Goal: Task Accomplishment & Management: Use online tool/utility

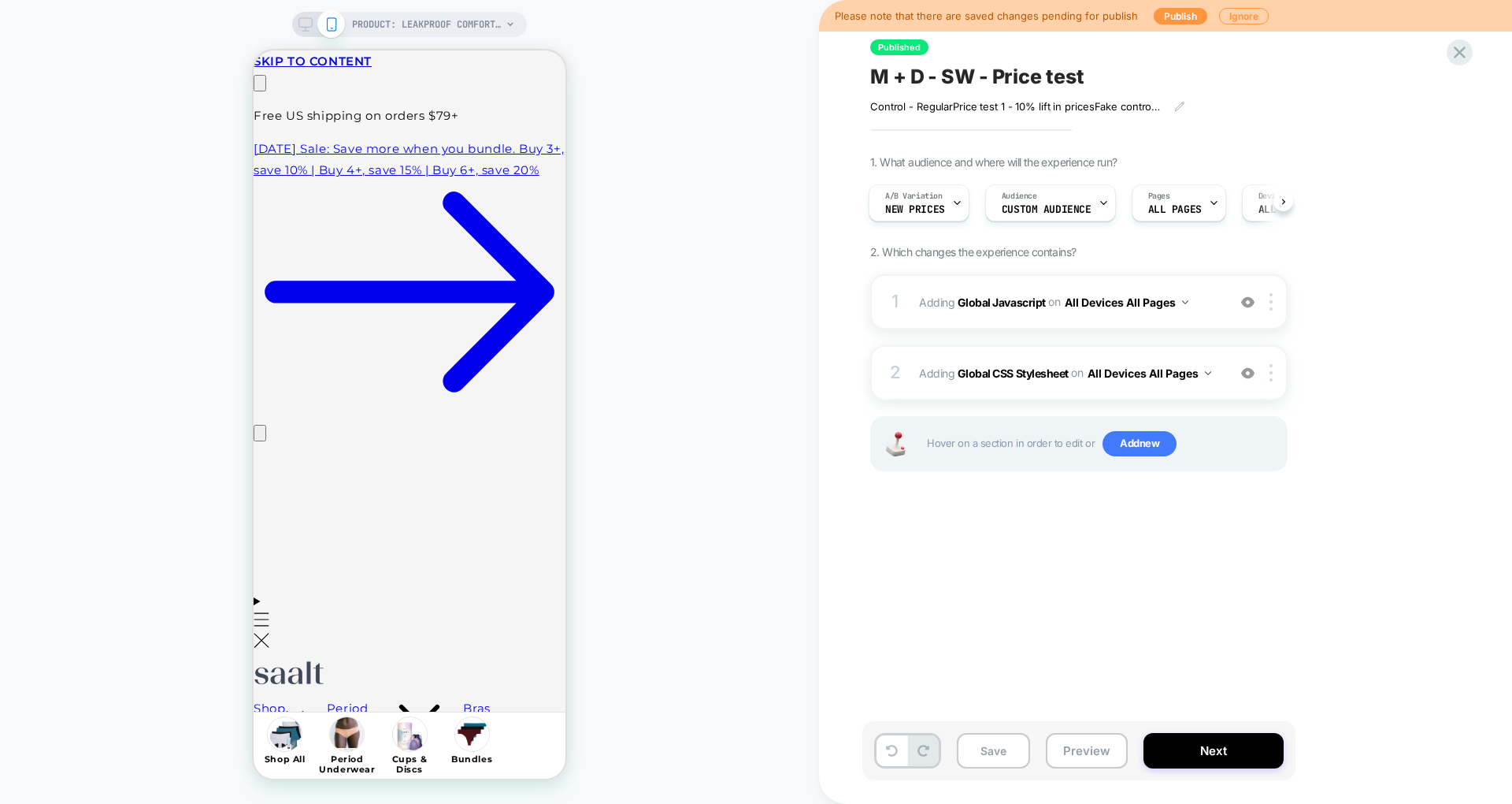
scroll to position [0, 247]
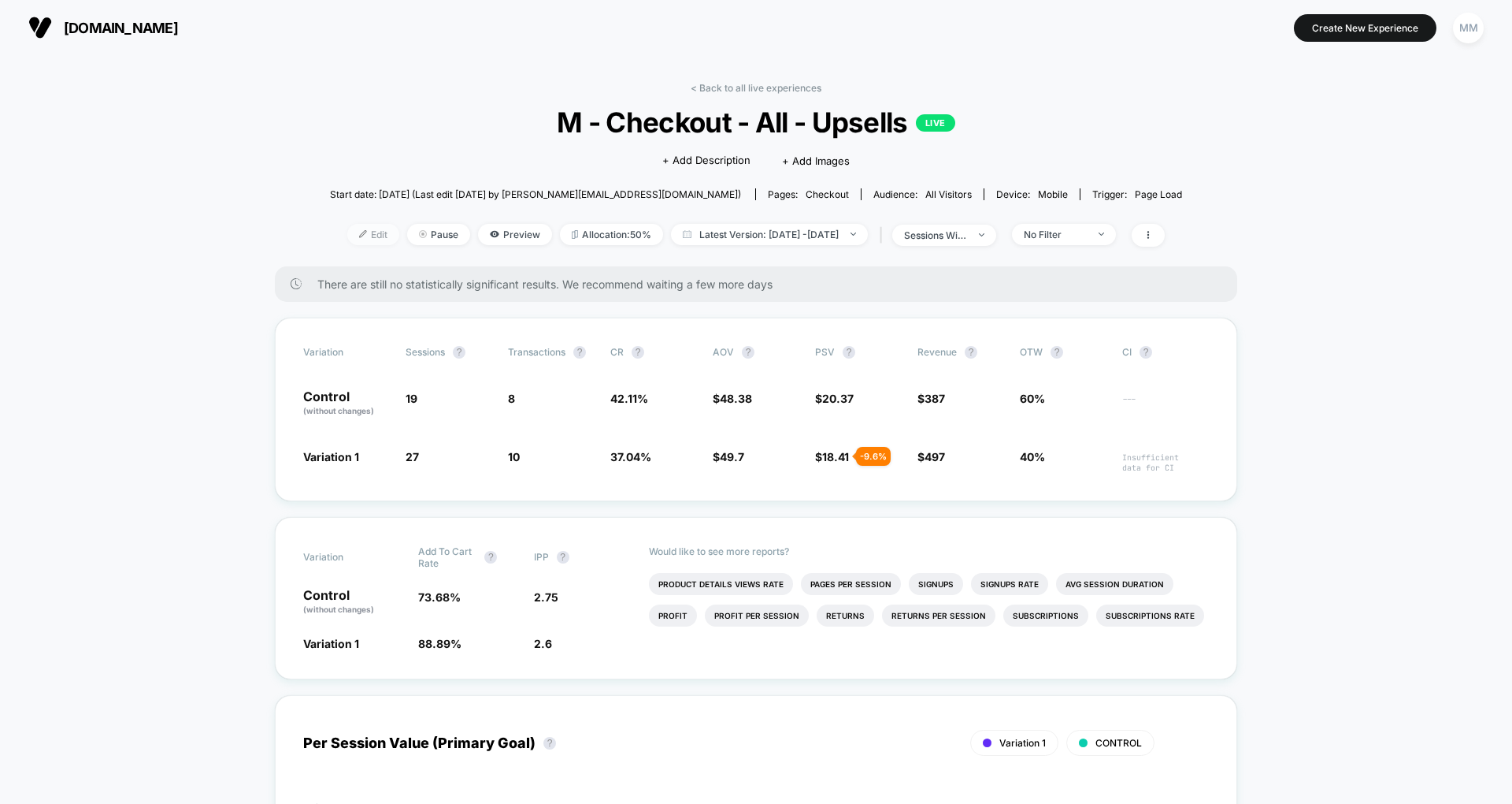
click at [359, 234] on span "Edit" at bounding box center [373, 234] width 52 height 21
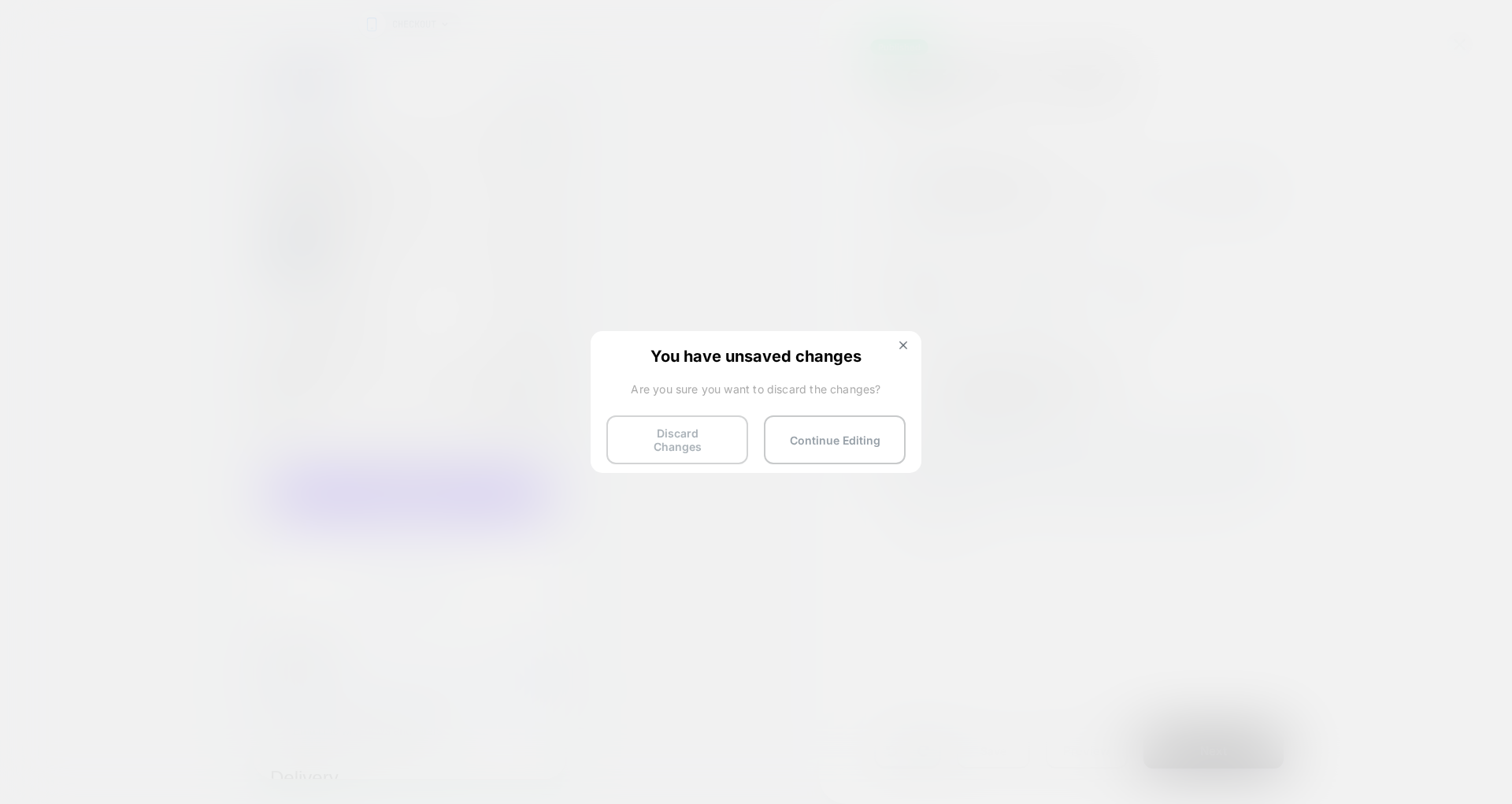
click at [682, 433] on button "Discard Changes" at bounding box center [677, 440] width 142 height 49
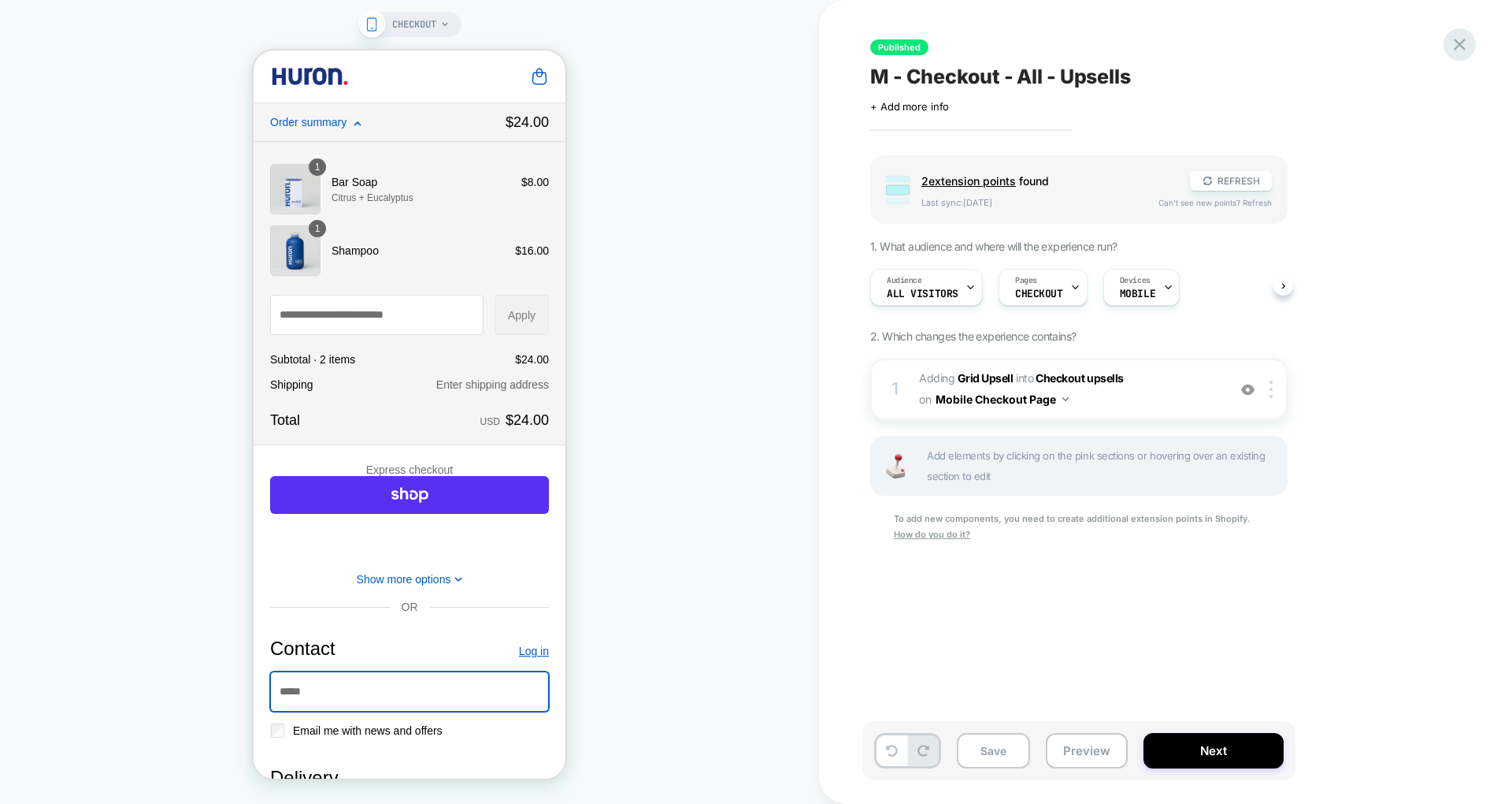
click at [1458, 48] on icon at bounding box center [1460, 44] width 12 height 12
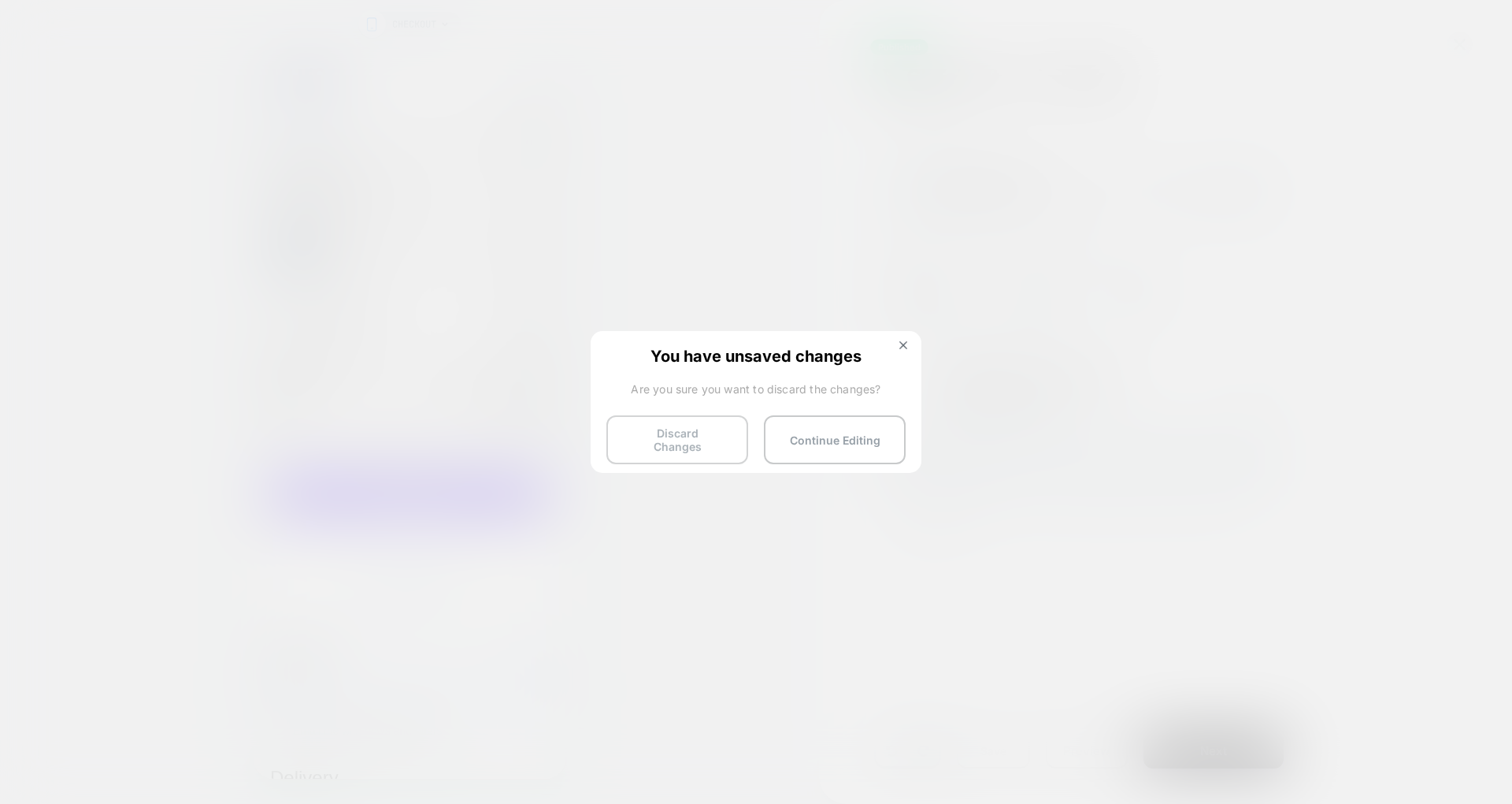
click at [727, 433] on button "Discard Changes" at bounding box center [677, 440] width 142 height 49
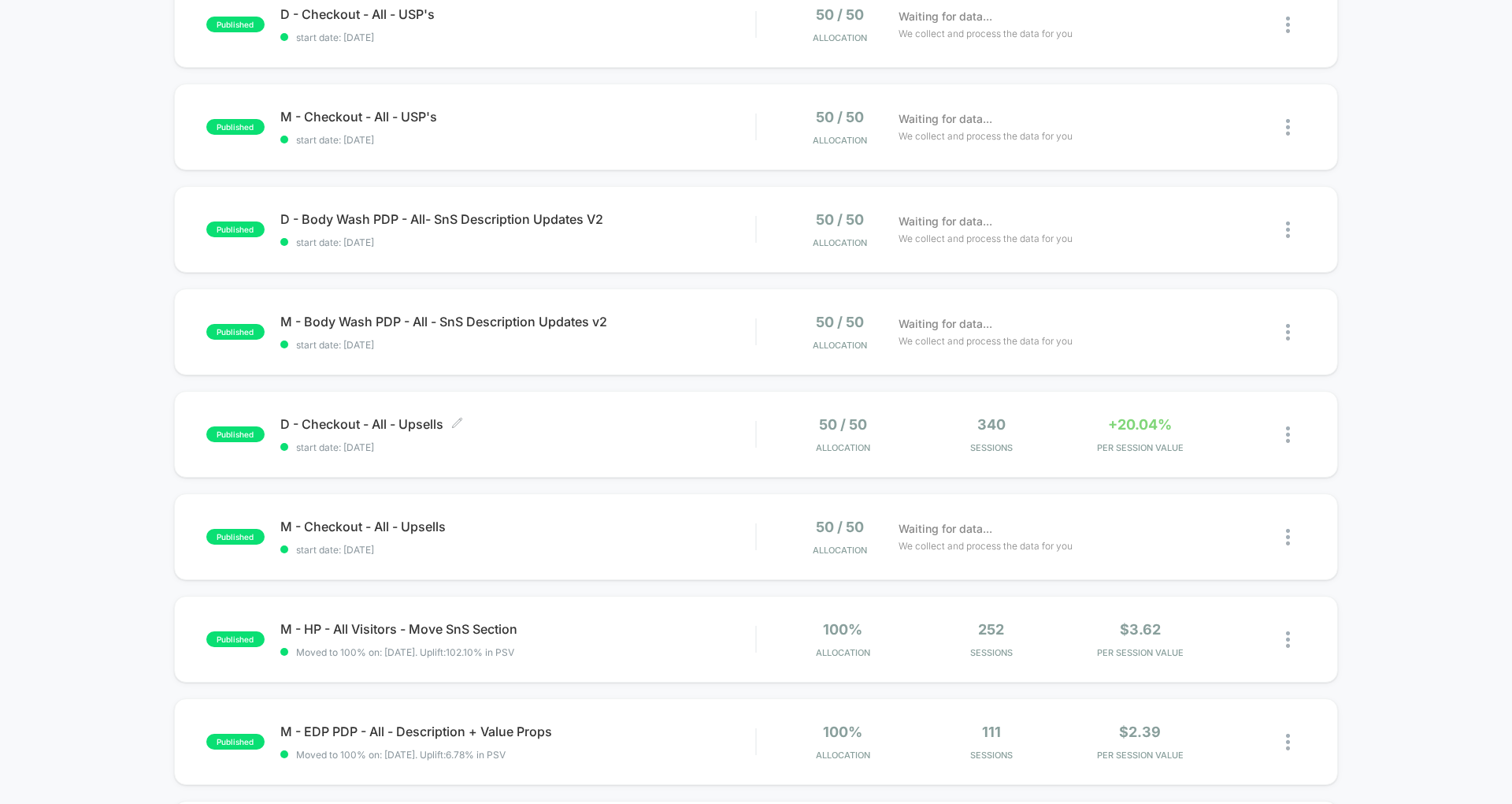
scroll to position [195, 0]
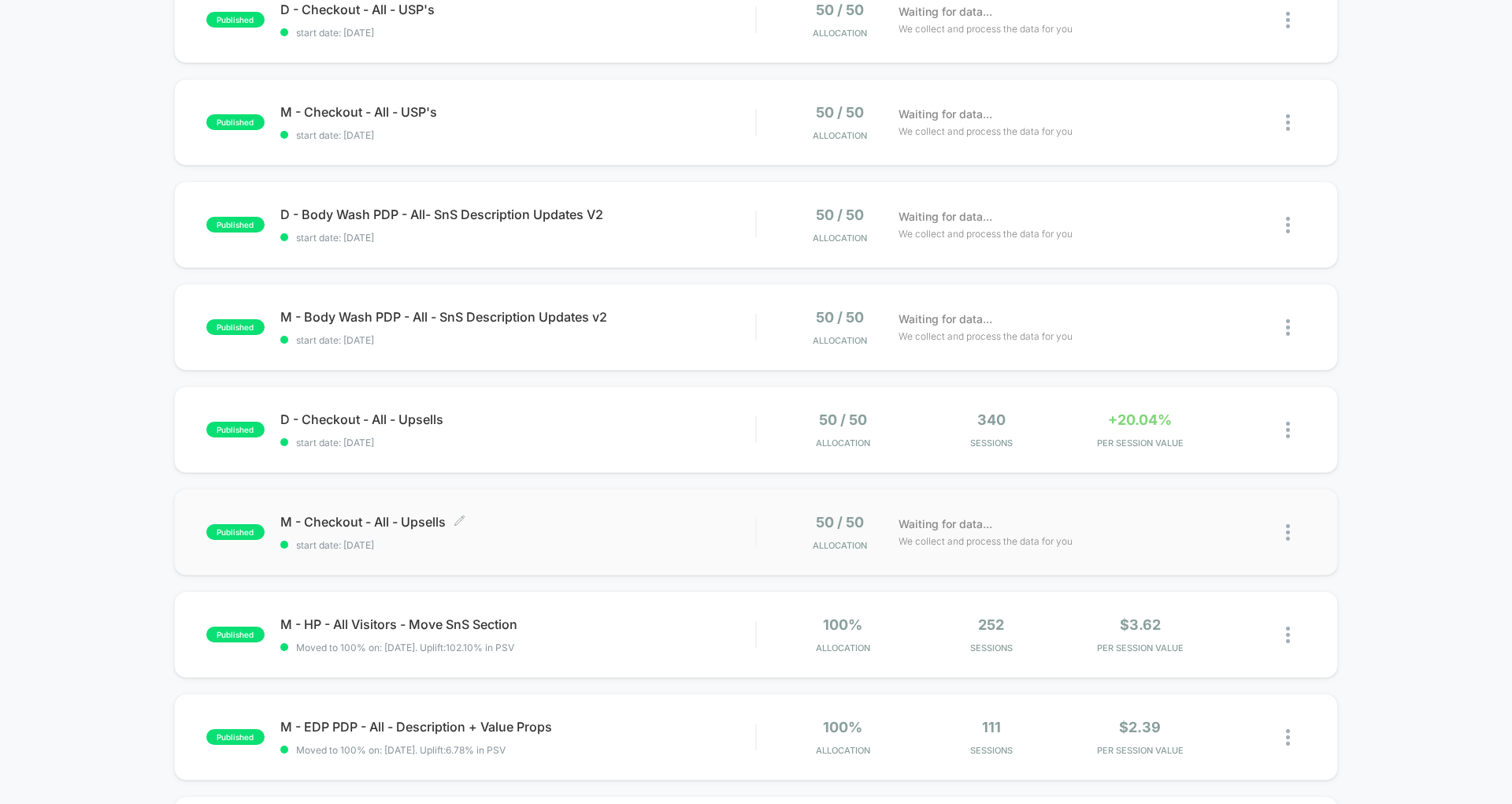
click at [564, 522] on span "M - Checkout - All - Upsells Click to edit experience details" at bounding box center [517, 521] width 475 height 16
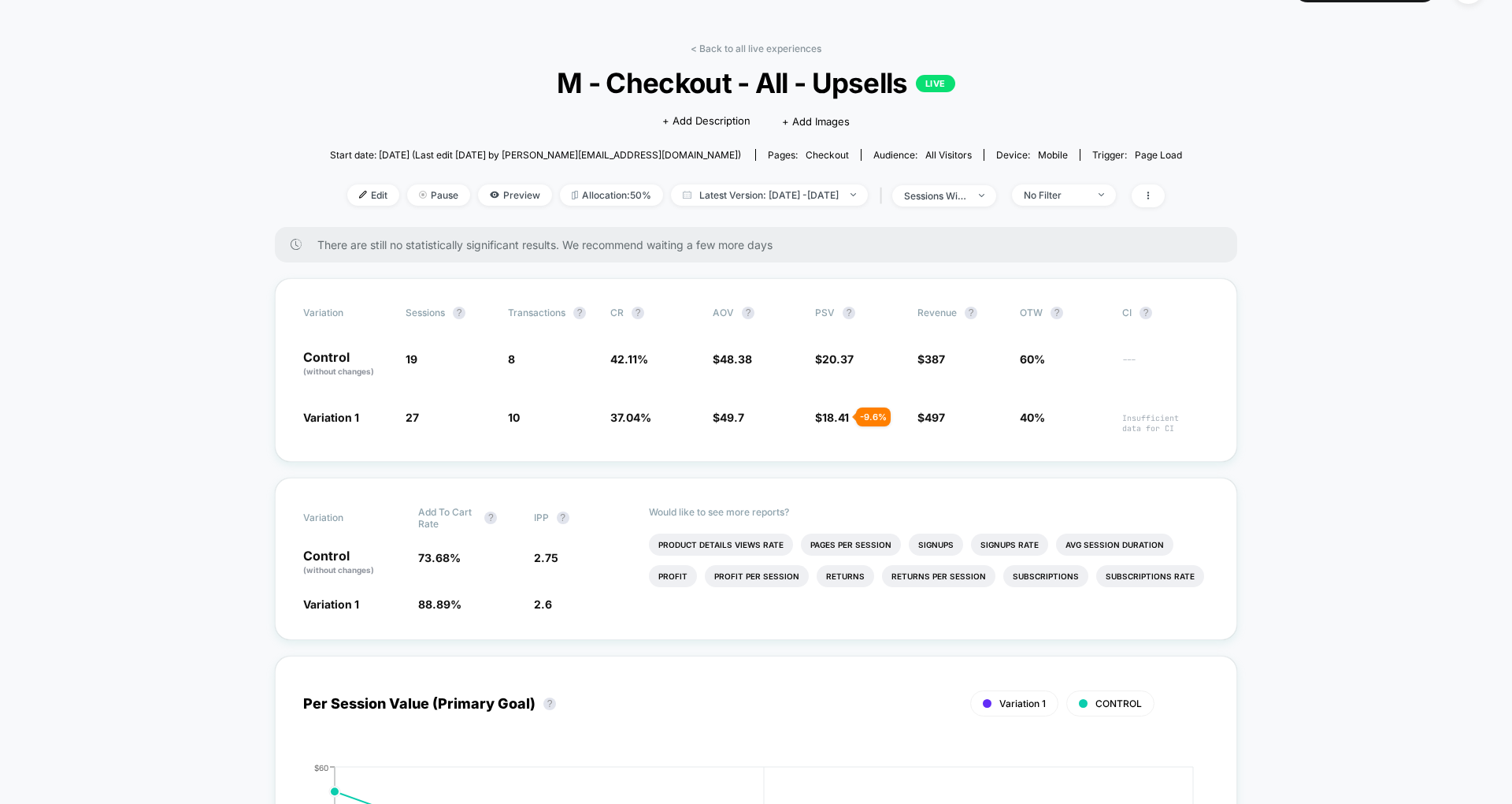
scroll to position [41, 0]
click at [1165, 187] on span at bounding box center [1149, 194] width 33 height 23
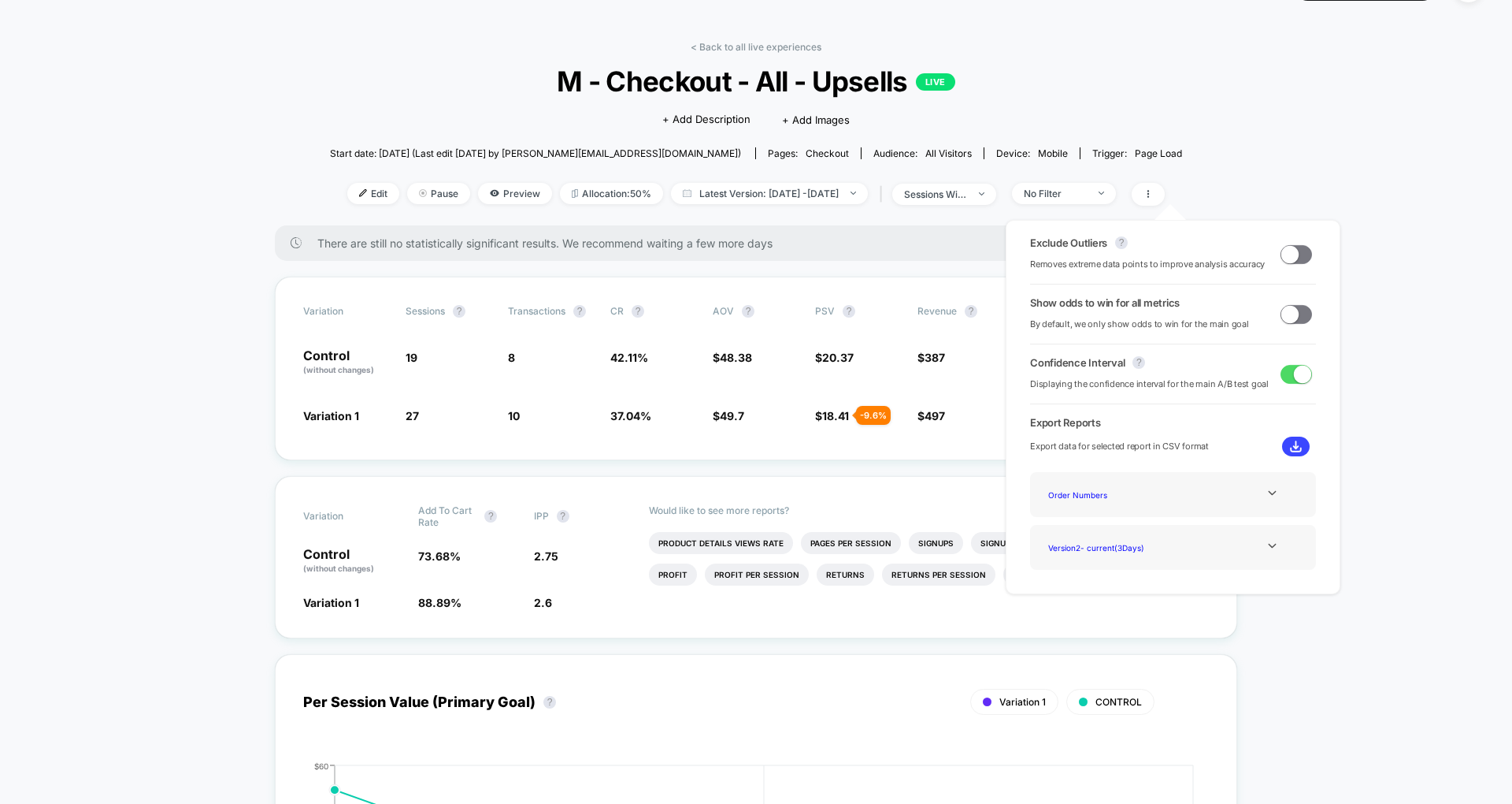
click at [1259, 505] on div "Order Numbers" at bounding box center [1173, 494] width 263 height 21
click at [1267, 495] on icon at bounding box center [1272, 493] width 12 height 12
click at [1083, 514] on div "Experience Data" at bounding box center [1106, 516] width 126 height 21
click at [1291, 443] on img at bounding box center [1296, 446] width 12 height 12
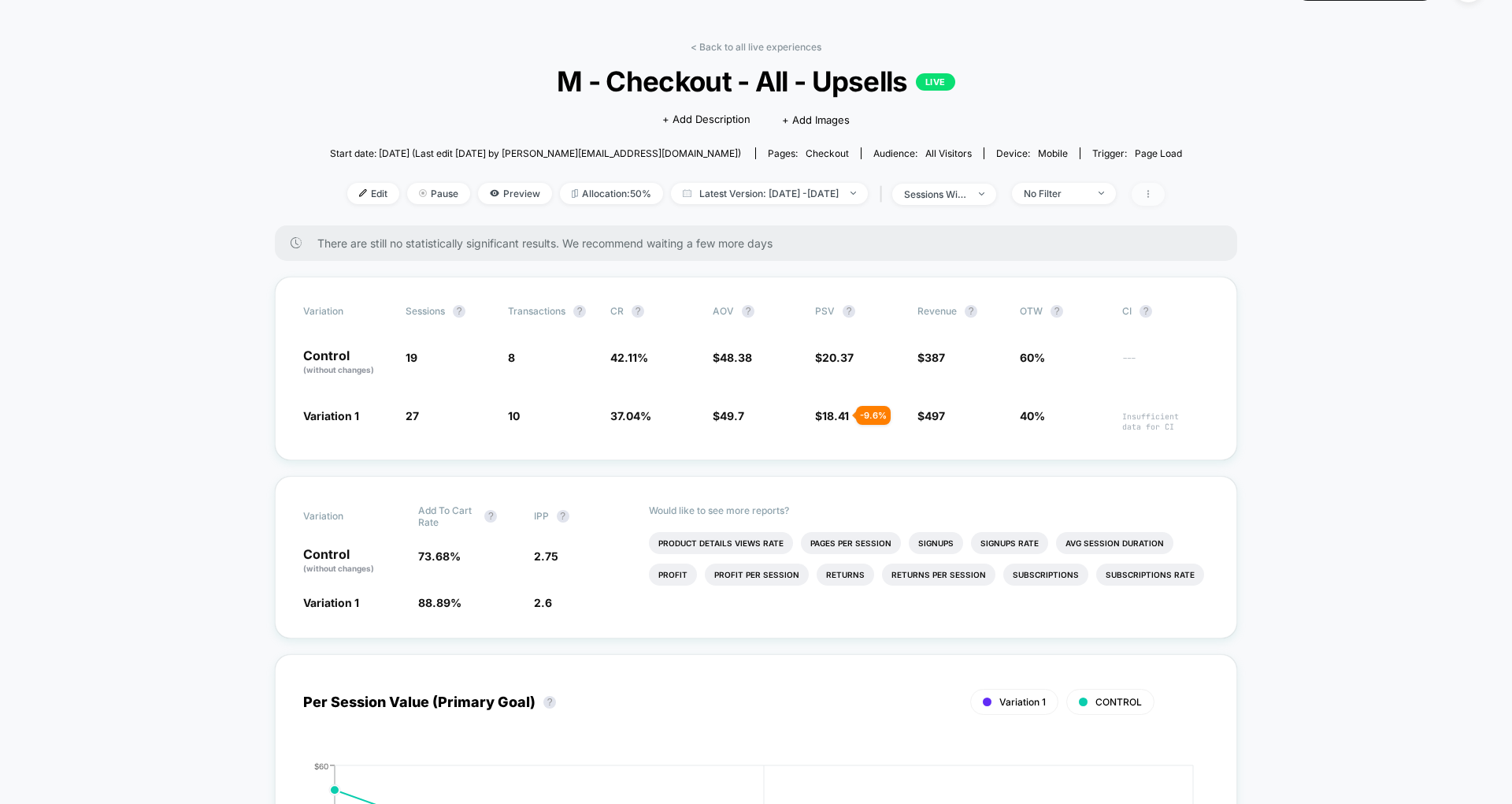
click at [1153, 190] on icon at bounding box center [1149, 194] width 9 height 9
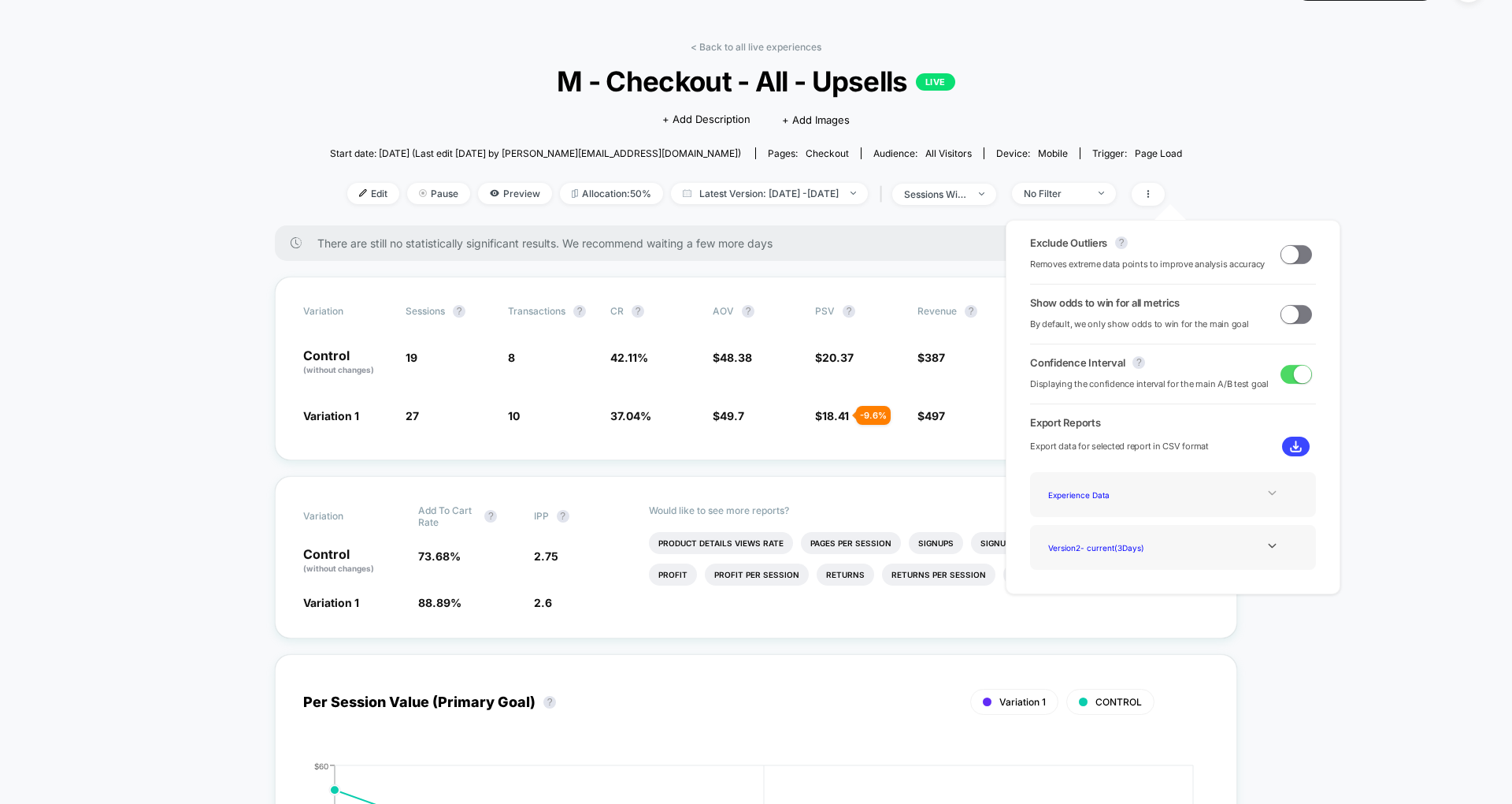
click at [1267, 496] on icon at bounding box center [1272, 493] width 12 height 12
click at [1078, 495] on div "Order Numbers" at bounding box center [1106, 494] width 126 height 21
click at [1292, 444] on img at bounding box center [1296, 446] width 12 height 12
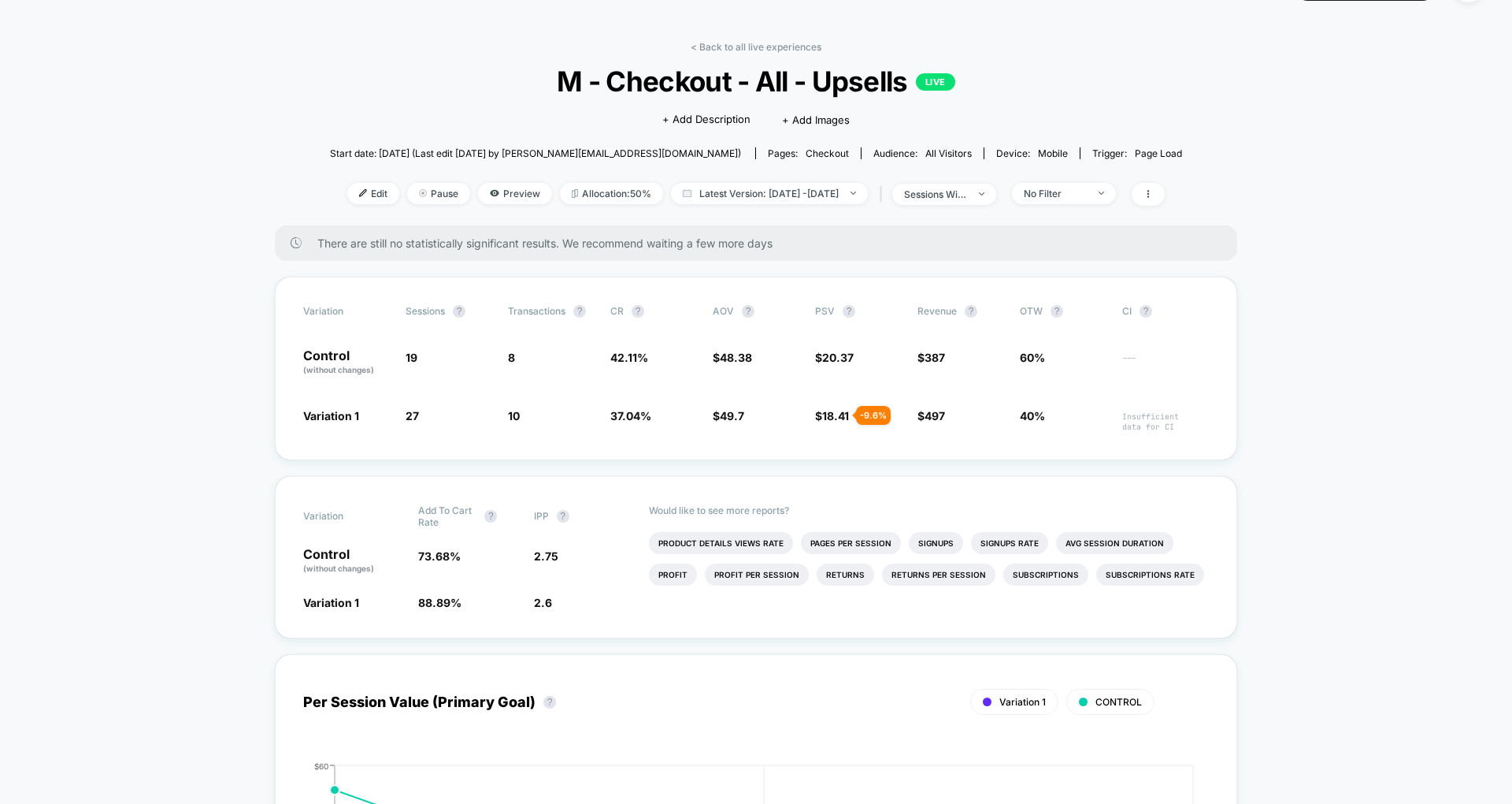
click at [1153, 193] on icon at bounding box center [1149, 194] width 9 height 9
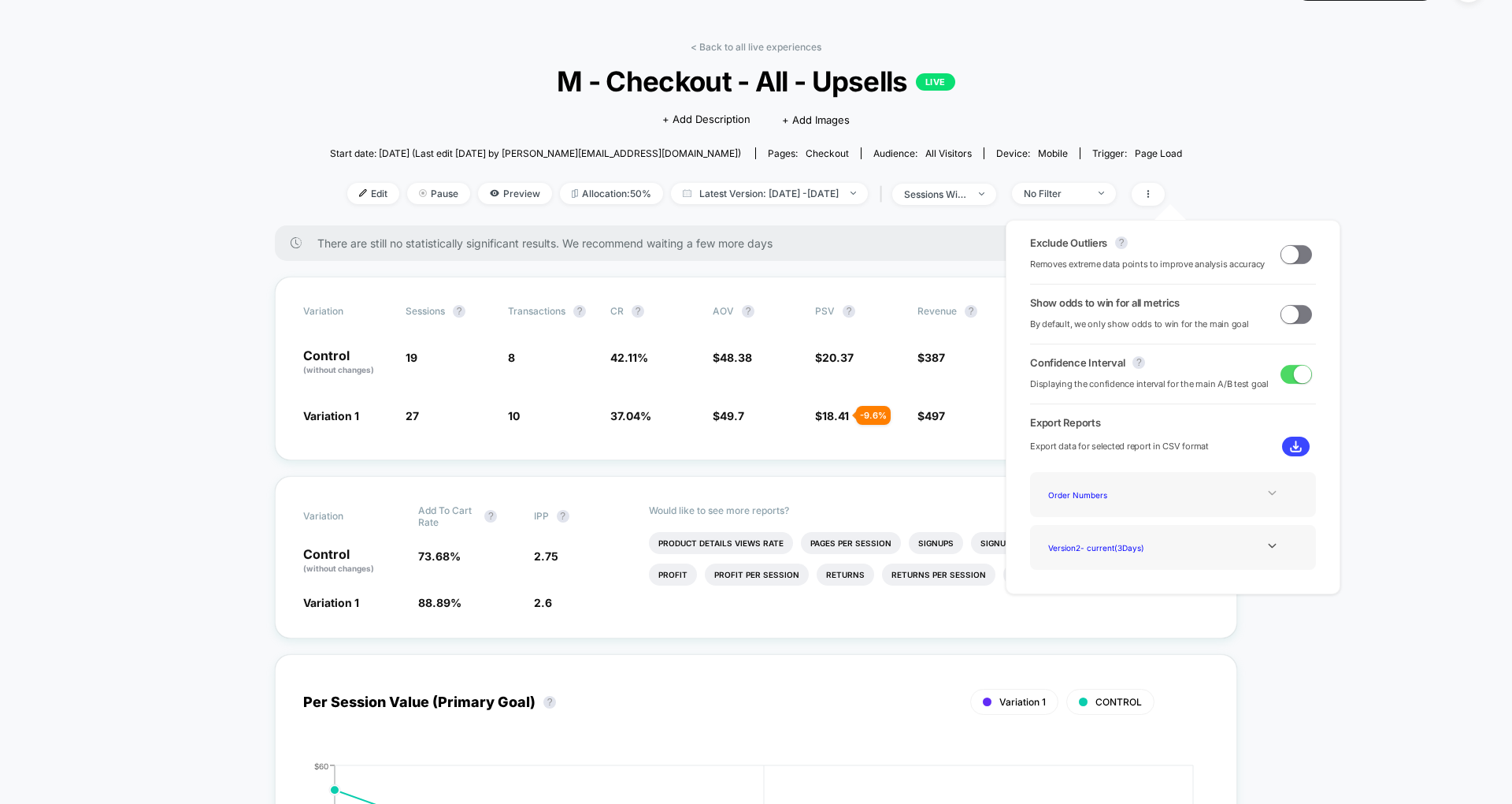
click at [1269, 492] on icon at bounding box center [1272, 493] width 8 height 5
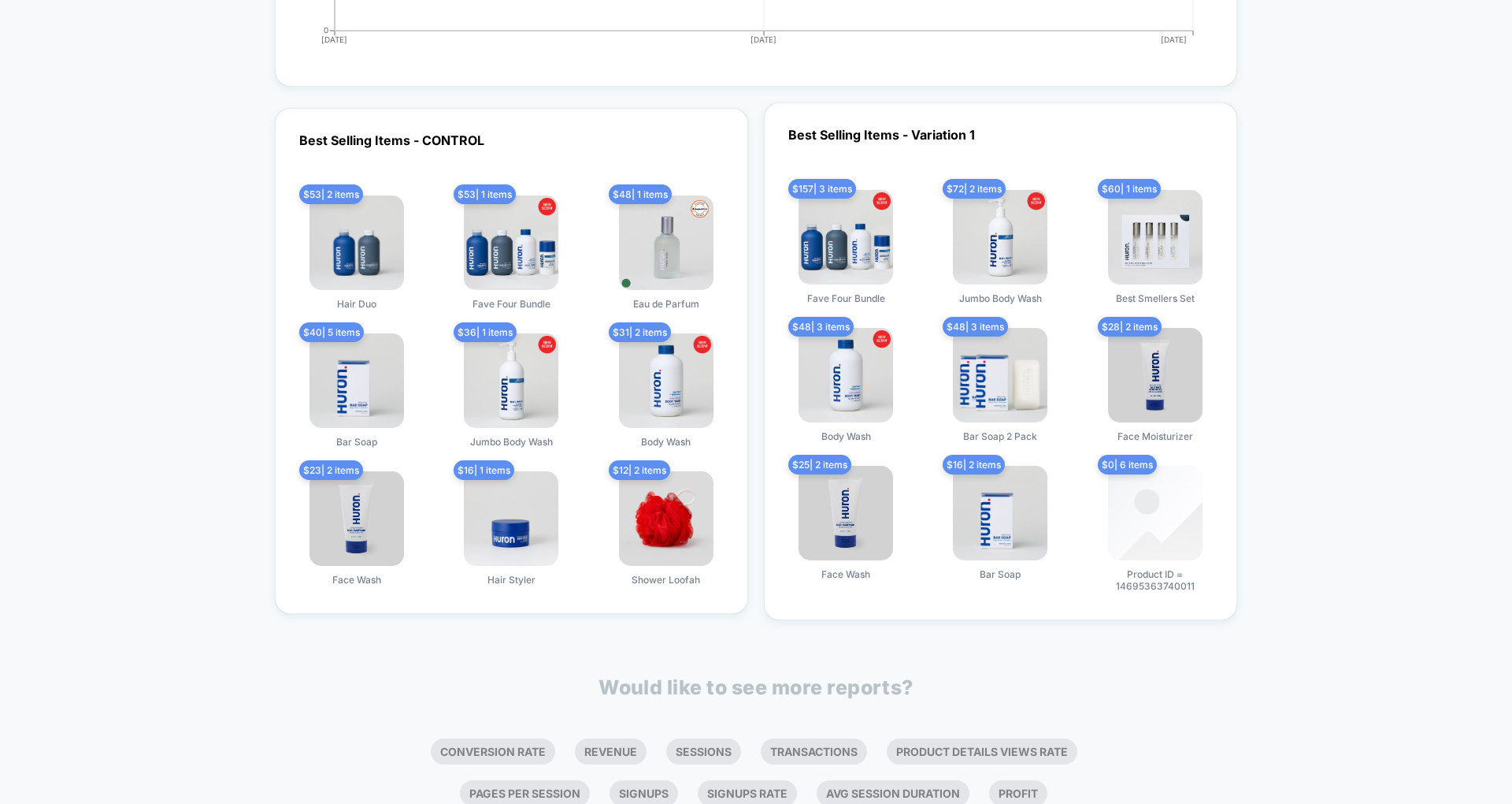
scroll to position [2690, 0]
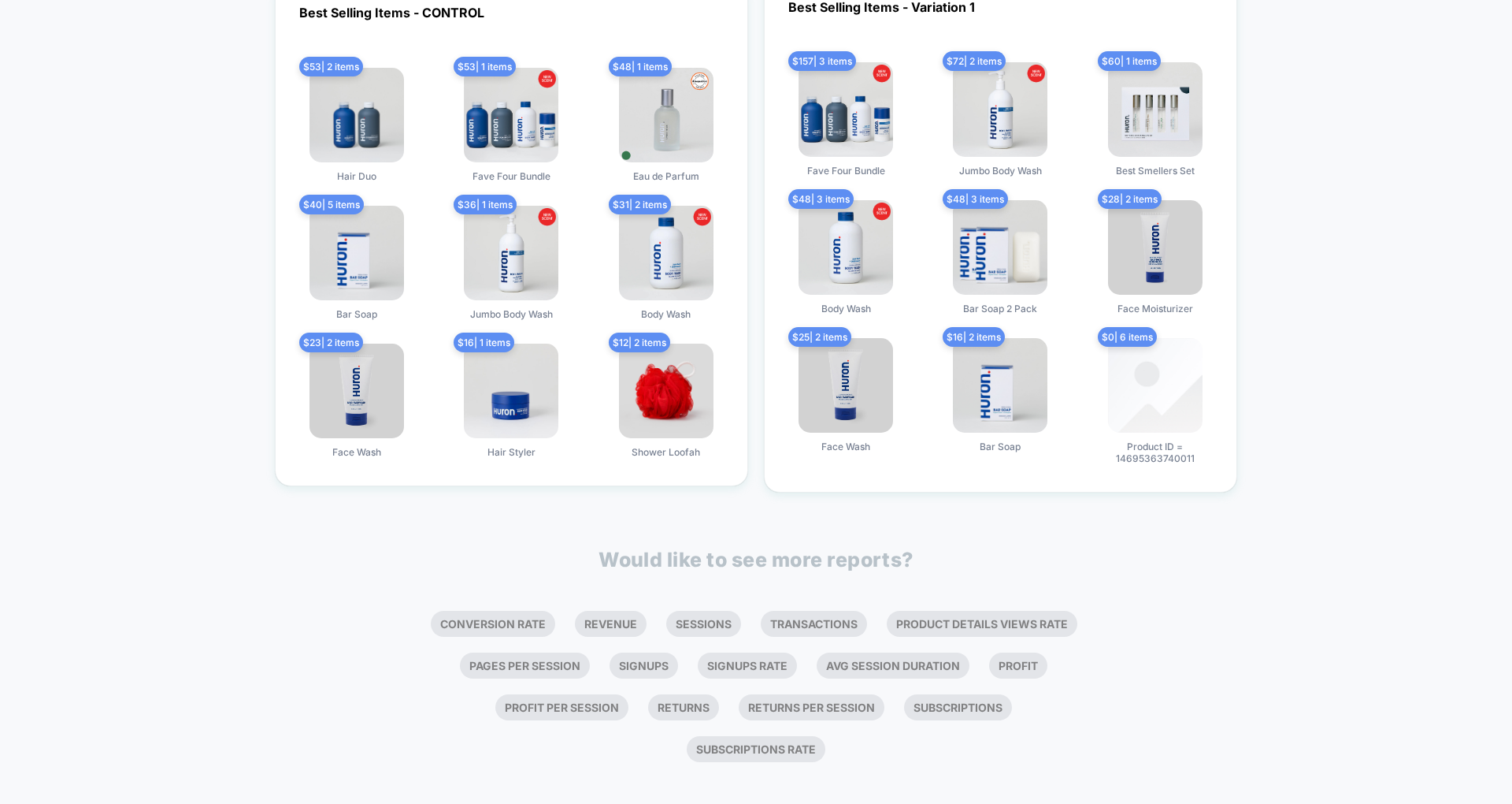
click at [633, 588] on div "Would like to see more reports? Conversion Rate Revenue Sessions Transactions P…" at bounding box center [756, 658] width 674 height 223
click at [623, 611] on li "Revenue" at bounding box center [610, 624] width 71 height 26
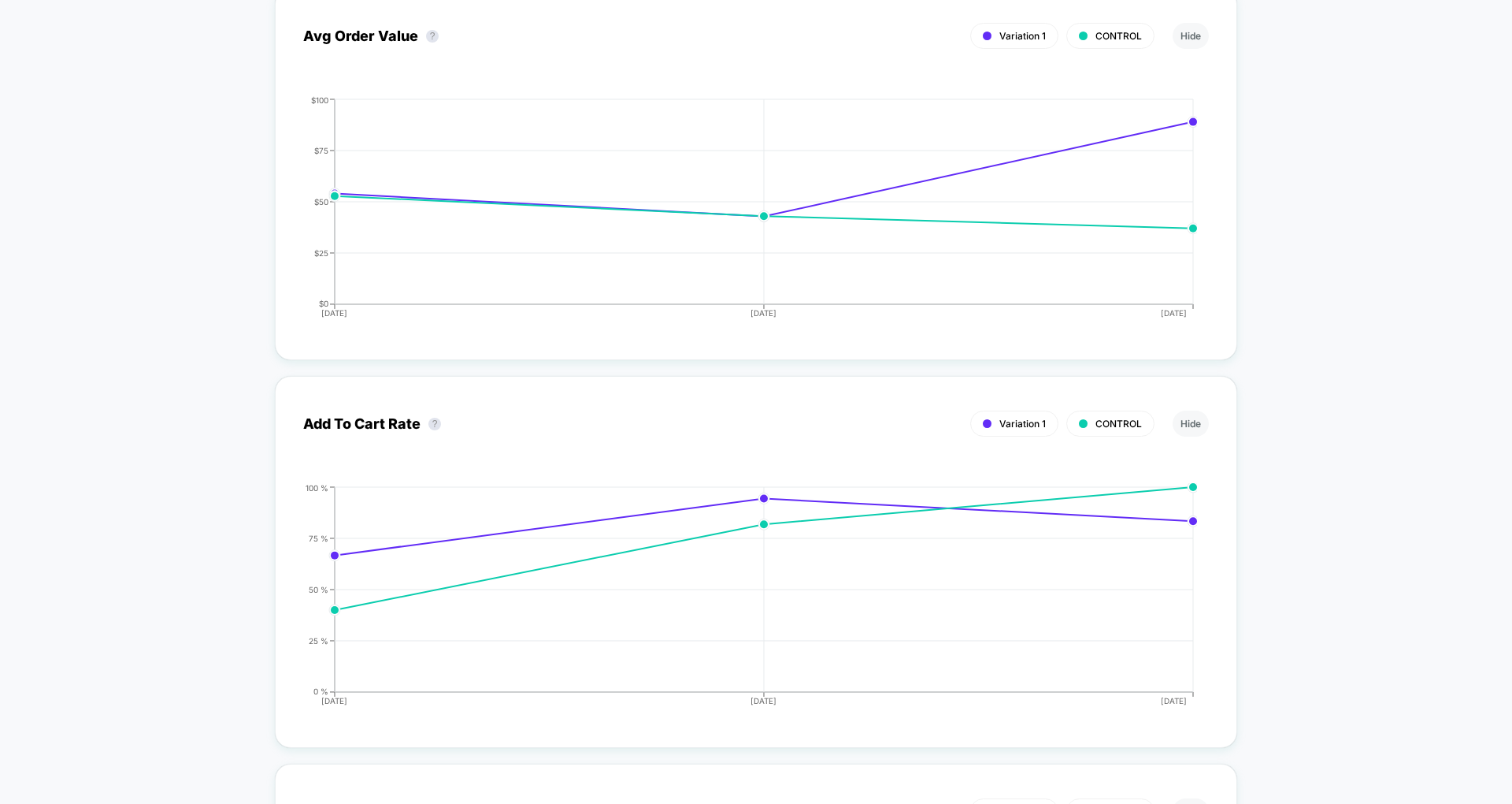
scroll to position [988, 0]
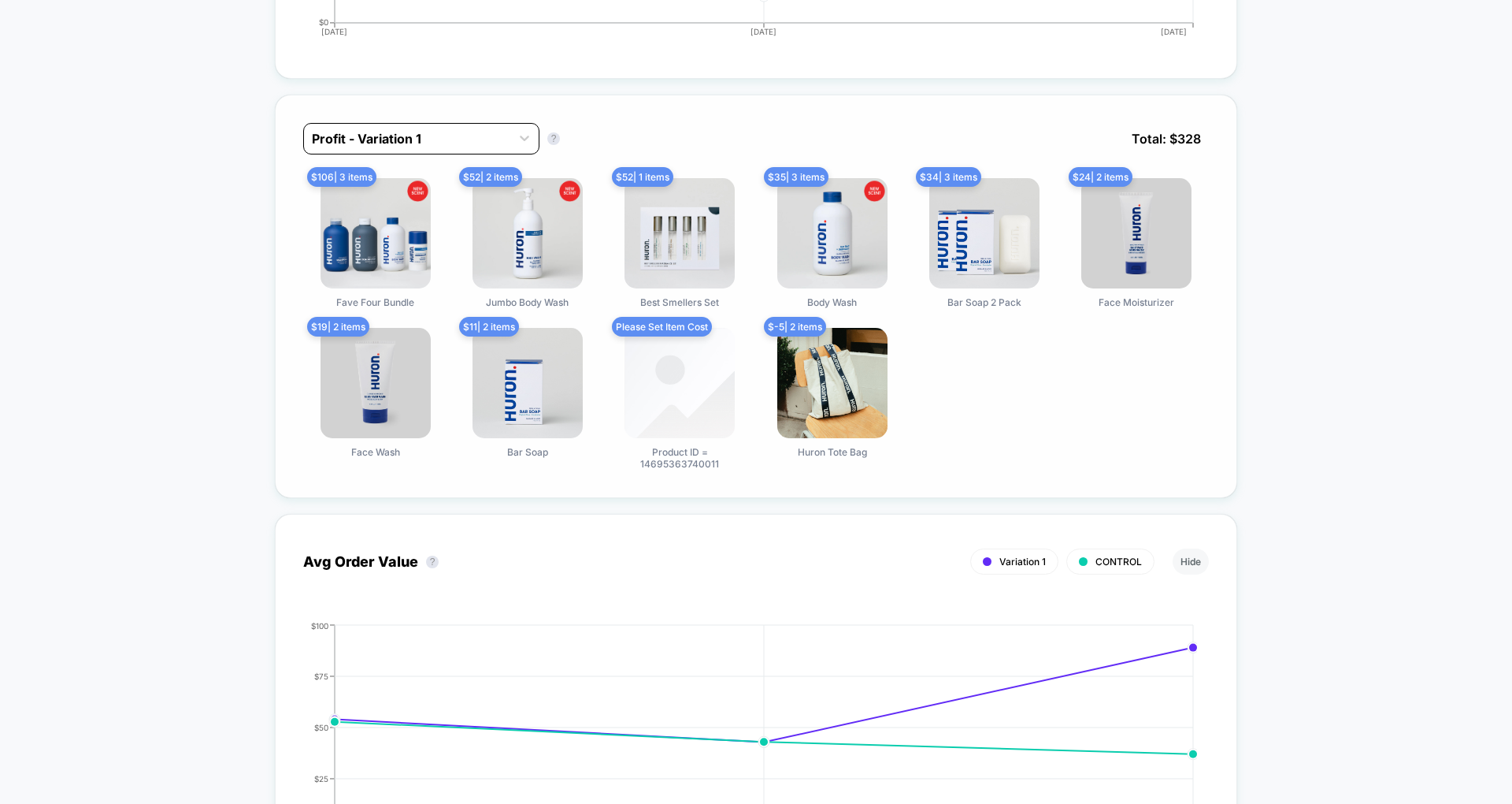
click at [437, 142] on div at bounding box center [407, 138] width 190 height 19
click at [729, 123] on div "option Profit - CONTROL focused, 2 of 2. 2 results available. Use Up and Down t…" at bounding box center [756, 150] width 906 height 55
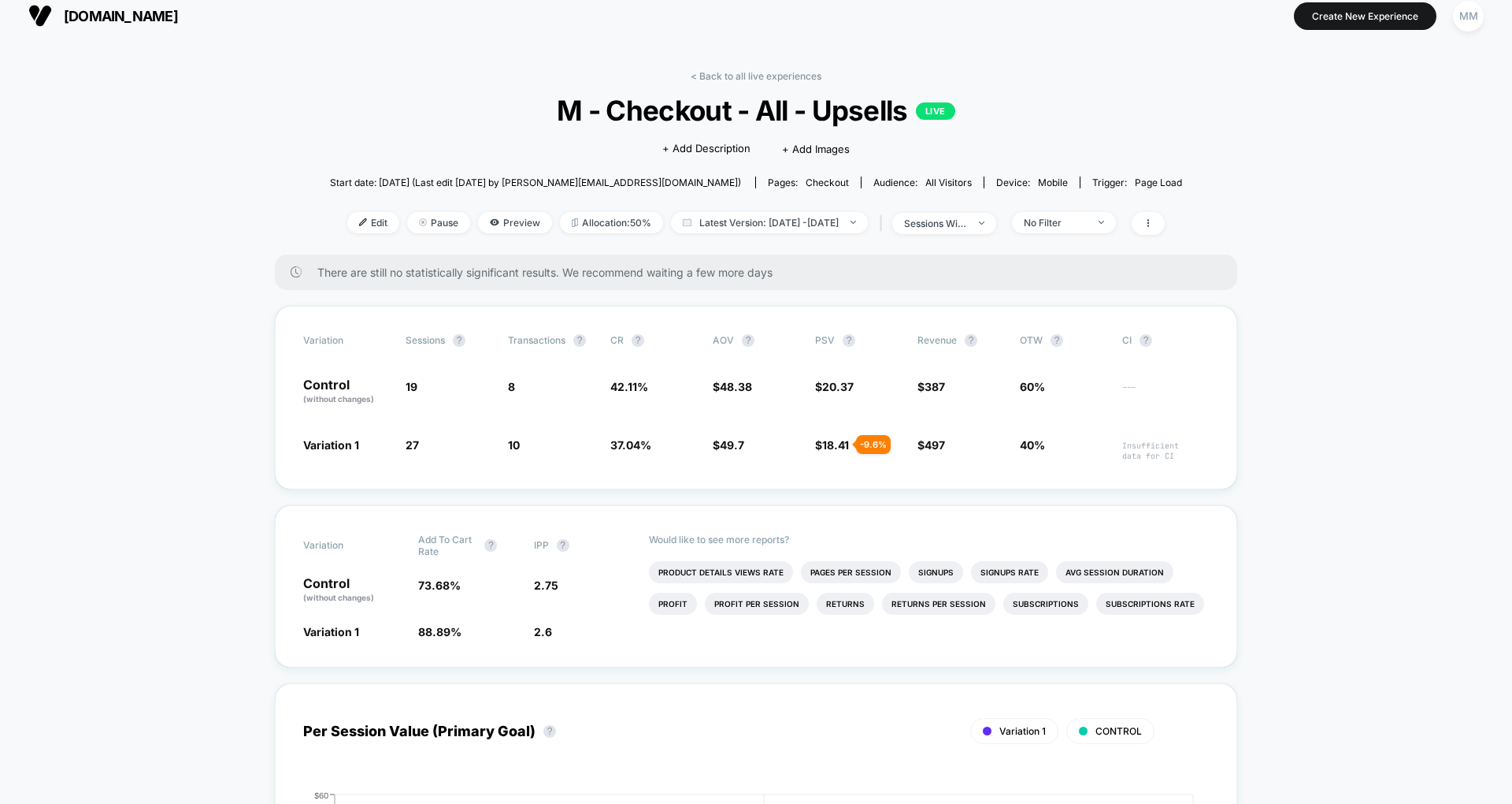
scroll to position [0, 0]
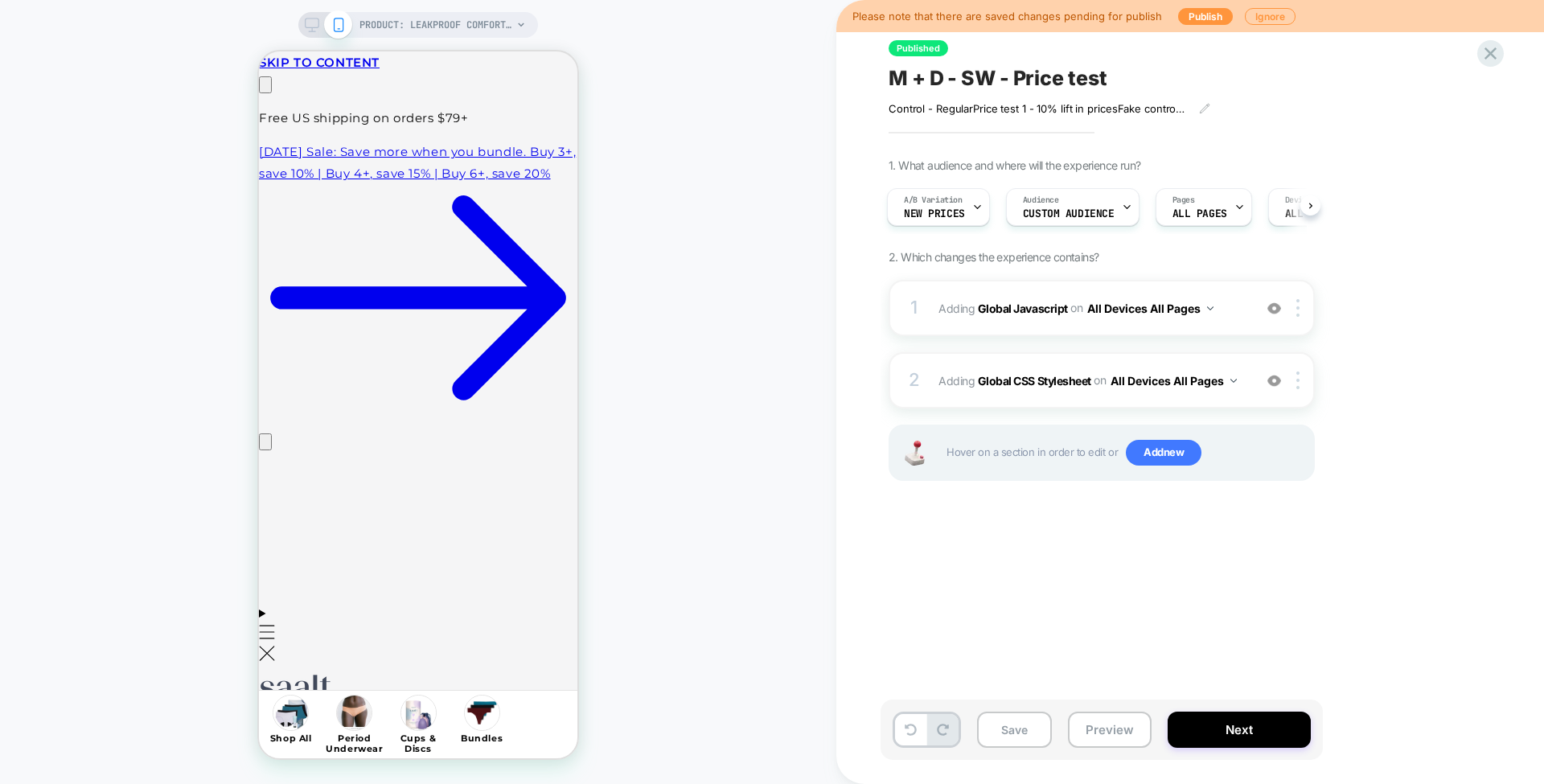
scroll to position [0, 252]
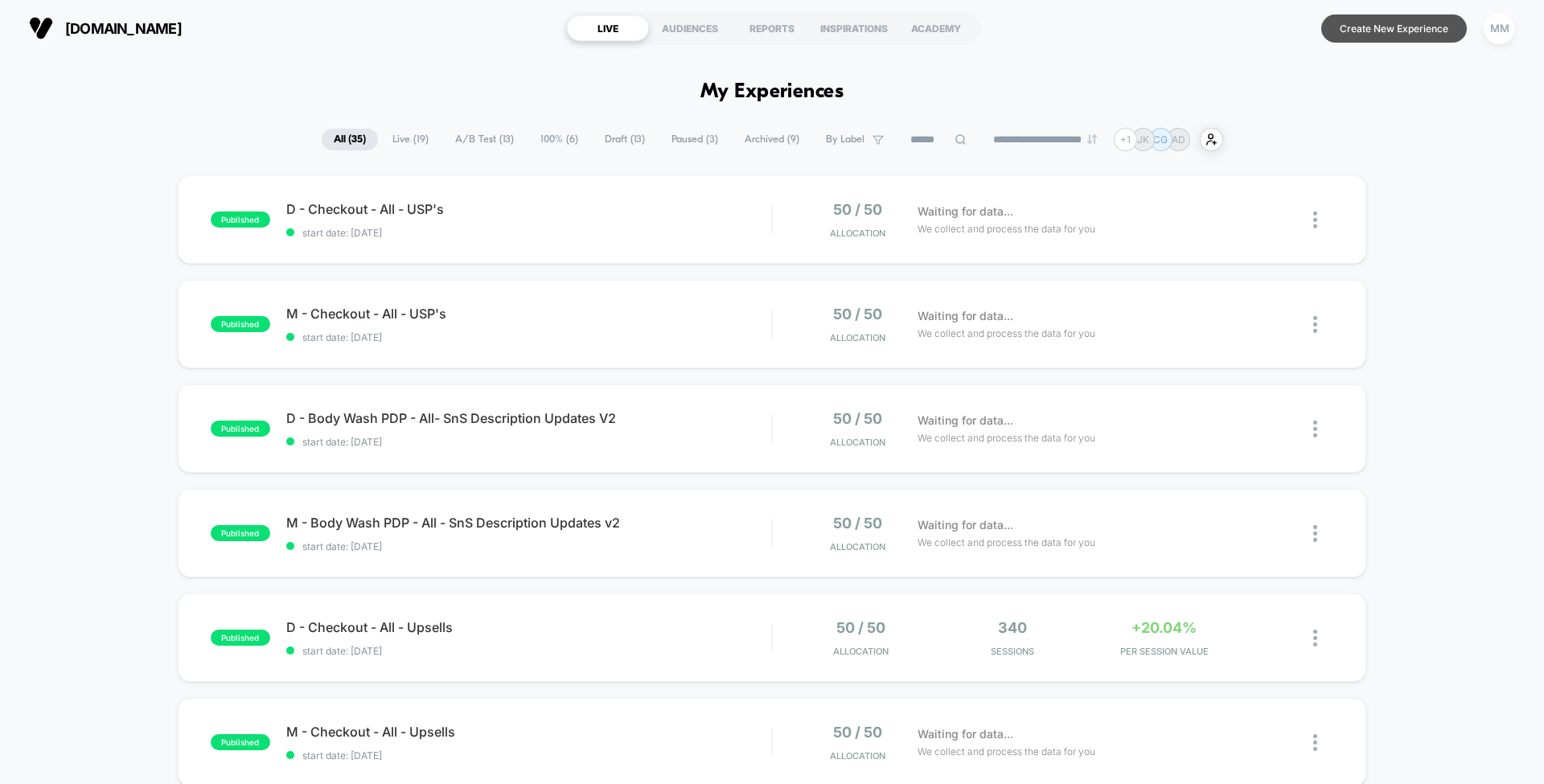
click at [1392, 40] on button "Create New Experience" at bounding box center [1394, 28] width 146 height 28
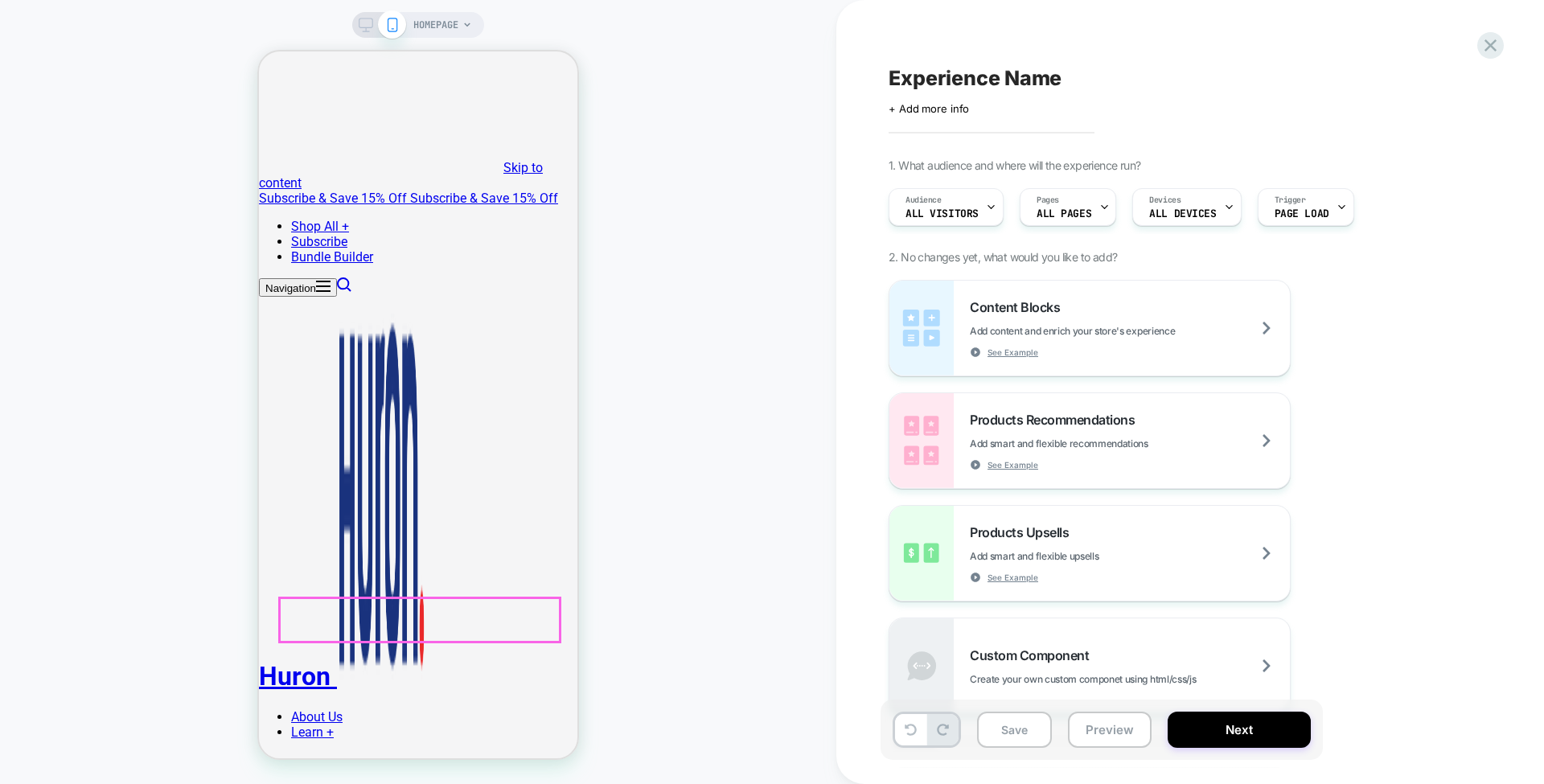
scroll to position [479, 0]
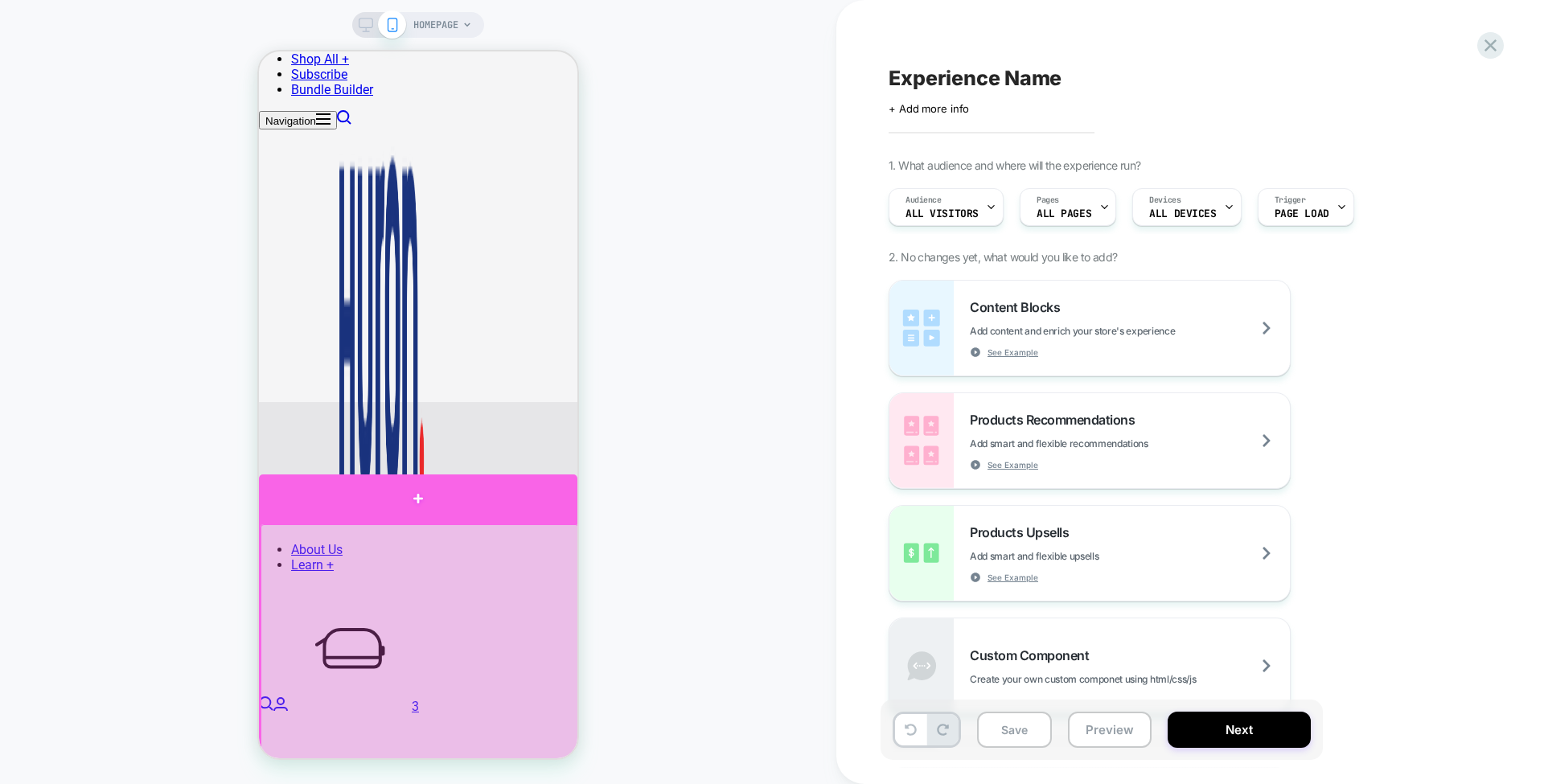
click at [450, 492] on div at bounding box center [418, 499] width 319 height 49
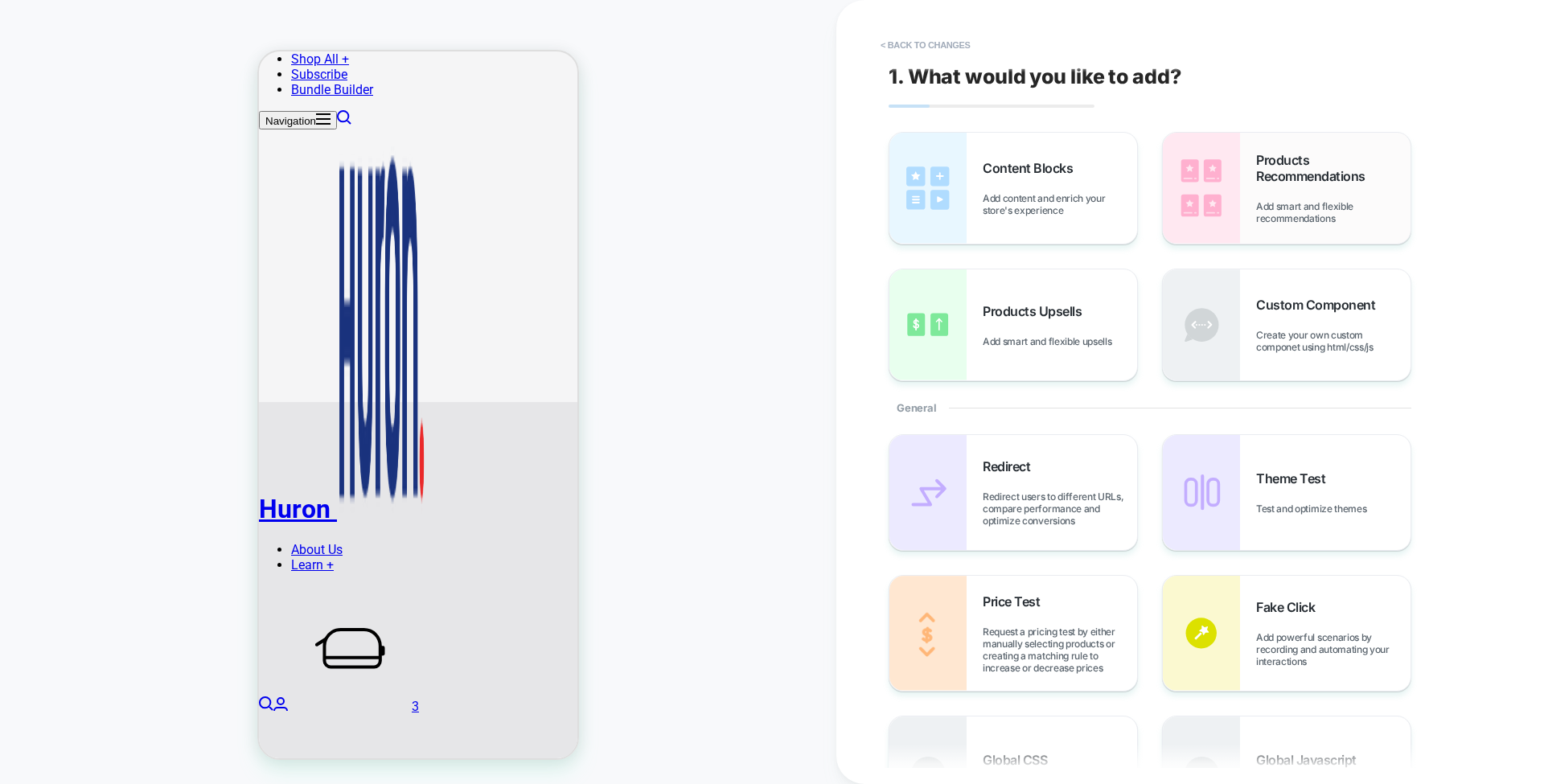
click at [1273, 199] on div "Products Recommendations Add smart and flexible recommendations" at bounding box center [1333, 188] width 154 height 72
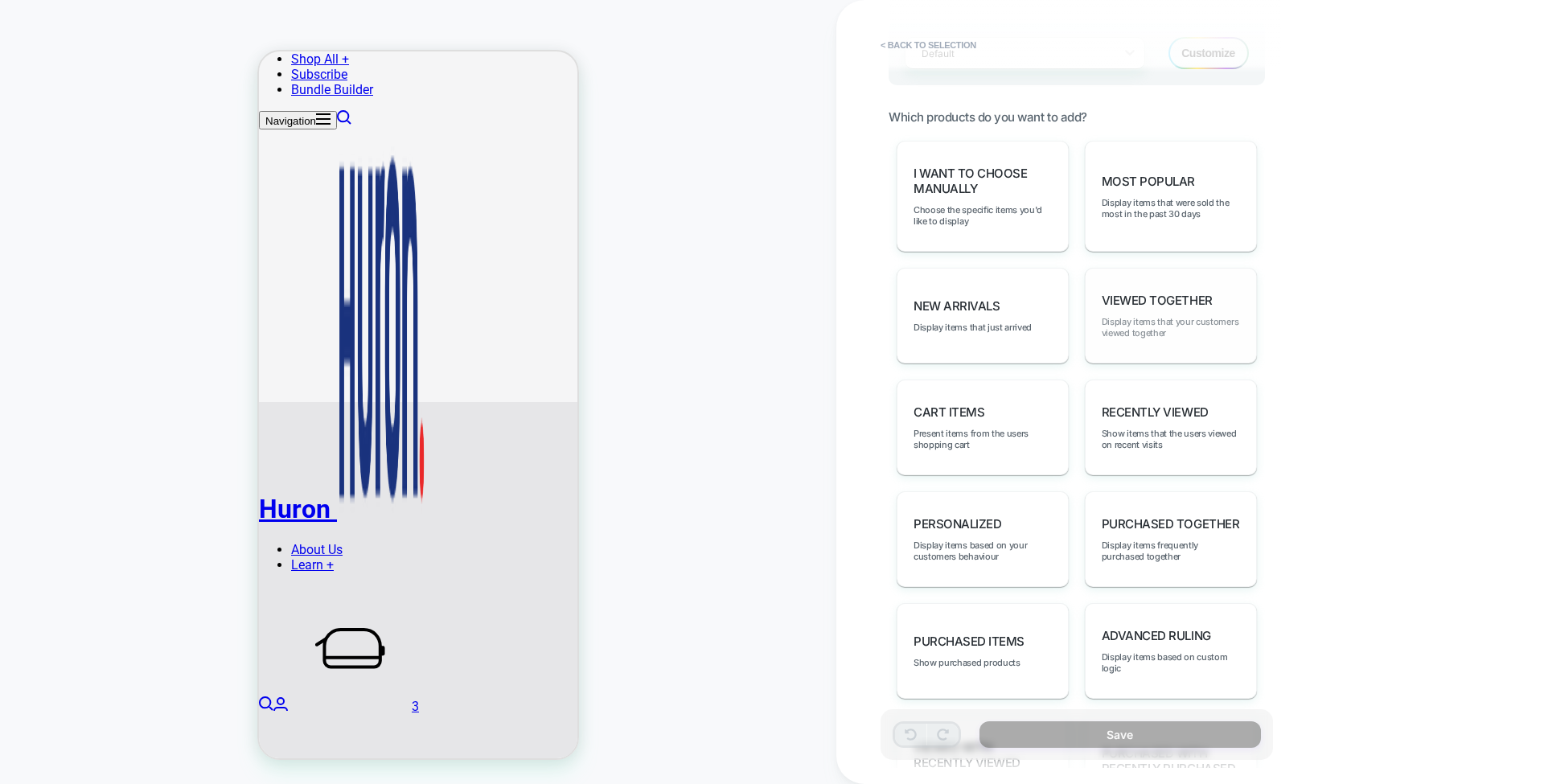
scroll to position [724, 0]
click at [1169, 177] on span "Most Popular" at bounding box center [1149, 182] width 93 height 15
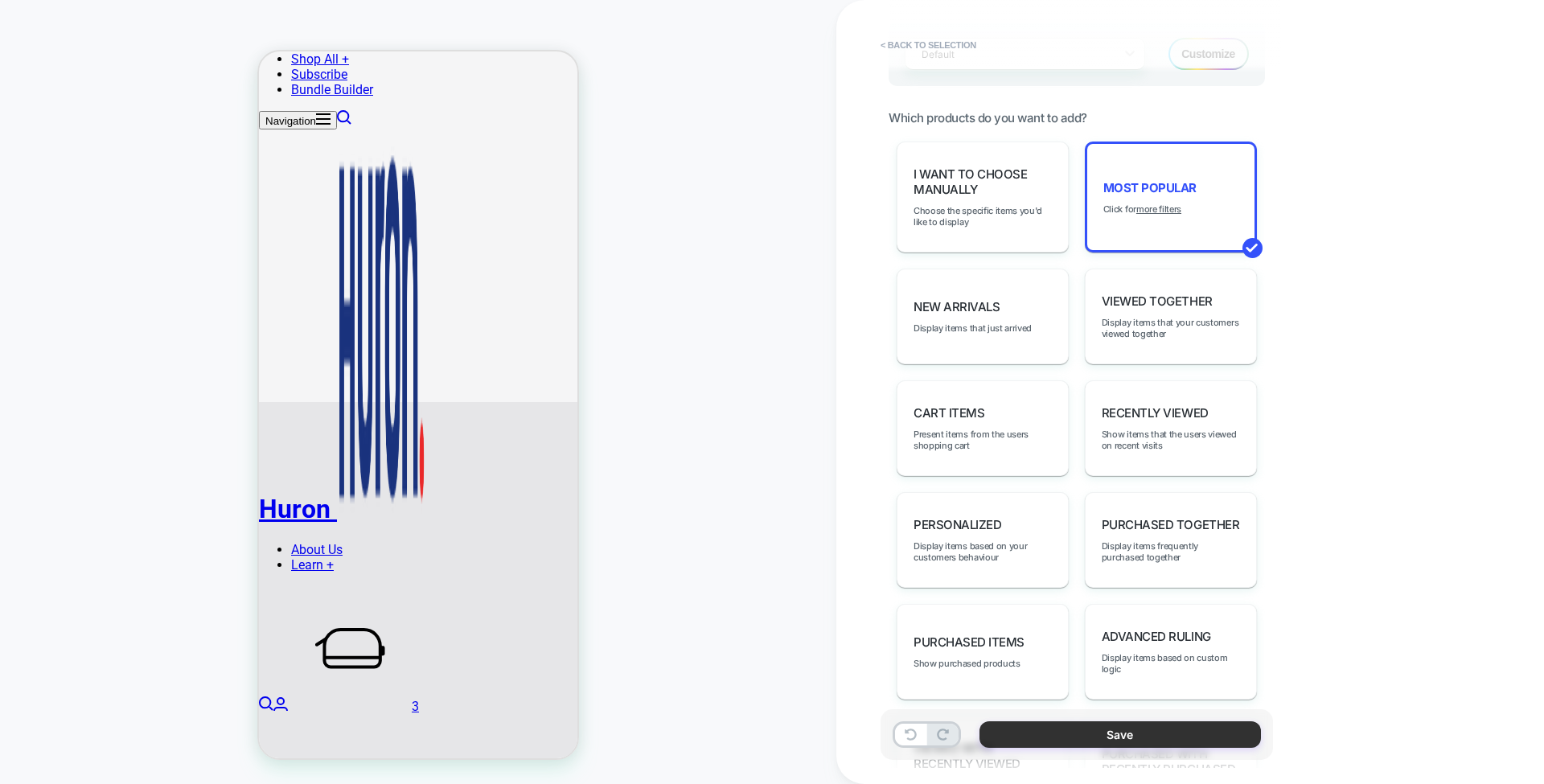
click at [1140, 734] on button "Save" at bounding box center [1120, 734] width 281 height 26
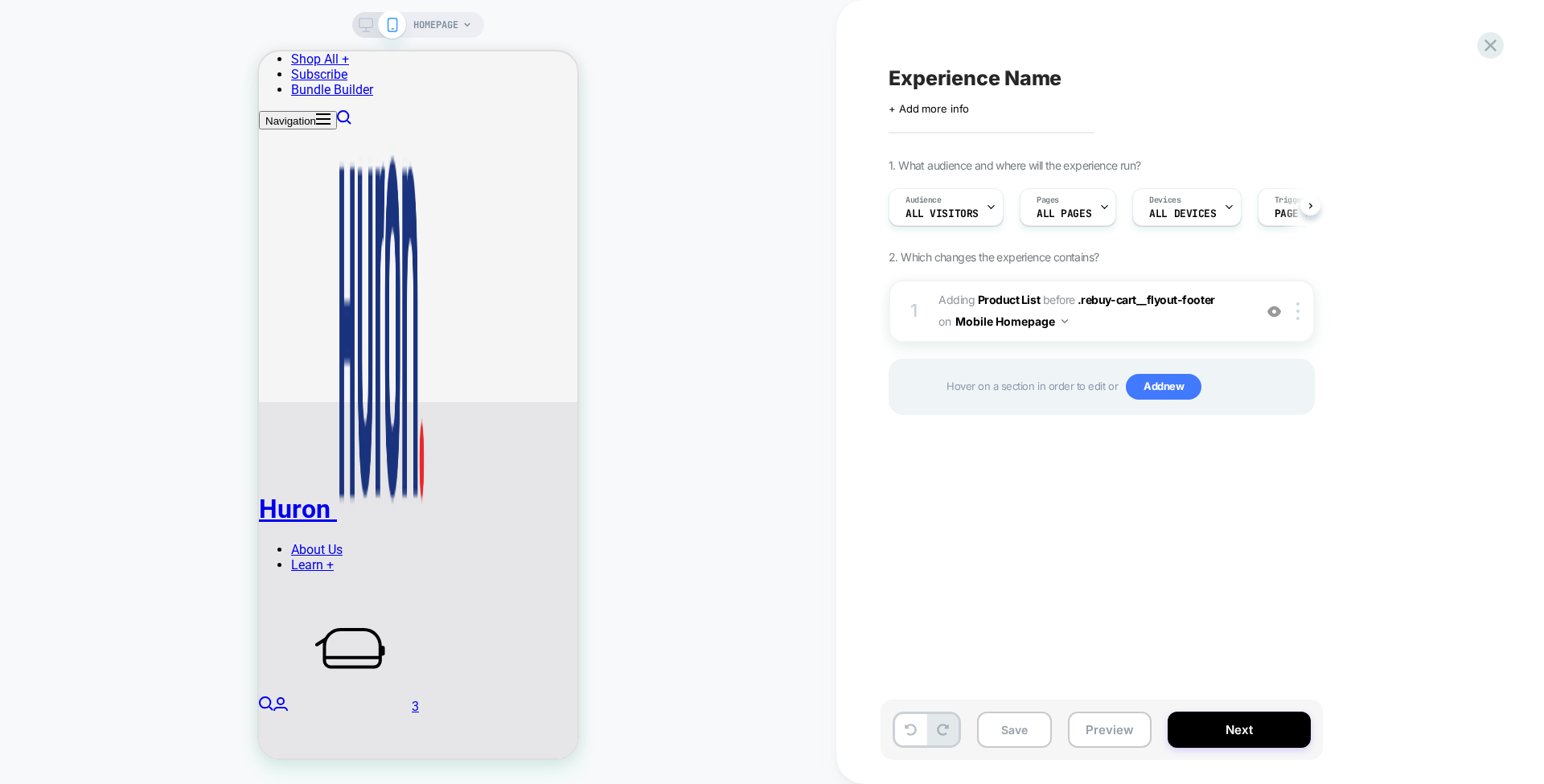
scroll to position [0, 1]
click at [1278, 310] on img at bounding box center [1274, 311] width 14 height 14
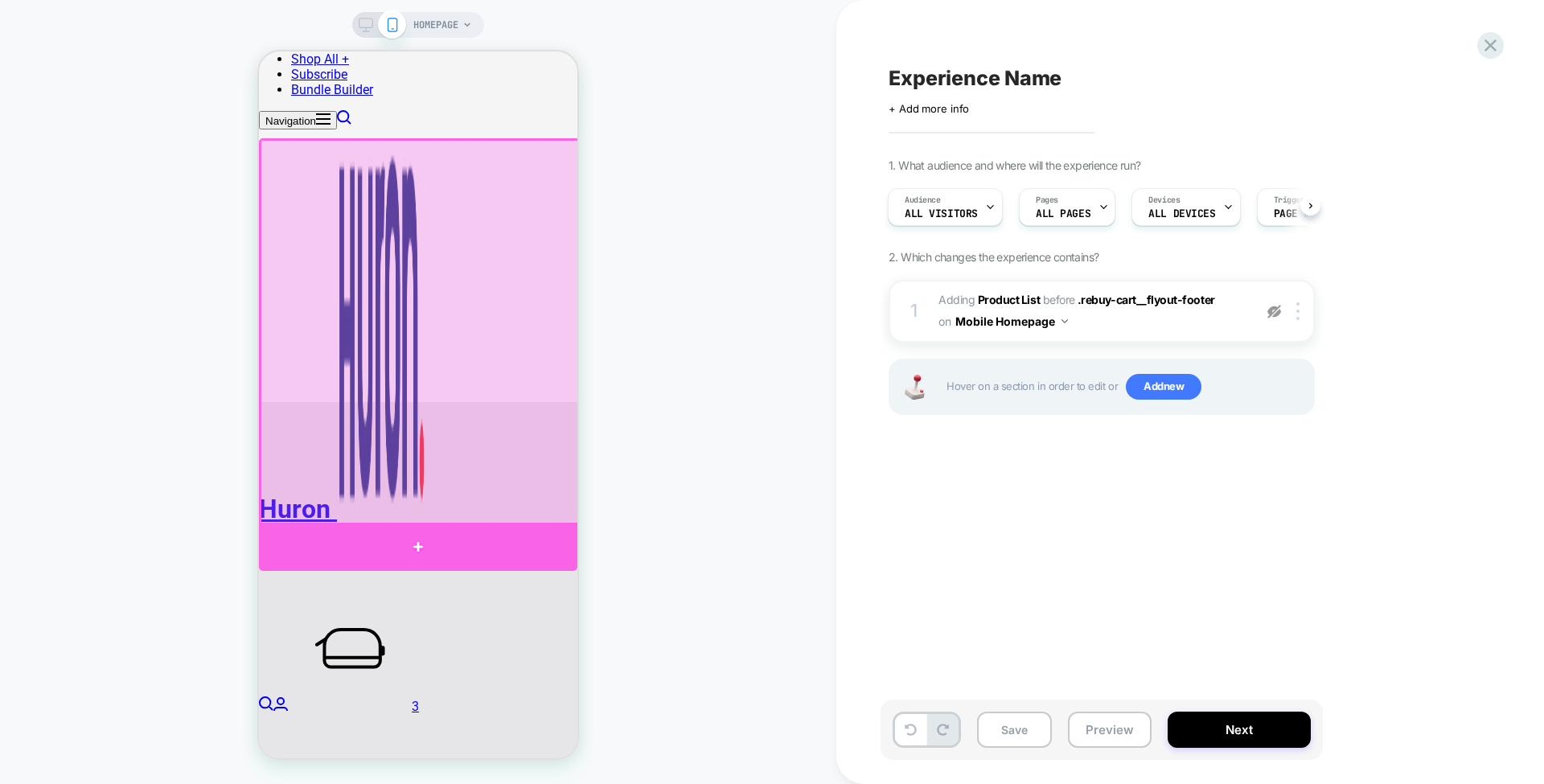
click at [546, 549] on div at bounding box center [418, 547] width 319 height 49
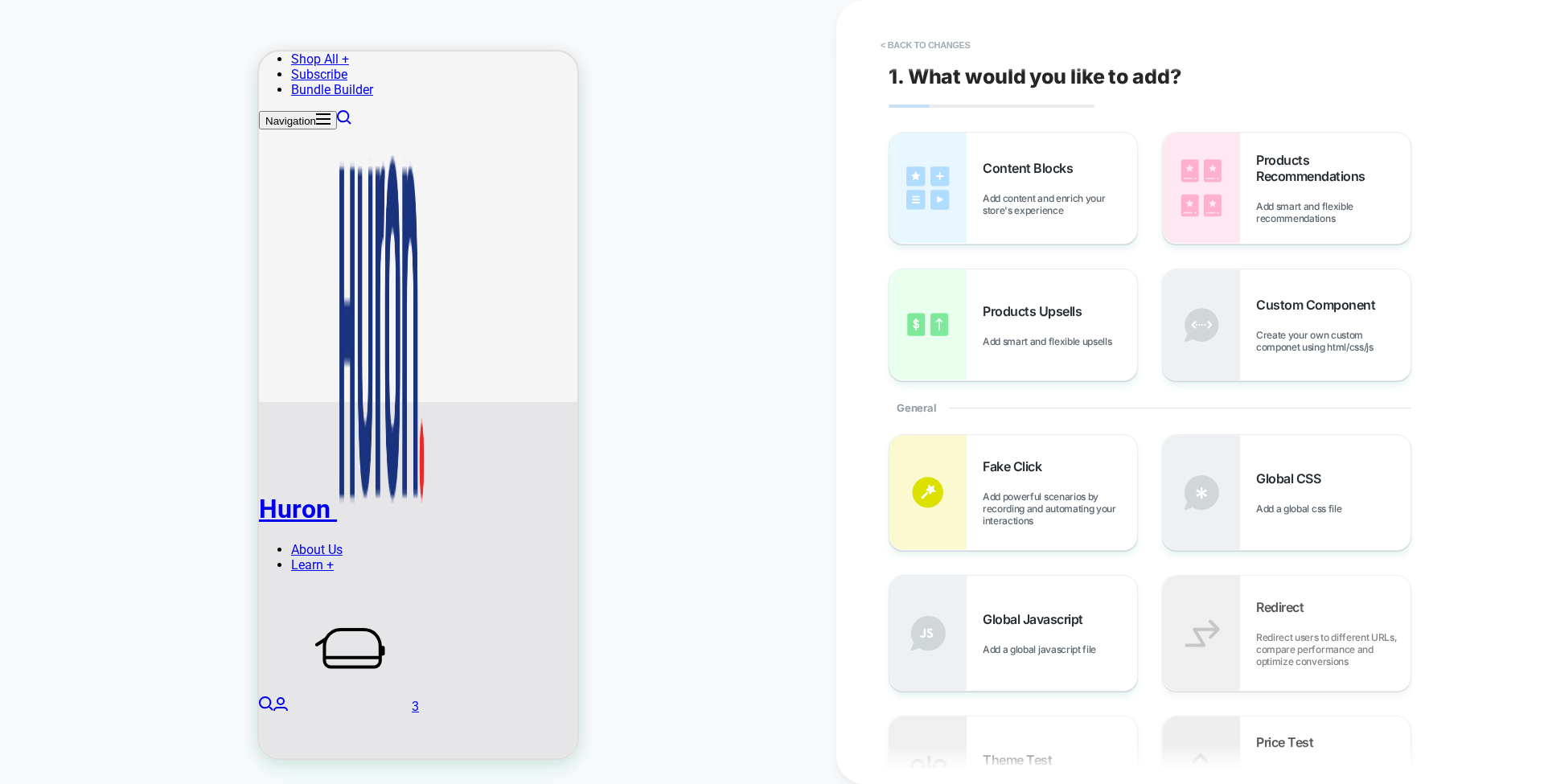
scroll to position [406, 0]
click at [0, 0] on span "Add smart and flexible recommendations" at bounding box center [0, 0] width 0 height 0
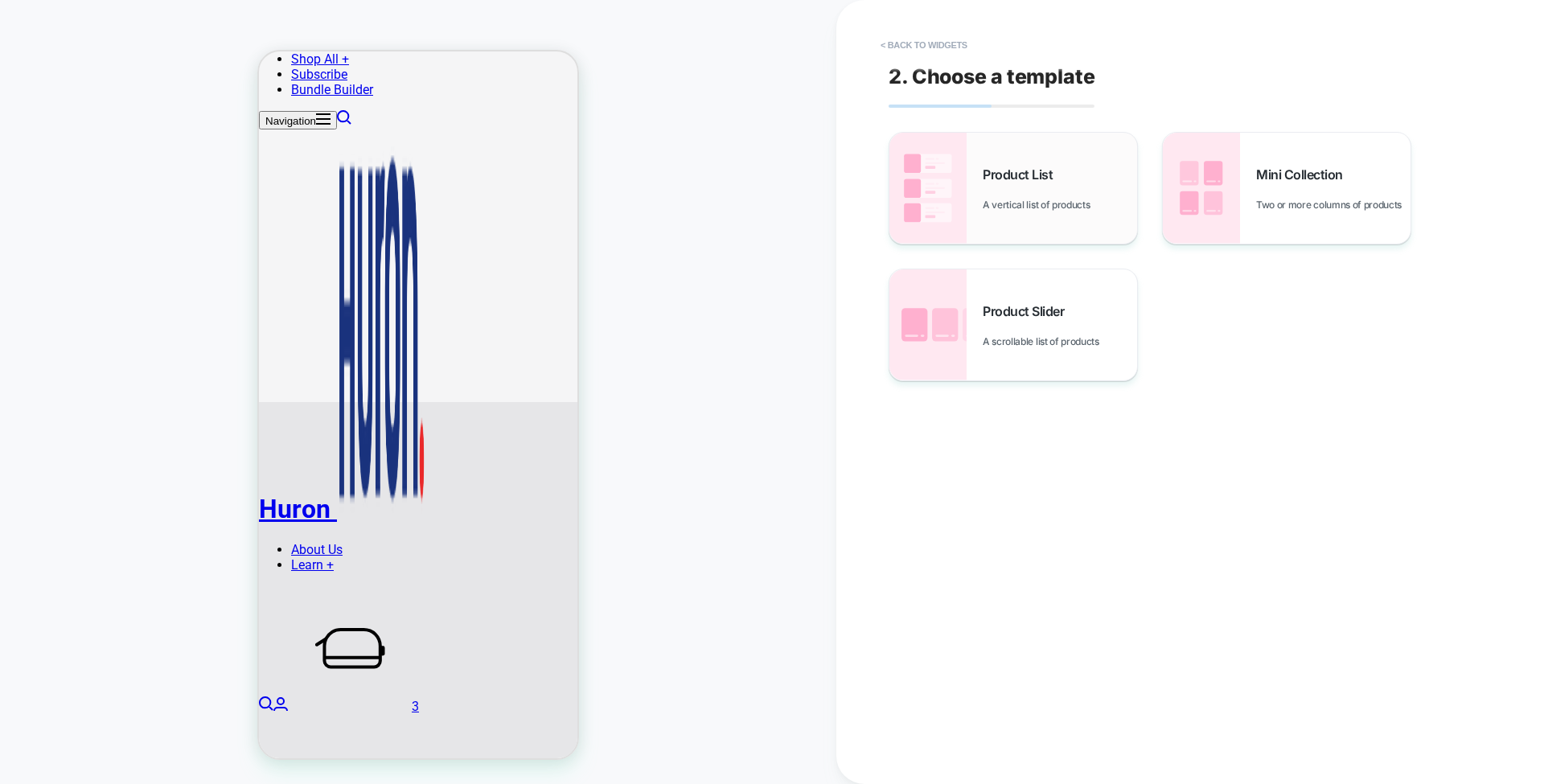
scroll to position [791, 0]
click at [1071, 223] on div "Product List A vertical list of products" at bounding box center [1013, 188] width 248 height 111
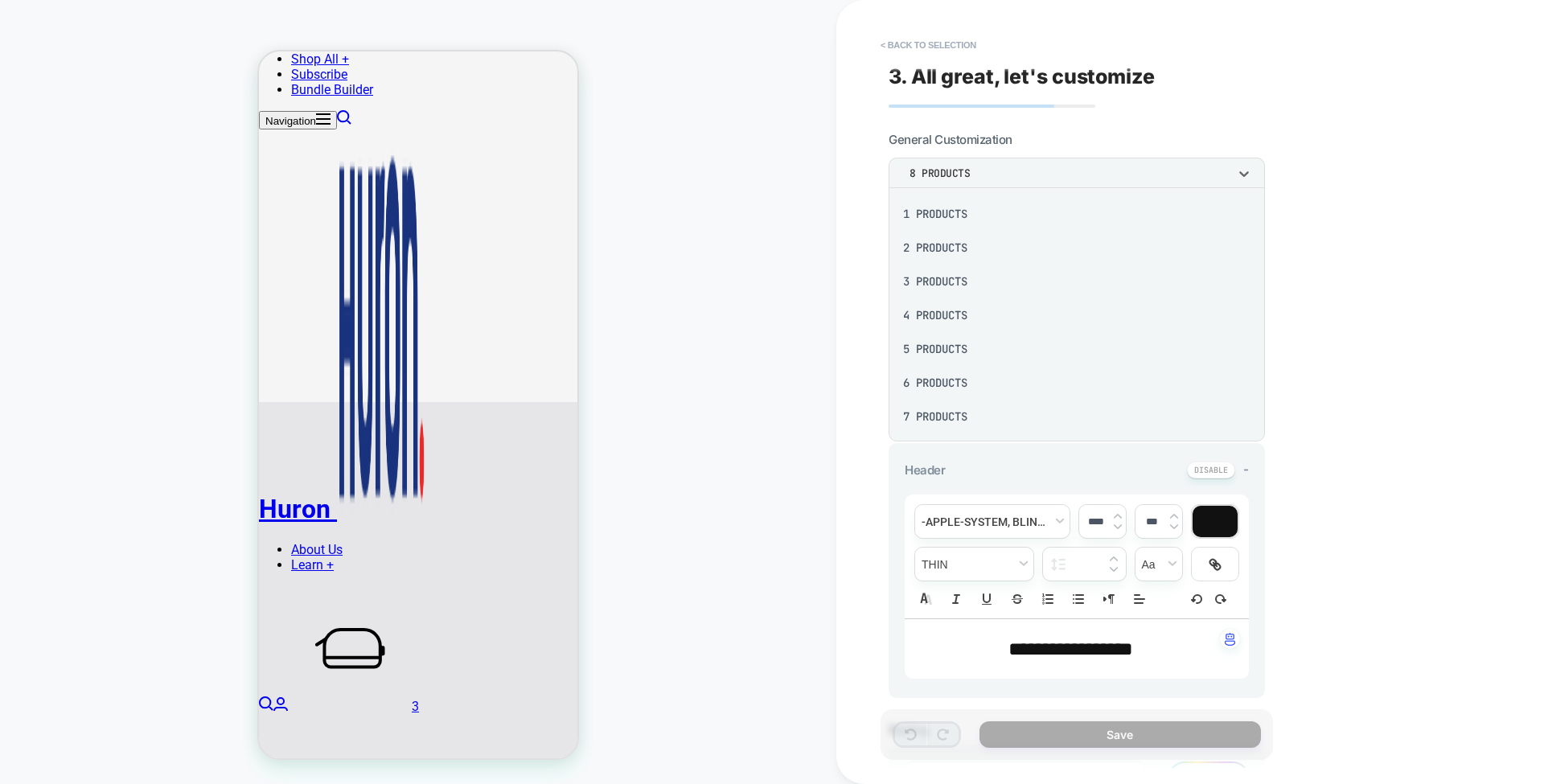
click at [966, 220] on div "1 Products" at bounding box center [1077, 214] width 364 height 34
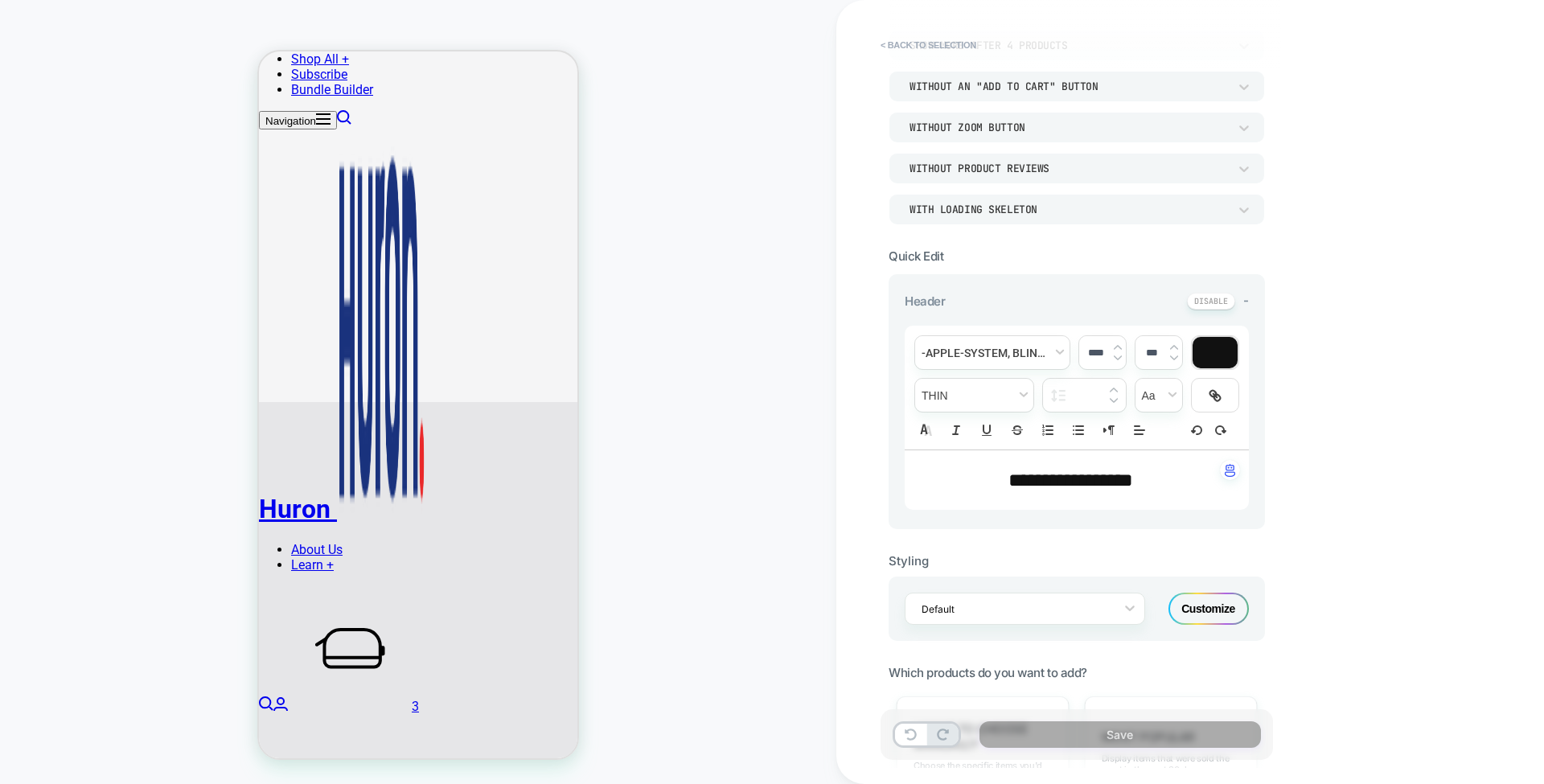
scroll to position [174, 0]
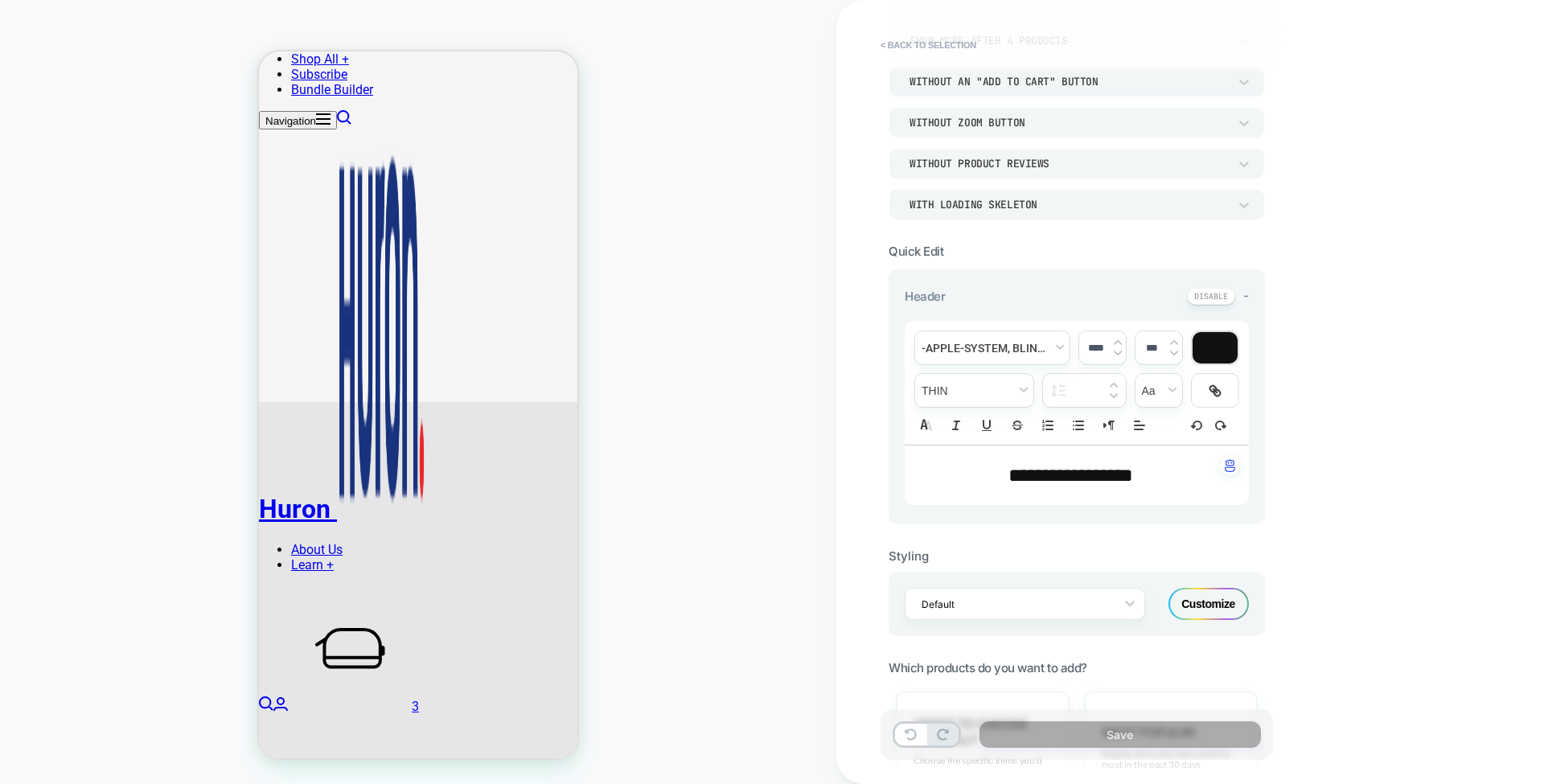
click at [1166, 476] on p "**********" at bounding box center [1070, 475] width 300 height 27
type input "****"
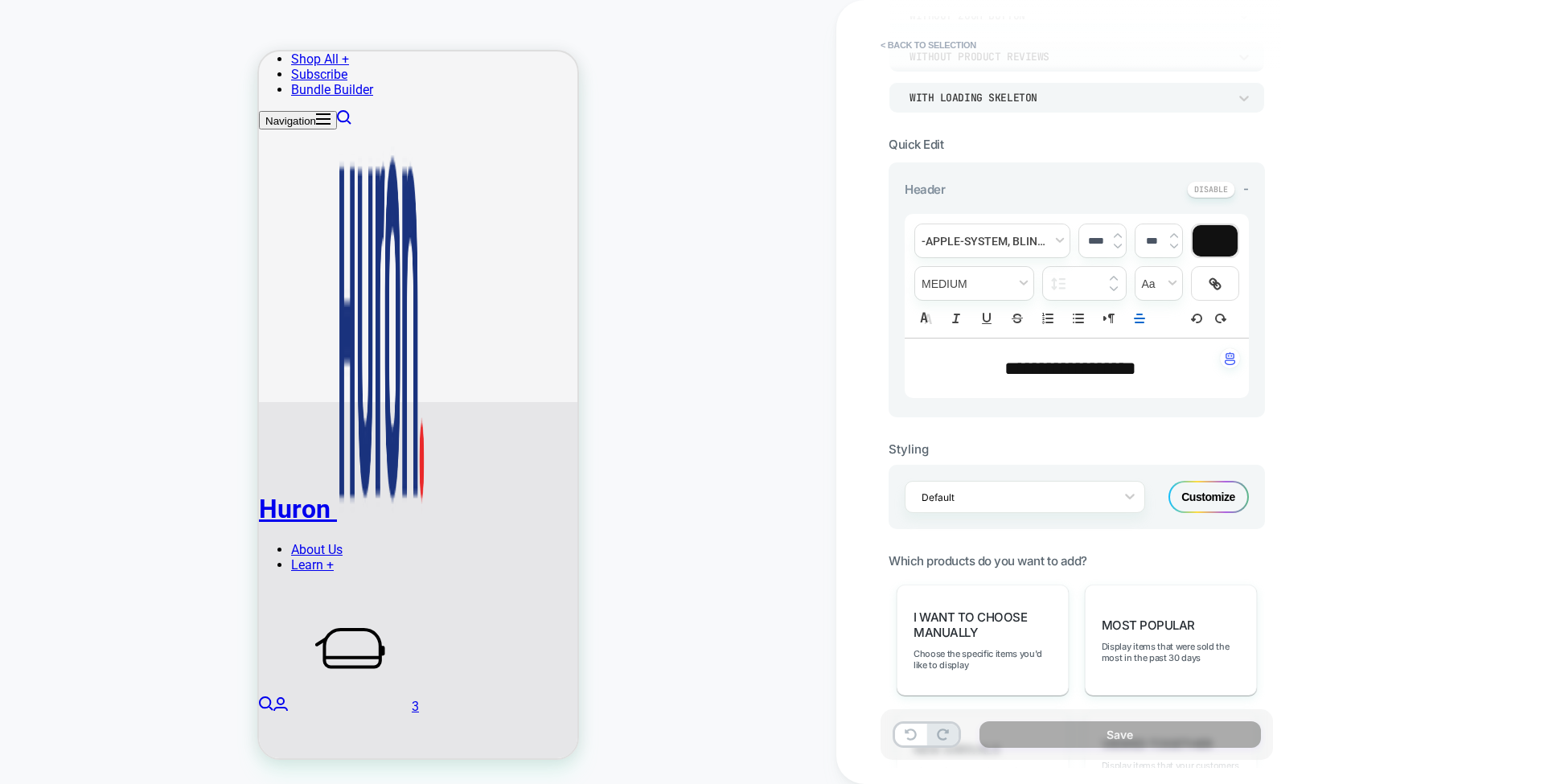
scroll to position [288, 0]
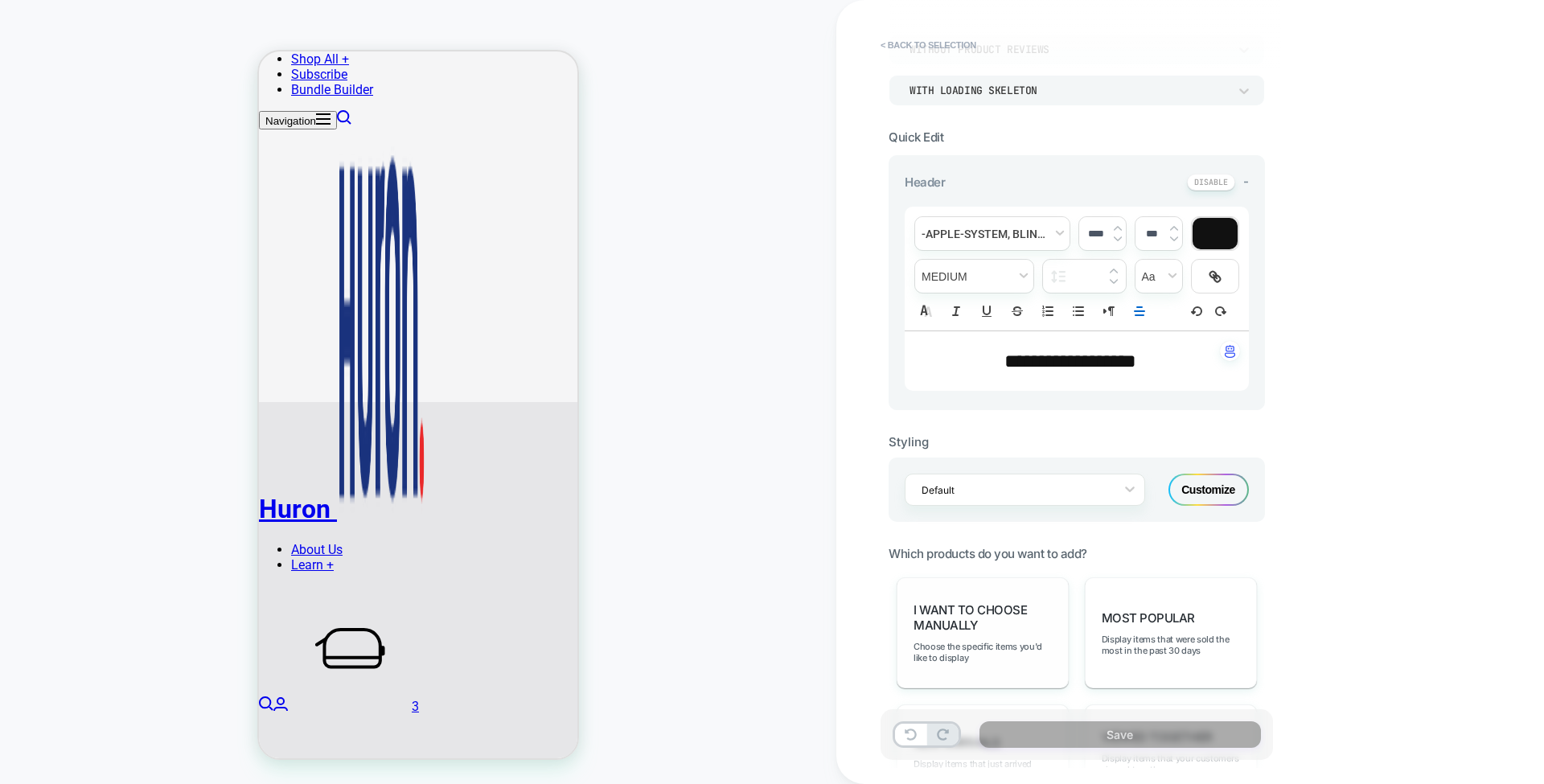
click at [979, 633] on div "I want to choose manually Choose the specific items you'd like to display" at bounding box center [983, 633] width 172 height 111
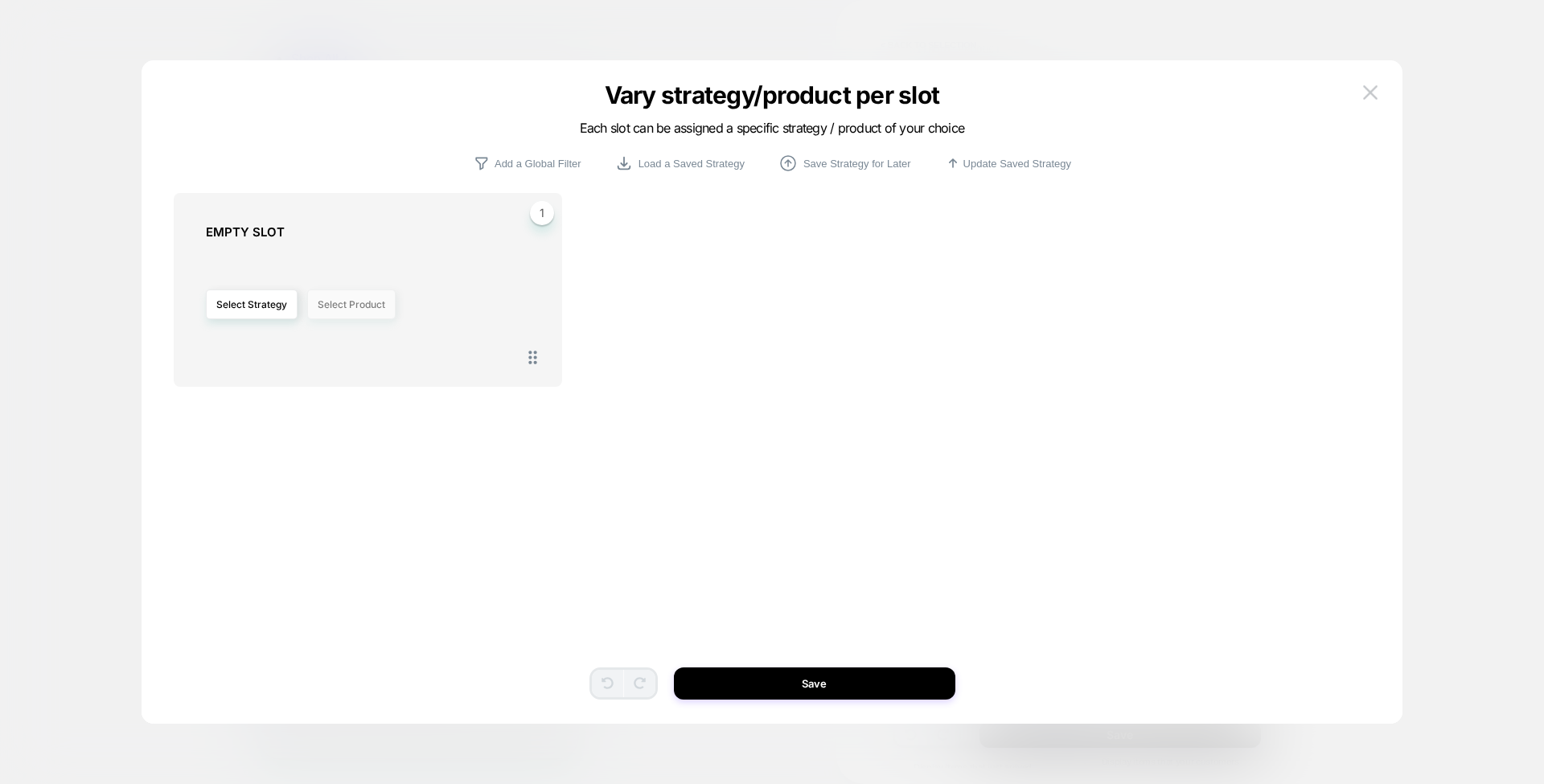
click at [350, 314] on button "Select Product" at bounding box center [351, 305] width 89 height 30
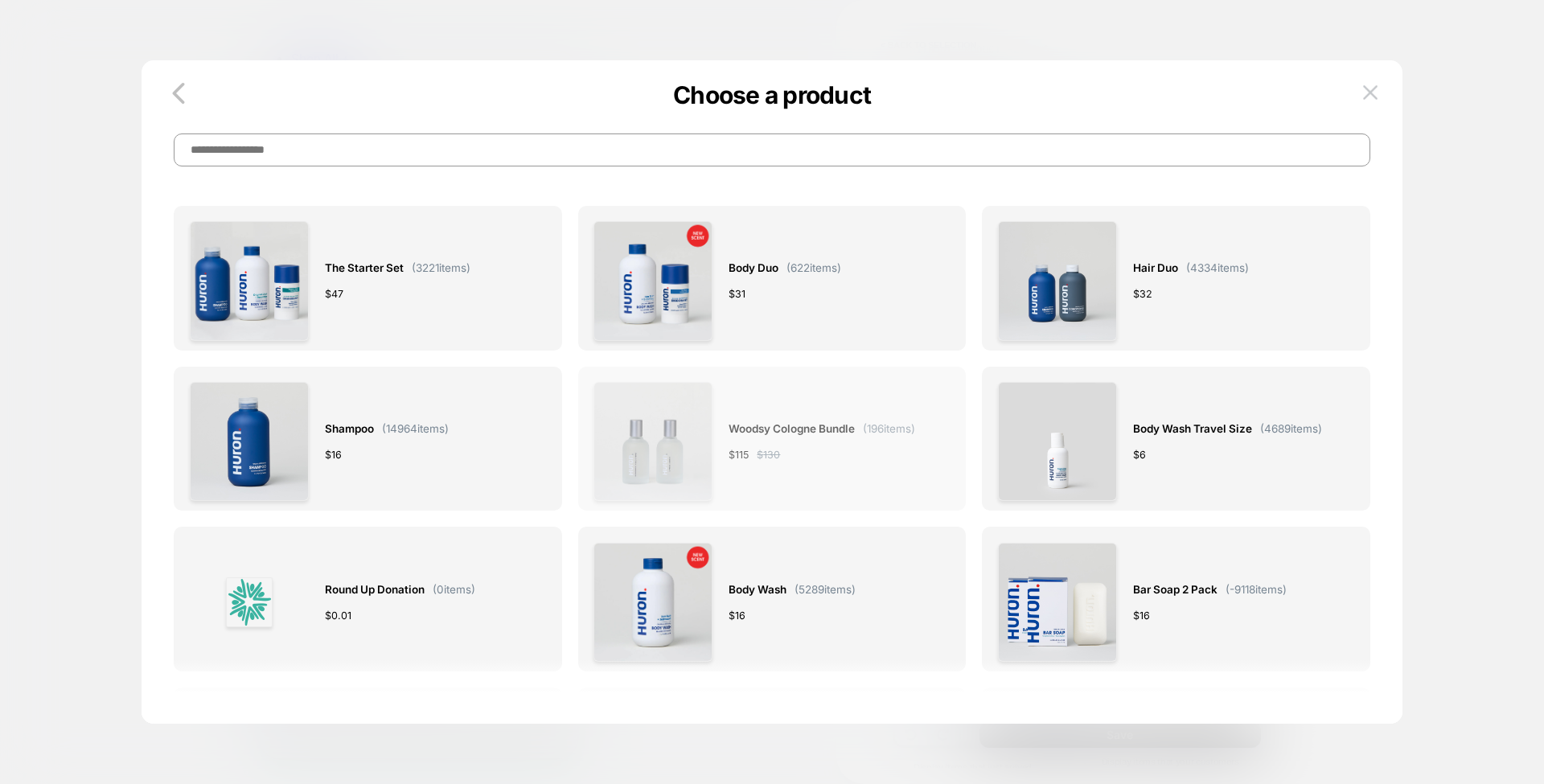
scroll to position [7, 0]
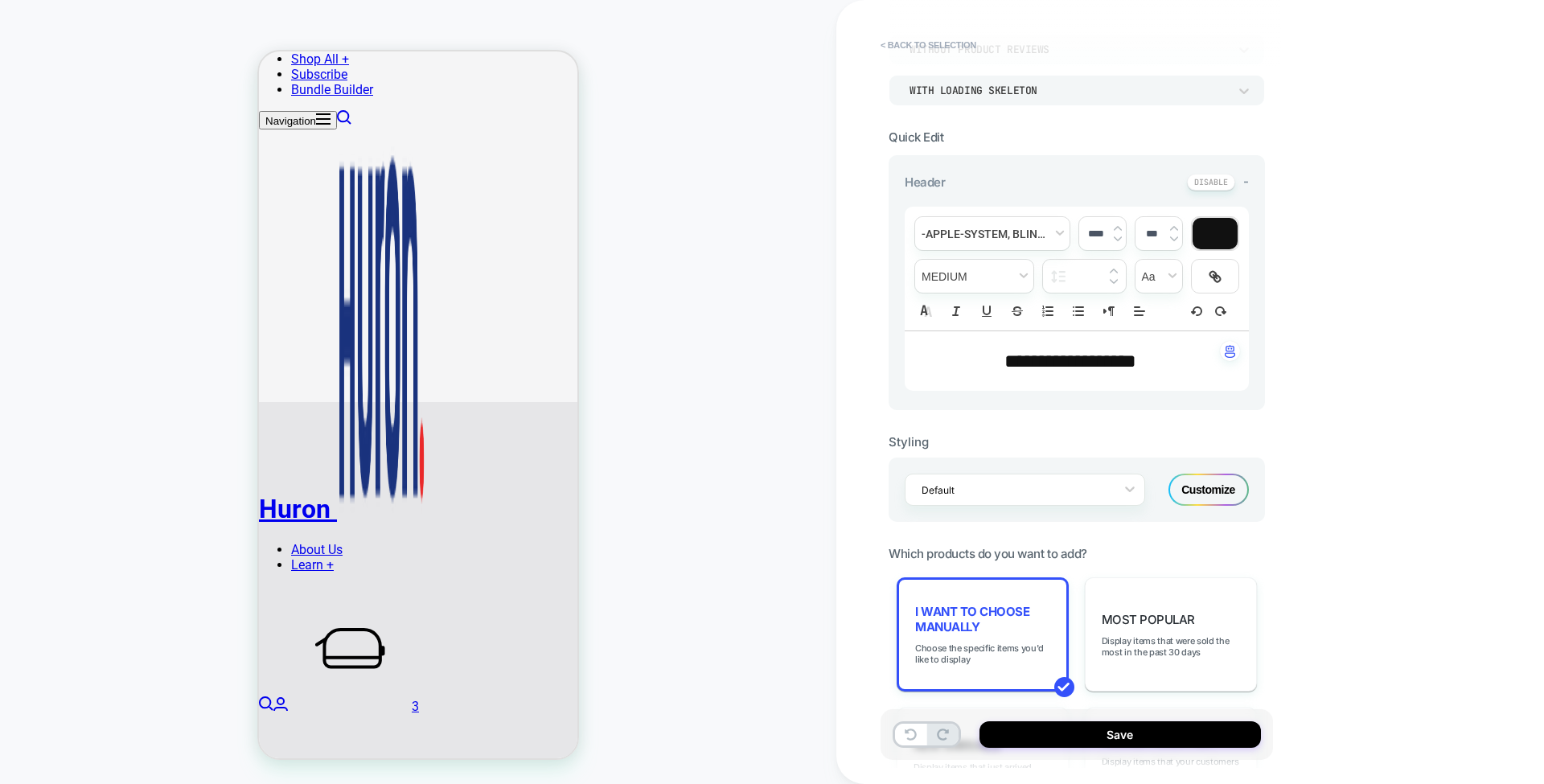
scroll to position [535, 0]
click at [1049, 732] on button "Save" at bounding box center [1120, 734] width 281 height 26
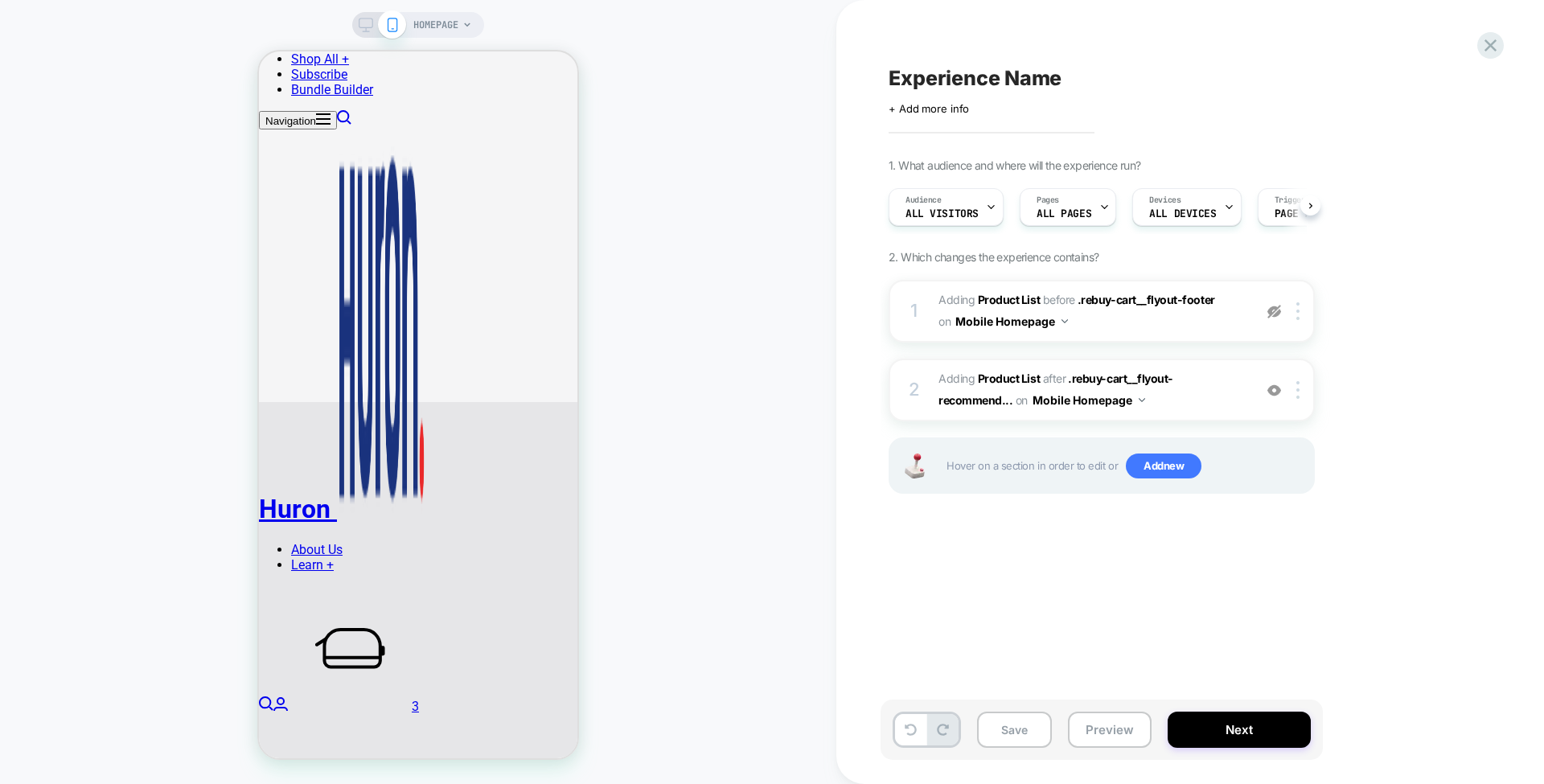
scroll to position [0, 1]
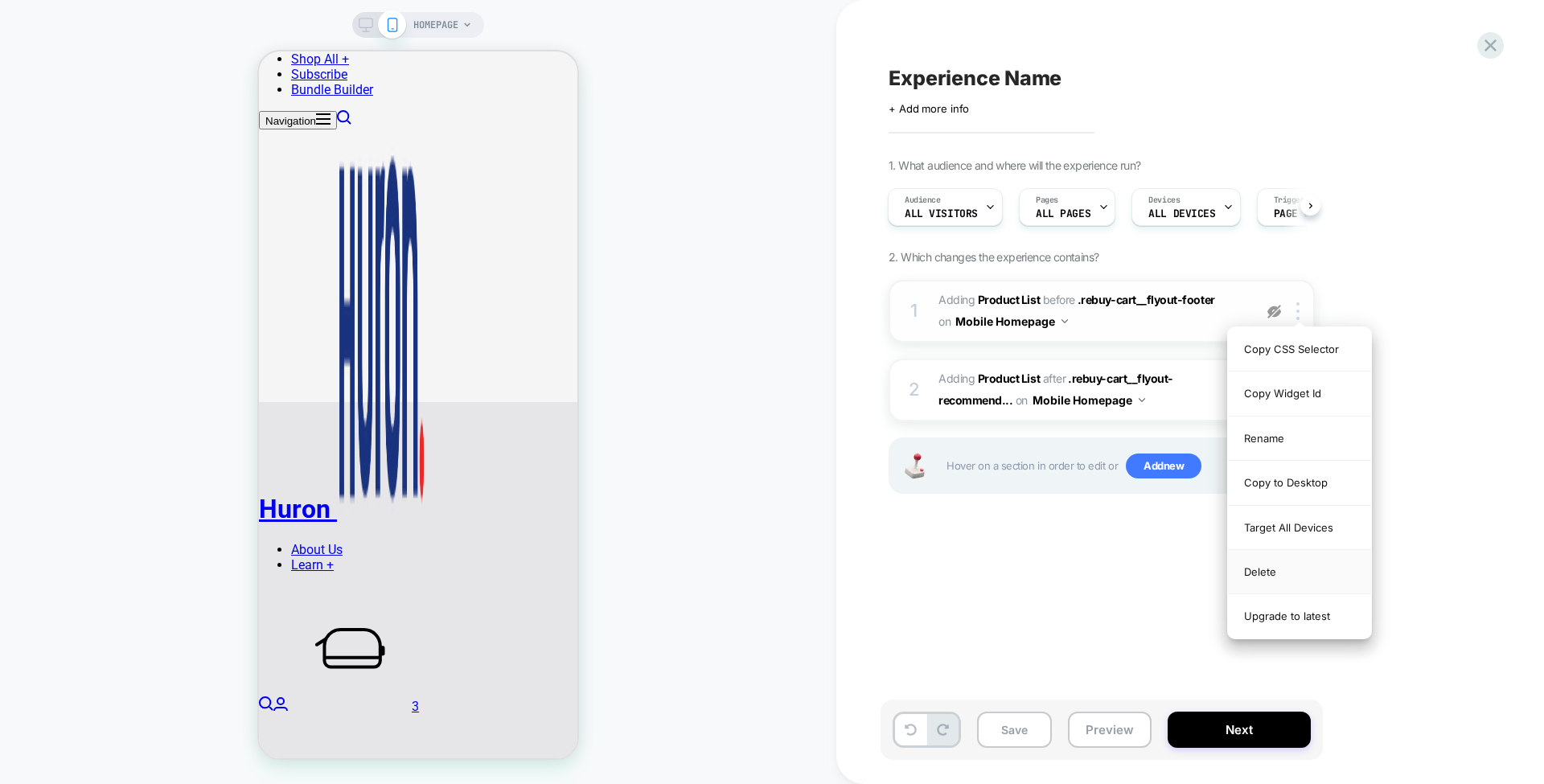
click at [1283, 575] on div "Delete" at bounding box center [1299, 572] width 143 height 44
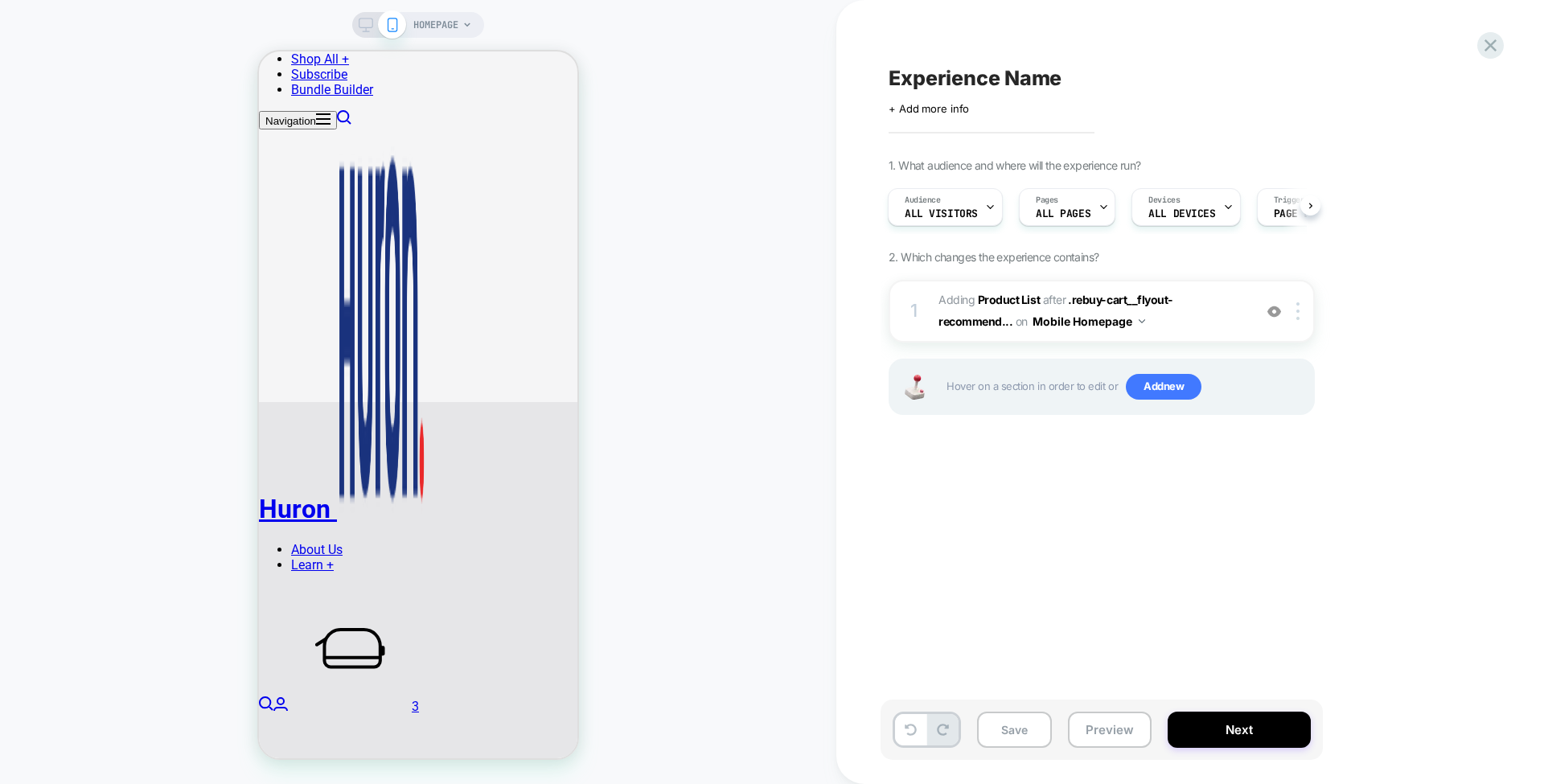
scroll to position [535, 0]
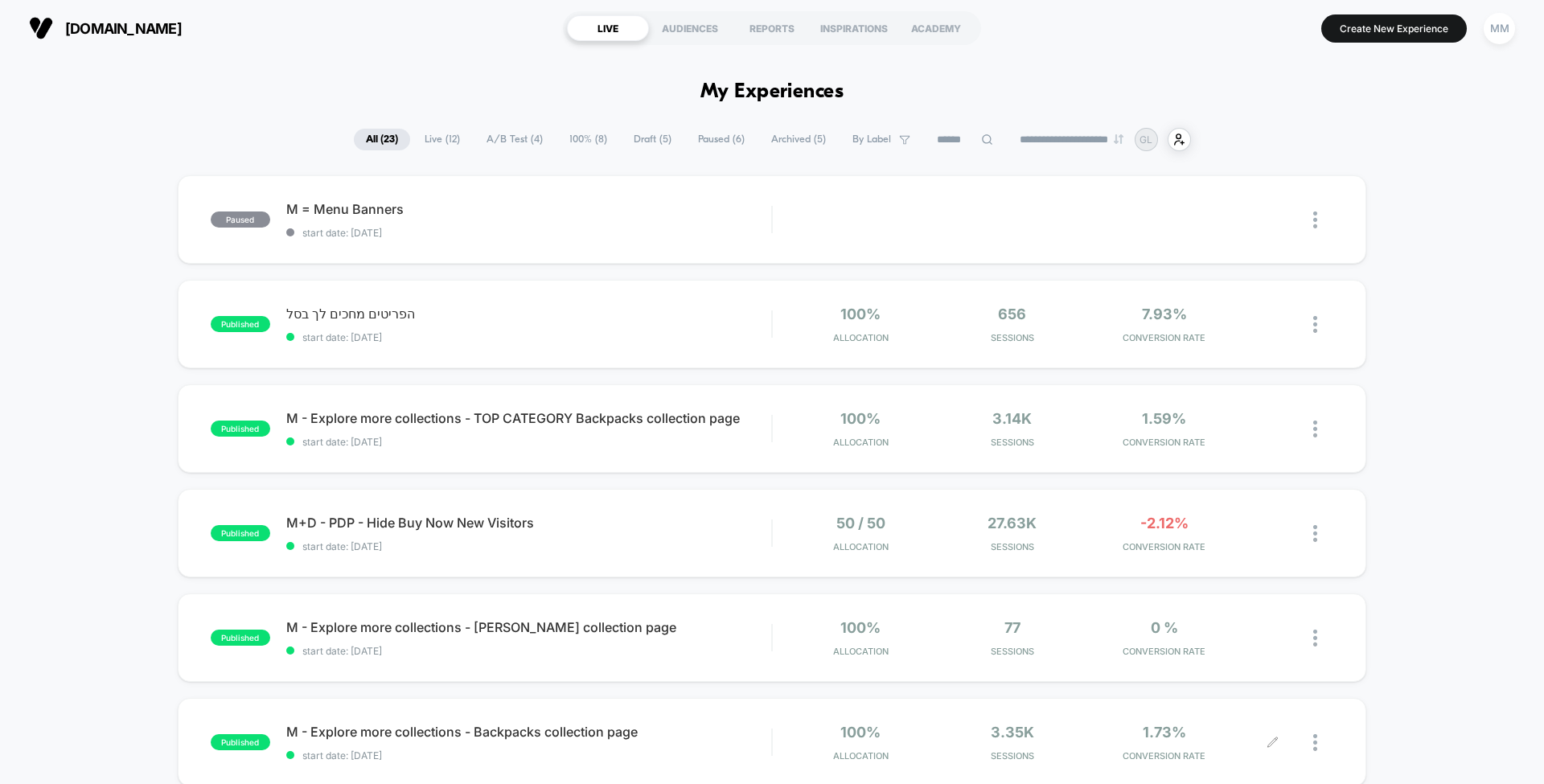
click at [1362, 26] on button "Create New Experience" at bounding box center [1394, 28] width 146 height 28
click at [1380, 37] on button "Create New Experience" at bounding box center [1394, 28] width 146 height 28
click at [1371, 24] on button "Create New Experience" at bounding box center [1394, 28] width 146 height 28
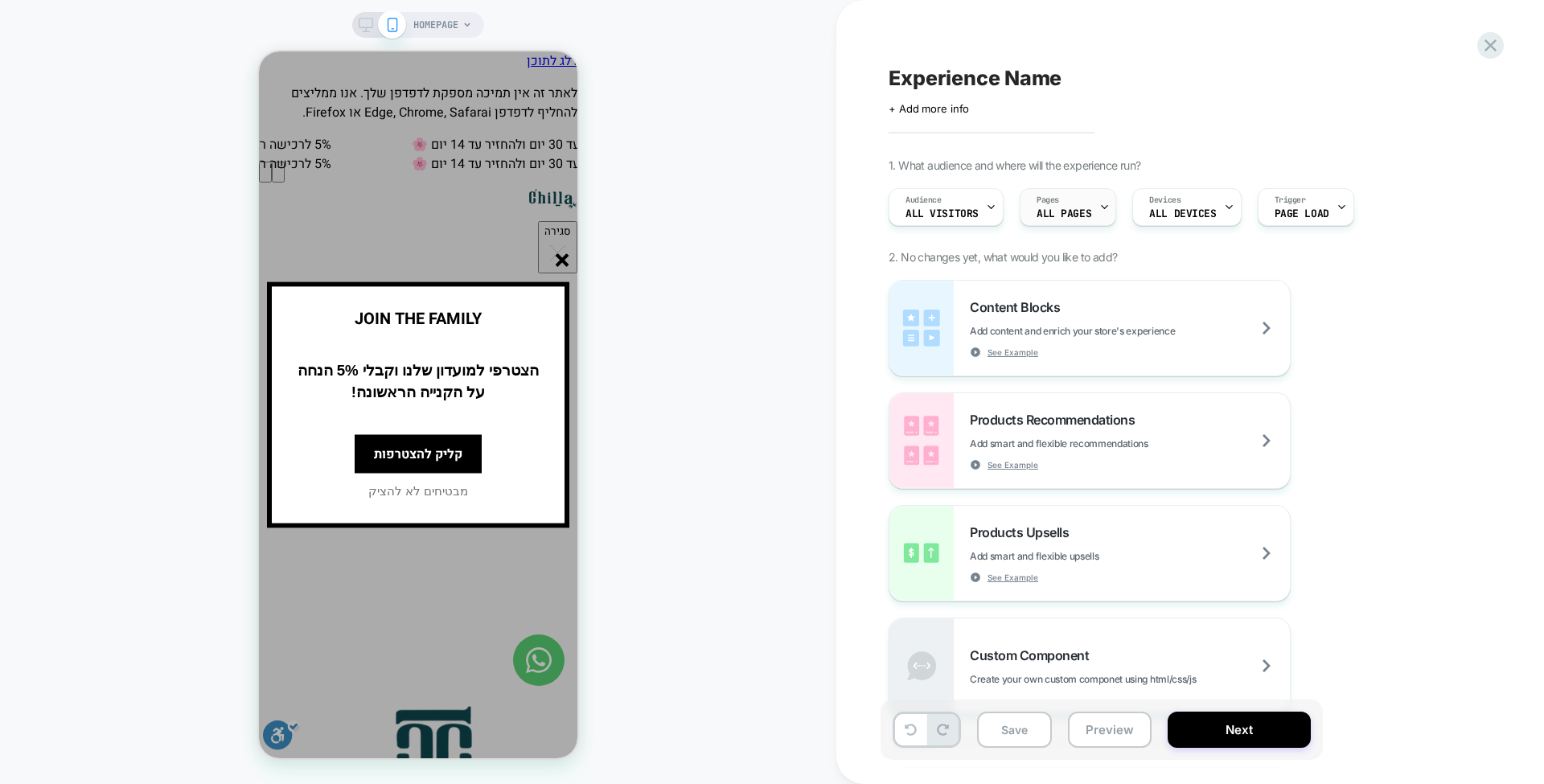
click at [1079, 205] on div "Pages ALL PAGES" at bounding box center [1064, 207] width 87 height 36
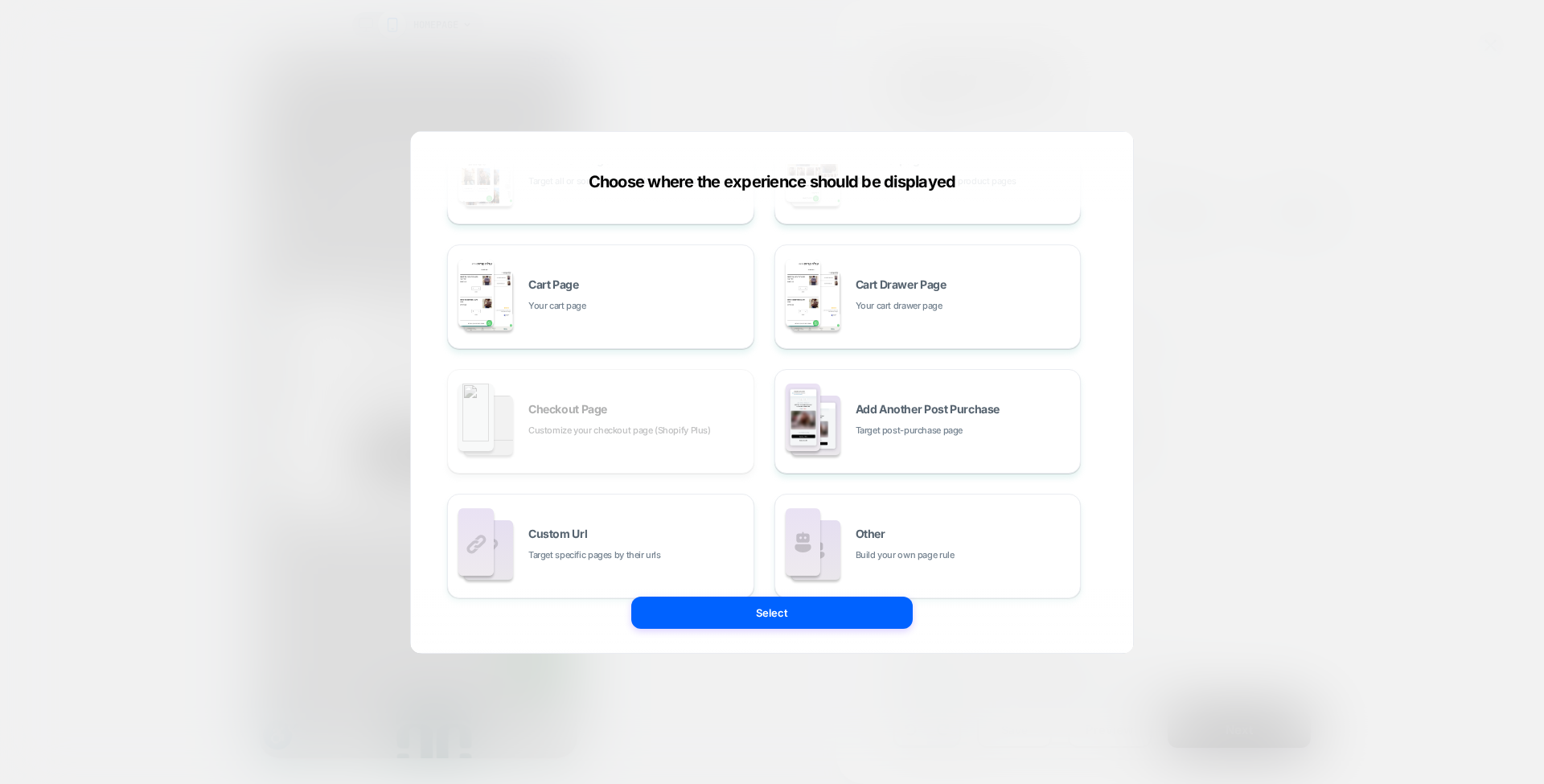
scroll to position [242, 0]
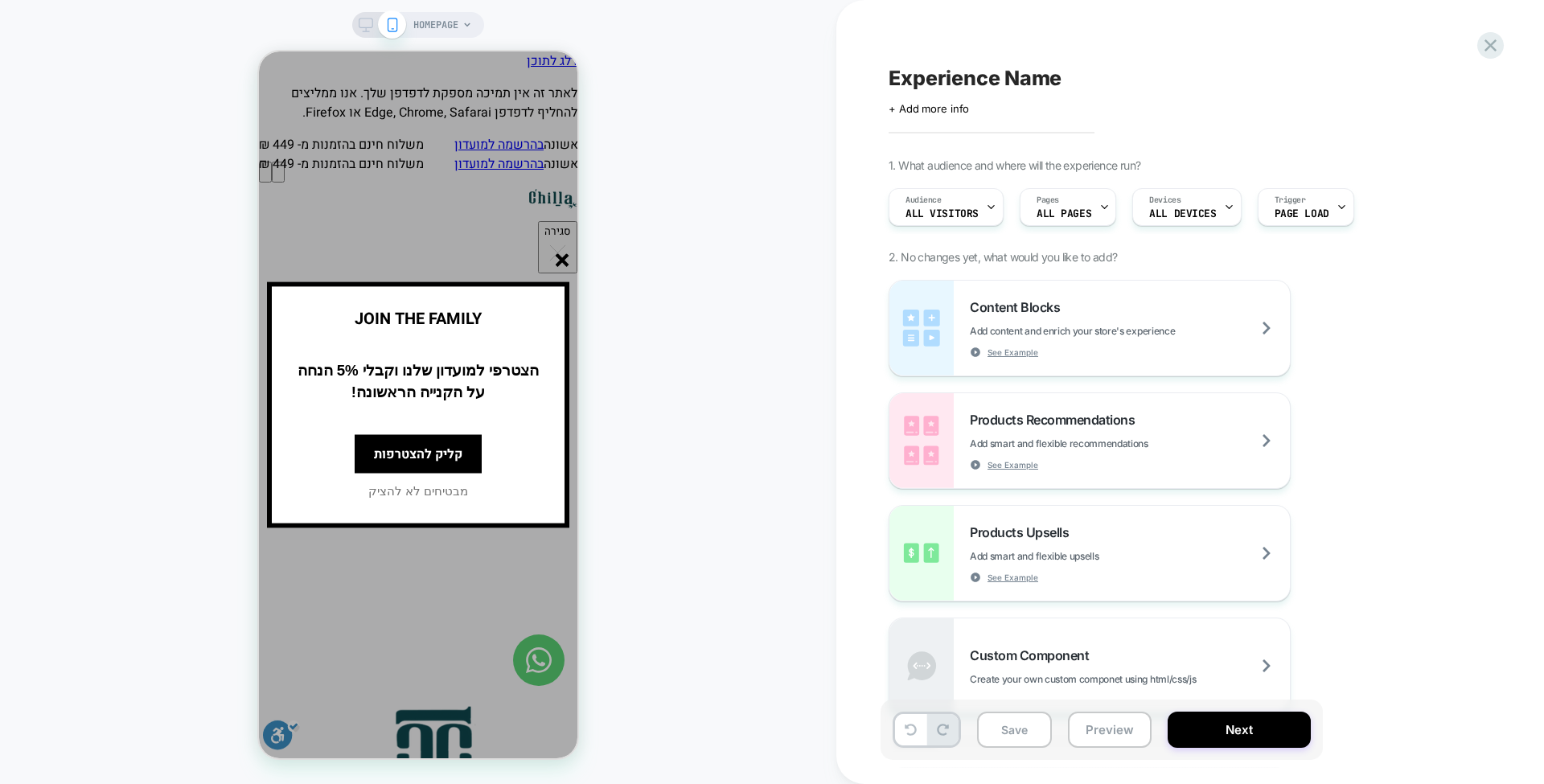
click at [443, 493] on span "מבטיחים לא להציק" at bounding box center [418, 491] width 100 height 13
click at [413, 492] on span "מבטיחים לא להציק" at bounding box center [418, 491] width 100 height 13
click at [447, 13] on span "HOMEPAGE" at bounding box center [436, 25] width 45 height 26
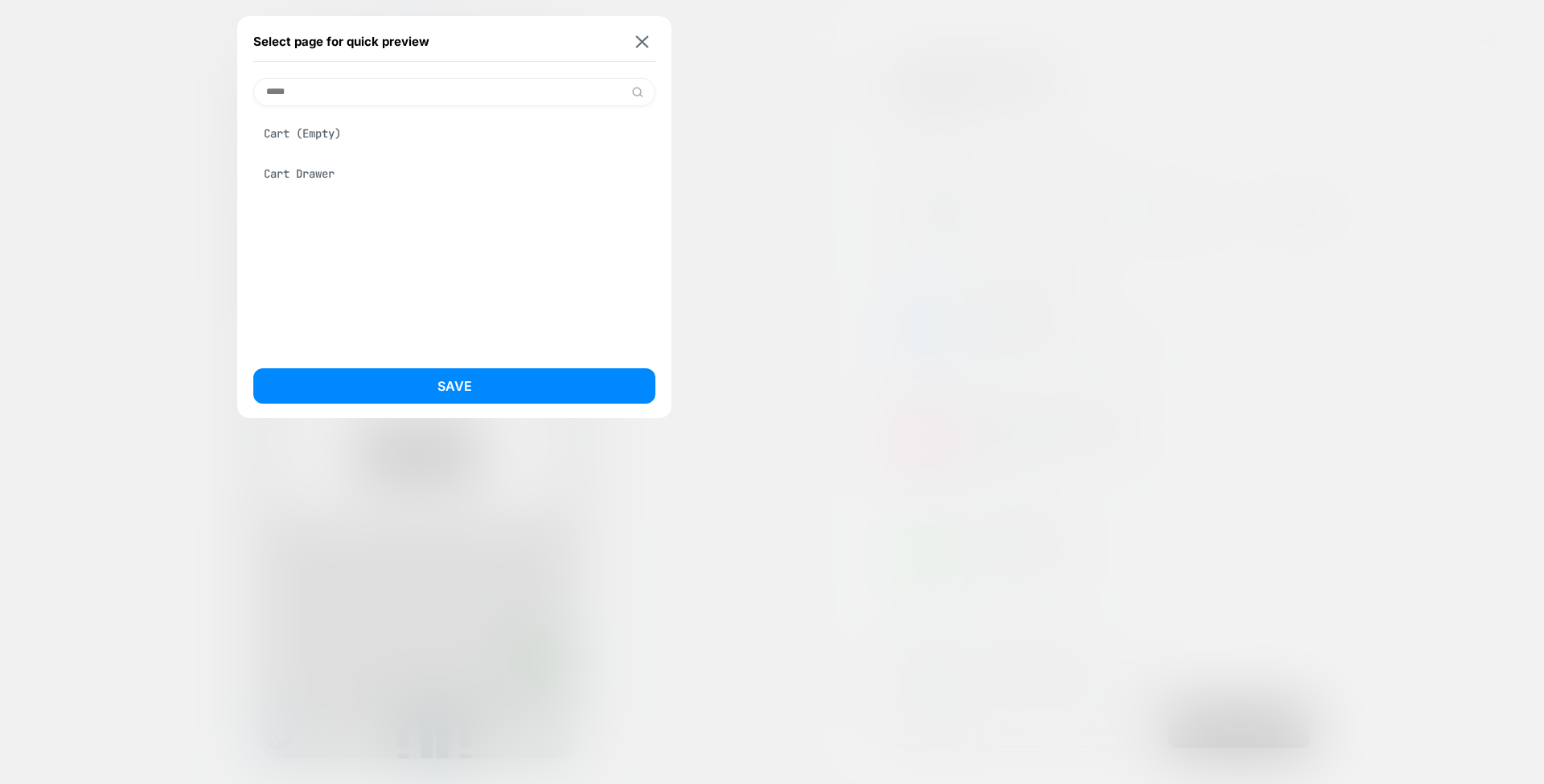
type input "****"
click at [332, 181] on div "Cart Drawer" at bounding box center [454, 174] width 402 height 31
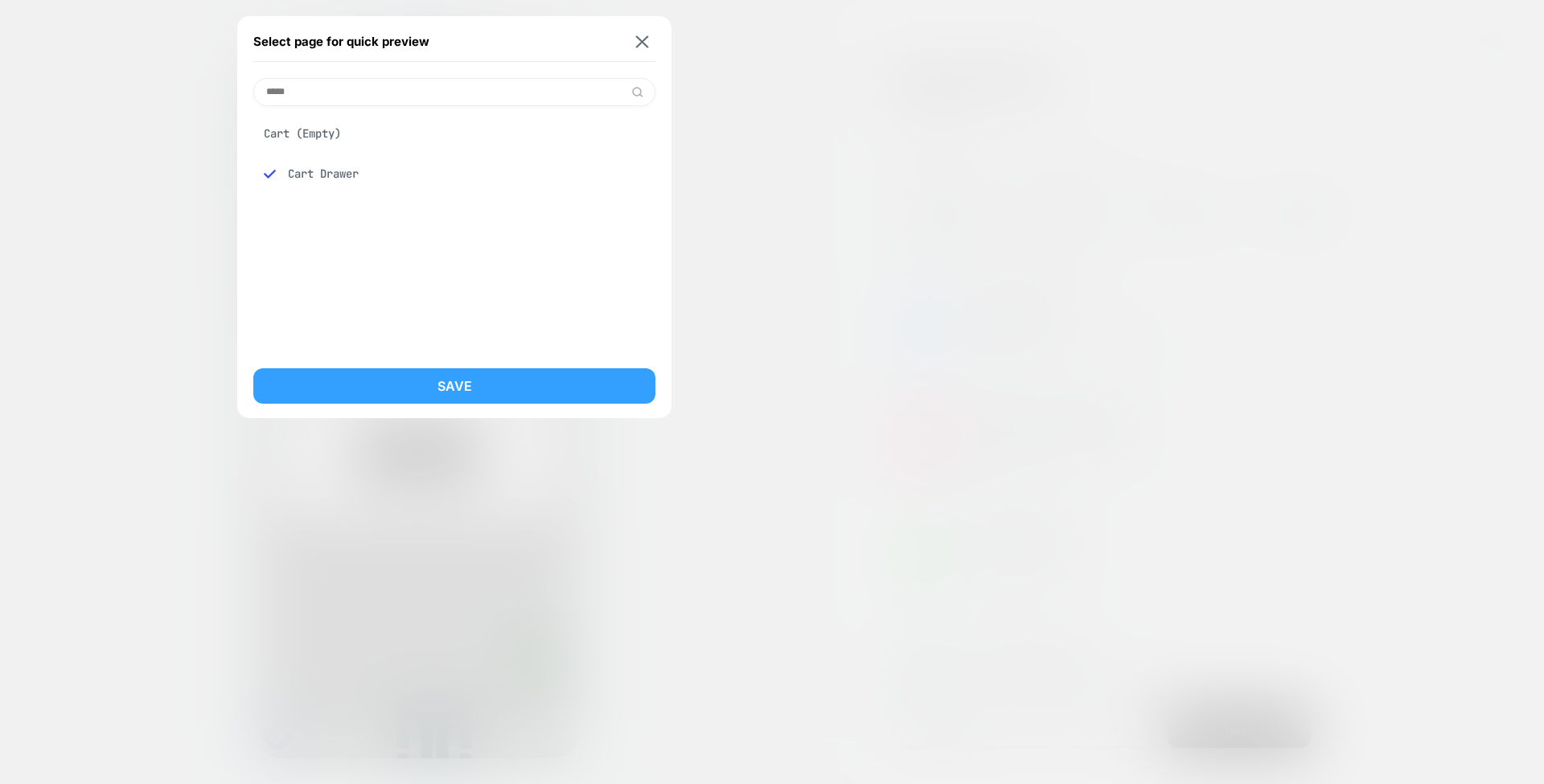
click at [432, 372] on button "Save" at bounding box center [454, 386] width 402 height 36
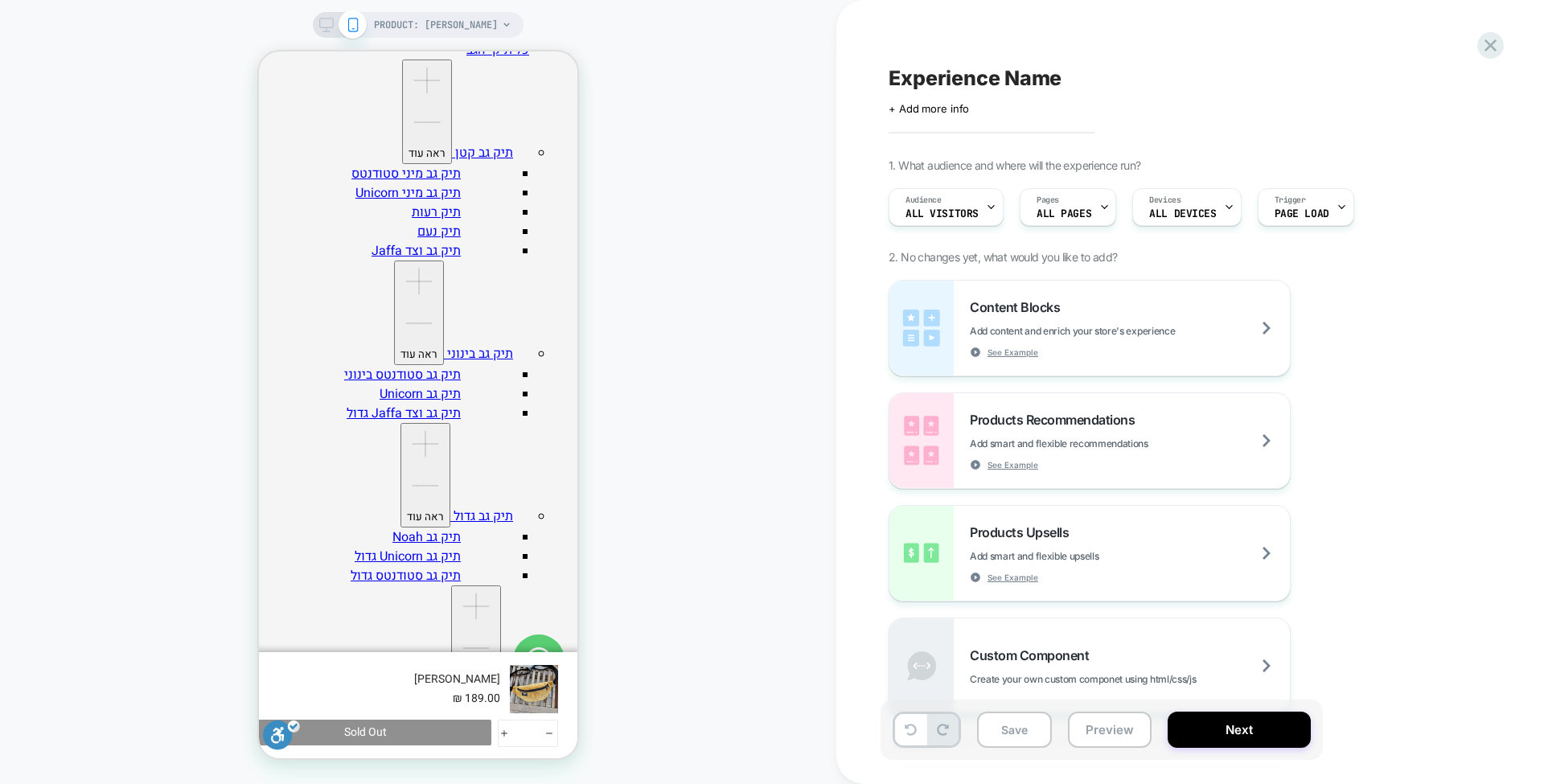
scroll to position [792, 0]
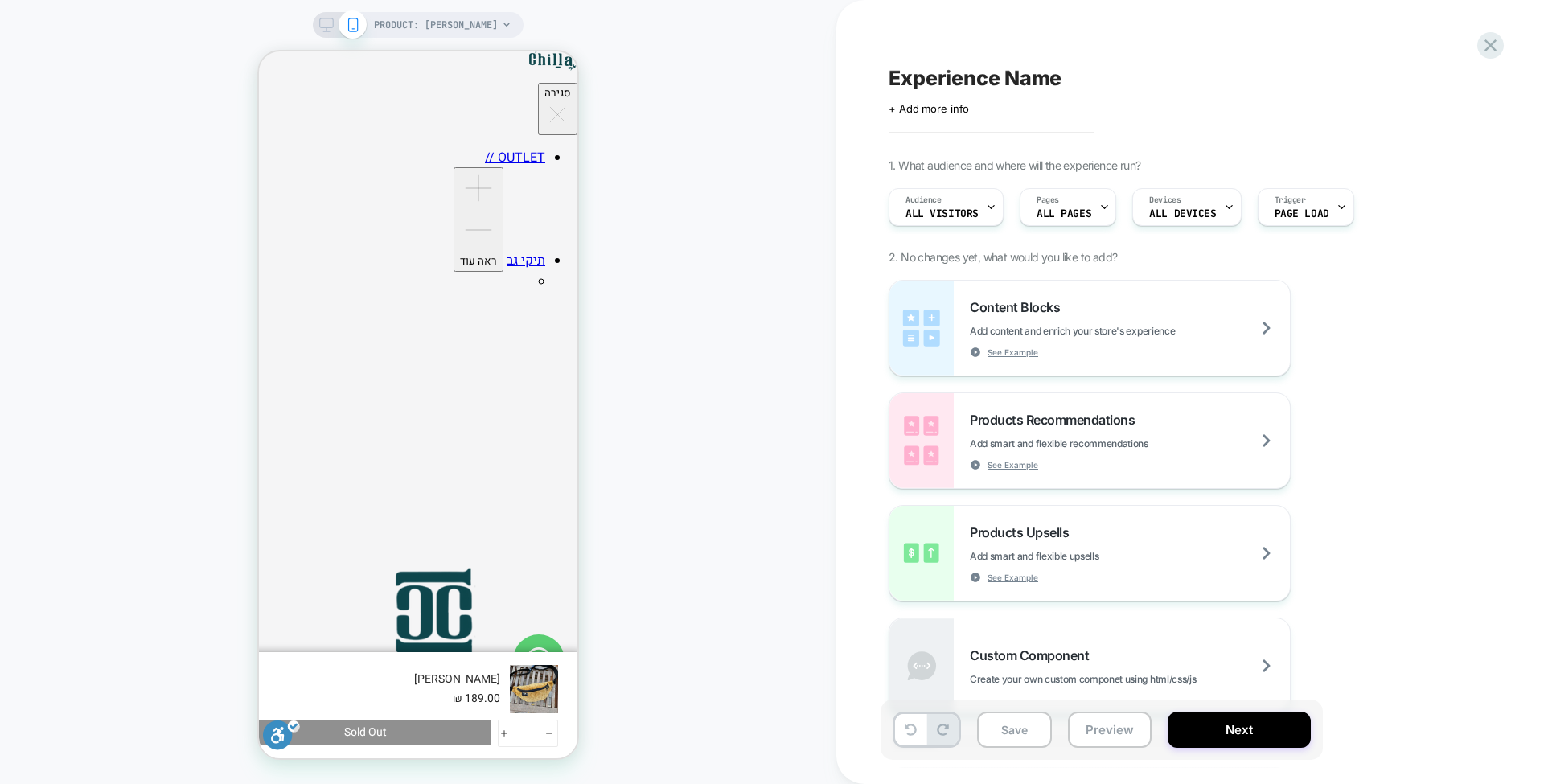
scroll to position [0, 0]
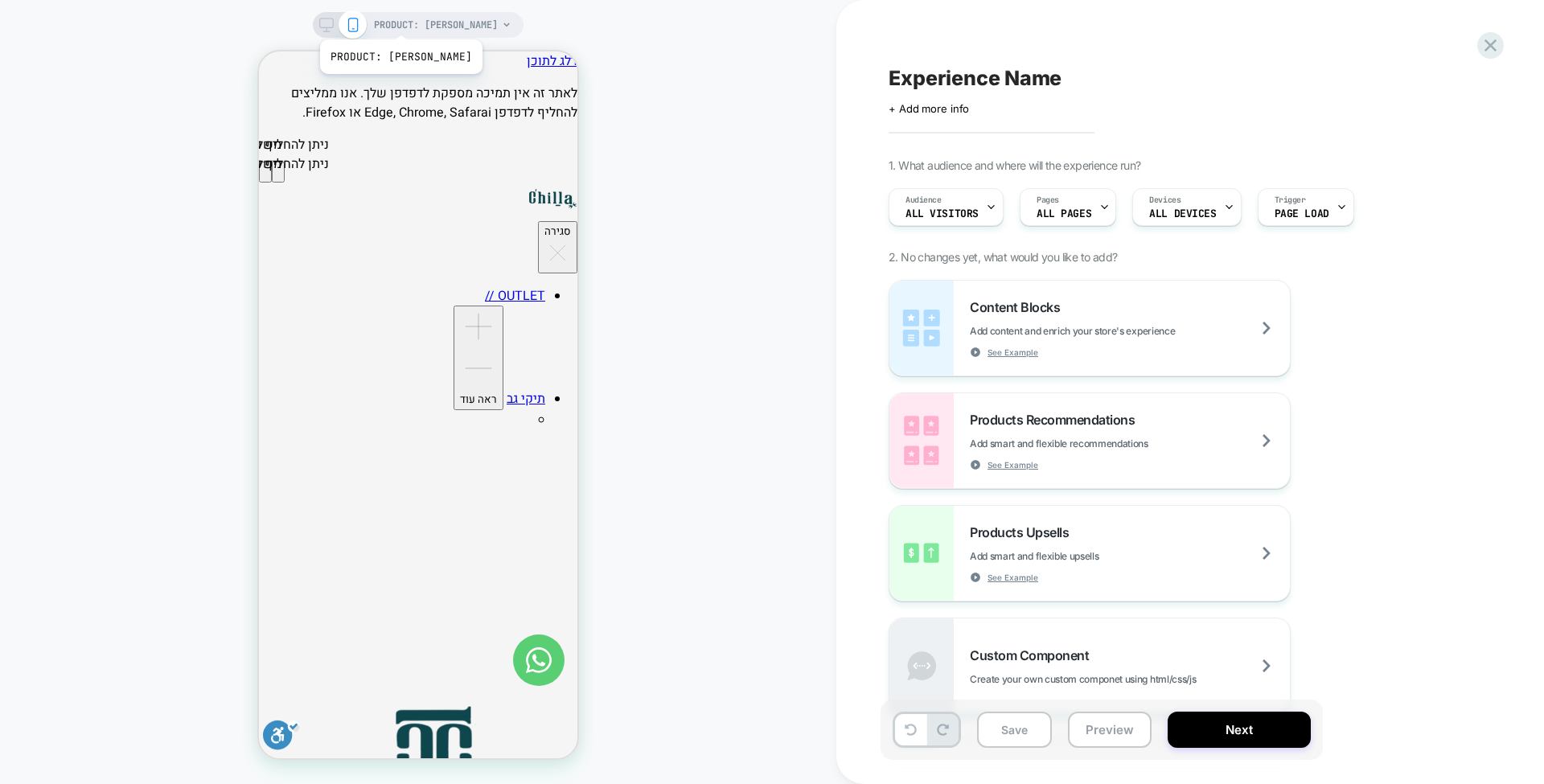
click at [410, 20] on span "PRODUCT: פאוץ' רוני חרדל קורדרוי" at bounding box center [436, 25] width 124 height 26
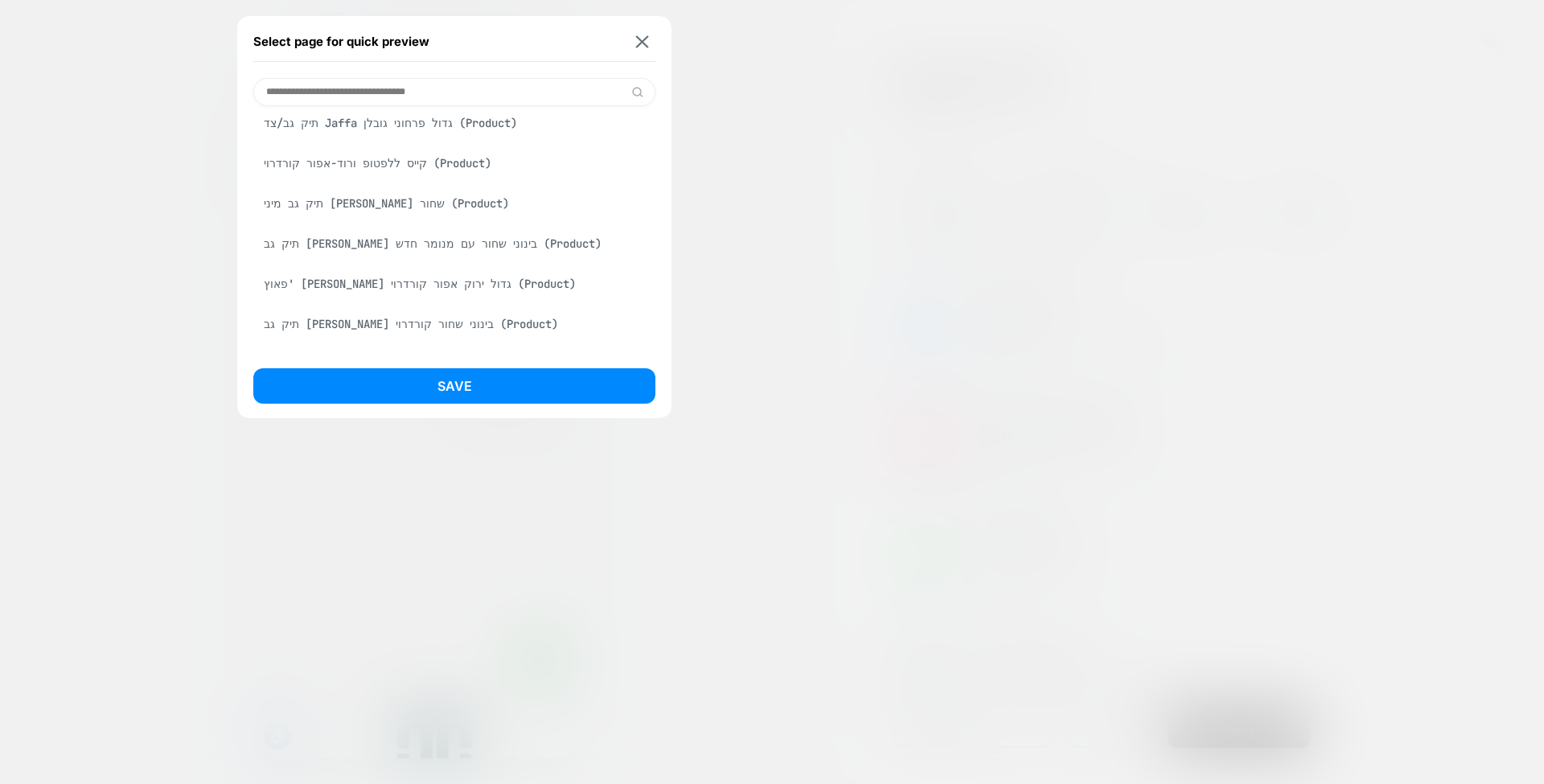
scroll to position [973, 0]
click at [413, 182] on div "קייס ללפטופ ורוד-אפור קורדרוי (Product)" at bounding box center [454, 166] width 402 height 31
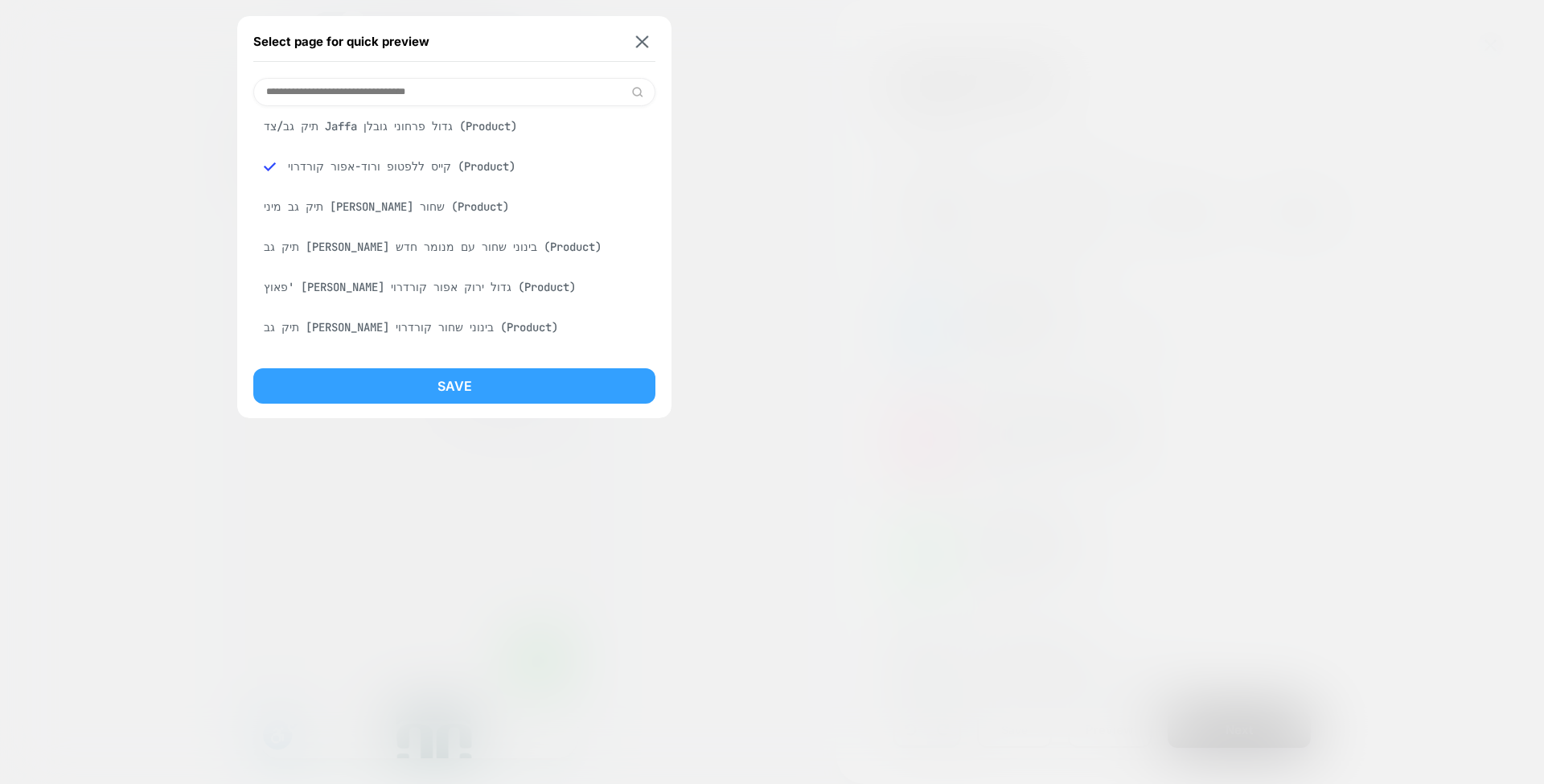
click at [463, 378] on button "Save" at bounding box center [454, 386] width 402 height 36
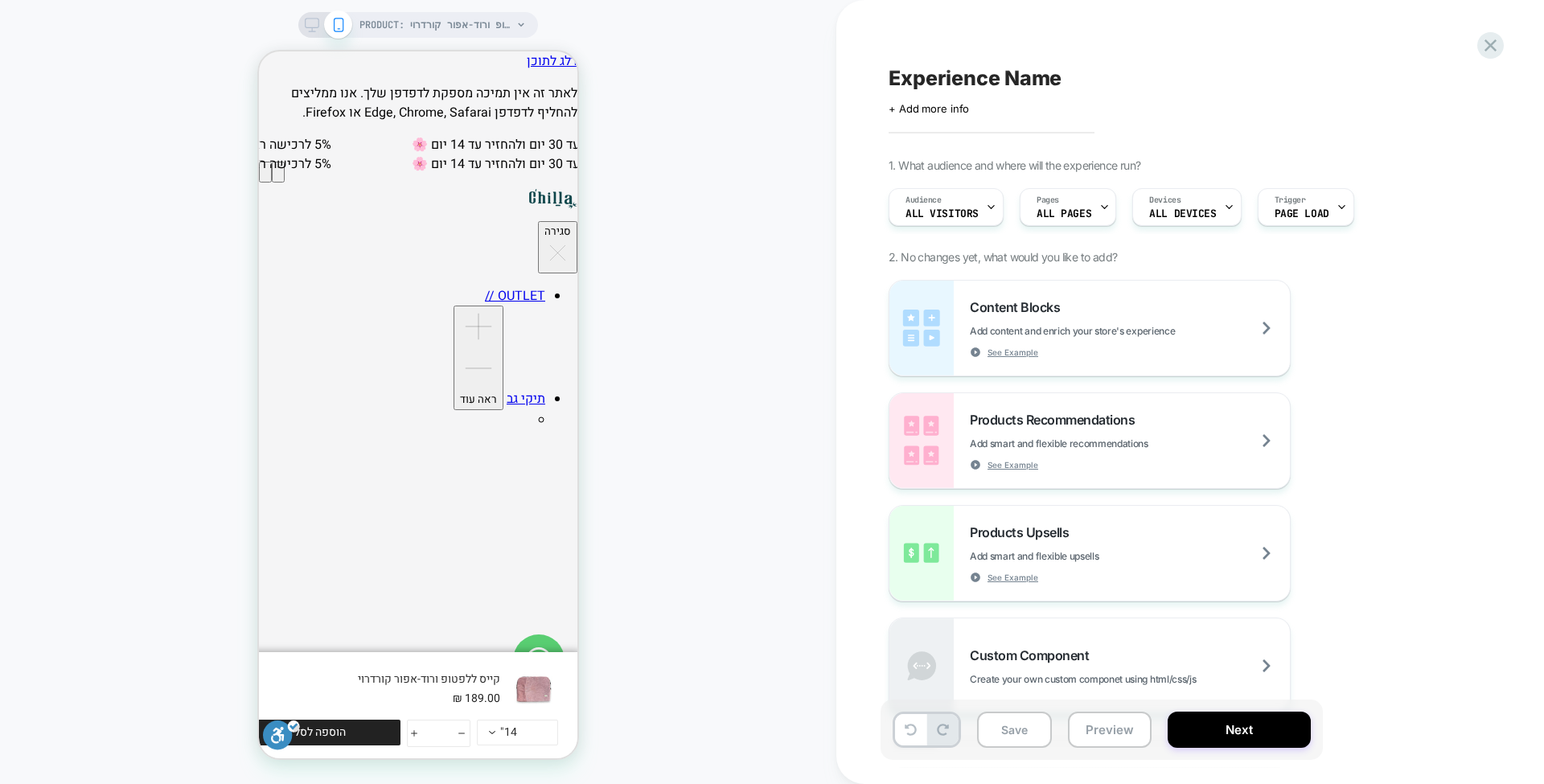
scroll to position [490, 0]
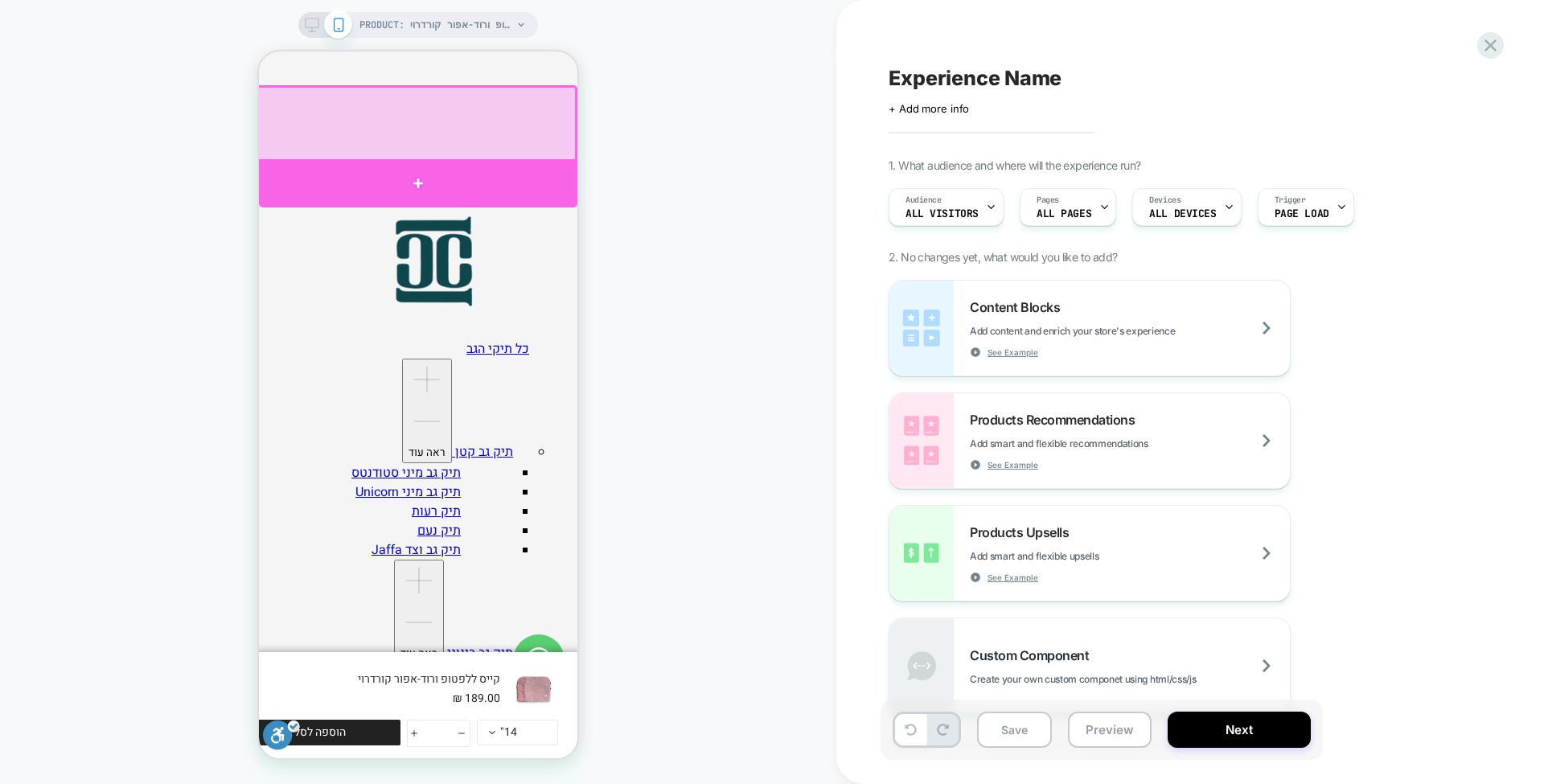
click at [565, 177] on div at bounding box center [418, 183] width 319 height 49
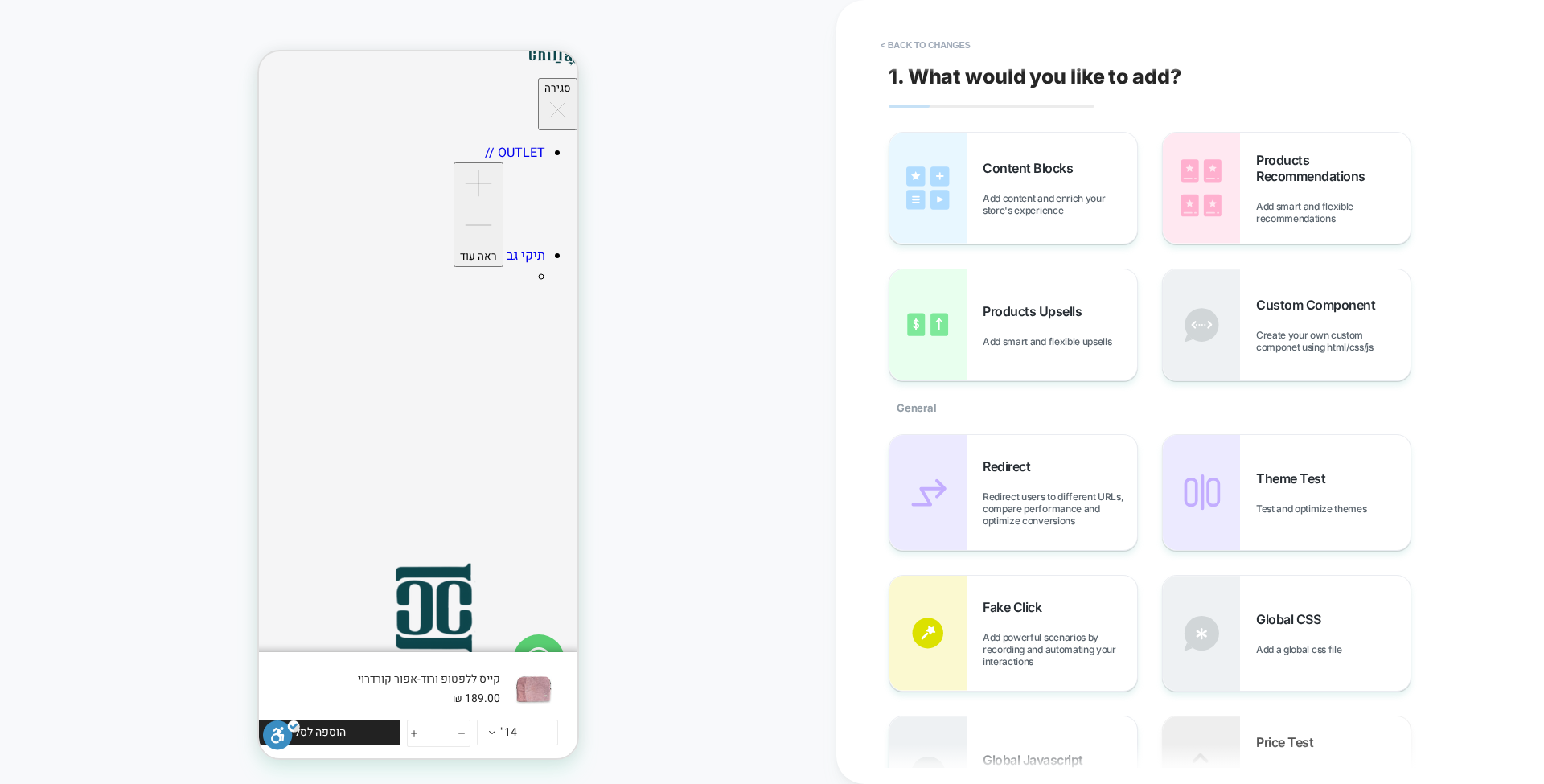
scroll to position [0, 0]
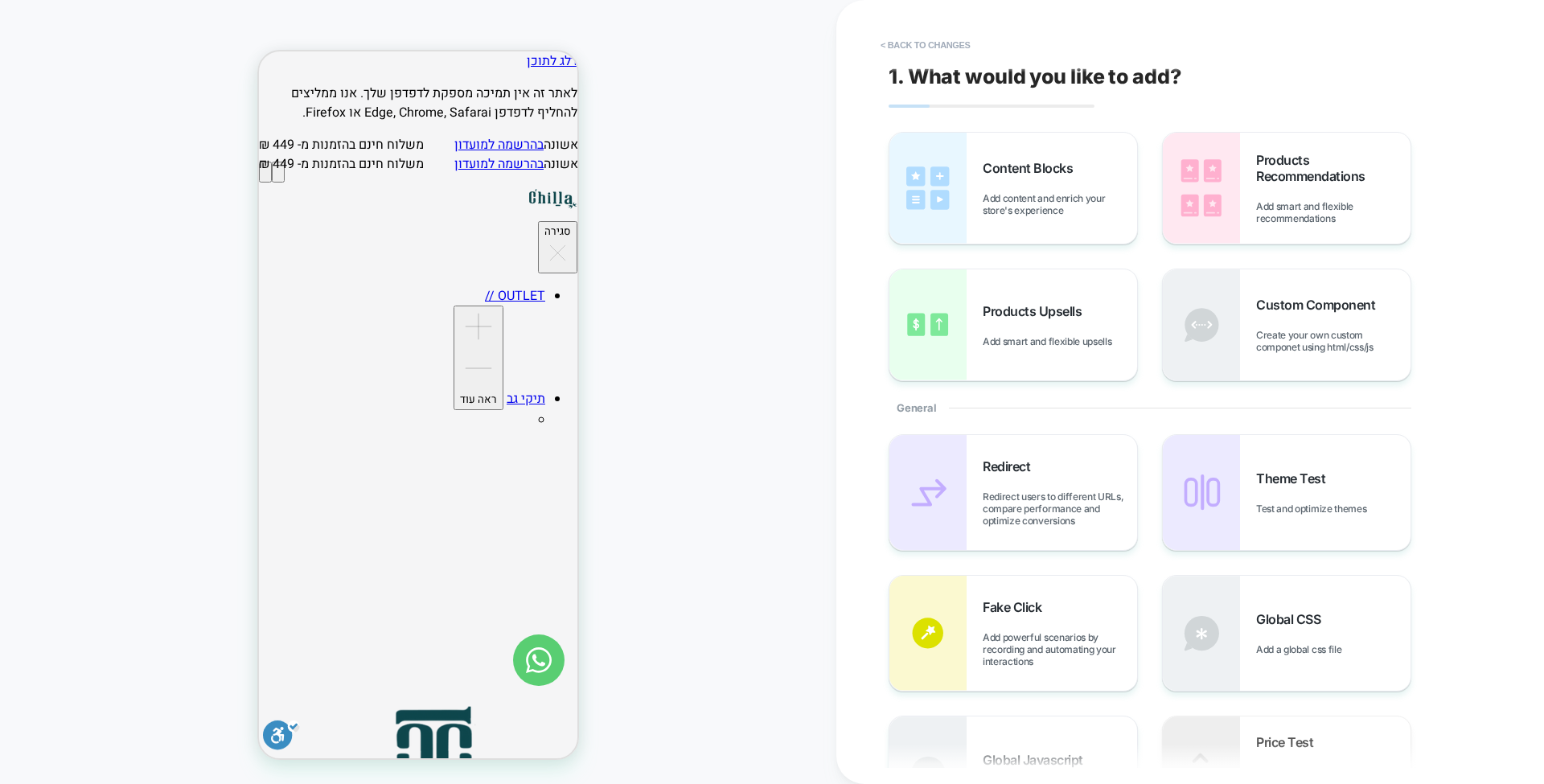
click at [538, 221] on button "סגירה" at bounding box center [558, 248] width 39 height 52
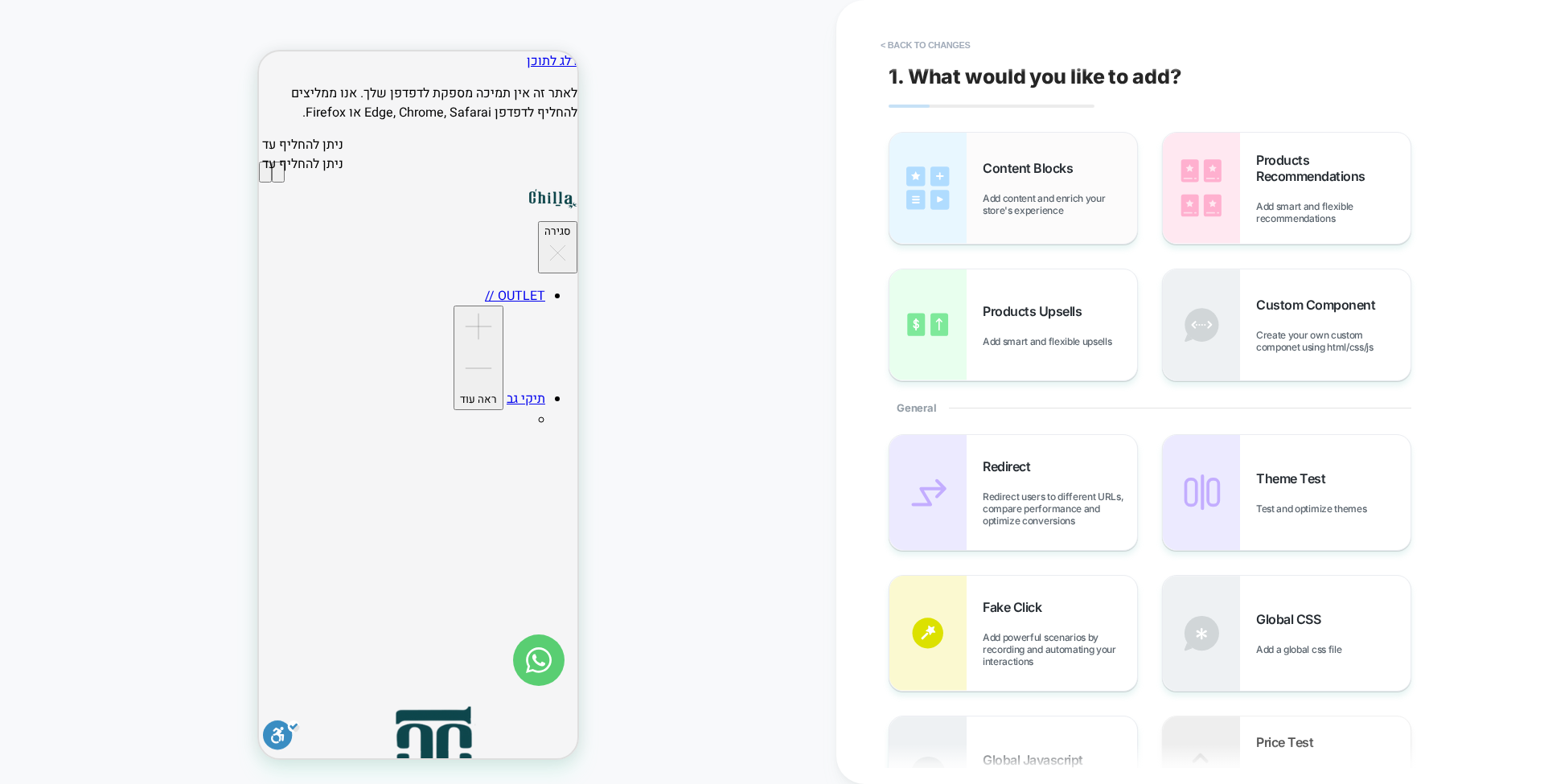
click at [1036, 192] on span "Add content and enrich your store's experience" at bounding box center [1060, 205] width 154 height 24
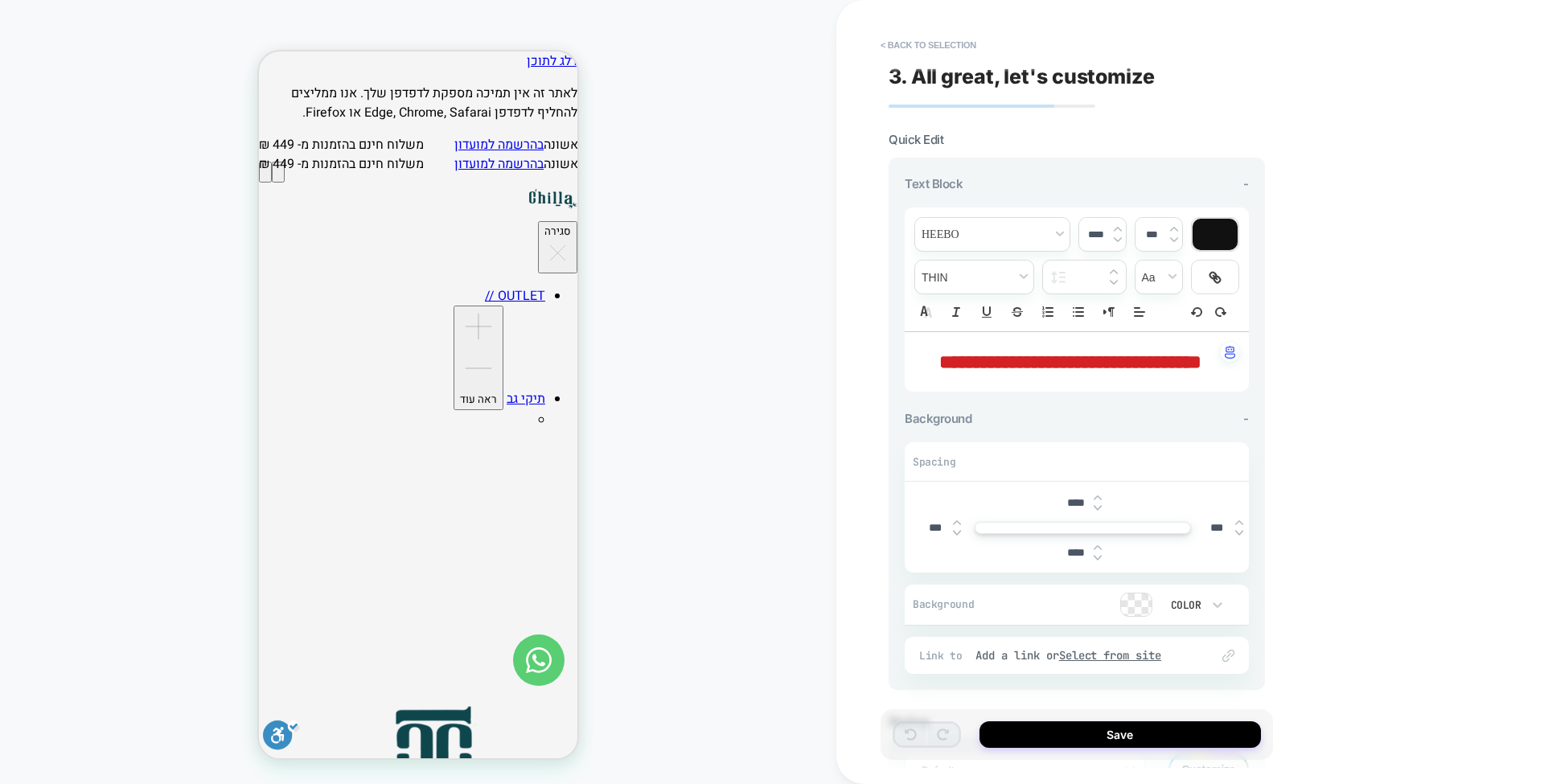
click at [1129, 376] on p "**********" at bounding box center [1070, 362] width 300 height 27
type input "****"
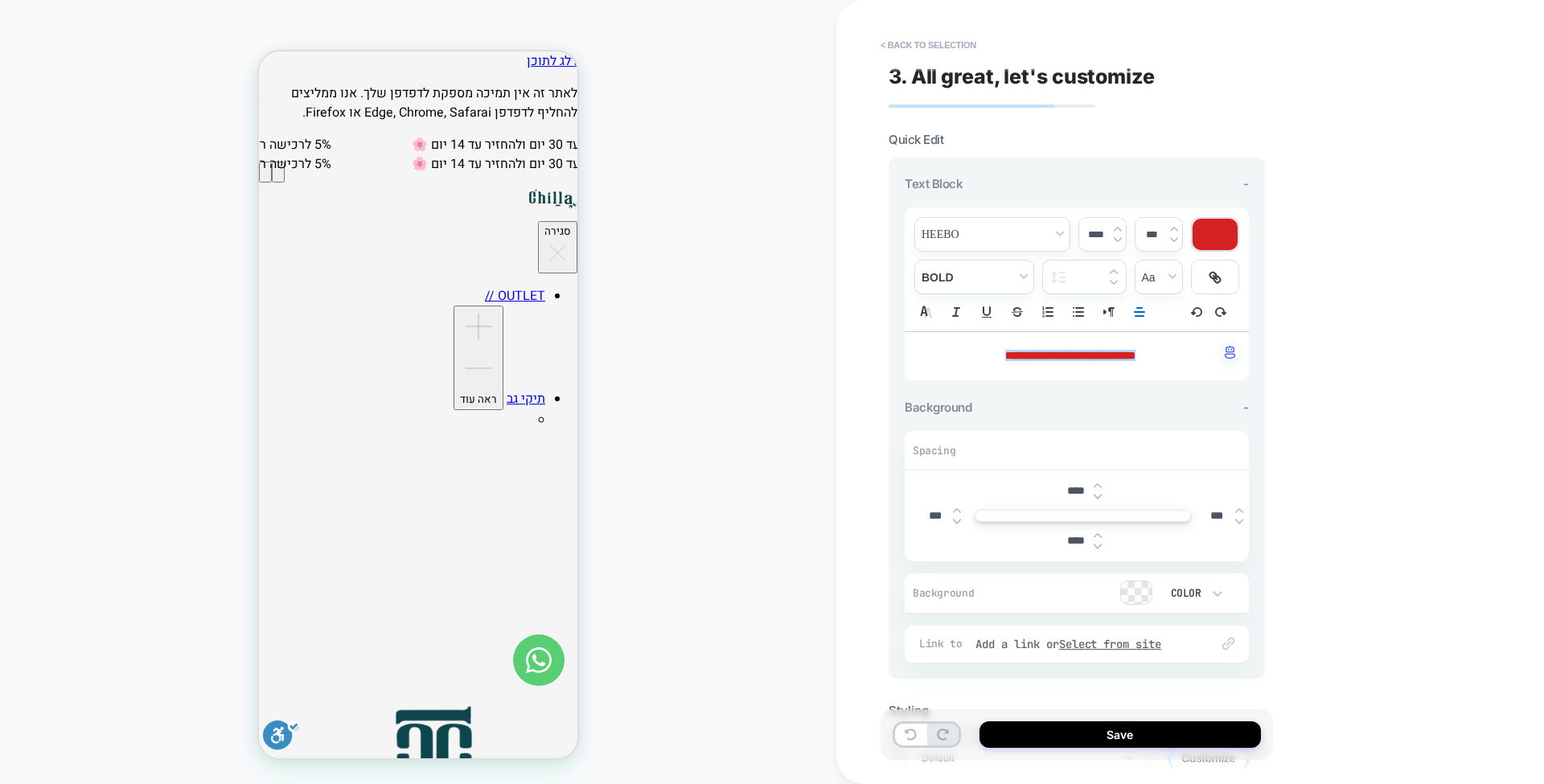
click at [1075, 488] on input "****" at bounding box center [1076, 491] width 36 height 14
type input "***"
click at [1070, 537] on input "****" at bounding box center [1076, 540] width 36 height 14
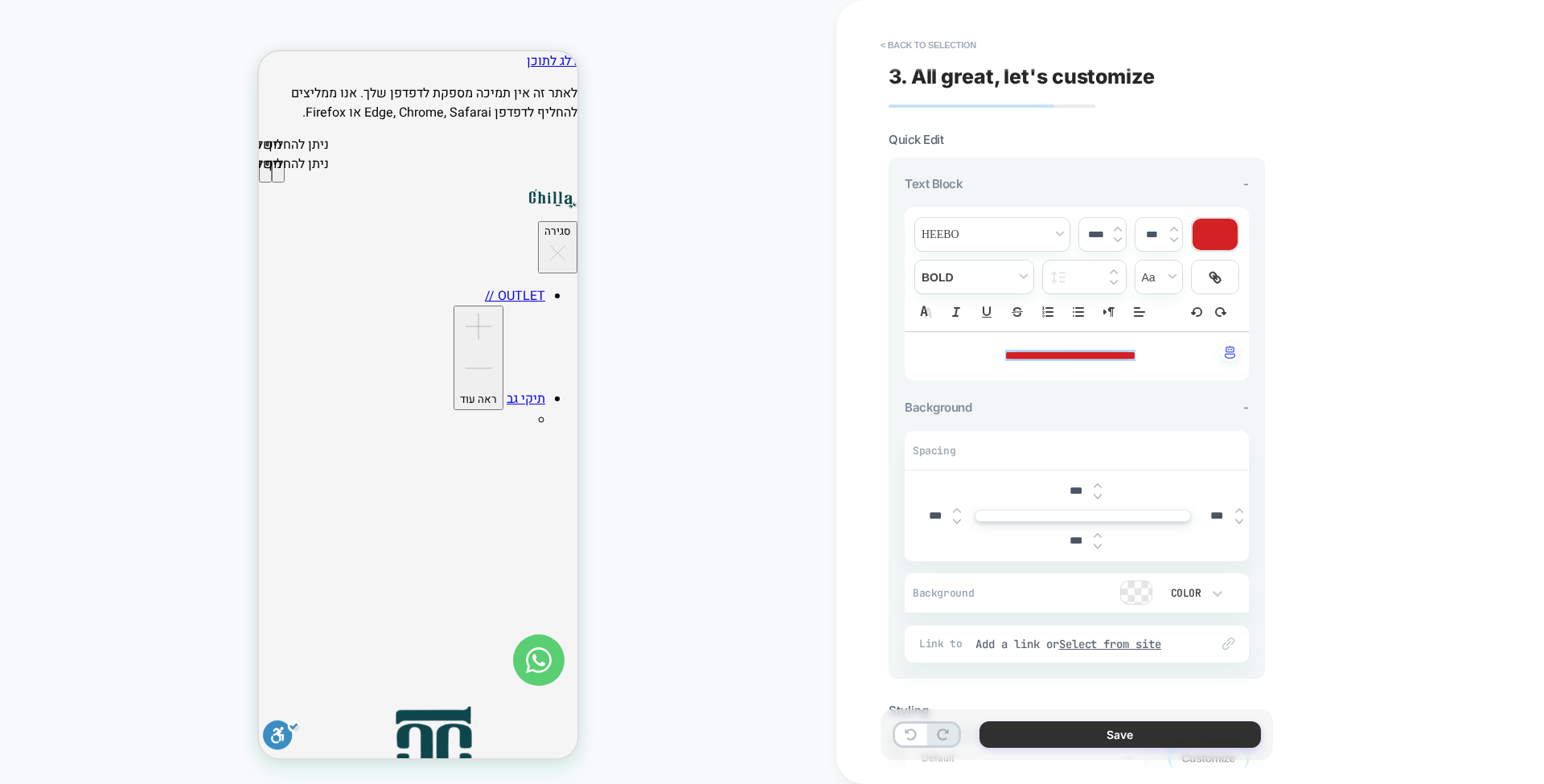
type input "***"
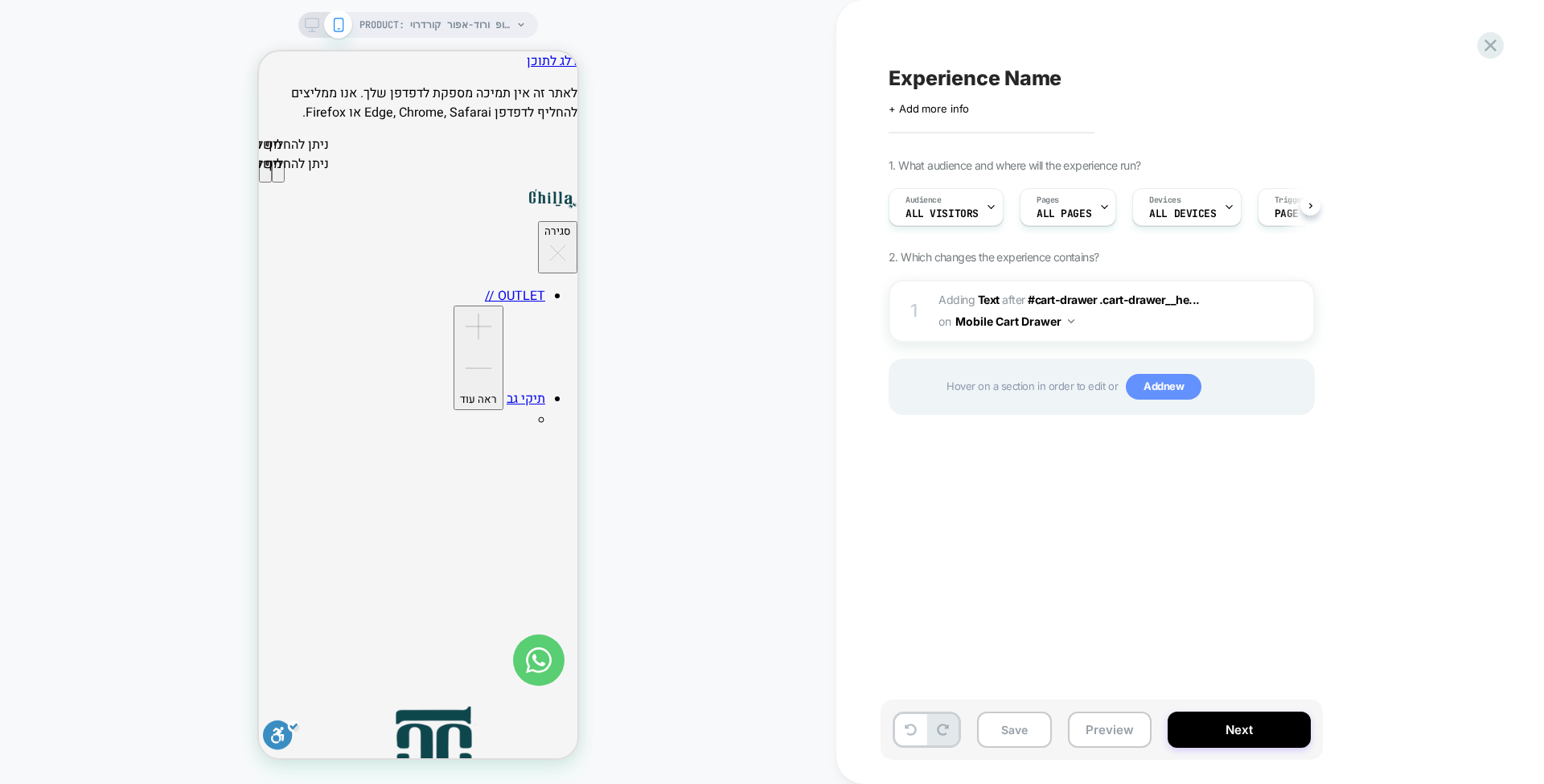
scroll to position [0, 1]
click at [1055, 294] on span "#cart-drawer .cart-drawer__he..." at bounding box center [1114, 299] width 172 height 14
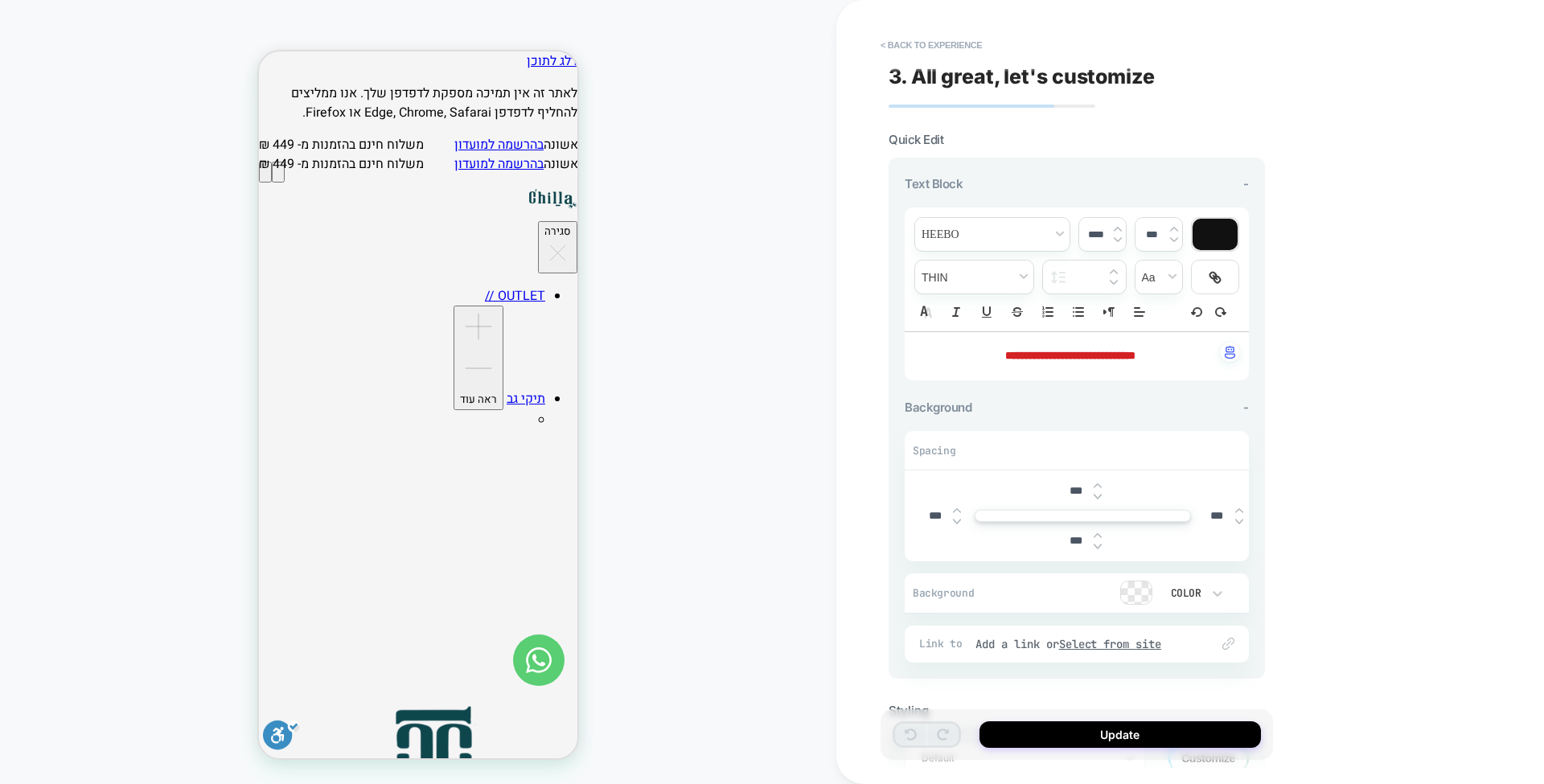
click at [1178, 360] on p "**********" at bounding box center [1070, 356] width 300 height 16
click at [1309, 422] on div "**********" at bounding box center [1190, 392] width 708 height 784
click at [1180, 355] on p "**********" at bounding box center [1070, 356] width 300 height 16
click at [1132, 727] on button "Update" at bounding box center [1120, 734] width 281 height 26
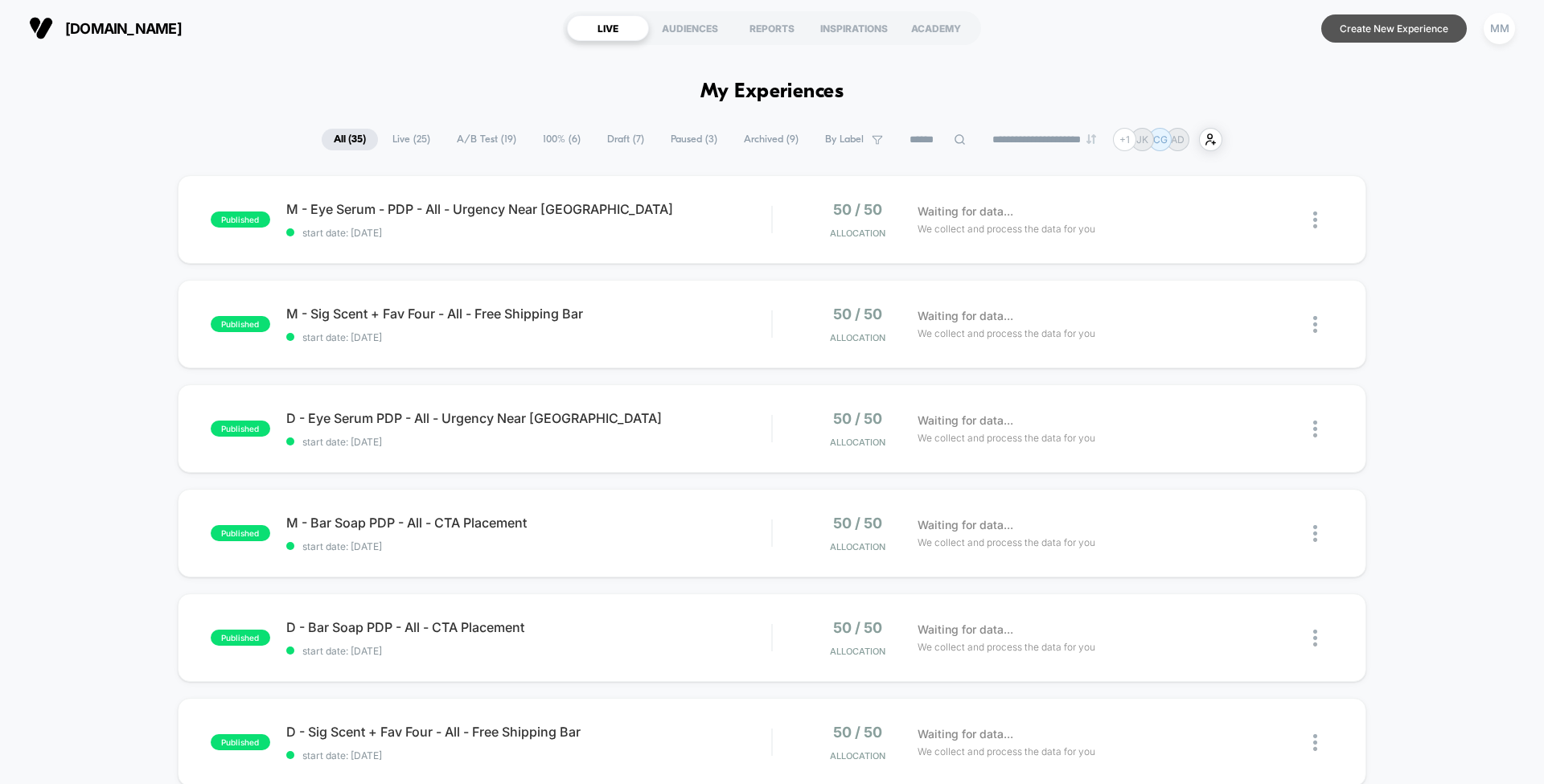
click at [1370, 31] on button "Create New Experience" at bounding box center [1394, 28] width 146 height 28
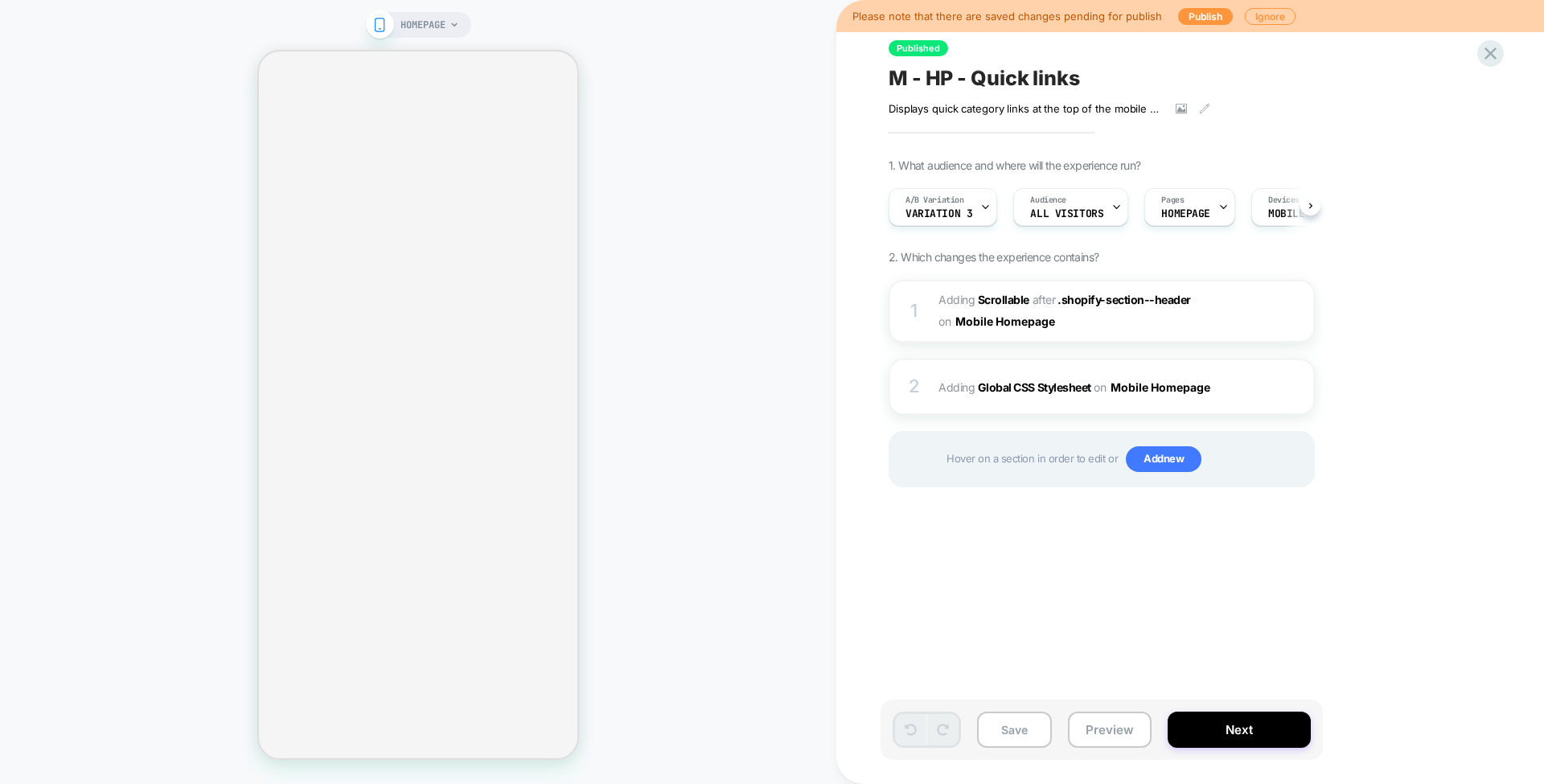
scroll to position [0, 1]
click at [1280, 308] on img at bounding box center [1274, 311] width 14 height 14
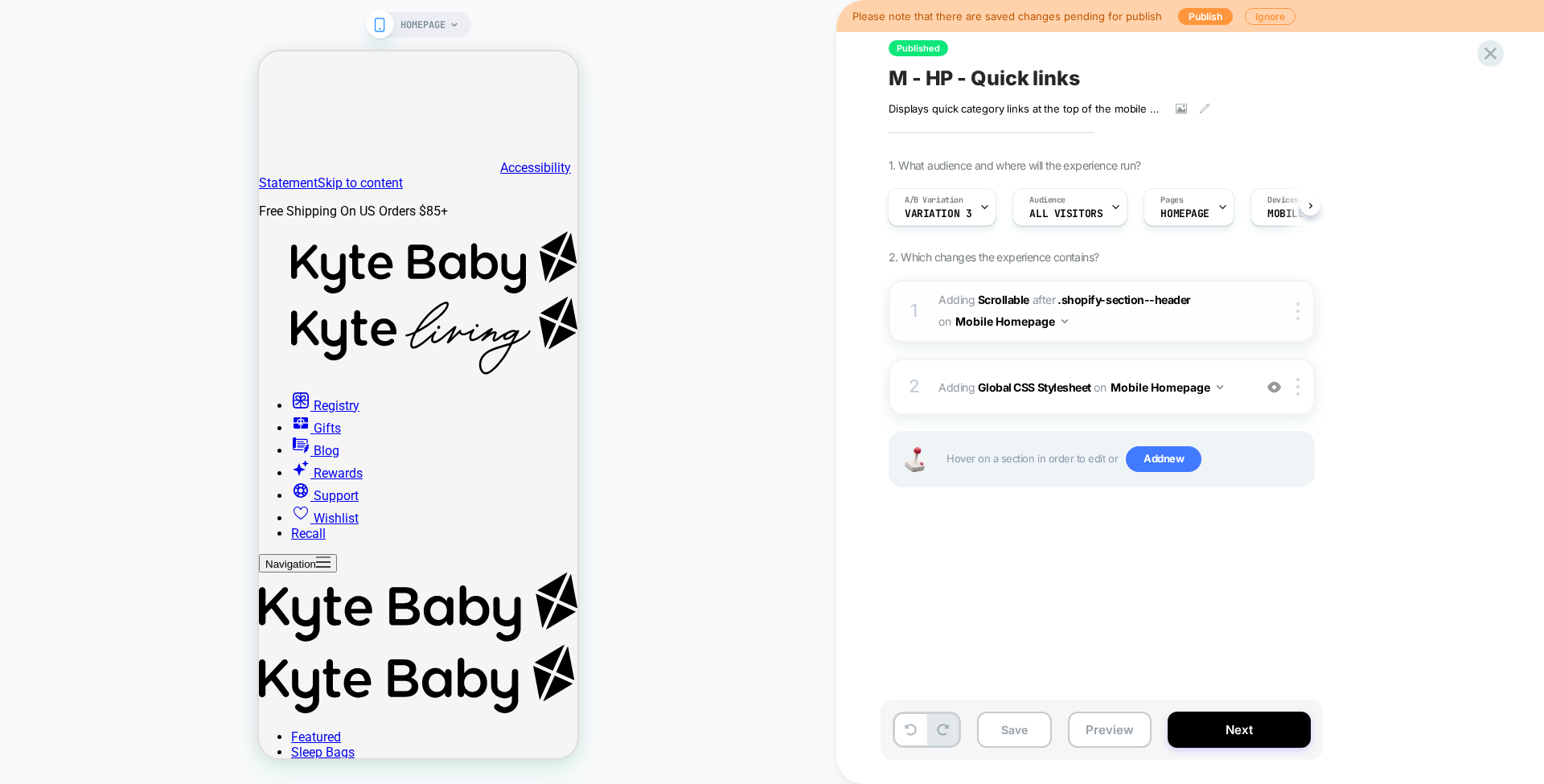
scroll to position [0, 0]
click at [1280, 308] on img at bounding box center [1274, 311] width 14 height 14
click at [972, 210] on div "A/B Variation Variation 3" at bounding box center [938, 207] width 99 height 36
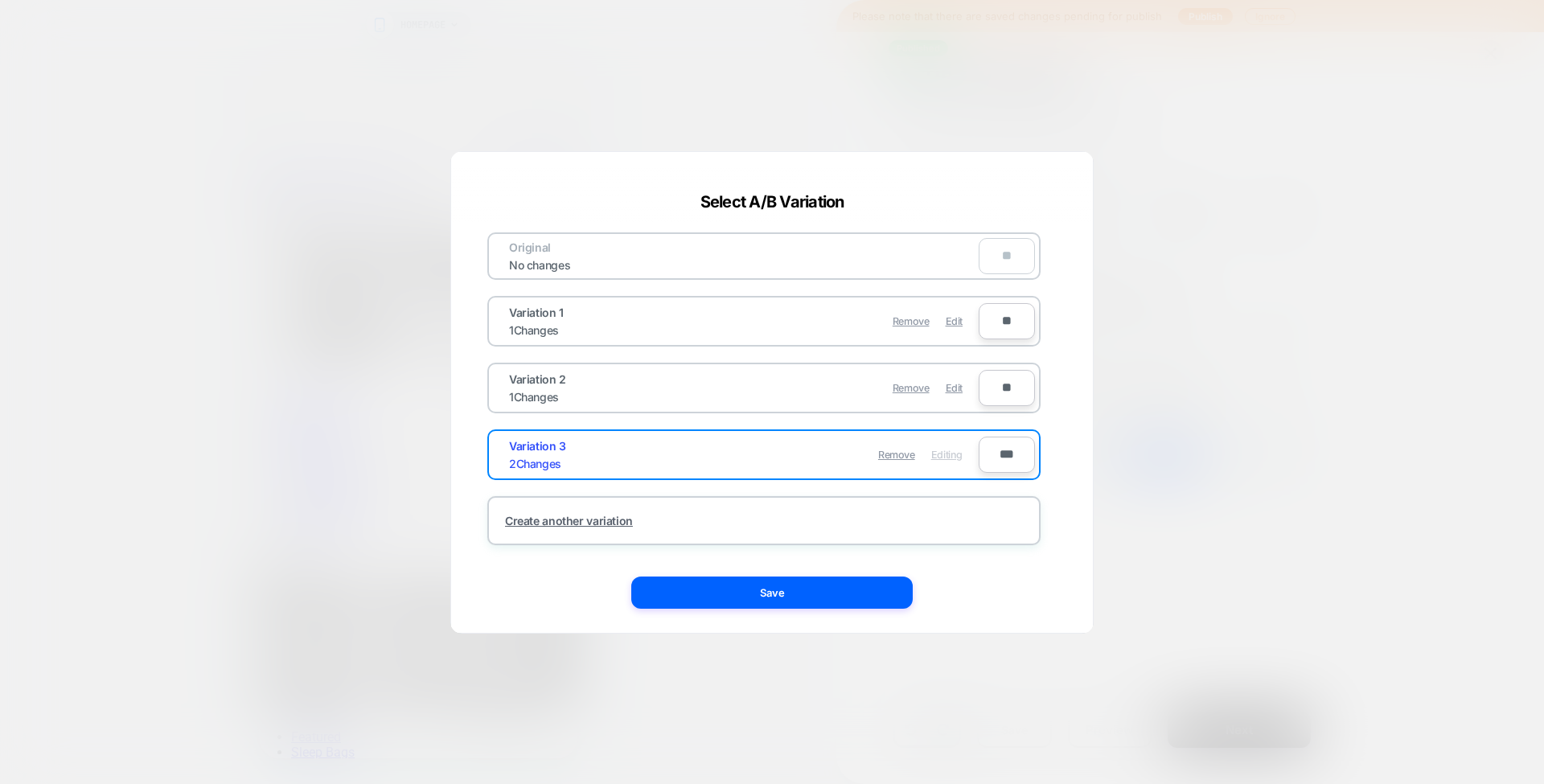
click at [1129, 413] on div at bounding box center [772, 392] width 1544 height 784
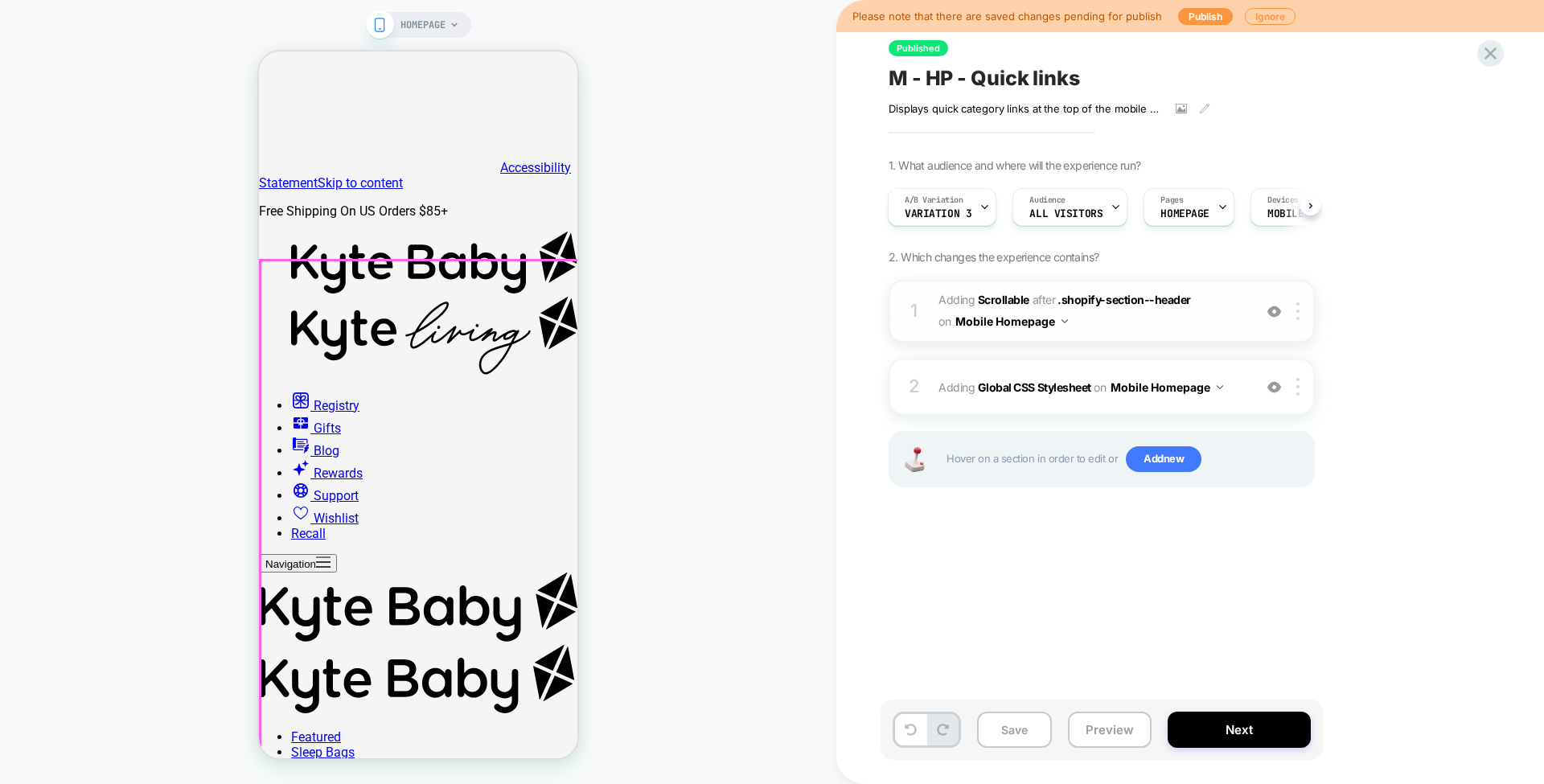
drag, startPoint x: 492, startPoint y: 329, endPoint x: 273, endPoint y: 343, distance: 219.4
click at [703, 401] on div "HOMEPAGE" at bounding box center [418, 392] width 836 height 752
click at [1100, 723] on button "Preview" at bounding box center [1110, 730] width 84 height 36
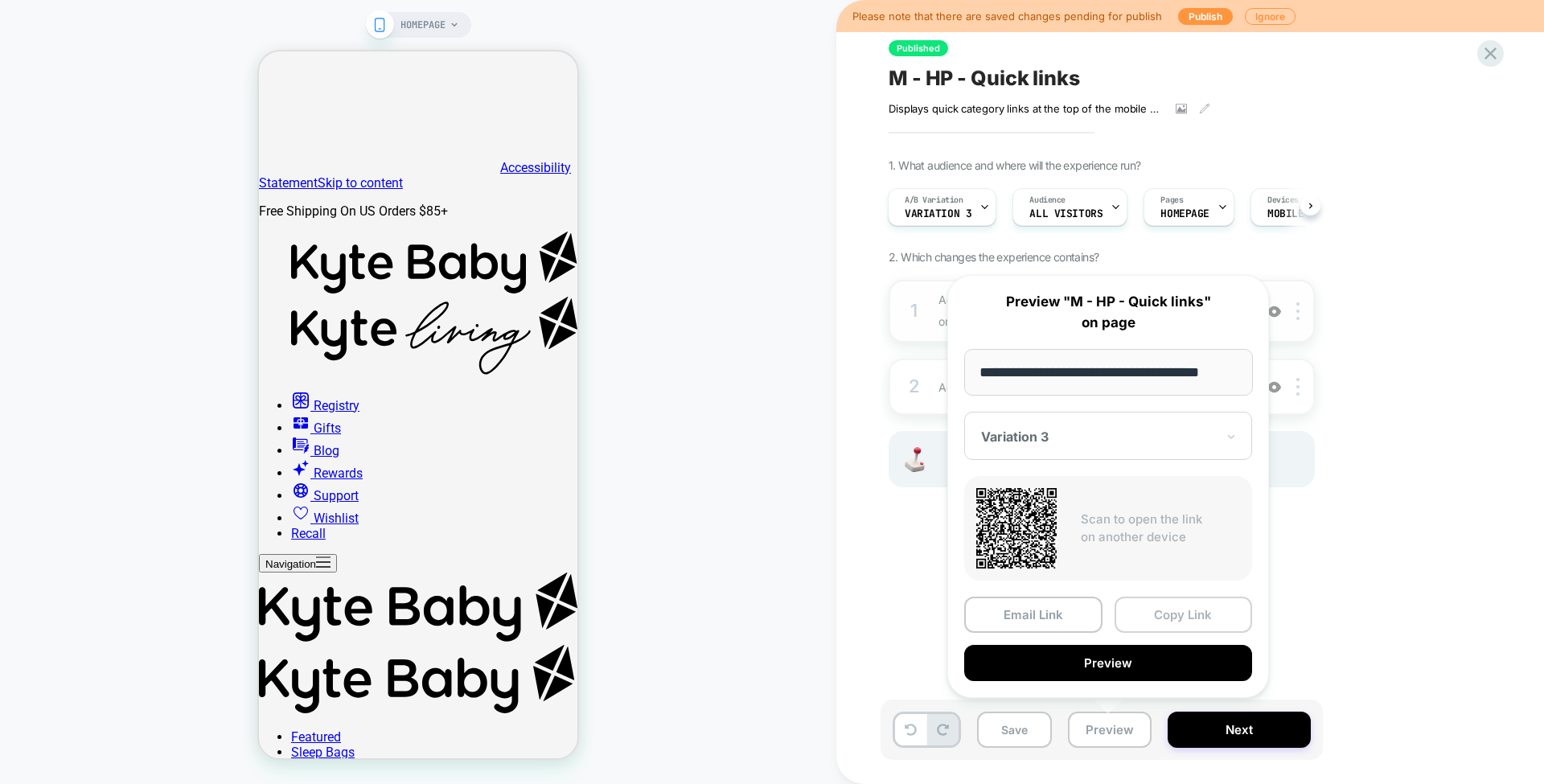
click at [0, 0] on button "Copy Link" at bounding box center [0, 0] width 0 height 0
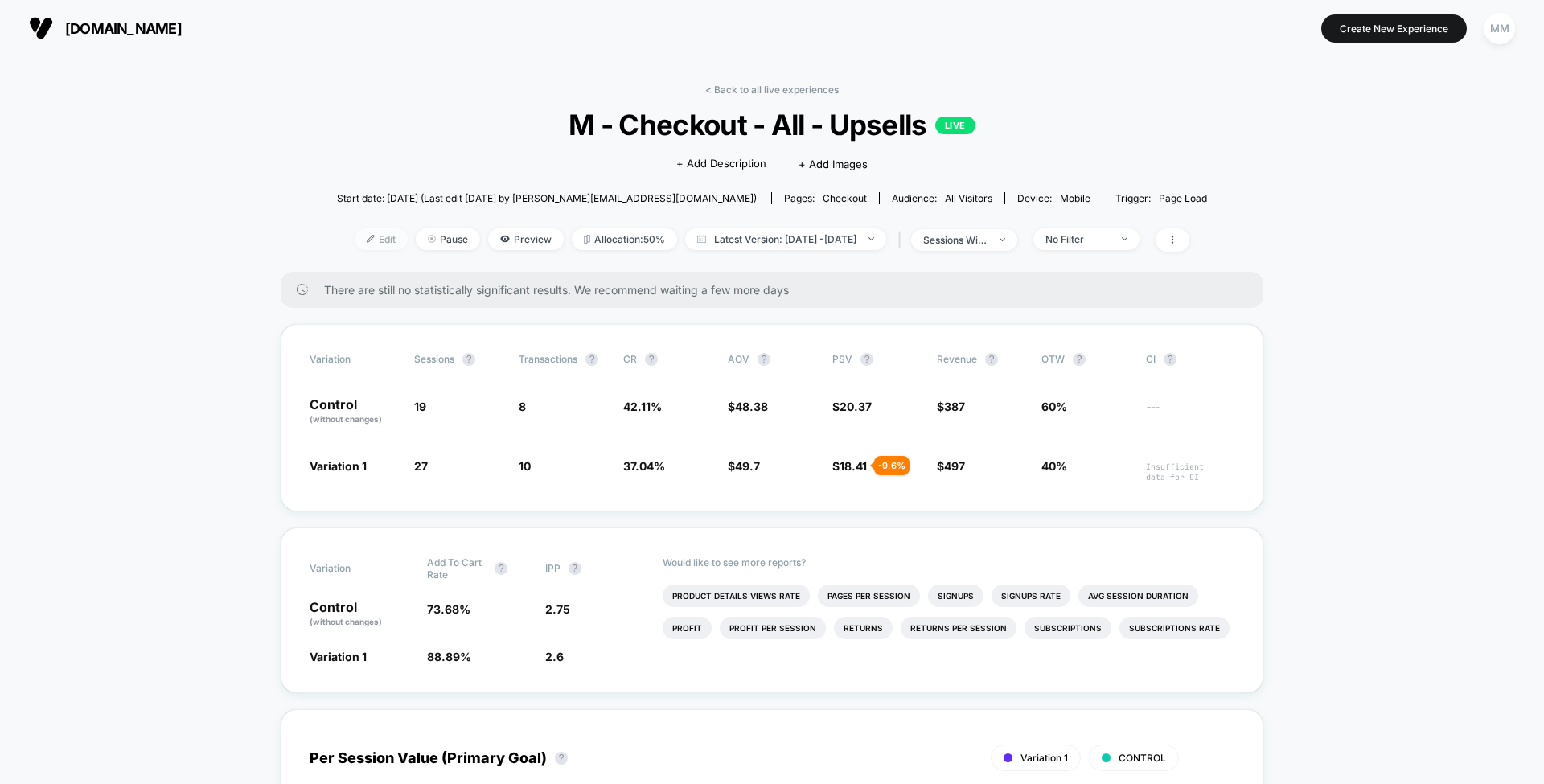
click at [358, 236] on span "Edit" at bounding box center [381, 238] width 53 height 21
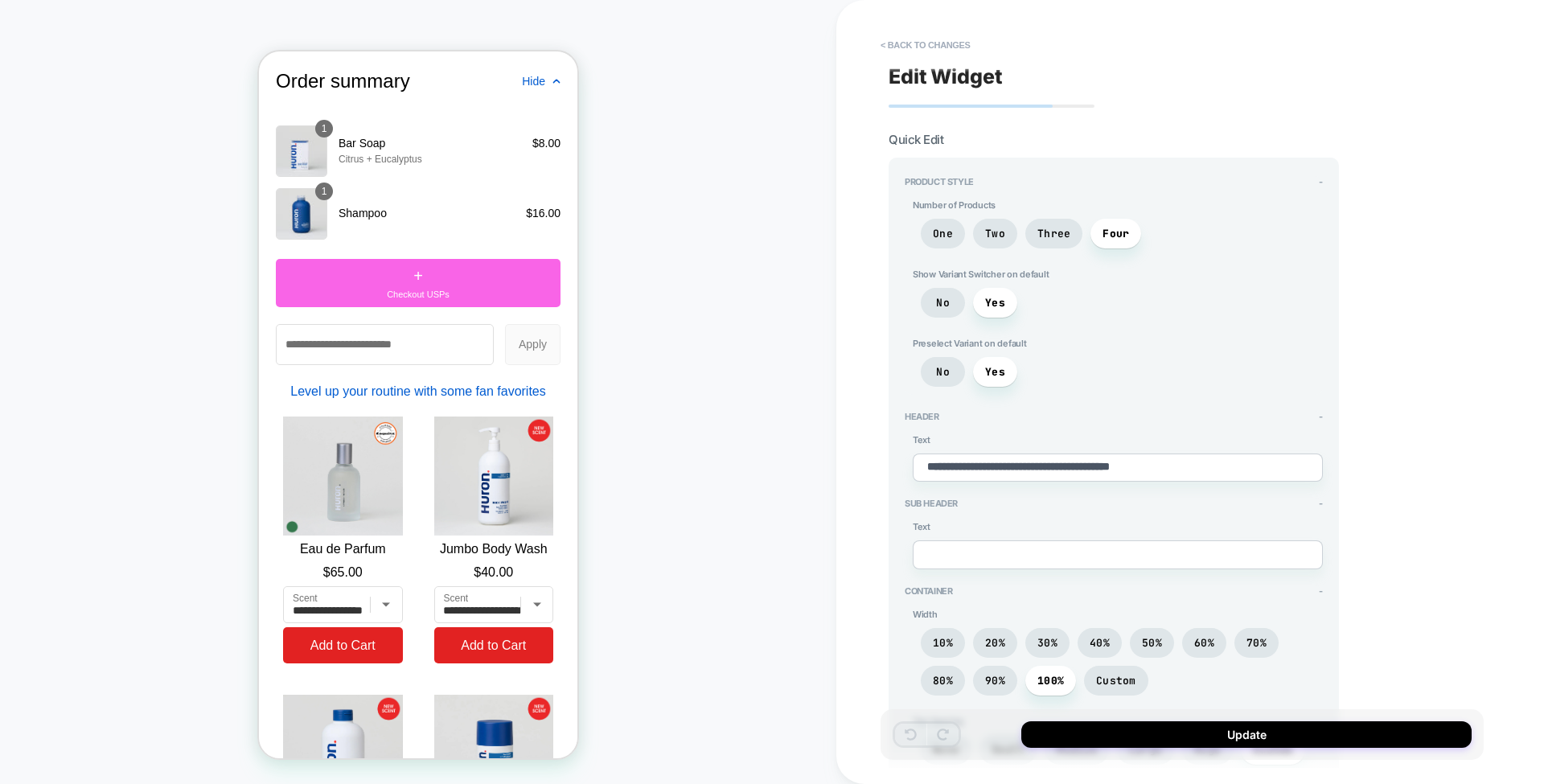
scroll to position [2041, 0]
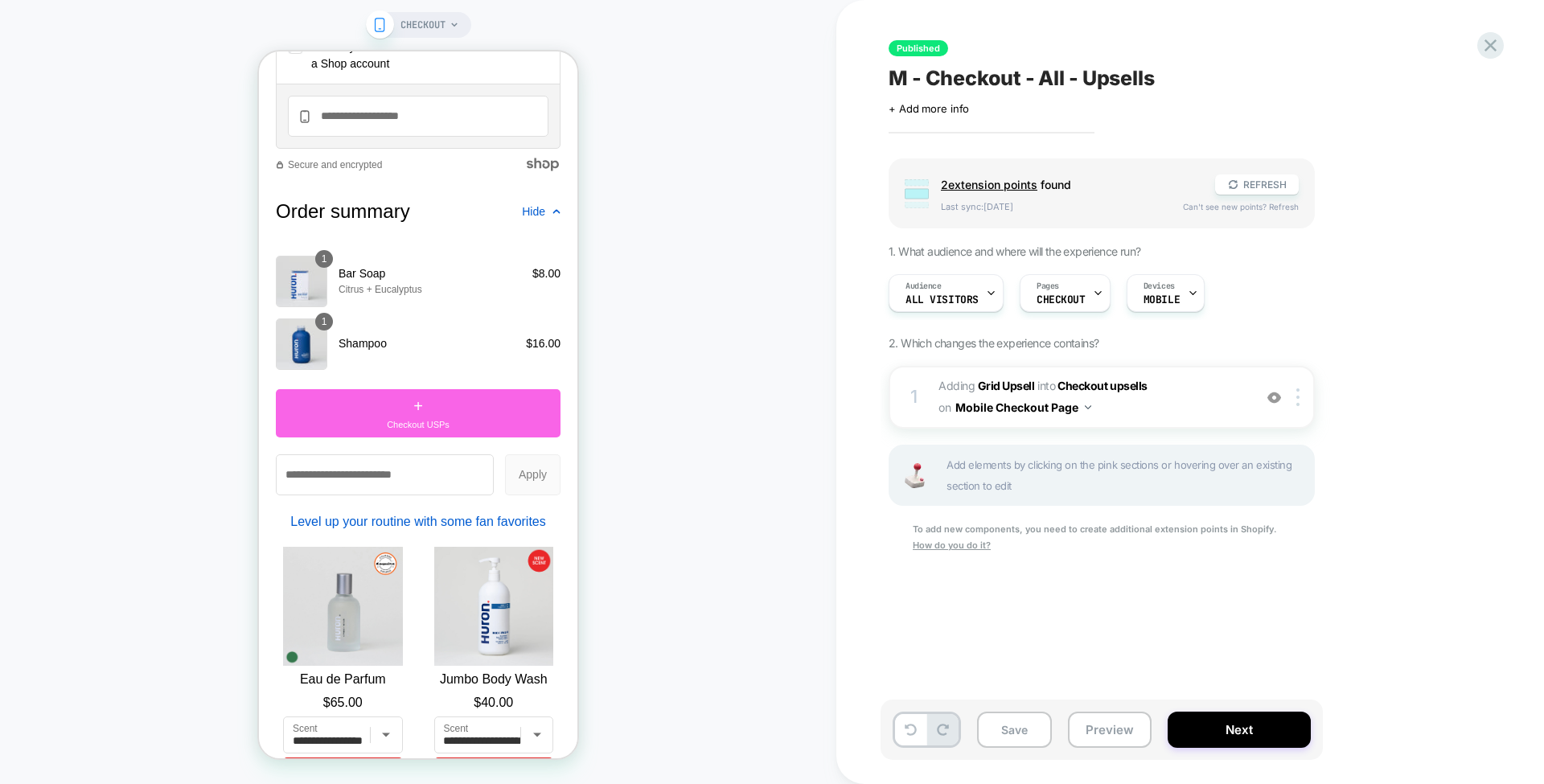
scroll to position [1900, 0]
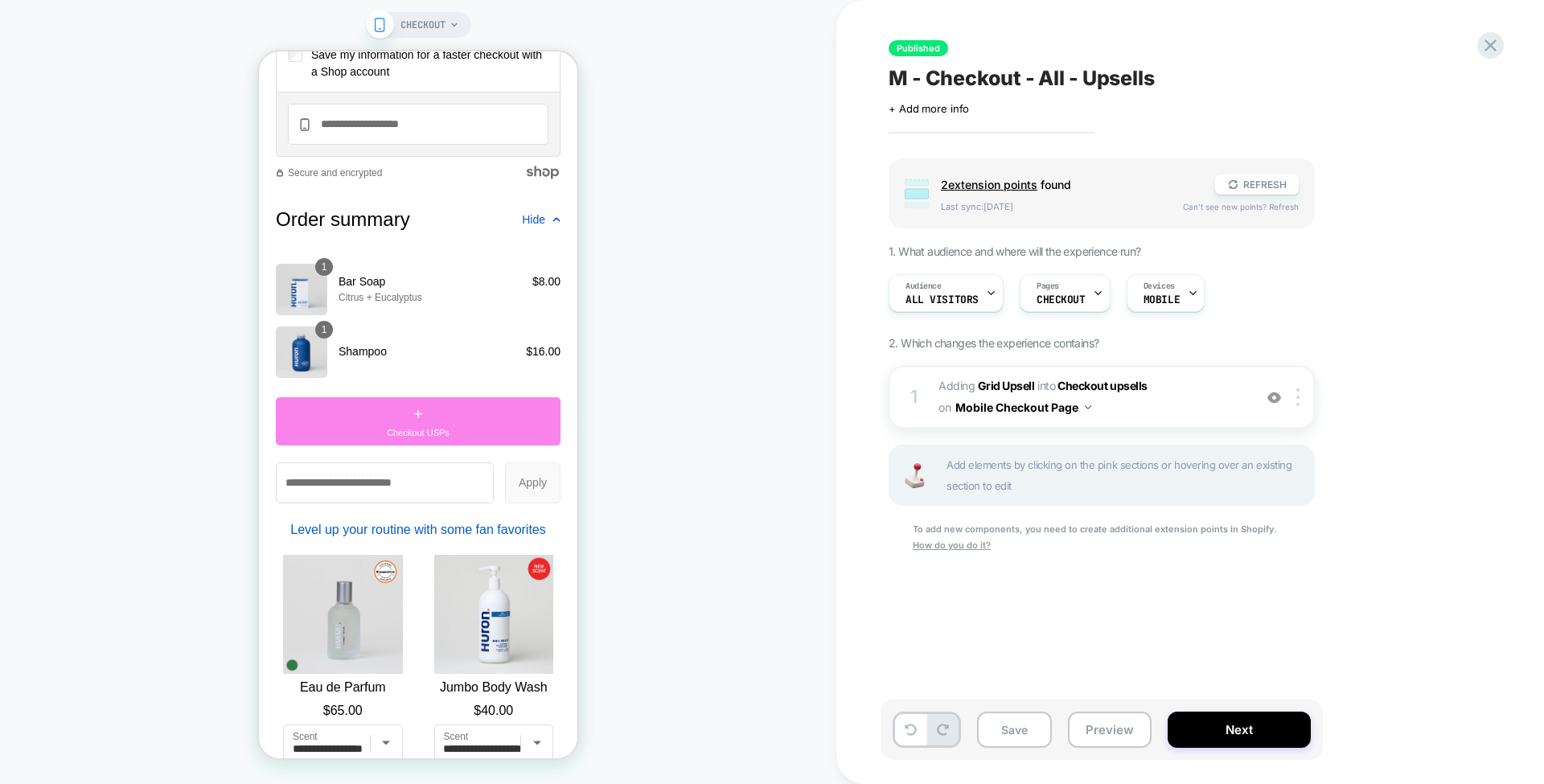
click at [429, 426] on div "+ Checkout USPs" at bounding box center [418, 421] width 285 height 49
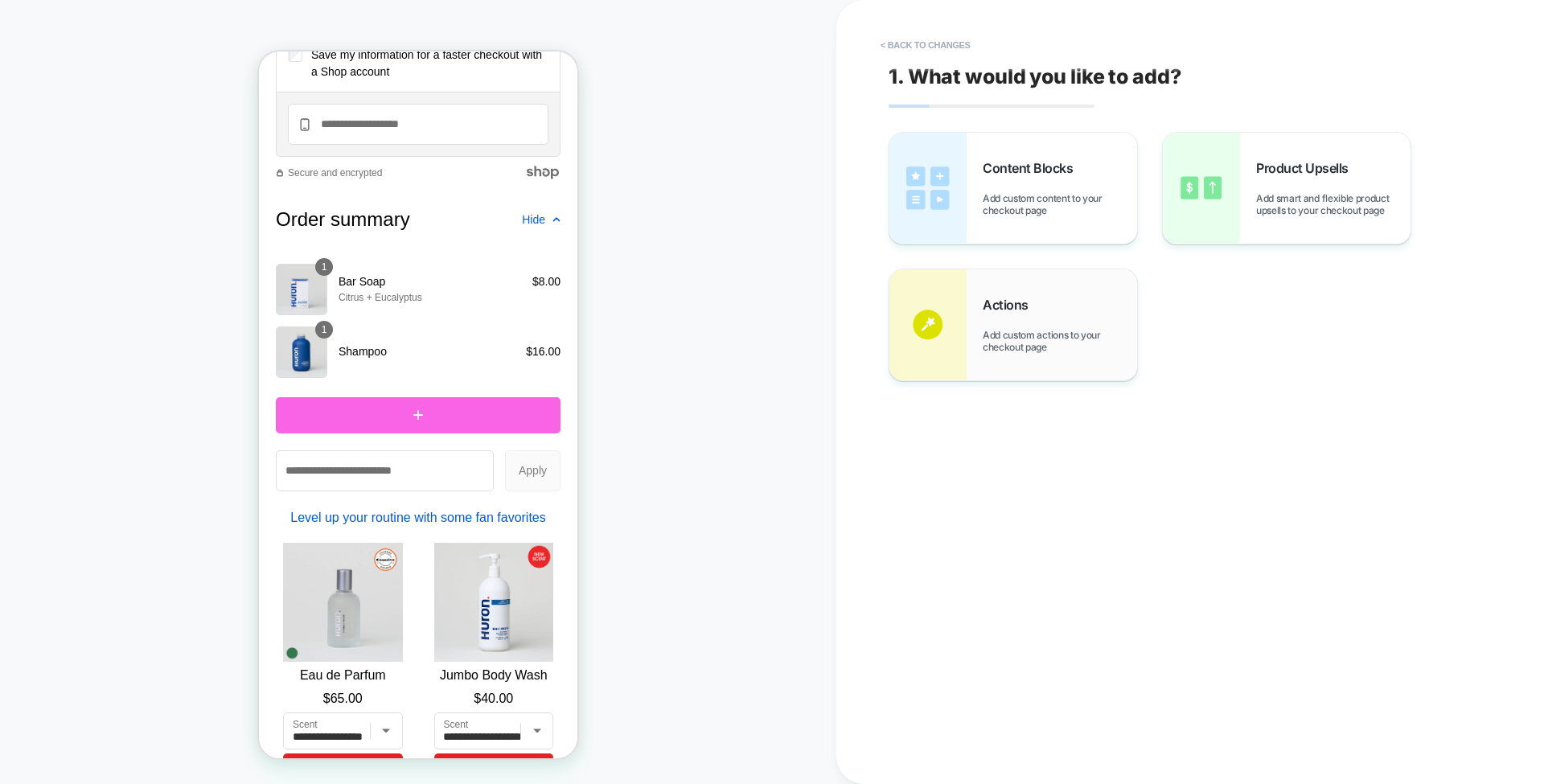
click at [0, 0] on span "Add custom actions to your checkout page" at bounding box center [0, 0] width 0 height 0
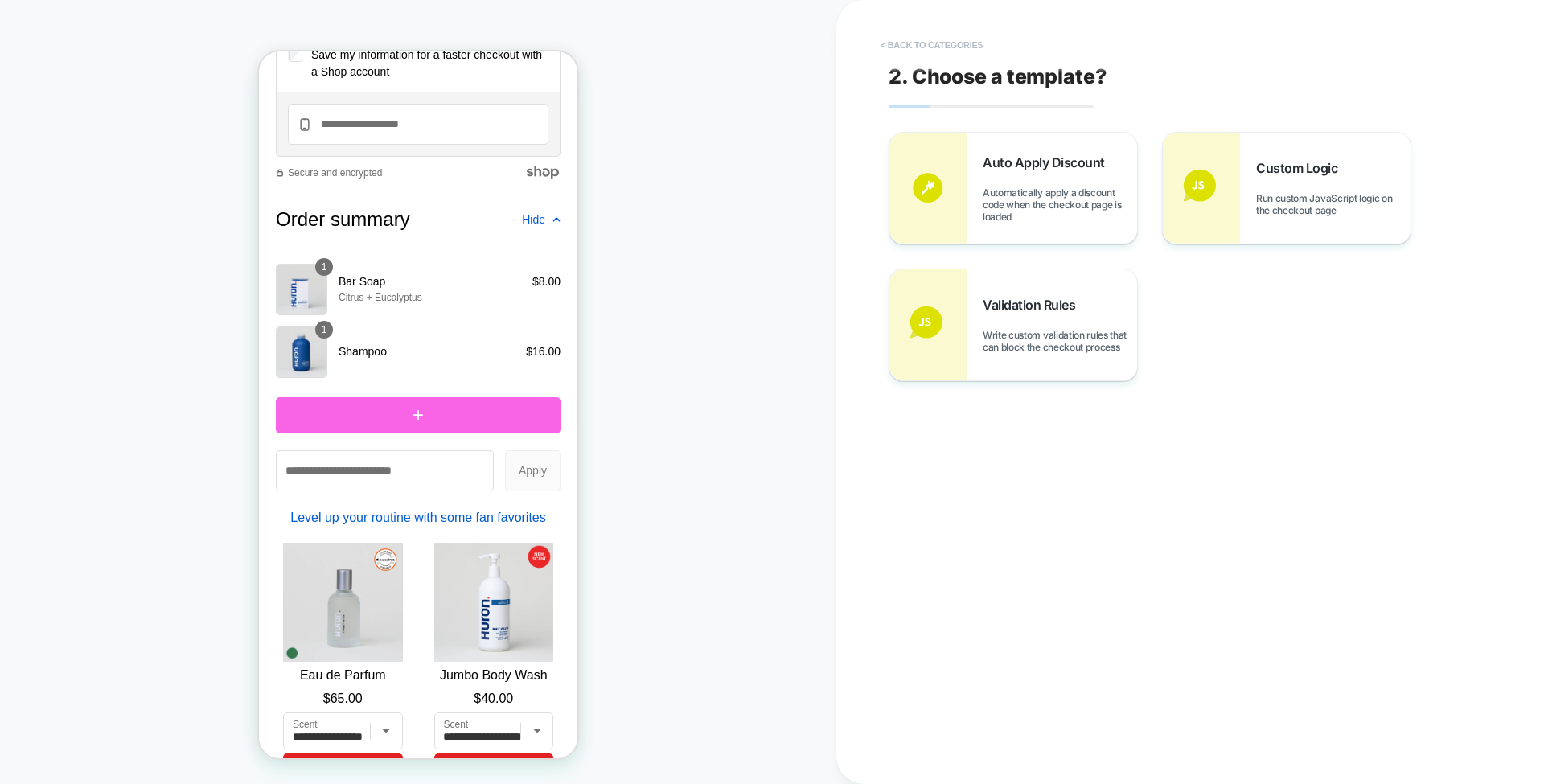
click at [0, 0] on button "< Back to categories" at bounding box center [0, 0] width 0 height 0
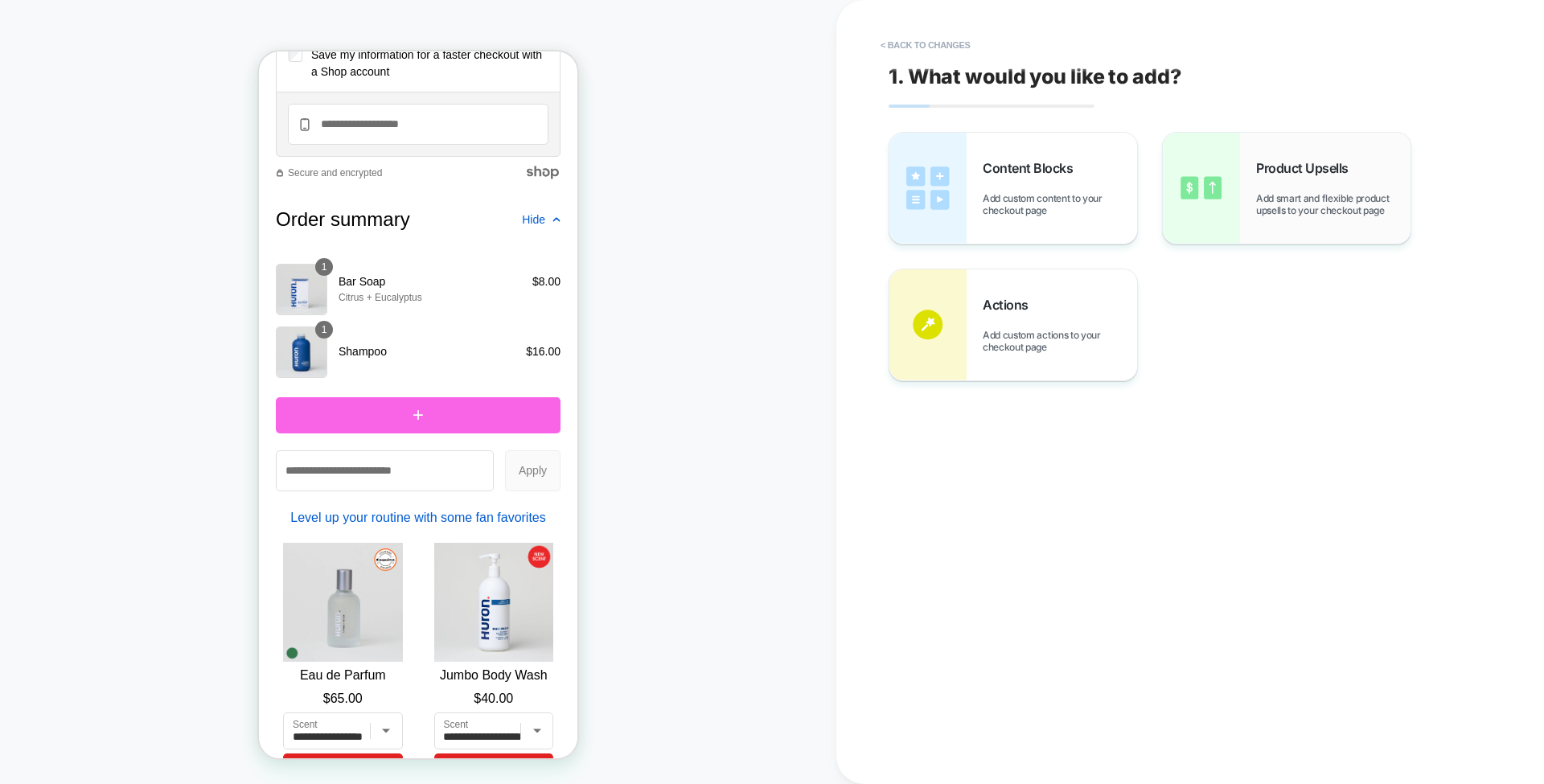
click at [1214, 210] on img at bounding box center [1202, 188] width 78 height 111
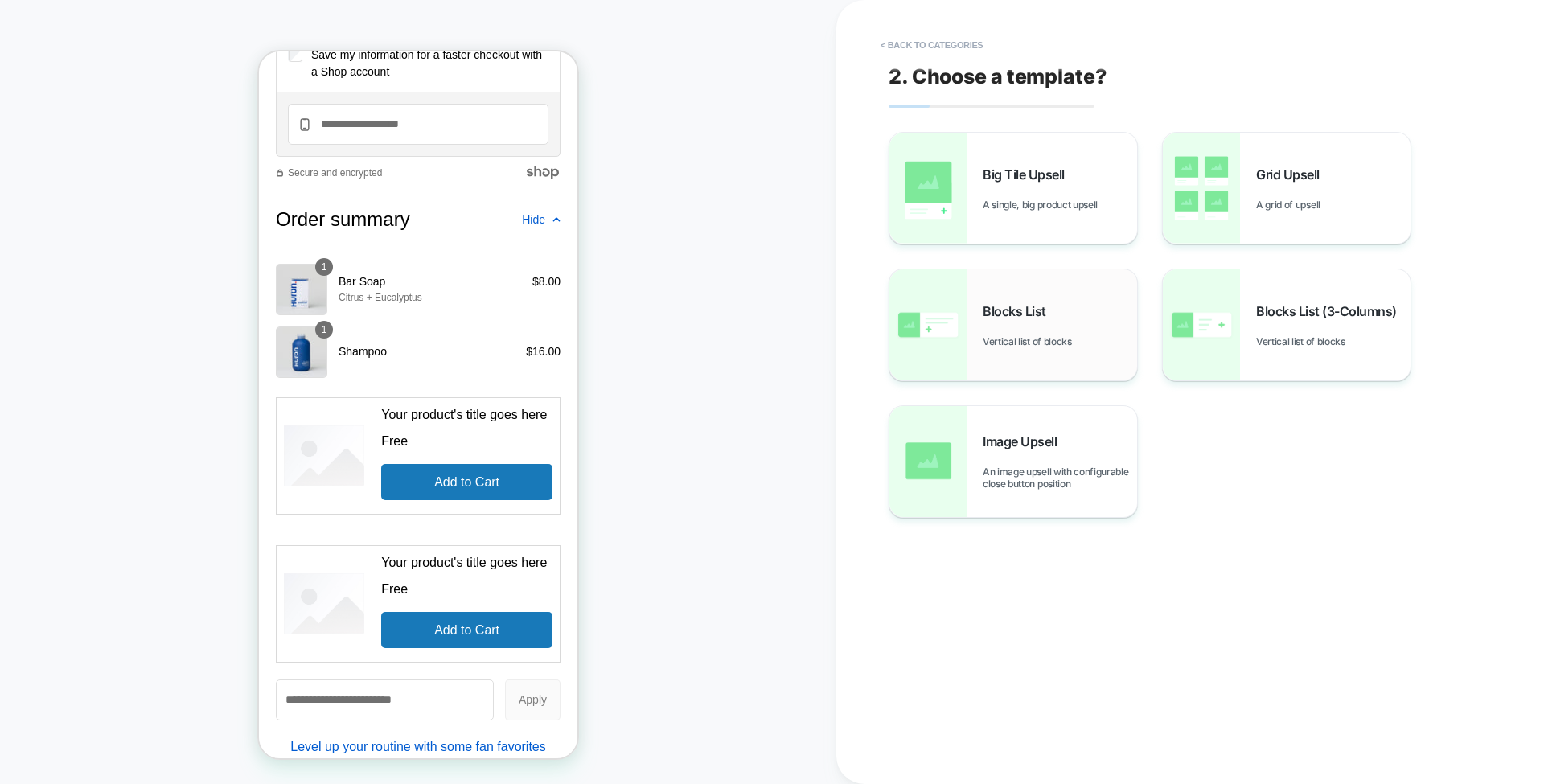
click at [1019, 330] on div "Blocks List Vertical list of blocks" at bounding box center [1060, 324] width 154 height 44
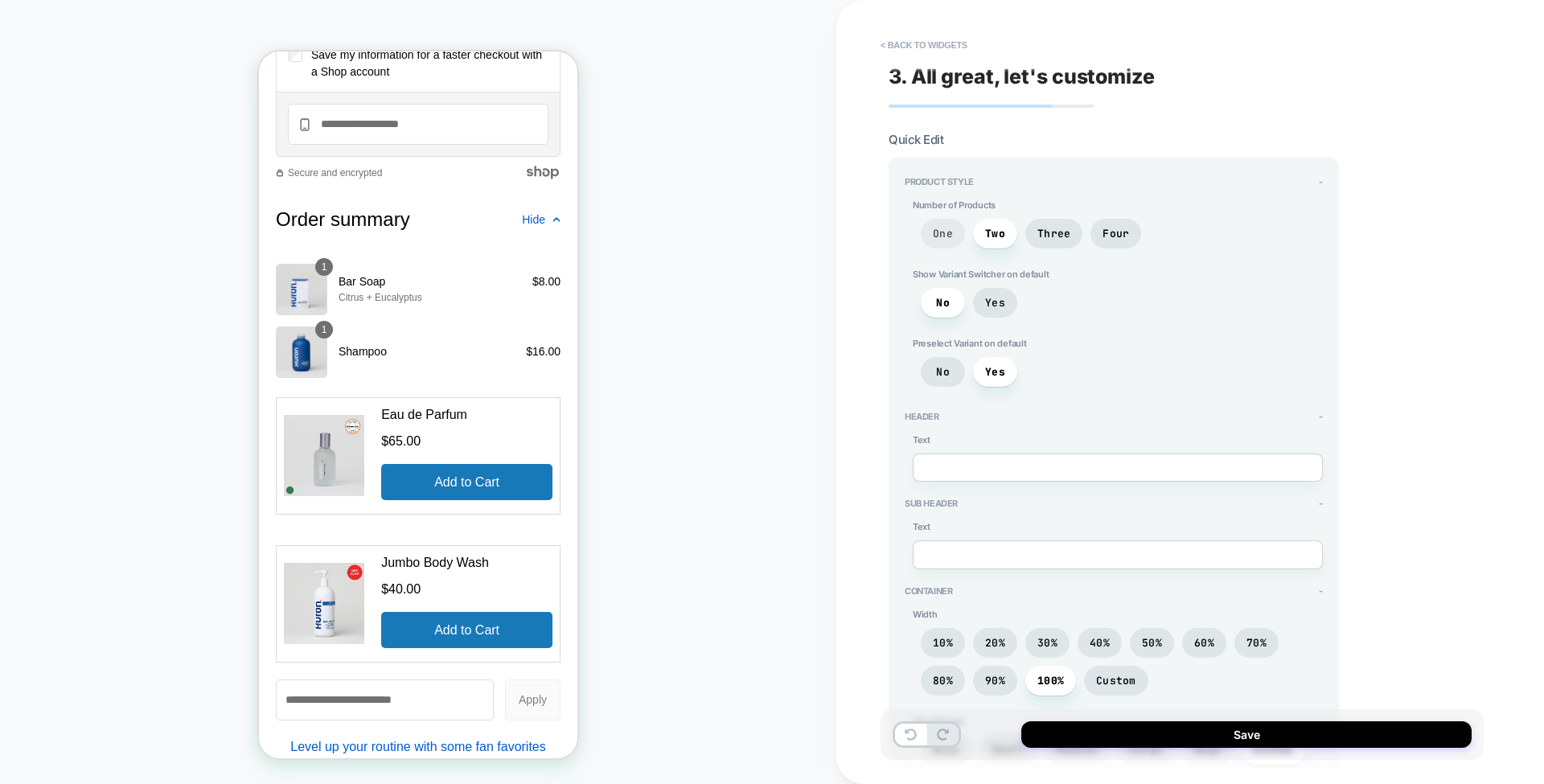
click at [944, 235] on span "One" at bounding box center [943, 234] width 21 height 14
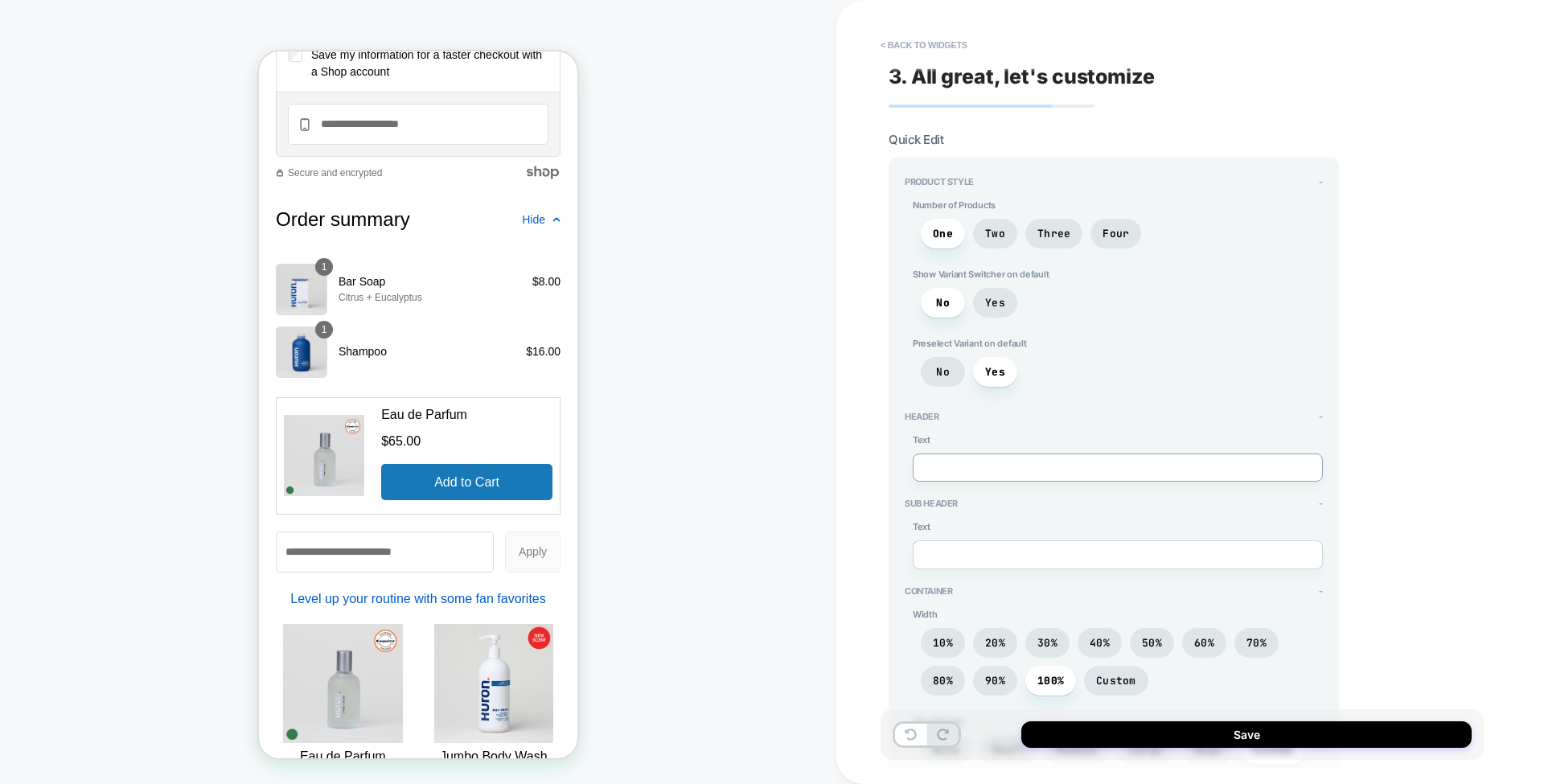
click at [985, 458] on textarea at bounding box center [1118, 467] width 410 height 28
click at [0, 0] on button "< Back to widgets" at bounding box center [0, 0] width 0 height 0
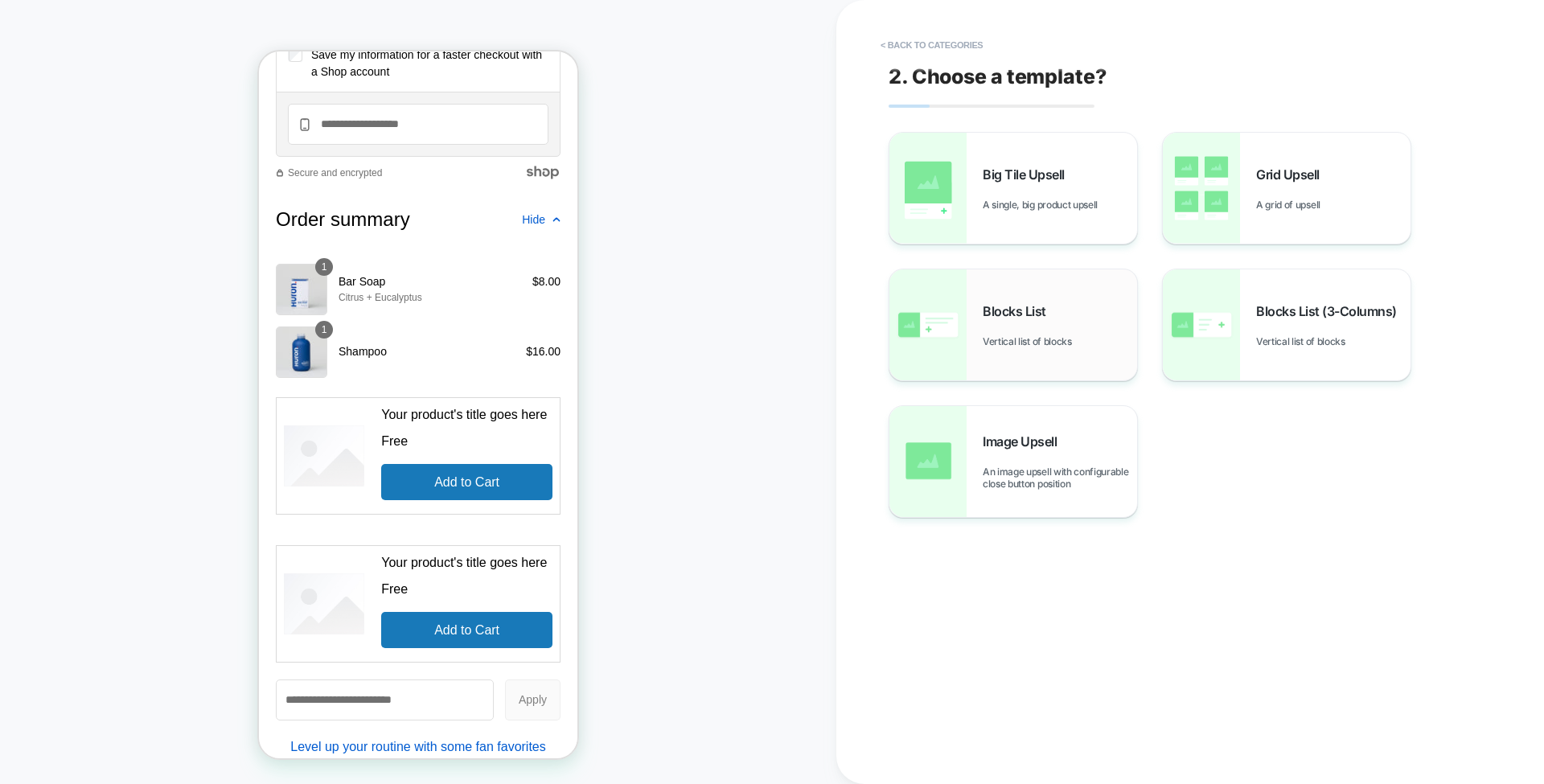
click at [984, 310] on span "Blocks List" at bounding box center [1019, 310] width 72 height 16
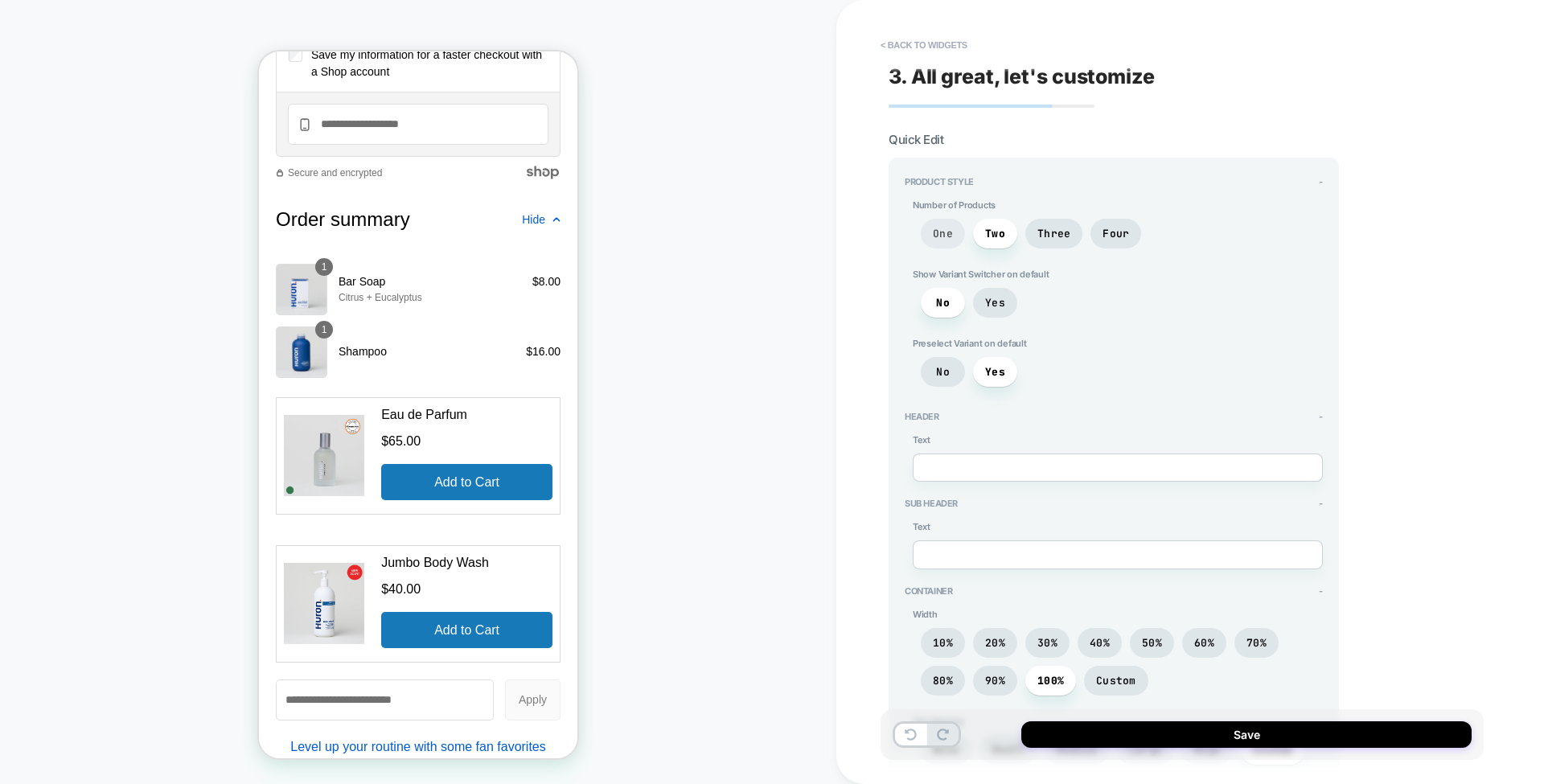
click at [948, 228] on span "One" at bounding box center [943, 234] width 21 height 14
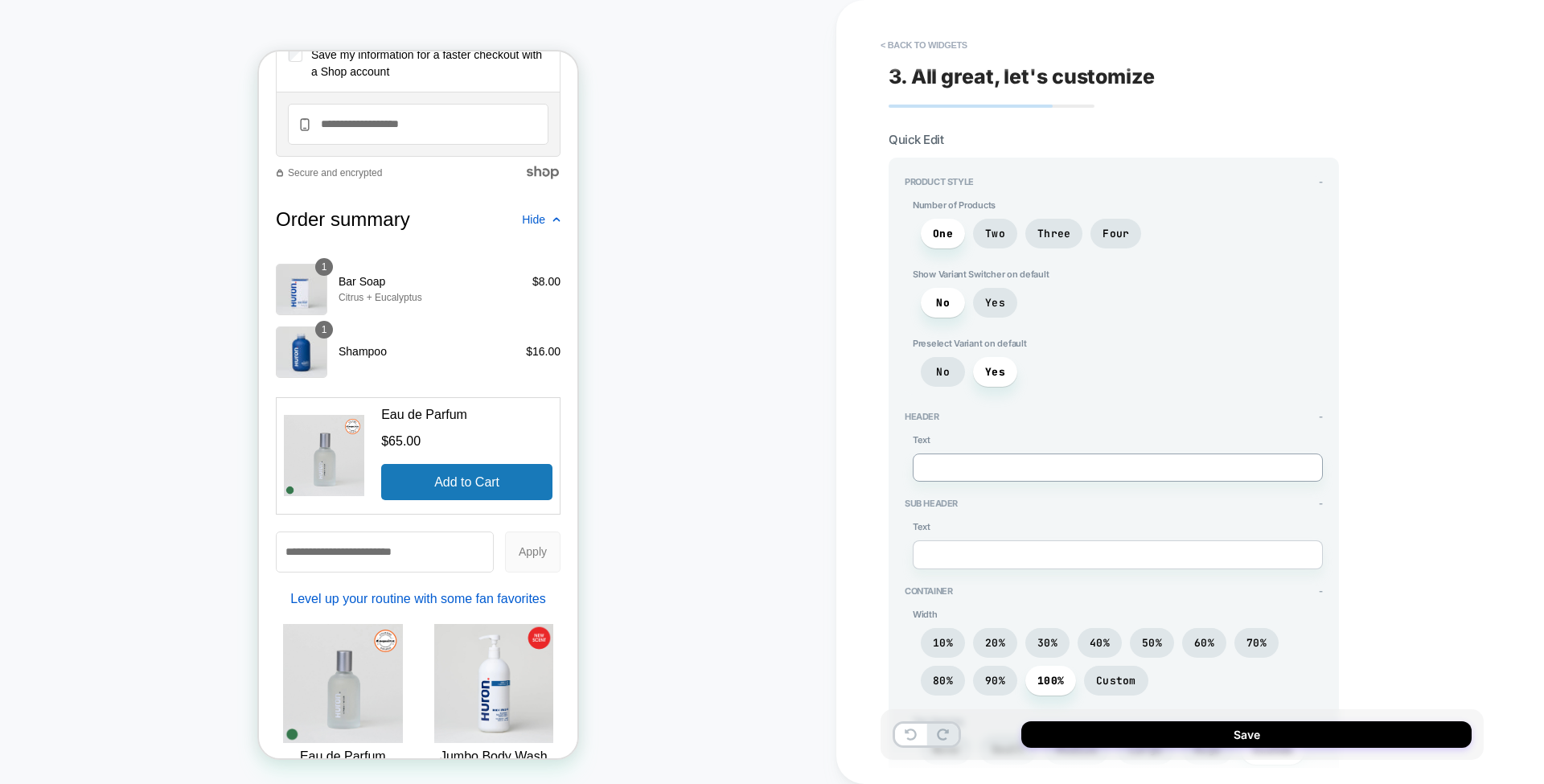
click at [279, 436] on textarea at bounding box center [207, 430] width 142 height 12
click at [993, 674] on span "90%" at bounding box center [995, 680] width 21 height 14
click at [279, 449] on span "40%" at bounding box center [204, 431] width 151 height 36
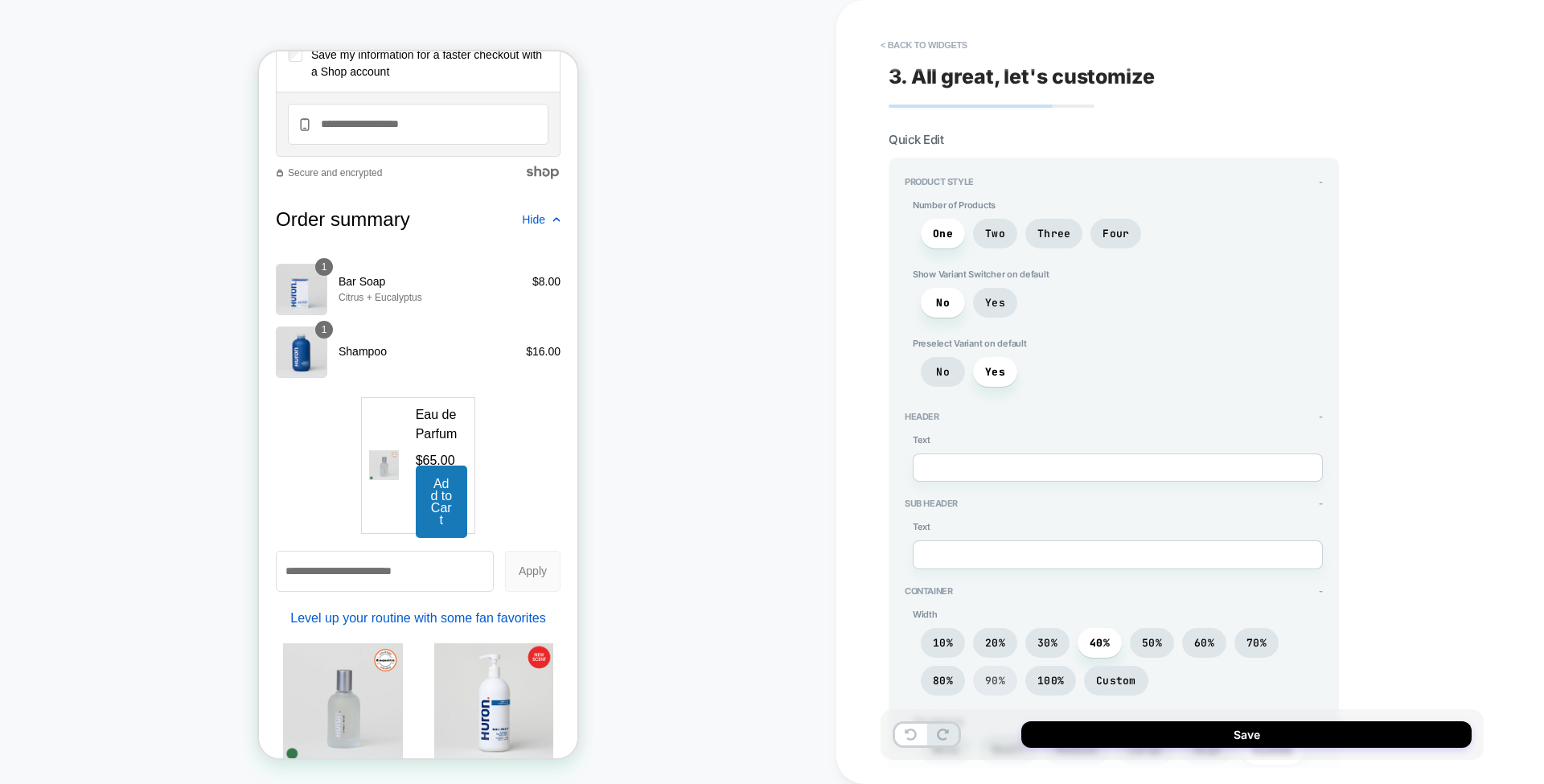
click at [217, 482] on span "90%" at bounding box center [159, 414] width 114 height 136
type textarea "*"
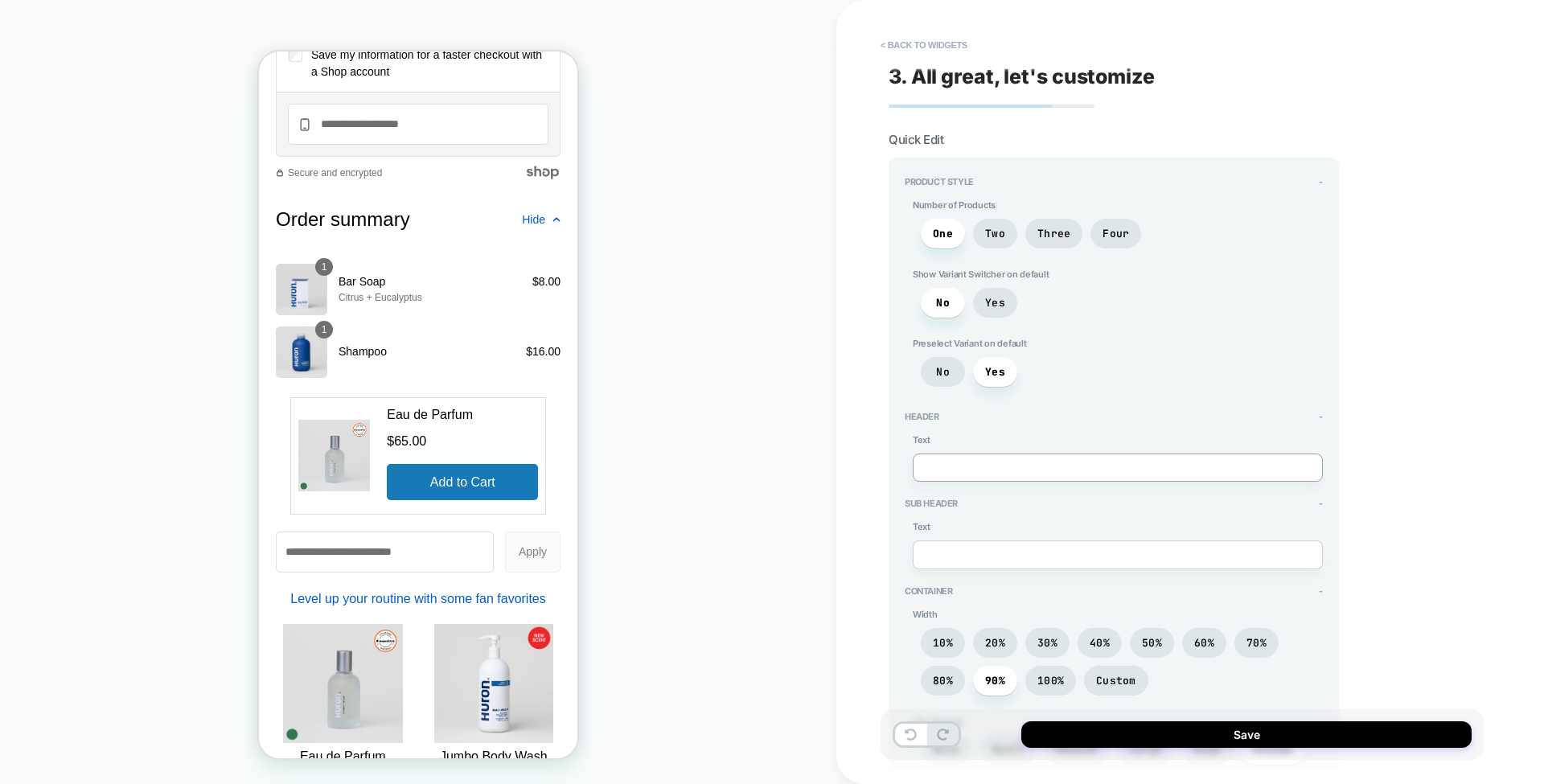
click at [955, 457] on textarea at bounding box center [1118, 467] width 410 height 28
click at [968, 555] on textarea at bounding box center [1118, 554] width 410 height 28
type textarea "*******"
type textarea "*"
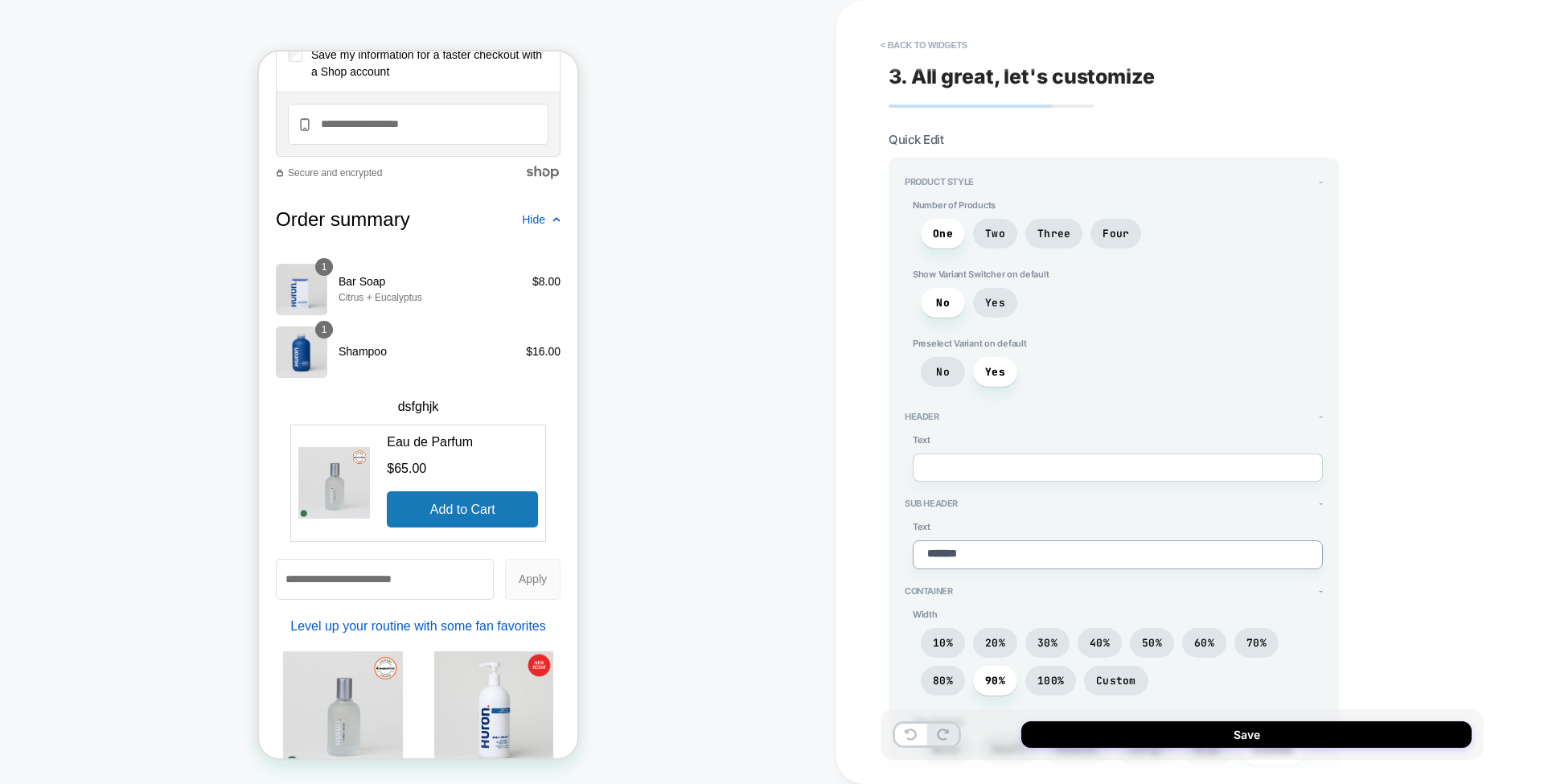
type textarea "*******"
click at [973, 458] on textarea at bounding box center [1118, 467] width 410 height 28
type textarea "*"
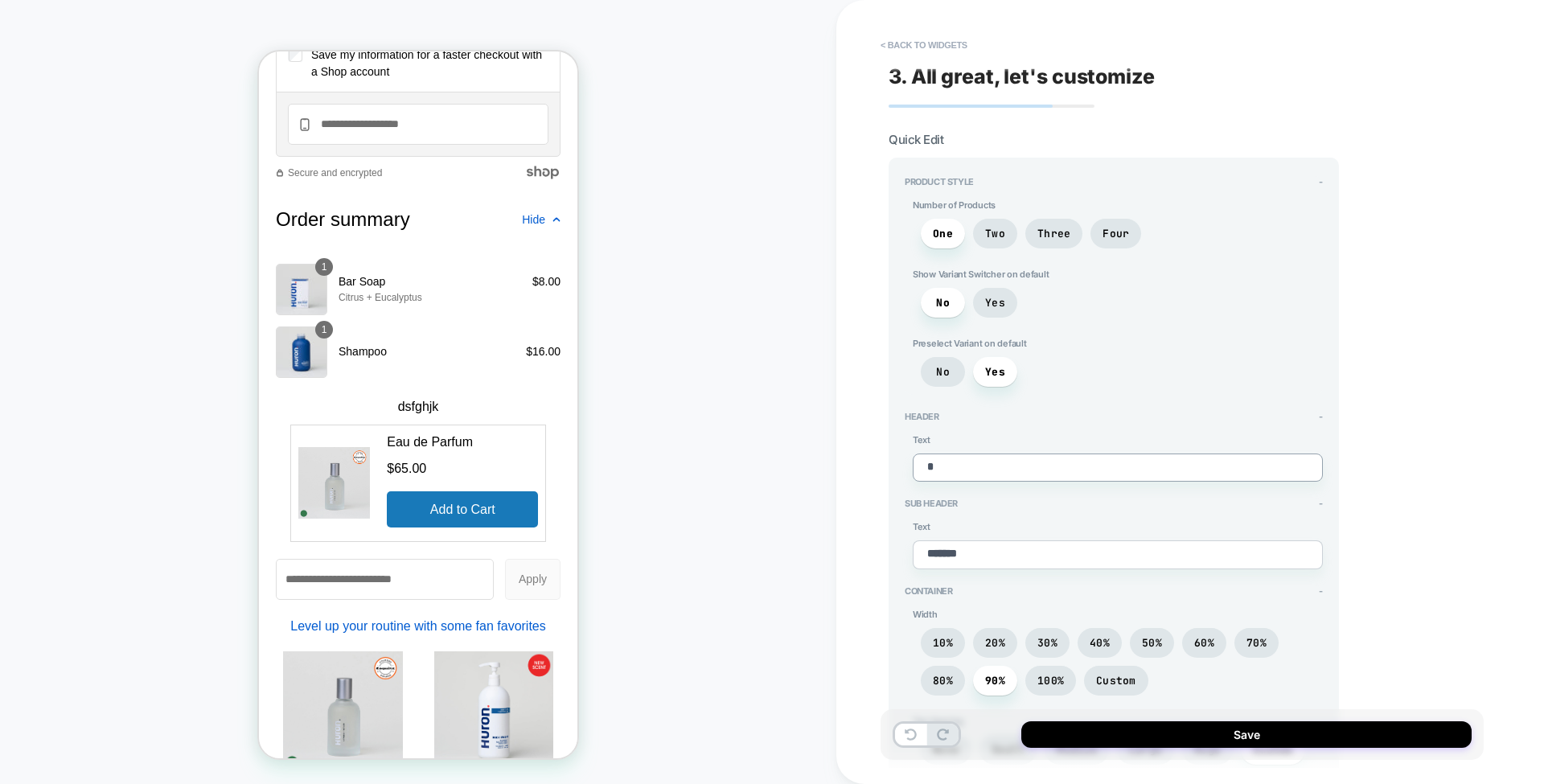
type textarea "**"
type textarea "*"
type textarea "****"
type textarea "*"
type textarea "*****"
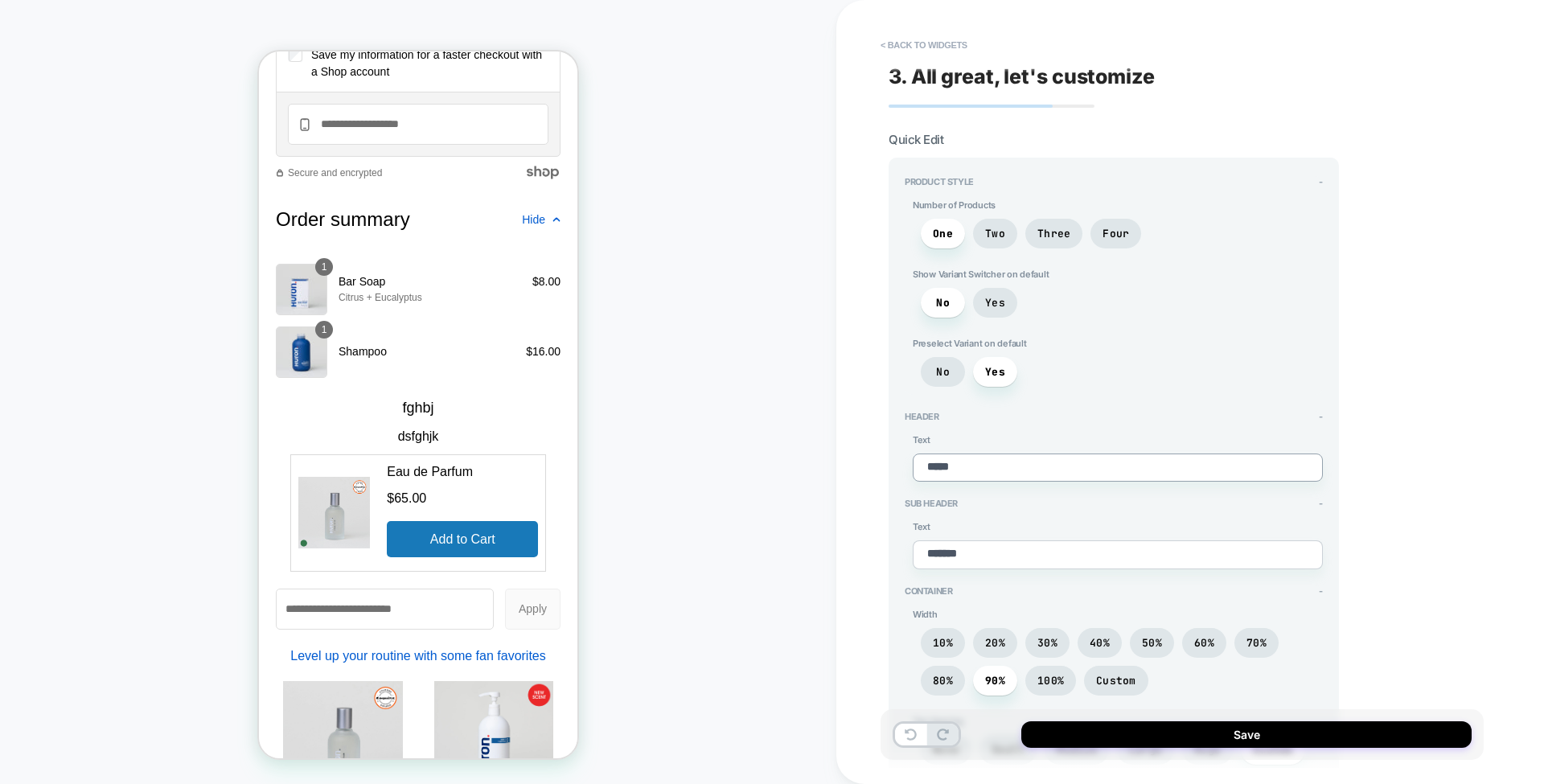
type textarea "*"
type textarea "****"
type textarea "*"
type textarea "***"
type textarea "*"
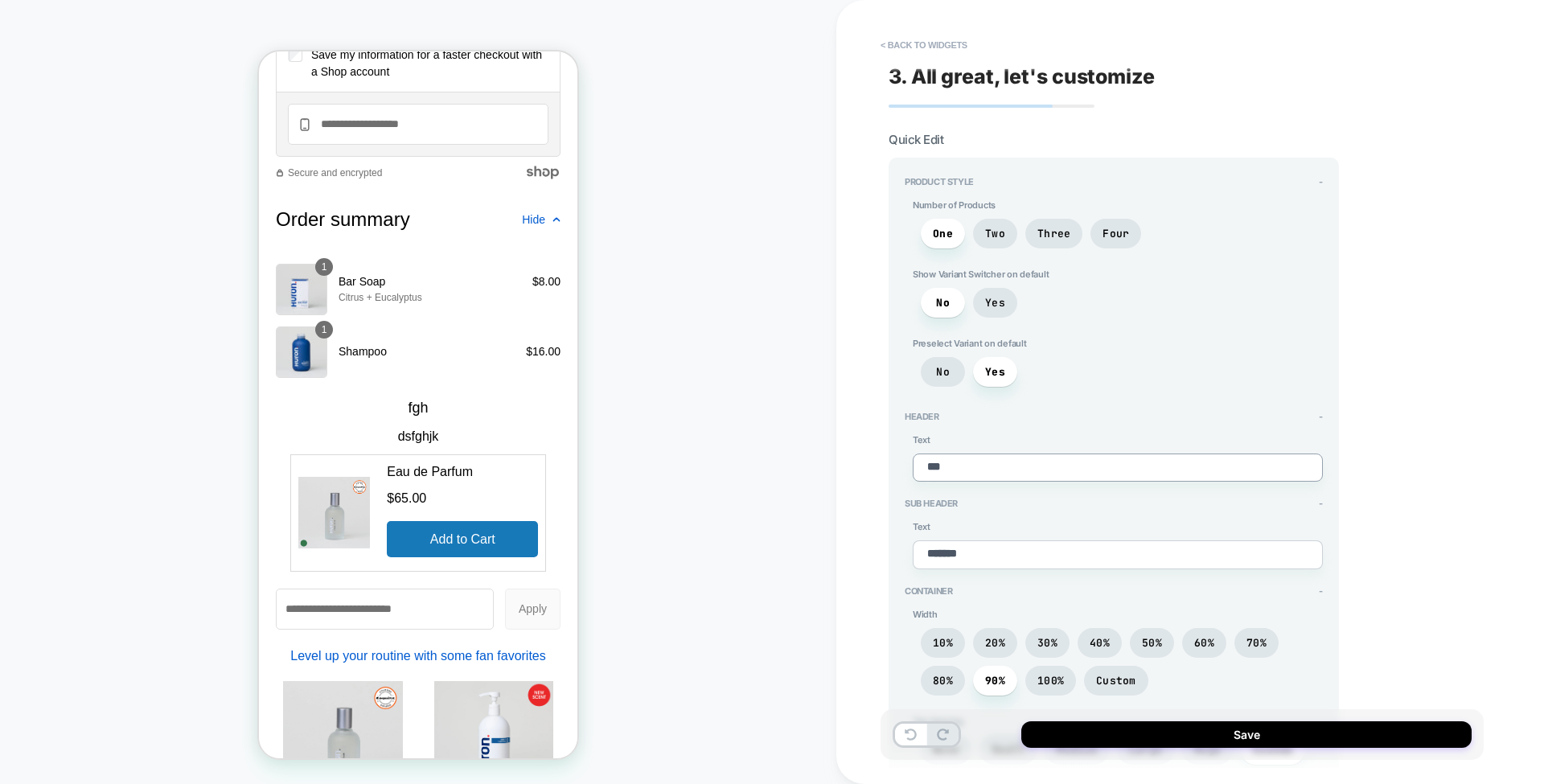
type textarea "**"
type textarea "*"
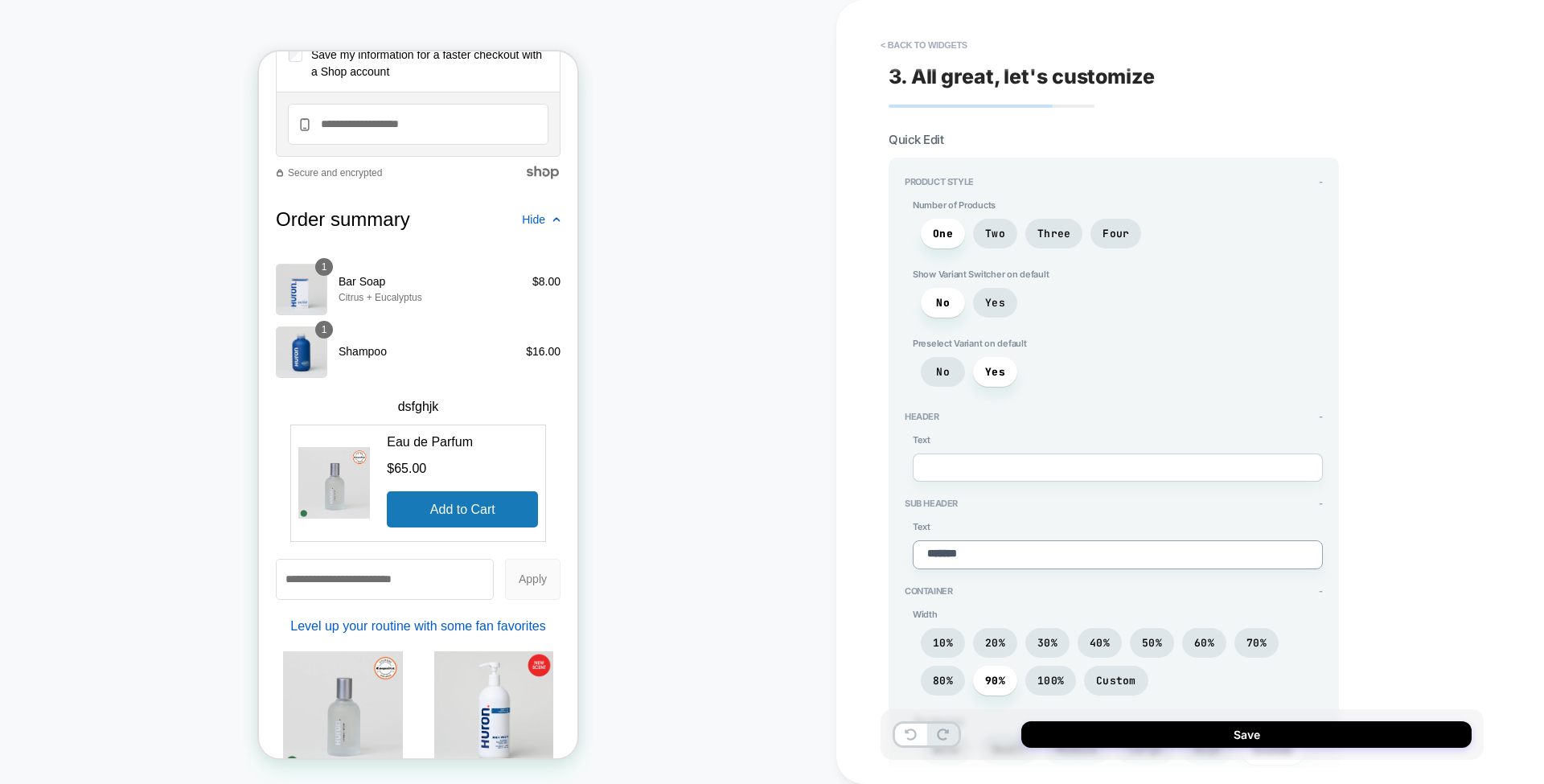
click at [972, 552] on textarea "*******" at bounding box center [1118, 554] width 410 height 28
type textarea "*"
type textarea "******"
type textarea "*"
type textarea "*****"
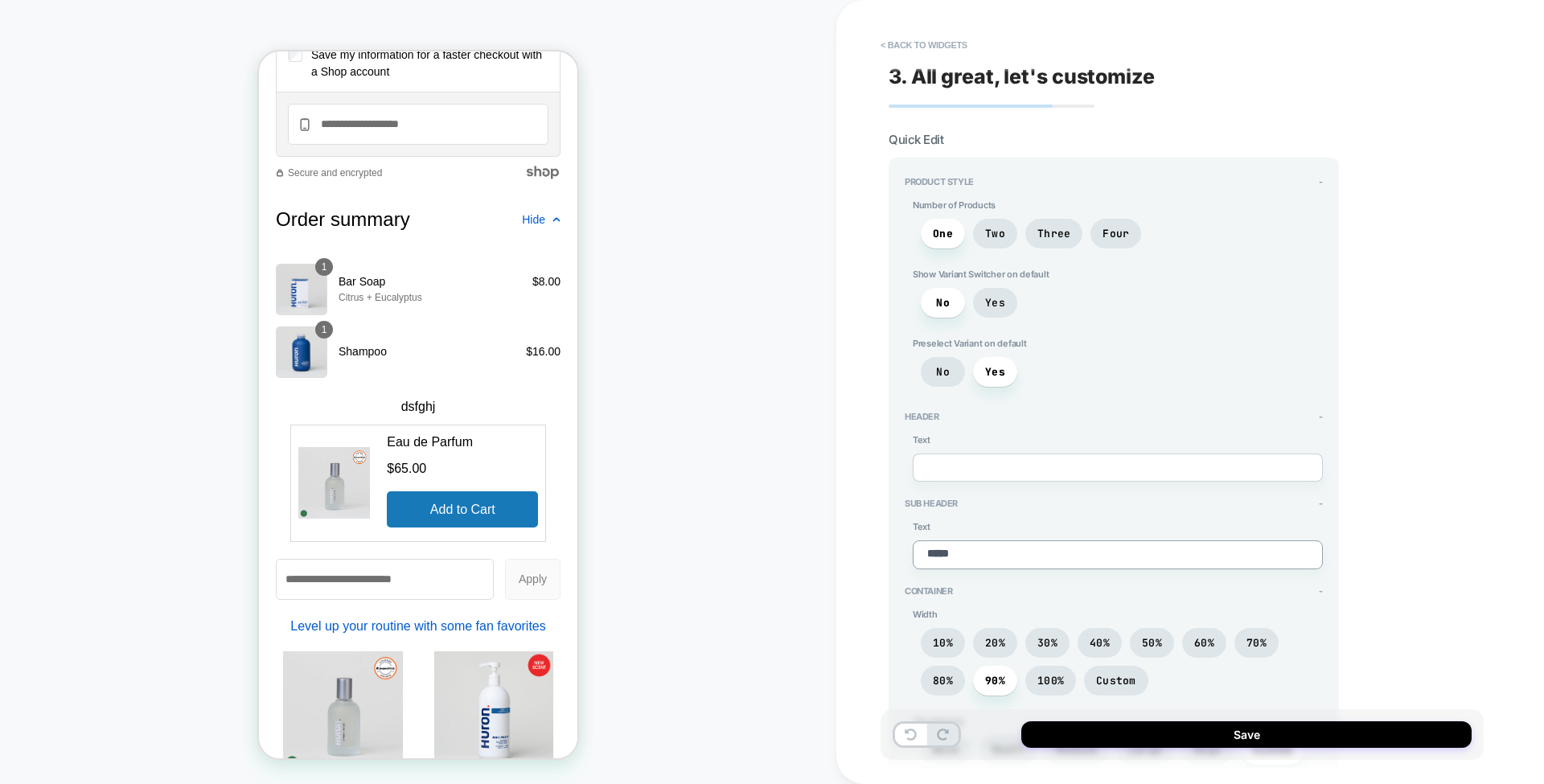
type textarea "*"
type textarea "****"
type textarea "*"
type textarea "***"
type textarea "*"
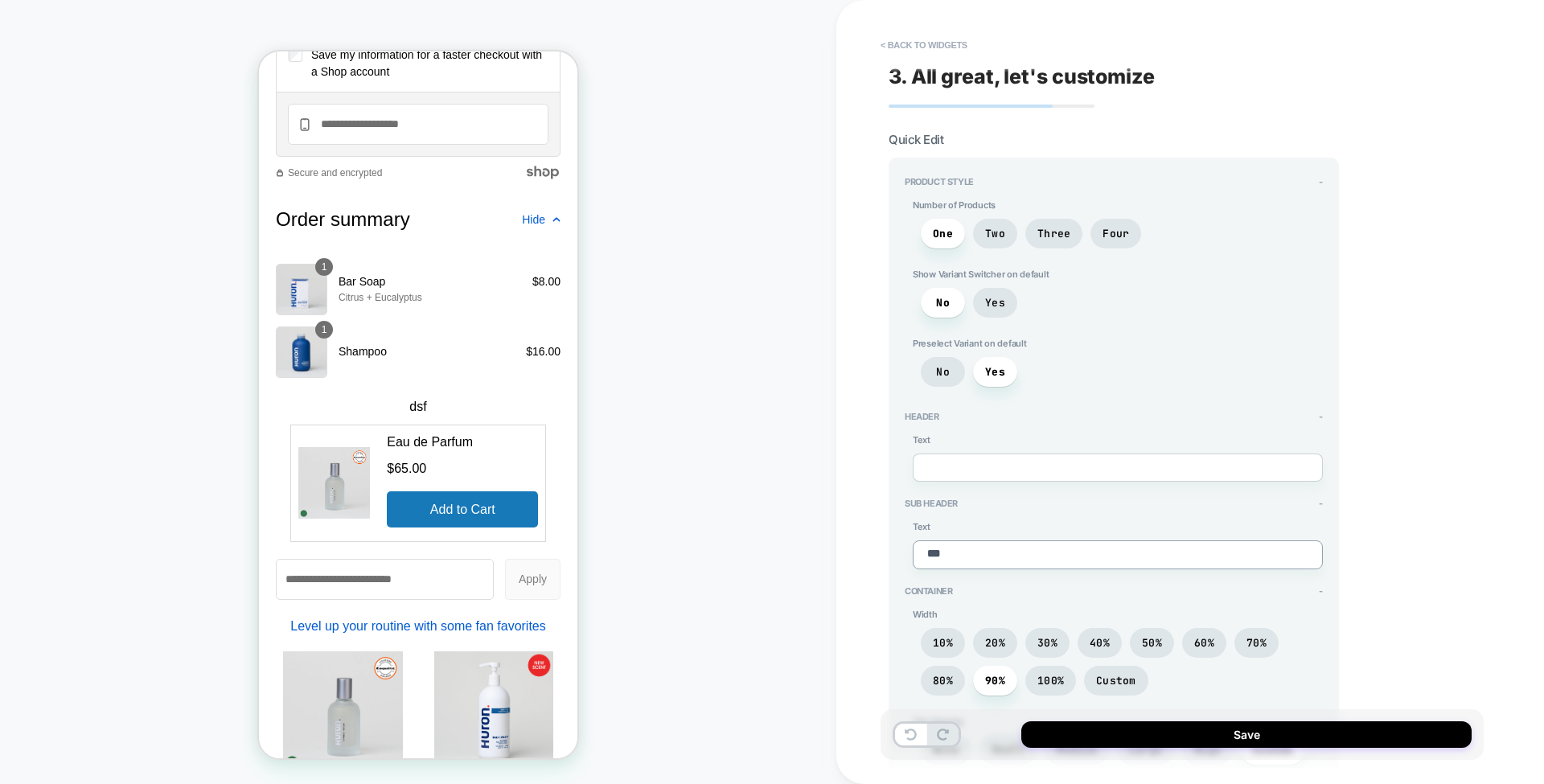
type textarea "**"
type textarea "*"
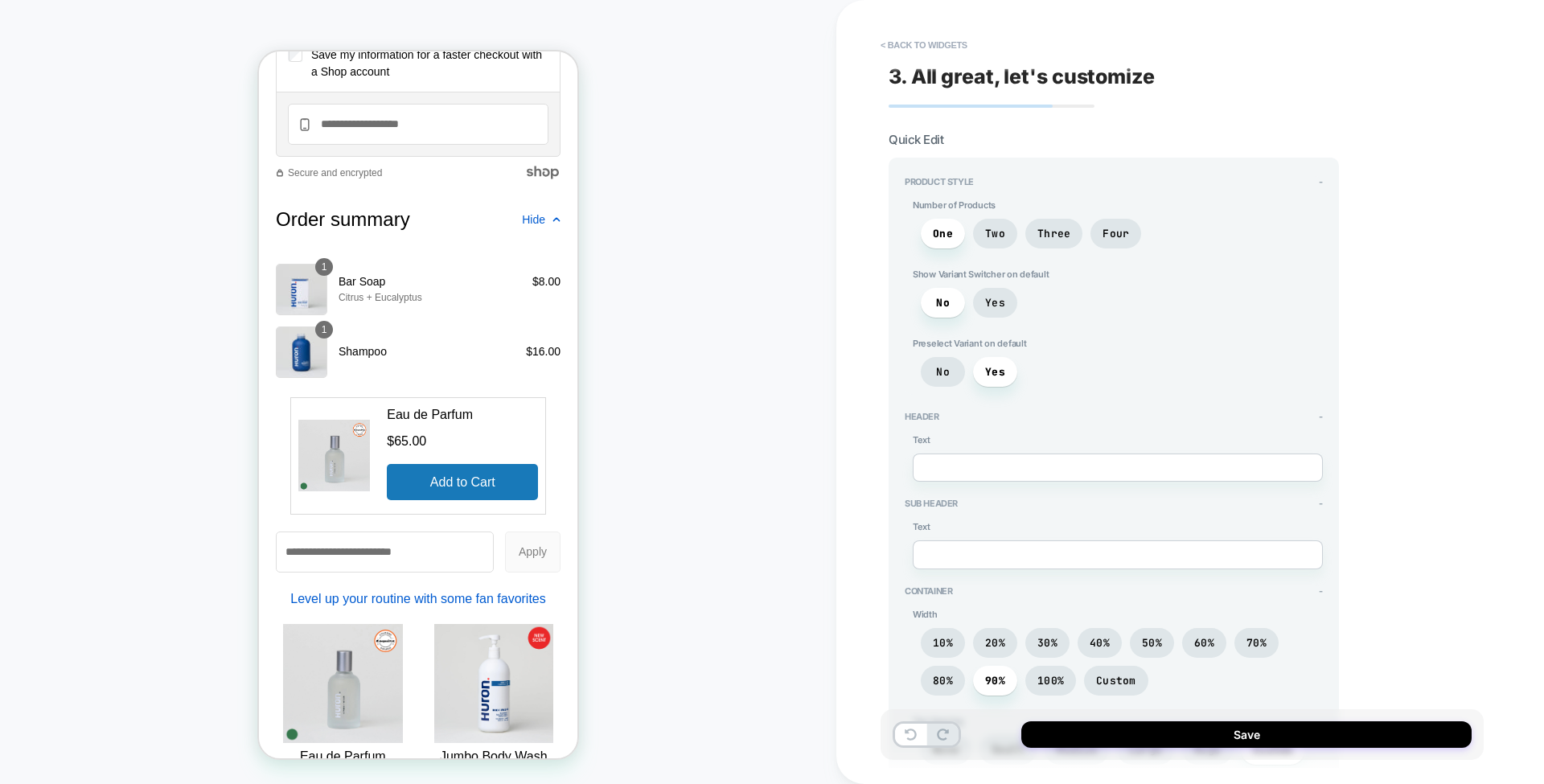
click at [1068, 515] on div "Sub Header - Text" at bounding box center [1114, 534] width 419 height 71
click at [1079, 546] on textarea at bounding box center [1118, 554] width 410 height 28
type textarea "*"
type textarea "**"
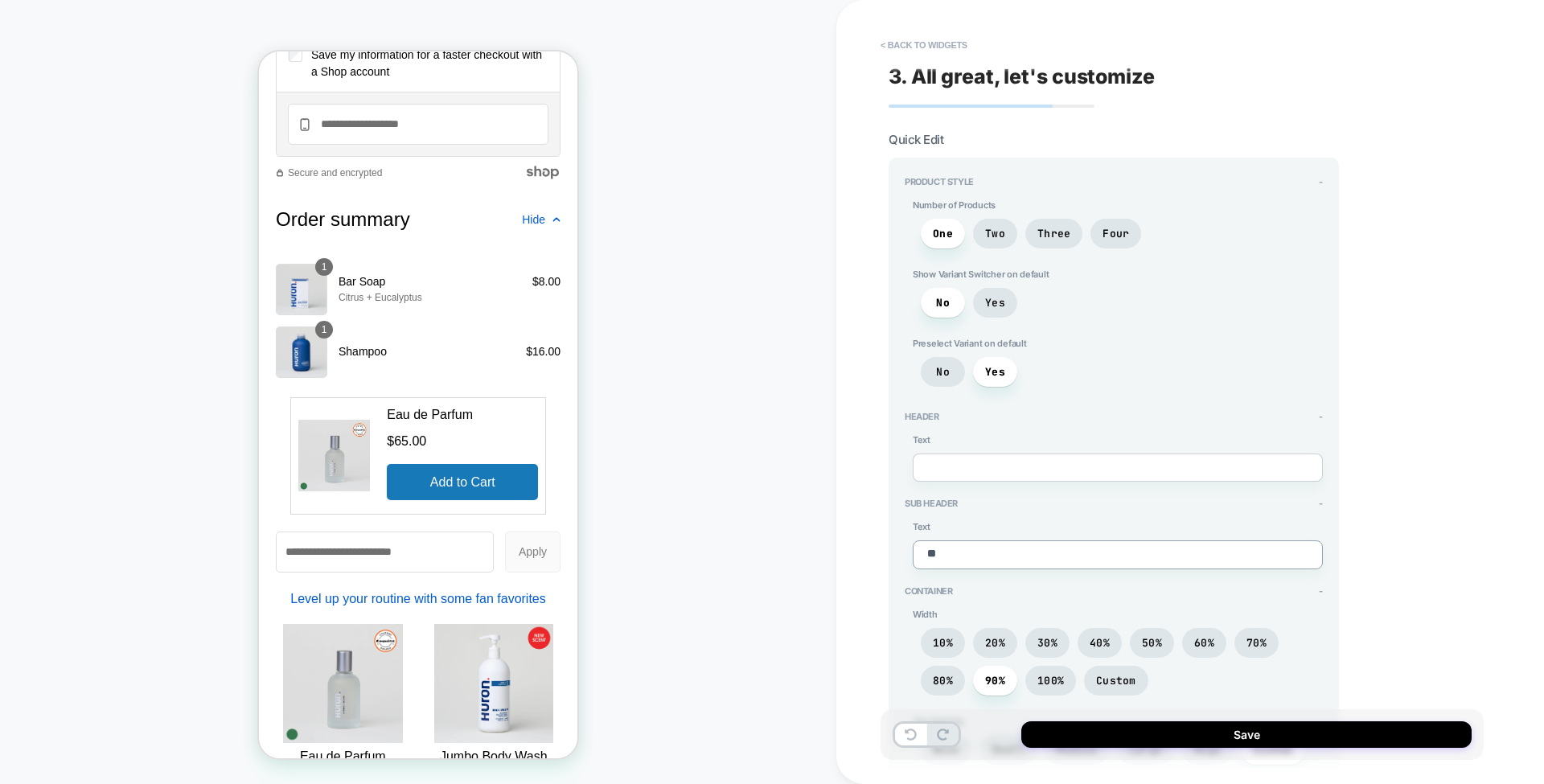
type textarea "*"
type textarea "***"
type textarea "*"
type textarea "***"
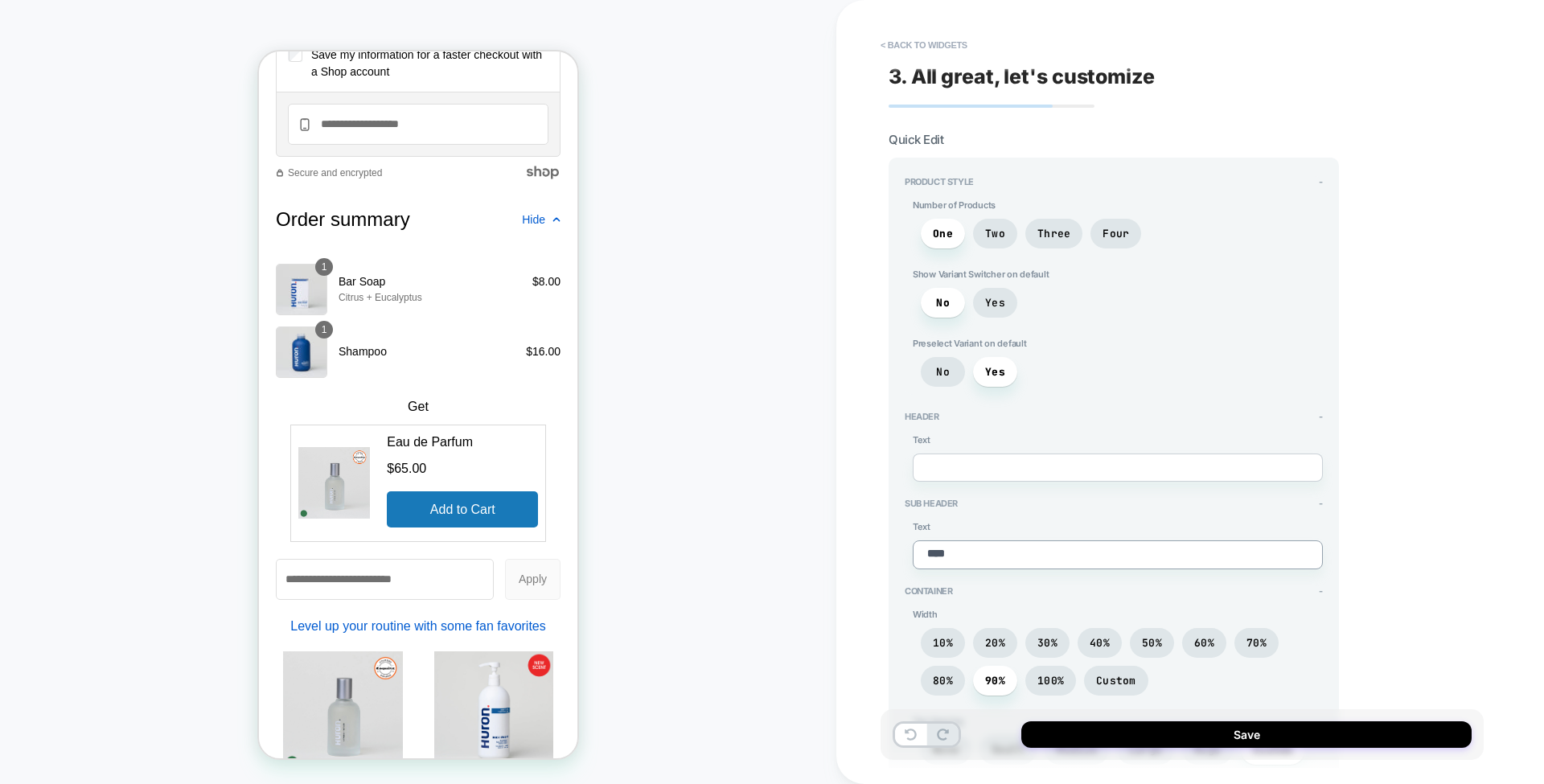
type textarea "*"
type textarea "*****"
type textarea "*"
type textarea "********"
type textarea "*"
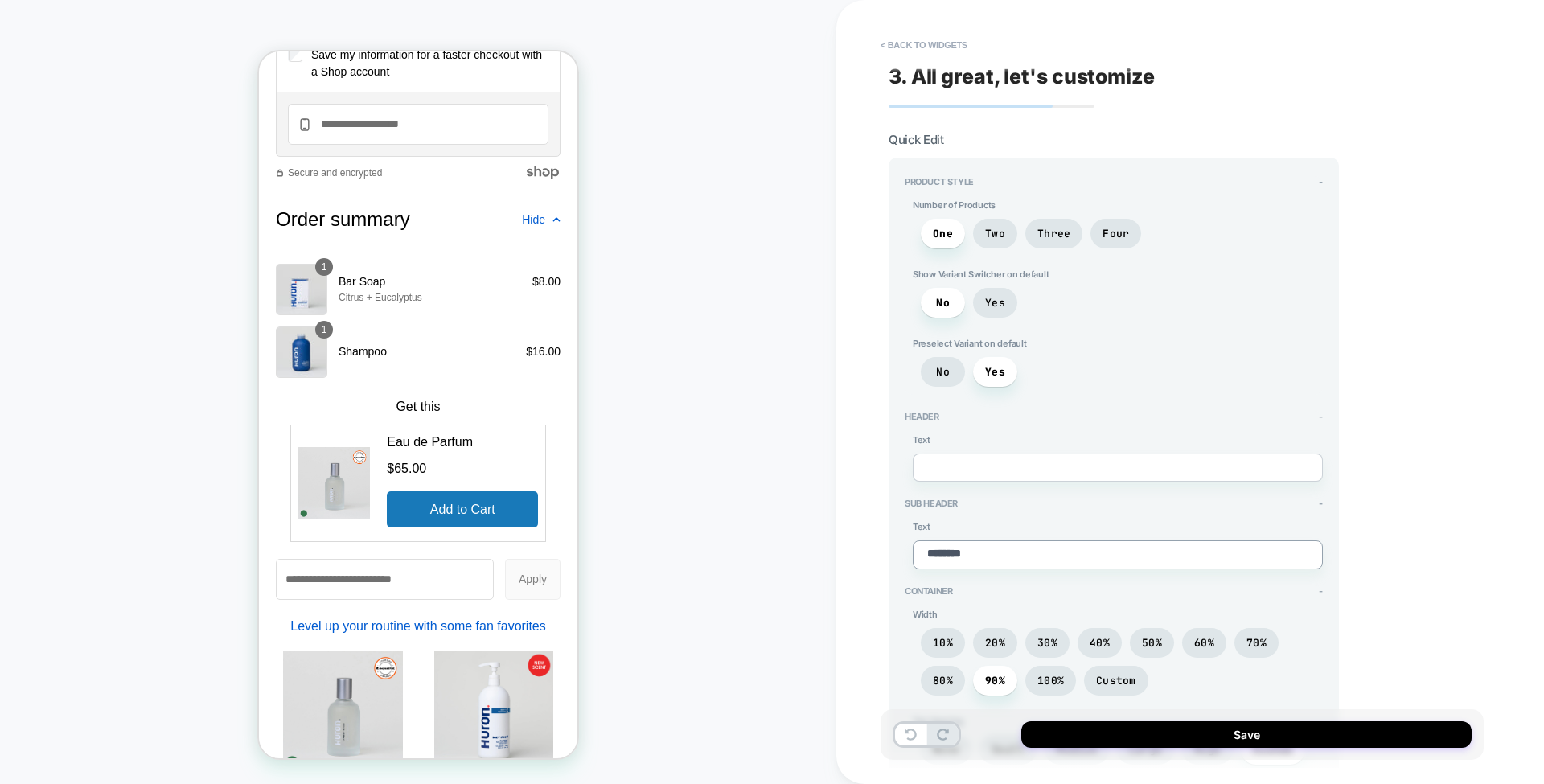
type textarea "********"
type textarea "*"
type textarea "**********"
type textarea "*"
type textarea "**********"
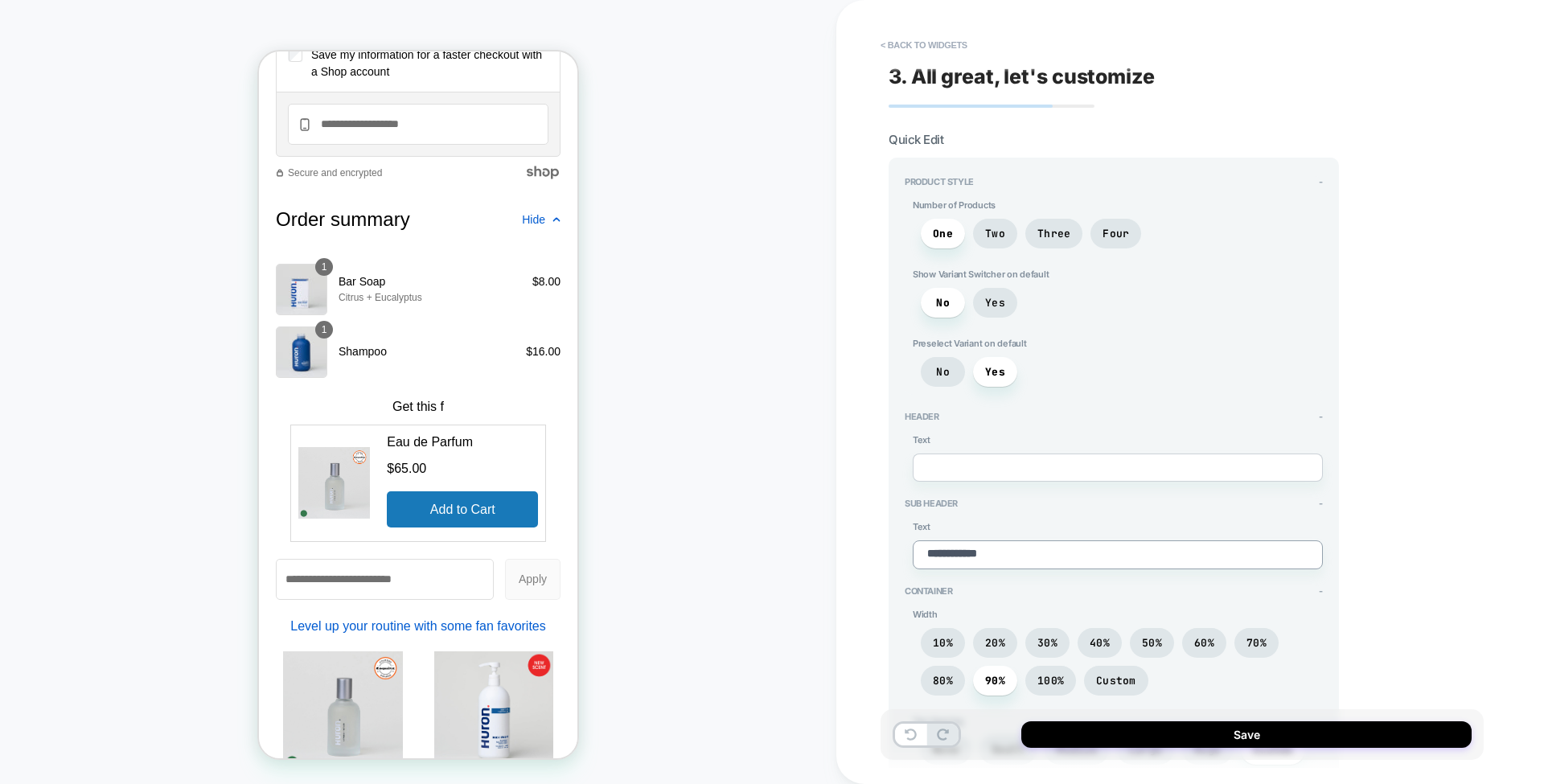
type textarea "*"
type textarea "**********"
type textarea "*"
type textarea "**********"
type textarea "*"
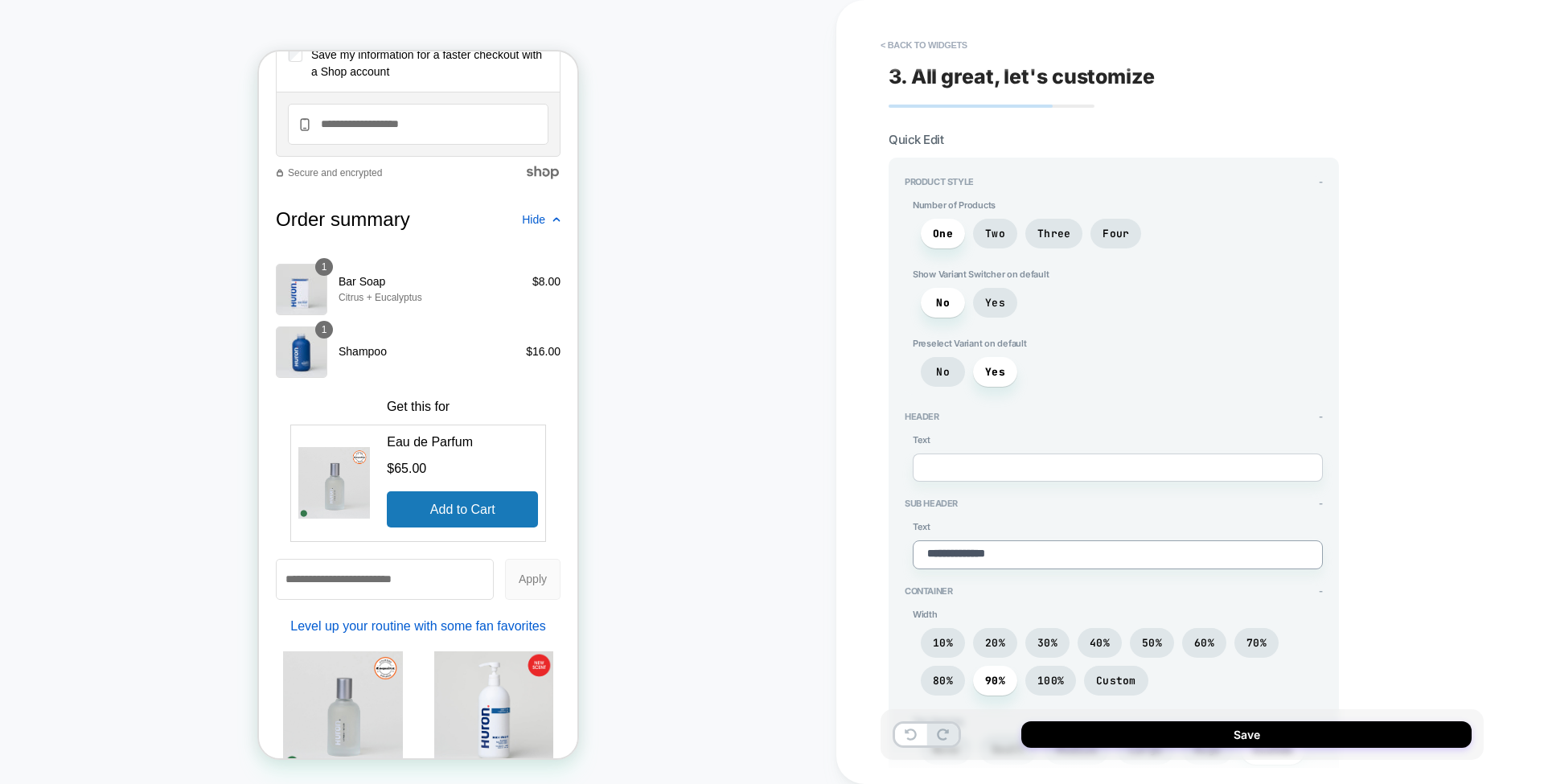
type textarea "**********"
type textarea "*"
type textarea "**********"
type textarea "*"
type textarea "**********"
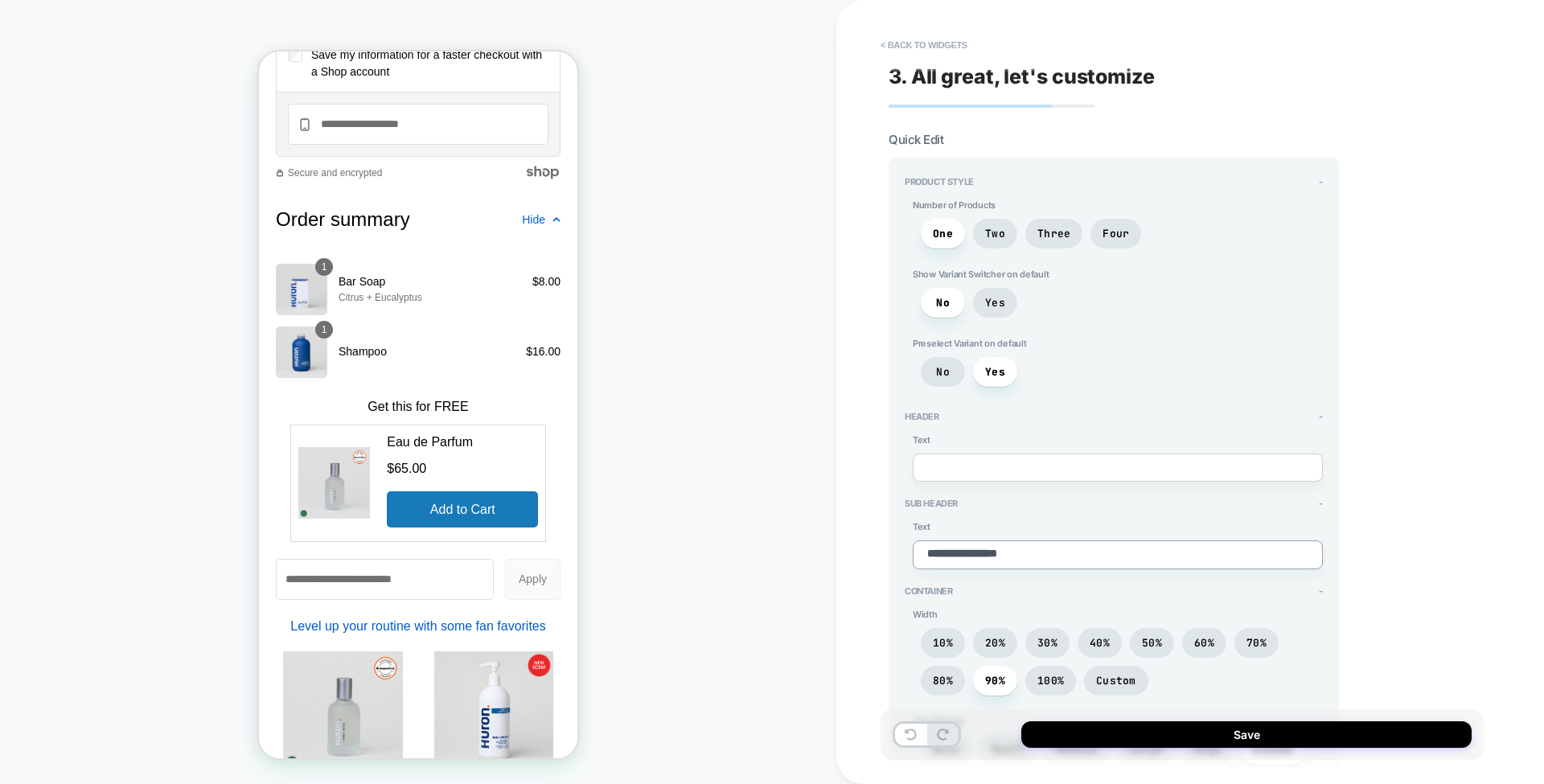
type textarea "*"
type textarea "**********"
type textarea "*"
type textarea "**********"
type textarea "*"
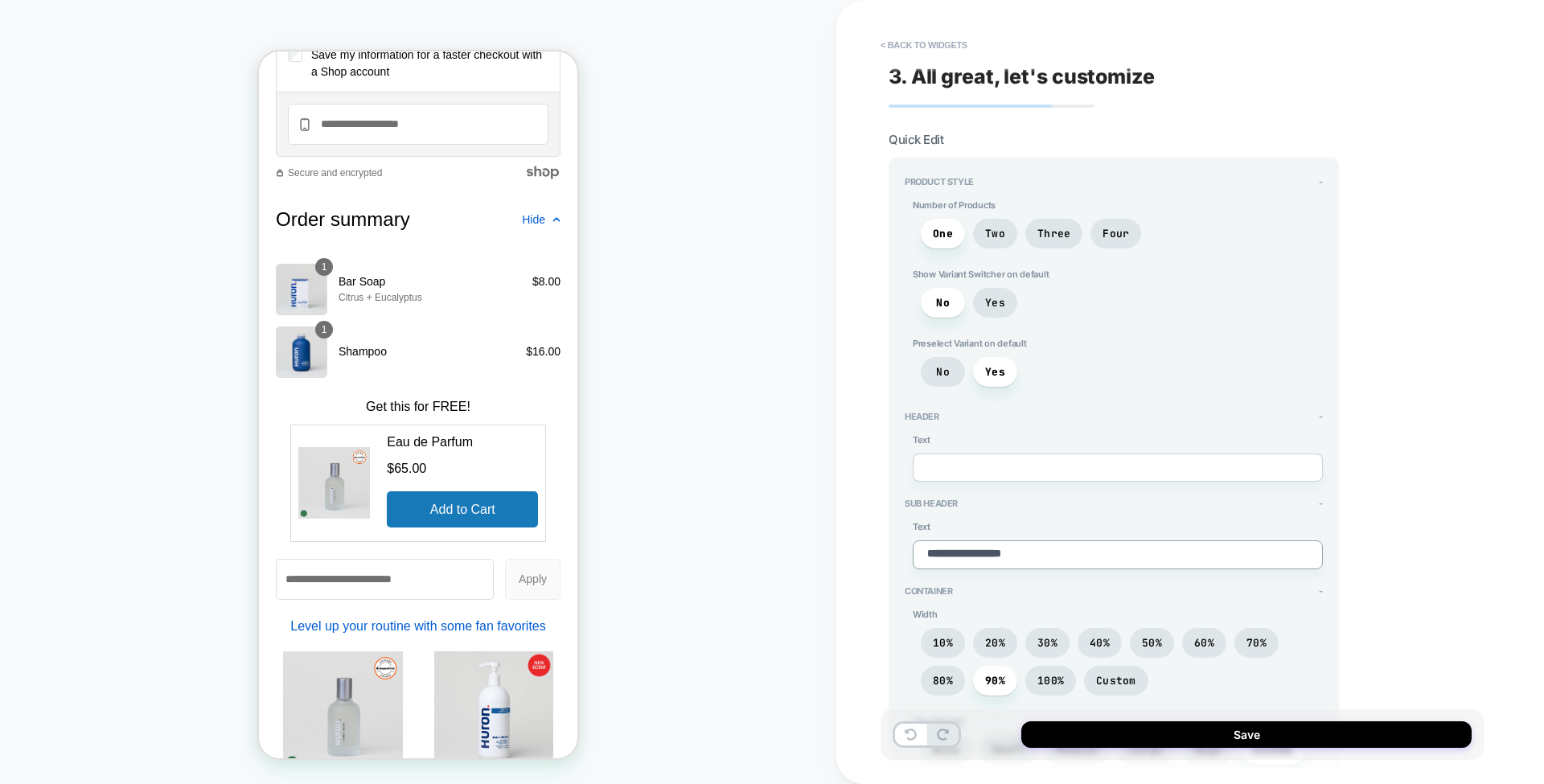
type textarea "*"
type textarea "**"
type textarea "*"
type textarea "***"
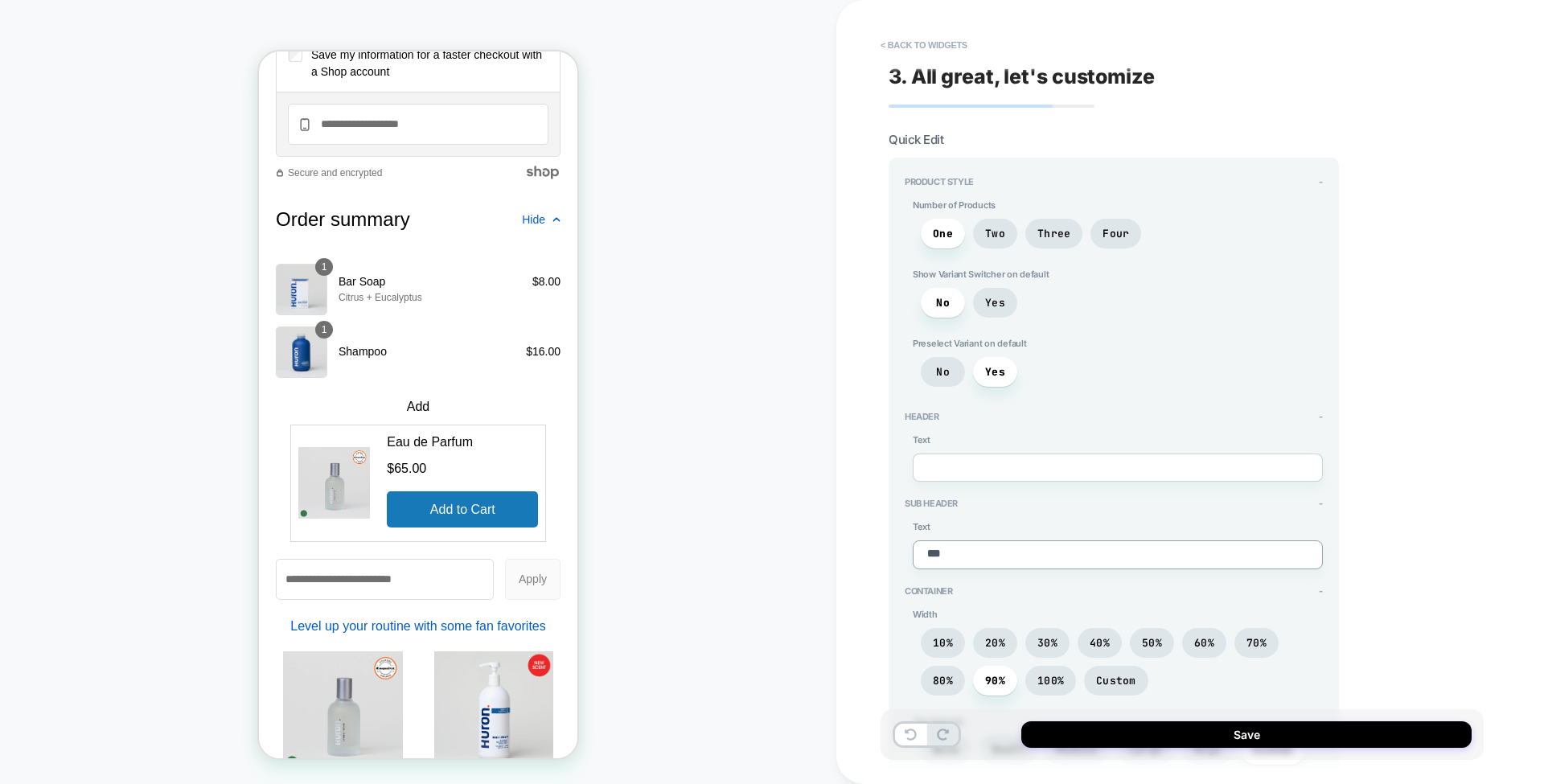
type textarea "*"
type textarea "***"
type textarea "*"
type textarea "*****"
type textarea "*"
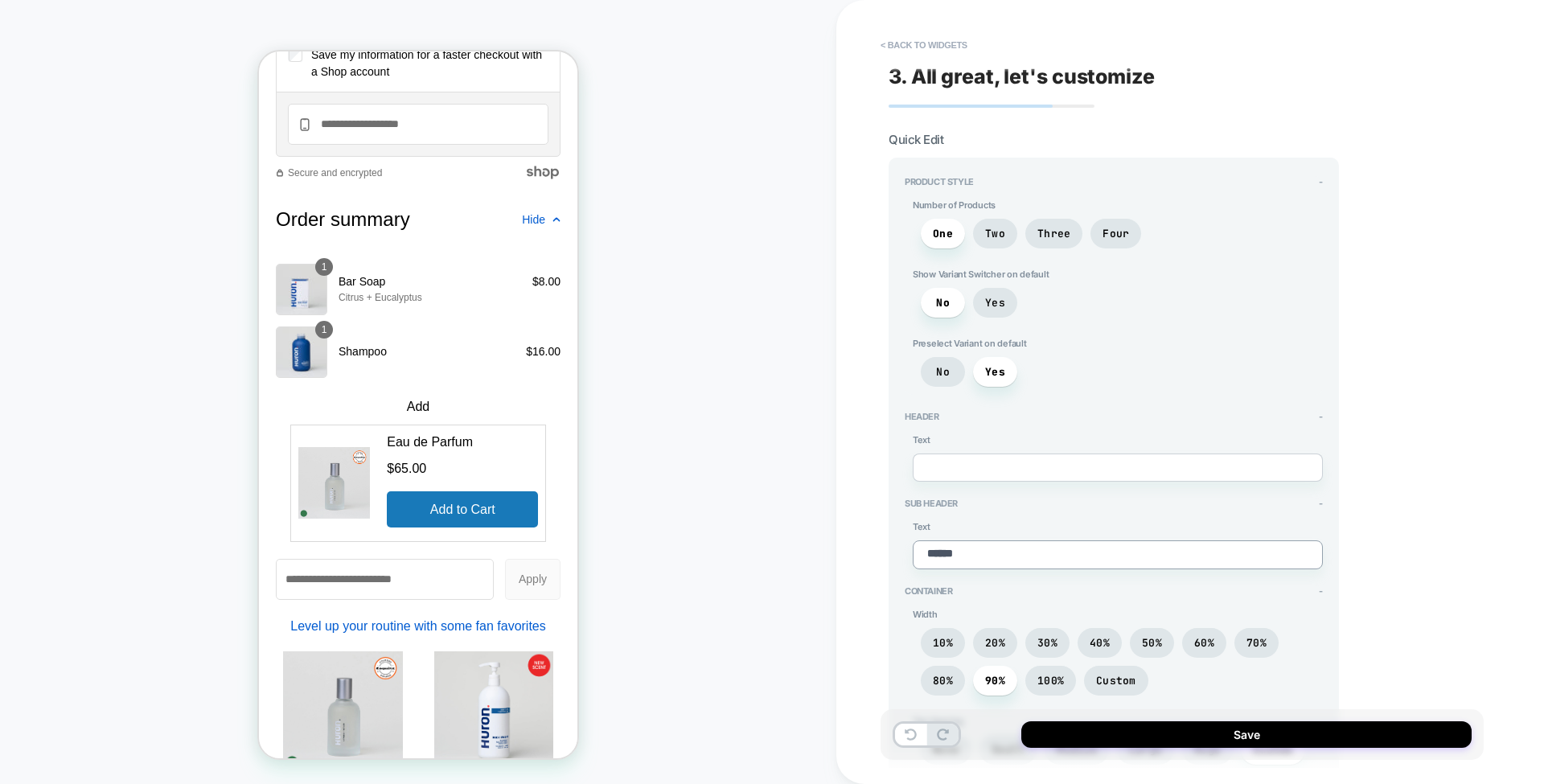
type textarea "*******"
type textarea "*"
type textarea "********"
type textarea "*"
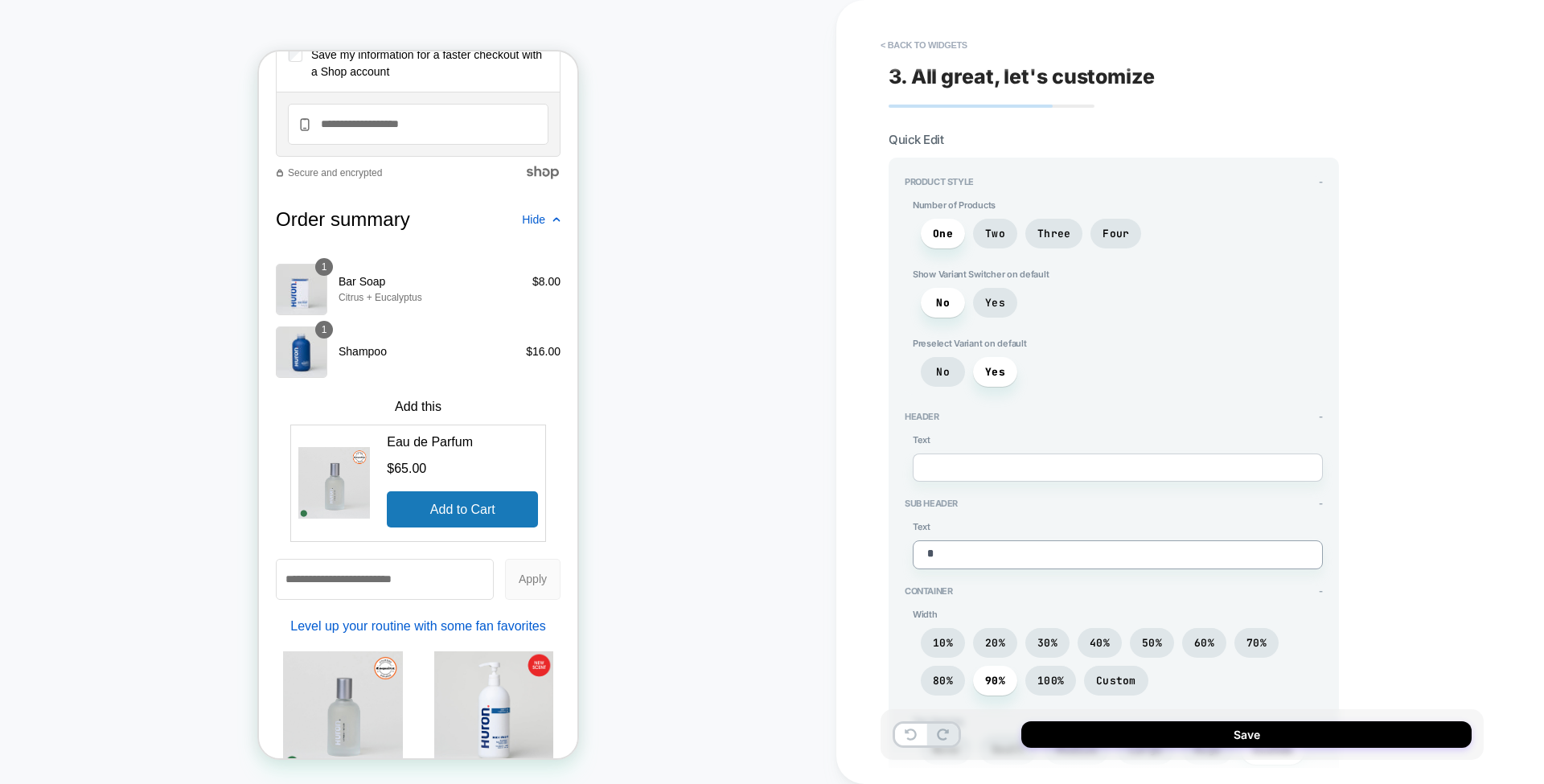
type textarea "*"
type textarea "**"
type textarea "*"
type textarea "**"
type textarea "*"
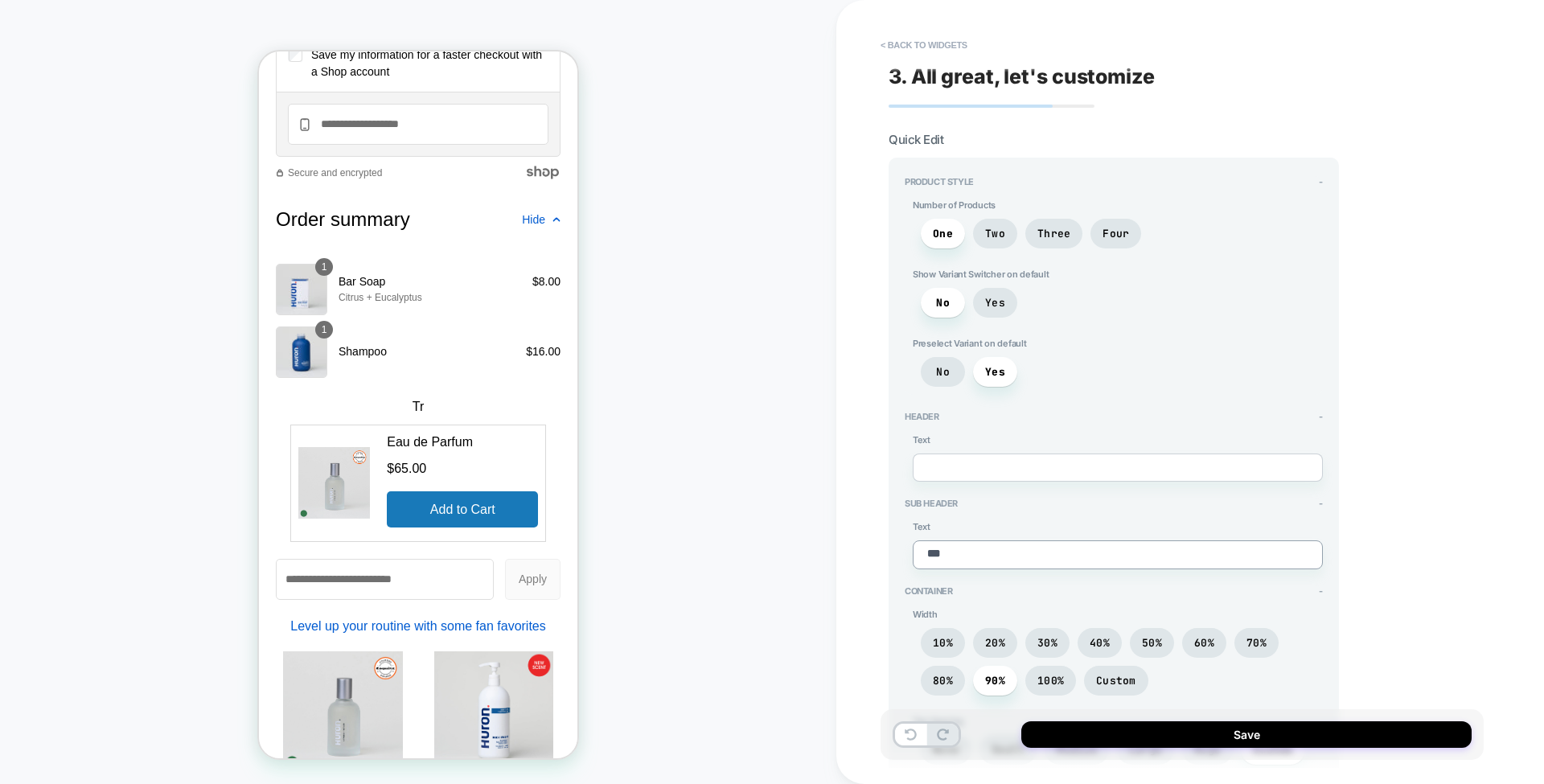
type textarea "****"
type textarea "*"
type textarea "**"
type textarea "*"
type textarea "**"
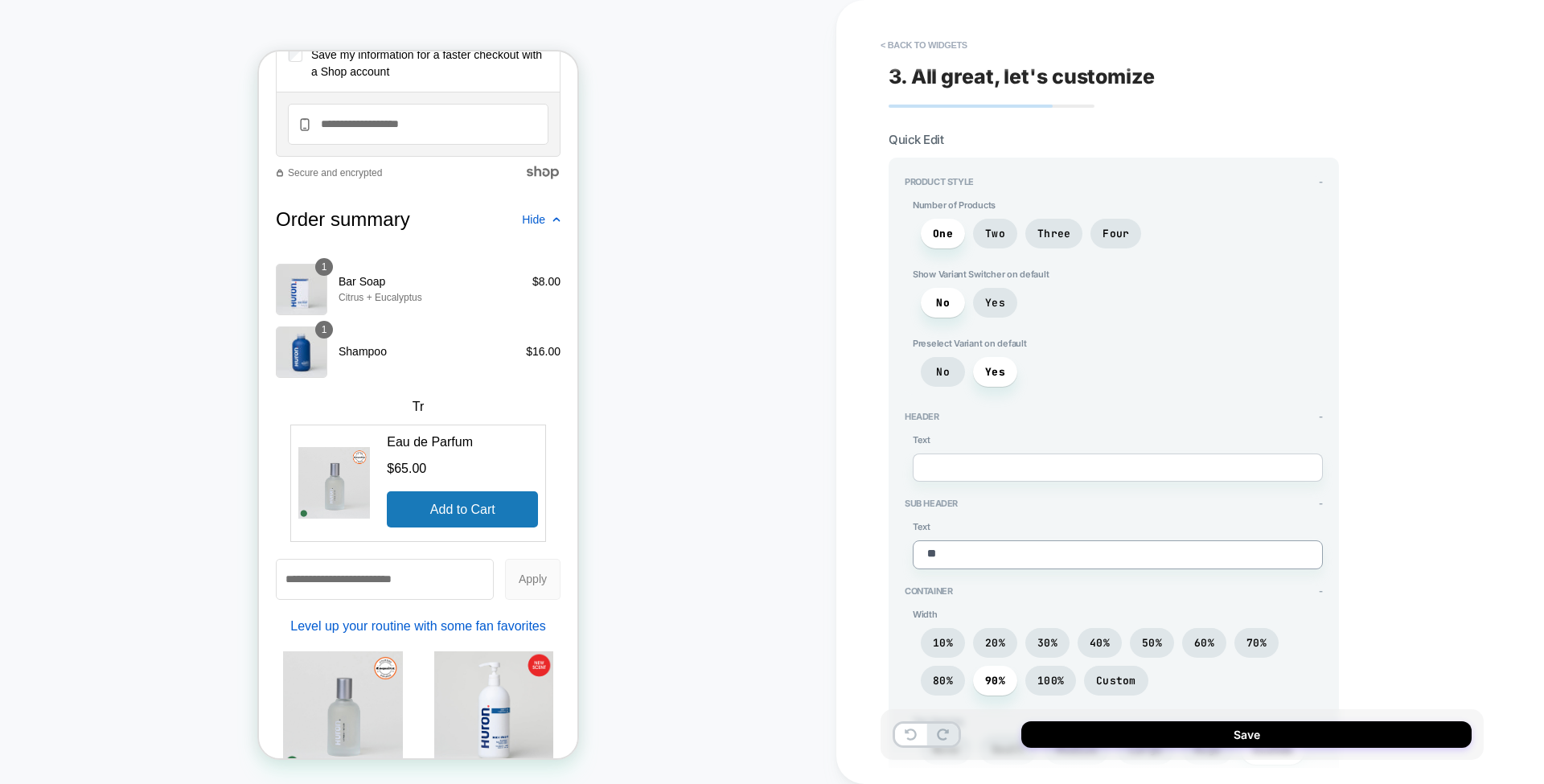
type textarea "*"
type textarea "***"
type textarea "*"
type textarea "***"
type textarea "*"
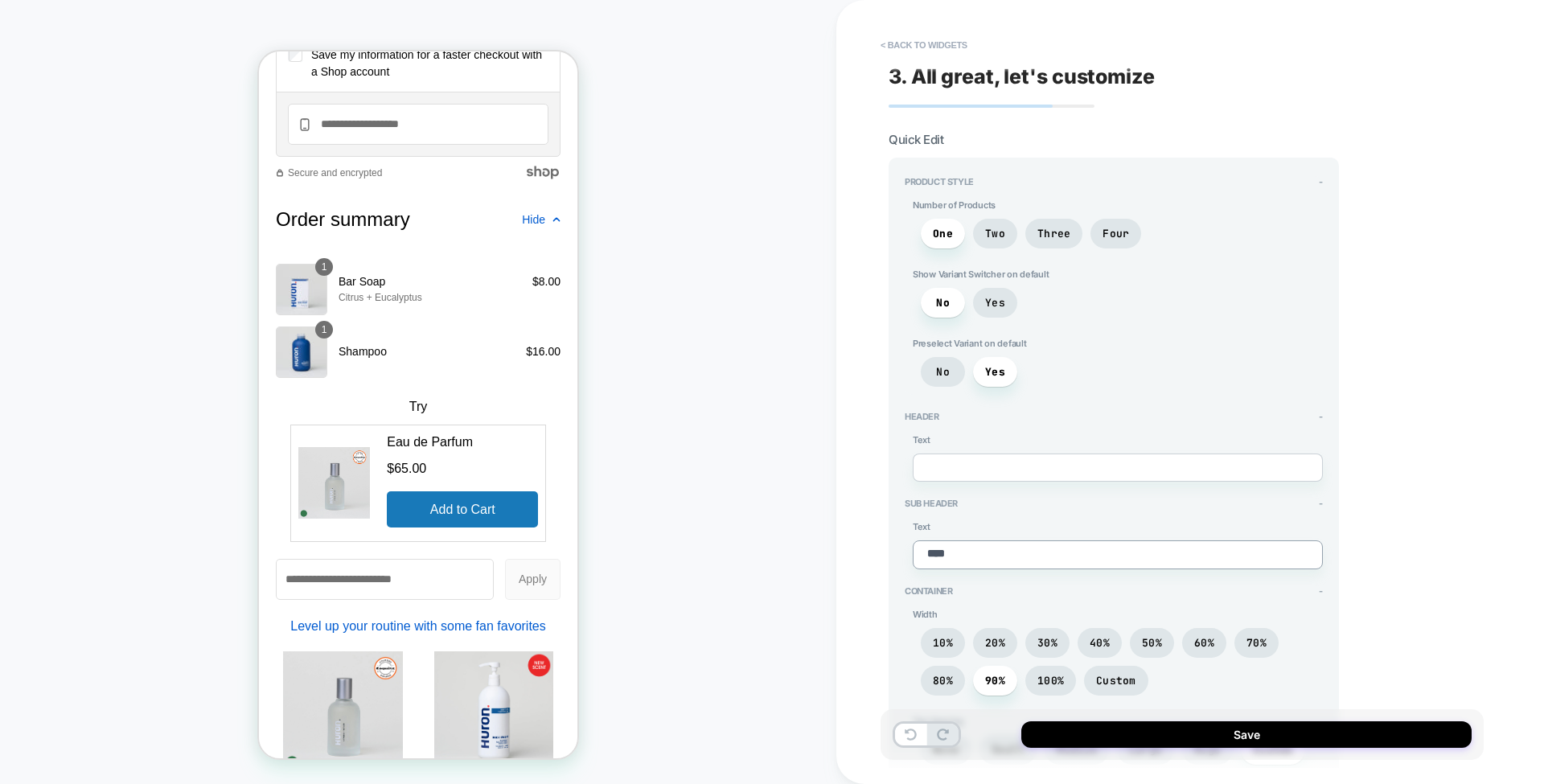
type textarea "*****"
type textarea "*"
type textarea "*******"
type textarea "*"
type textarea "********"
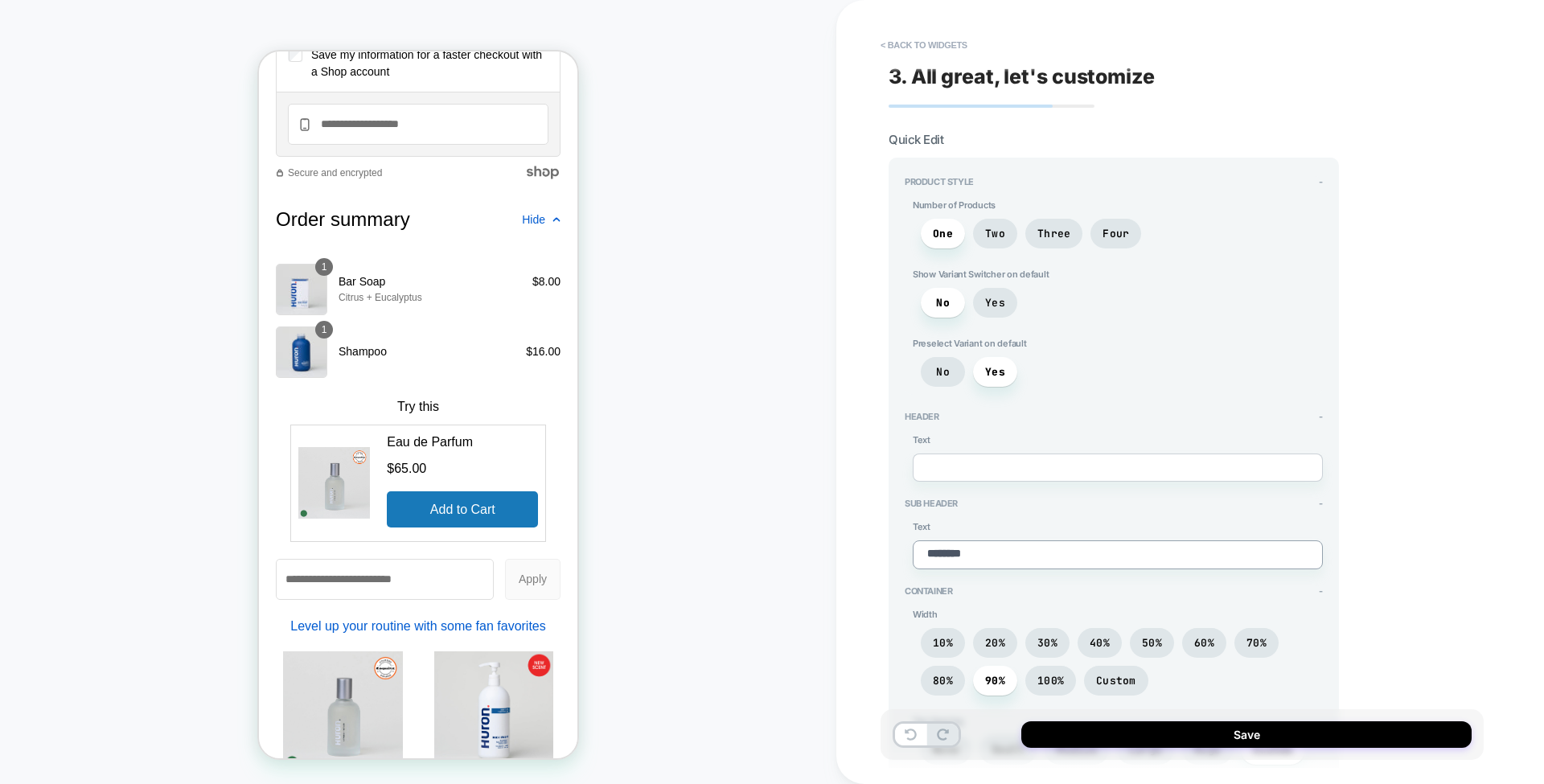
type textarea "*"
type textarea "********"
type textarea "*"
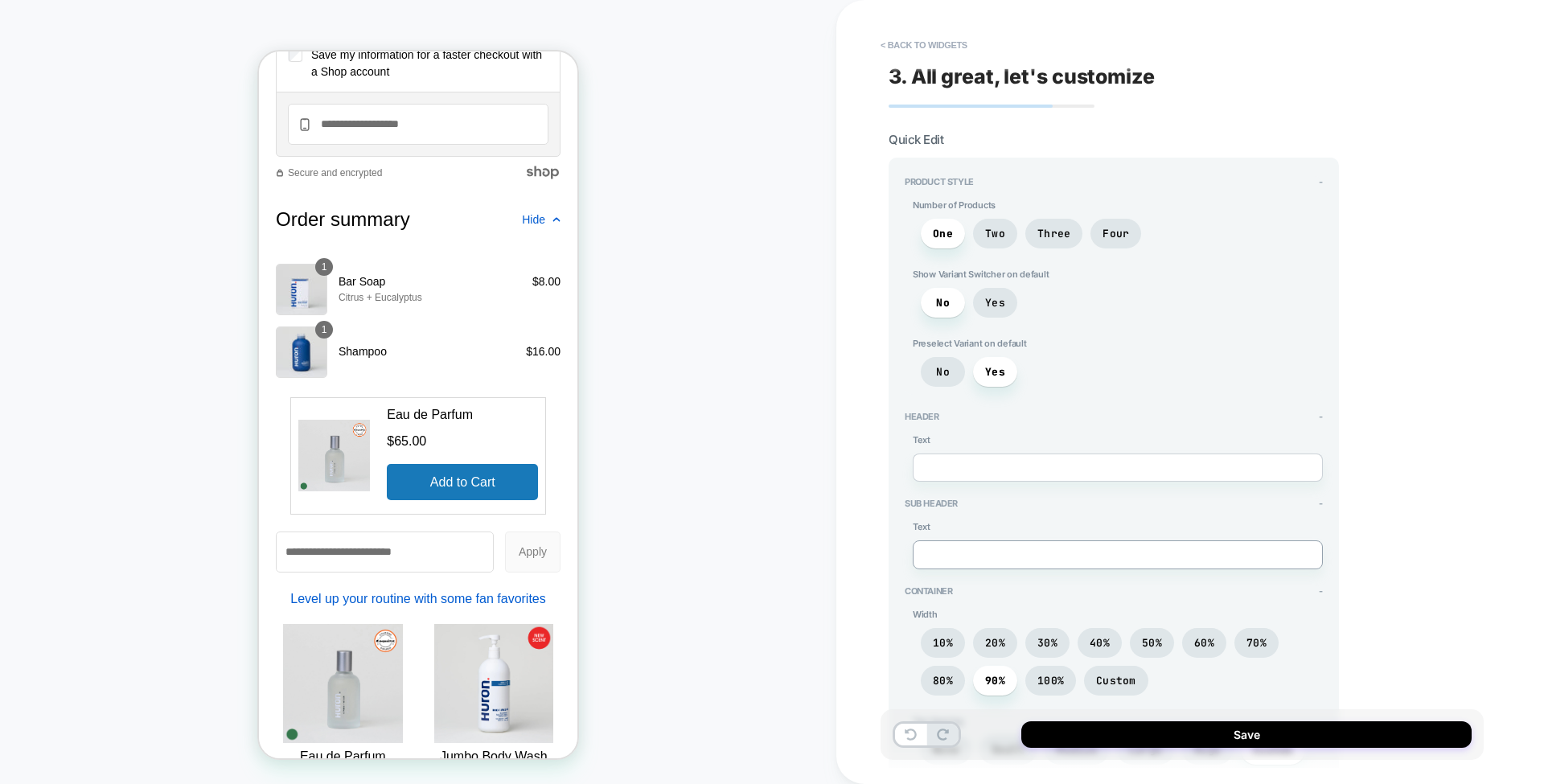
type textarea "*"
type textarea "***"
type textarea "*"
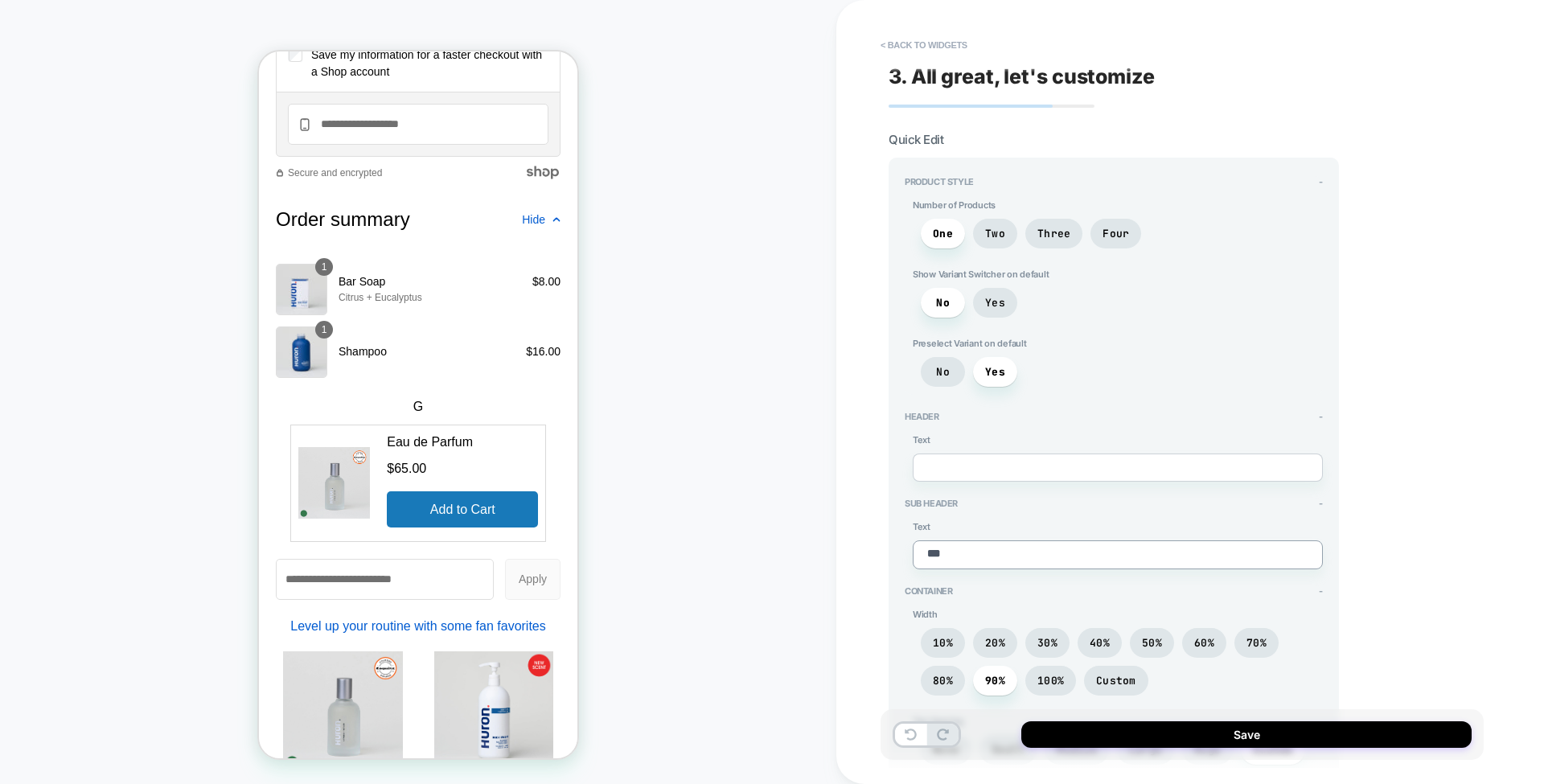
type textarea "***"
type textarea "*"
type textarea "*****"
type textarea "*"
type textarea "*******"
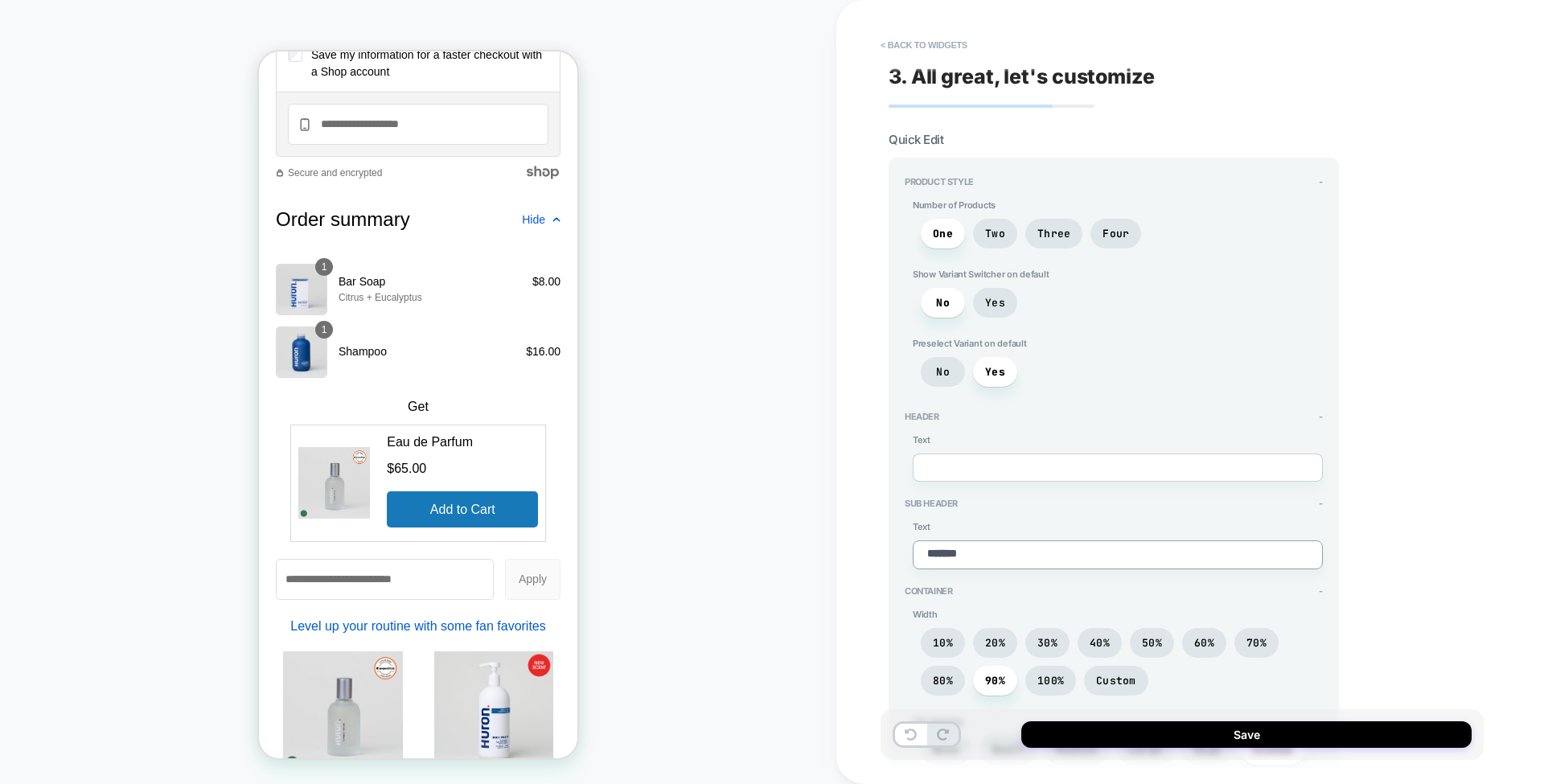
type textarea "*"
type textarea "********"
type textarea "*"
type textarea "********"
type textarea "*"
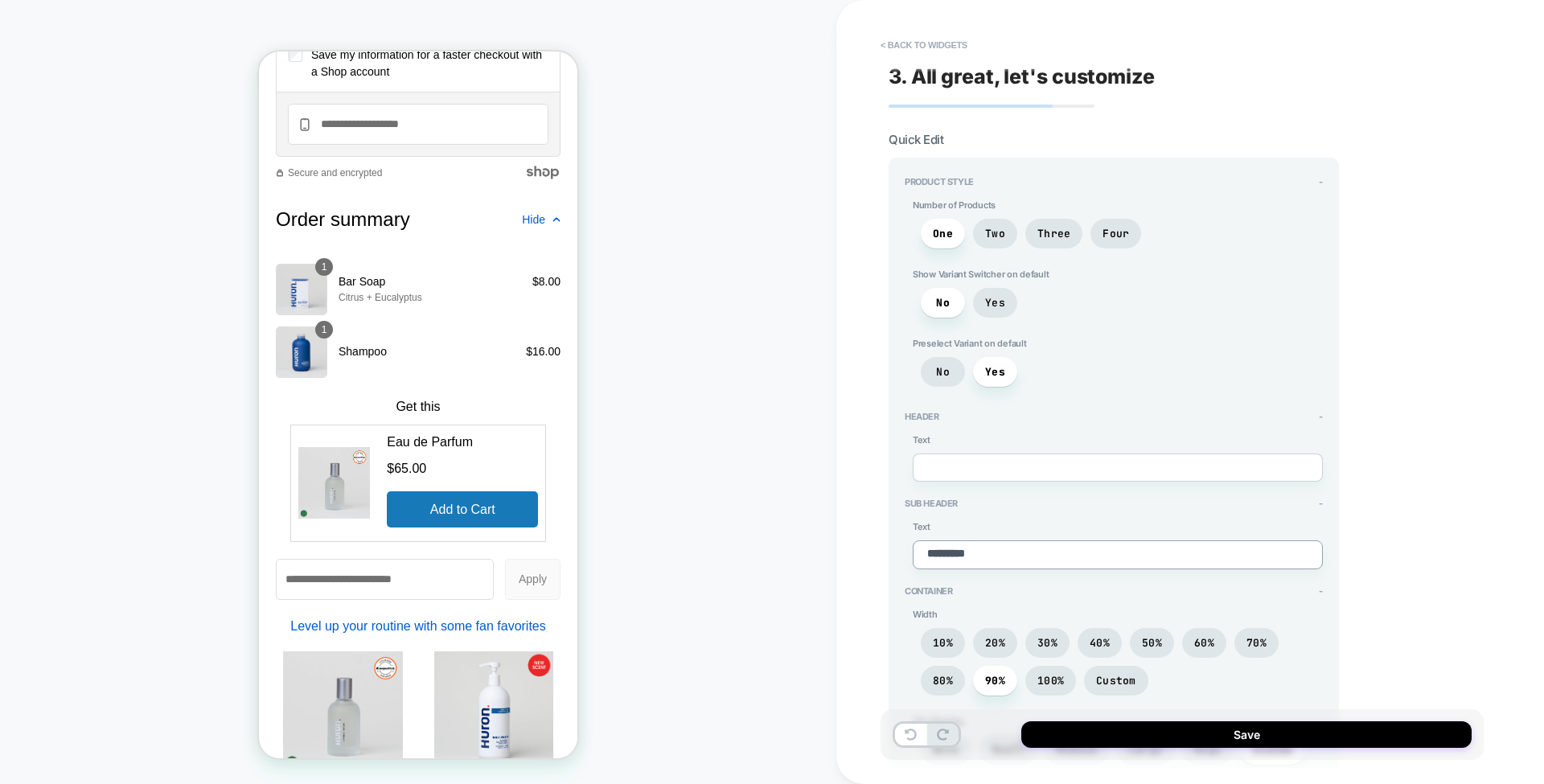
type textarea "**********"
type textarea "*"
type textarea "**********"
type textarea "*"
type textarea "**********"
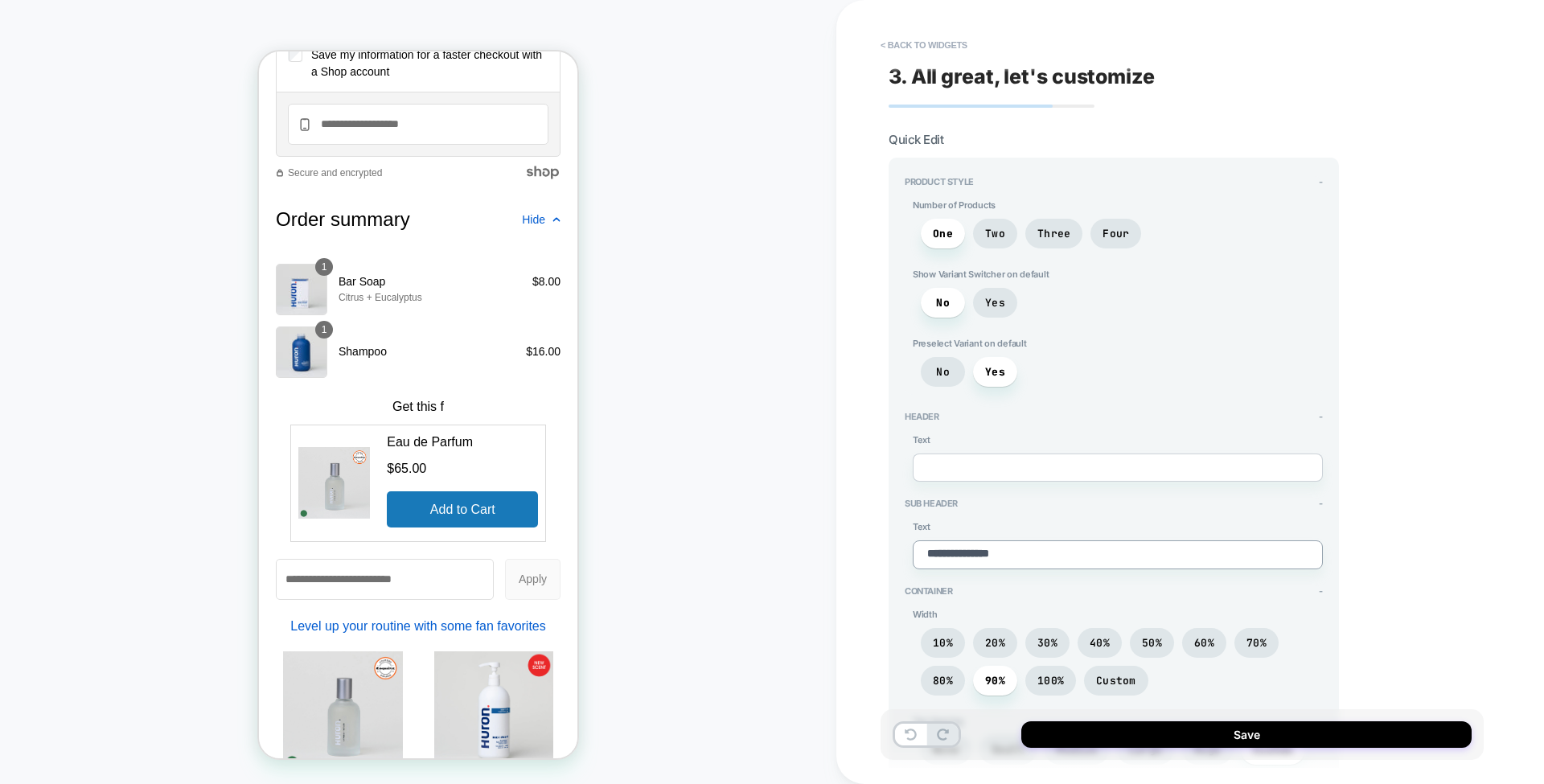
type textarea "*"
type textarea "**********"
type textarea "*"
type textarea "**********"
type textarea "*"
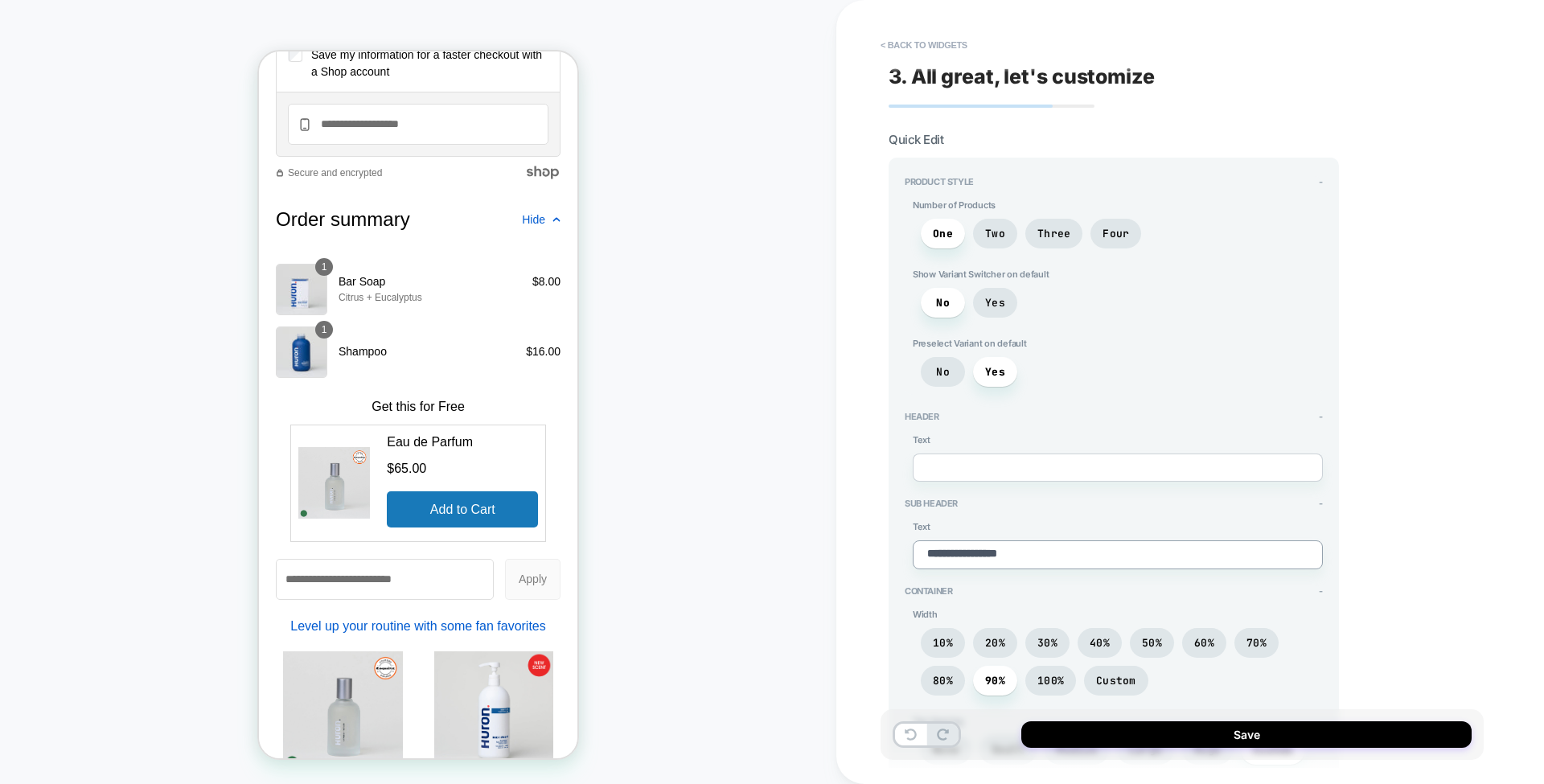
type textarea "**********"
click at [854, 533] on div "**********" at bounding box center [1190, 392] width 708 height 784
click at [1055, 732] on button "Save" at bounding box center [1247, 734] width 450 height 26
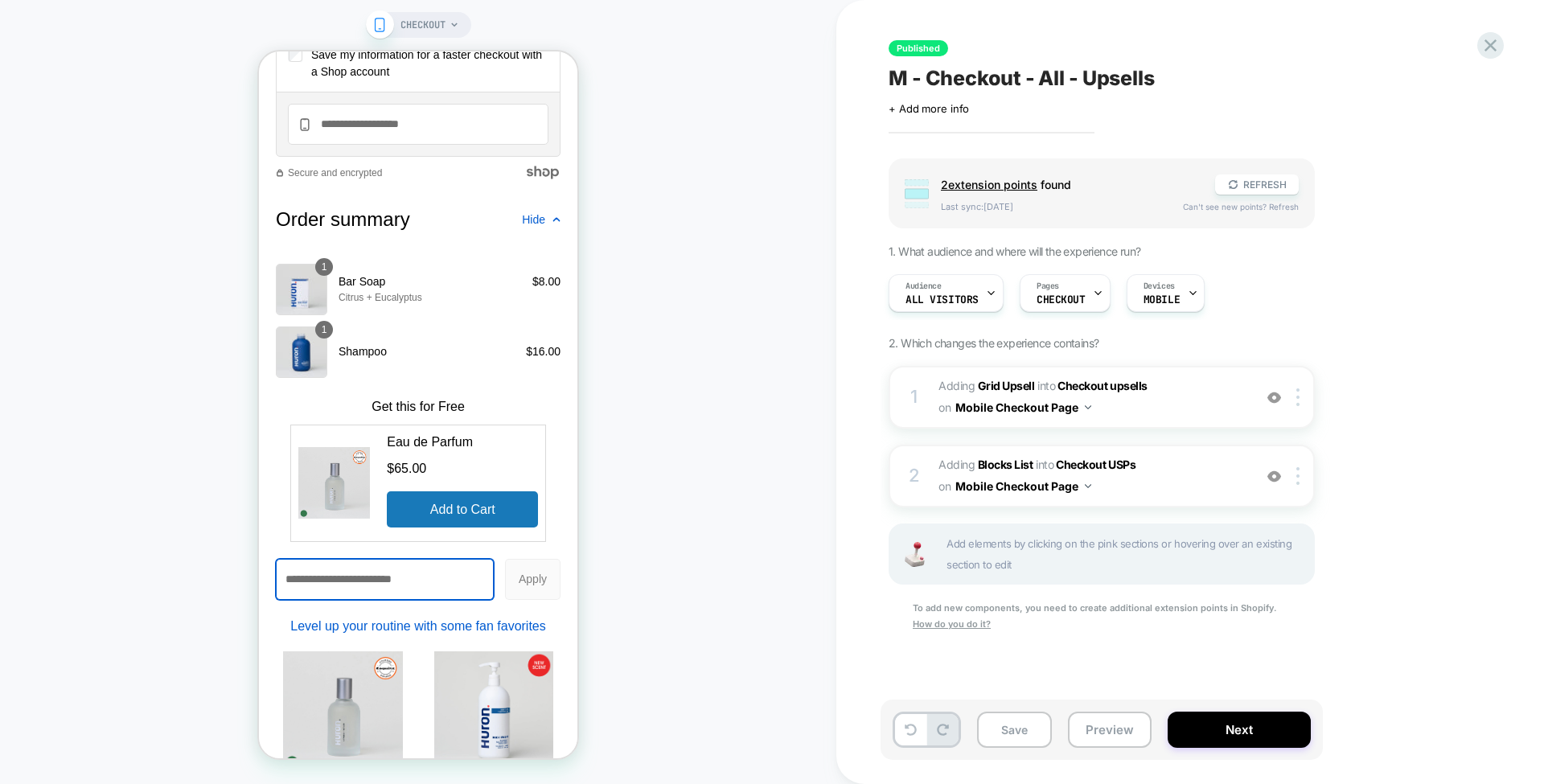
click at [413, 595] on input "Discount code or gift card" at bounding box center [385, 579] width 217 height 39
drag, startPoint x: 401, startPoint y: 591, endPoint x: 393, endPoint y: 589, distance: 8.2
click at [393, 589] on input "Discount code or gift card" at bounding box center [385, 579] width 217 height 39
click at [1251, 188] on button "REFRESH" at bounding box center [1257, 185] width 84 height 21
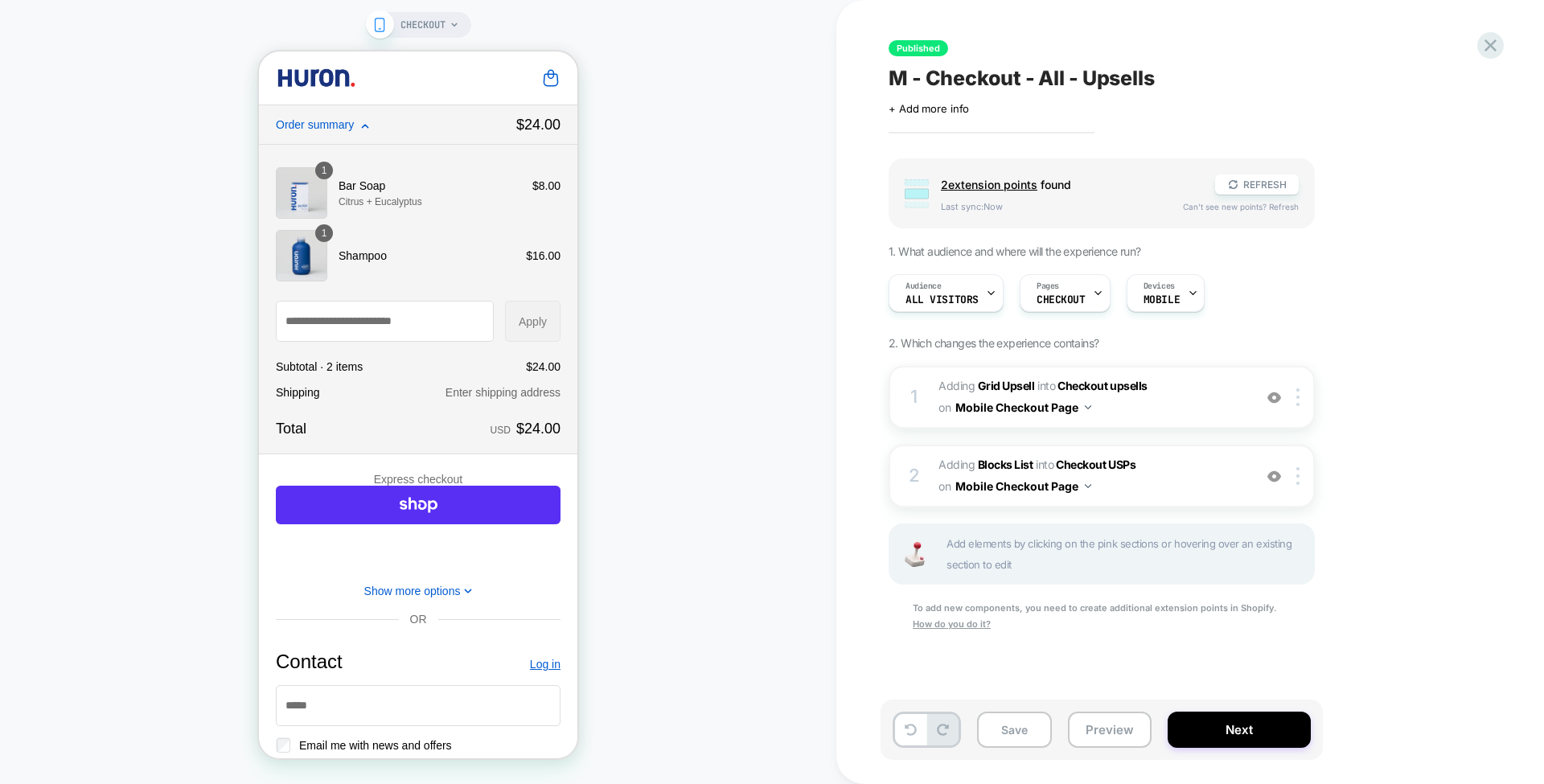
scroll to position [0, 0]
click at [1005, 188] on span "2 extension point s" at bounding box center [989, 184] width 96 height 14
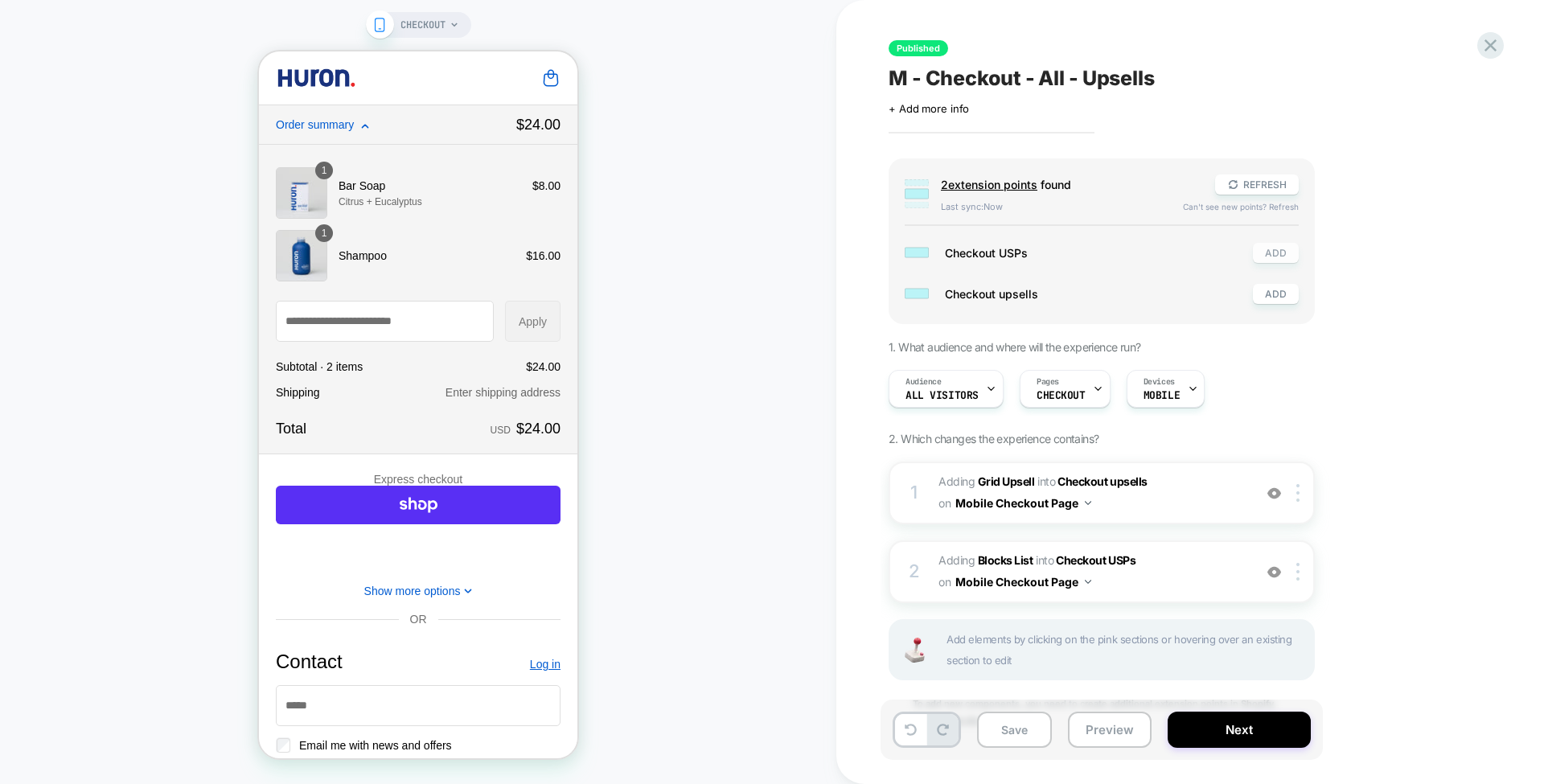
click at [1284, 249] on button "ADD" at bounding box center [1276, 253] width 46 height 21
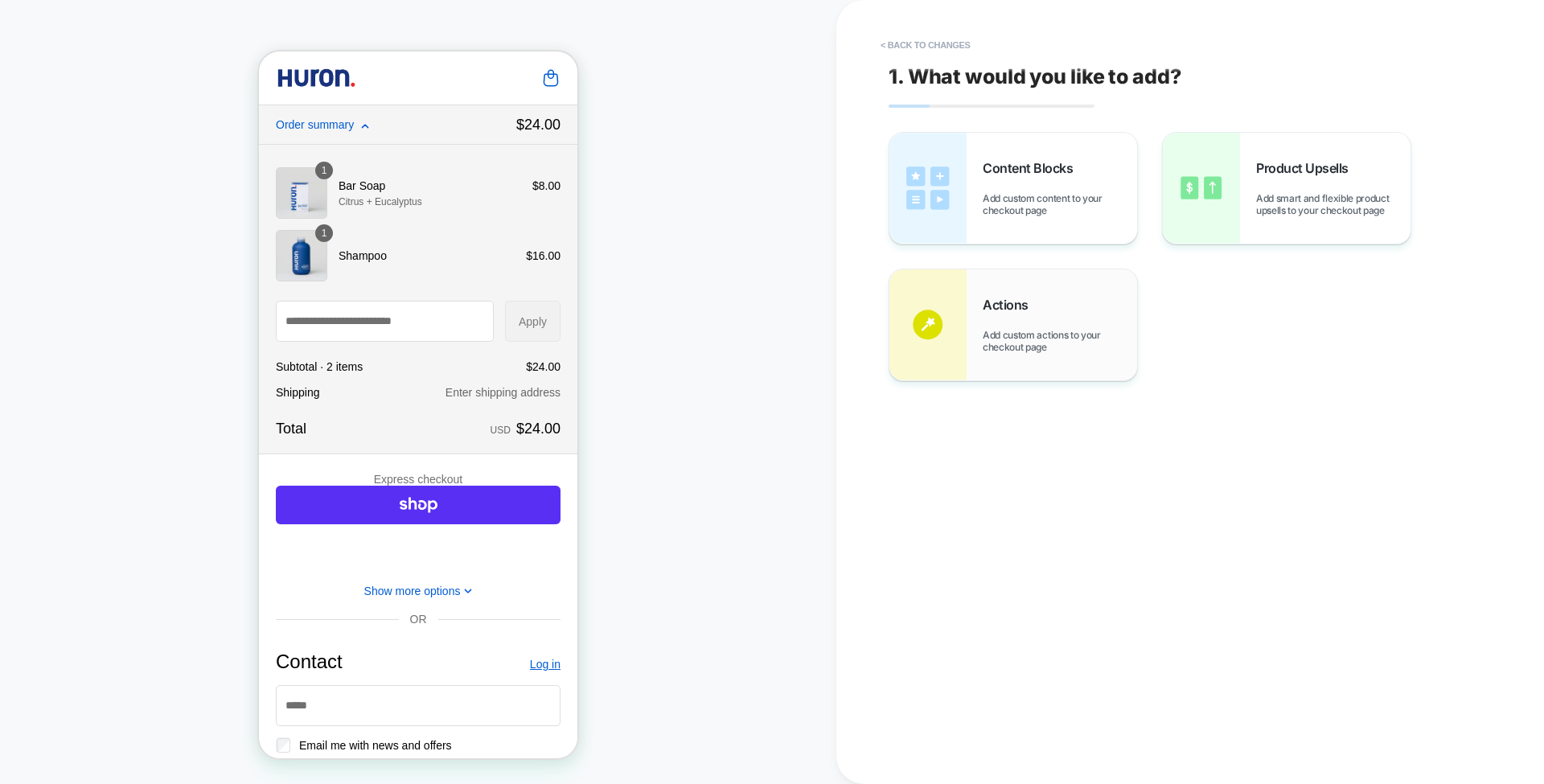
click at [1033, 297] on span "Actions" at bounding box center [1010, 305] width 54 height 16
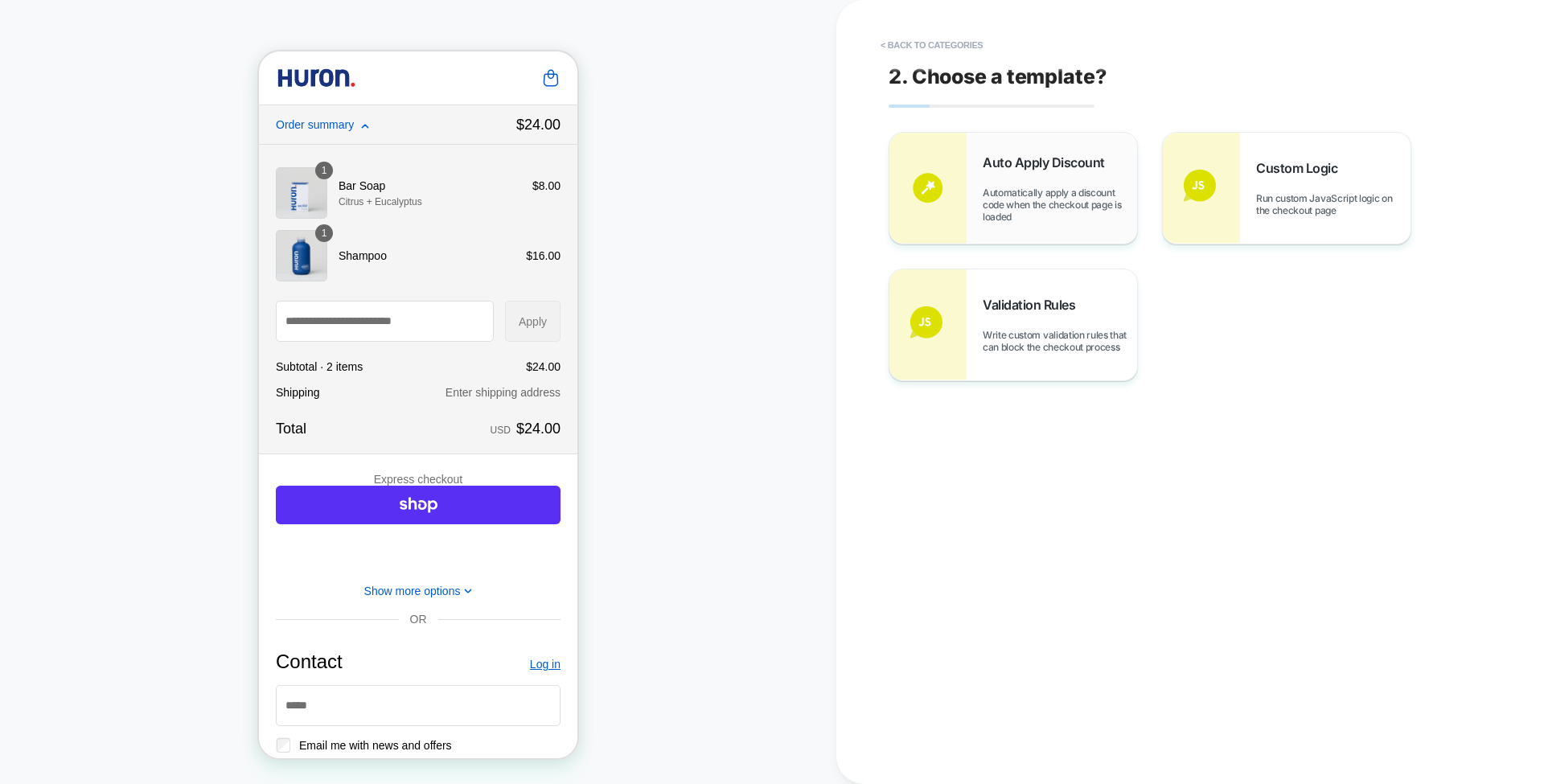
click at [1042, 203] on span "Automatically apply a discount code when the checkout page is loaded" at bounding box center [1060, 205] width 154 height 36
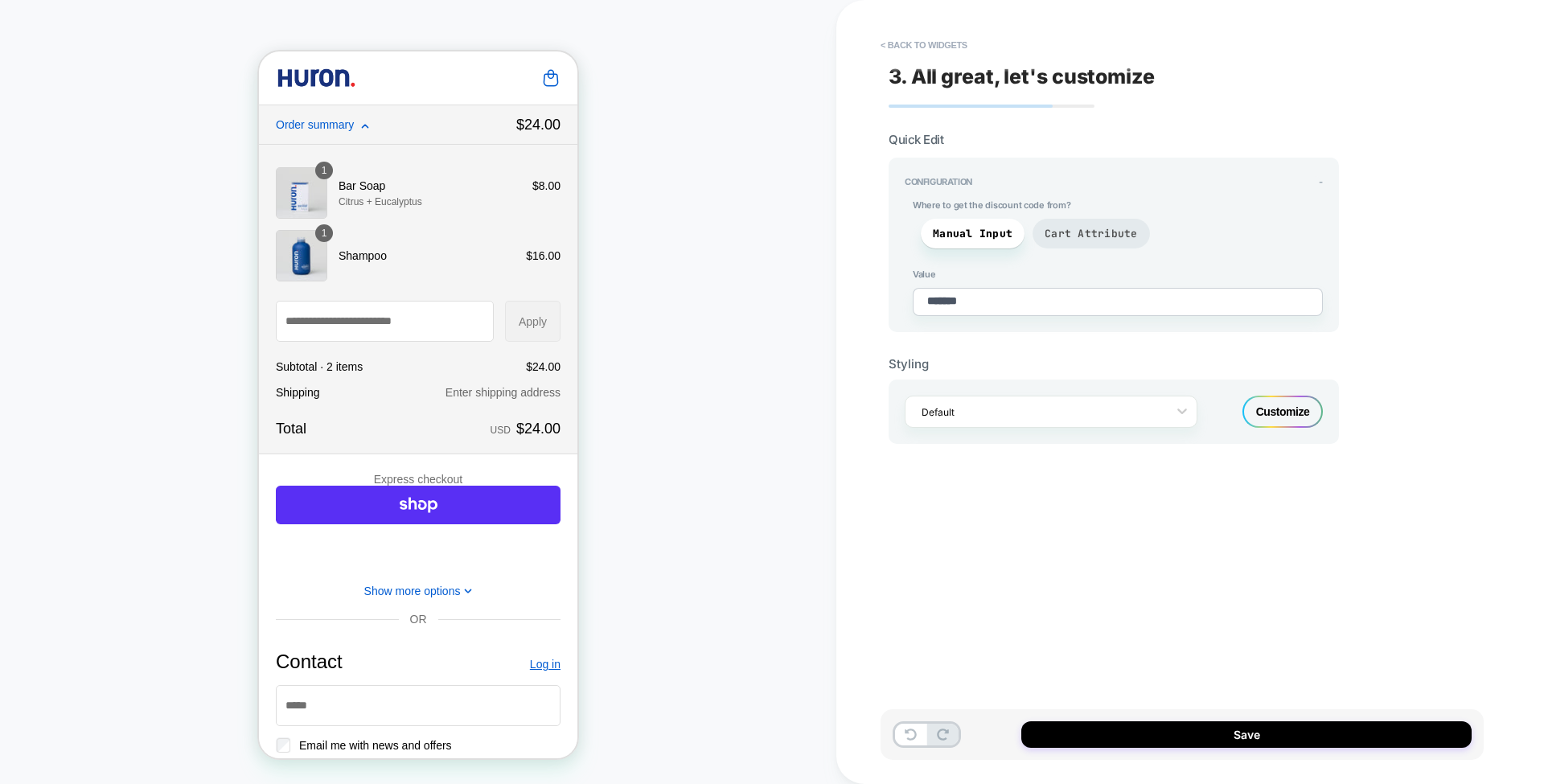
click at [1108, 243] on span "Cart Attribute" at bounding box center [1092, 234] width 118 height 30
click at [984, 227] on span "Manual Input" at bounding box center [972, 234] width 79 height 14
click at [1198, 736] on button "Save" at bounding box center [1247, 734] width 450 height 26
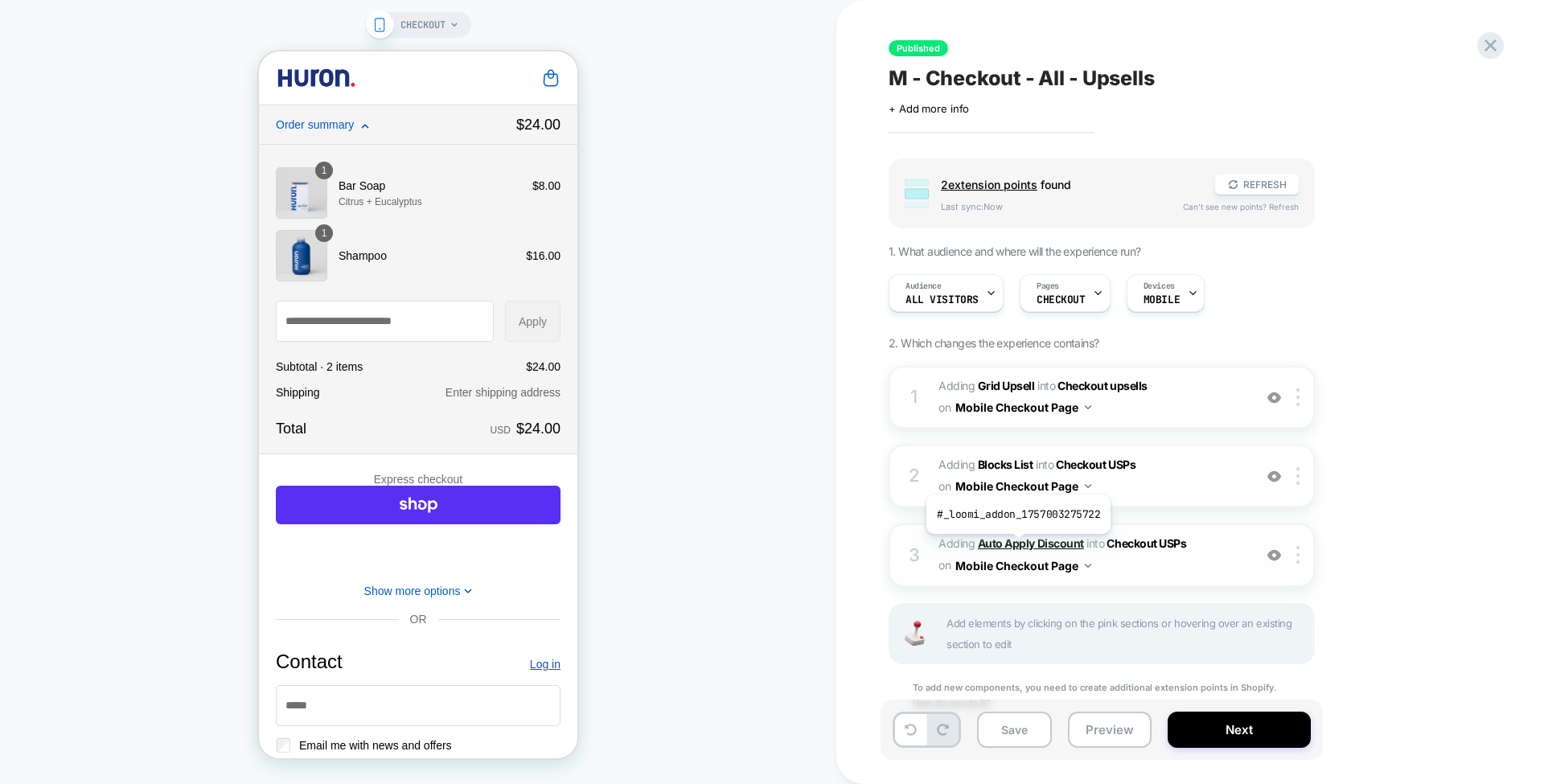
click at [1017, 546] on b "Auto Apply Discount" at bounding box center [1032, 543] width 107 height 14
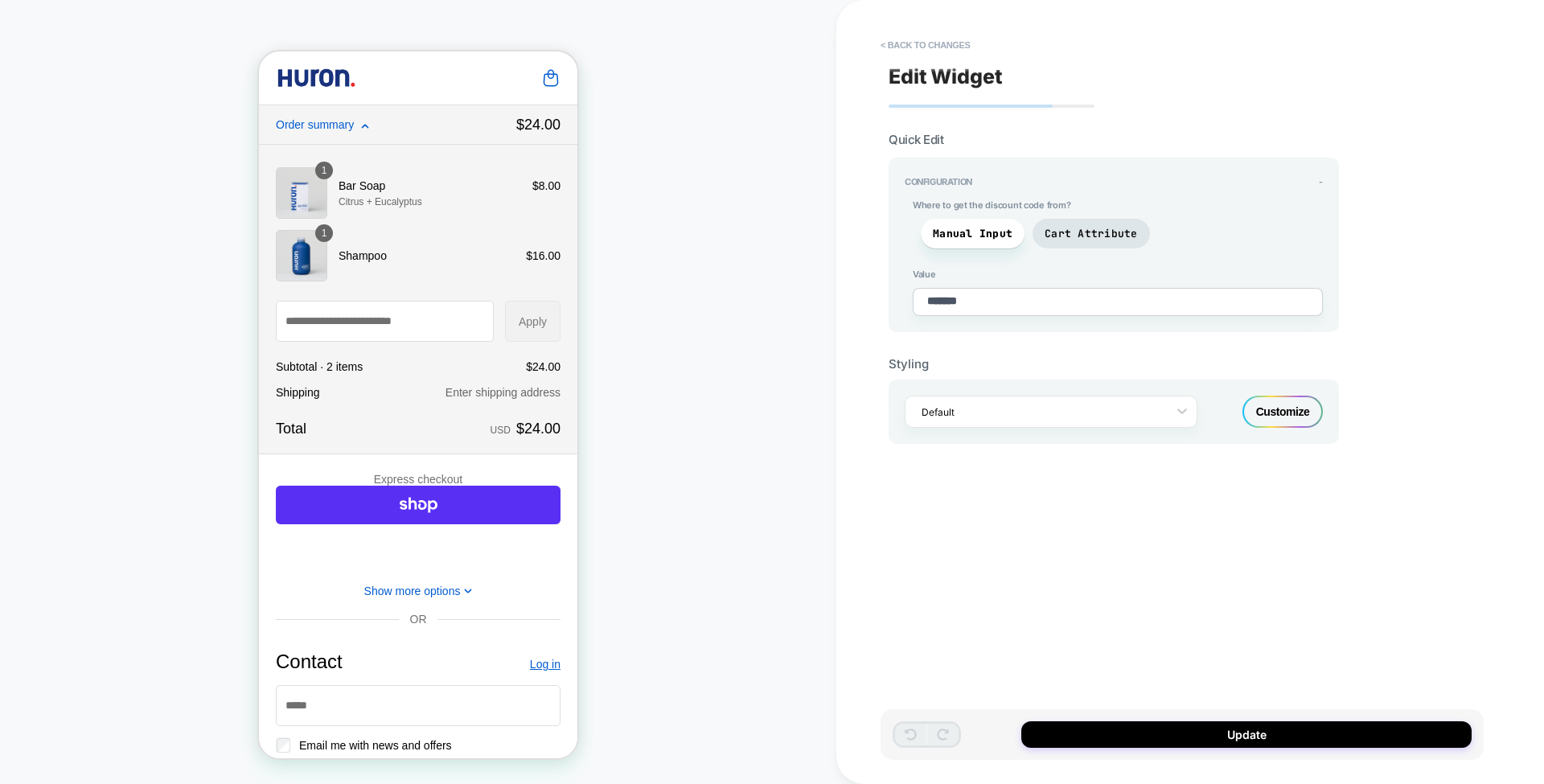
type textarea "*"
click at [933, 46] on button "< Back to changes" at bounding box center [926, 45] width 107 height 26
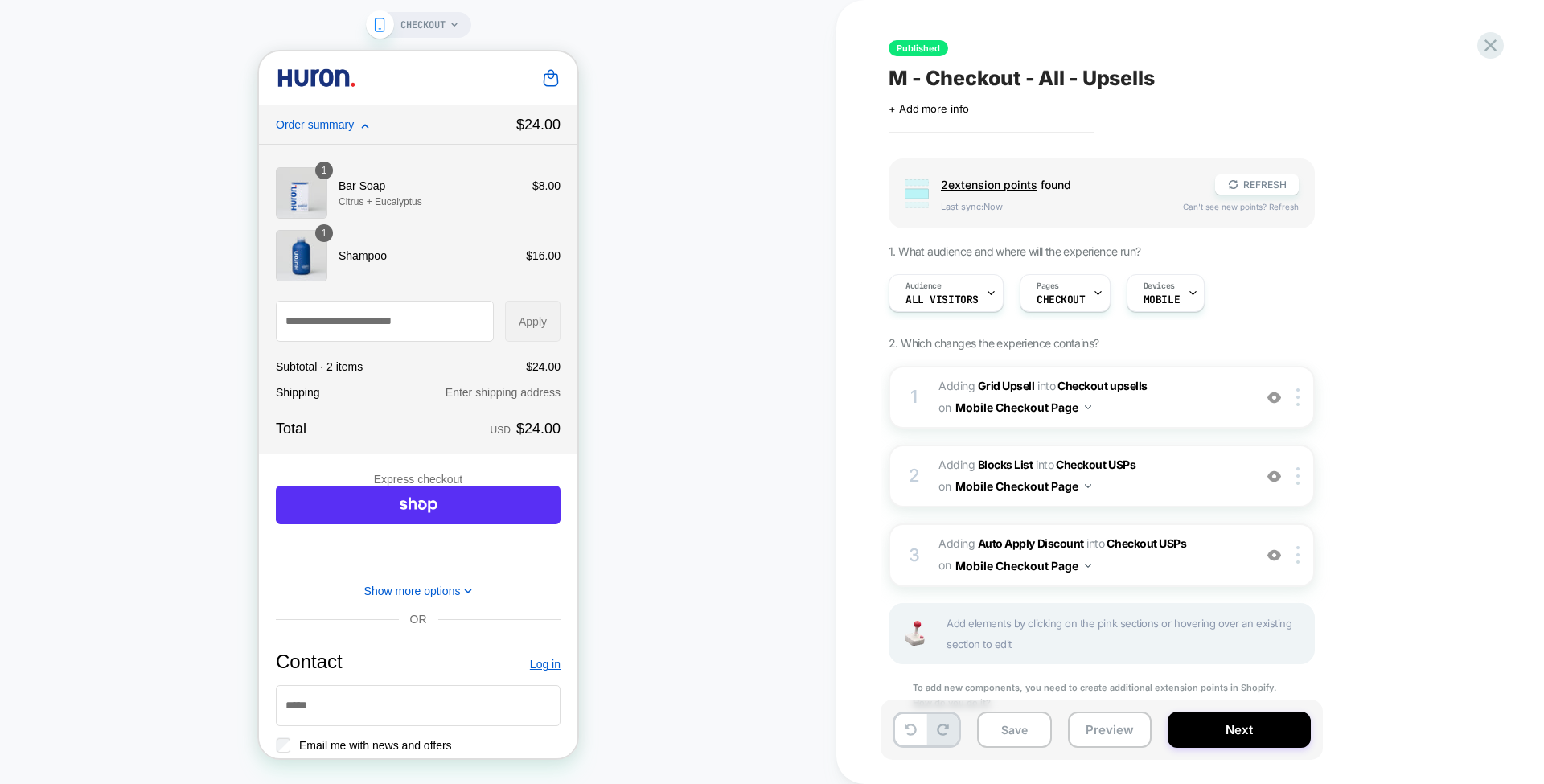
click at [875, 408] on div "Published M - Checkout - All - Upsells Click to edit experience details + Add m…" at bounding box center [1190, 392] width 708 height 784
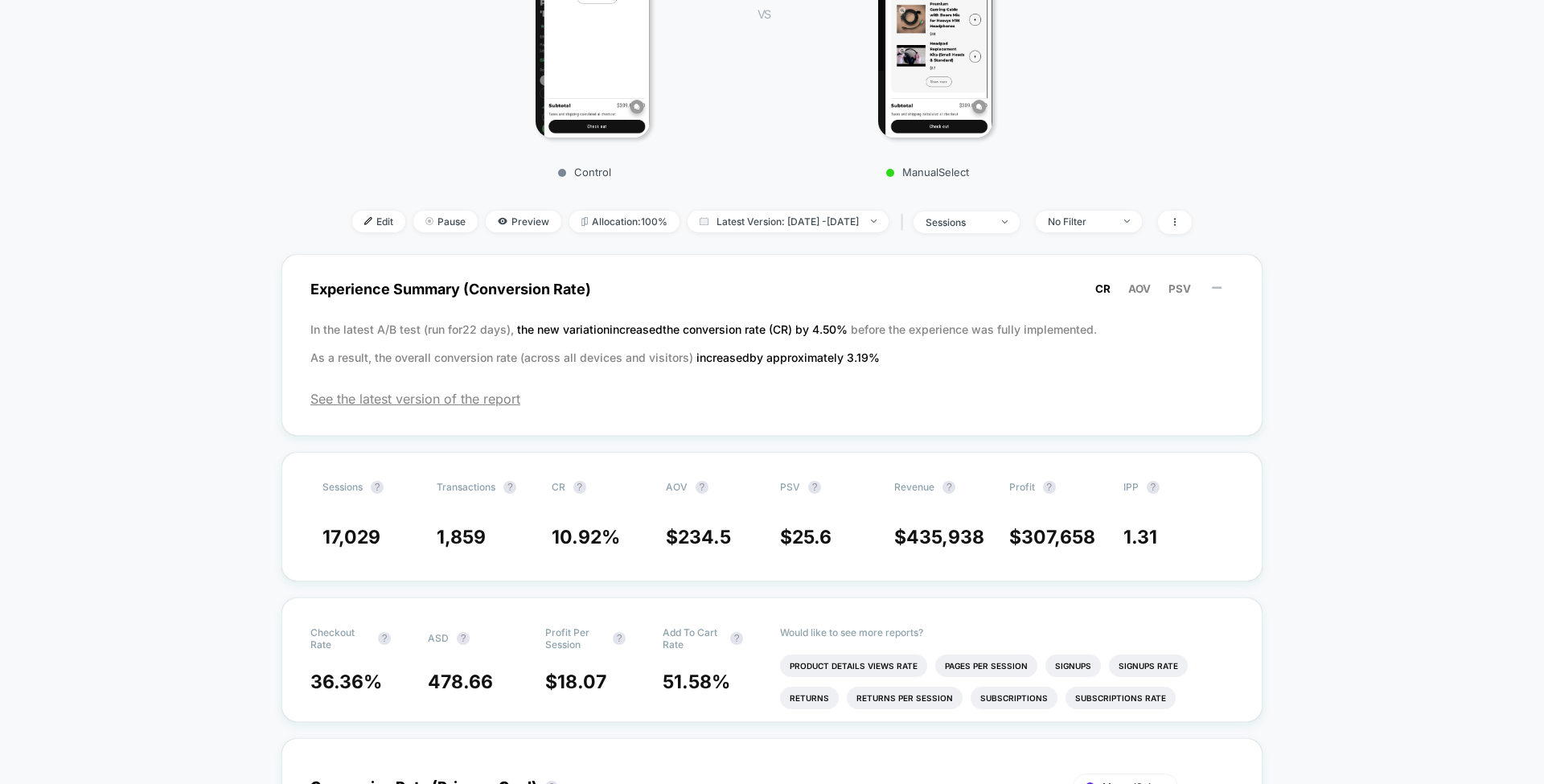
scroll to position [345, 0]
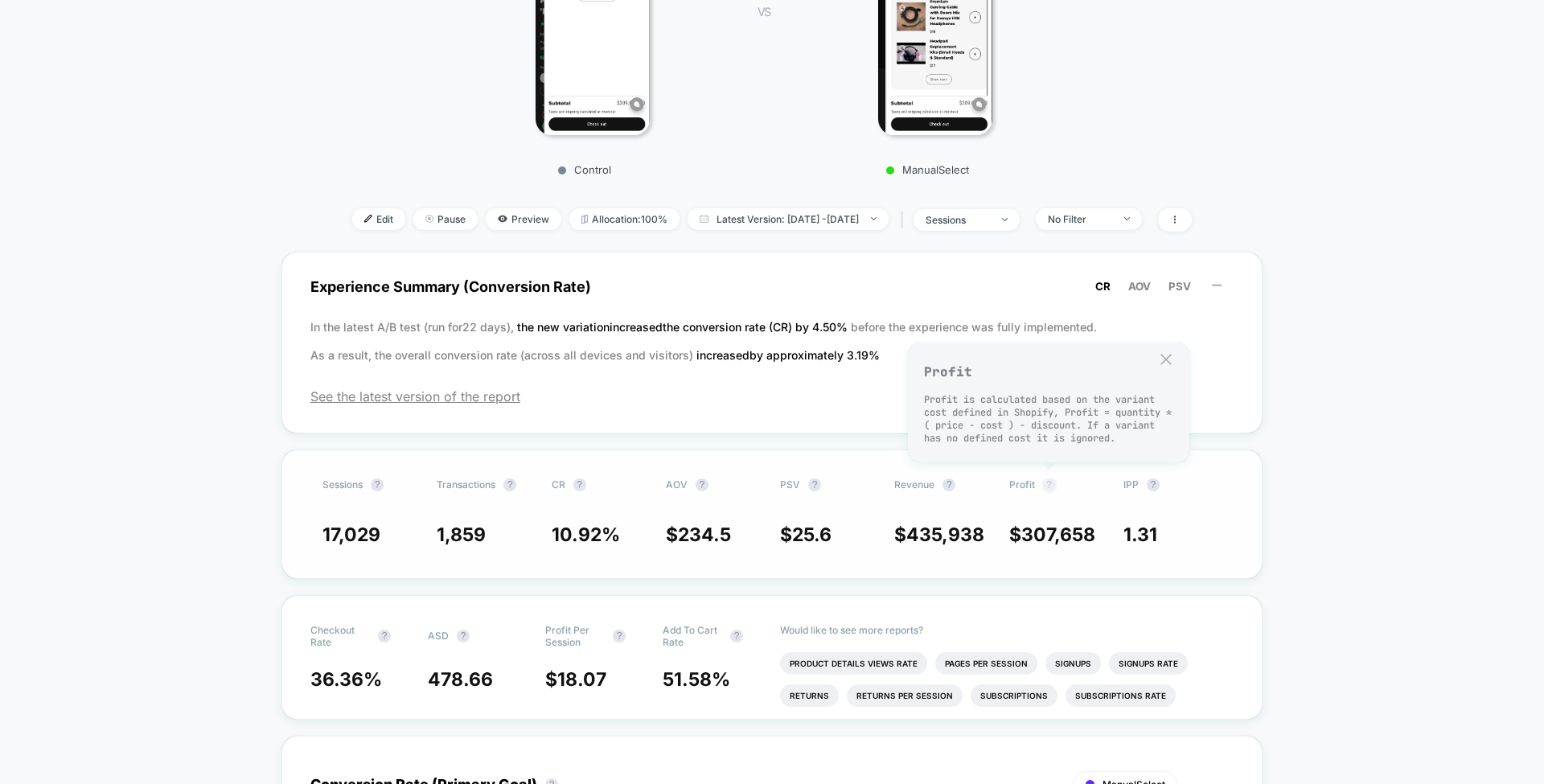
click at [1049, 479] on button "?" at bounding box center [1050, 485] width 13 height 13
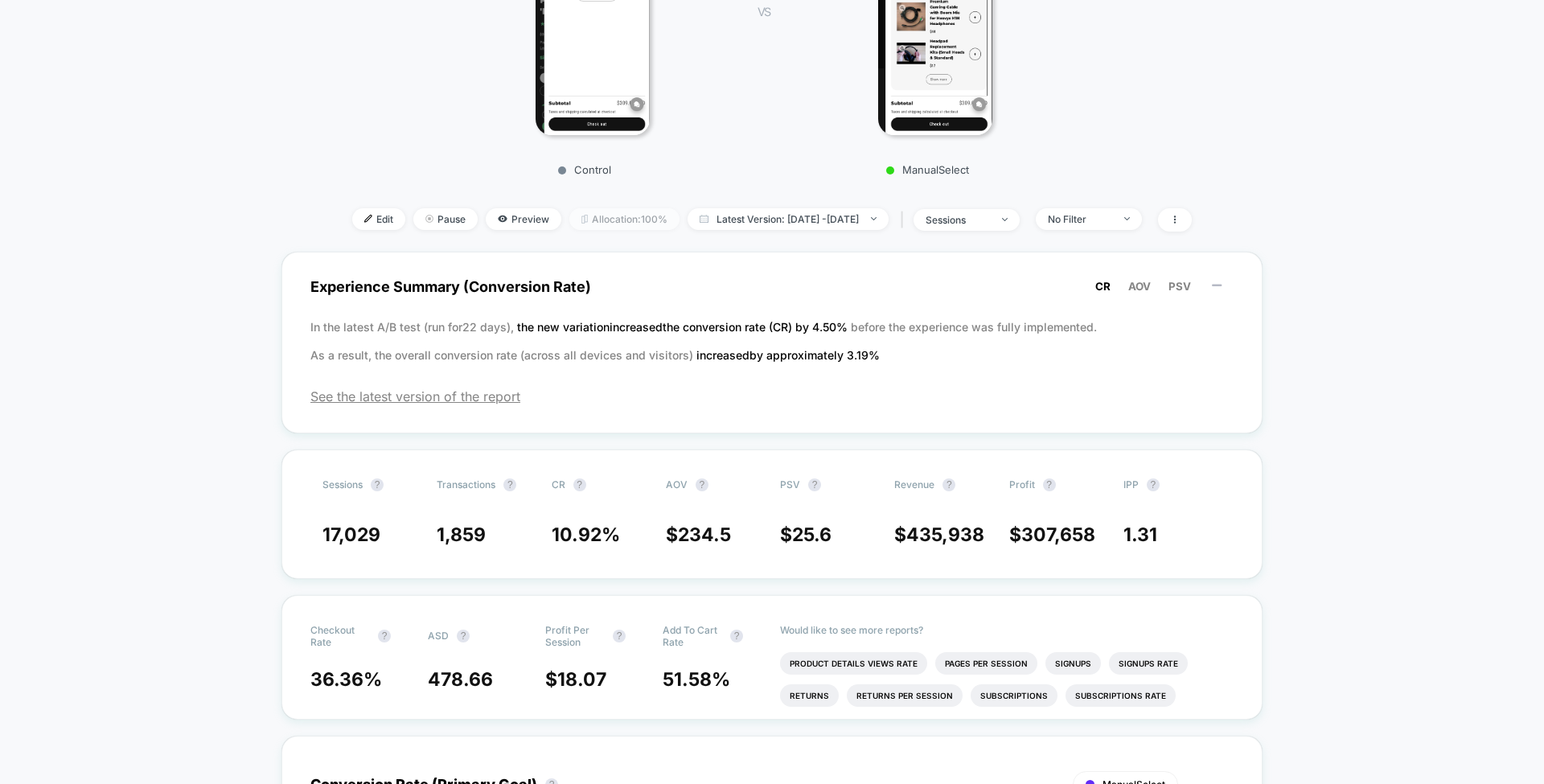
drag, startPoint x: 617, startPoint y: 228, endPoint x: 615, endPoint y: 212, distance: 16.1
click at [615, 212] on span "Allocation: 100%" at bounding box center [624, 219] width 110 height 21
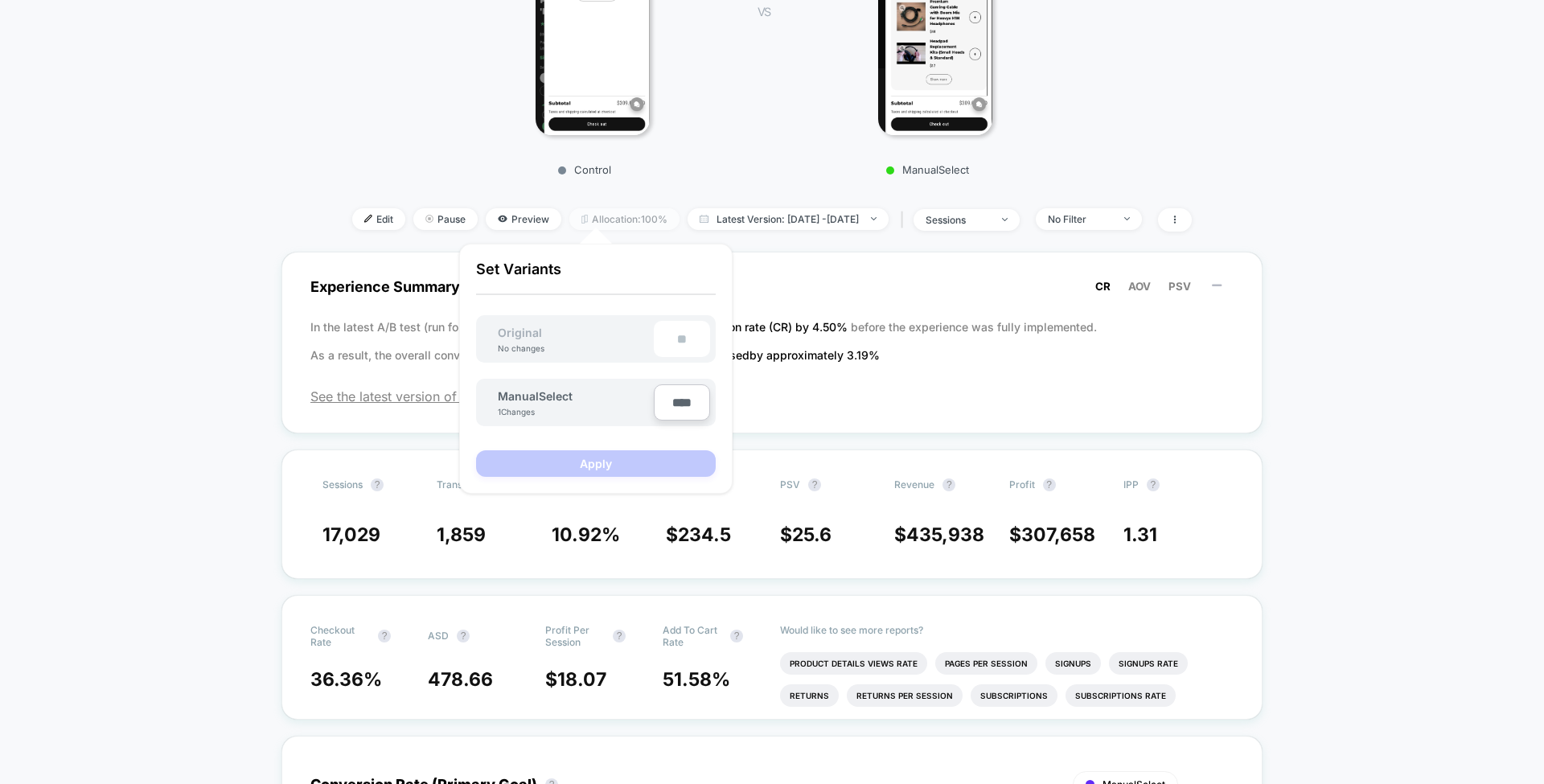
click at [615, 212] on span "Allocation: 100%" at bounding box center [624, 219] width 110 height 21
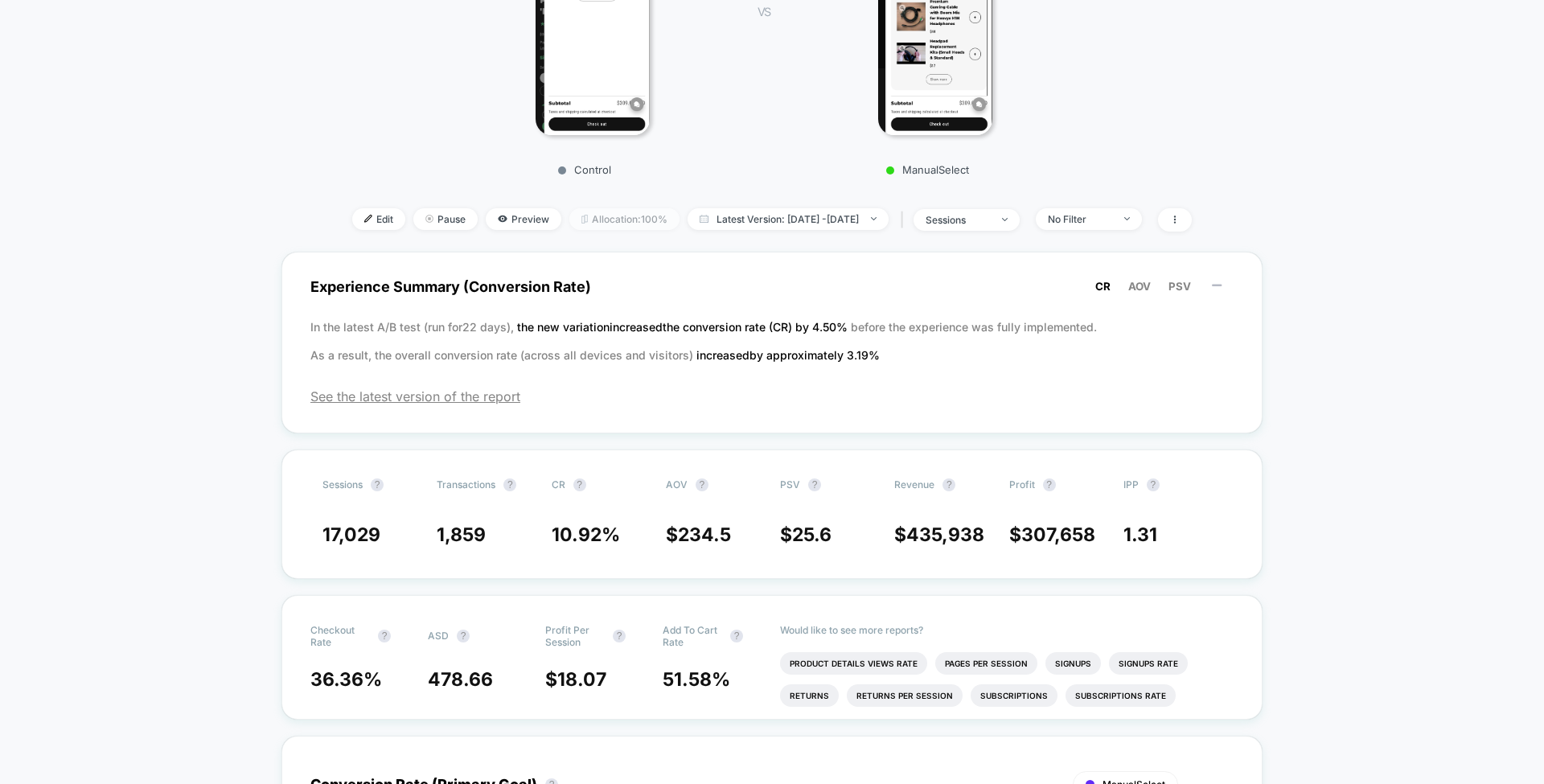
click at [615, 212] on span "Allocation: 100%" at bounding box center [624, 219] width 110 height 21
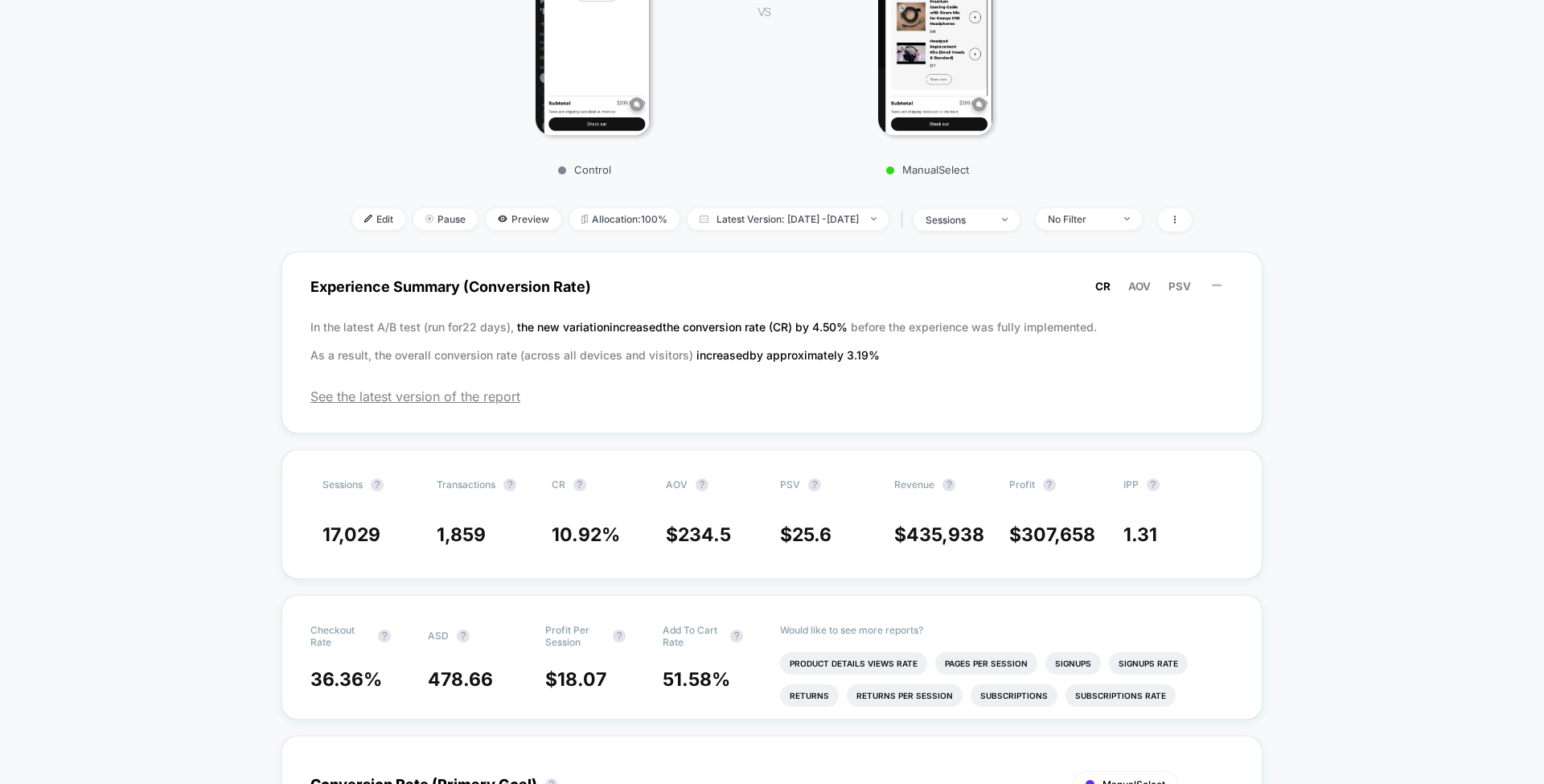
click at [856, 221] on span "Latest Version: [DATE] - [DATE]" at bounding box center [788, 219] width 201 height 21
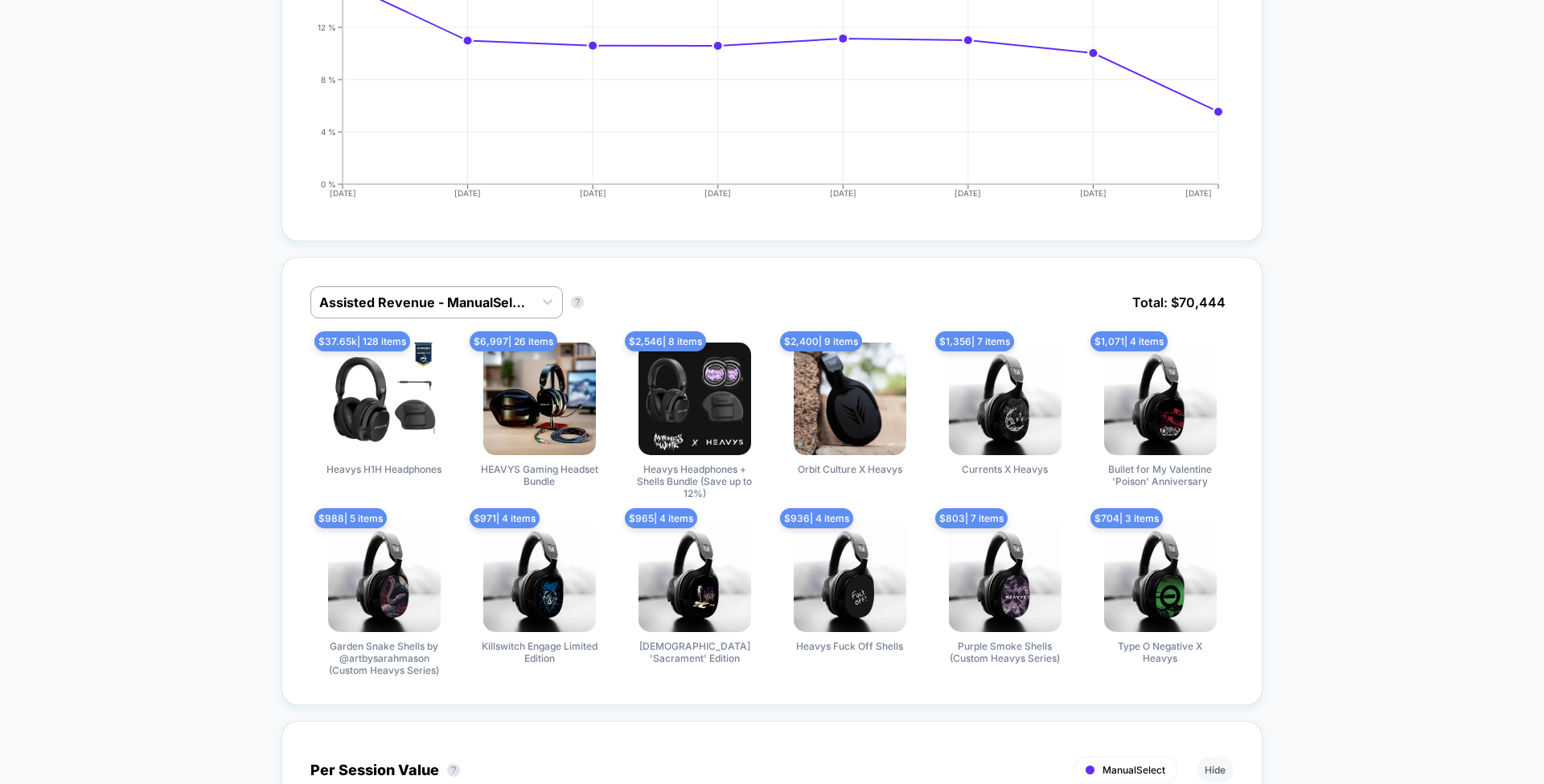
scroll to position [1242, 0]
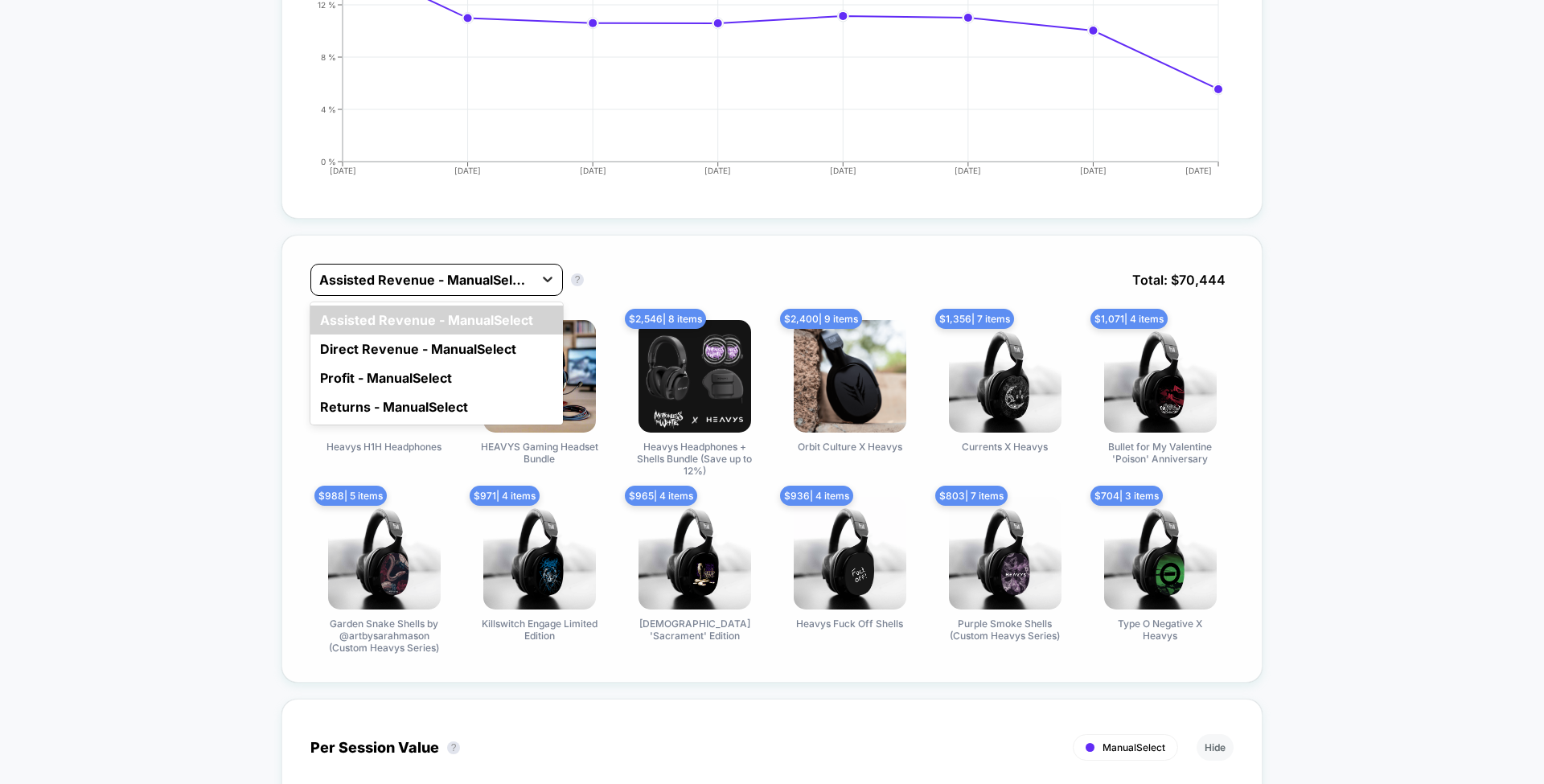
click at [537, 272] on div at bounding box center [548, 278] width 29 height 29
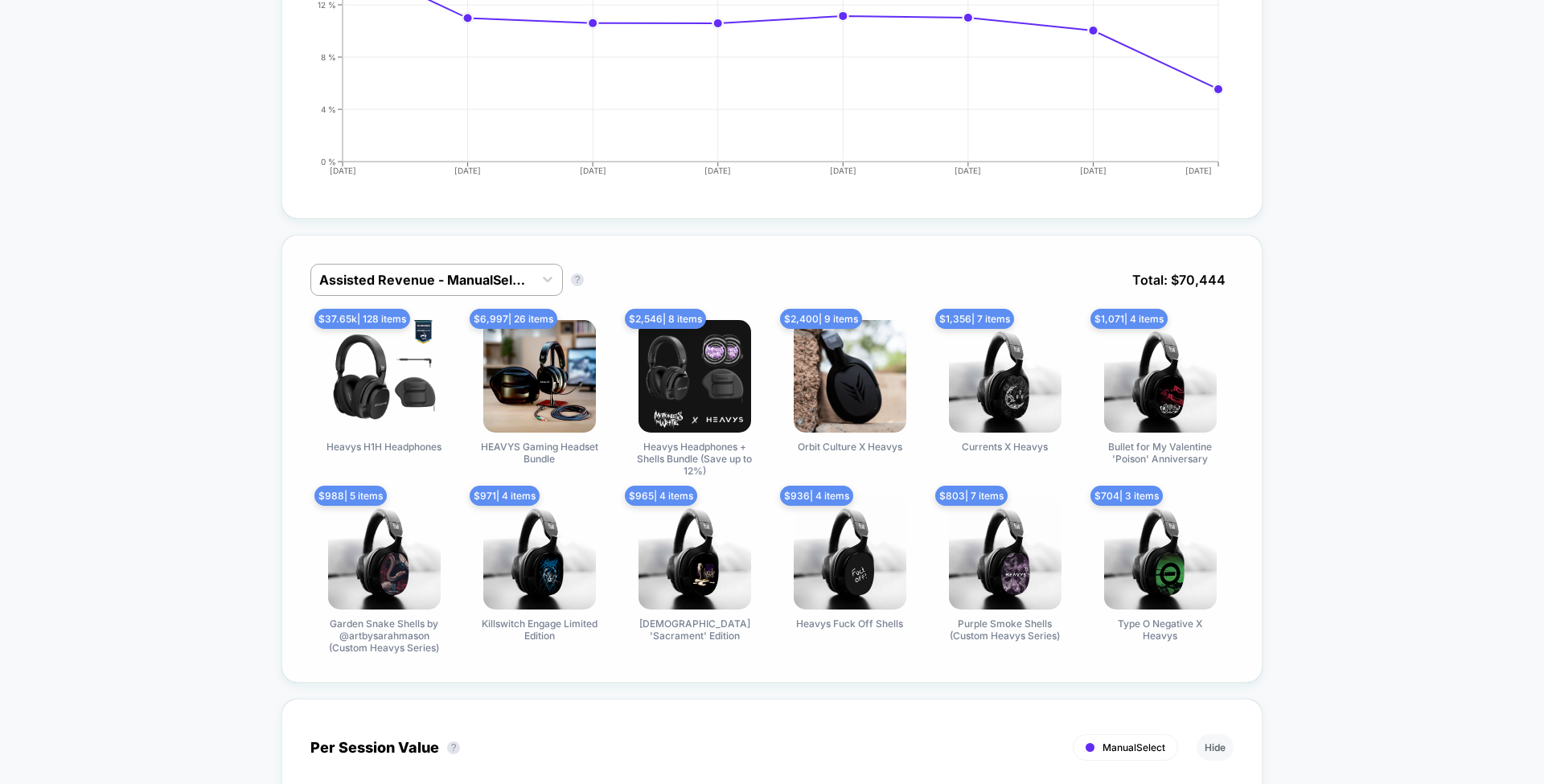
click at [651, 264] on div "Assisted Revenue - ManualSelect Assisted Revenue - ManualSelect ? Total: $ 70,4…" at bounding box center [772, 292] width 923 height 56
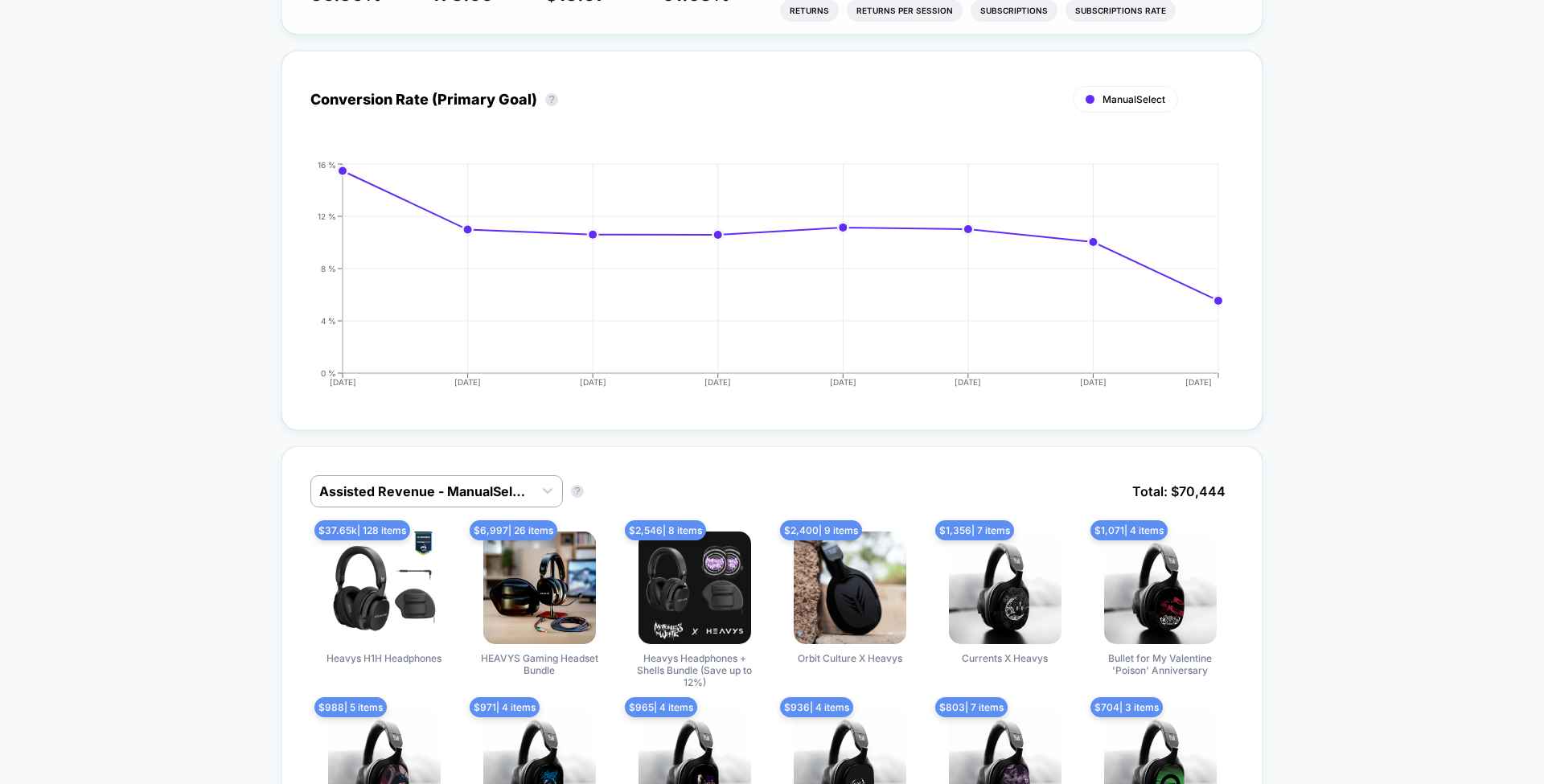
scroll to position [933, 0]
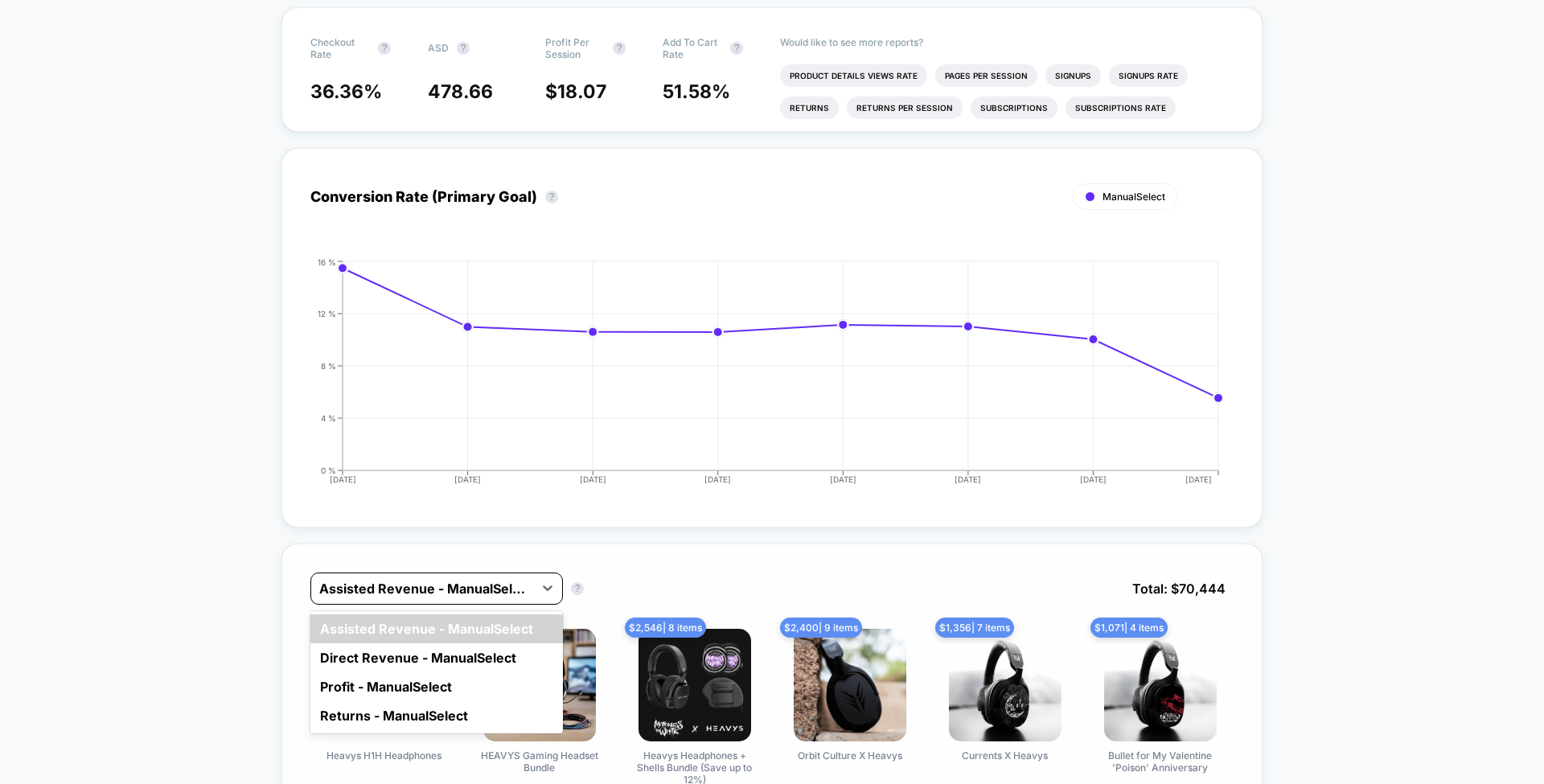
click at [493, 592] on div "Assisted Revenue - ManualSelect" at bounding box center [422, 589] width 222 height 26
click at [486, 677] on div "Profit - ManualSelect" at bounding box center [436, 687] width 252 height 29
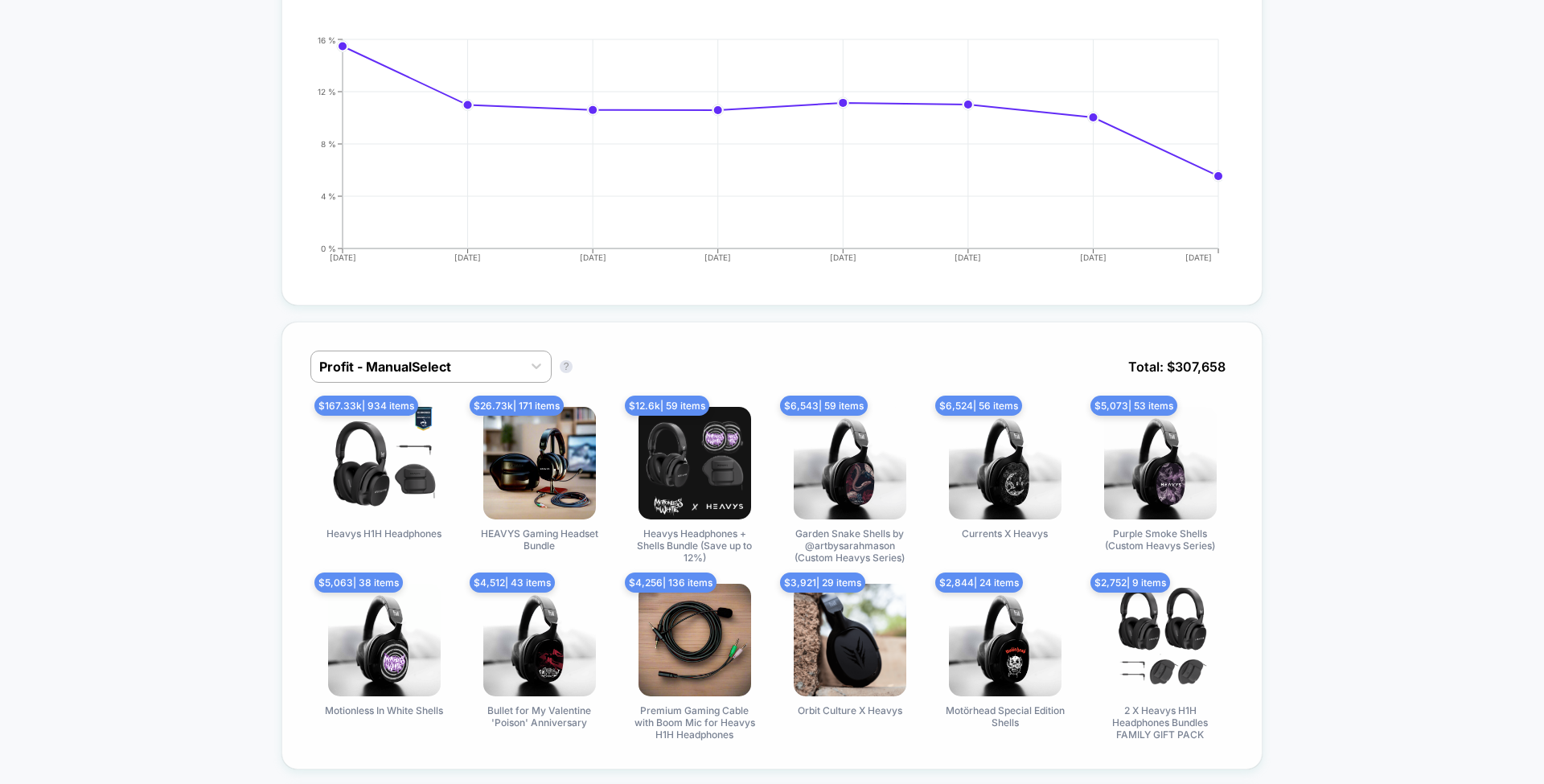
scroll to position [1186, 0]
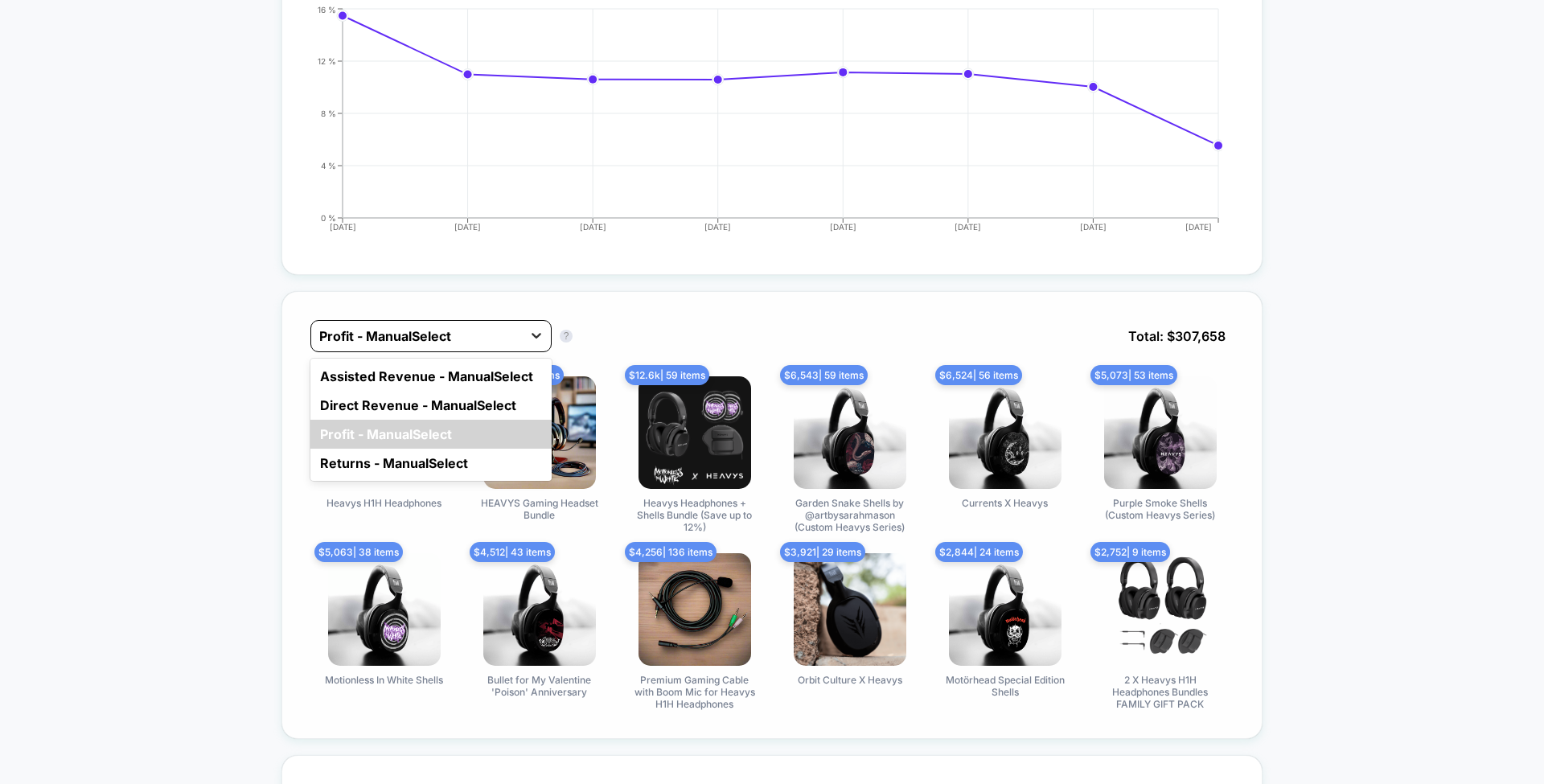
click at [528, 330] on icon at bounding box center [536, 335] width 16 height 16
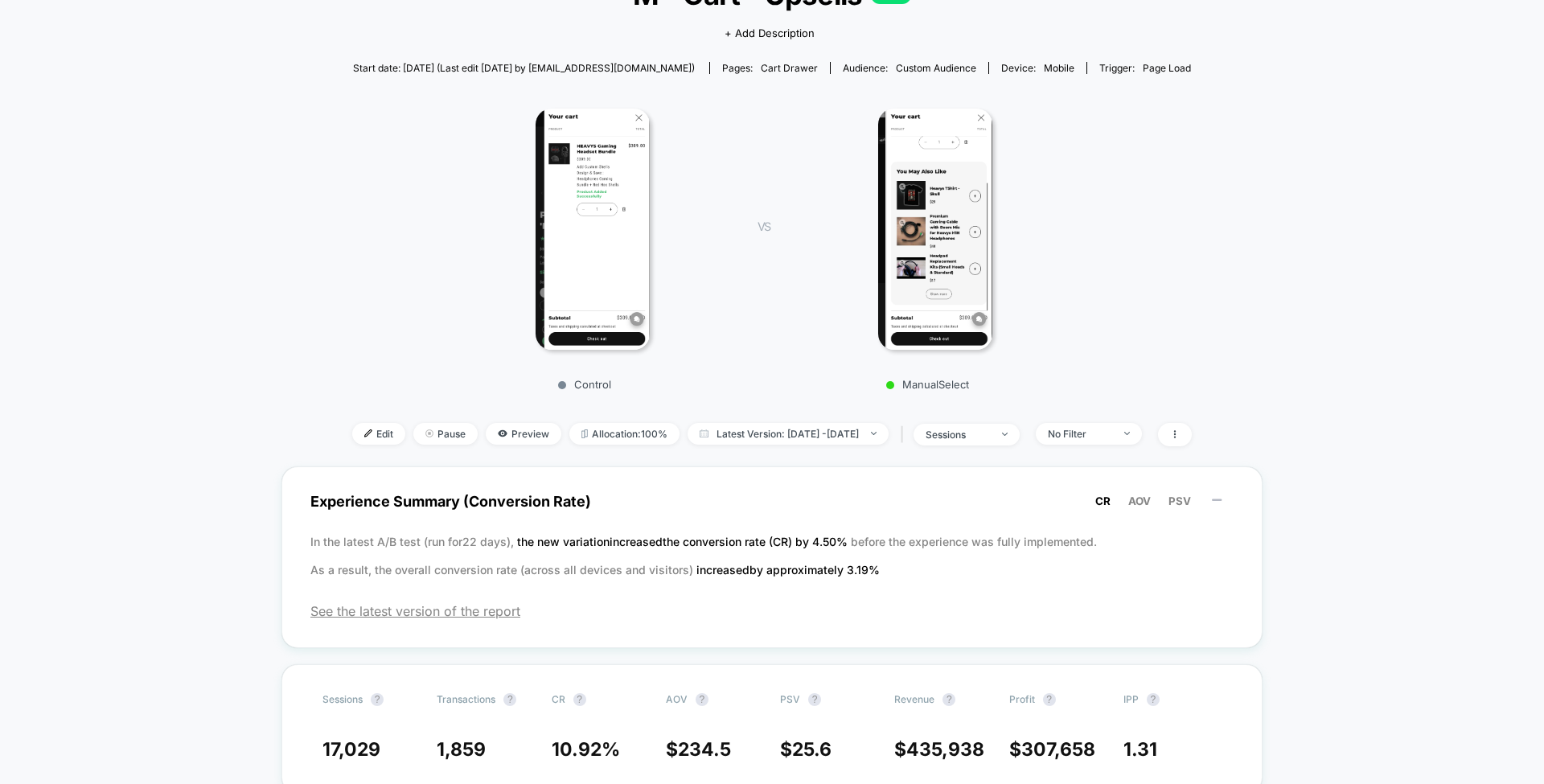
scroll to position [0, 0]
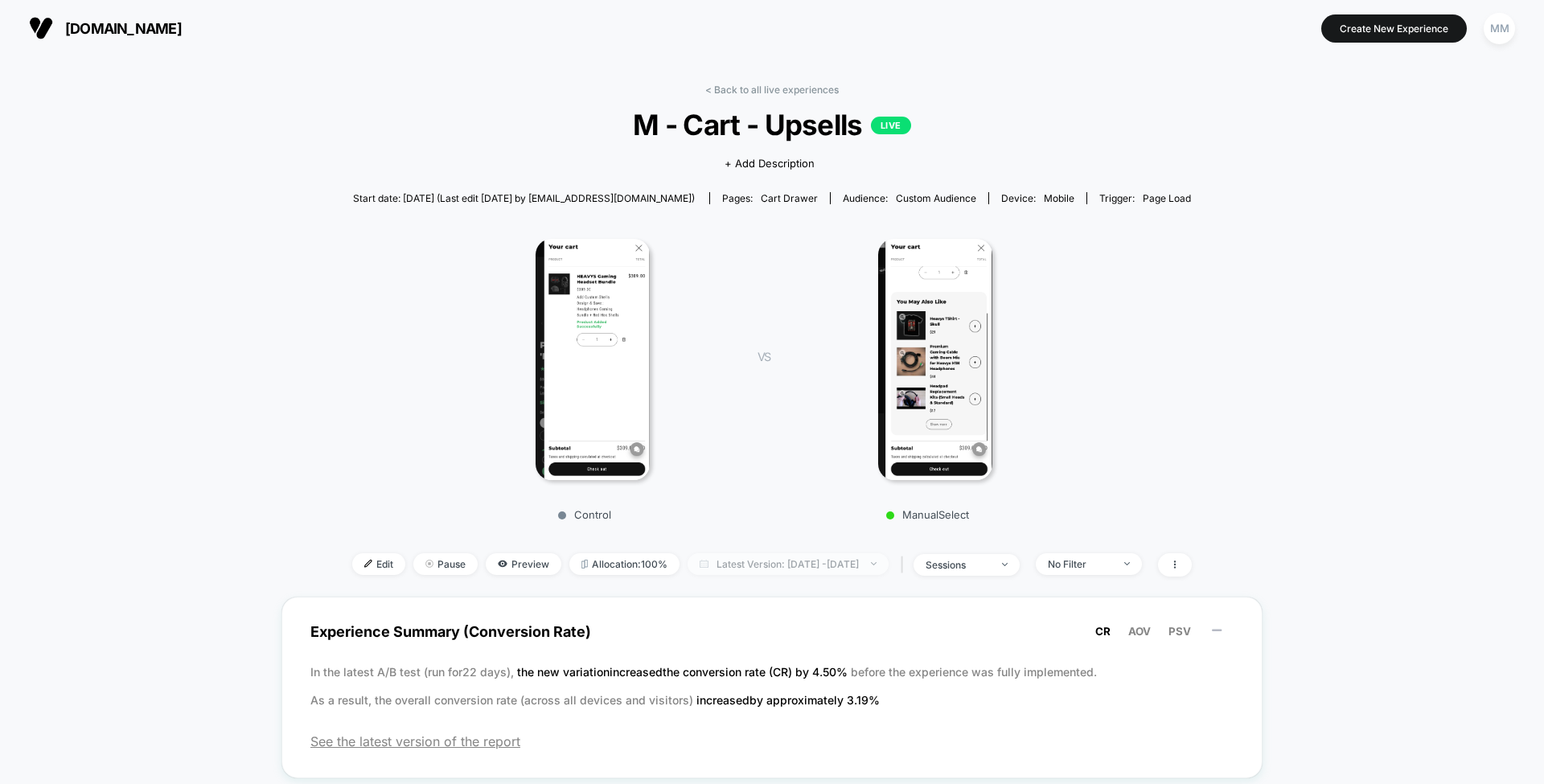
click at [792, 564] on span "Latest Version: [DATE] - [DATE]" at bounding box center [788, 563] width 201 height 21
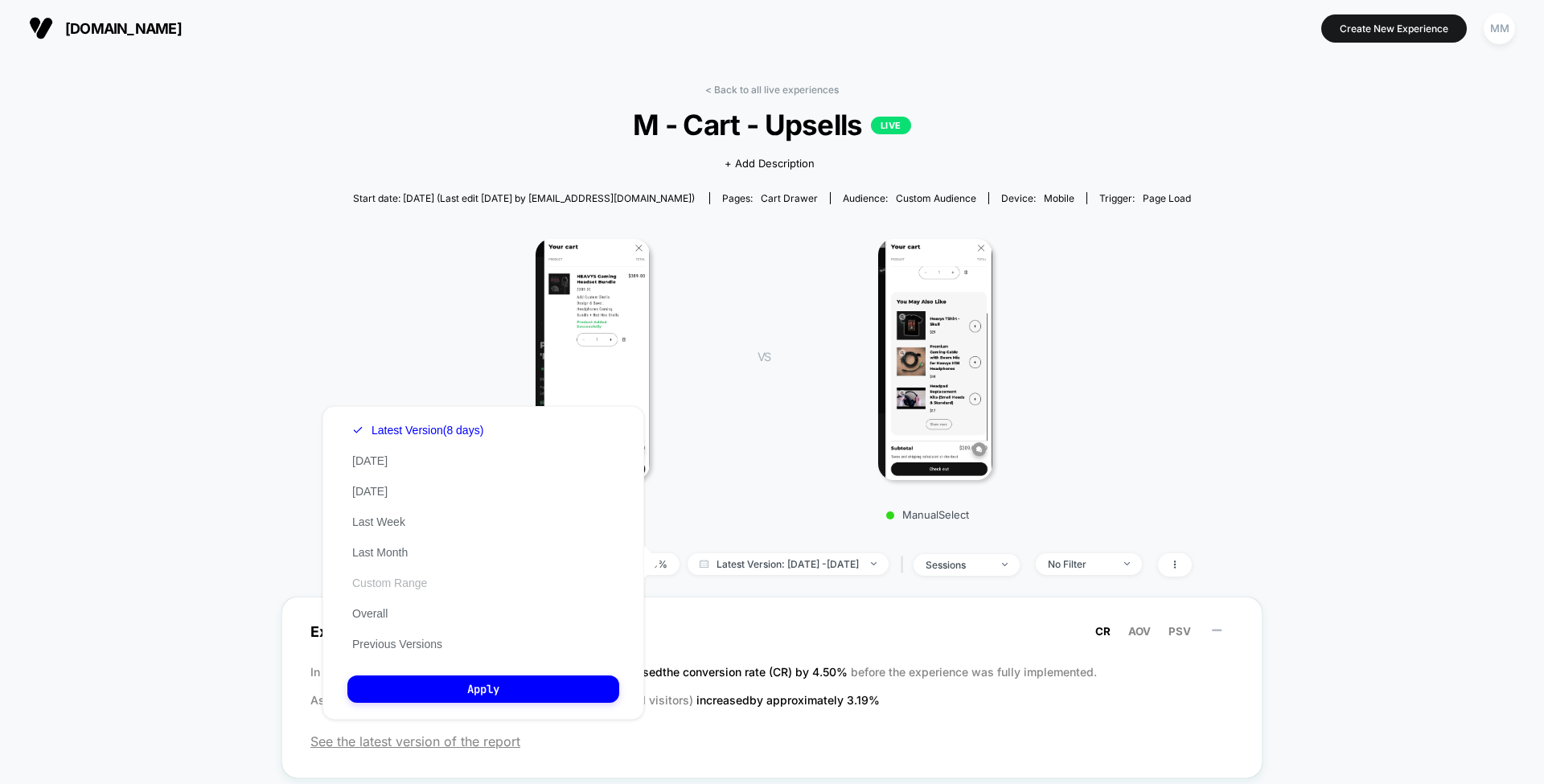
click at [407, 586] on button "Custom Range" at bounding box center [390, 582] width 84 height 14
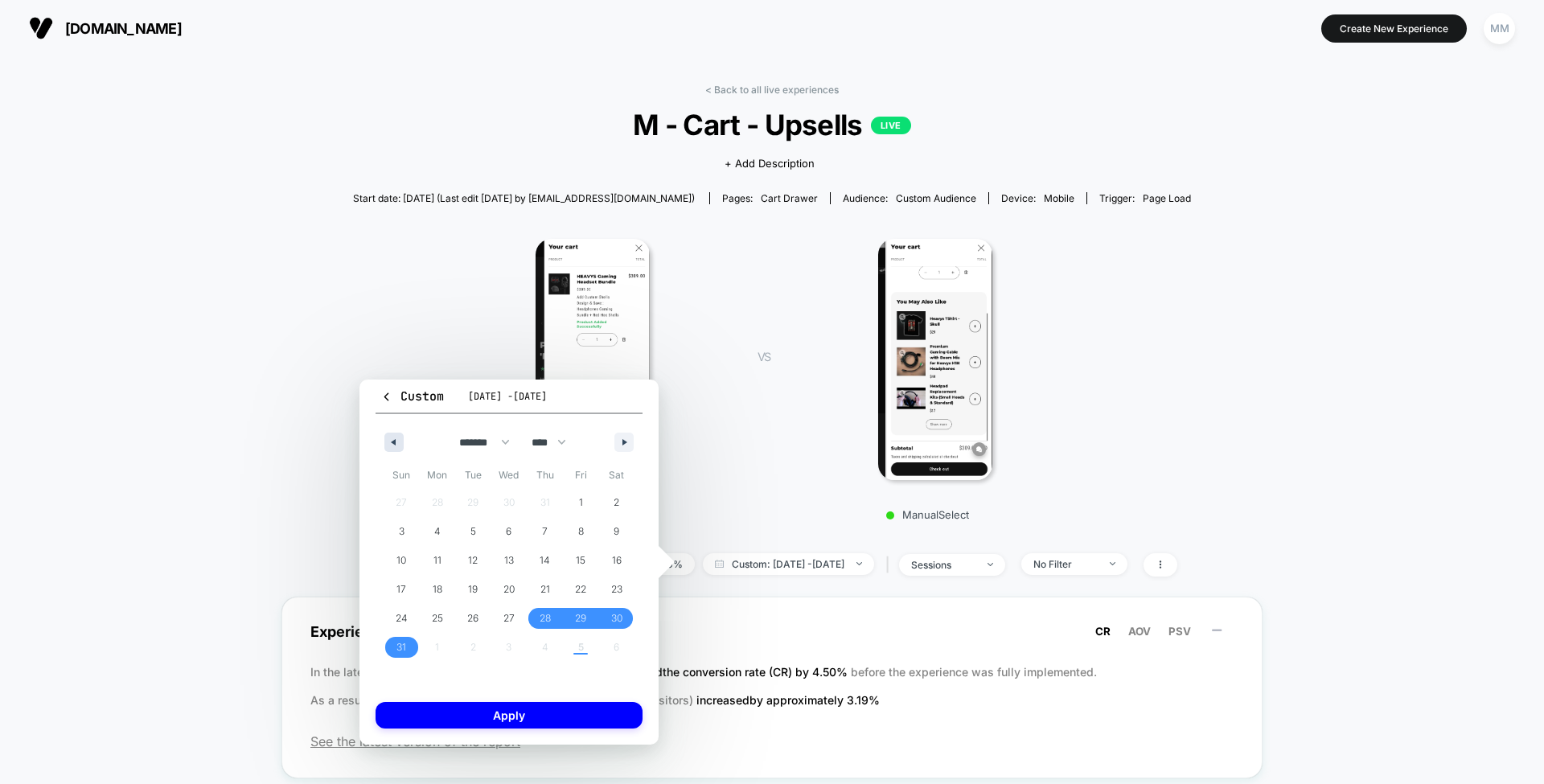
click at [388, 441] on icon "button" at bounding box center [392, 442] width 8 height 7
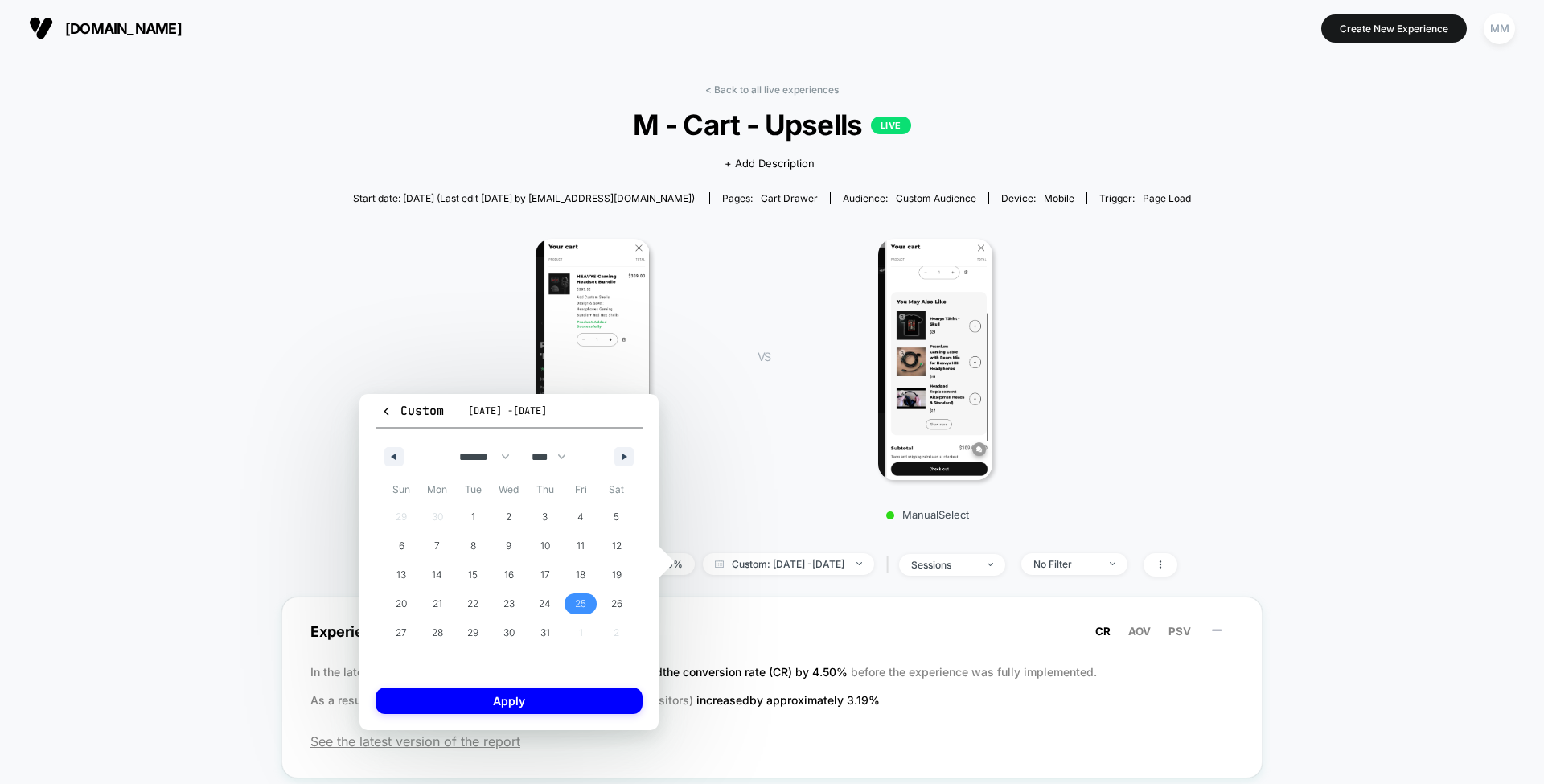
click at [581, 600] on span "25" at bounding box center [580, 604] width 11 height 29
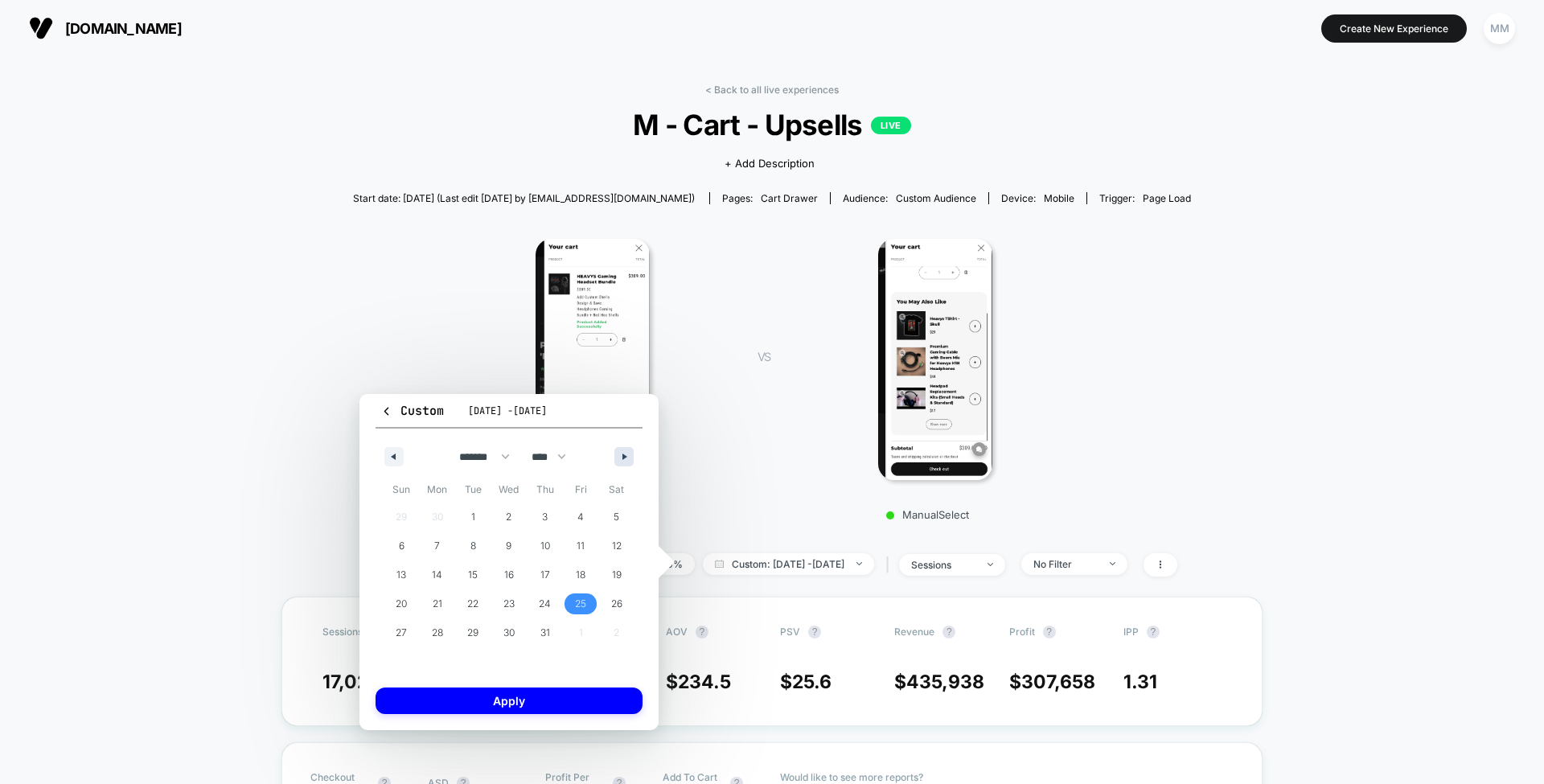
click at [629, 453] on icon "button" at bounding box center [626, 456] width 8 height 7
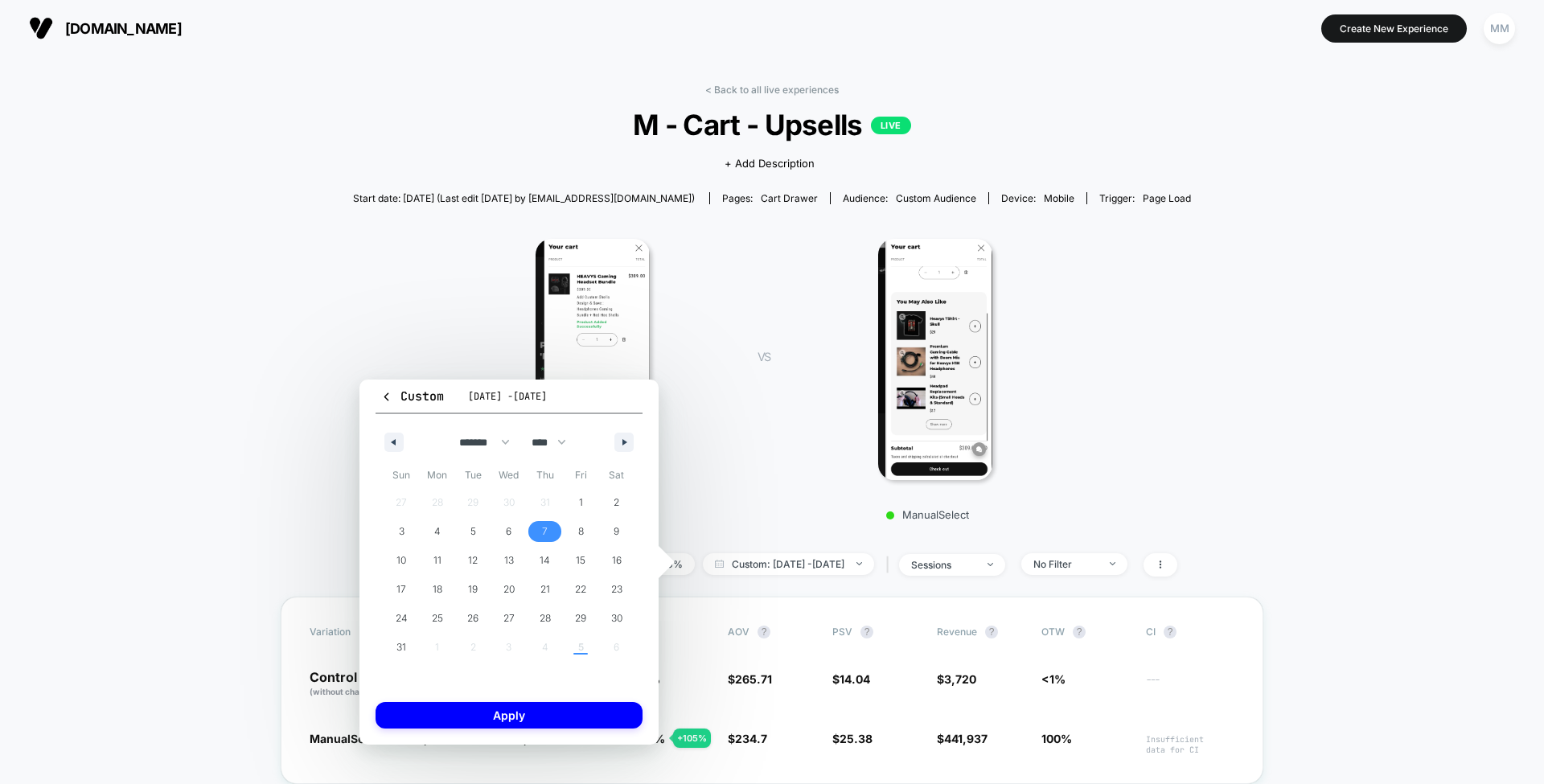
click at [550, 528] on span "7" at bounding box center [545, 532] width 36 height 21
select select "*"
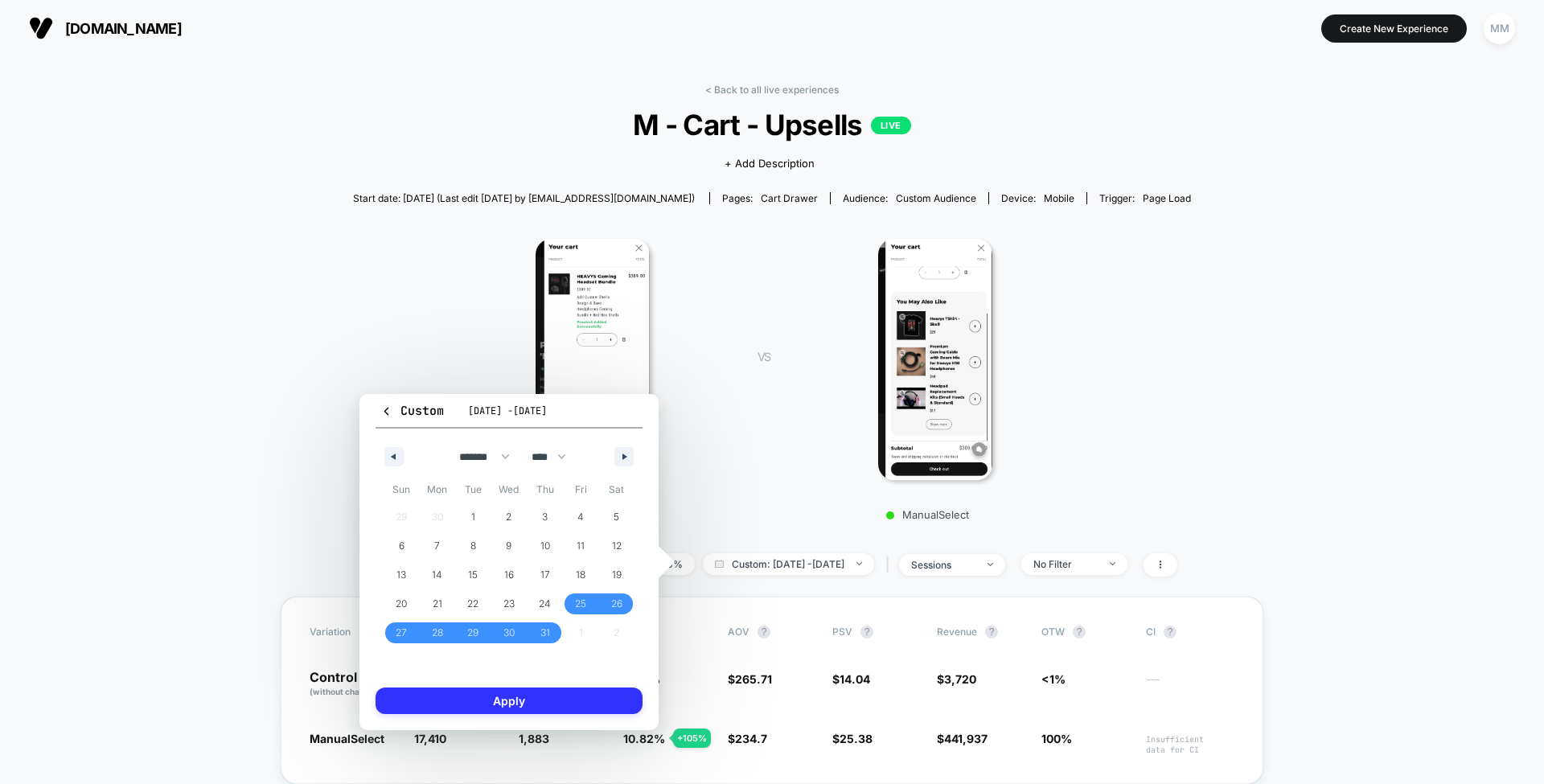
click at [568, 695] on button "Apply" at bounding box center [509, 701] width 267 height 26
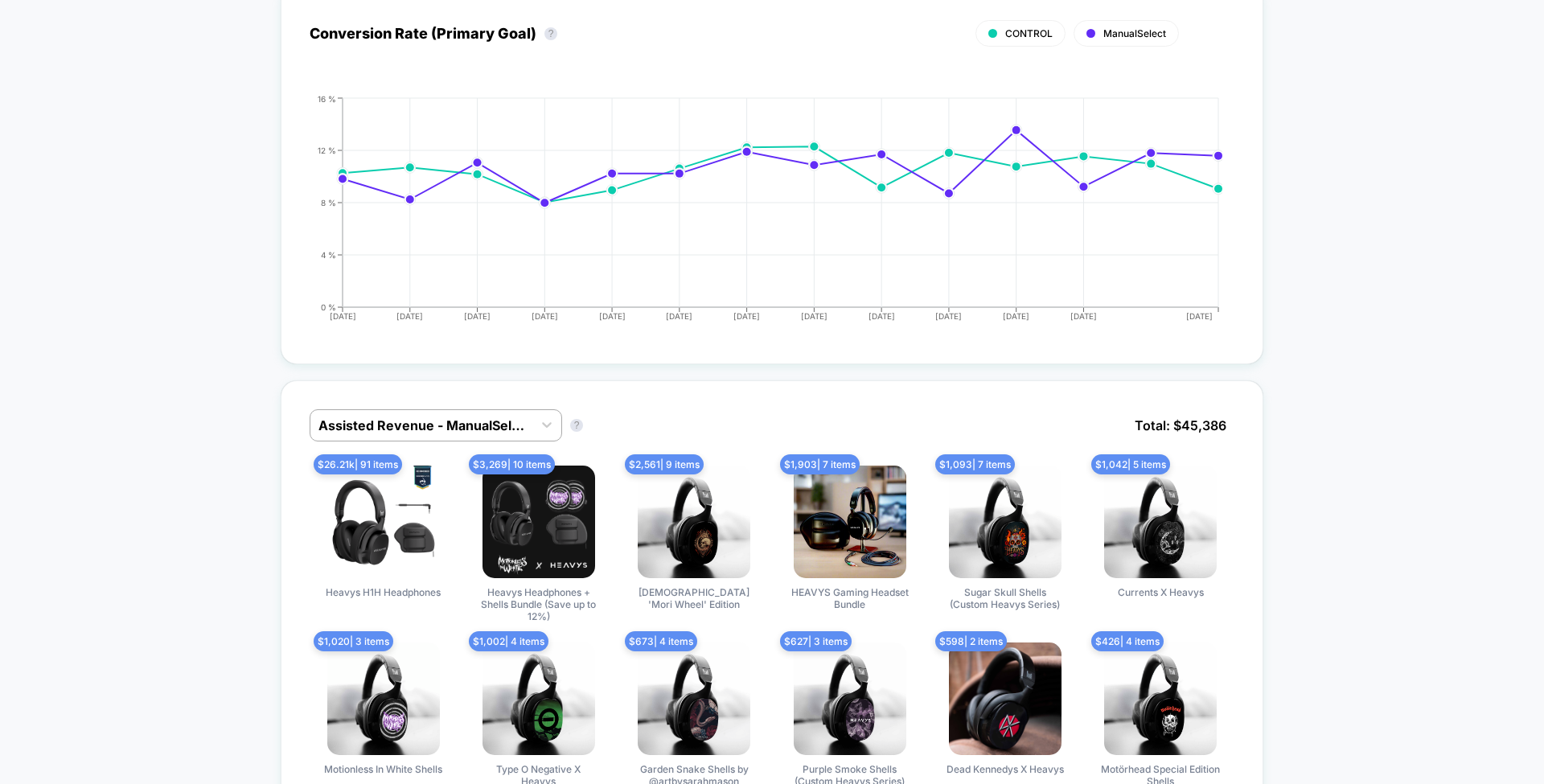
scroll to position [992, 0]
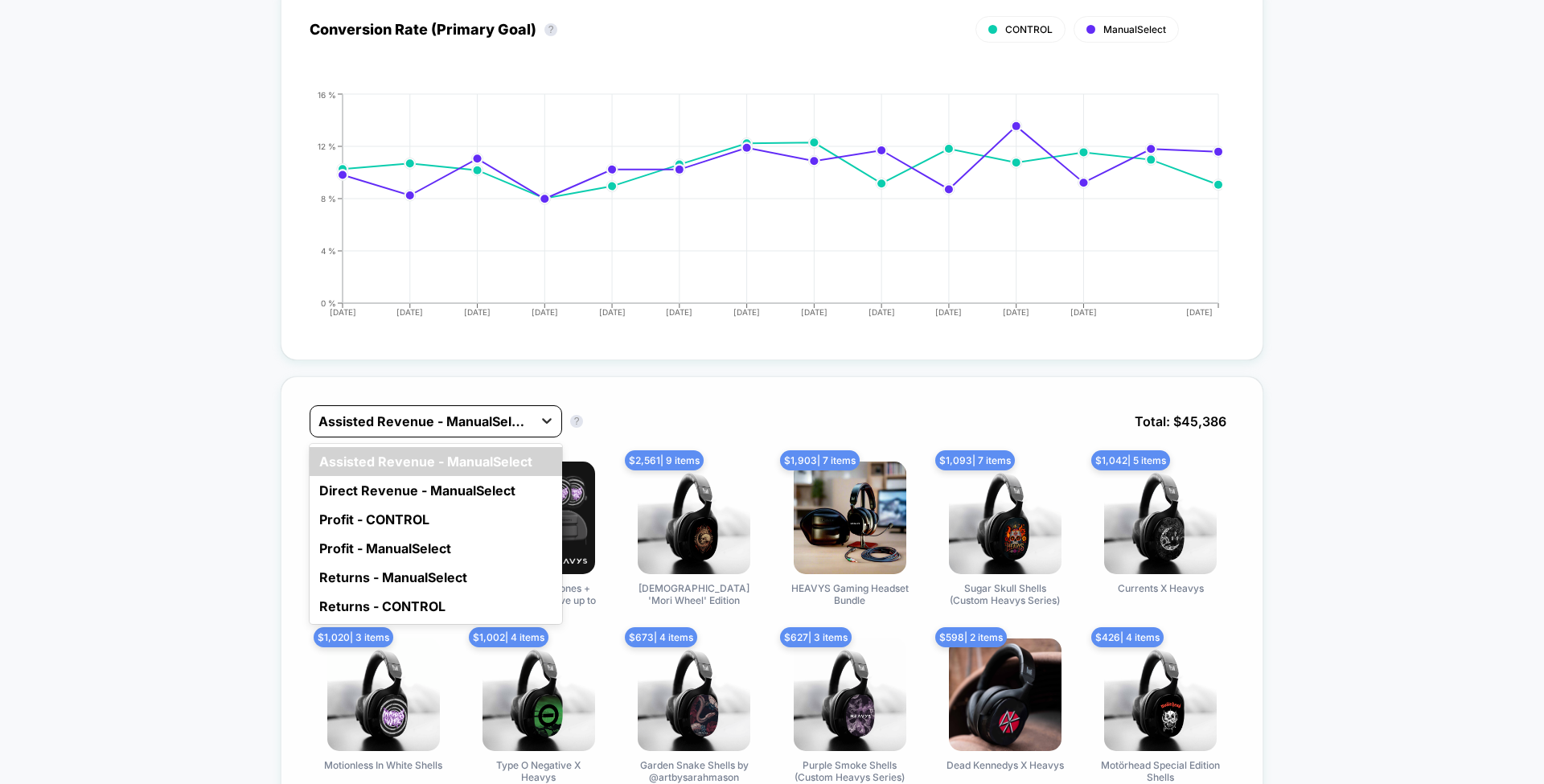
click at [549, 419] on icon at bounding box center [547, 421] width 9 height 6
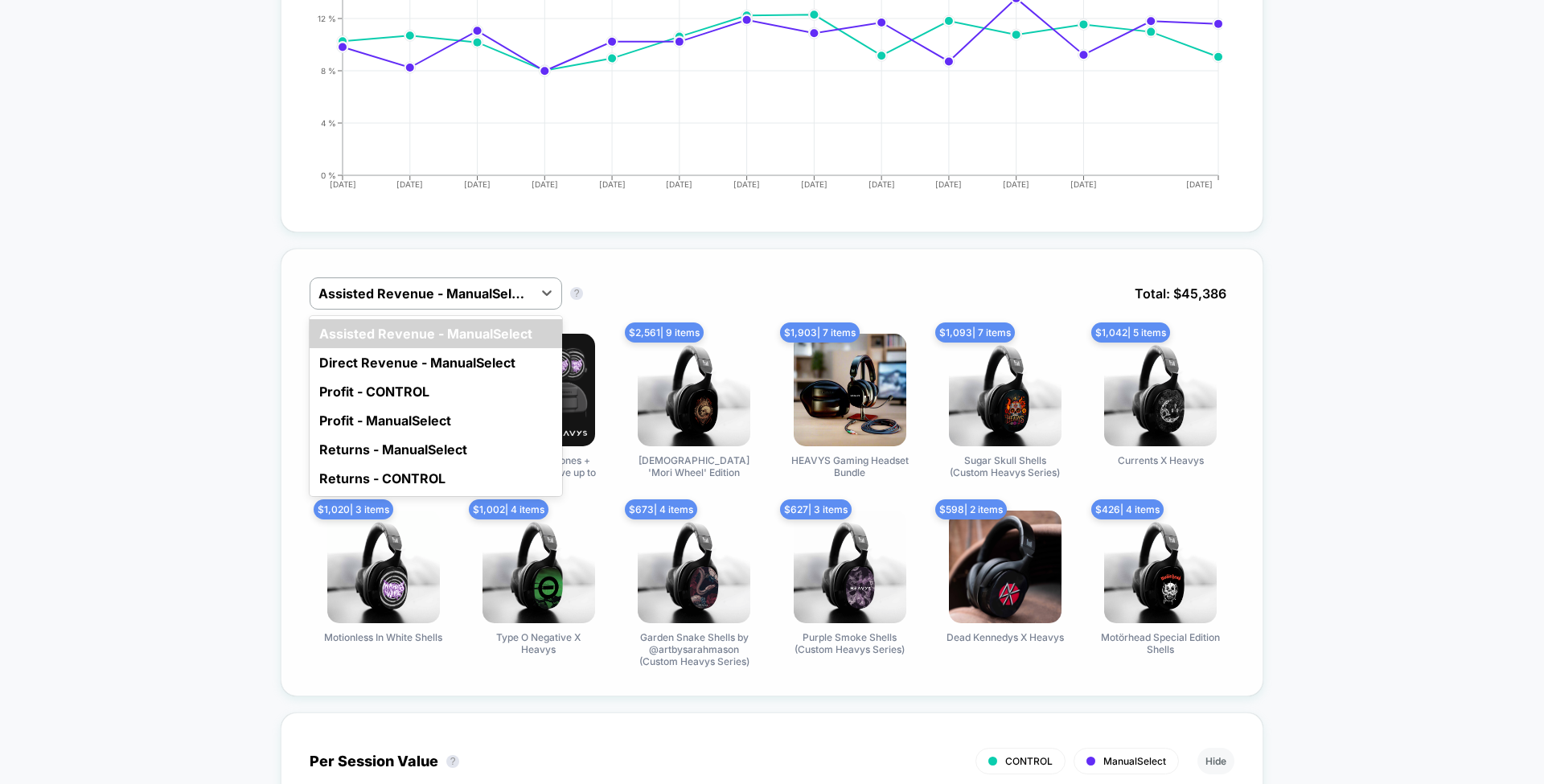
scroll to position [1124, 0]
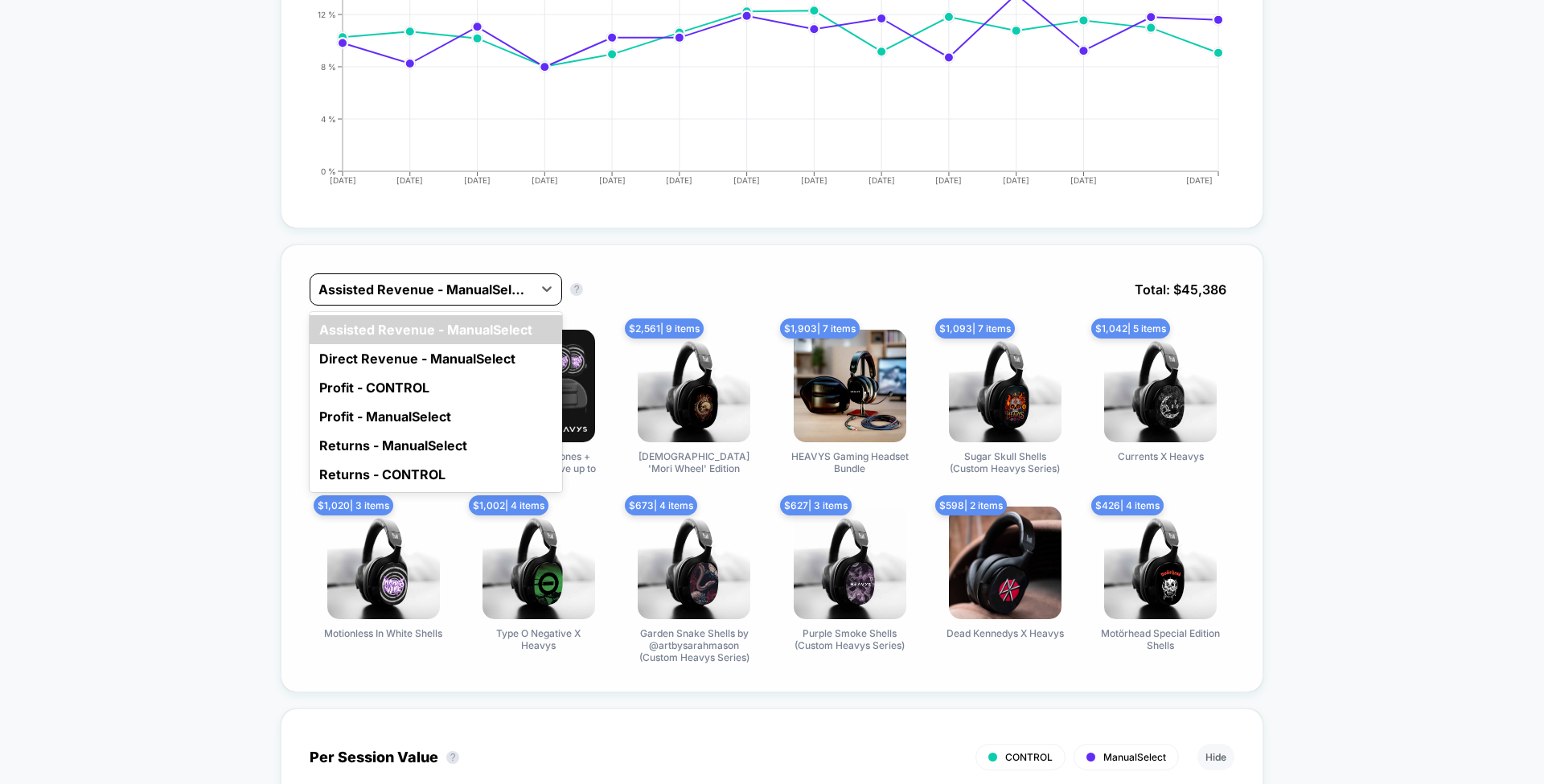
click at [465, 280] on div at bounding box center [422, 290] width 206 height 20
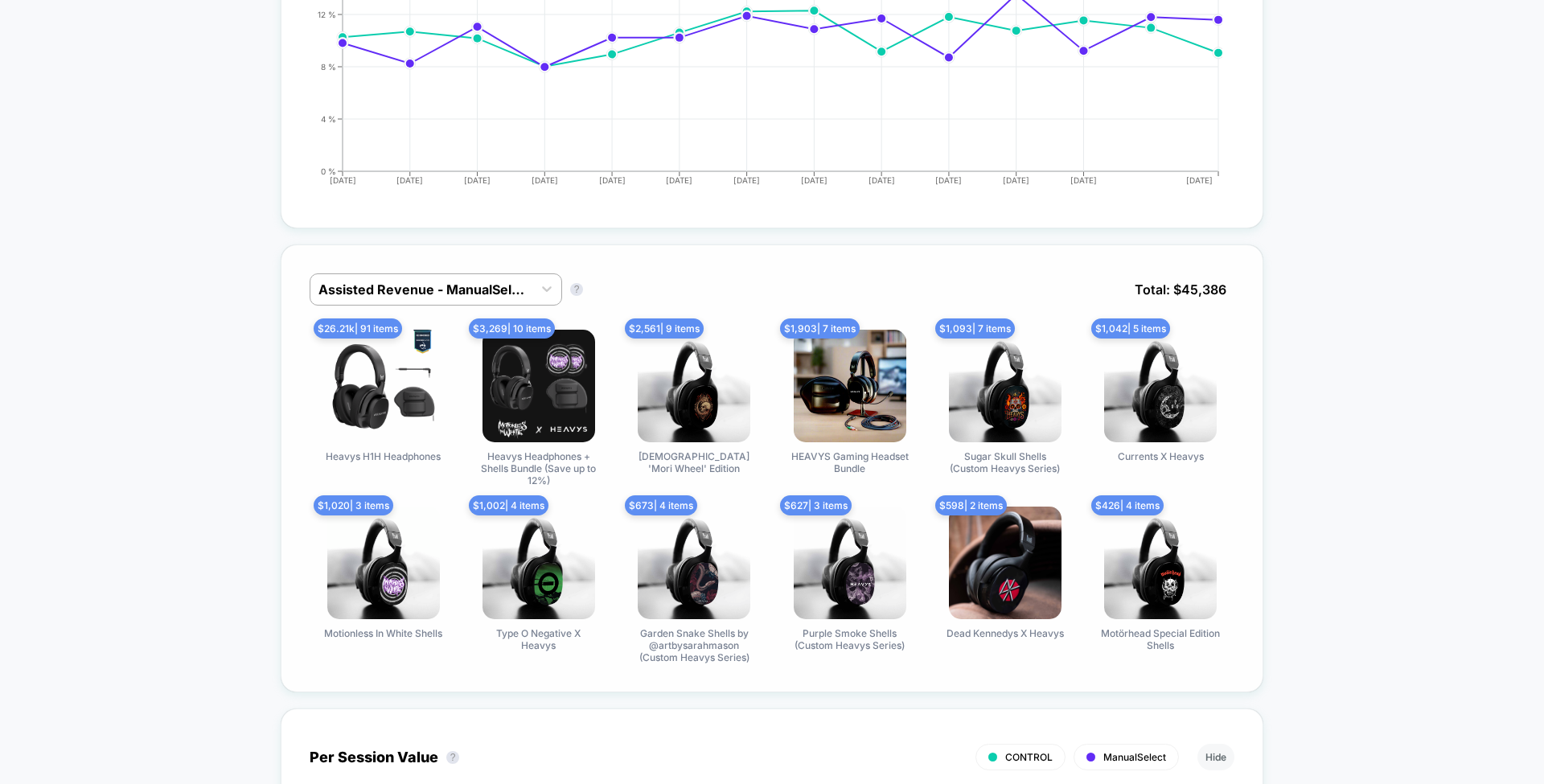
click at [655, 264] on div "Assisted Revenue - ManualSelect Assisted Revenue - ManualSelect ? Total: $ 45,3…" at bounding box center [772, 468] width 983 height 448
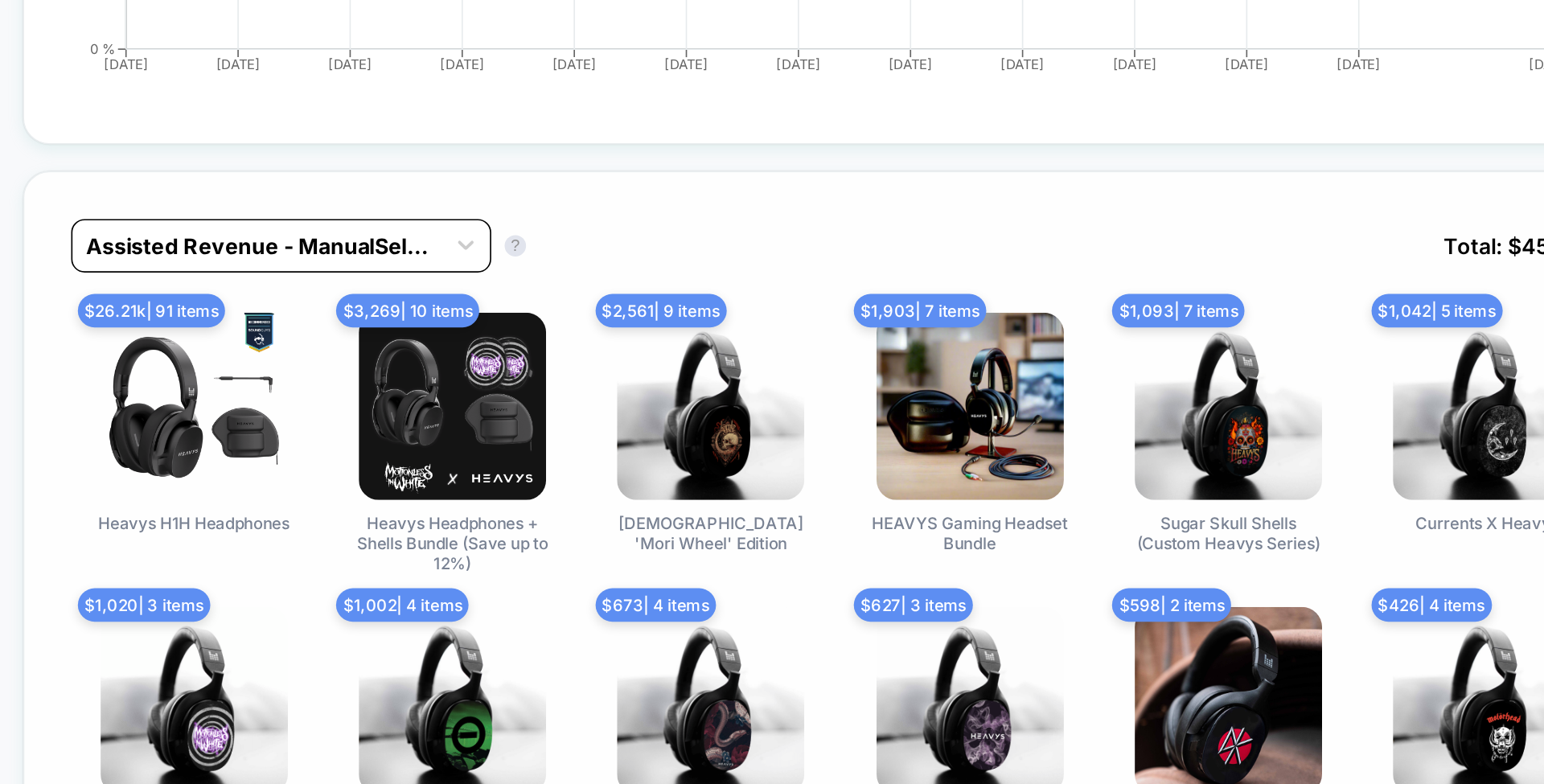
click at [530, 282] on div "Assisted Revenue - ManualSelect" at bounding box center [422, 290] width 222 height 26
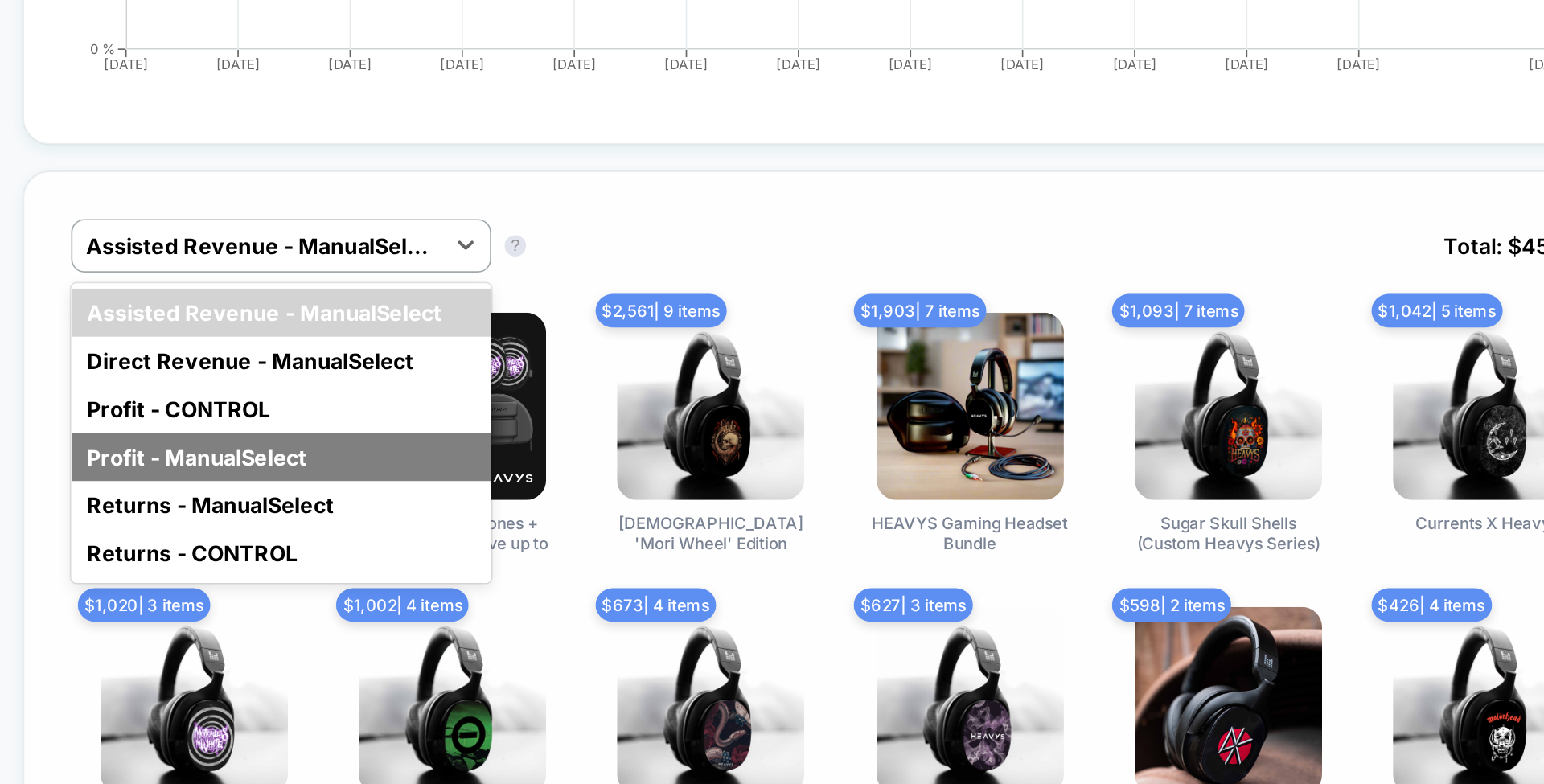
click at [462, 402] on div "Profit - ManualSelect" at bounding box center [436, 416] width 252 height 29
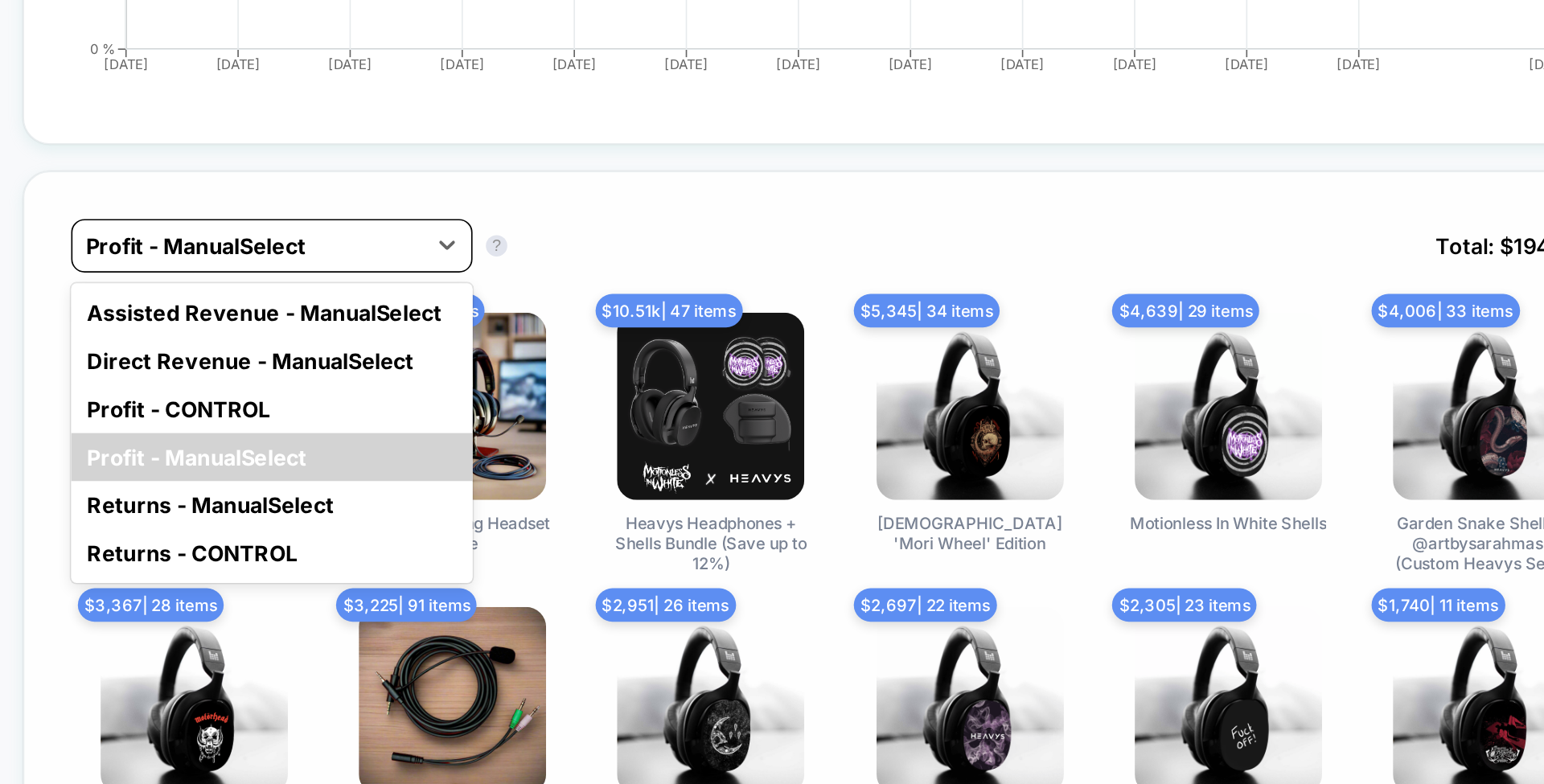
click at [481, 280] on div at bounding box center [416, 290] width 194 height 20
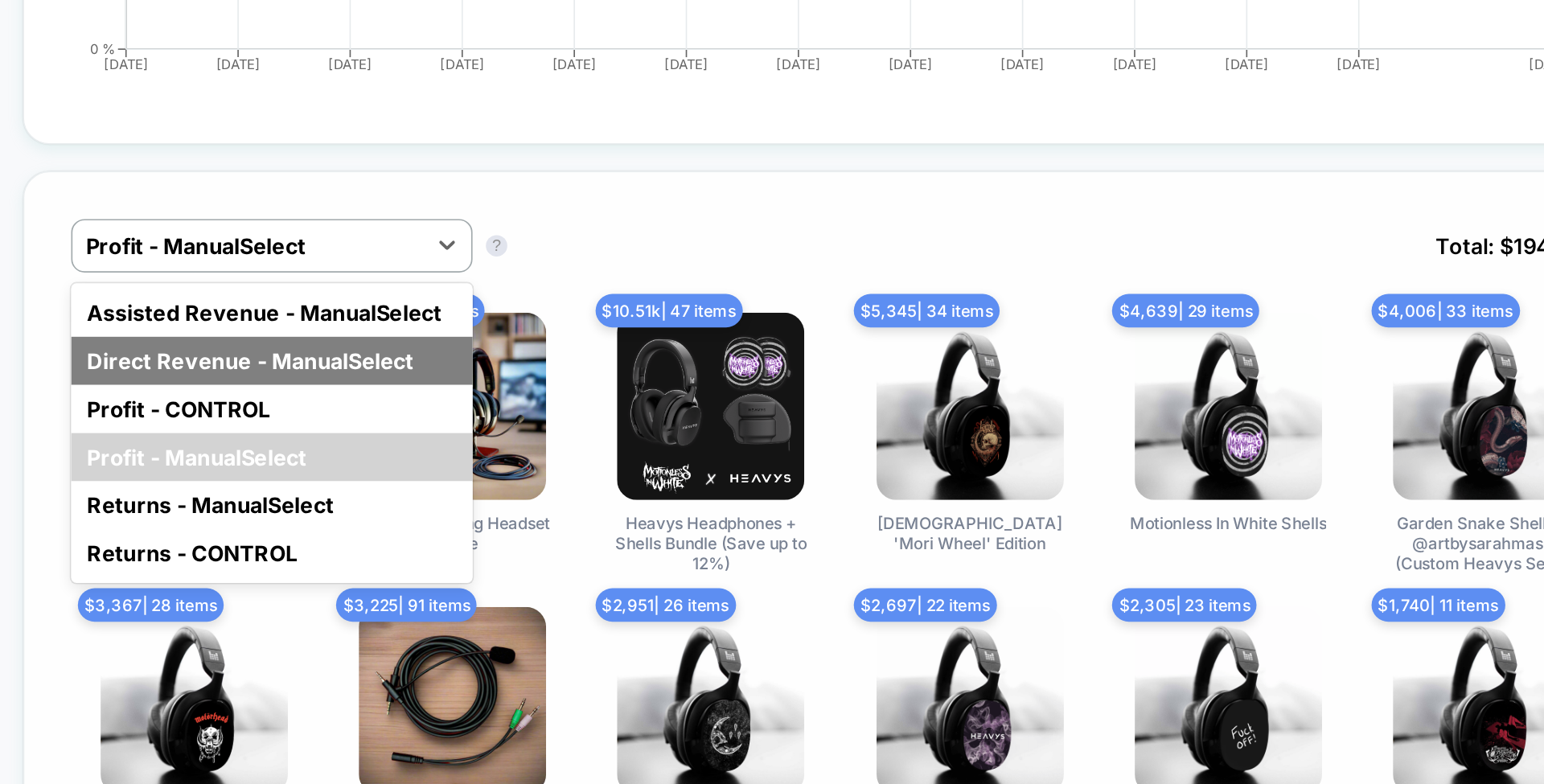
click at [486, 352] on div "Direct Revenue - ManualSelect" at bounding box center [430, 358] width 241 height 29
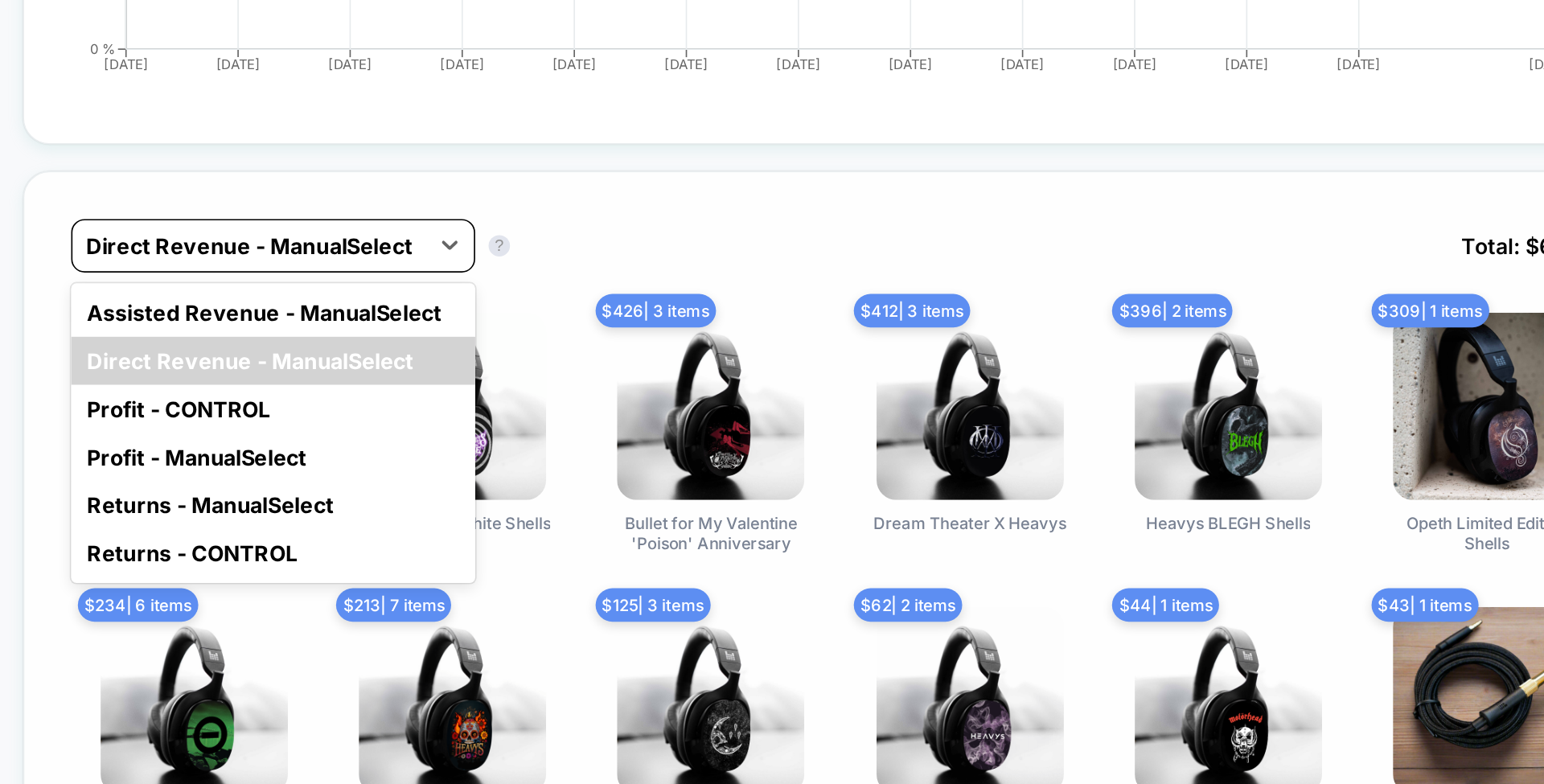
click at [493, 280] on div at bounding box center [417, 290] width 196 height 20
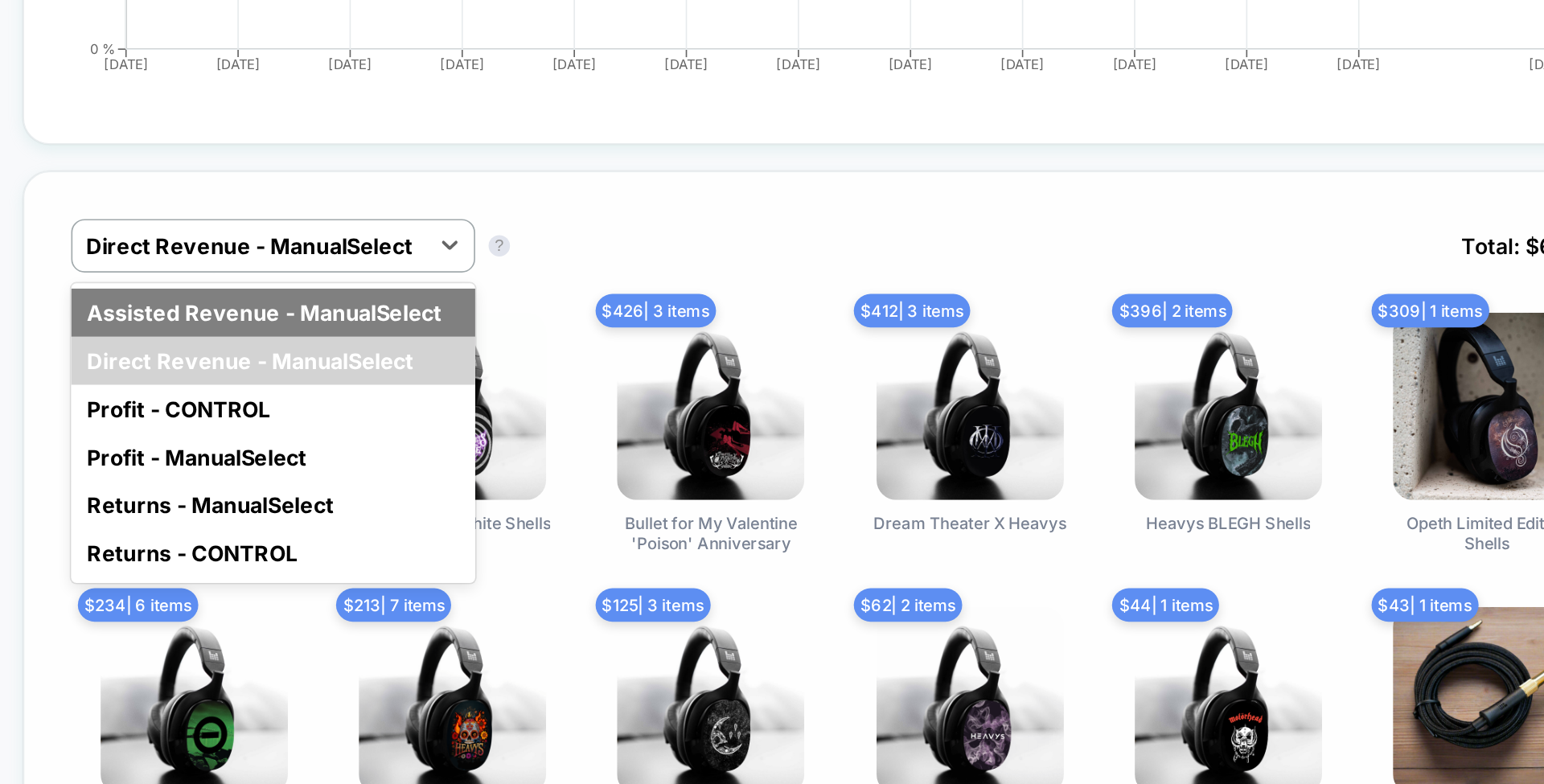
click at [494, 332] on div "Assisted Revenue - ManualSelect" at bounding box center [431, 329] width 243 height 29
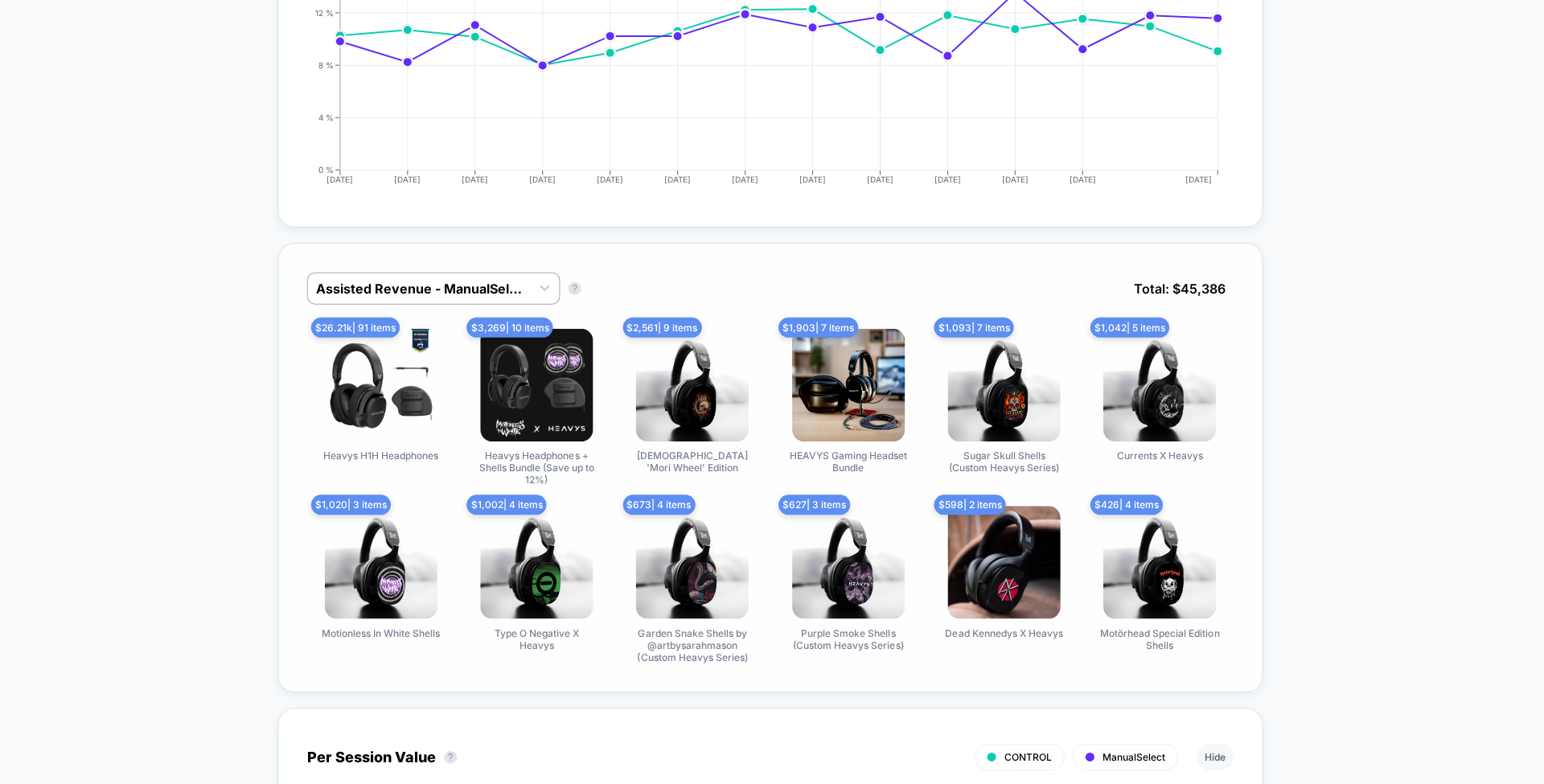
scroll to position [0, 0]
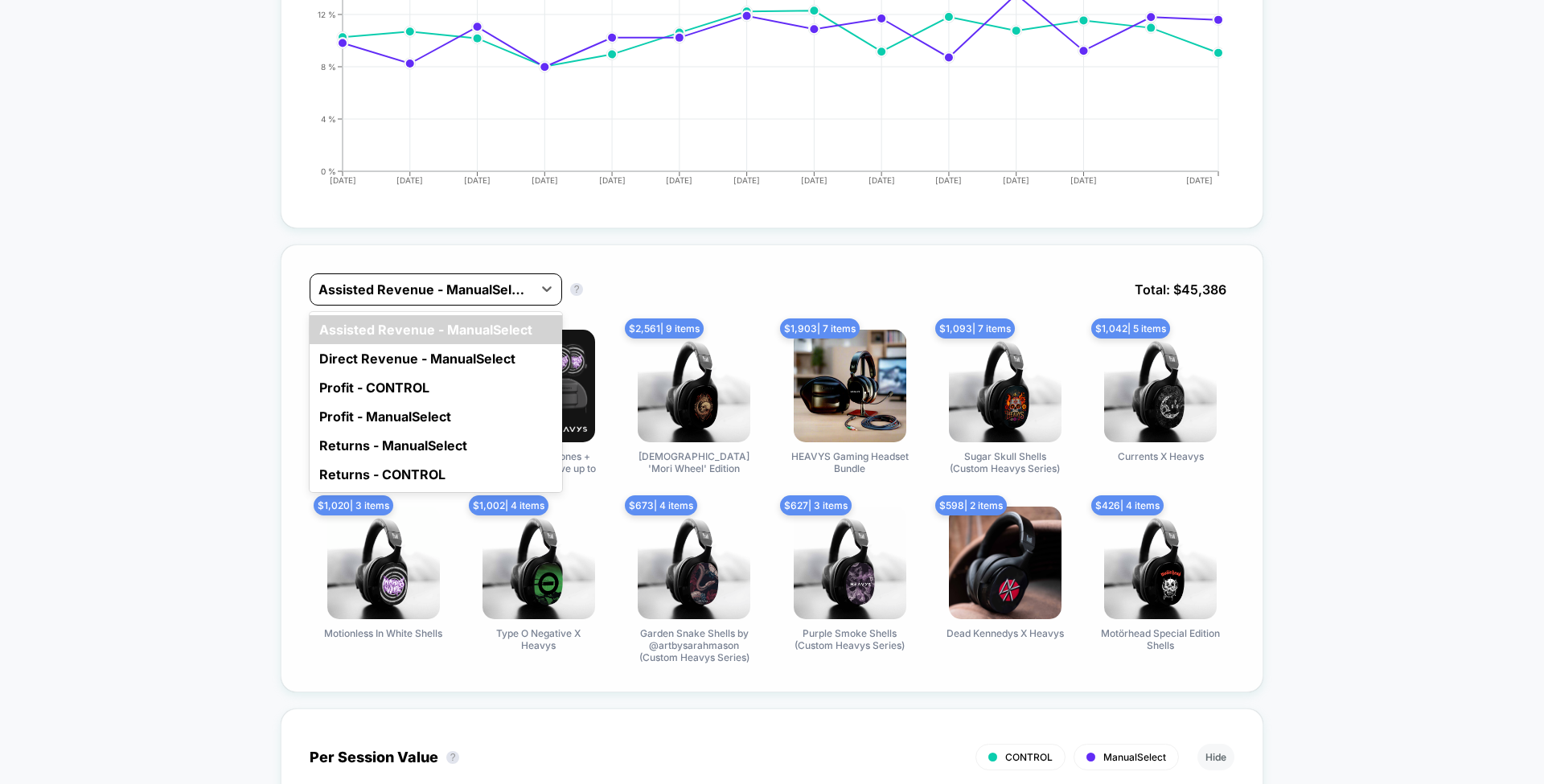
click at [431, 282] on div at bounding box center [422, 290] width 206 height 20
click at [438, 354] on div "Direct Revenue - ManualSelect" at bounding box center [436, 358] width 252 height 29
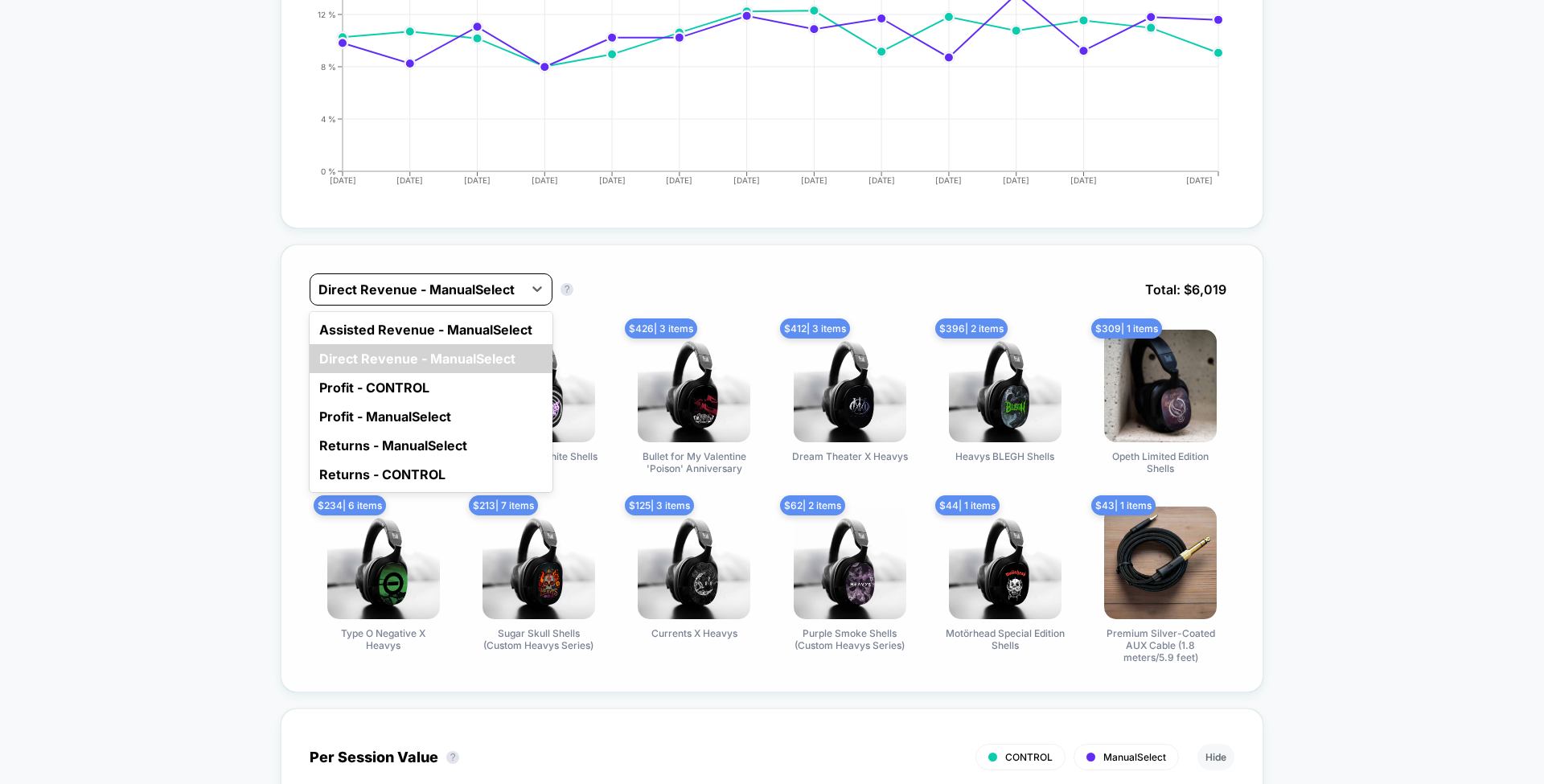
click at [483, 280] on div at bounding box center [417, 290] width 196 height 20
click at [482, 325] on div "Assisted Revenue - ManualSelect" at bounding box center [431, 329] width 243 height 29
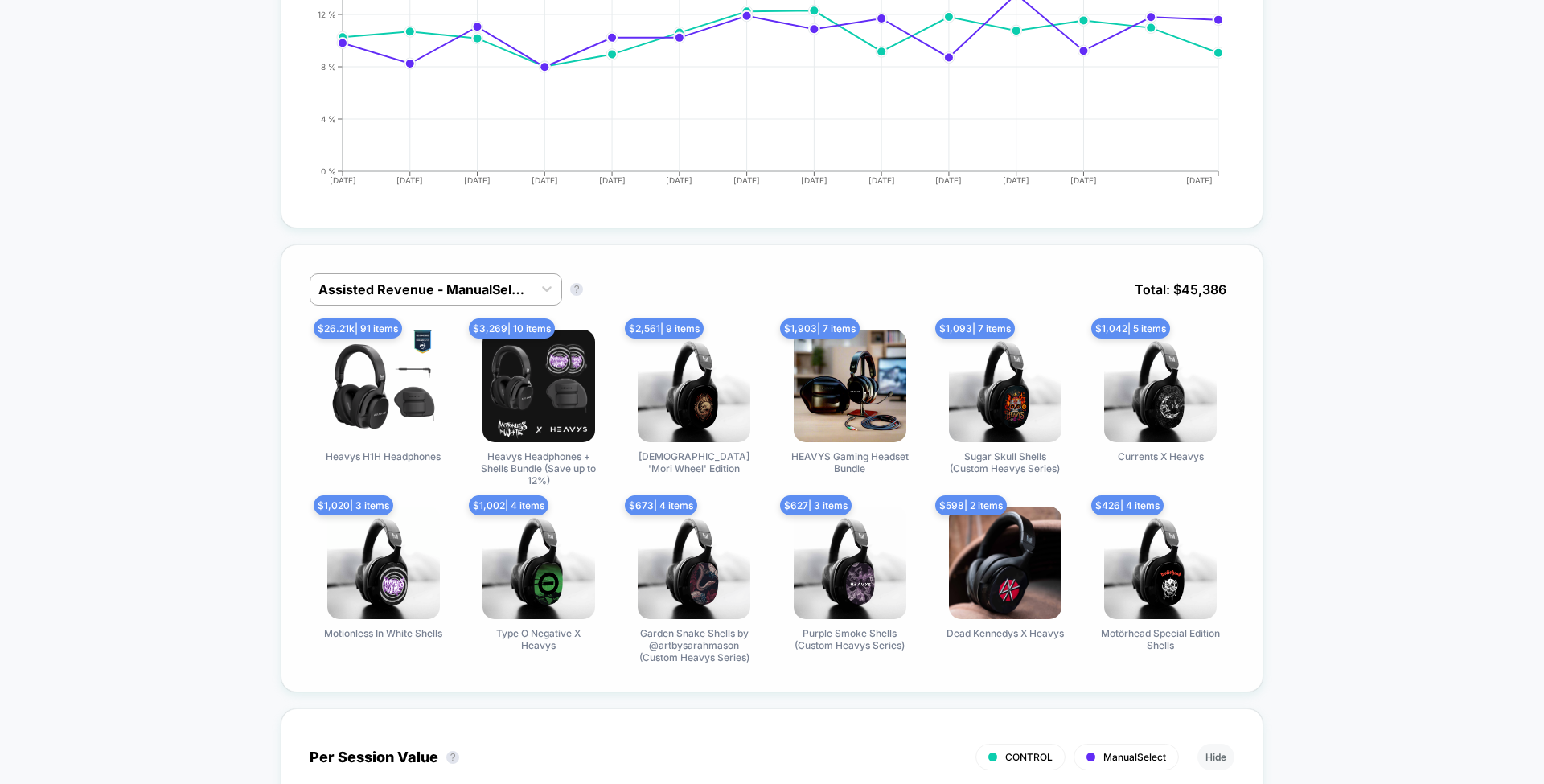
click at [482, 325] on span "$ 3,269 | 10 items" at bounding box center [512, 329] width 86 height 21
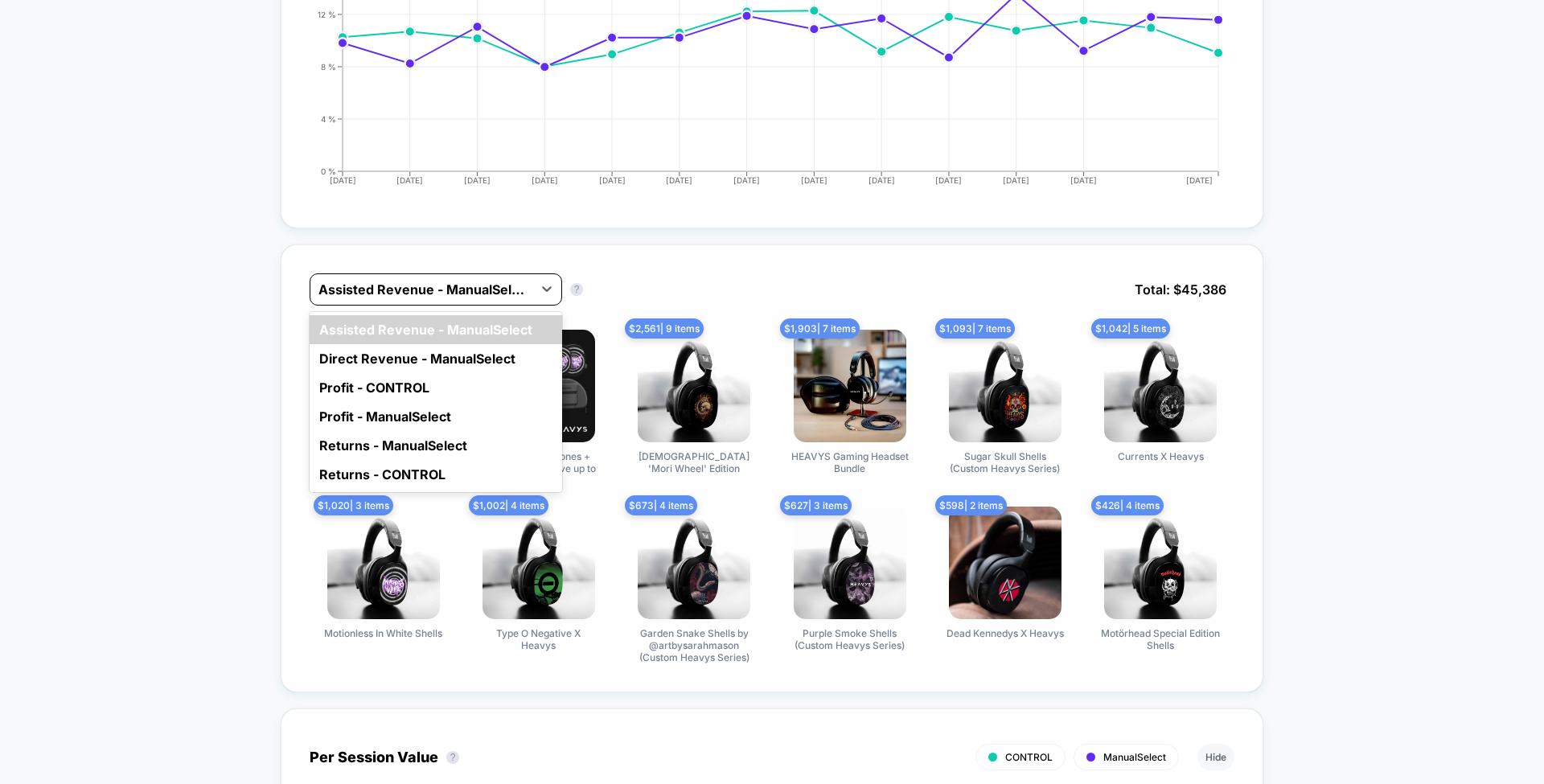
click at [466, 292] on div "Assisted Revenue - ManualSelect" at bounding box center [422, 290] width 222 height 26
click at [477, 352] on div "Direct Revenue - ManualSelect" at bounding box center [436, 358] width 252 height 29
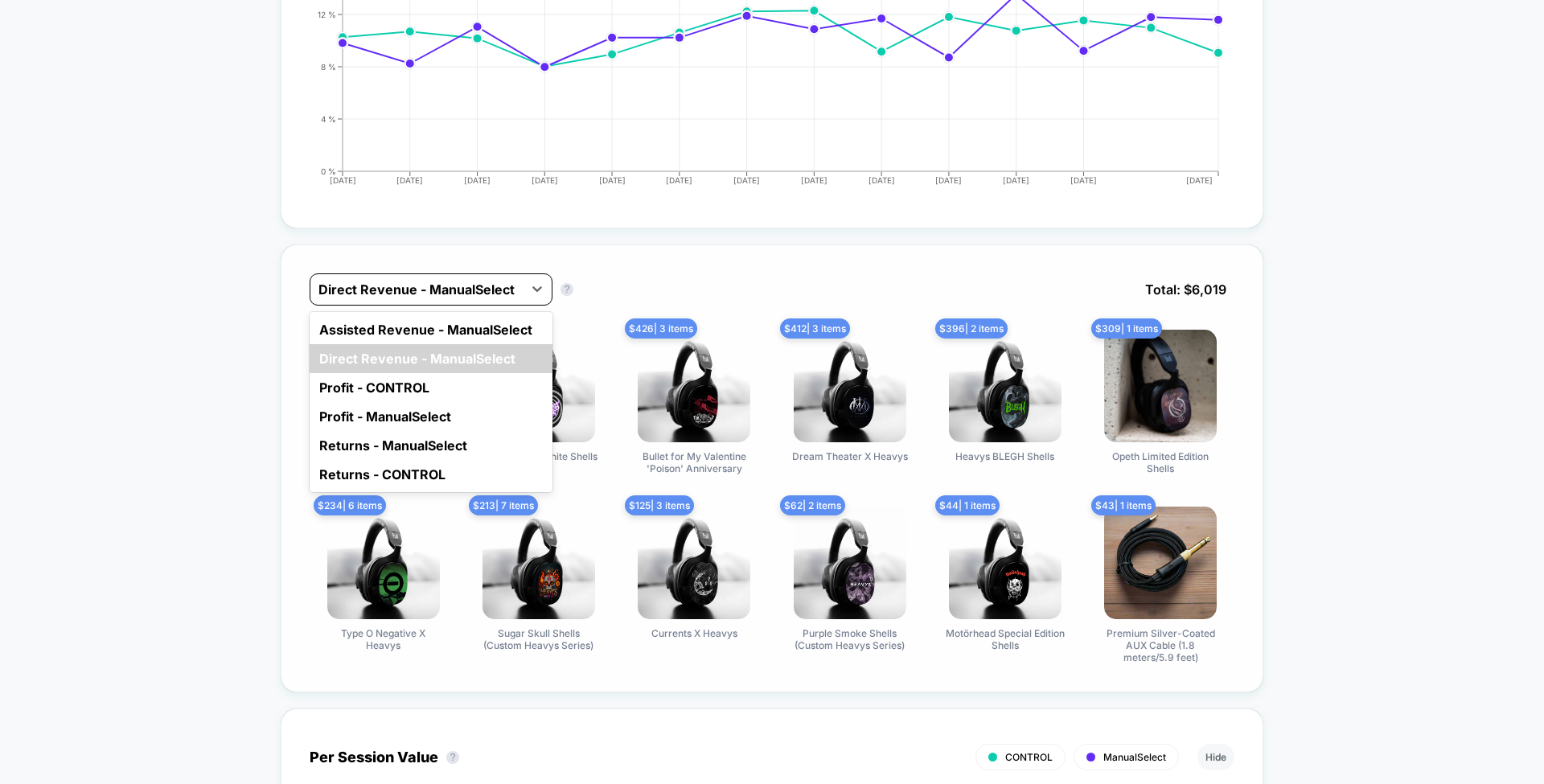
click at [457, 286] on div at bounding box center [417, 290] width 196 height 20
click at [435, 413] on div "Profit - ManualSelect" at bounding box center [431, 416] width 243 height 29
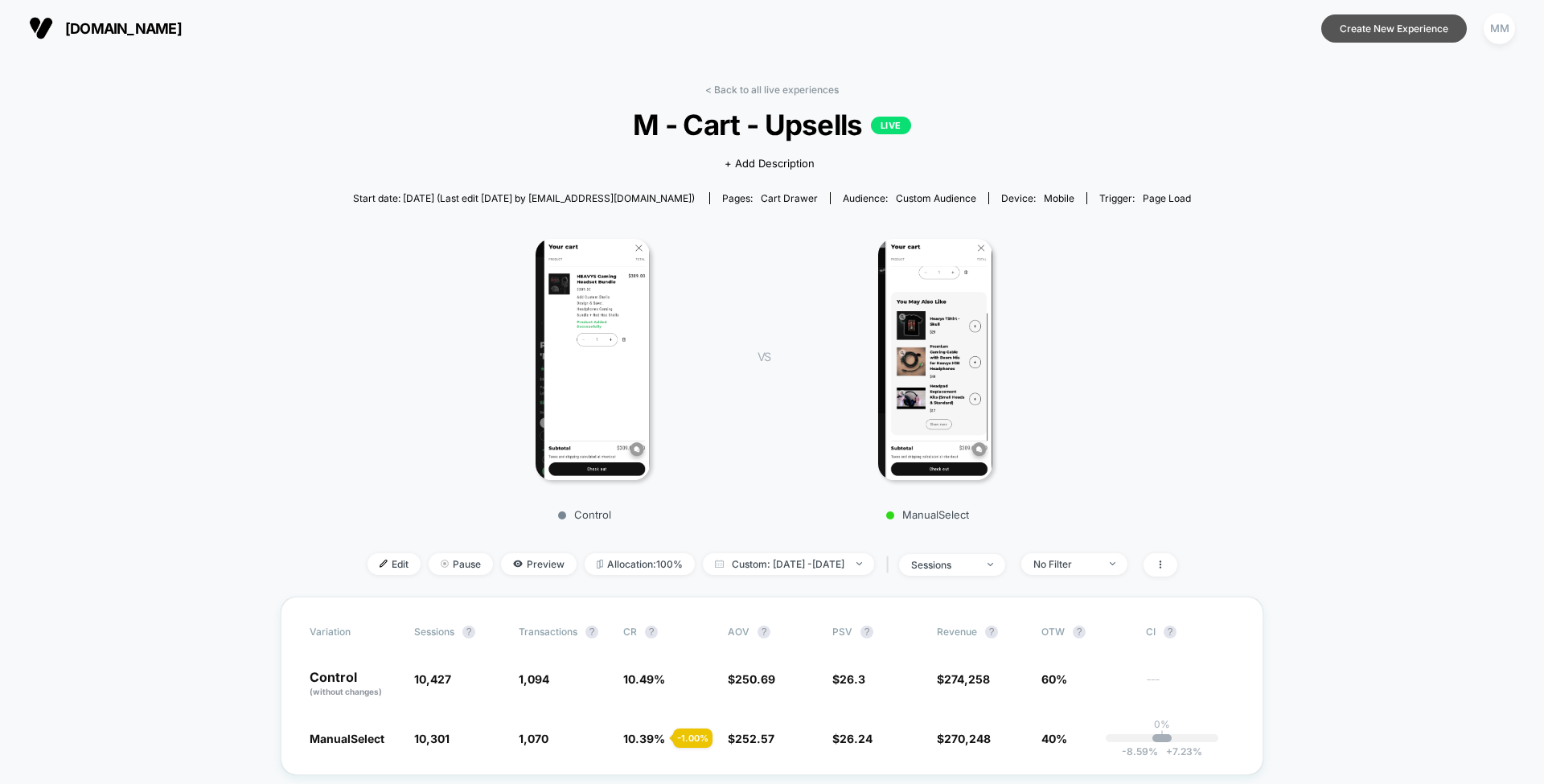
click at [1385, 35] on button "Create New Experience" at bounding box center [1394, 28] width 146 height 28
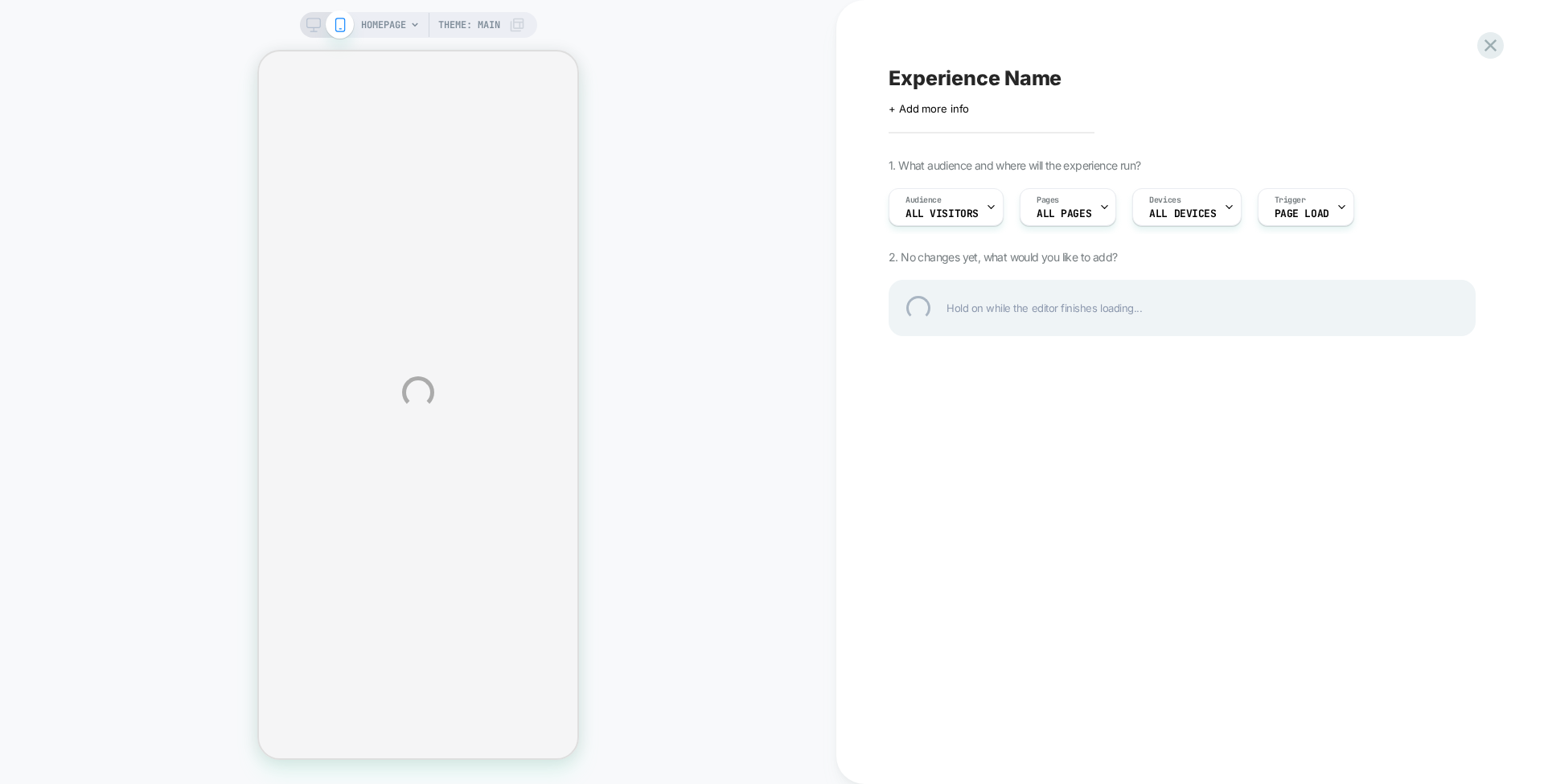
click at [948, 204] on div "HOMEPAGE Theme: MAIN Experience Name Click to edit experience details + Add mor…" at bounding box center [772, 392] width 1544 height 784
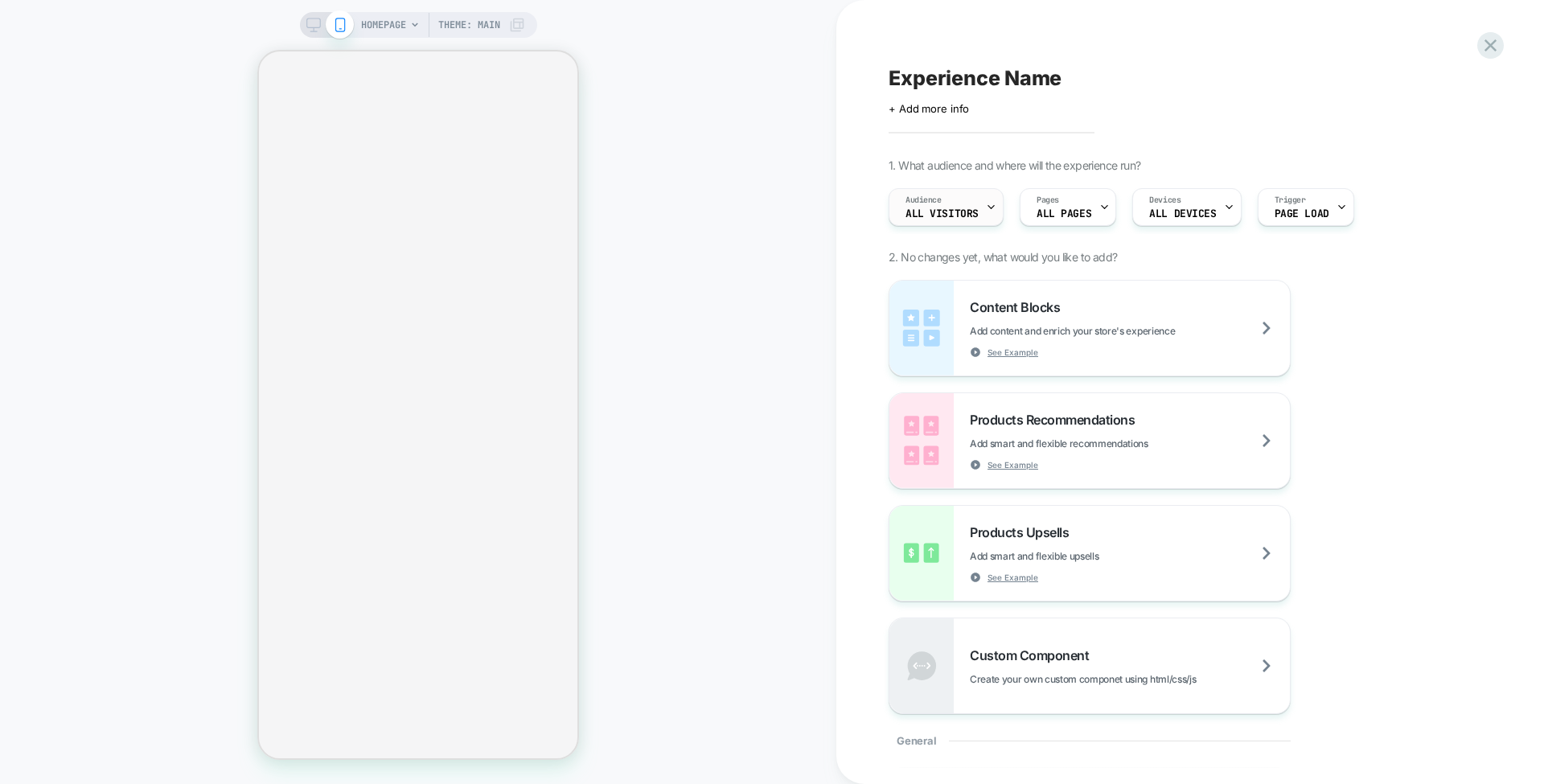
click at [969, 205] on div "Audience All Visitors" at bounding box center [942, 207] width 106 height 36
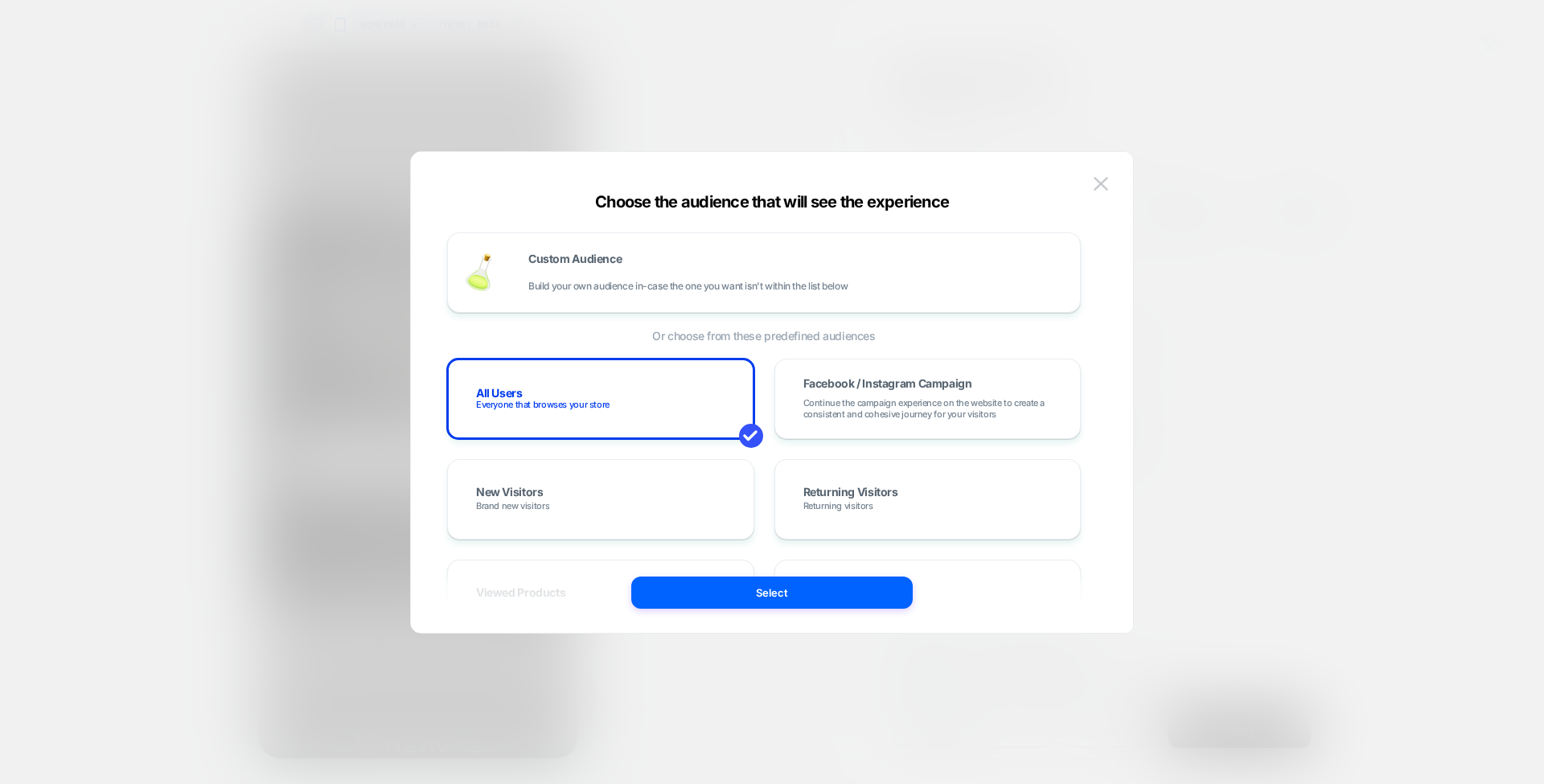
click at [0, 0] on div at bounding box center [0, 0] width 0 height 0
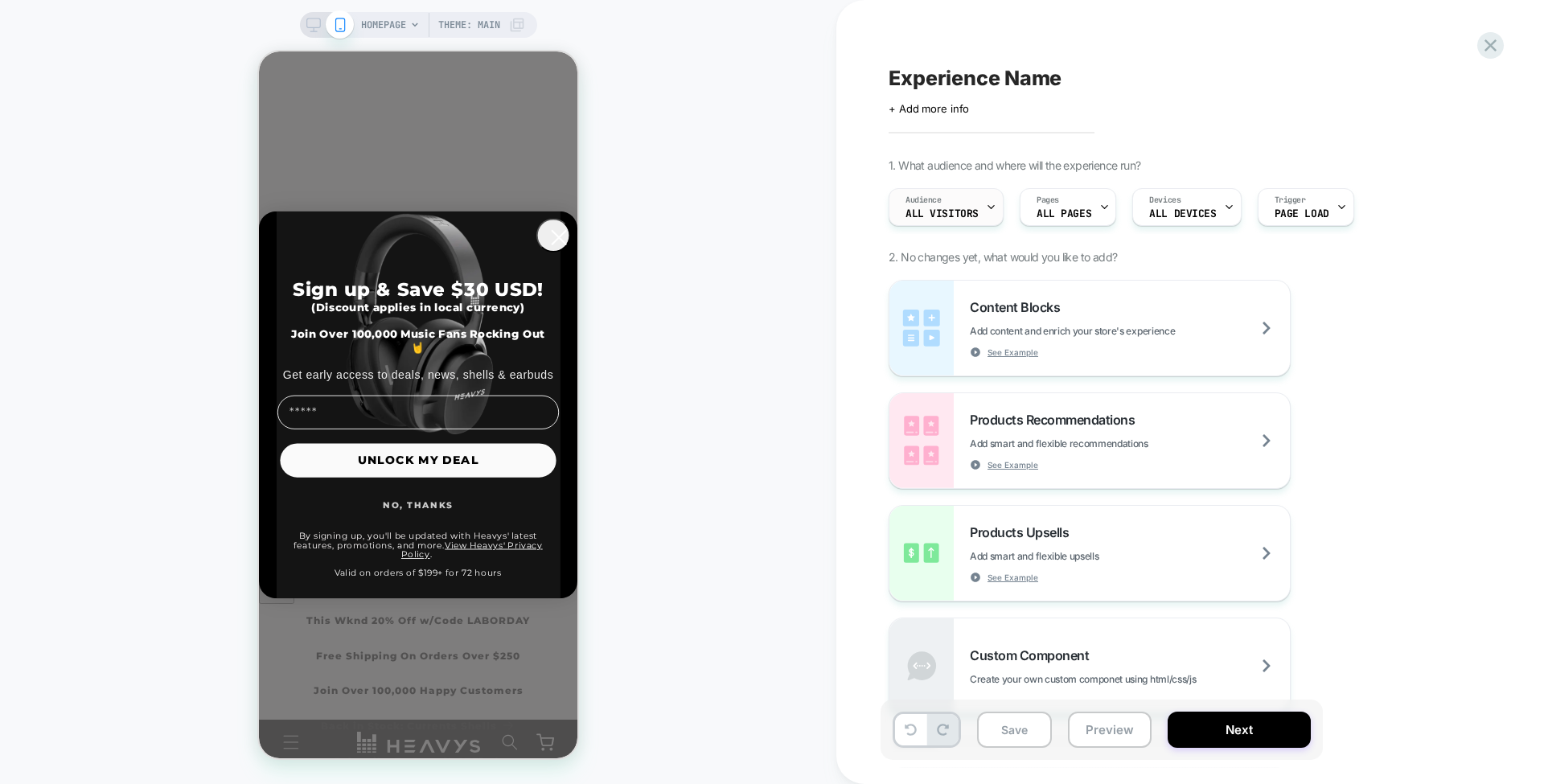
click at [945, 221] on div "Audience All Visitors" at bounding box center [942, 207] width 106 height 36
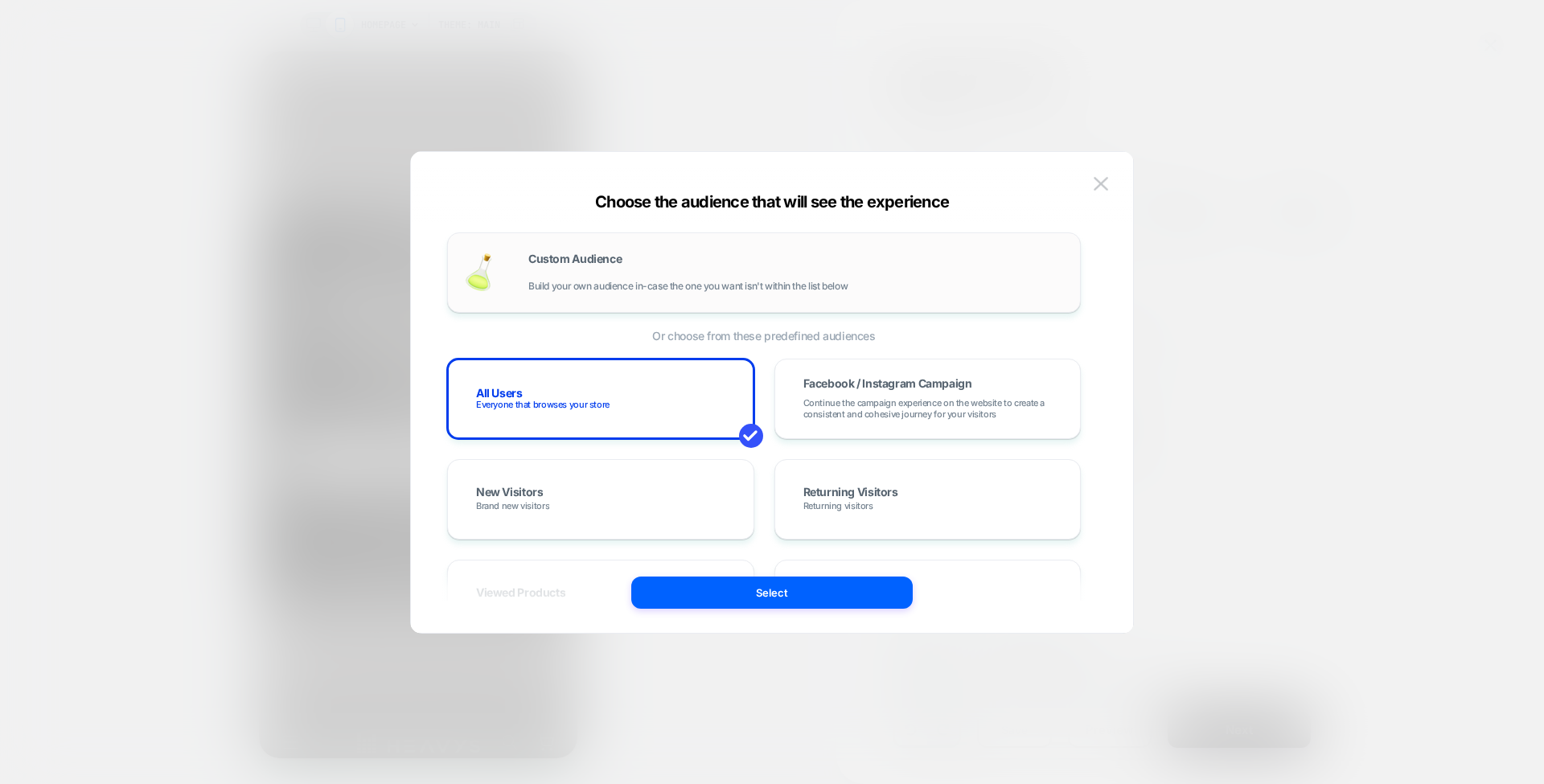
click at [627, 263] on div "Custom Audience Build your own audience in-case the one you want isn't within t…" at bounding box center [795, 272] width 536 height 38
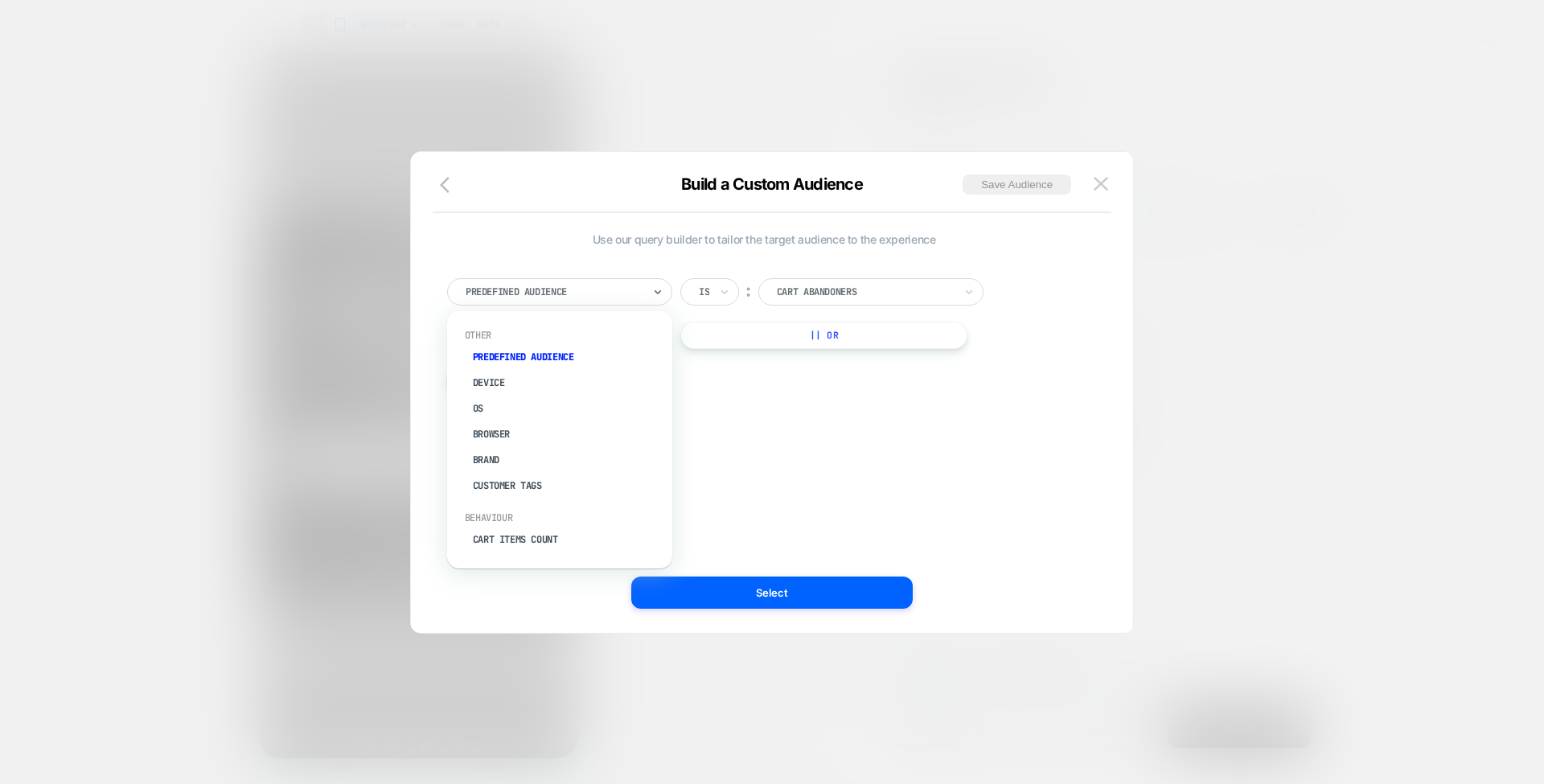
click at [0, 0] on div "Is" at bounding box center [0, 0] width 0 height 0
click at [527, 493] on div "Landing Page" at bounding box center [568, 492] width 209 height 26
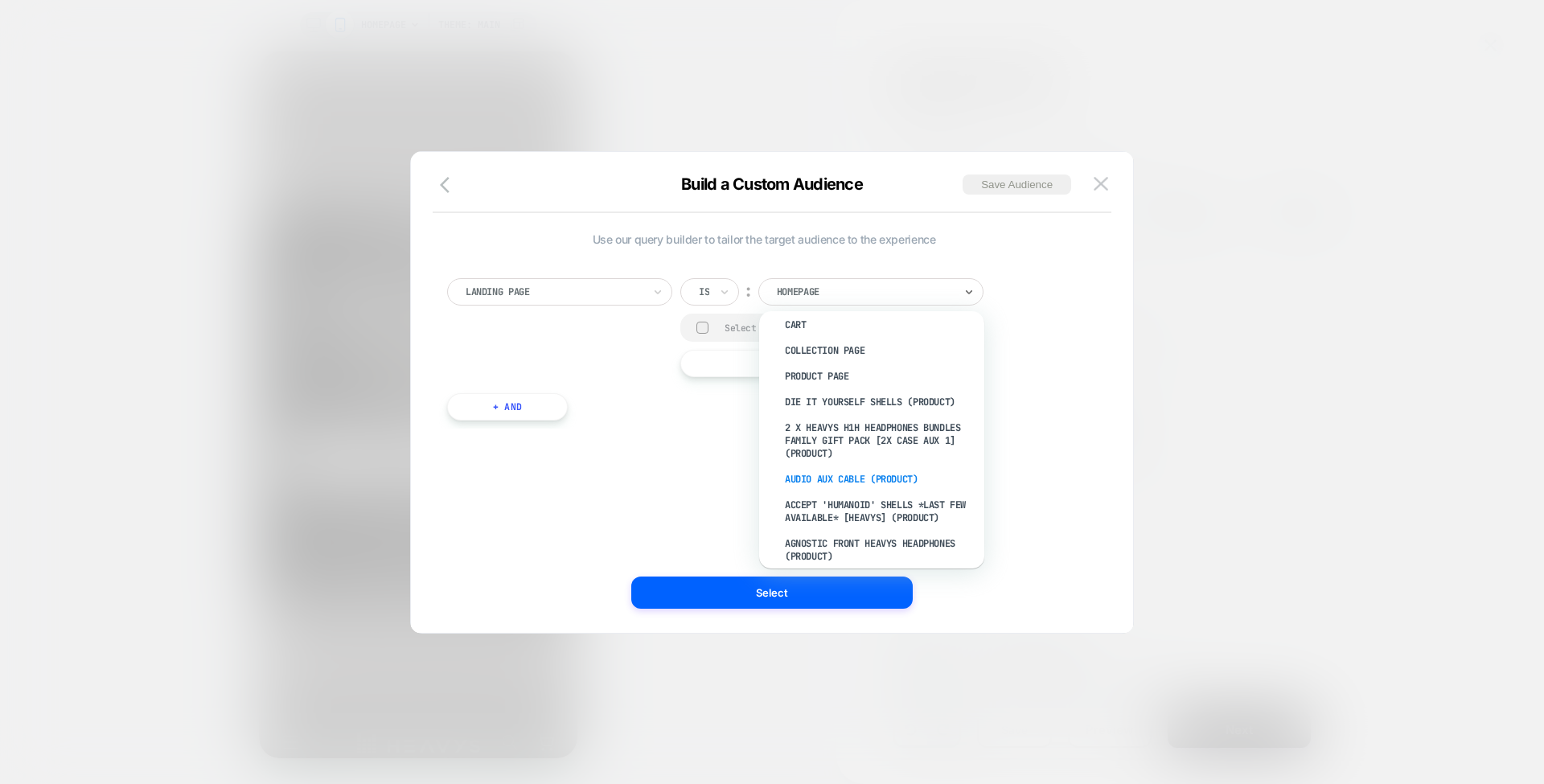
scroll to position [0, 0]
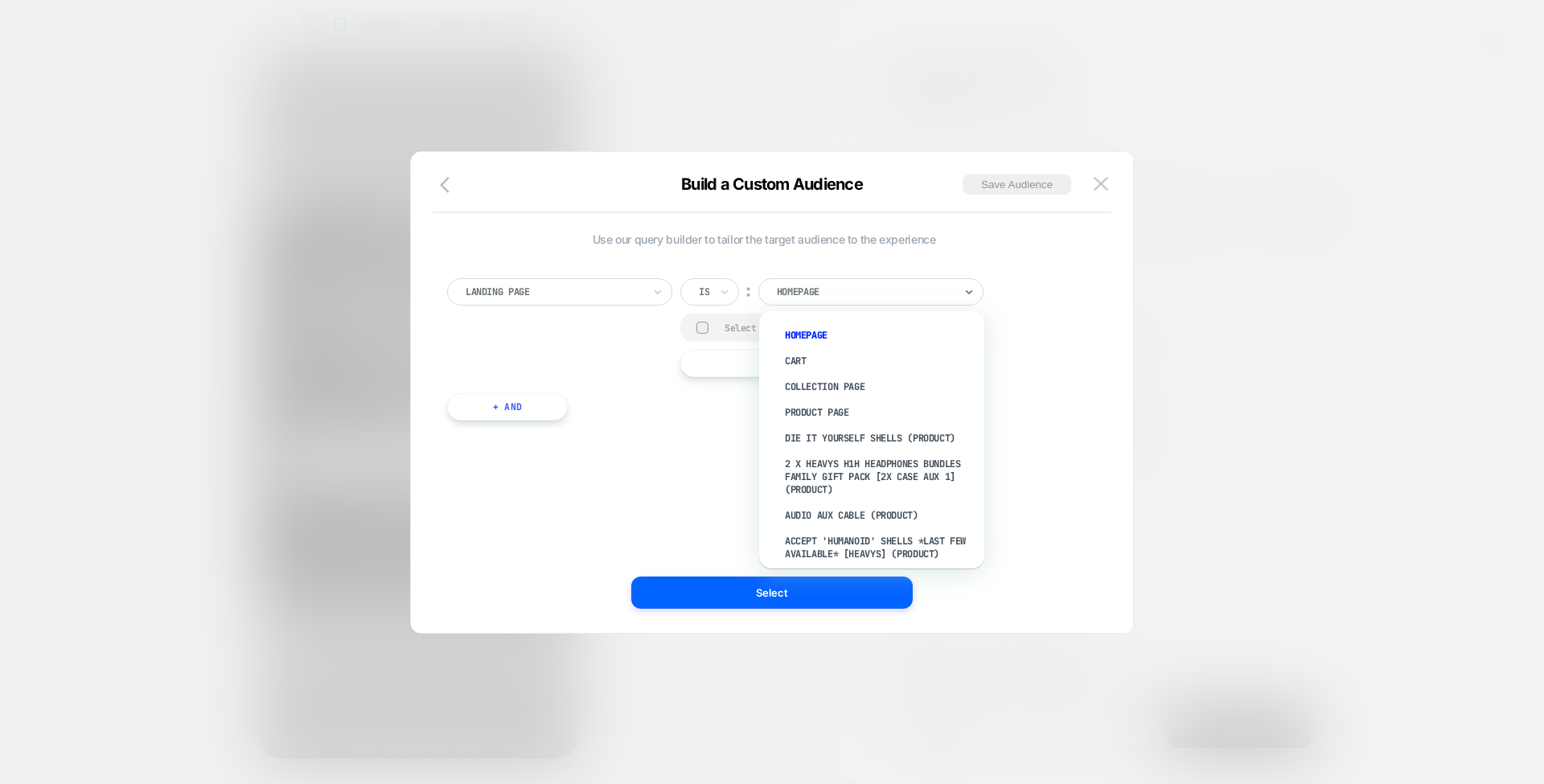
click at [831, 294] on div at bounding box center [865, 292] width 177 height 14
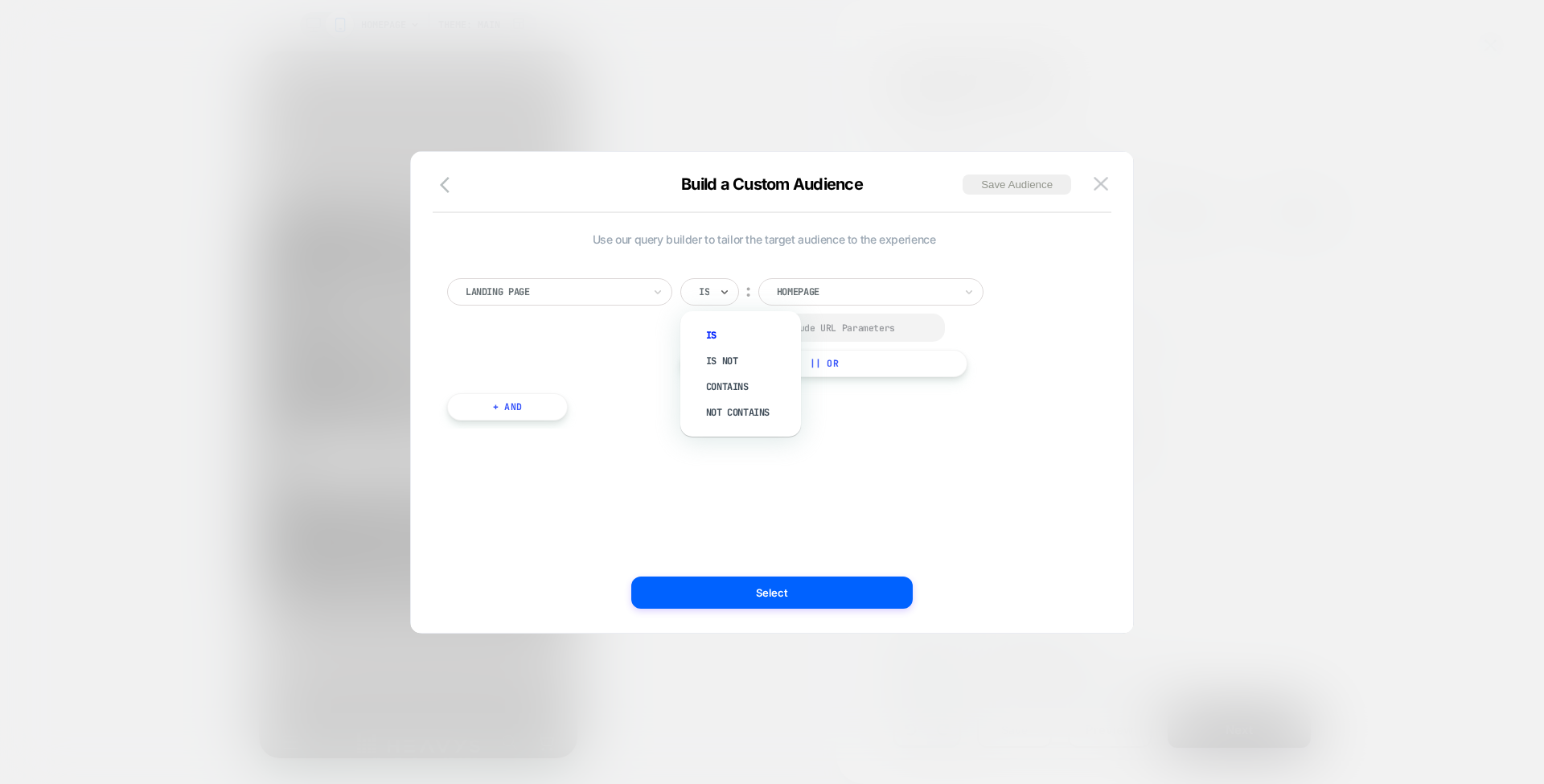
click at [306, 720] on div "Is" at bounding box center [295, 729] width 20 height 20
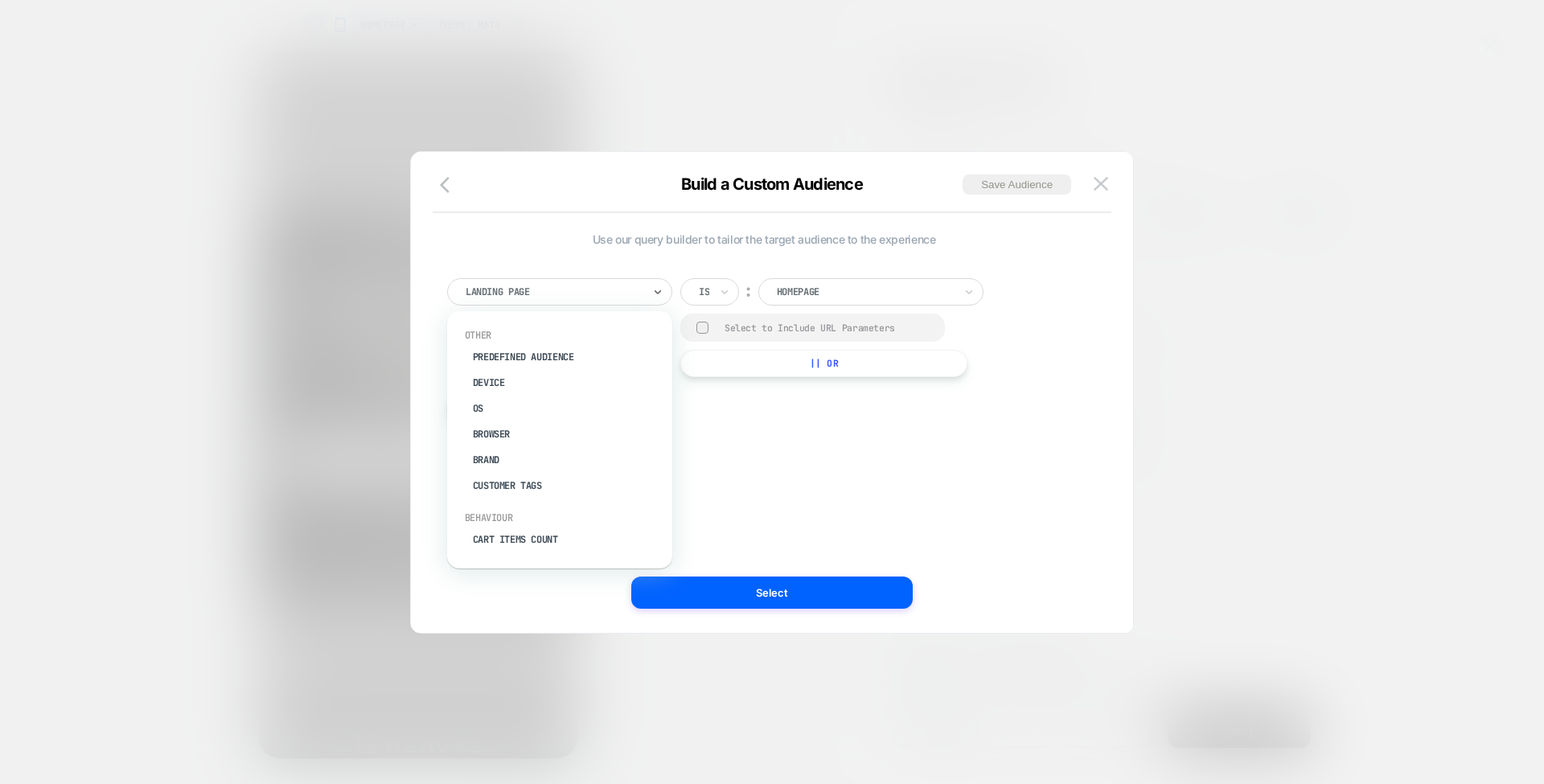
type input "**"
click at [1102, 193] on button at bounding box center [1101, 184] width 24 height 24
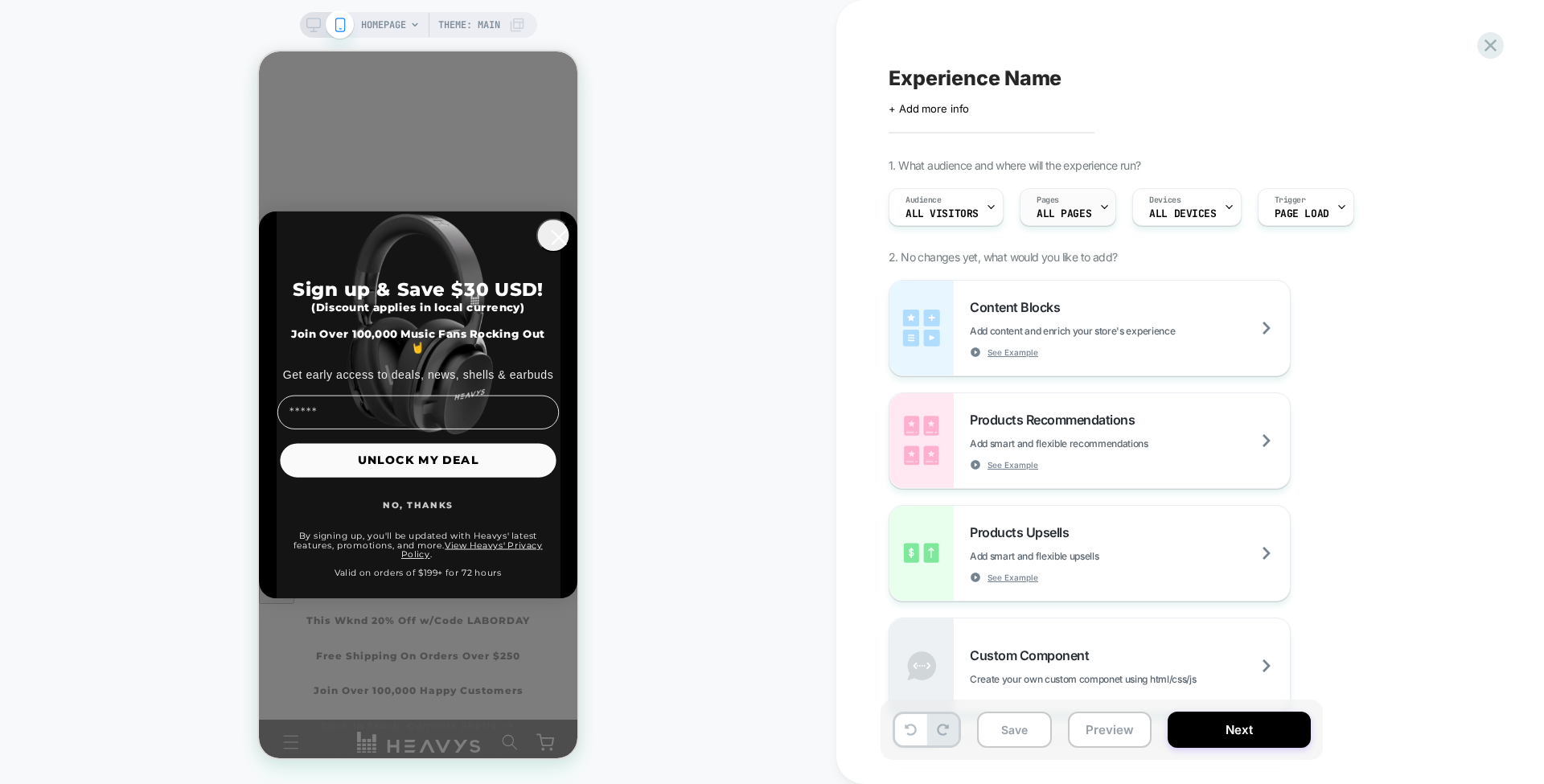
click at [1084, 208] on span "ALL PAGES" at bounding box center [1064, 214] width 55 height 11
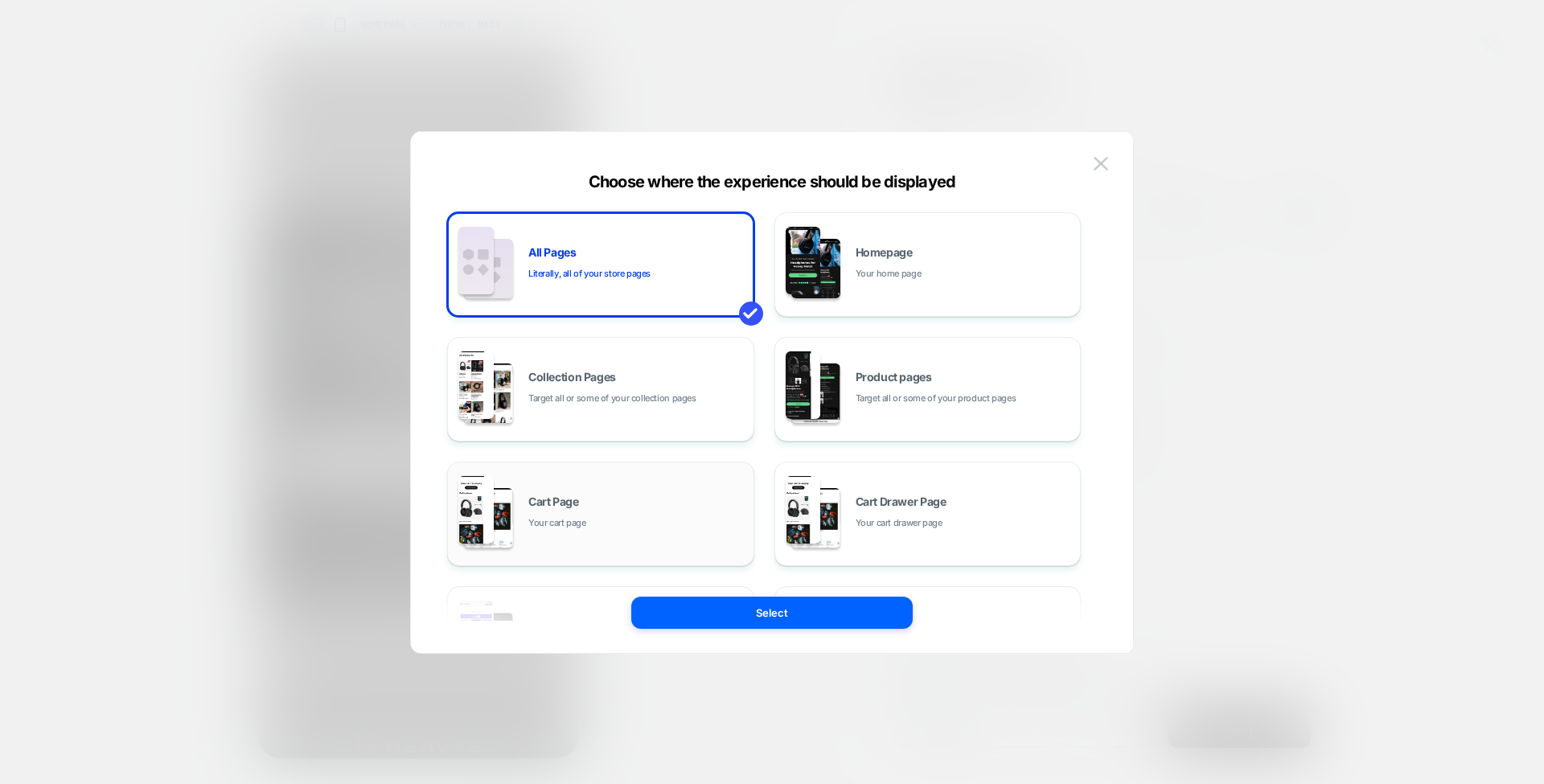
scroll to position [242, 0]
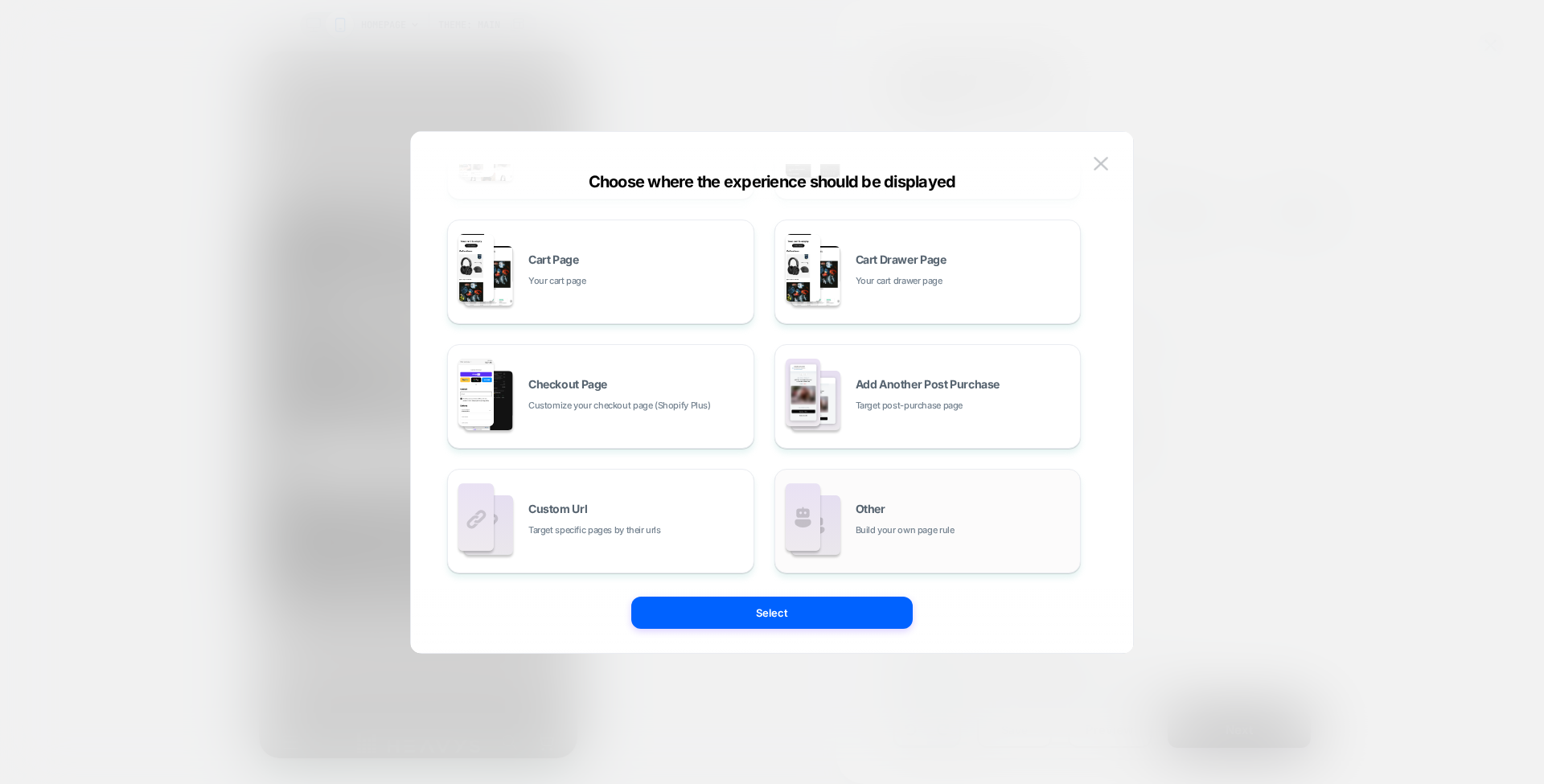
click at [874, 511] on span "Other" at bounding box center [871, 509] width 30 height 11
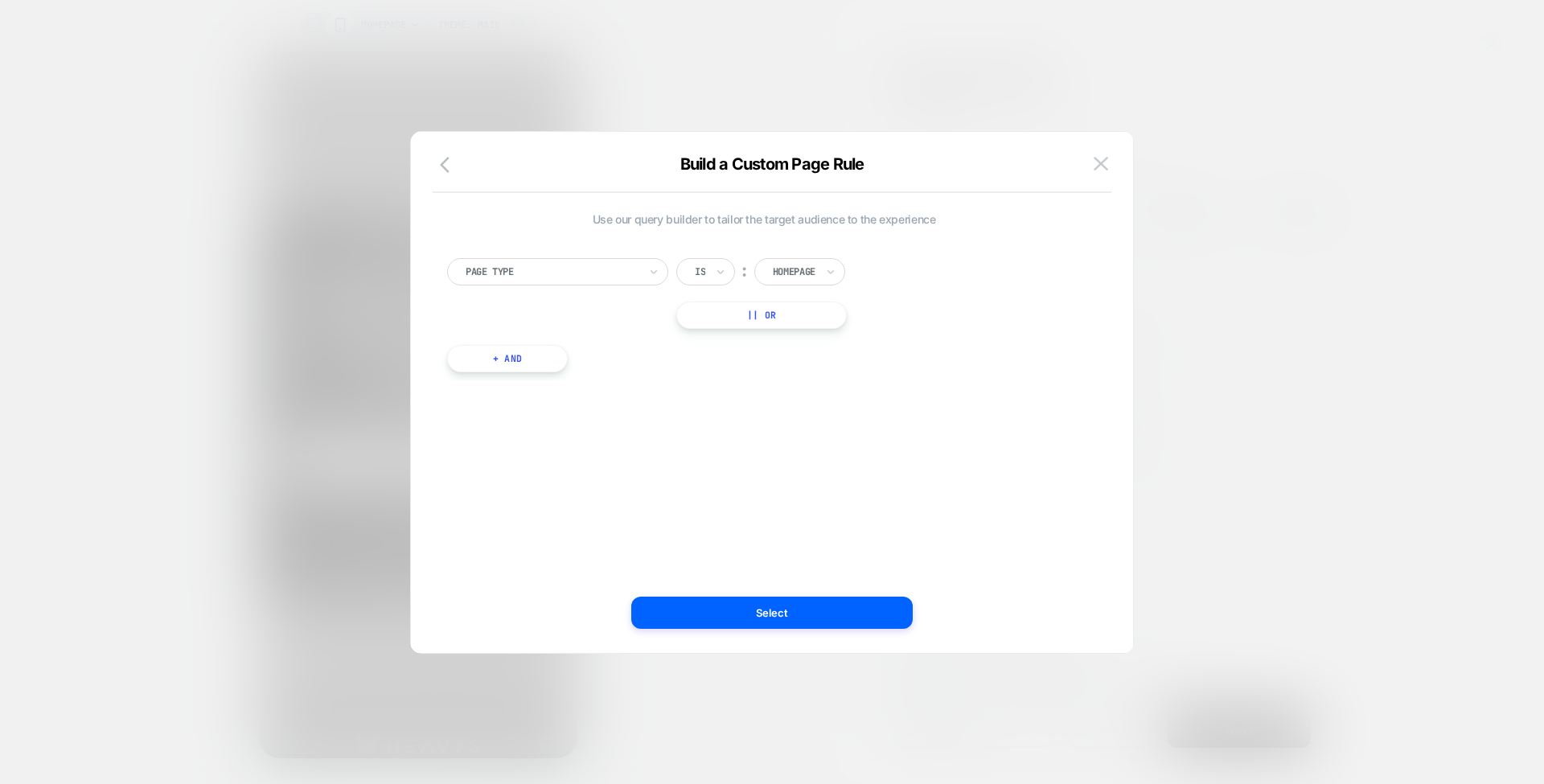
scroll to position [0, 0]
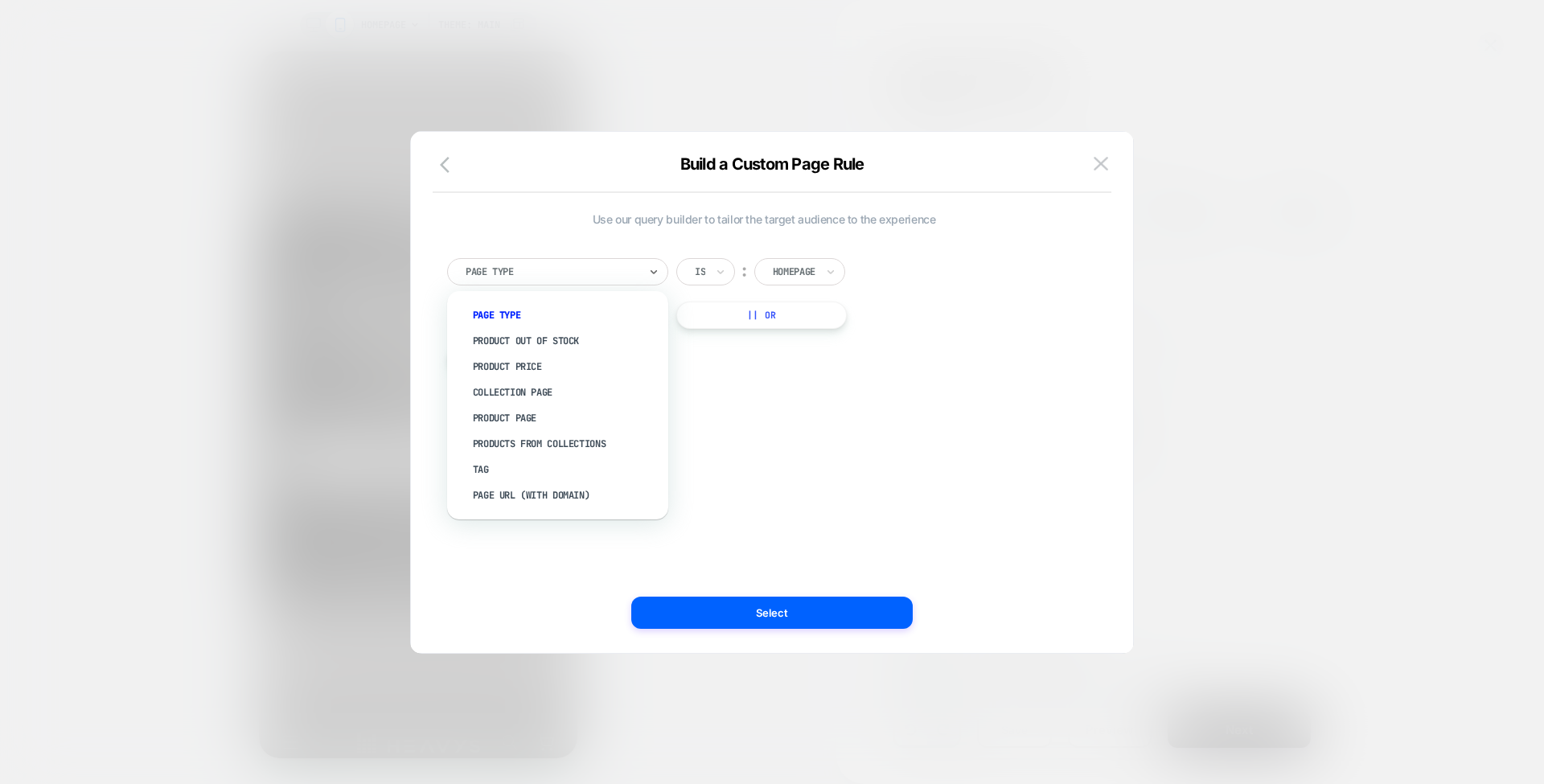
click at [591, 270] on div at bounding box center [551, 271] width 173 height 14
click at [575, 494] on div "Page Url (WITH DOMAIN)" at bounding box center [565, 495] width 205 height 26
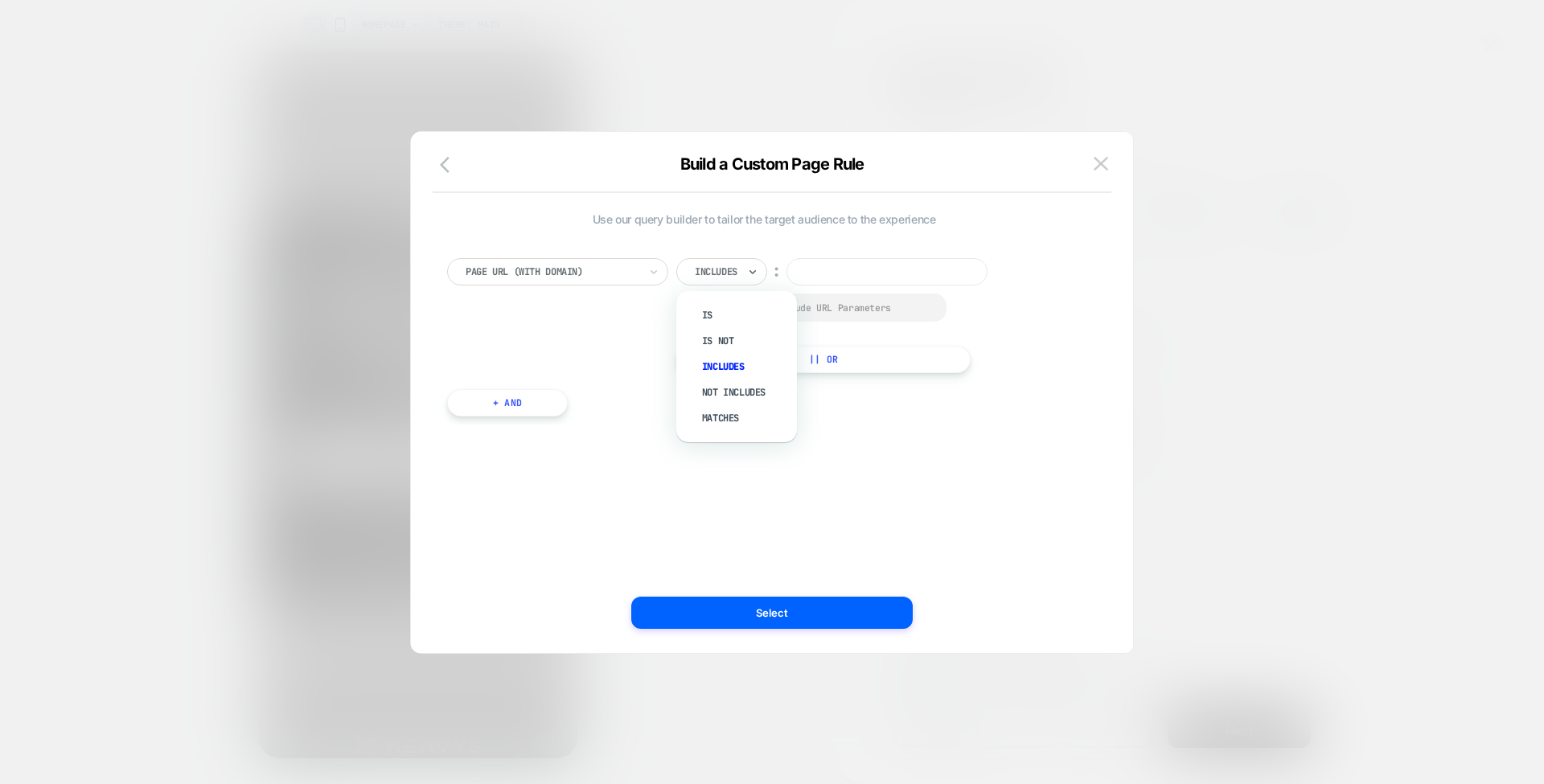
click at [730, 267] on div at bounding box center [717, 271] width 43 height 14
click at [708, 308] on div "Is" at bounding box center [745, 316] width 105 height 26
click at [809, 276] on input at bounding box center [854, 271] width 201 height 27
click at [708, 267] on div "Is" at bounding box center [706, 271] width 59 height 27
click at [723, 413] on div "Matches" at bounding box center [745, 419] width 105 height 26
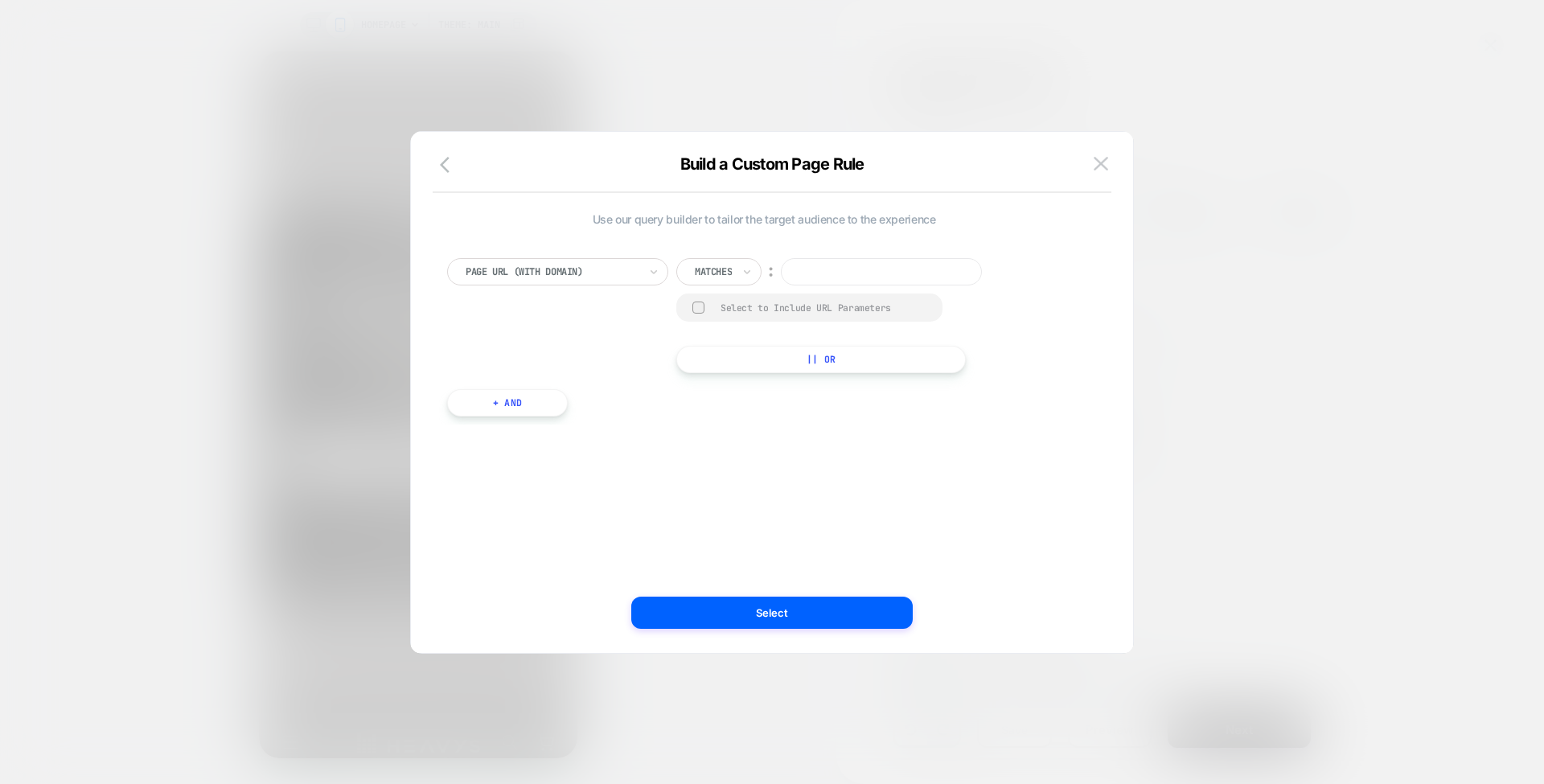
click at [846, 268] on input at bounding box center [881, 271] width 201 height 27
click at [732, 274] on div at bounding box center [714, 271] width 37 height 14
click at [452, 170] on icon "button" at bounding box center [450, 164] width 20 height 20
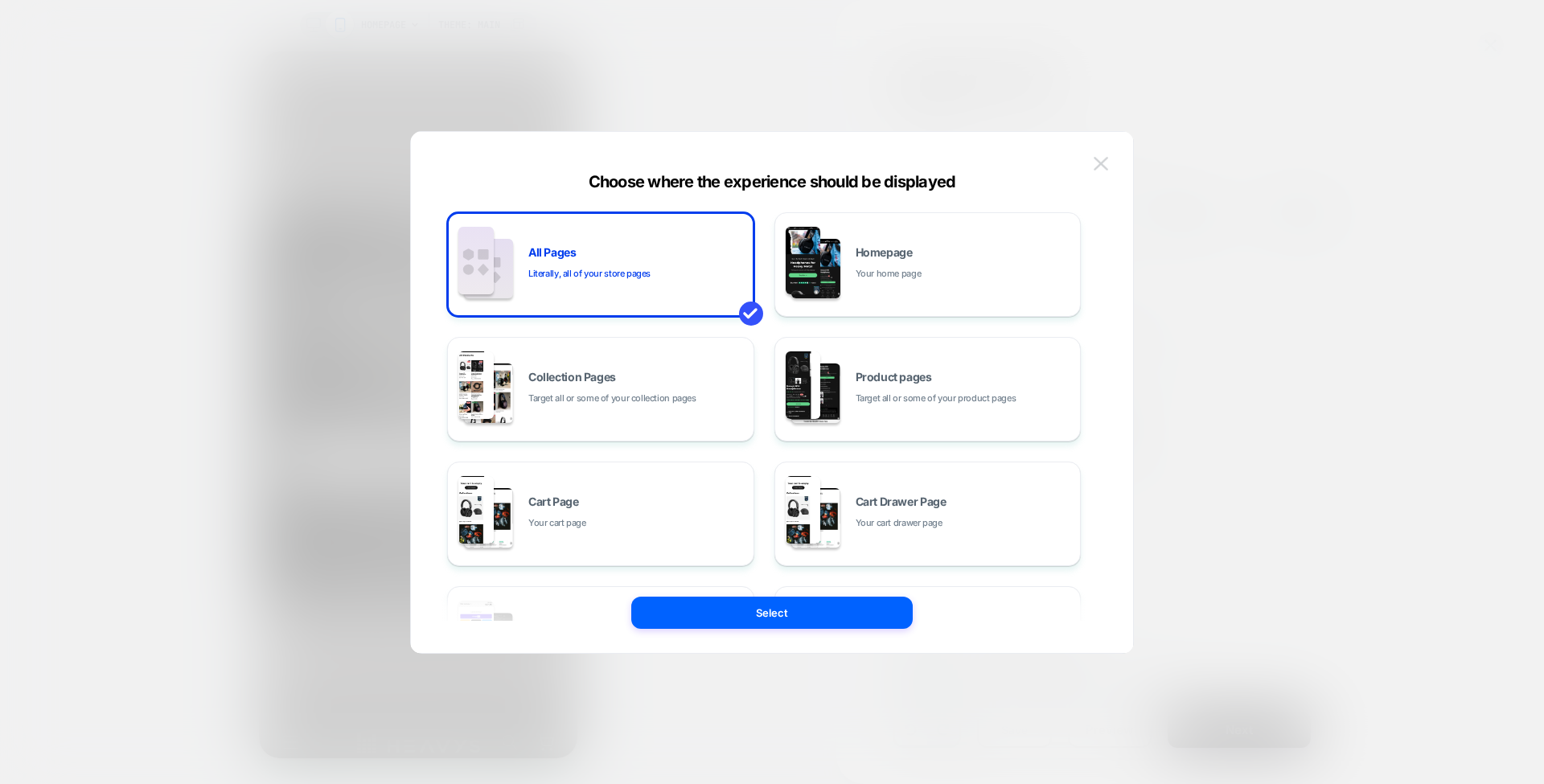
click at [1104, 161] on img at bounding box center [1101, 164] width 14 height 14
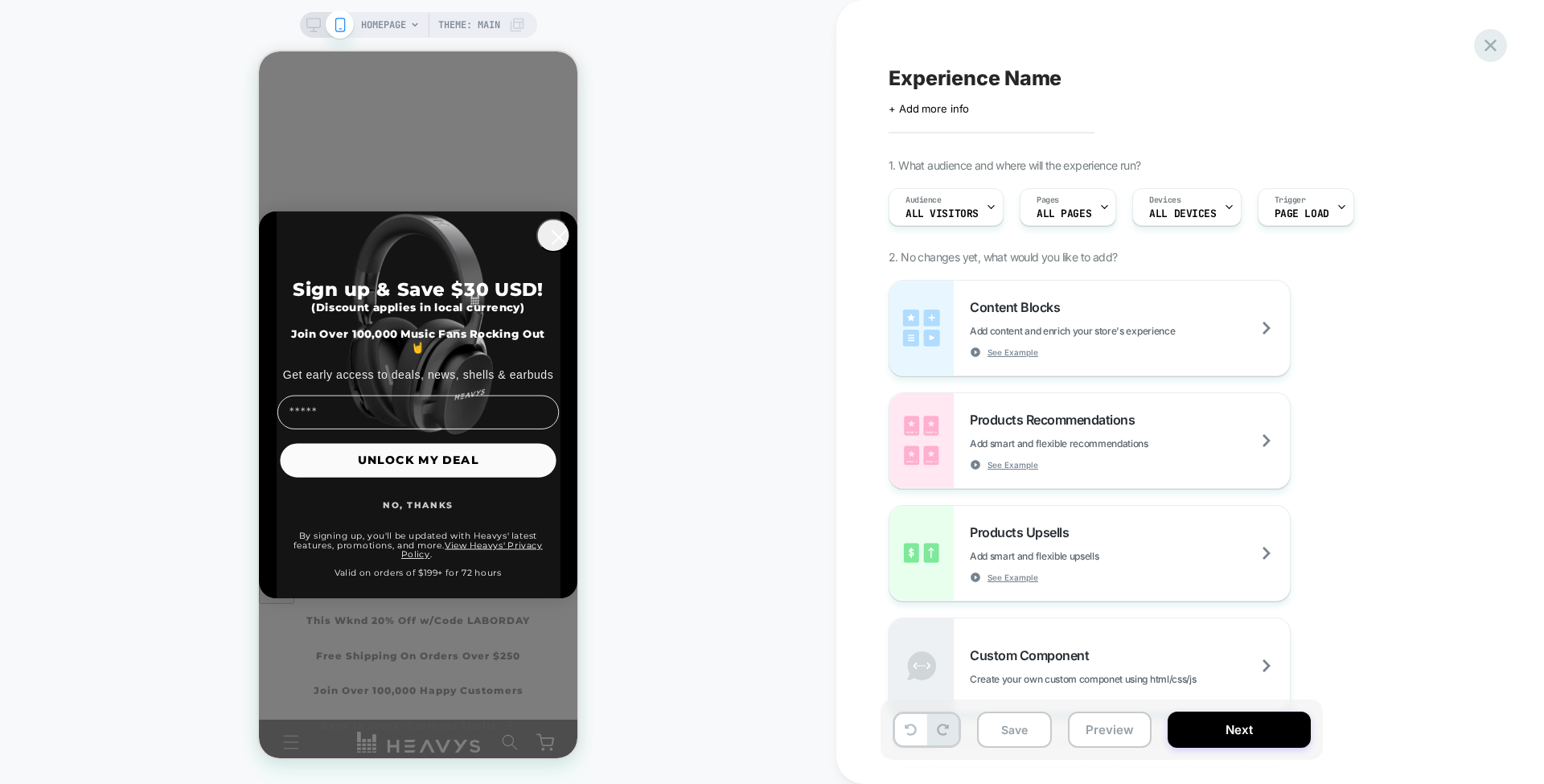
click at [1501, 49] on icon at bounding box center [1491, 45] width 21 height 21
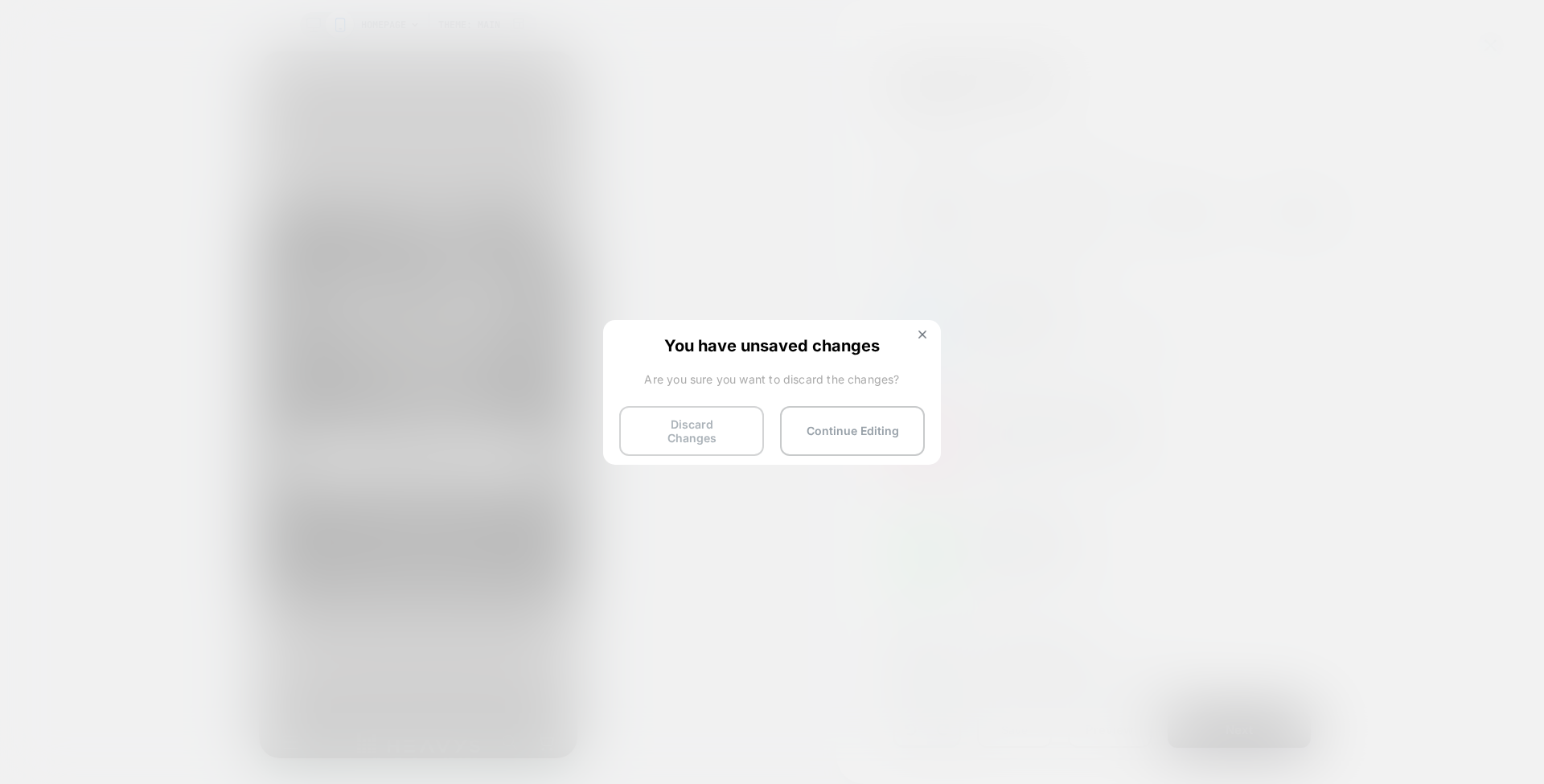
click at [722, 435] on button "Discard Changes" at bounding box center [692, 431] width 145 height 50
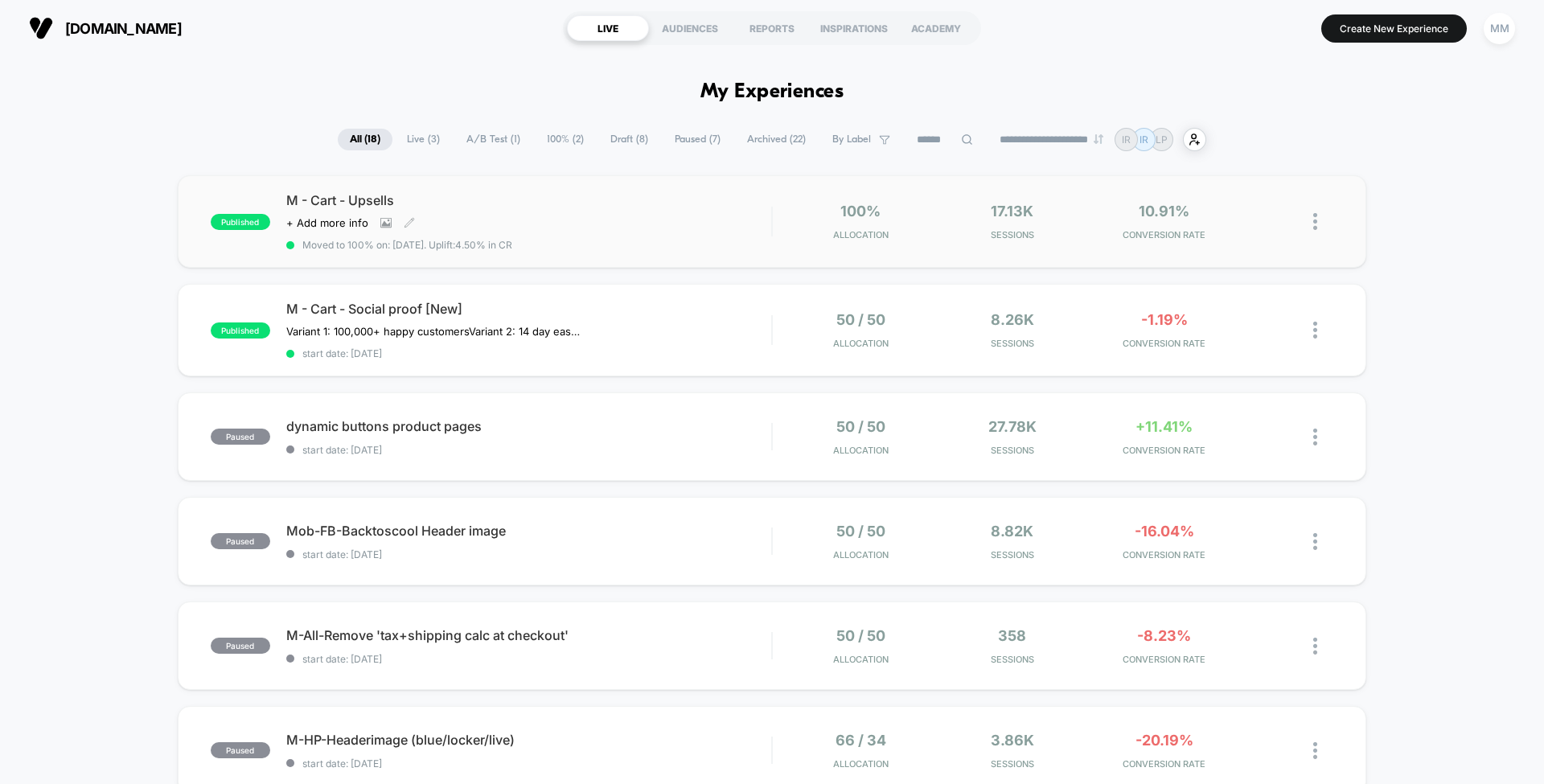
click at [598, 209] on div "M - Cart - Upsells Click to view images Click to edit experience details + Add …" at bounding box center [528, 221] width 485 height 59
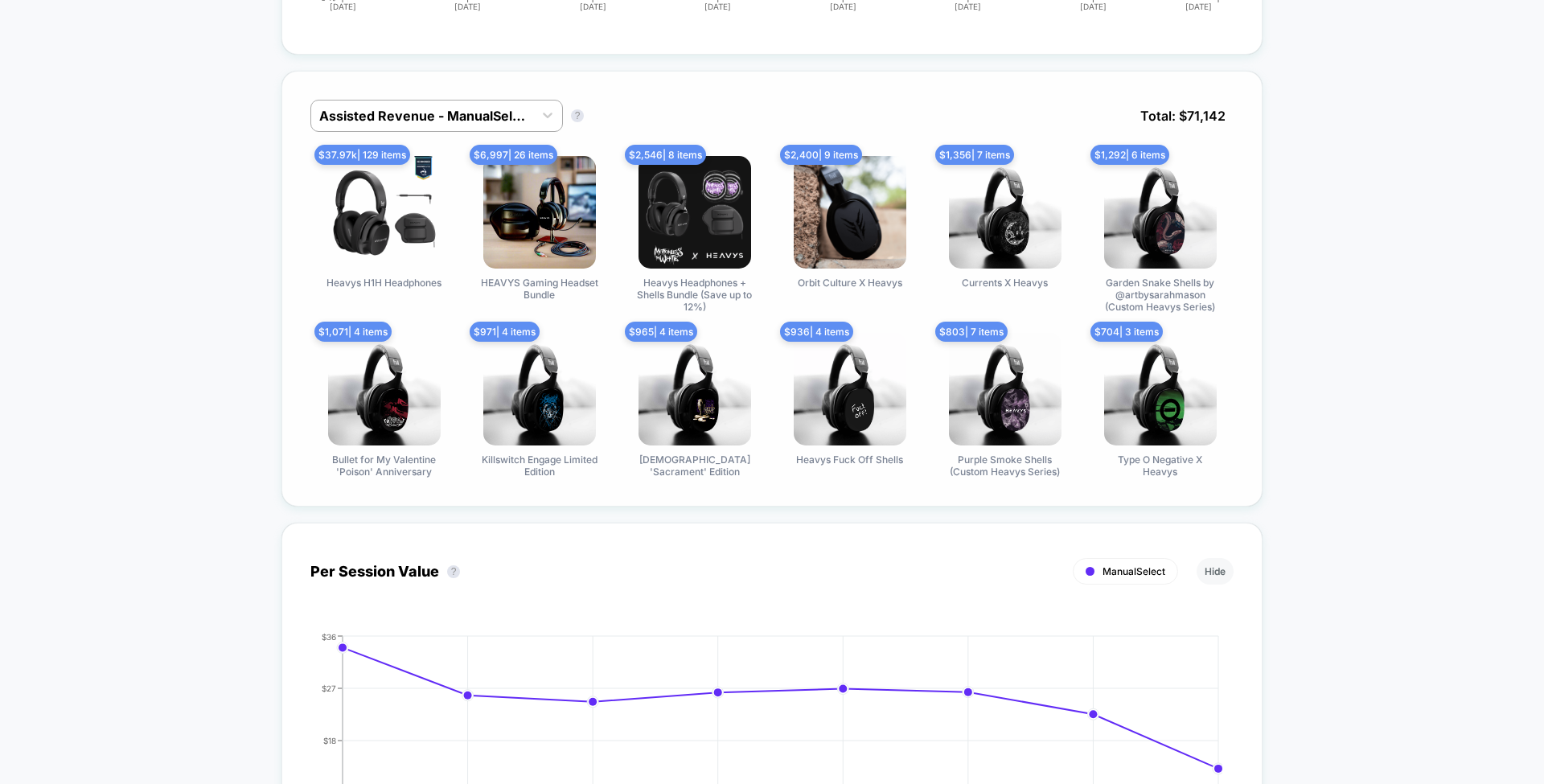
scroll to position [1406, 0]
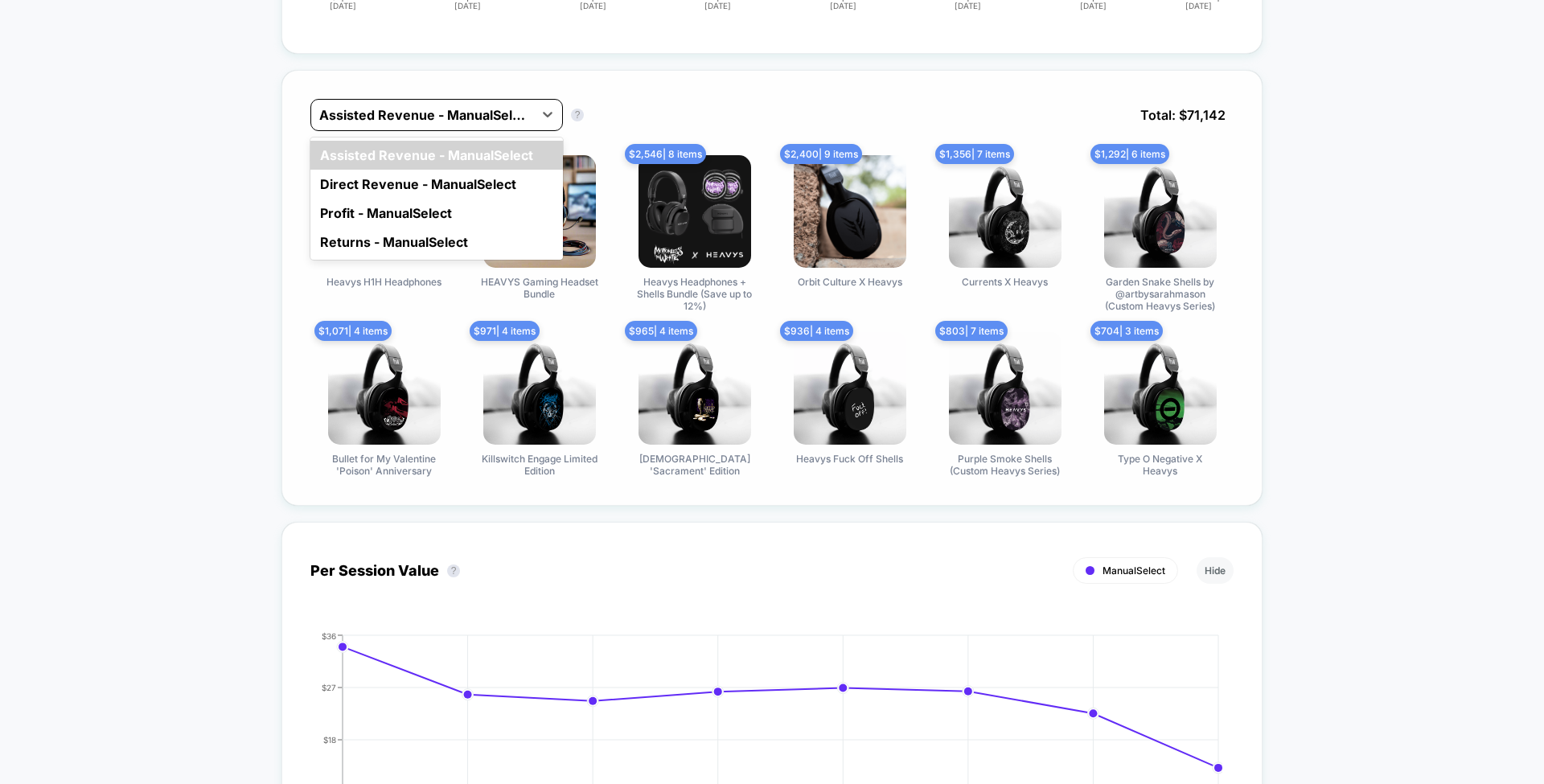
click at [519, 107] on div at bounding box center [422, 115] width 206 height 20
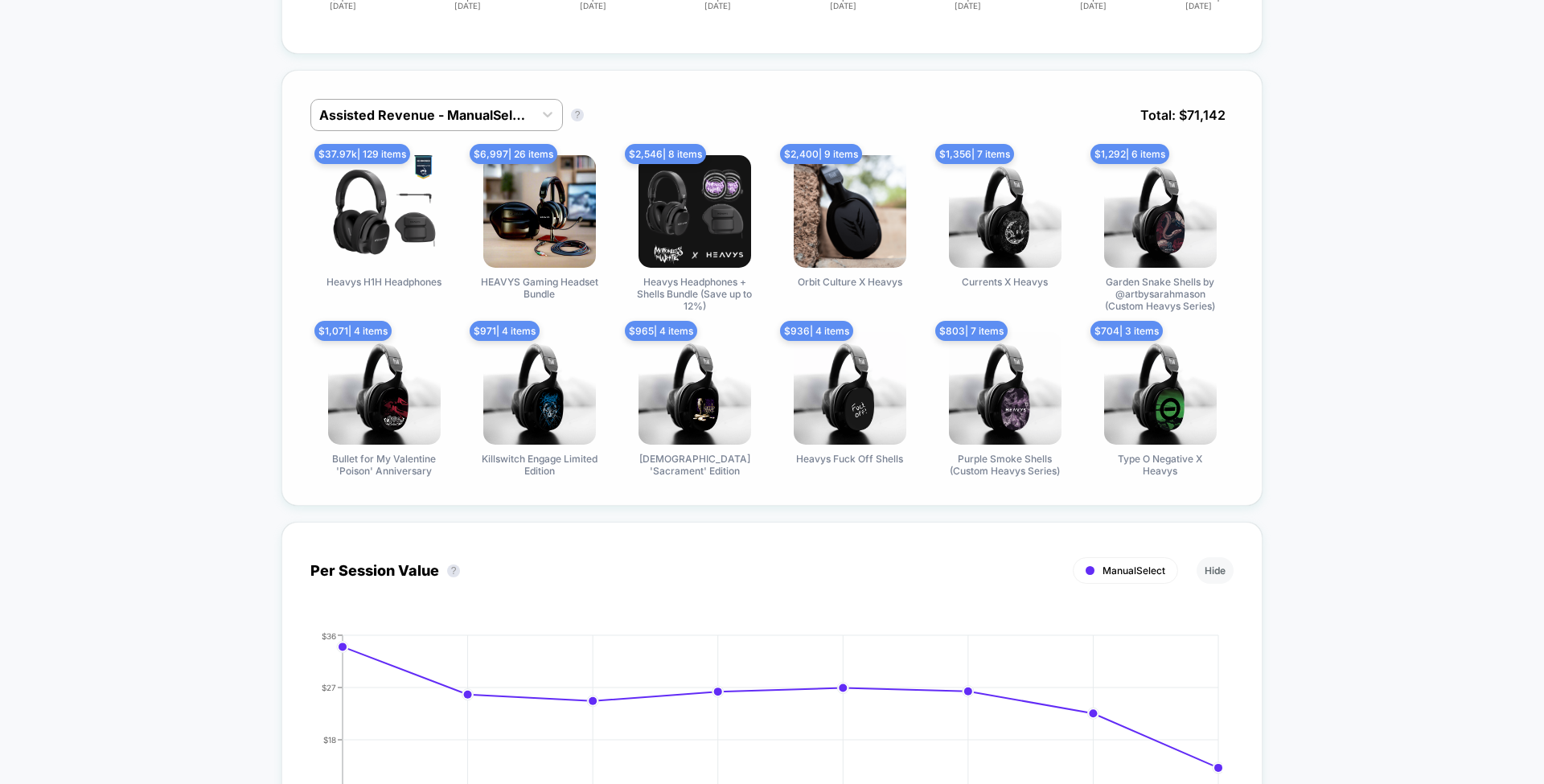
click at [669, 81] on div "Assisted Revenue - ManualSelect Assisted Revenue - ManualSelect ? Total: $ 71,1…" at bounding box center [772, 288] width 981 height 435
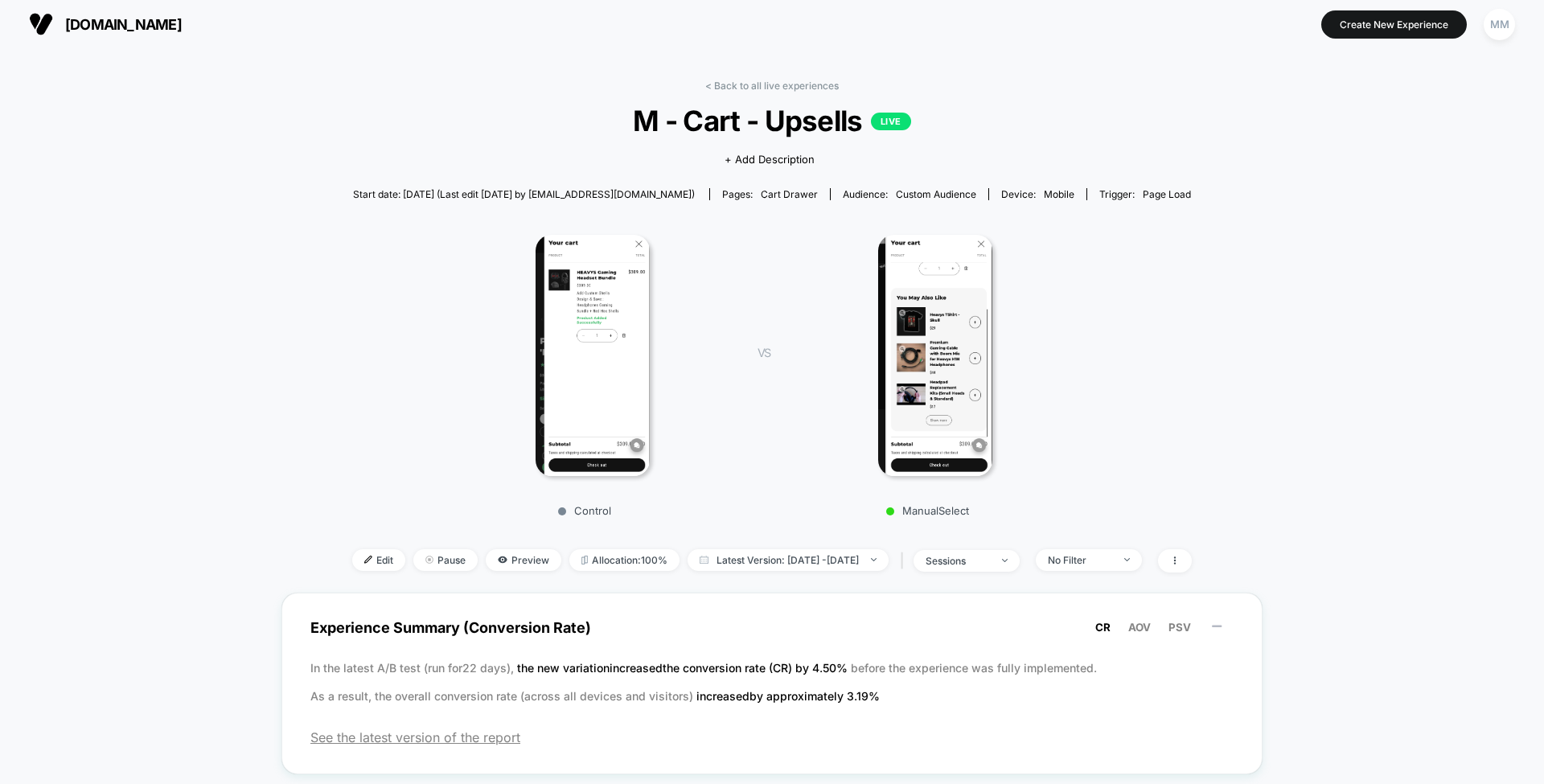
scroll to position [0, 0]
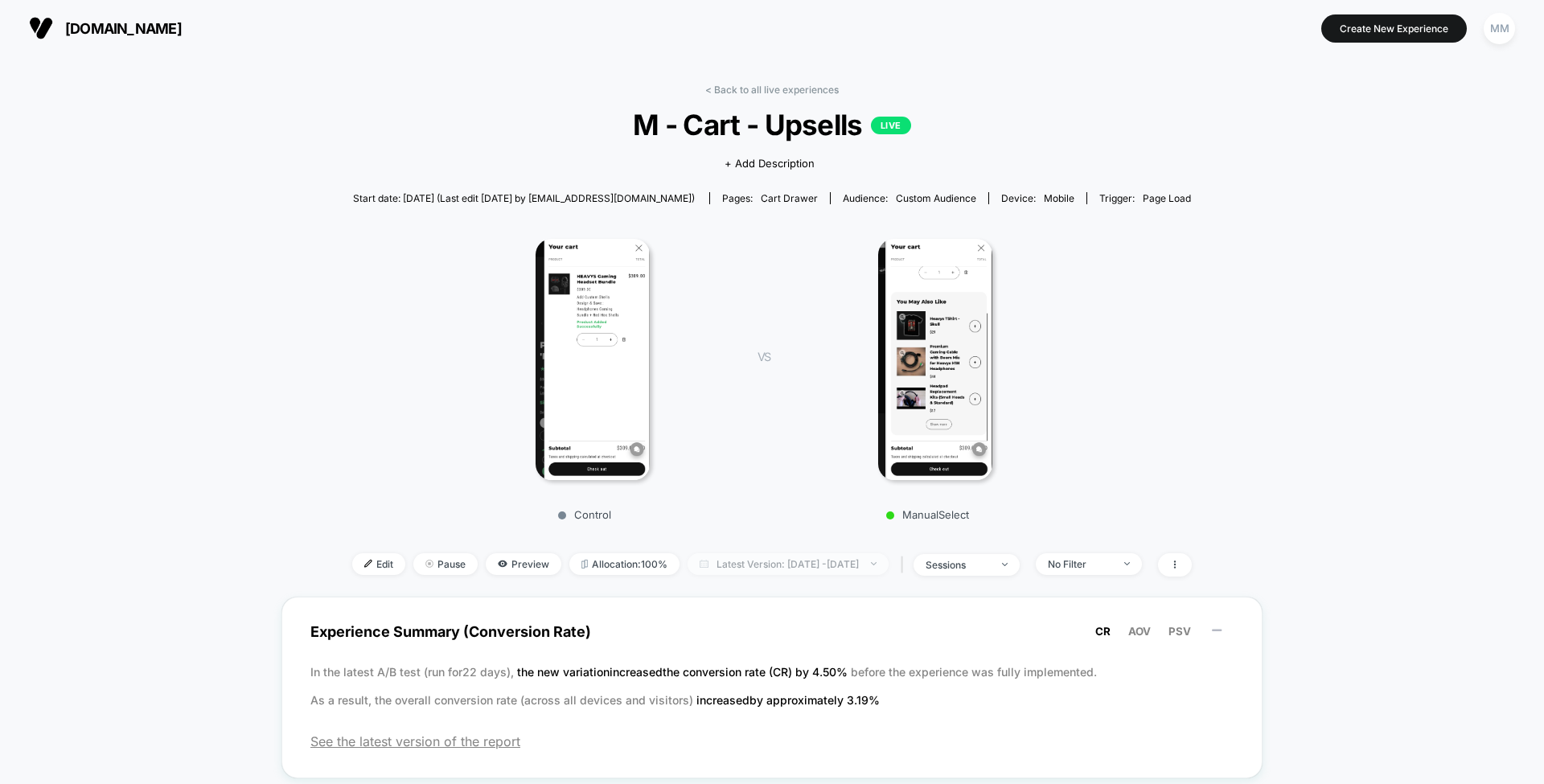
click at [700, 561] on span "Latest Version: Aug 28, 2025 - Sep 5, 2025" at bounding box center [788, 563] width 201 height 21
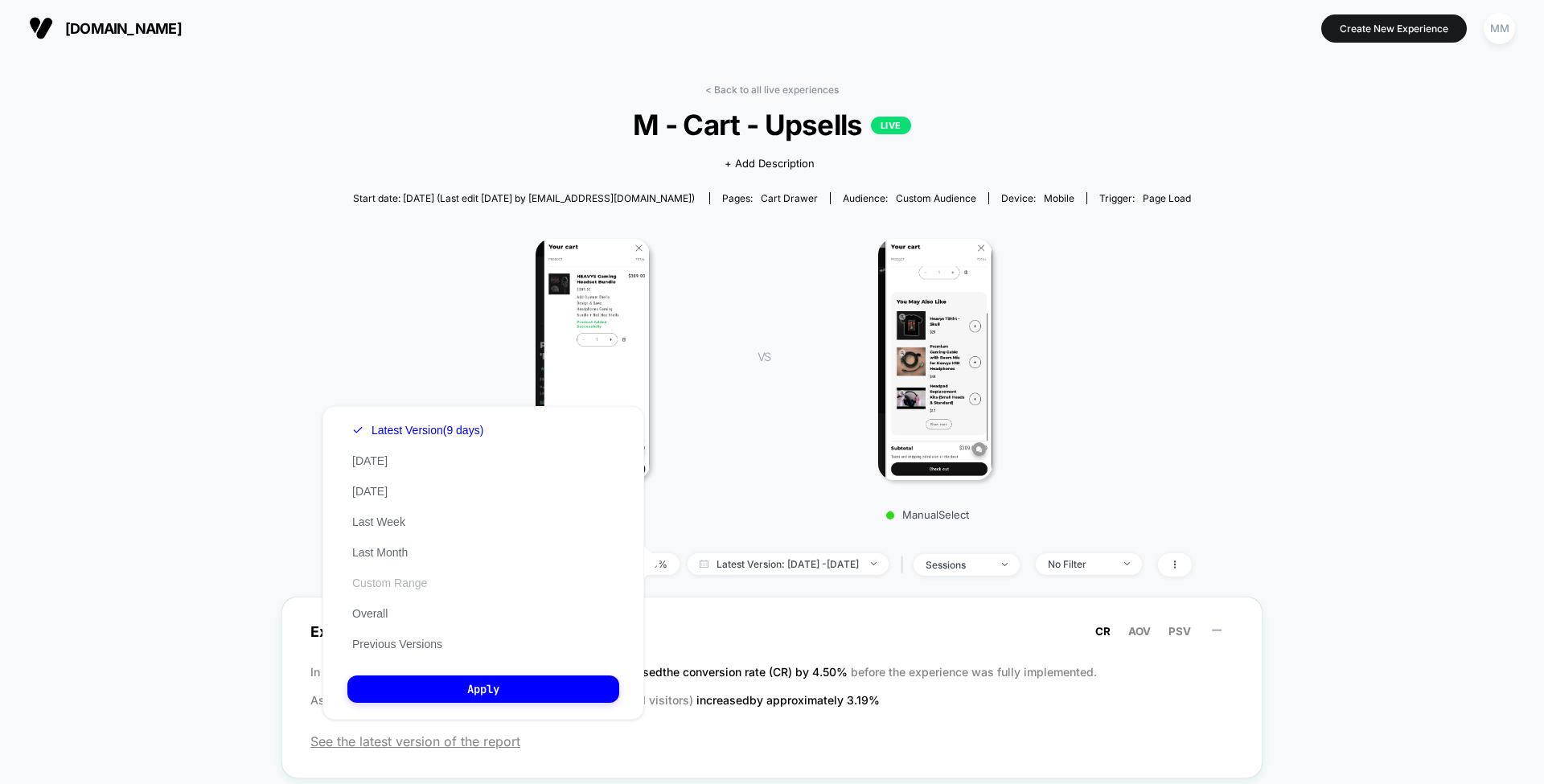
click at [407, 577] on button "Custom Range" at bounding box center [390, 582] width 84 height 14
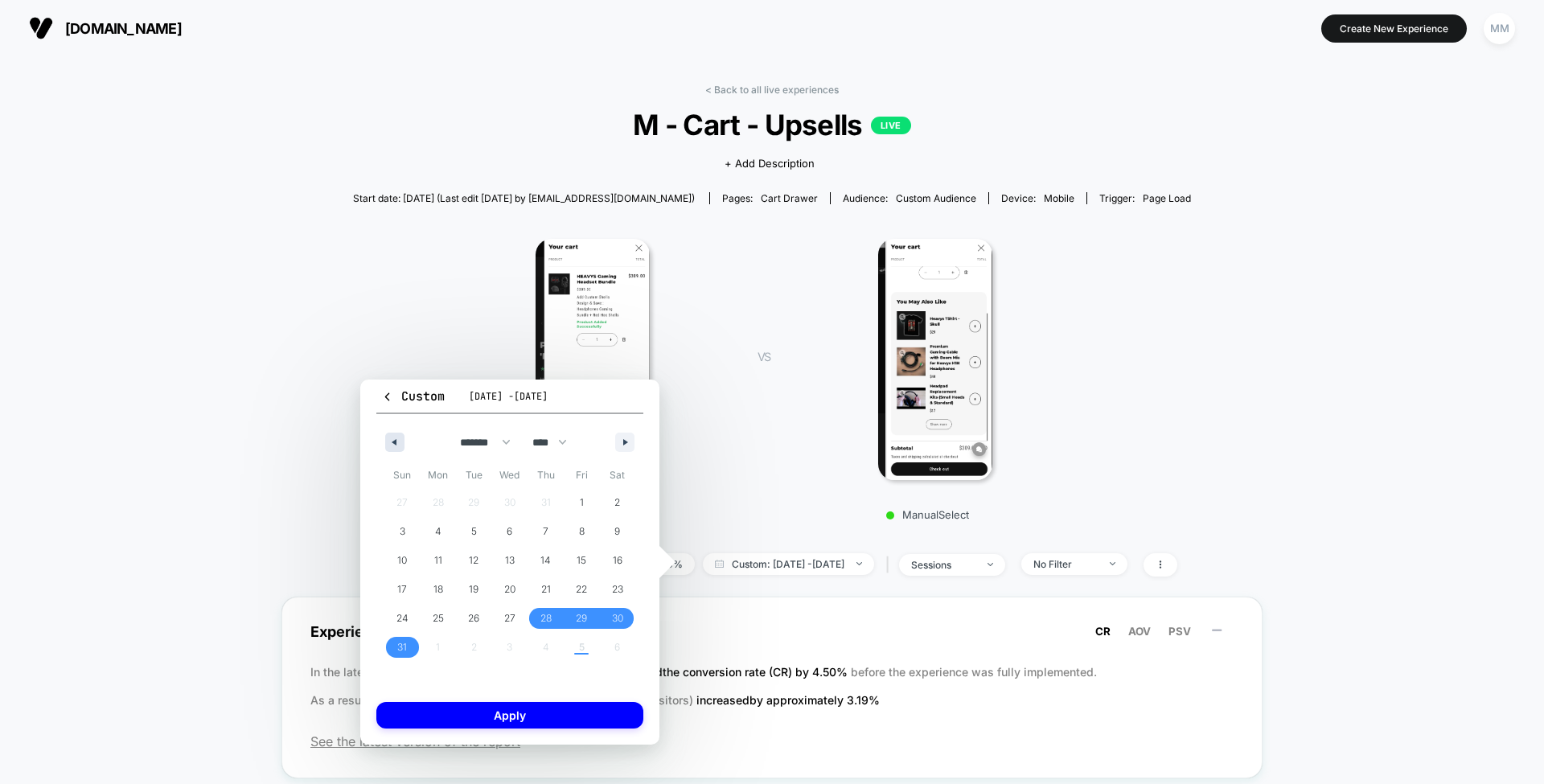
click at [391, 435] on button "button" at bounding box center [394, 442] width 20 height 20
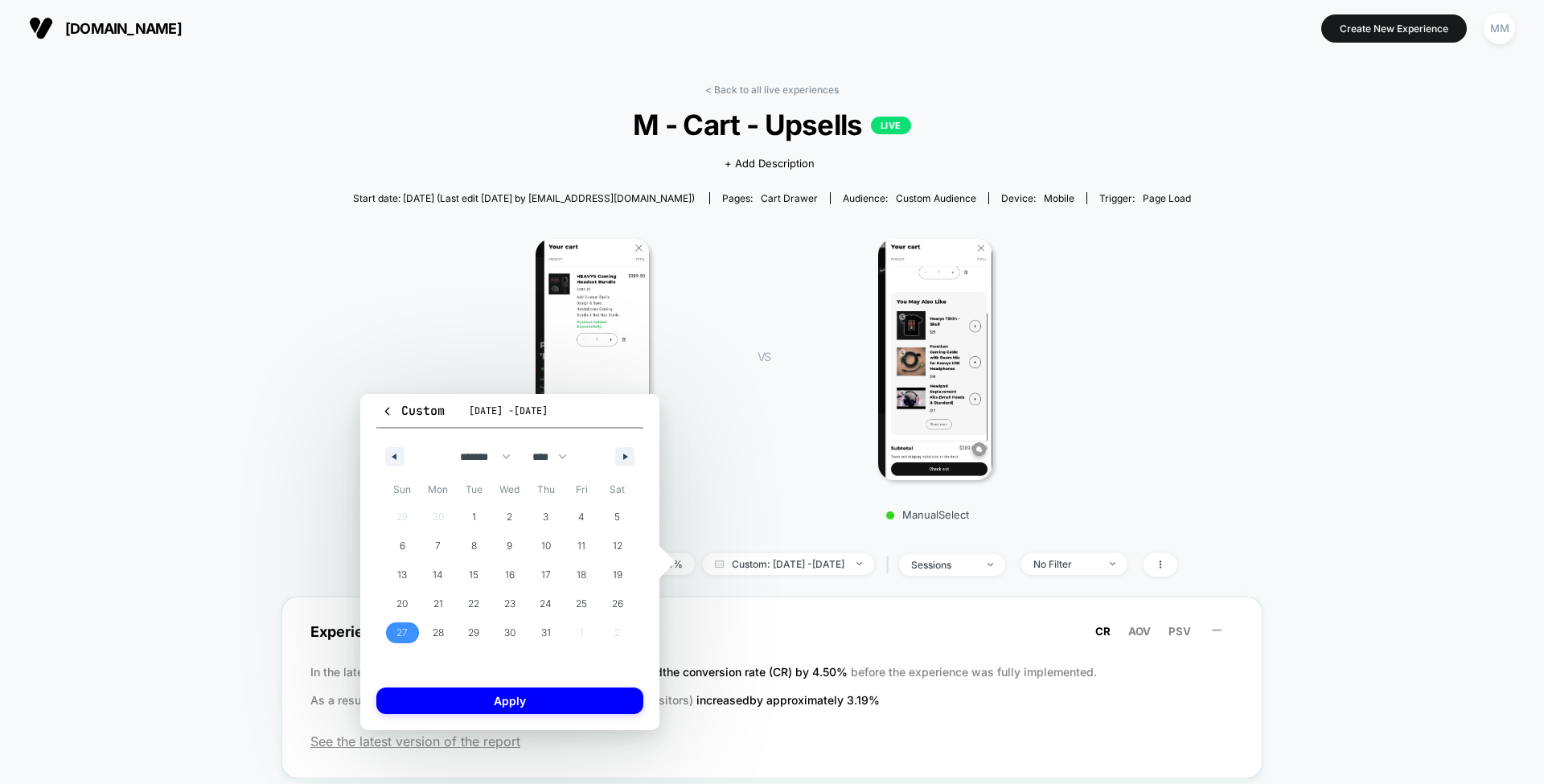
click at [404, 629] on span "27" at bounding box center [402, 633] width 11 height 29
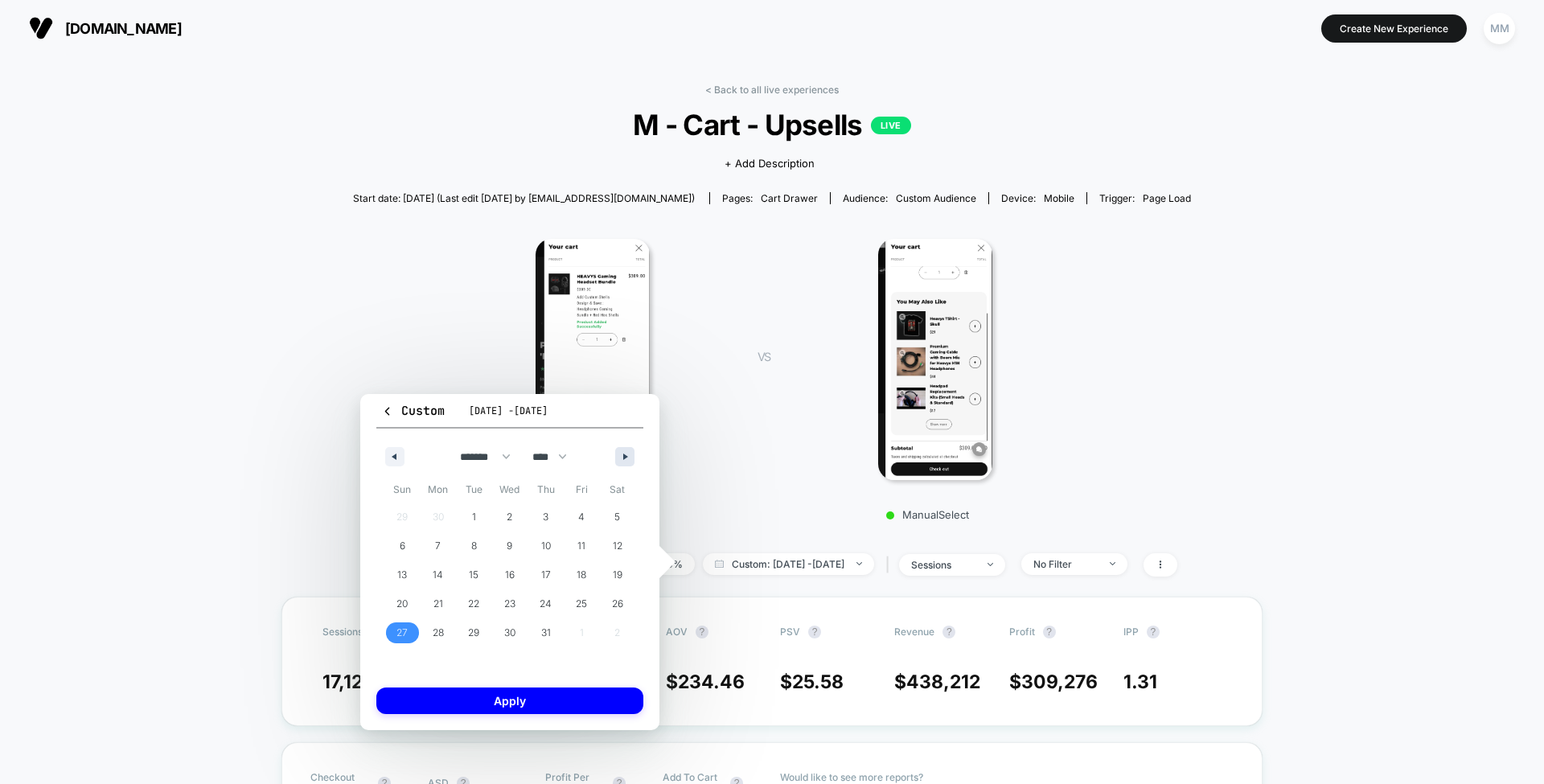
click at [626, 449] on button "button" at bounding box center [624, 457] width 20 height 20
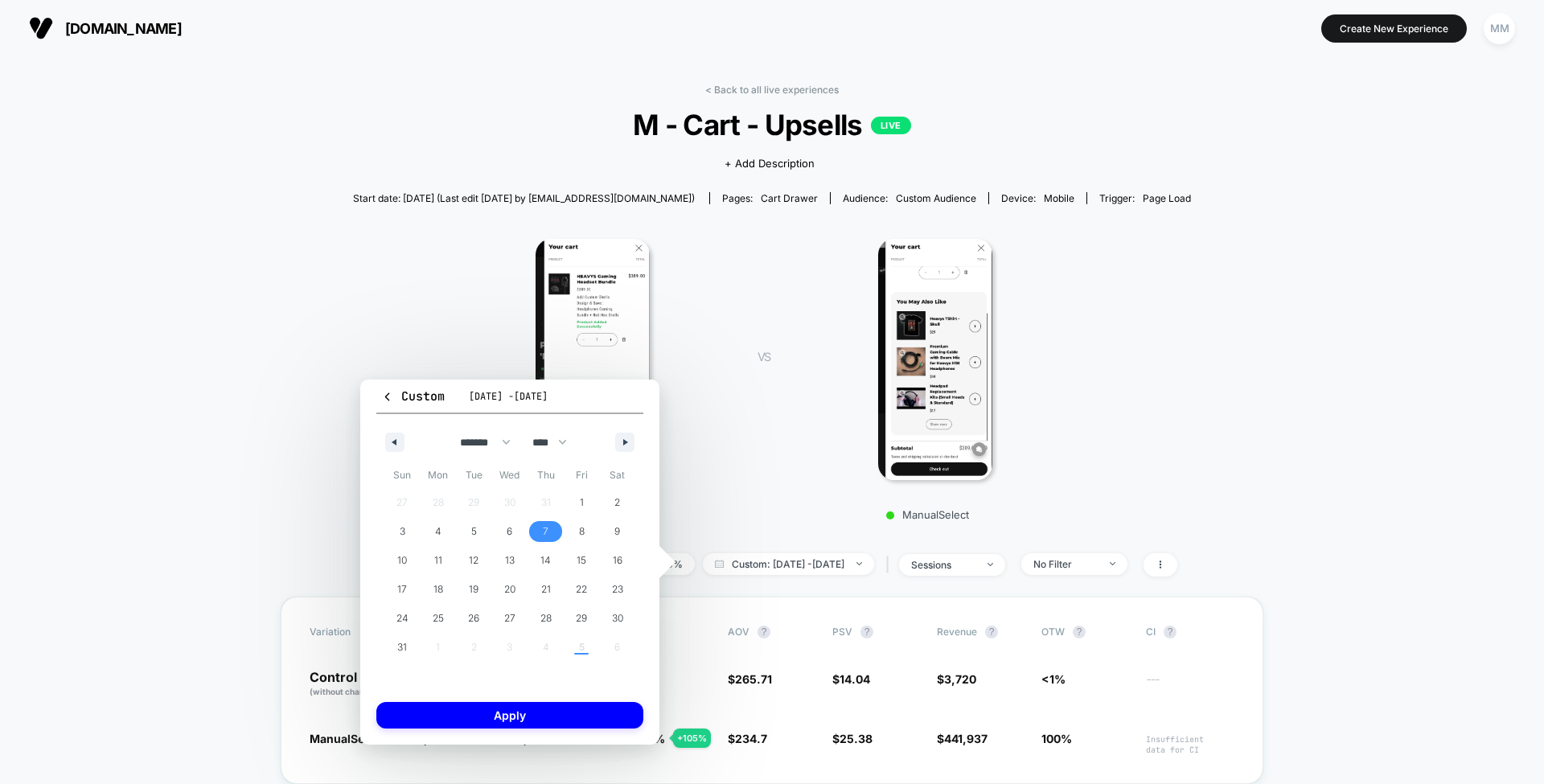
click at [546, 529] on span "7" at bounding box center [546, 531] width 6 height 29
select select "*"
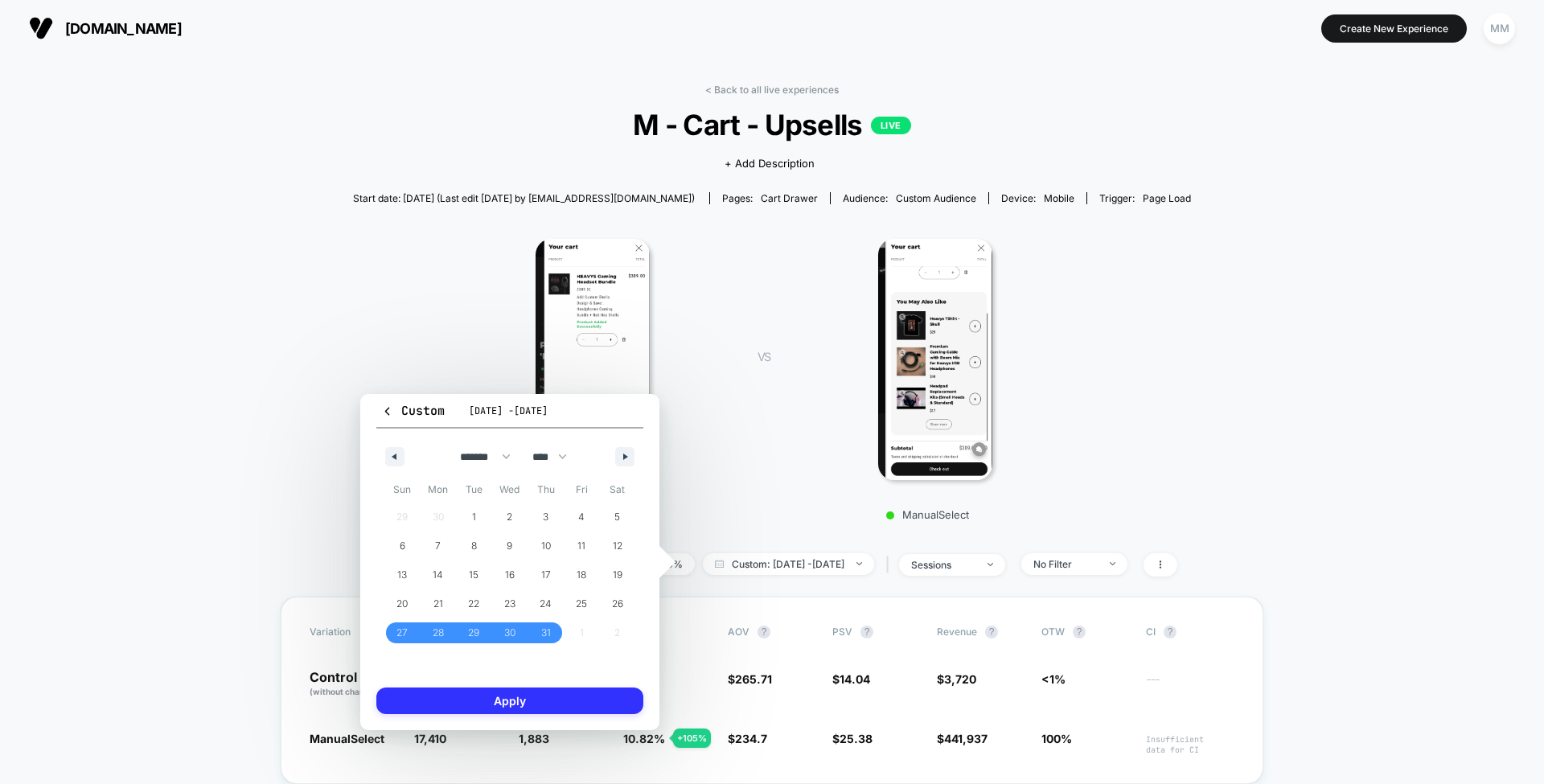
click at [526, 703] on button "Apply" at bounding box center [510, 701] width 267 height 26
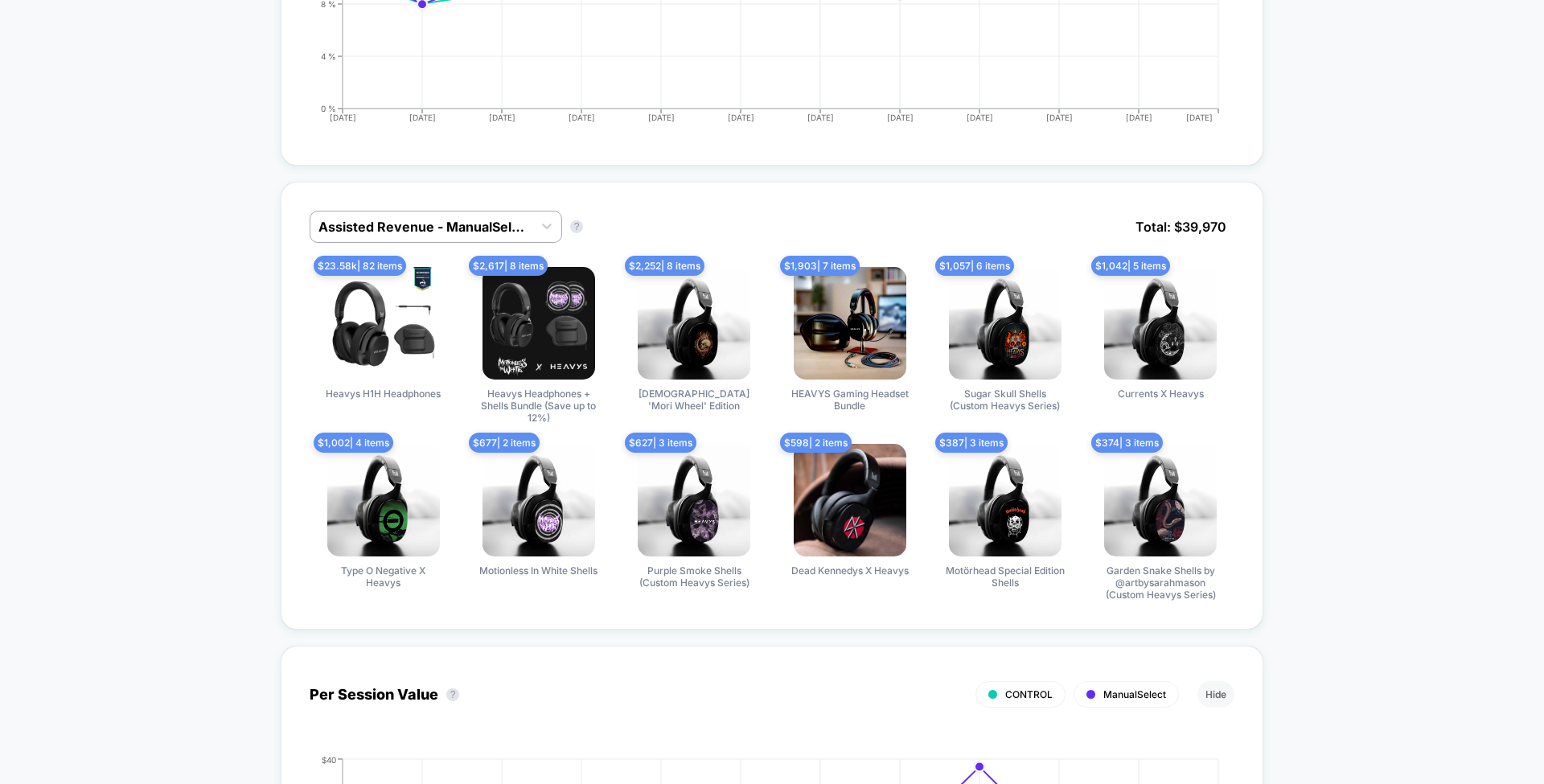
scroll to position [1184, 0]
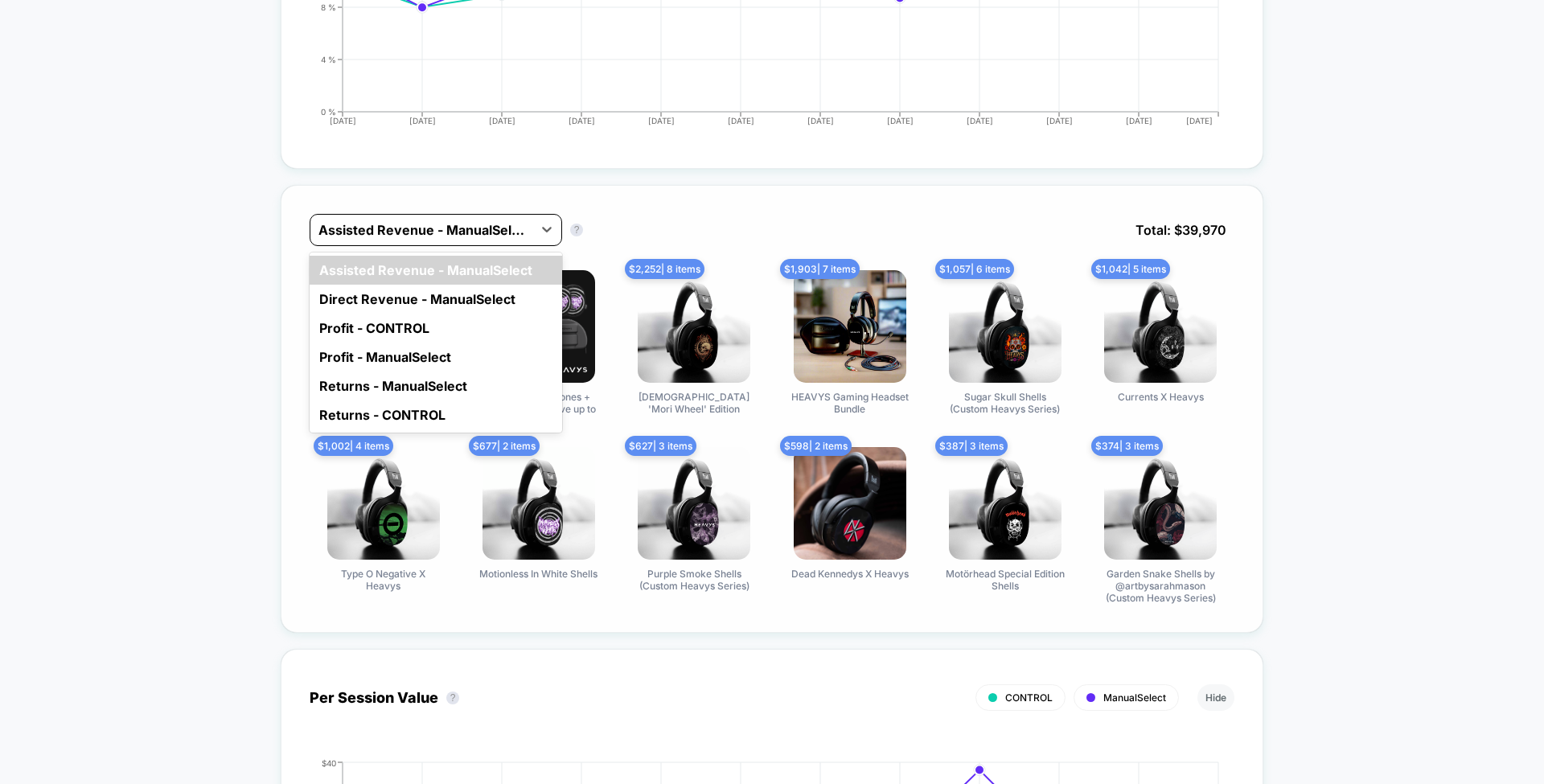
click at [465, 221] on div at bounding box center [422, 230] width 206 height 20
click at [431, 360] on div "Profit - ManualSelect" at bounding box center [436, 357] width 252 height 29
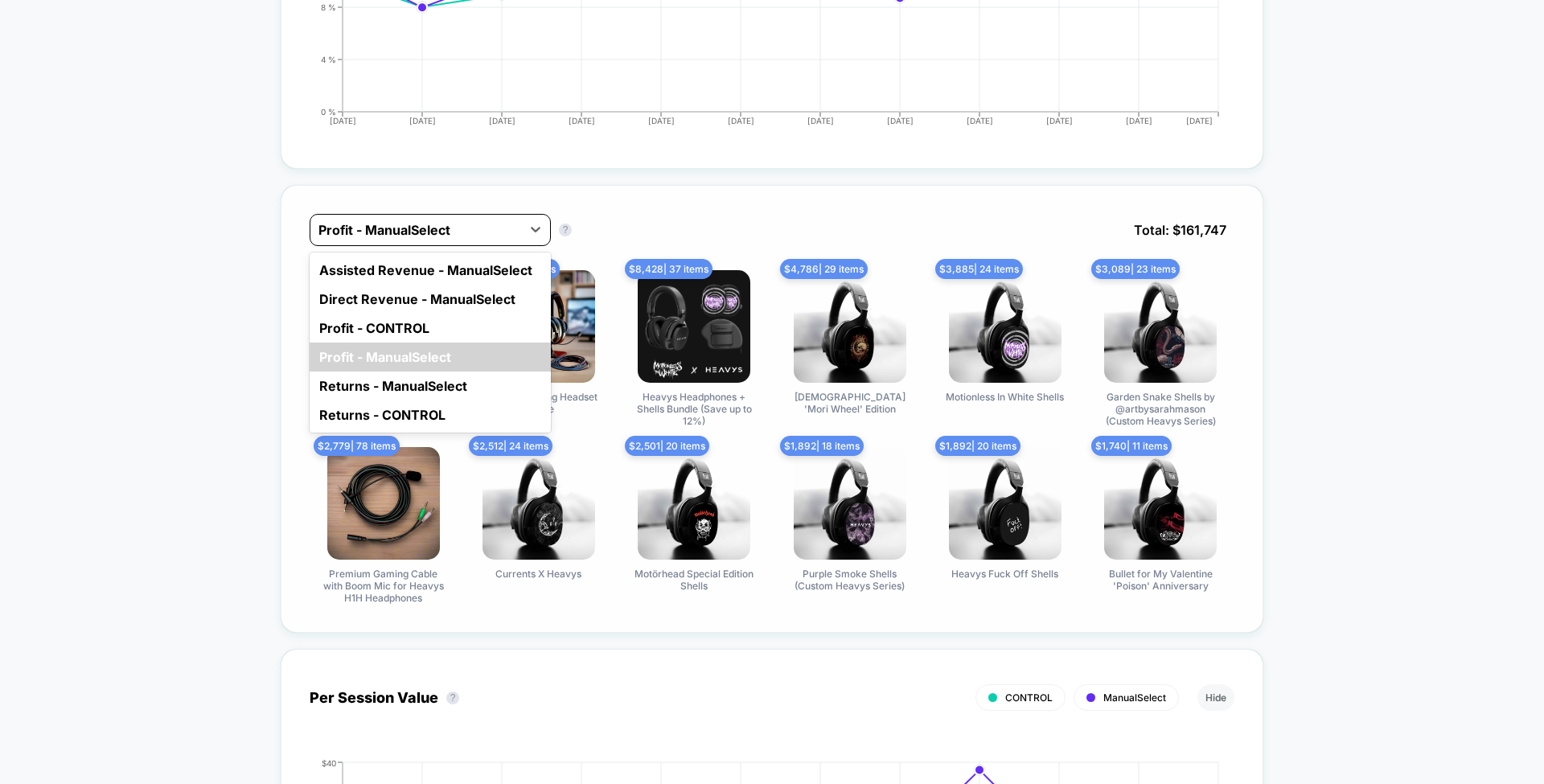
click at [479, 235] on div "Profit - ManualSelect" at bounding box center [415, 230] width 210 height 26
click at [446, 319] on div "Profit - CONTROL" at bounding box center [430, 328] width 241 height 29
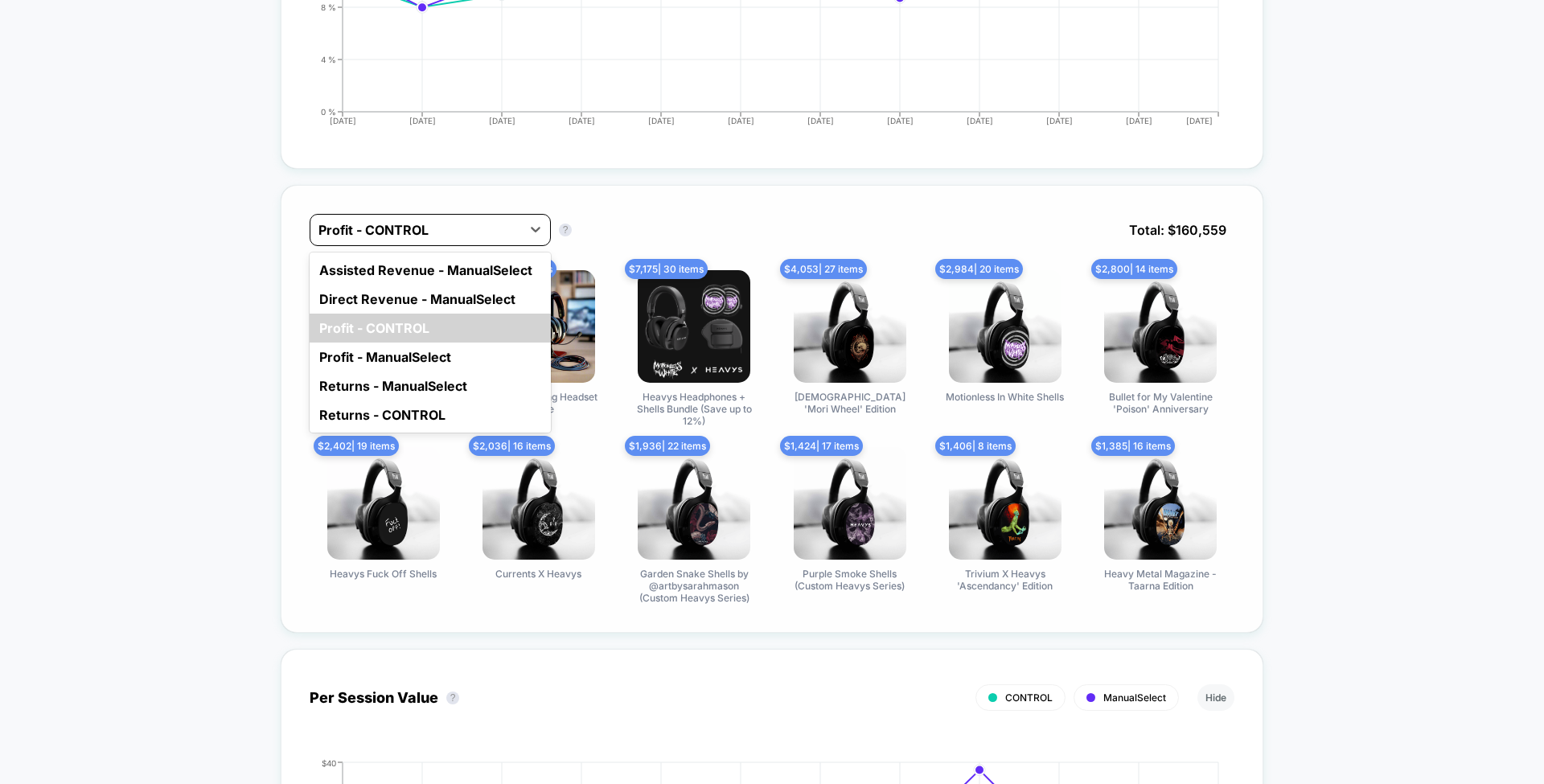
click at [453, 221] on div at bounding box center [416, 230] width 194 height 20
click at [433, 354] on div "Profit - ManualSelect" at bounding box center [430, 357] width 241 height 29
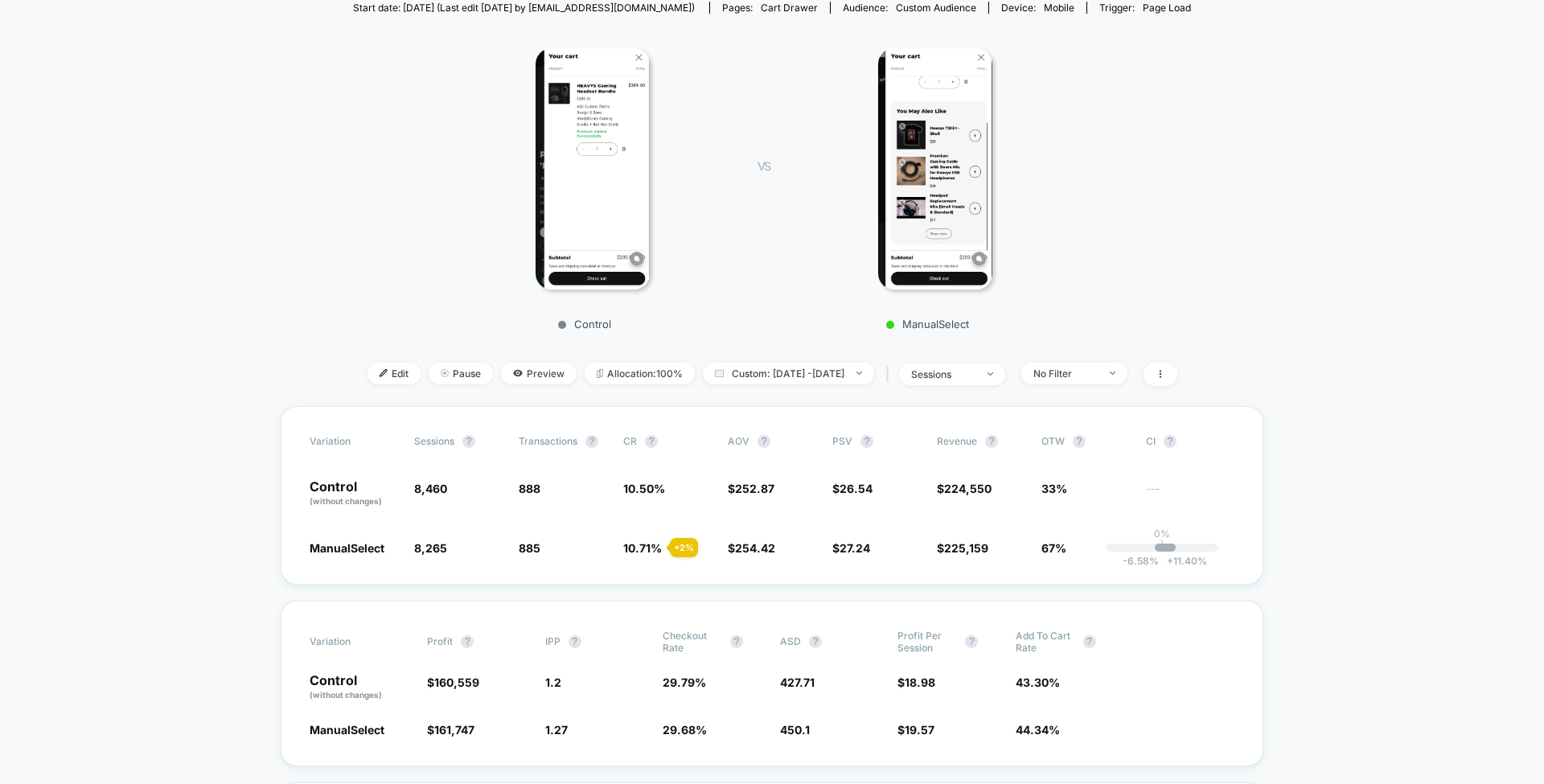
scroll to position [199, 0]
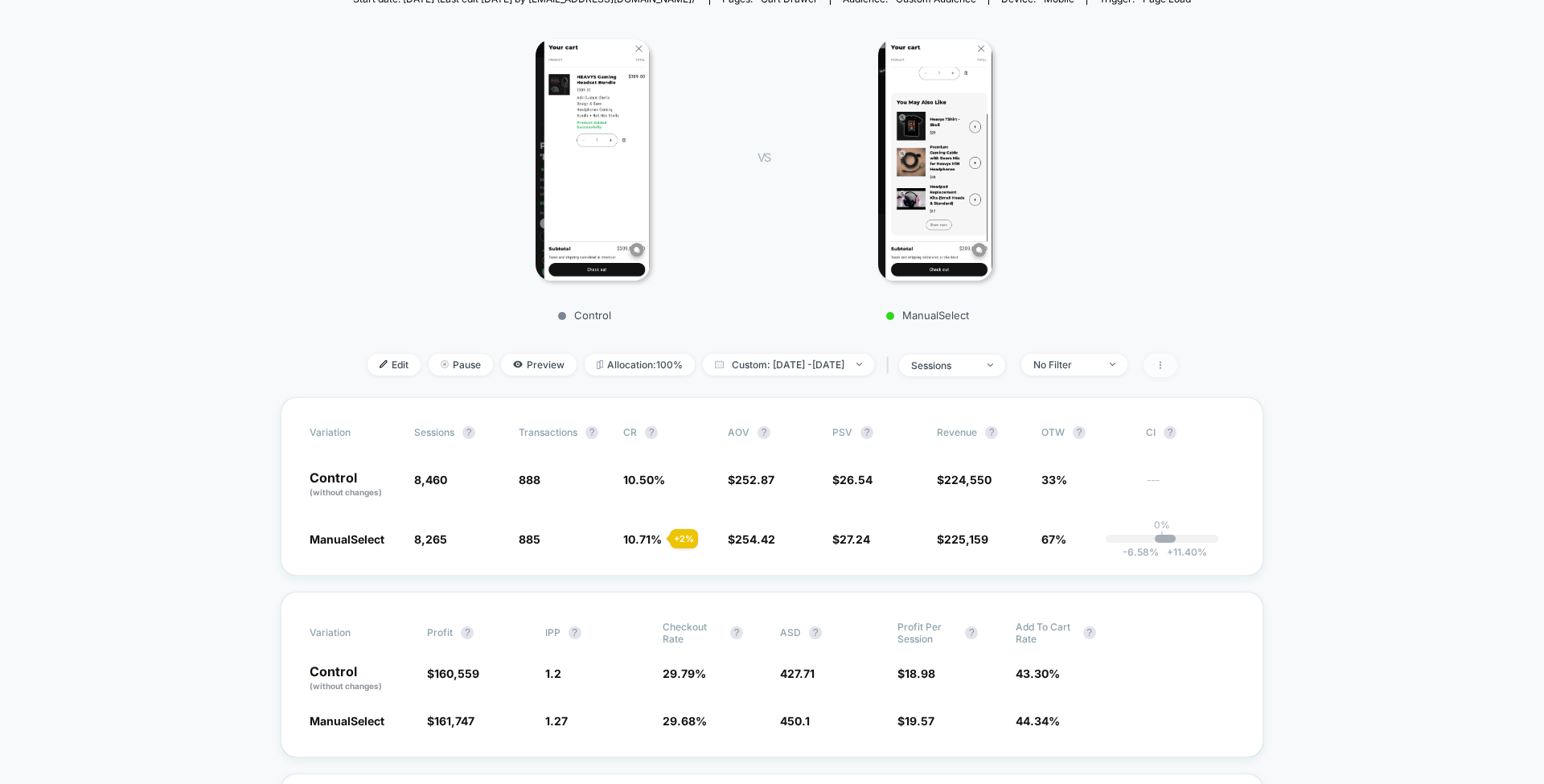
click at [1178, 365] on span at bounding box center [1161, 365] width 34 height 23
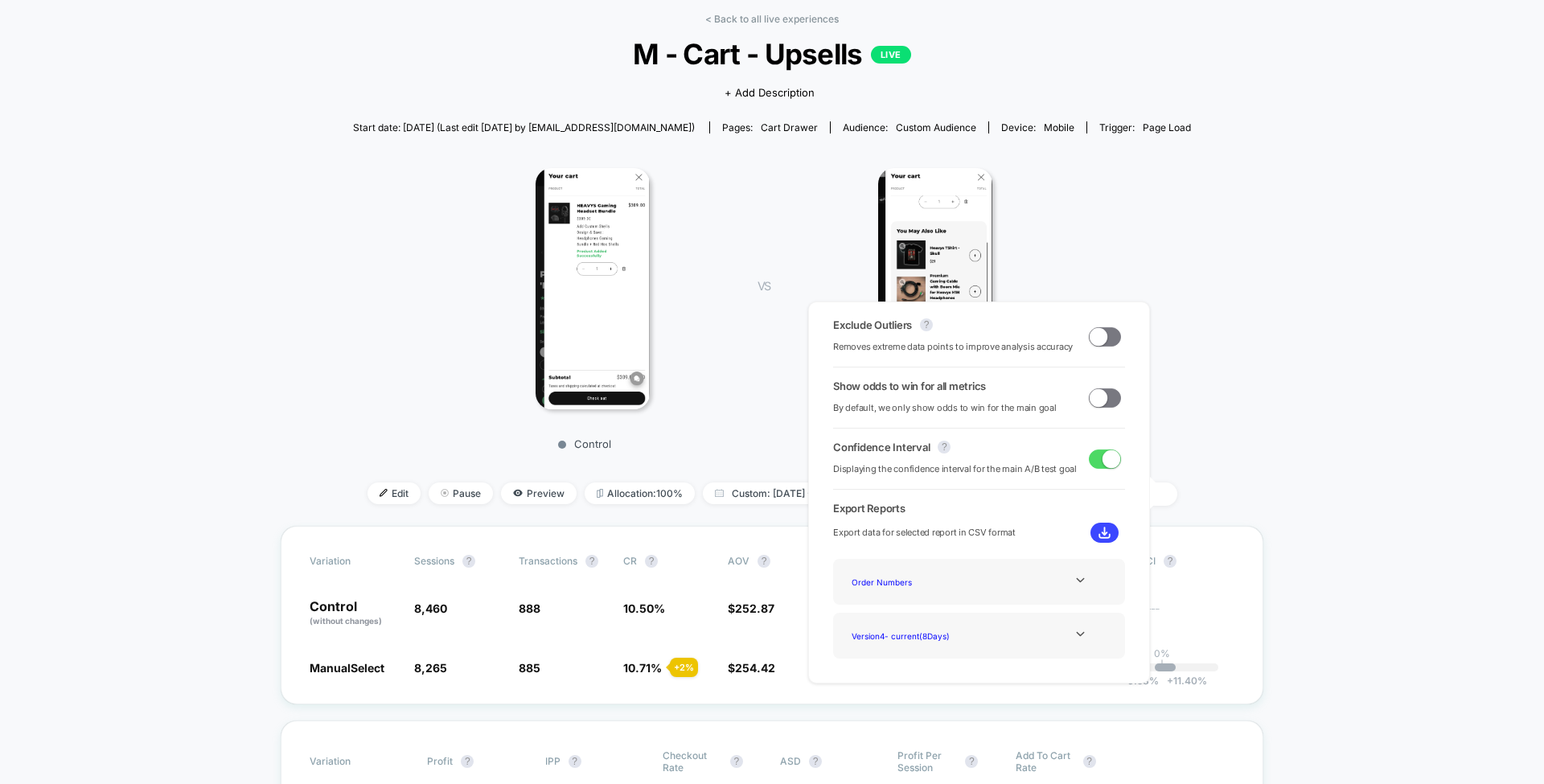
scroll to position [0, 0]
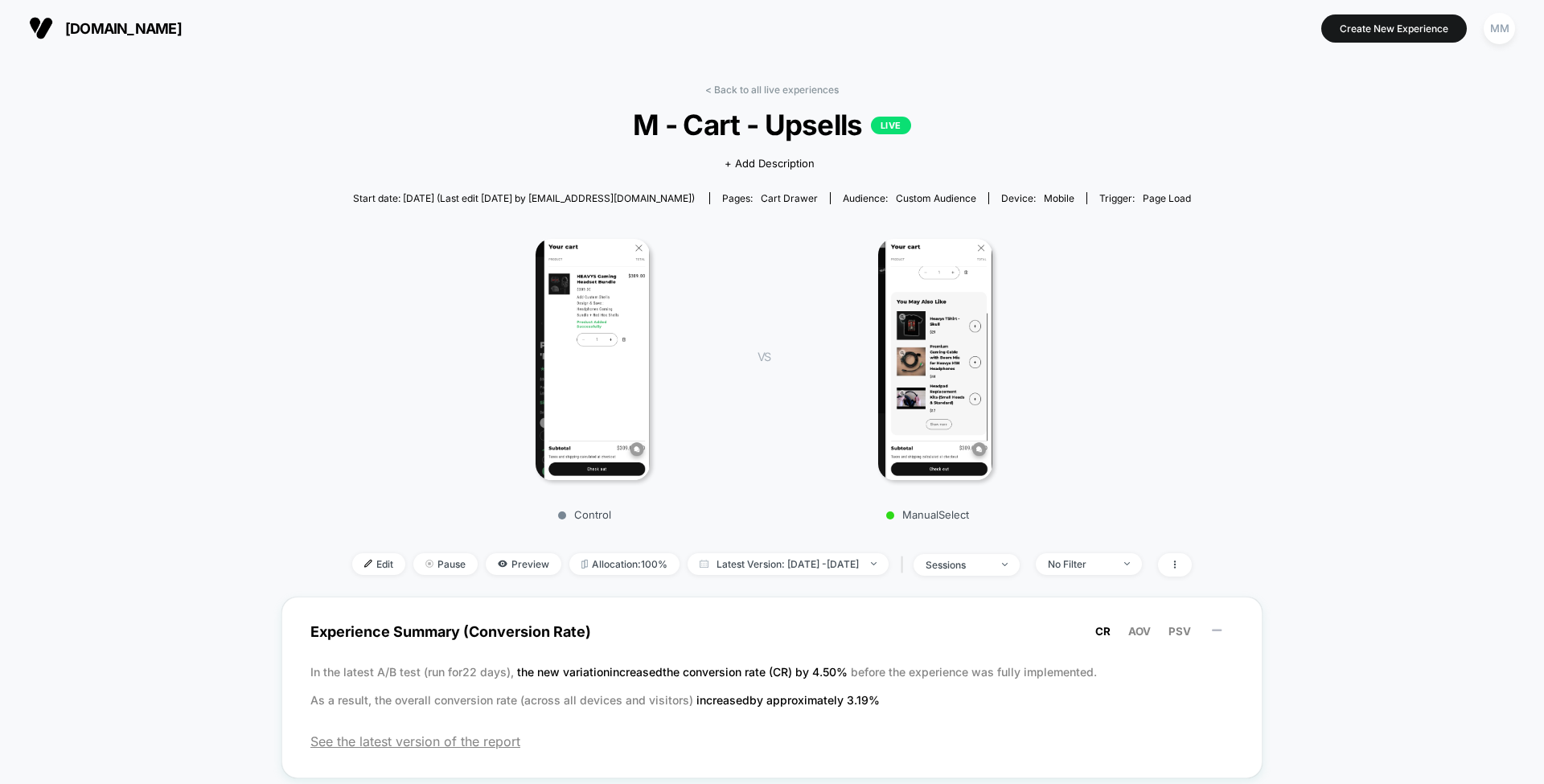
click at [406, 333] on div "Control VS ManualSelect" at bounding box center [764, 375] width 840 height 308
click at [352, 553] on span "Edit" at bounding box center [379, 563] width 53 height 21
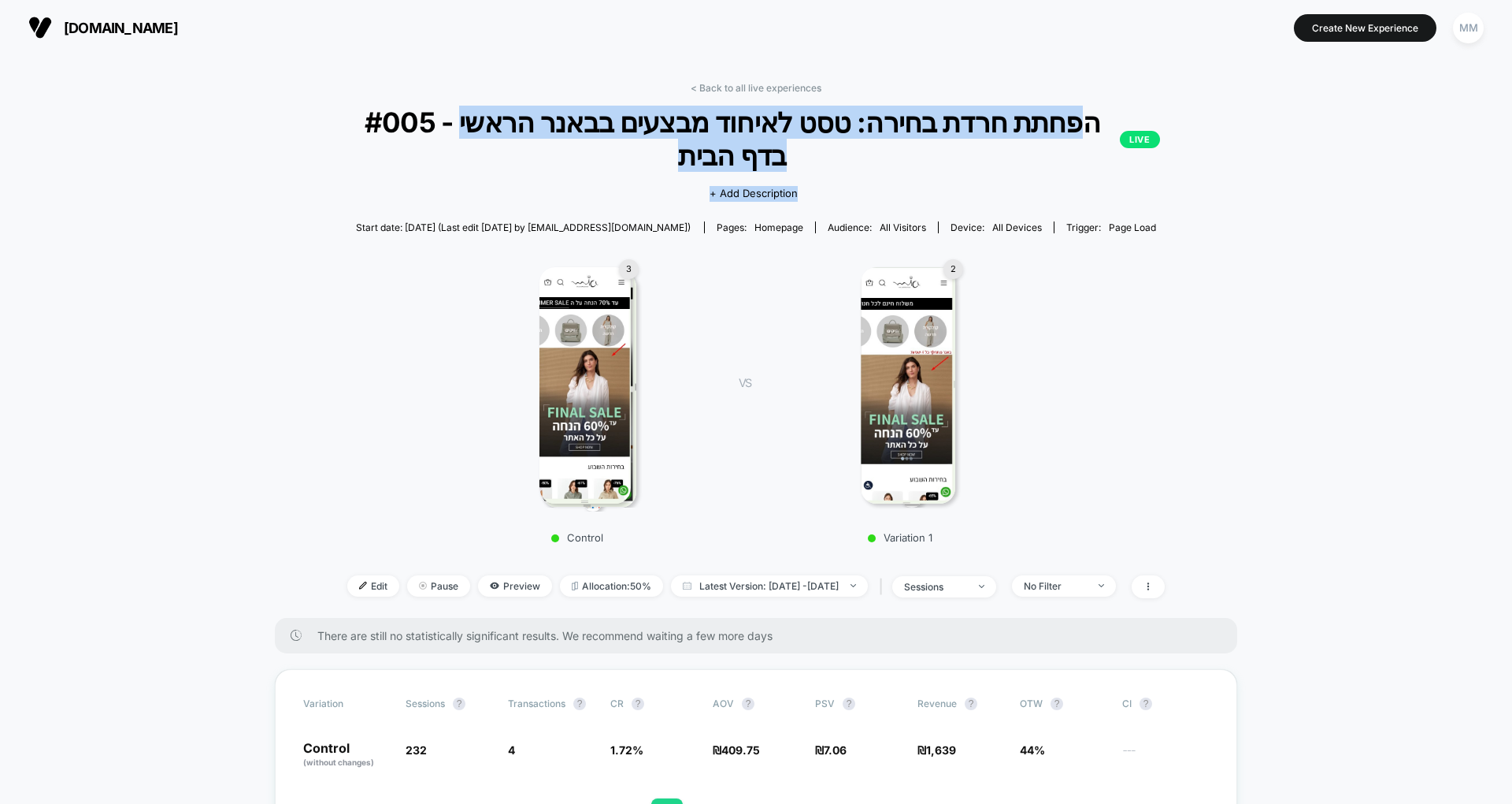
drag, startPoint x: 1107, startPoint y: 138, endPoint x: 1079, endPoint y: 105, distance: 43.3
click at [1079, 105] on div "< Back to all live experiences #005 - הפחתת חרדת בחירה: טסט לאיחוד מבצעים בבאנר…" at bounding box center [756, 350] width 897 height 536
copy div "פחתת חרדת בחירה: טסט לאיחוד מבצעים בבאנר הראשי בדף הבית LIVE Click to view imag…"
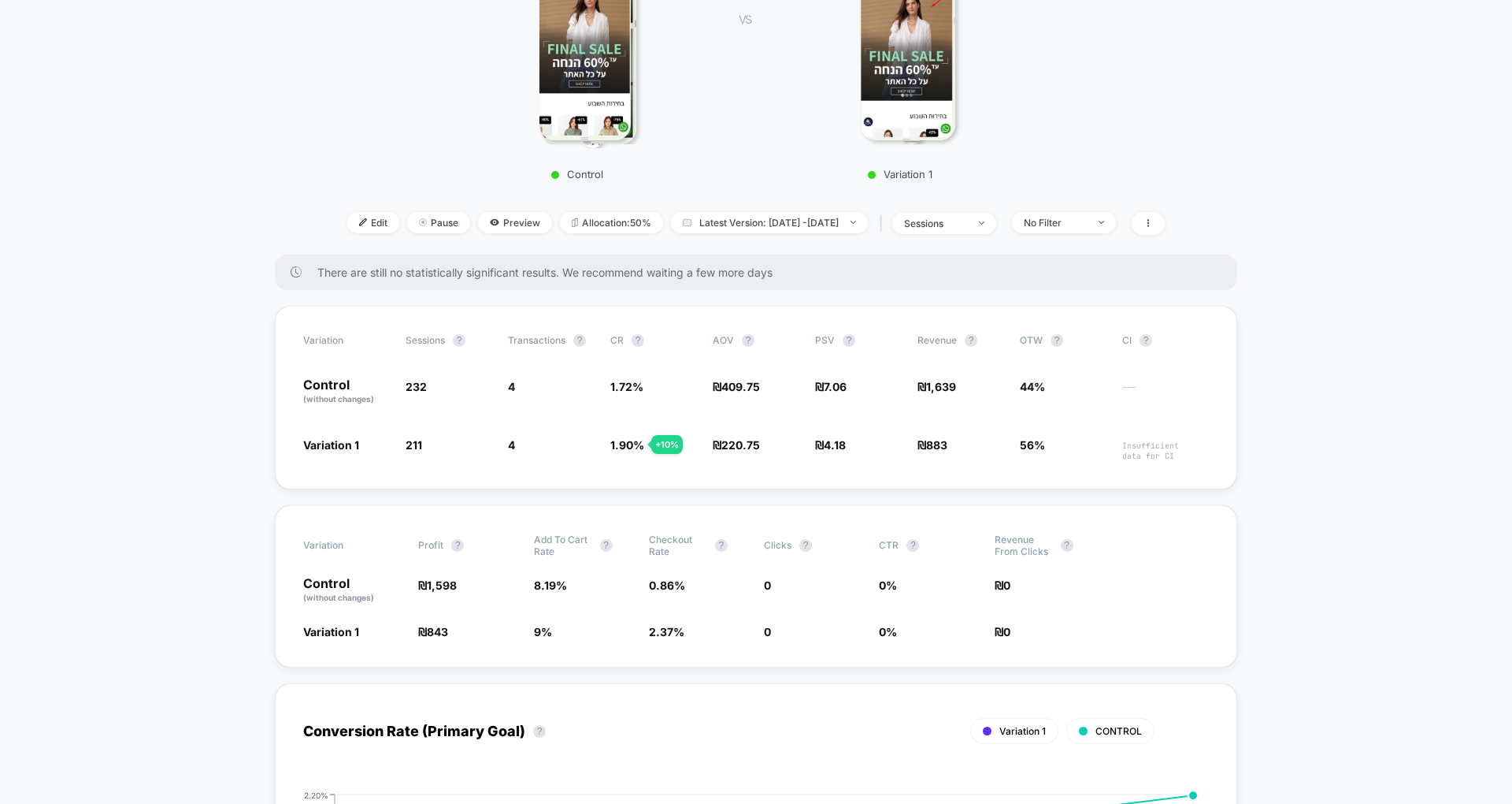
scroll to position [365, 0]
click at [355, 210] on span "Edit" at bounding box center [373, 220] width 52 height 21
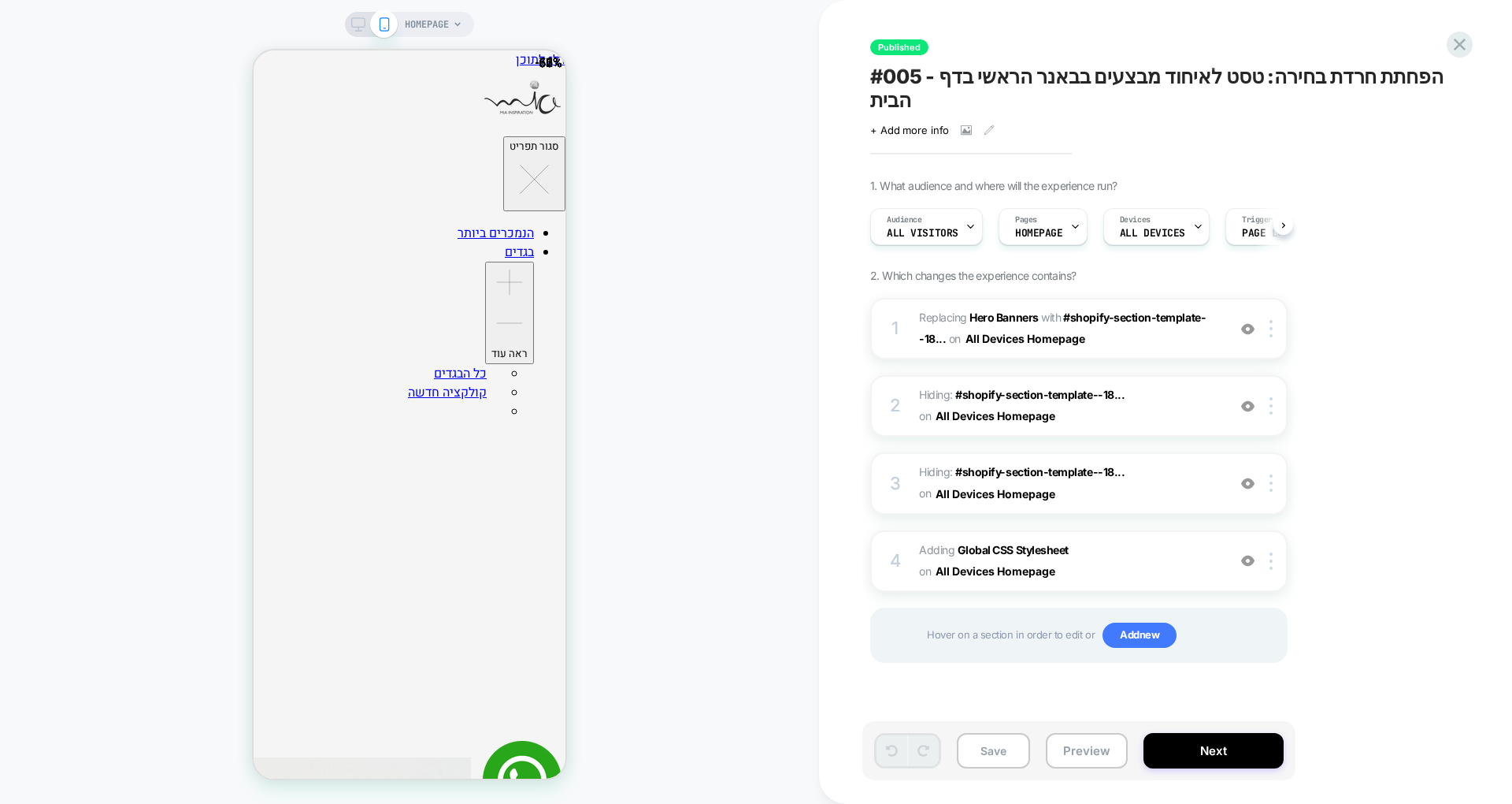
click at [359, 20] on icon at bounding box center [358, 24] width 14 height 14
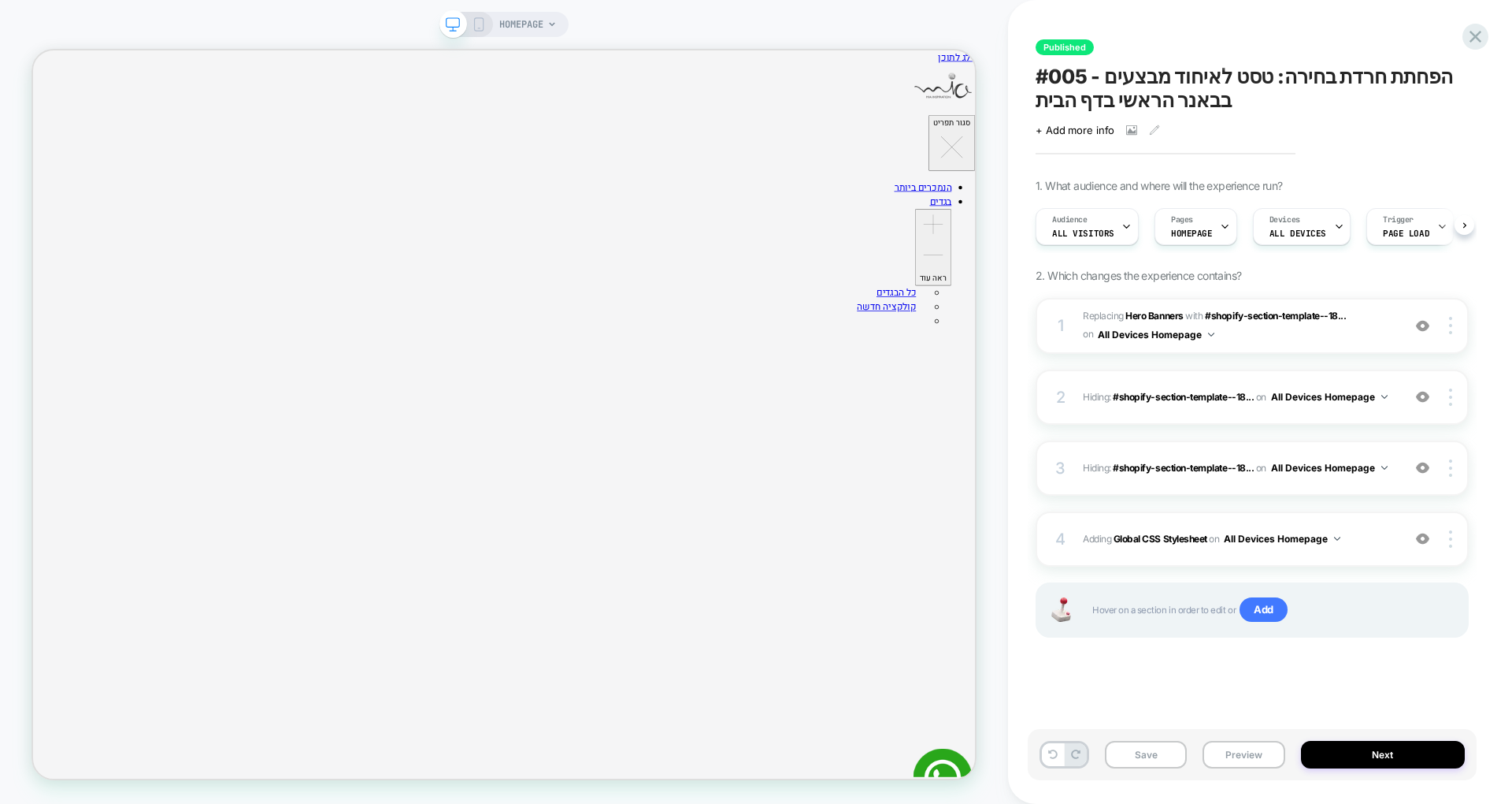
scroll to position [0, 1]
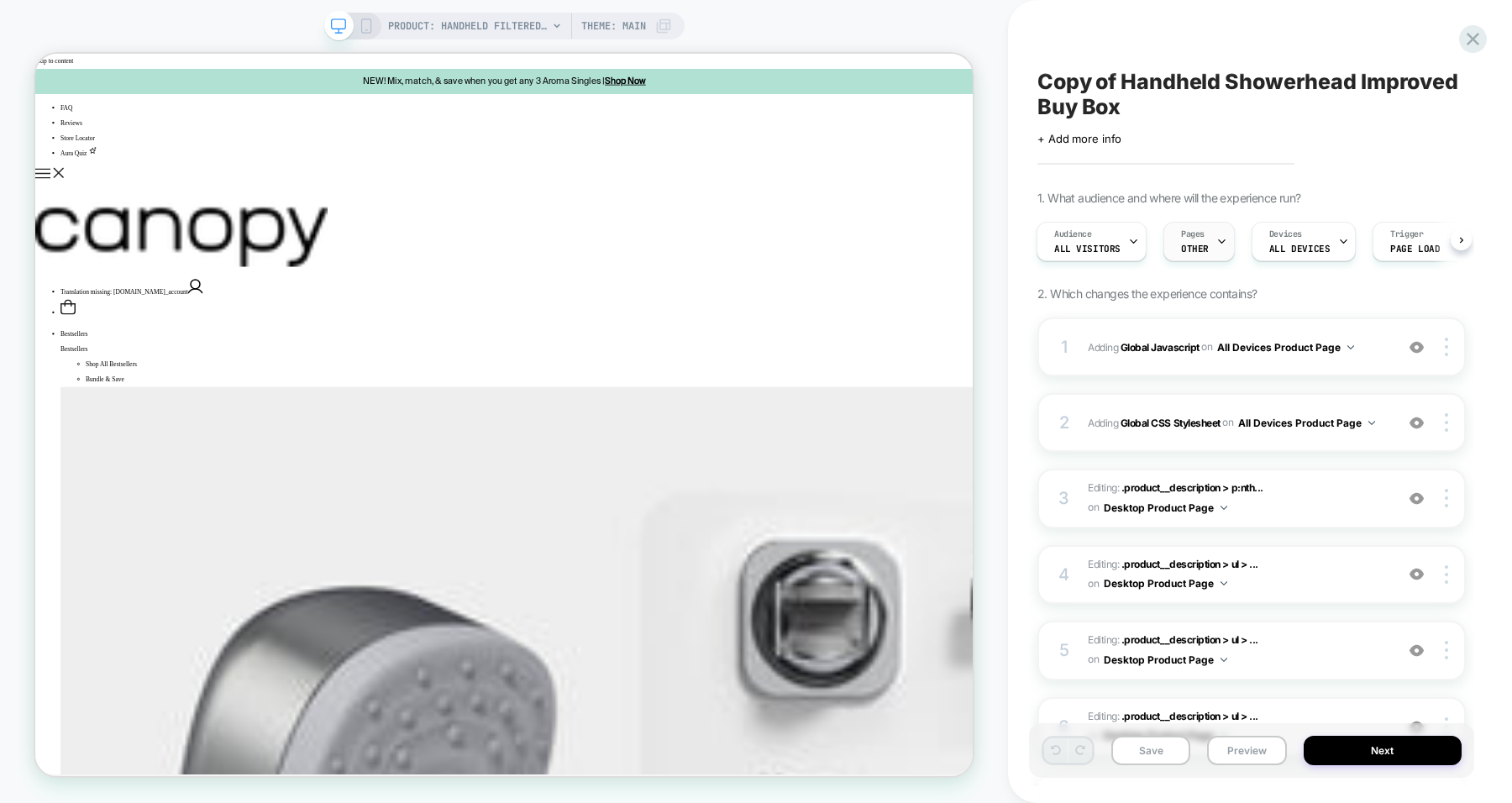
click at [1193, 236] on span "Pages" at bounding box center [1193, 234] width 23 height 12
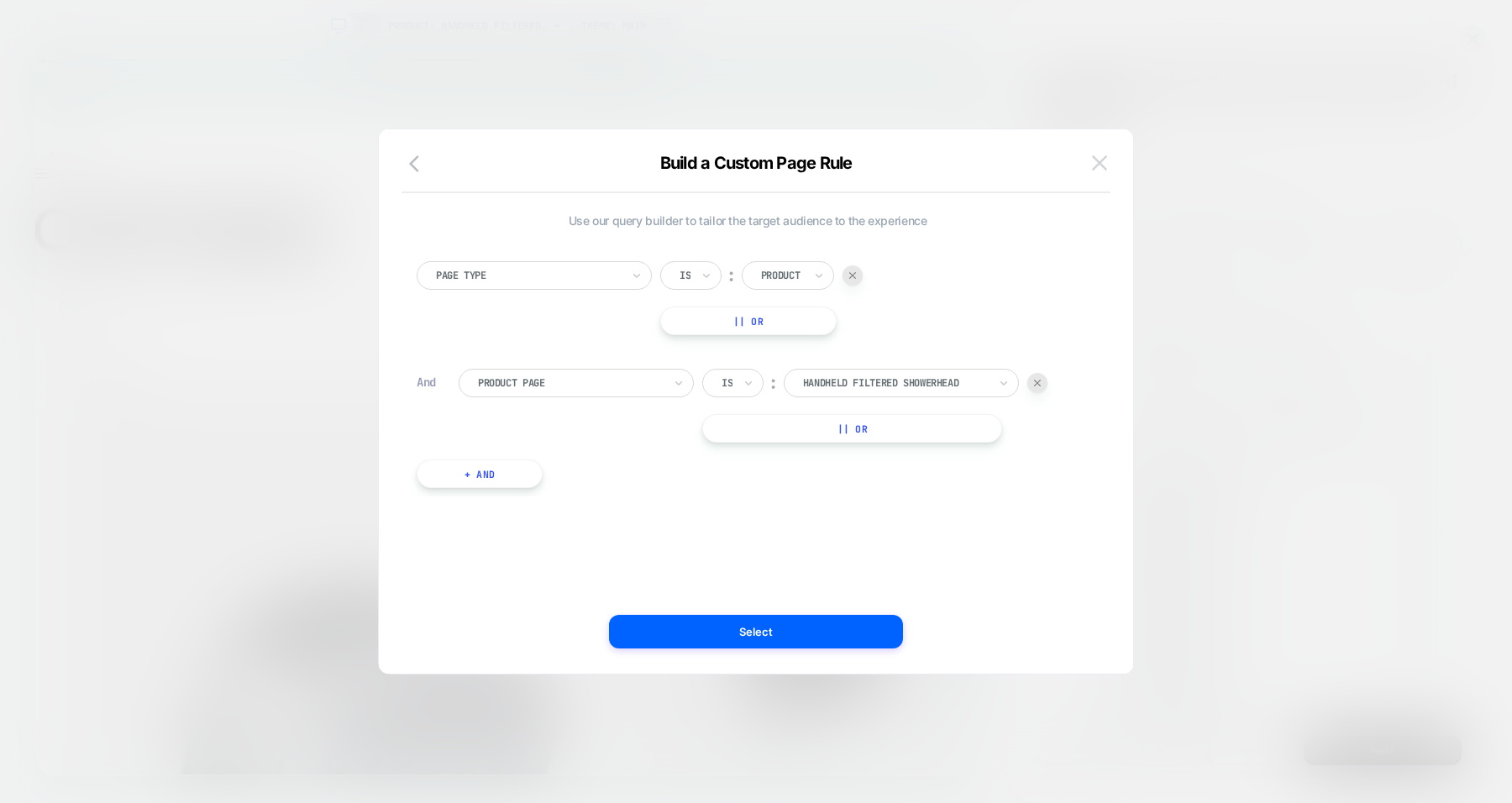
click at [1104, 164] on img at bounding box center [1099, 162] width 15 height 15
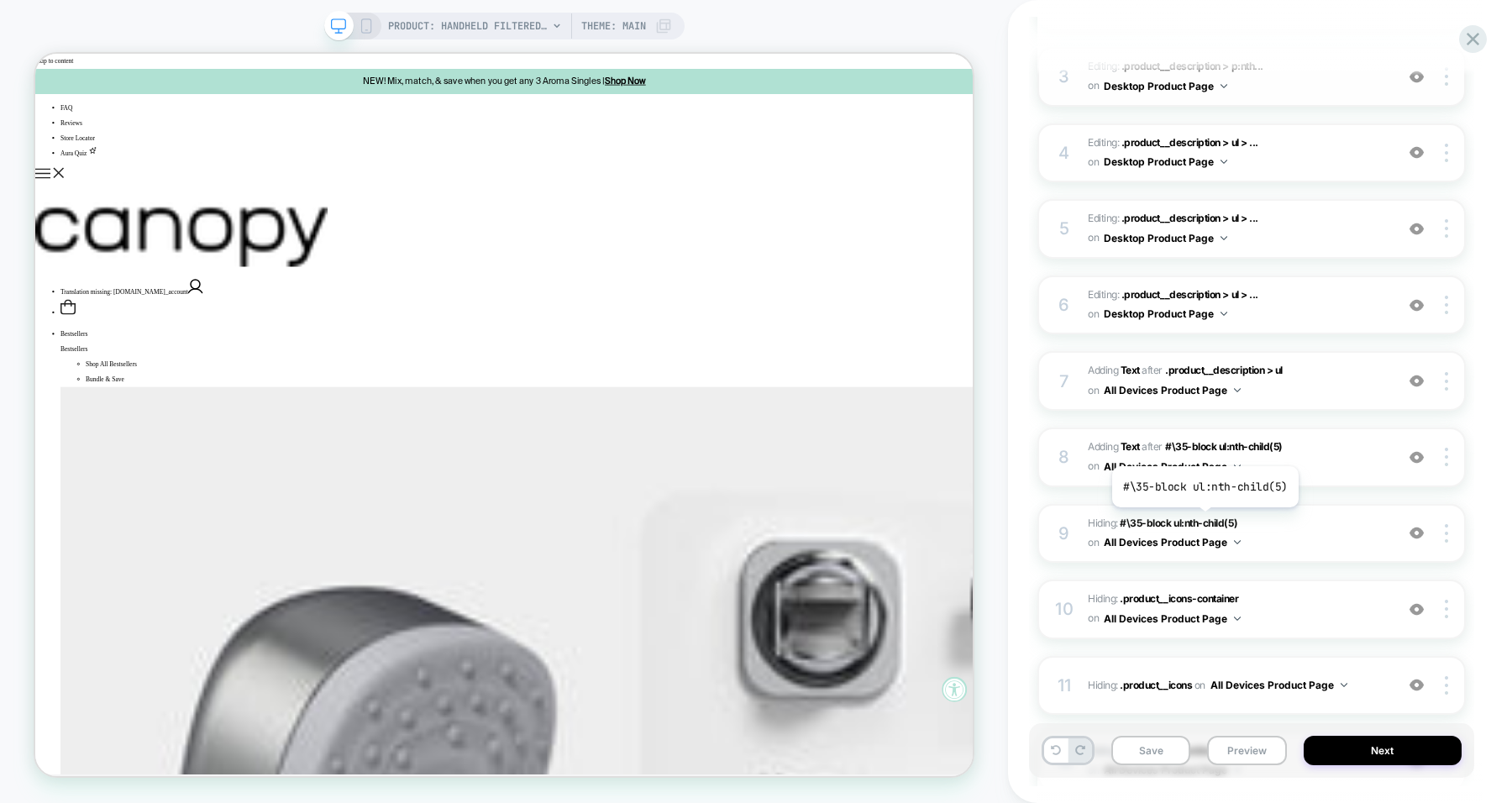
scroll to position [345, 0]
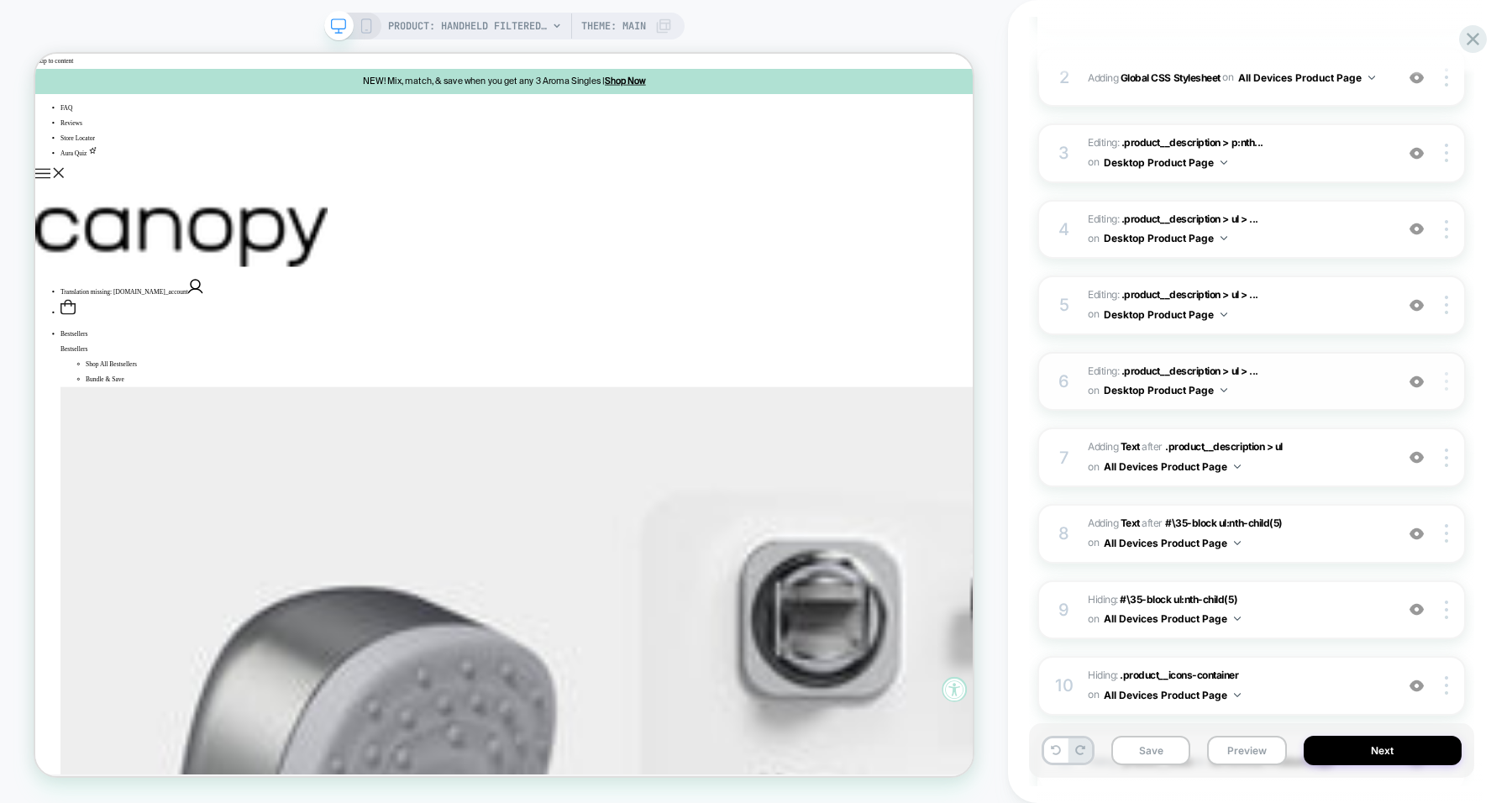
click at [1448, 379] on img at bounding box center [1446, 381] width 3 height 19
click at [1209, 391] on button "Desktop Product Page" at bounding box center [1165, 390] width 124 height 21
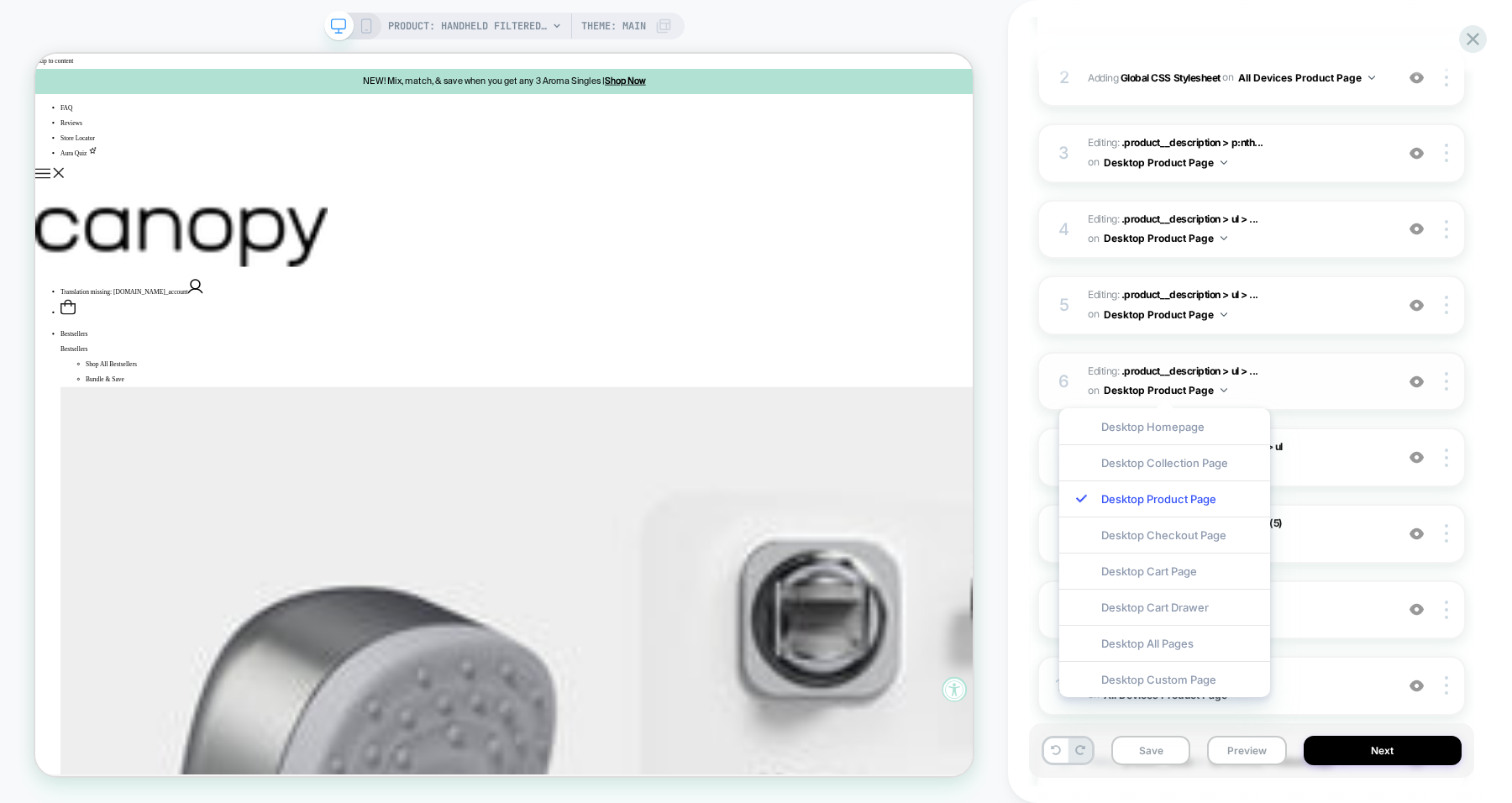
click at [1209, 391] on button "Desktop Product Page" at bounding box center [1165, 390] width 124 height 21
click at [1451, 382] on div at bounding box center [1449, 381] width 32 height 19
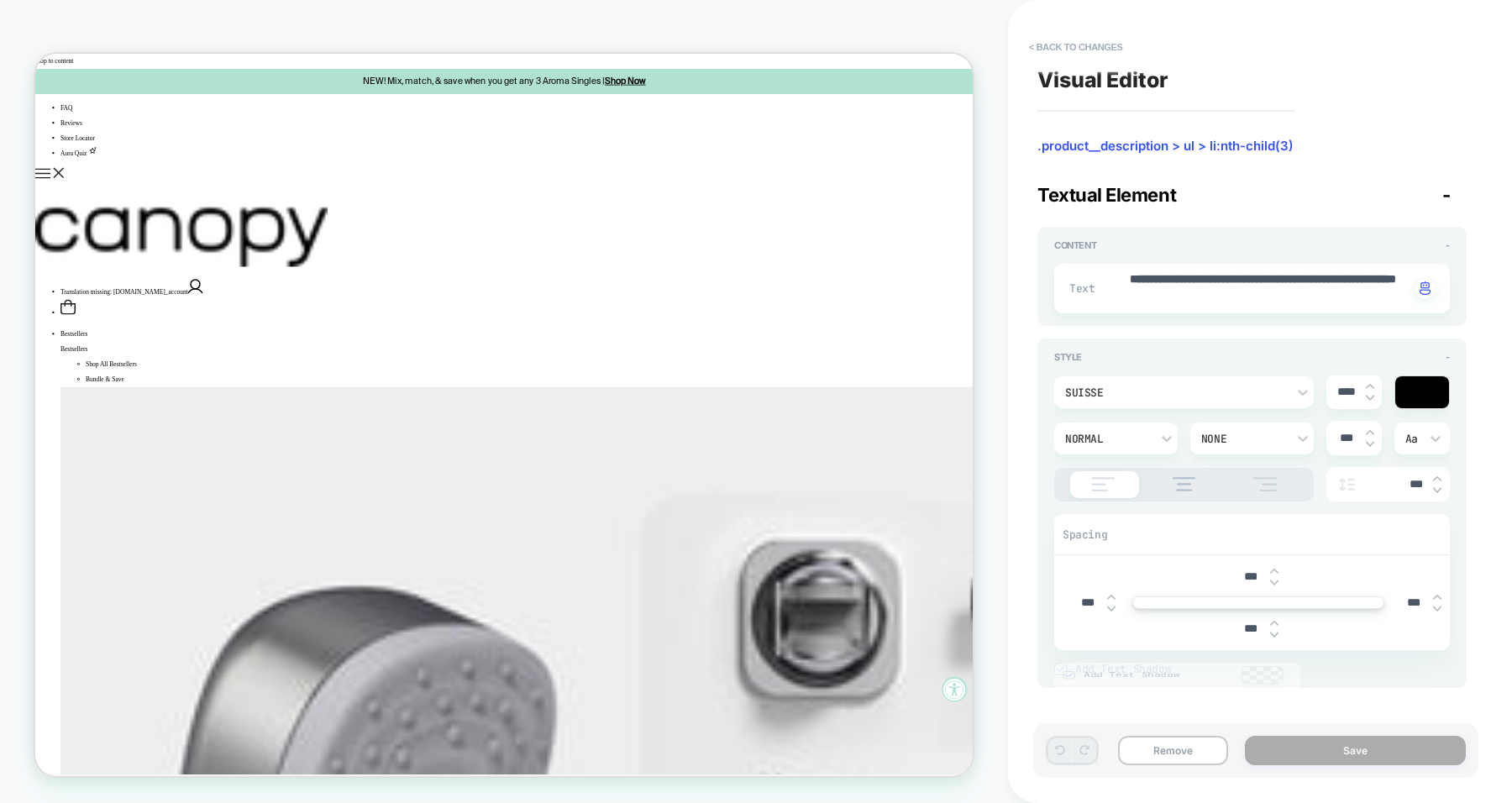
type textarea "*"
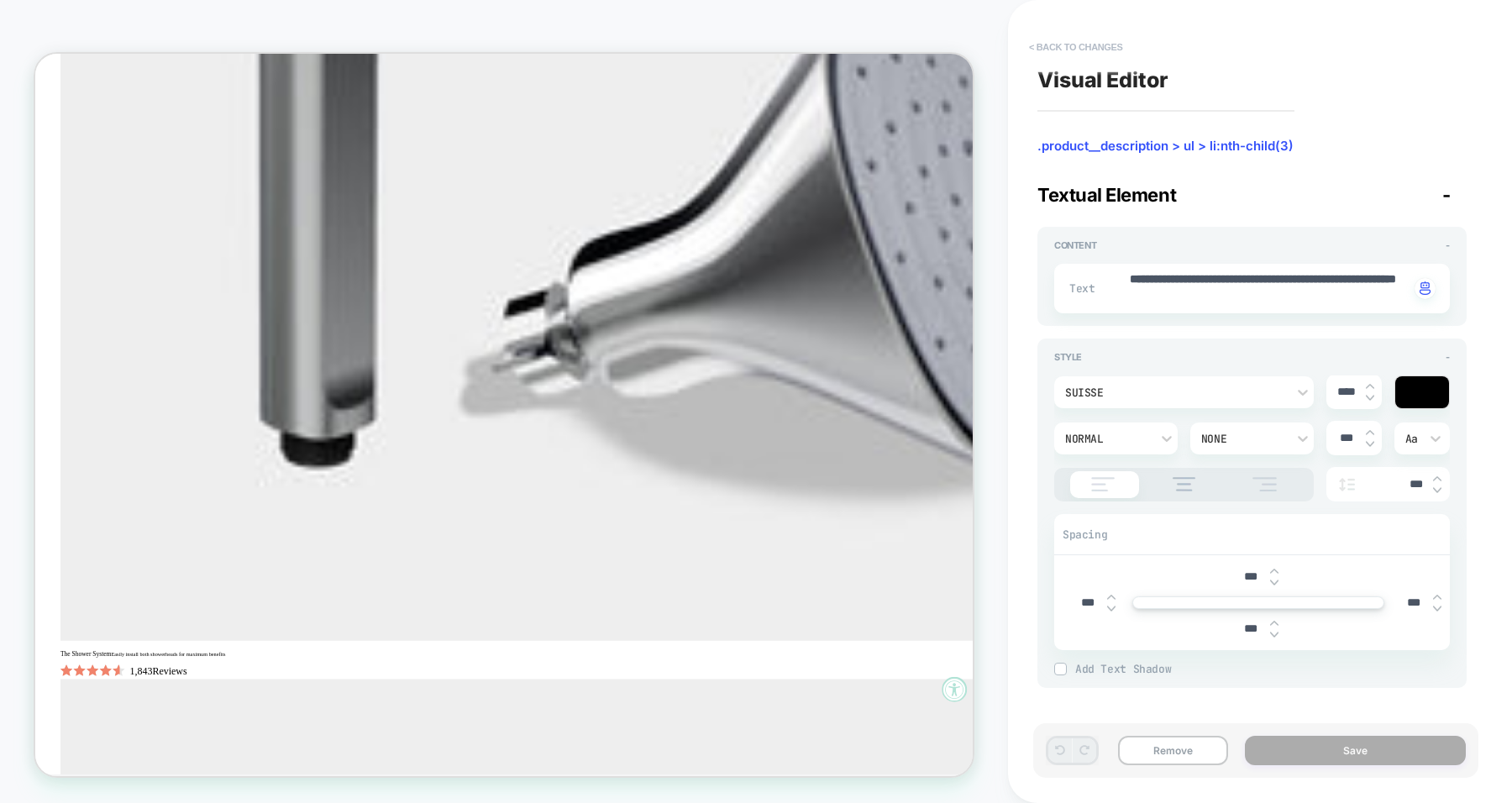
click at [1083, 49] on button "< Back to changes" at bounding box center [1077, 47] width 111 height 27
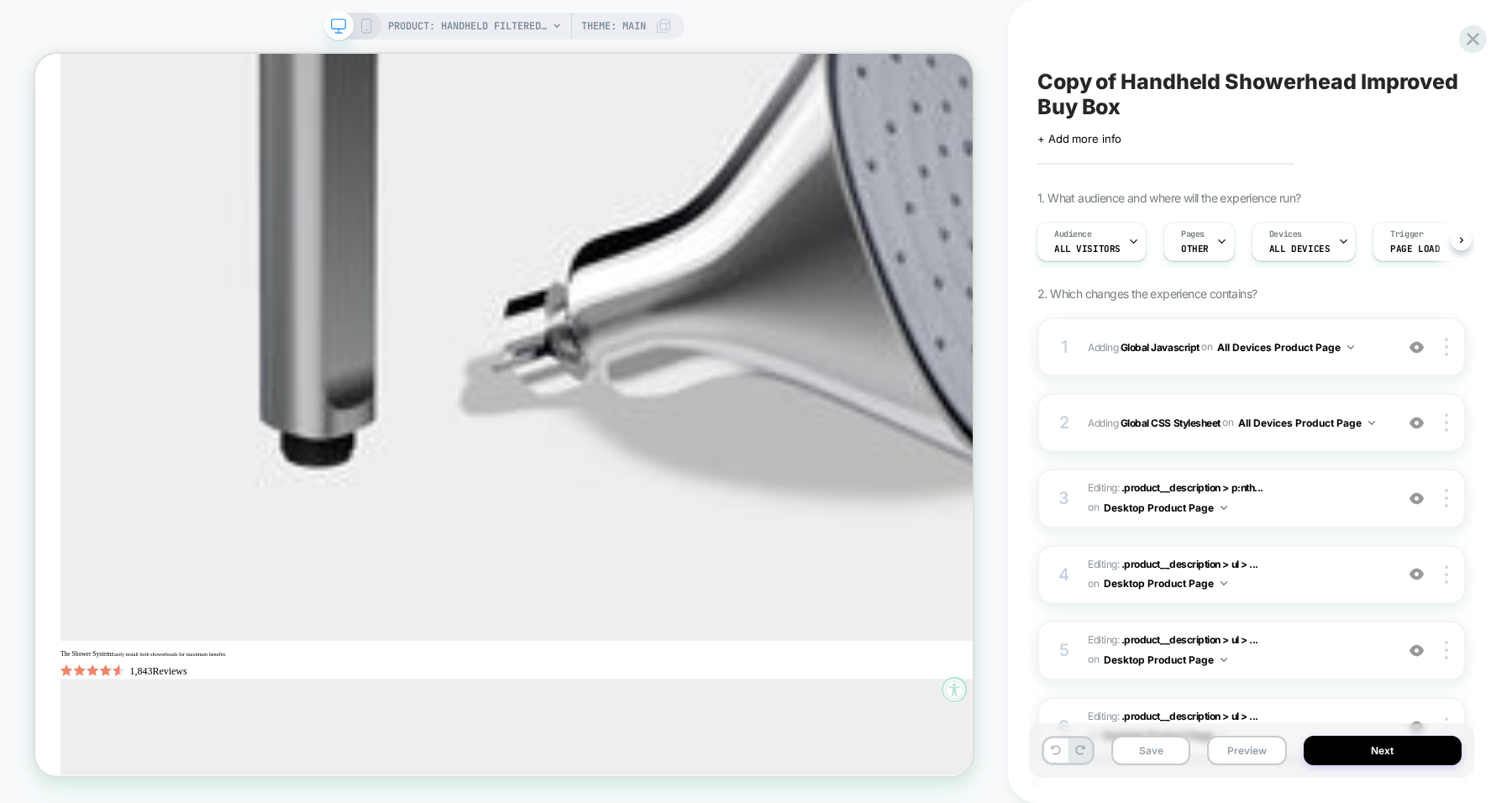
scroll to position [1265, 0]
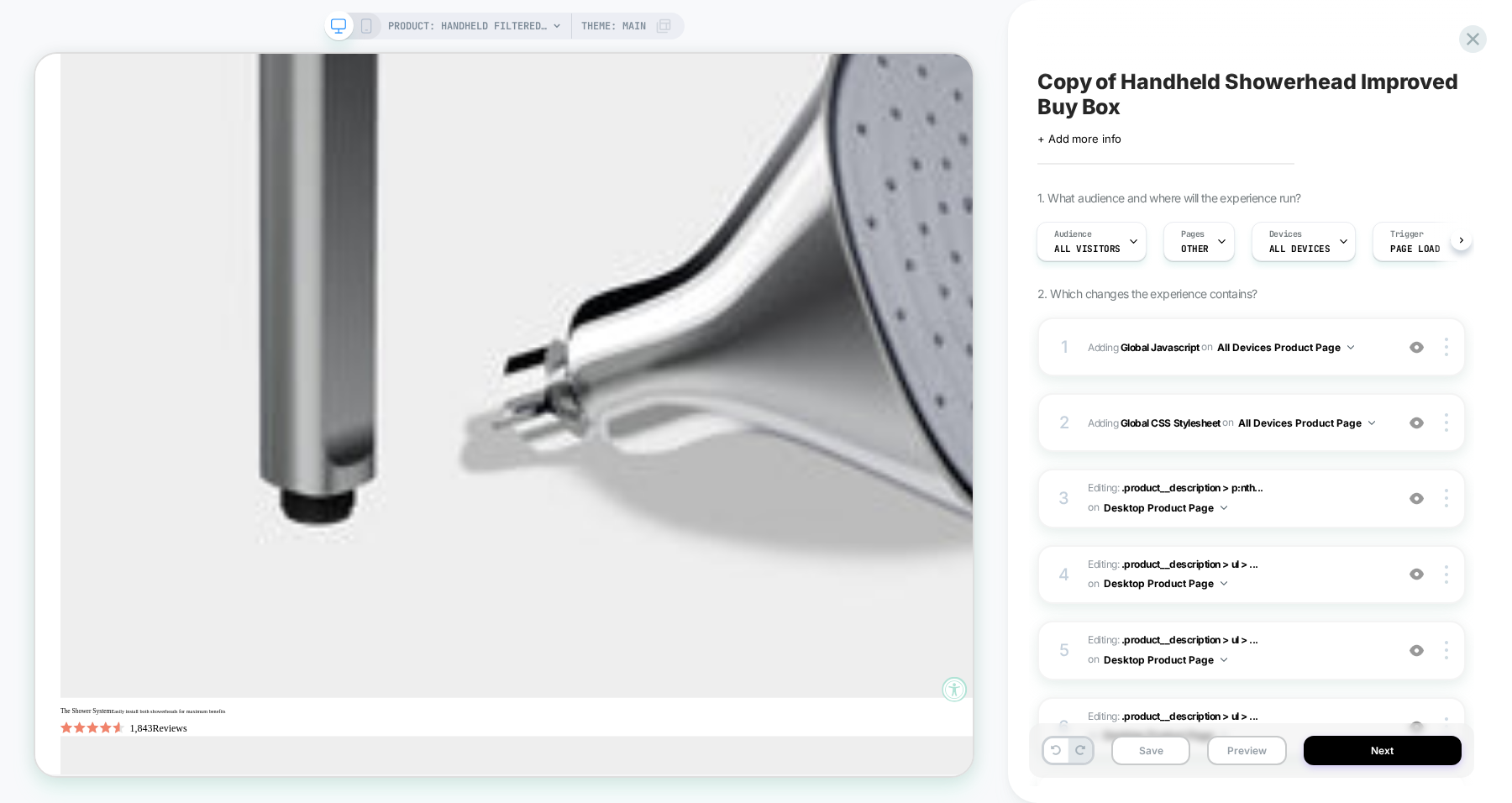
click at [362, 26] on icon at bounding box center [366, 25] width 15 height 15
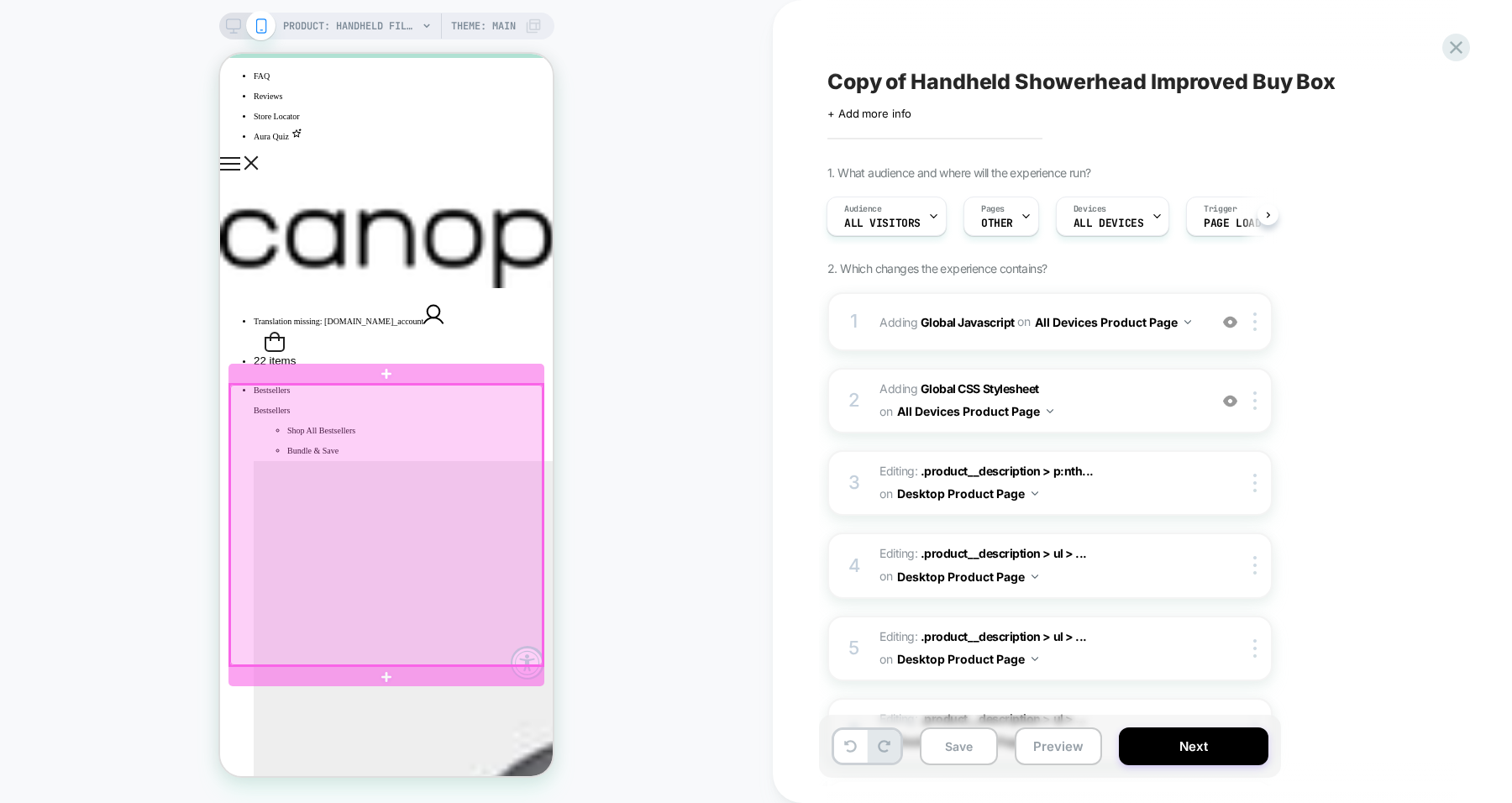
scroll to position [59, 0]
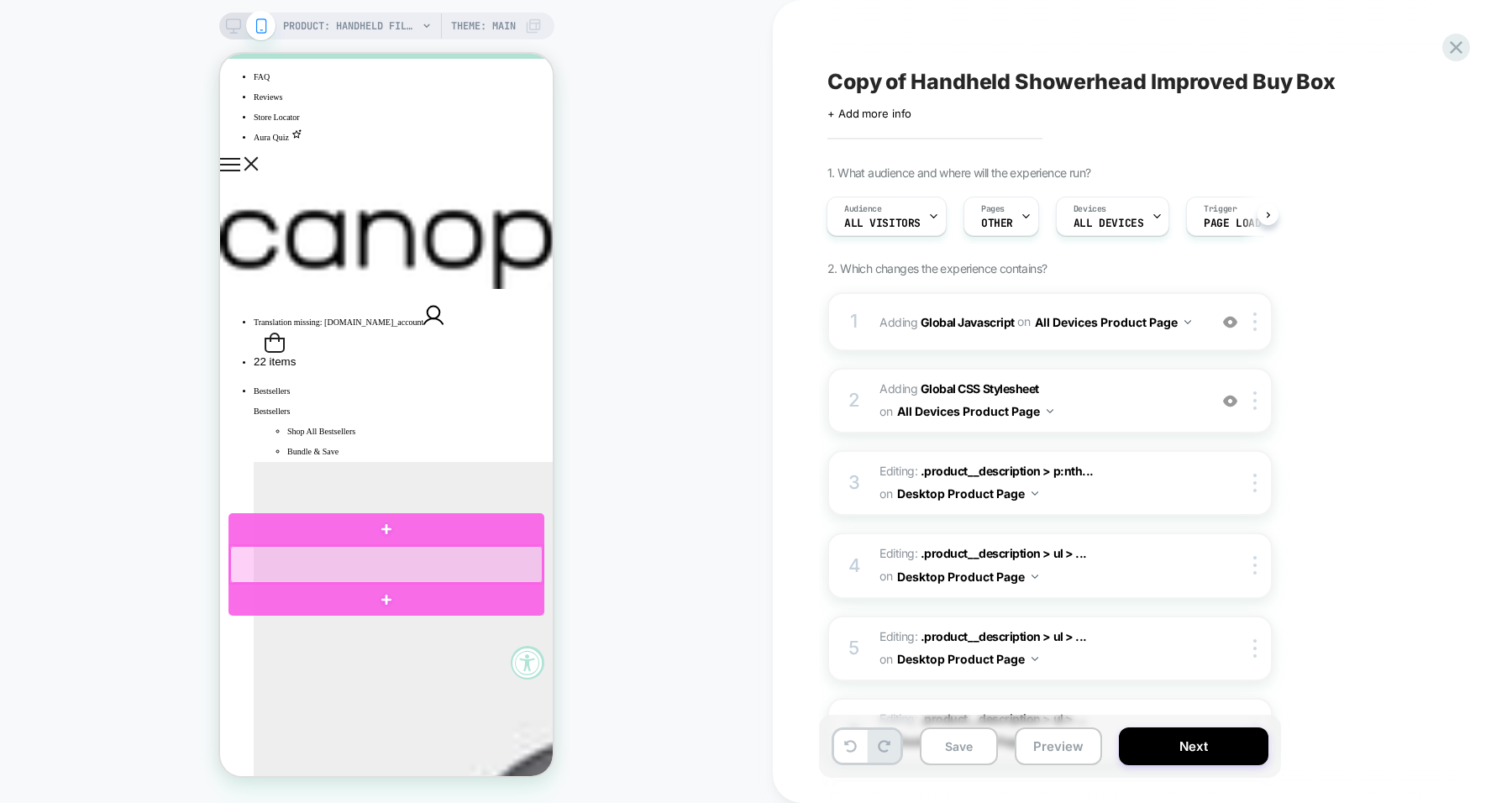
click at [483, 562] on div at bounding box center [387, 564] width 312 height 37
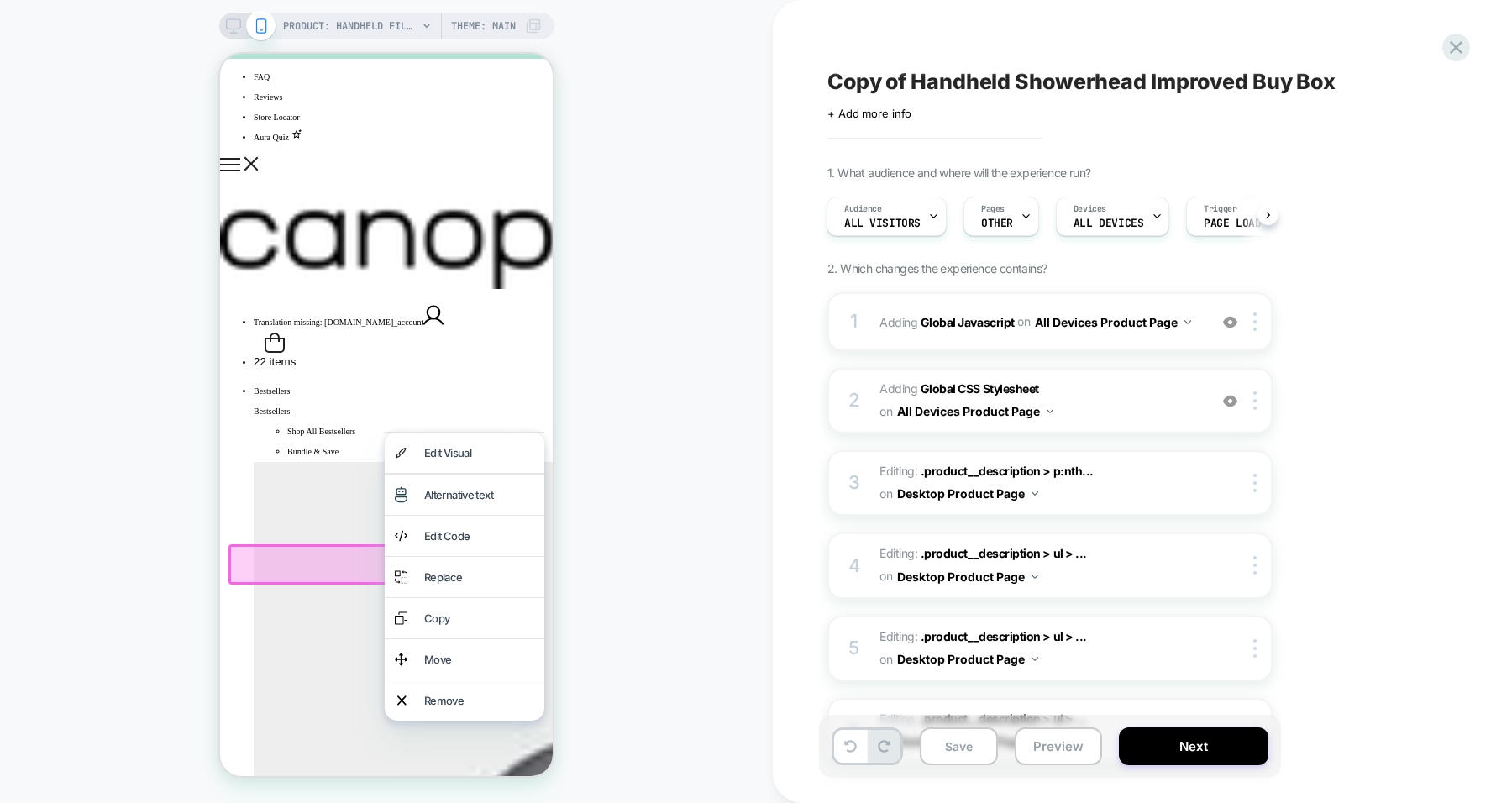
click at [676, 364] on div "PRODUCT: Handheld Filtered Showerhead PRODUCT: Handheld Filtered Showerhead The…" at bounding box center [387, 401] width 773 height 769
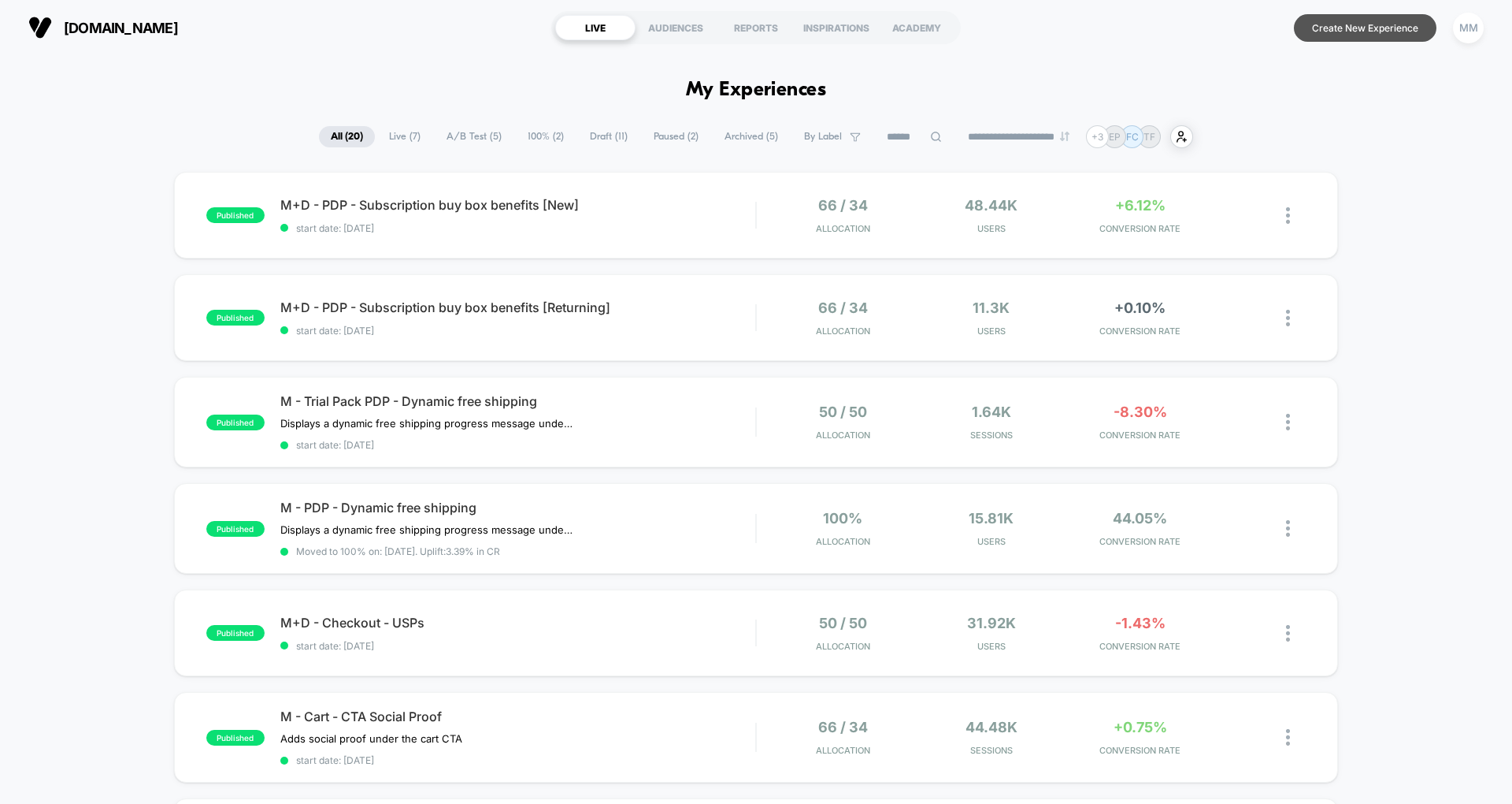
click at [1345, 22] on button "Create New Experience" at bounding box center [1366, 27] width 143 height 27
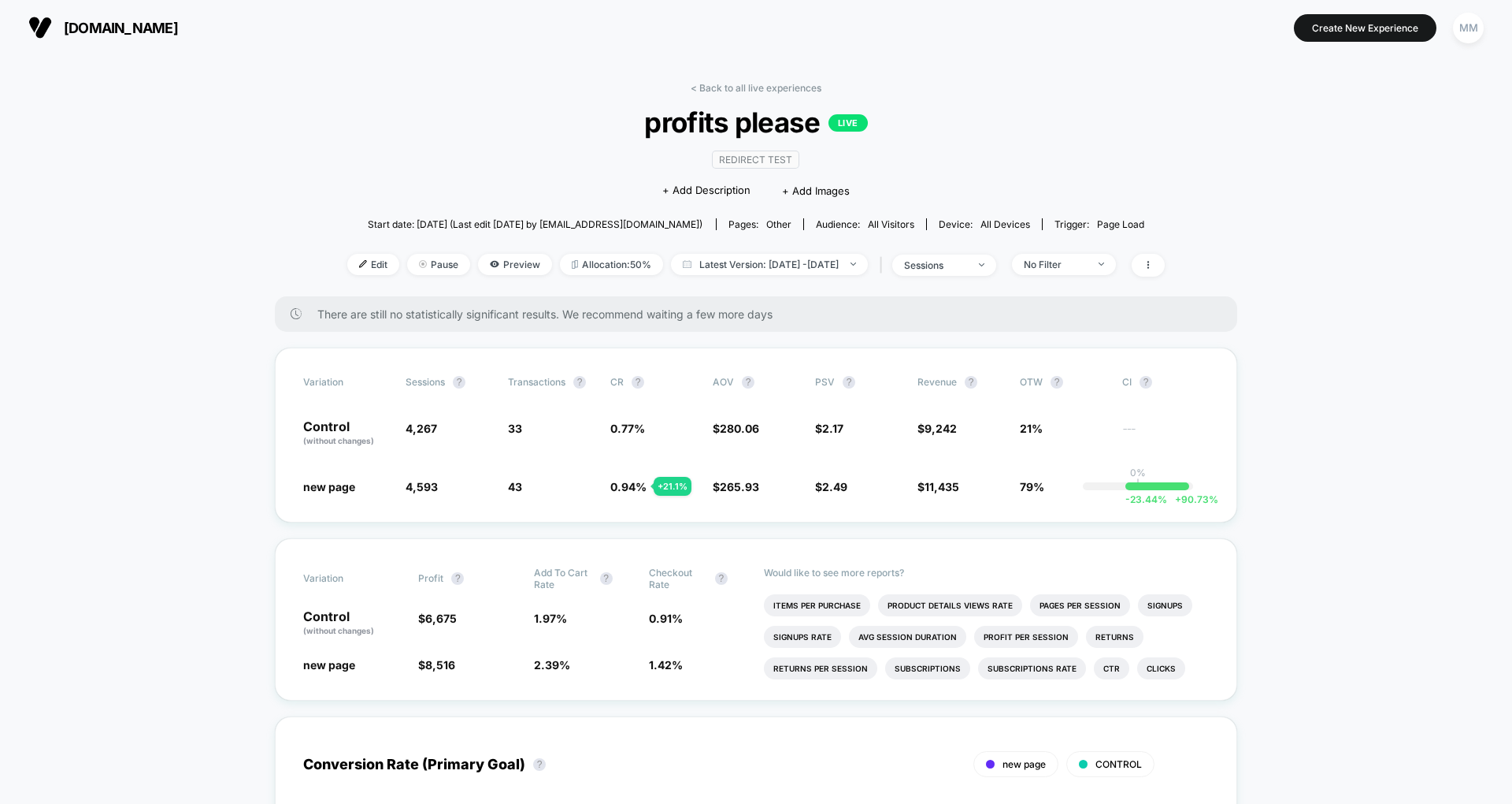
click at [803, 265] on span "Latest Version: [DATE] - [DATE]" at bounding box center [769, 264] width 197 height 21
select select "*"
select select "****"
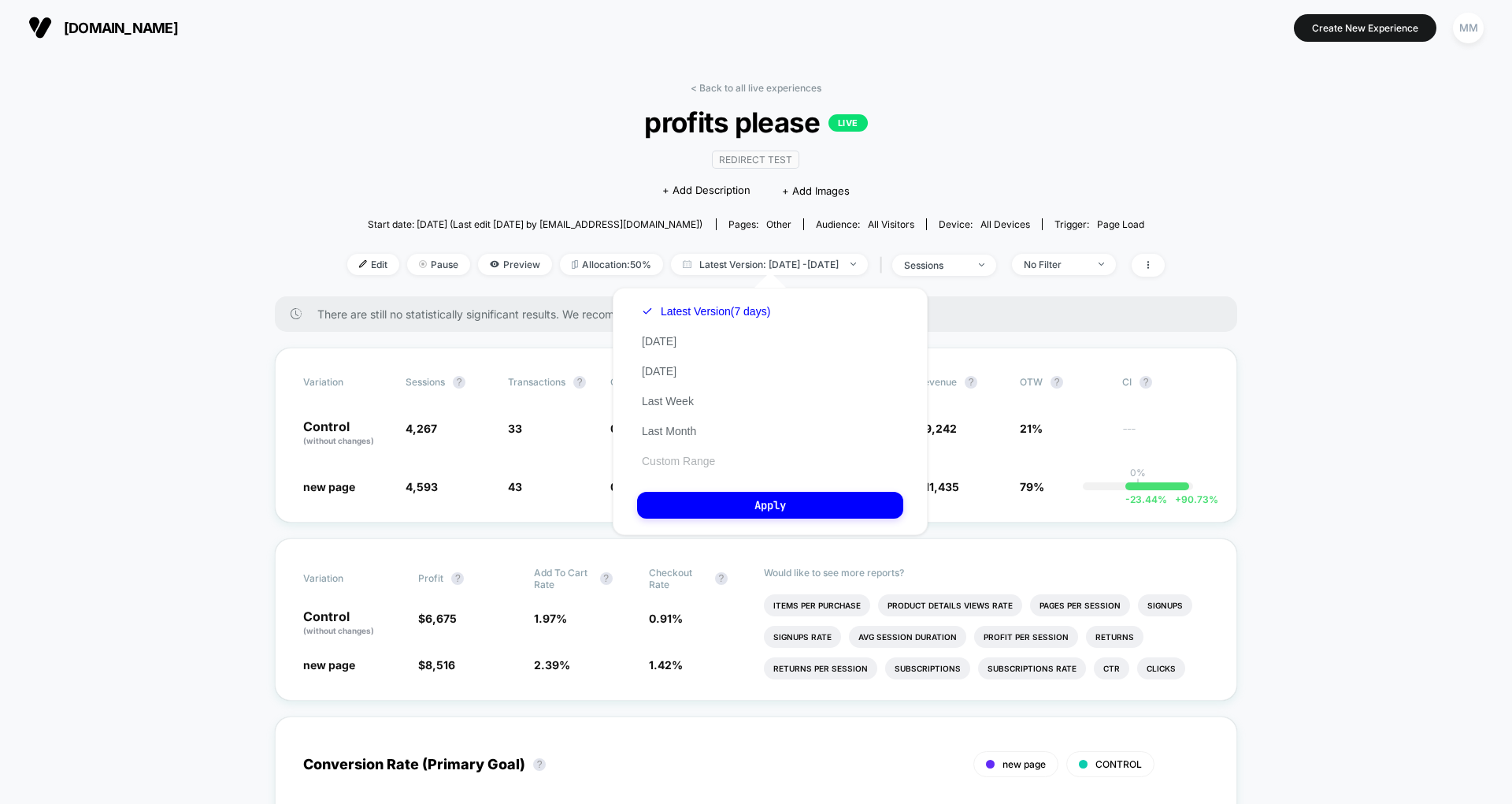
click at [695, 455] on button "Custom Range" at bounding box center [678, 461] width 82 height 14
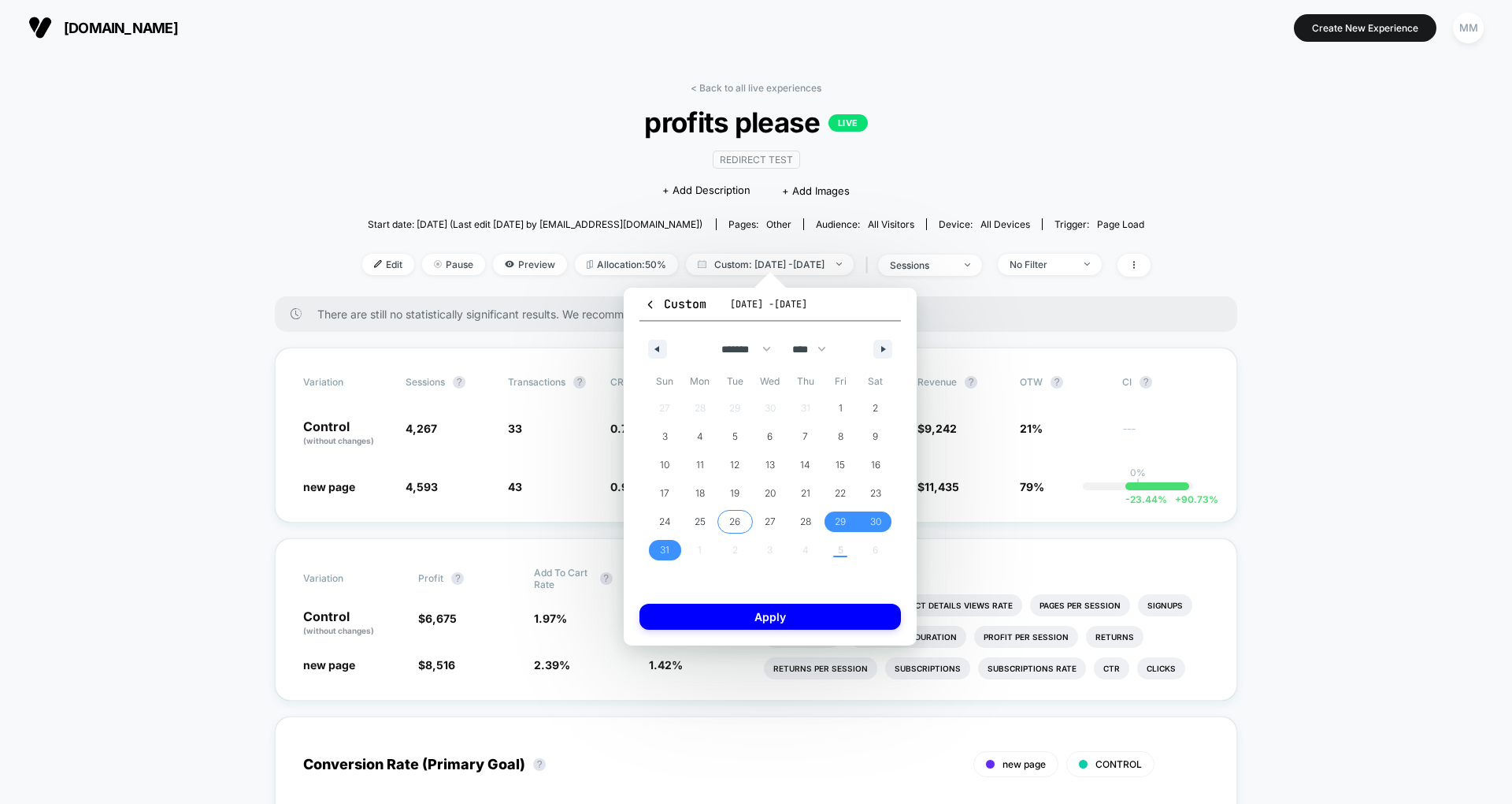
click at [702, 549] on div "27 28 29 30 31 1 2 3 4 5 6 7 8 9 10 11 12 13 14 15 16 17 18 19 20 21 22 23 24 2…" at bounding box center [770, 479] width 246 height 170
click at [880, 352] on button "button" at bounding box center [882, 349] width 19 height 19
select select "*"
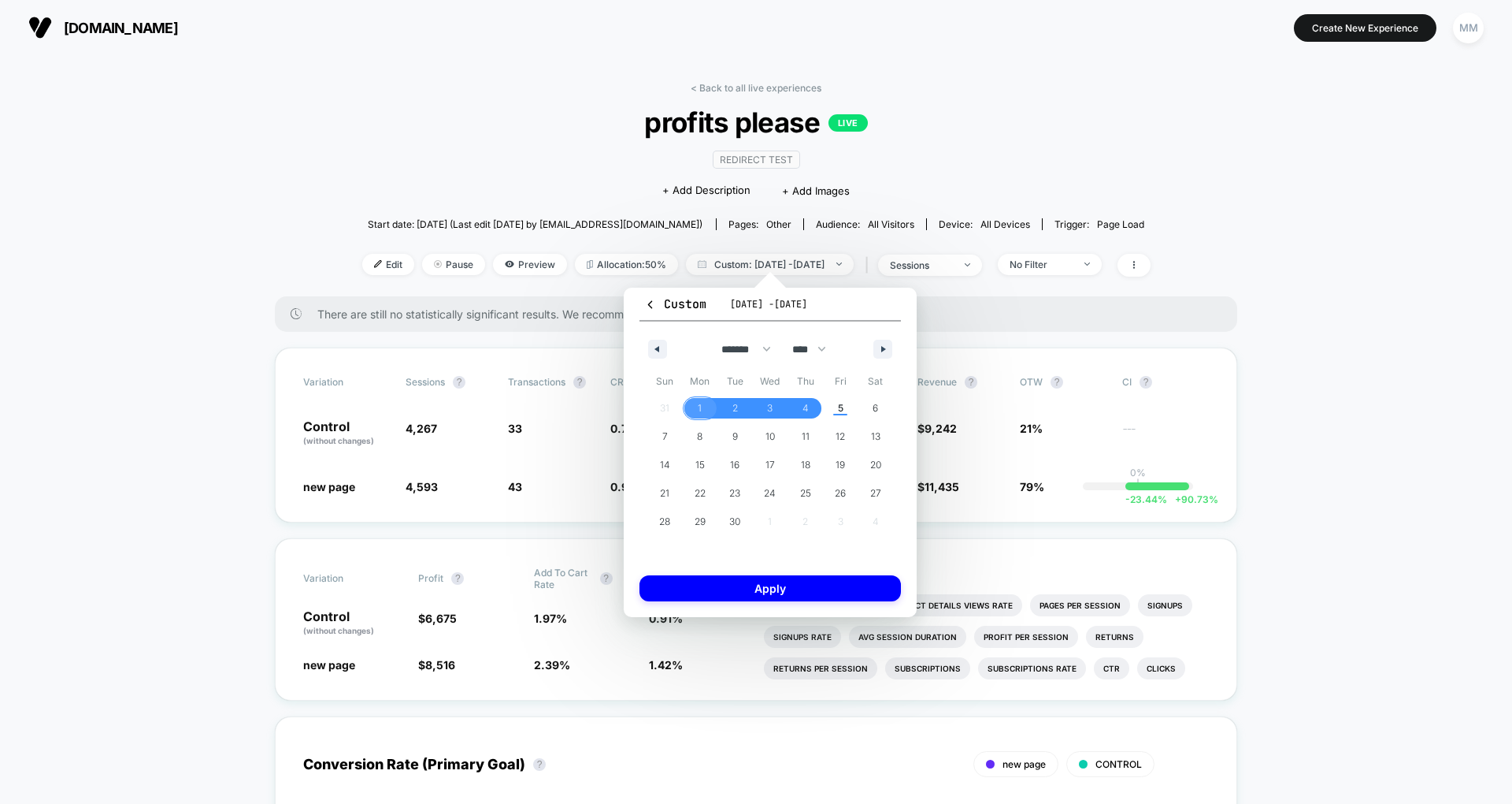
click at [693, 408] on span "1" at bounding box center [700, 408] width 36 height 20
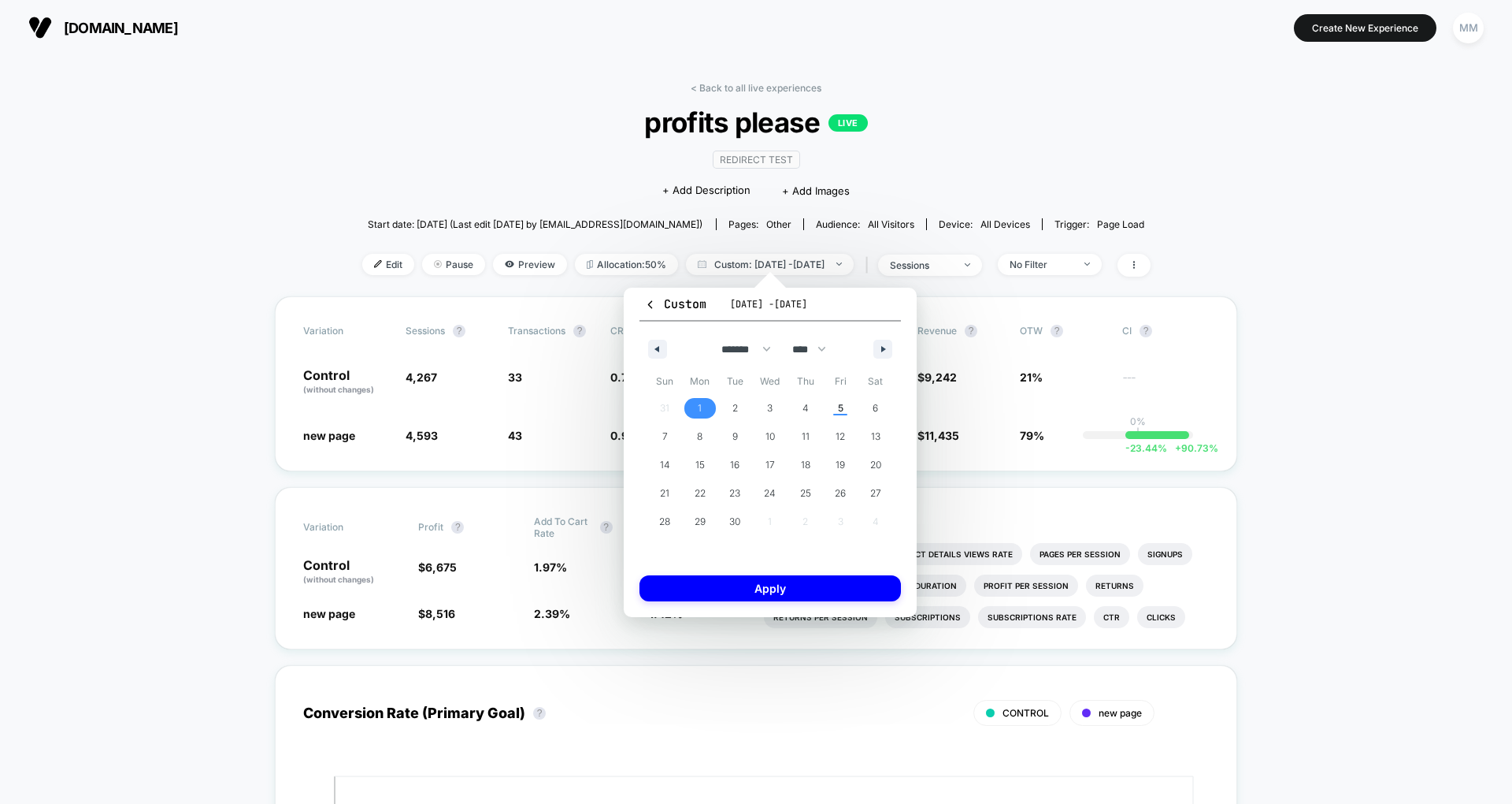
click at [693, 408] on span "1" at bounding box center [700, 408] width 36 height 20
click at [745, 597] on button "Apply" at bounding box center [771, 588] width 262 height 26
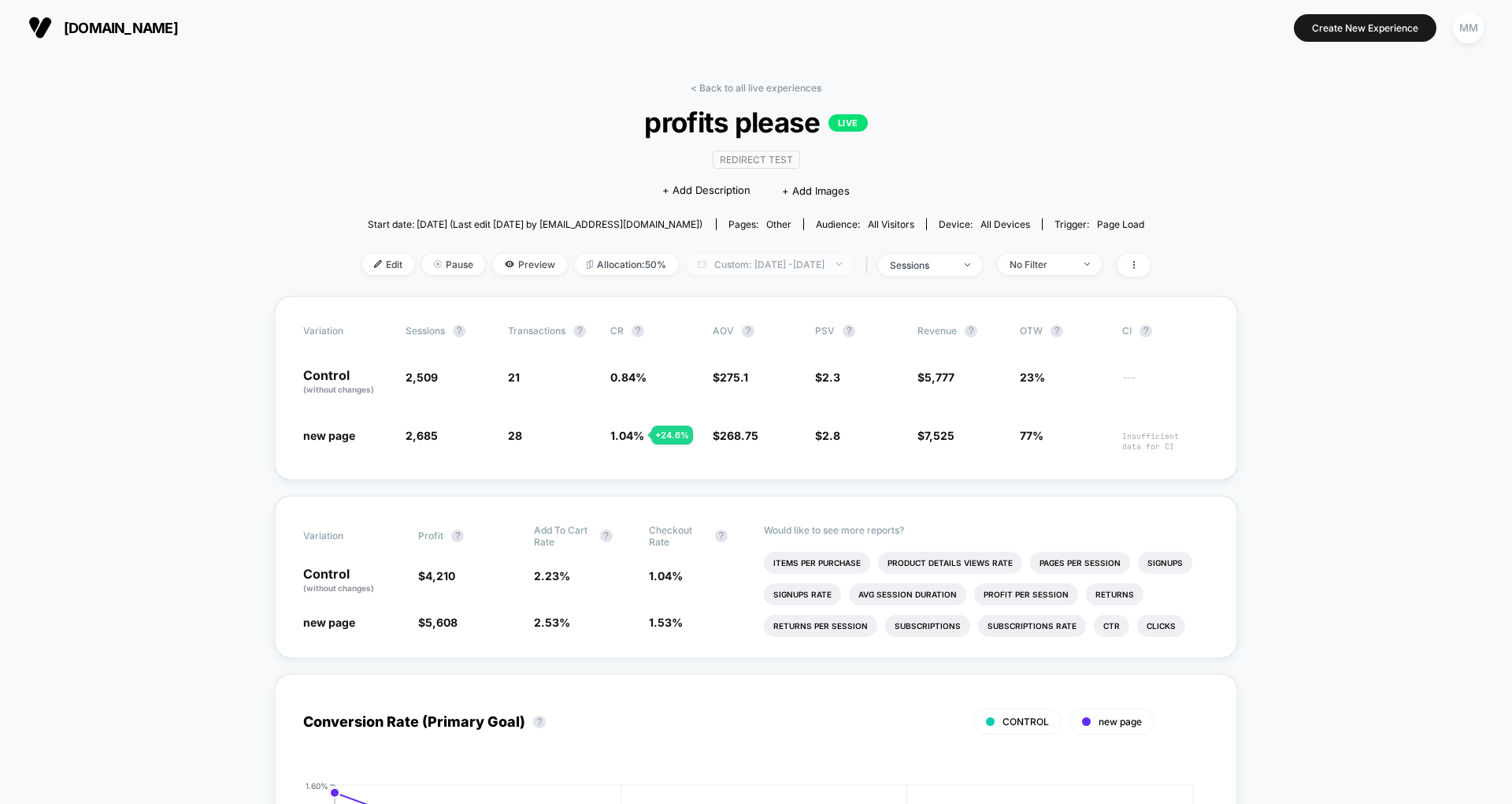
click at [708, 266] on span "Custom: Sep 1, 2025 - Sep 4, 2025" at bounding box center [770, 264] width 167 height 21
select select "*"
select select "****"
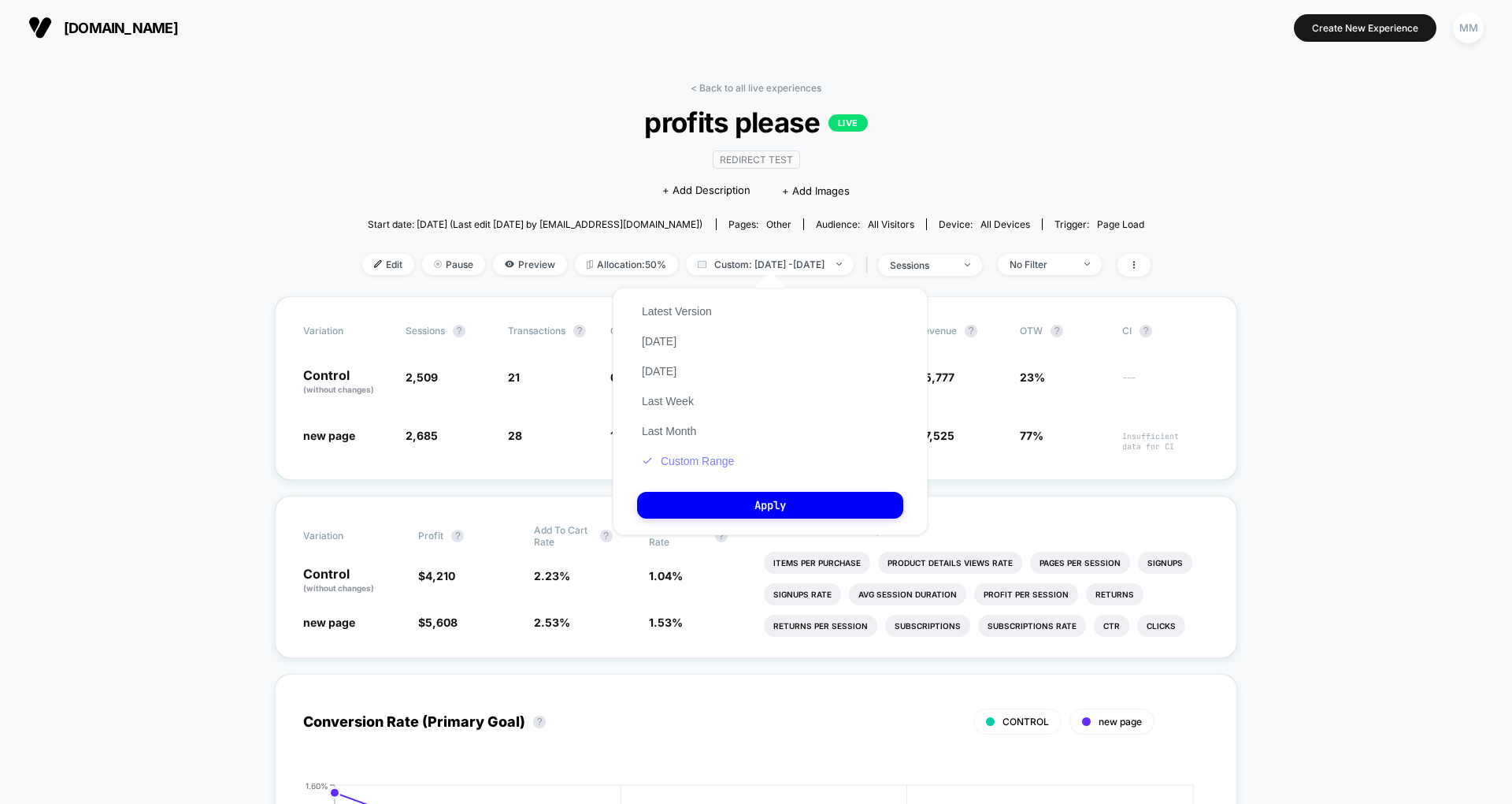
click at [717, 461] on button "Custom Range" at bounding box center [687, 461] width 102 height 14
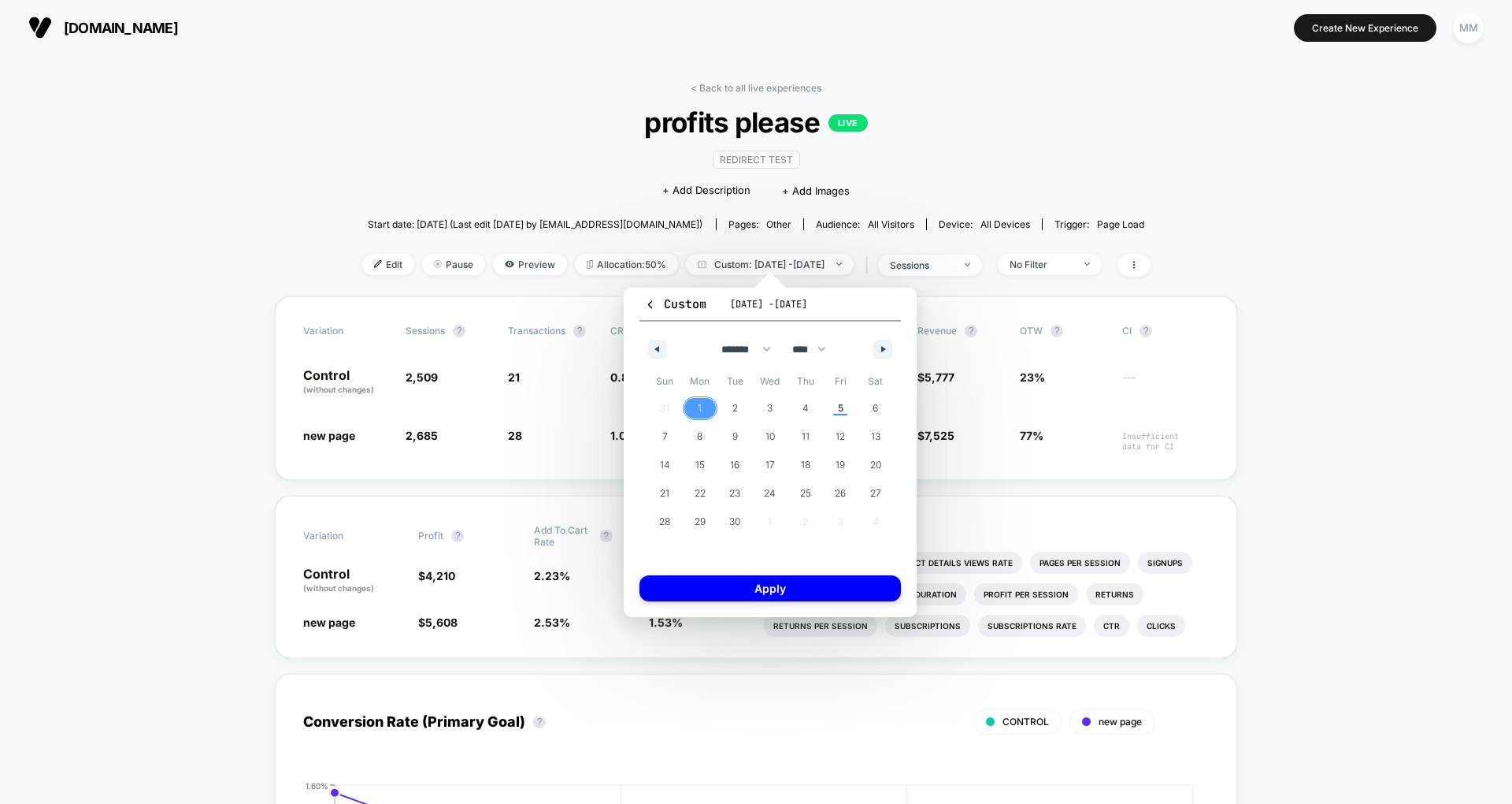
click at [703, 405] on span "1" at bounding box center [700, 408] width 36 height 20
click at [707, 414] on span "1" at bounding box center [700, 408] width 36 height 20
click at [750, 581] on button "Apply" at bounding box center [771, 588] width 262 height 26
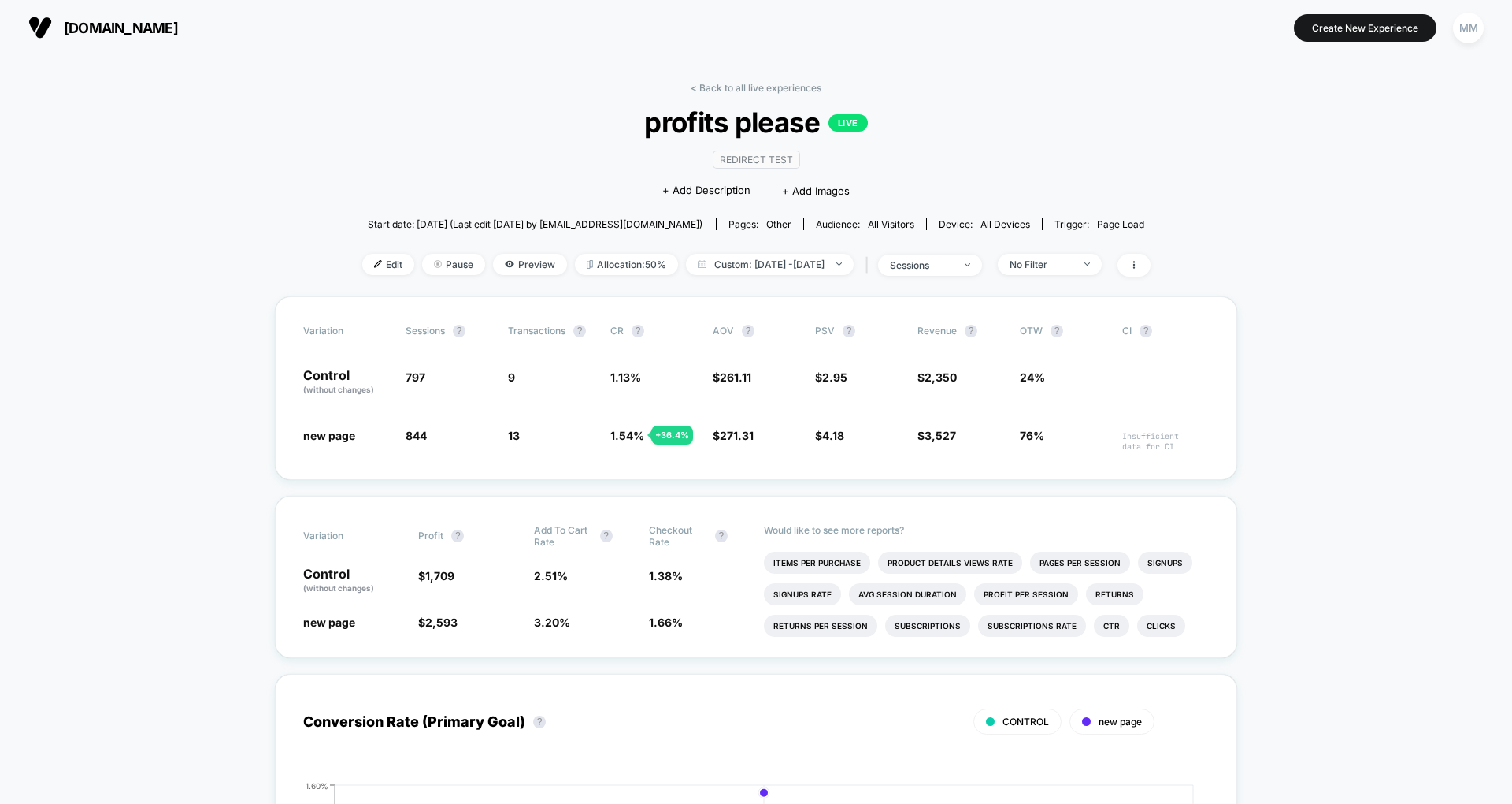
click at [789, 266] on span "Custom: Sep 1, 2025 - Sep 1, 2025" at bounding box center [770, 264] width 167 height 21
select select "*"
select select "****"
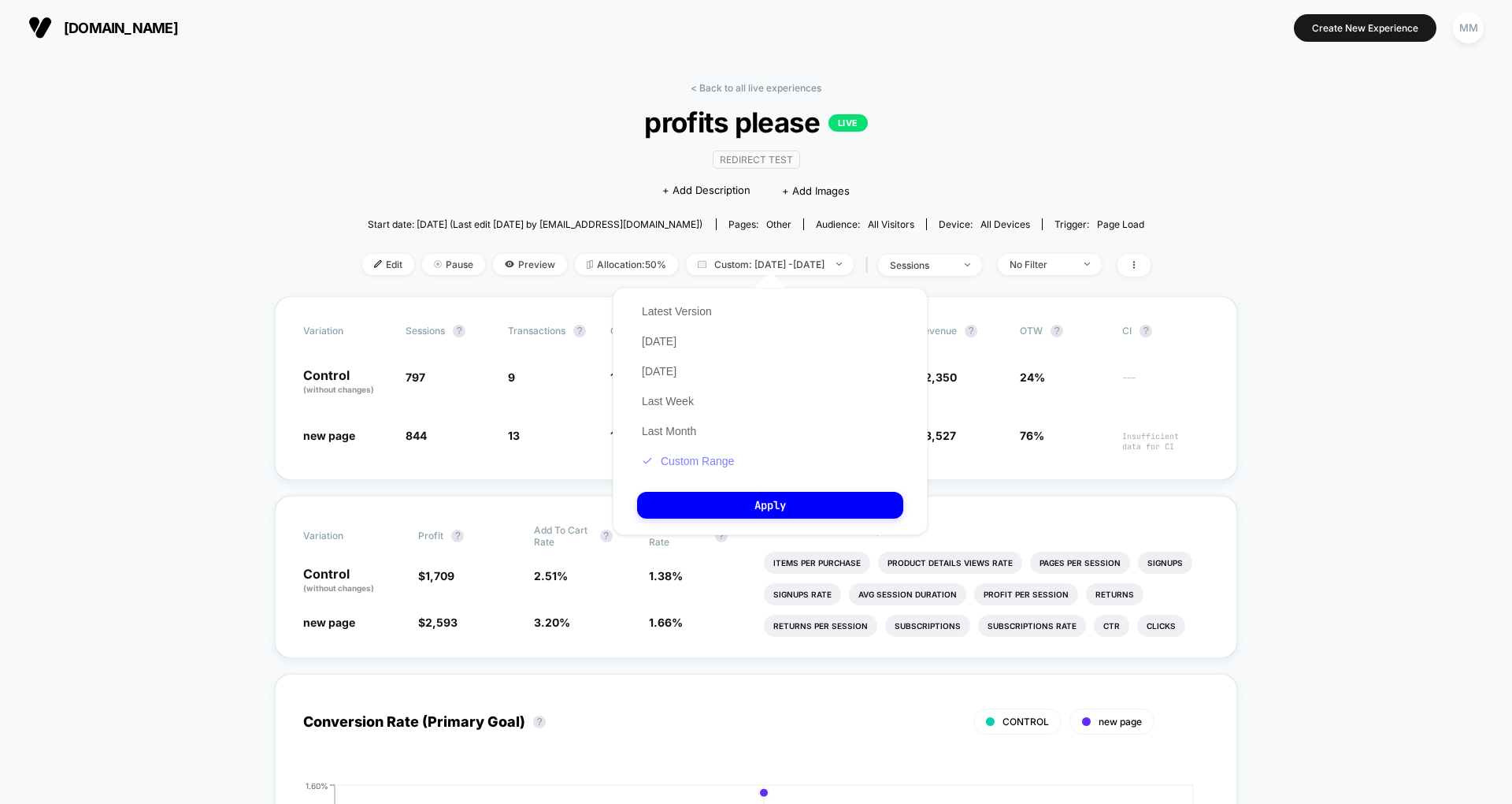
click at [700, 461] on button "Custom Range" at bounding box center [687, 461] width 102 height 14
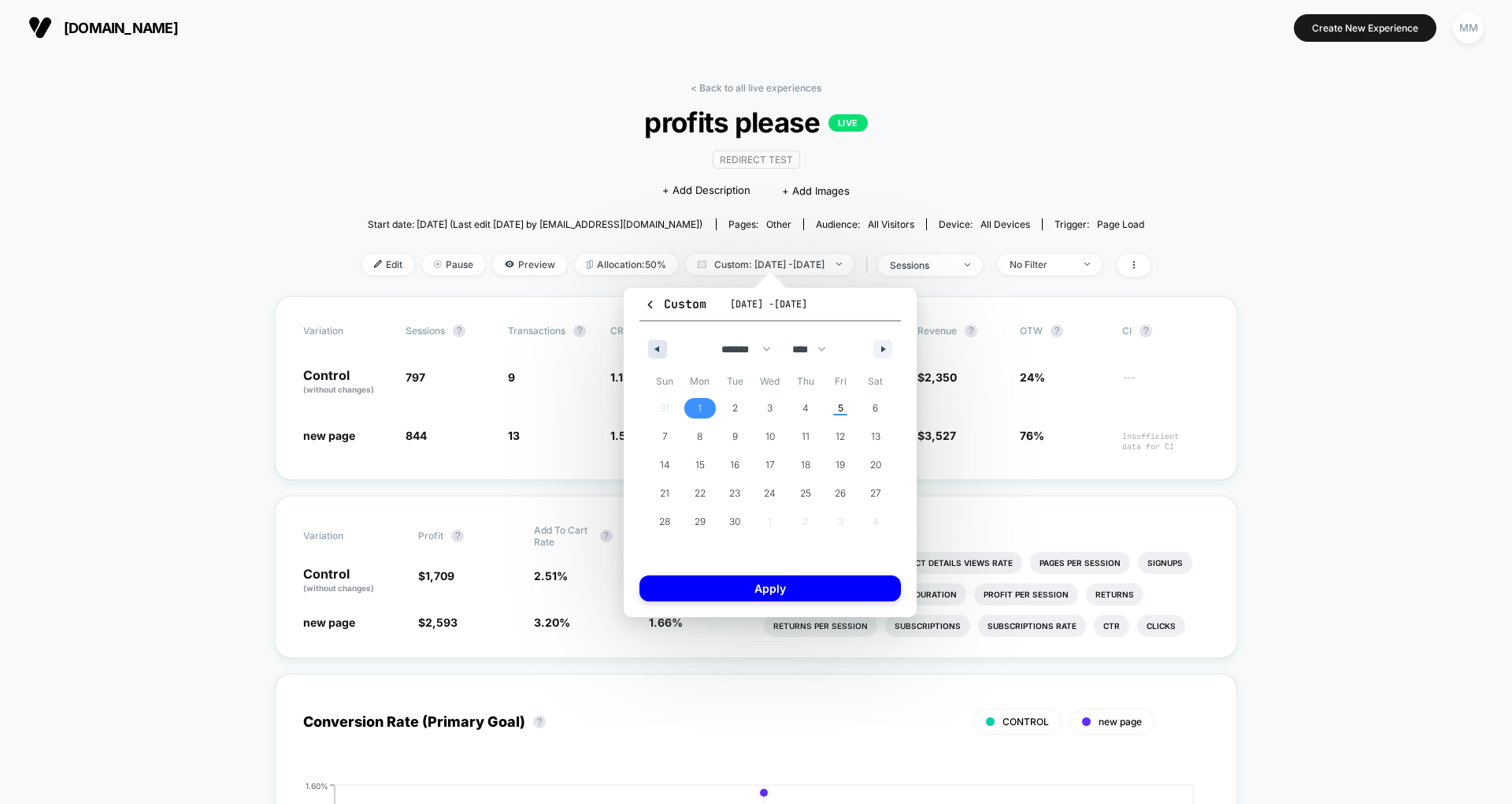
click at [657, 342] on button "button" at bounding box center [657, 349] width 19 height 19
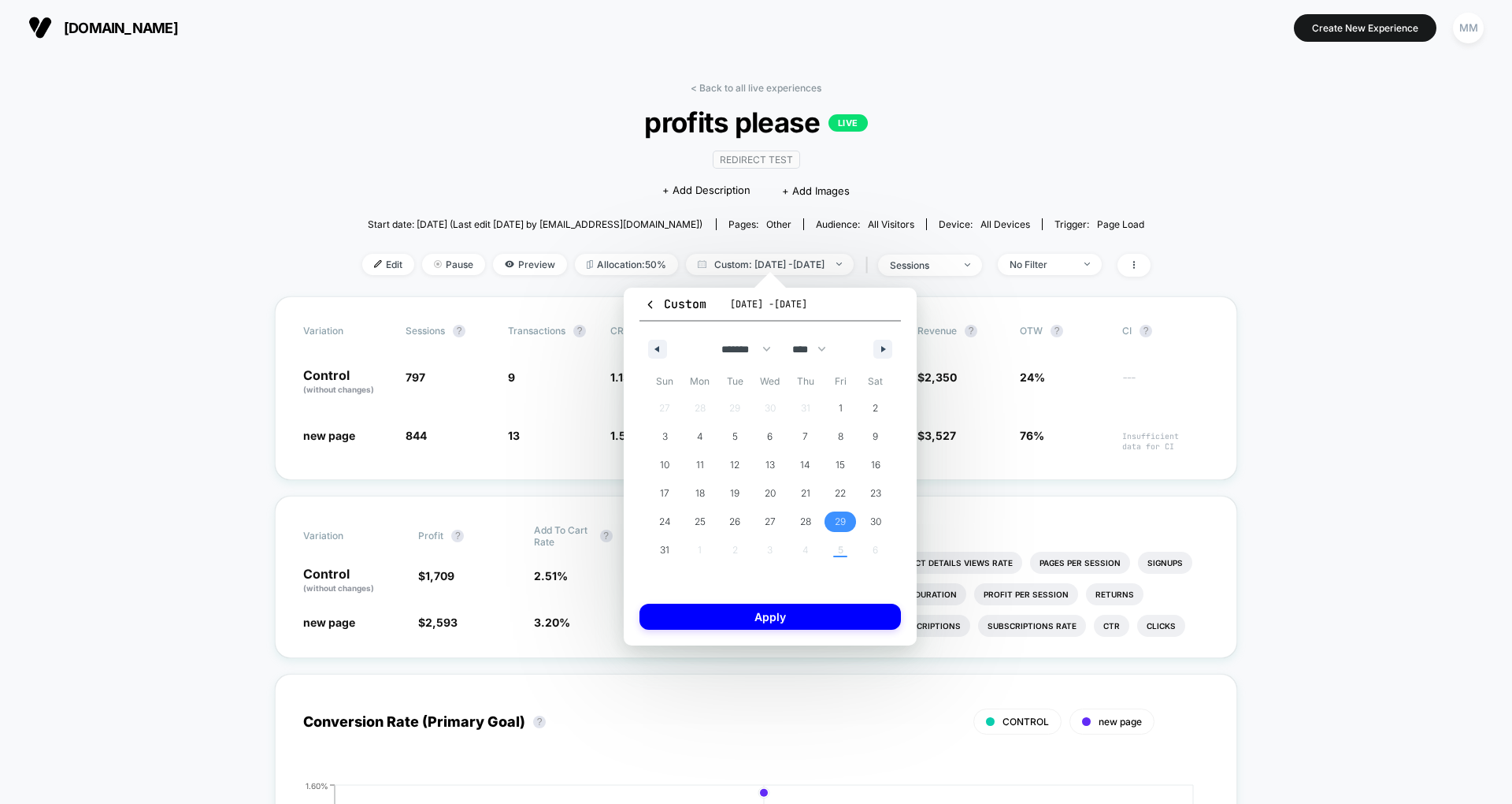
click at [839, 517] on span "29" at bounding box center [840, 521] width 11 height 28
click at [876, 351] on button "button" at bounding box center [882, 349] width 19 height 19
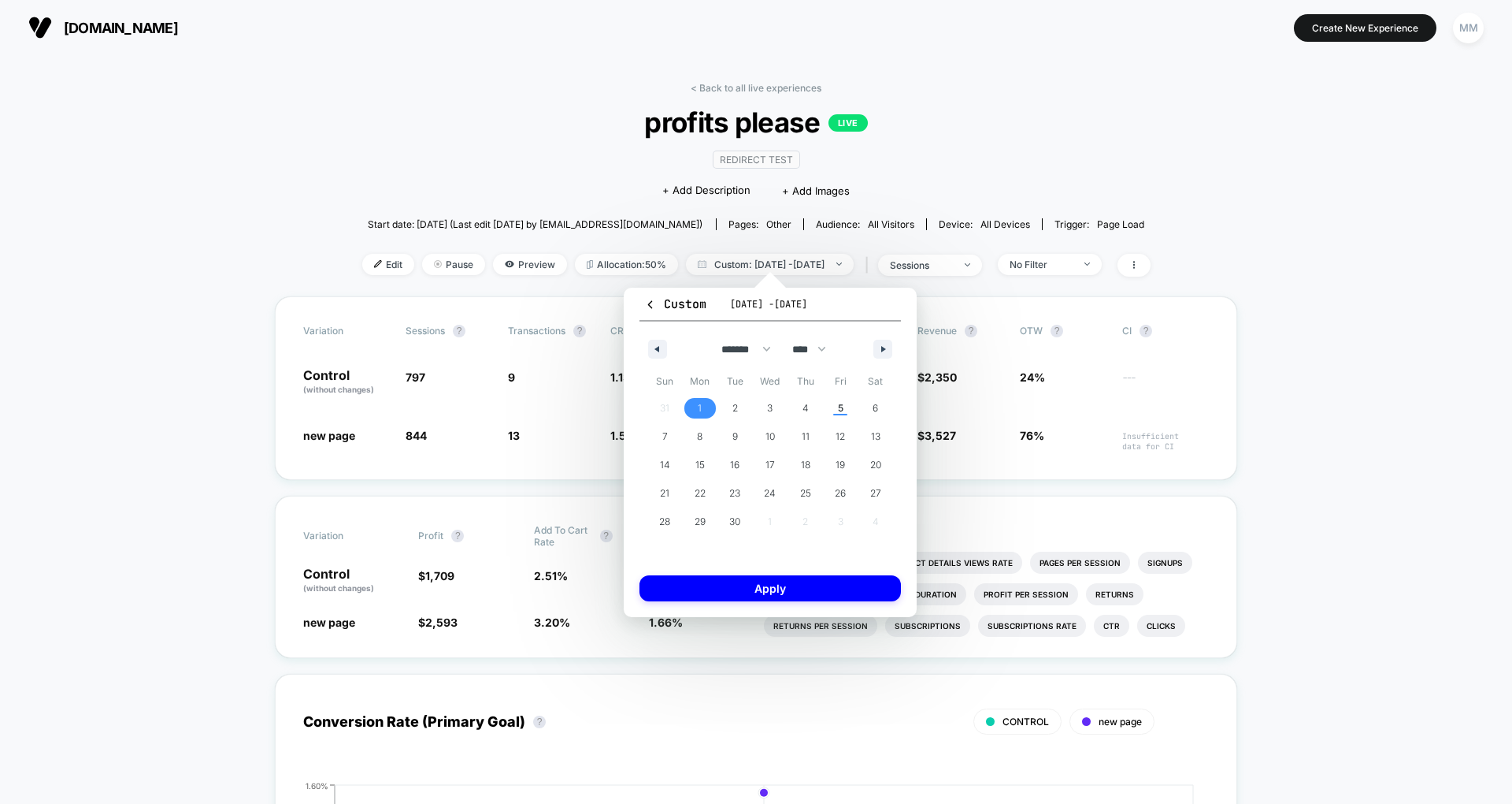
click at [702, 407] on span "1" at bounding box center [700, 408] width 36 height 20
select select "*"
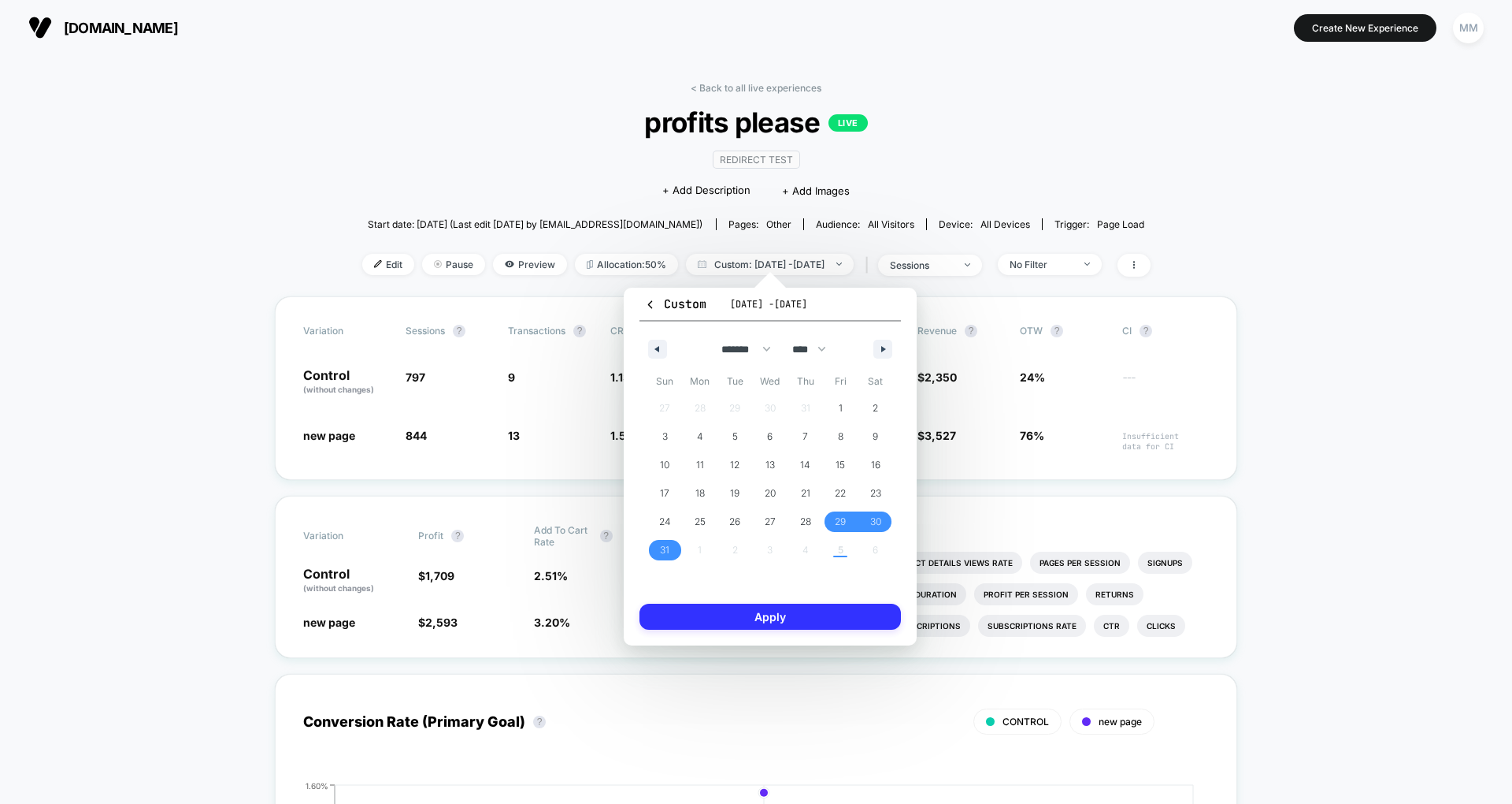
click at [766, 610] on button "Apply" at bounding box center [771, 616] width 262 height 26
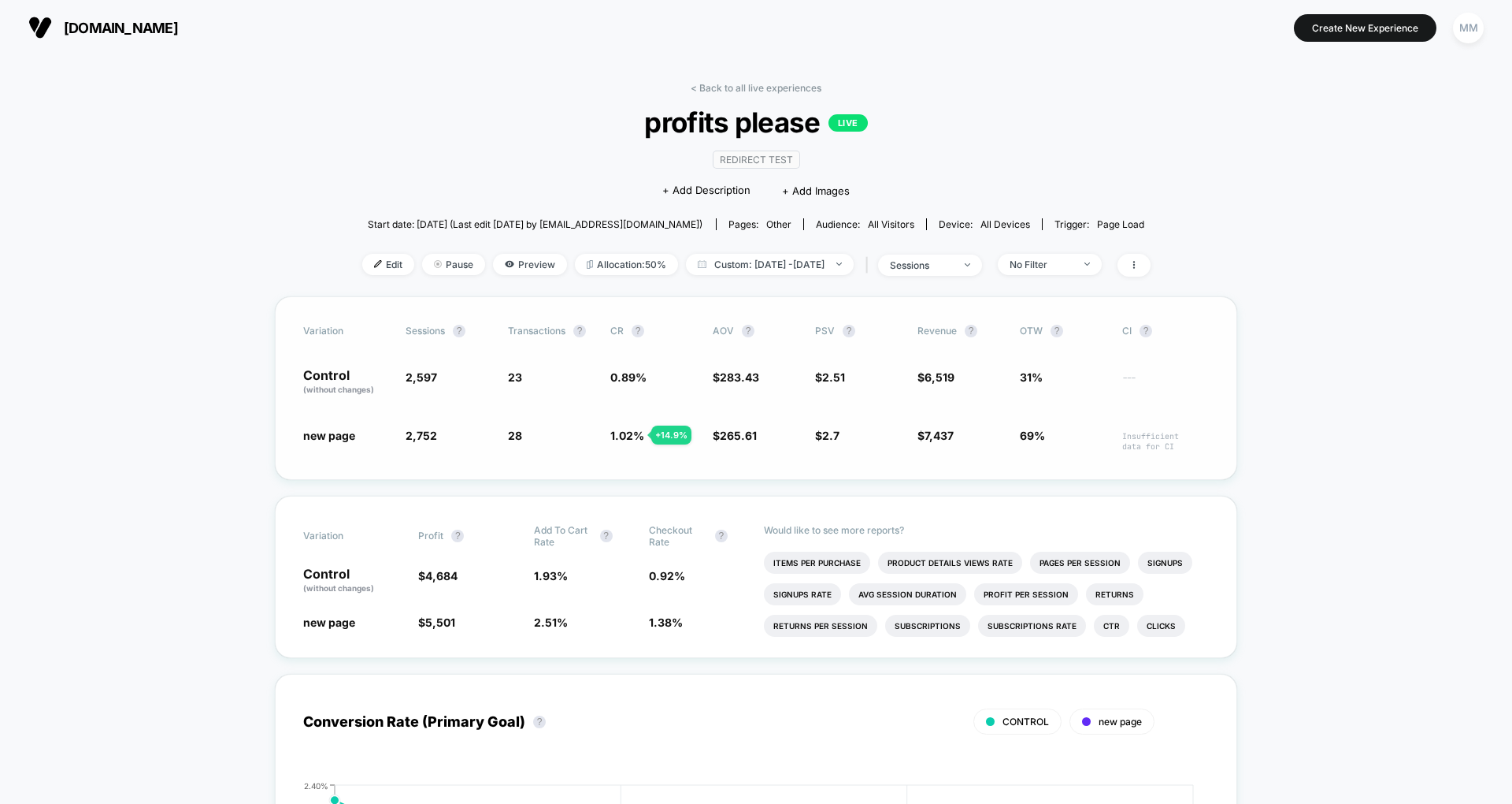
click at [1236, 446] on div "Variation Sessions ? Transactions ? CR ? AOV ? PSV ? Revenue ? OTW ? CI ? Contr…" at bounding box center [756, 388] width 963 height 184
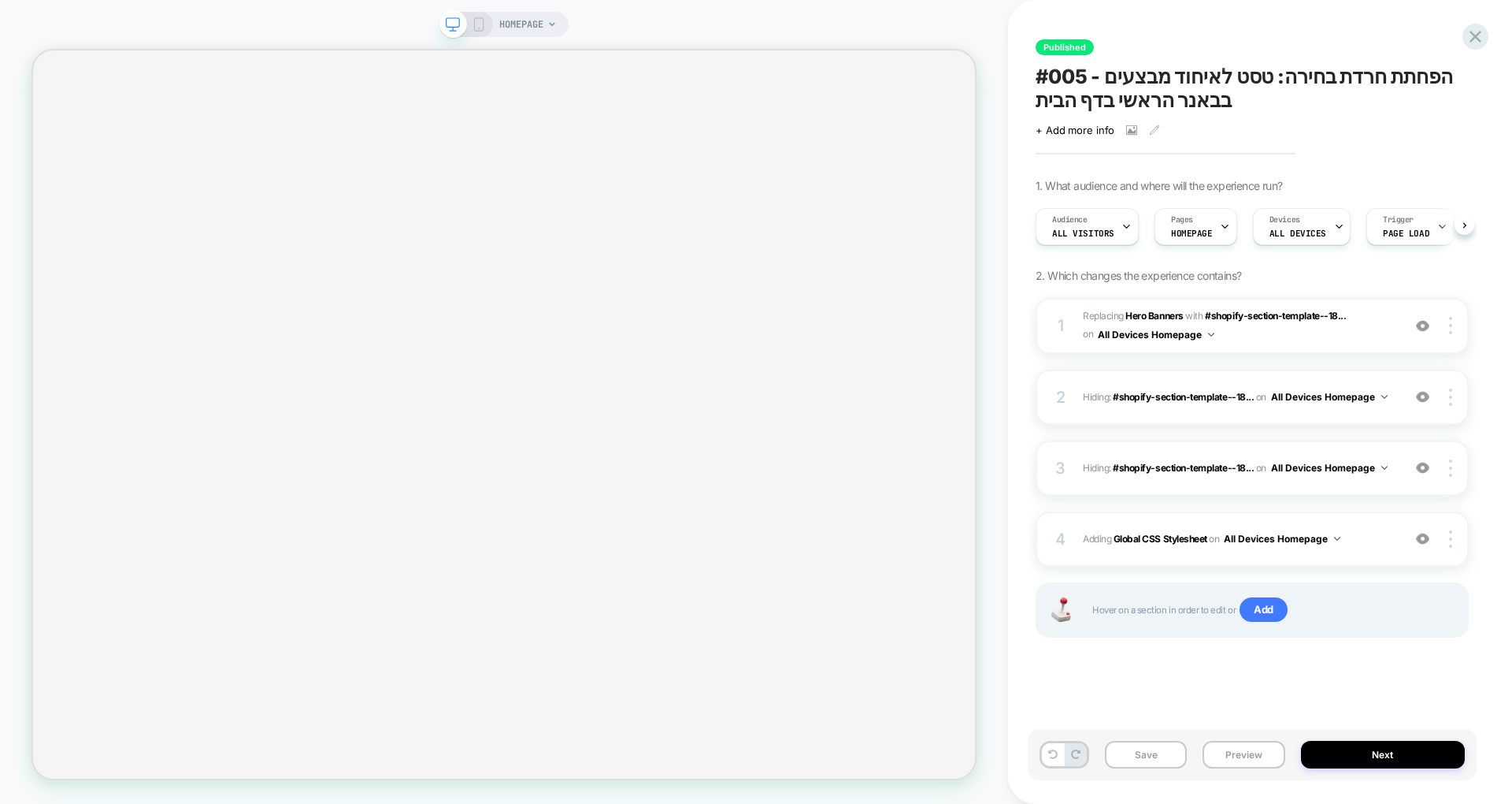
click at [350, 22] on div "HOMEPAGE" at bounding box center [504, 401] width 1009 height 772
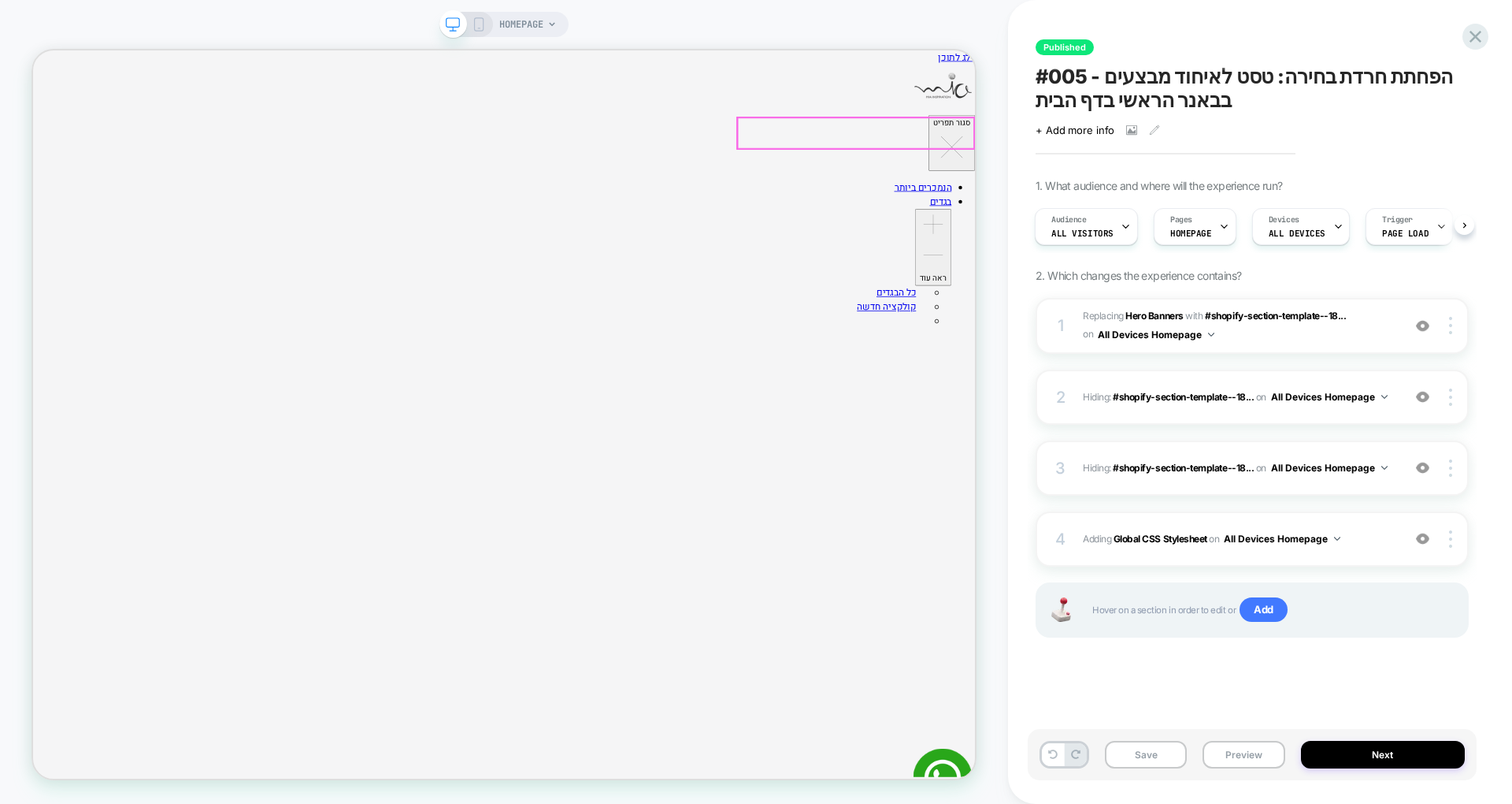
click at [1169, 315] on b "Hero Banners" at bounding box center [1154, 315] width 58 height 12
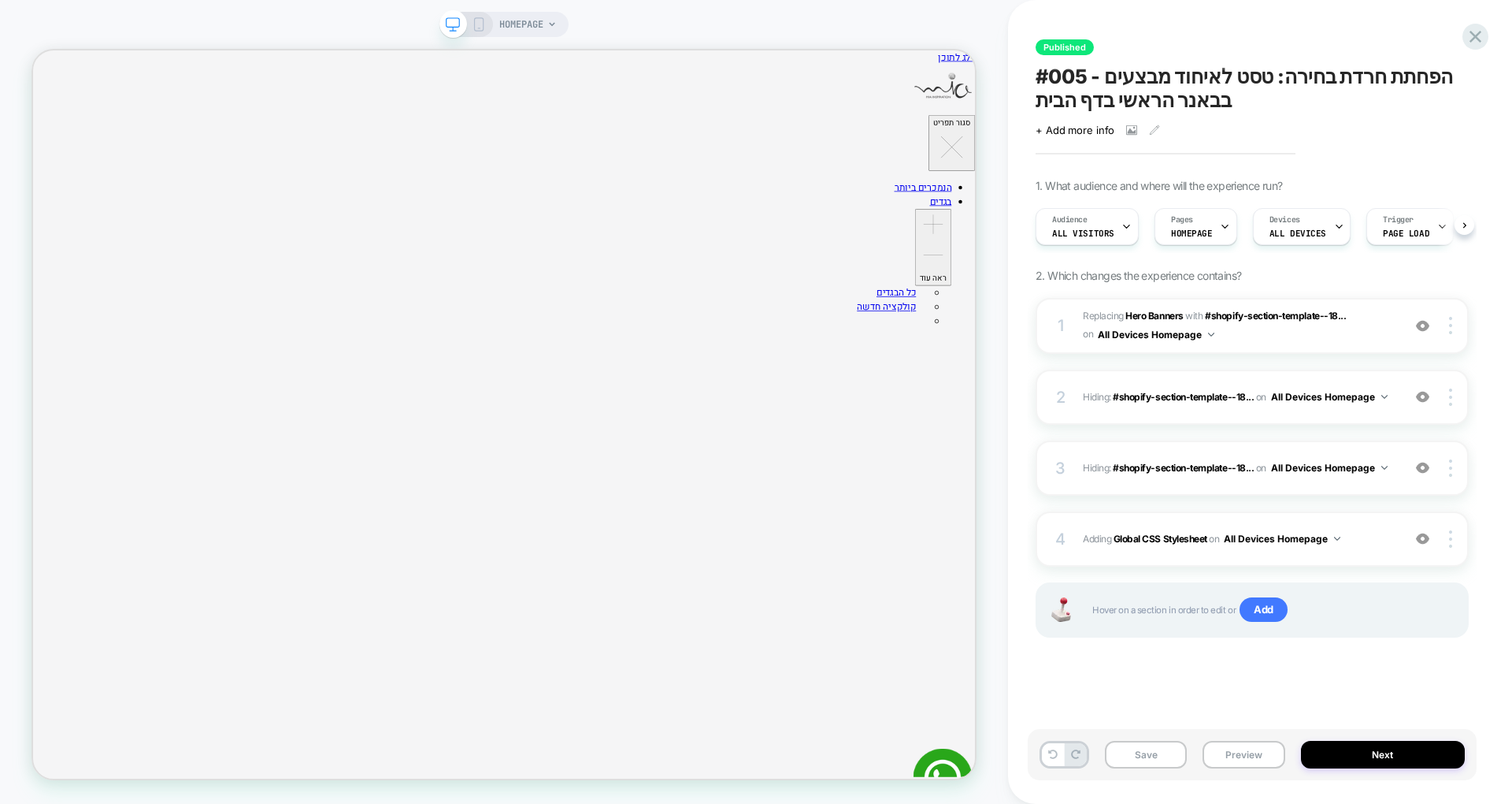
scroll to position [0, 1]
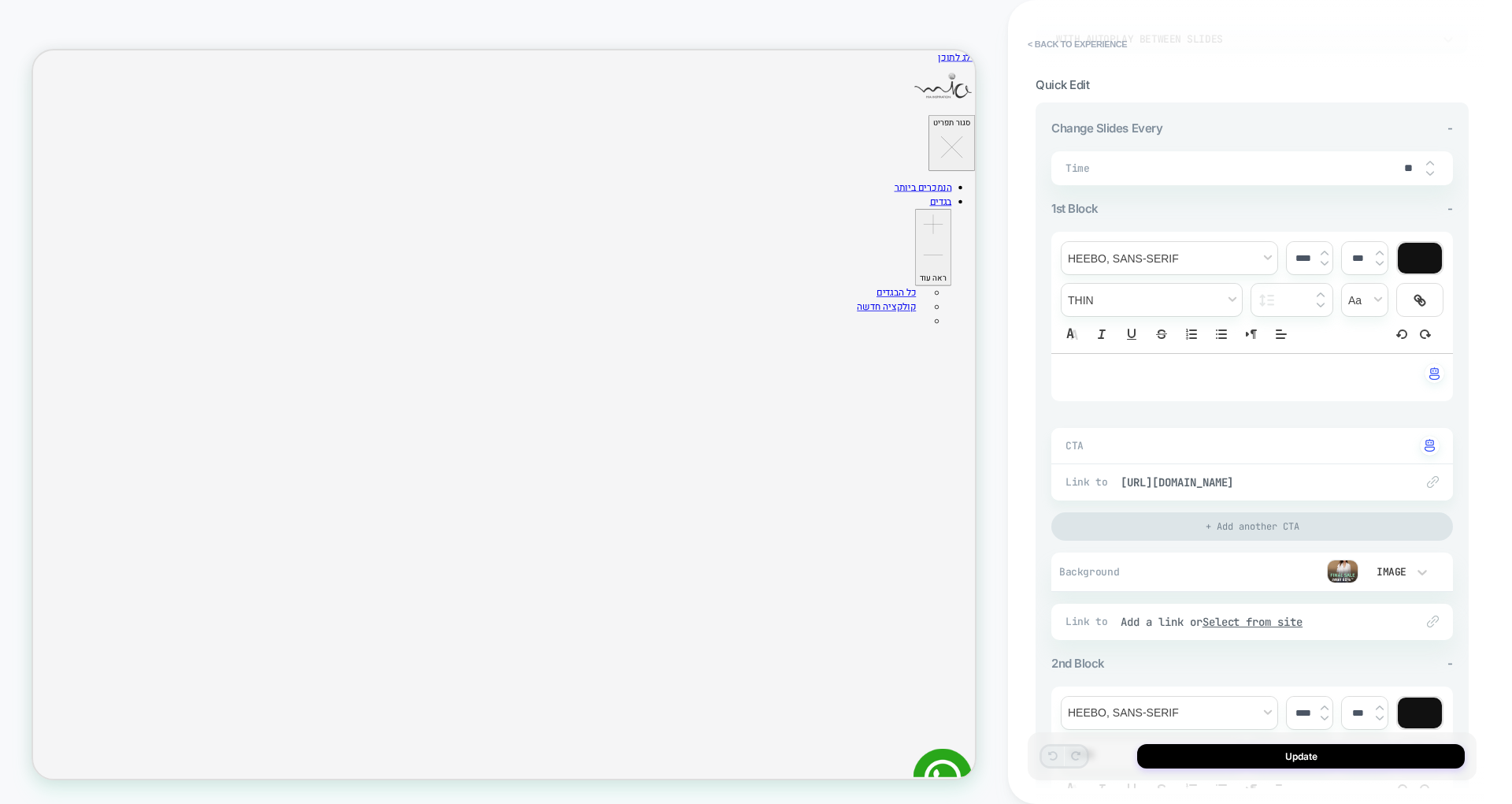
scroll to position [175, 0]
click at [1077, 48] on button "< Back to experience" at bounding box center [1078, 44] width 115 height 26
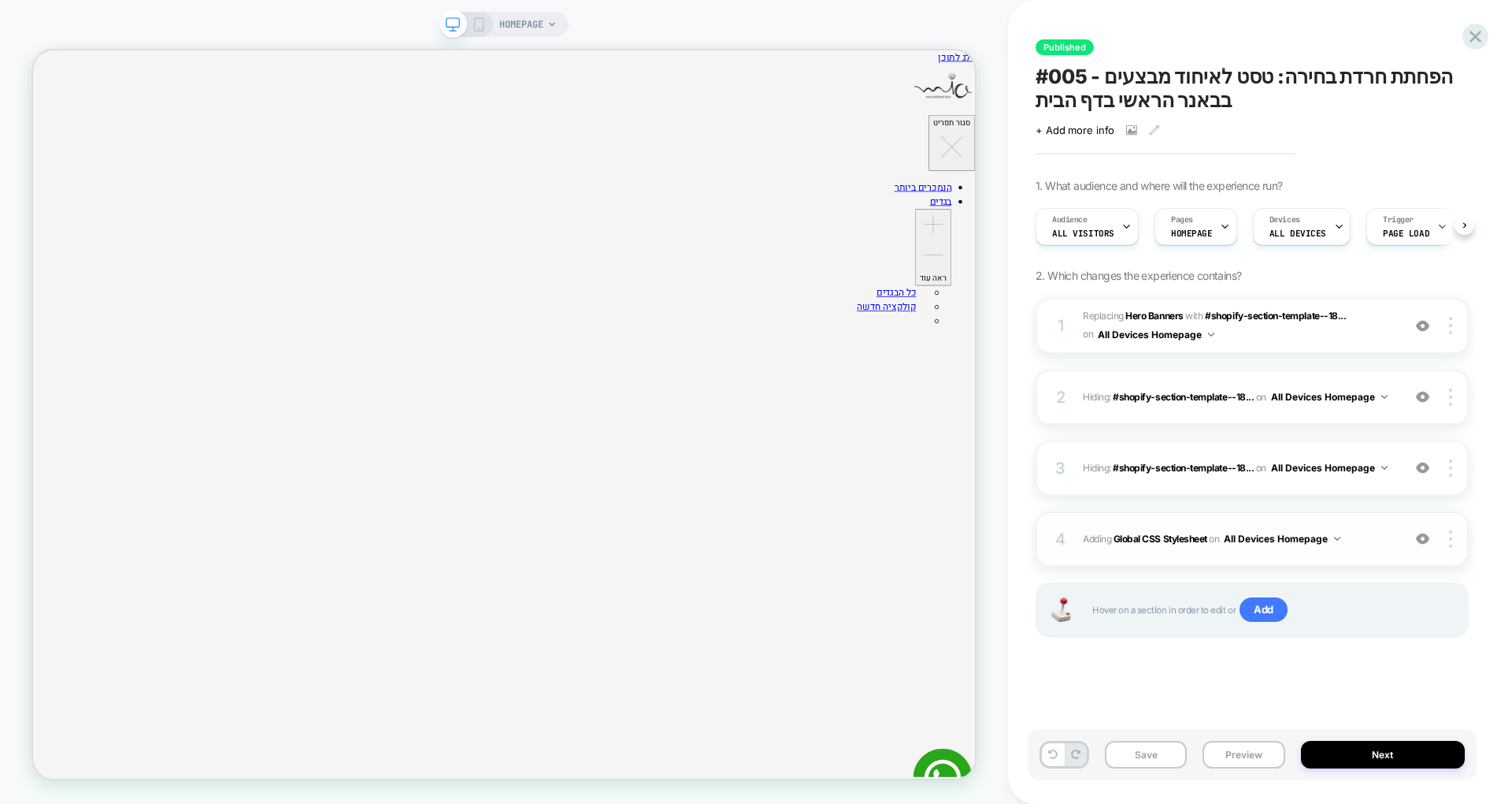
scroll to position [0, 1]
click at [1419, 342] on div "1 #_loomi_addon_1756796813174 Replacing Hero Banners WITH #shopify-section-temp…" at bounding box center [1252, 325] width 433 height 56
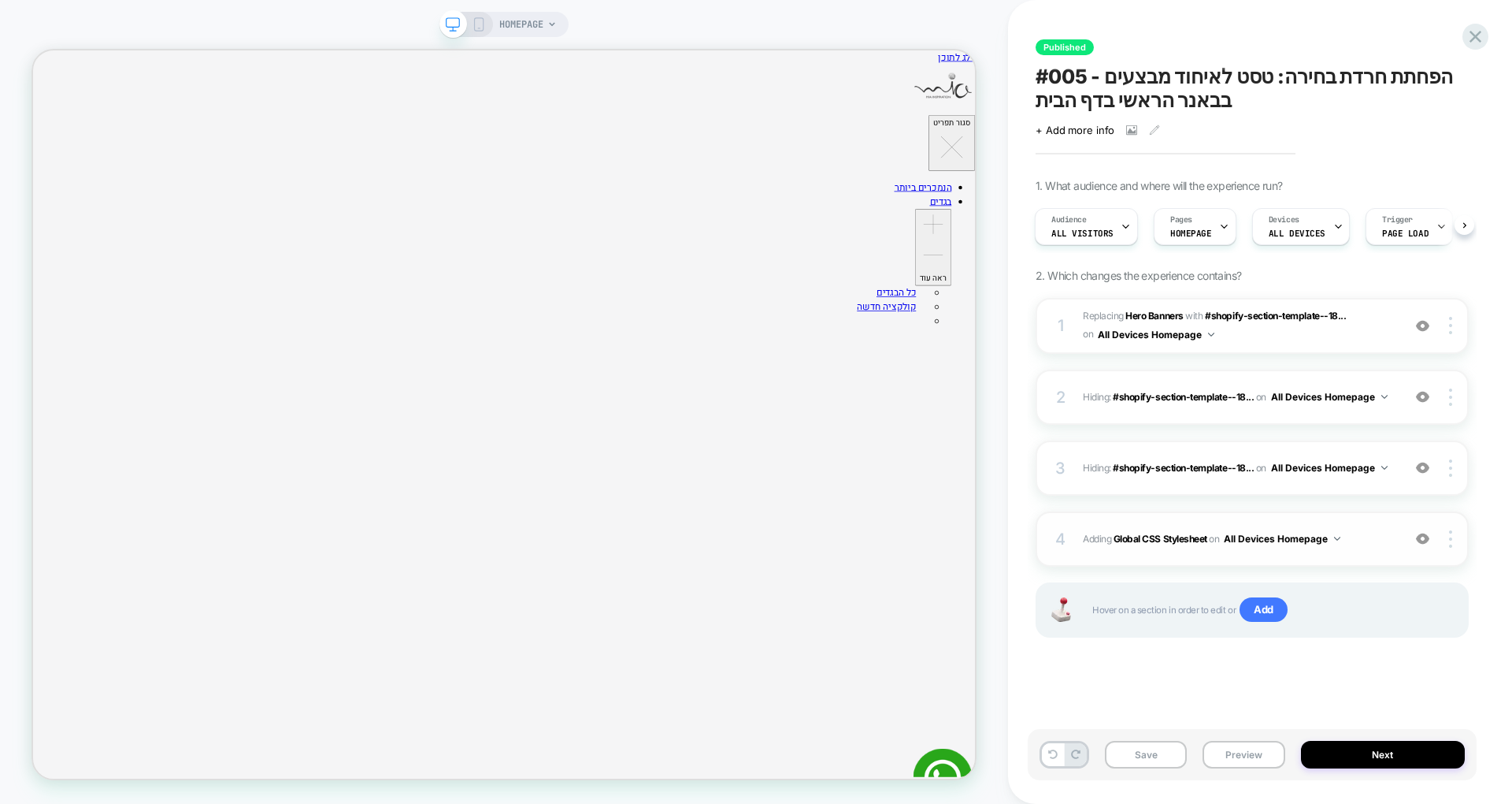
click at [1424, 534] on img at bounding box center [1422, 538] width 14 height 14
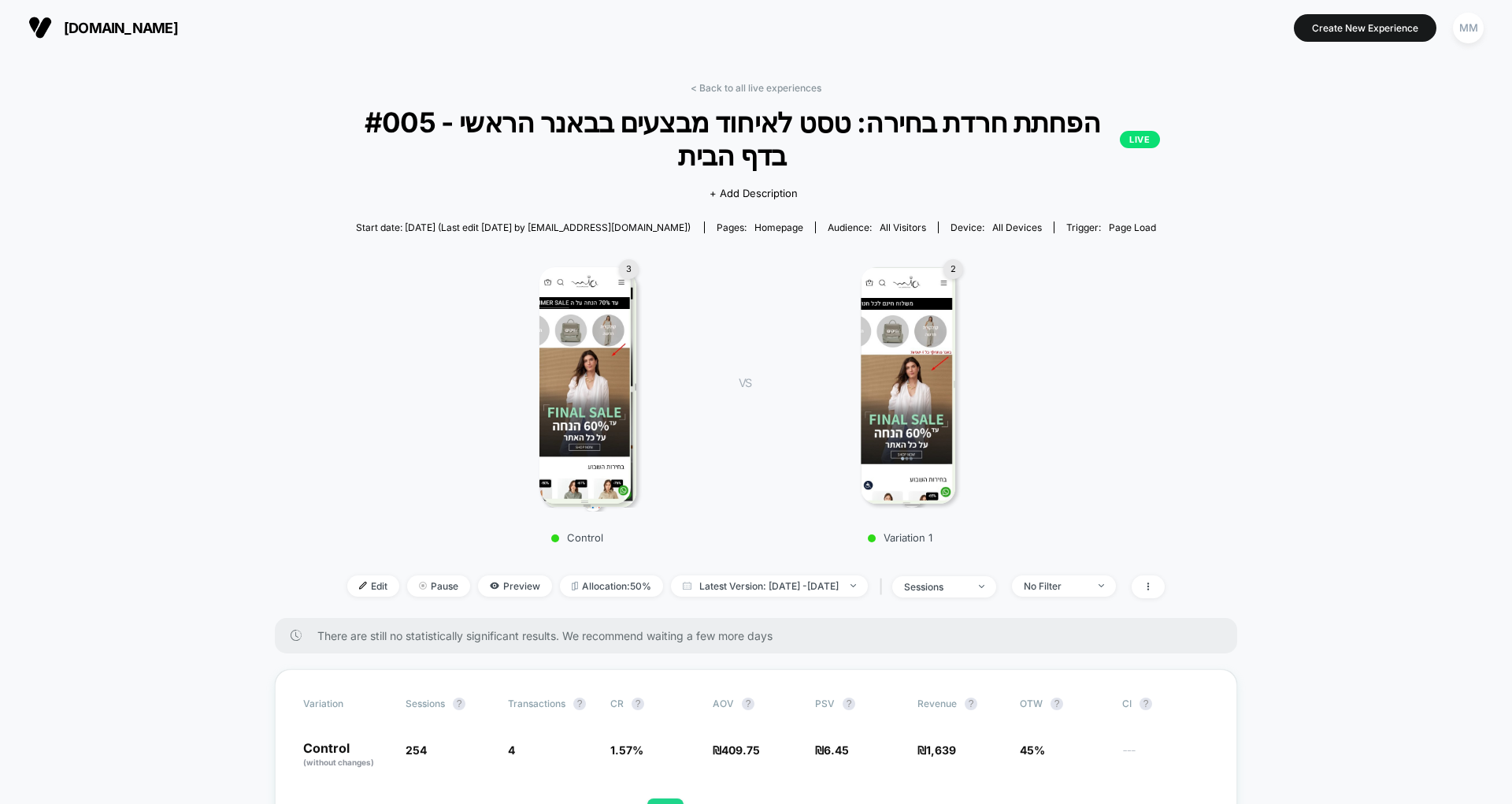
click at [932, 267] on img at bounding box center [908, 386] width 94 height 236
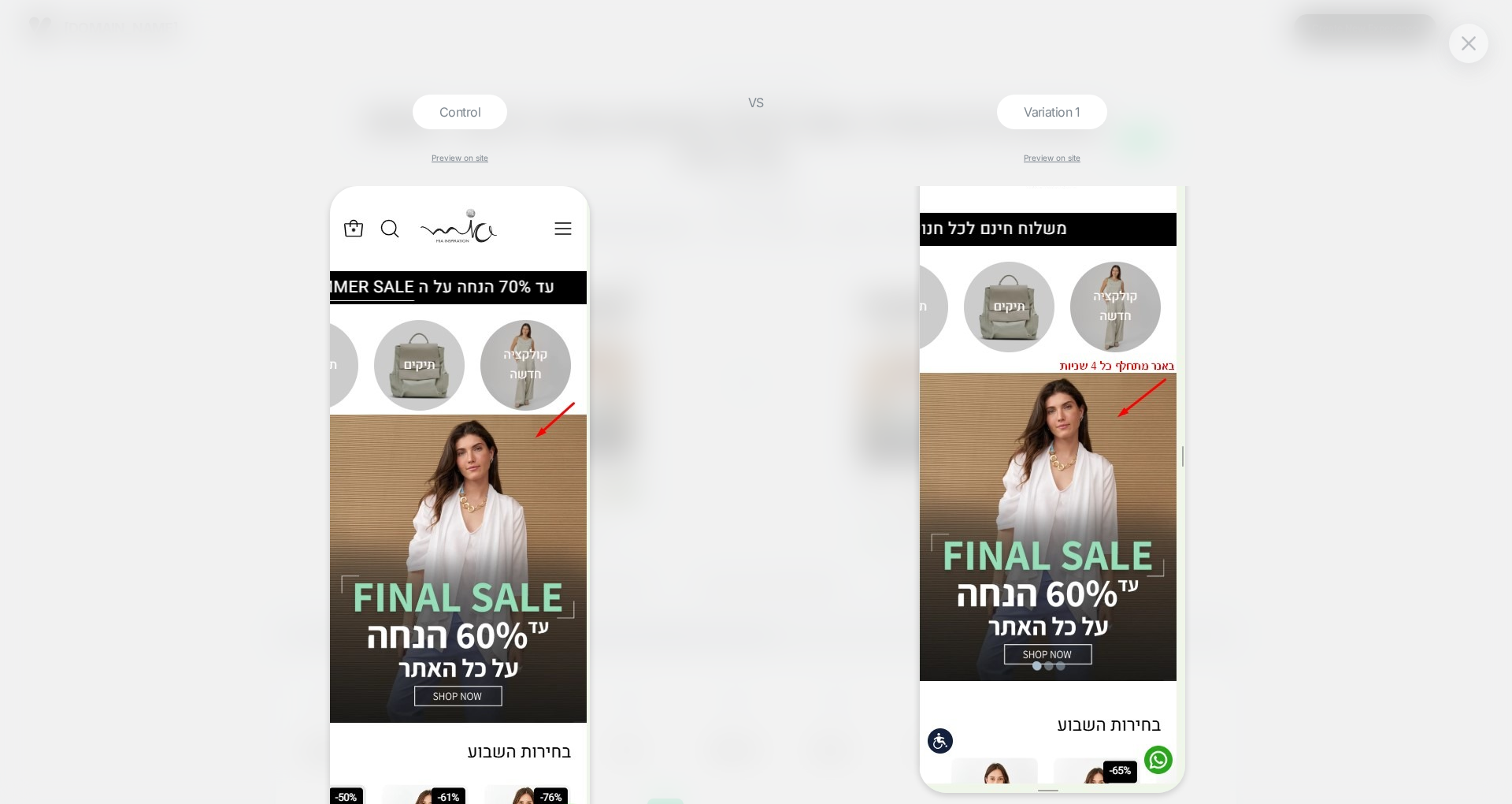
scroll to position [61, 0]
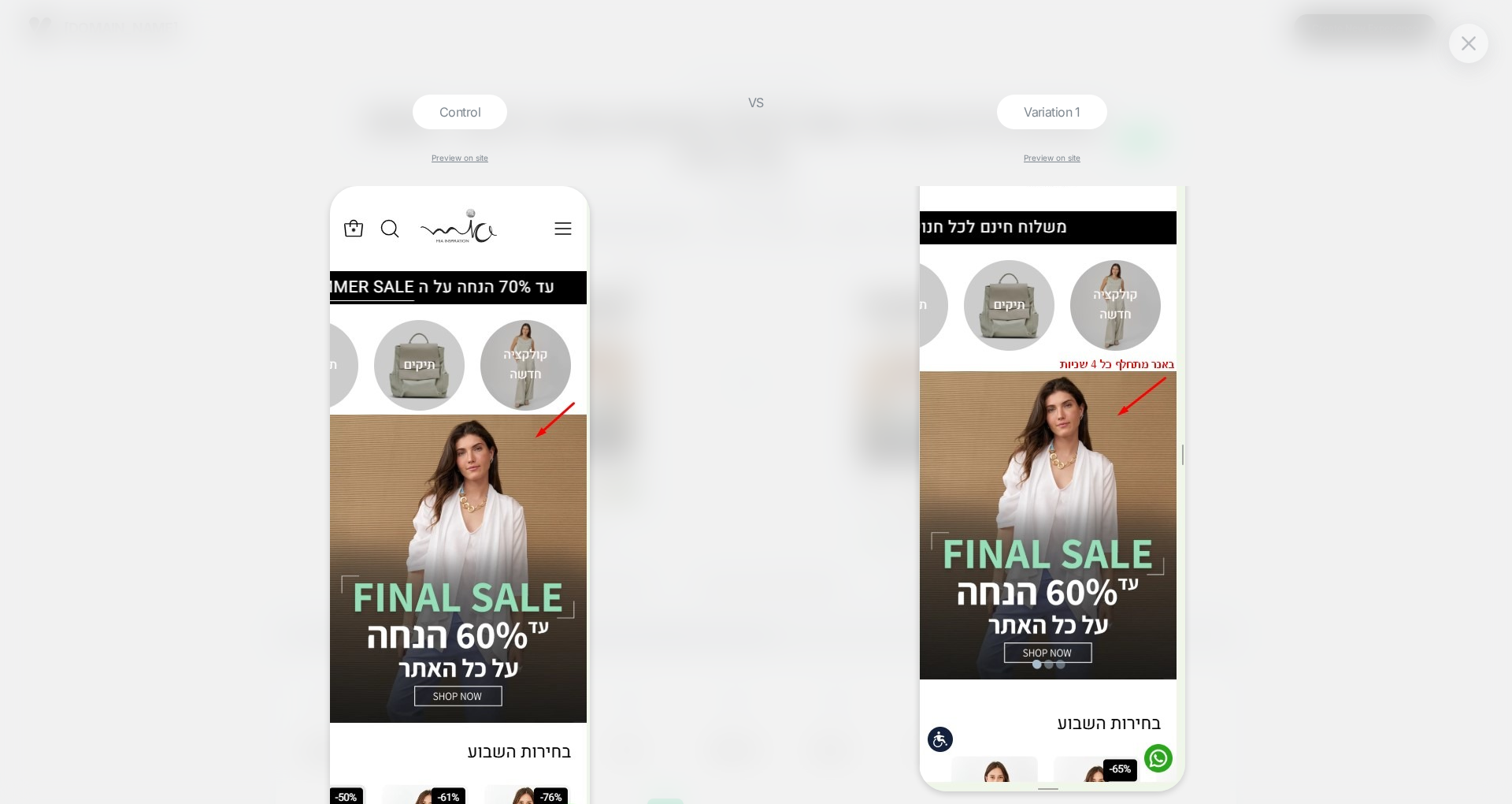
click at [808, 500] on div at bounding box center [1052, 458] width 513 height 667
click at [1472, 31] on button at bounding box center [1469, 43] width 24 height 24
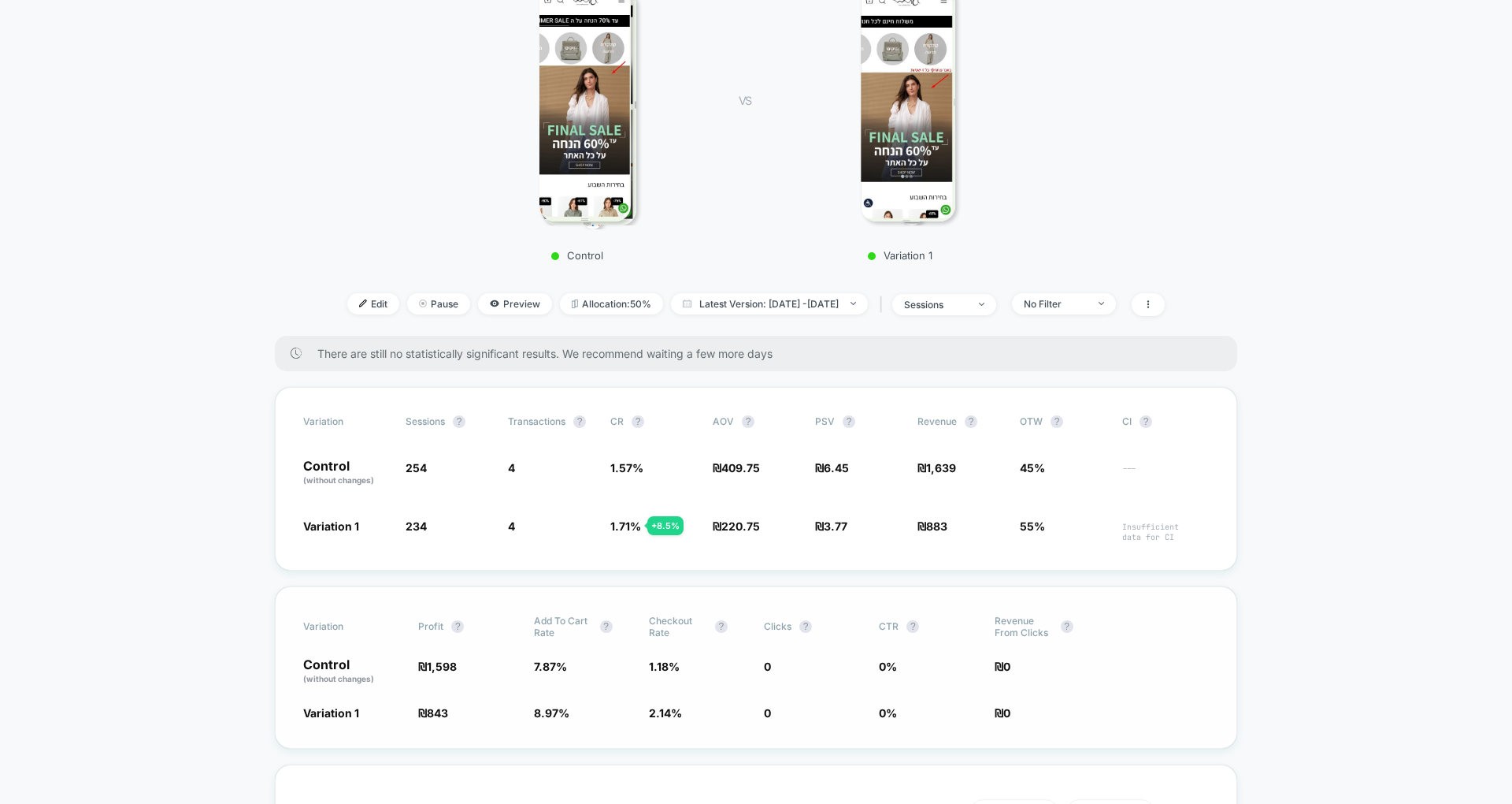
scroll to position [281, 0]
click at [351, 294] on span "Edit" at bounding box center [373, 304] width 52 height 21
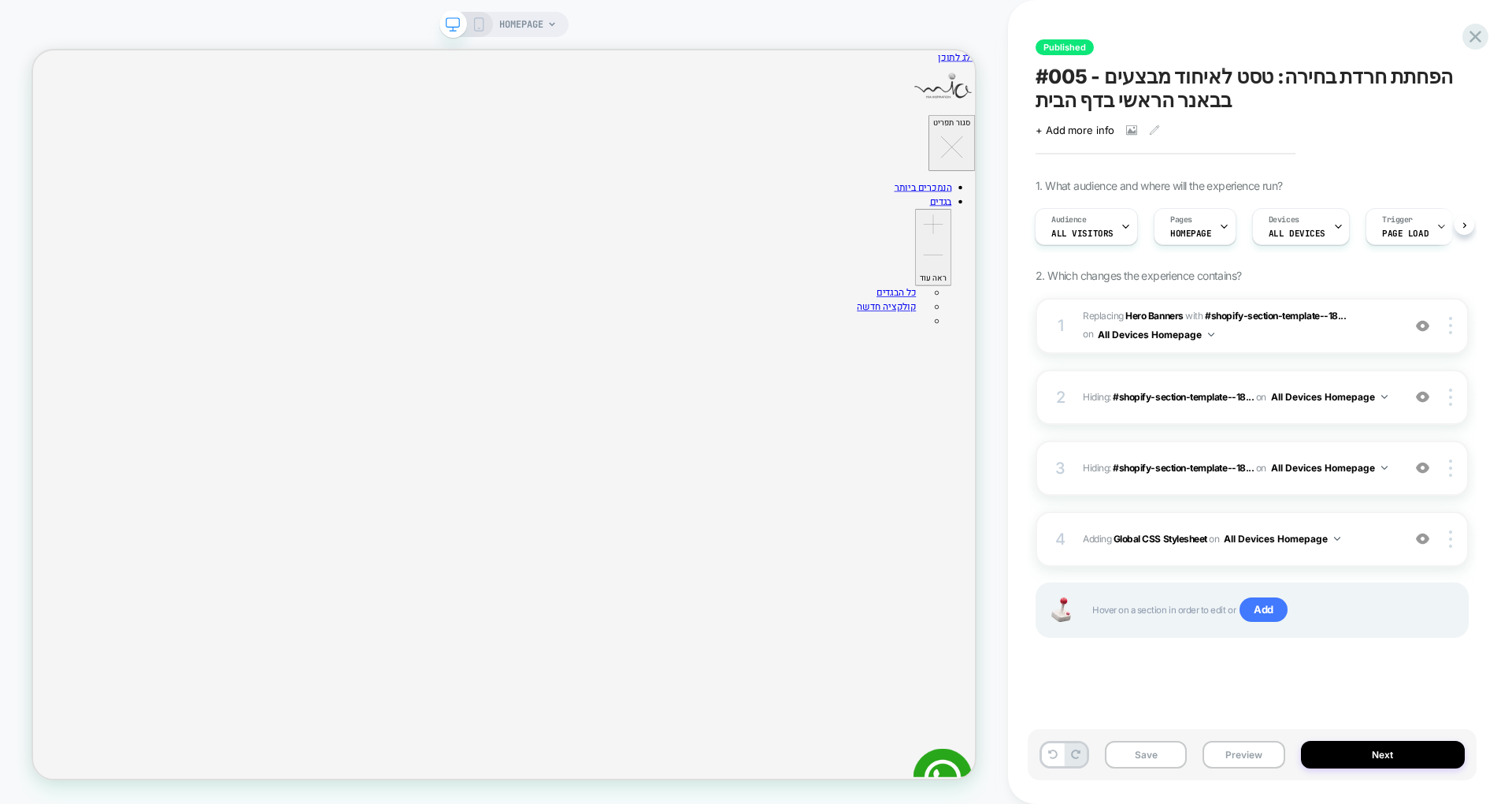
click at [992, 126] on div "HOMEPAGE" at bounding box center [504, 401] width 1009 height 772
click at [794, 20] on div "HOMEPAGE" at bounding box center [504, 401] width 1009 height 772
click at [1157, 536] on b "Global CSS Stylesheet" at bounding box center [1161, 538] width 93 height 12
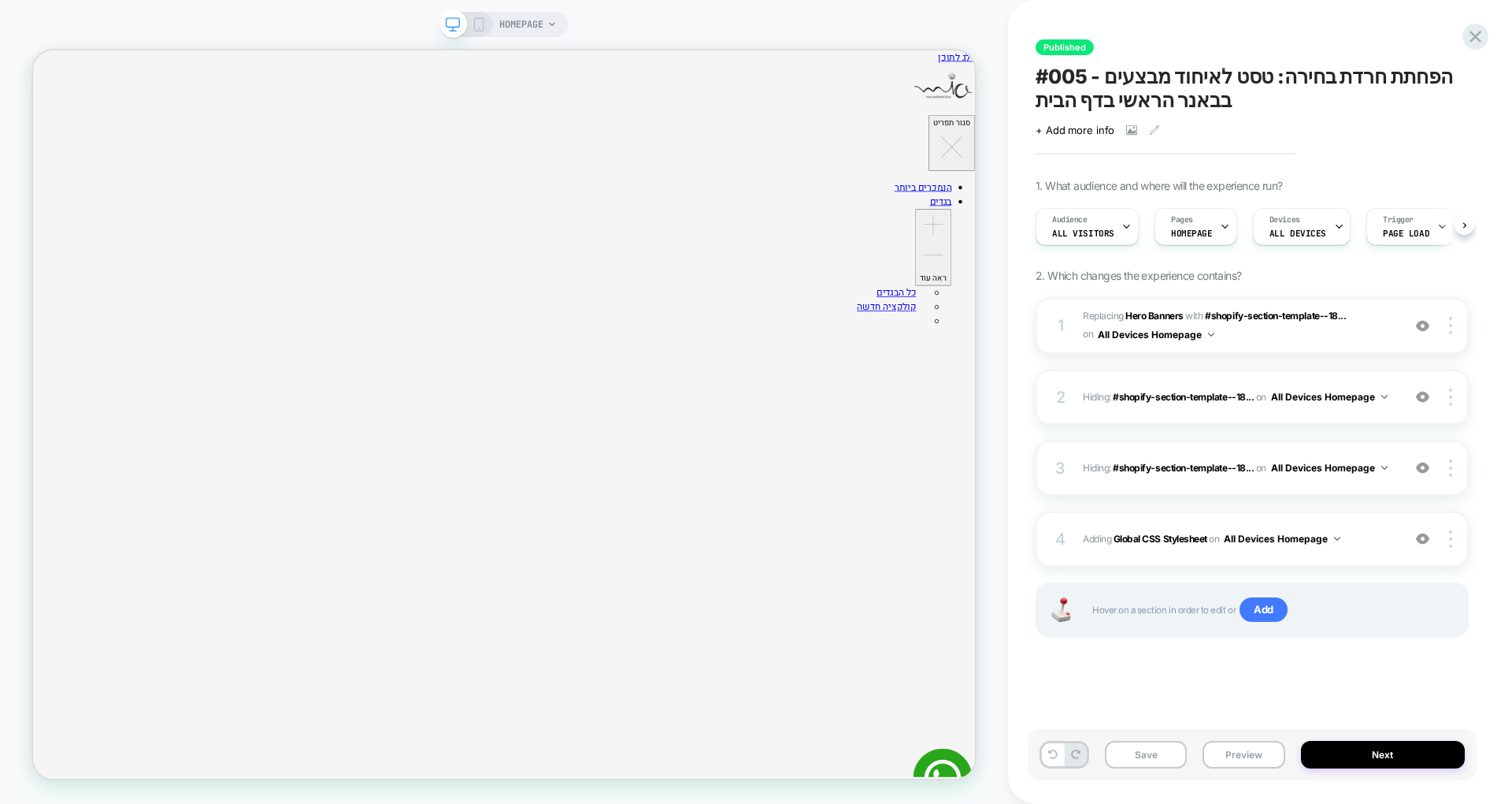
scroll to position [0, 1]
click at [1424, 391] on img at bounding box center [1422, 397] width 14 height 14
click at [1426, 394] on img at bounding box center [1422, 397] width 14 height 14
click at [1426, 465] on img at bounding box center [1422, 467] width 14 height 14
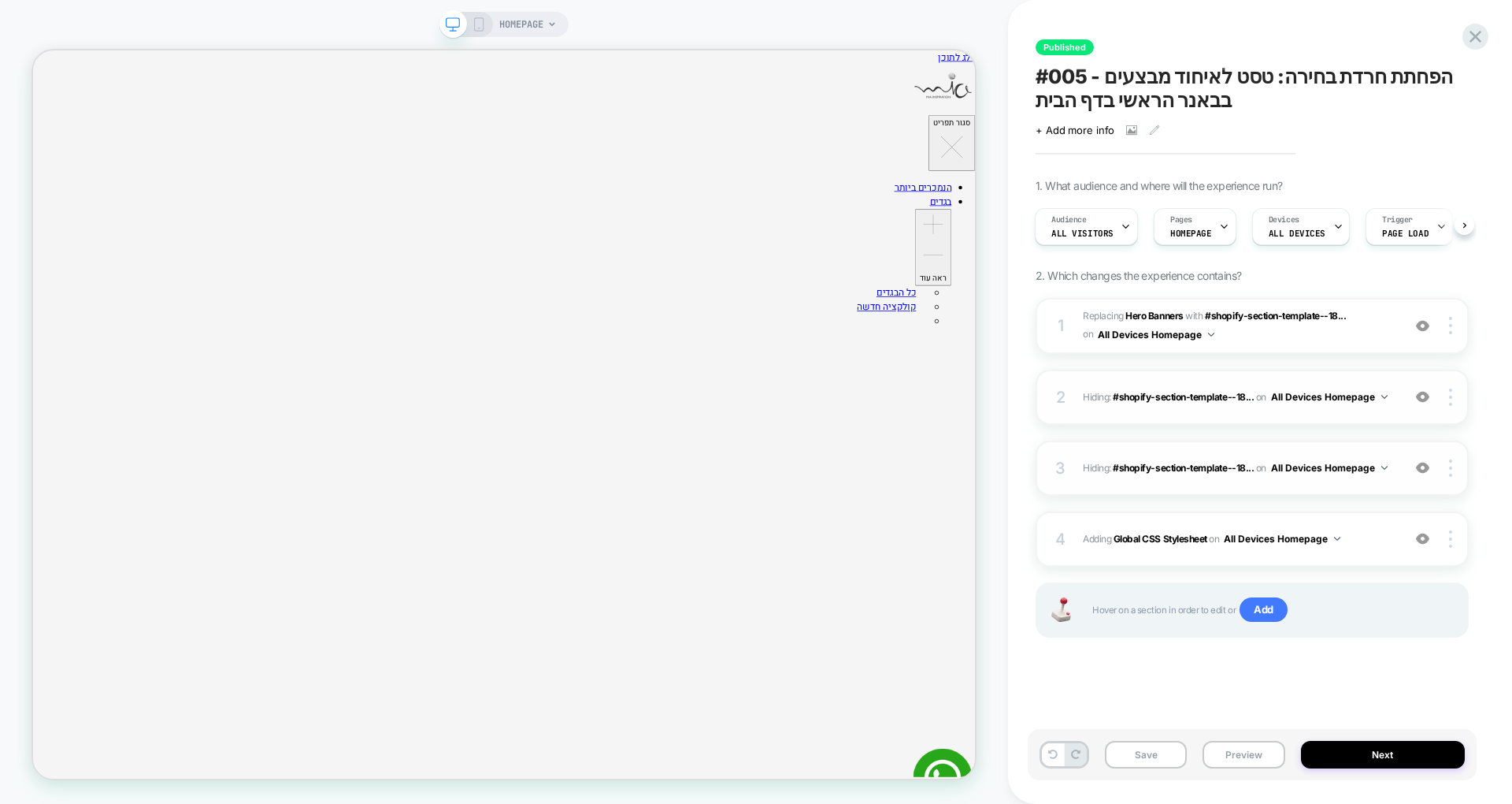
click at [479, 28] on icon at bounding box center [479, 24] width 14 height 14
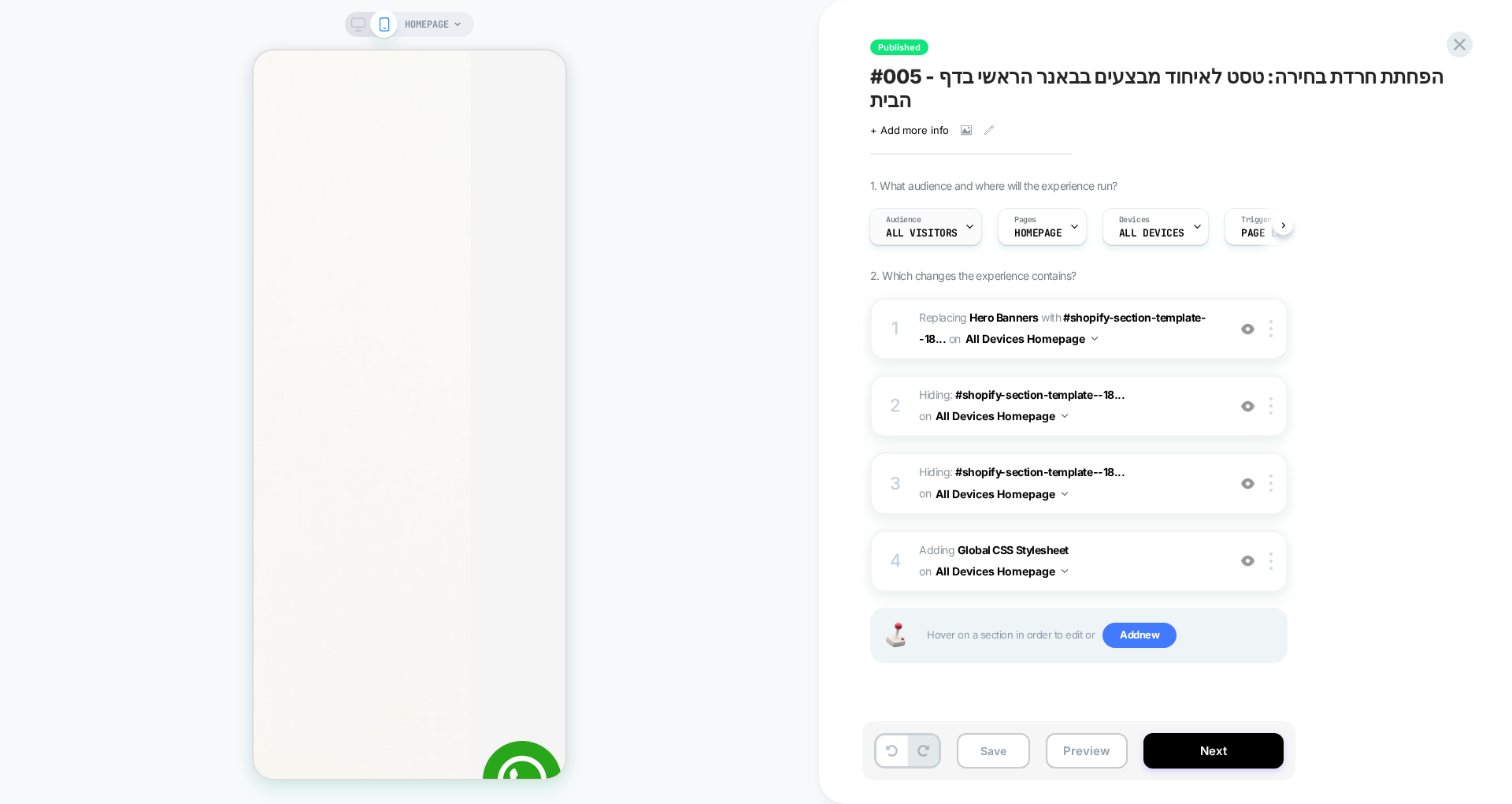
scroll to position [0, 184]
click at [365, 31] on div "HOMEPAGE" at bounding box center [409, 25] width 129 height 26
click at [358, 20] on icon at bounding box center [358, 24] width 14 height 14
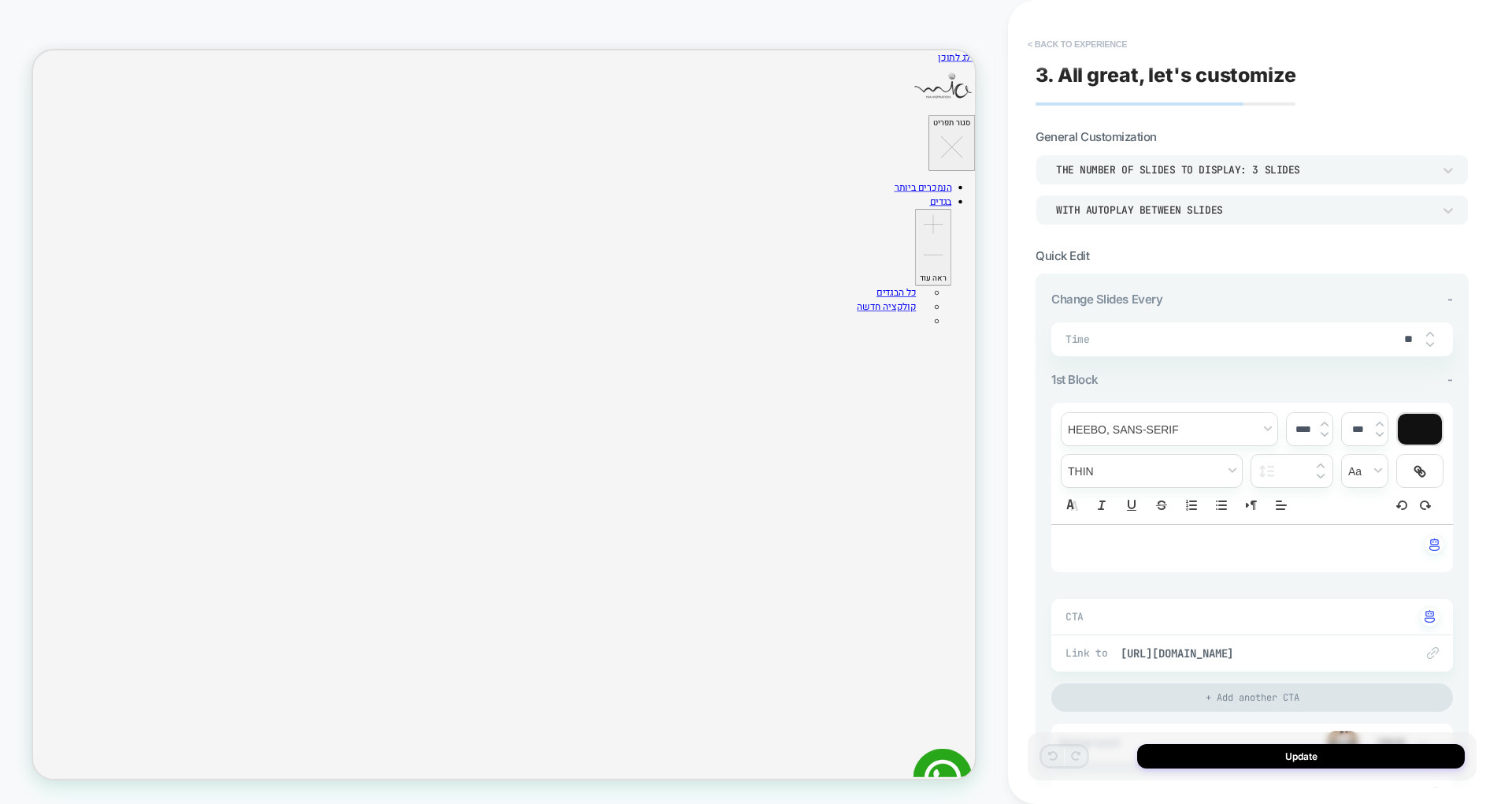
click at [1071, 40] on button "< Back to experience" at bounding box center [1078, 44] width 115 height 26
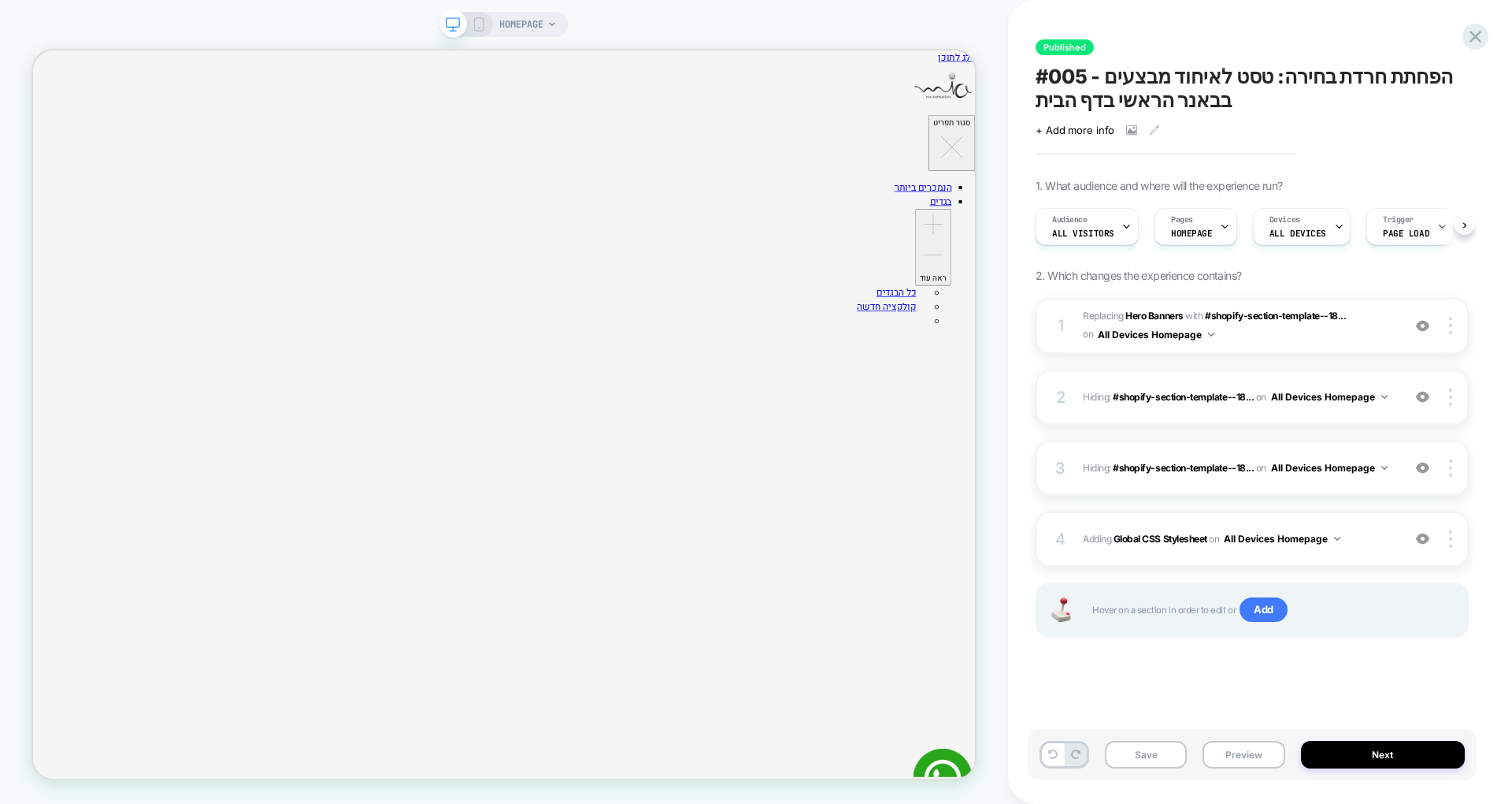
scroll to position [0, 1]
click at [1166, 317] on b "Hero Banners" at bounding box center [1154, 315] width 58 height 12
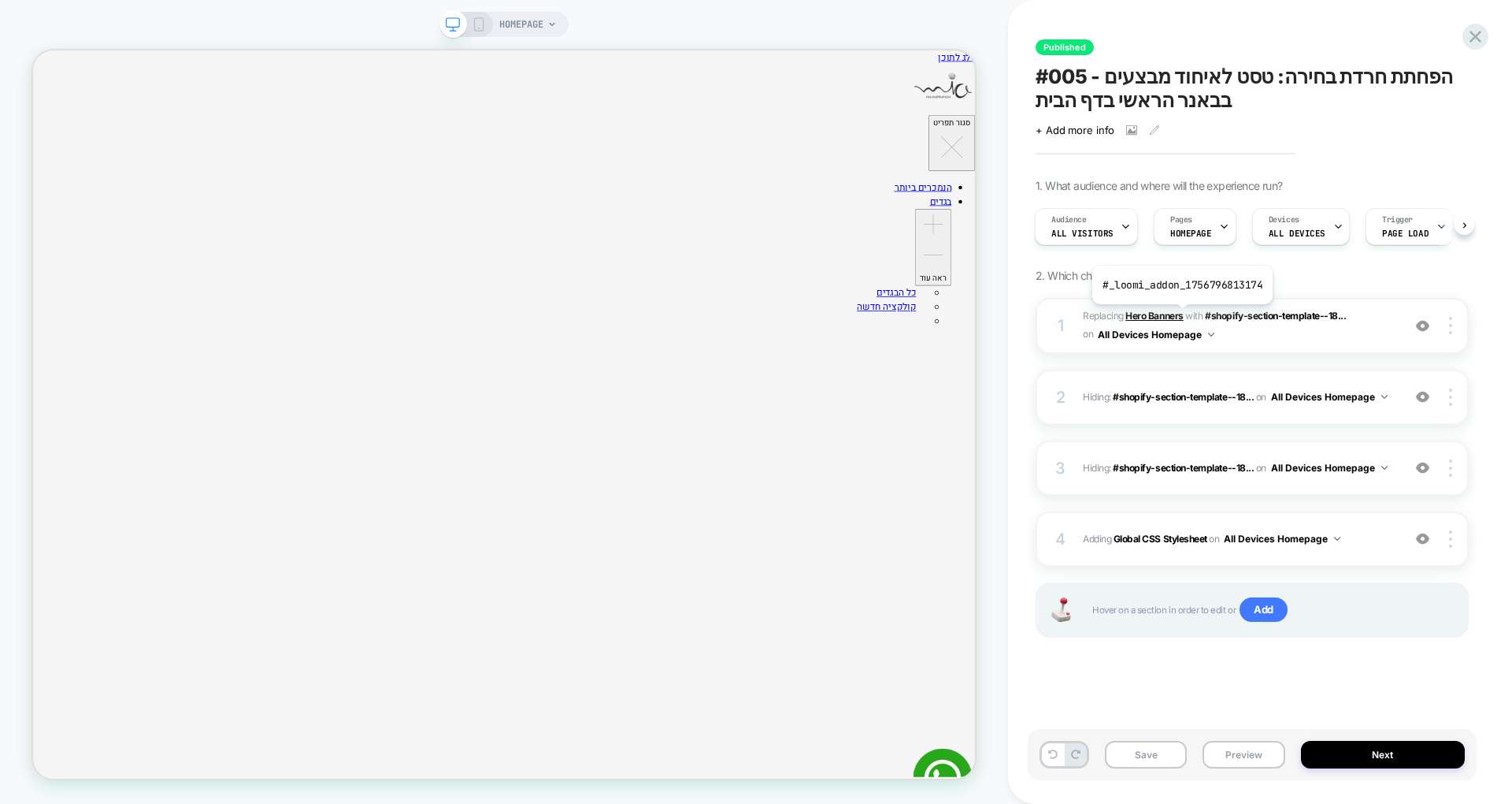
click at [1181, 315] on b "Hero Banners" at bounding box center [1154, 315] width 58 height 12
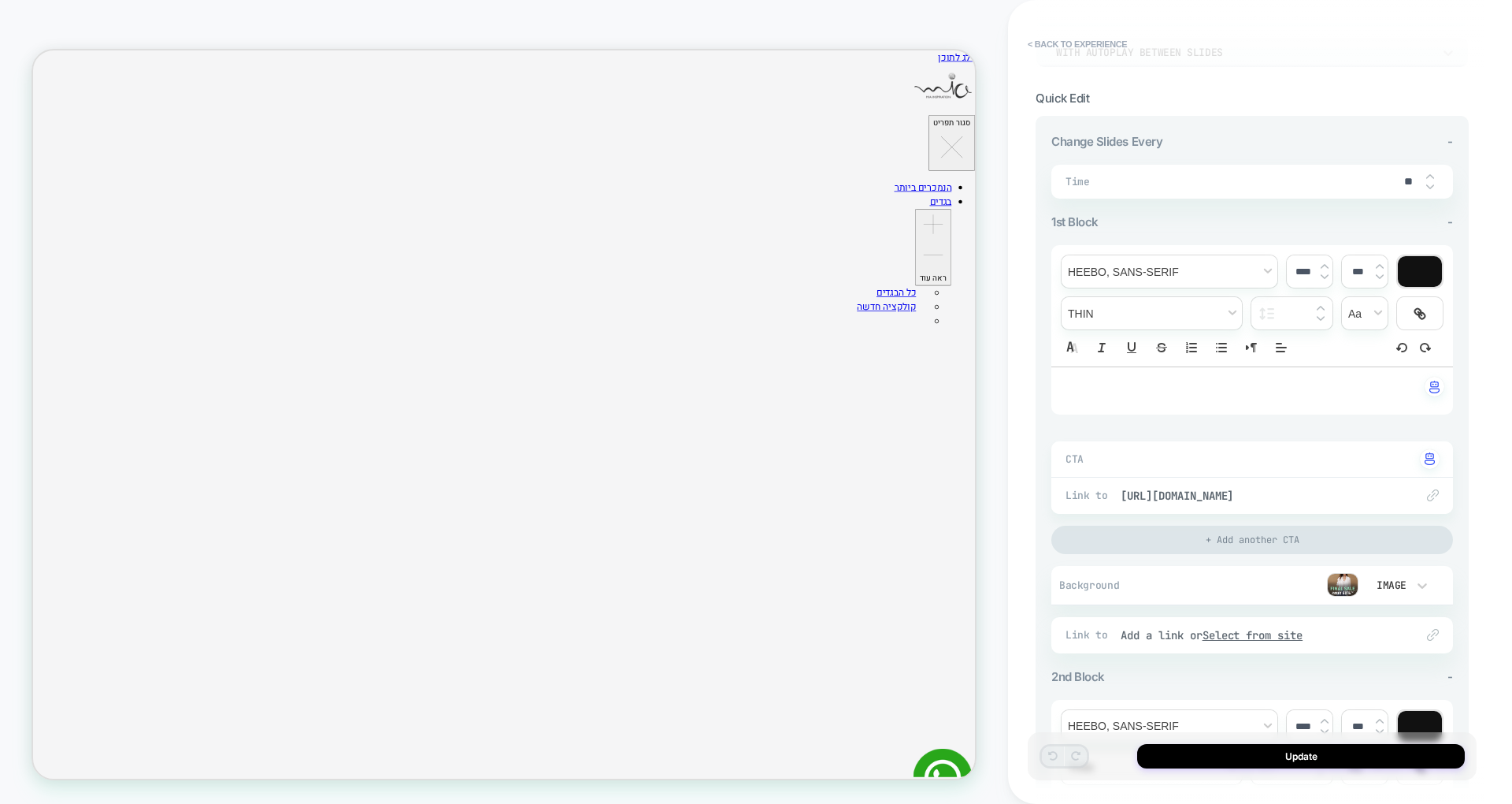
scroll to position [0, 0]
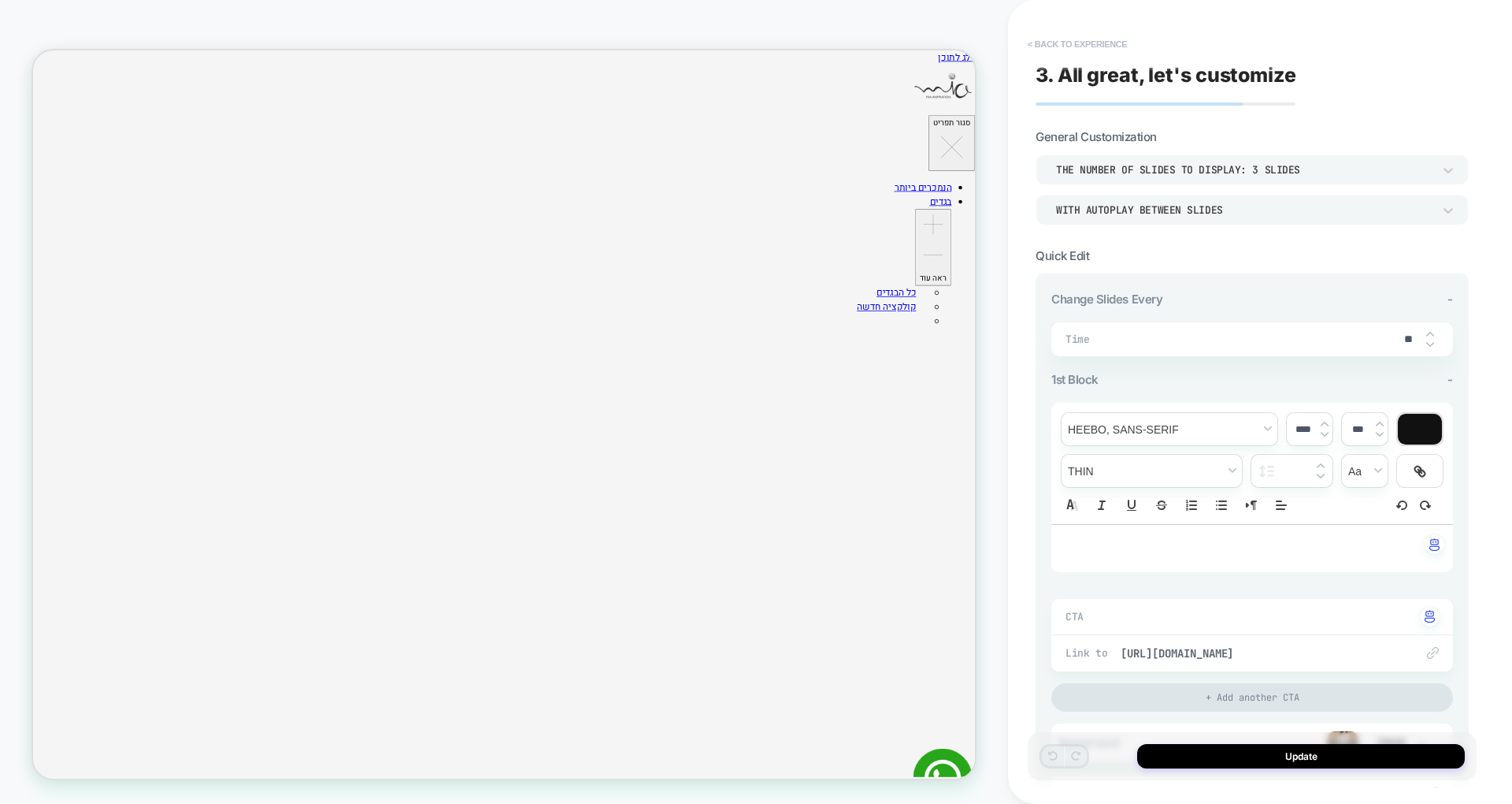
click at [1053, 46] on button "< Back to experience" at bounding box center [1078, 44] width 115 height 26
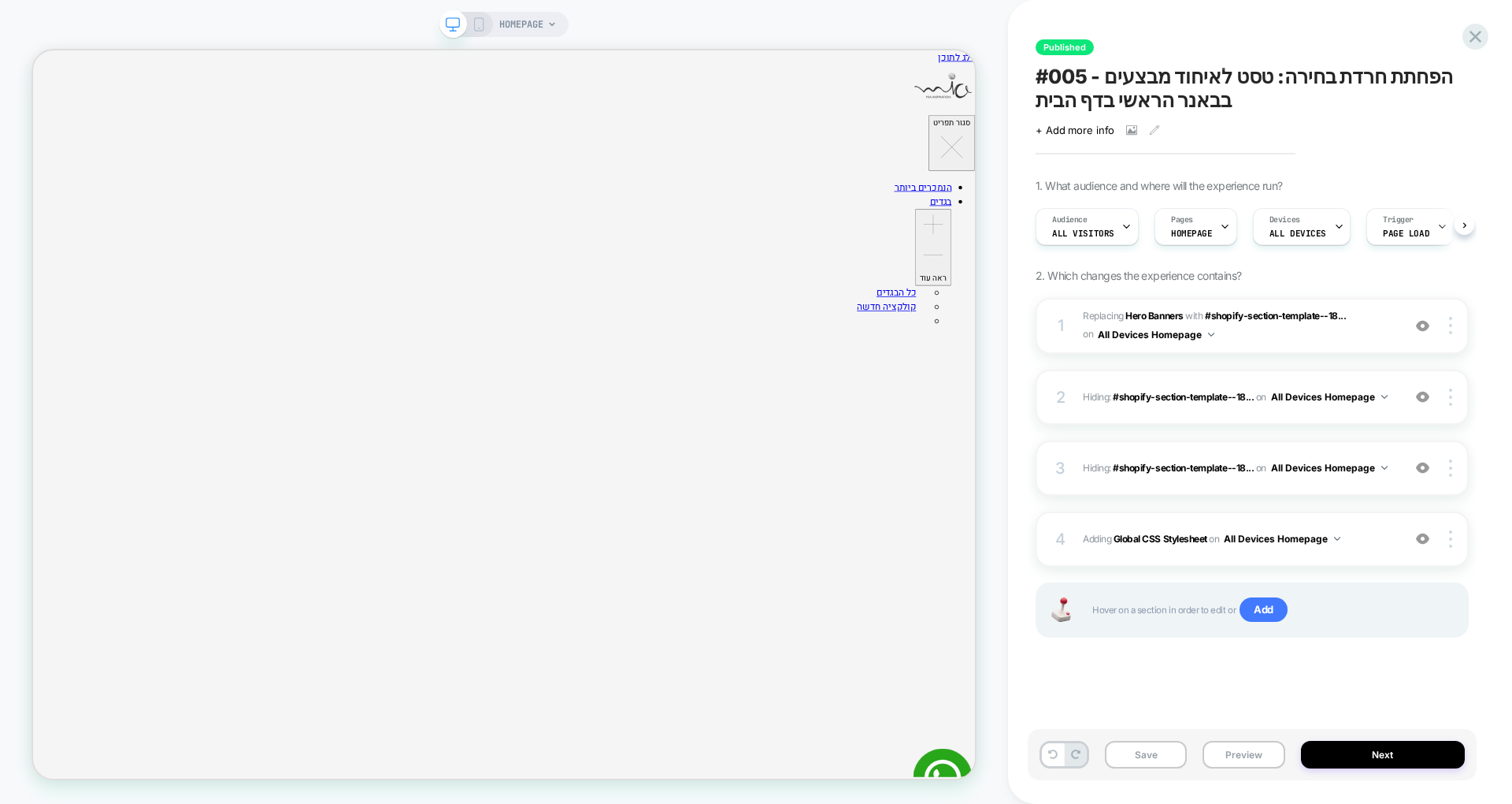
scroll to position [0, 1]
click at [1452, 313] on div "1 #_loomi_addon_1756796813174 Replacing Hero Banners WITH #shopify-section-temp…" at bounding box center [1252, 325] width 433 height 56
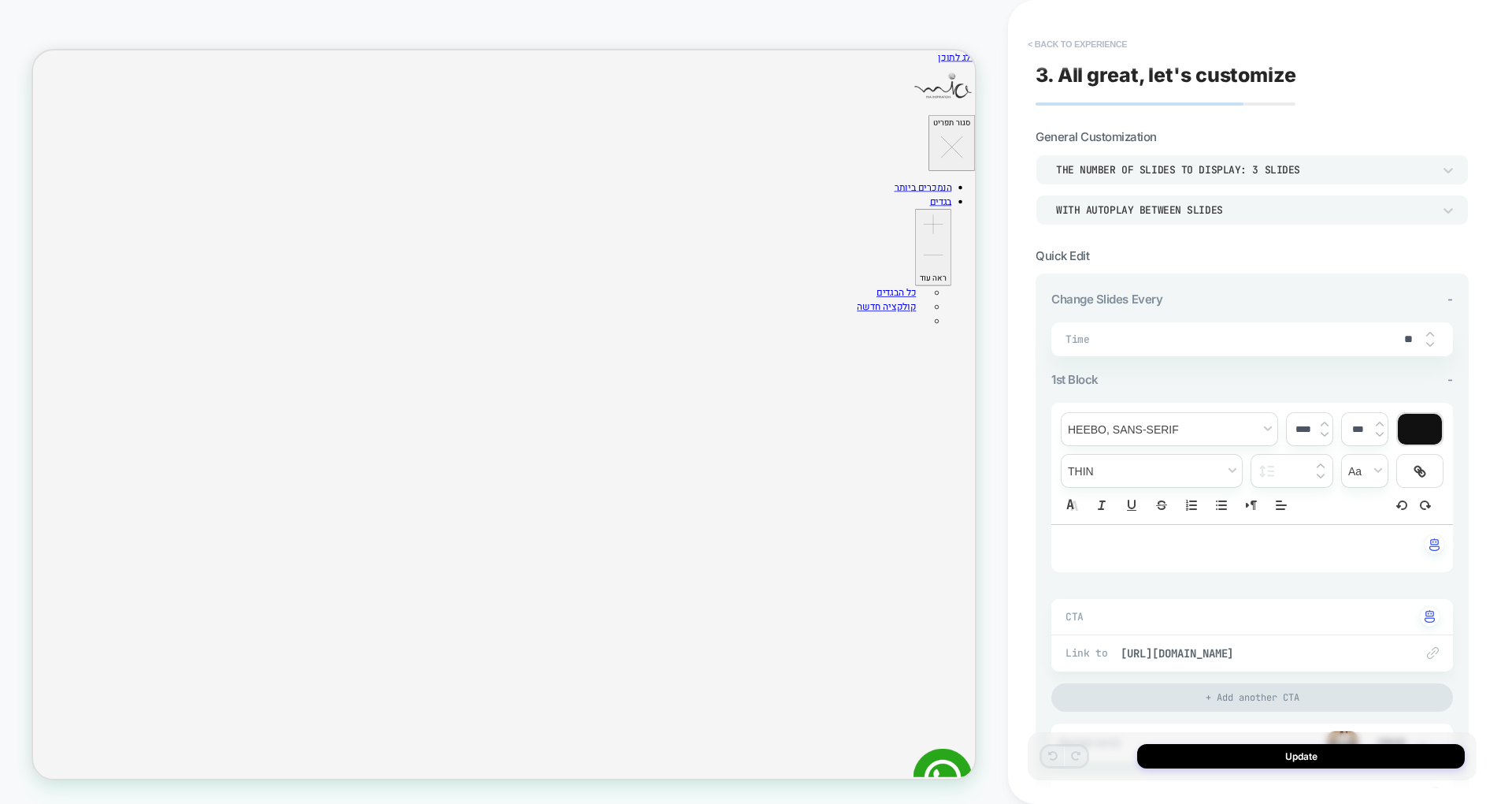
click at [1057, 42] on button "< Back to experience" at bounding box center [1078, 44] width 115 height 26
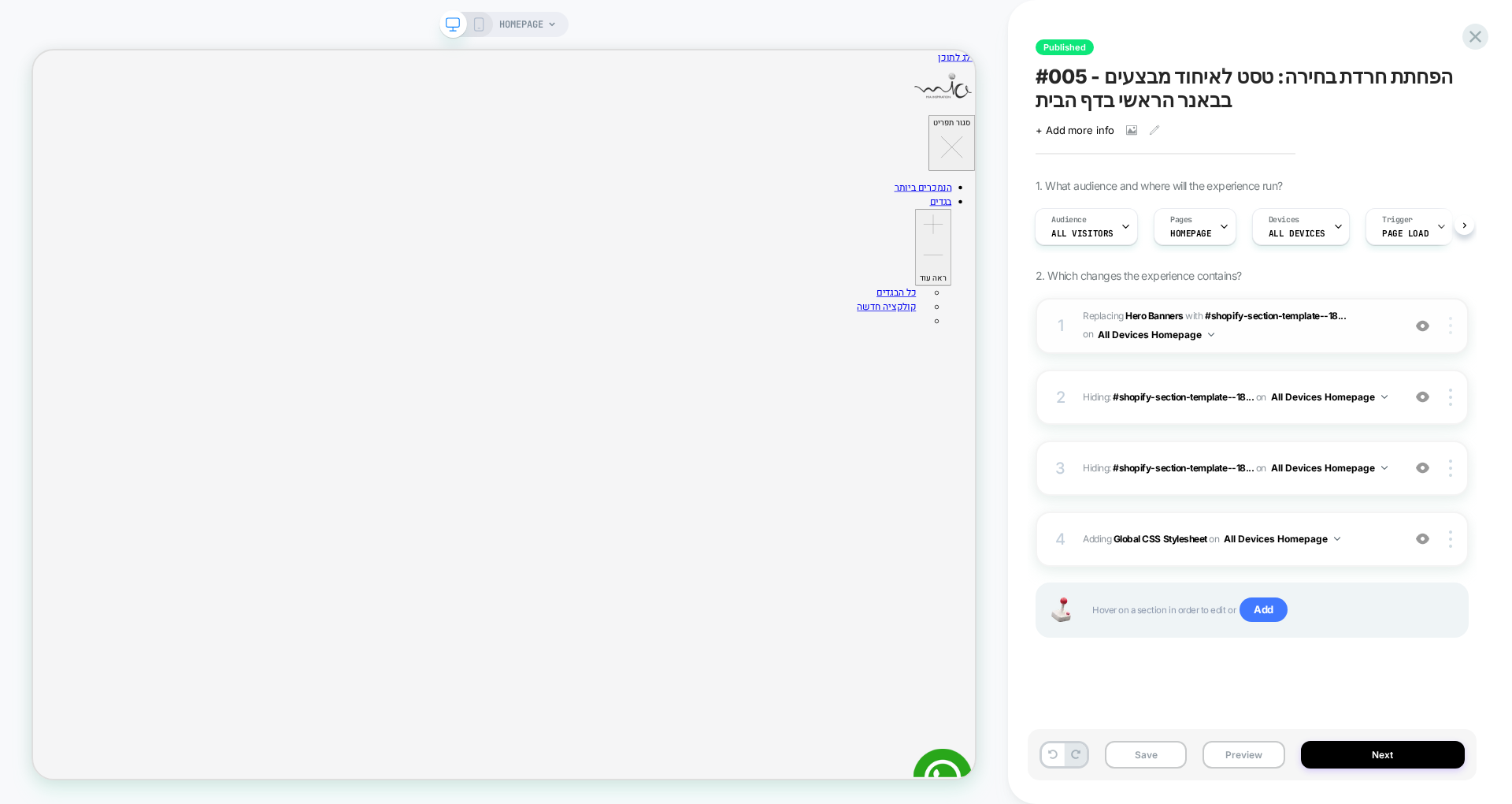
click at [1452, 324] on div at bounding box center [1453, 325] width 30 height 17
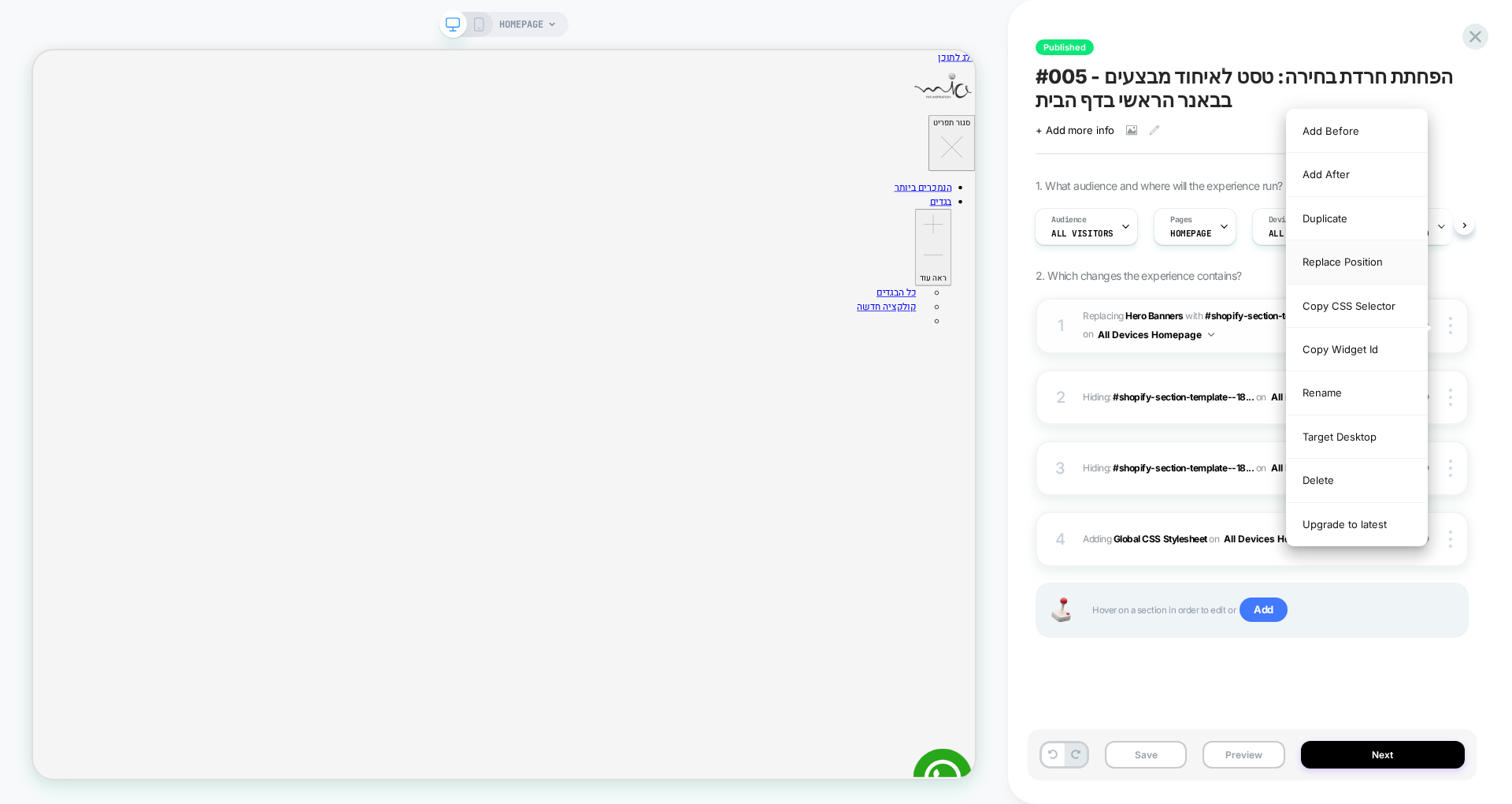
click at [1371, 274] on div "Replace Position" at bounding box center [1356, 262] width 140 height 43
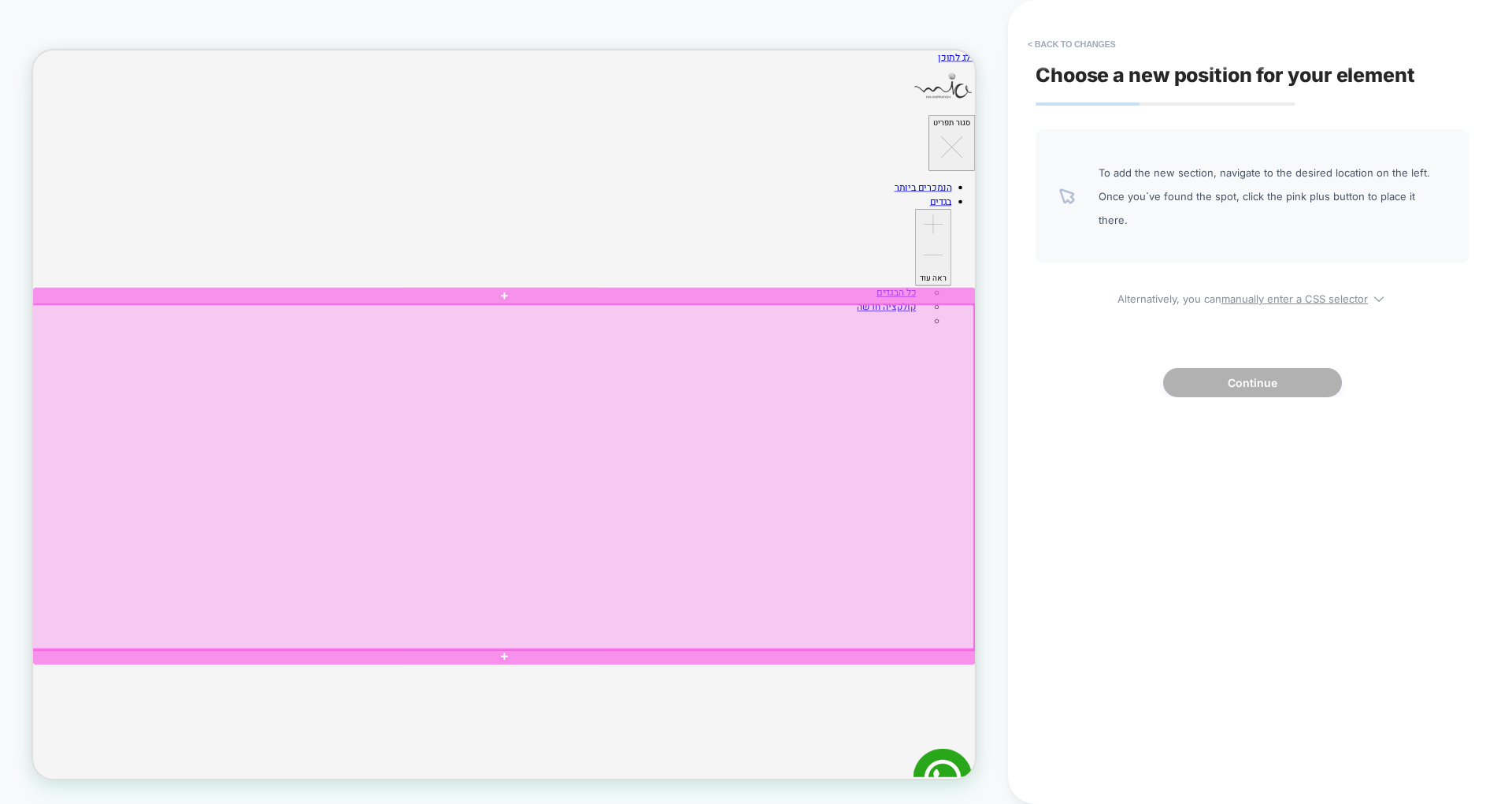
click at [1090, 538] on div at bounding box center [659, 619] width 1257 height 461
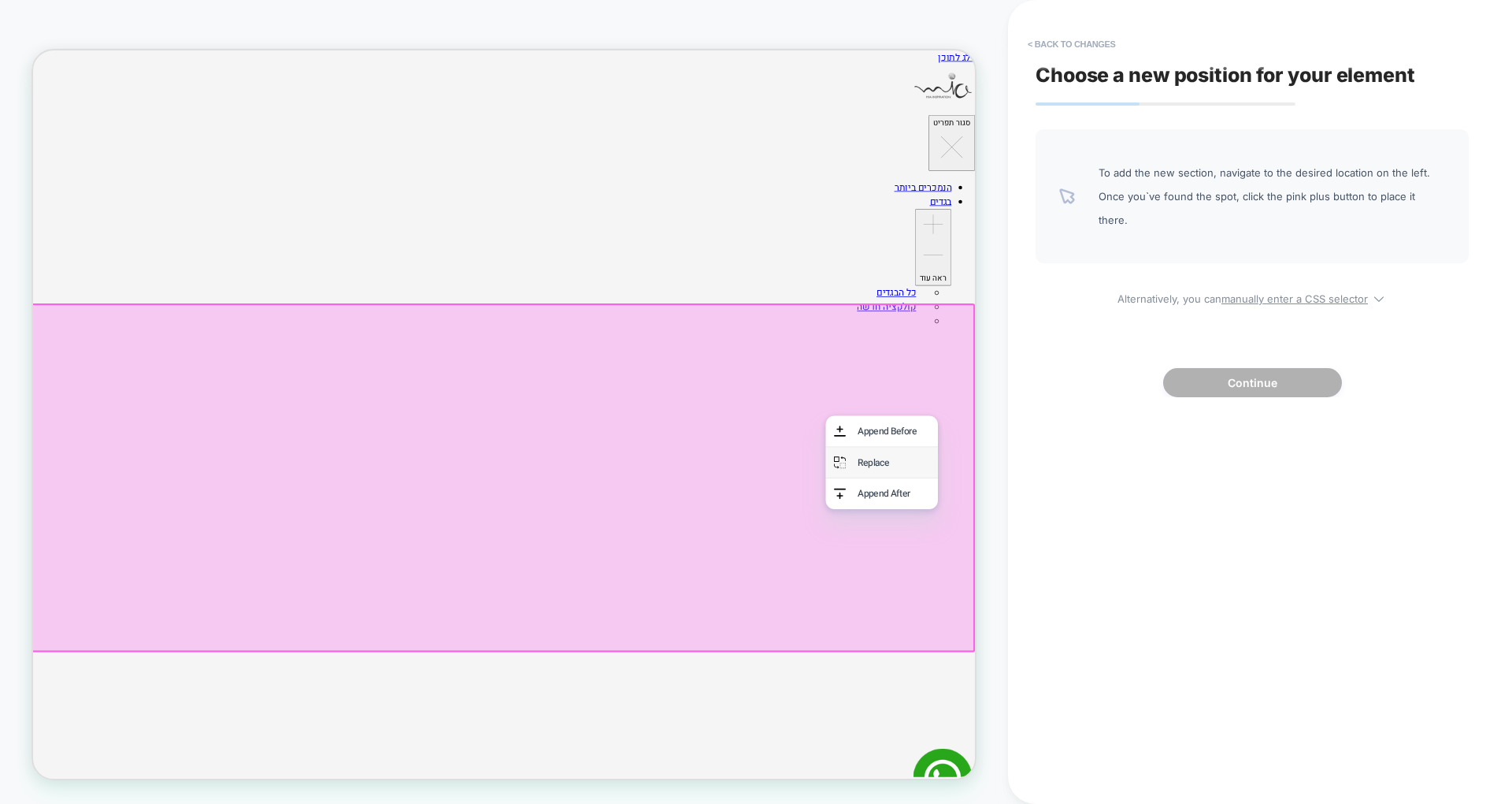
click at [1185, 598] on div "Replace" at bounding box center [1181, 600] width 96 height 19
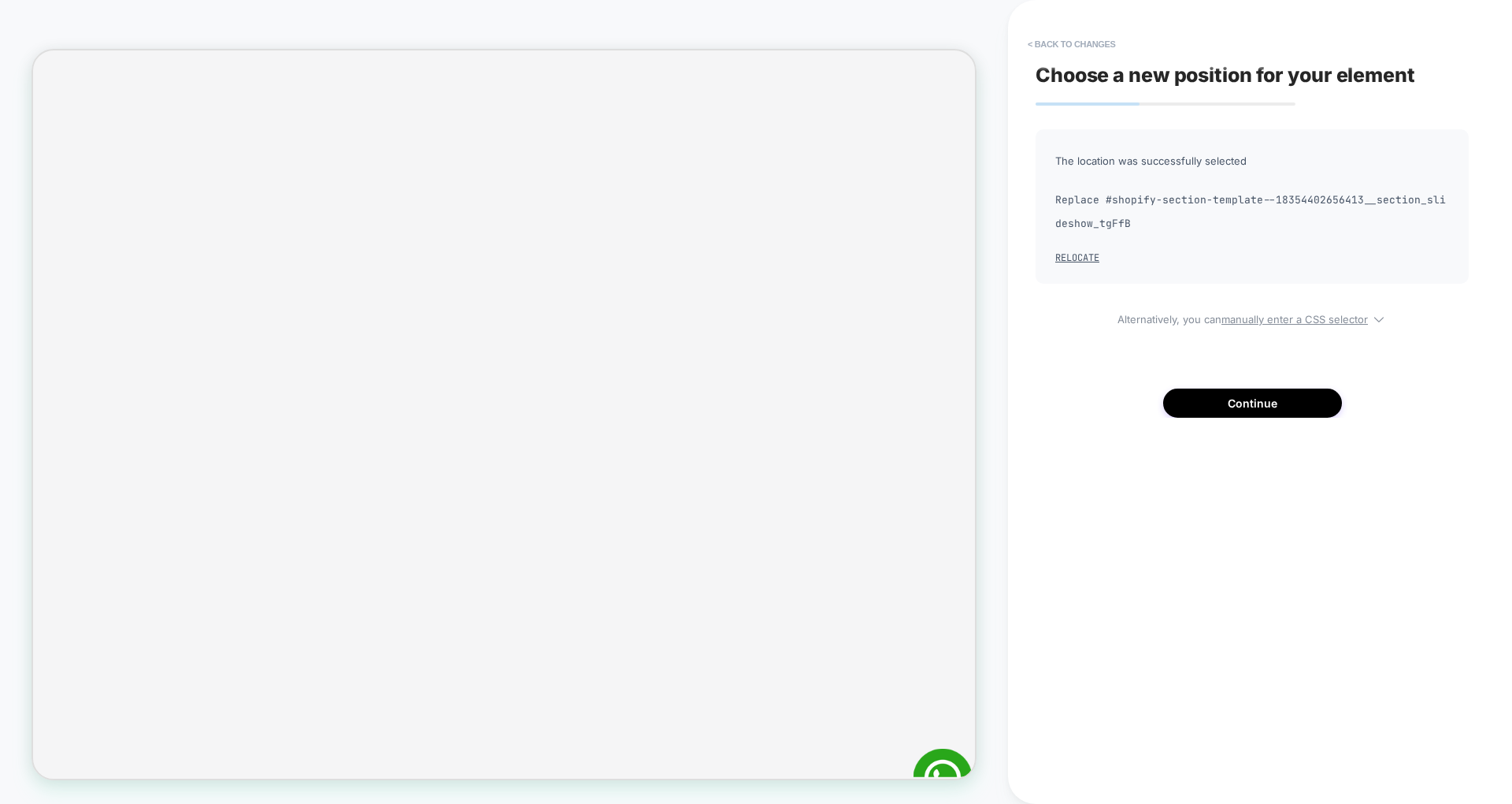
scroll to position [644, 0]
click at [1074, 42] on button "< Back to changes" at bounding box center [1073, 44] width 104 height 26
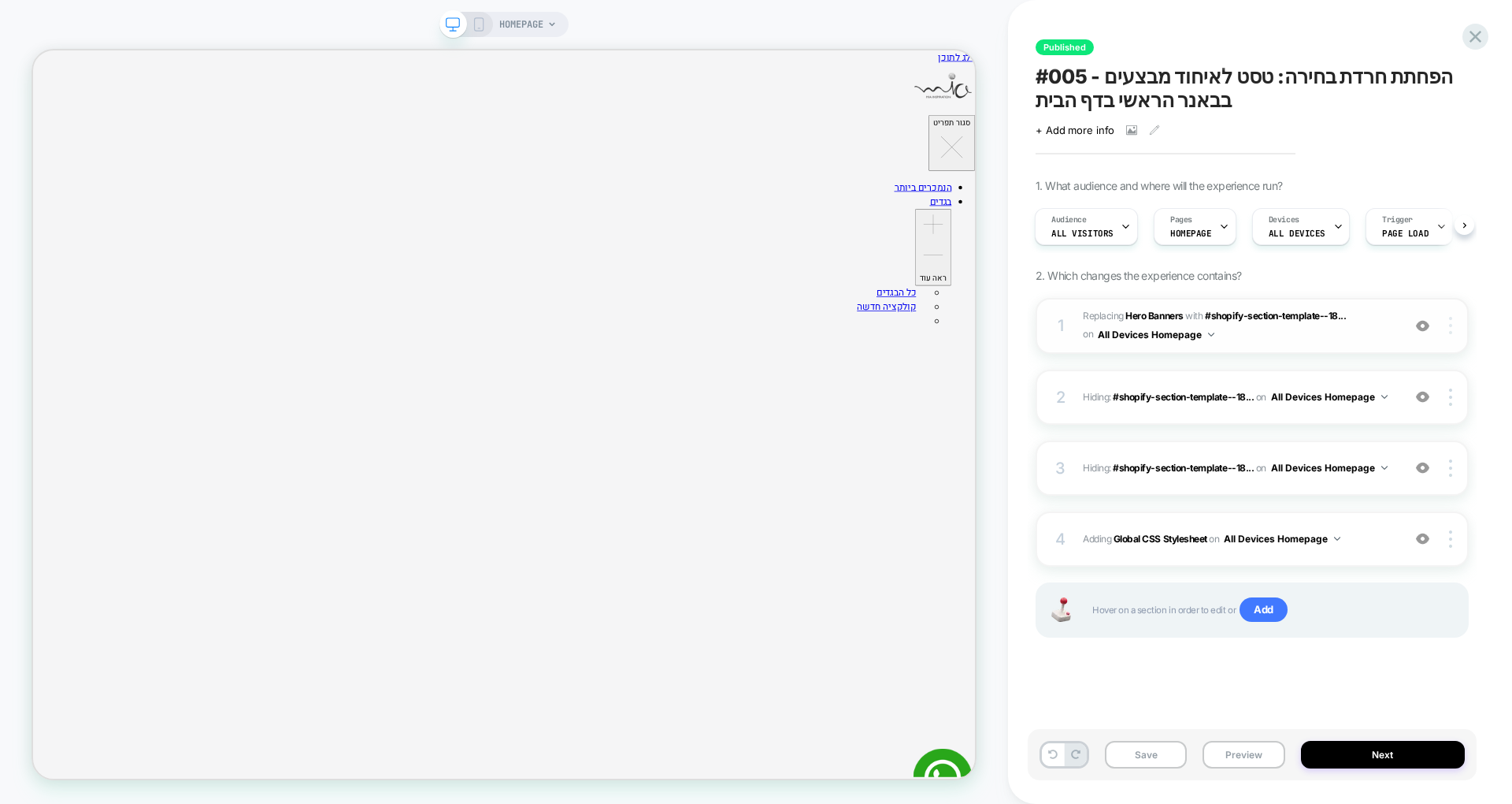
click at [1453, 322] on div at bounding box center [1453, 325] width 30 height 17
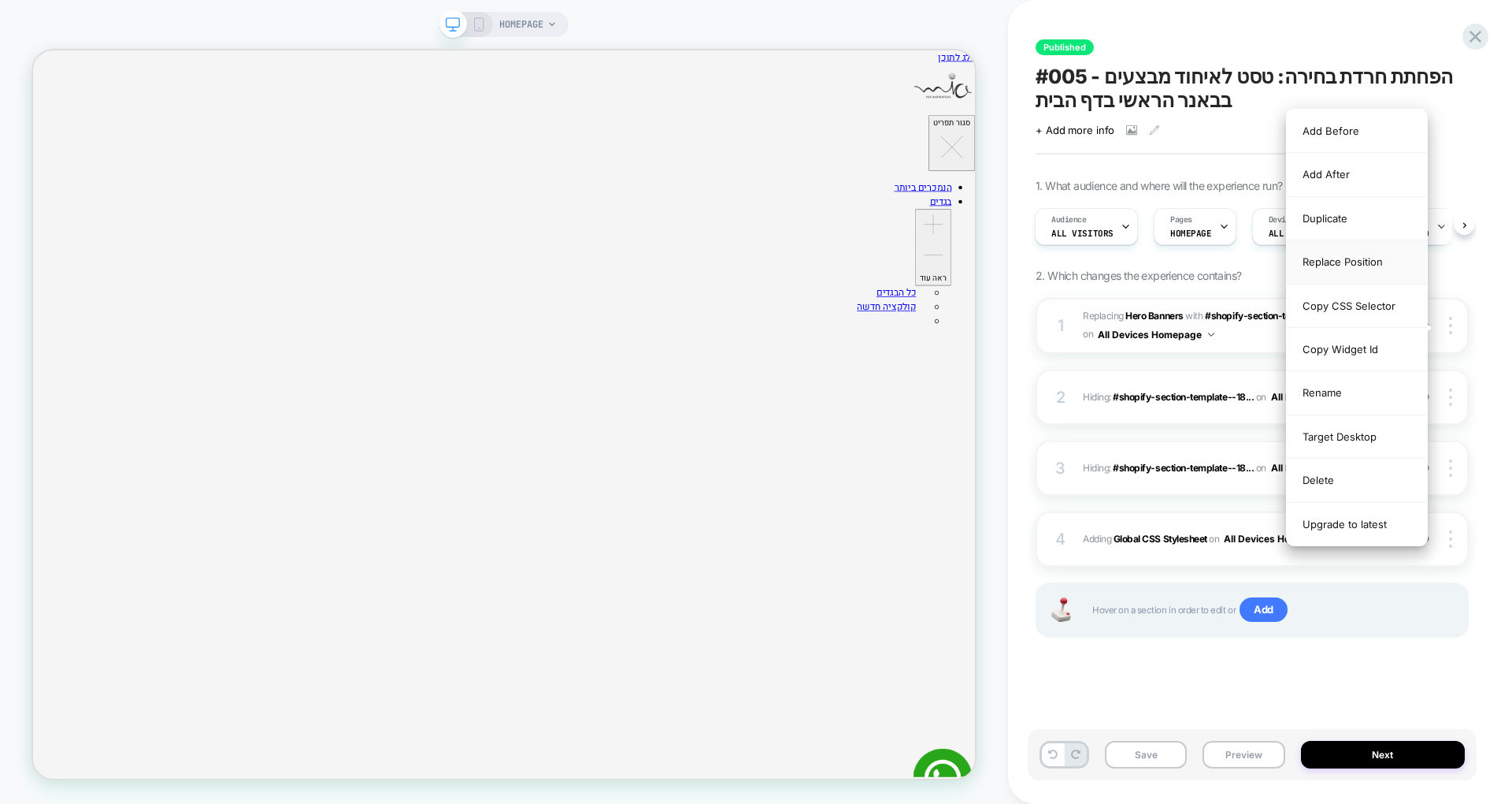
click at [1352, 261] on div "Replace Position" at bounding box center [1356, 262] width 140 height 43
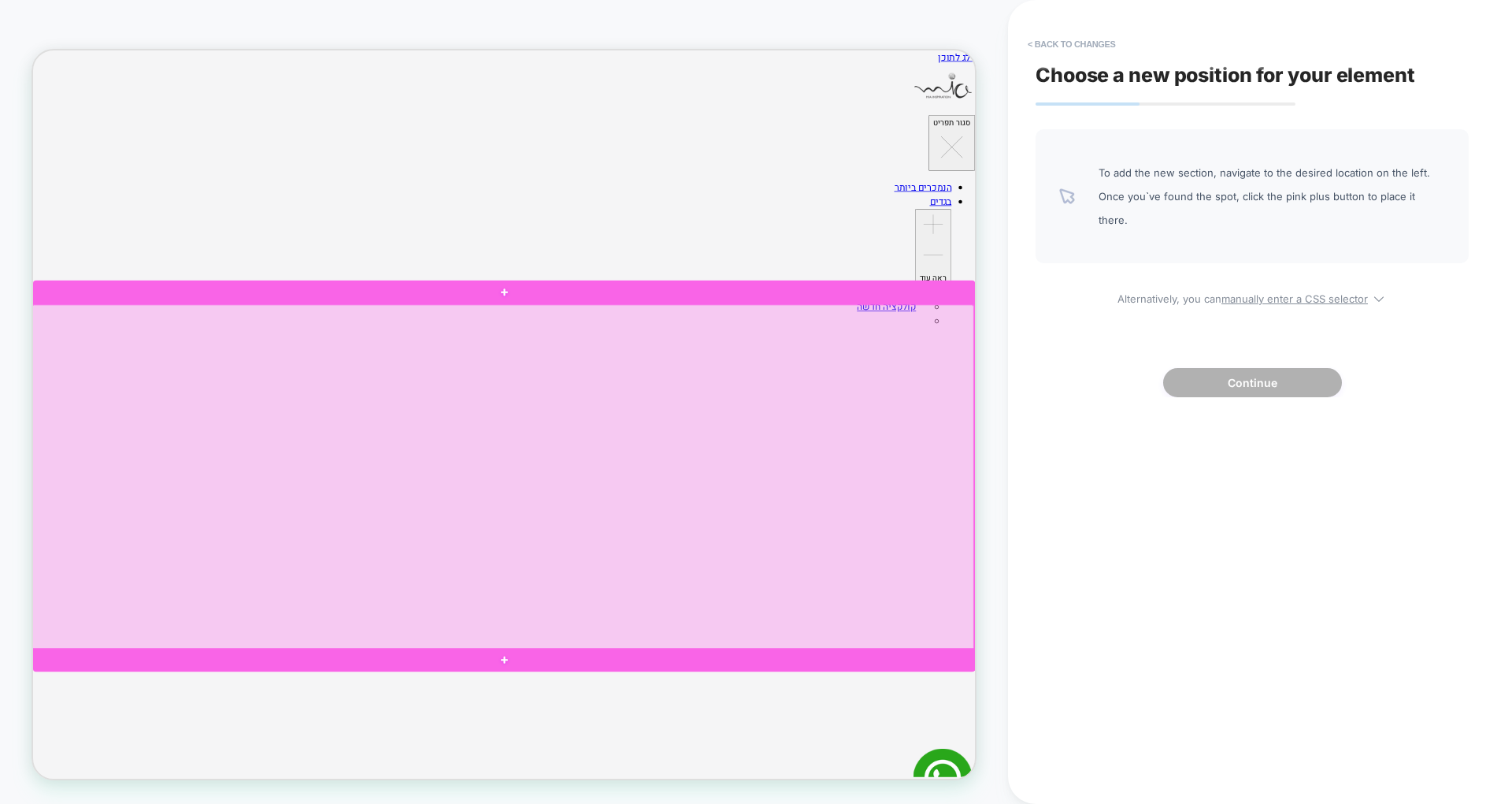
click at [1102, 567] on div at bounding box center [659, 619] width 1257 height 461
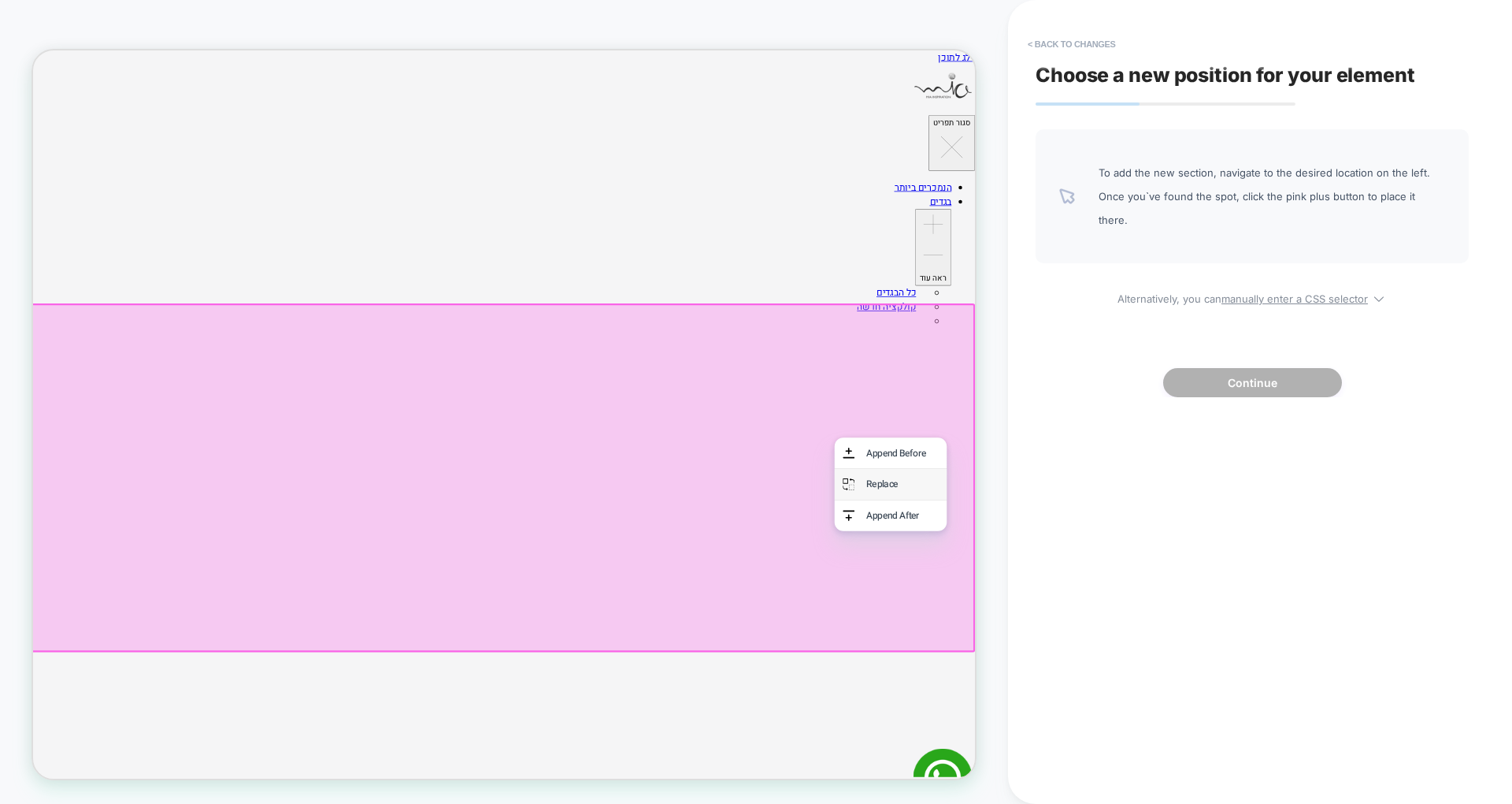
click at [1161, 625] on div "Replace" at bounding box center [1193, 628] width 96 height 19
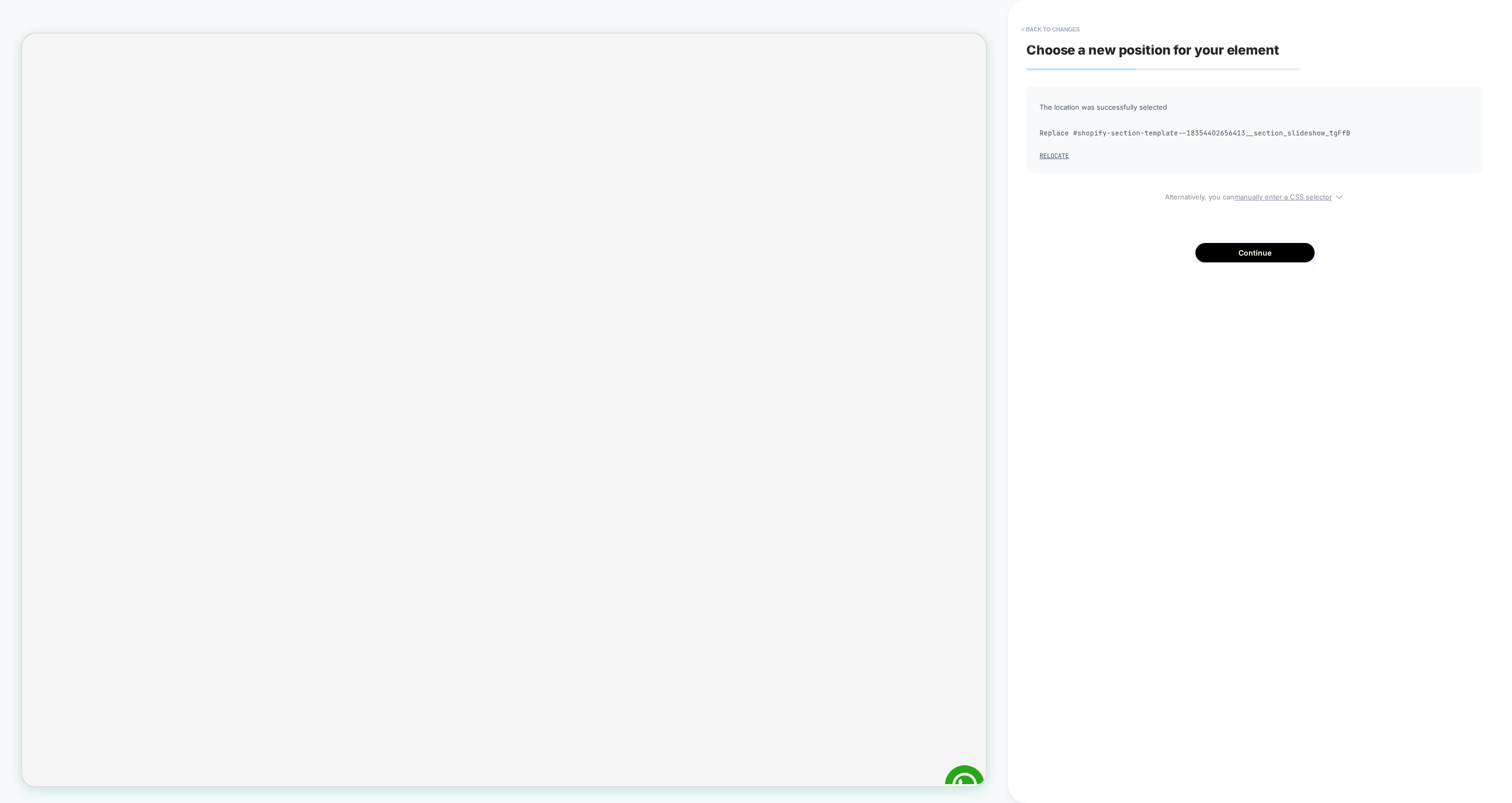
scroll to position [465, 0]
drag, startPoint x: 986, startPoint y: 0, endPoint x: 1100, endPoint y: 422, distance: 437.1
click at [1008, 422] on div "Choose a new position for your element The location was successfully selected R…" at bounding box center [1255, 401] width 467 height 782
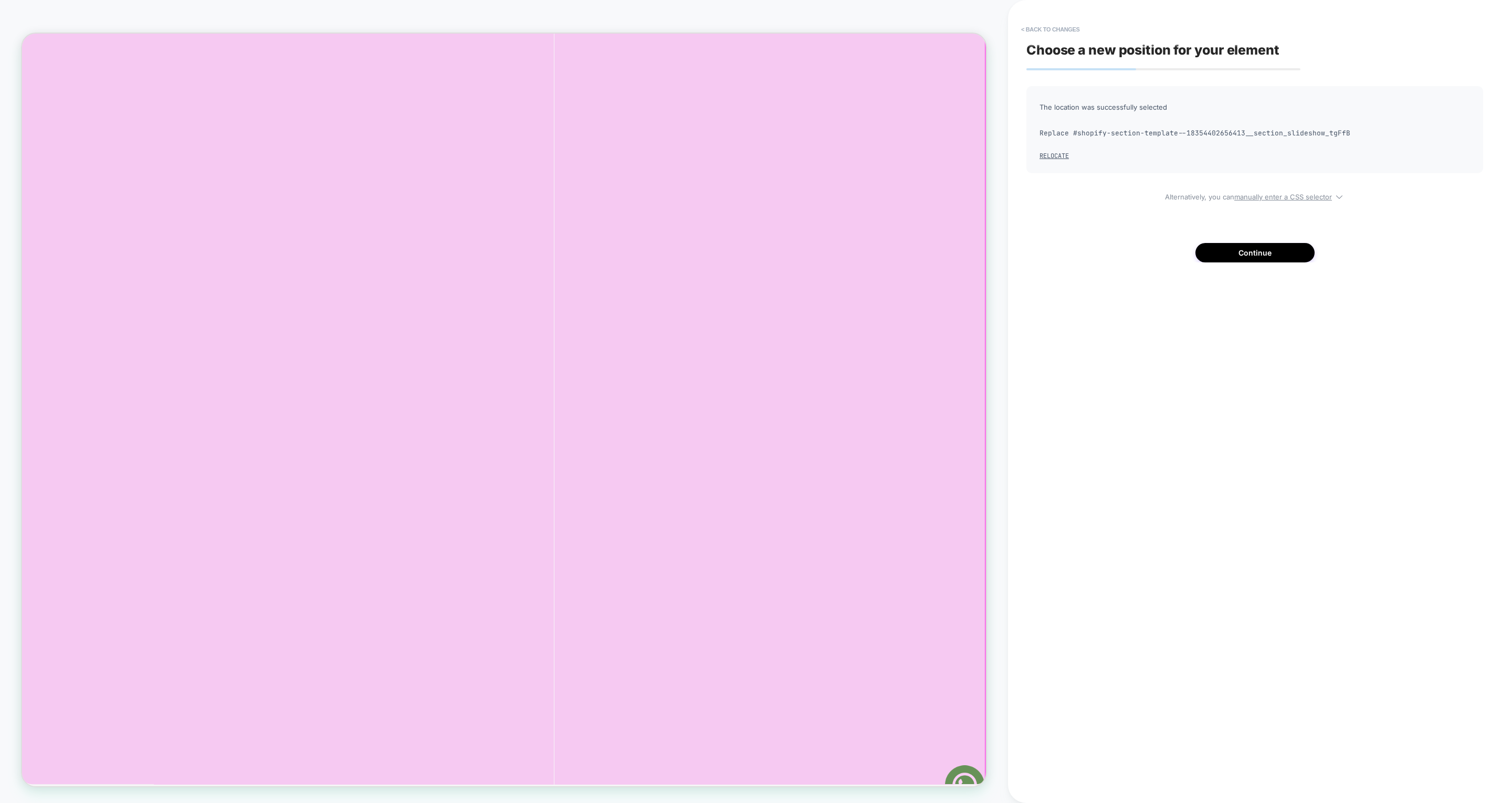
scroll to position [0, 5164]
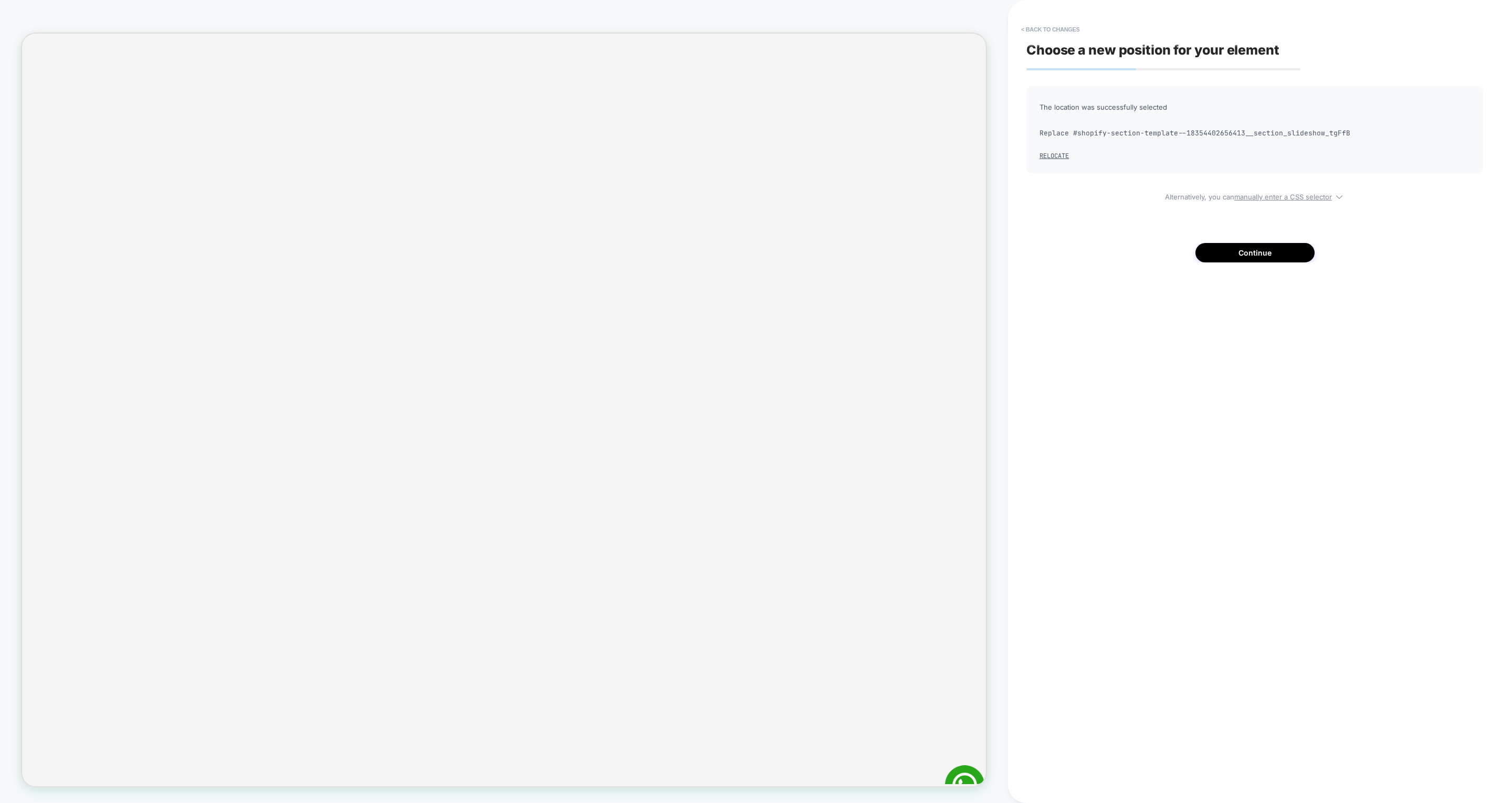
scroll to position [0, 7745]
click at [1008, 337] on div "Choose a new position for your element The location was successfully selected R…" at bounding box center [1255, 401] width 467 height 782
click at [1008, 24] on button "< Back to changes" at bounding box center [1050, 29] width 70 height 17
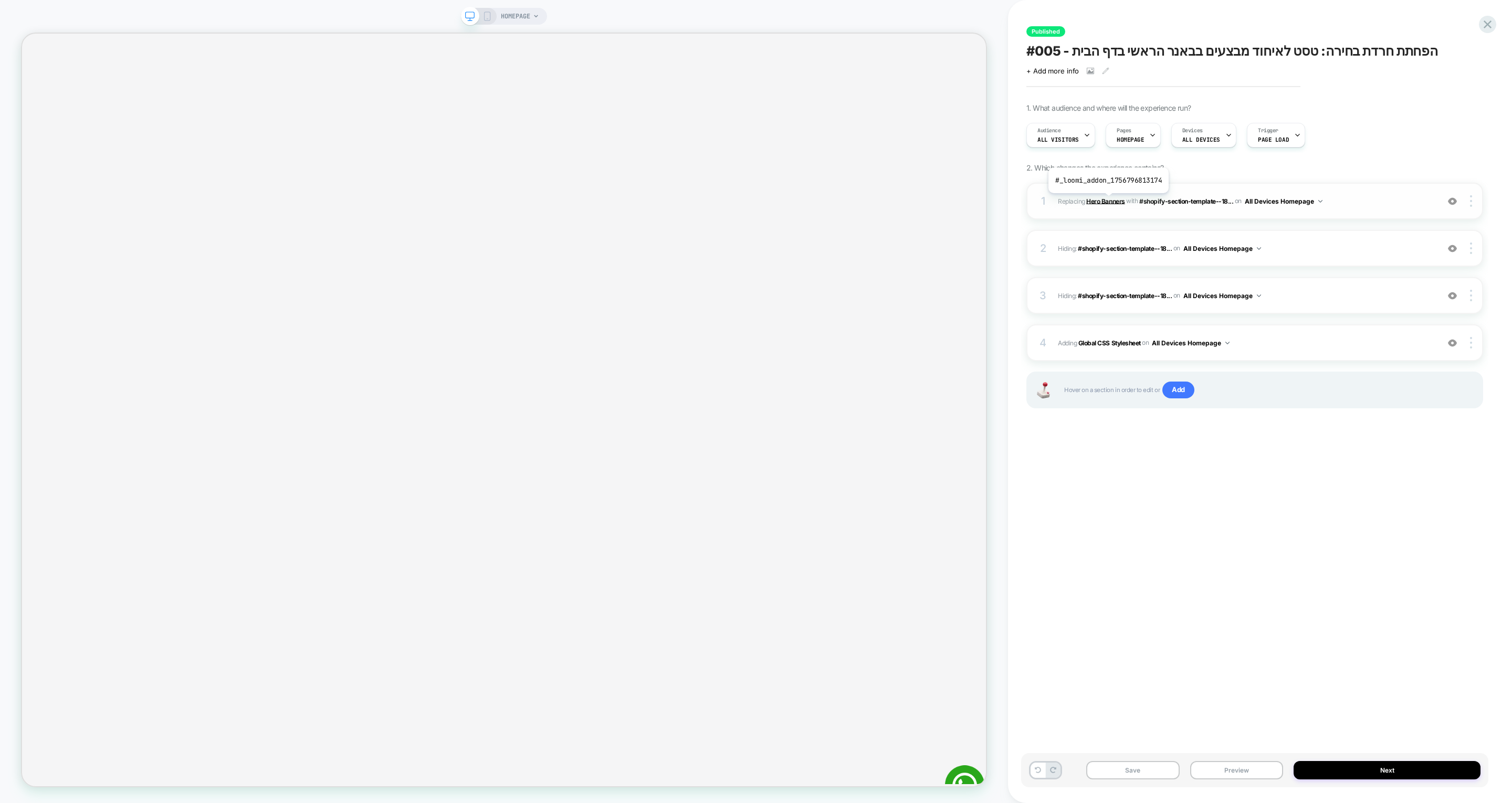
click at [1008, 201] on b "Hero Banners" at bounding box center [1105, 201] width 38 height 8
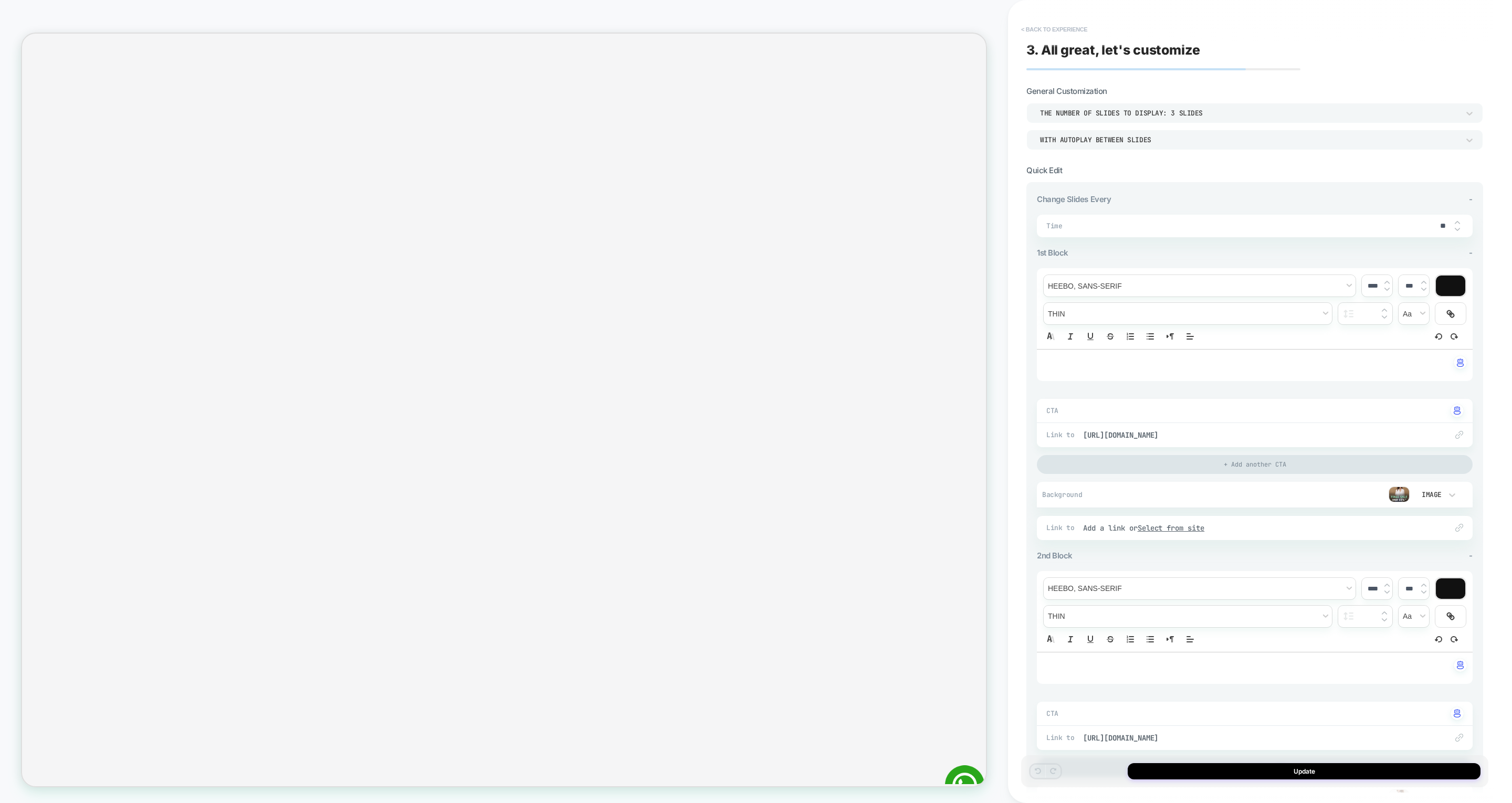
click at [1008, 34] on button "< Back to experience" at bounding box center [1054, 29] width 77 height 17
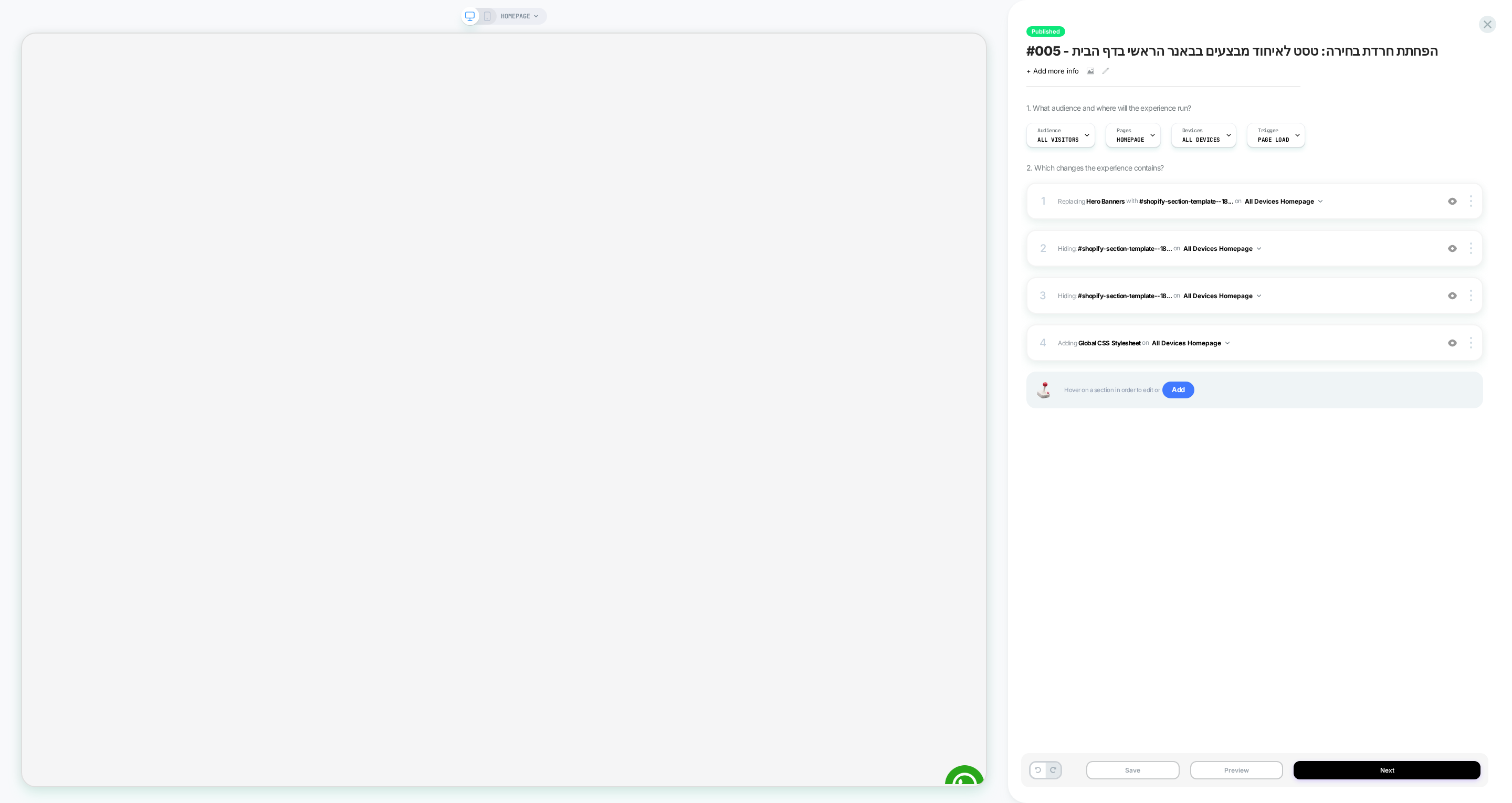
click at [492, 21] on div "HOMEPAGE" at bounding box center [504, 16] width 86 height 17
click at [485, 10] on div "HOMEPAGE" at bounding box center [504, 16] width 86 height 17
click at [488, 20] on icon at bounding box center [487, 16] width 9 height 9
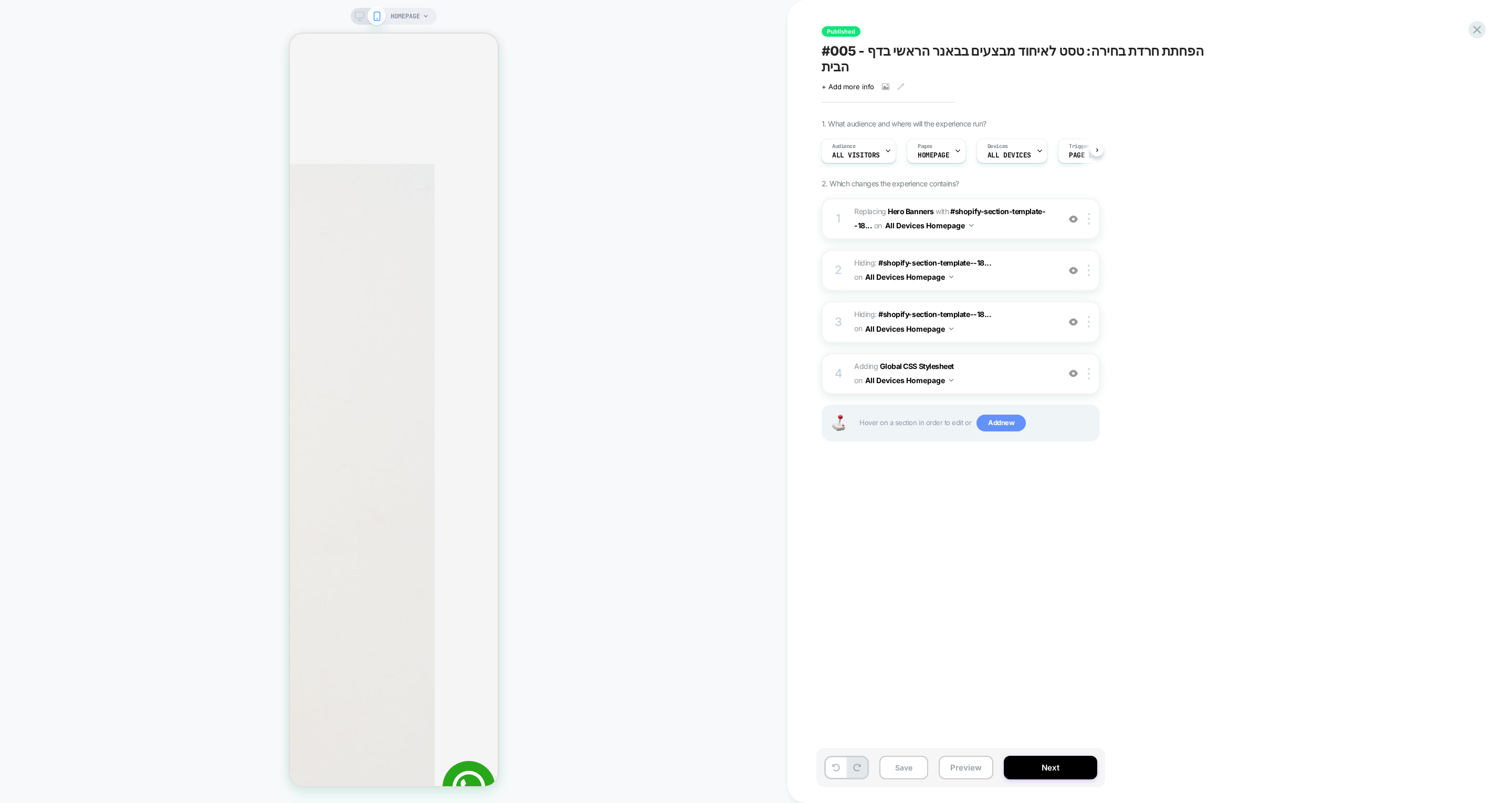
click at [1004, 415] on span "Add new" at bounding box center [1001, 423] width 49 height 17
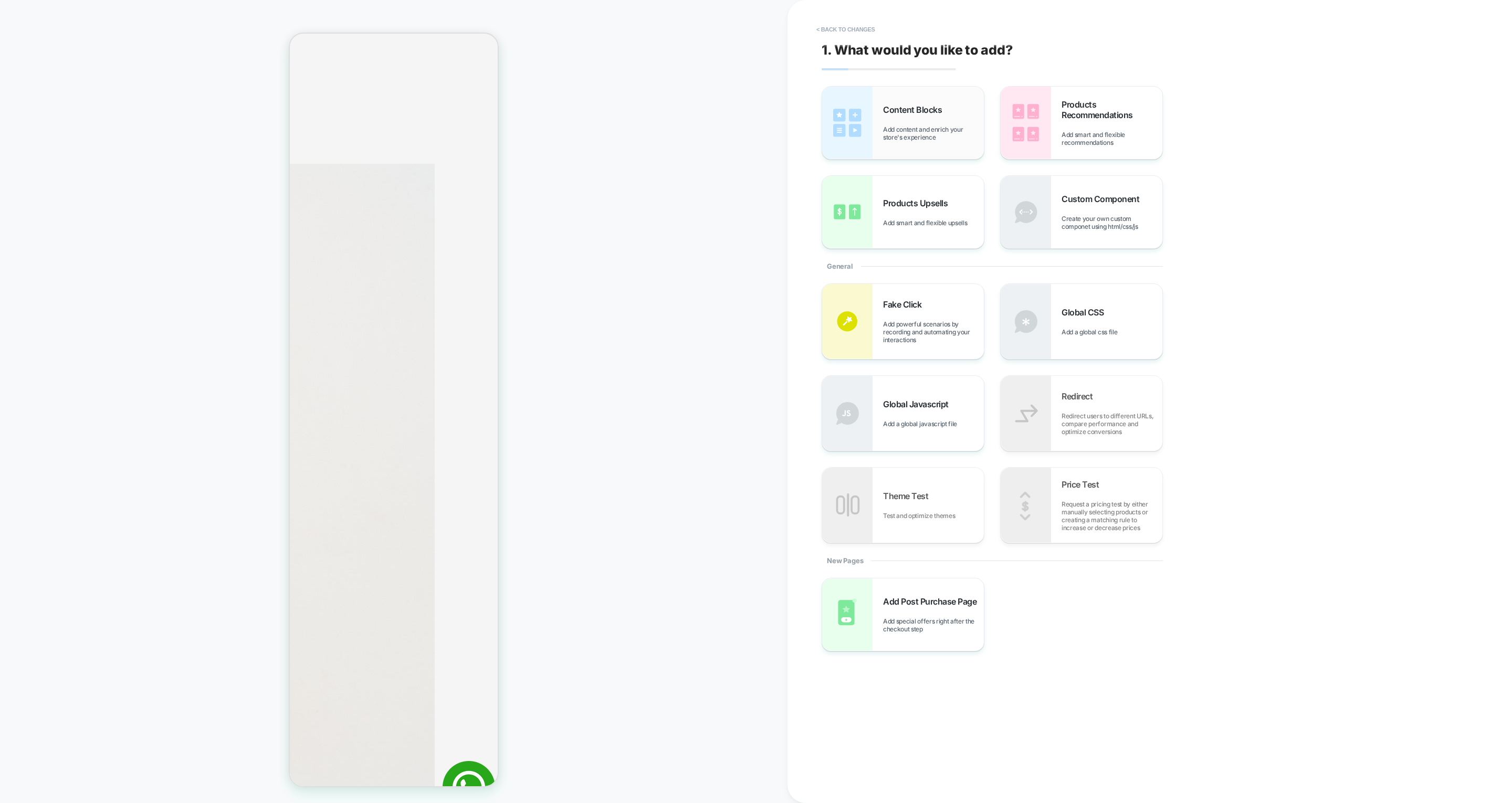
click at [890, 111] on span "Content Blocks" at bounding box center [915, 109] width 64 height 10
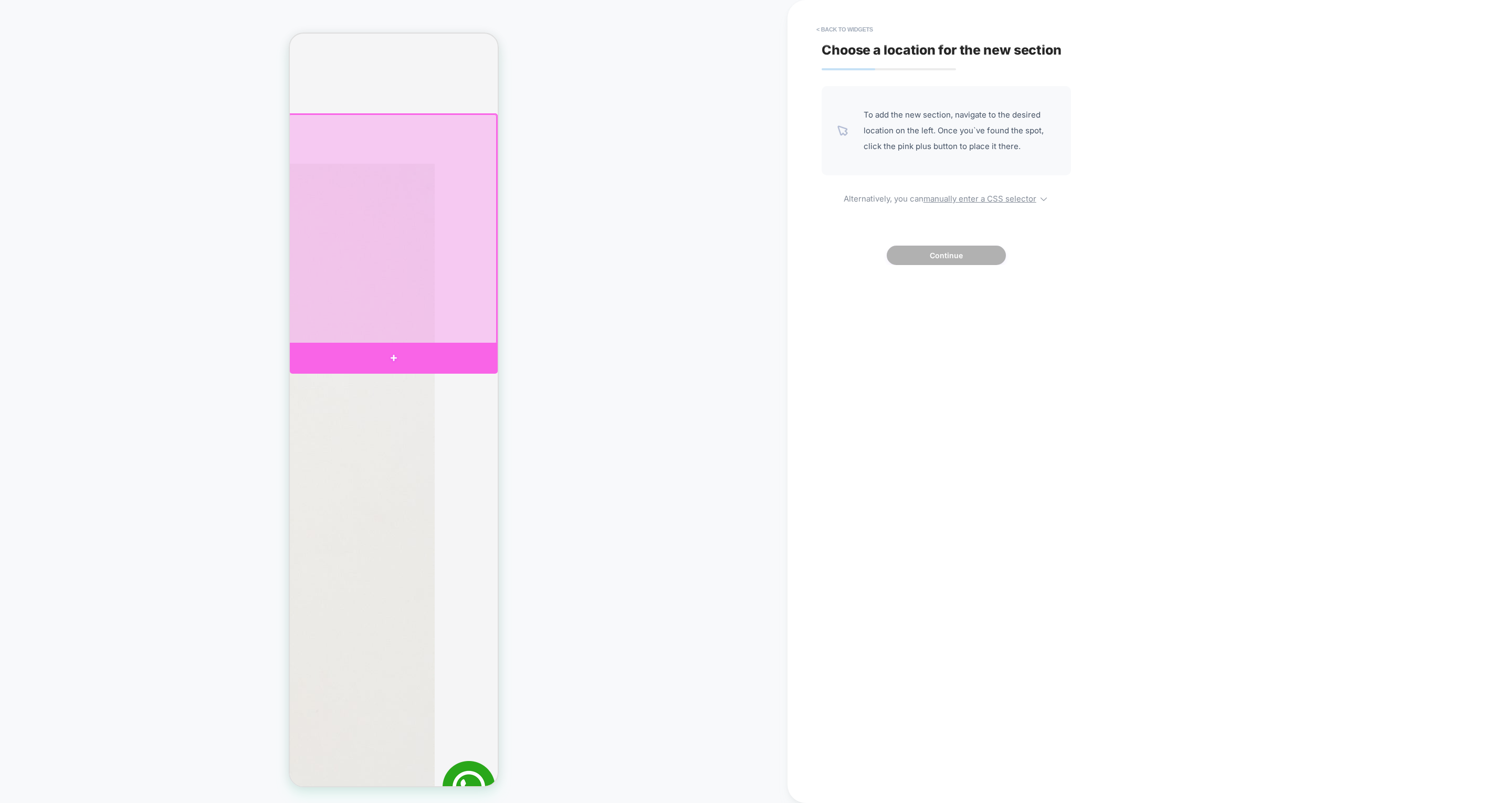
click at [462, 349] on div at bounding box center [393, 359] width 208 height 32
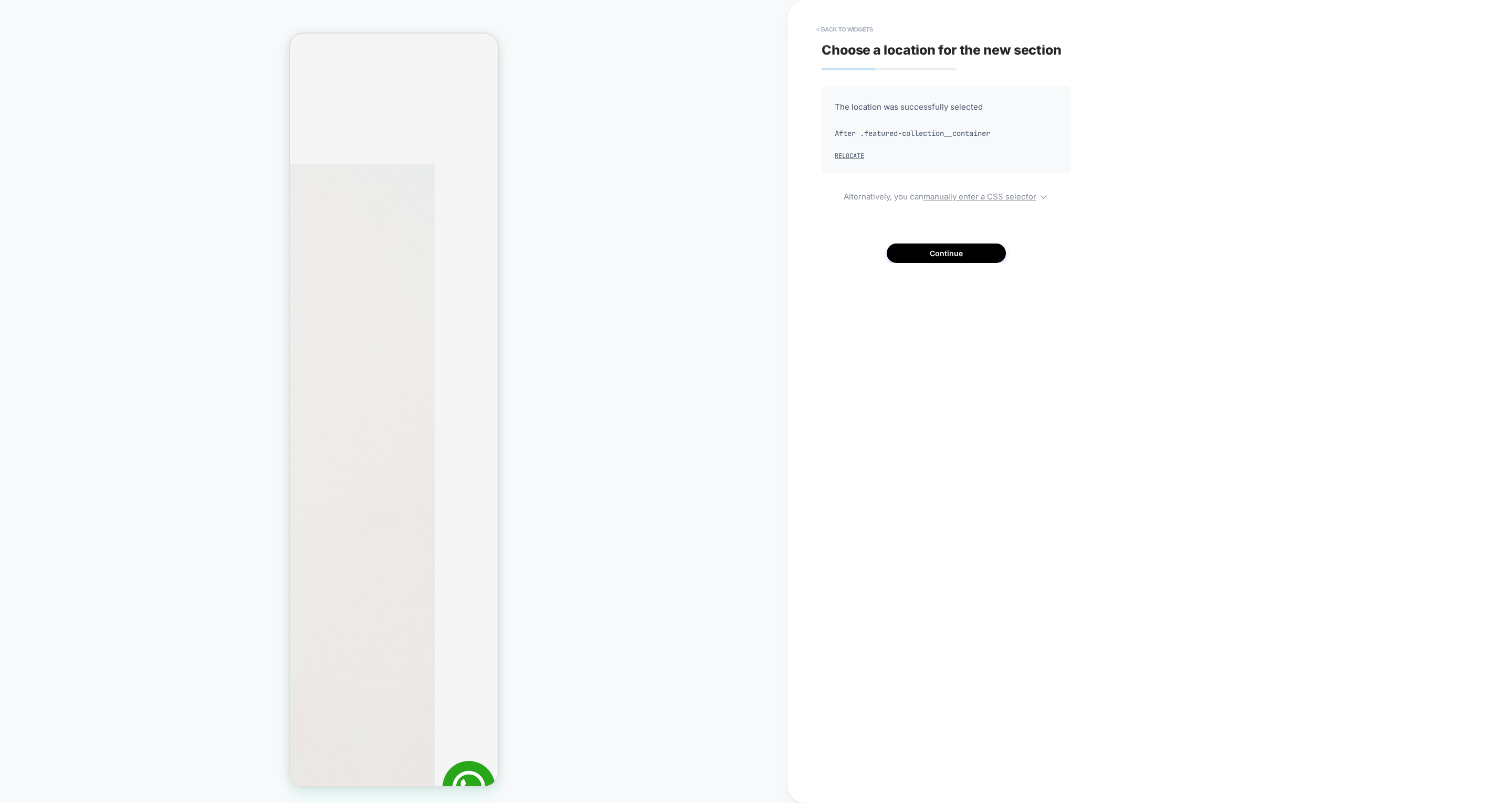
scroll to position [296, 0]
click at [912, 254] on button "Continue" at bounding box center [946, 253] width 119 height 20
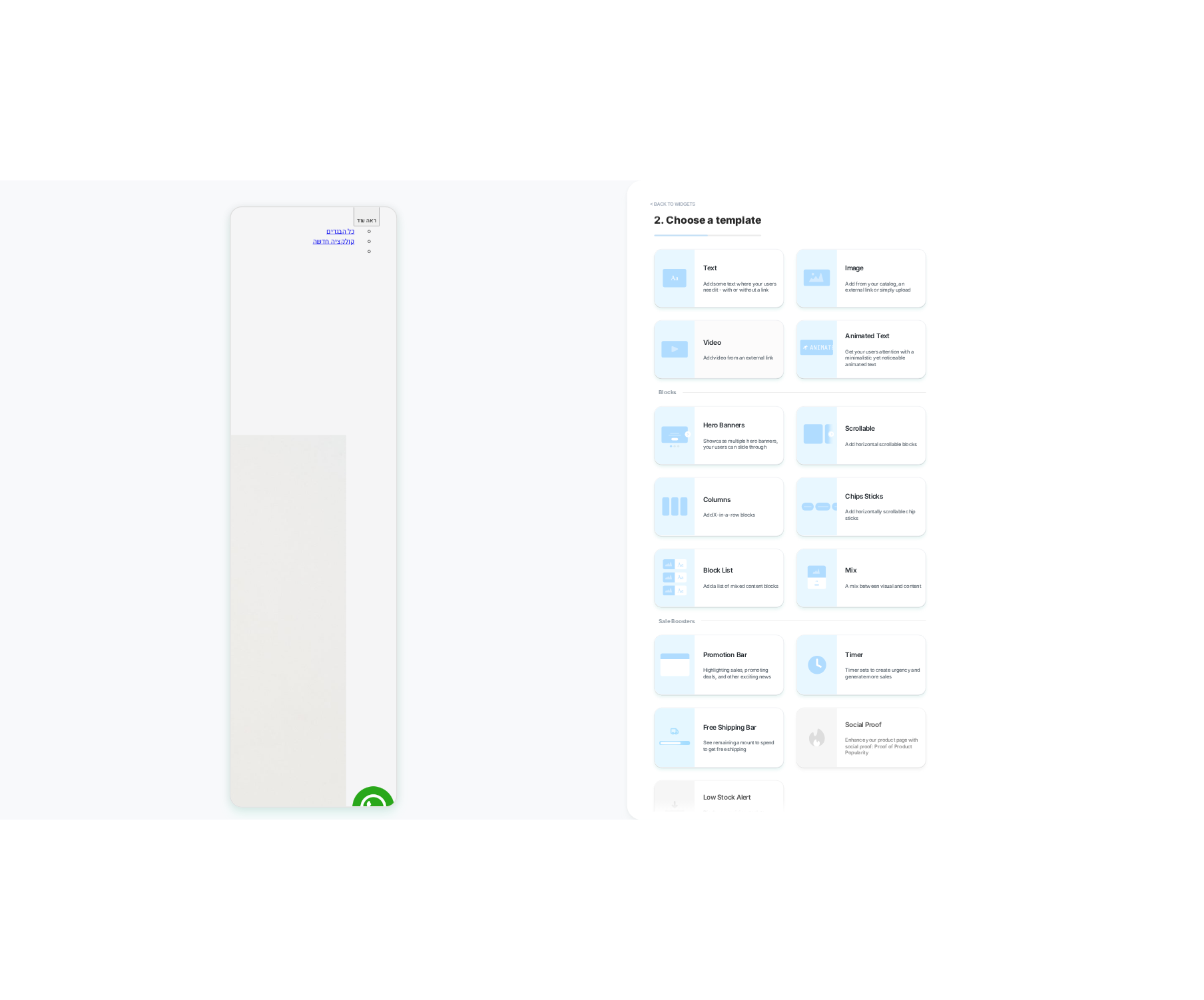
scroll to position [201, 0]
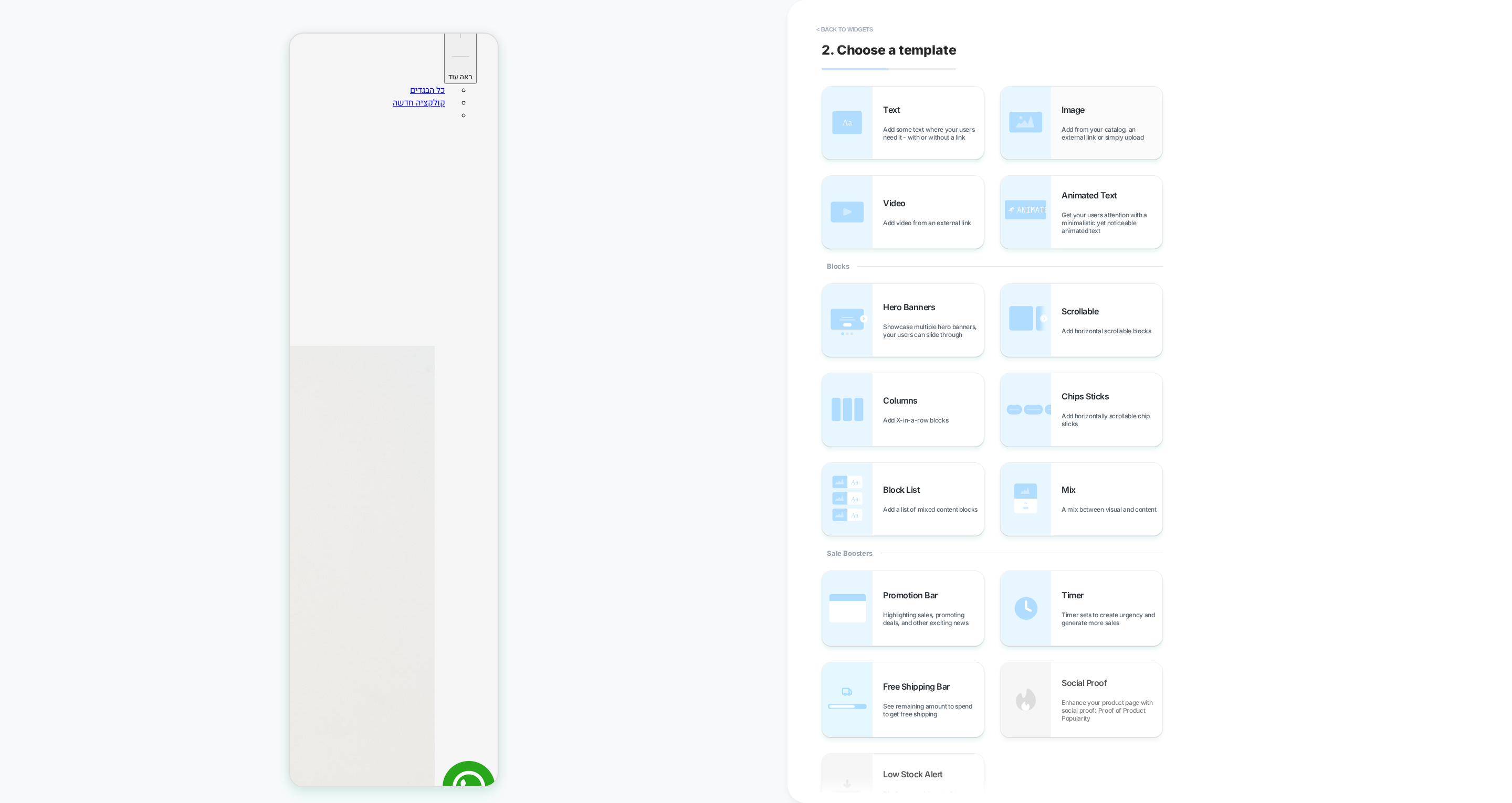
click at [1008, 109] on div "Image Add from your catalog, an external link or simply upload" at bounding box center [1111, 123] width 101 height 37
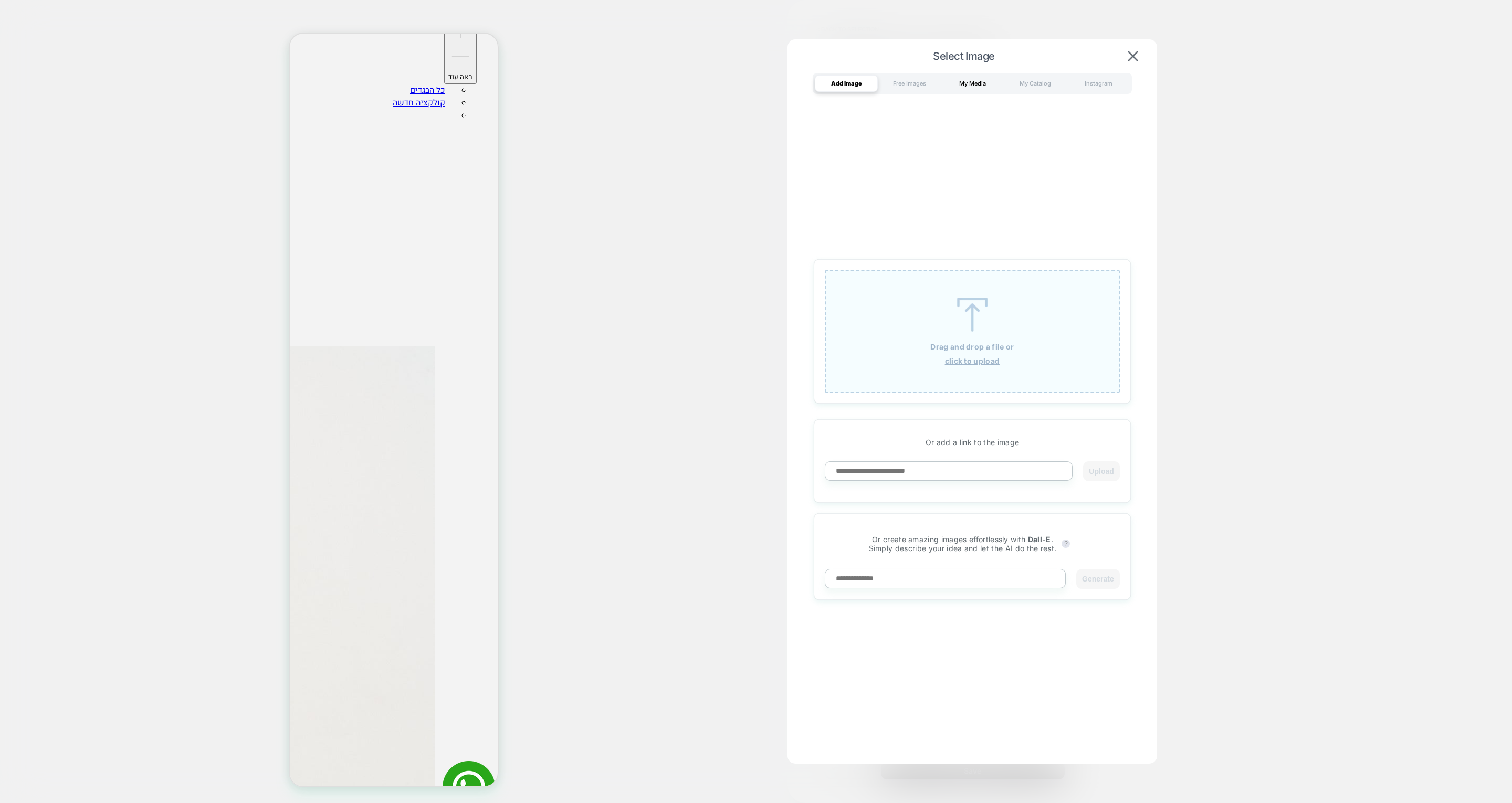
click at [966, 85] on div "My Media" at bounding box center [972, 84] width 63 height 17
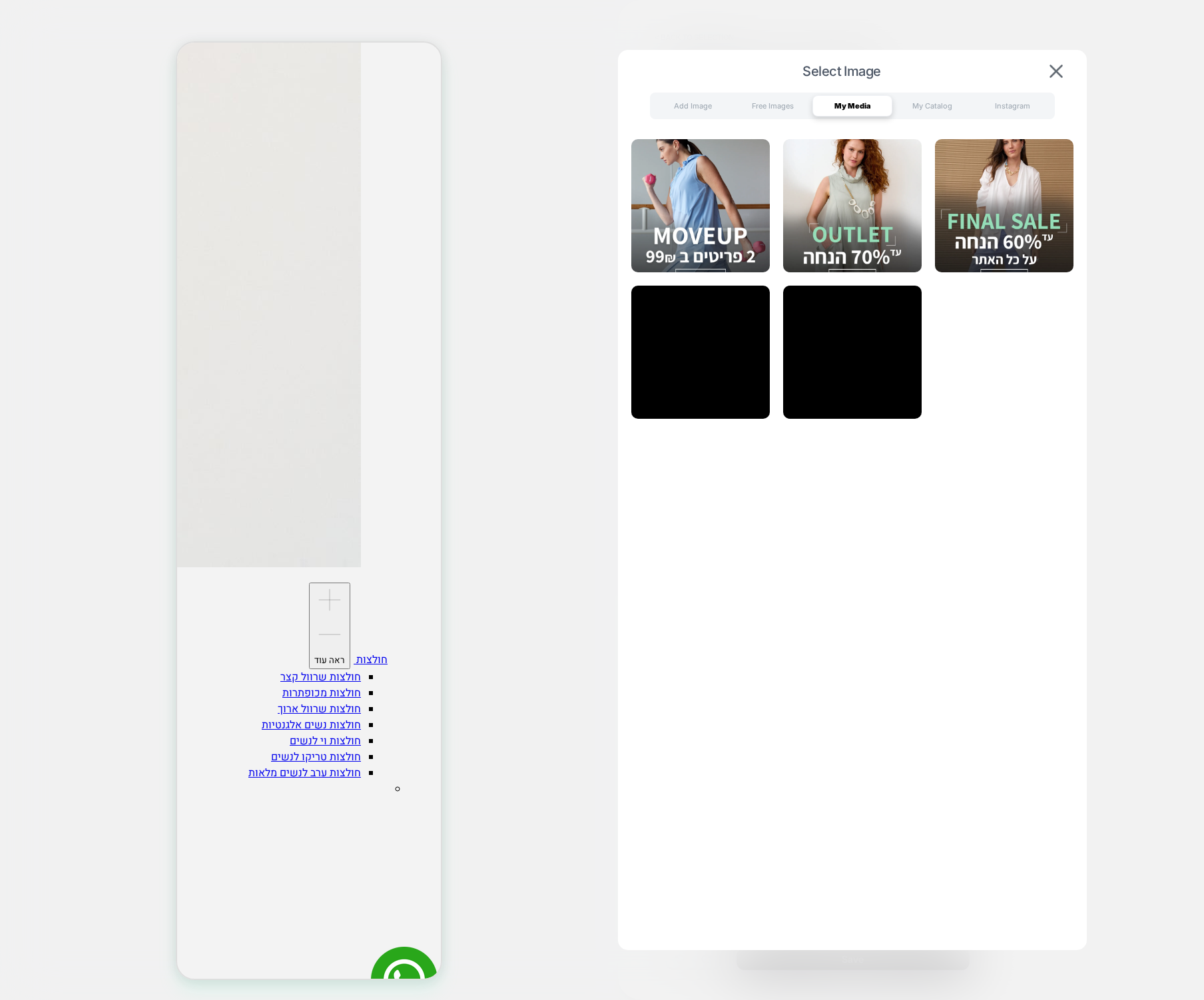
scroll to position [0, 0]
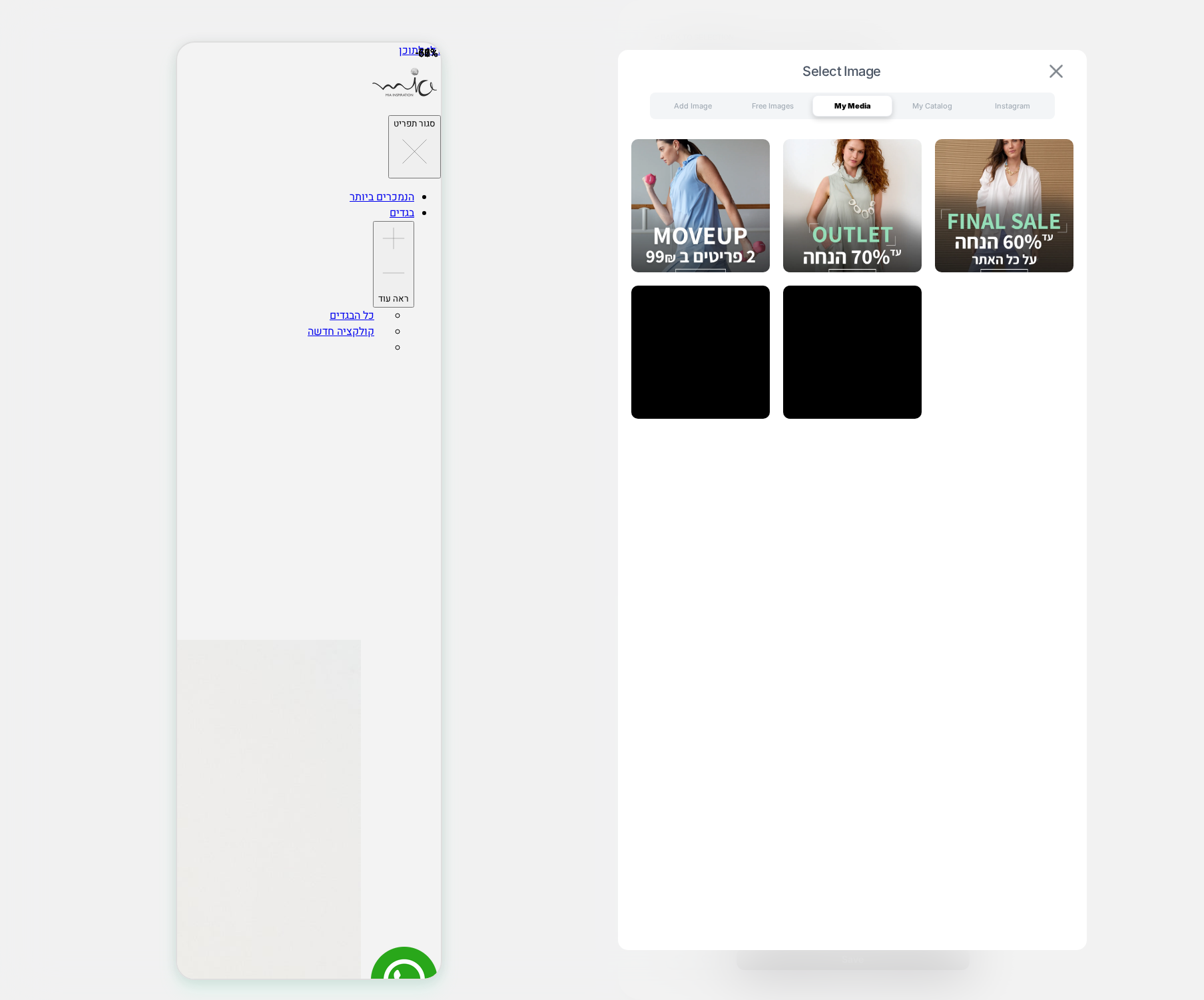
click at [1051, 74] on img at bounding box center [1055, 70] width 13 height 13
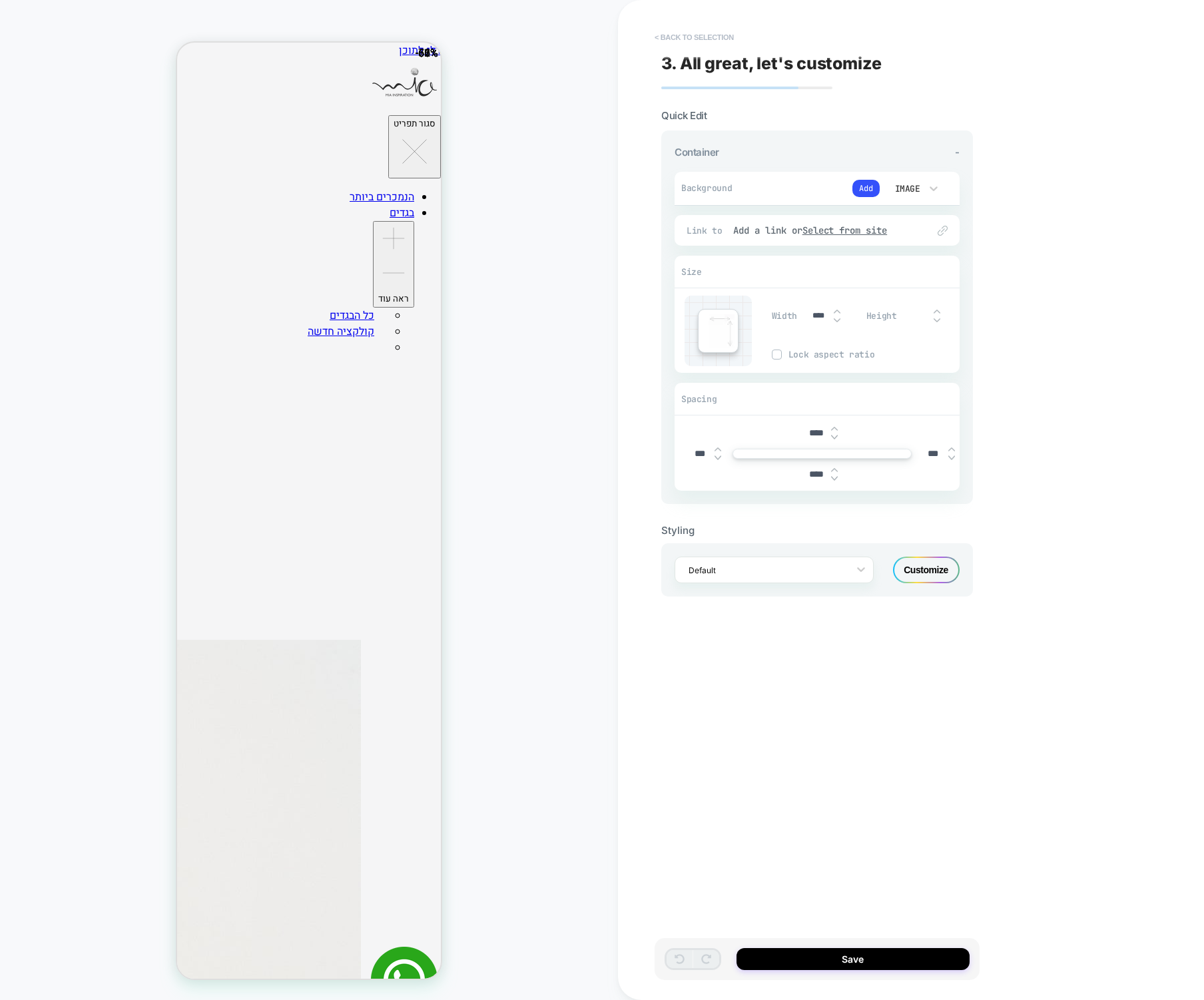
click at [683, 33] on button "< Back to selection" at bounding box center [694, 37] width 93 height 22
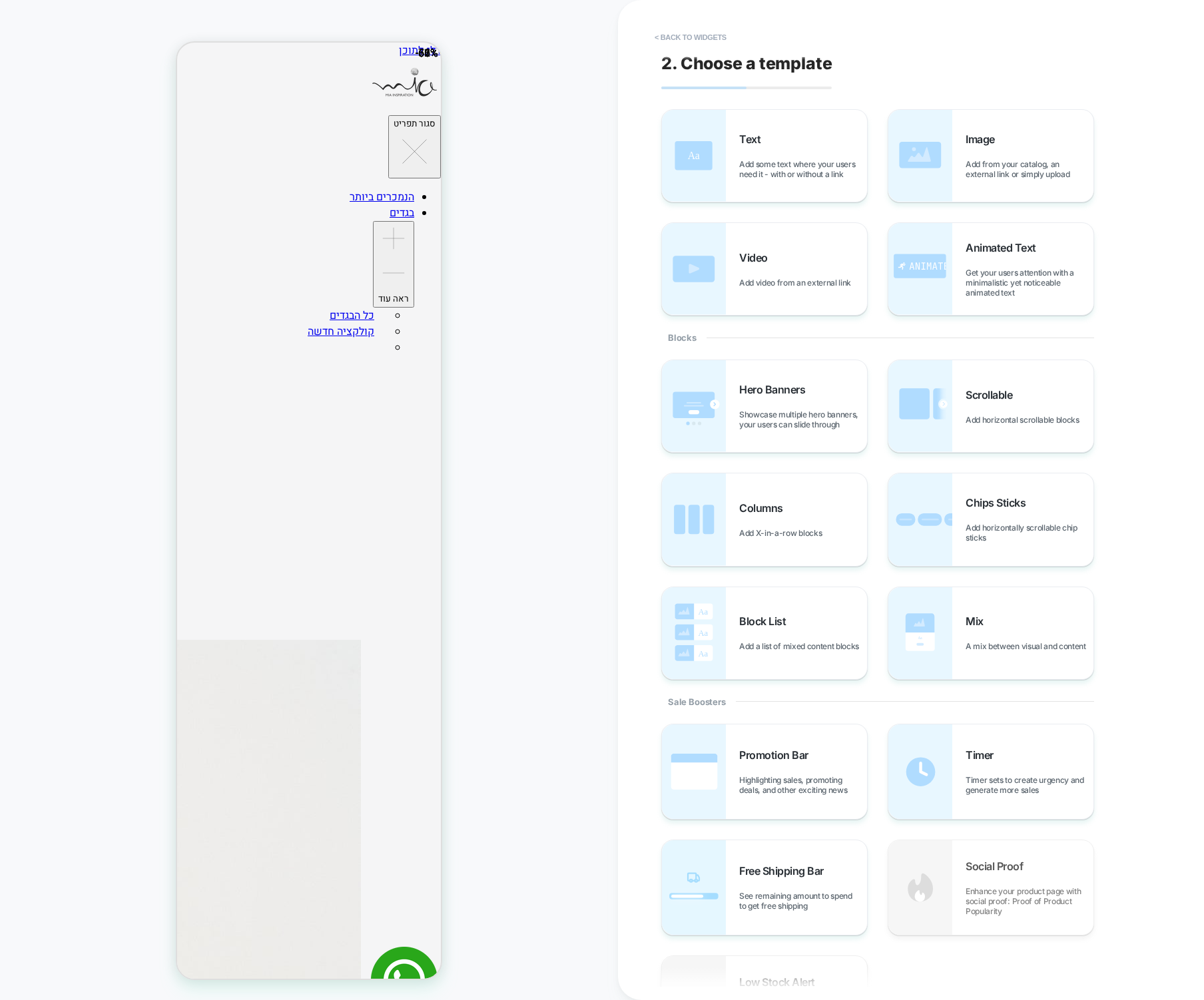
click at [683, 33] on button "< Back to widgets" at bounding box center [690, 37] width 85 height 22
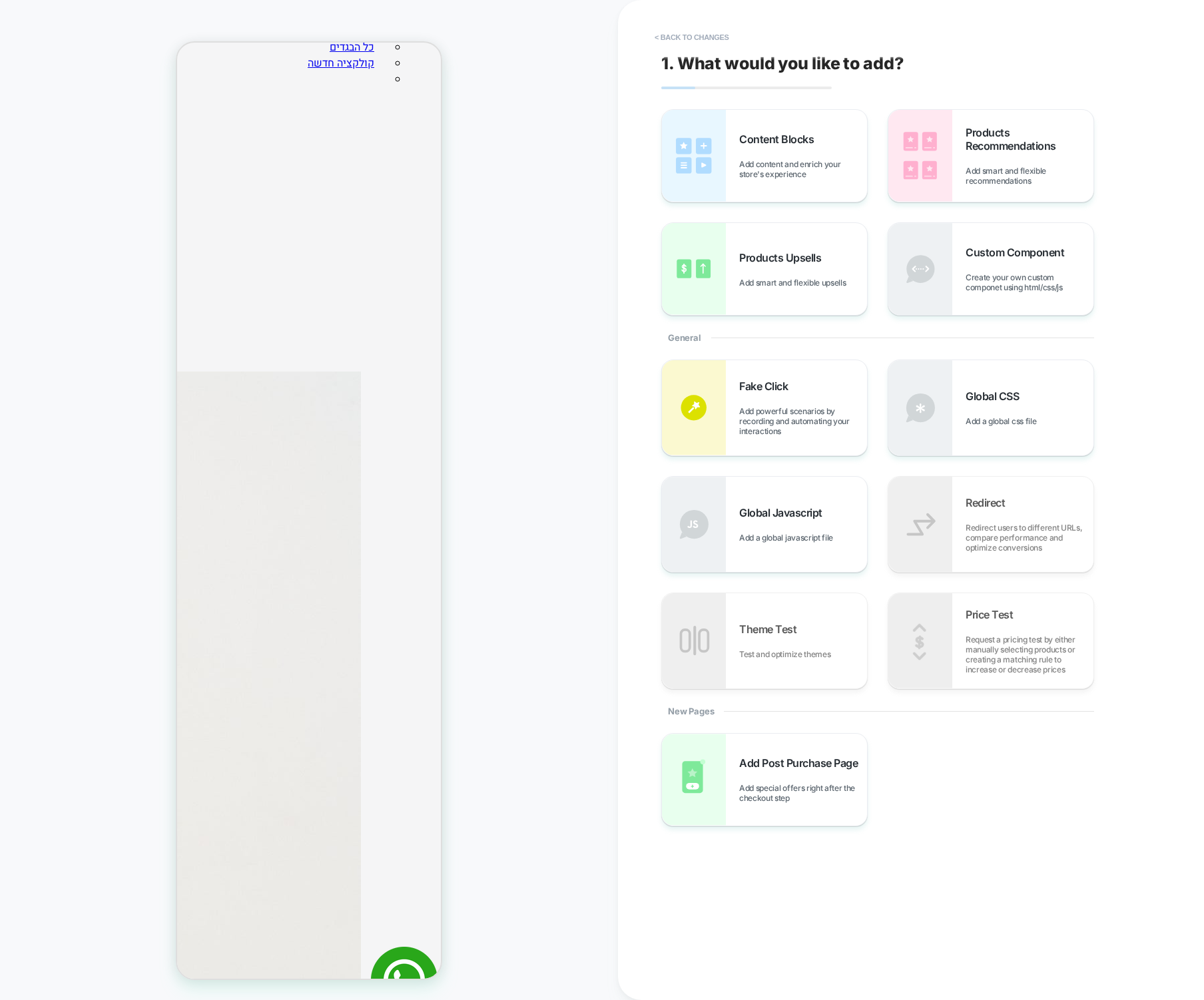
scroll to position [413, 0]
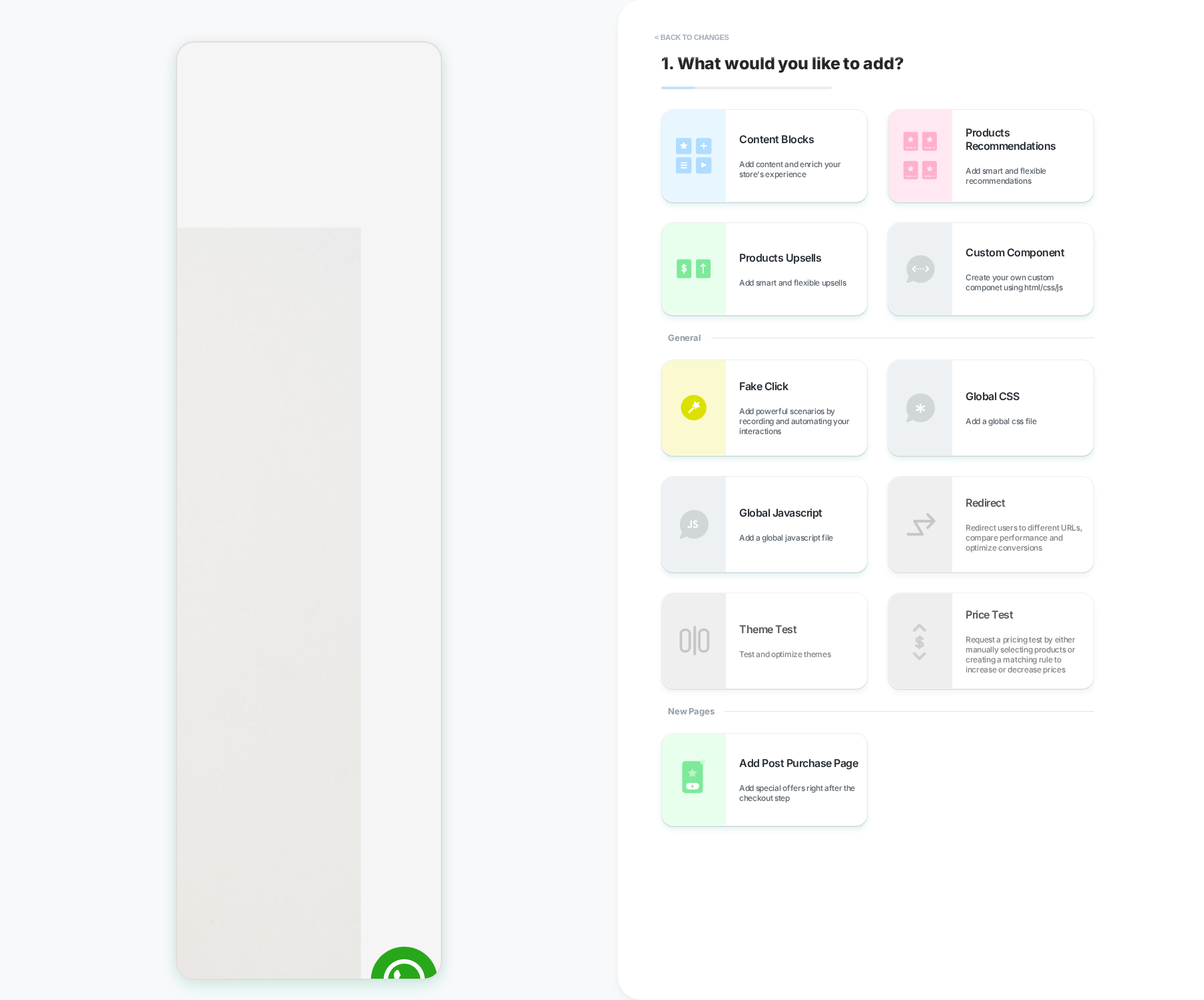
click at [683, 33] on button "< Back to changes" at bounding box center [692, 37] width 88 height 22
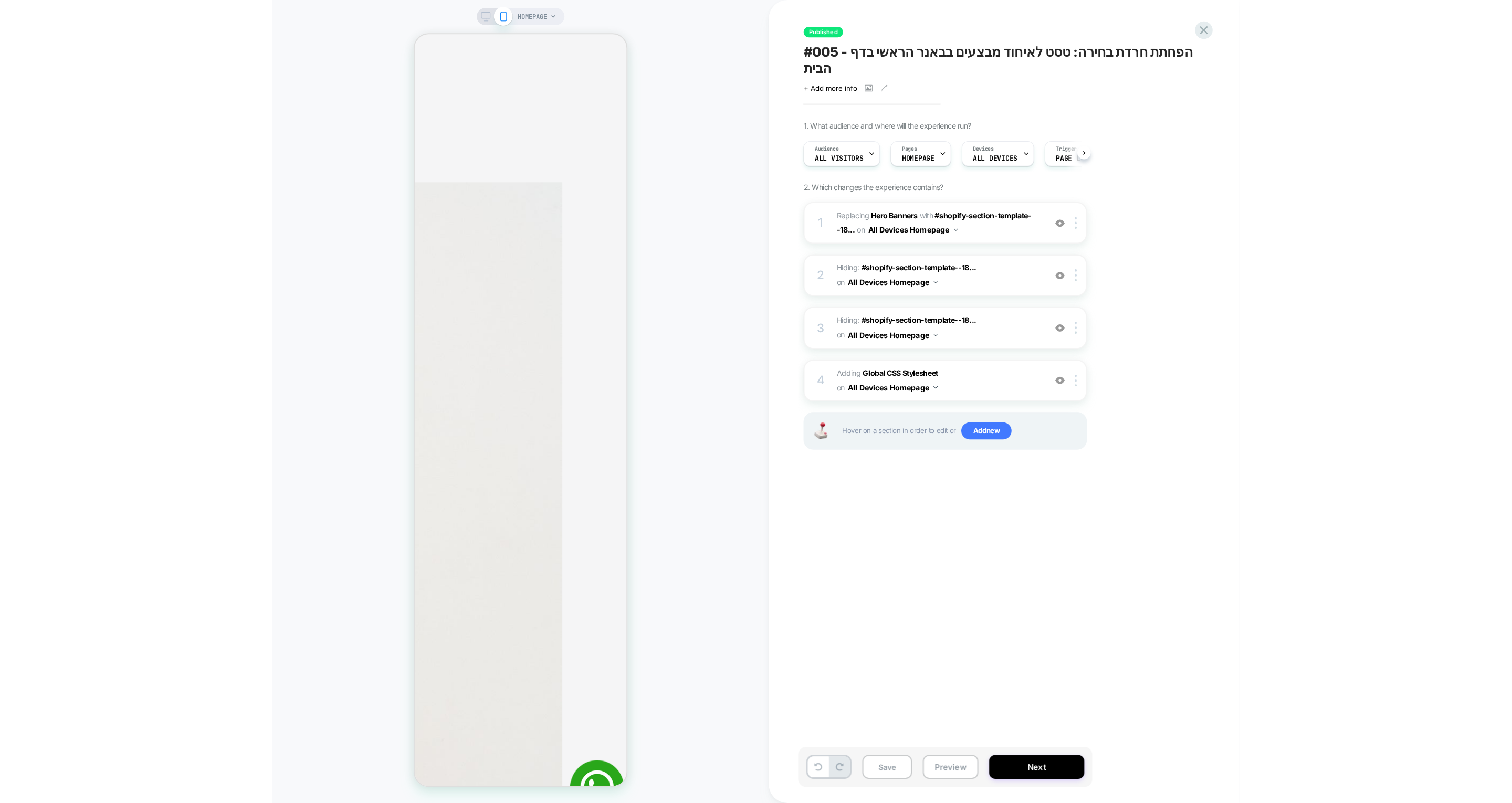
scroll to position [0, 1]
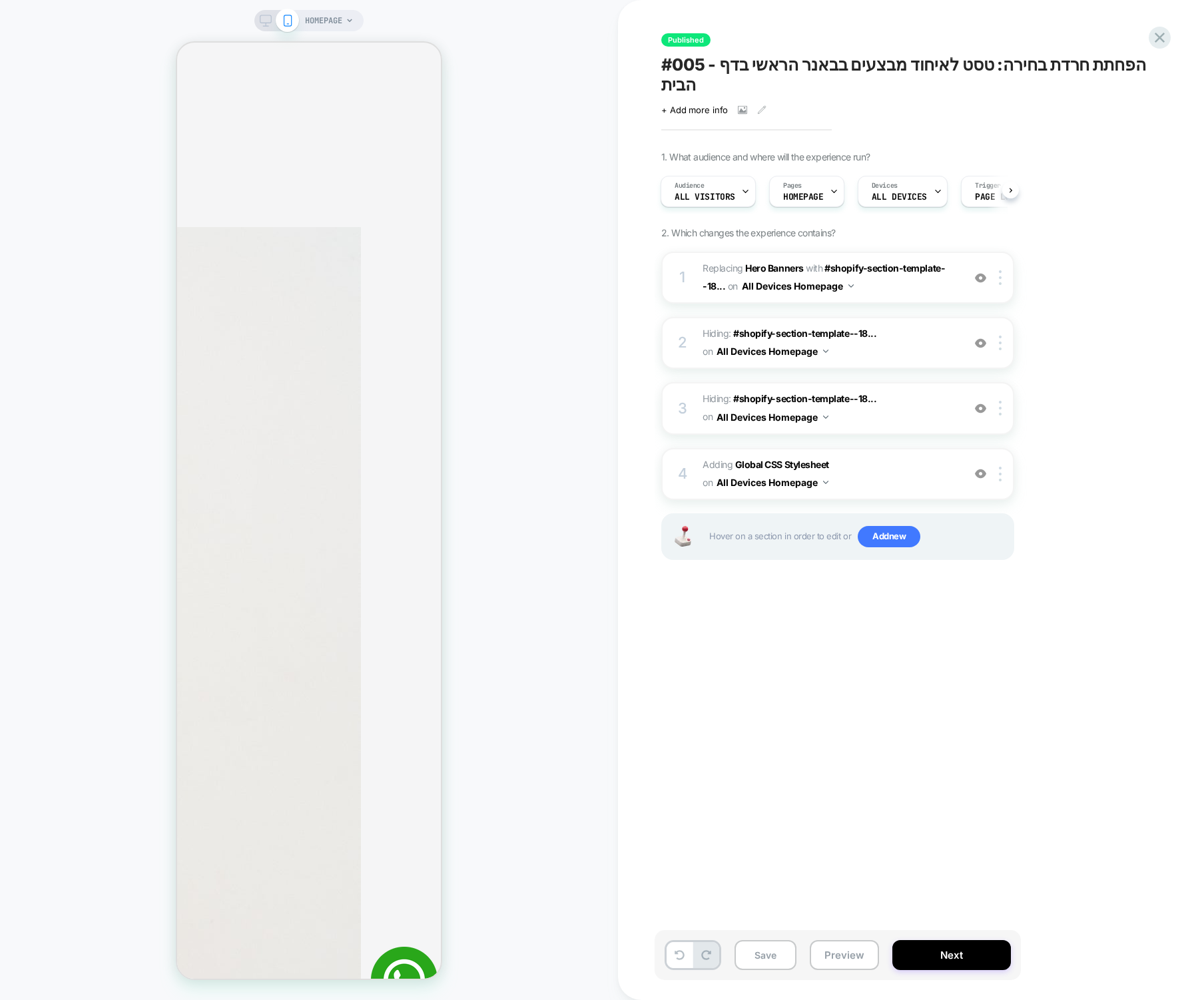
click at [269, 14] on div "HOMEPAGE" at bounding box center [309, 21] width 109 height 22
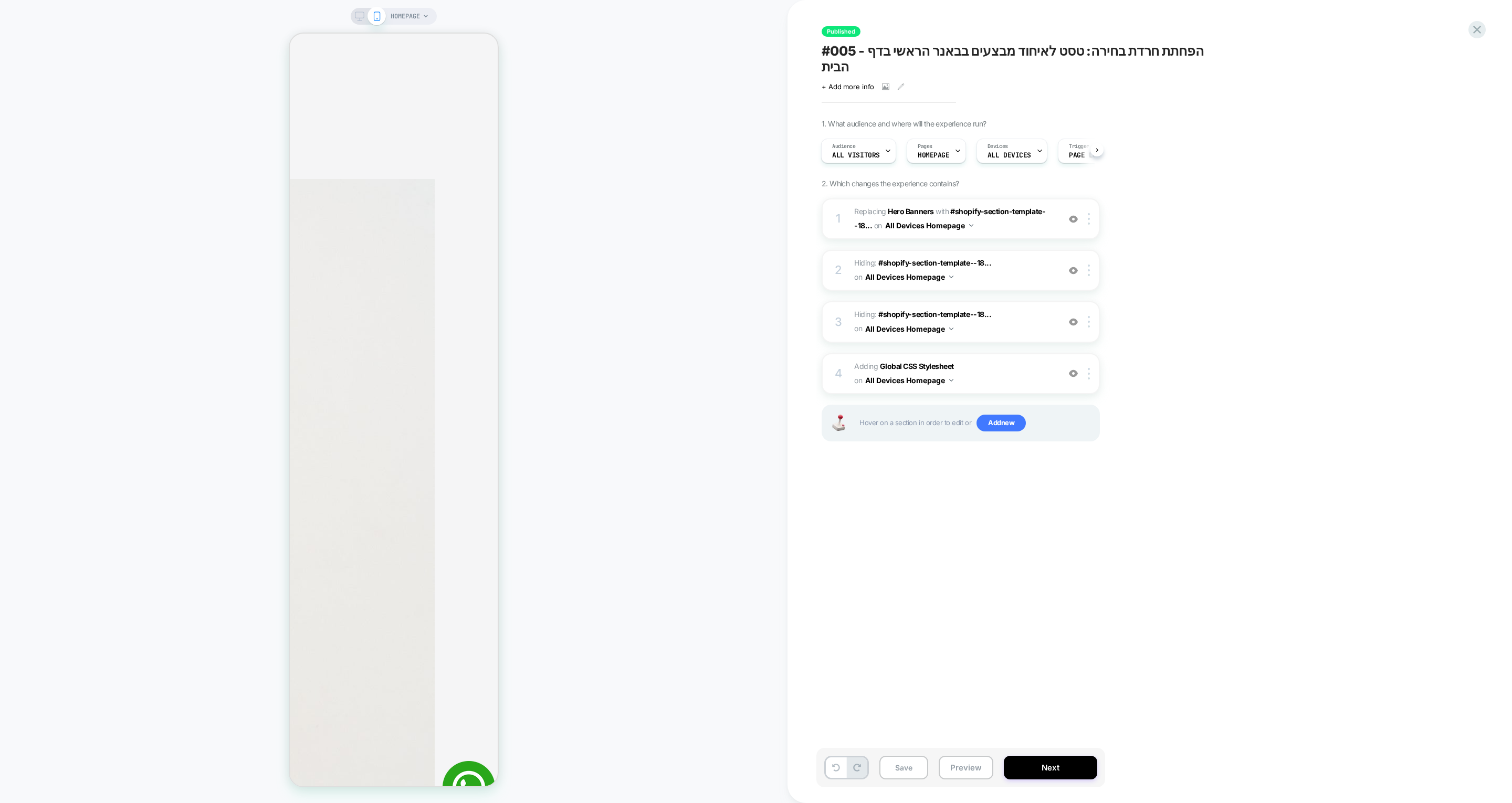
click at [359, 16] on icon at bounding box center [359, 16] width 9 height 9
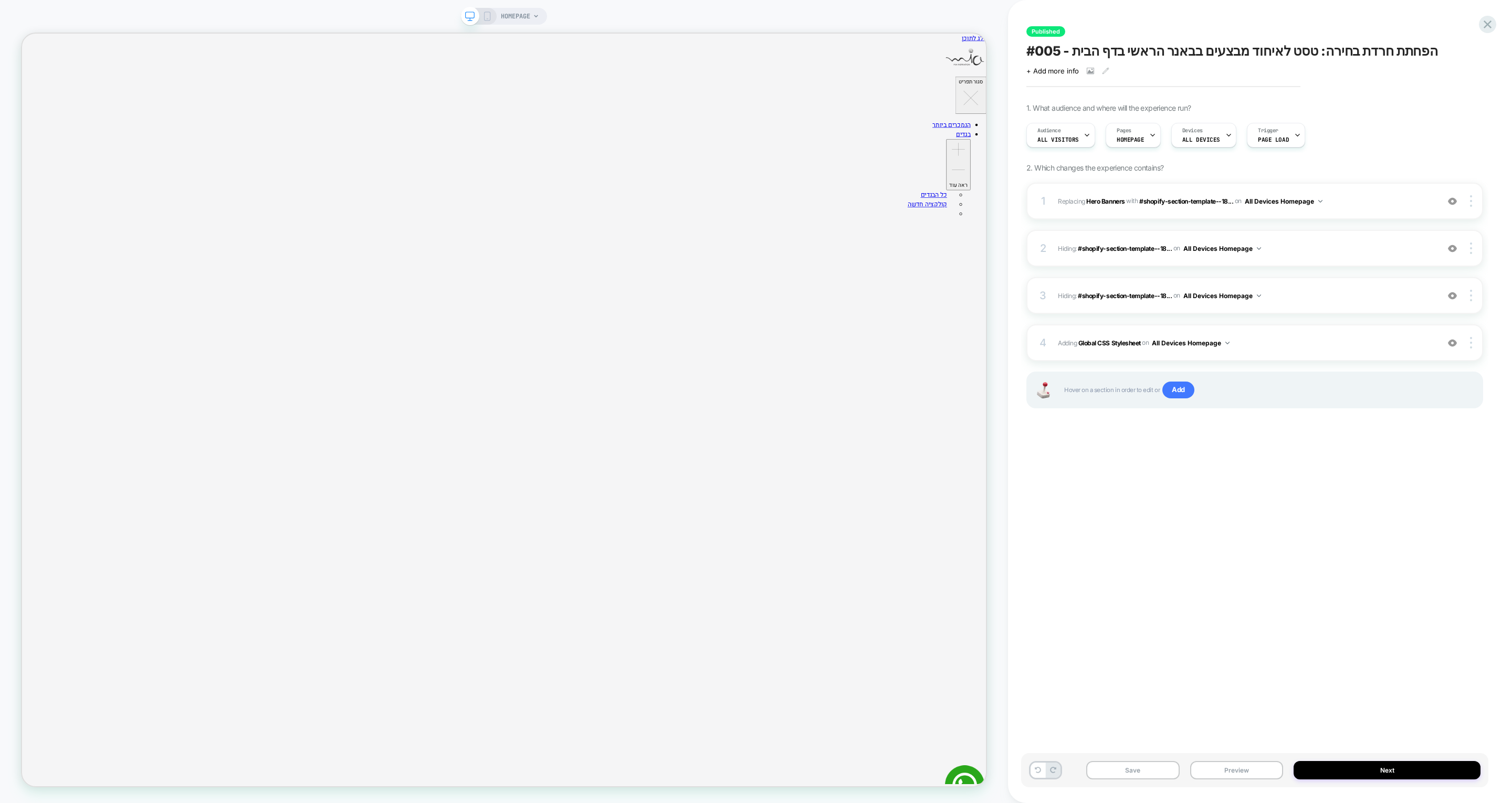
click at [490, 15] on icon at bounding box center [487, 16] width 9 height 9
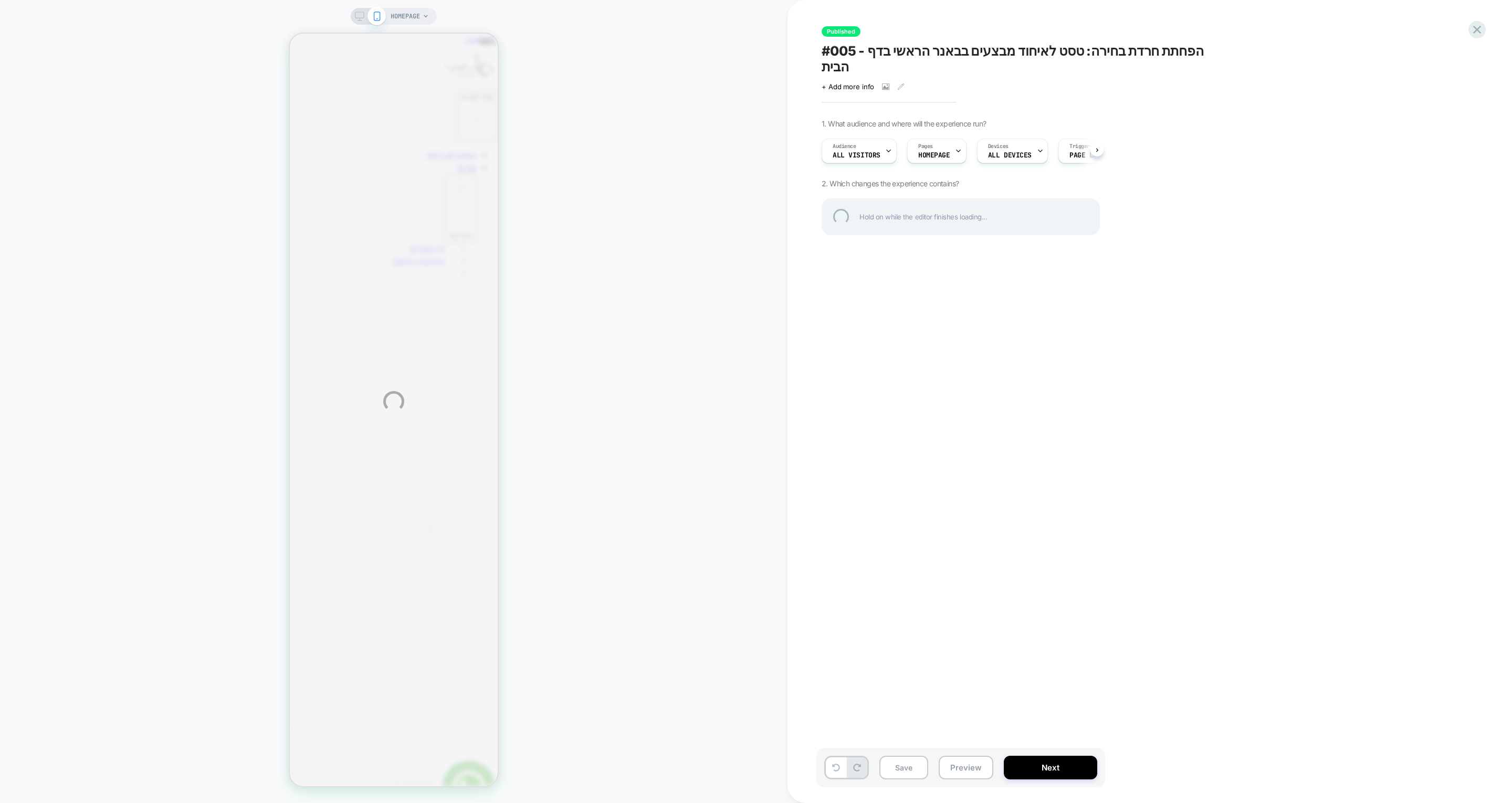
scroll to position [0, -408]
click at [1008, 141] on div "HOMEPAGE Published #005 - הפחתת חרדת בחירה: טסט לאיחוד מבצעים בבאנר הראשי בדף ה…" at bounding box center [756, 401] width 1512 height 803
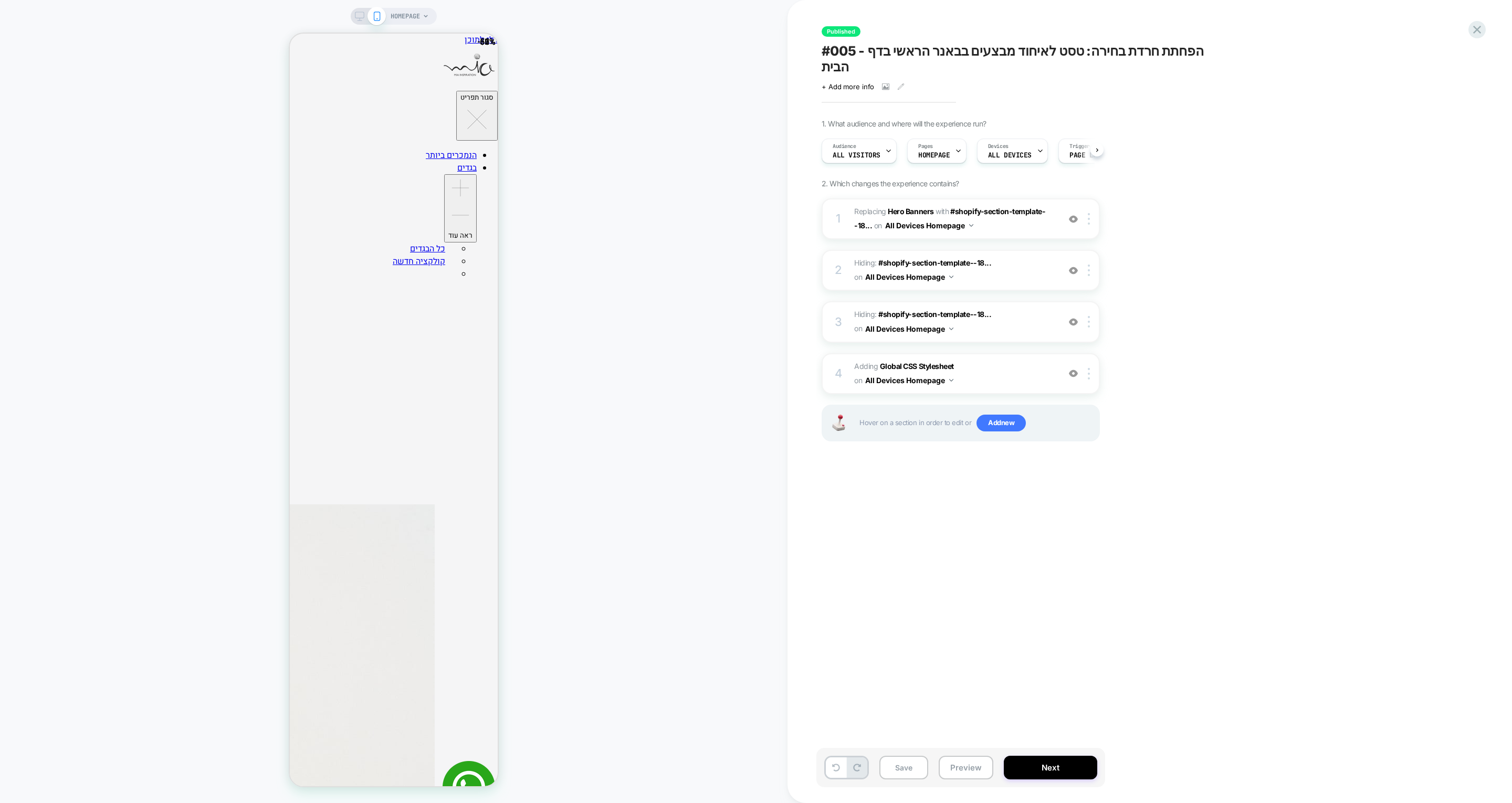
scroll to position [0, 1]
click at [1017, 152] on span "ALL DEVICES" at bounding box center [1009, 155] width 43 height 7
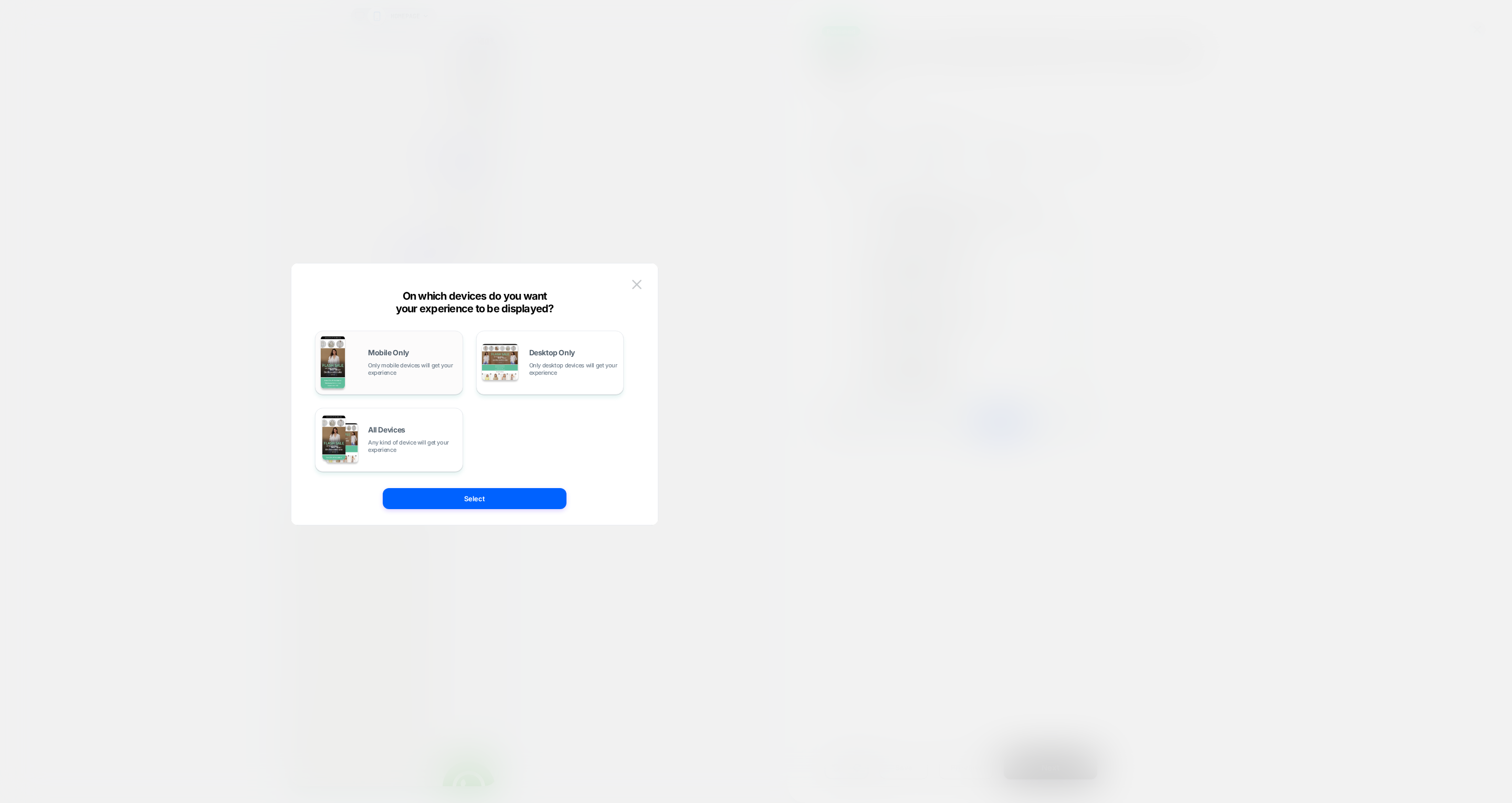
click at [517, 501] on button "Select" at bounding box center [474, 498] width 184 height 21
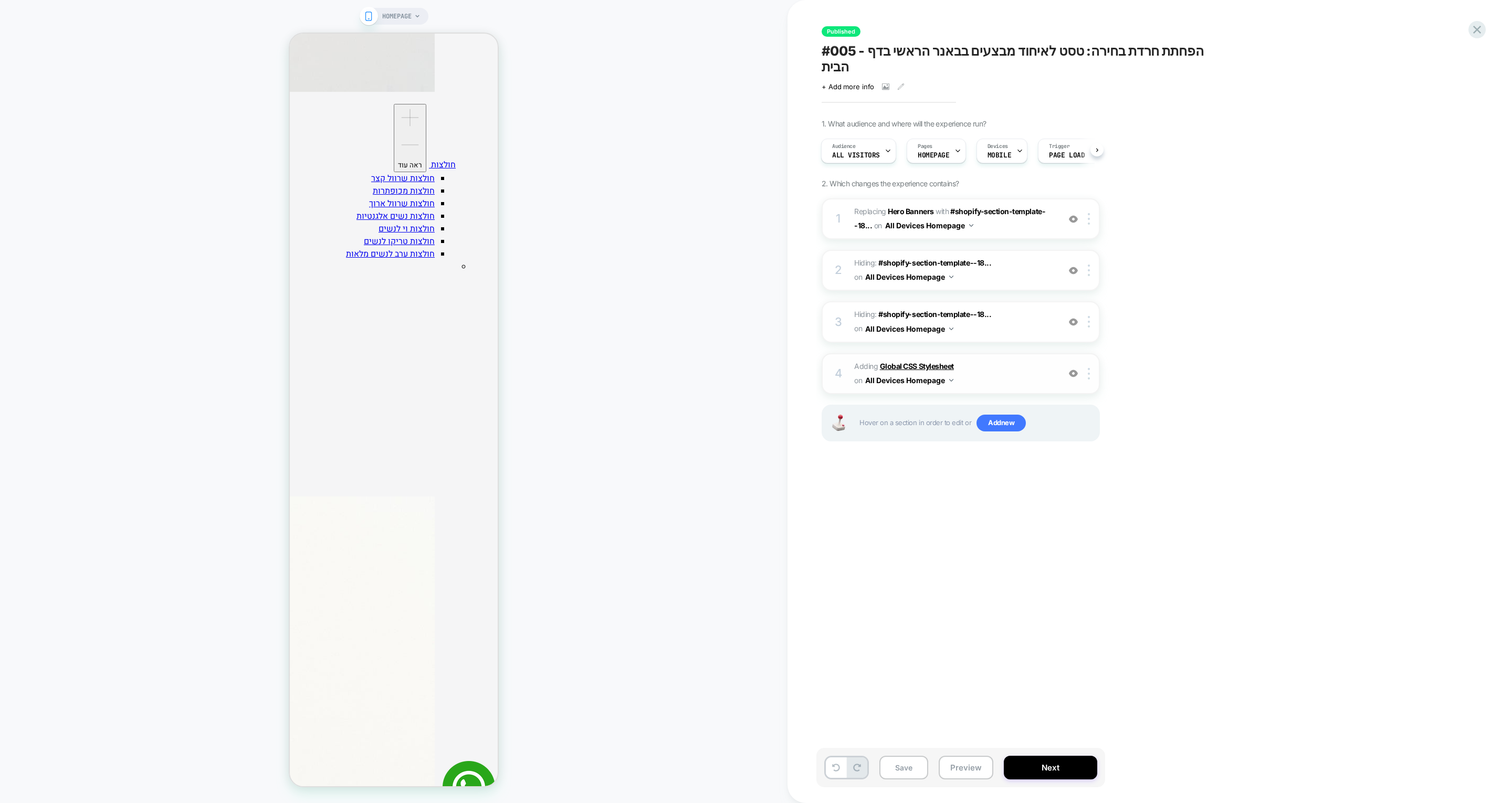
scroll to position [0, 123]
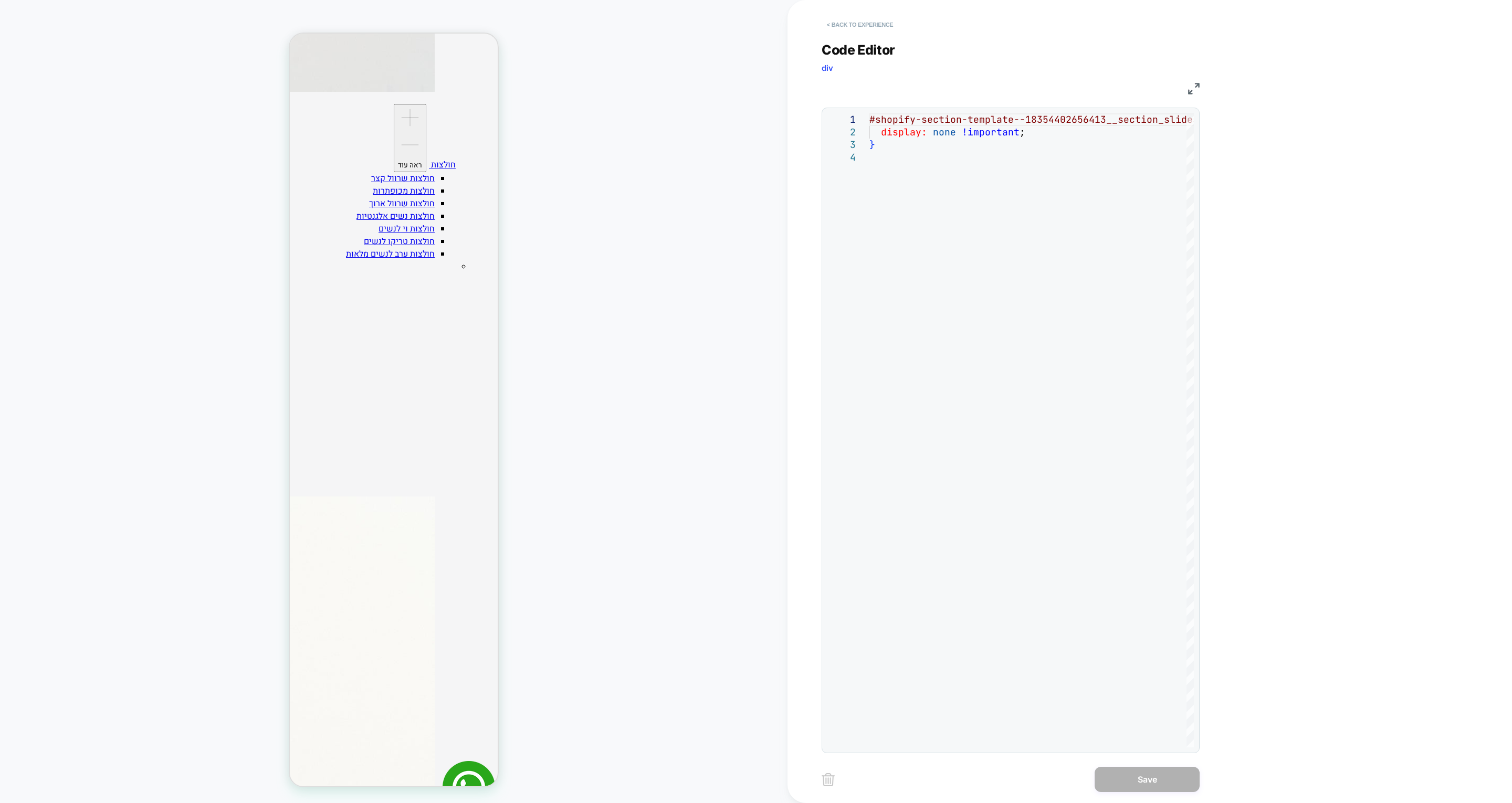
scroll to position [0, 246]
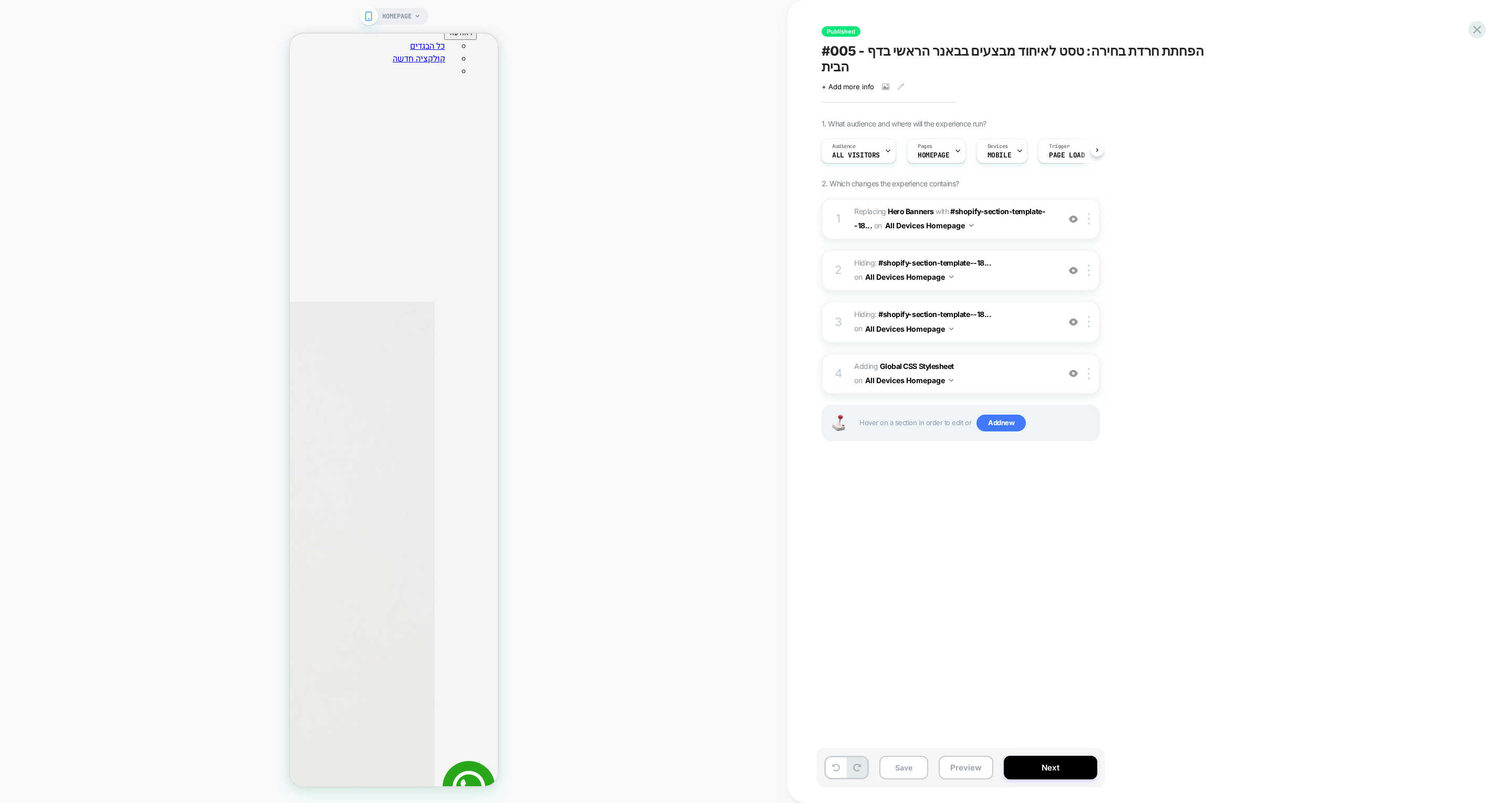
scroll to position [0, 0]
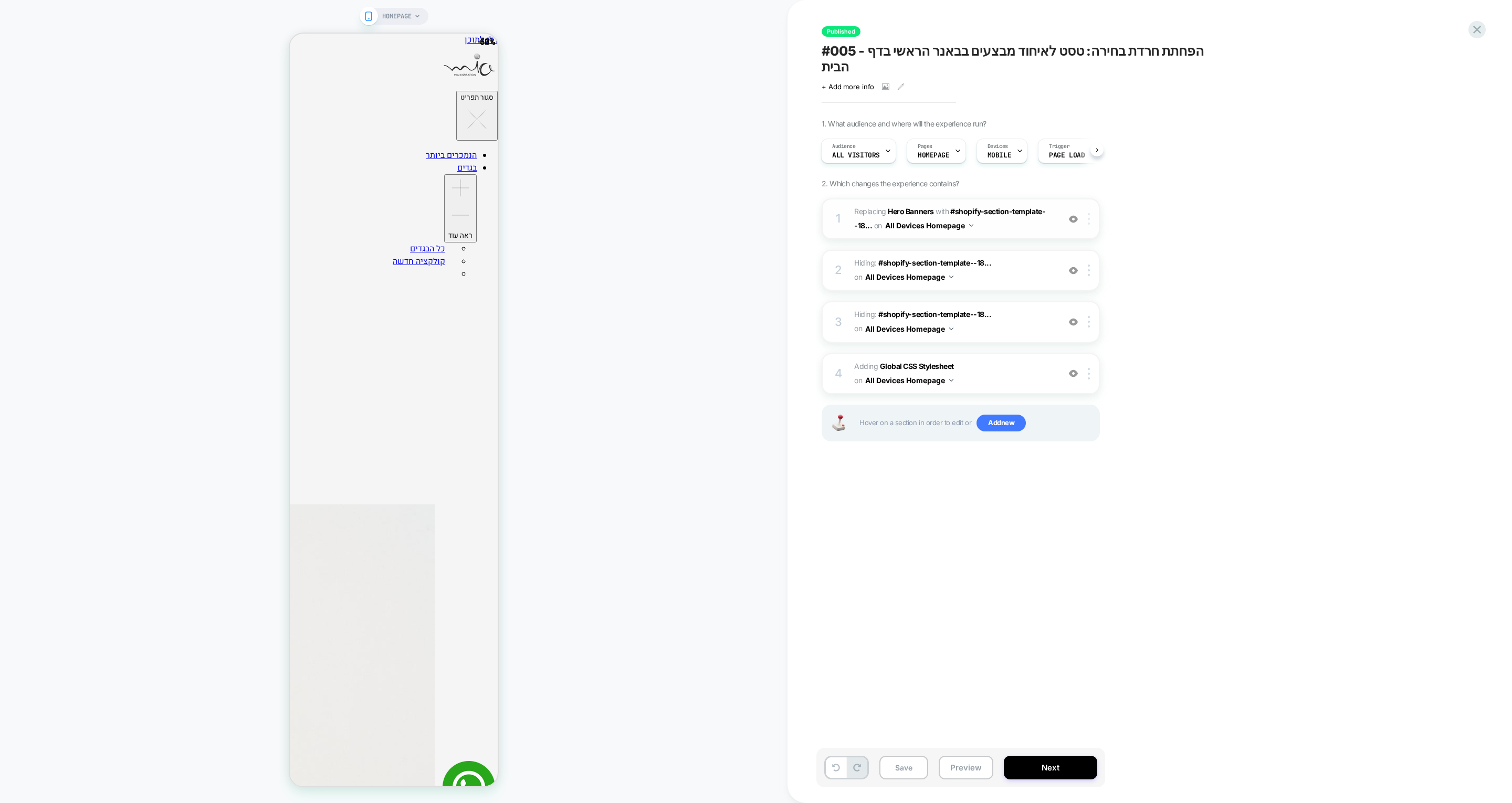
click at [1092, 213] on div at bounding box center [1091, 218] width 17 height 12
click at [1101, 315] on div "Replace Position" at bounding box center [1089, 316] width 93 height 29
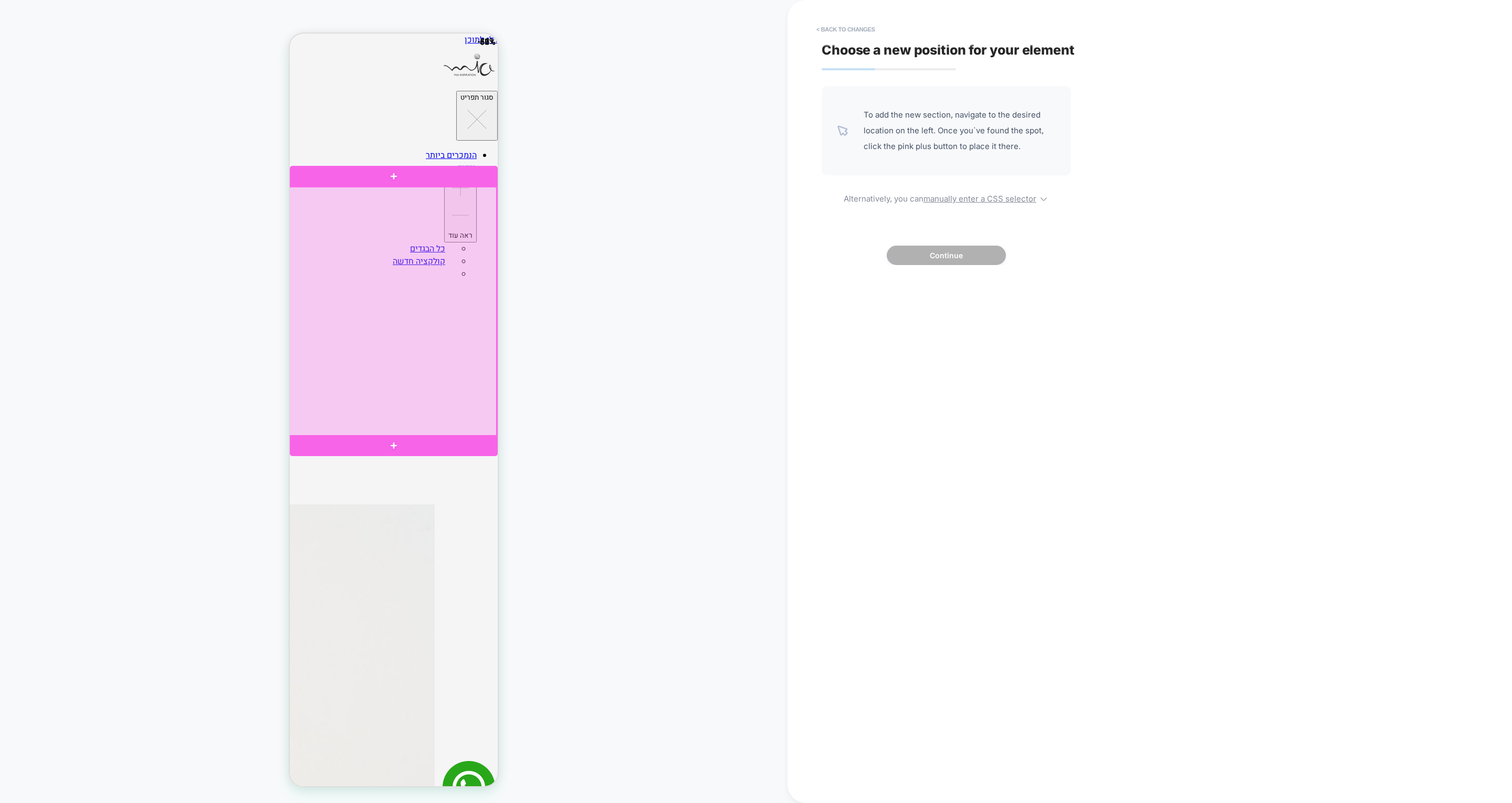
click at [464, 293] on div at bounding box center [392, 311] width 208 height 249
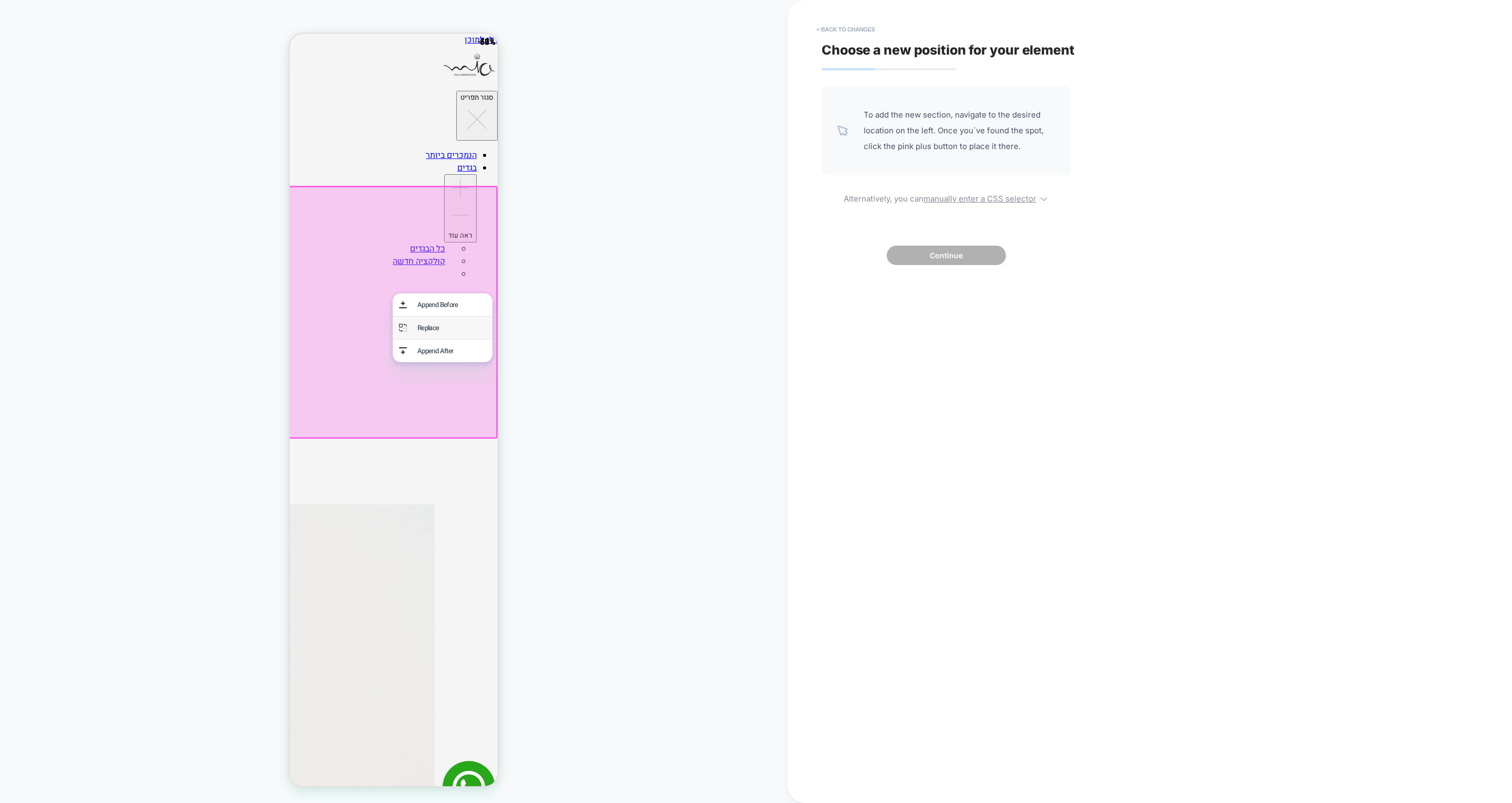
click at [456, 334] on div "Replace" at bounding box center [443, 327] width 100 height 23
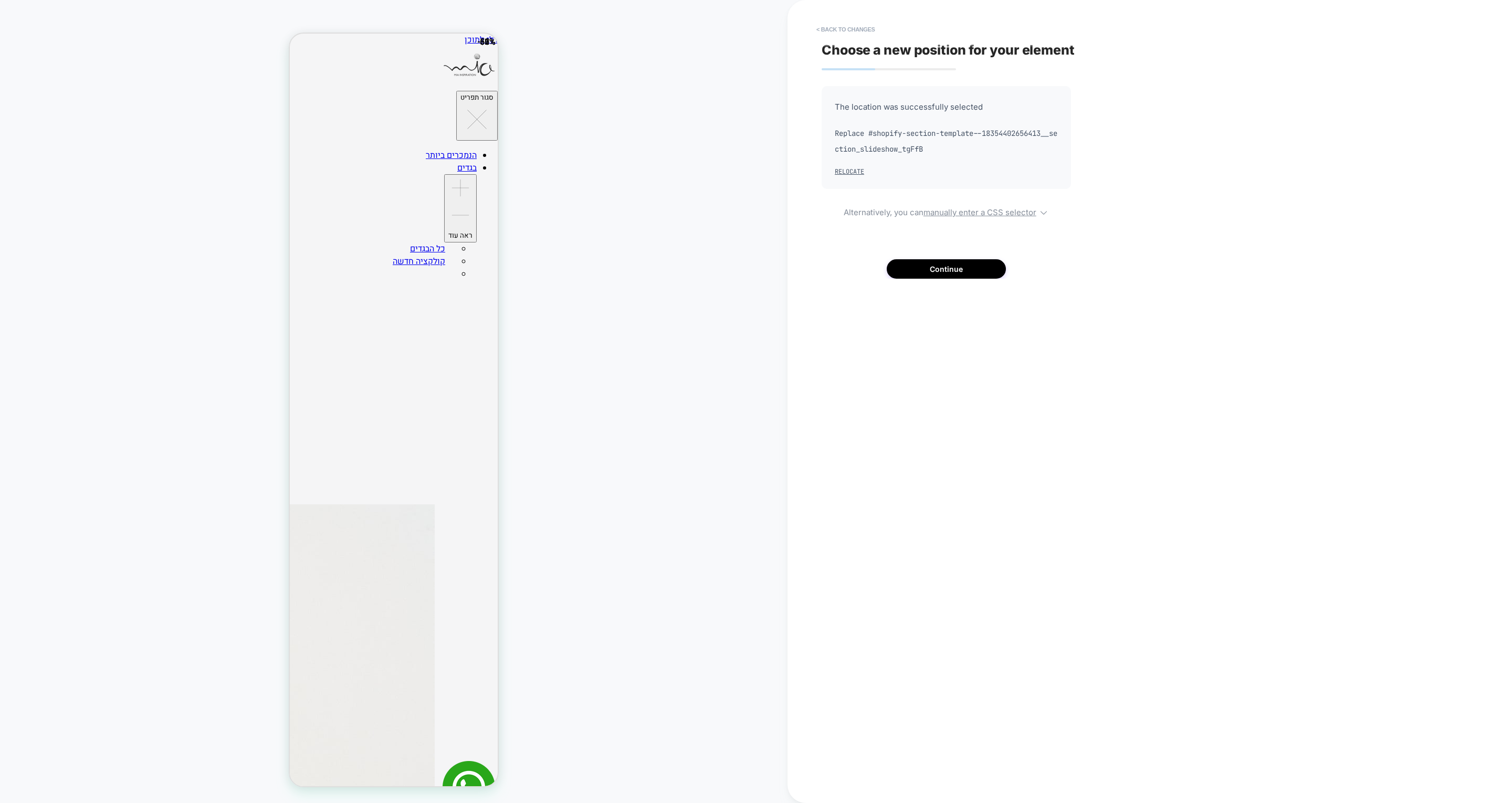
scroll to position [0, 639]
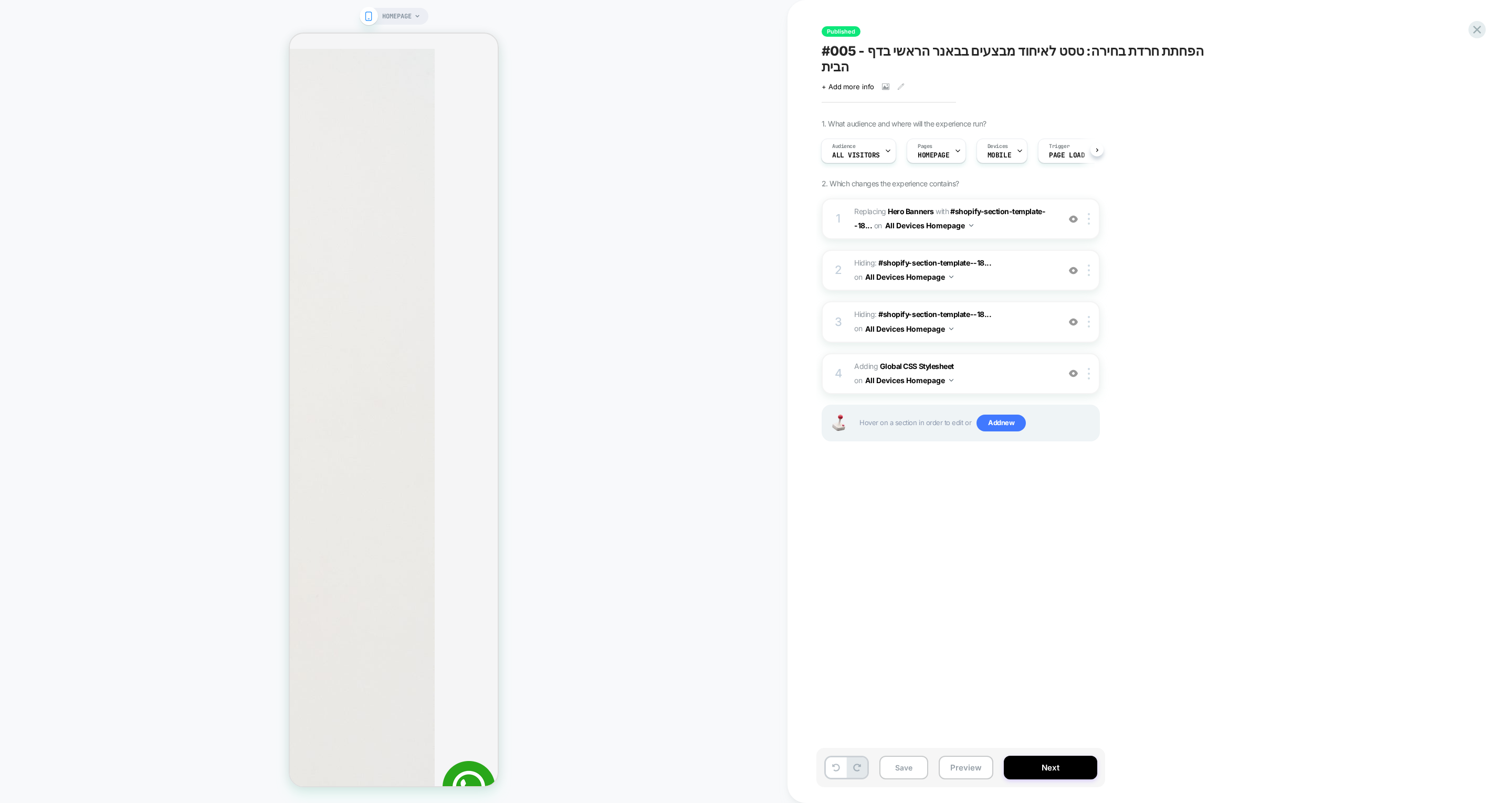
scroll to position [457, 0]
click at [1088, 265] on img at bounding box center [1088, 270] width 2 height 12
click at [1087, 426] on div "Delete" at bounding box center [1089, 426] width 93 height 28
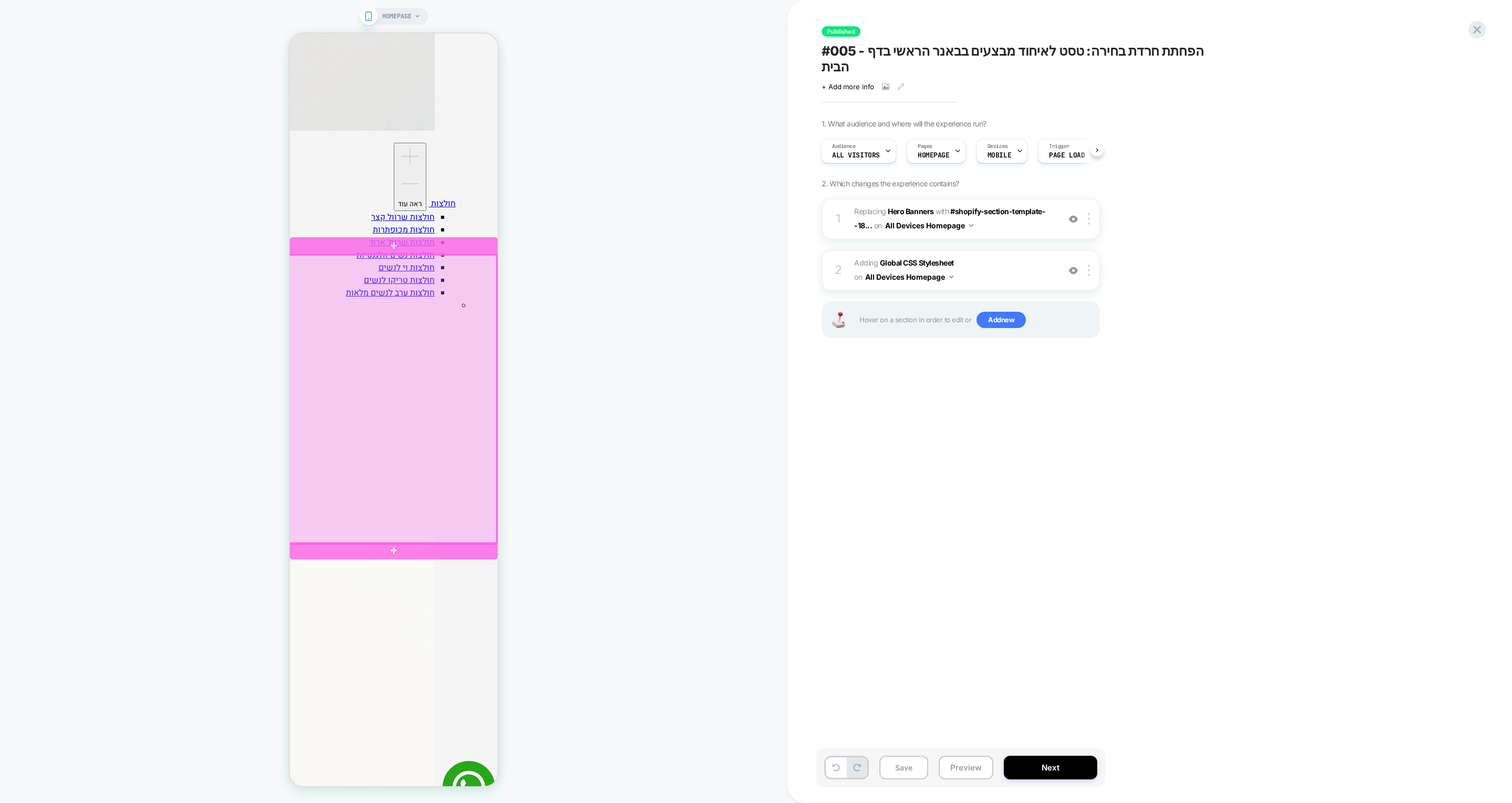
scroll to position [1169, 0]
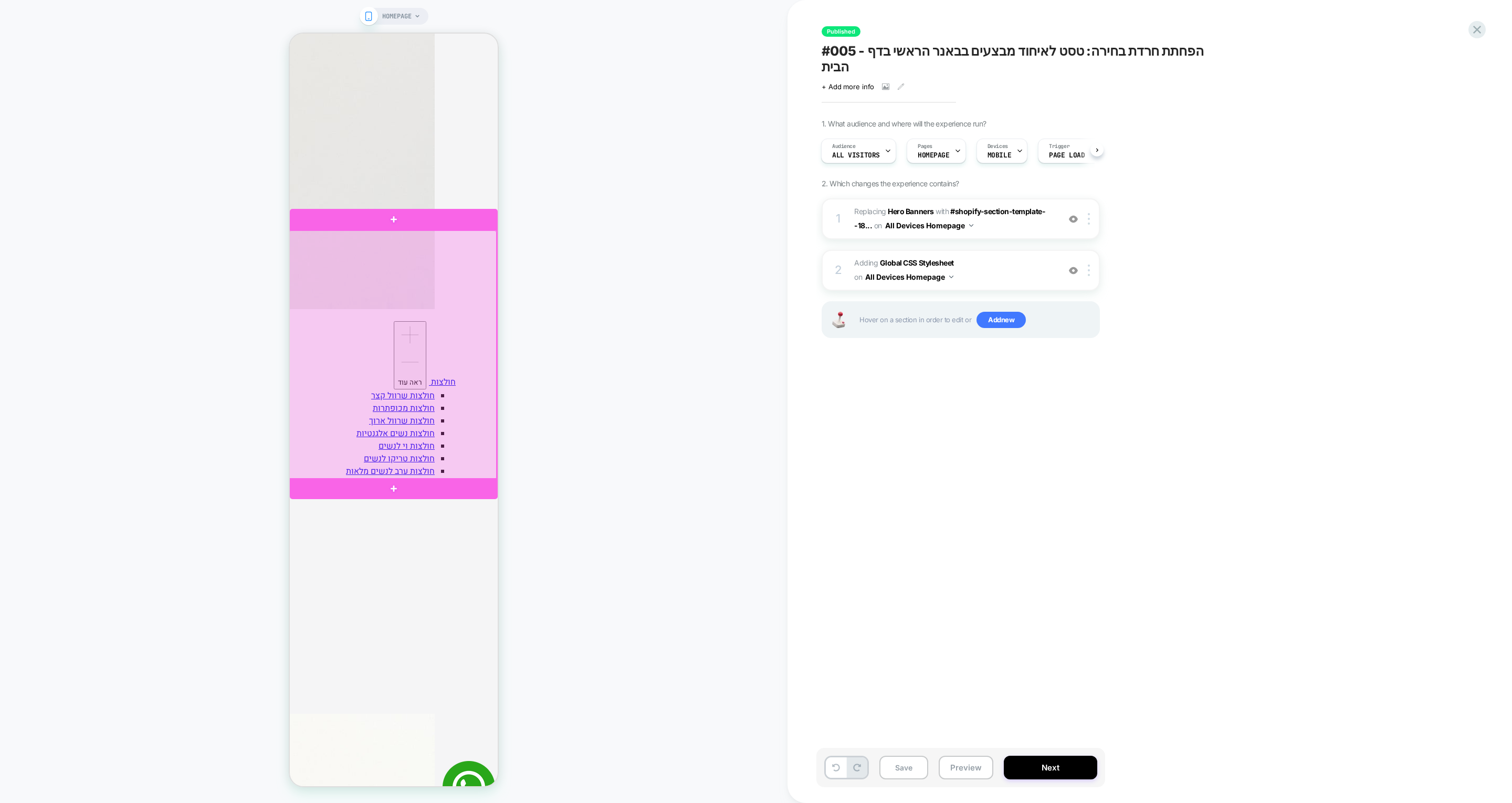
click at [456, 338] on div at bounding box center [392, 355] width 208 height 249
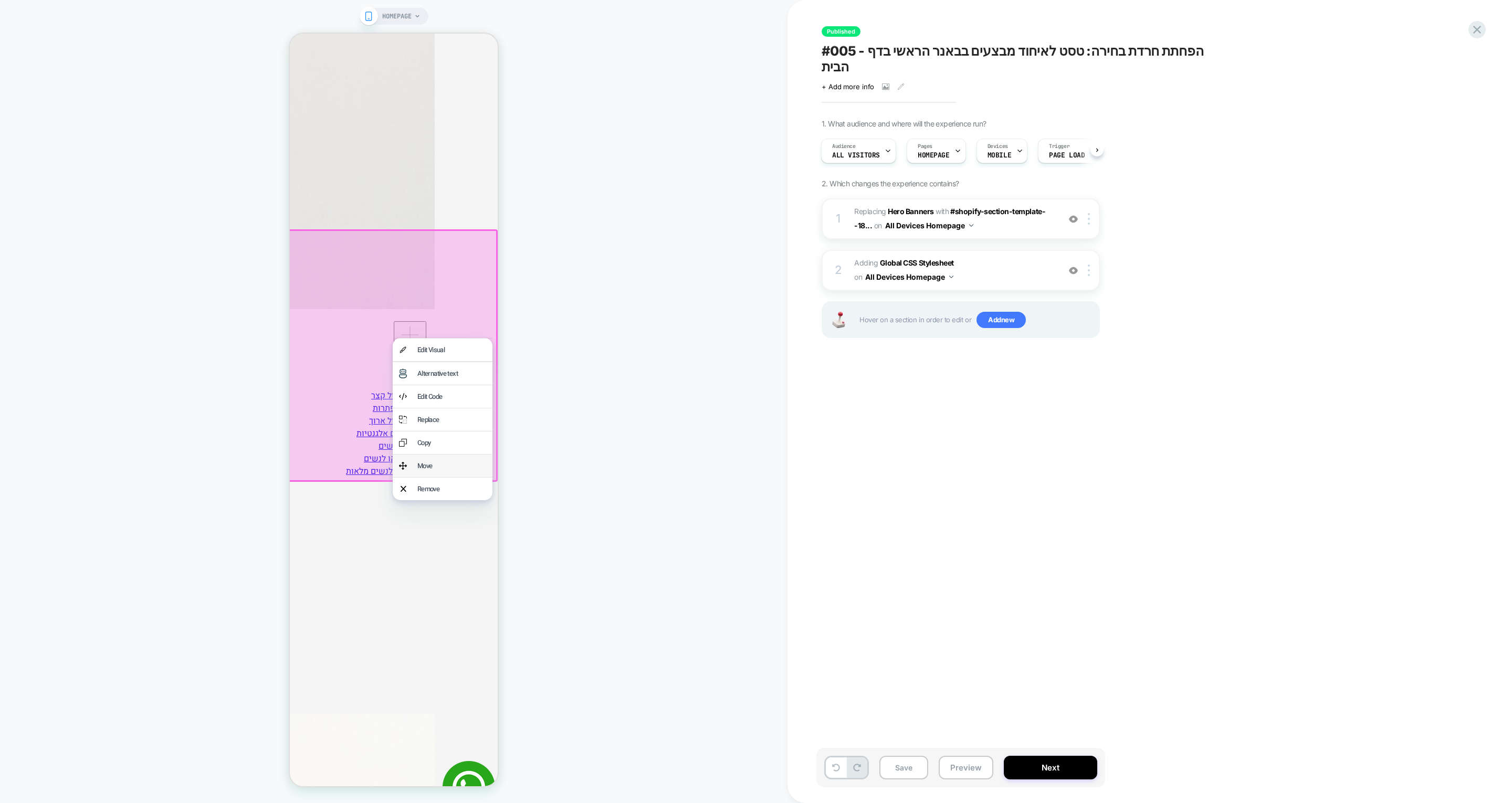
scroll to position [0, 853]
click at [456, 499] on div "Remove" at bounding box center [443, 488] width 100 height 23
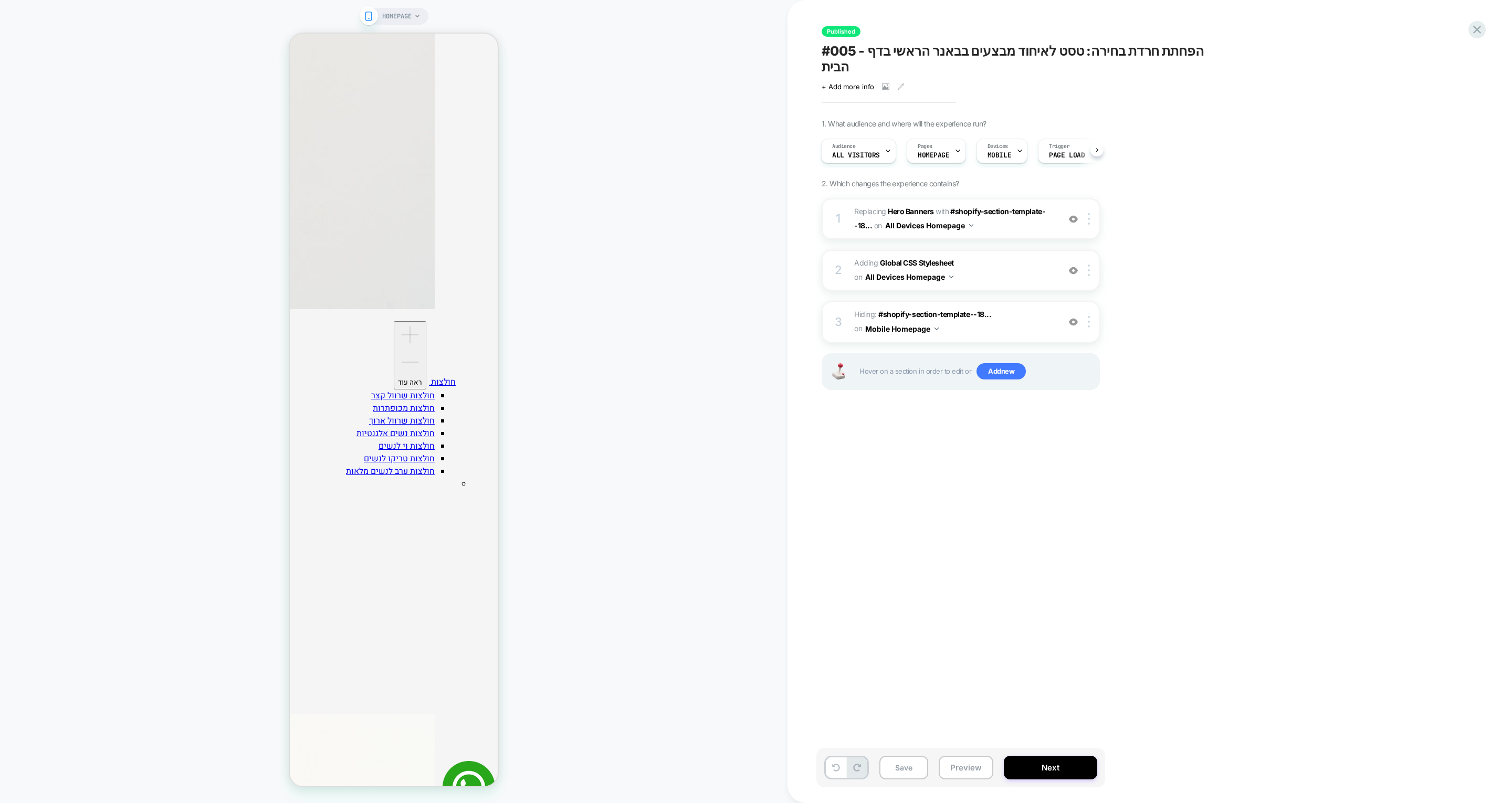
scroll to position [0, 639]
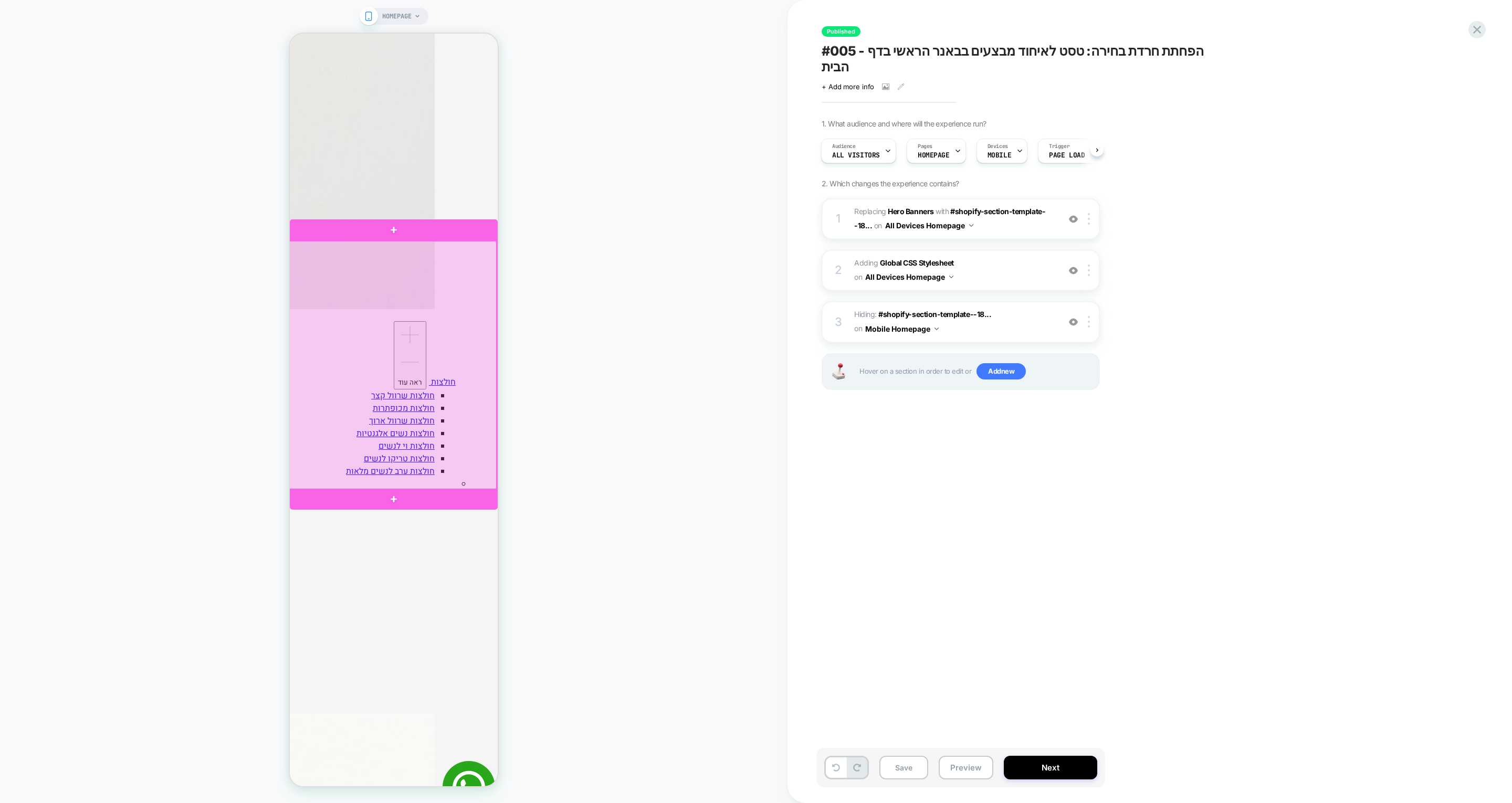
click at [446, 331] on div at bounding box center [392, 365] width 208 height 249
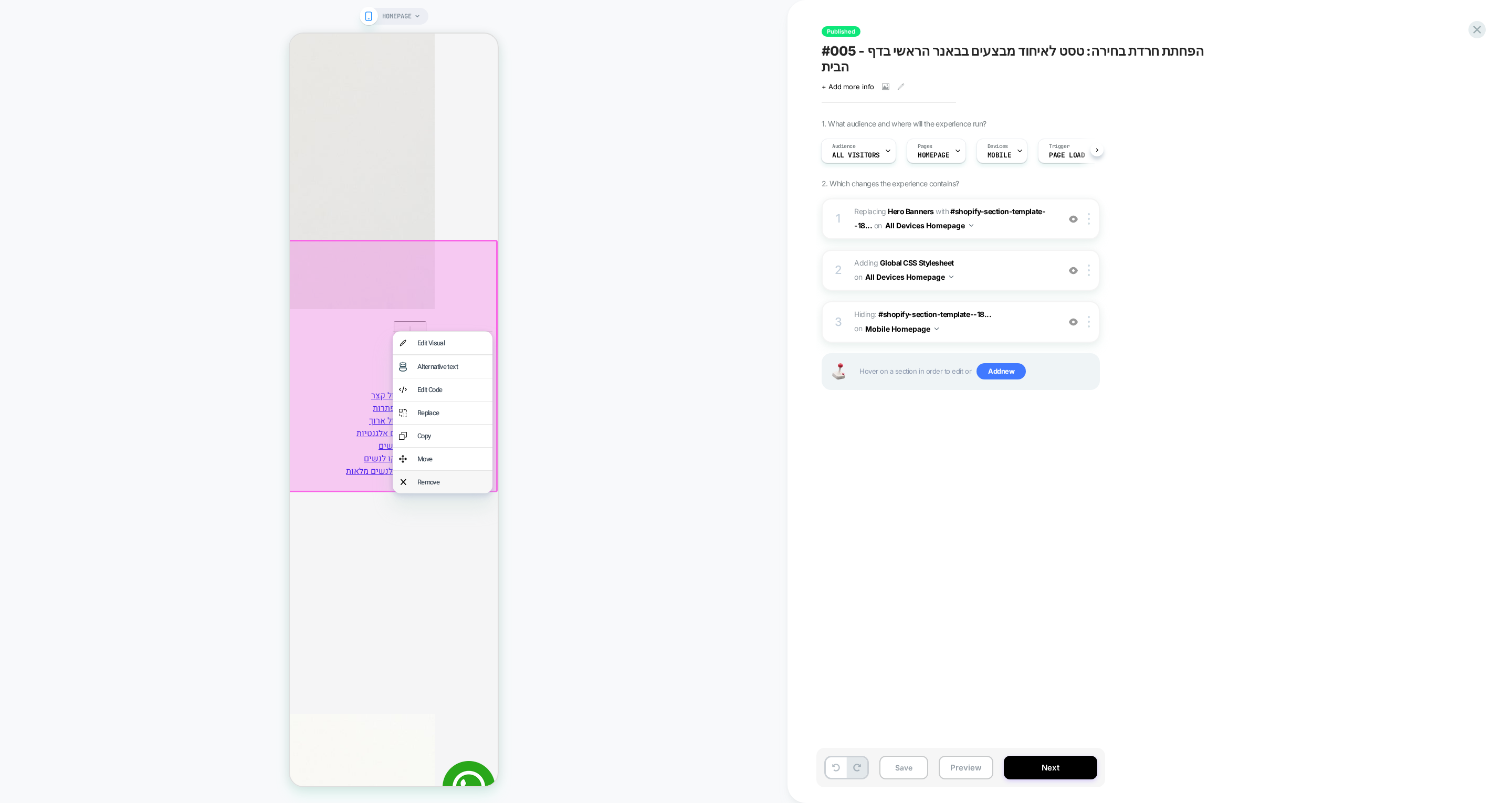
click at [467, 487] on div "Remove" at bounding box center [451, 482] width 69 height 10
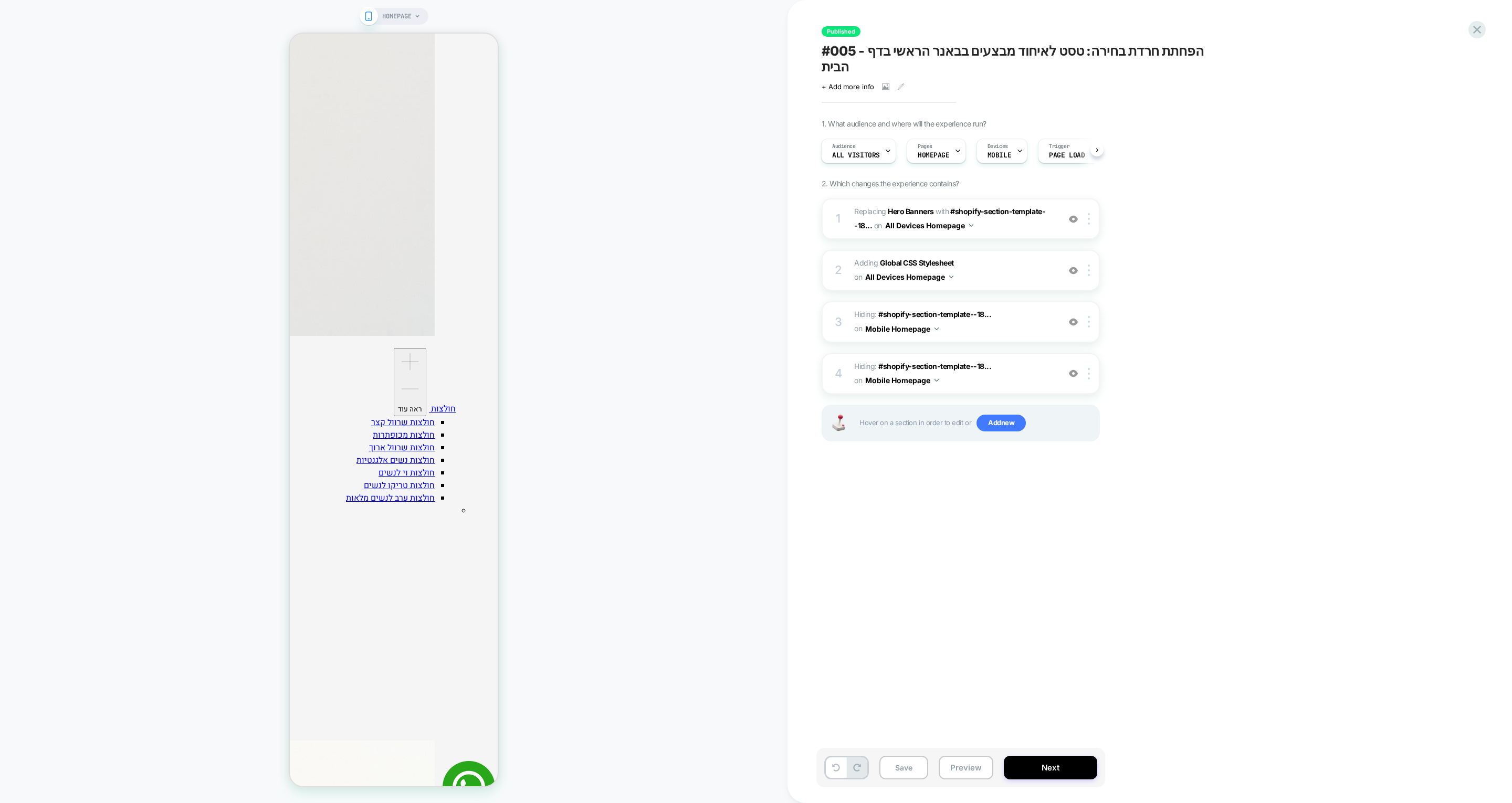
click at [912, 517] on div "Published #005 - הפחתת חרדת בחירה: טסט לאיחוד מבצעים בבאנר הראשי בדף הבית Click…" at bounding box center [1013, 401] width 394 height 782
click at [0, 0] on div at bounding box center [0, 0] width 0 height 0
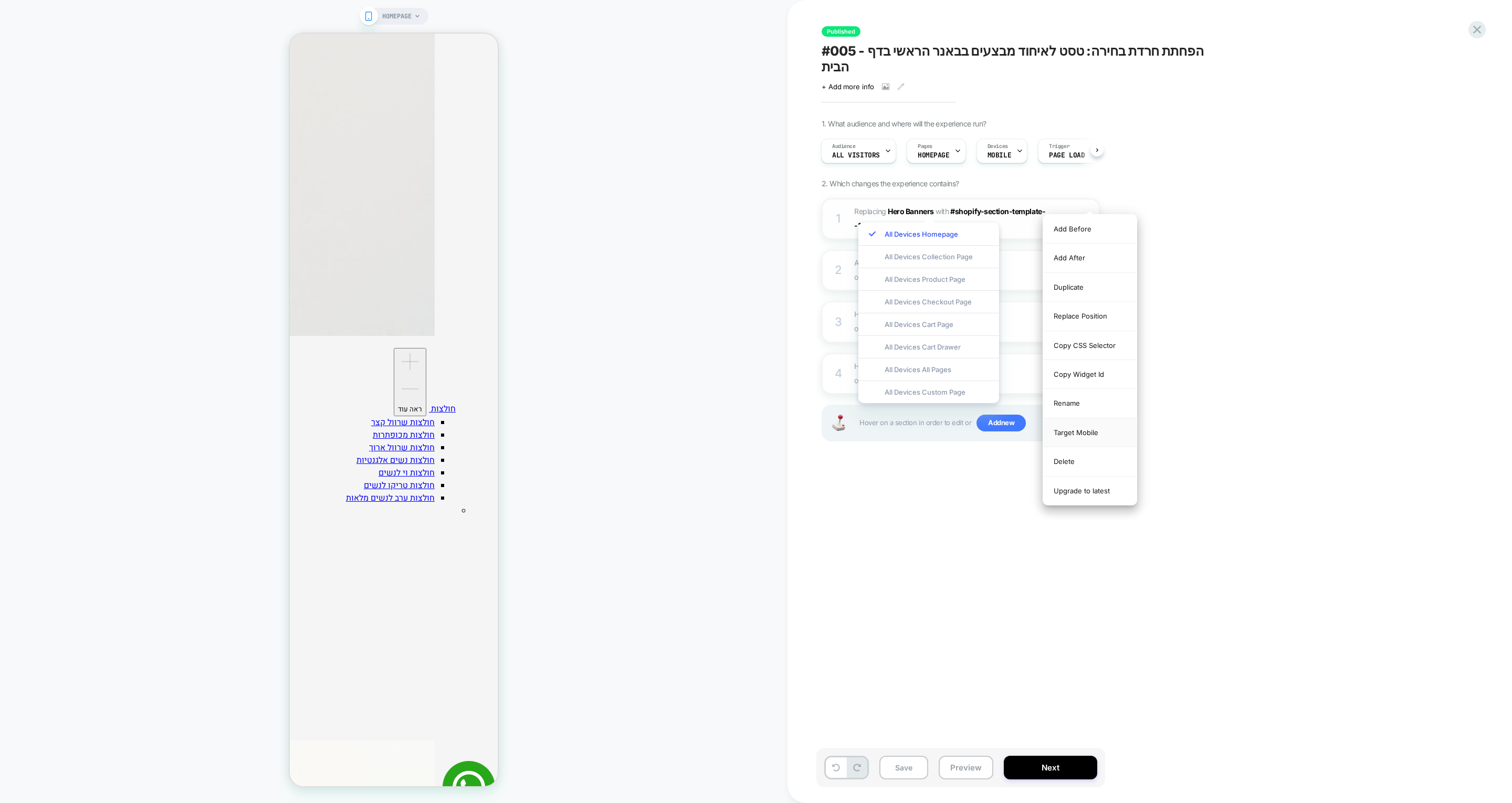
click at [1211, 258] on div "Published #005 - הפחתת חרדת בחירה: טסט לאיחוד מבצעים בבאנר הראשי בדף הבית Click…" at bounding box center [1019, 401] width 394 height 803
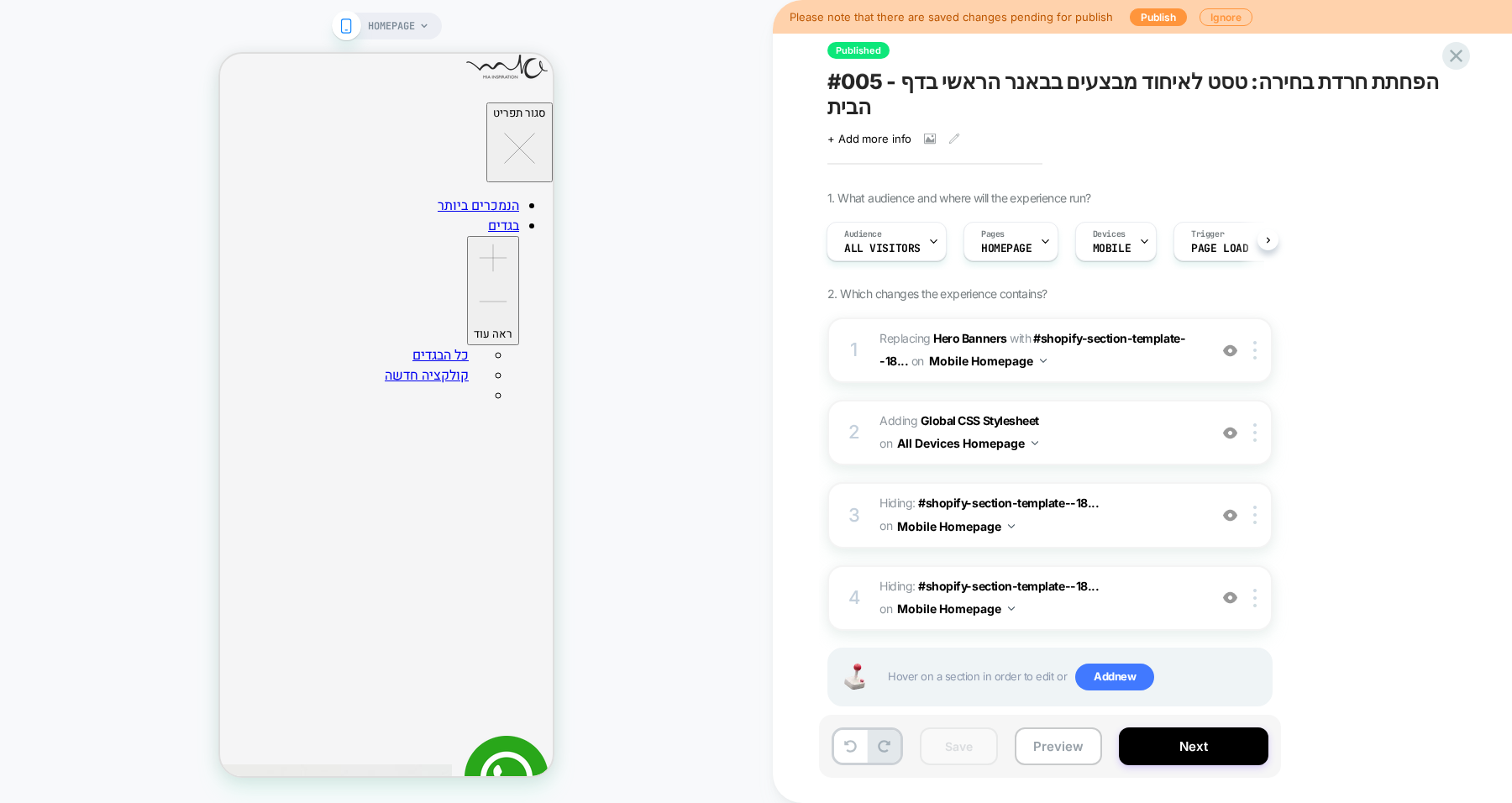
scroll to position [0, 0]
drag, startPoint x: 2157, startPoint y: 1, endPoint x: 745, endPoint y: 226, distance: 1429.8
click at [745, 226] on div "HOMEPAGE" at bounding box center [387, 401] width 773 height 769
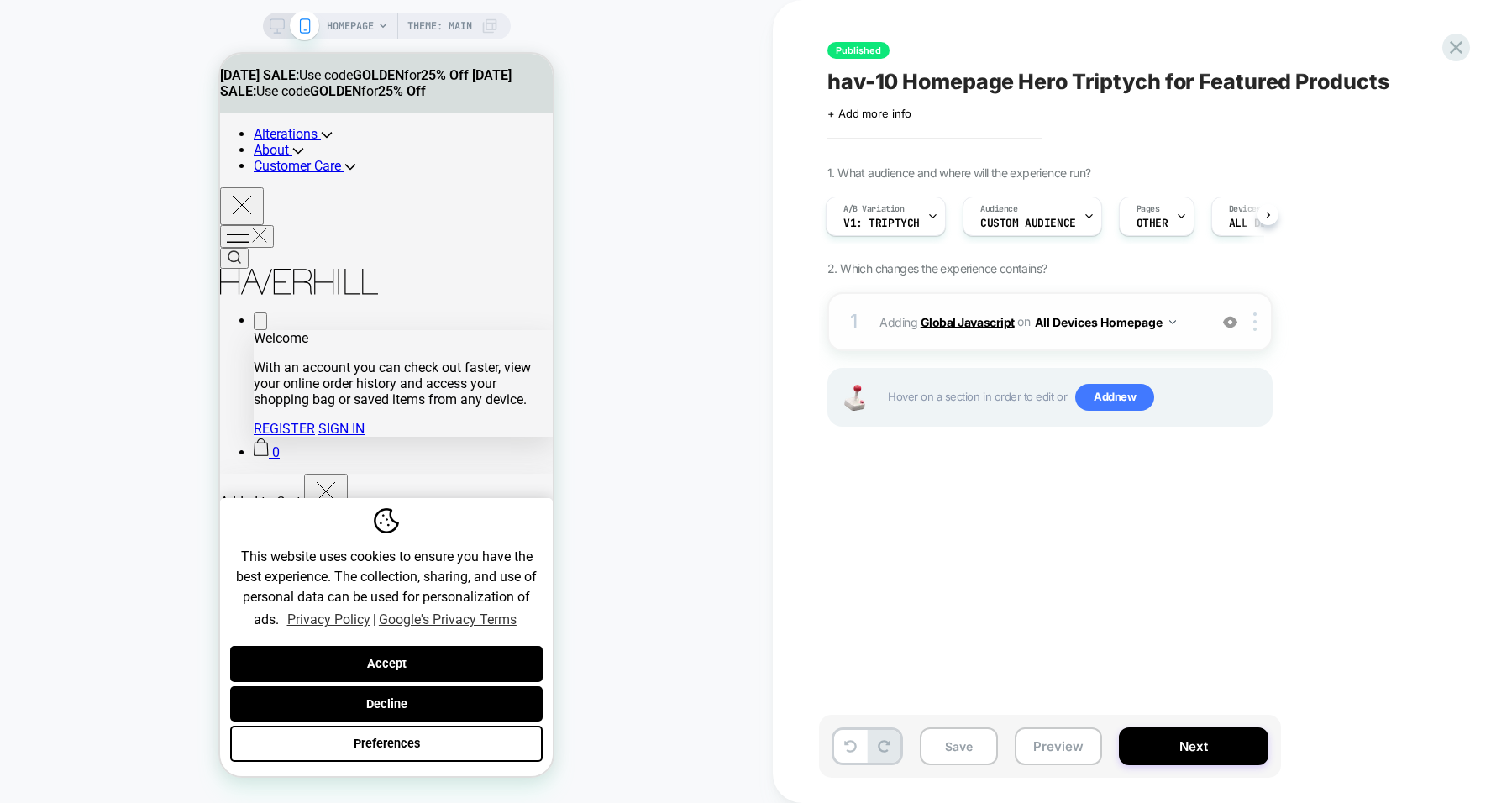
click at [0, 0] on b "Global Javascript" at bounding box center [0, 0] width 0 height 0
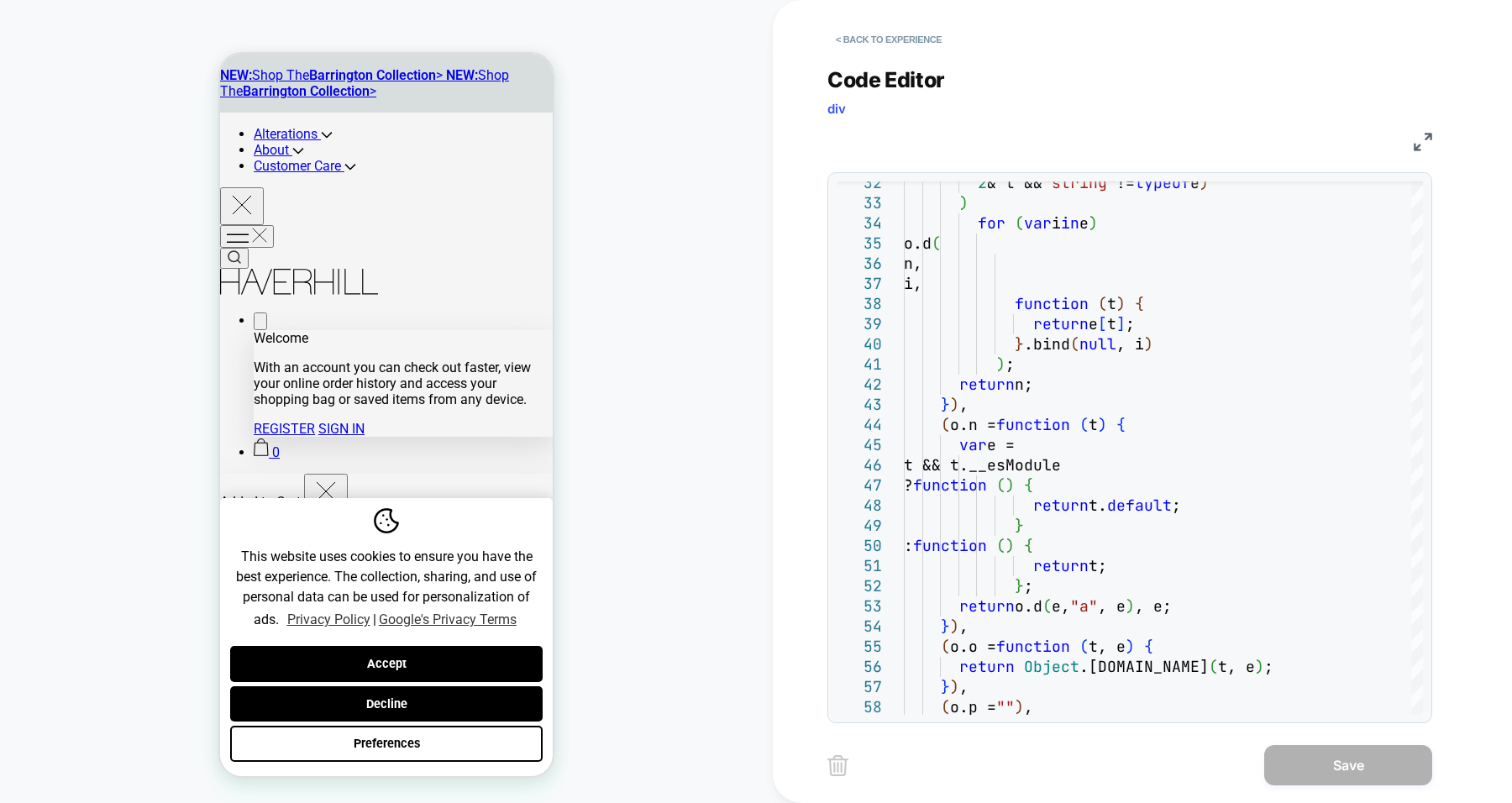
click at [897, 37] on button "< Back to experience" at bounding box center [889, 40] width 123 height 27
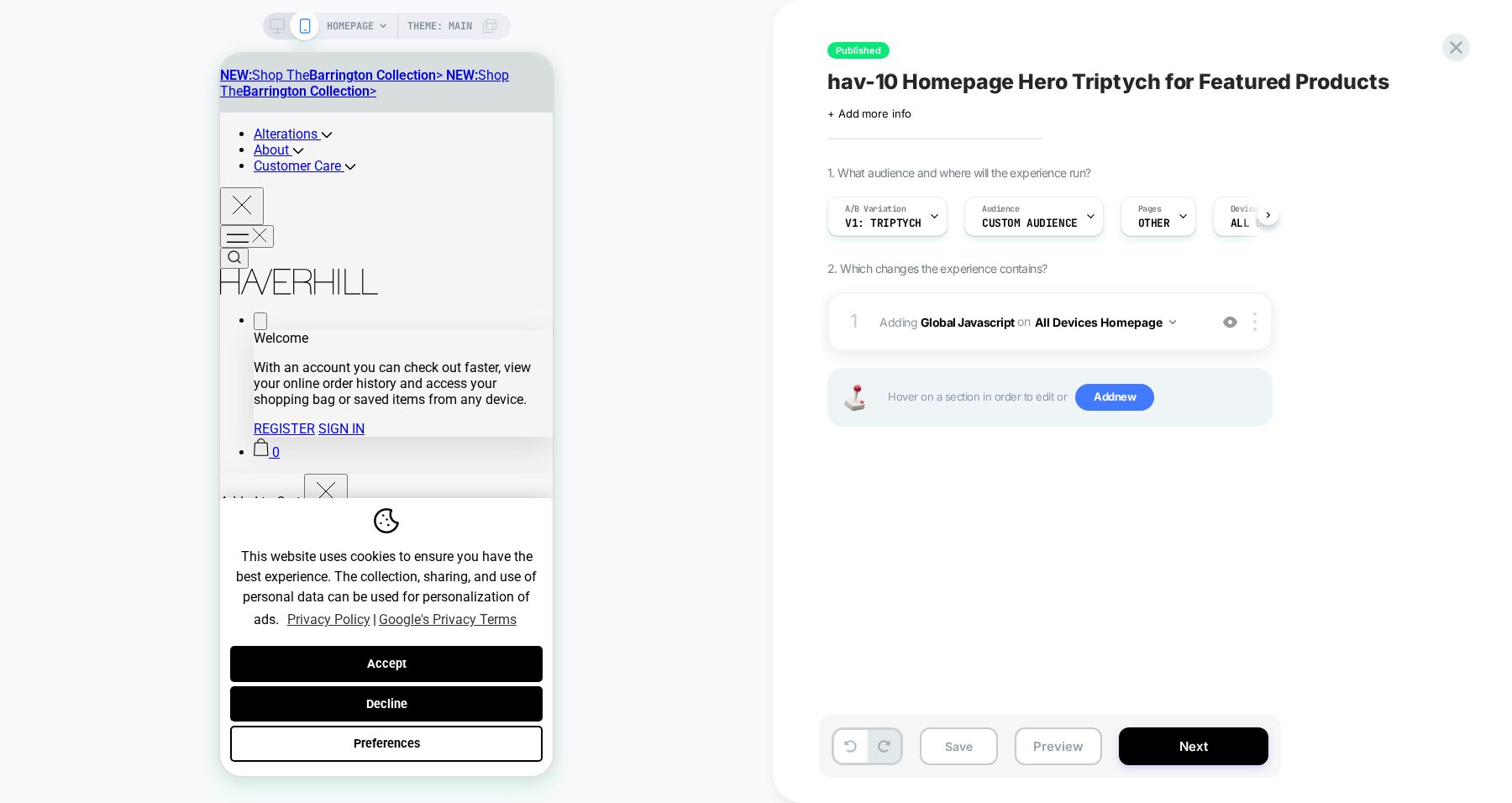
scroll to position [0, 1]
click at [0, 0] on span "hav-10 Homepage Hero Triptych for Featured Products" at bounding box center [0, 0] width 0 height 0
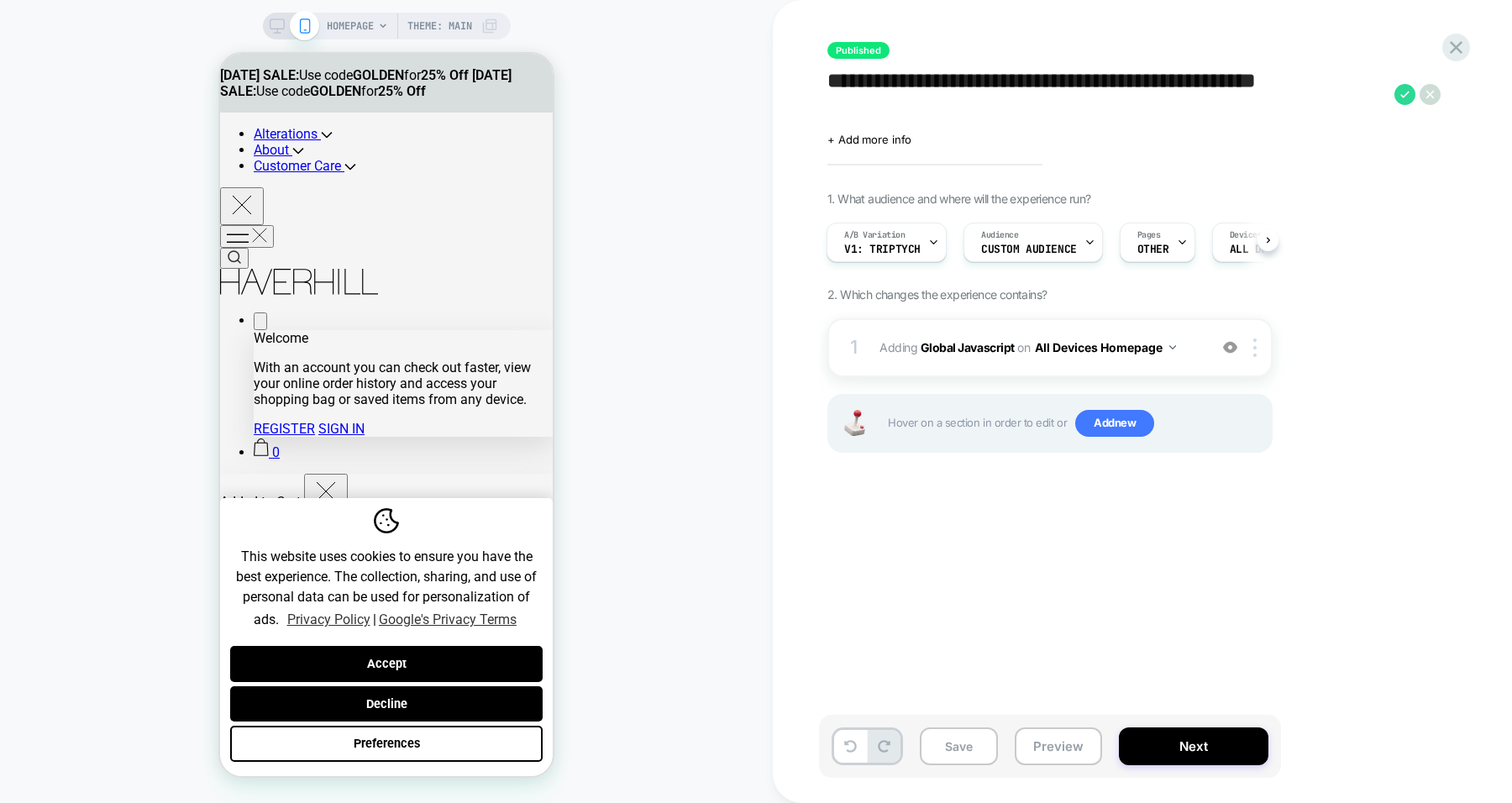
click at [0, 0] on textarea "**********" at bounding box center [0, 0] width 0 height 0
click at [0, 0] on icon at bounding box center [0, 0] width 0 height 0
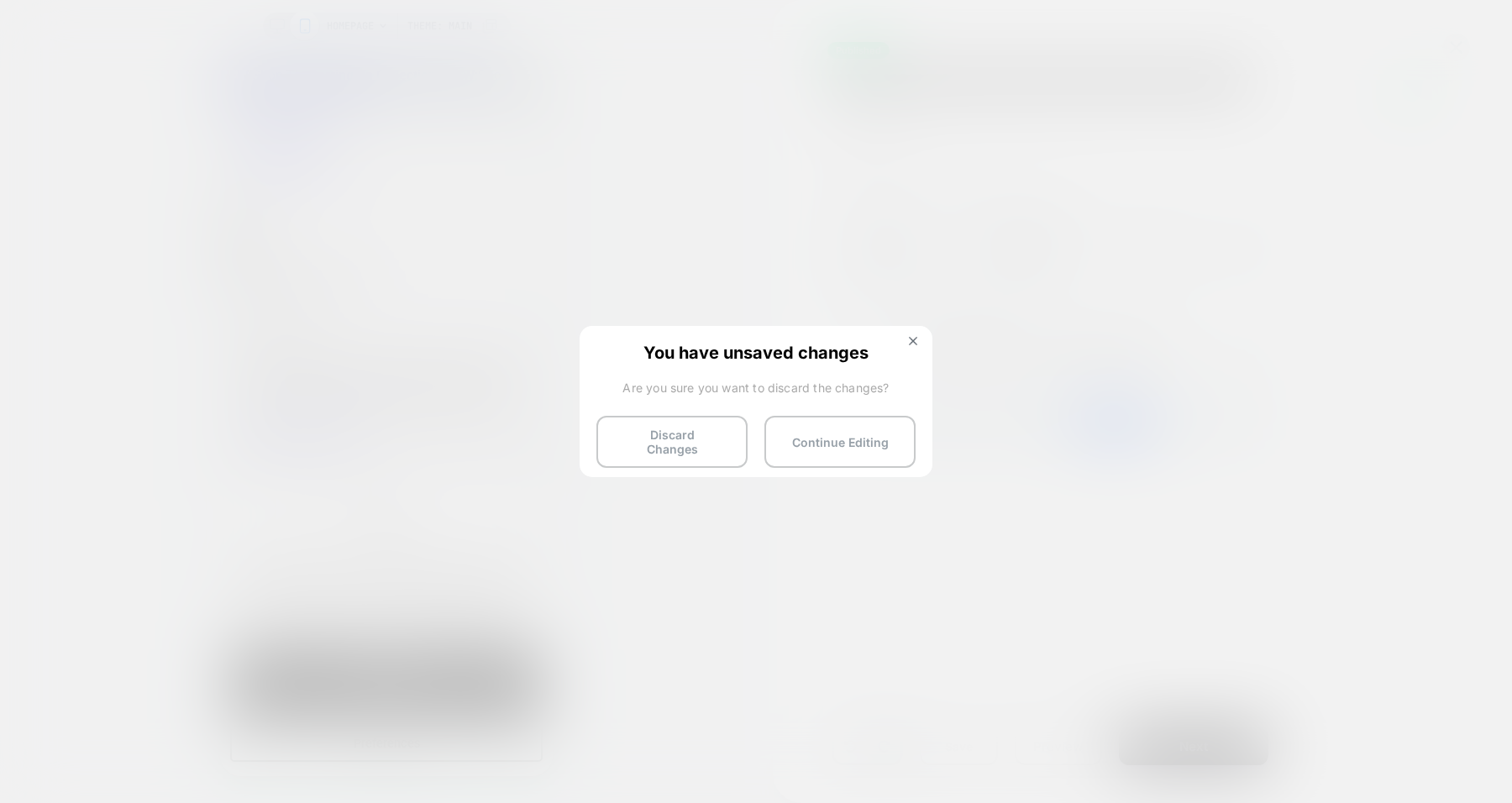
click at [0, 0] on button "Discard Changes" at bounding box center [0, 0] width 0 height 0
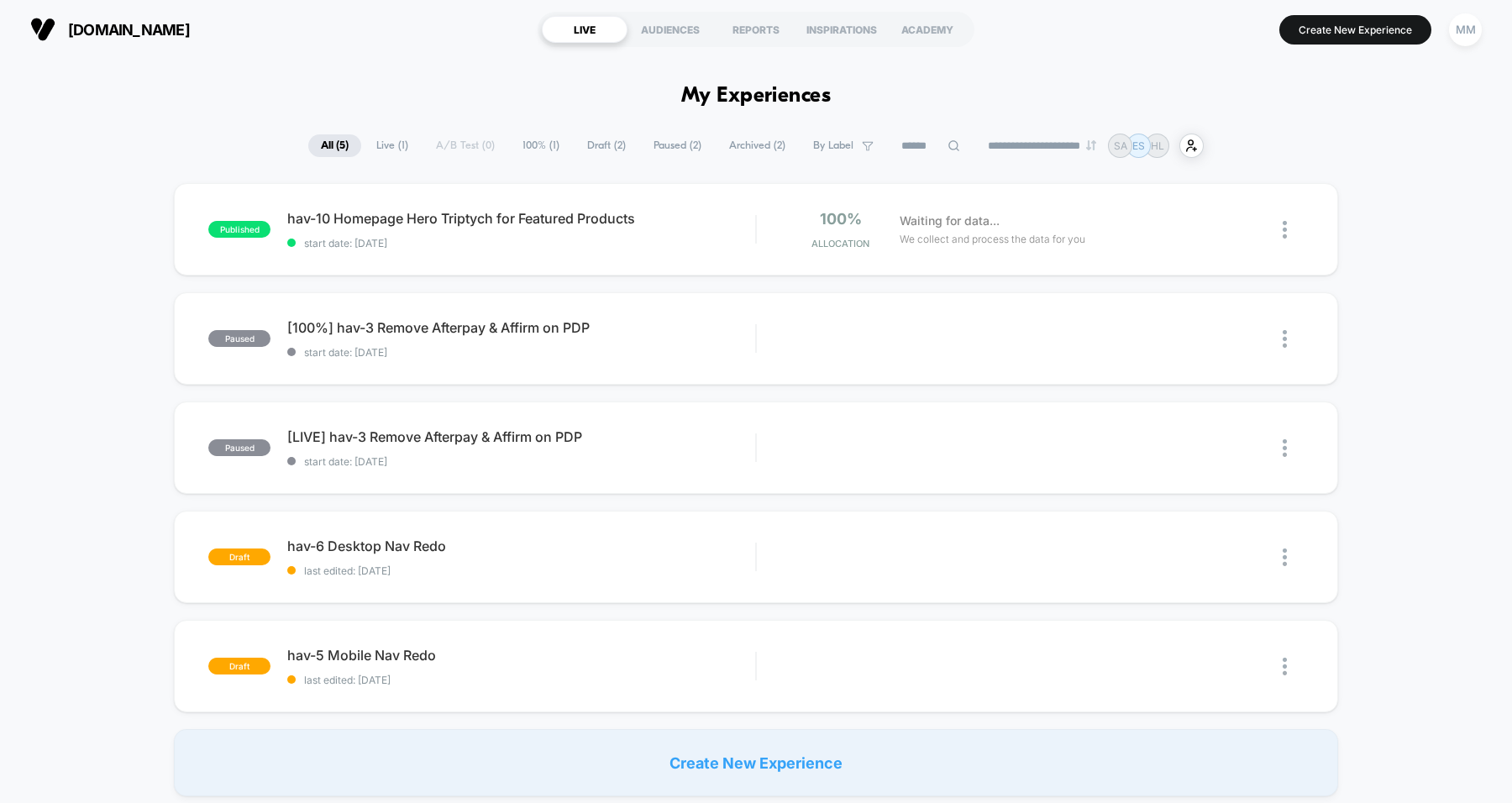
click at [690, 264] on div "published hav-10 Homepage Hero Triptych for Featured Products start date: [DATE…" at bounding box center [756, 229] width 1165 height 93
click at [1467, 30] on div "MM" at bounding box center [1466, 30] width 33 height 33
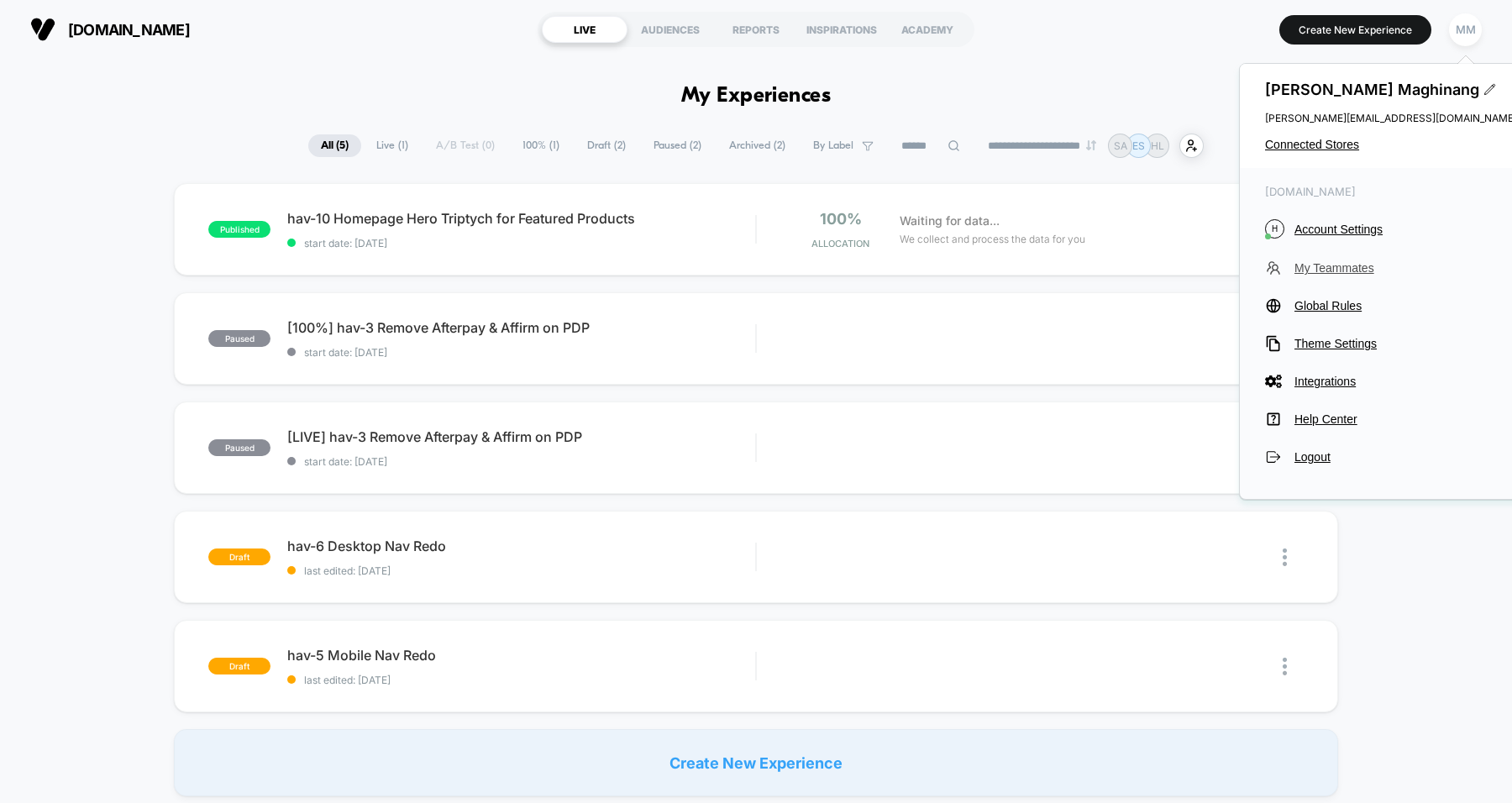
click at [1341, 269] on span "My Teammates" at bounding box center [1406, 268] width 223 height 14
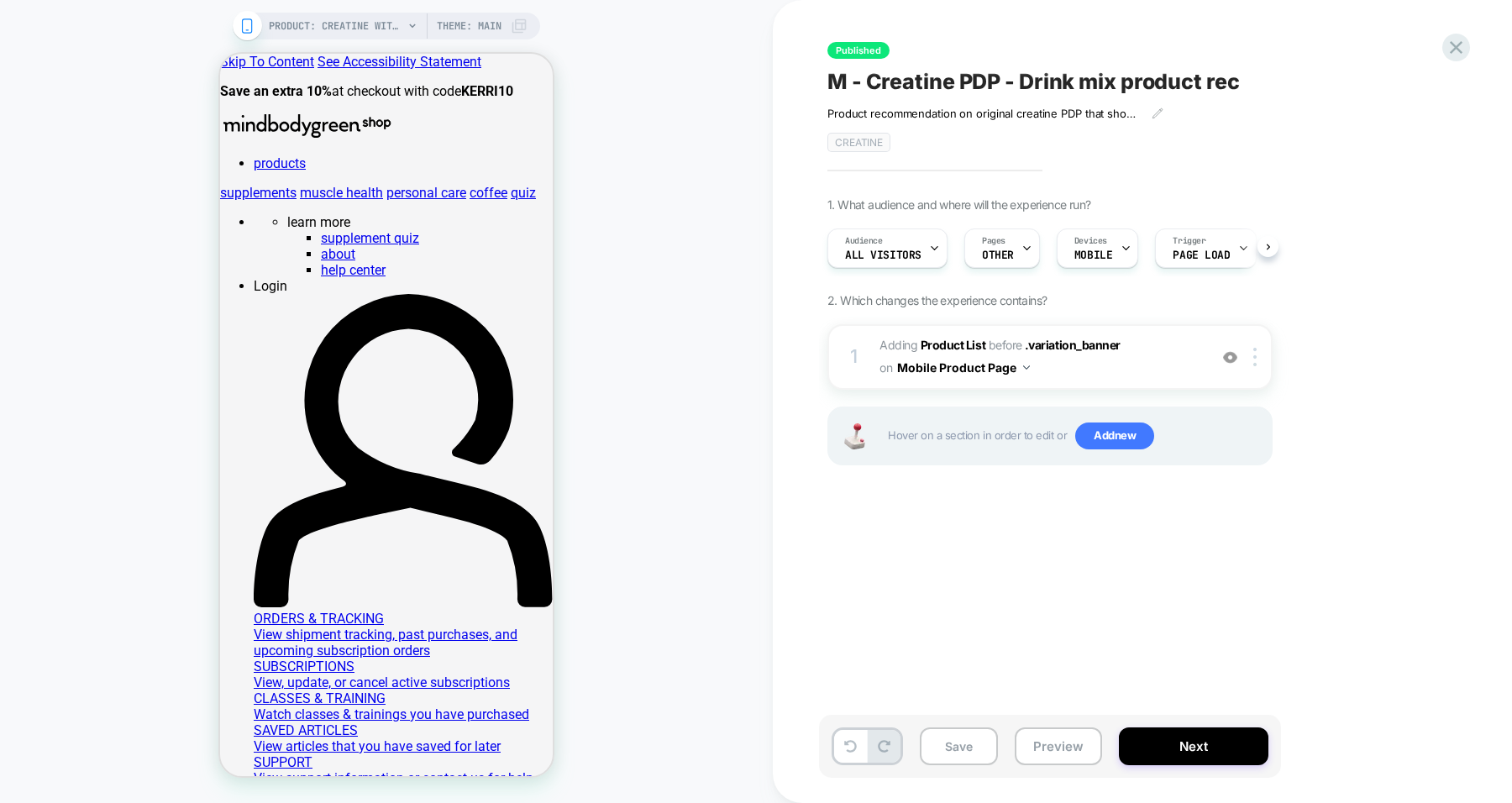
scroll to position [0, 1]
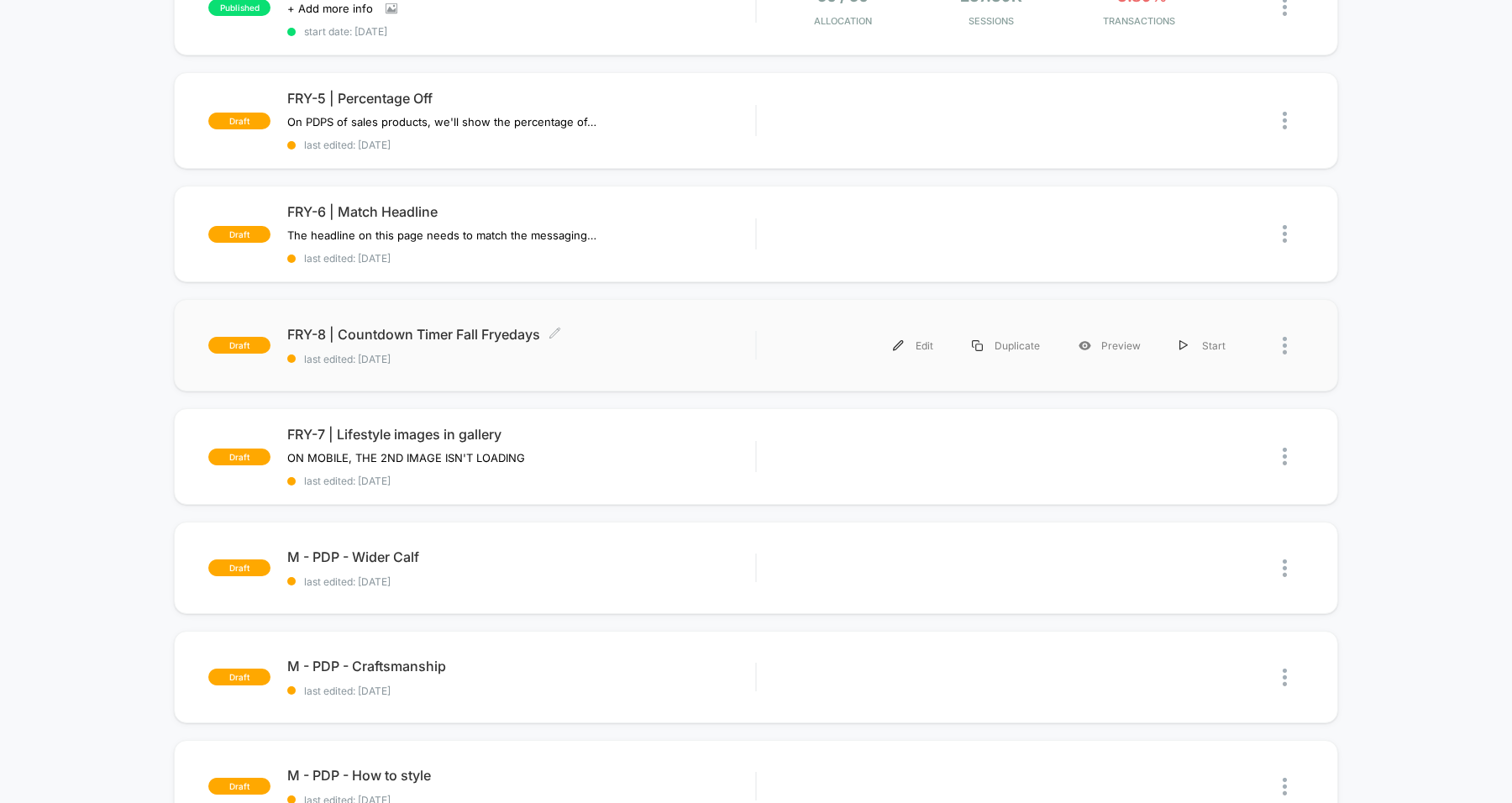
scroll to position [335, 0]
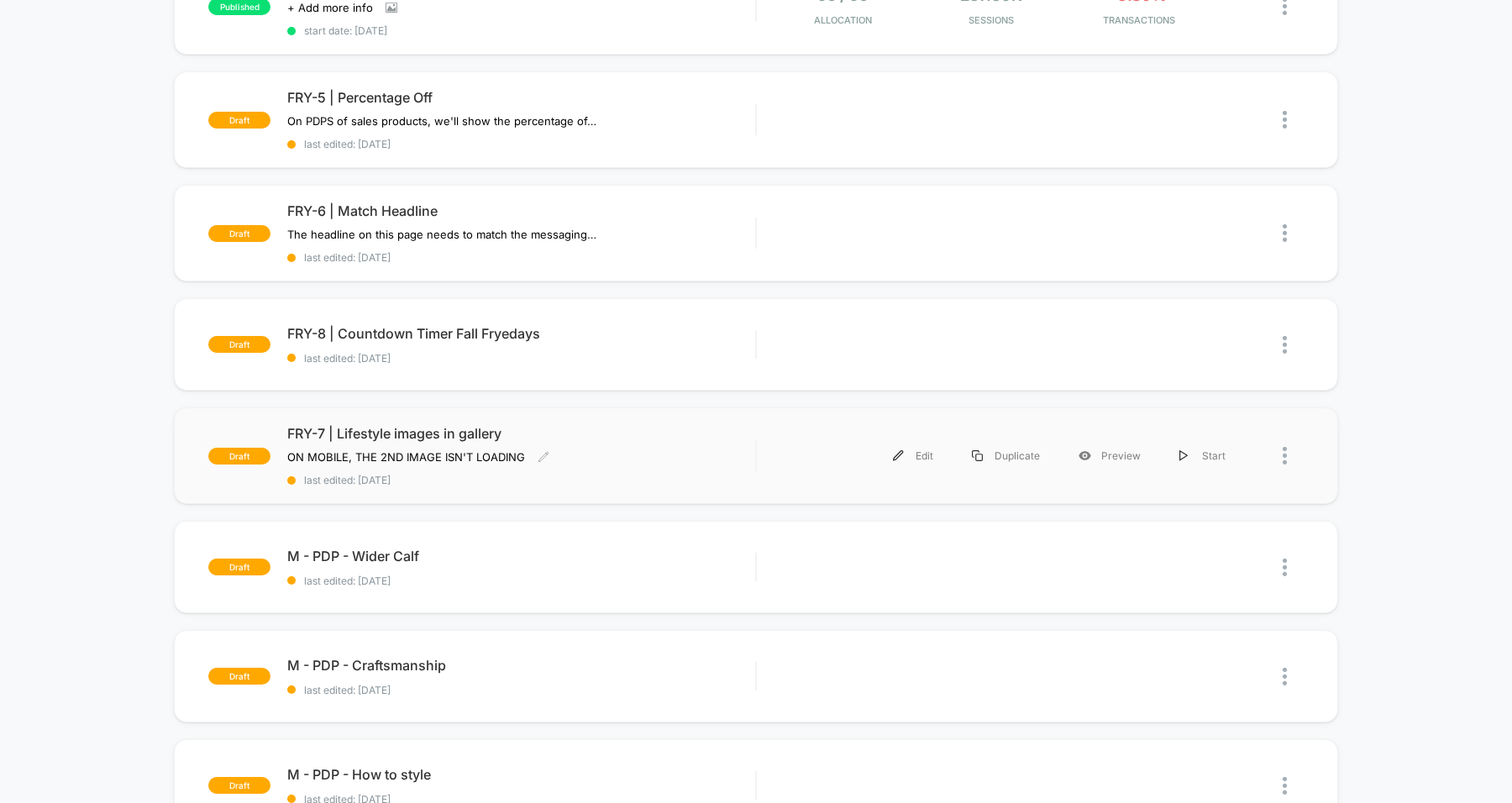
click at [570, 478] on span "last edited: [DATE]" at bounding box center [520, 479] width 468 height 13
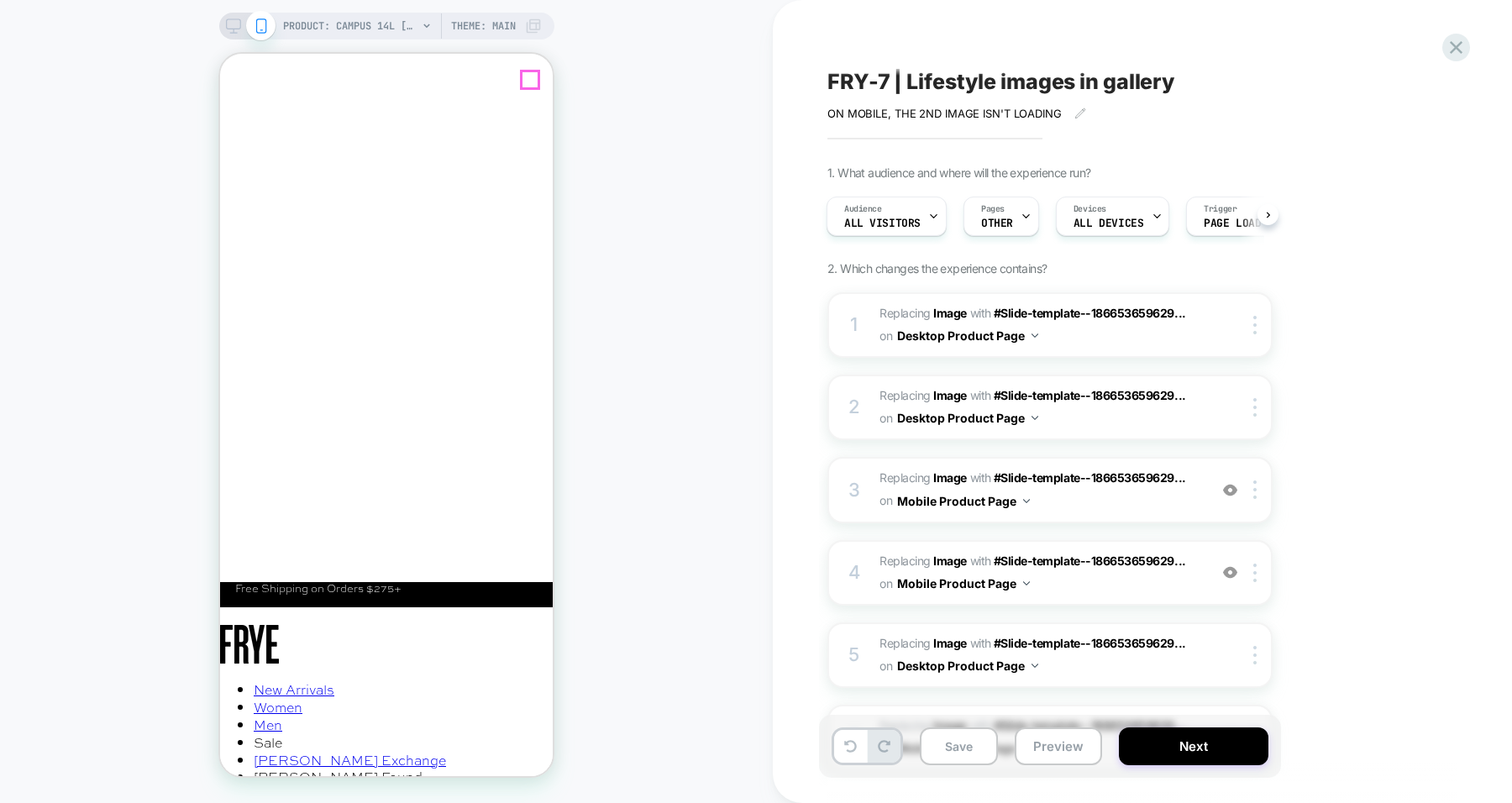
click at [242, 121] on icon "Close" at bounding box center [233, 129] width 15 height 16
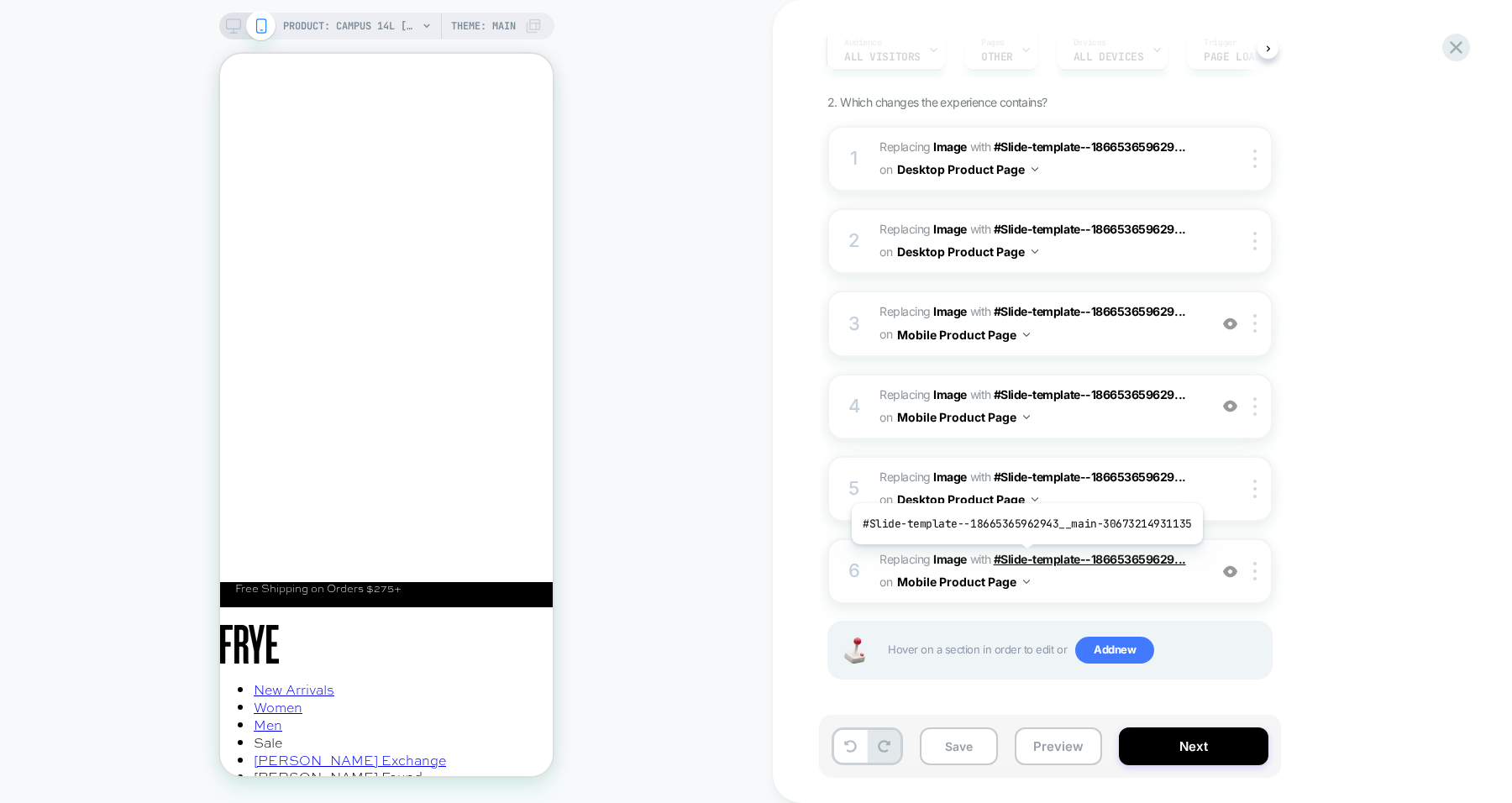
click at [1023, 556] on span "#Slide-template--186653659629..." at bounding box center [1089, 558] width 192 height 15
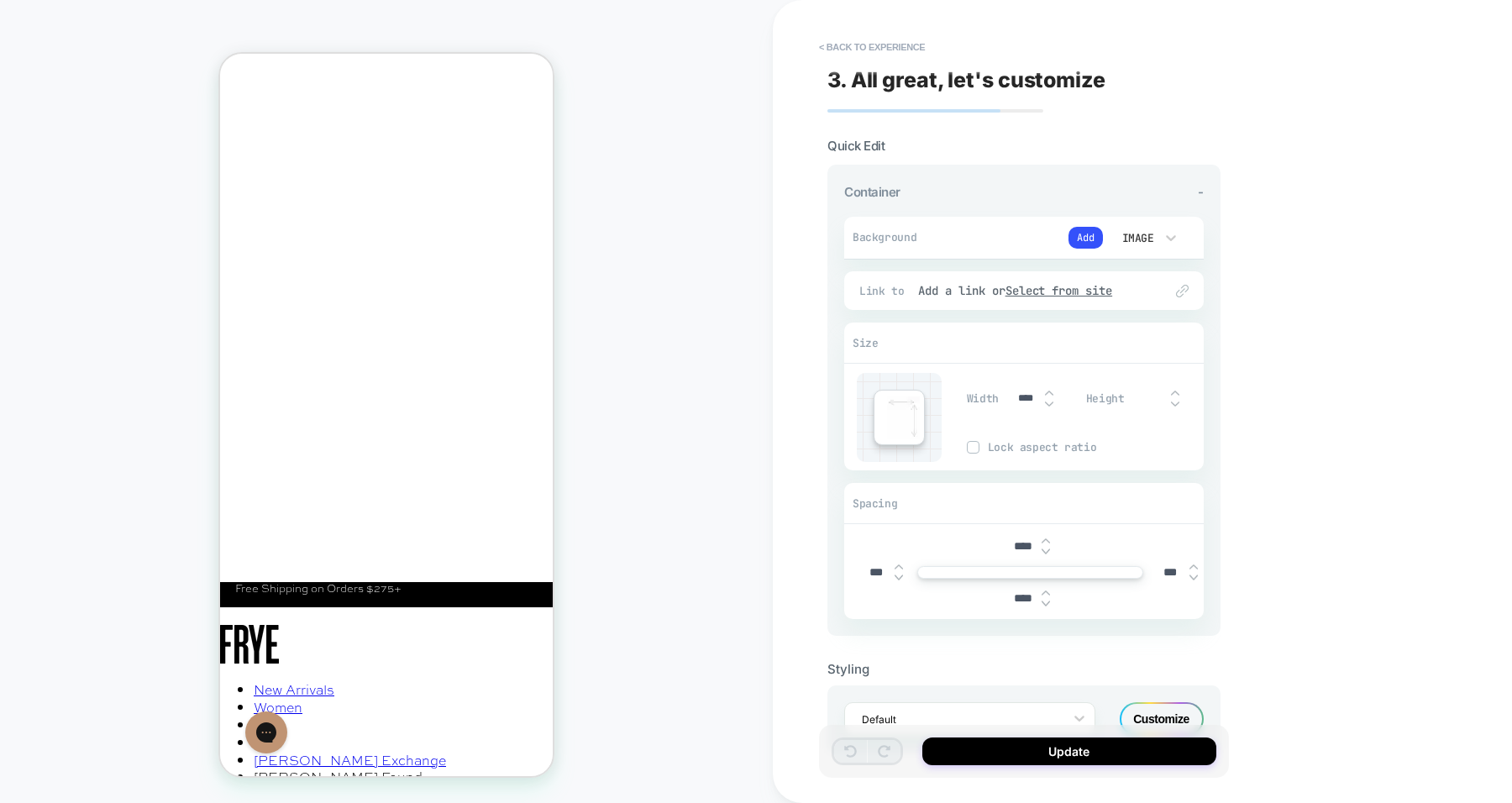
scroll to position [0, 0]
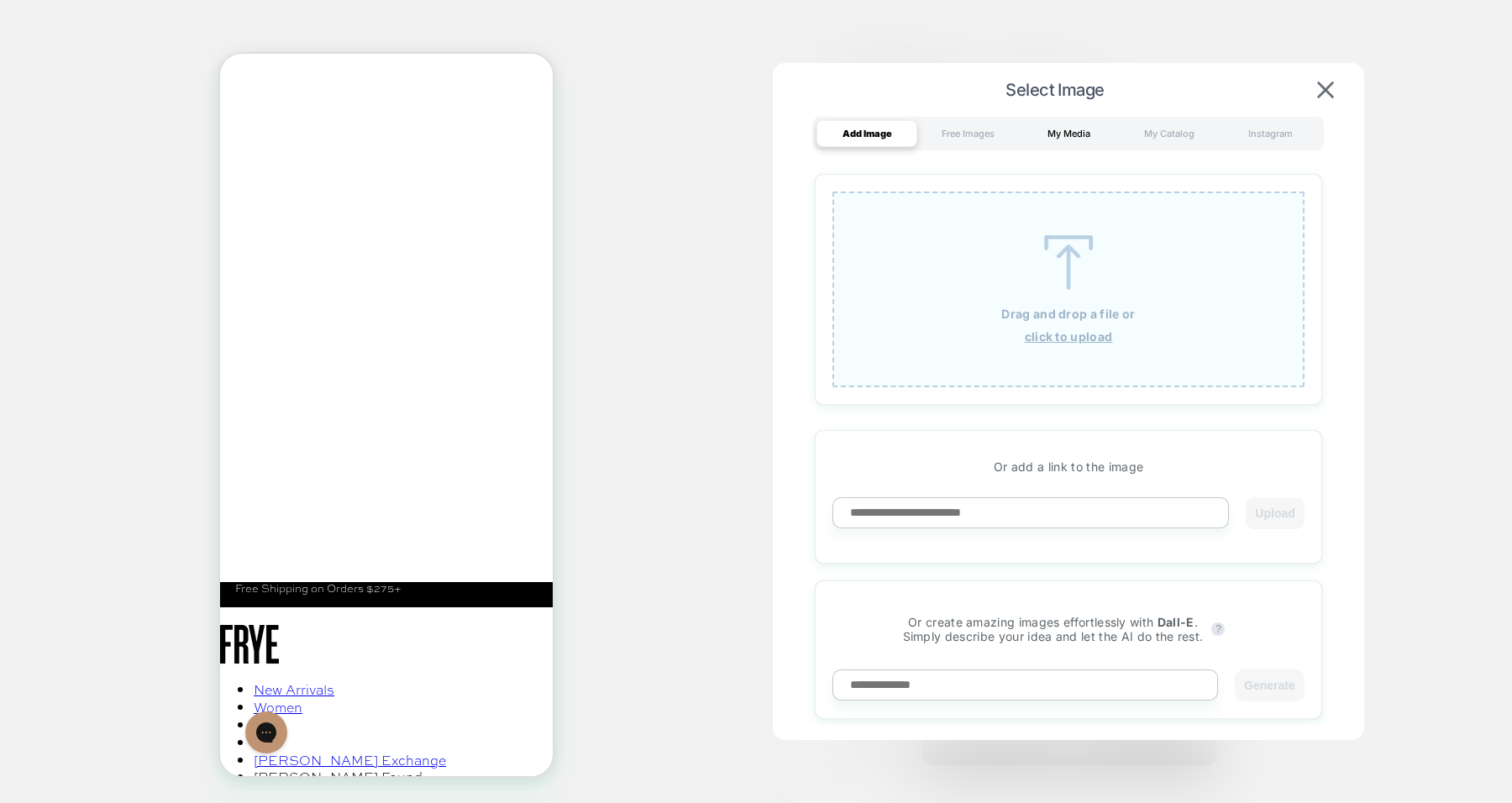
click at [0, 0] on div "My Media" at bounding box center [0, 0] width 0 height 0
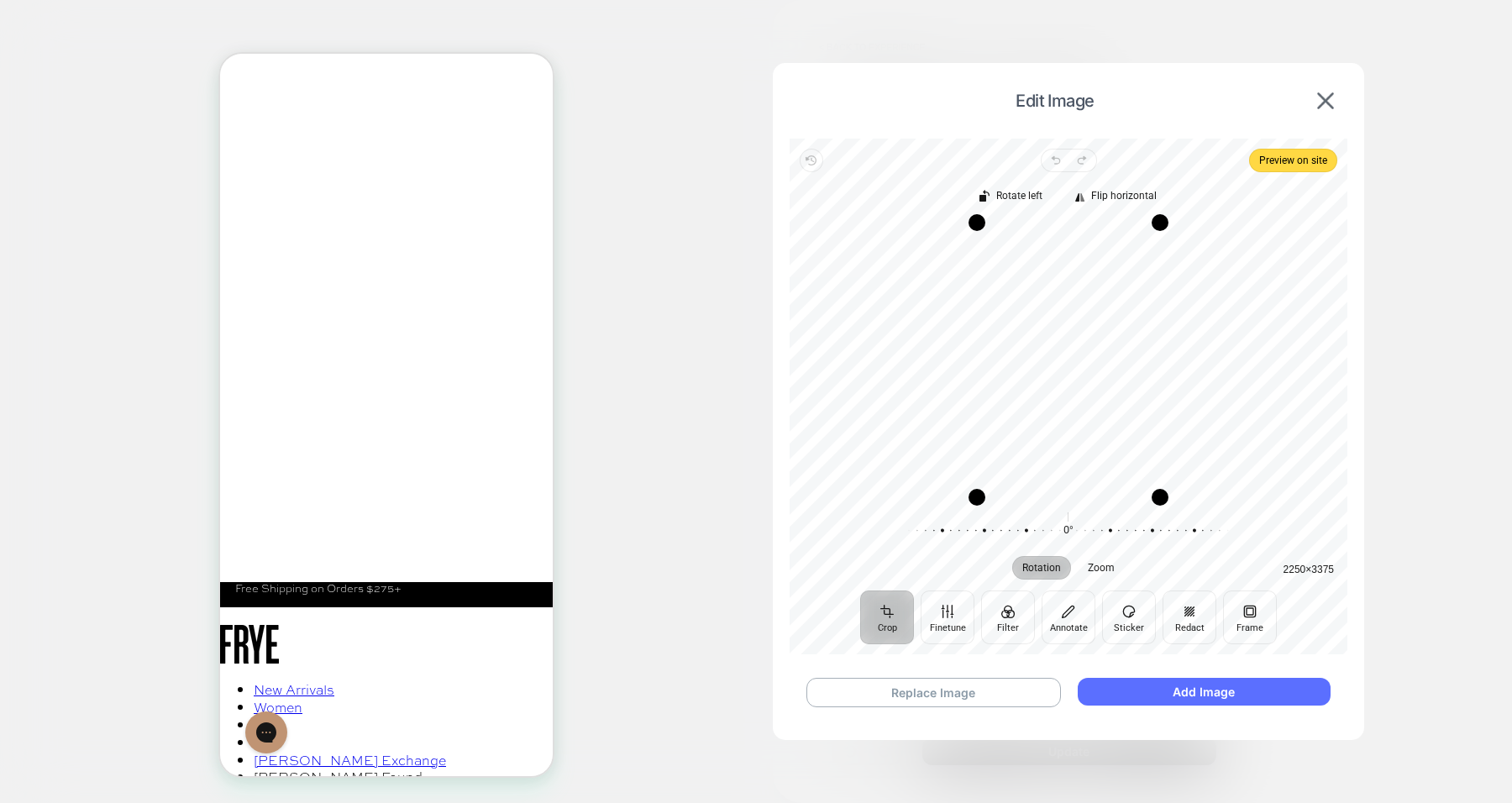
click at [1187, 689] on button "Add Image" at bounding box center [1204, 692] width 253 height 27
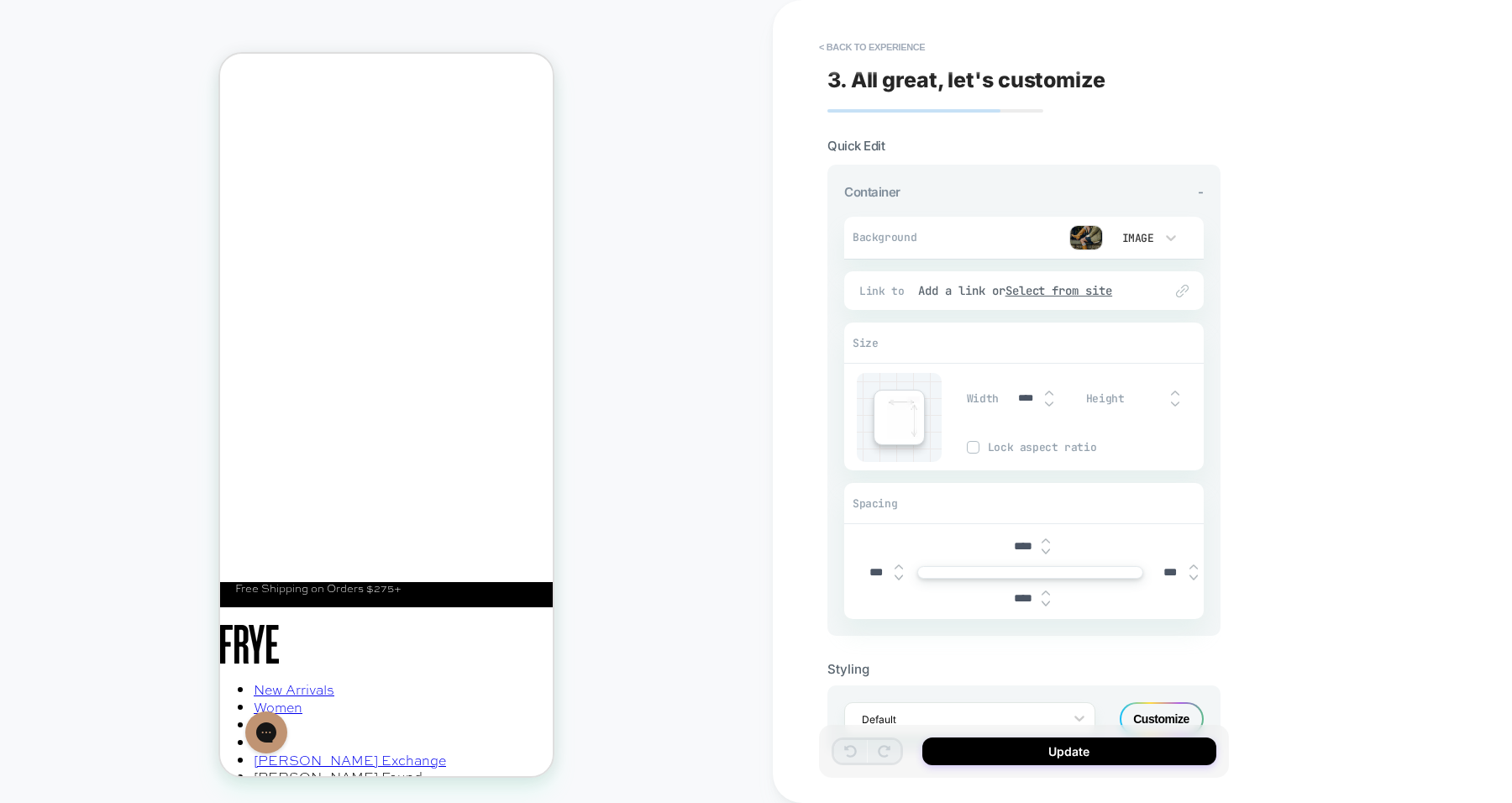
click at [1092, 743] on button "Update" at bounding box center [1069, 751] width 294 height 27
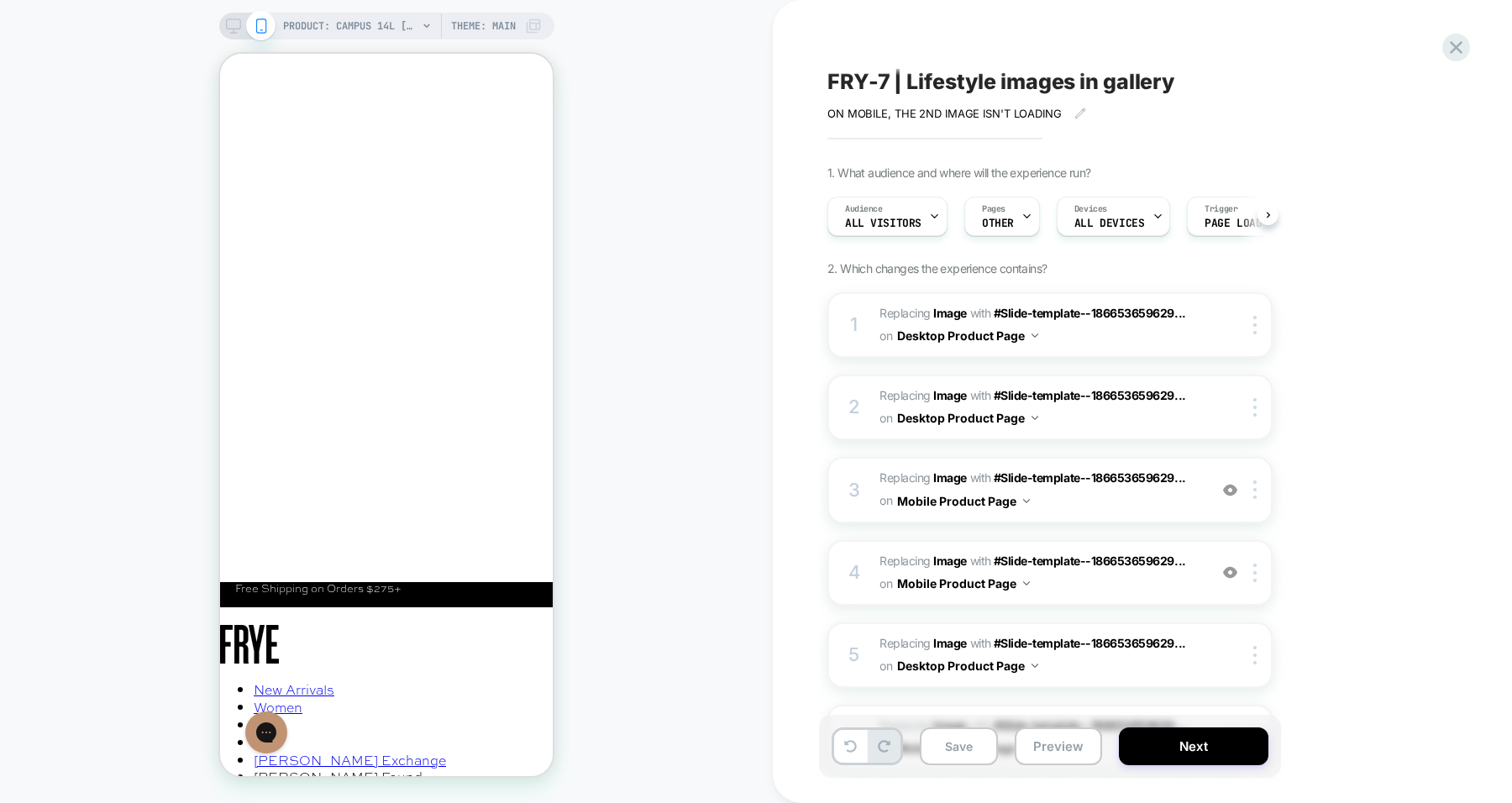
scroll to position [0, 1]
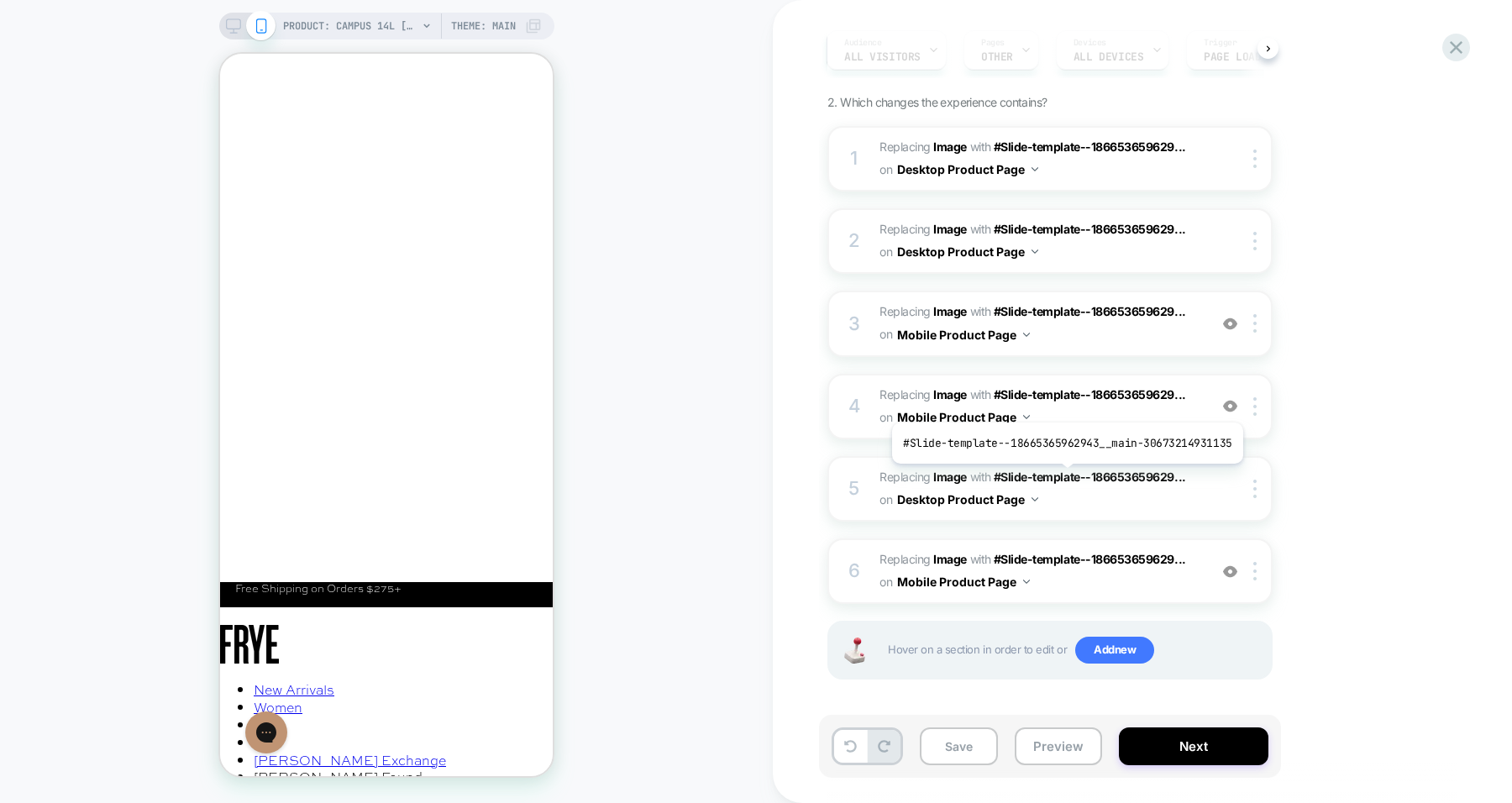
click at [0, 0] on span "#Slide-template--186653659629..." at bounding box center [0, 0] width 0 height 0
click at [240, 30] on div at bounding box center [248, 25] width 43 height 15
click at [226, 20] on rect at bounding box center [233, 23] width 15 height 9
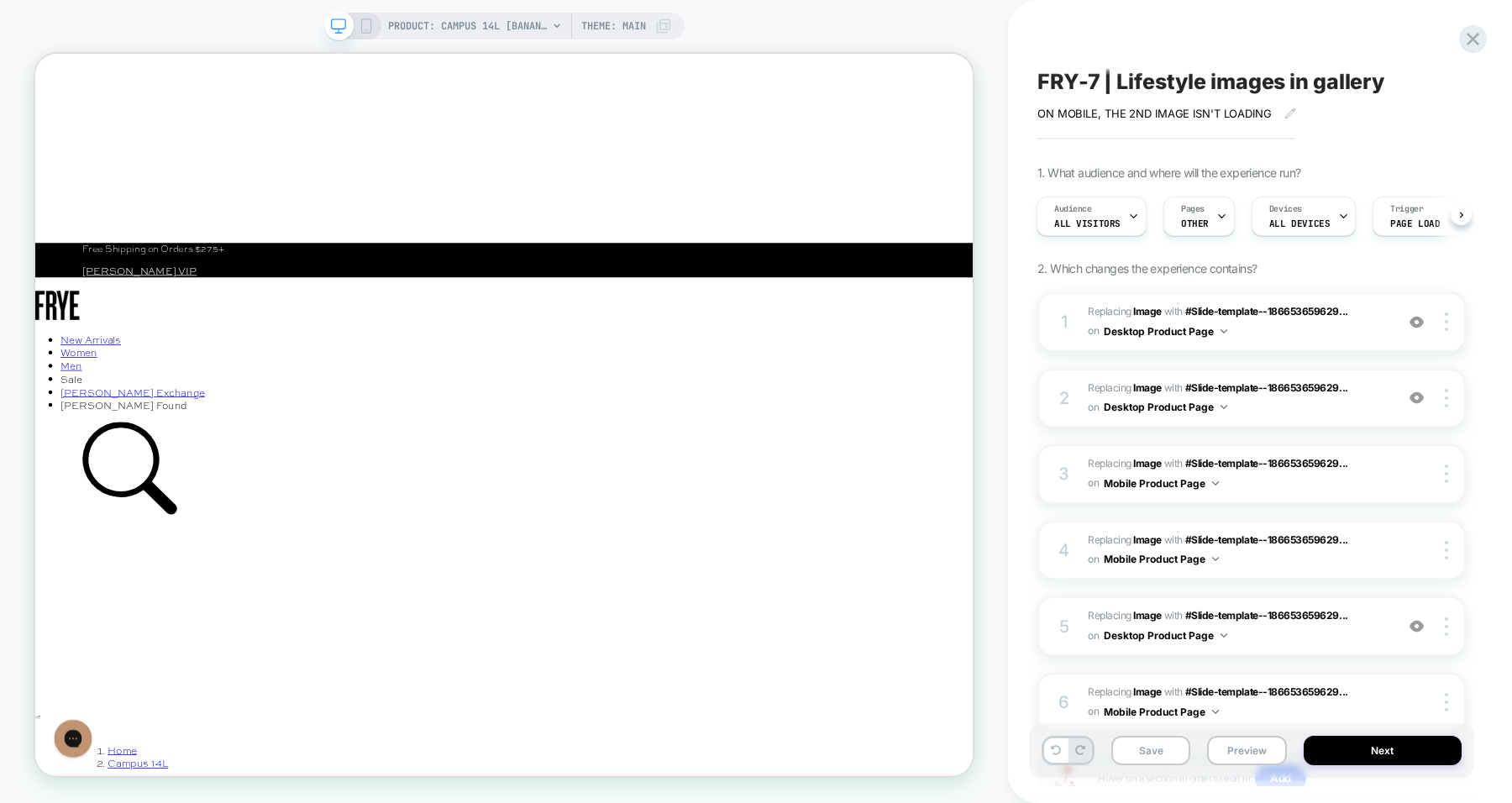
scroll to position [149, 0]
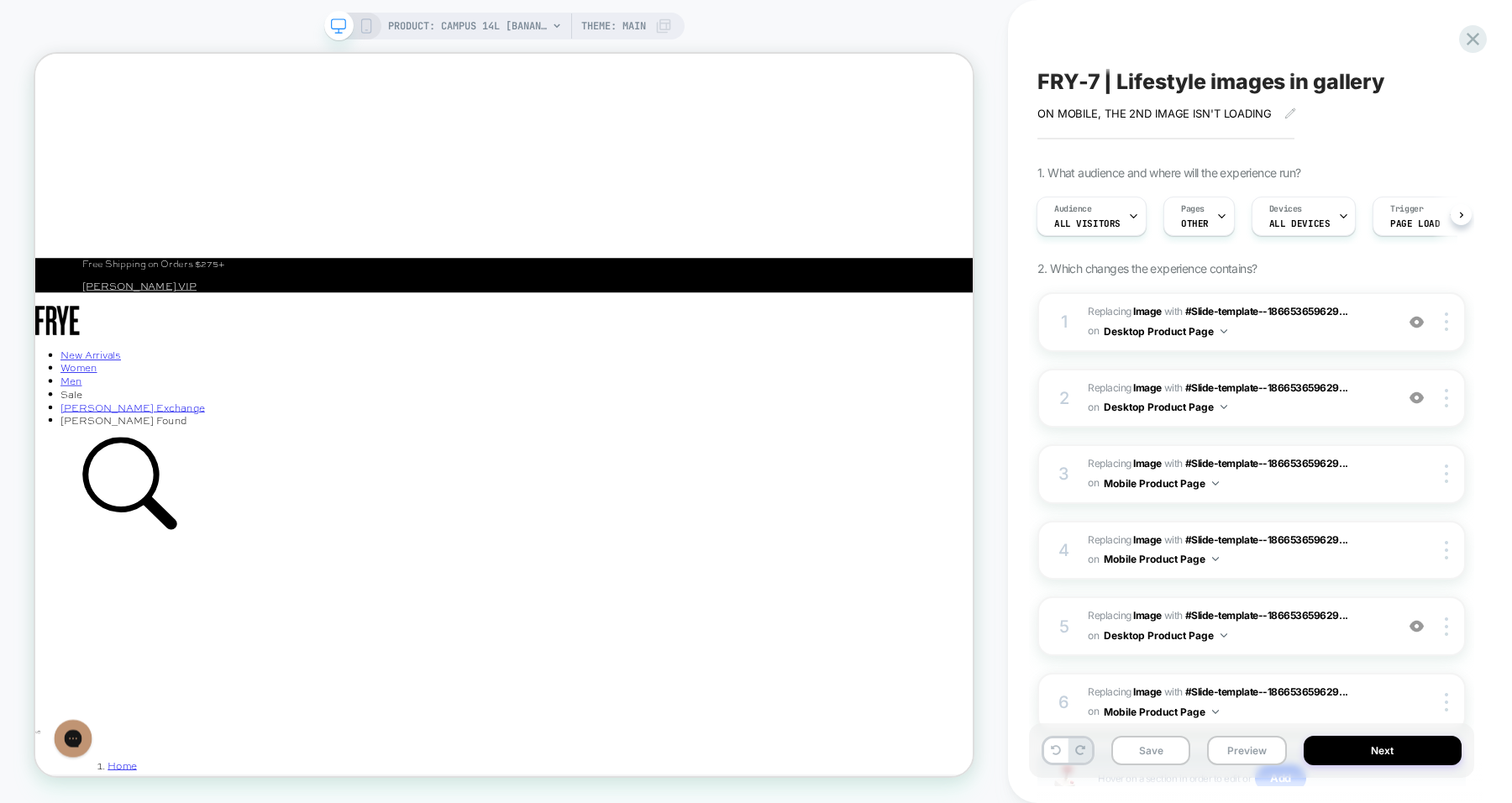
click at [1142, 749] on button "Save" at bounding box center [1151, 750] width 79 height 29
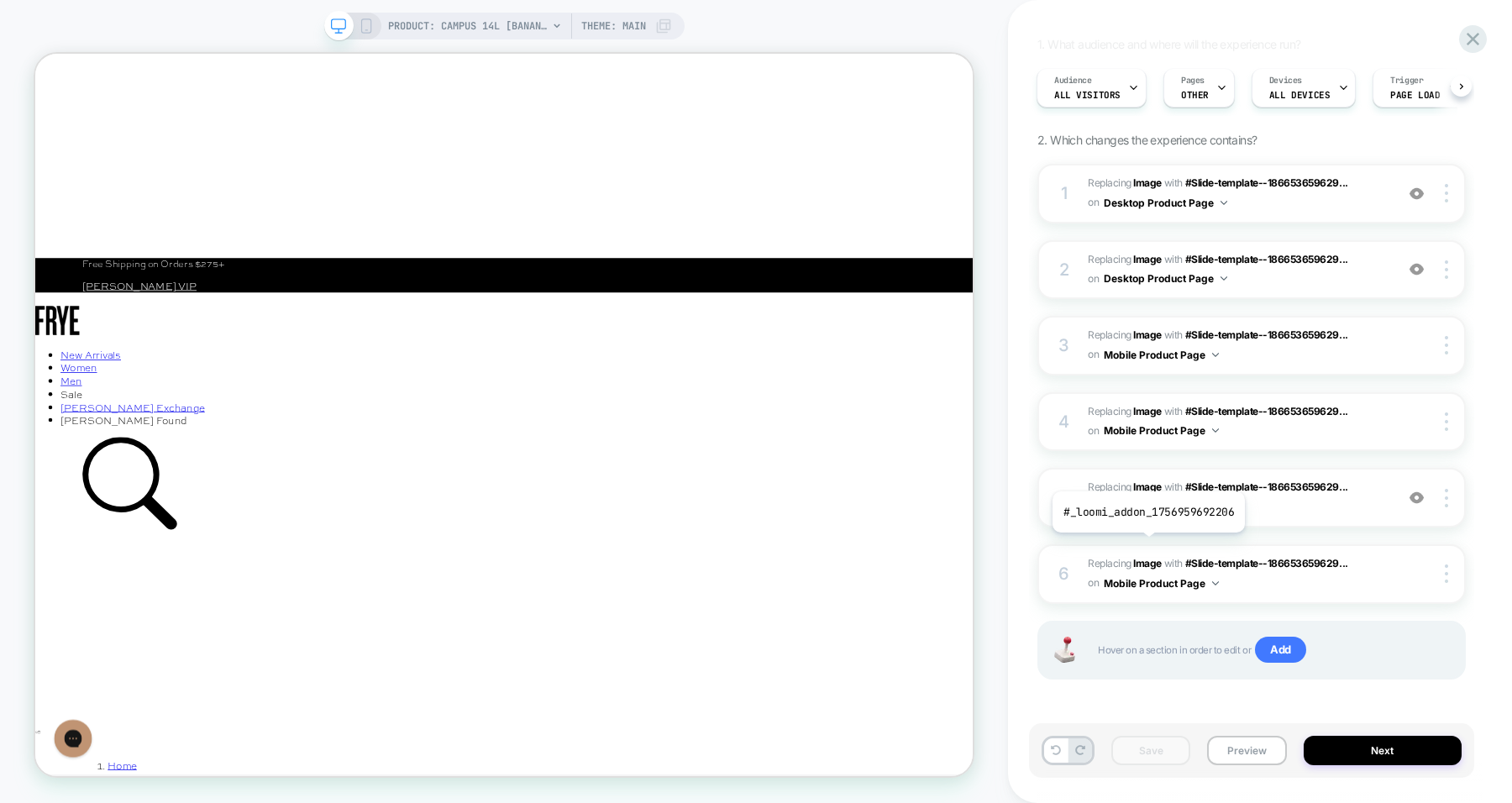
scroll to position [0, 0]
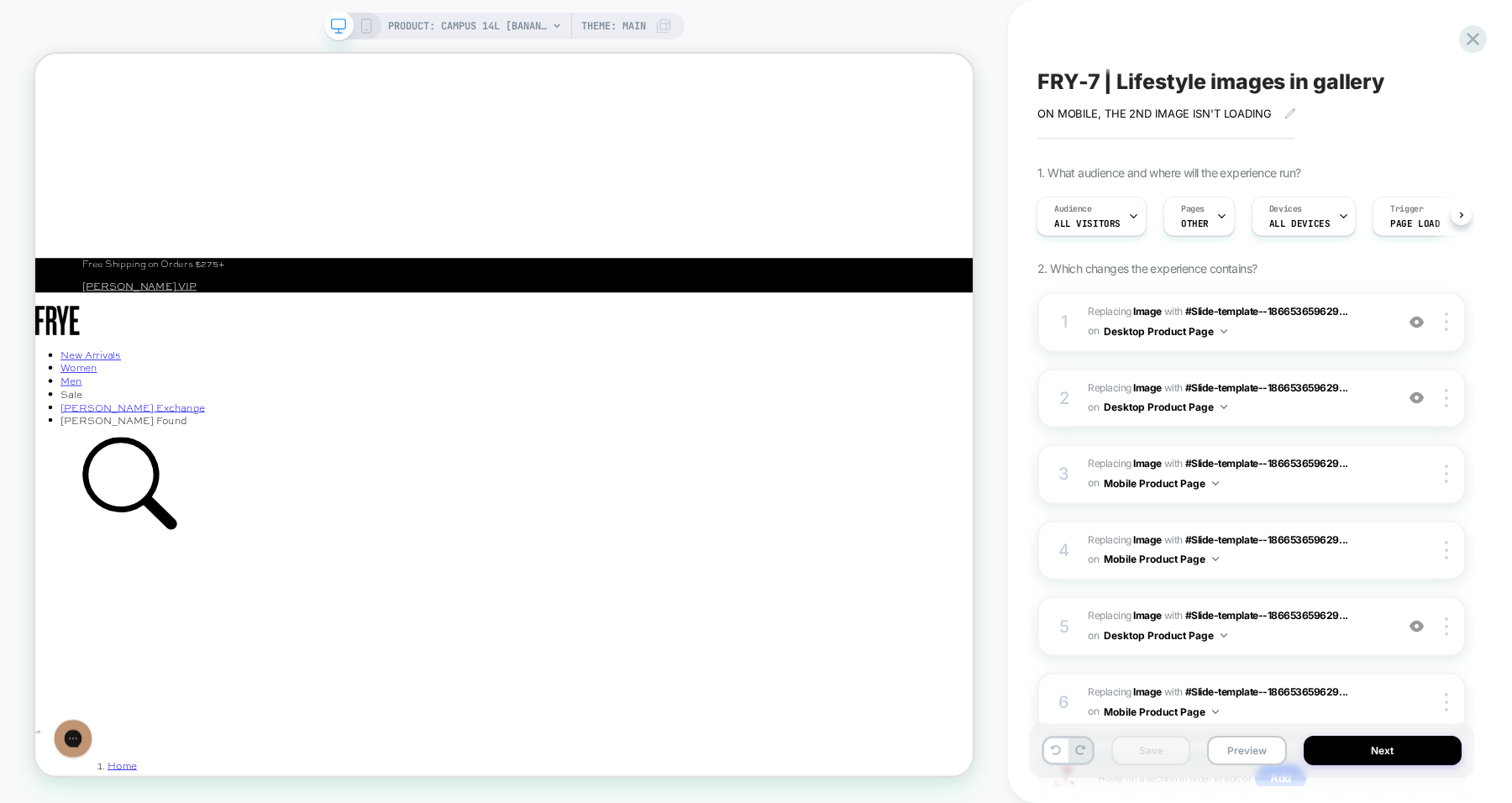
click at [361, 24] on rect at bounding box center [365, 26] width 9 height 14
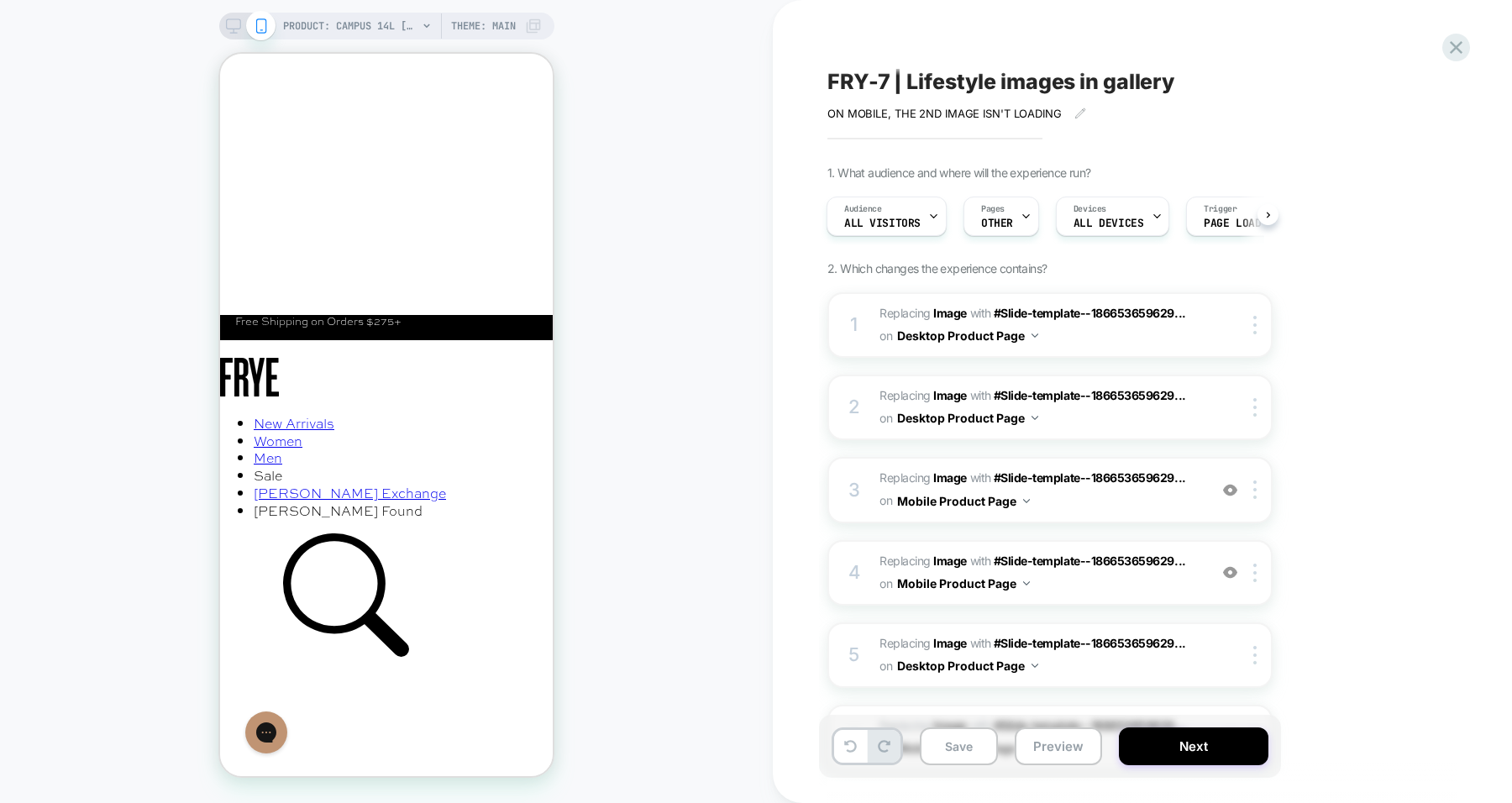
scroll to position [0, 1152]
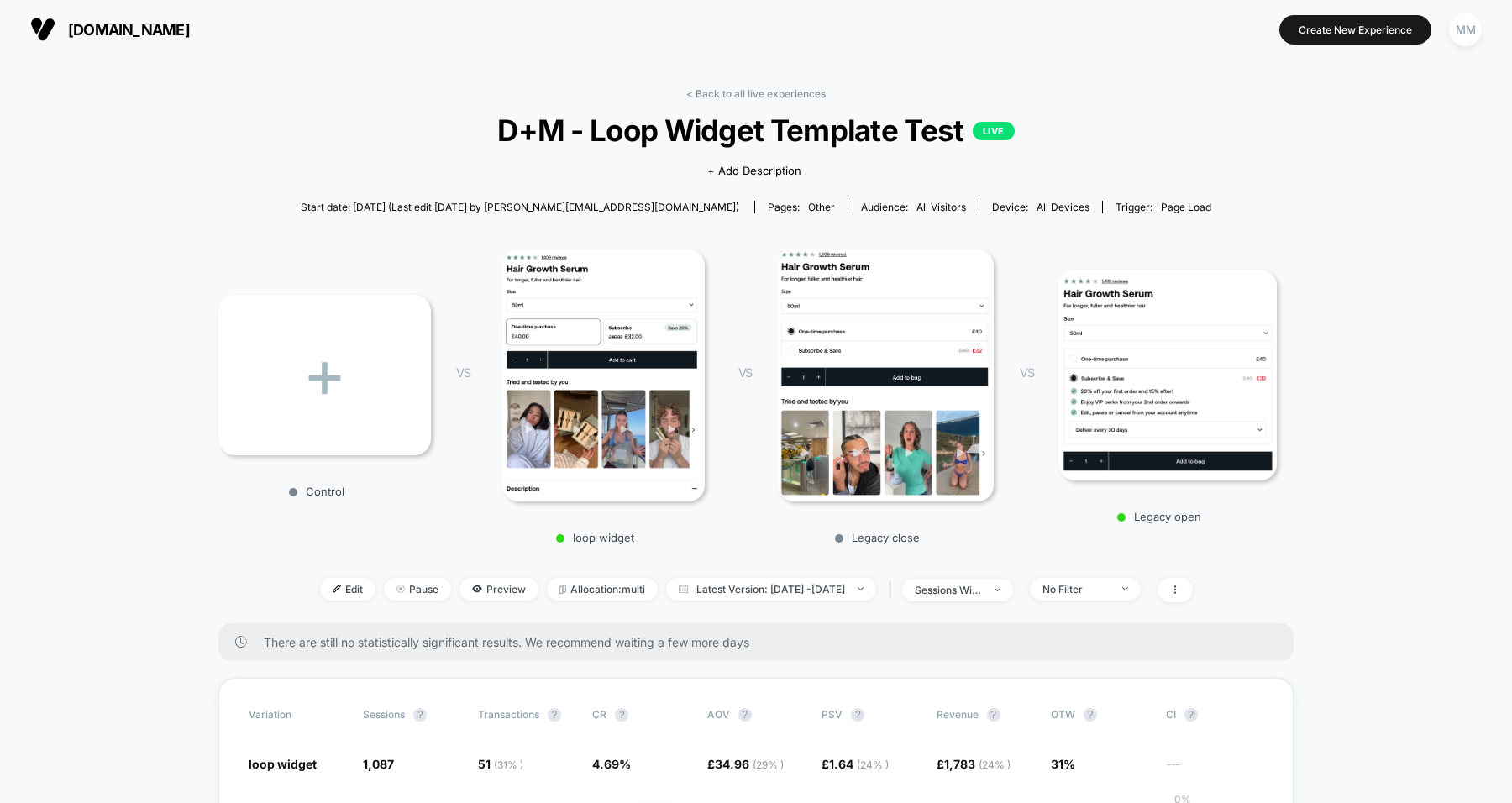
click at [753, 93] on link "< Back to all live experiences" at bounding box center [756, 94] width 140 height 13
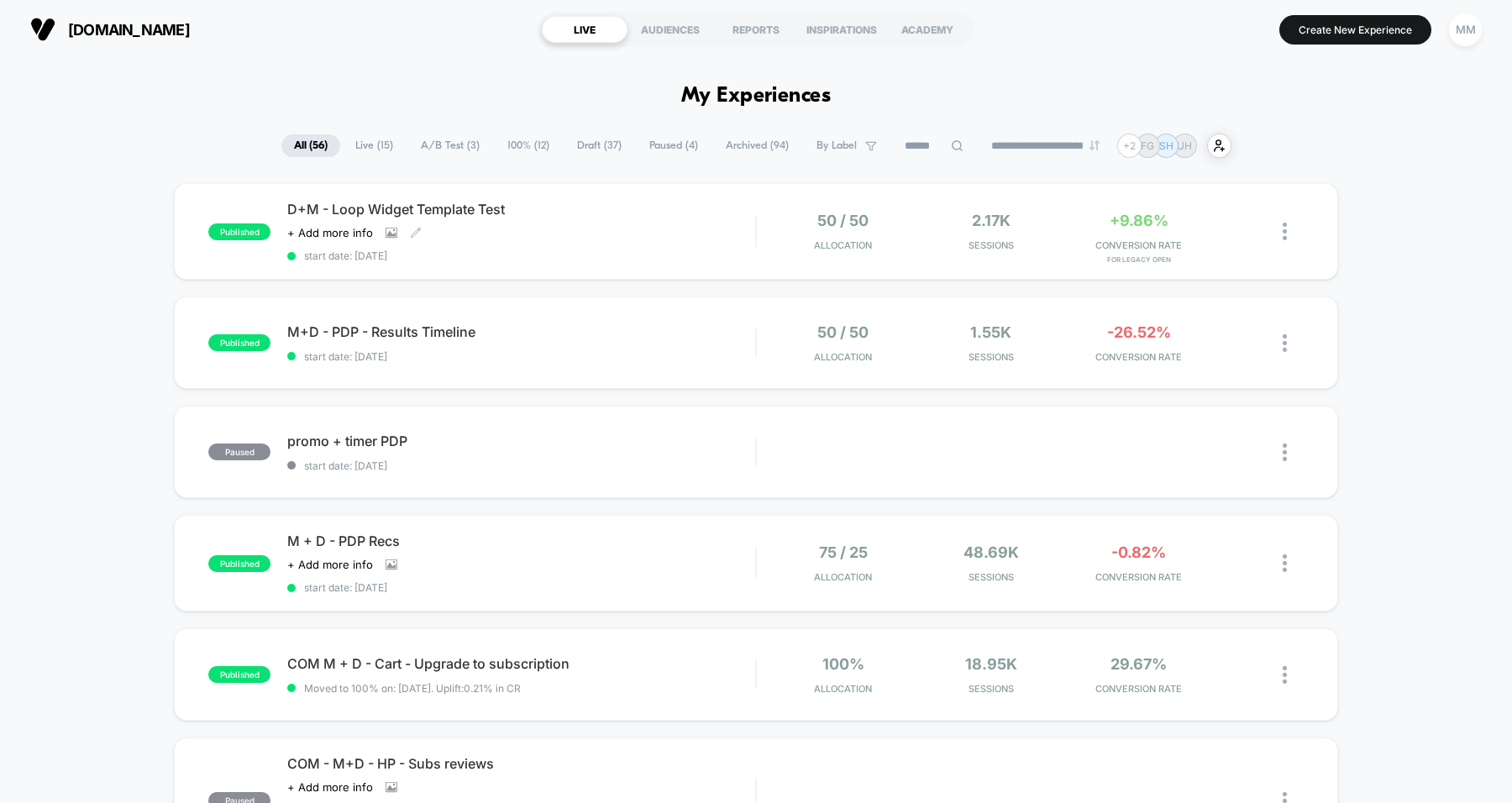
click at [654, 210] on span "D+M - Loop Widget Template Test" at bounding box center [520, 209] width 468 height 17
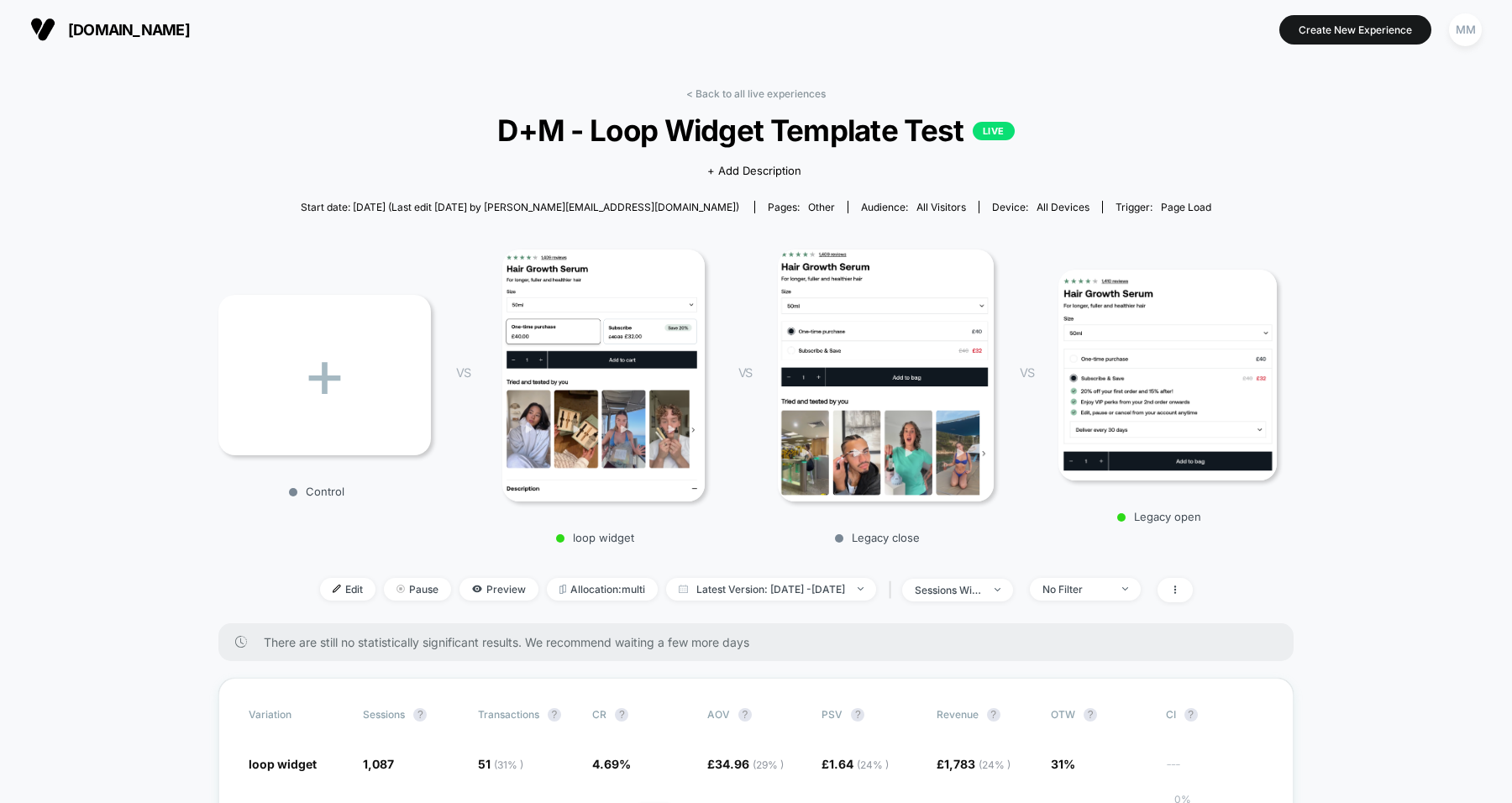
click at [558, 590] on span "Allocation: multi" at bounding box center [602, 588] width 111 height 22
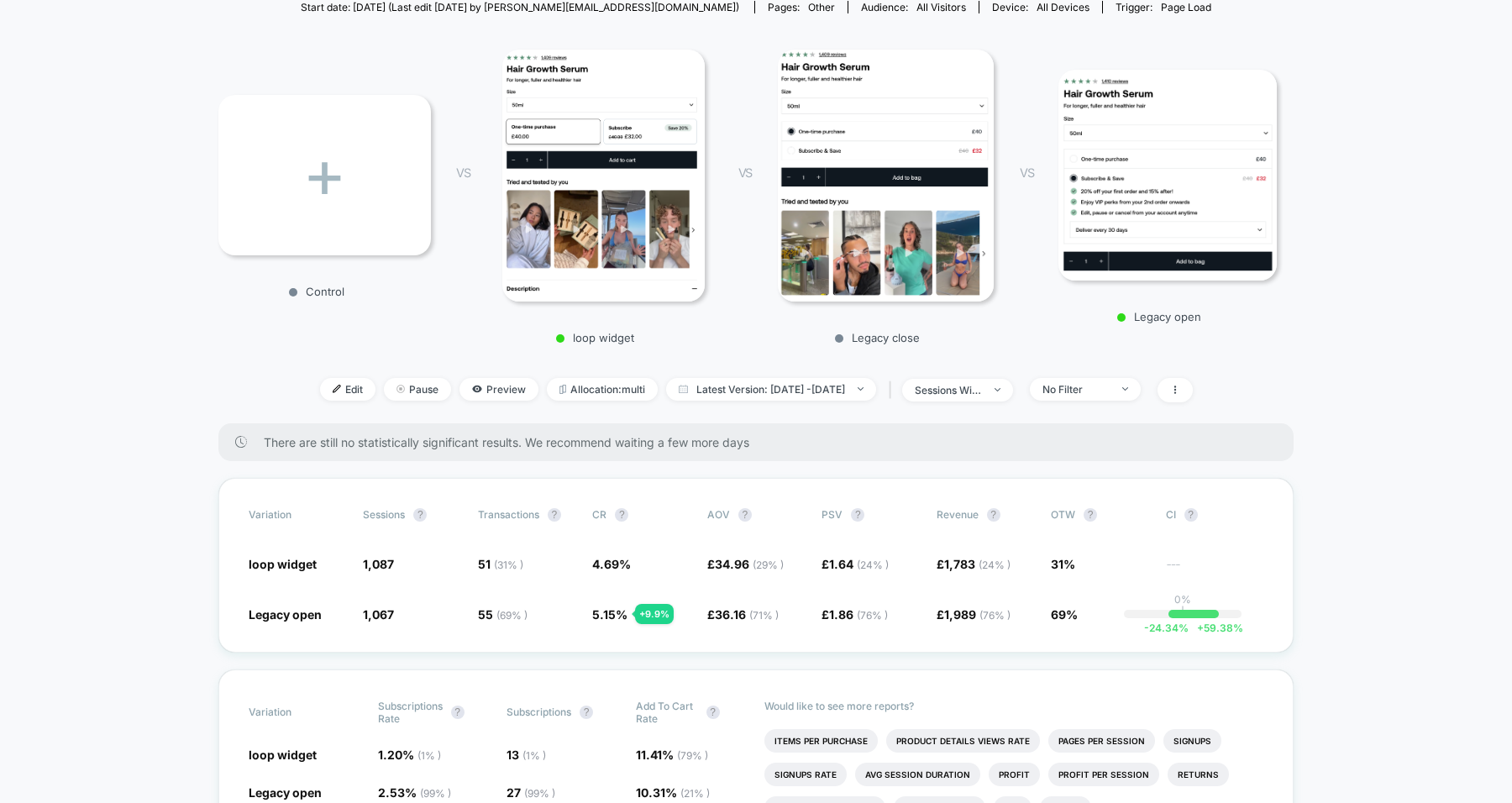
scroll to position [202, 0]
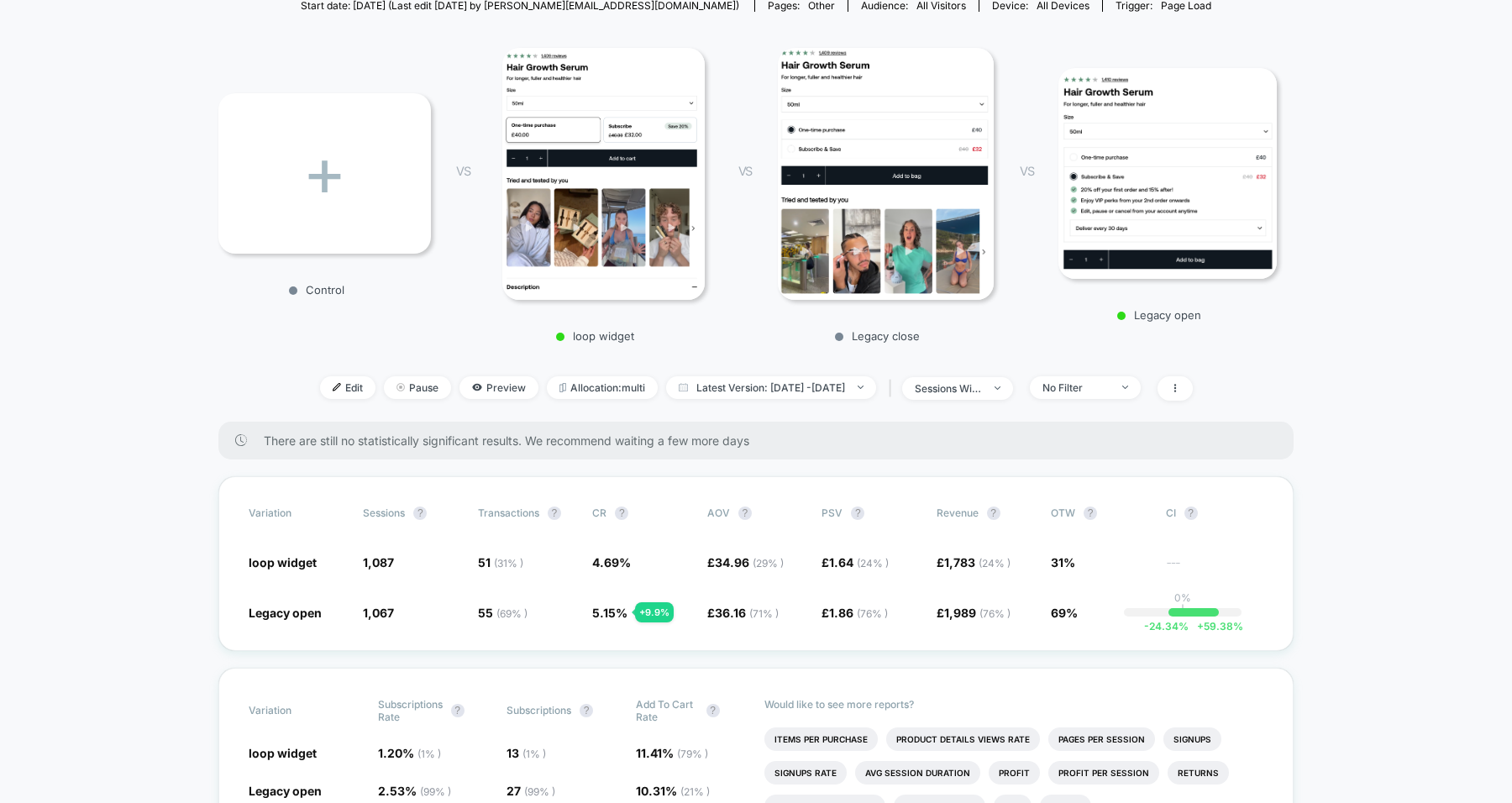
click at [328, 384] on span "Edit" at bounding box center [347, 387] width 56 height 22
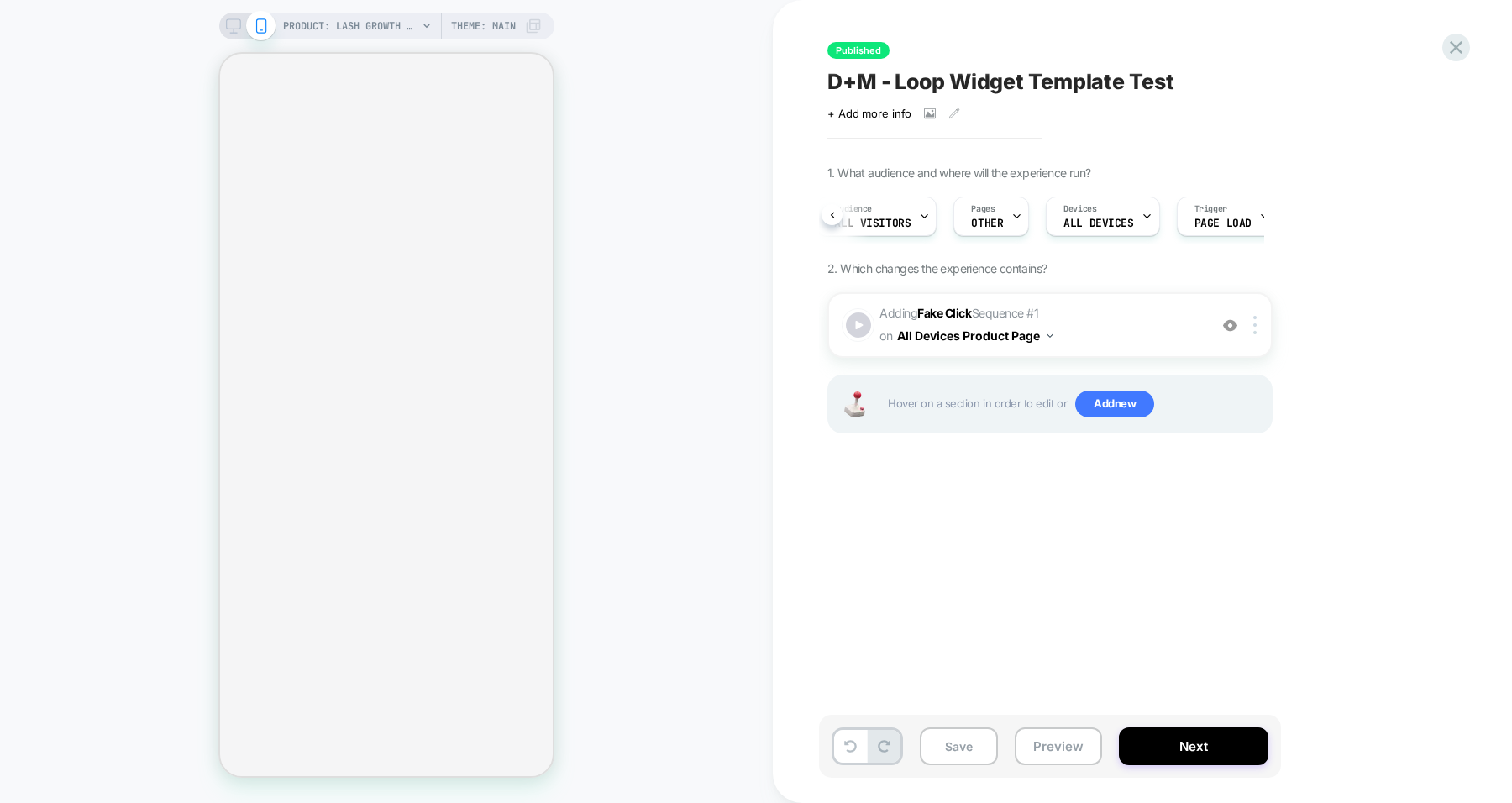
scroll to position [0, 202]
click at [1168, 216] on div "Trigger Page Load" at bounding box center [1163, 216] width 91 height 38
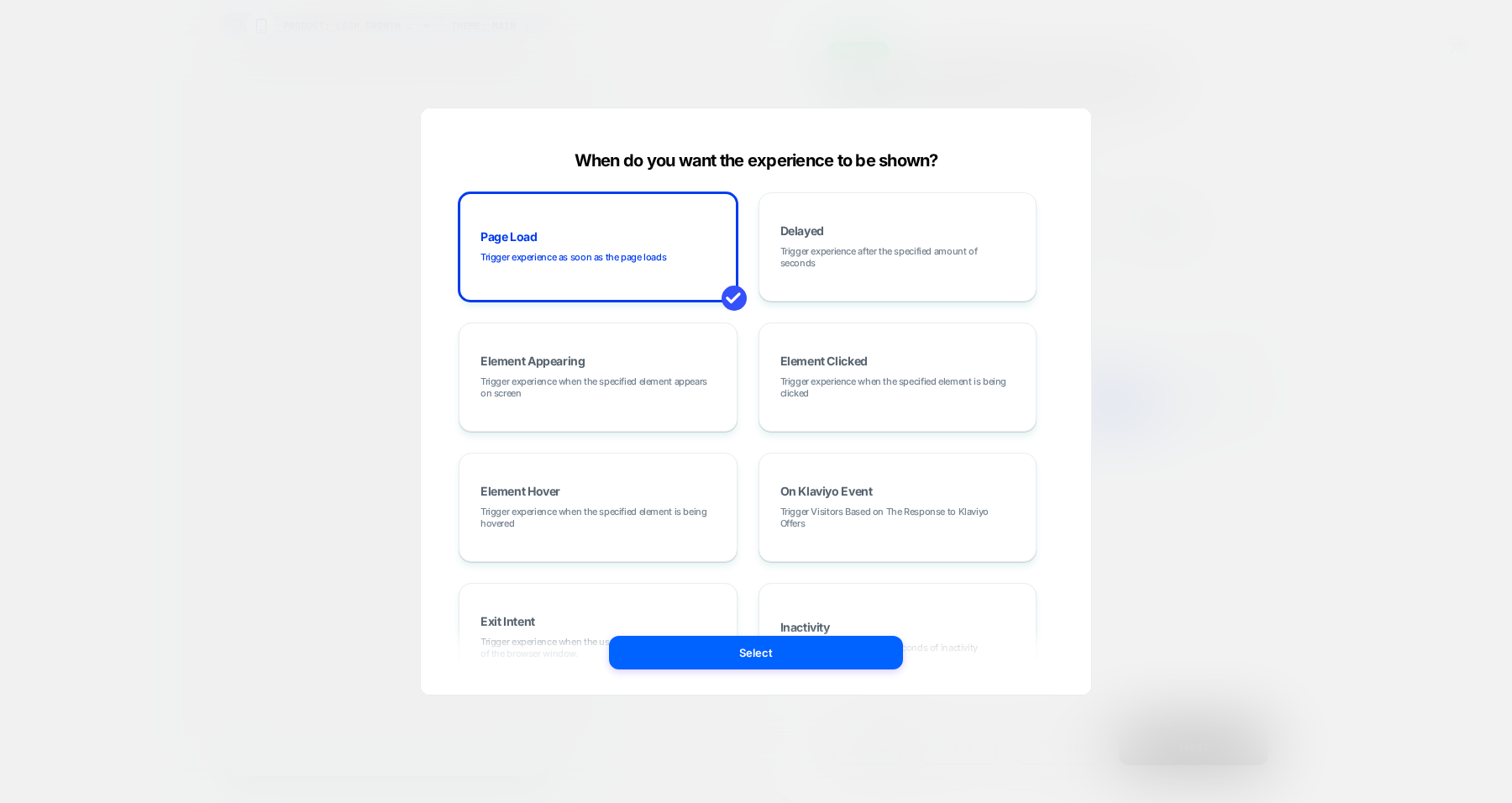
click at [853, 261] on span "Trigger experience after the specified amount of seconds" at bounding box center [898, 257] width 235 height 23
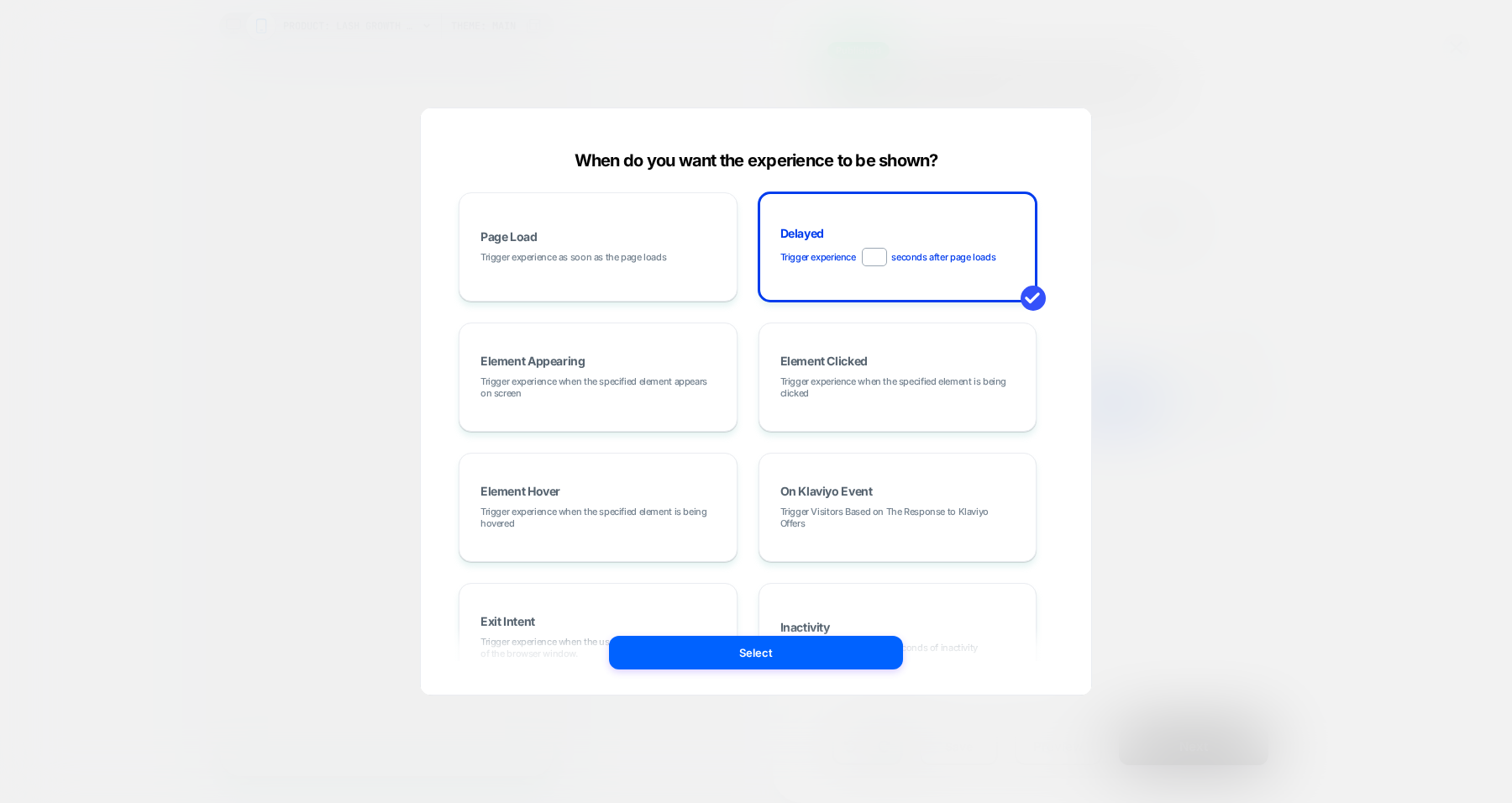
click at [764, 659] on button "Select" at bounding box center [756, 653] width 294 height 33
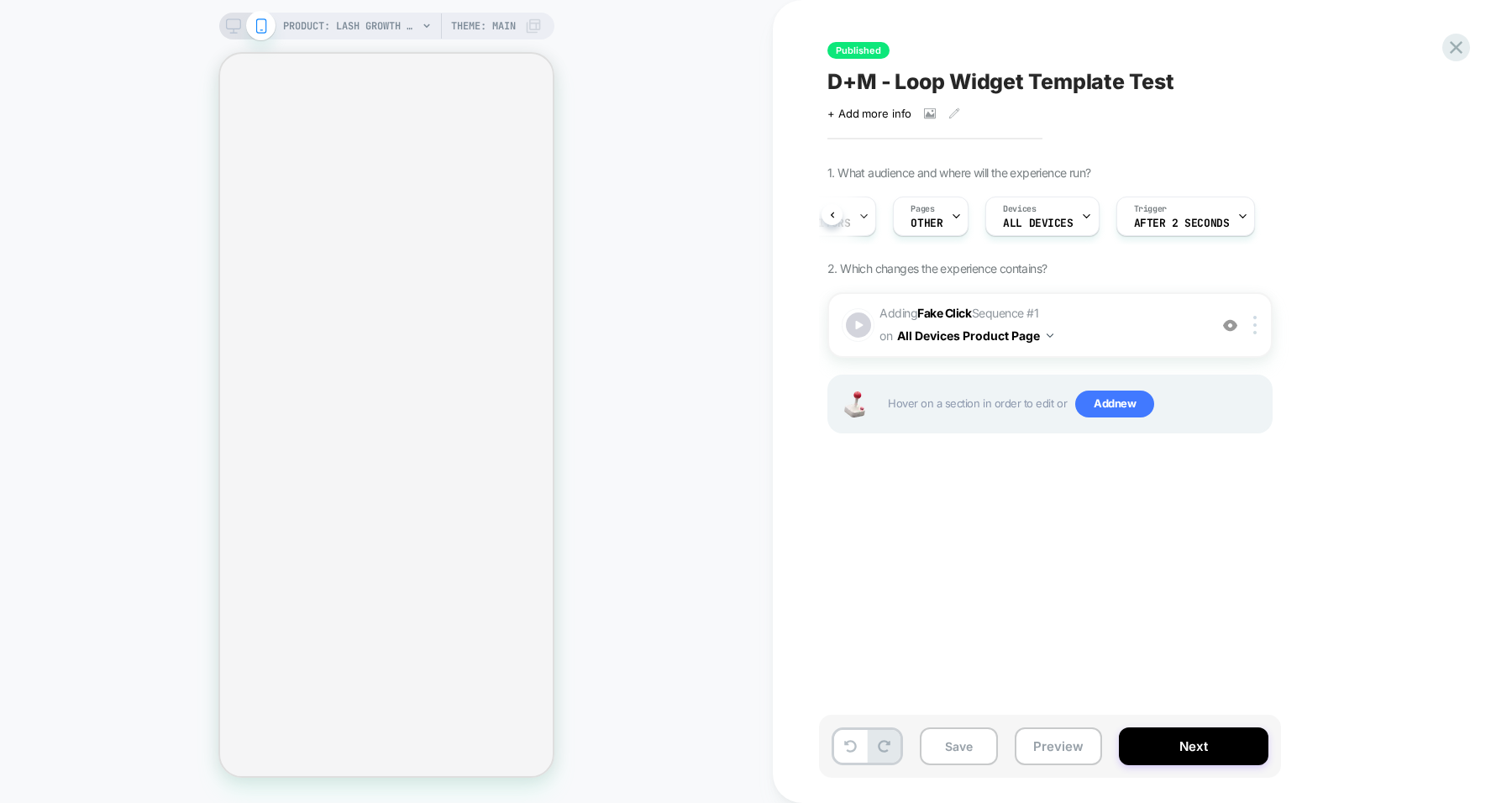
click at [1170, 210] on div "Trigger After 2 Seconds" at bounding box center [1182, 216] width 130 height 38
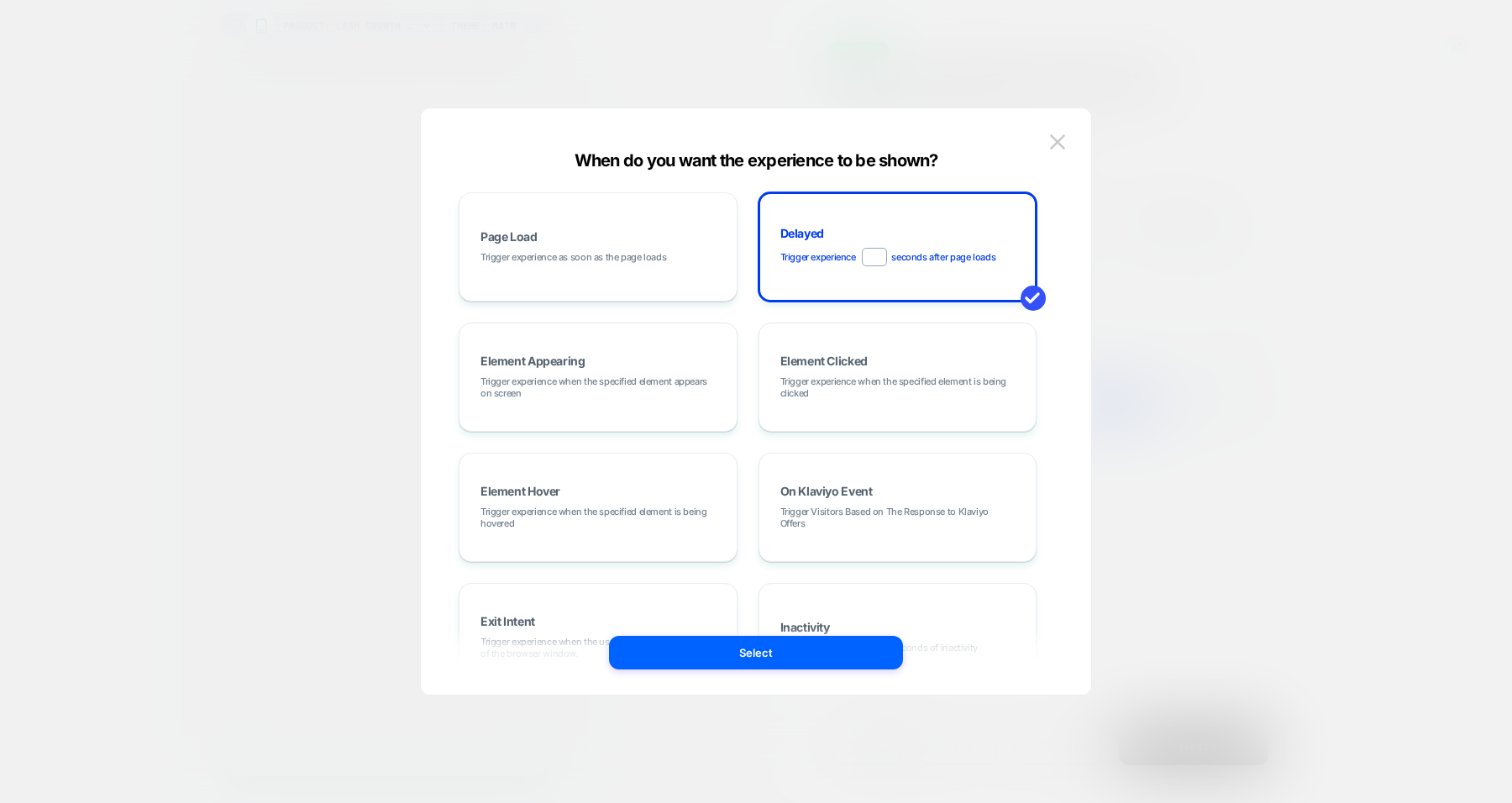
click at [645, 266] on div "Page Load Trigger experience as soon as the page loads" at bounding box center [597, 247] width 261 height 91
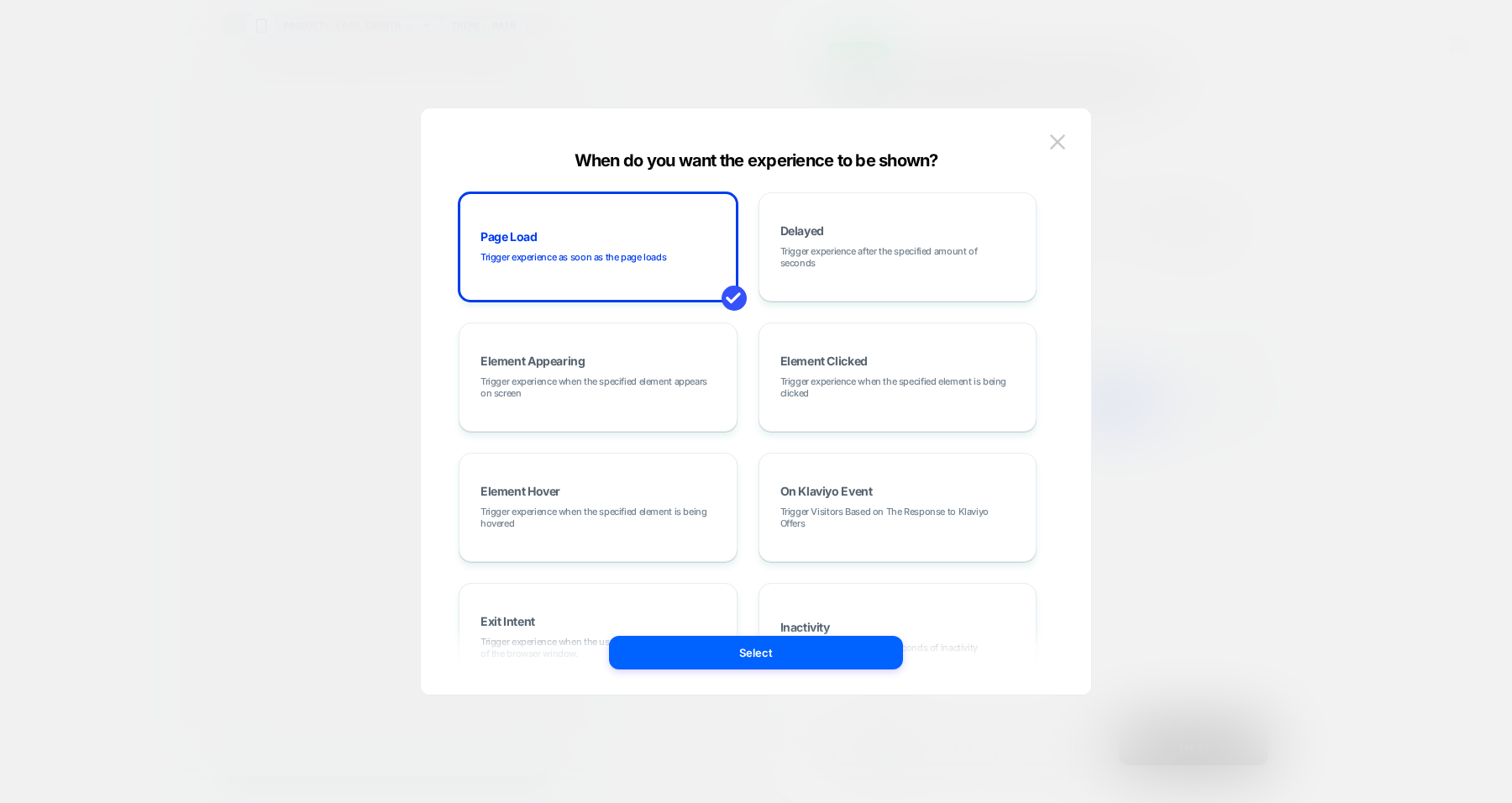
click at [767, 662] on button "Select" at bounding box center [756, 653] width 294 height 33
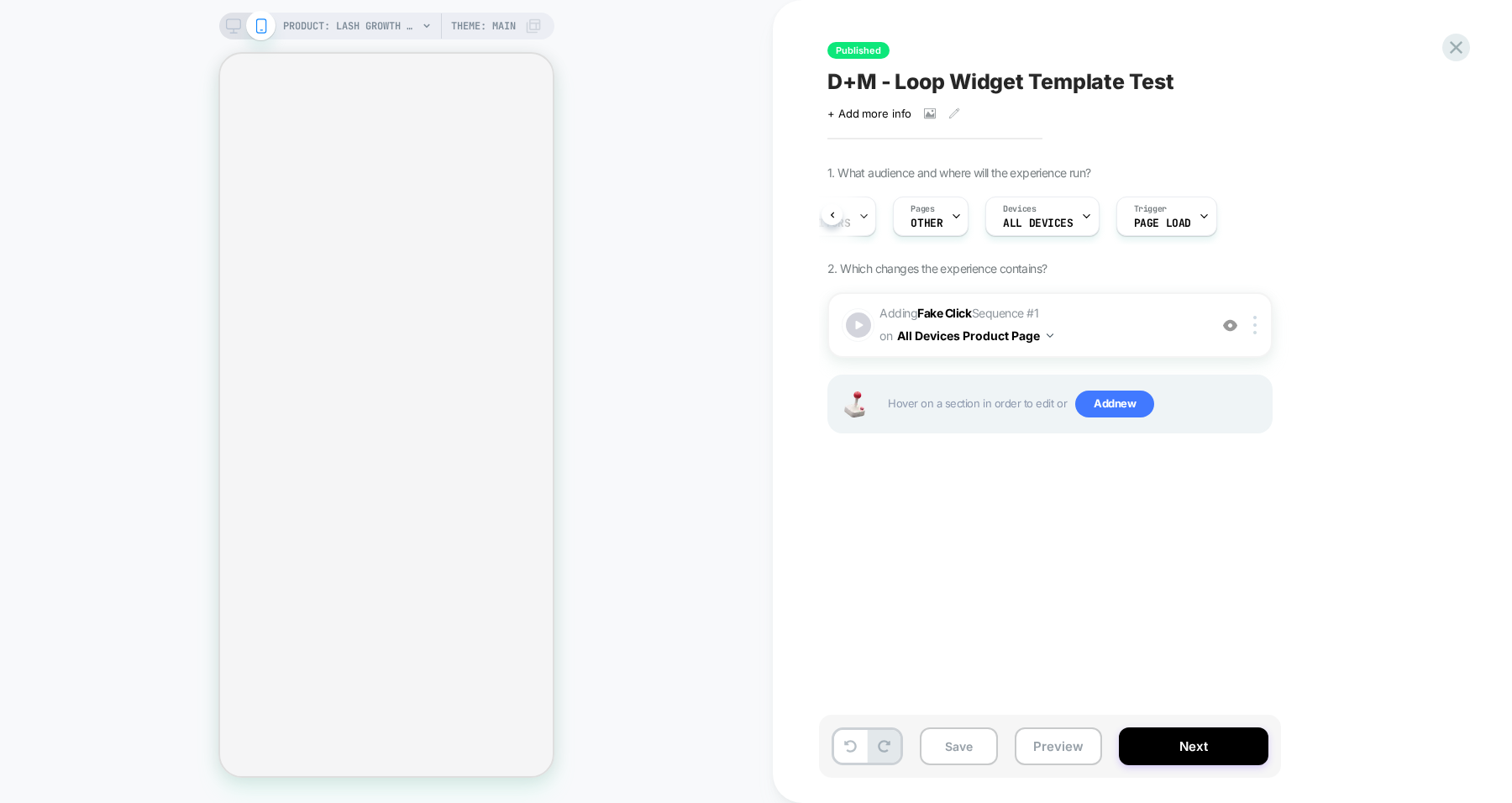
click at [1446, 56] on icon at bounding box center [1455, 47] width 22 height 22
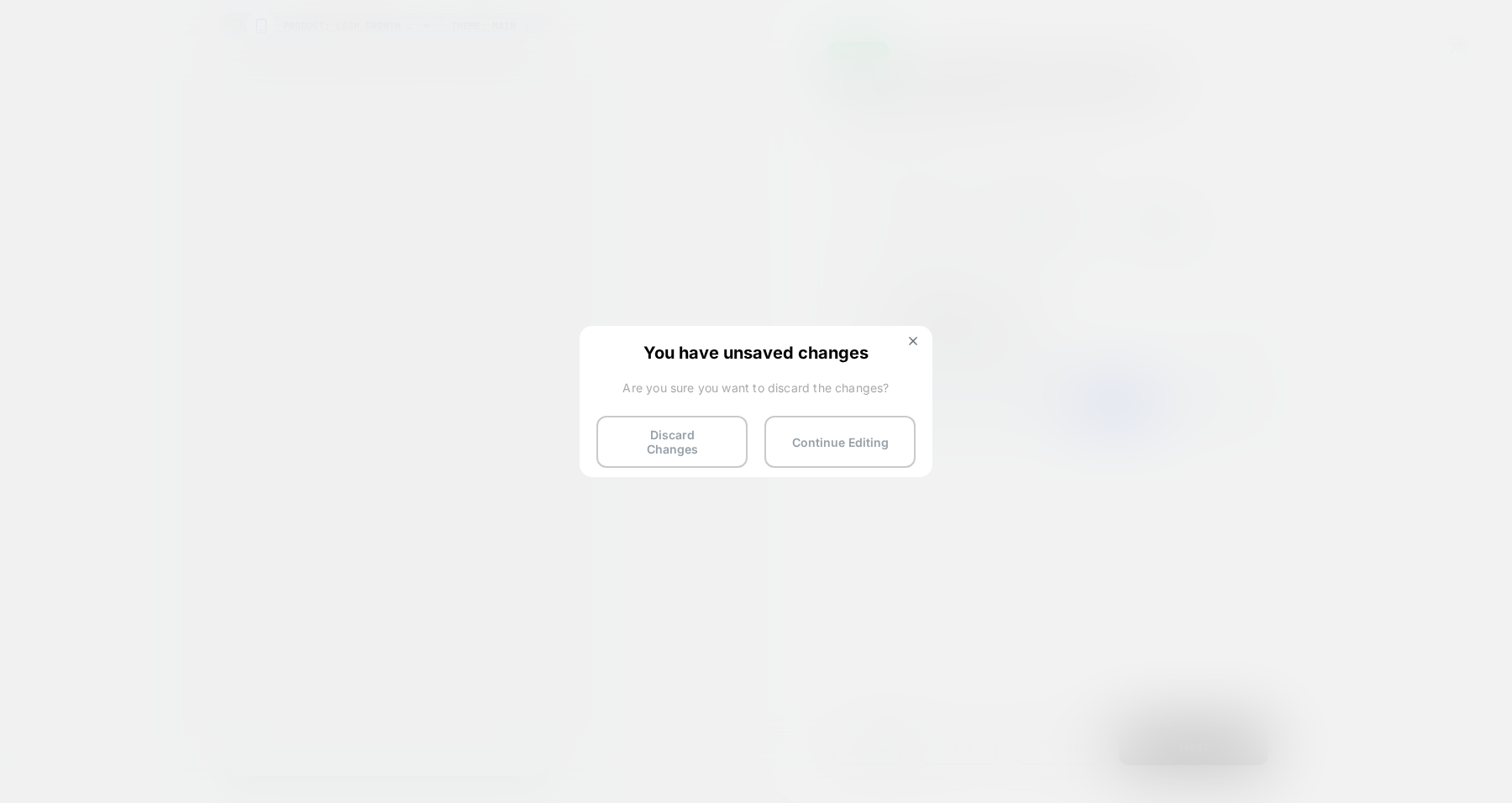
click at [674, 434] on button "Discard Changes" at bounding box center [672, 441] width 151 height 52
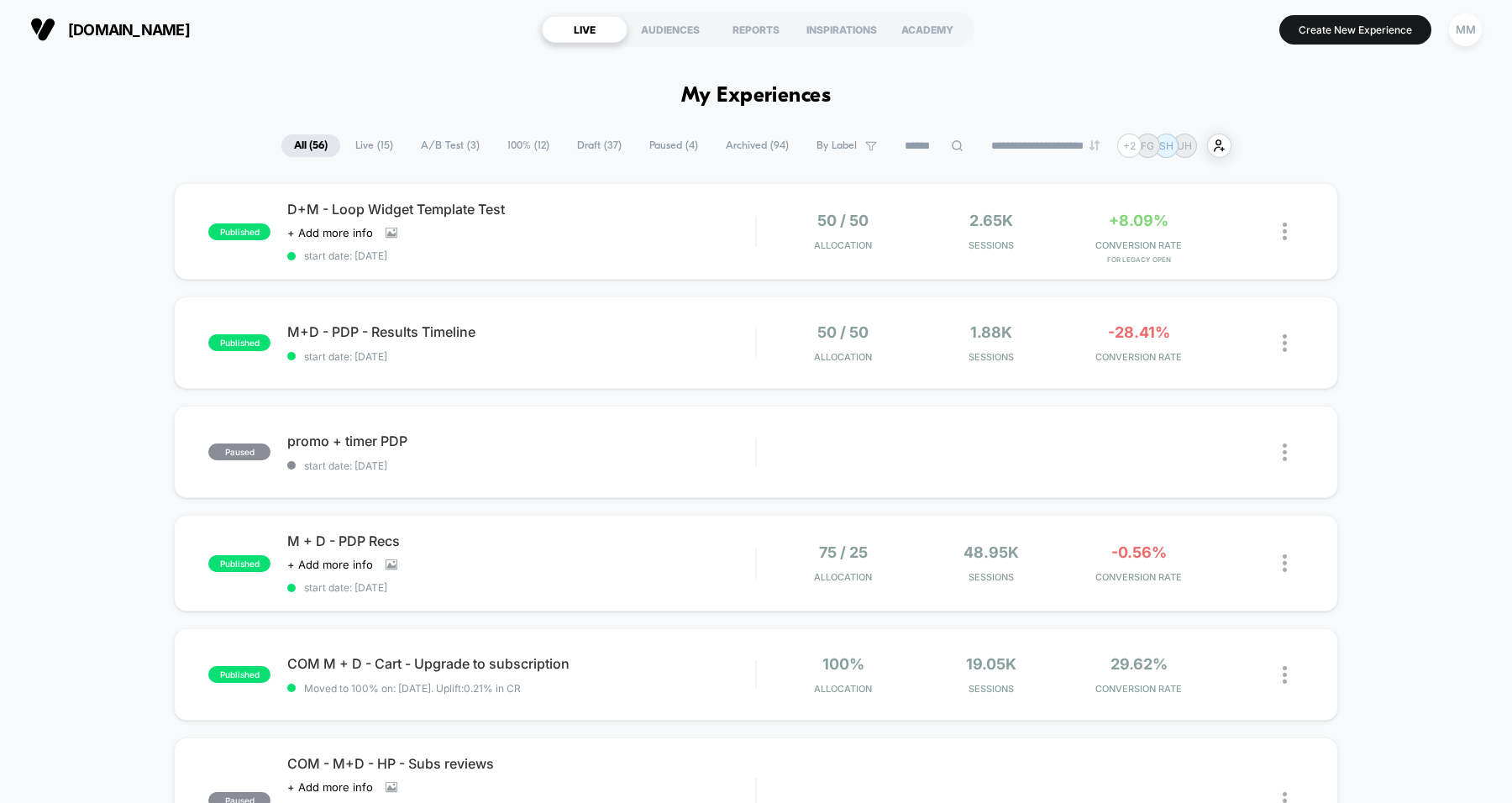
click at [1468, 33] on div "MM" at bounding box center [1466, 30] width 33 height 33
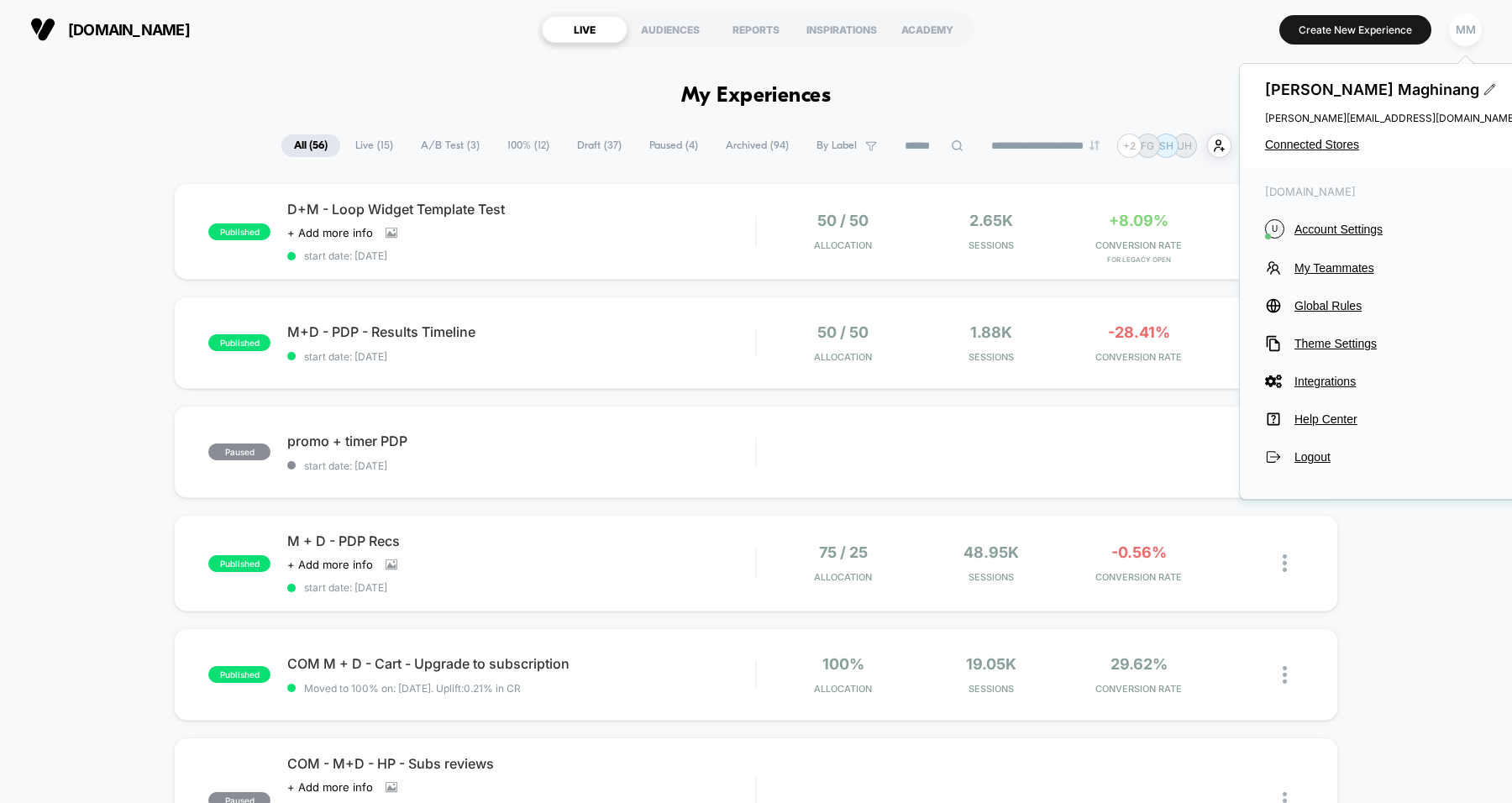
click at [1340, 227] on span "Account Settings" at bounding box center [1406, 229] width 223 height 14
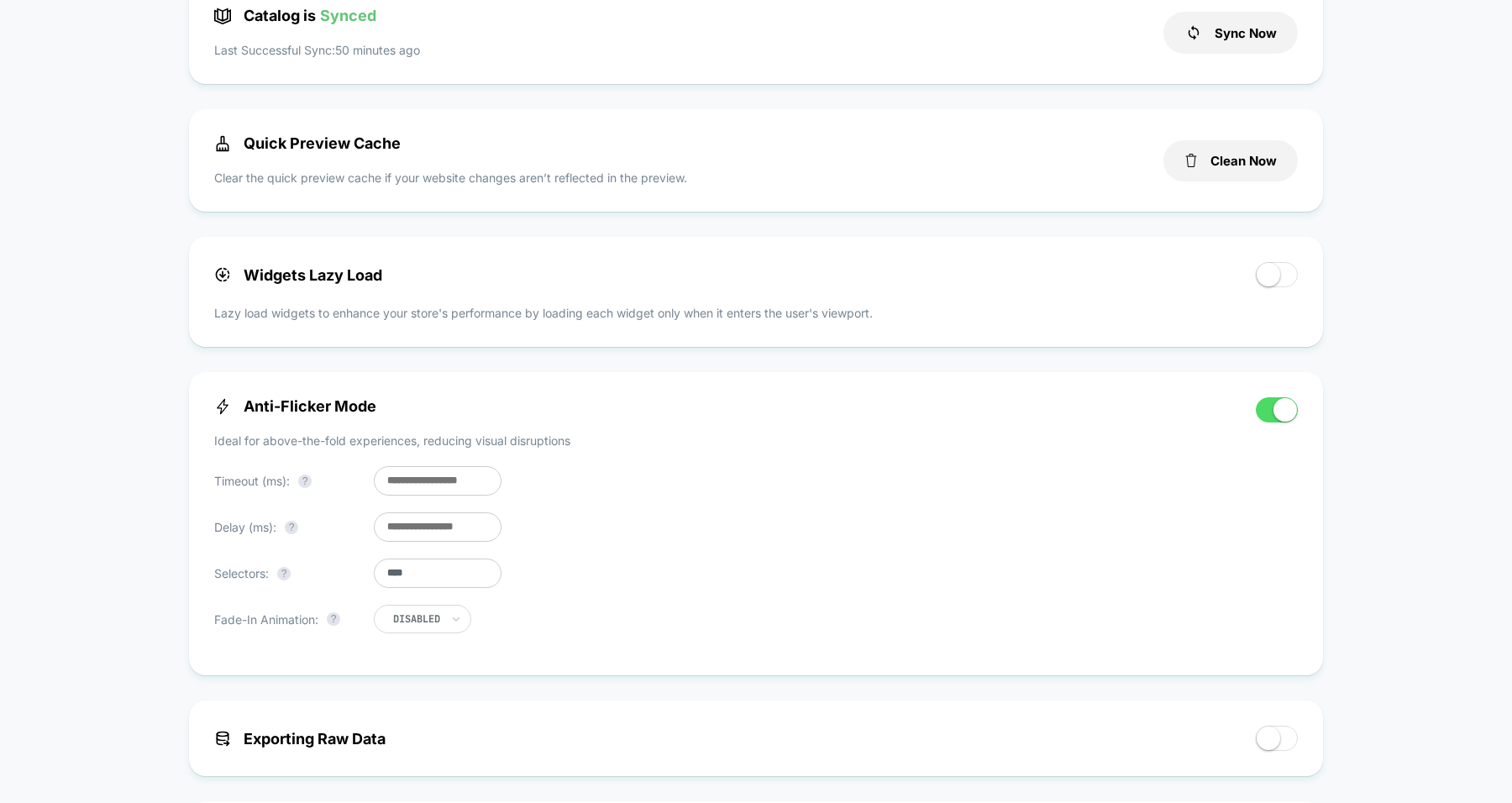
scroll to position [493, 0]
click at [443, 534] on input "**" at bounding box center [437, 526] width 128 height 29
type input "*"
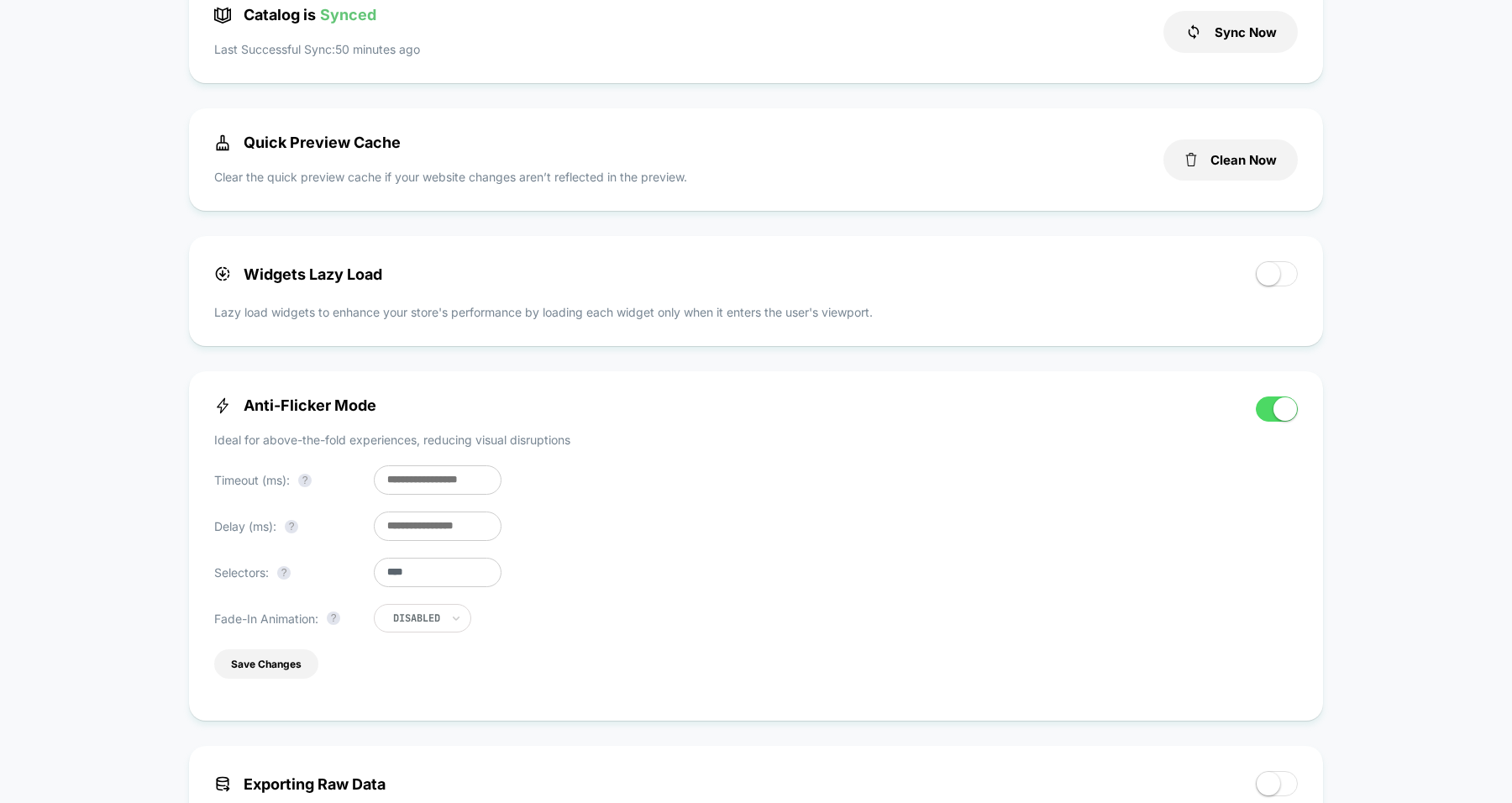
type input "*"
type input "***"
click at [621, 572] on div "Anti-Flicker Mode Ideal for above-the-fold experiences, reducing visual disrupt…" at bounding box center [726, 545] width 1025 height 299
click at [265, 666] on button "Save Changes" at bounding box center [266, 663] width 104 height 29
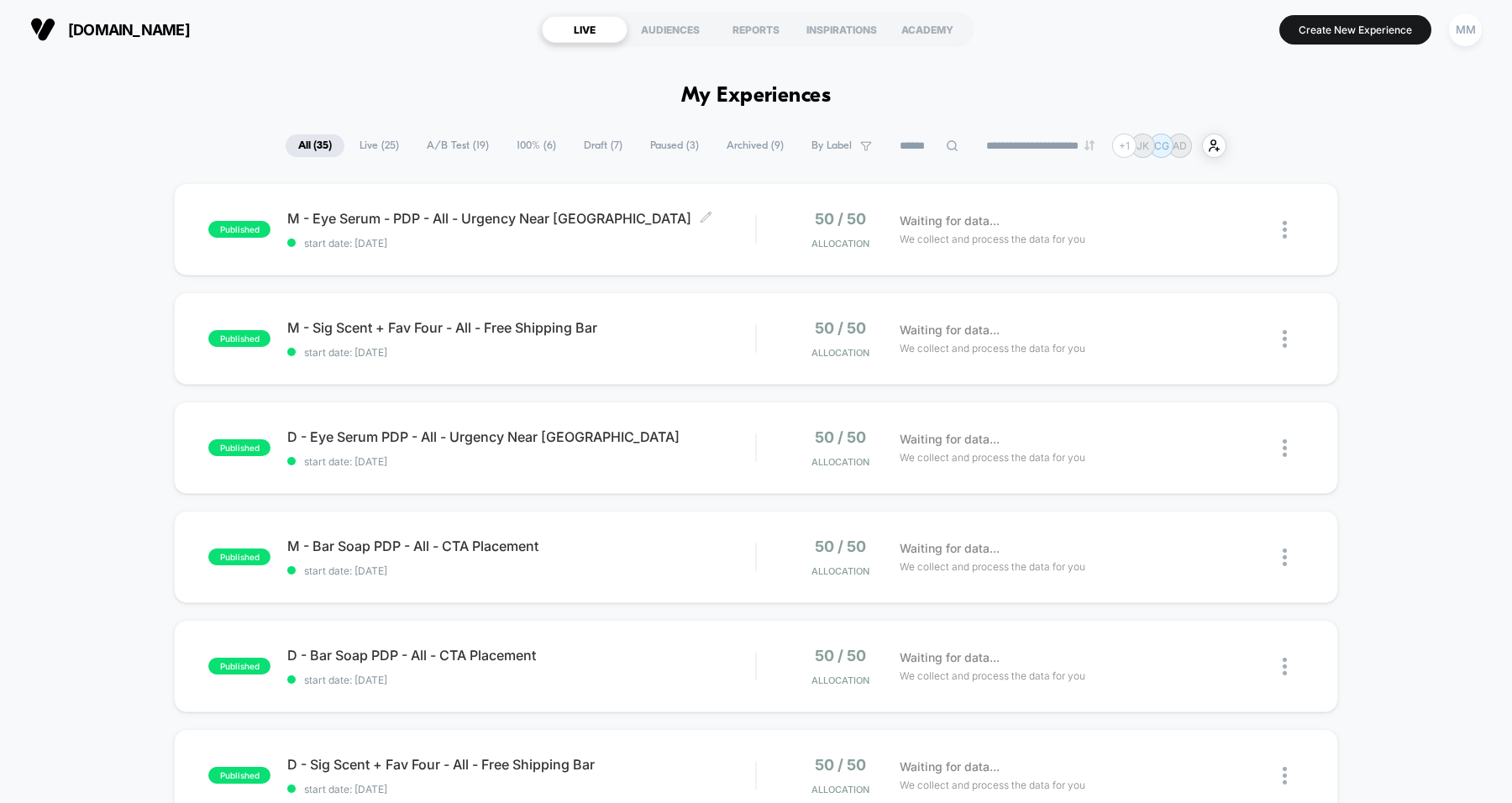
click at [582, 242] on span "start date: 9/4/2025" at bounding box center [520, 243] width 468 height 13
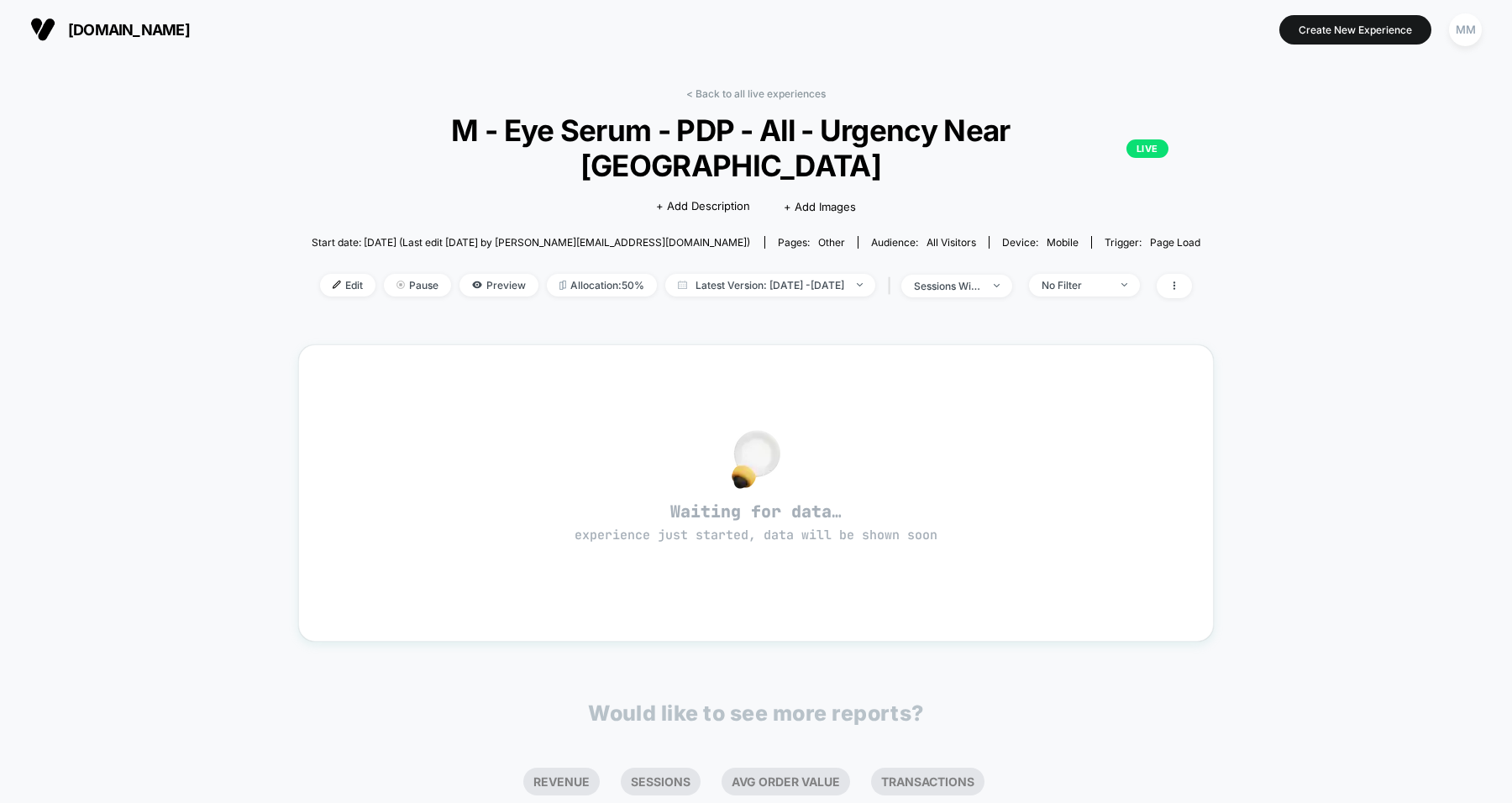
click at [333, 280] on img at bounding box center [337, 284] width 9 height 9
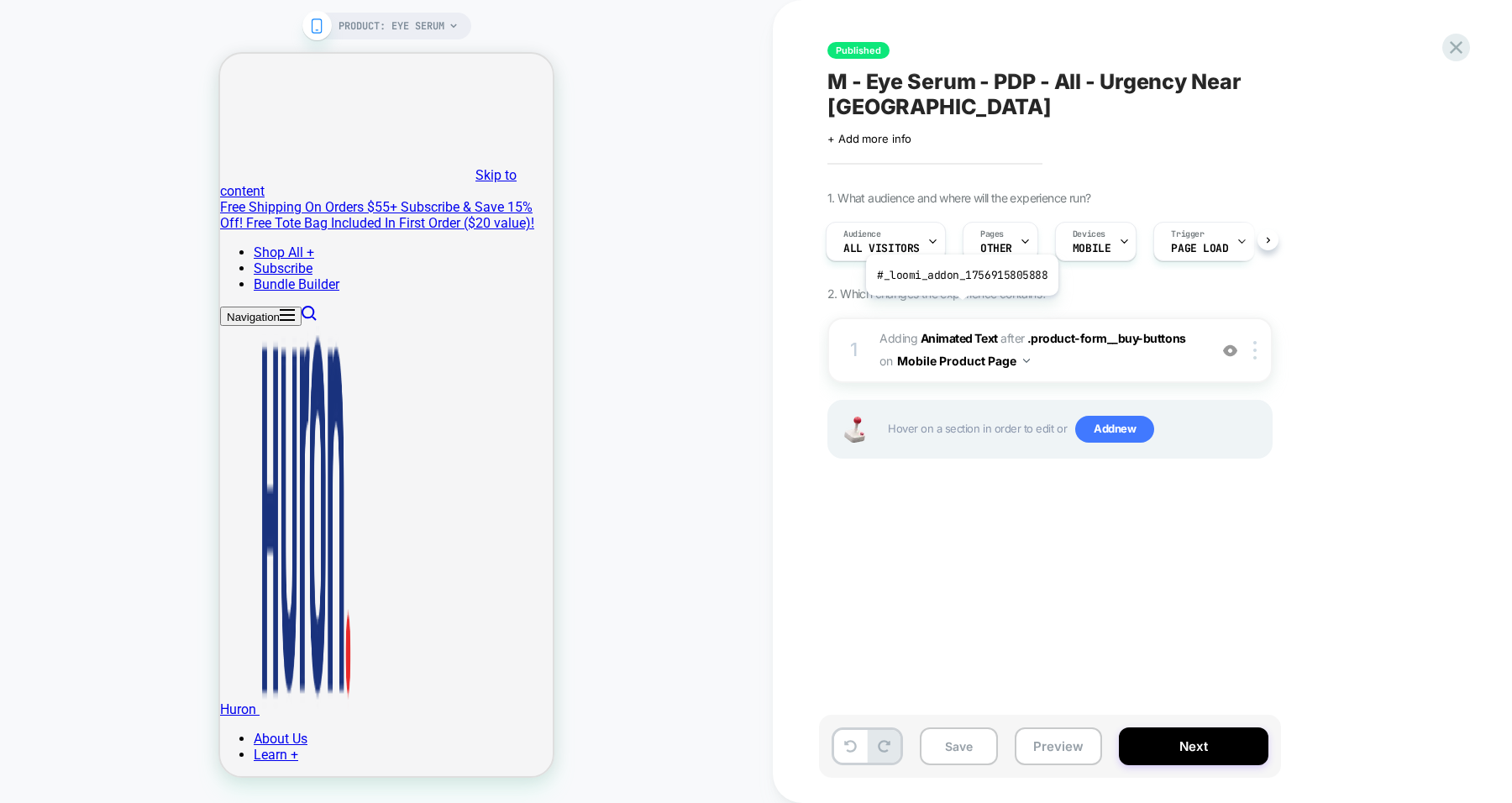
click at [960, 331] on b "Animated Text" at bounding box center [959, 338] width 77 height 15
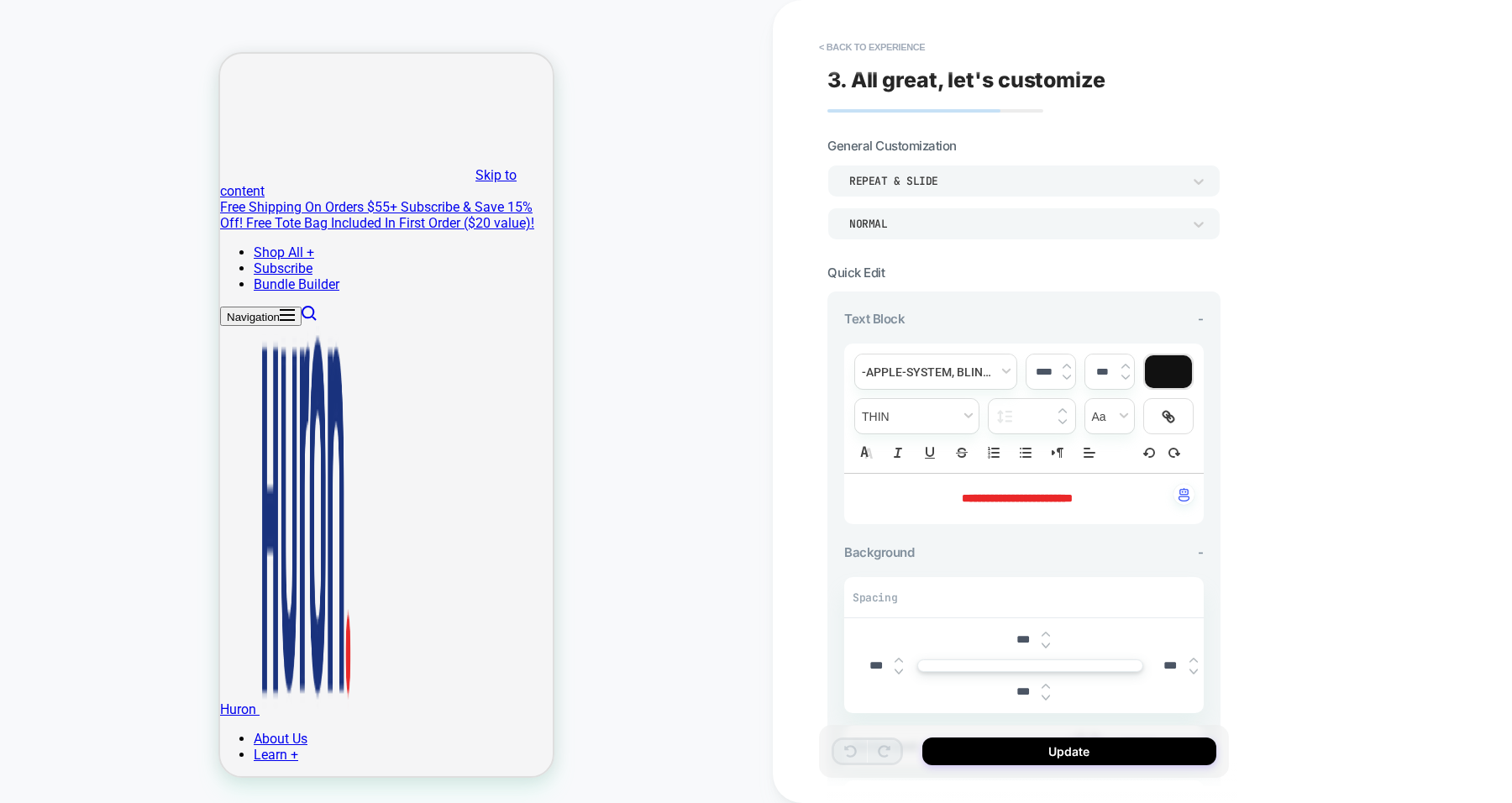
drag, startPoint x: 332, startPoint y: 610, endPoint x: 231, endPoint y: 568, distance: 109.4
copy div "Advanced eye serum that's c linically proven to reduce dark circles, puffiness …"
click at [638, 523] on div "PRODUCT: Eye Serum" at bounding box center [387, 401] width 773 height 769
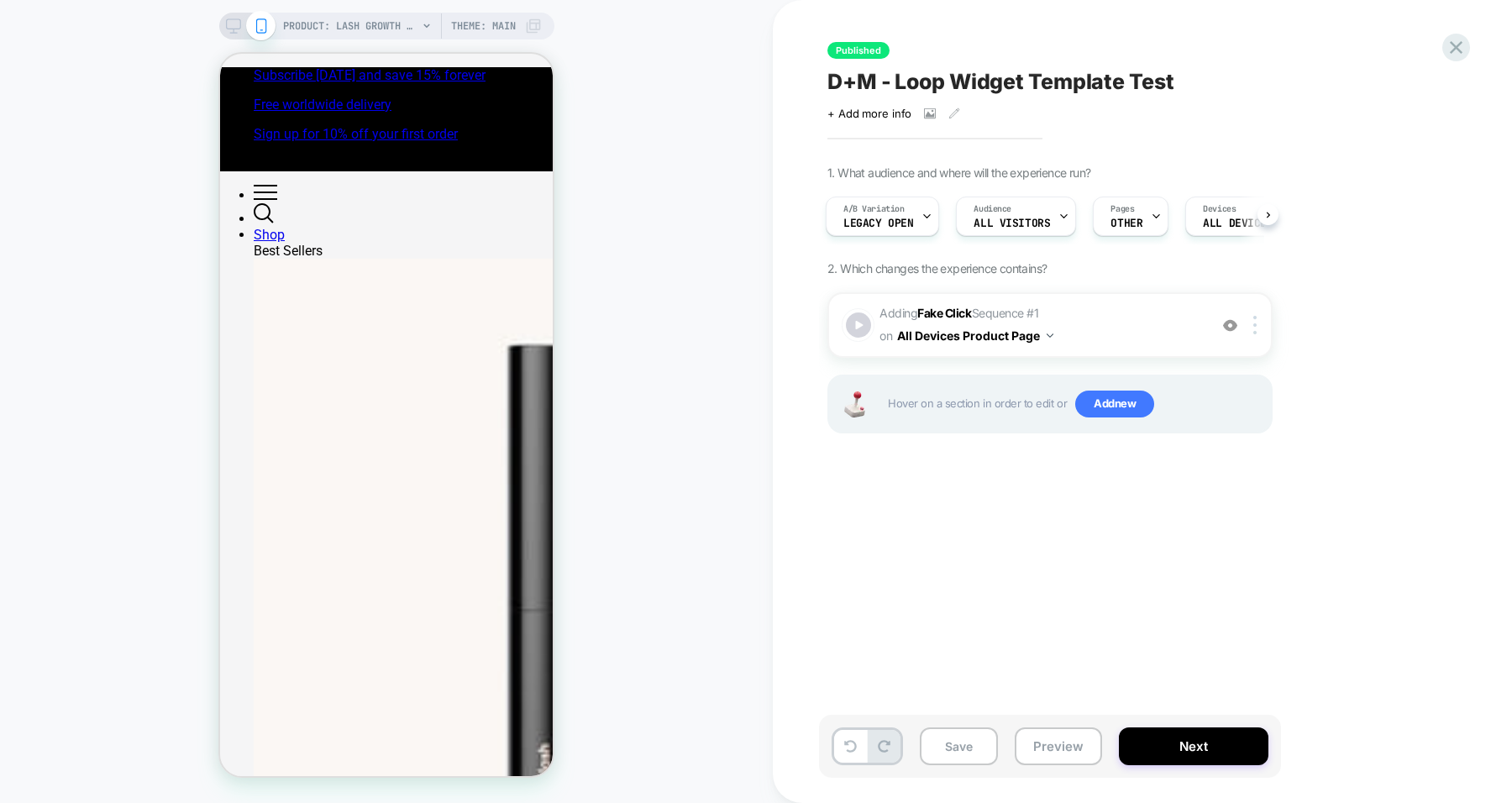
click at [0, 0] on div at bounding box center [0, 0] width 0 height 0
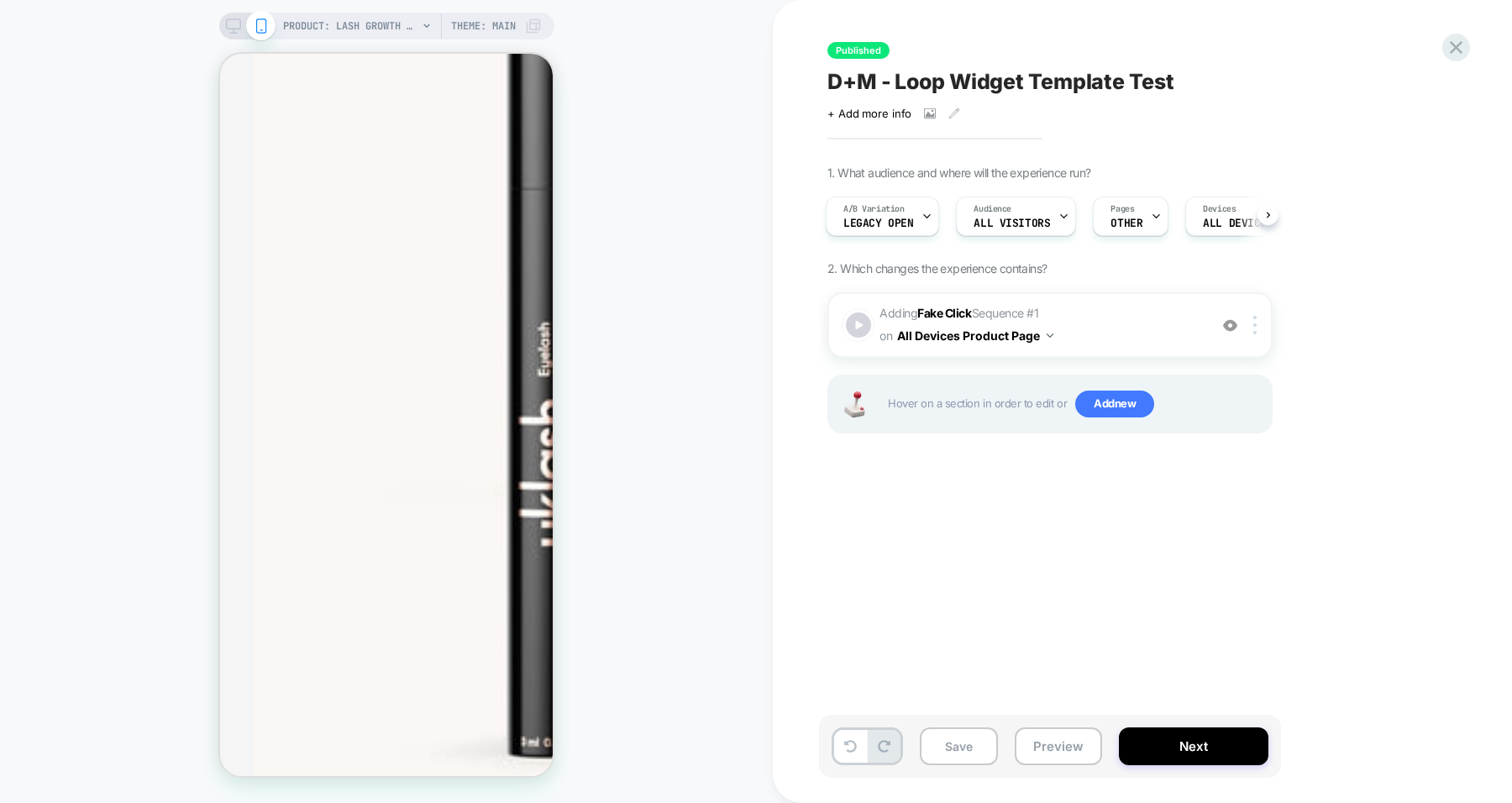
click at [0, 0] on b "Fake Click" at bounding box center [0, 0] width 0 height 0
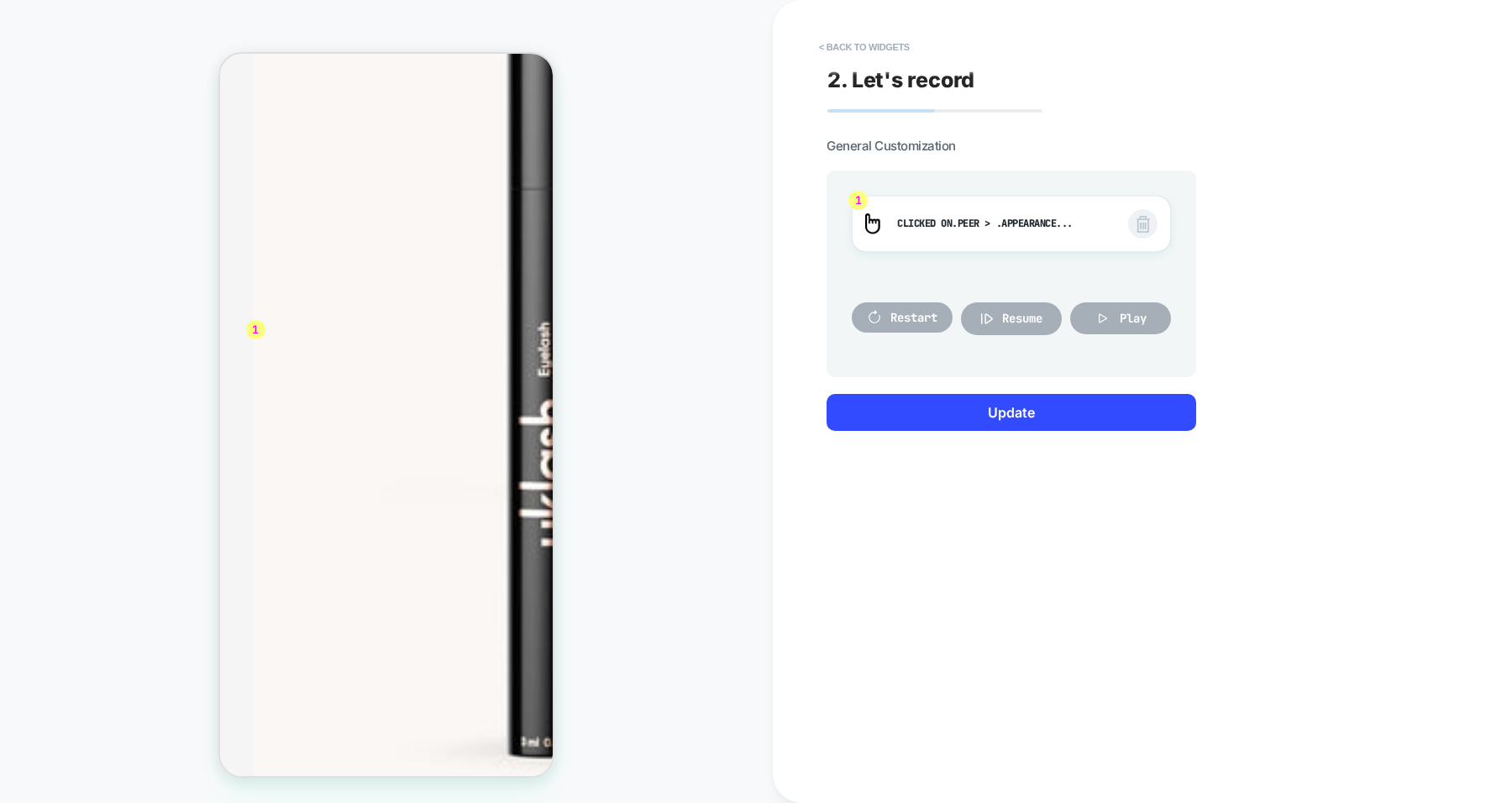
click at [0, 0] on span "Restart" at bounding box center [0, 0] width 0 height 0
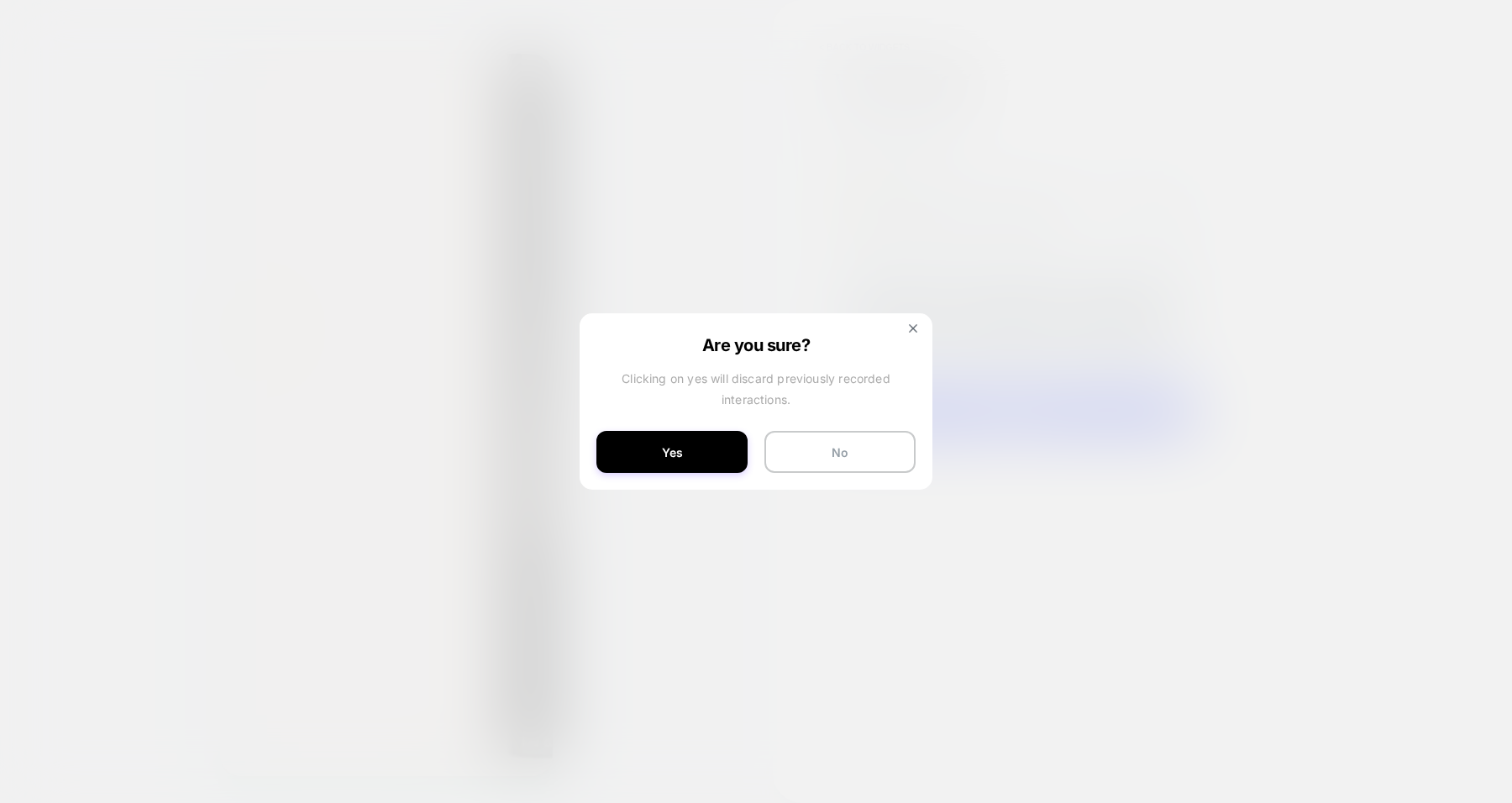
click at [0, 0] on button "No" at bounding box center [0, 0] width 0 height 0
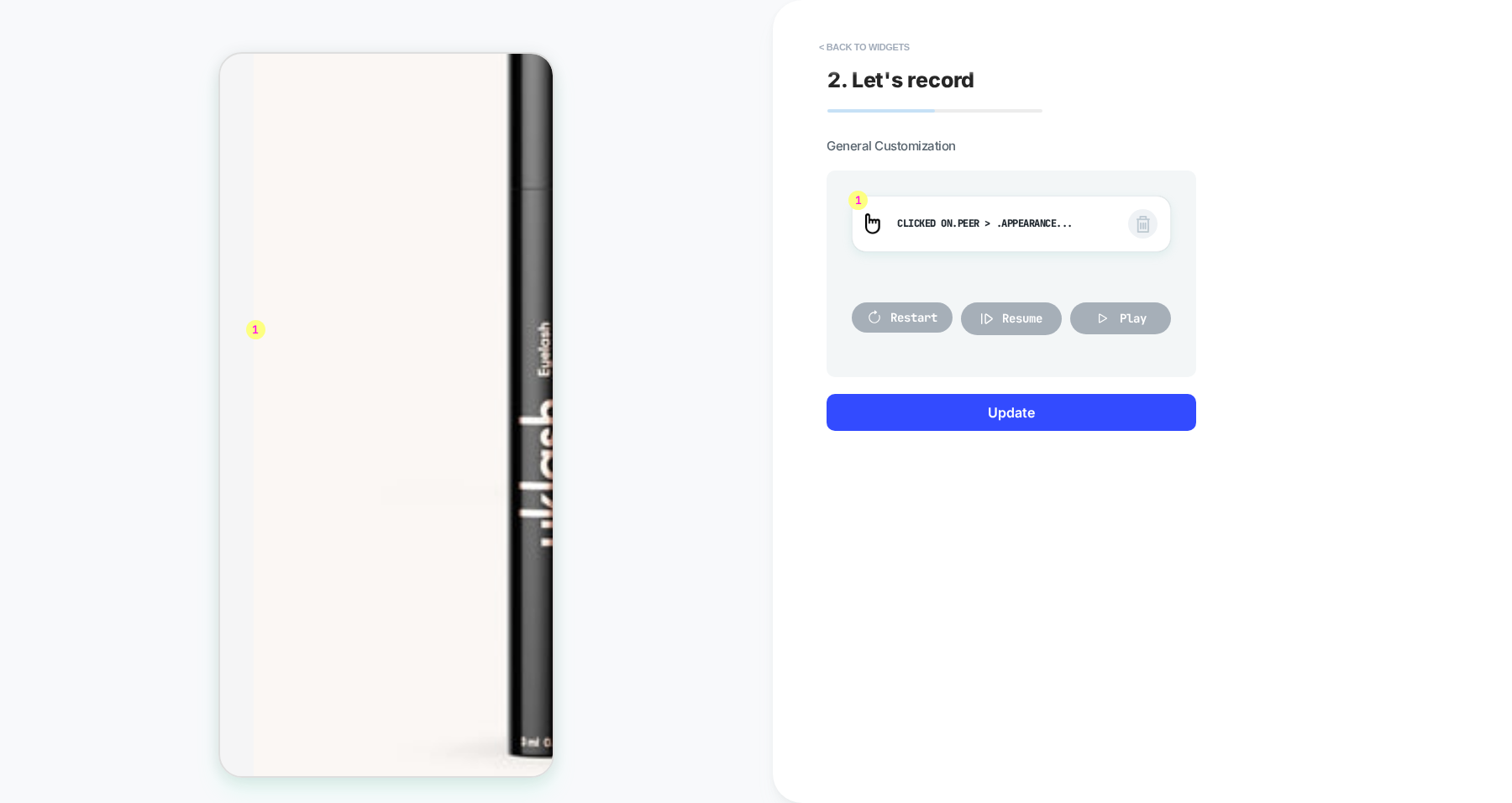
click at [0, 0] on button "Play" at bounding box center [0, 0] width 0 height 0
click at [0, 0] on button "< Back to widgets" at bounding box center [0, 0] width 0 height 0
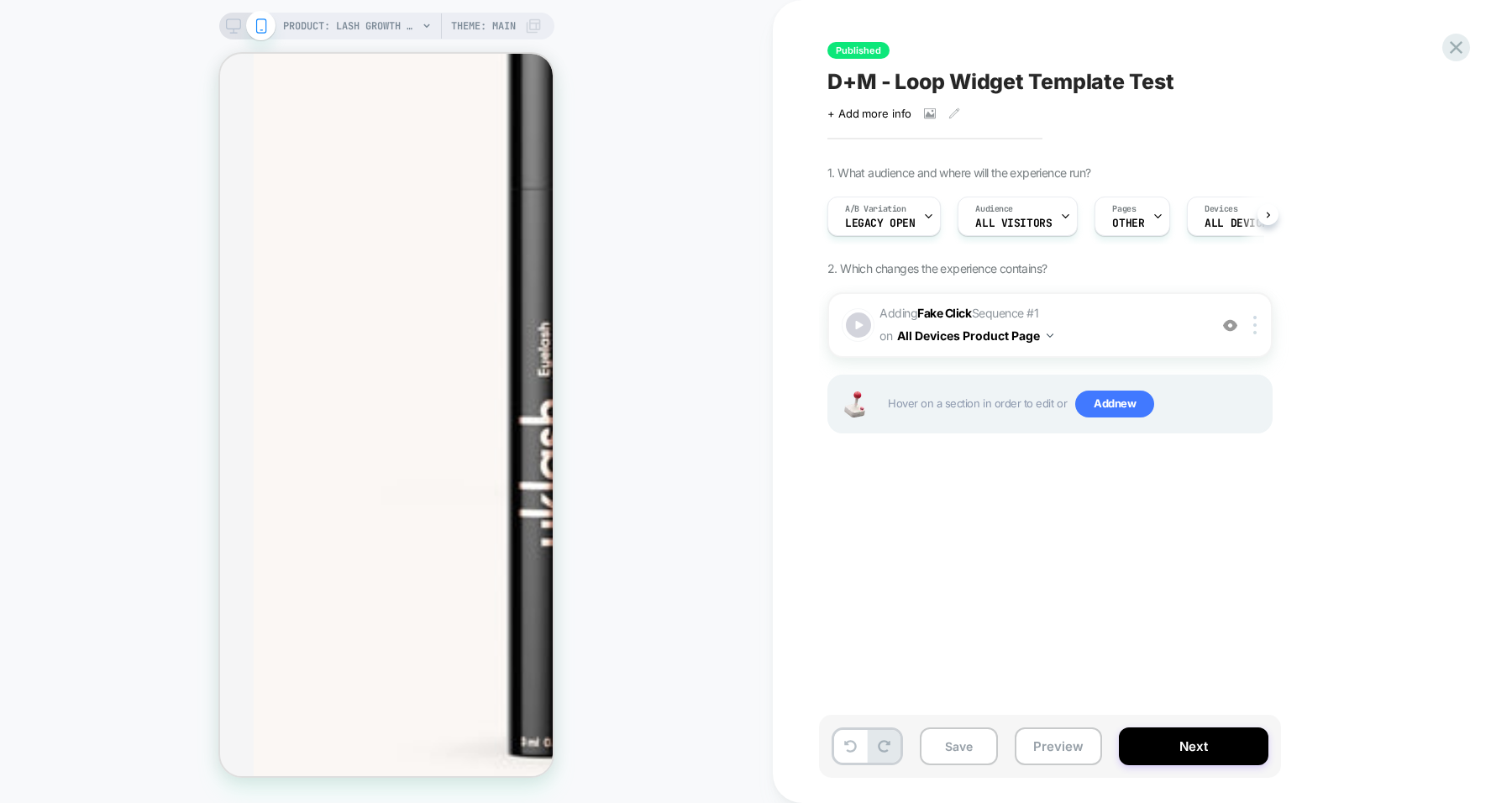
scroll to position [0, 1]
click at [1058, 756] on button "Preview" at bounding box center [1059, 745] width 88 height 38
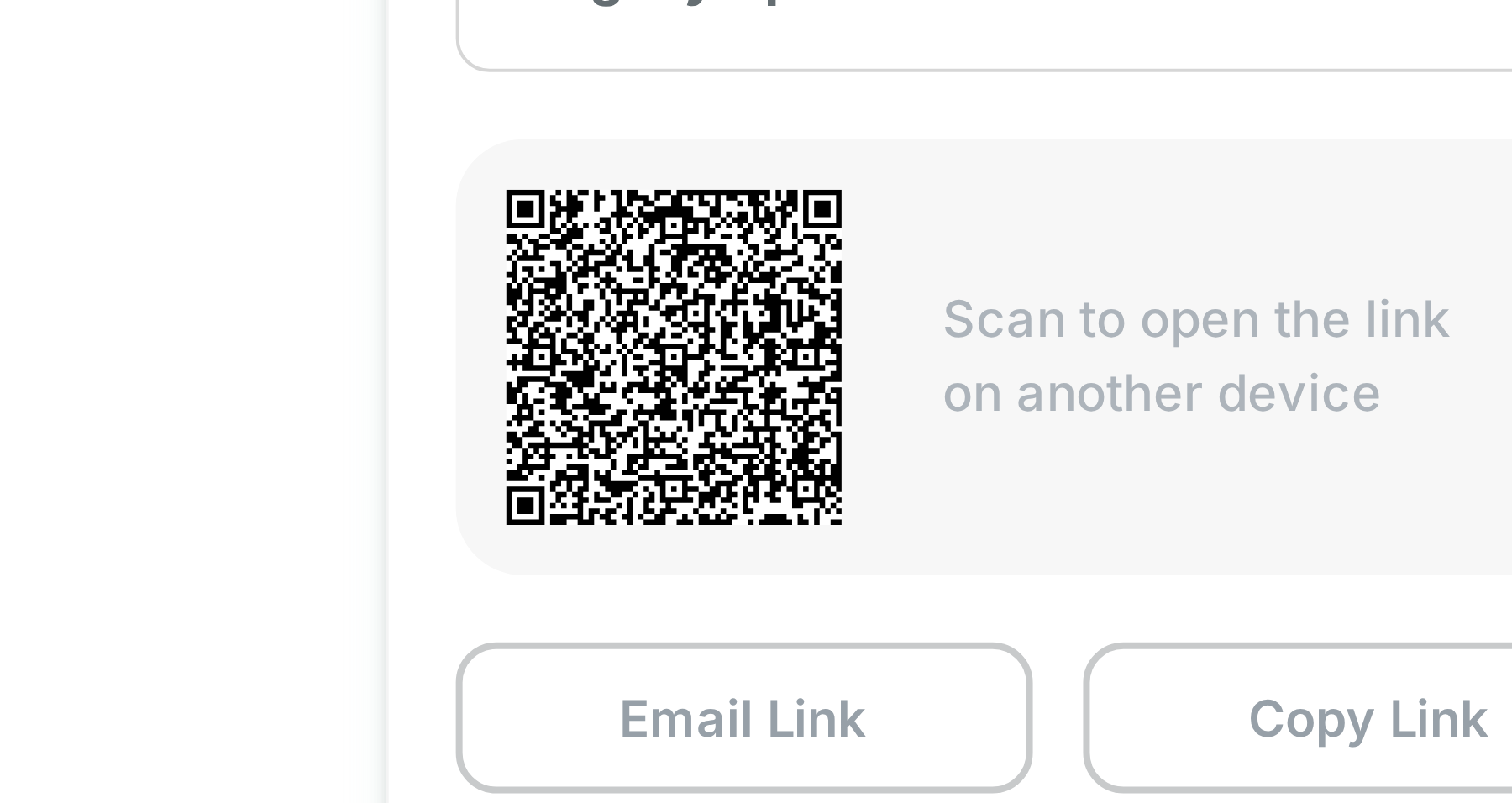
scroll to position [0, 0]
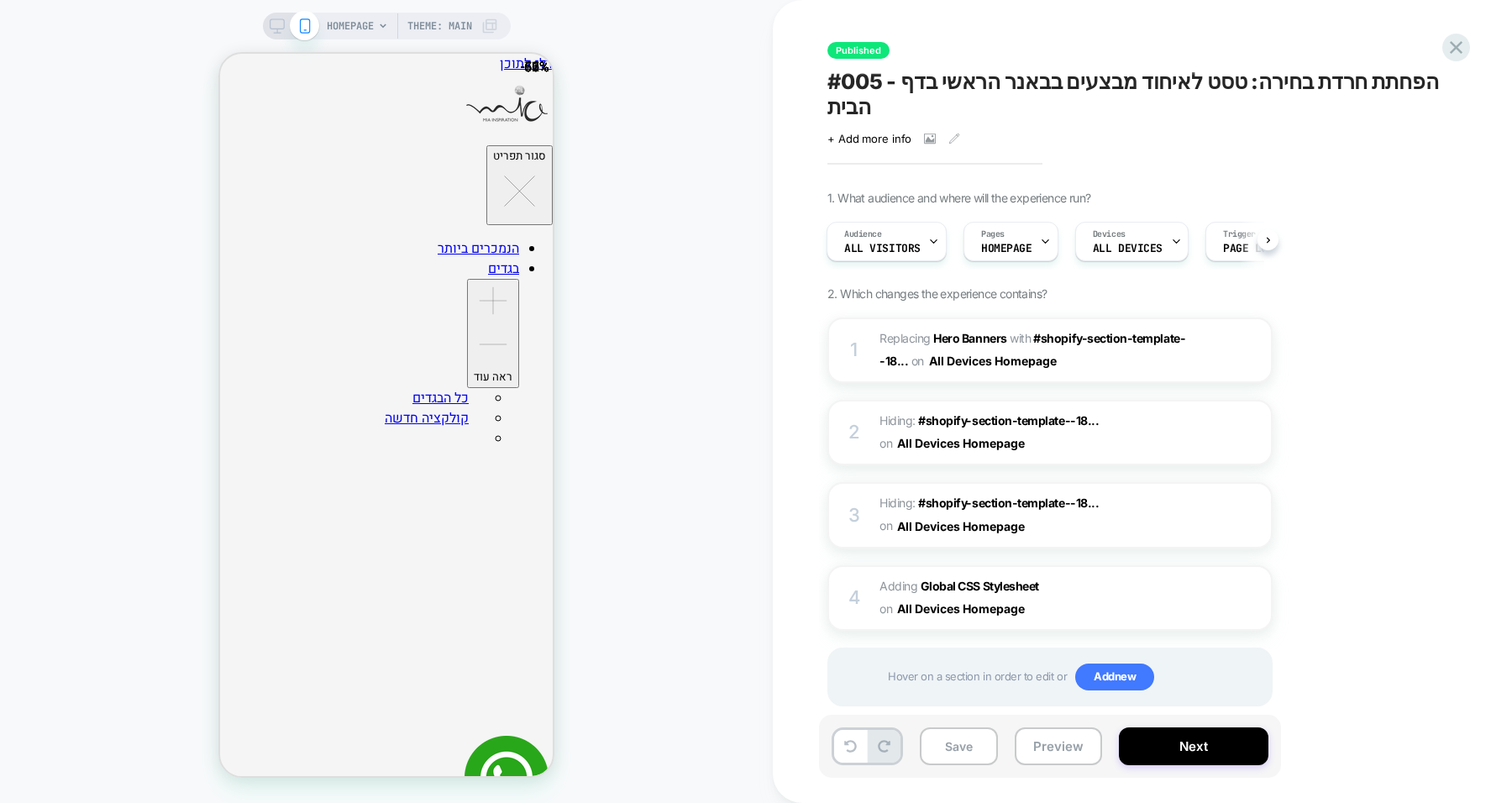
click at [651, 473] on div "HOMEPAGE Theme: MAIN" at bounding box center [387, 401] width 773 height 769
click at [1155, 222] on div "Devices ALL DEVICES" at bounding box center [1127, 241] width 103 height 38
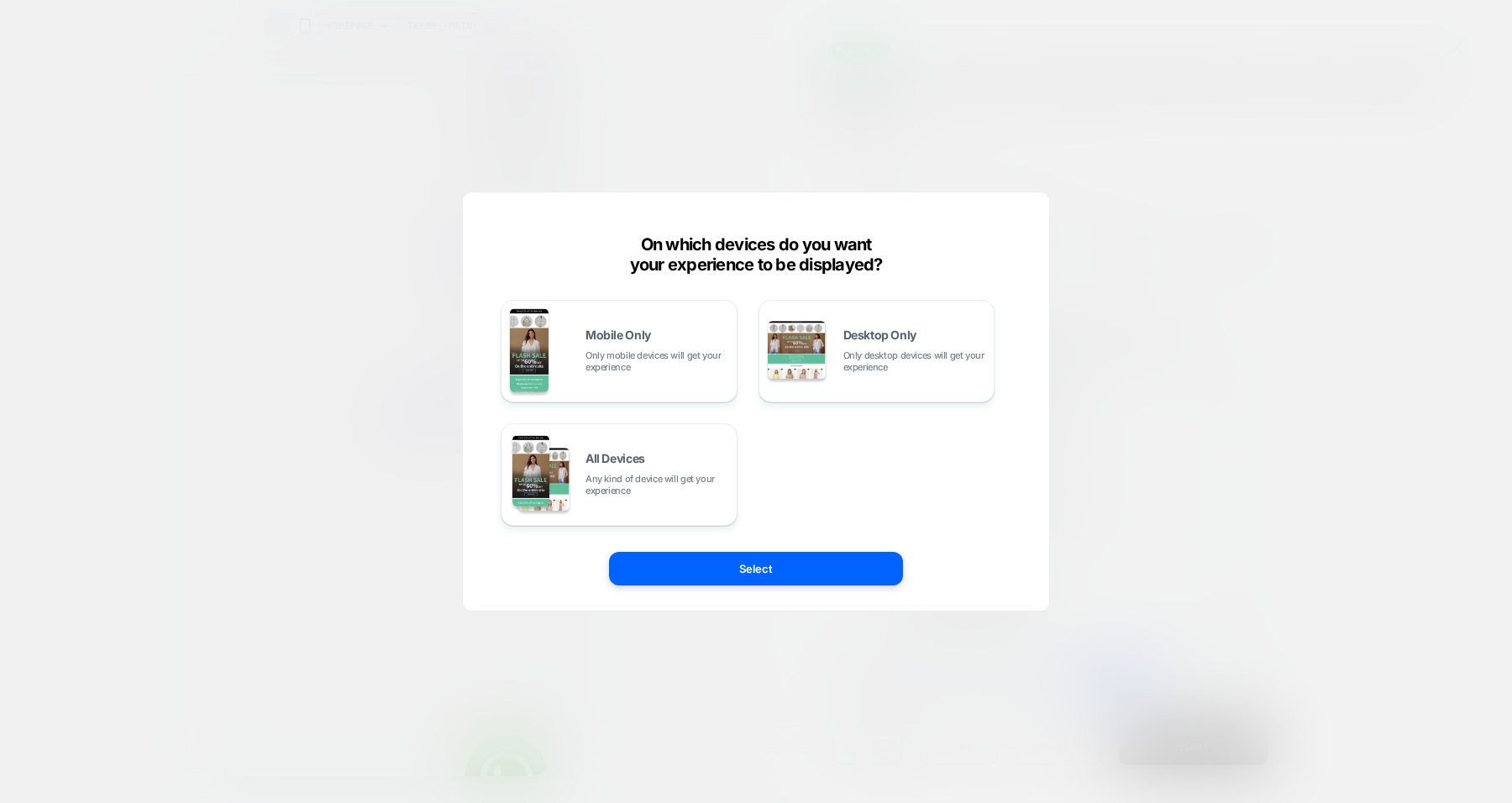
click at [635, 371] on span "Only mobile devices will get your experience" at bounding box center [657, 361] width 143 height 23
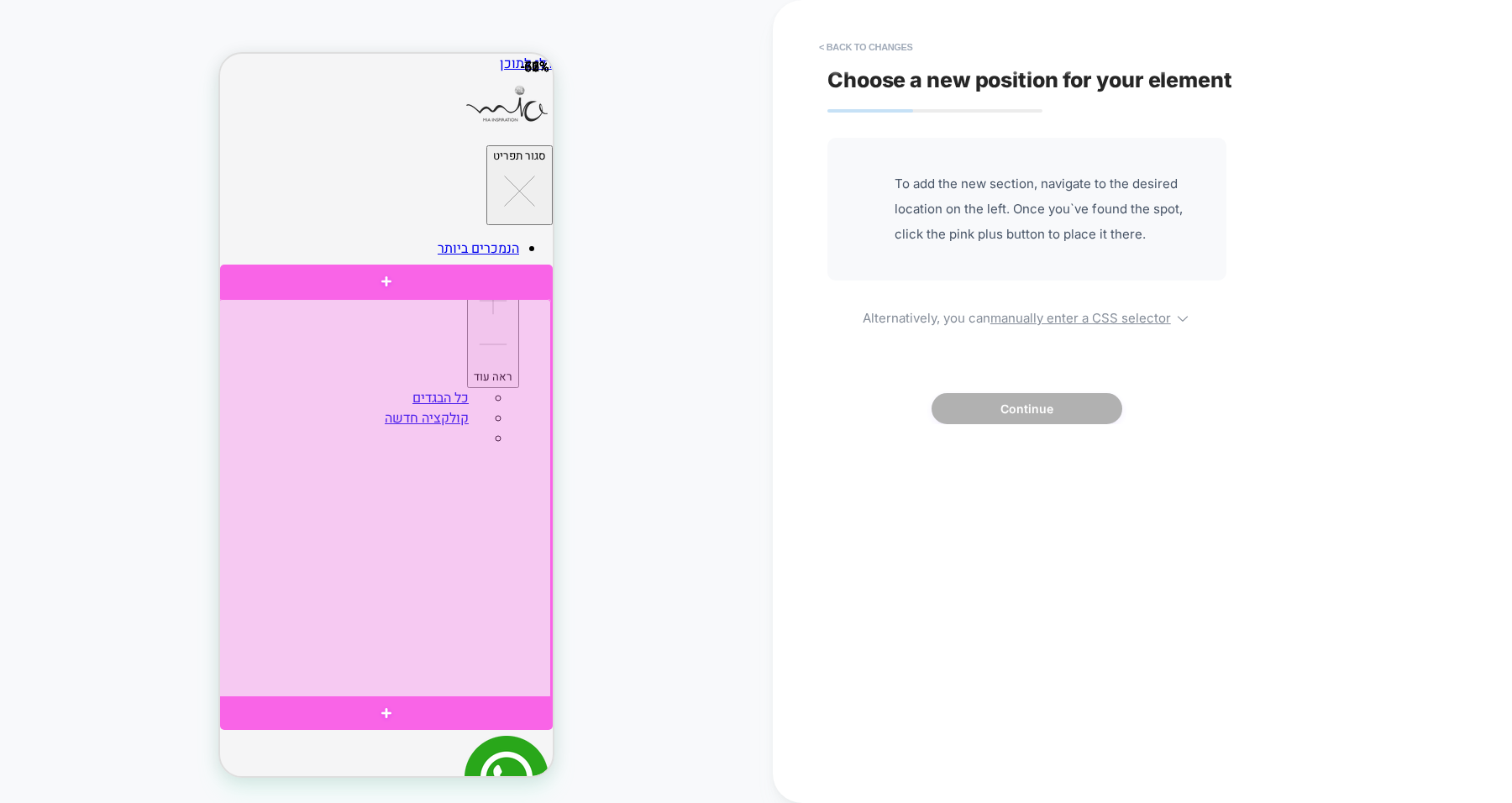
click at [462, 456] on div at bounding box center [385, 498] width 333 height 399
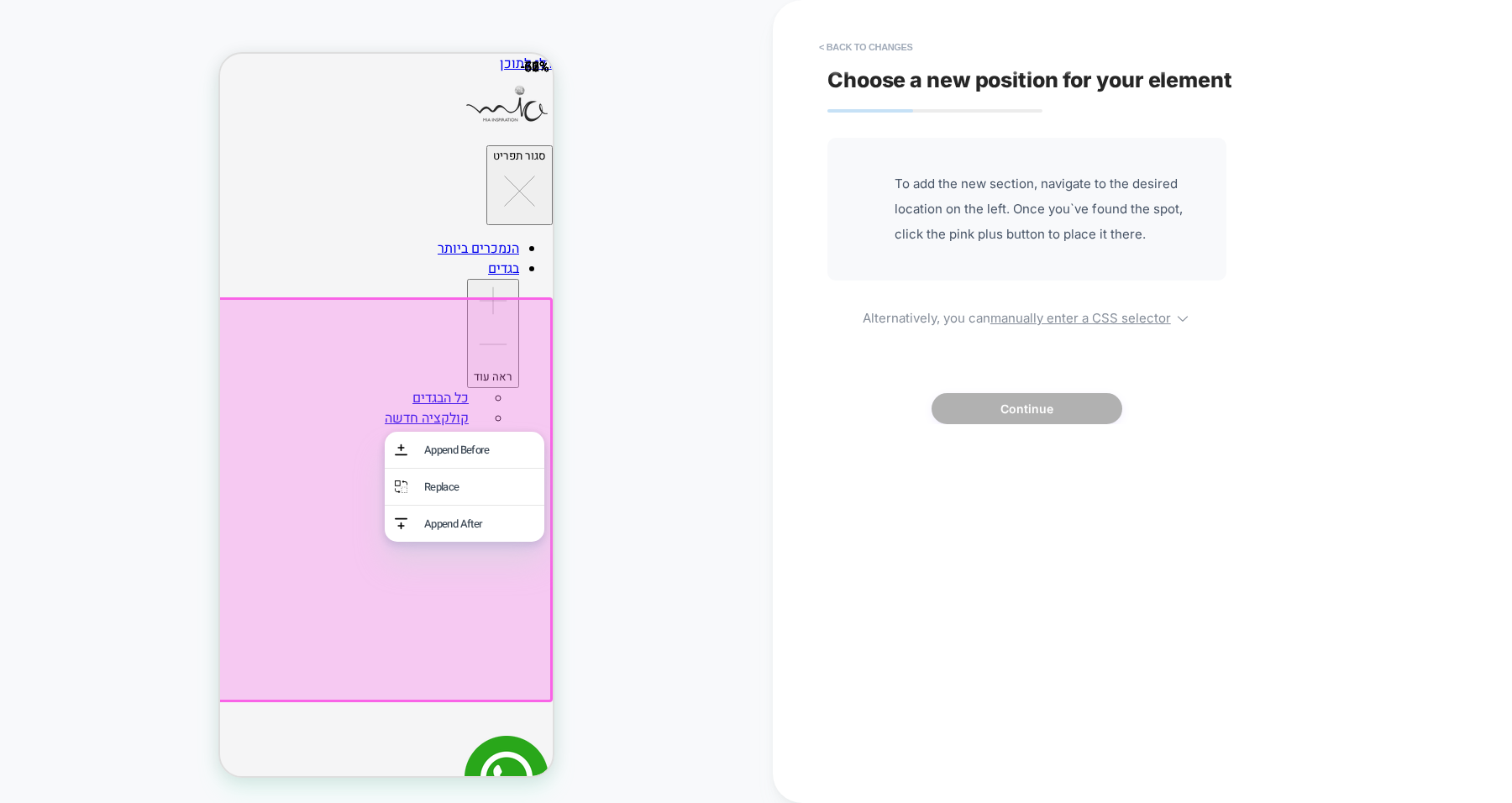
click at [461, 490] on div "Replace" at bounding box center [479, 487] width 110 height 16
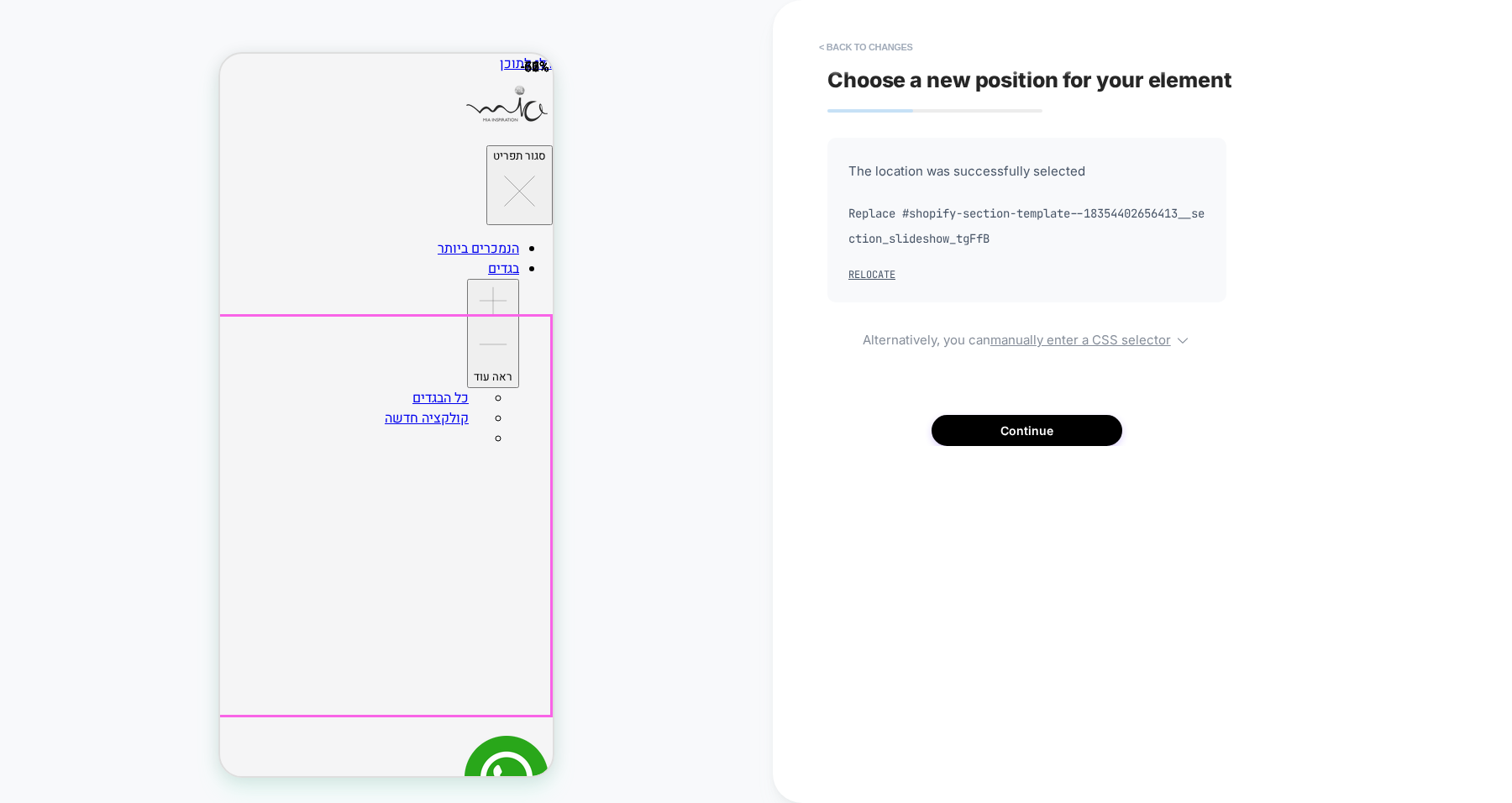
scroll to position [0, 1023]
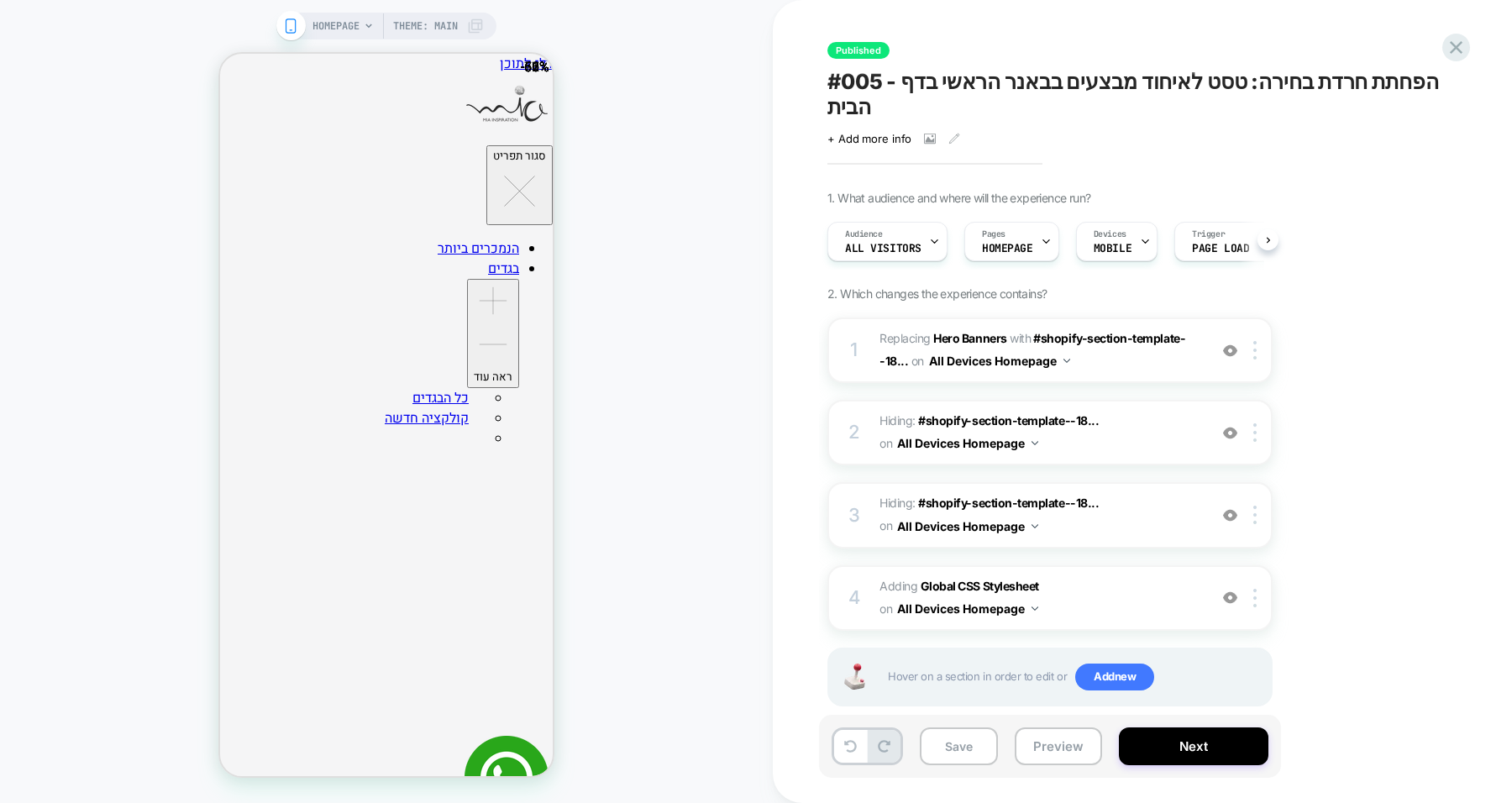
scroll to position [0, 1]
click at [1259, 423] on div at bounding box center [1258, 432] width 27 height 19
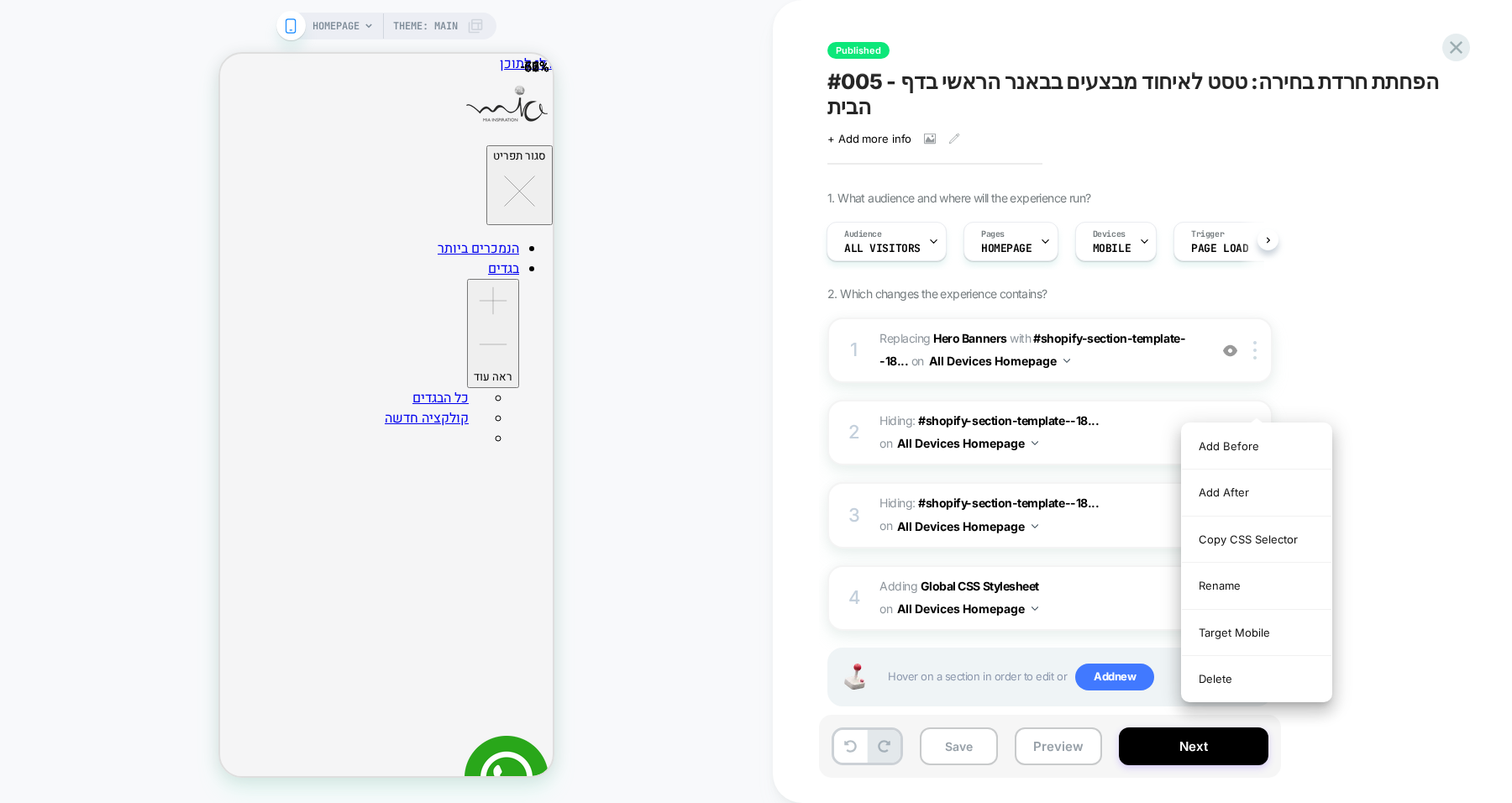
click at [1240, 675] on div "Delete" at bounding box center [1256, 678] width 149 height 45
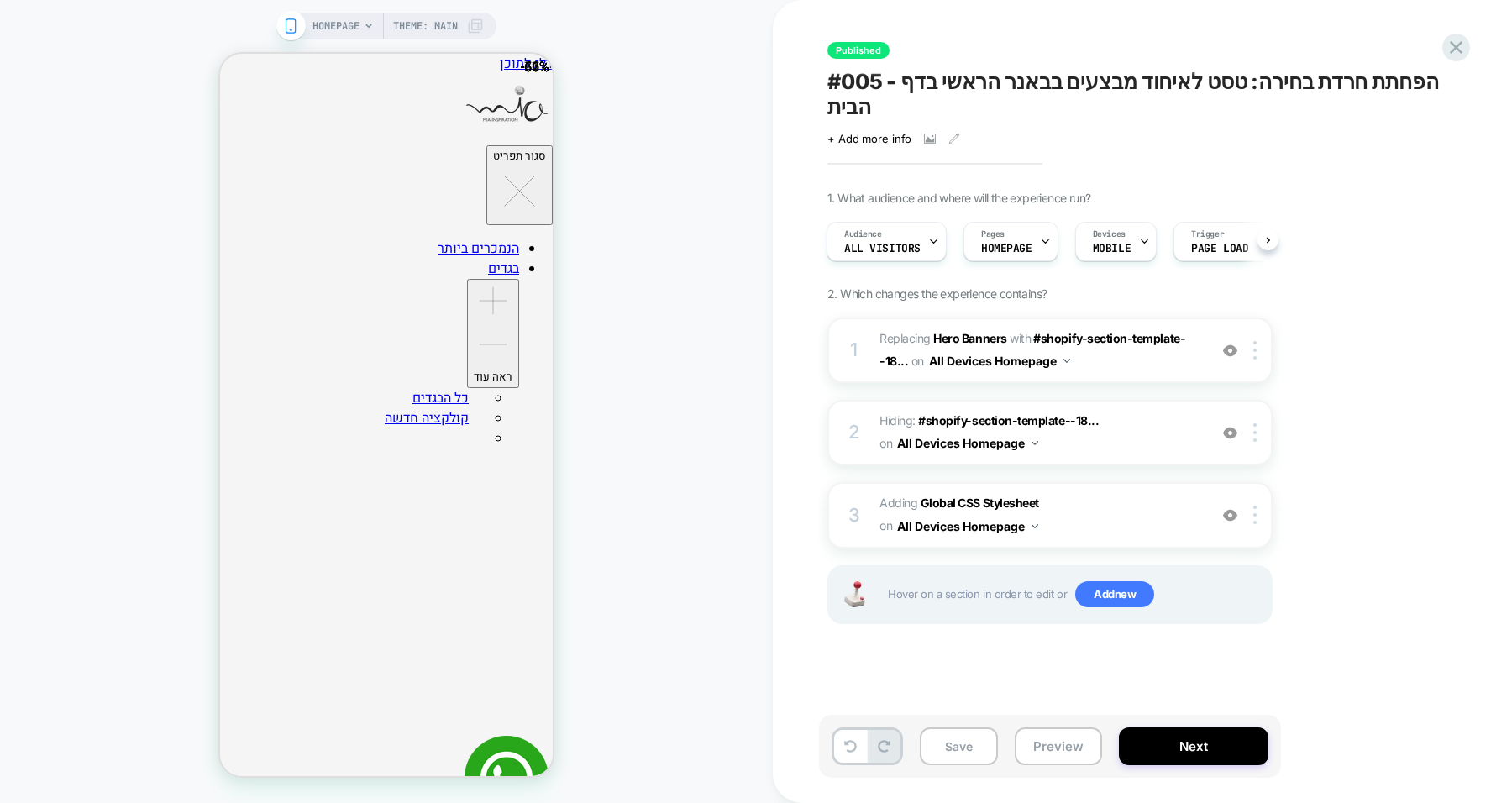
scroll to position [0, 1023]
click at [1260, 423] on div at bounding box center [1258, 432] width 27 height 19
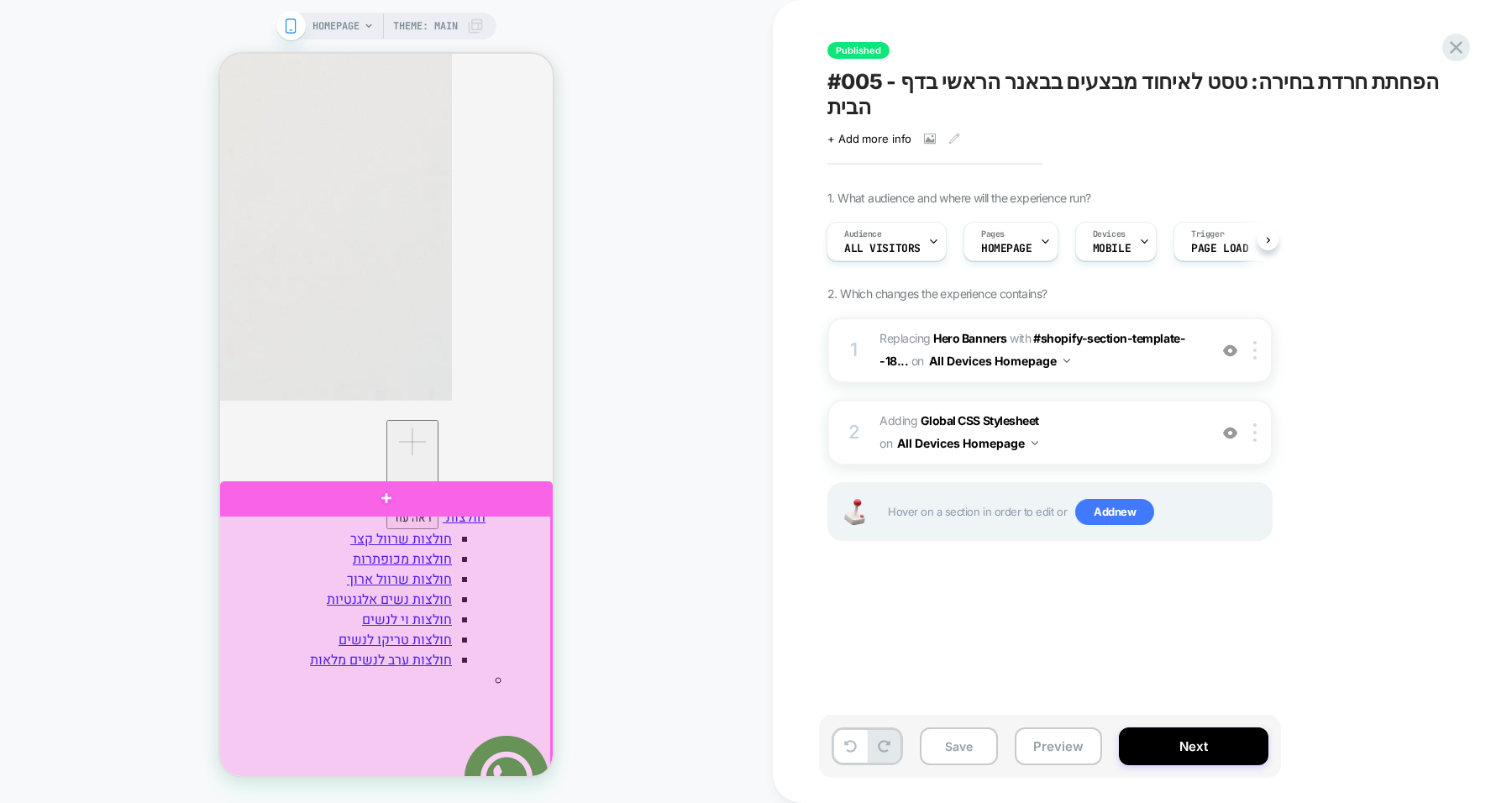
scroll to position [1963, 0]
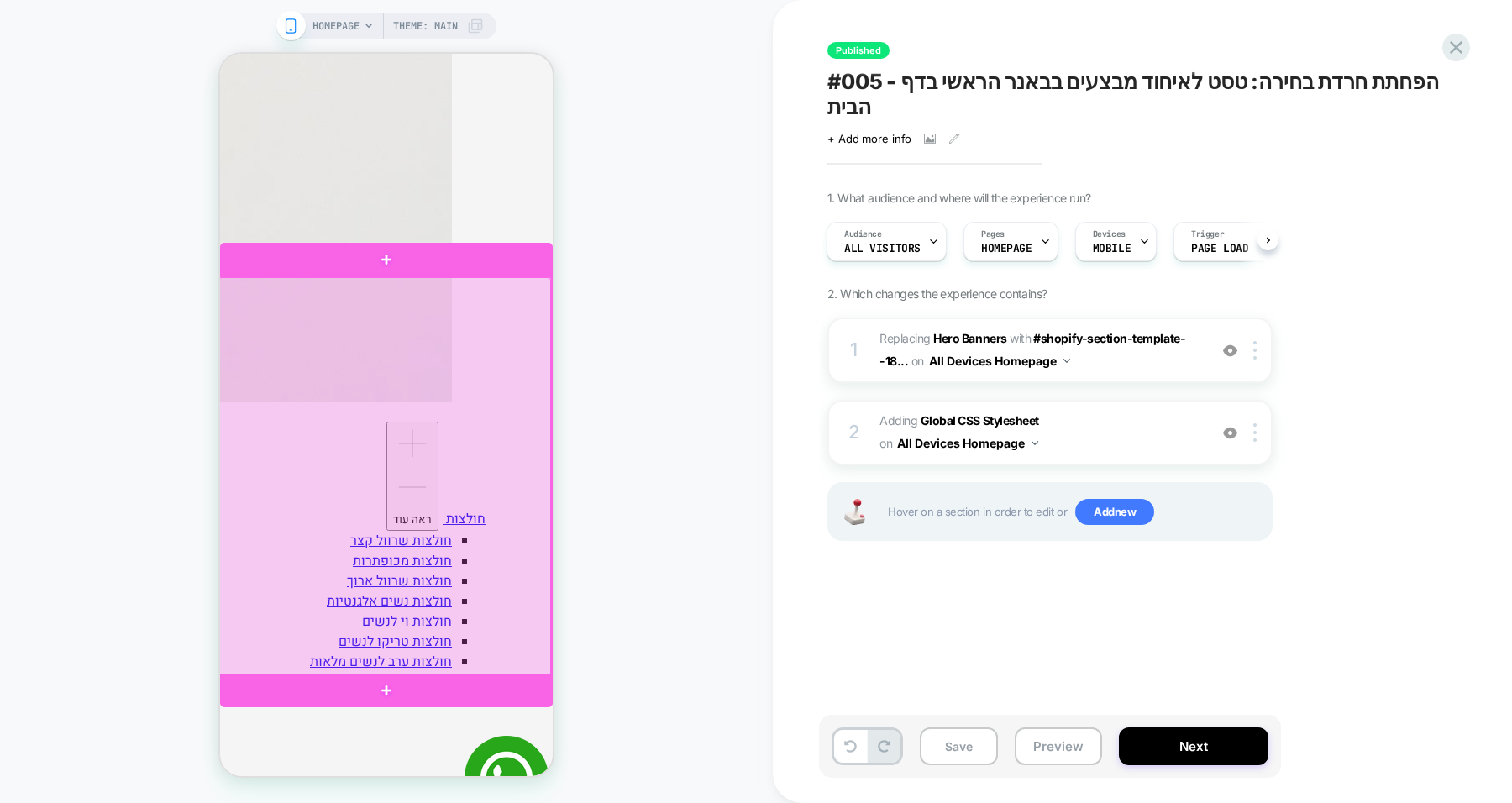
click at [449, 397] on div at bounding box center [385, 476] width 333 height 399
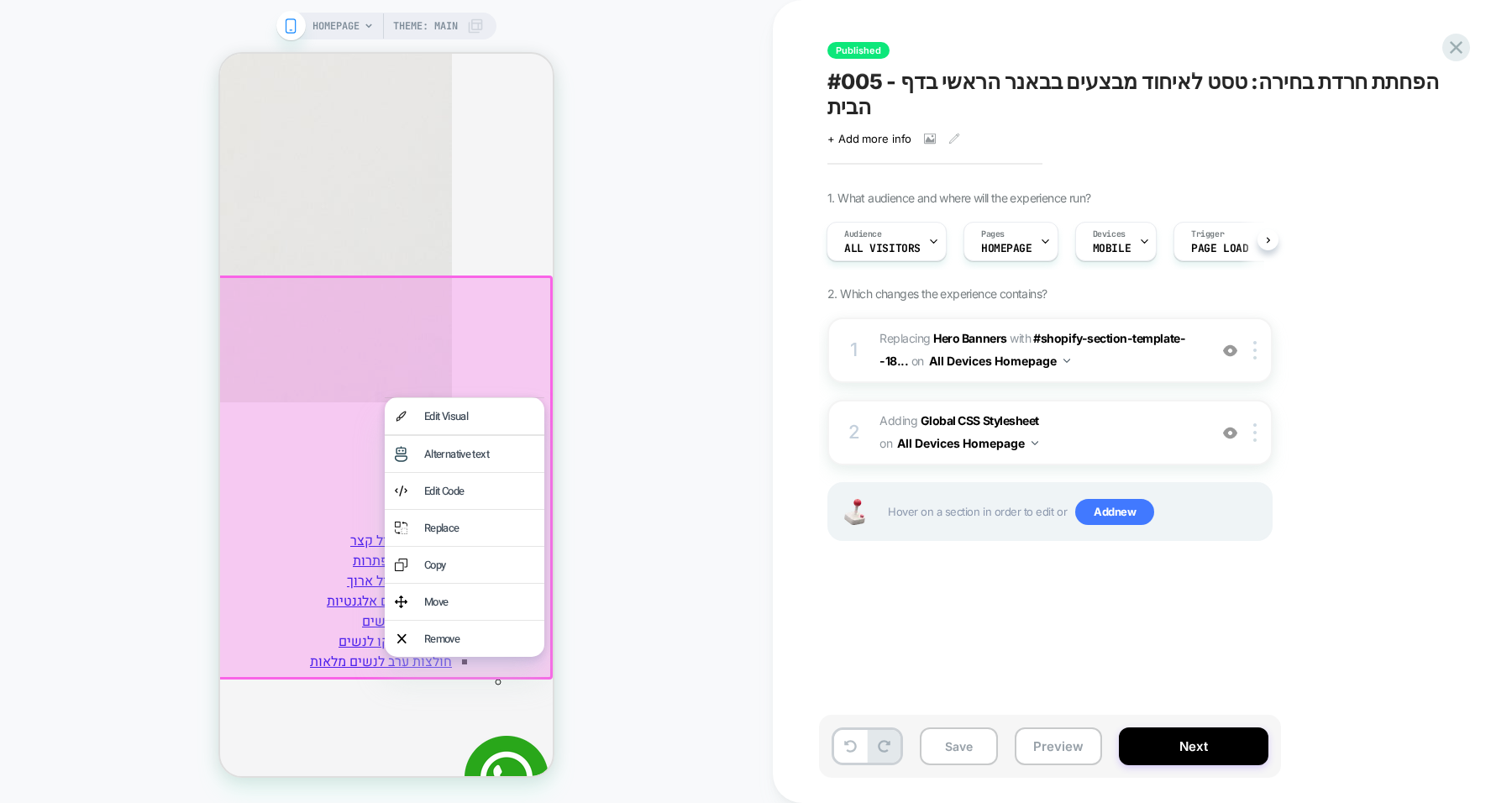
scroll to position [0, 1366]
click at [485, 641] on div "Remove" at bounding box center [479, 638] width 110 height 16
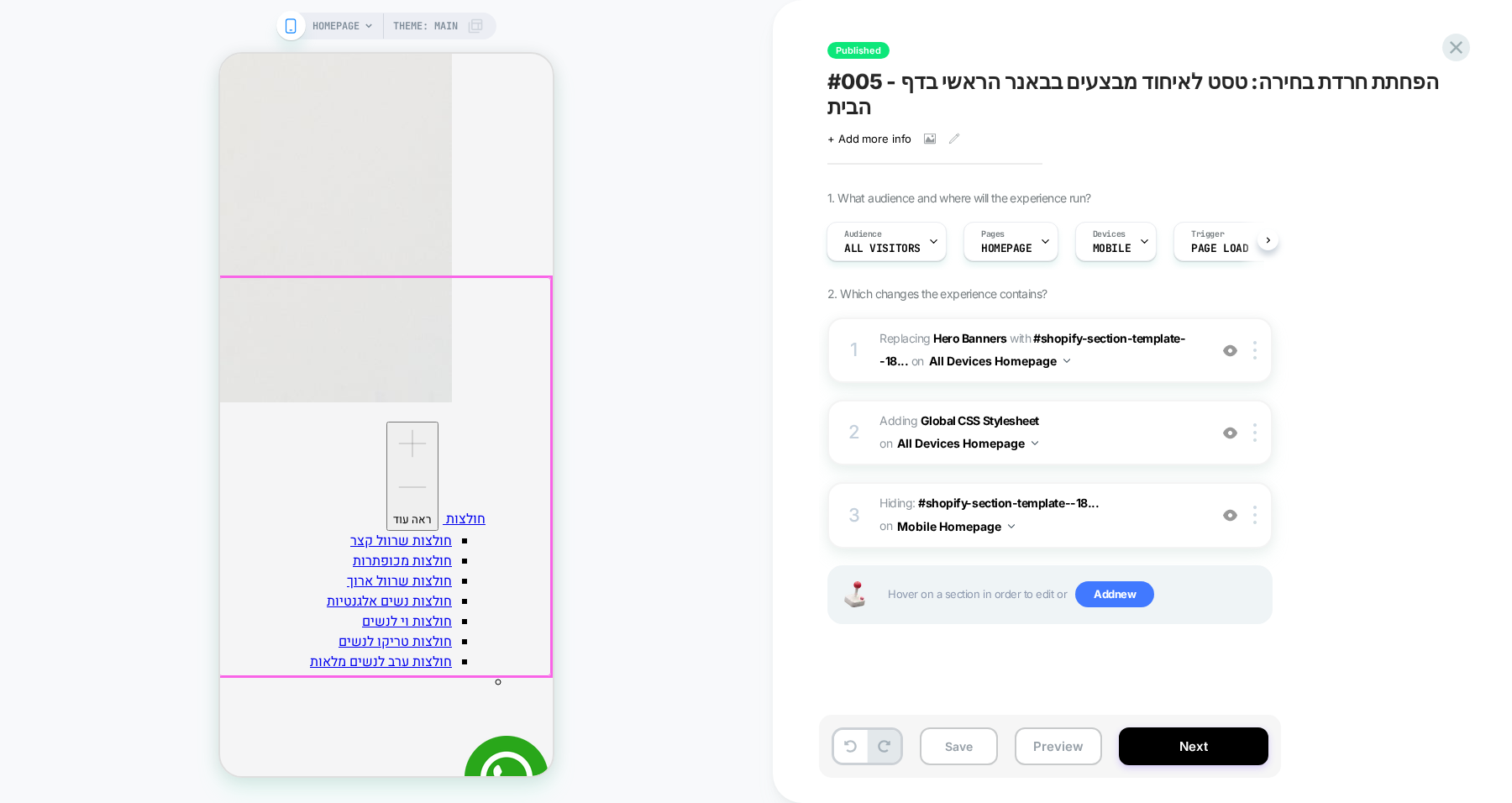
scroll to position [0, 1023]
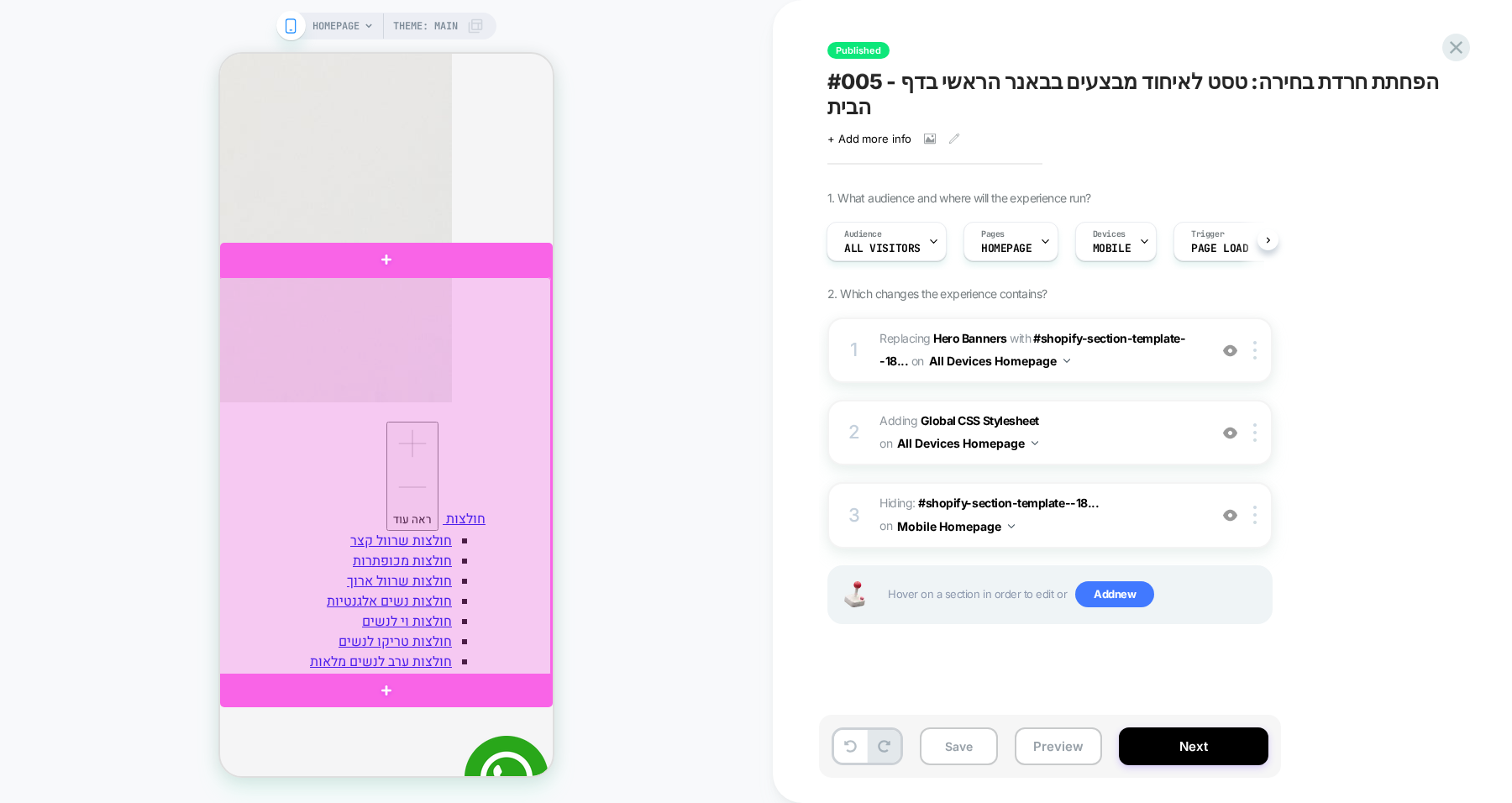
click at [477, 506] on div at bounding box center [385, 476] width 333 height 399
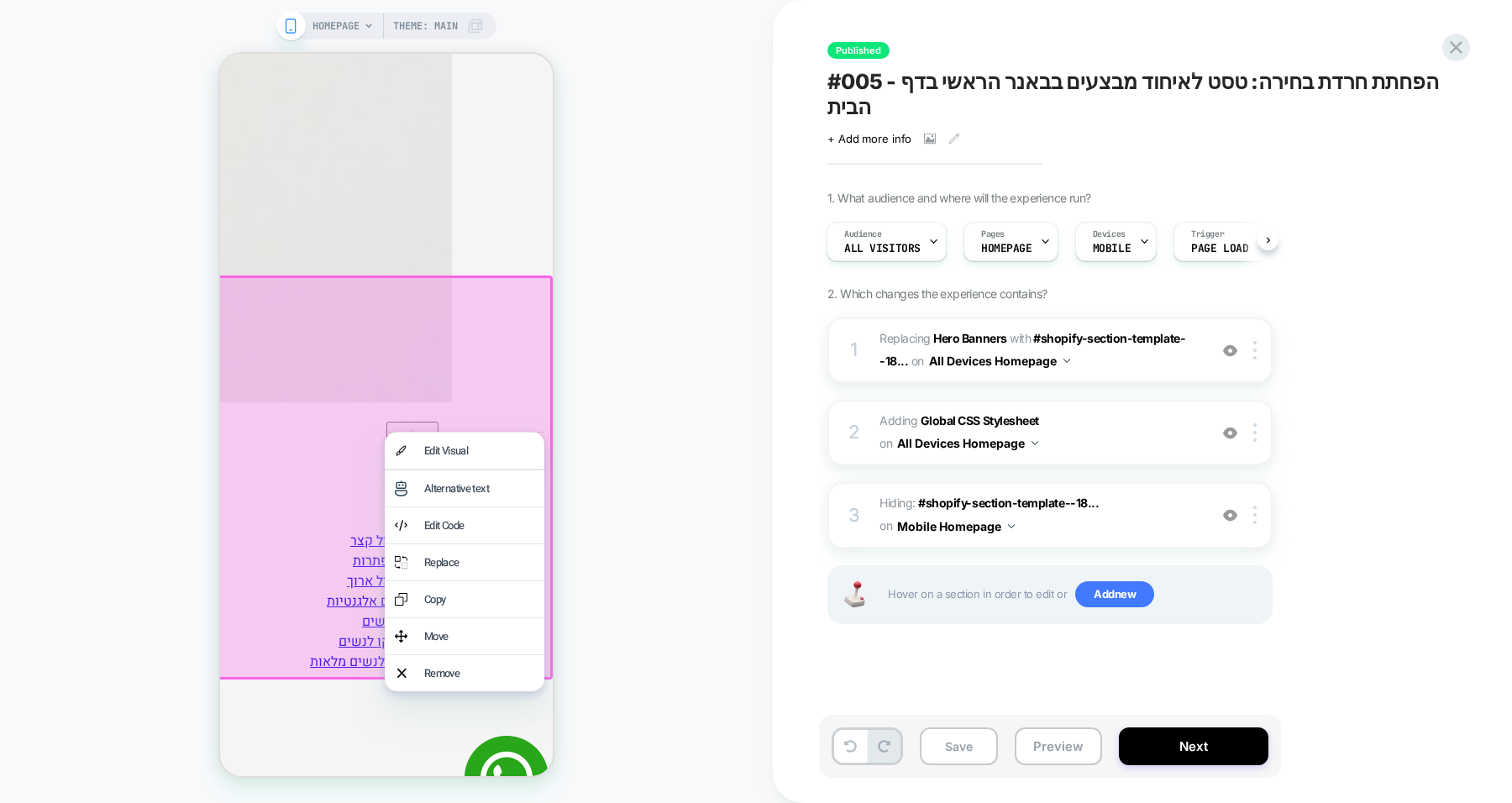
click at [452, 679] on div "Remove" at bounding box center [479, 673] width 110 height 16
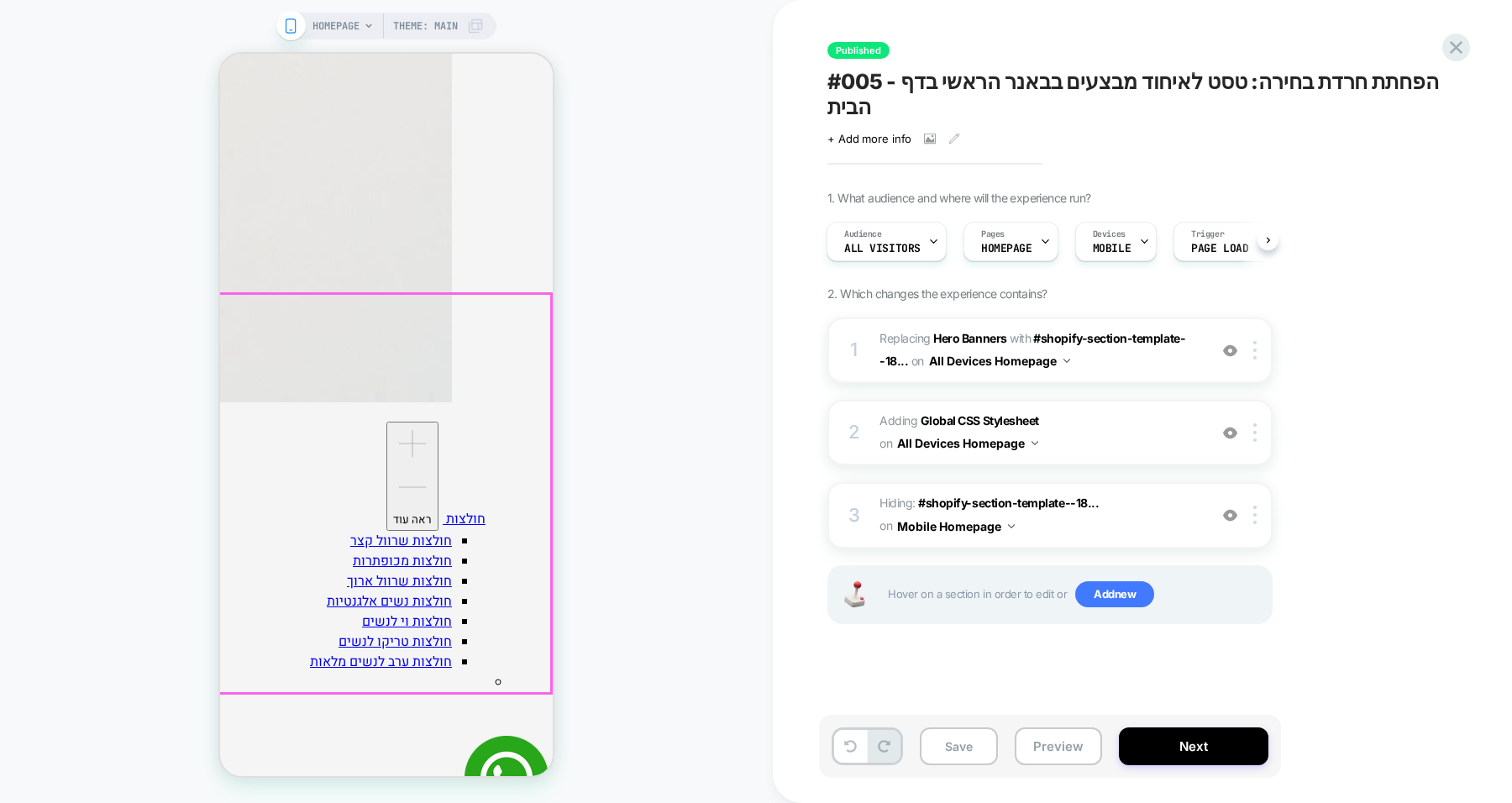
scroll to position [0, 1366]
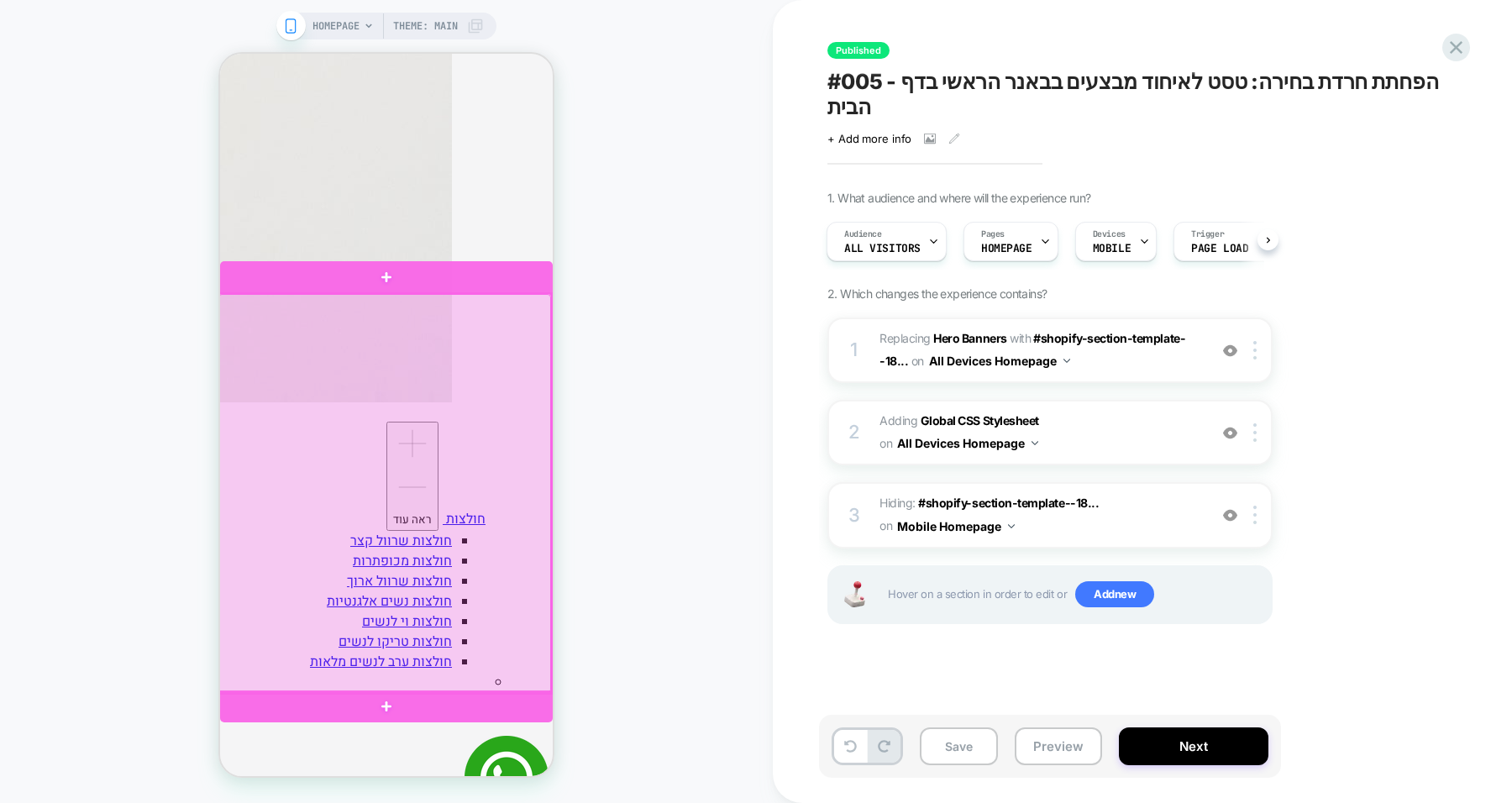
click at [458, 502] on div at bounding box center [385, 493] width 333 height 399
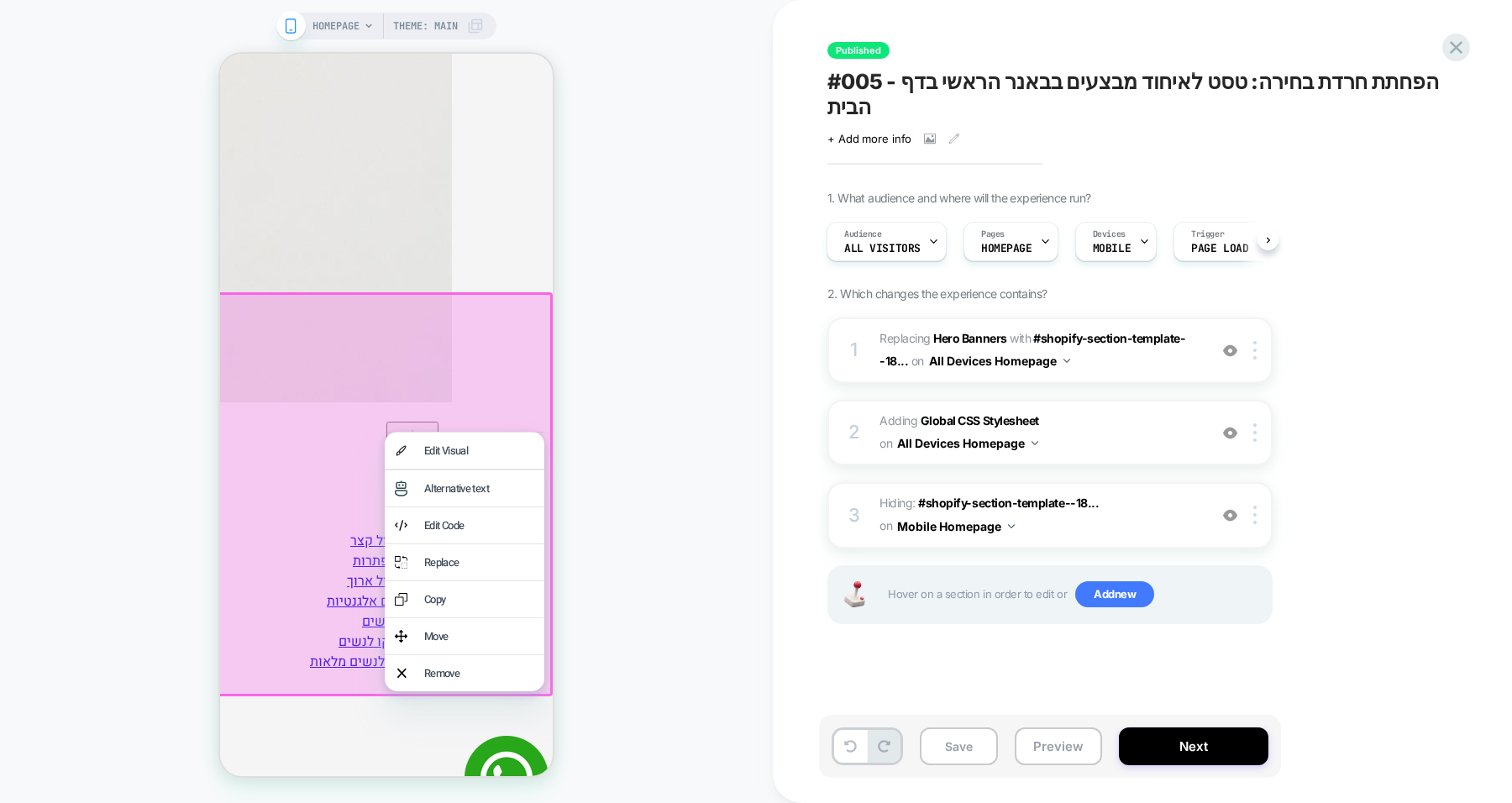
click at [465, 681] on div "Remove" at bounding box center [479, 673] width 110 height 16
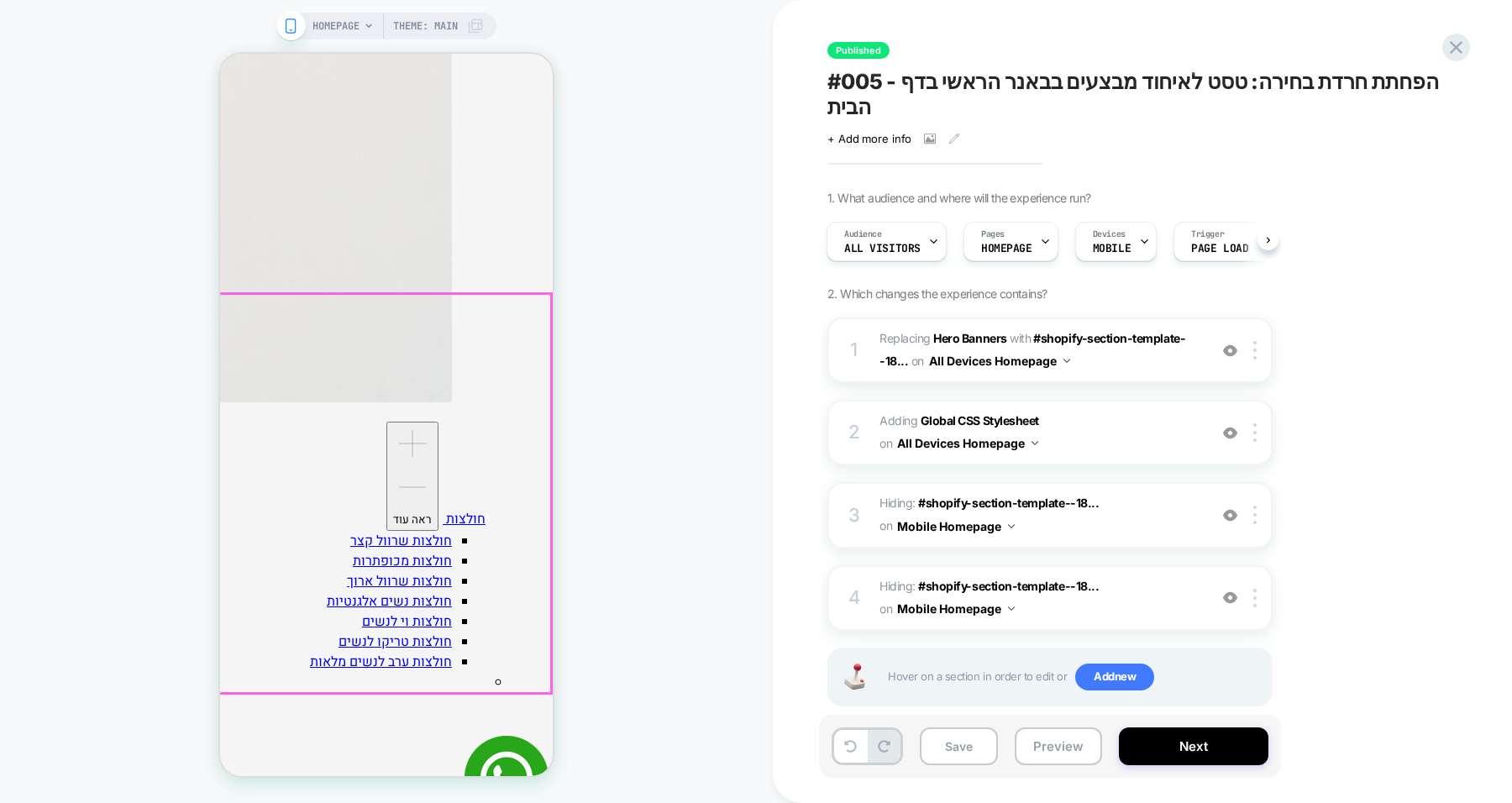
scroll to position [0, 1023]
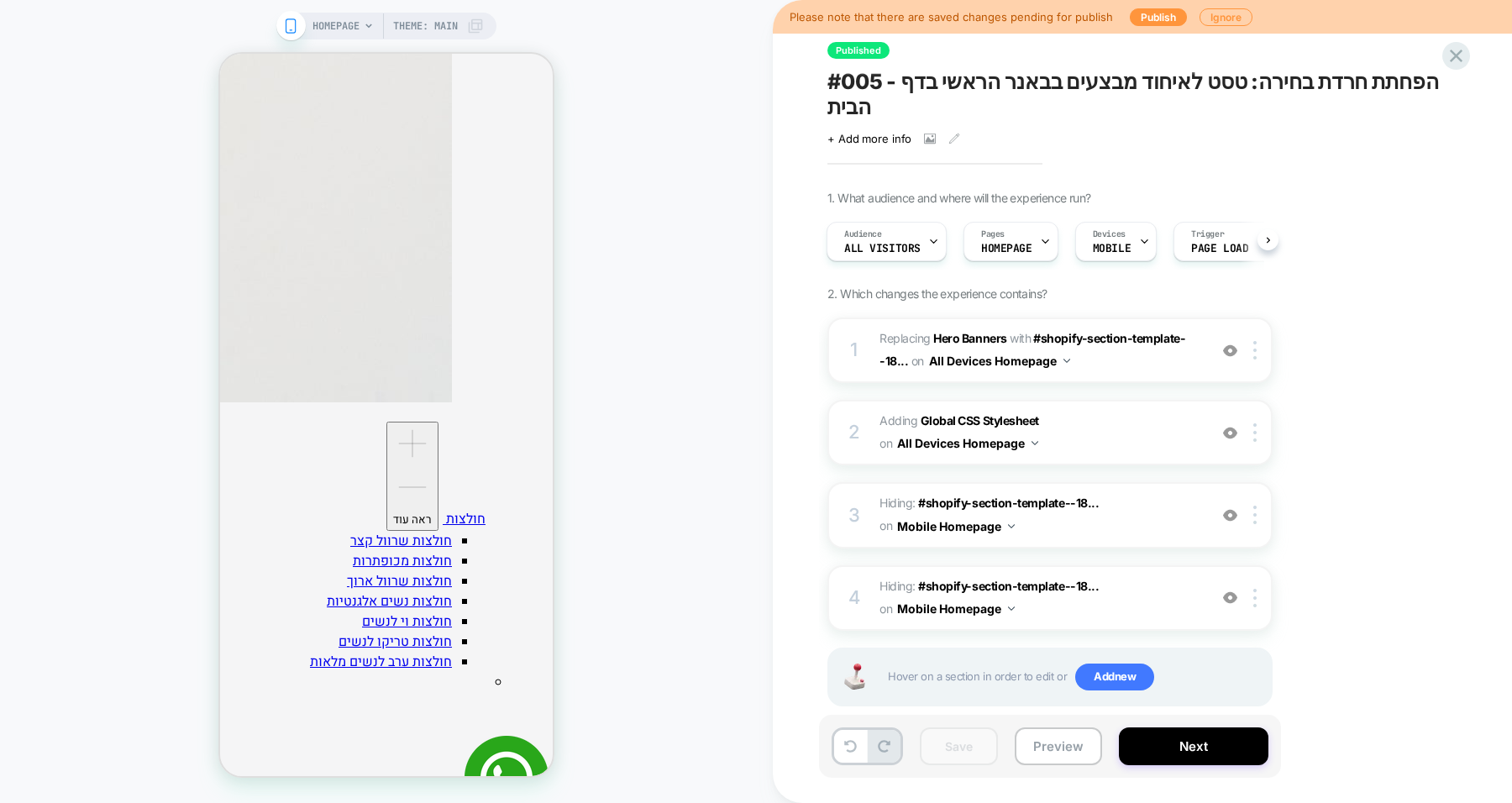
scroll to position [0, 1706]
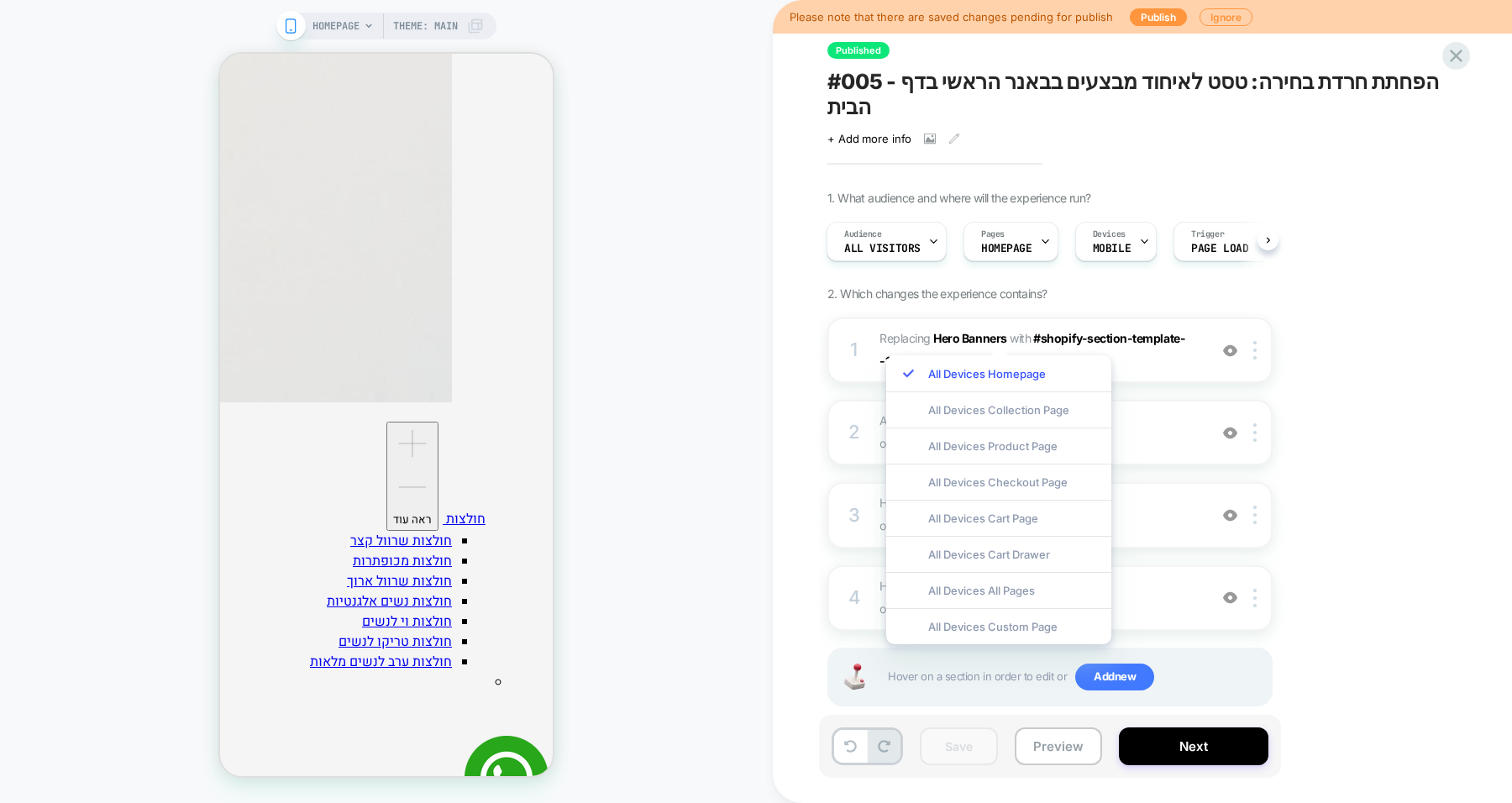
scroll to position [0, 393]
click at [1251, 341] on div at bounding box center [1258, 349] width 27 height 19
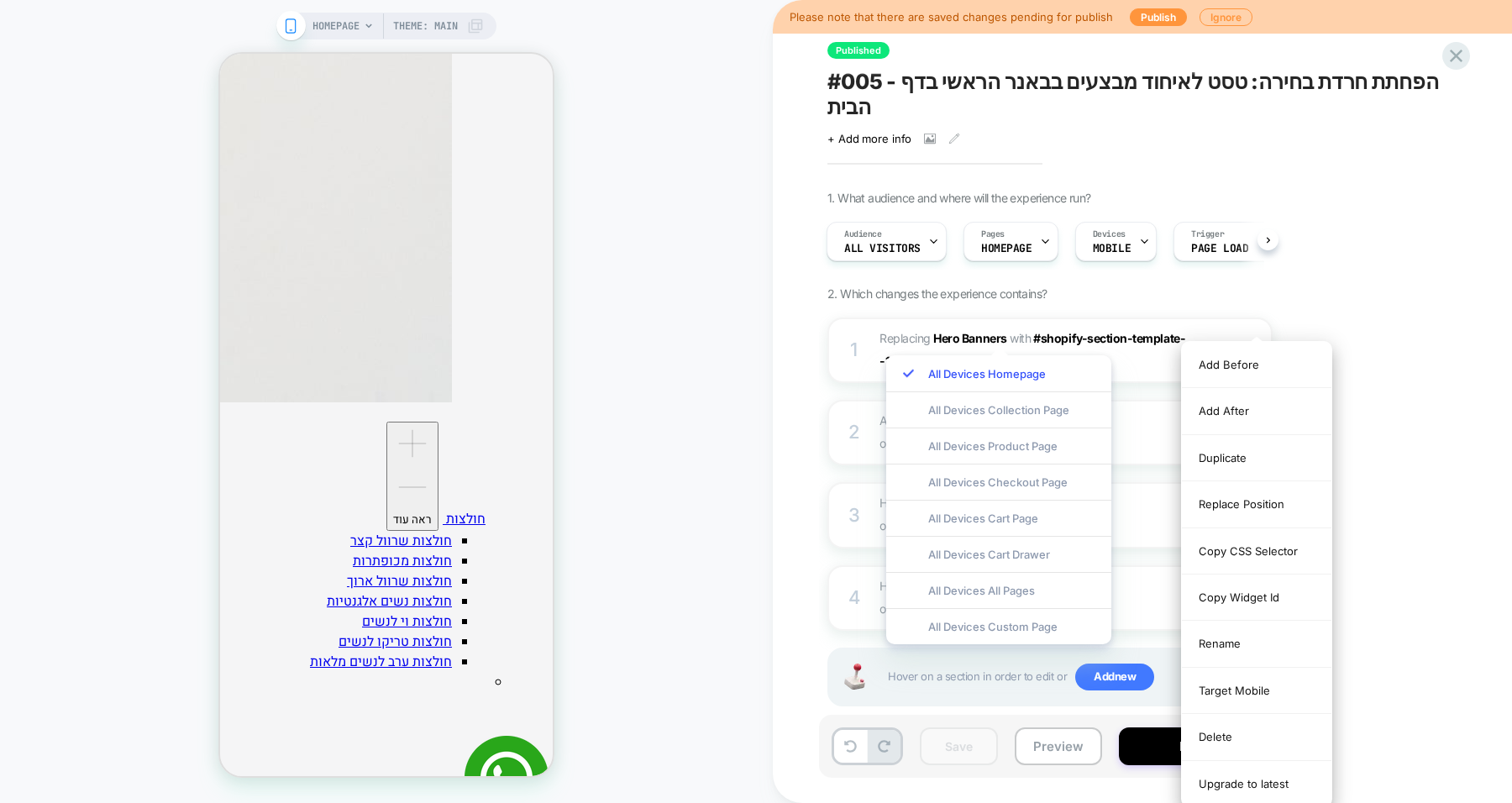
scroll to position [0, 2047]
click at [1251, 687] on div "Target Mobile" at bounding box center [1256, 690] width 149 height 46
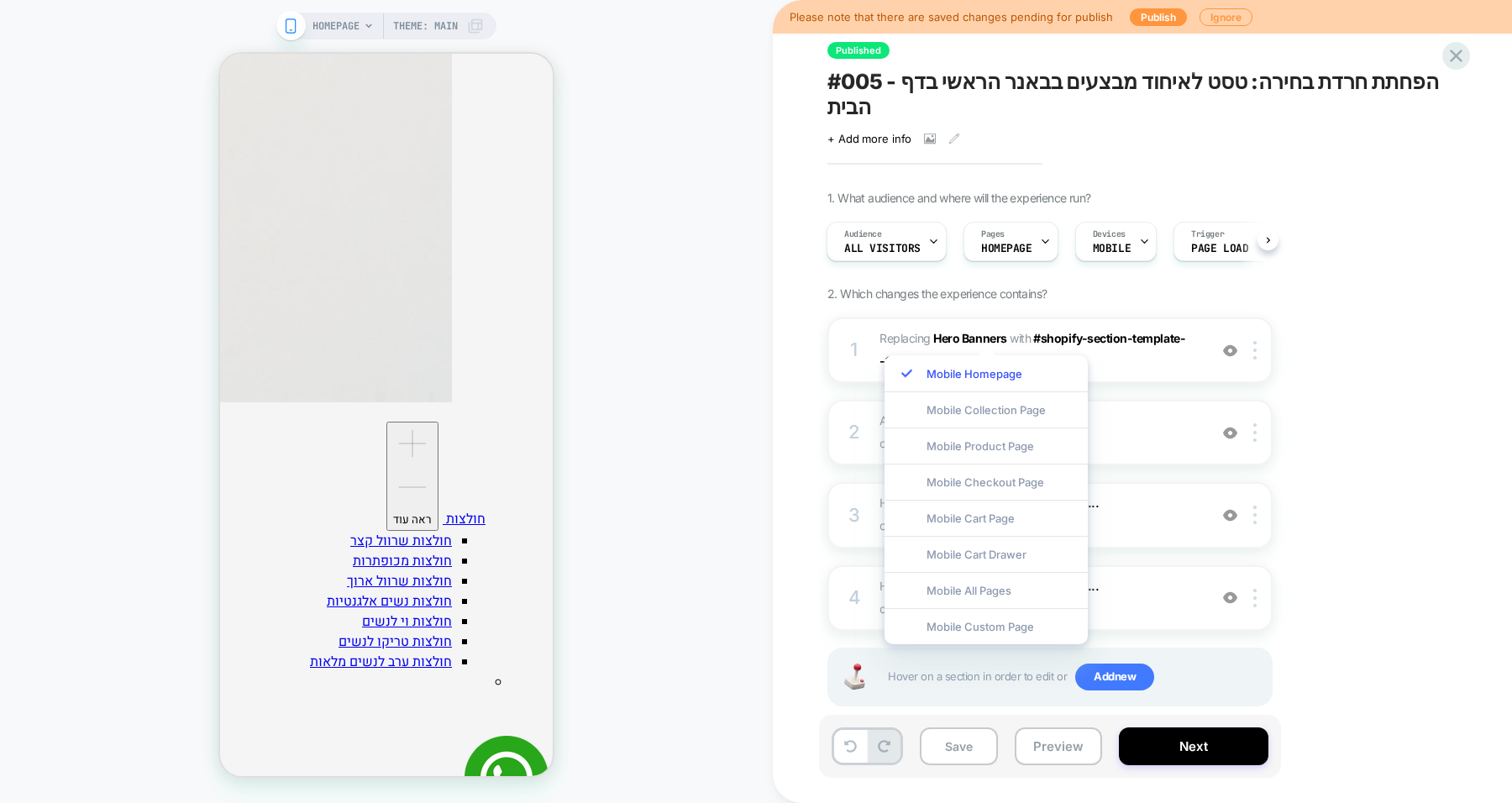
scroll to position [0, 1023]
click at [1368, 364] on div "1. What audience and where will the experience run? Audience All Visitors Pages…" at bounding box center [1134, 468] width 613 height 557
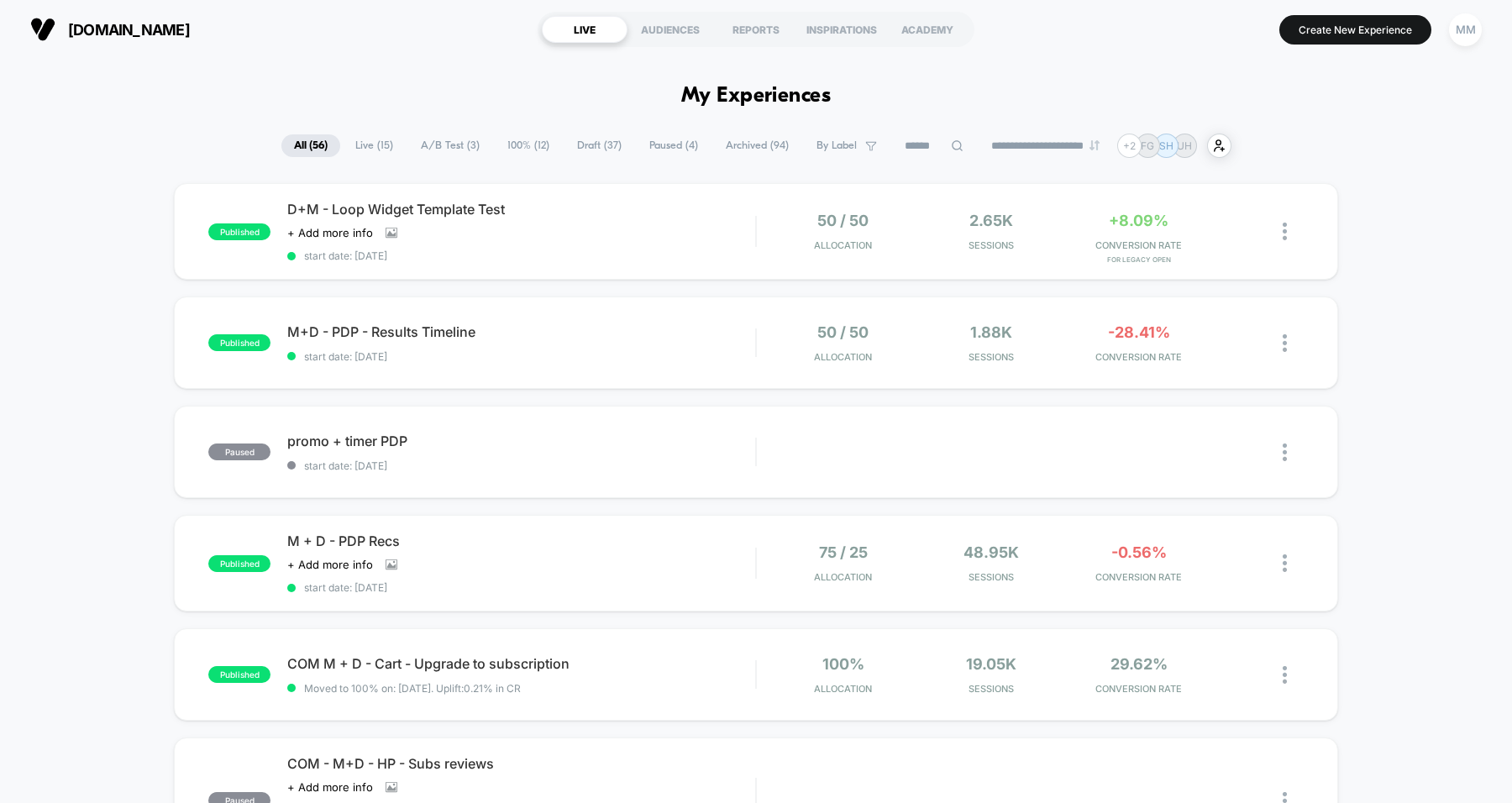
click at [1329, 23] on button "Create New Experience" at bounding box center [1356, 29] width 152 height 29
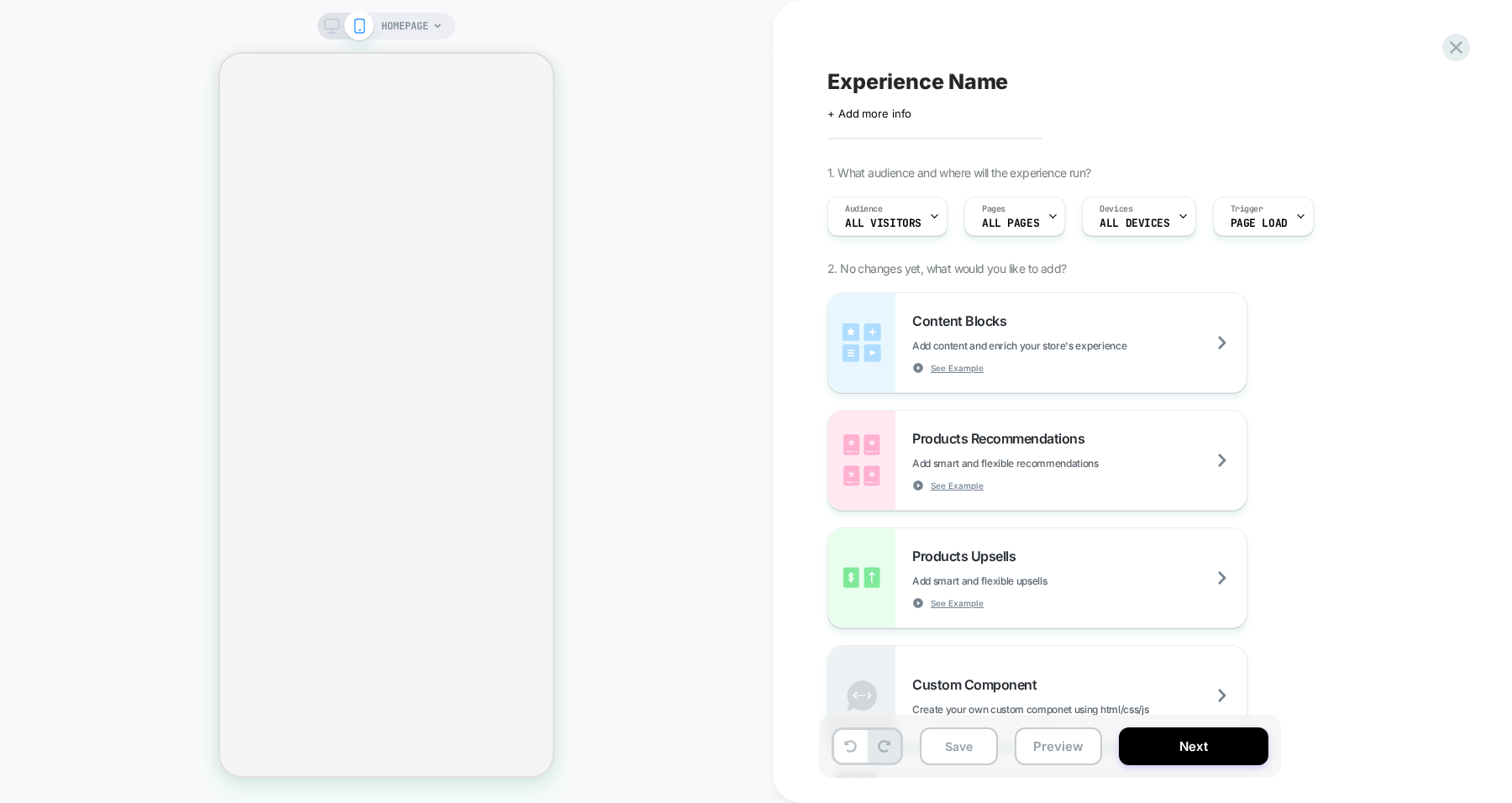
click at [990, 88] on span "Experience Name" at bounding box center [918, 82] width 181 height 25
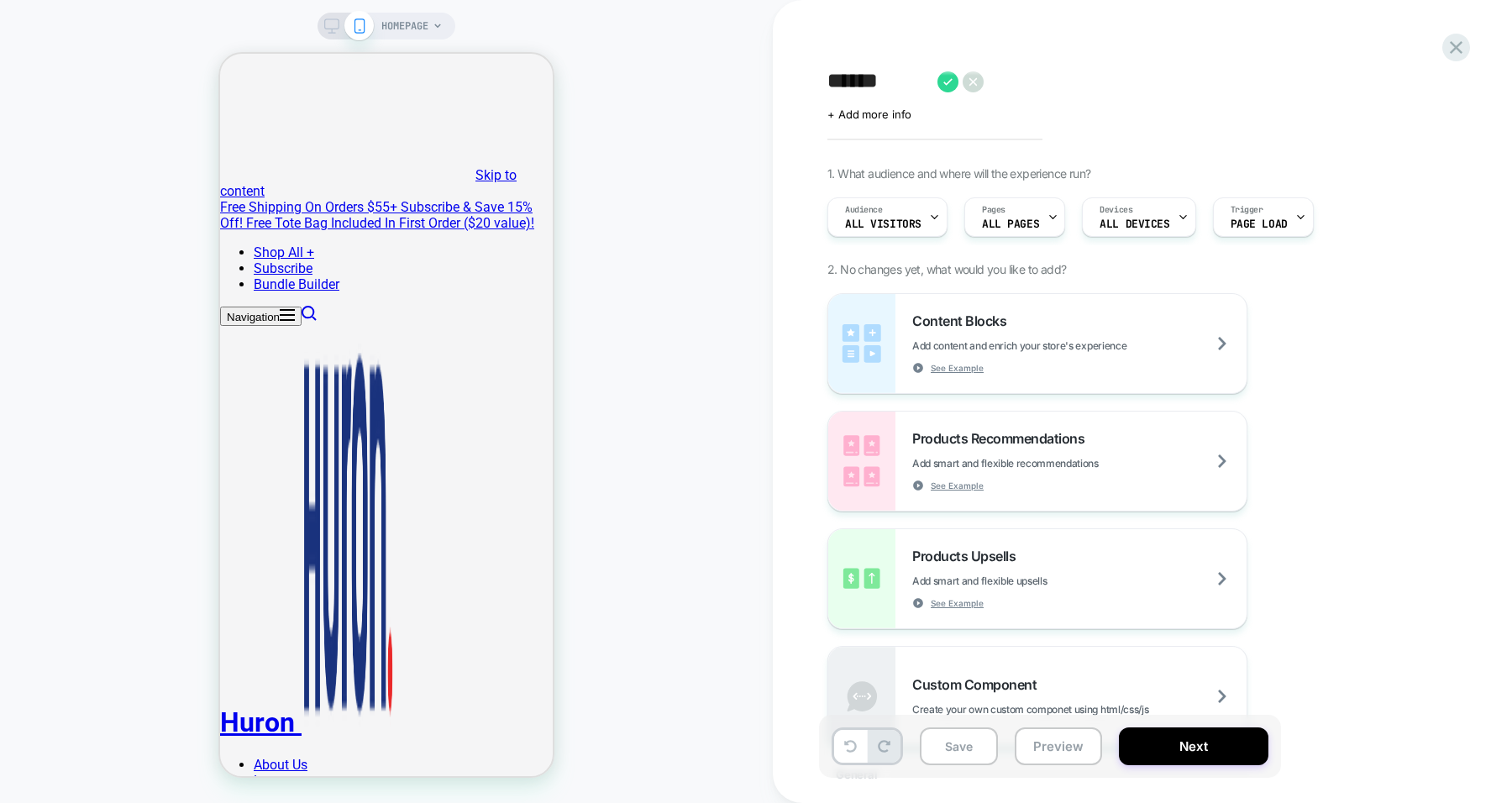
click at [900, 78] on textarea "******" at bounding box center [879, 82] width 102 height 26
type textarea "**********"
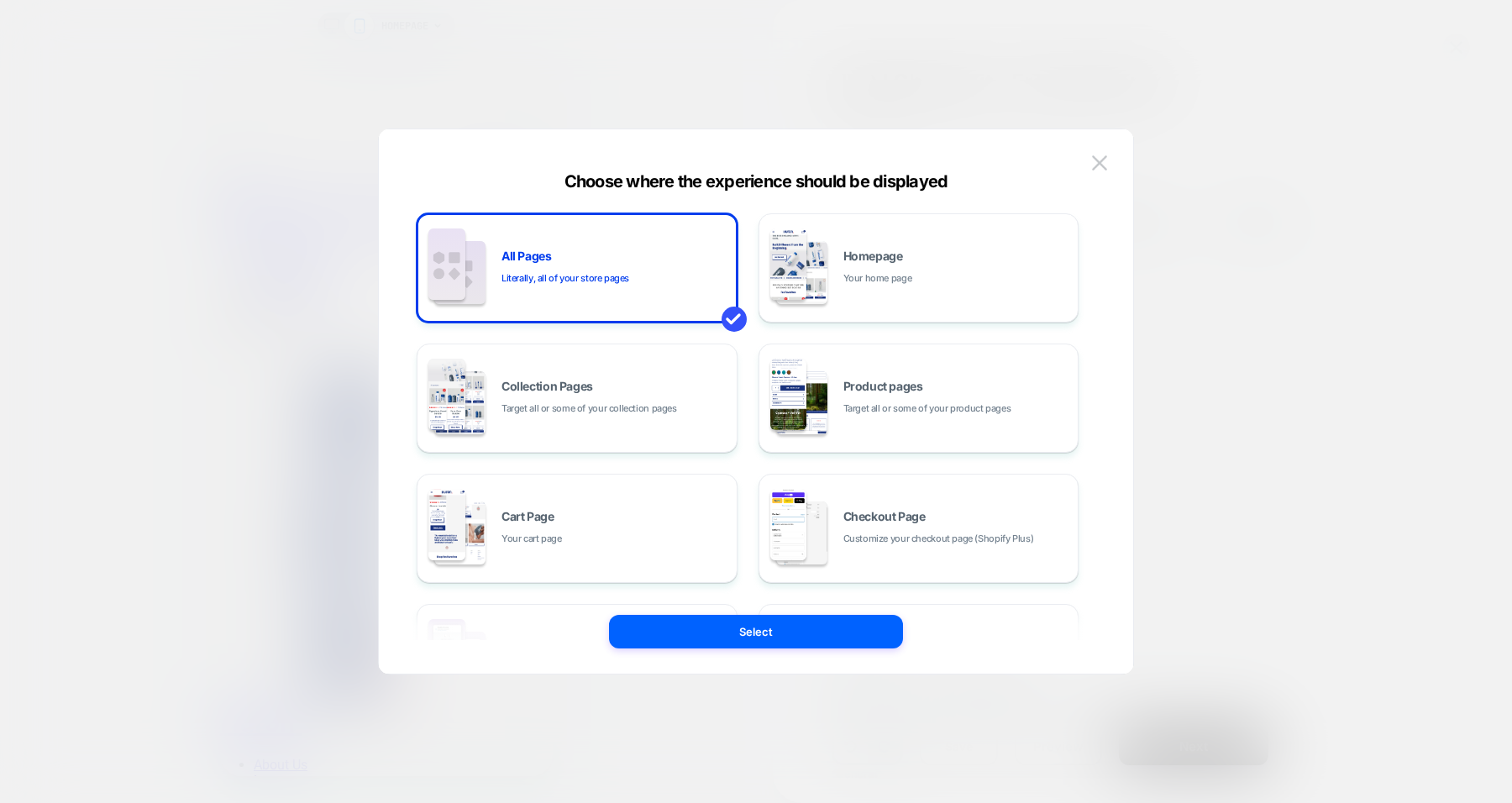
scroll to position [253, 0]
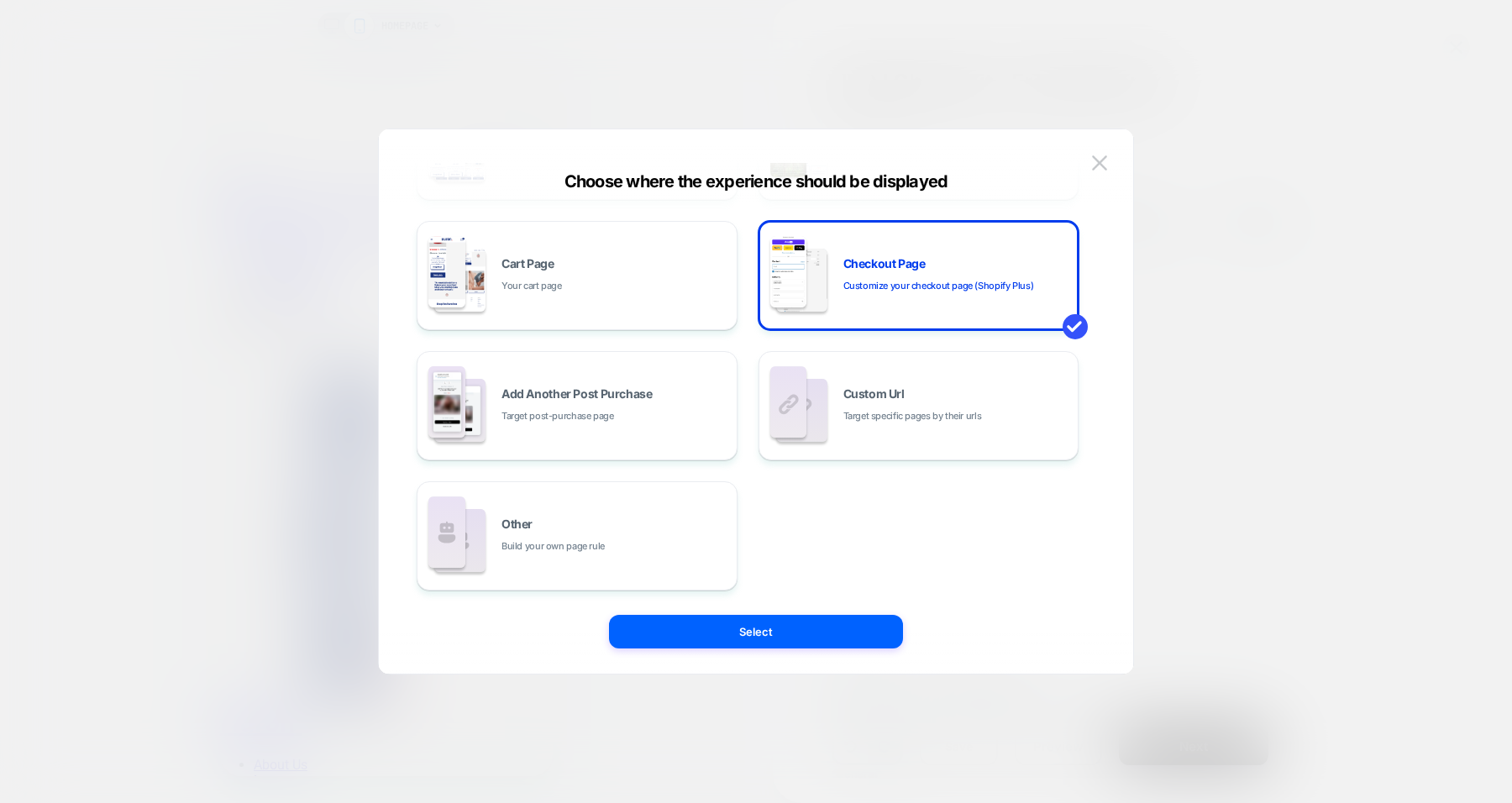
click at [792, 623] on button "Select" at bounding box center [756, 631] width 294 height 33
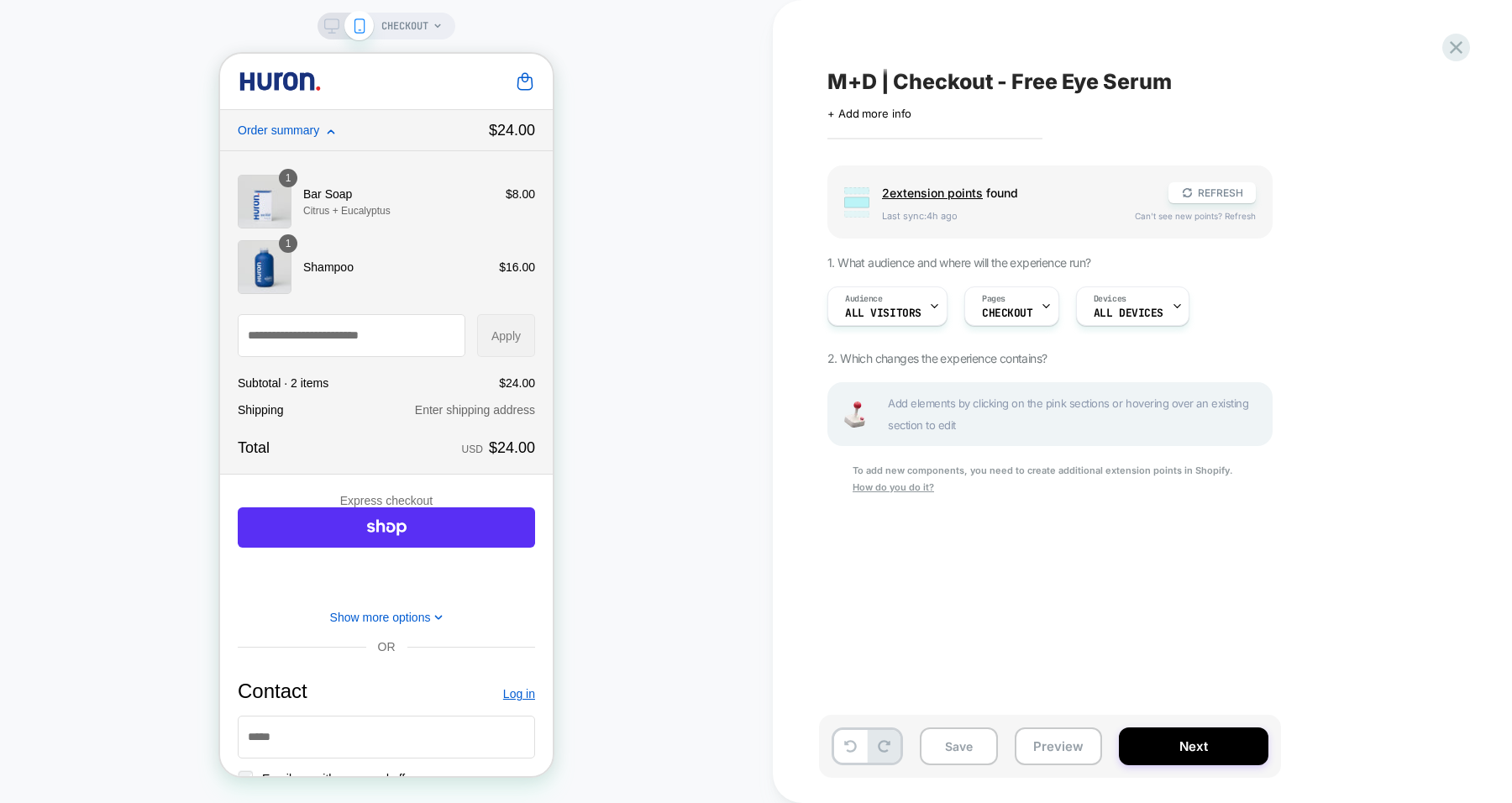
scroll to position [3, 0]
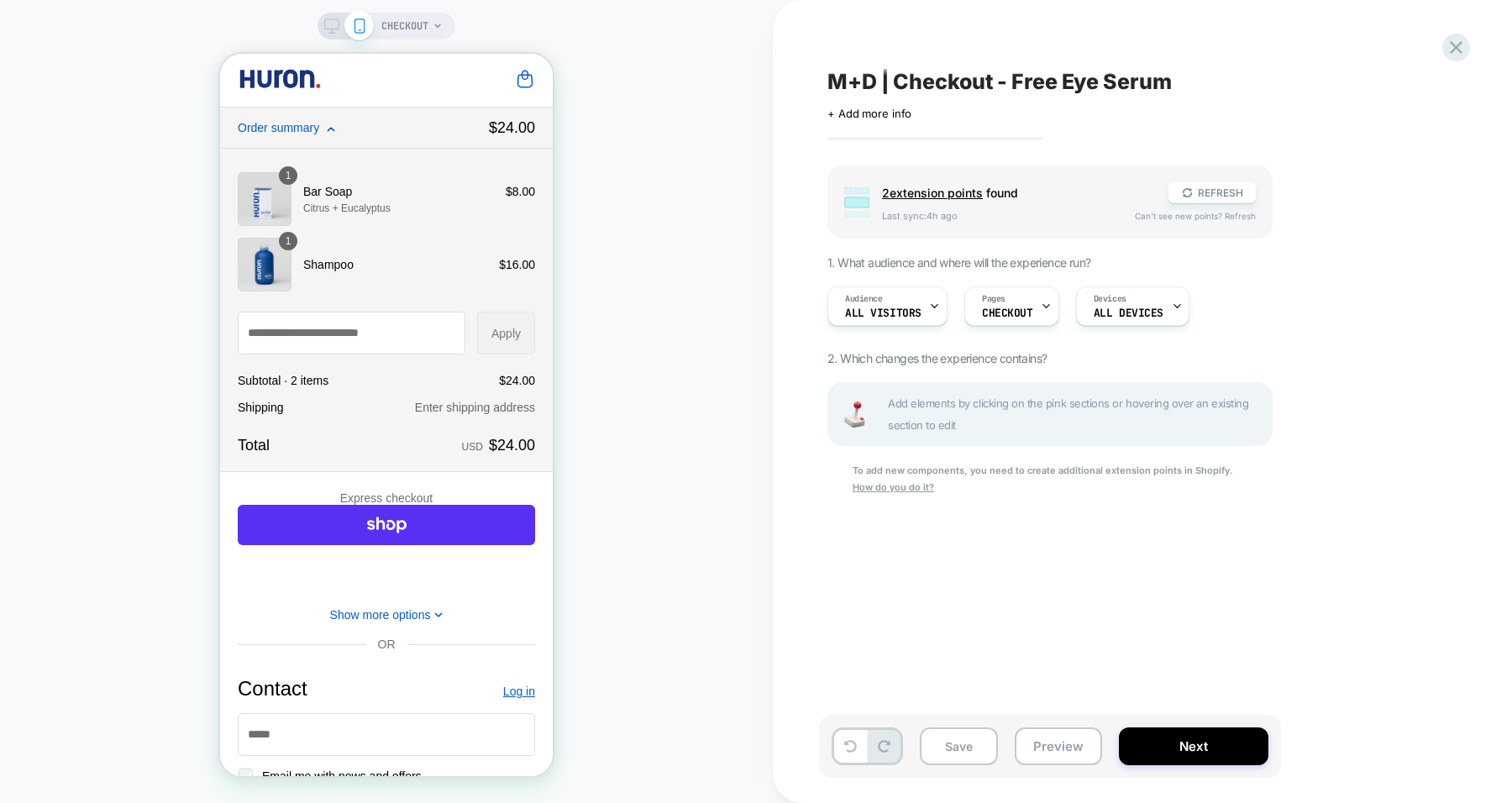
click at [973, 185] on span "2 extension point s" at bounding box center [932, 192] width 101 height 15
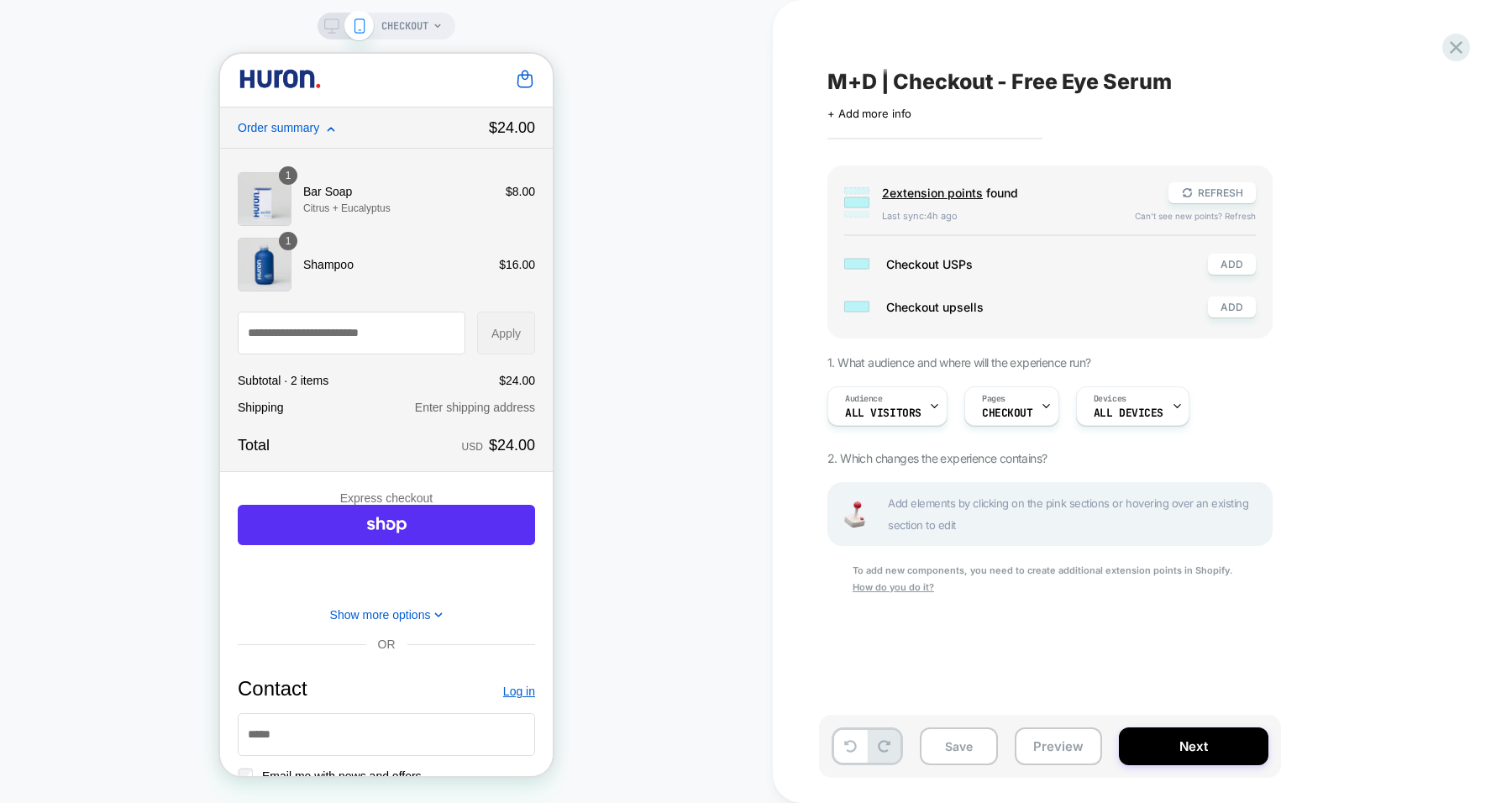
click at [1225, 260] on button "ADD" at bounding box center [1232, 264] width 48 height 21
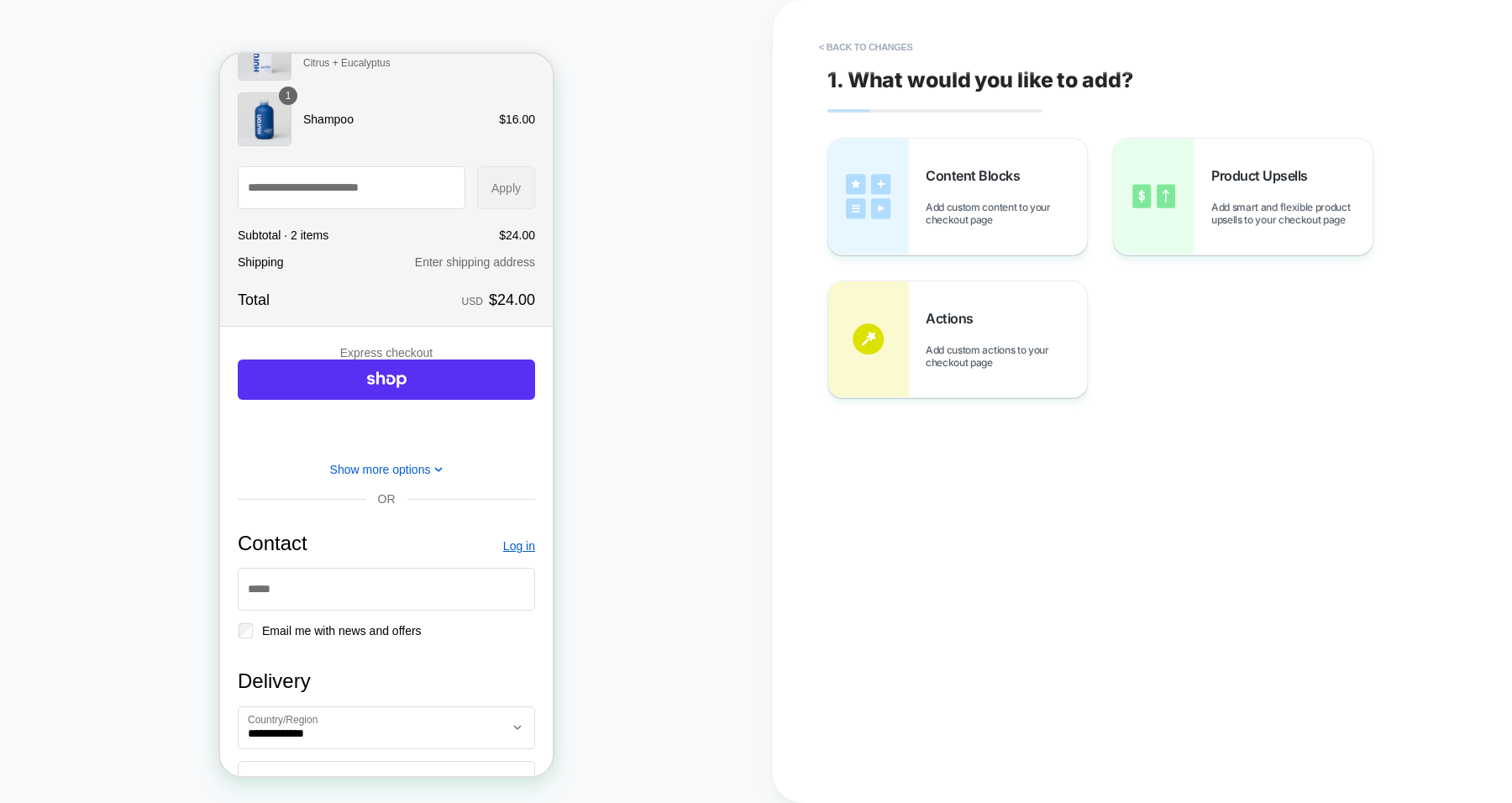
scroll to position [0, 0]
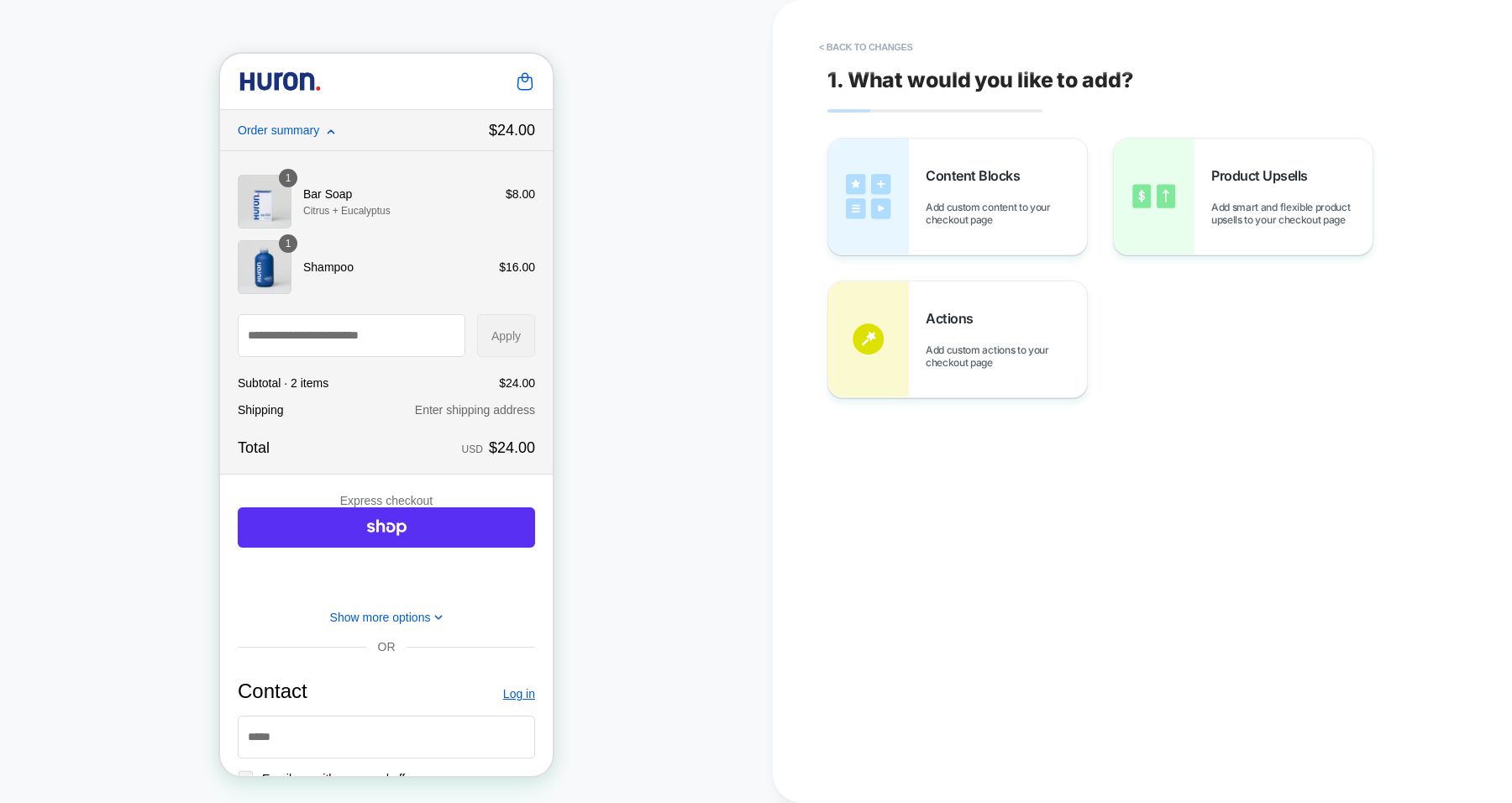
click at [329, 130] on icon at bounding box center [331, 132] width 9 height 9
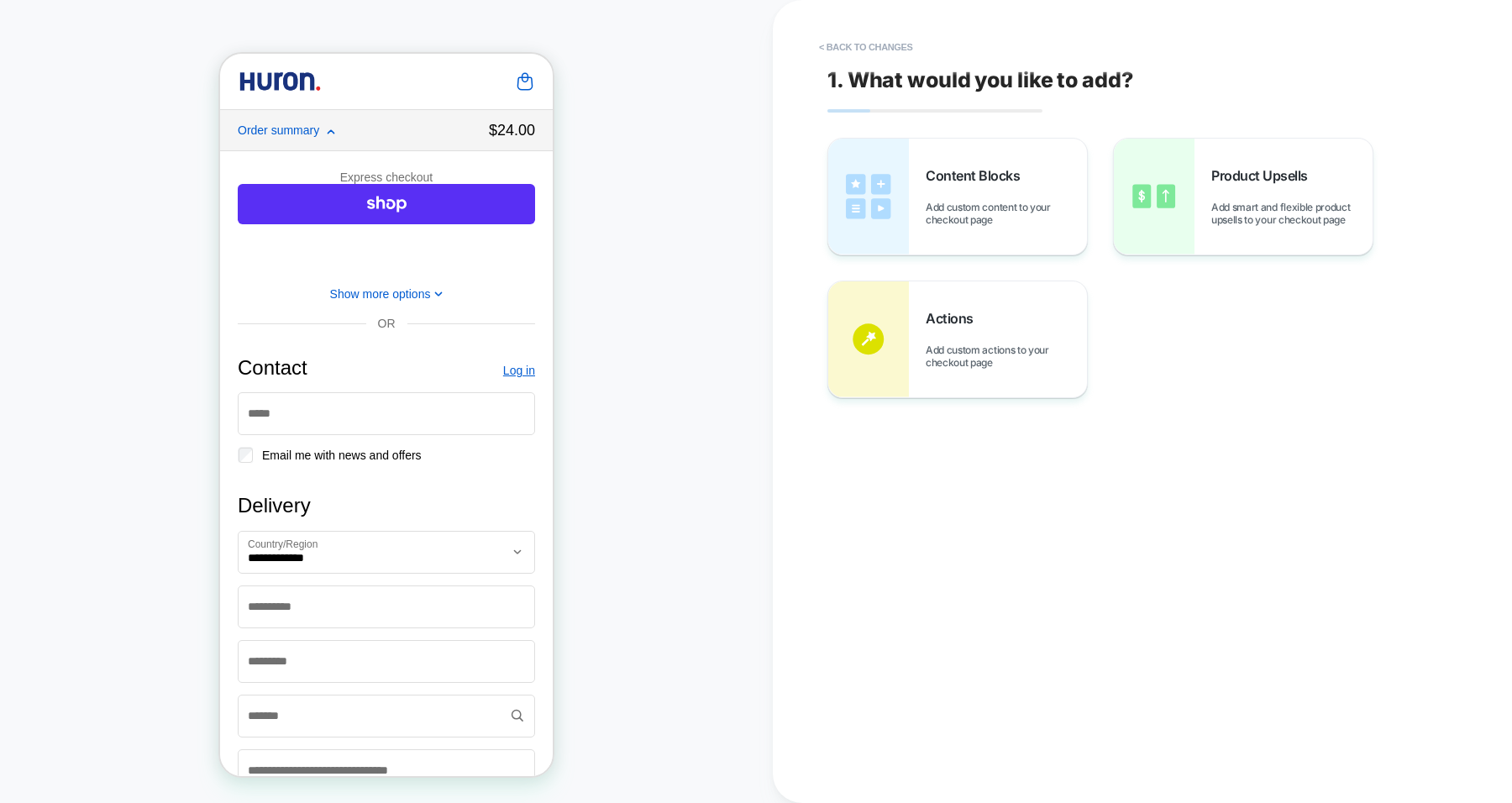
click at [329, 130] on icon at bounding box center [331, 132] width 9 height 9
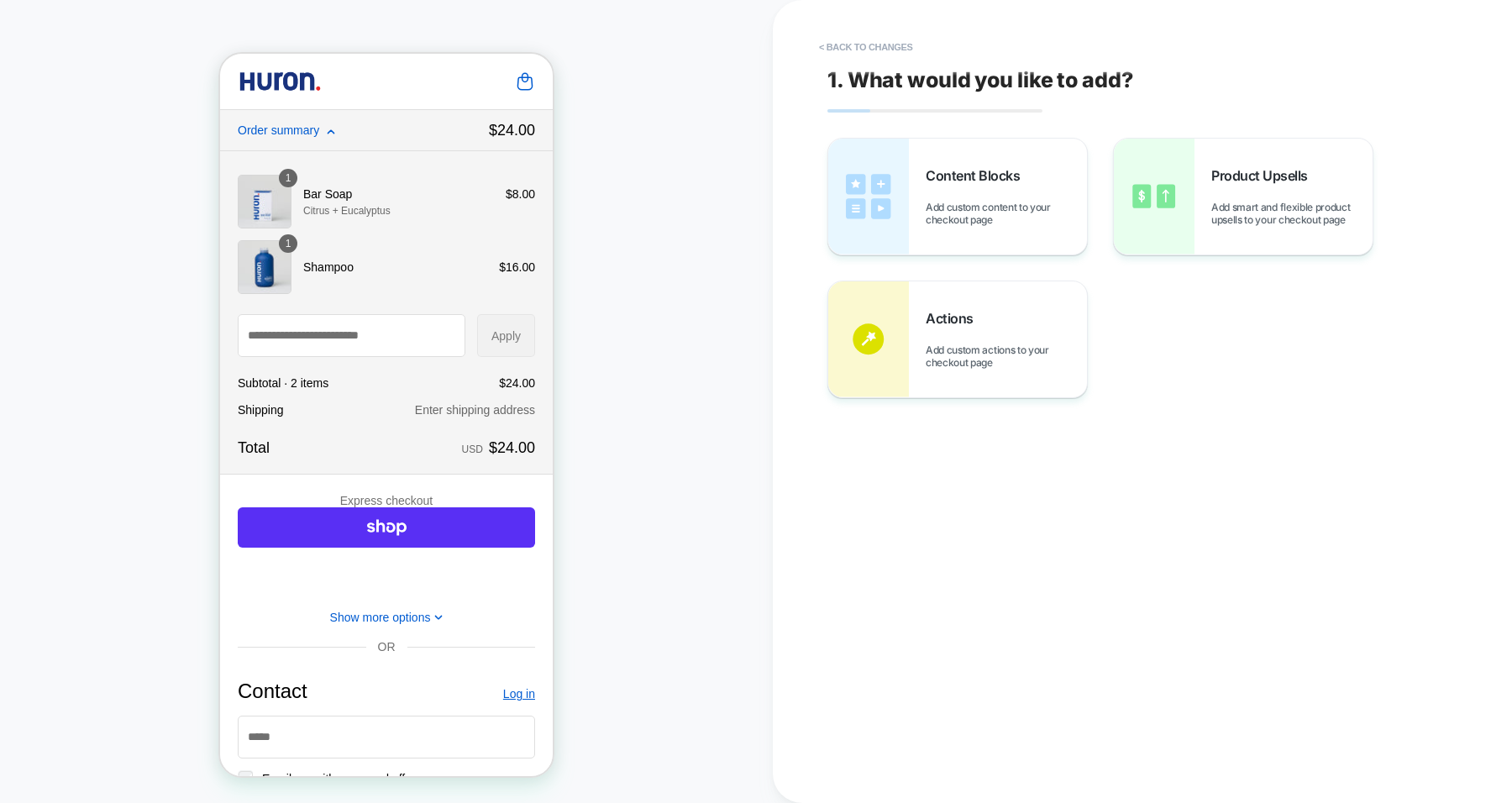
click at [423, 623] on button "Show more options" at bounding box center [387, 618] width 113 height 14
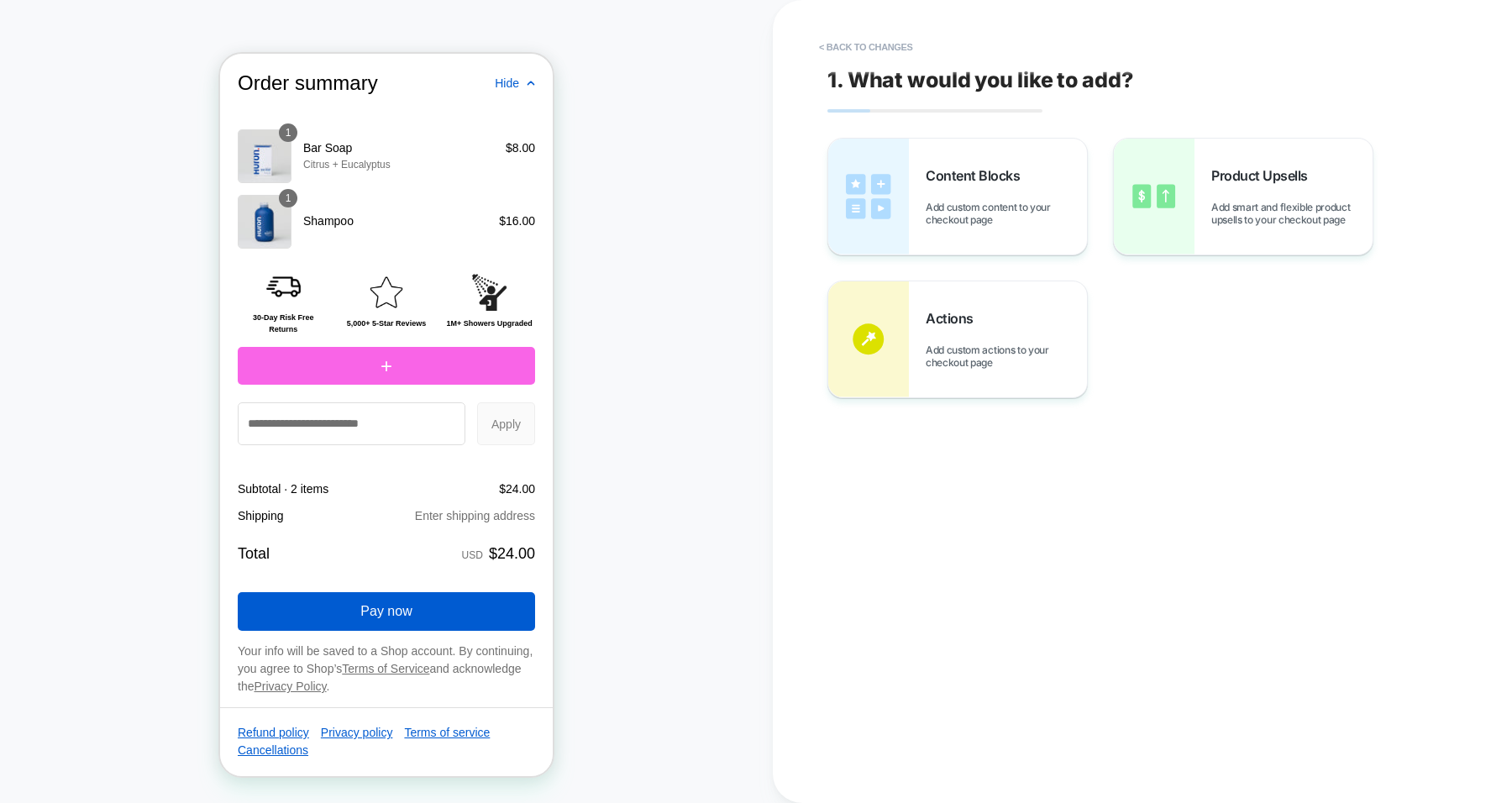
scroll to position [2131, 0]
click at [875, 42] on button "< Back to changes" at bounding box center [867, 47] width 111 height 27
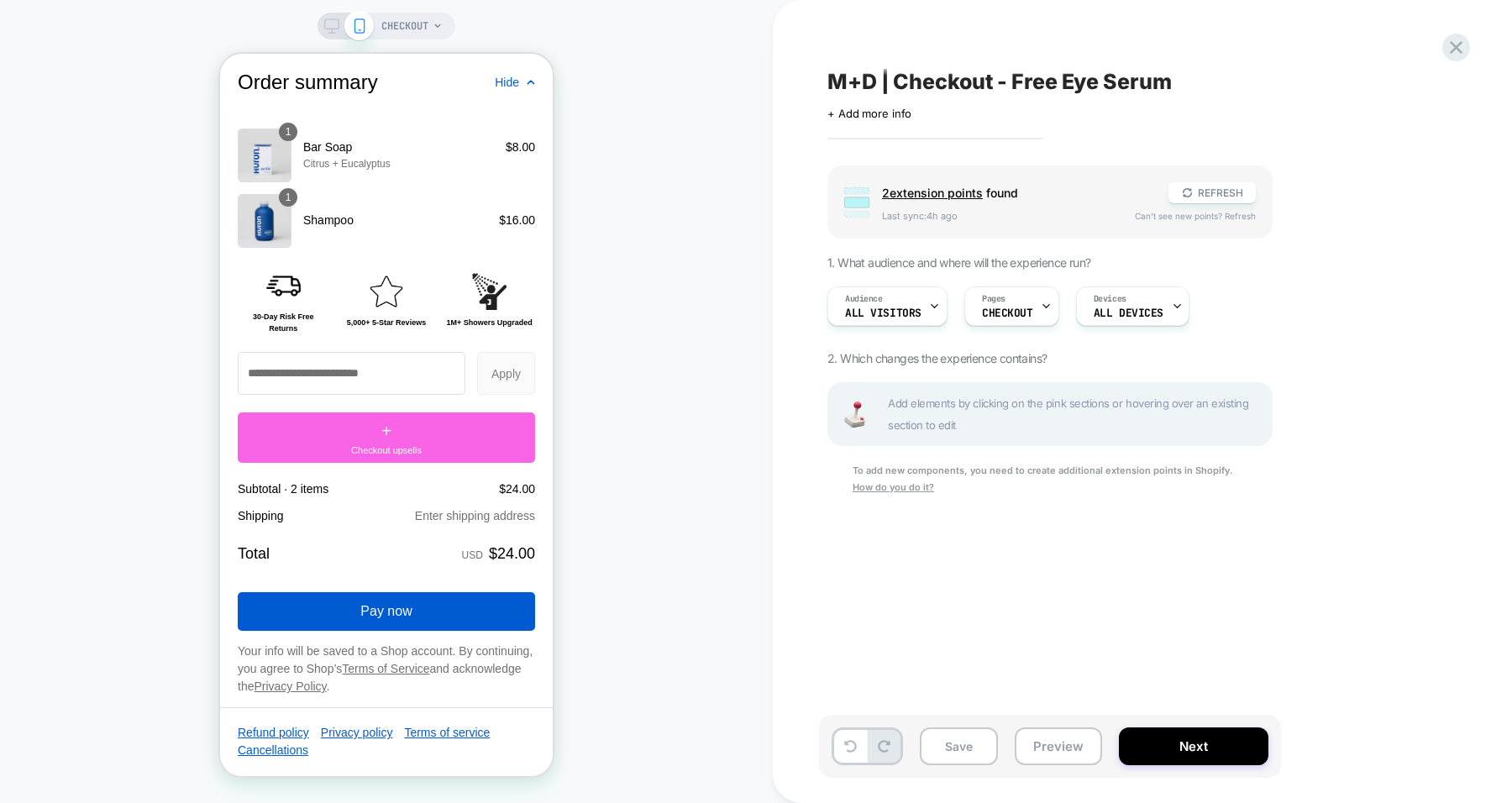
click at [946, 187] on span "2 extension point s" at bounding box center [932, 192] width 101 height 15
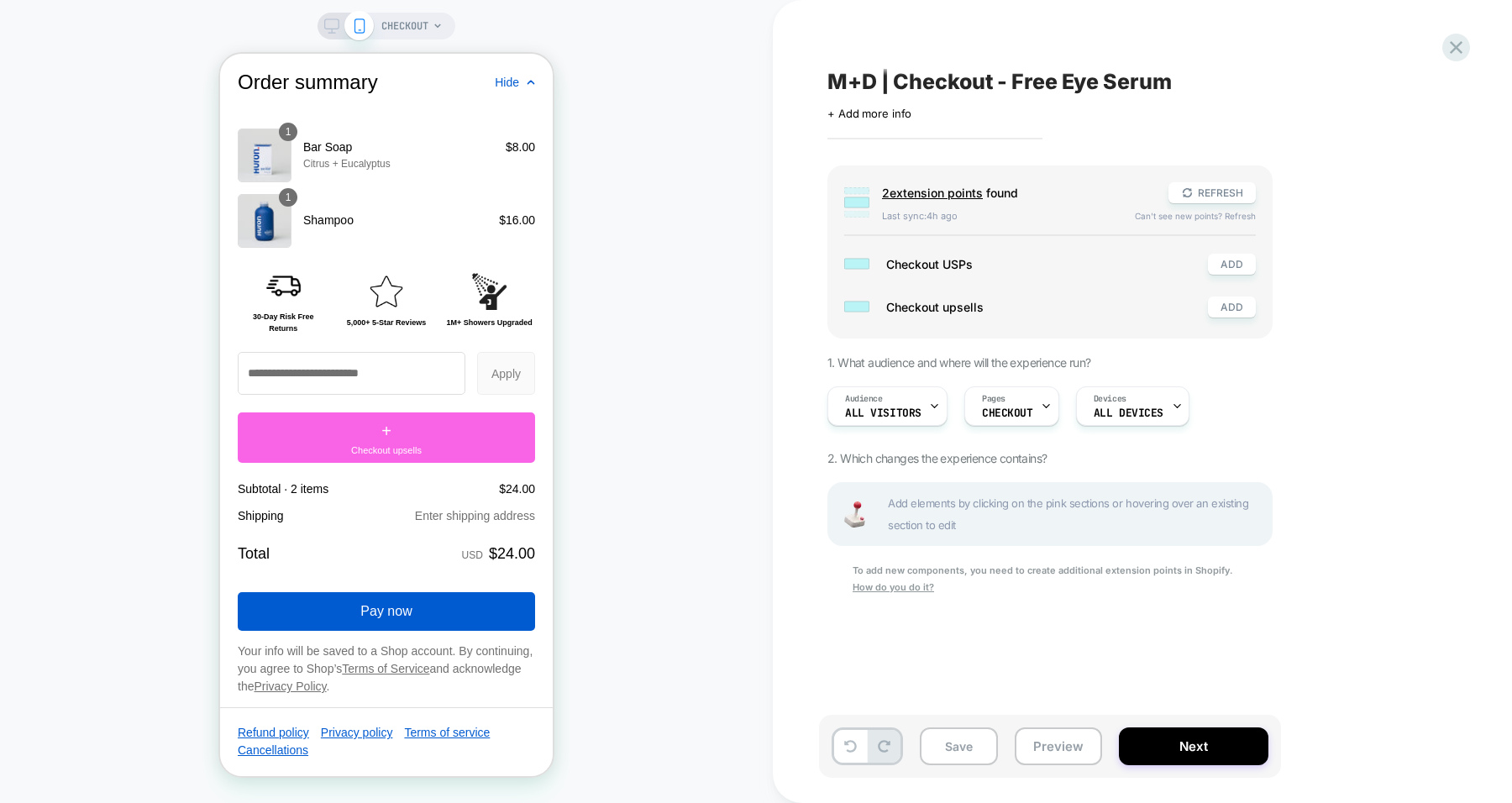
scroll to position [2149, 0]
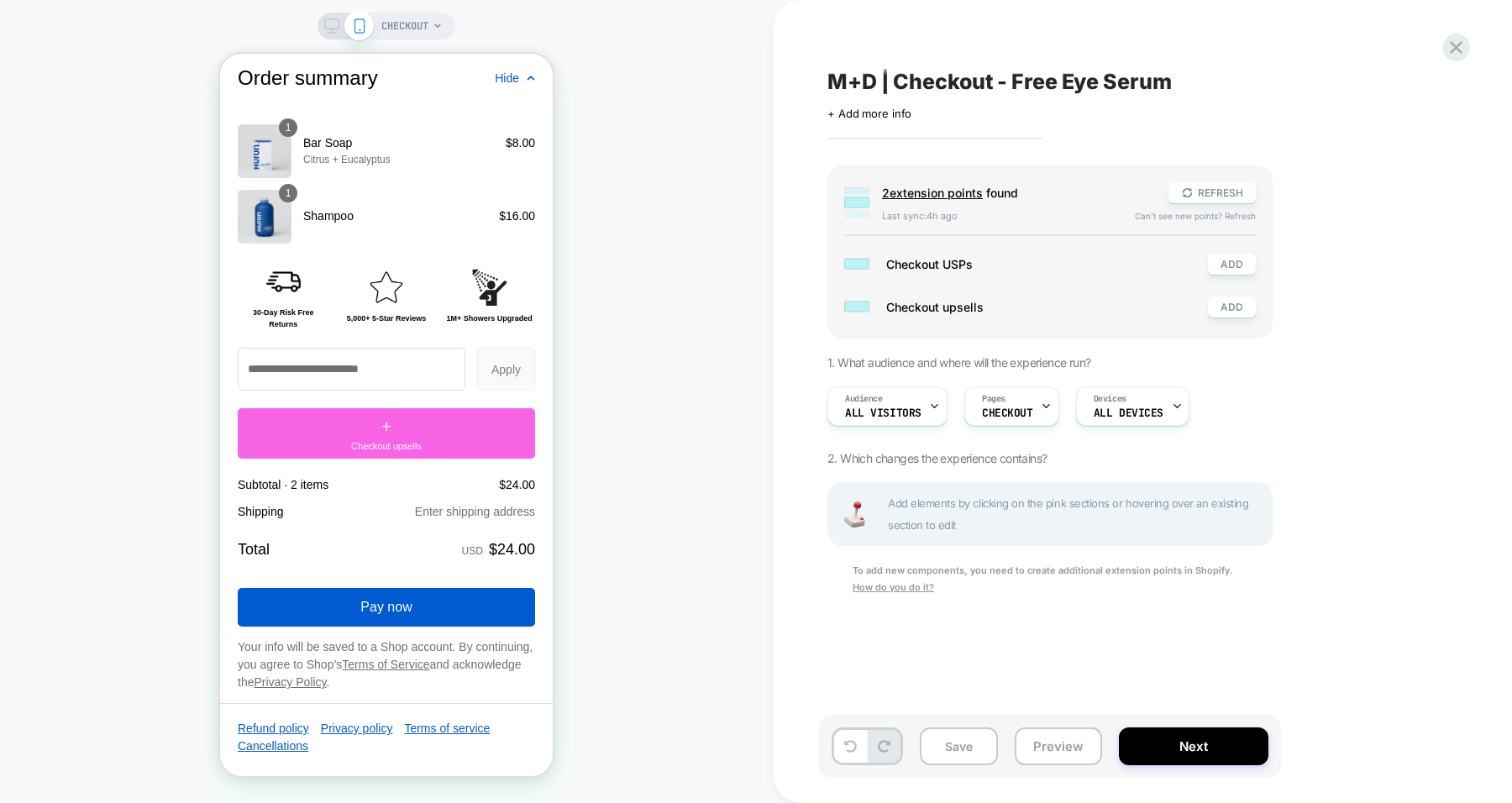
click at [1234, 307] on button "ADD" at bounding box center [1232, 307] width 48 height 21
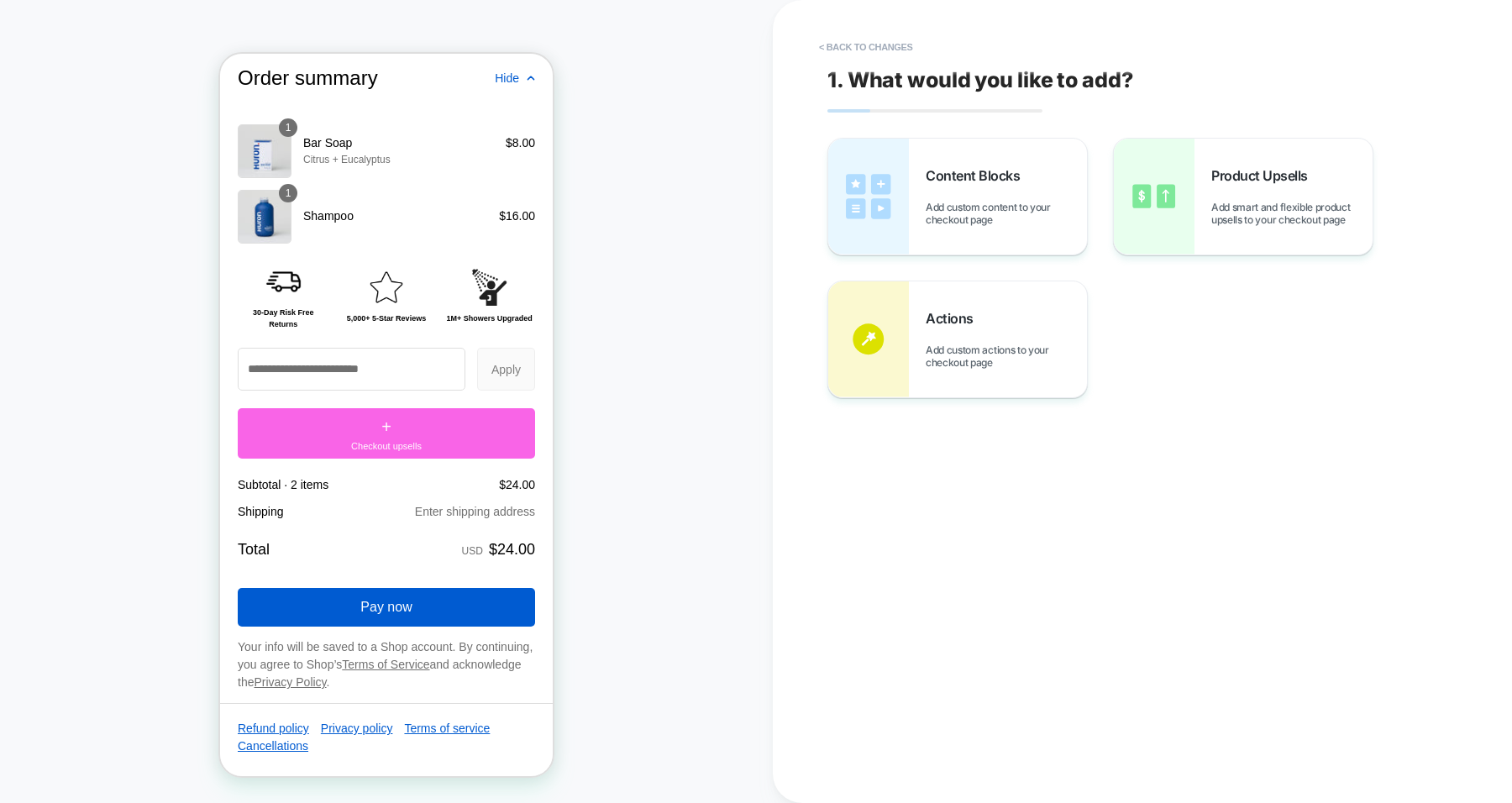
scroll to position [2137, 0]
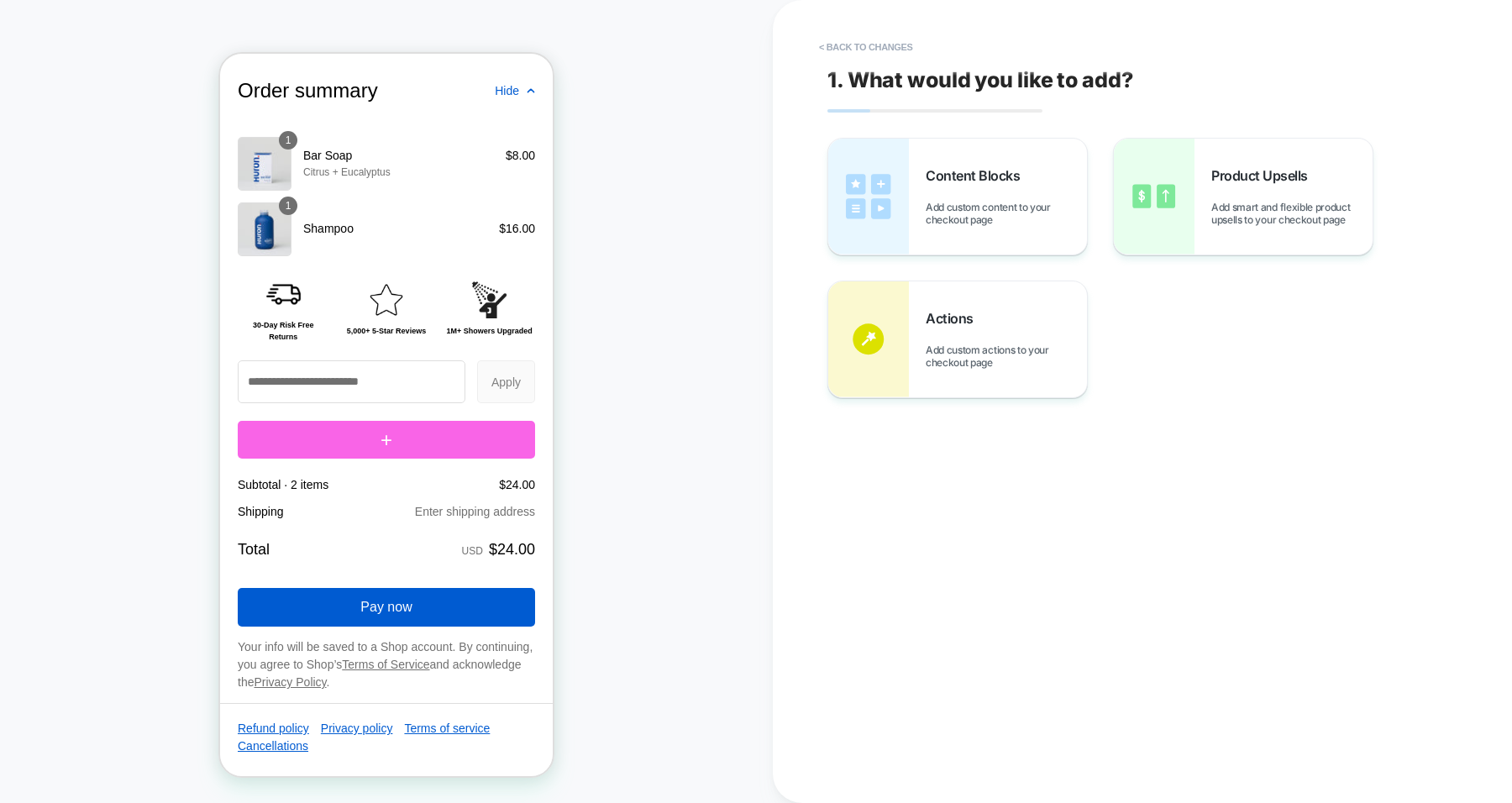
click at [1243, 202] on span "Add smart and flexible product upsells to your checkout page" at bounding box center [1291, 214] width 161 height 25
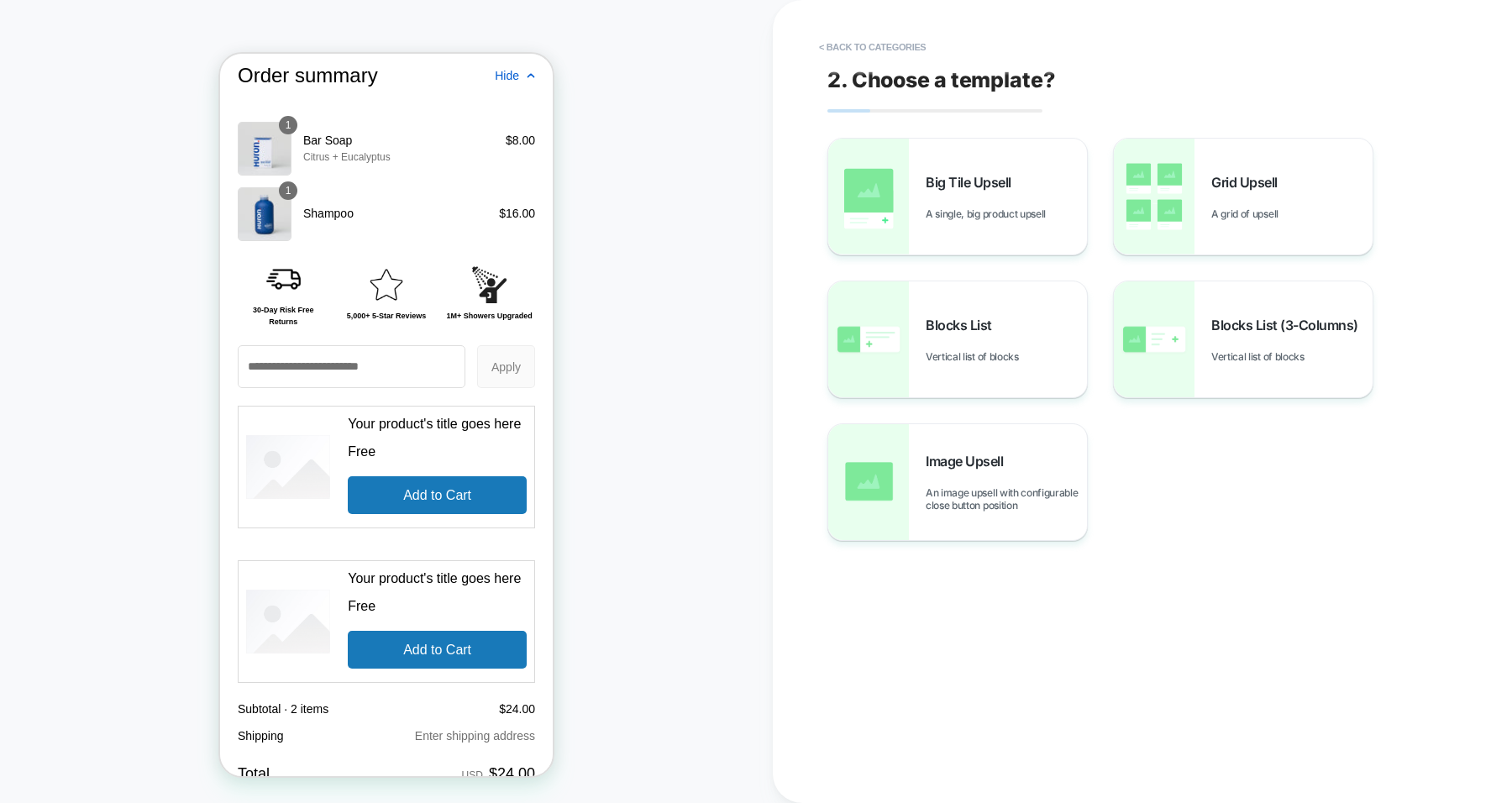
scroll to position [2149, 0]
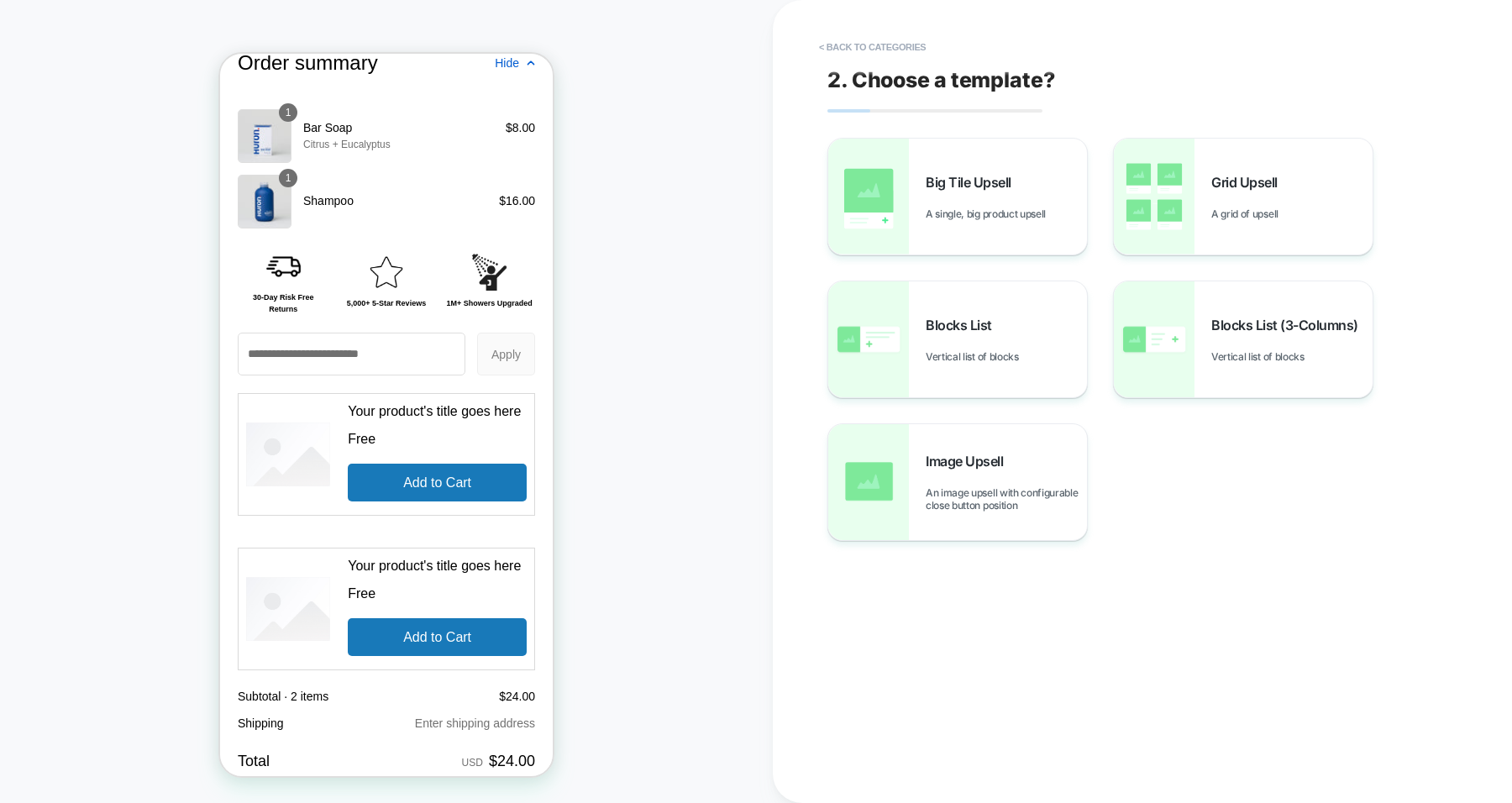
click at [1008, 322] on div "Blocks List Vertical list of blocks" at bounding box center [1005, 339] width 161 height 46
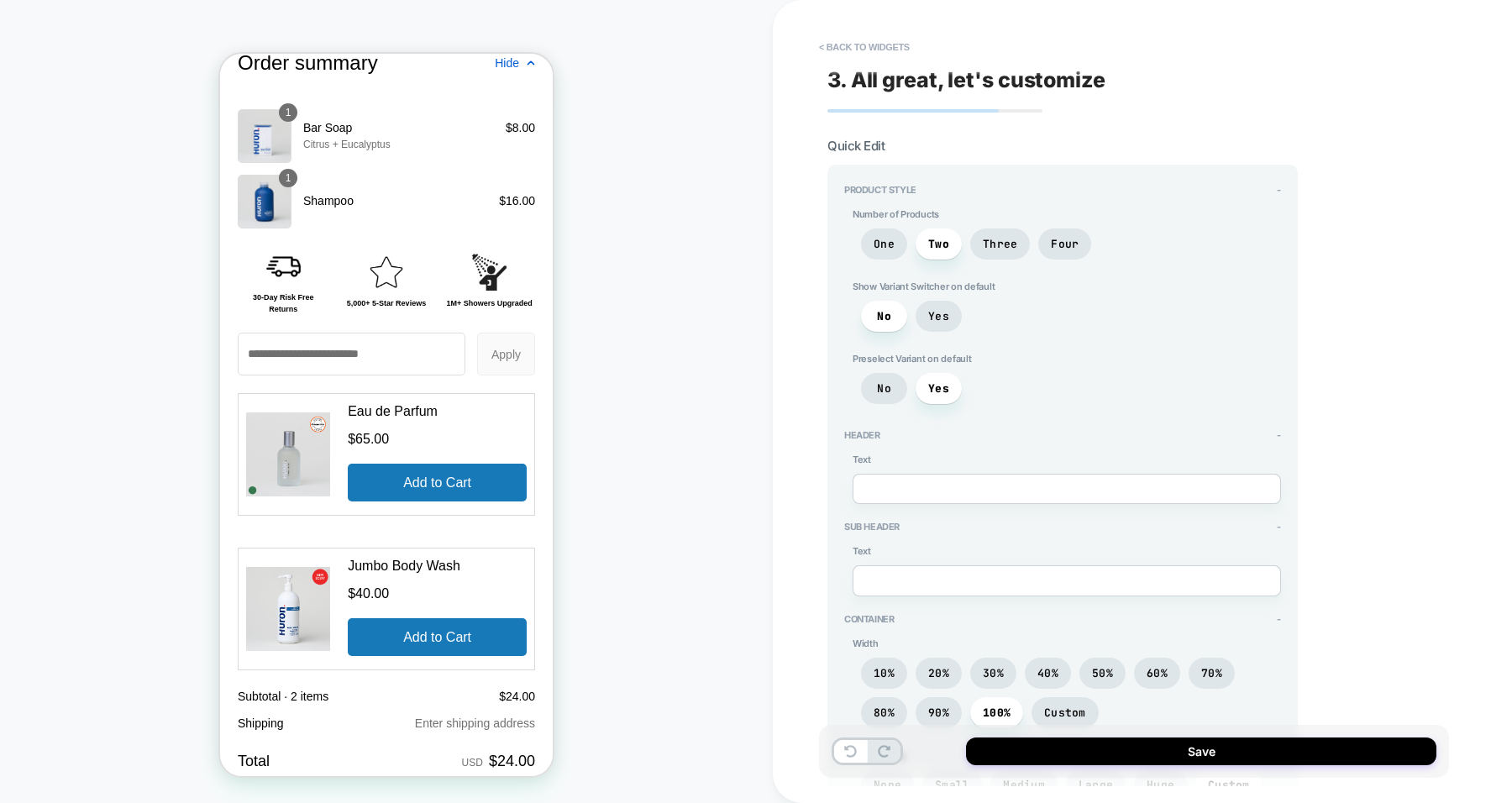
click at [883, 242] on span "One" at bounding box center [884, 244] width 21 height 15
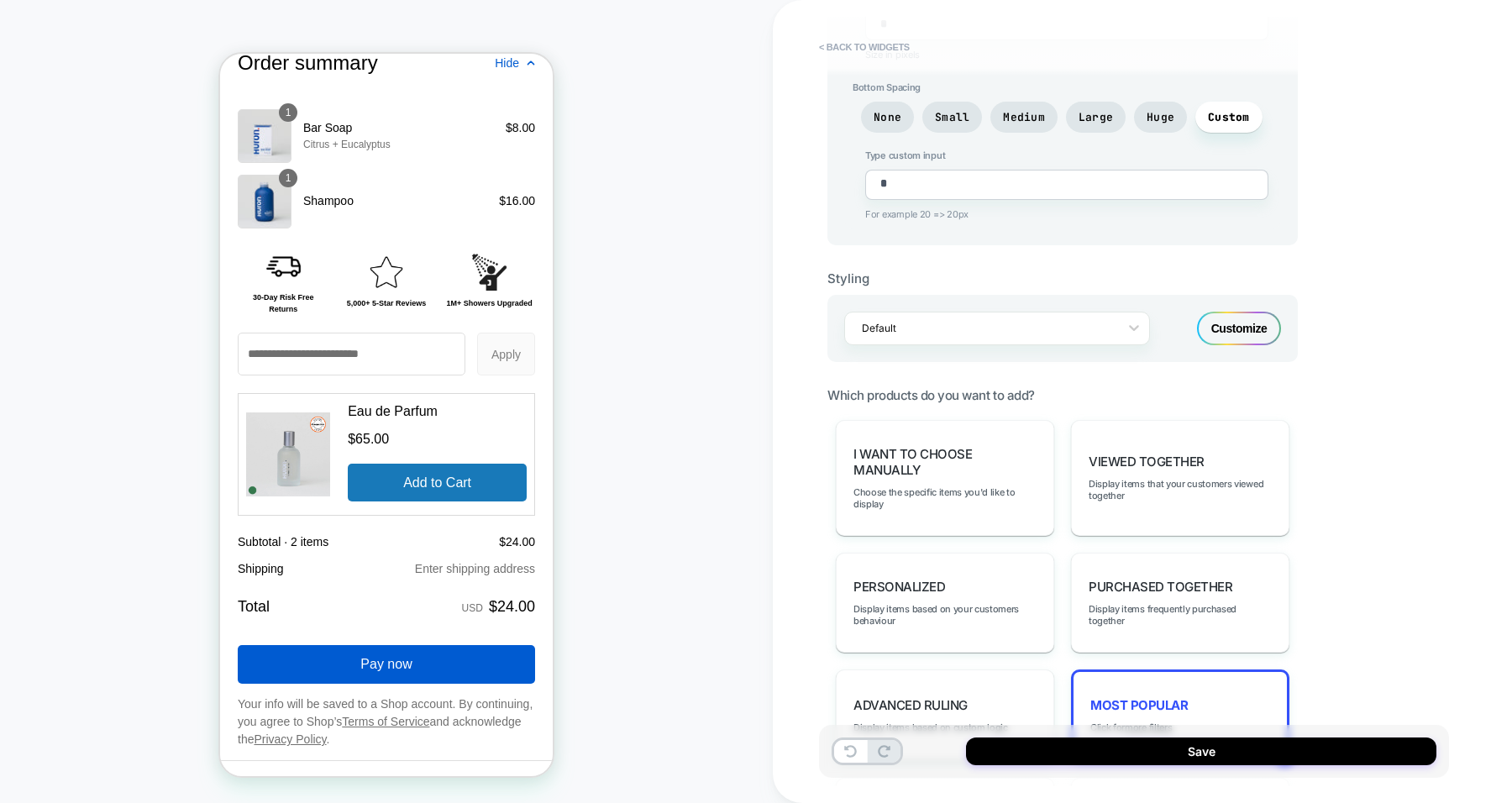
scroll to position [828, 0]
click at [932, 453] on span "I want to choose manually" at bounding box center [945, 461] width 184 height 32
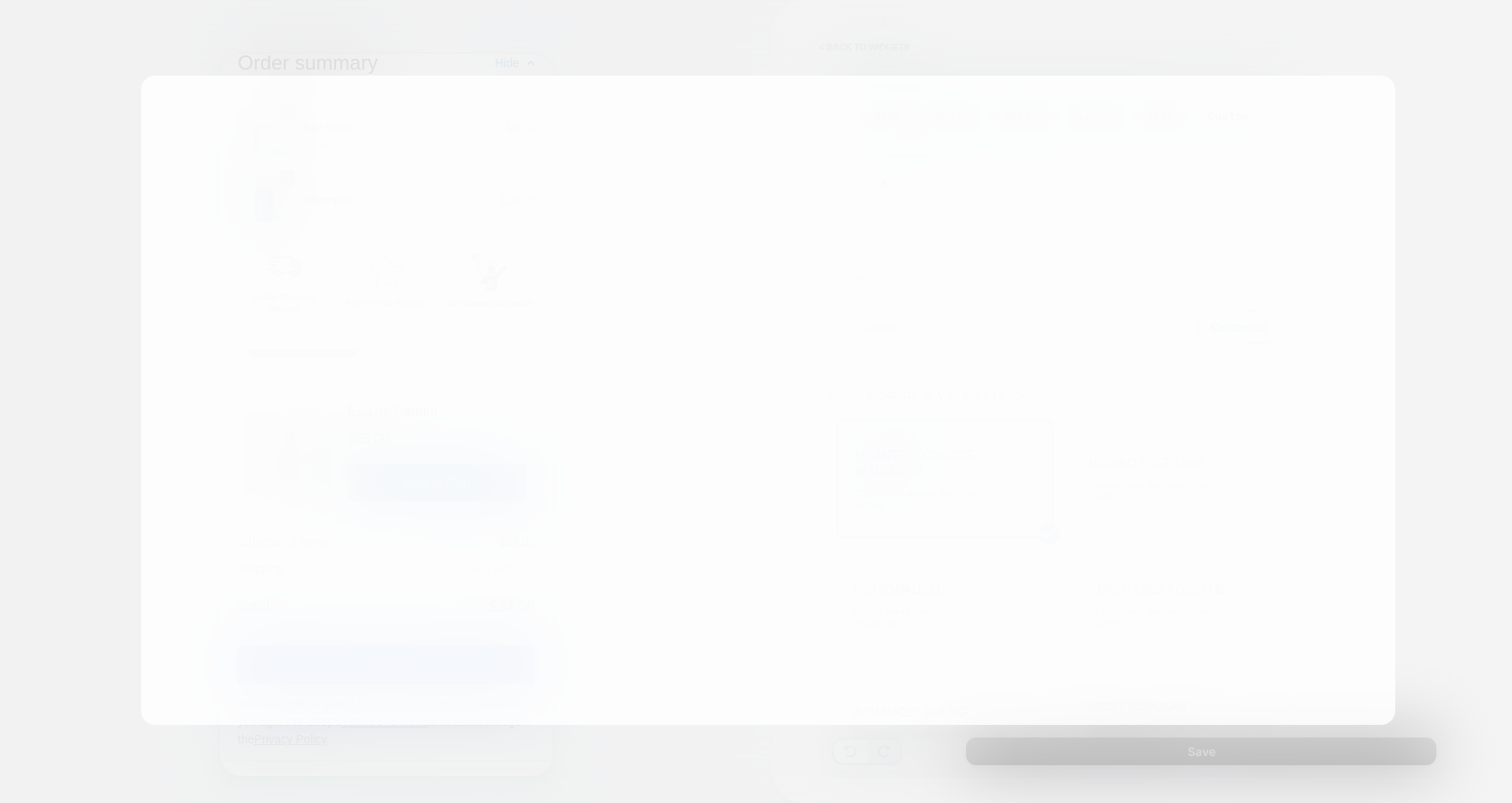
type textarea "*"
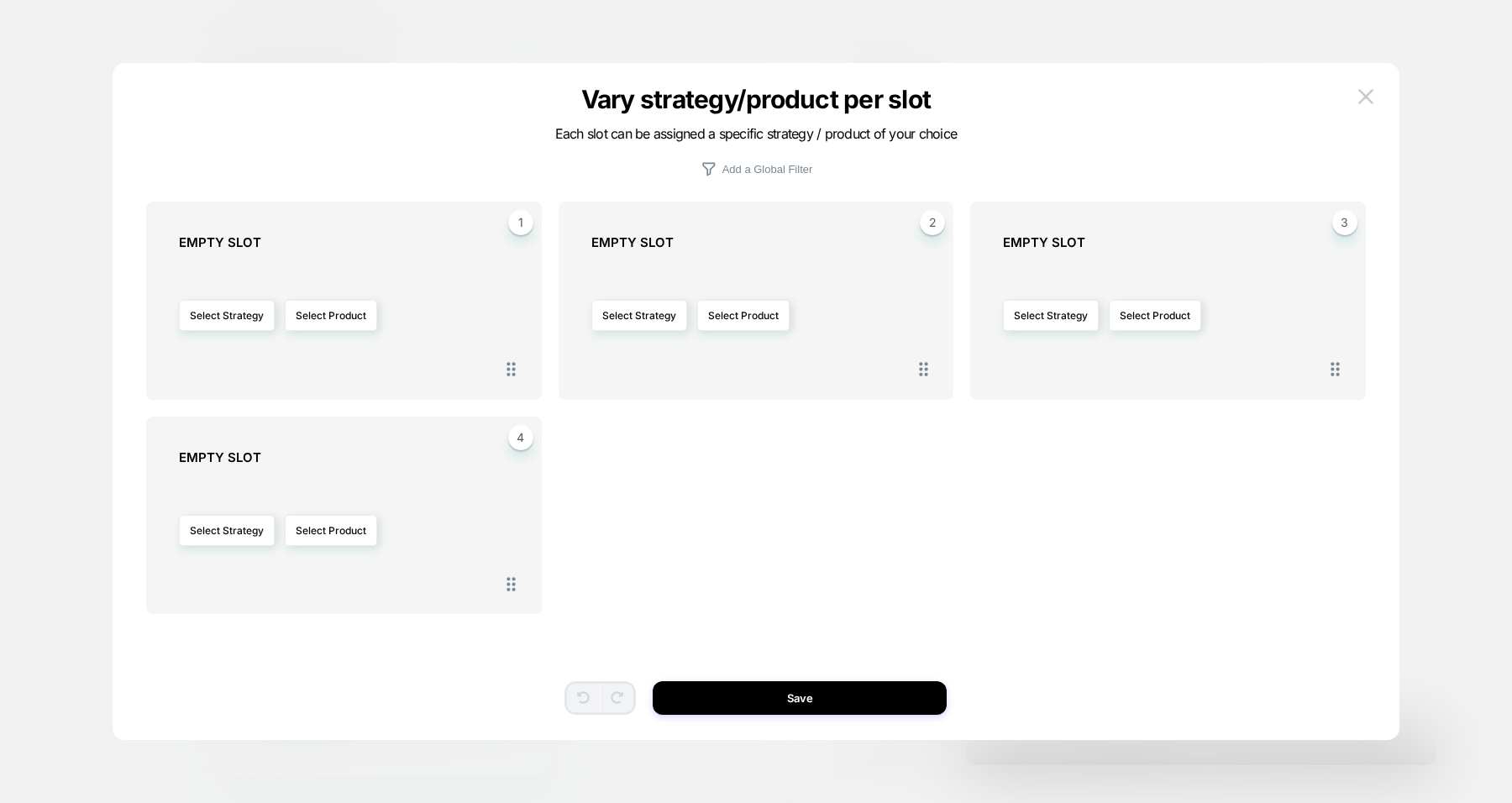
click at [336, 319] on button "Select Product" at bounding box center [331, 315] width 93 height 31
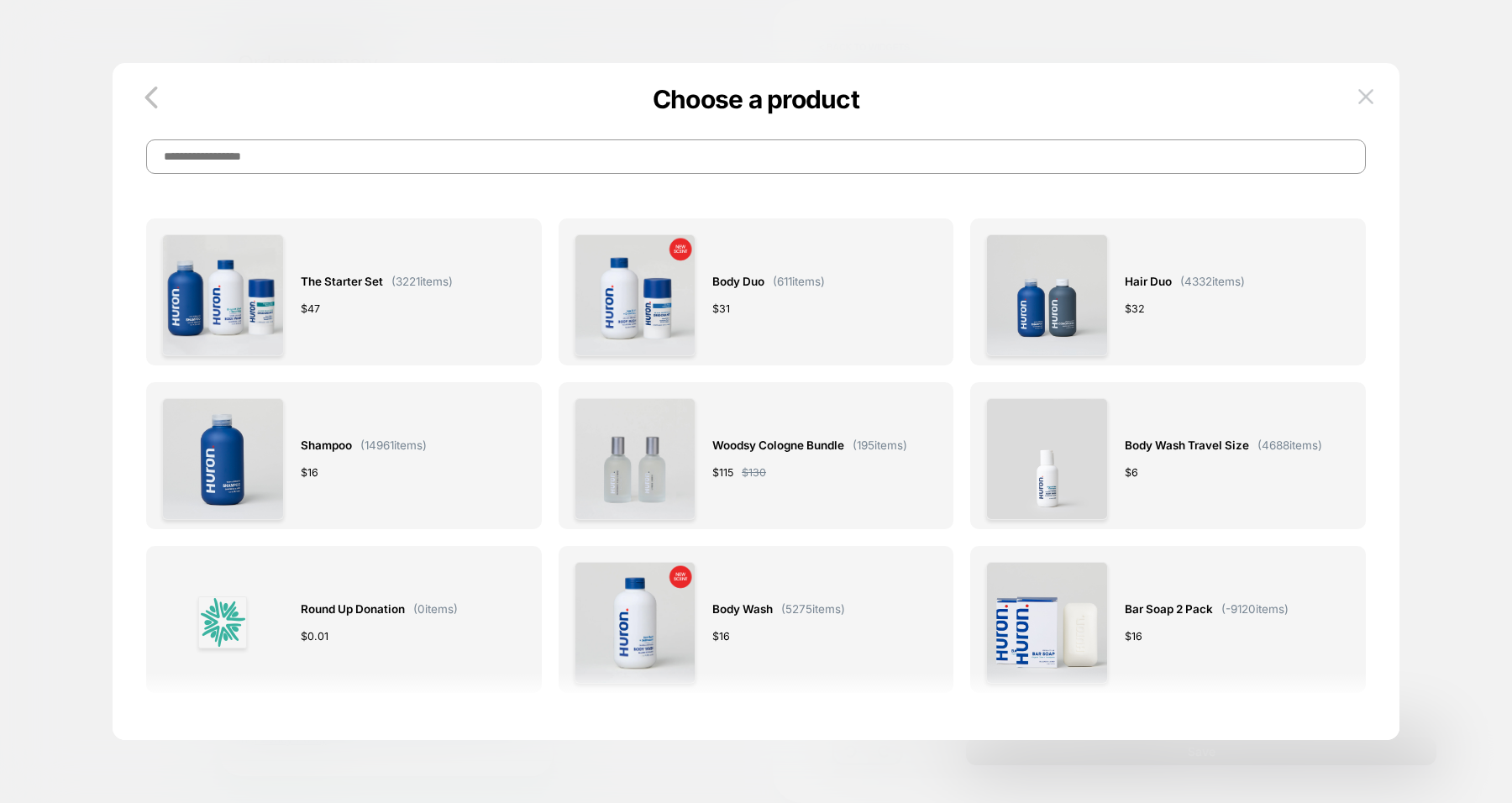
click at [483, 181] on div "The Starter Set ( 3221 items) $ 47 Body Duo ( 611 items) $ 31 Hair Duo ( 4332 i…" at bounding box center [756, 426] width 1219 height 593
click at [437, 168] on input at bounding box center [756, 156] width 1219 height 34
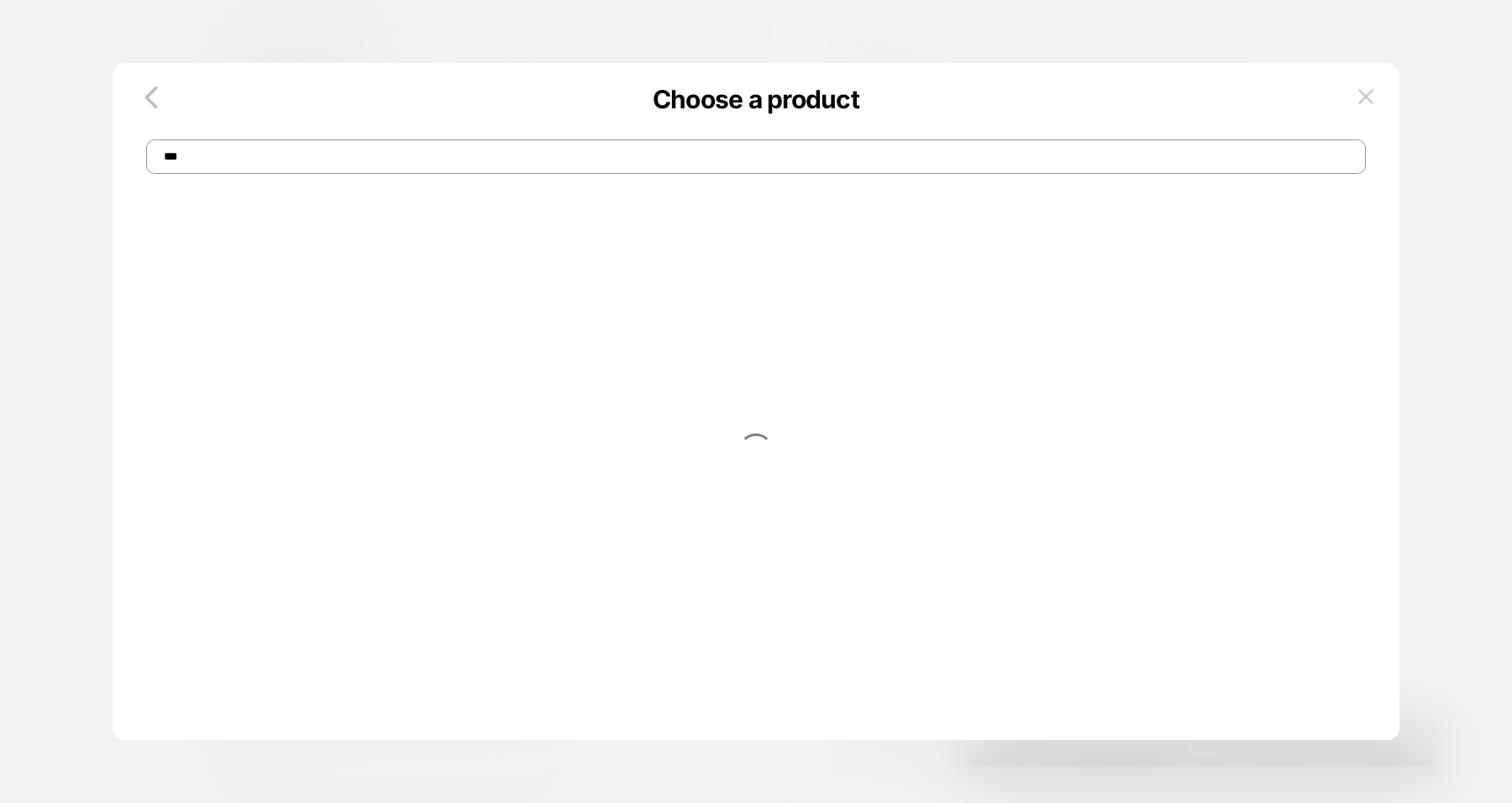
type input "***"
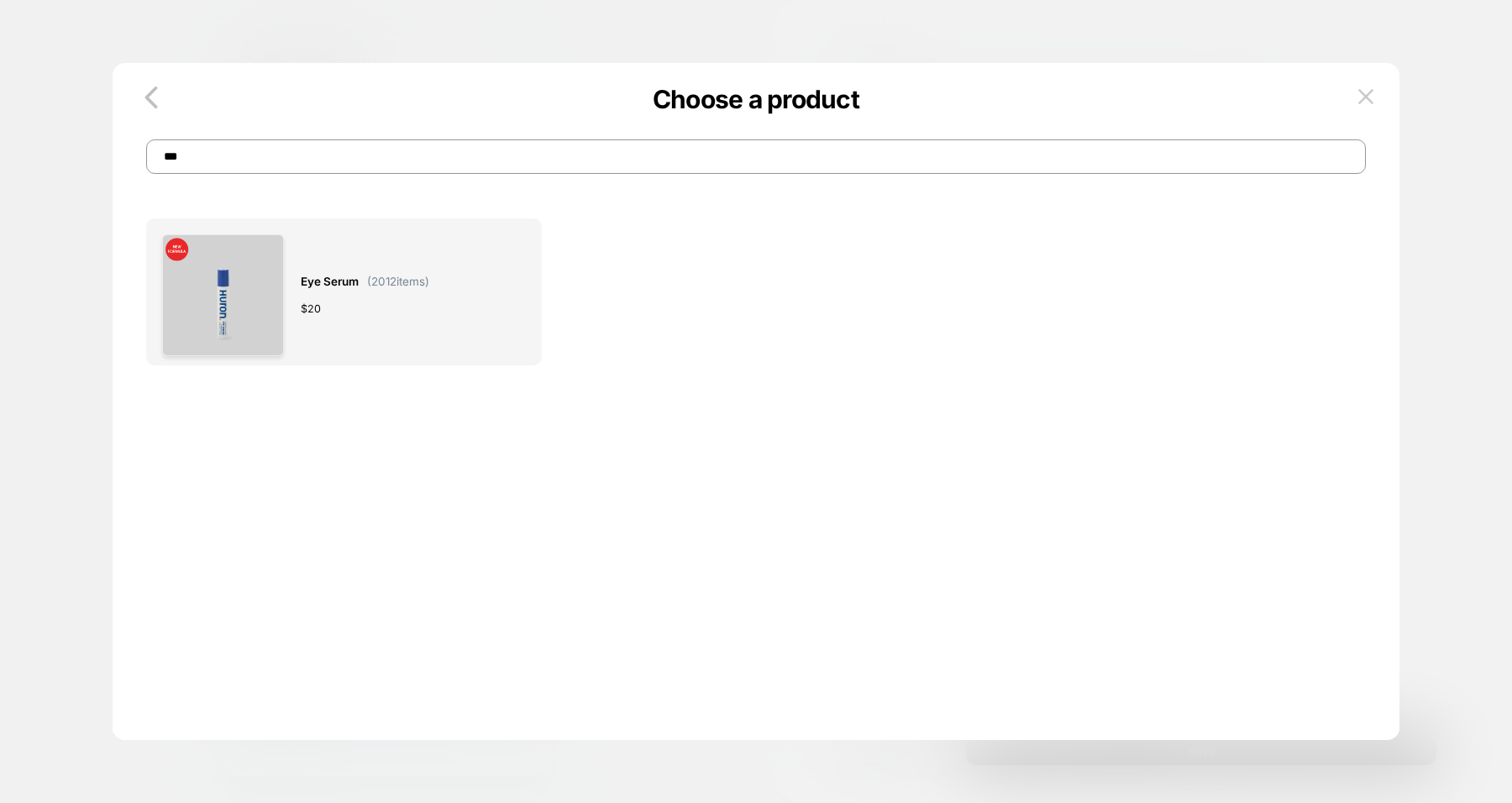
click at [352, 301] on div "$ 20" at bounding box center [365, 308] width 129 height 18
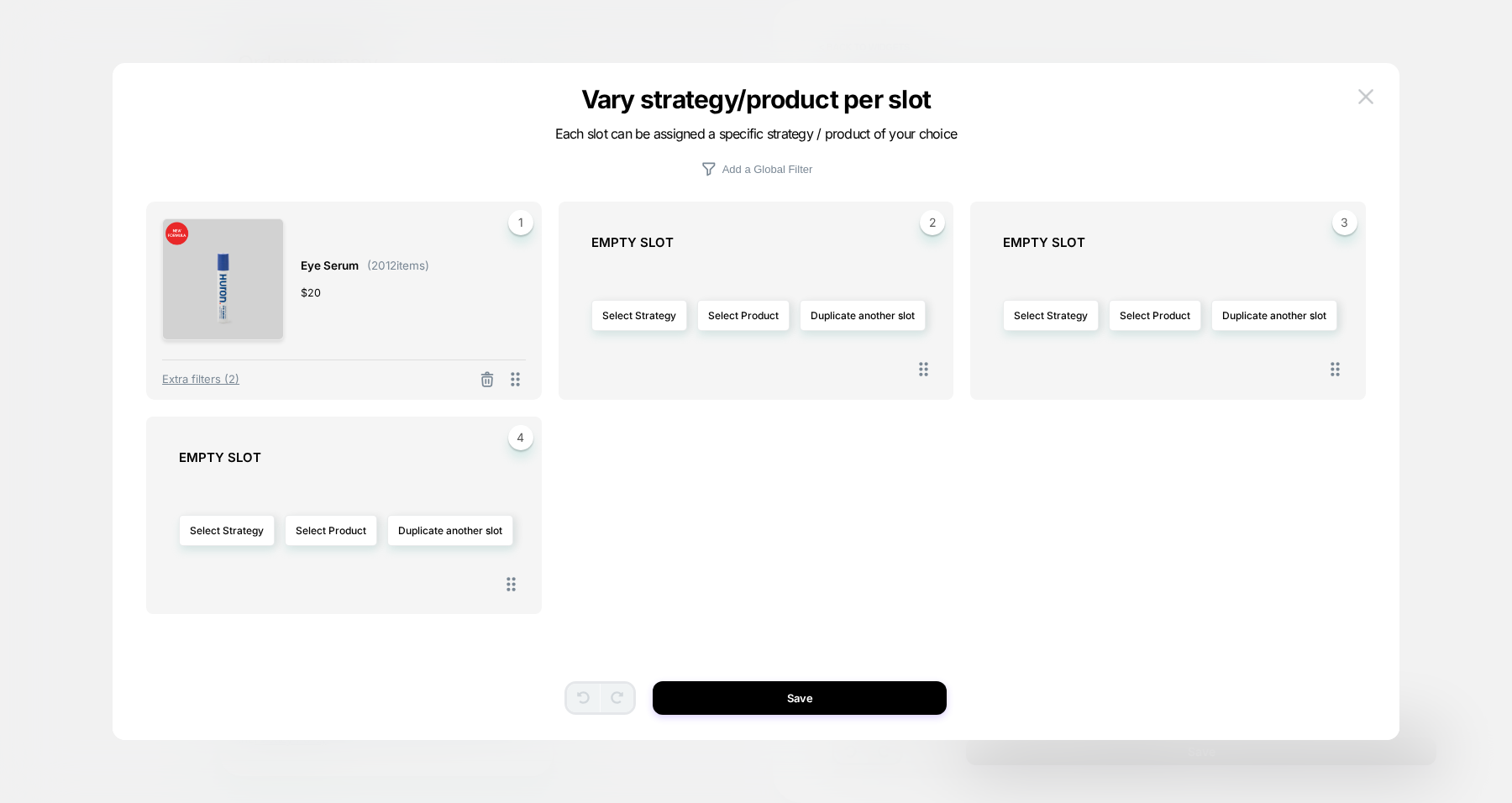
click at [221, 376] on span "Extra filters (2)" at bounding box center [200, 379] width 77 height 14
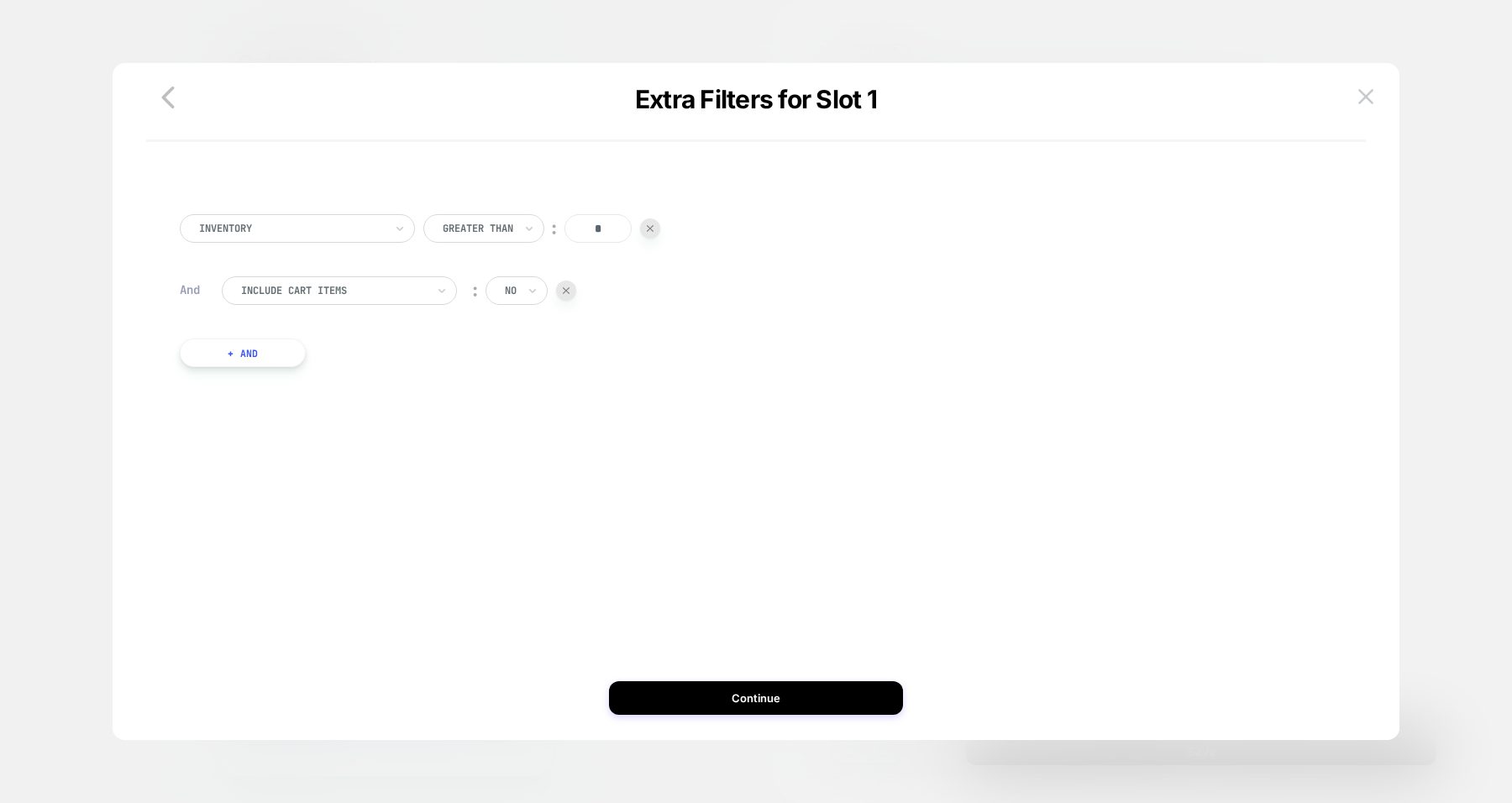
click at [694, 700] on button "Continue" at bounding box center [756, 698] width 294 height 33
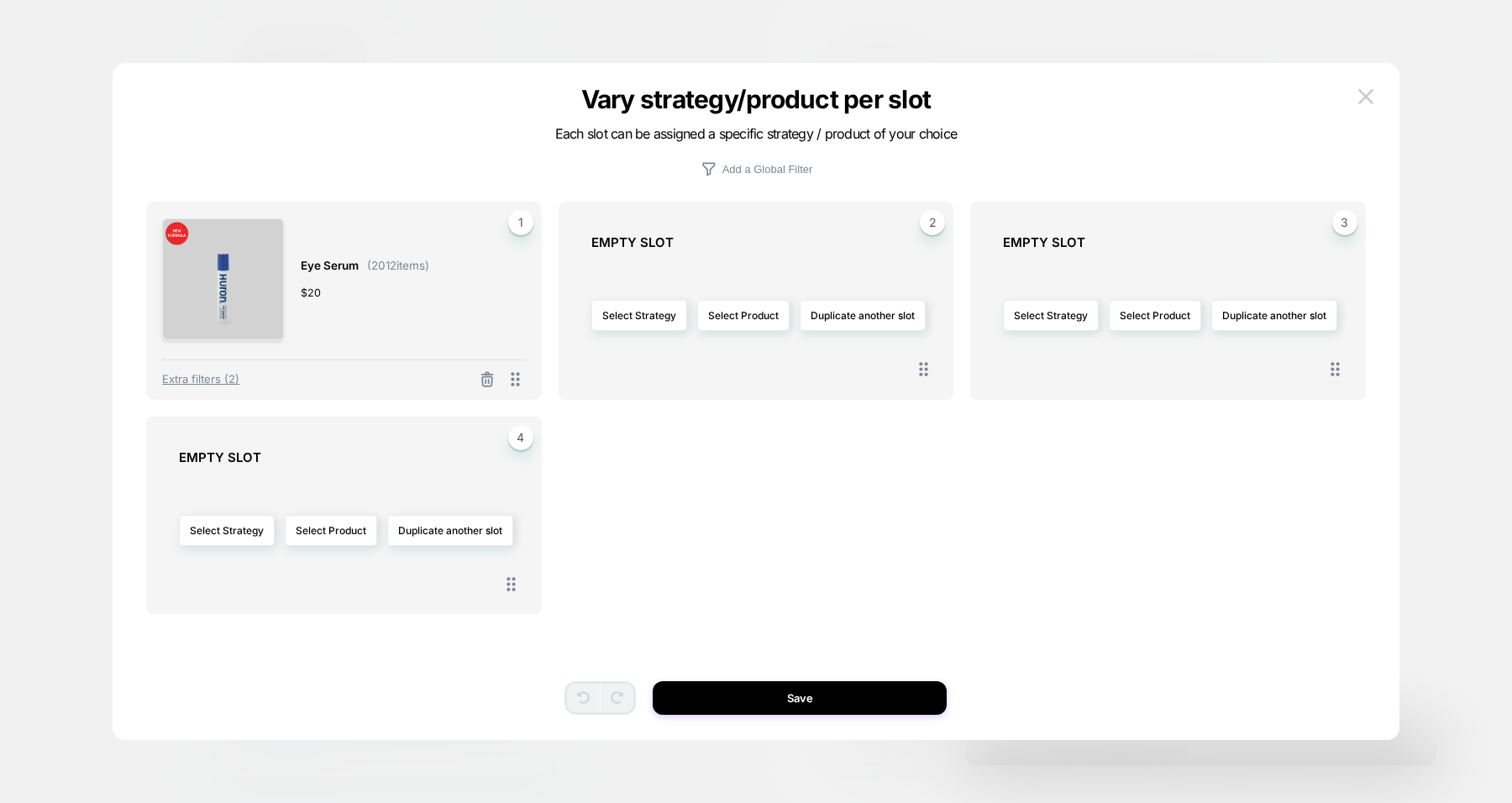
click at [694, 700] on button "Save" at bounding box center [799, 698] width 294 height 33
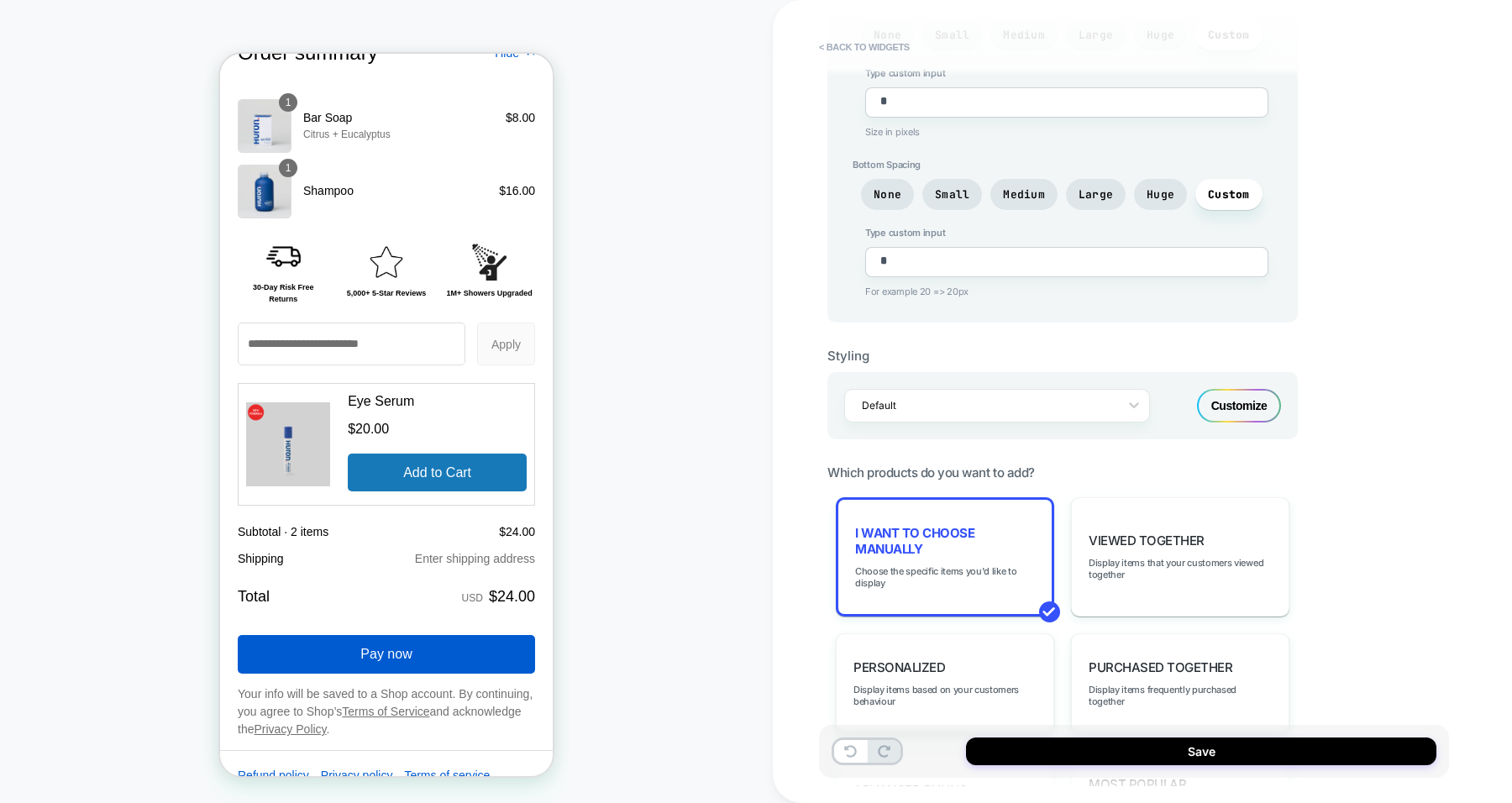
scroll to position [2161, 0]
click at [952, 187] on span "Small" at bounding box center [952, 194] width 34 height 15
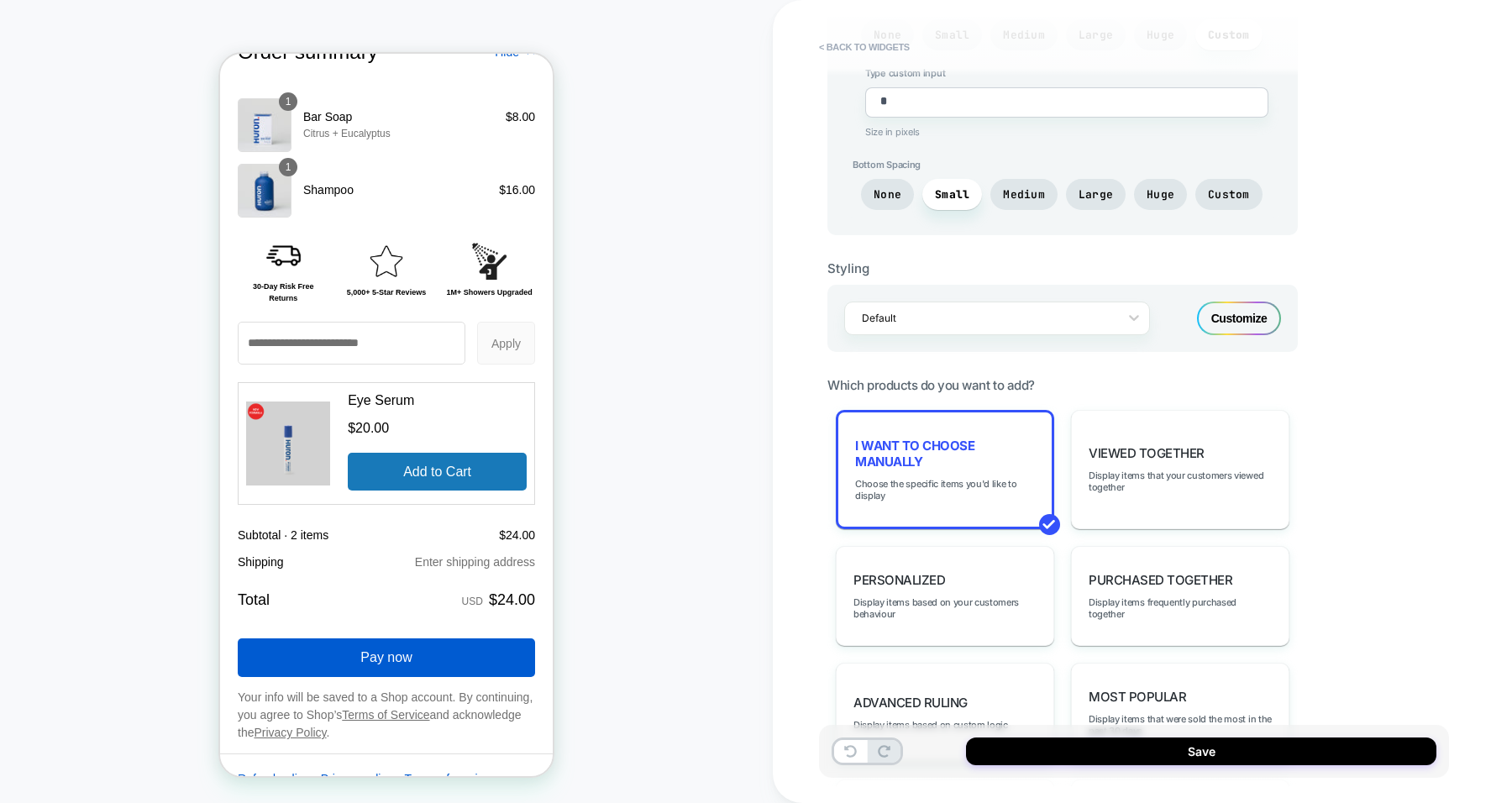
click at [891, 187] on span "None" at bounding box center [887, 194] width 27 height 15
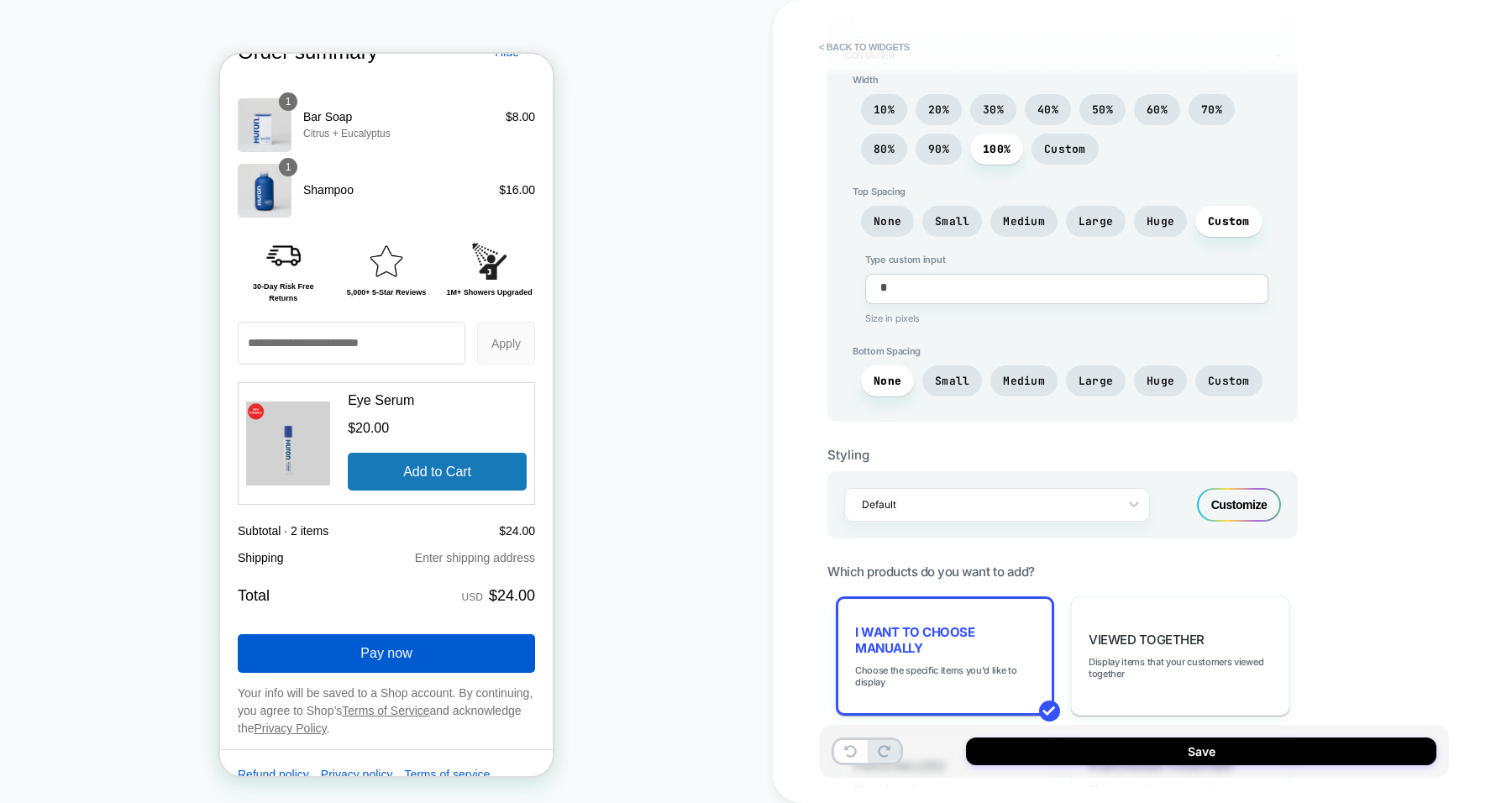
scroll to position [563, 0]
click at [1227, 490] on div "Customize" at bounding box center [1239, 505] width 84 height 33
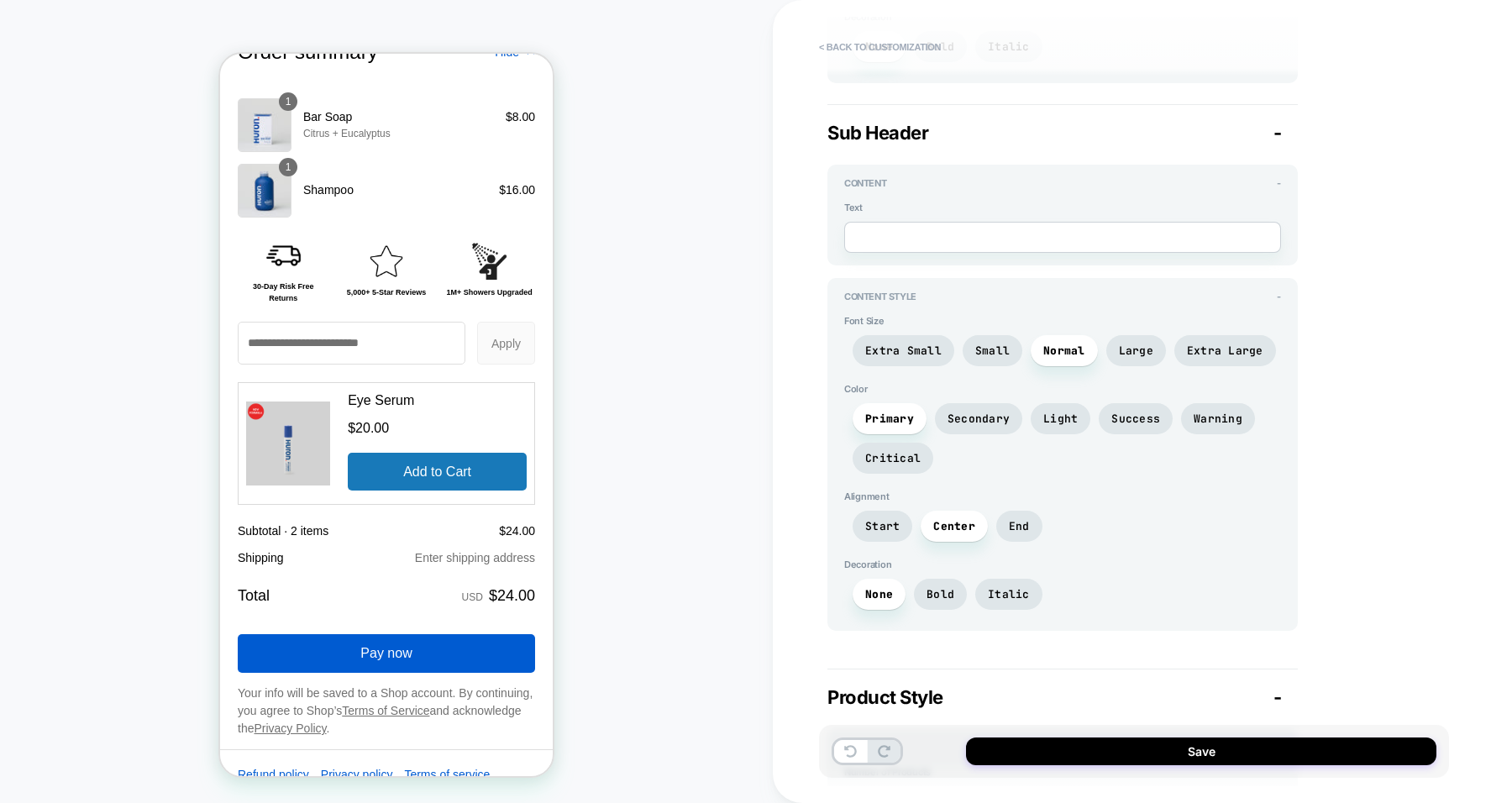
scroll to position [546, 0]
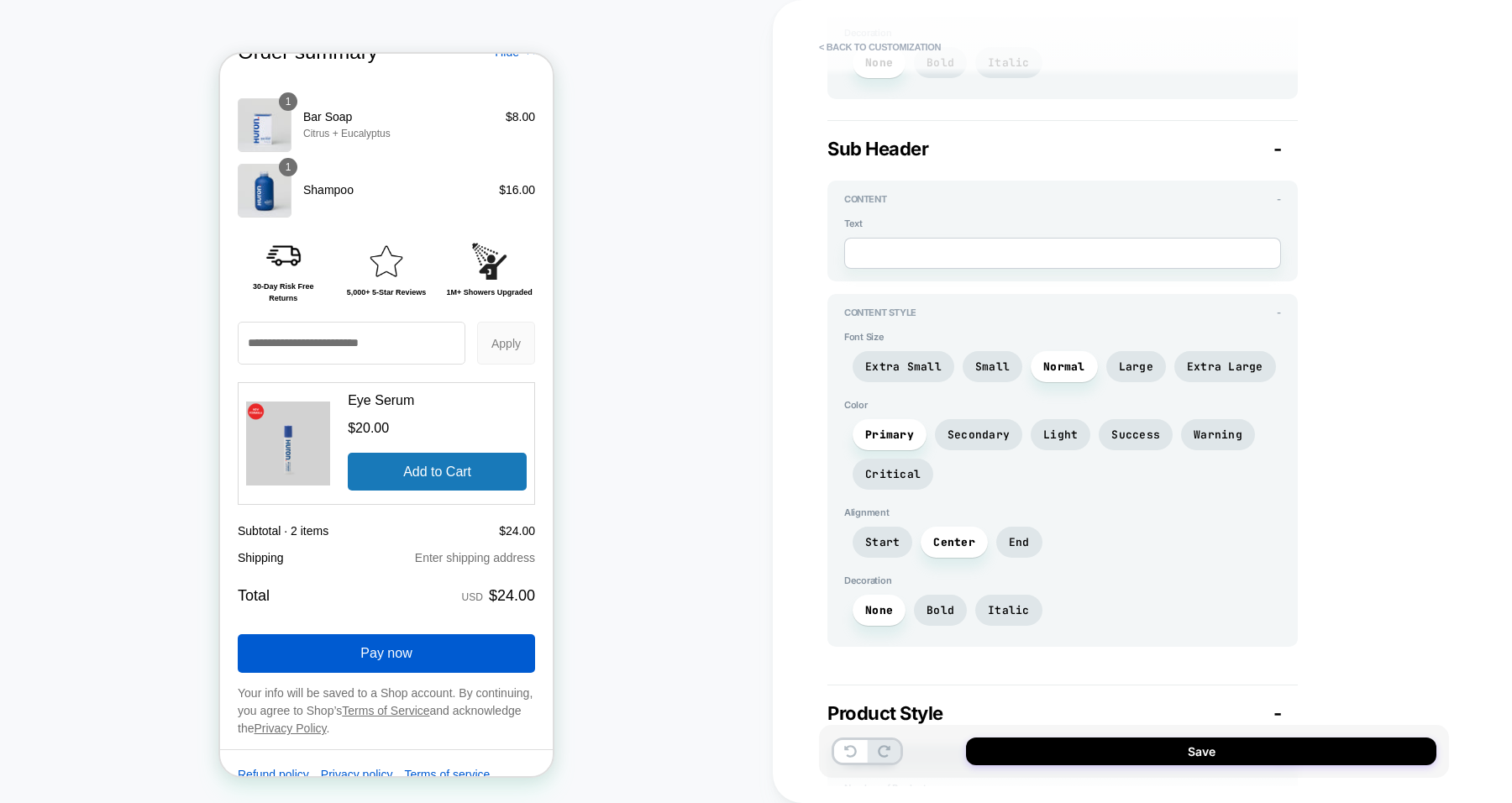
click at [981, 351] on span "Small" at bounding box center [992, 367] width 60 height 31
click at [904, 359] on span "Extra Small" at bounding box center [903, 366] width 76 height 15
click at [1209, 359] on span "Extra Large" at bounding box center [1225, 366] width 76 height 15
click at [889, 359] on span "Extra Small" at bounding box center [903, 366] width 76 height 15
click at [958, 419] on span "Secondary" at bounding box center [979, 434] width 88 height 31
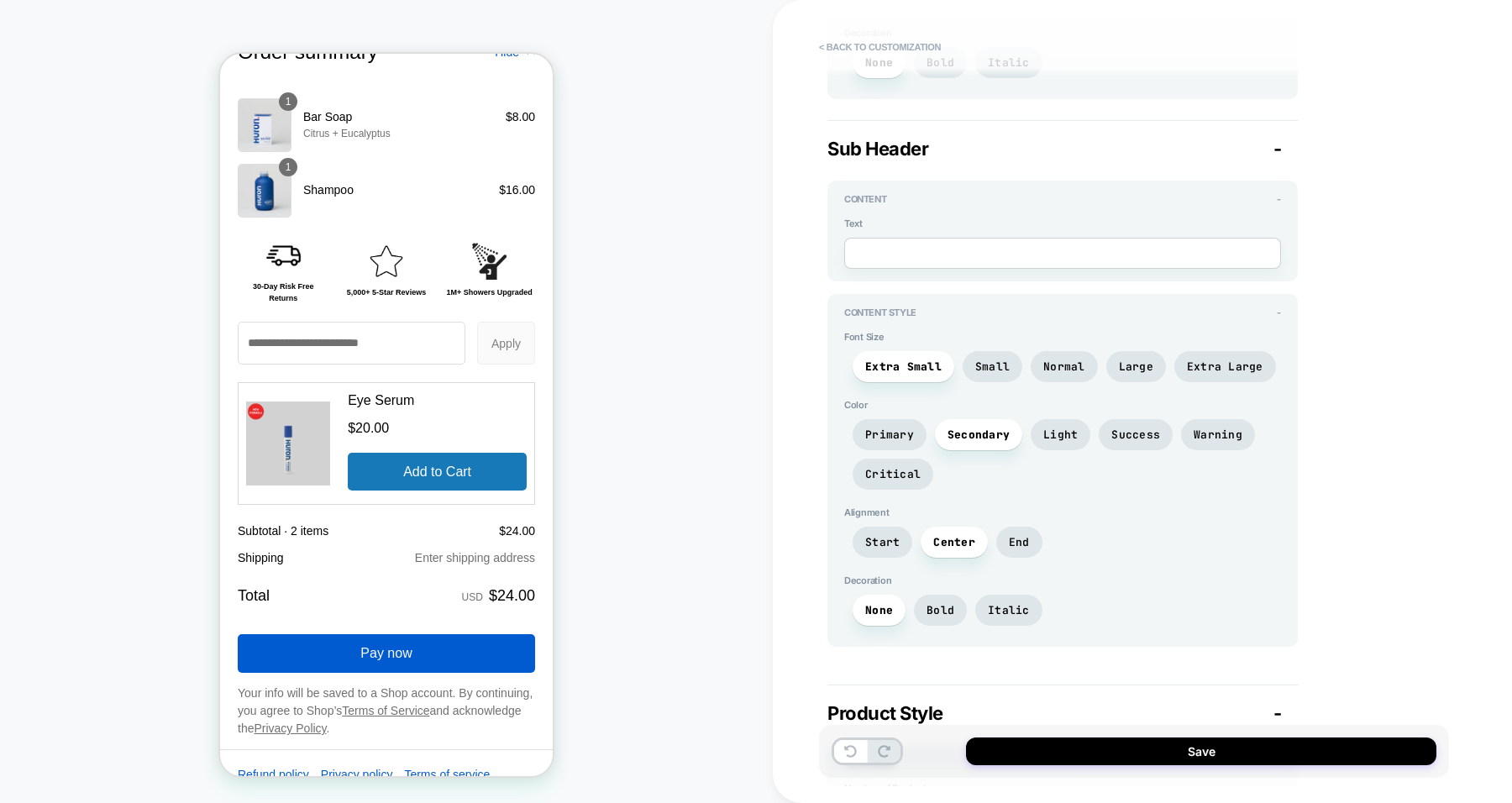
click at [1055, 427] on span "Light" at bounding box center [1060, 434] width 34 height 15
click at [895, 428] on span "Primary" at bounding box center [889, 434] width 49 height 15
click at [875, 535] on span "Start" at bounding box center [881, 542] width 34 height 15
click at [954, 540] on span "Center" at bounding box center [954, 542] width 67 height 31
click at [938, 603] on span "Bold" at bounding box center [940, 610] width 27 height 15
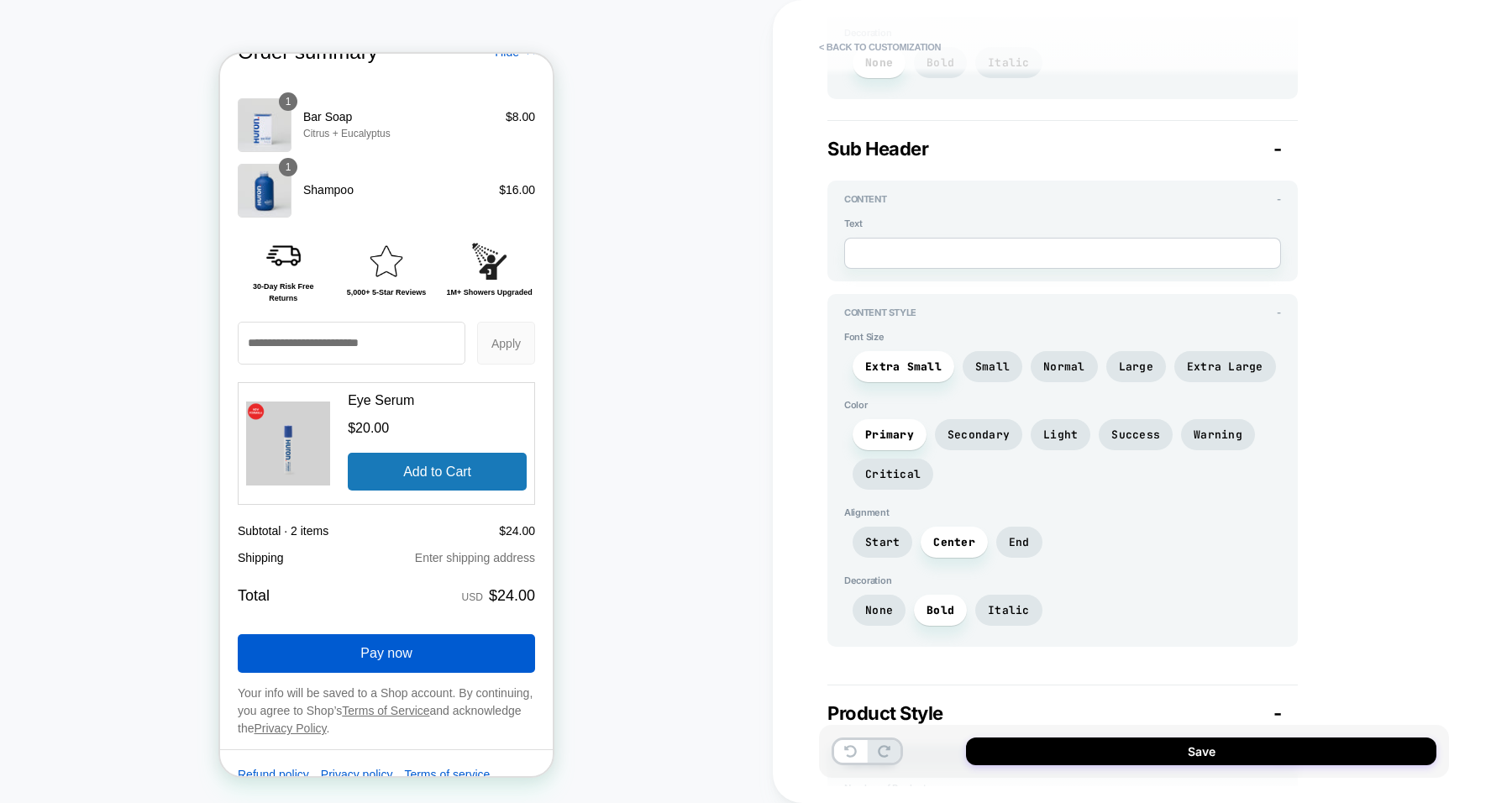
click at [938, 603] on span "Bold" at bounding box center [940, 610] width 27 height 15
click at [895, 597] on span "None" at bounding box center [879, 610] width 53 height 31
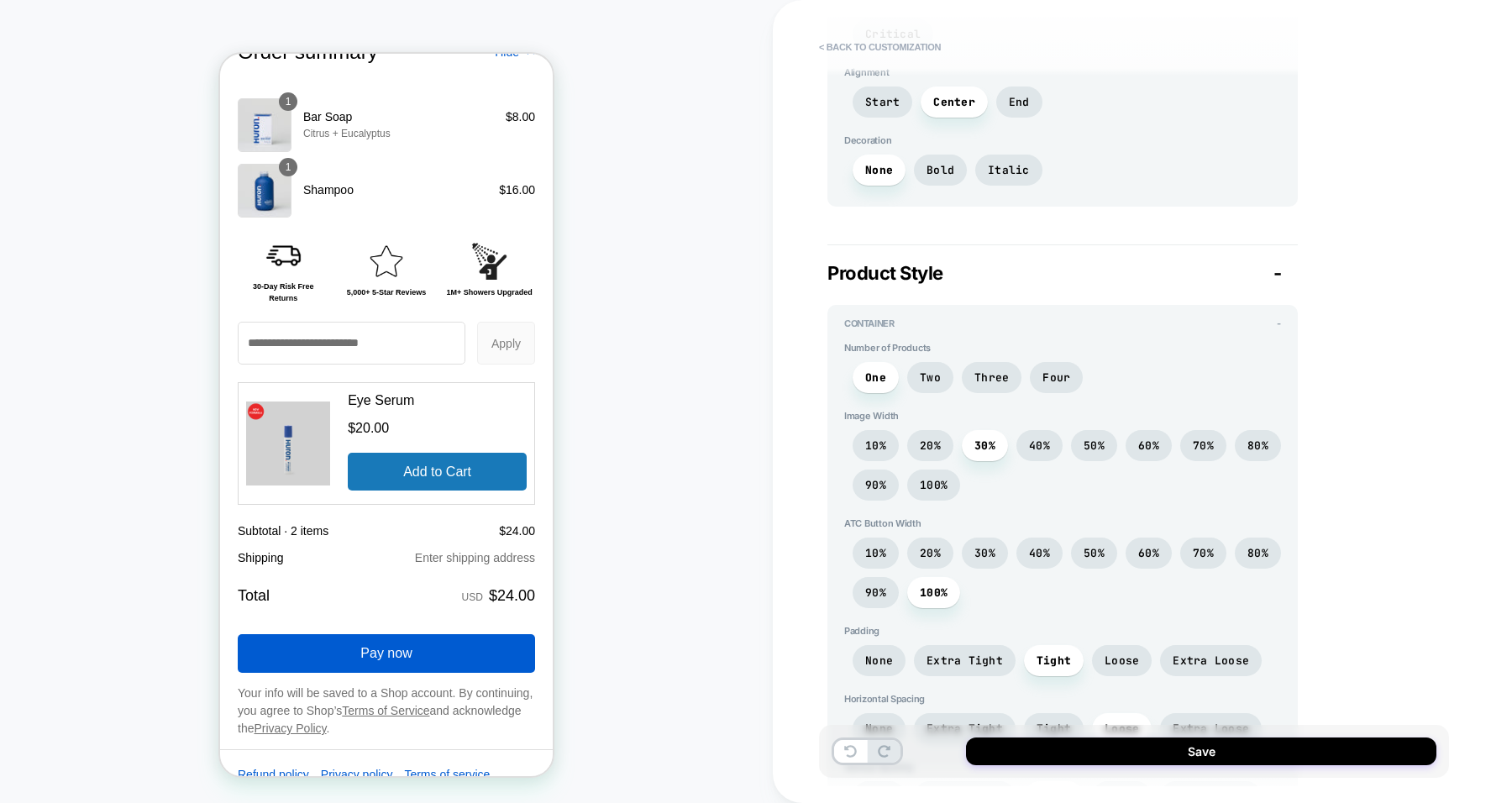
scroll to position [993, 0]
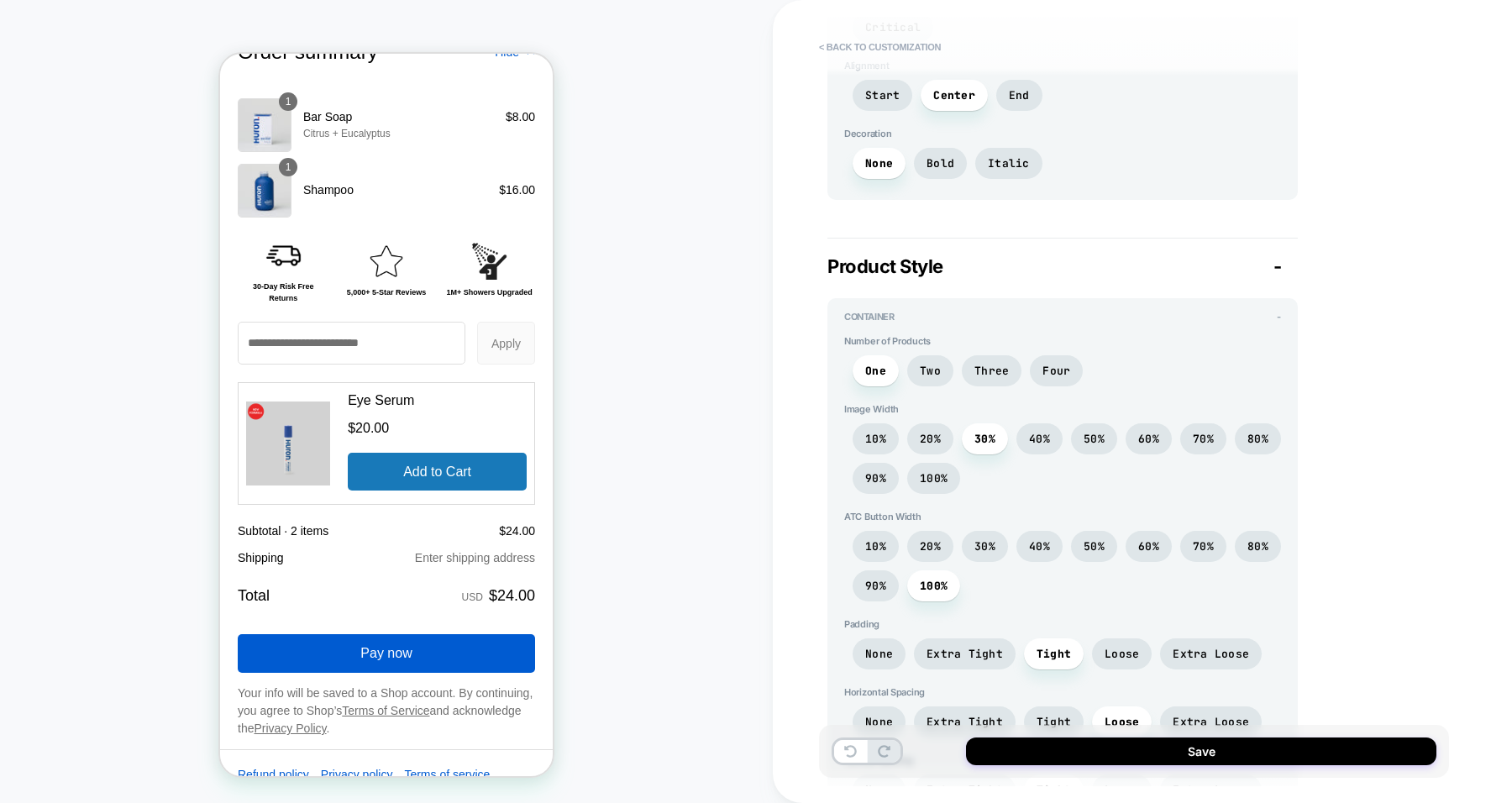
click at [879, 471] on span "90%" at bounding box center [876, 478] width 21 height 15
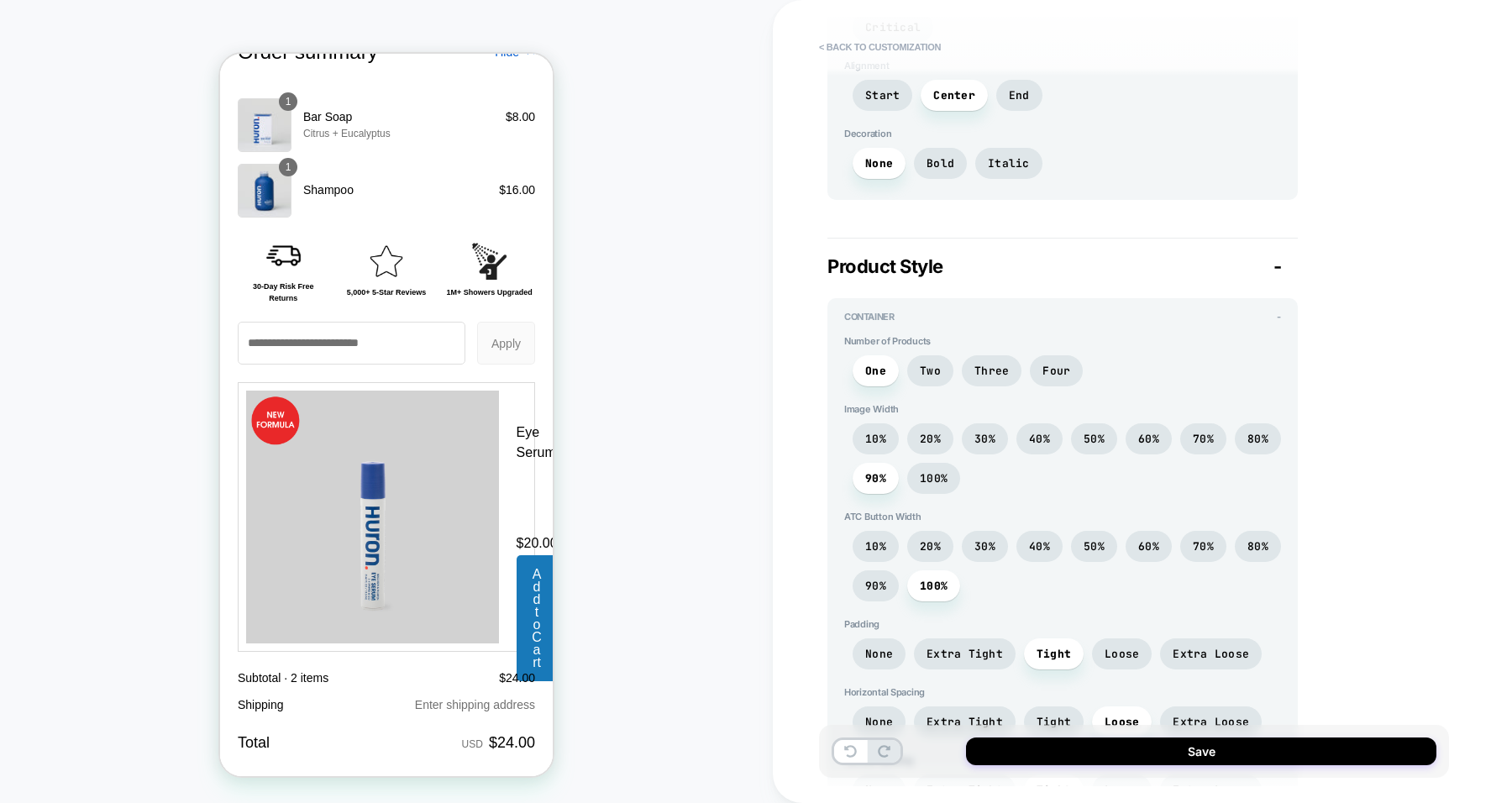
click at [937, 431] on span "20%" at bounding box center [930, 438] width 21 height 15
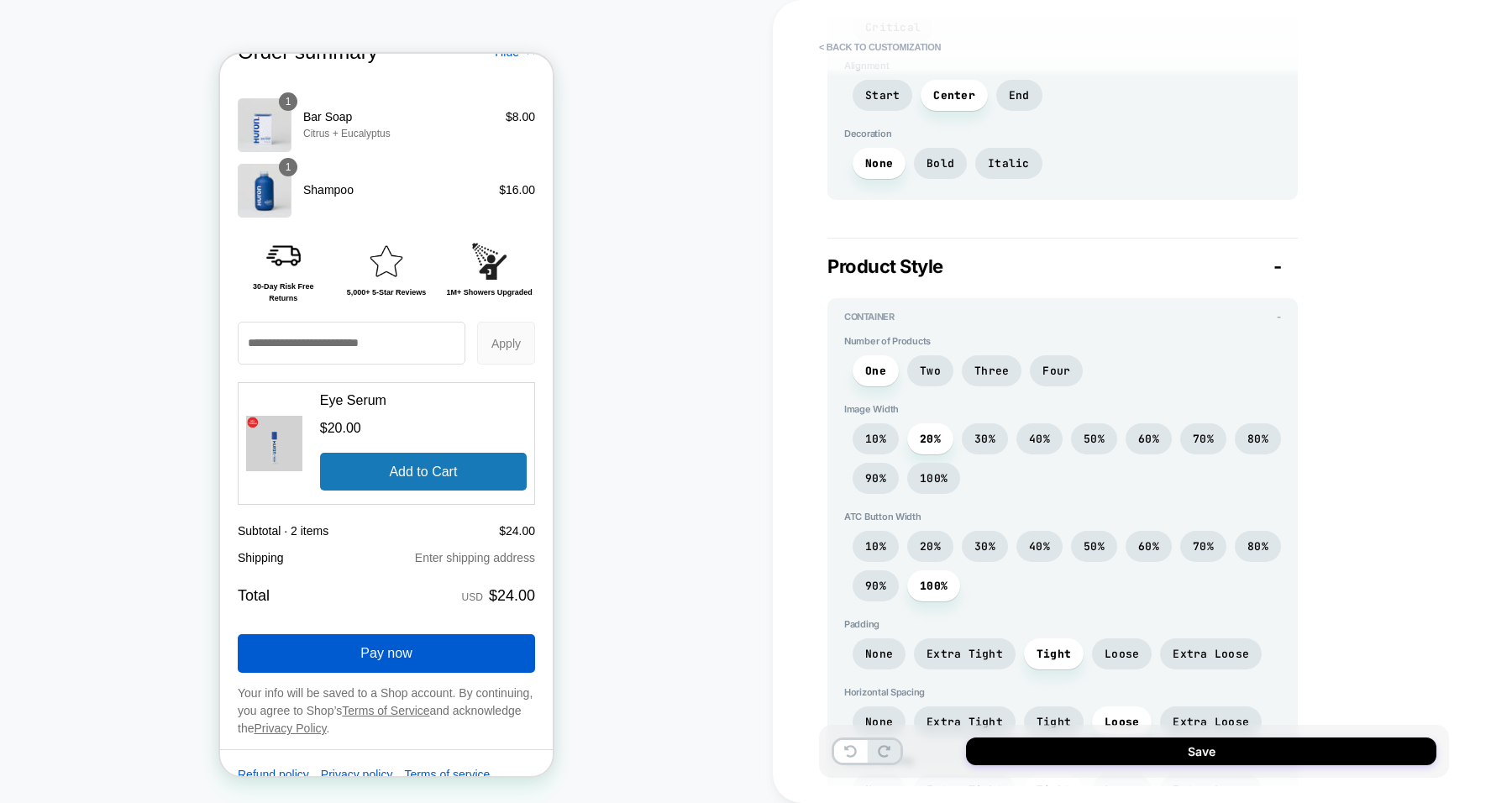
click at [1103, 431] on span "50%" at bounding box center [1094, 438] width 21 height 15
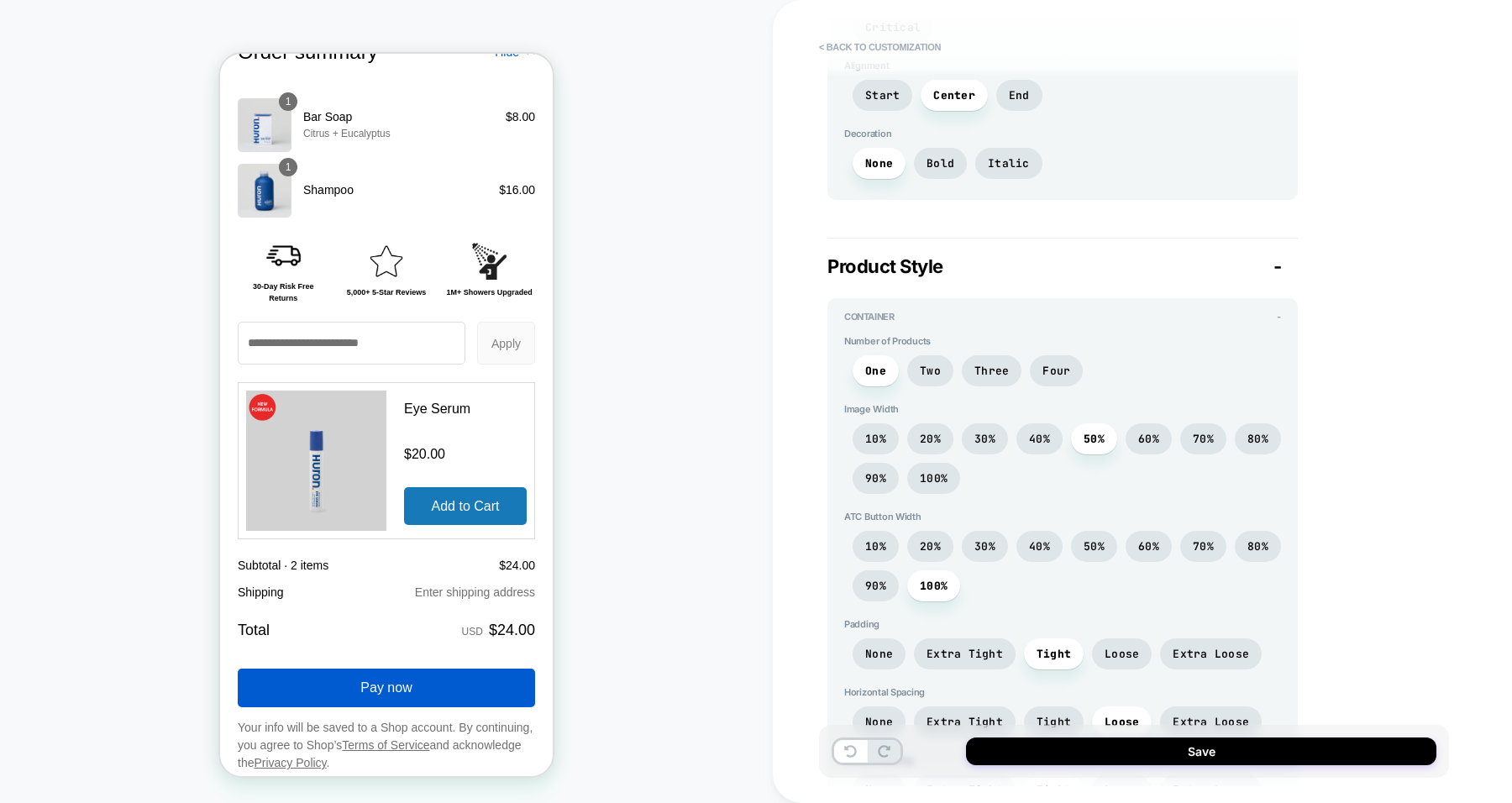
click at [1042, 431] on span "40%" at bounding box center [1040, 438] width 21 height 15
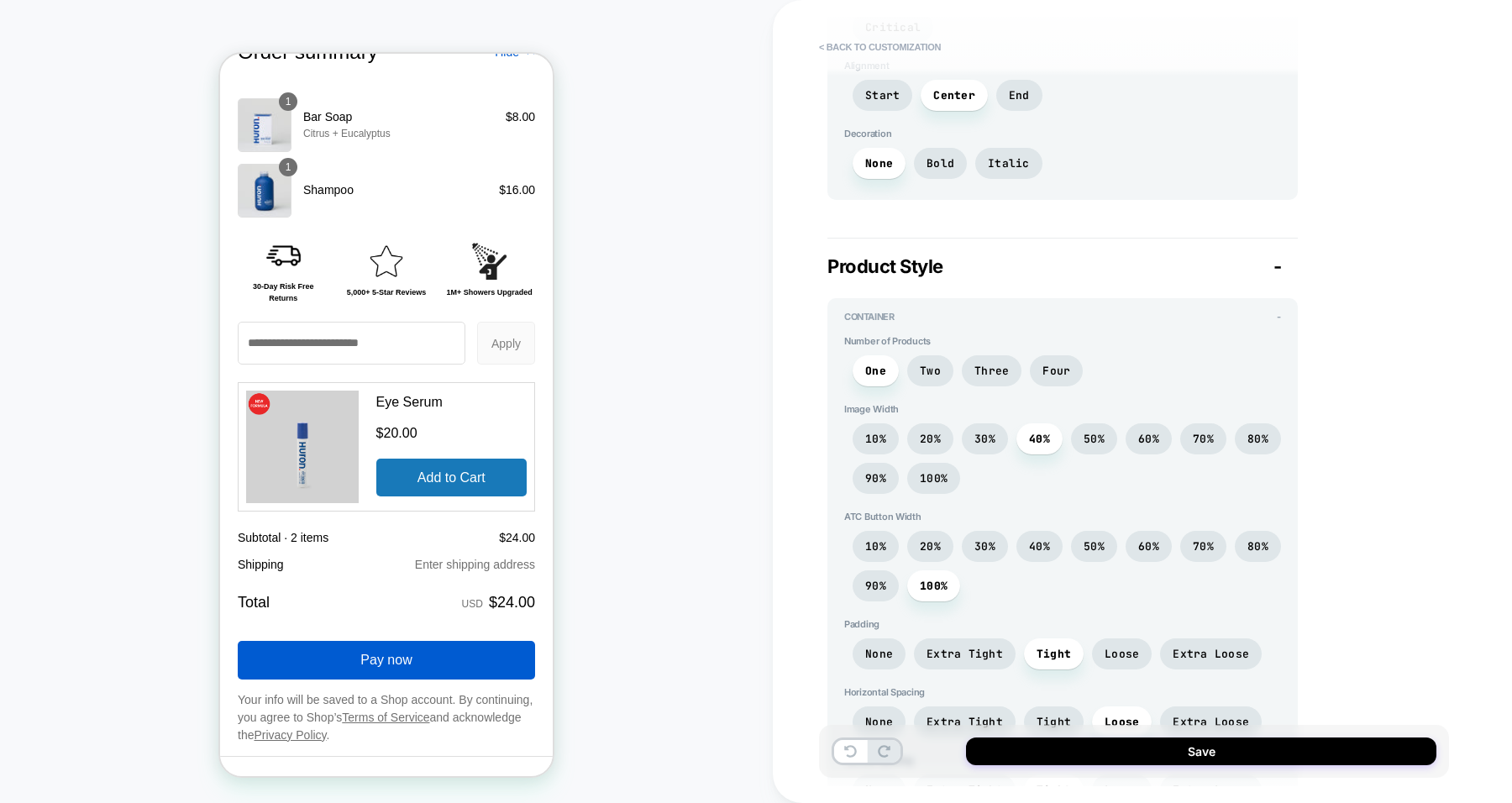
click at [983, 648] on span "Extra Tight" at bounding box center [964, 654] width 102 height 31
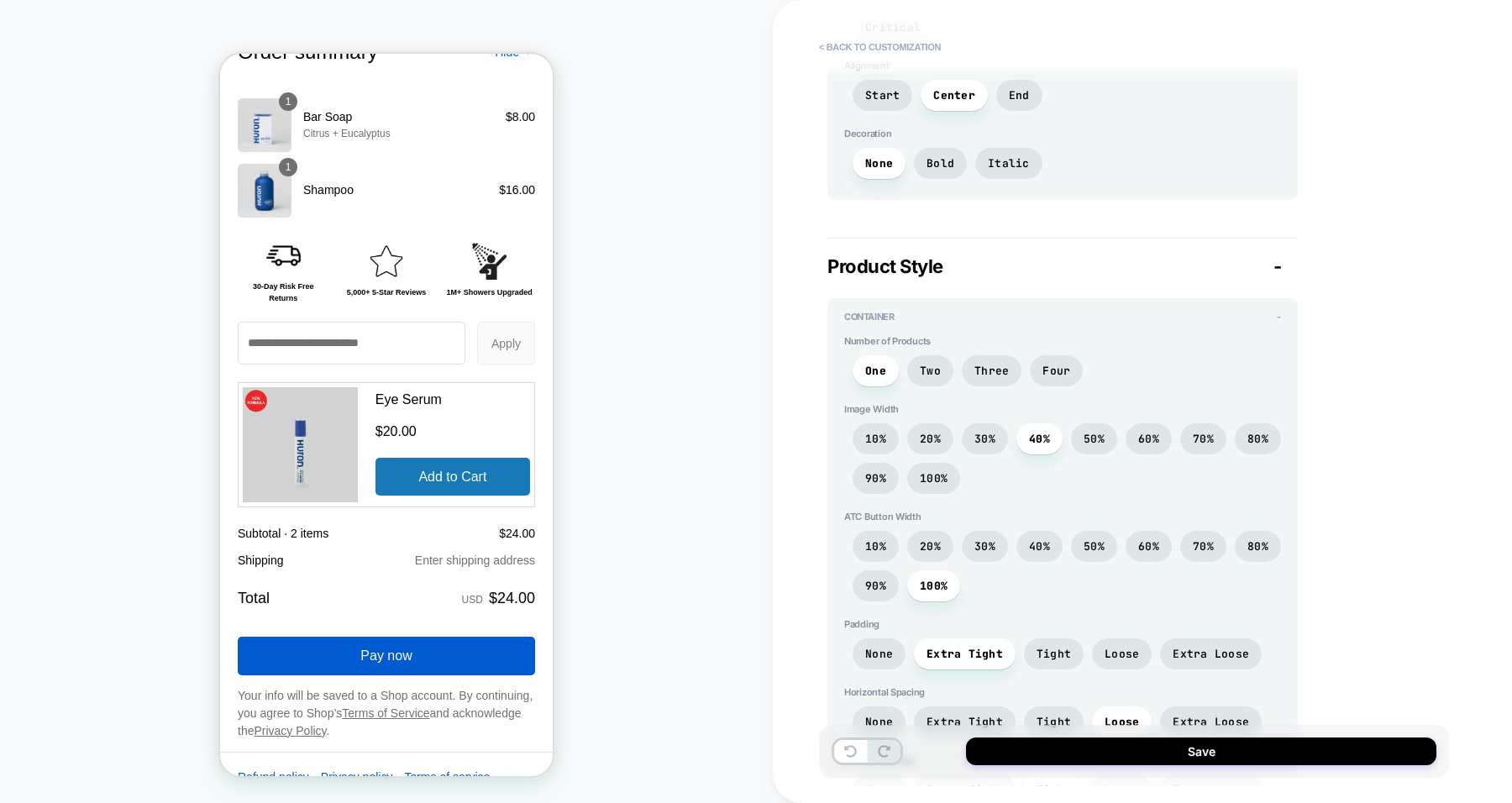
click at [882, 647] on span "None" at bounding box center [879, 654] width 27 height 15
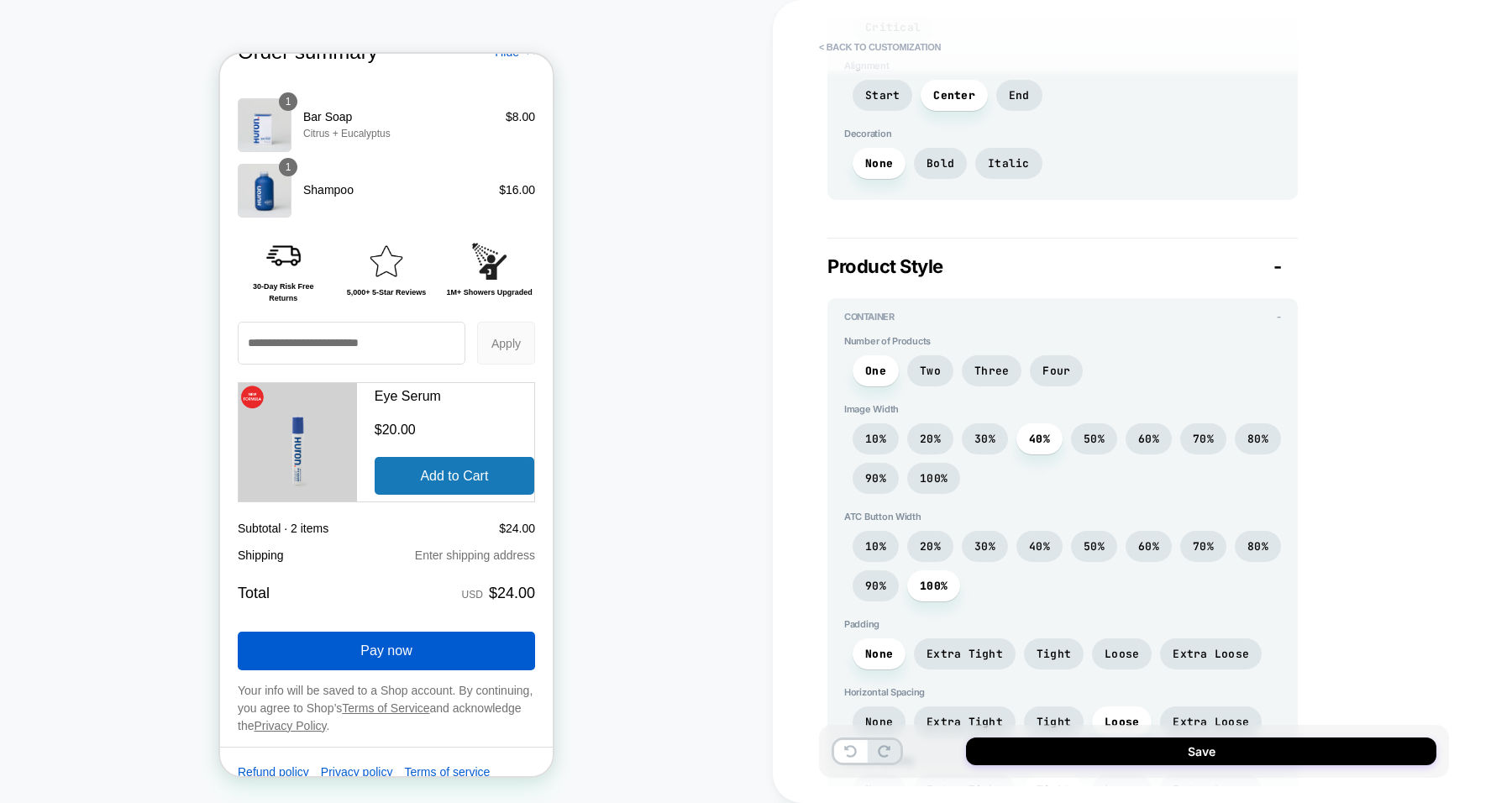
click at [1182, 647] on span "Extra Loose" at bounding box center [1211, 654] width 76 height 15
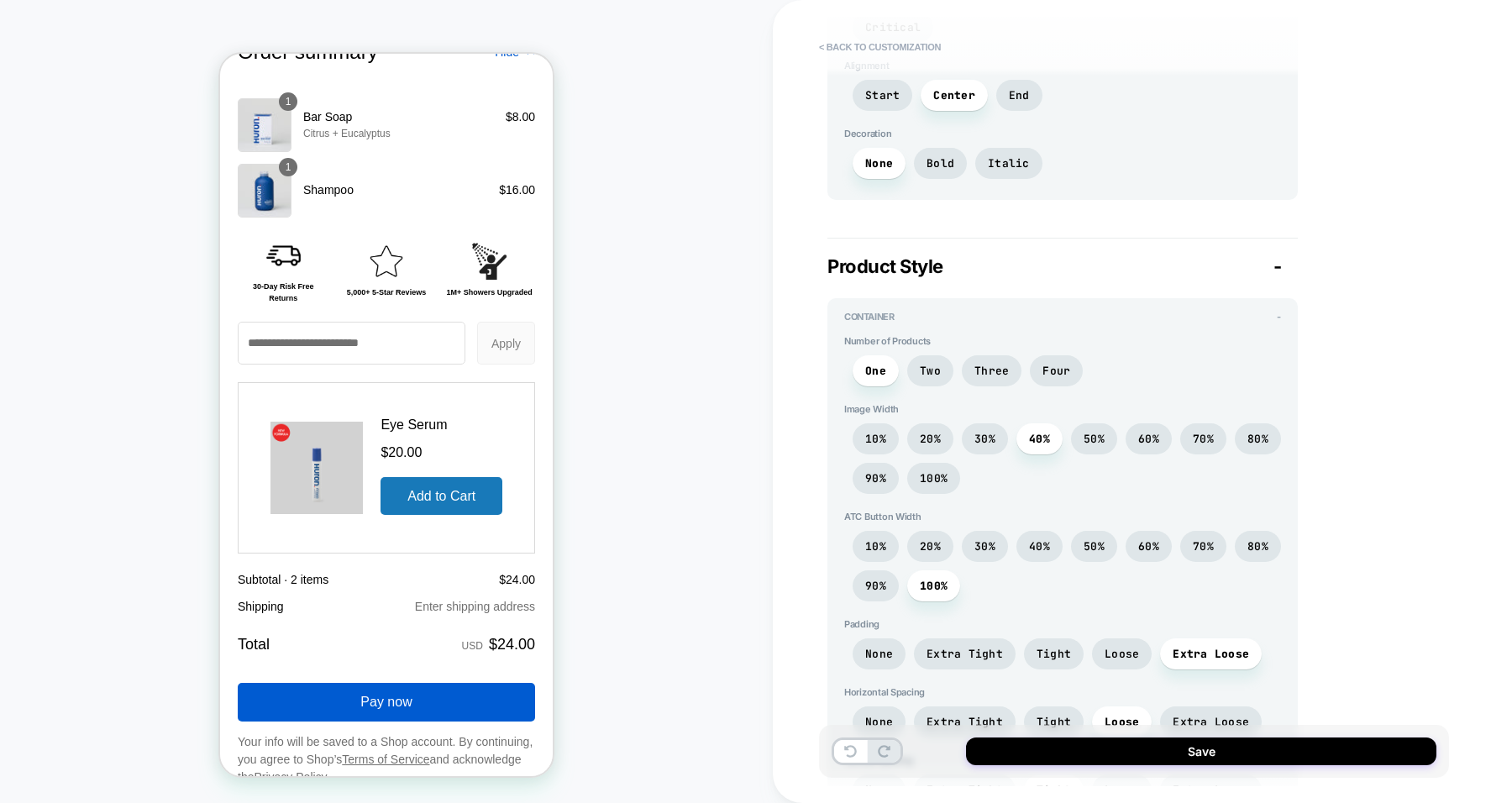
click at [884, 638] on span "None" at bounding box center [879, 654] width 53 height 31
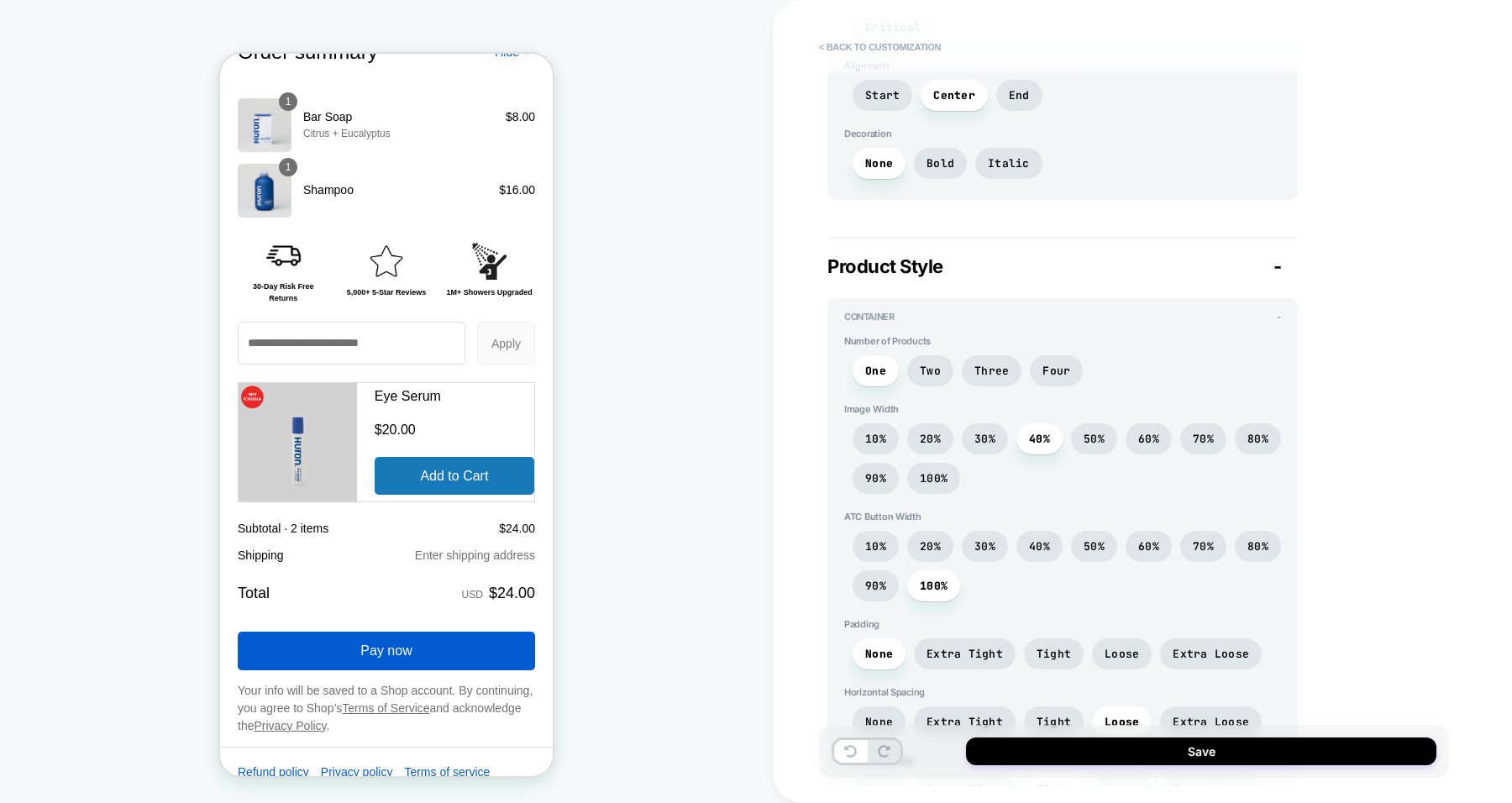
click at [975, 431] on span "30%" at bounding box center [985, 438] width 21 height 15
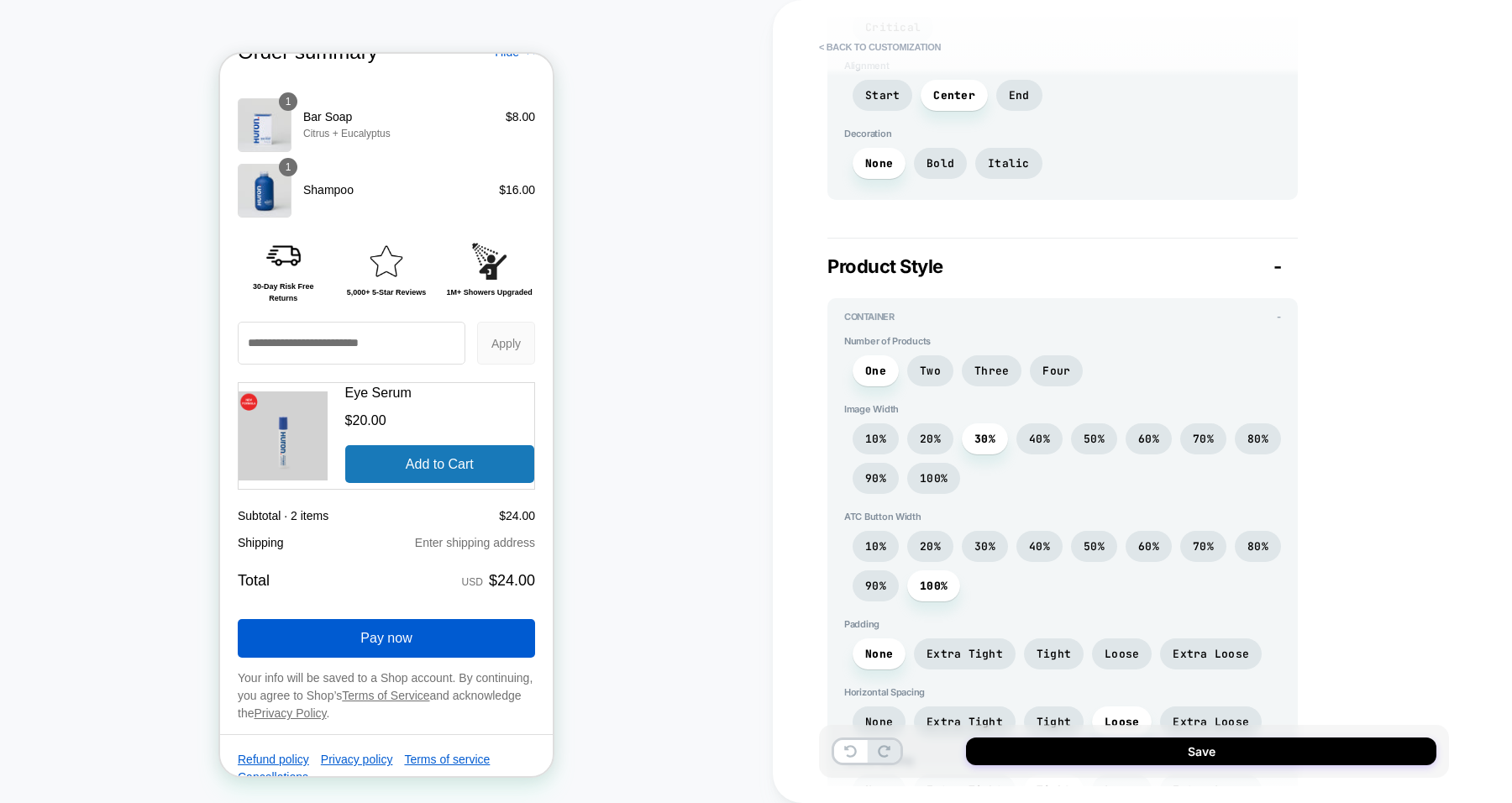
click at [1035, 431] on span "40%" at bounding box center [1040, 438] width 21 height 15
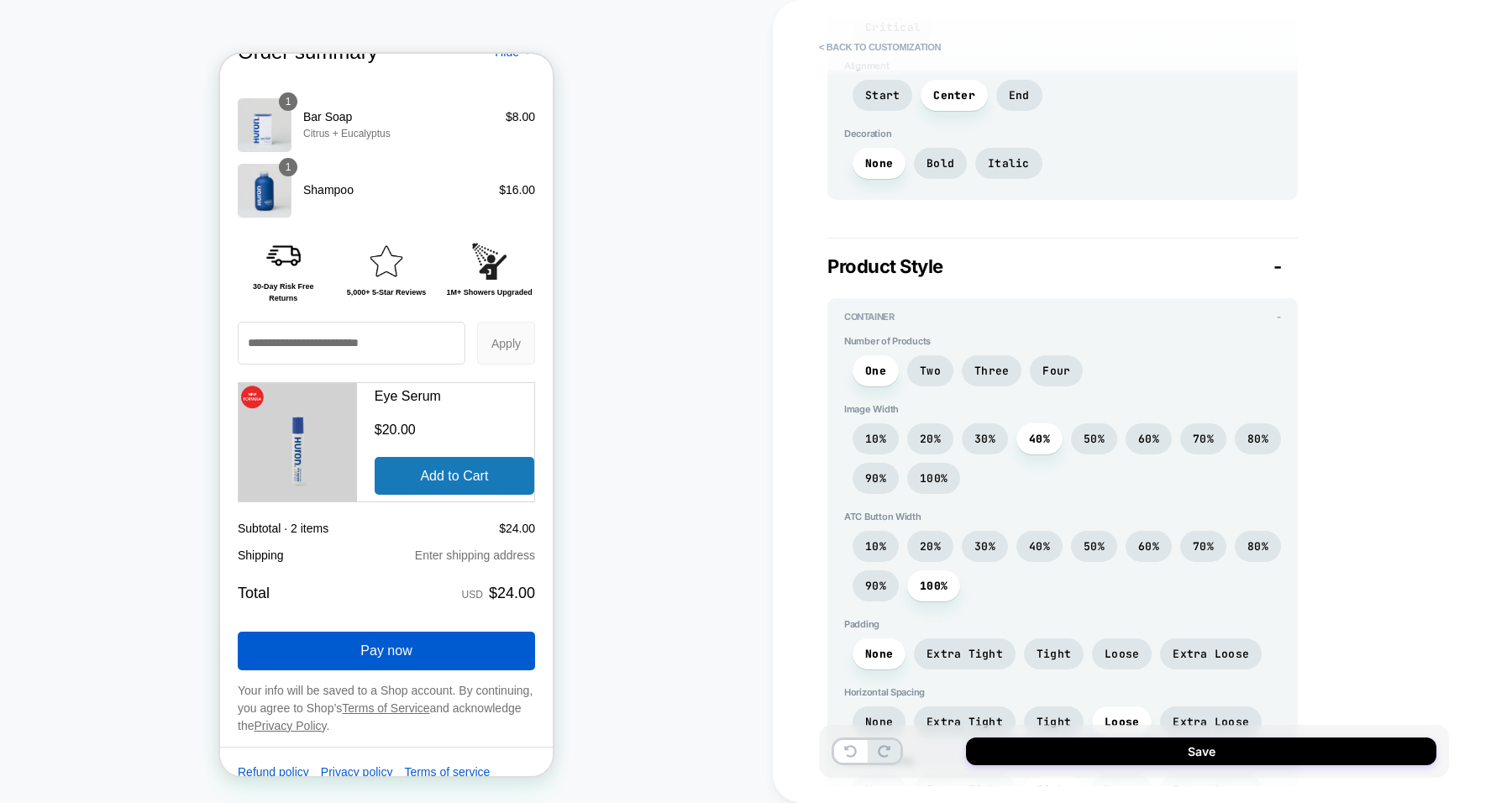
click at [1086, 431] on span "50%" at bounding box center [1094, 438] width 21 height 15
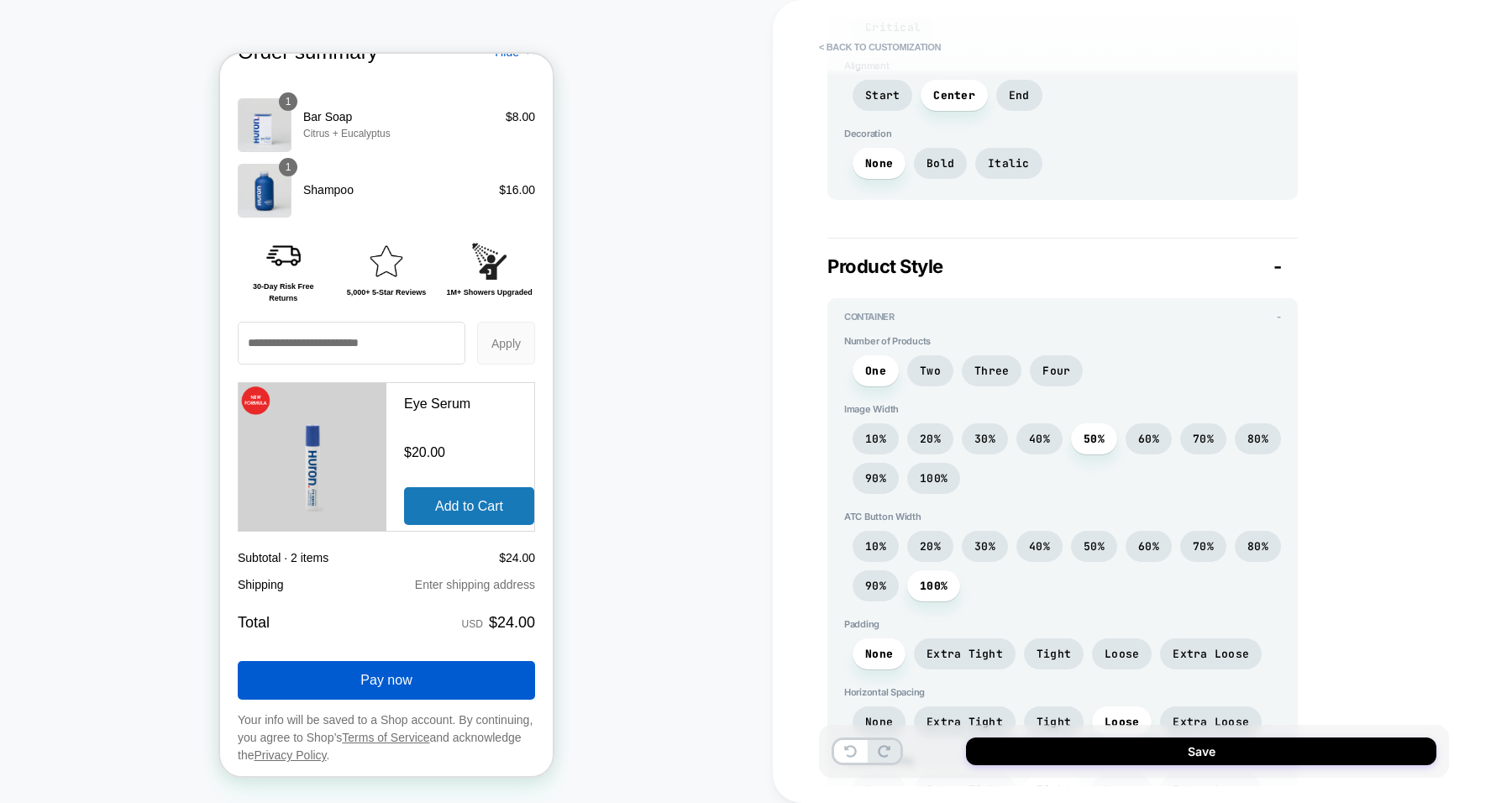
click at [1037, 431] on span "40%" at bounding box center [1040, 438] width 21 height 15
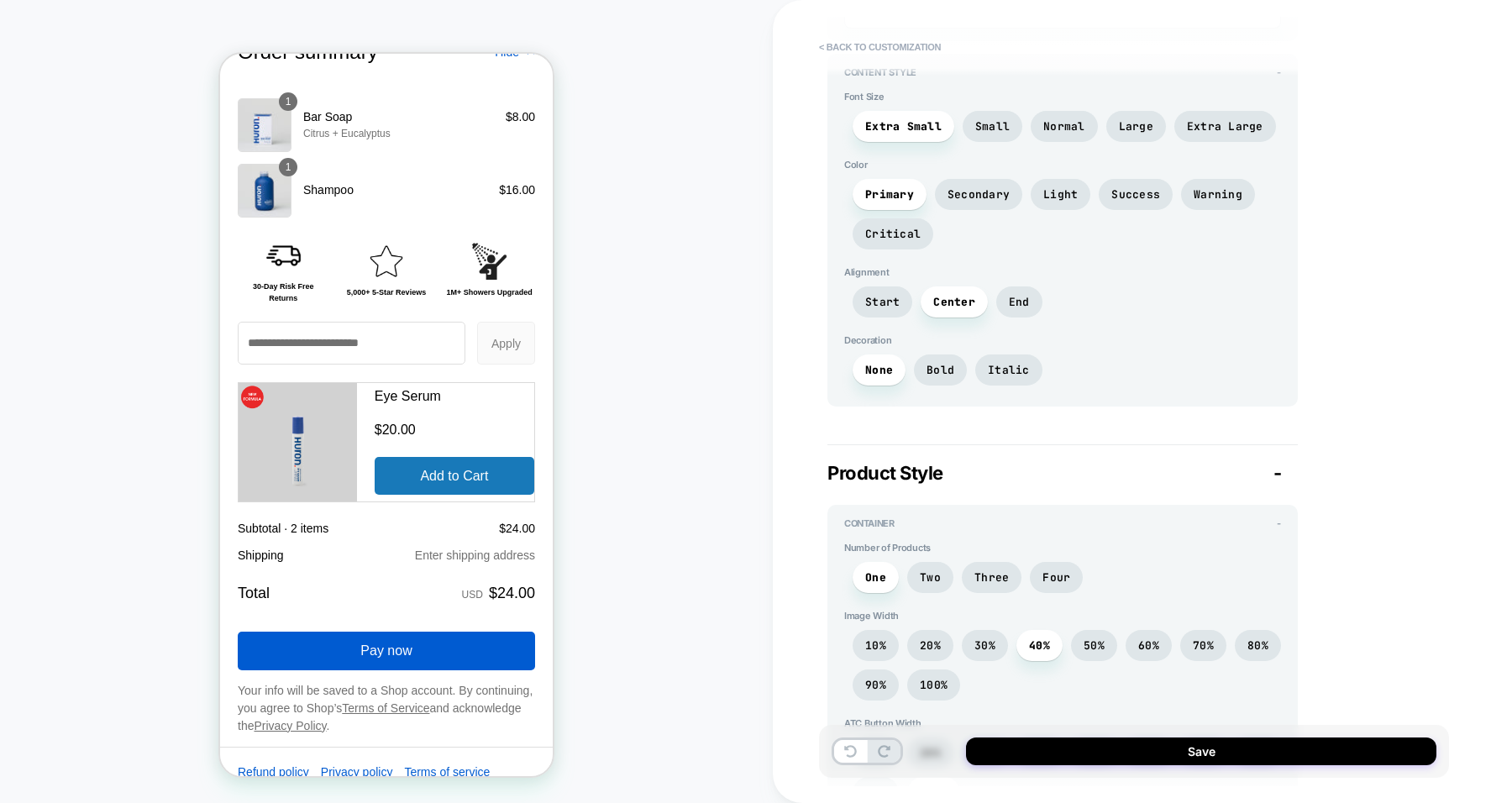
scroll to position [773, 0]
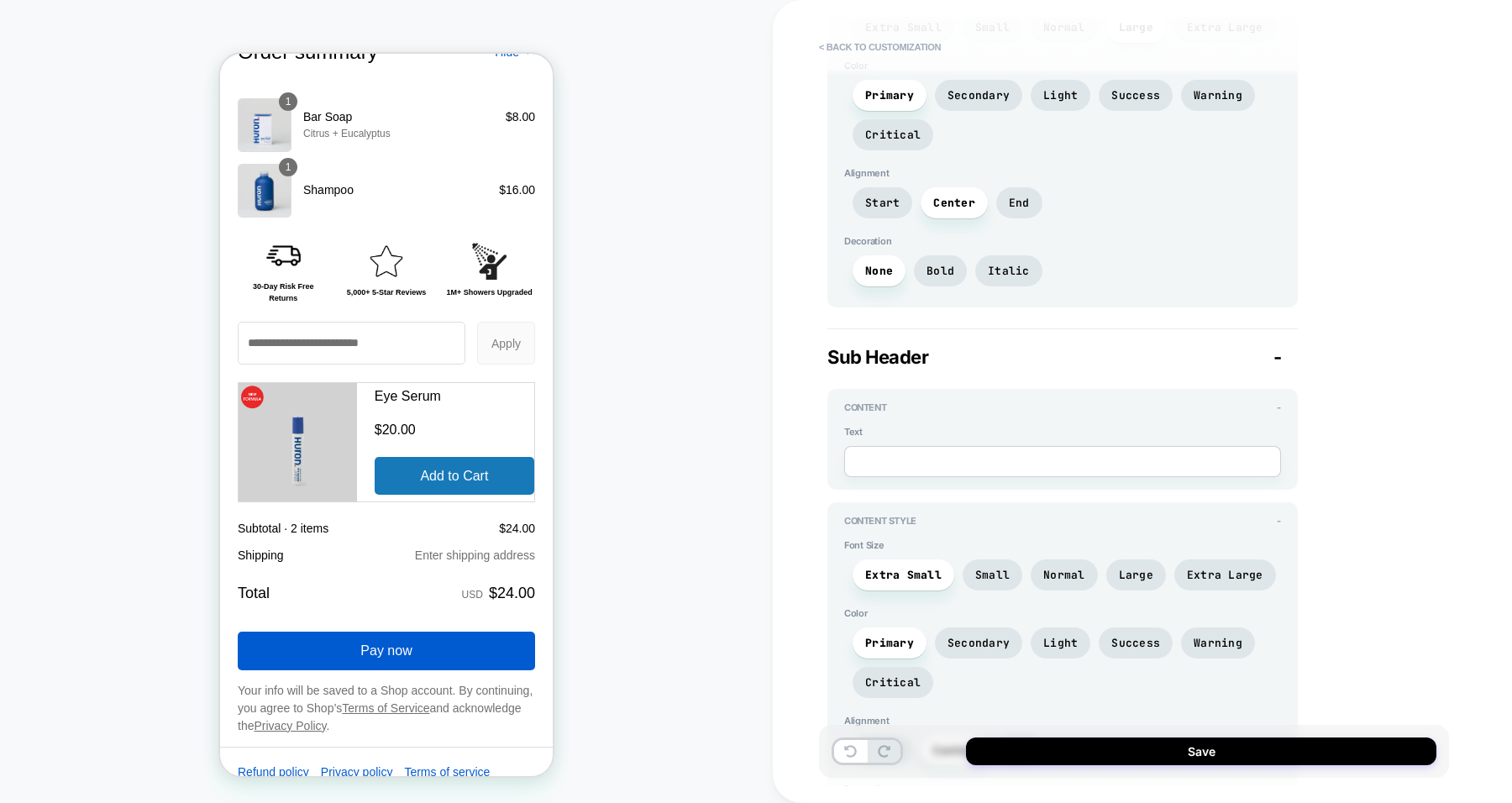
scroll to position [338, 0]
click at [938, 456] on textarea at bounding box center [1063, 462] width 437 height 30
paste textarea "**********"
type textarea "*"
type textarea "**********"
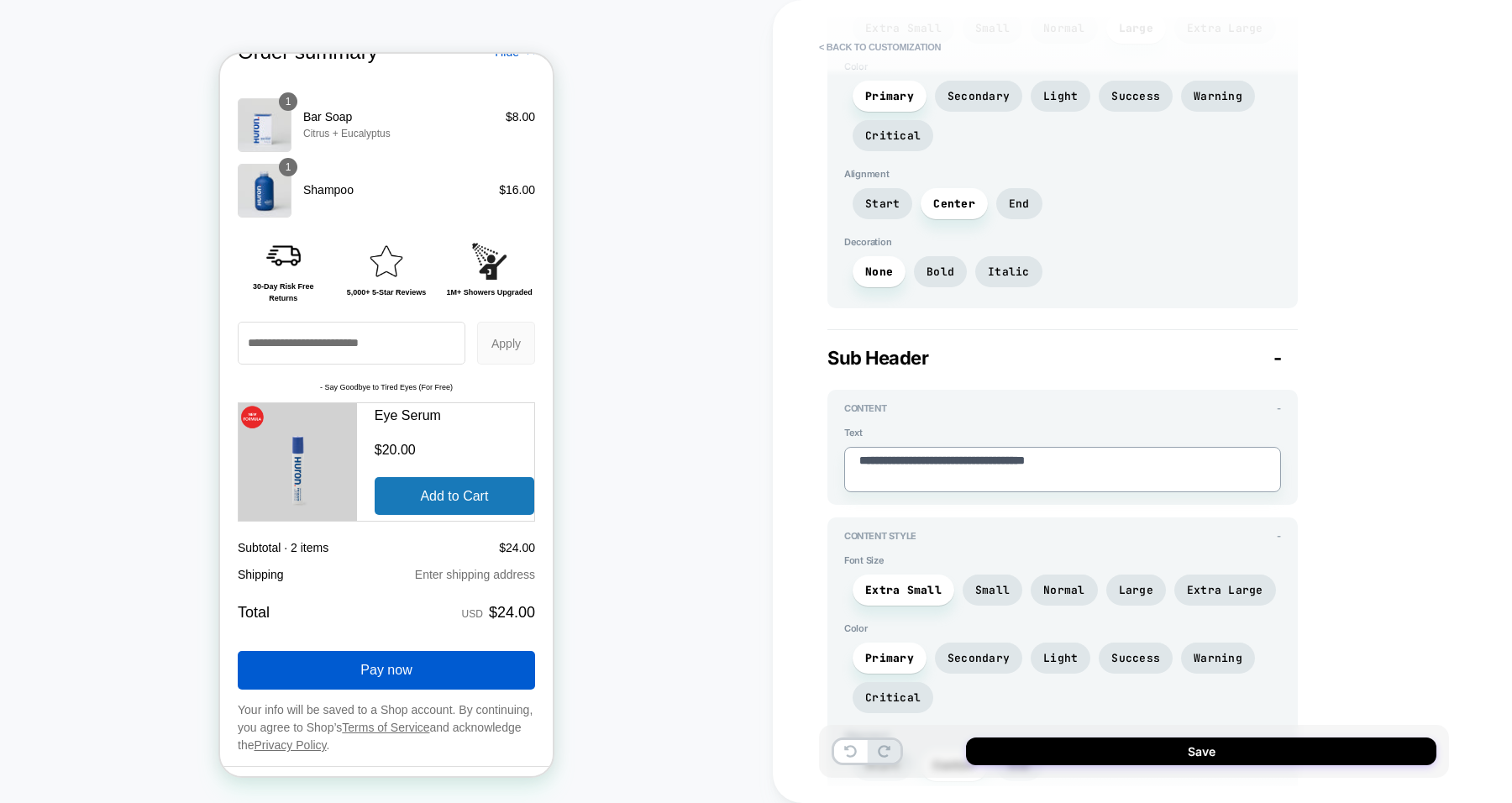
click at [873, 458] on textarea "**********" at bounding box center [1063, 469] width 437 height 45
type textarea "*"
type textarea "**********"
type textarea "*"
type textarea "**********"
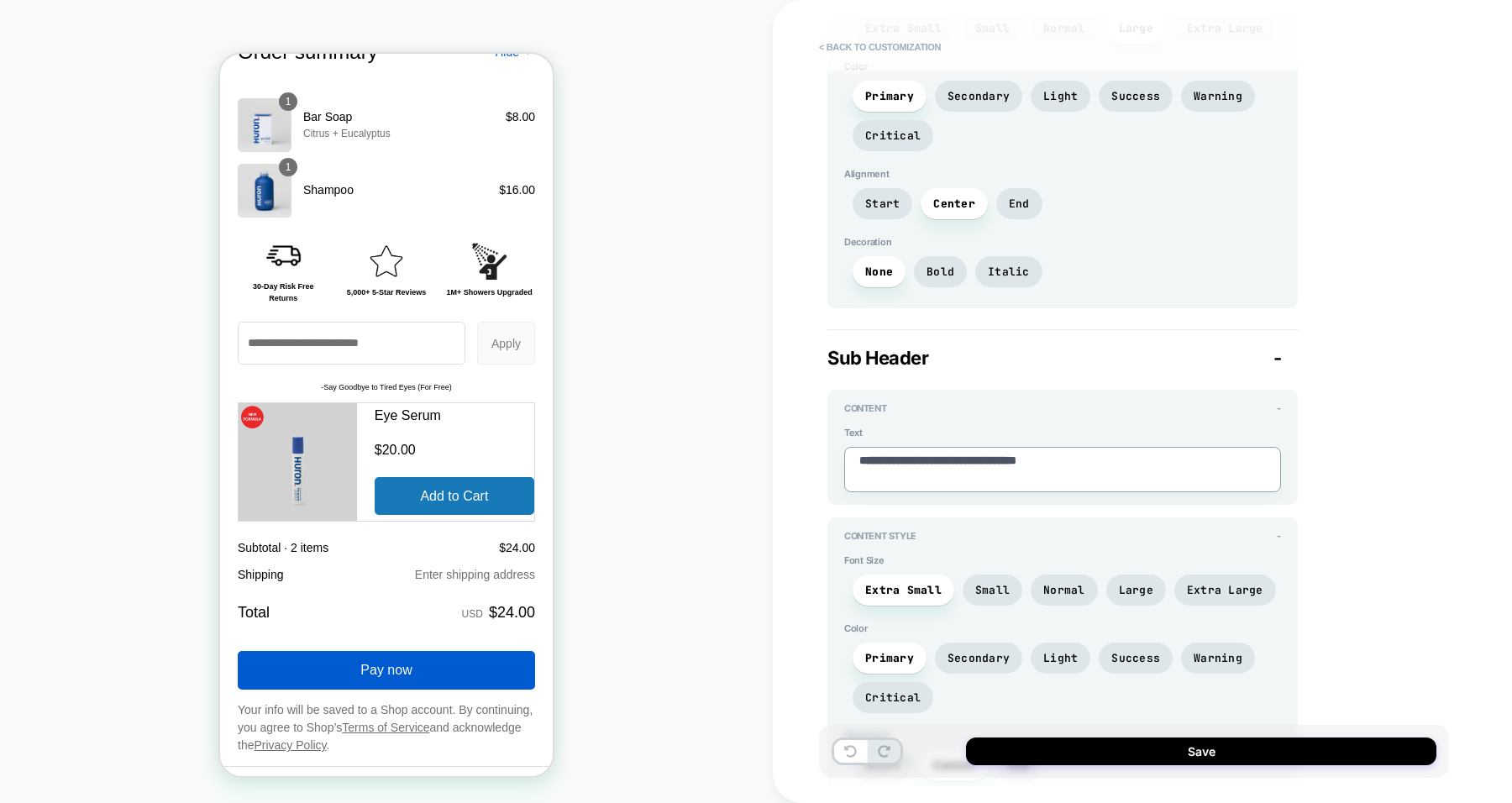
type textarea "*"
drag, startPoint x: 1100, startPoint y: 454, endPoint x: 1036, endPoint y: 455, distance: 64.0
click at [1036, 455] on textarea "**********" at bounding box center [1063, 469] width 437 height 45
type textarea "**********"
click at [1142, 582] on span "Large" at bounding box center [1135, 589] width 34 height 15
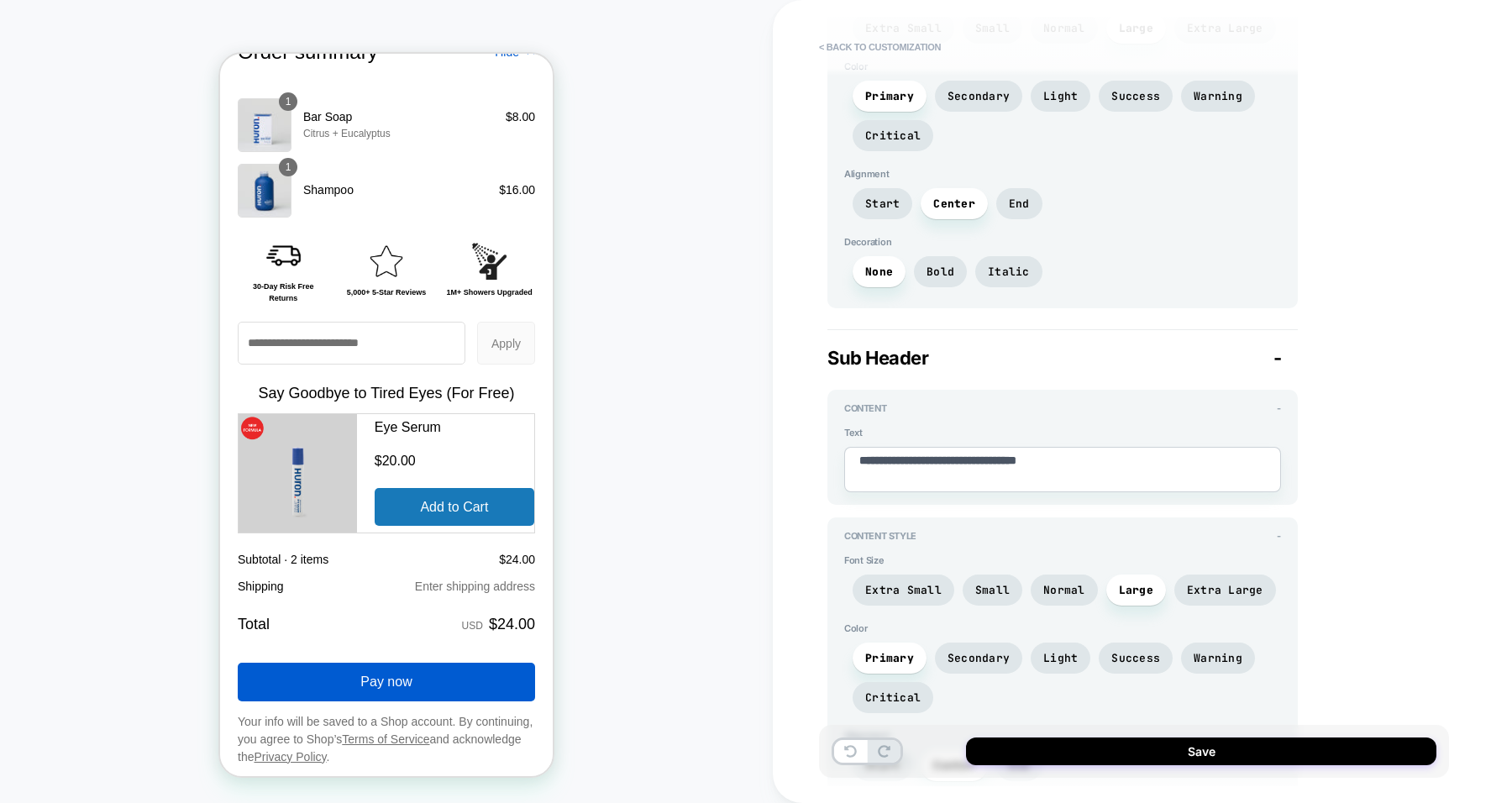
click at [1060, 586] on span "Normal" at bounding box center [1064, 589] width 42 height 15
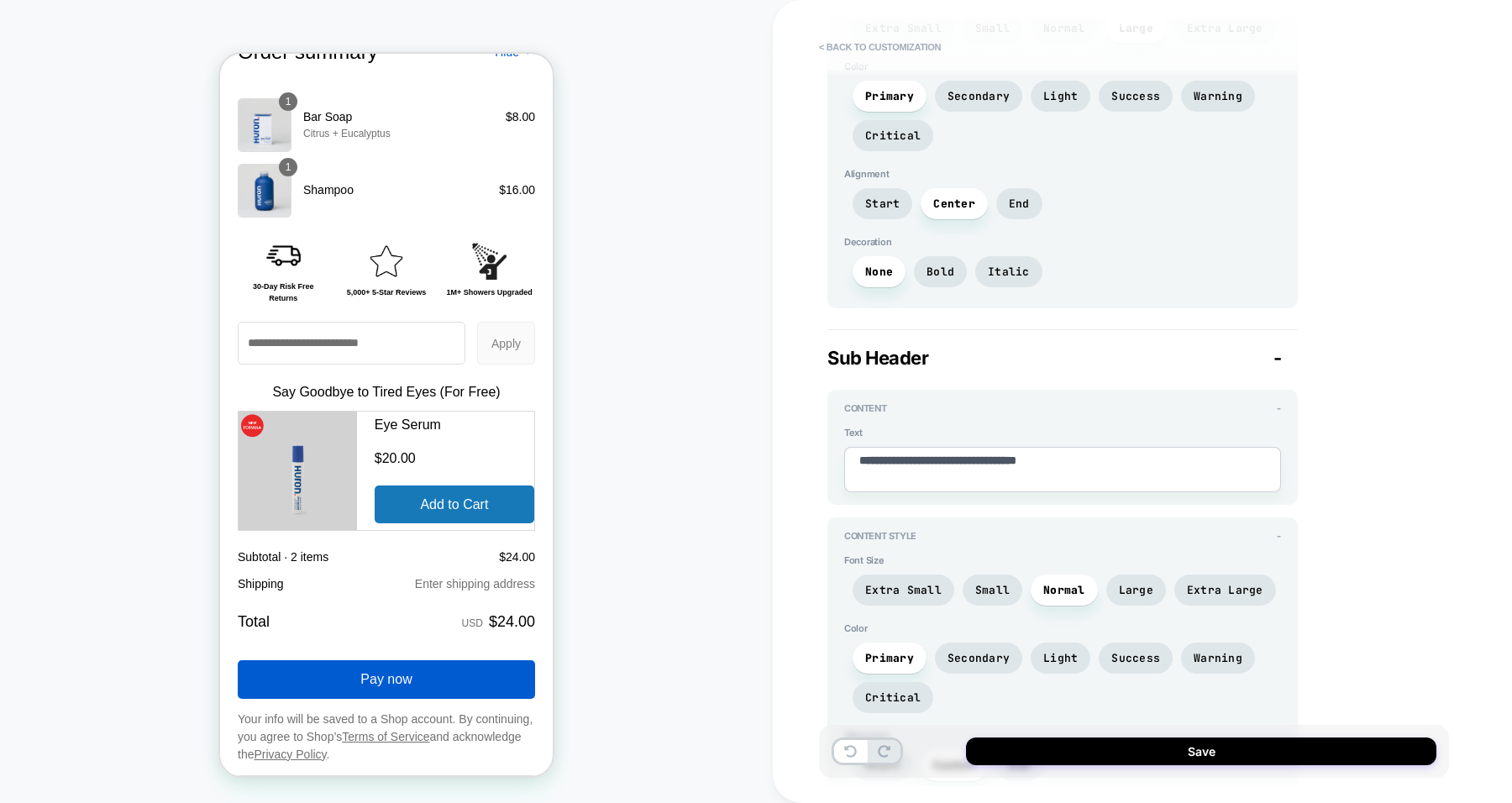
click at [992, 651] on span "Secondary" at bounding box center [979, 658] width 62 height 15
click at [1072, 651] on span "Light" at bounding box center [1060, 658] width 34 height 15
click at [1124, 651] on span "Success" at bounding box center [1136, 658] width 49 height 15
click at [1194, 642] on span "Warning" at bounding box center [1218, 658] width 74 height 31
click at [894, 690] on span "Critical" at bounding box center [892, 697] width 56 height 15
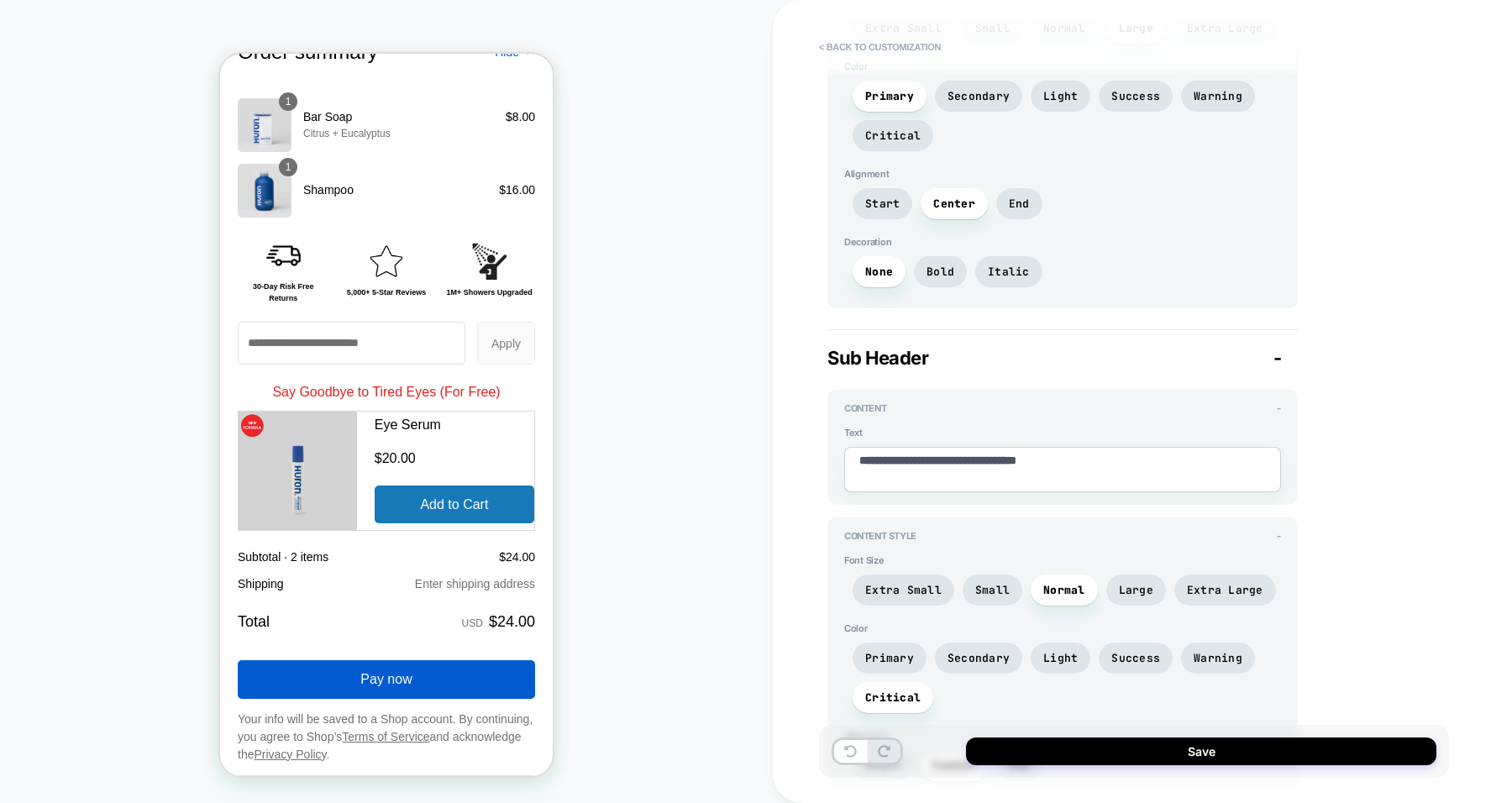
click at [979, 651] on span "Secondary" at bounding box center [979, 658] width 62 height 15
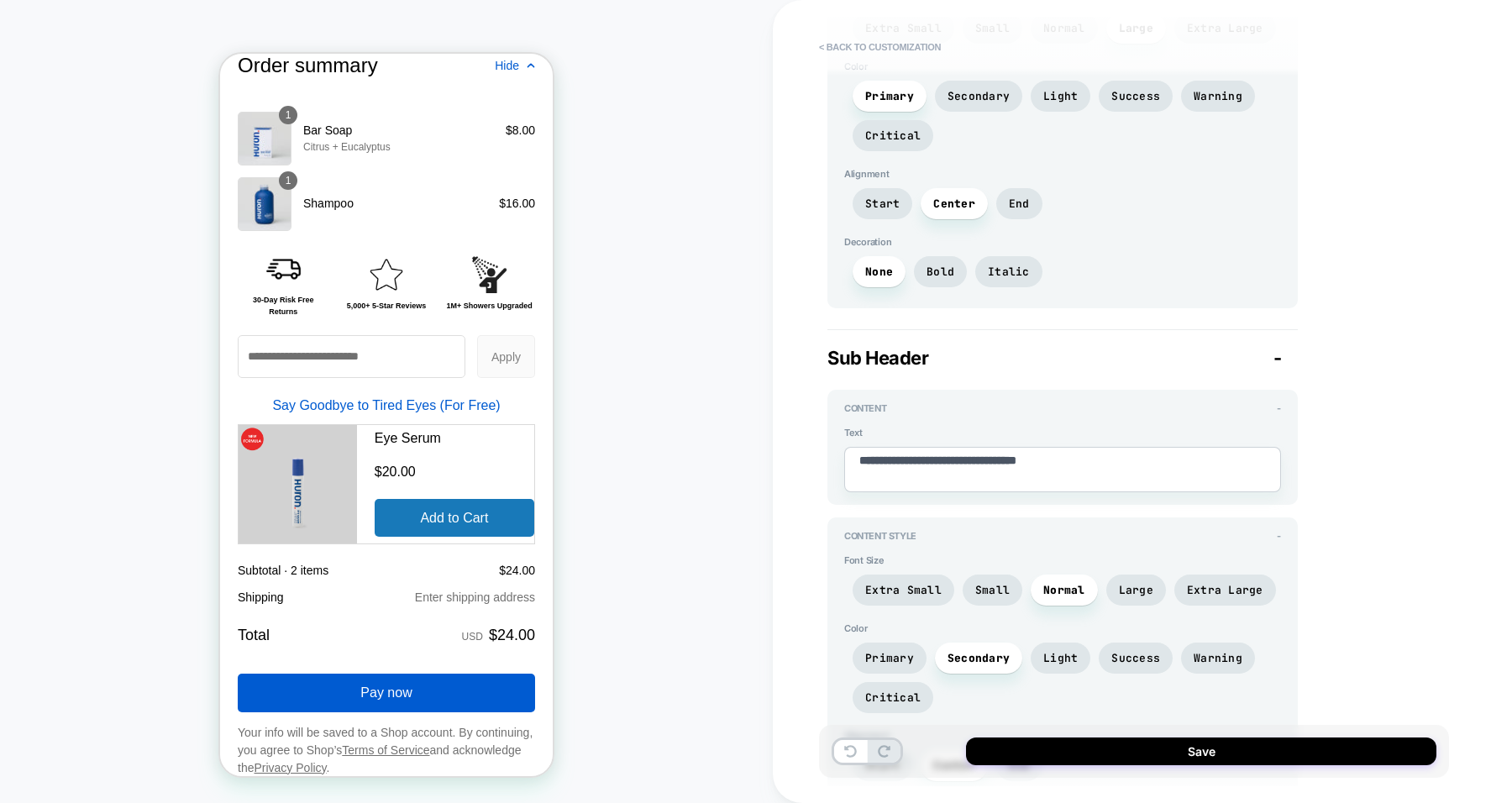
scroll to position [2162, 0]
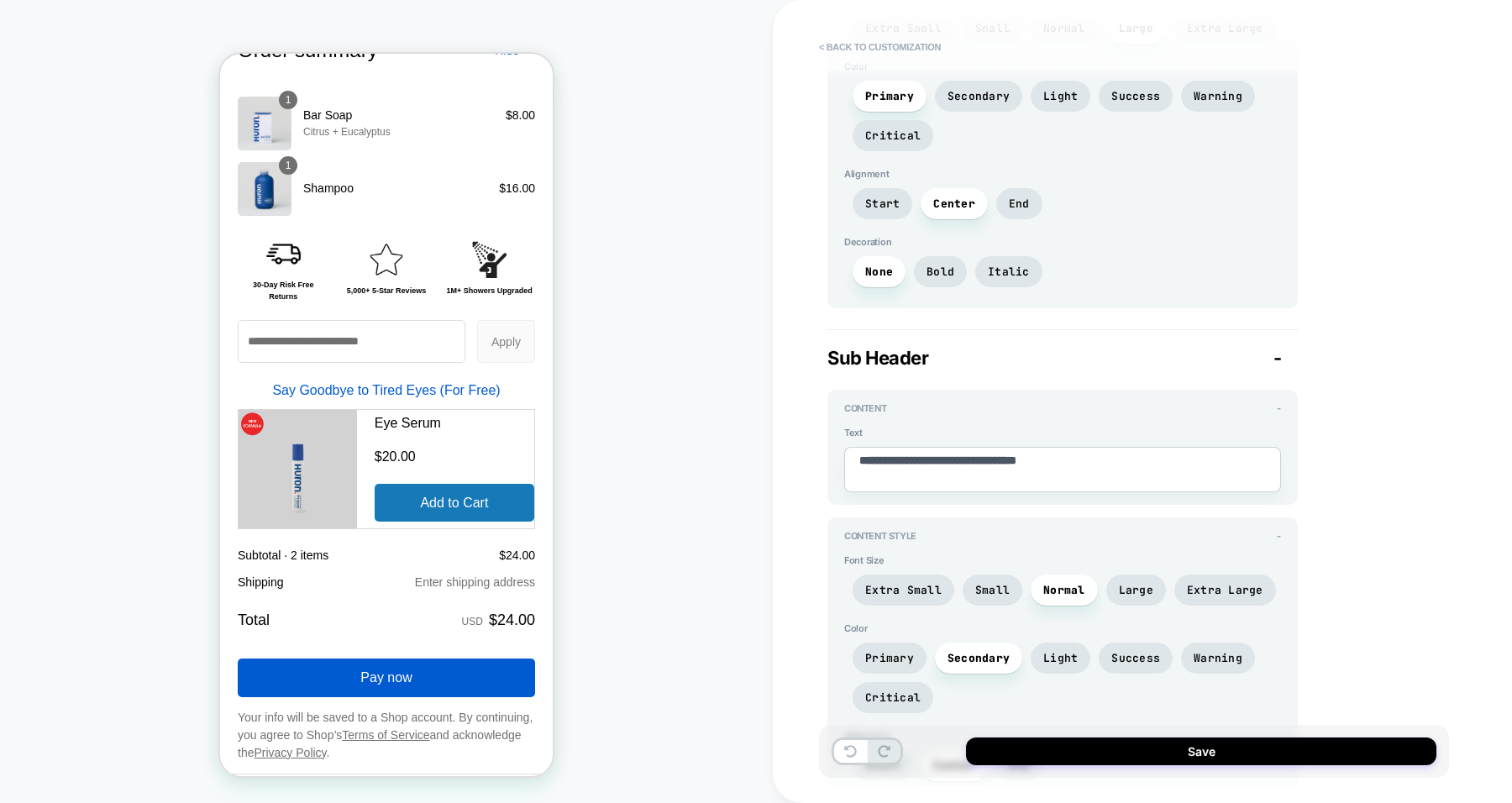
click at [903, 651] on span "Primary" at bounding box center [889, 658] width 49 height 15
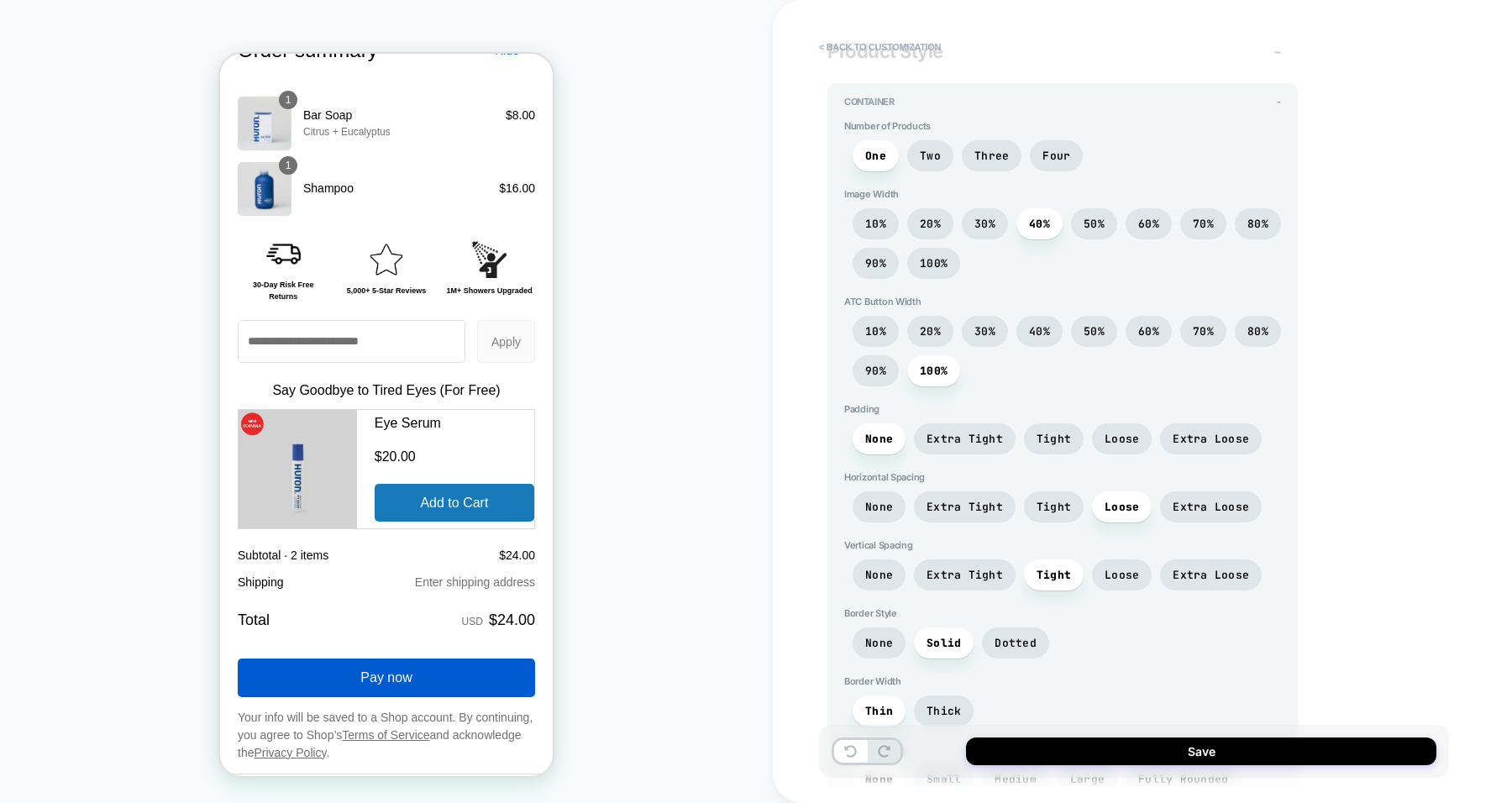
scroll to position [1224, 0]
click at [950, 422] on span "Extra Tight" at bounding box center [964, 438] width 102 height 31
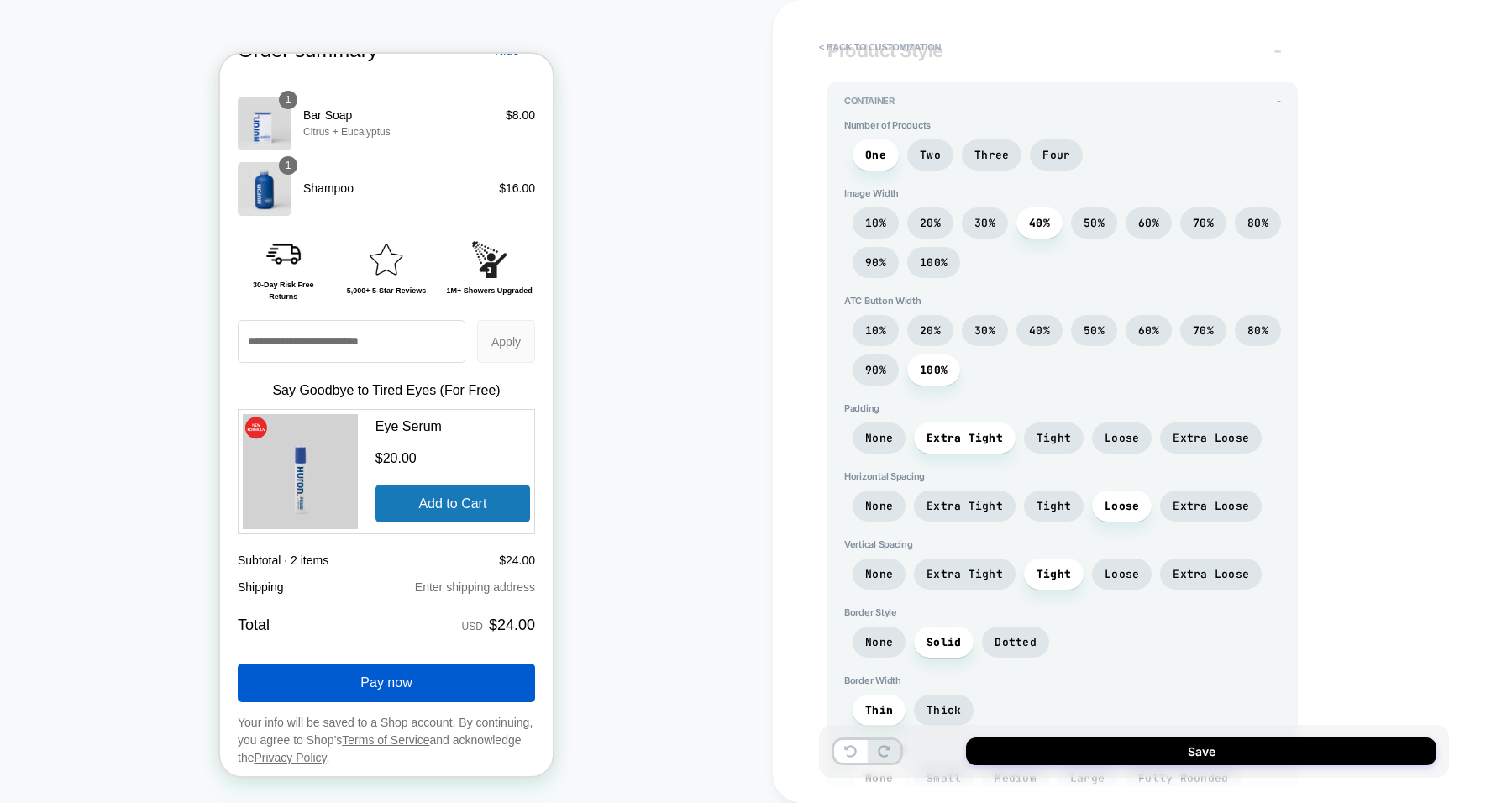
click at [885, 431] on span "None" at bounding box center [879, 438] width 27 height 15
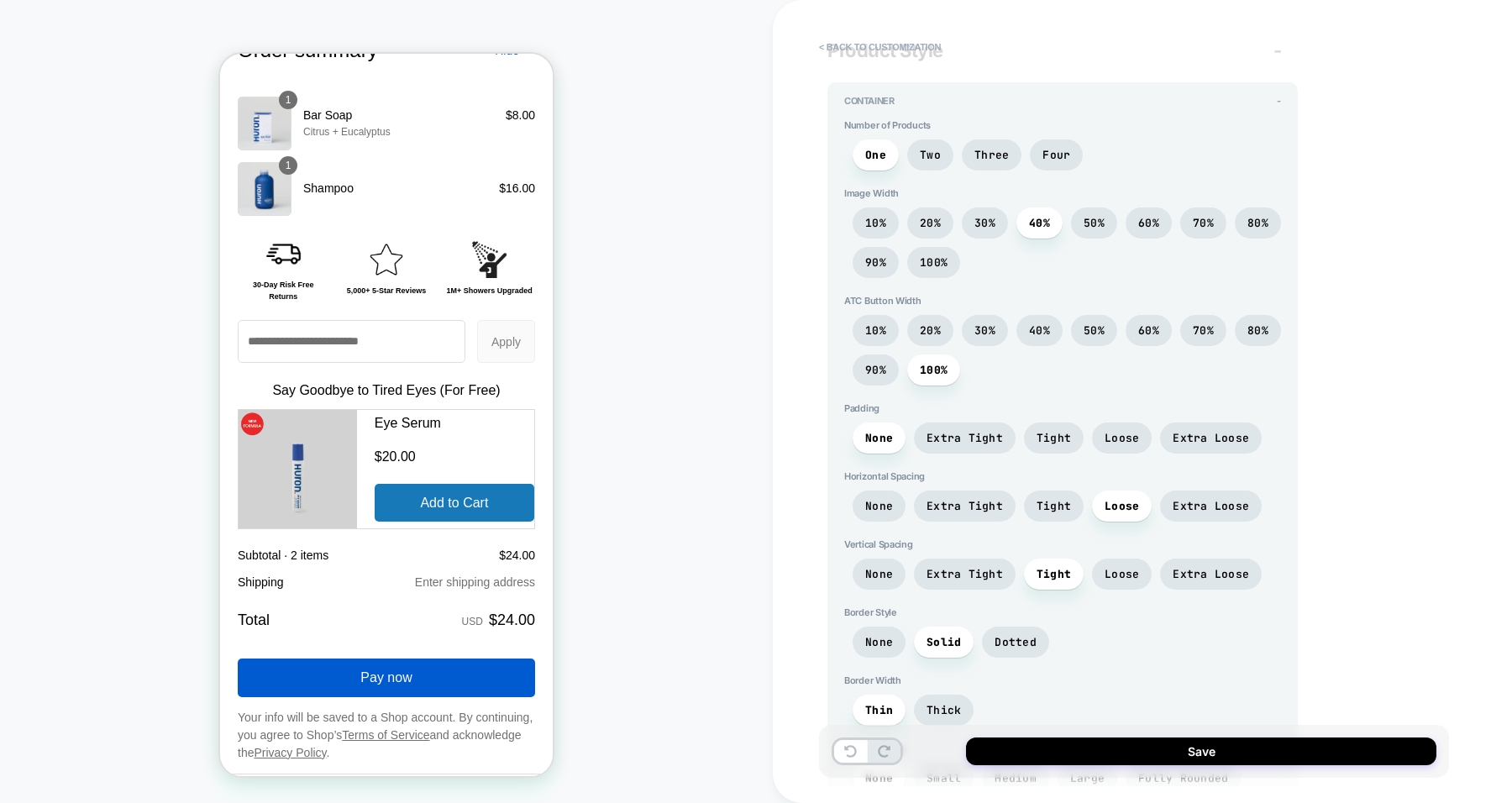
click at [942, 431] on span "Extra Tight" at bounding box center [964, 438] width 76 height 15
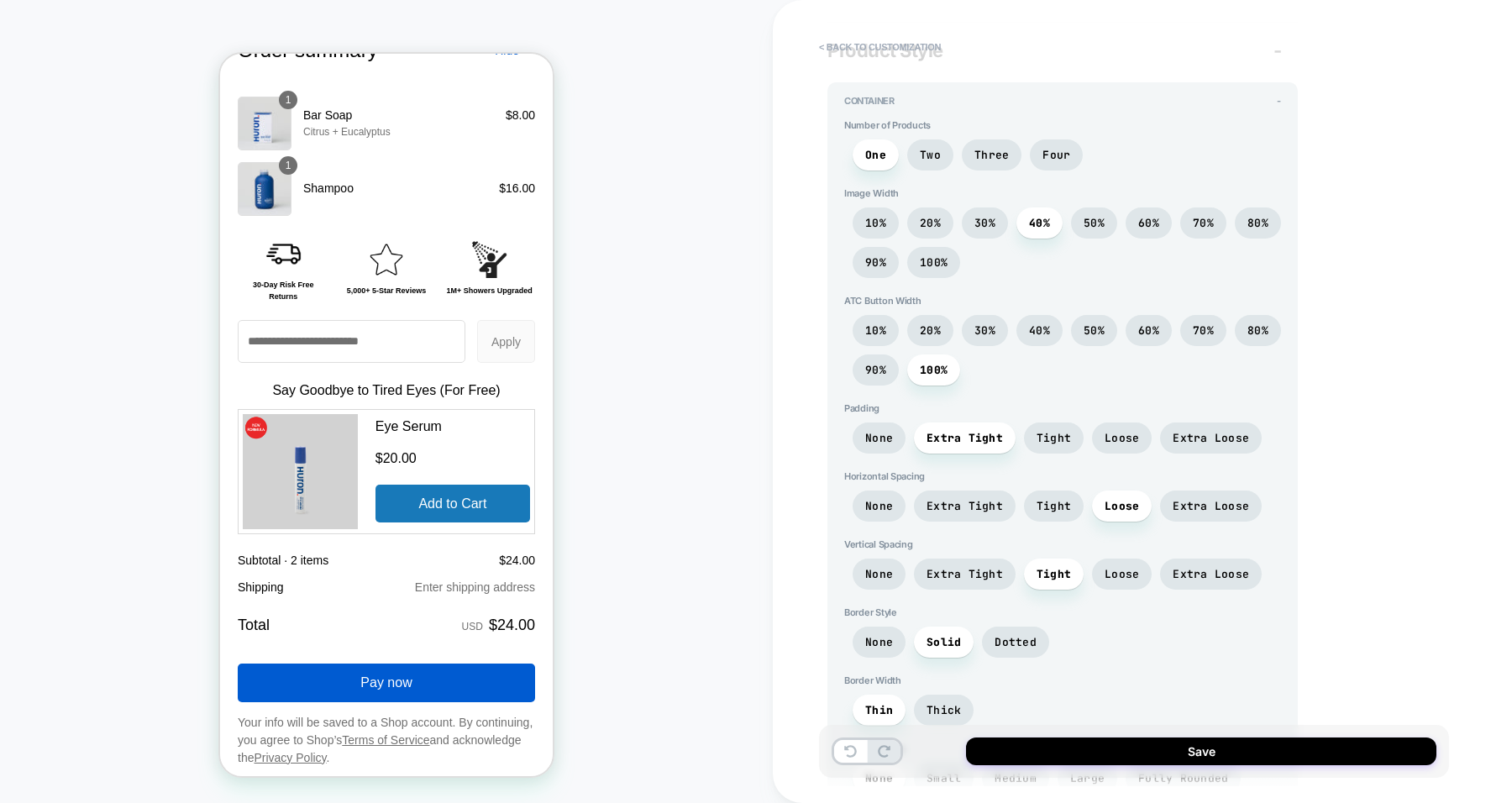
click at [966, 499] on span "Extra Tight" at bounding box center [964, 505] width 76 height 15
click at [1054, 499] on span "Tight" at bounding box center [1053, 505] width 34 height 15
click at [1194, 491] on span "Extra Loose" at bounding box center [1211, 506] width 102 height 31
click at [886, 500] on span "None" at bounding box center [879, 506] width 53 height 31
click at [945, 500] on span "Extra Tight" at bounding box center [964, 506] width 102 height 31
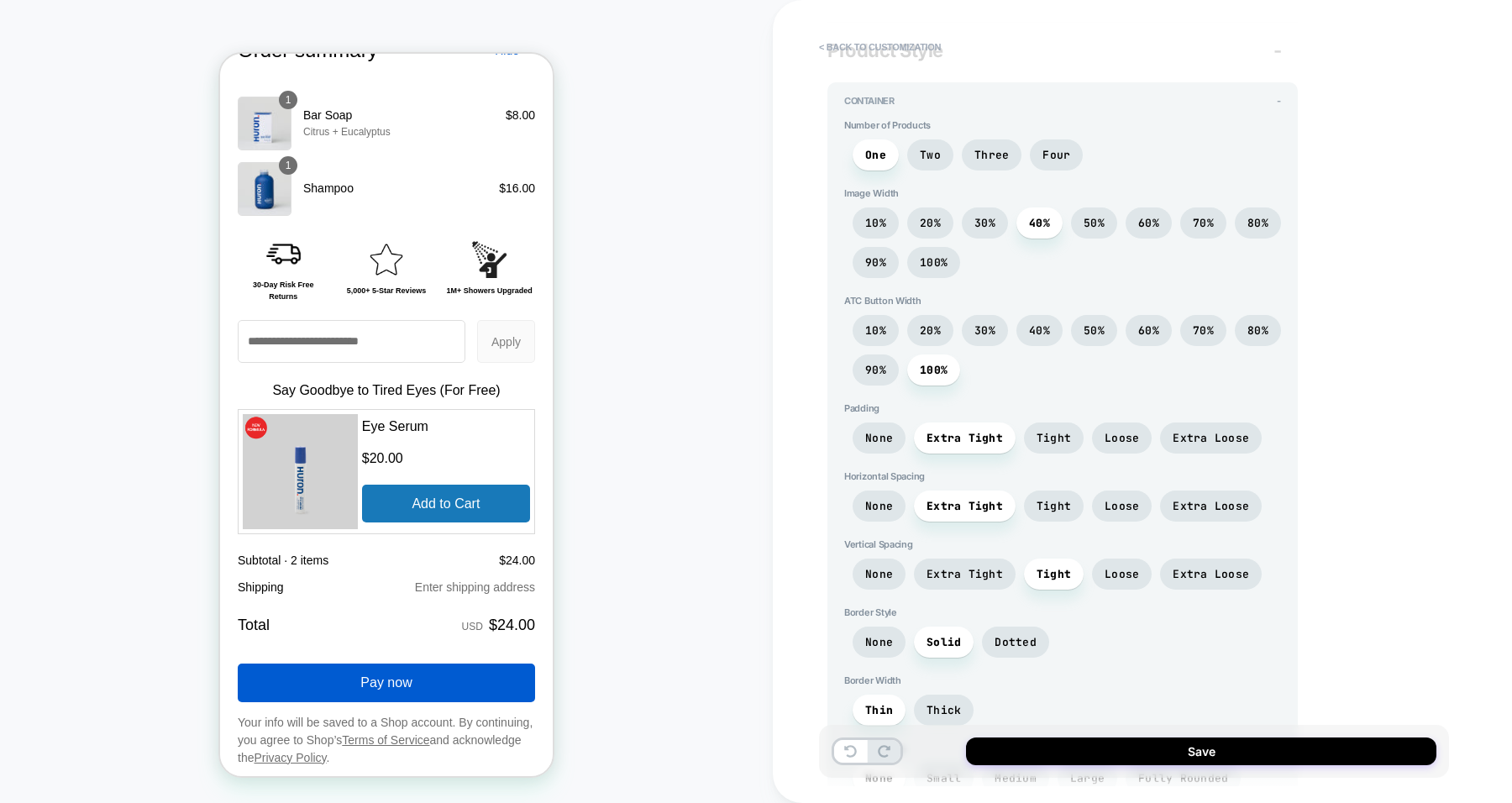
click at [945, 558] on span "Extra Tight" at bounding box center [964, 574] width 102 height 31
click at [315, 355] on span "None" at bounding box center [166, 341] width 298 height 28
click at [877, 635] on span "None" at bounding box center [879, 642] width 27 height 15
click at [1008, 635] on span "Dotted" at bounding box center [1015, 642] width 42 height 15
click at [944, 635] on span "Solid" at bounding box center [943, 642] width 34 height 15
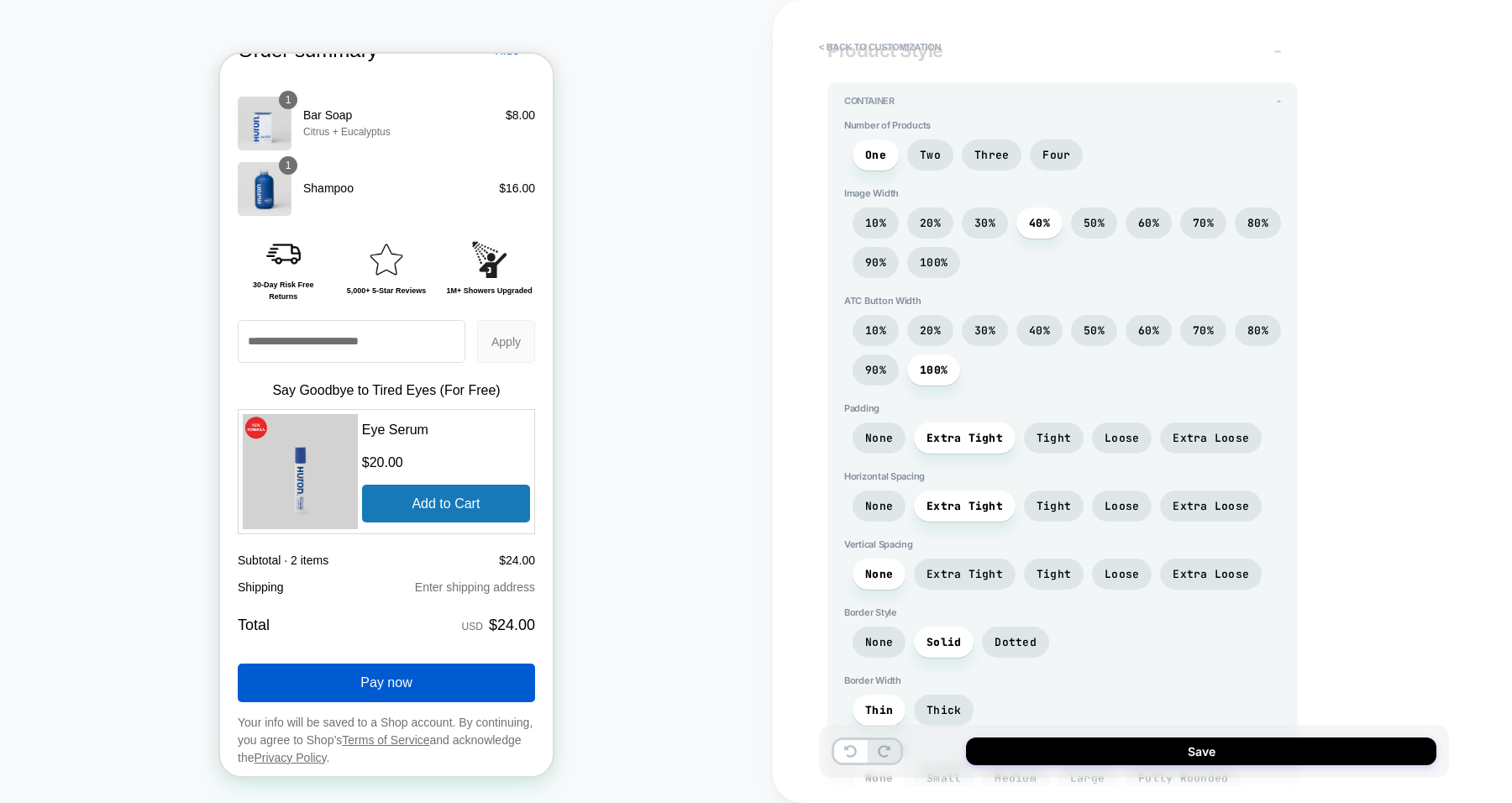
click at [893, 626] on span "None" at bounding box center [879, 642] width 53 height 31
click at [943, 635] on span "Solid" at bounding box center [943, 642] width 34 height 15
click at [1010, 635] on span "Dotted" at bounding box center [1015, 642] width 42 height 15
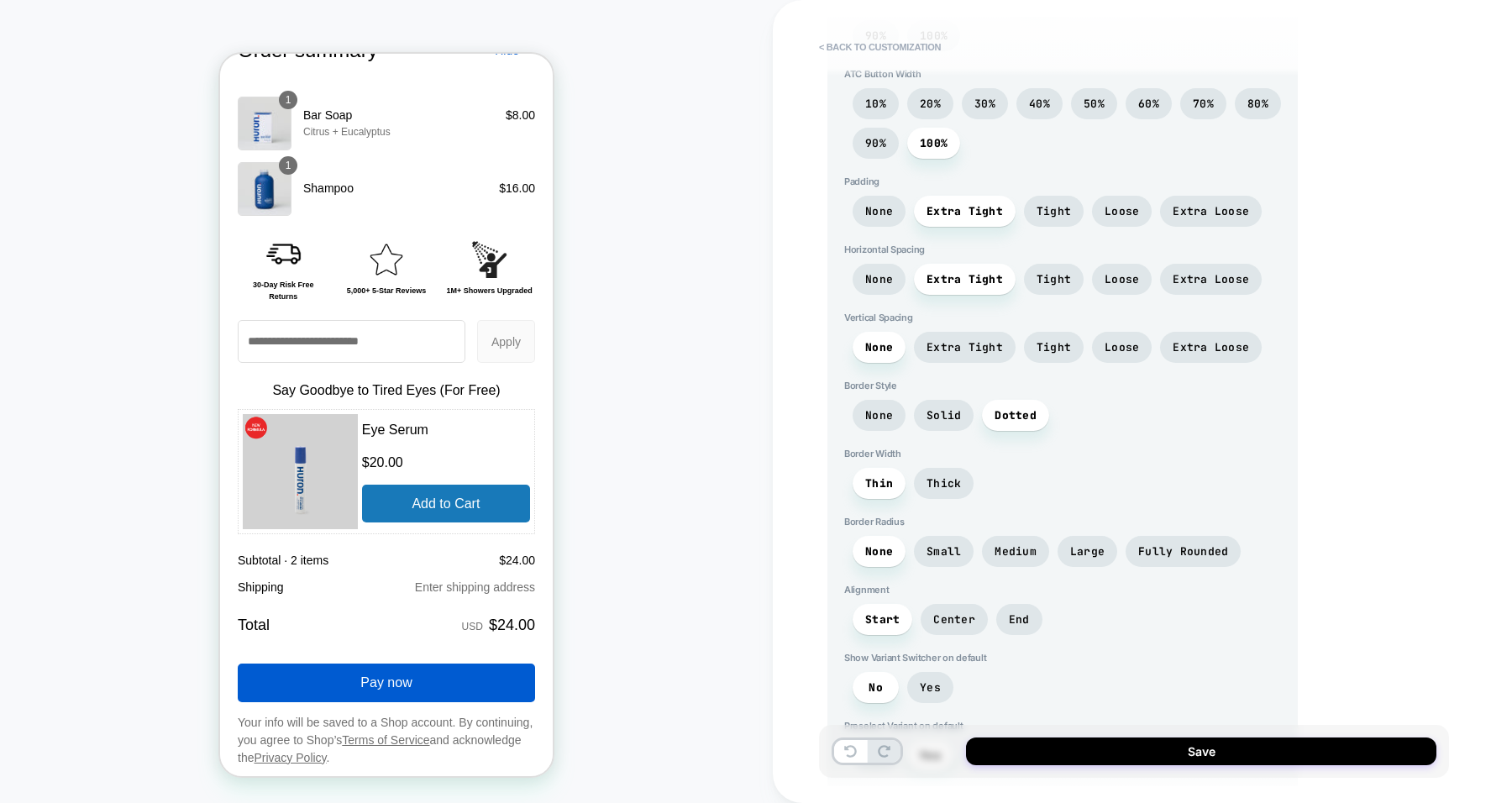
scroll to position [1451, 0]
click at [932, 475] on span "Thick" at bounding box center [943, 482] width 34 height 15
click at [882, 475] on span "Thin" at bounding box center [879, 482] width 27 height 15
click at [933, 543] on span "Small" at bounding box center [943, 550] width 34 height 15
click at [1083, 543] on span "Large" at bounding box center [1086, 550] width 34 height 15
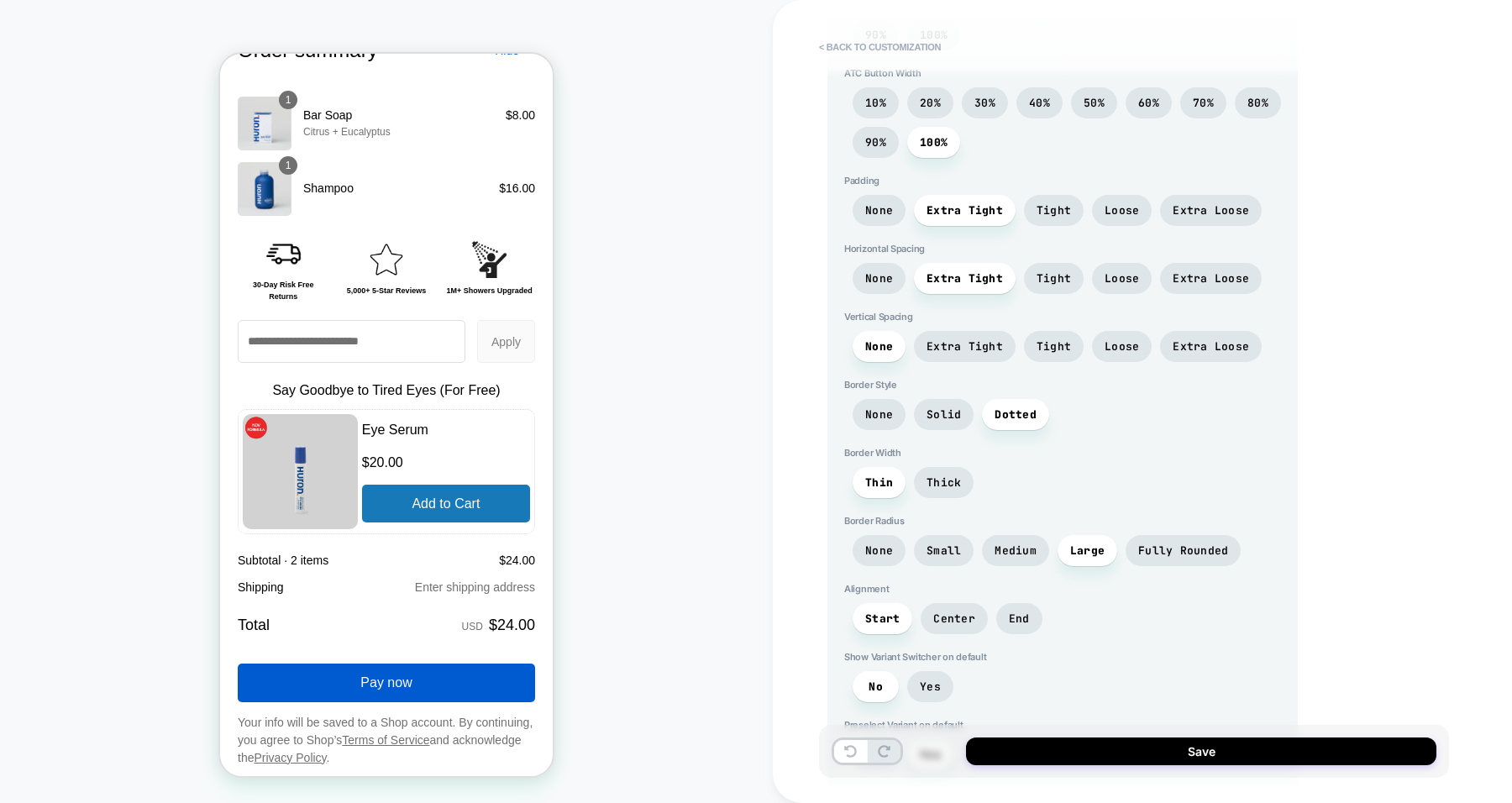
click at [950, 612] on span "Center" at bounding box center [954, 619] width 42 height 15
click at [882, 612] on span "Start" at bounding box center [881, 619] width 34 height 15
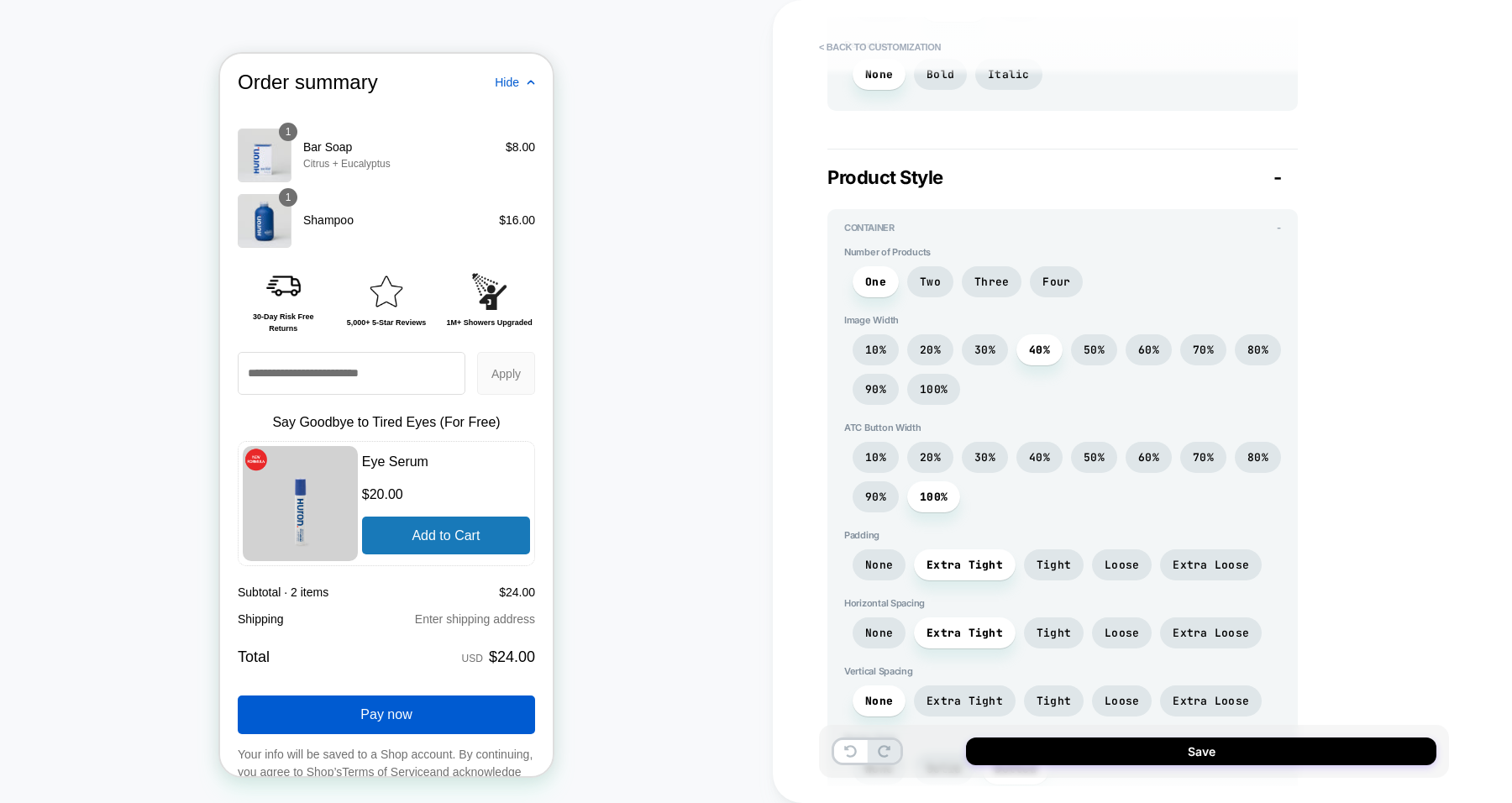
scroll to position [1096, 0]
click at [990, 343] on span "30%" at bounding box center [985, 350] width 21 height 15
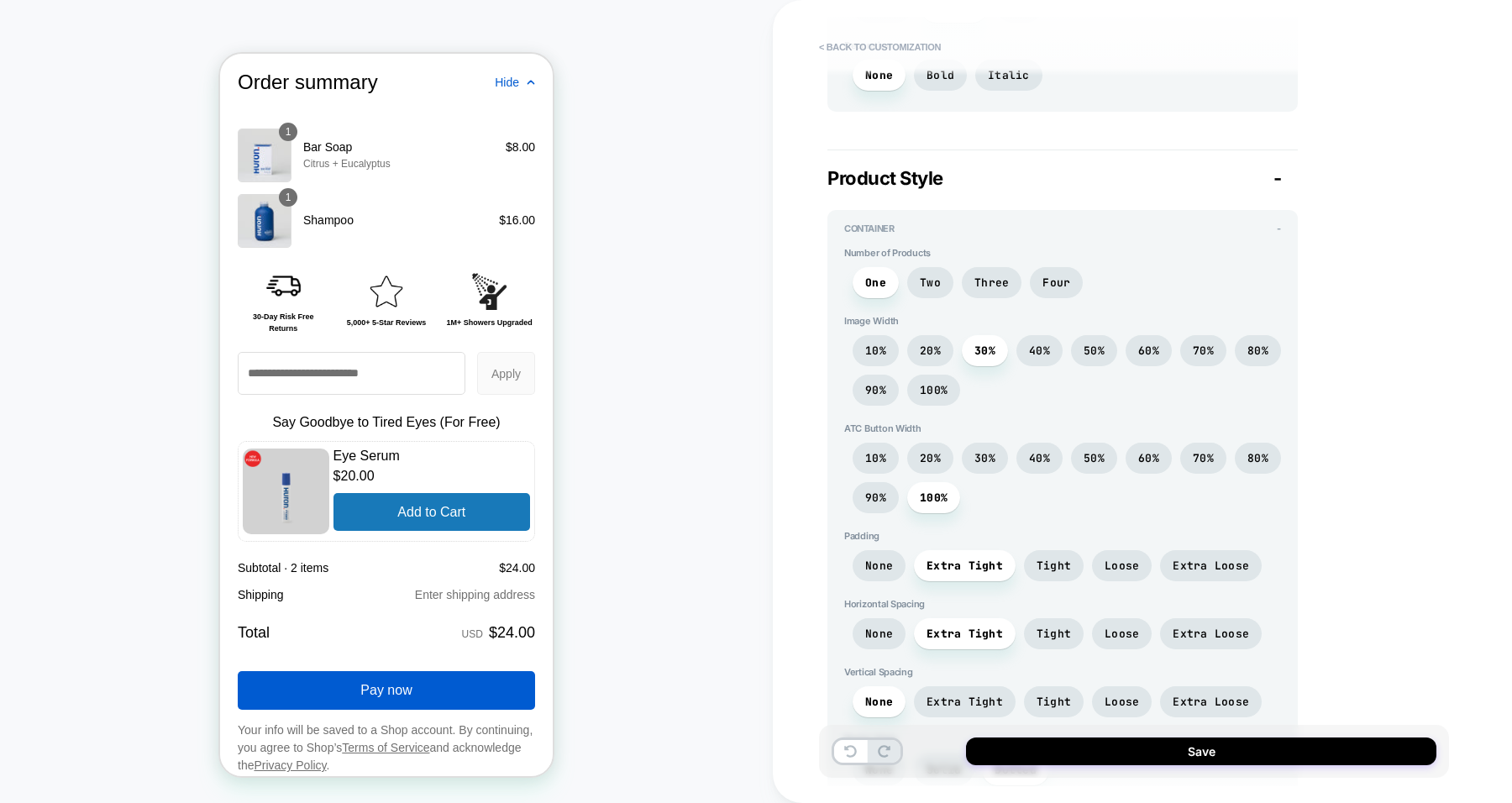
click at [1034, 343] on span "40%" at bounding box center [1040, 350] width 21 height 15
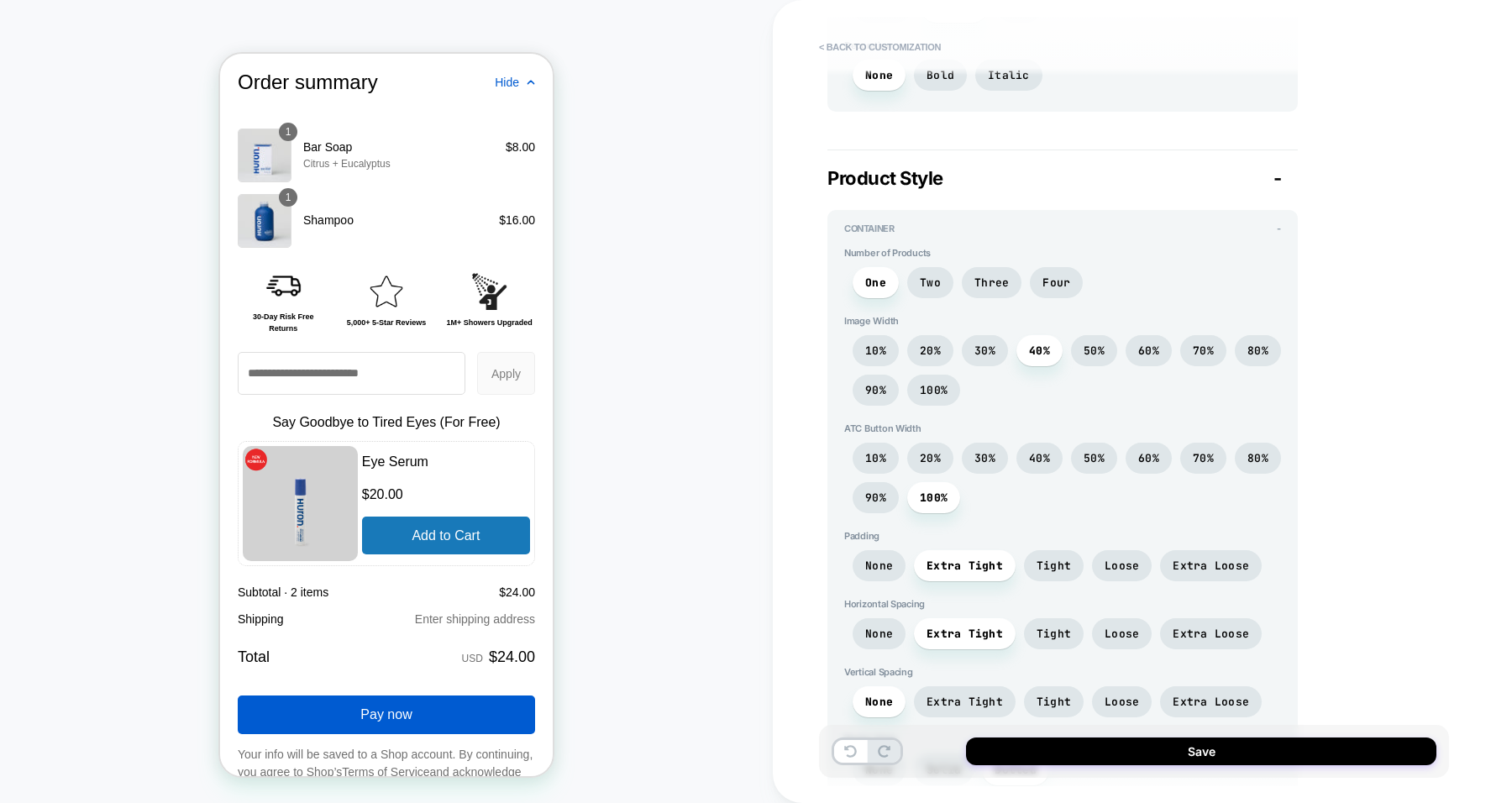
click at [986, 335] on span "30%" at bounding box center [984, 350] width 46 height 31
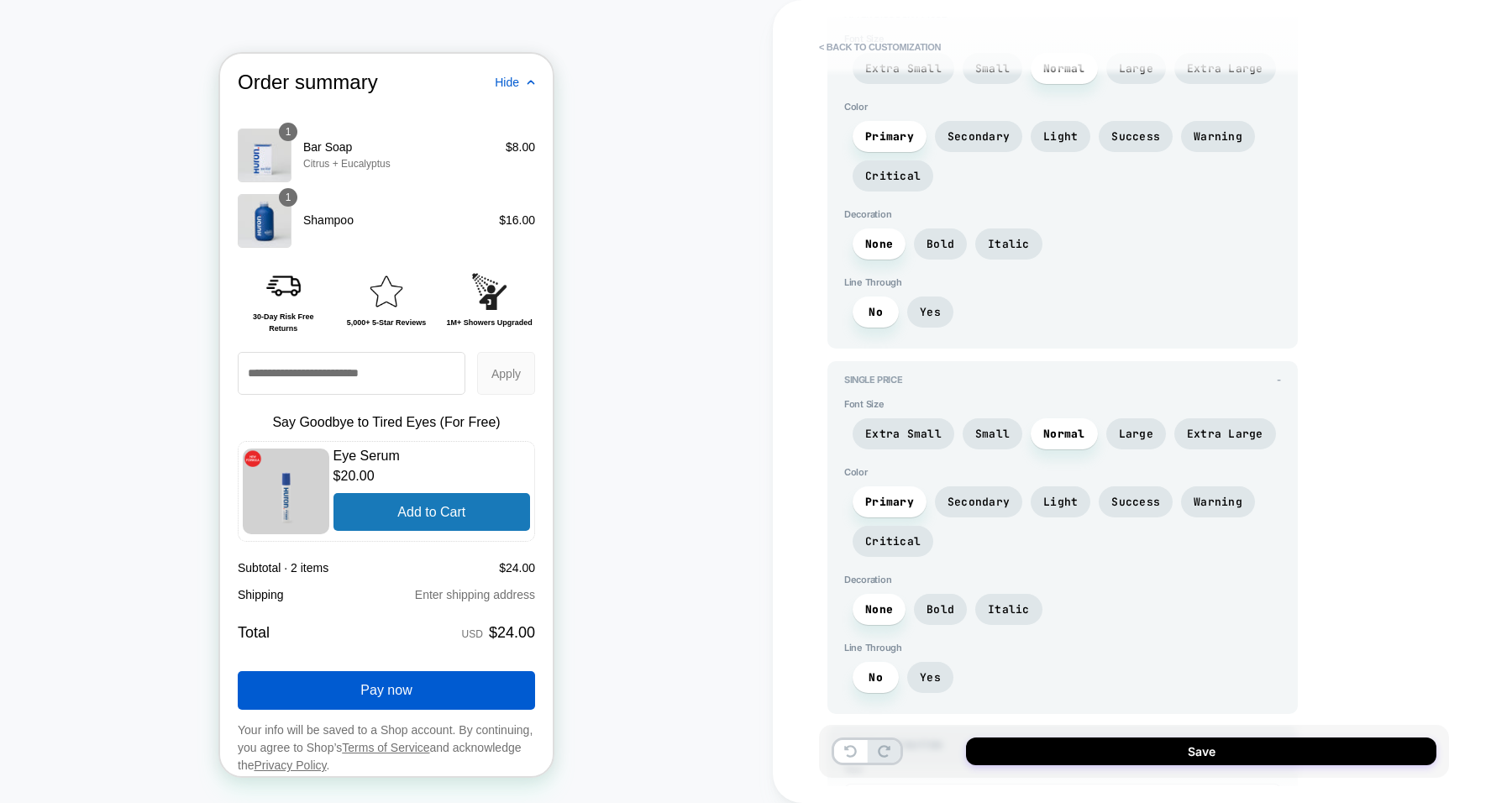
scroll to position [2758, 0]
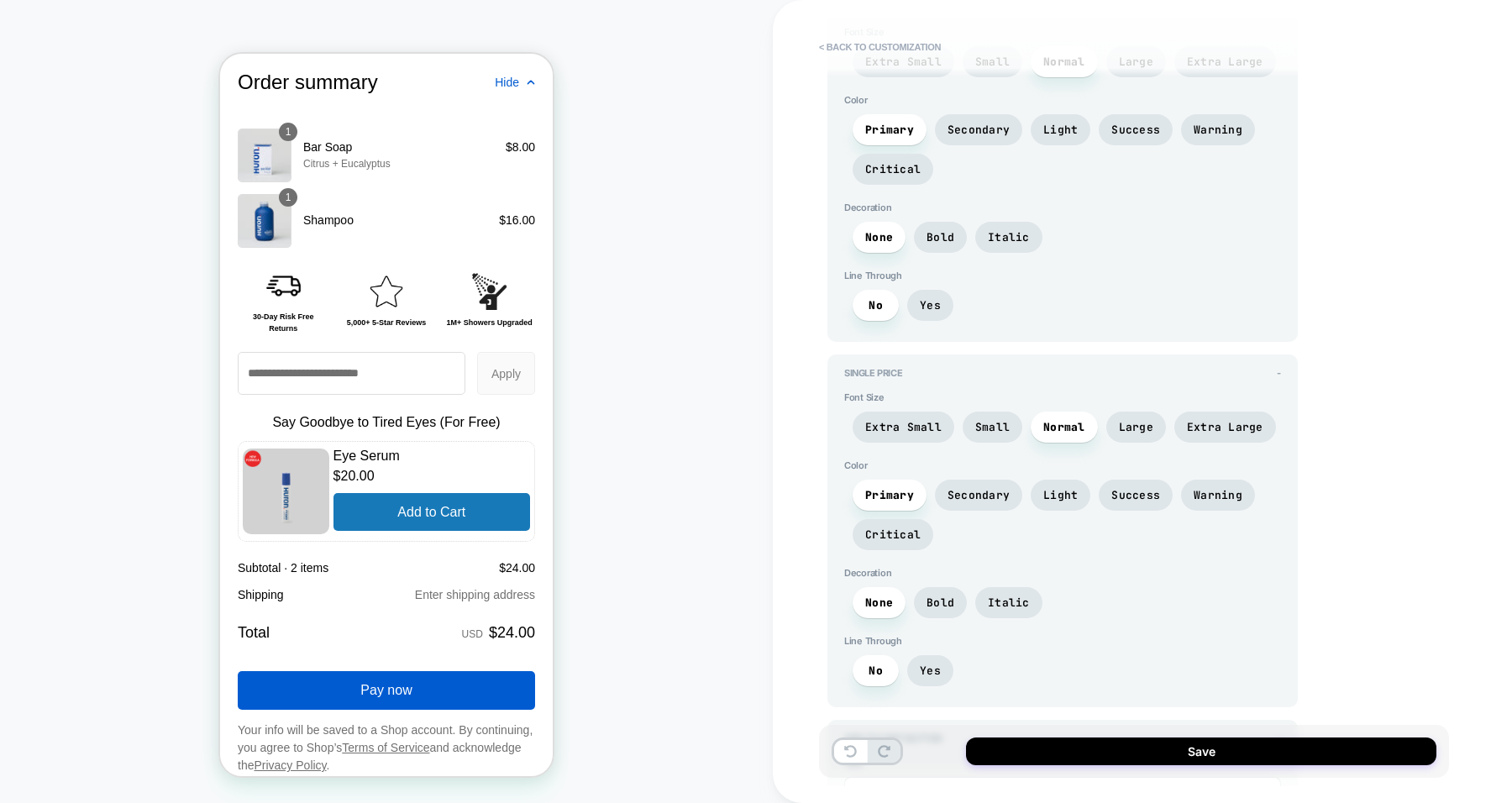
click at [987, 412] on span "Small" at bounding box center [992, 427] width 60 height 31
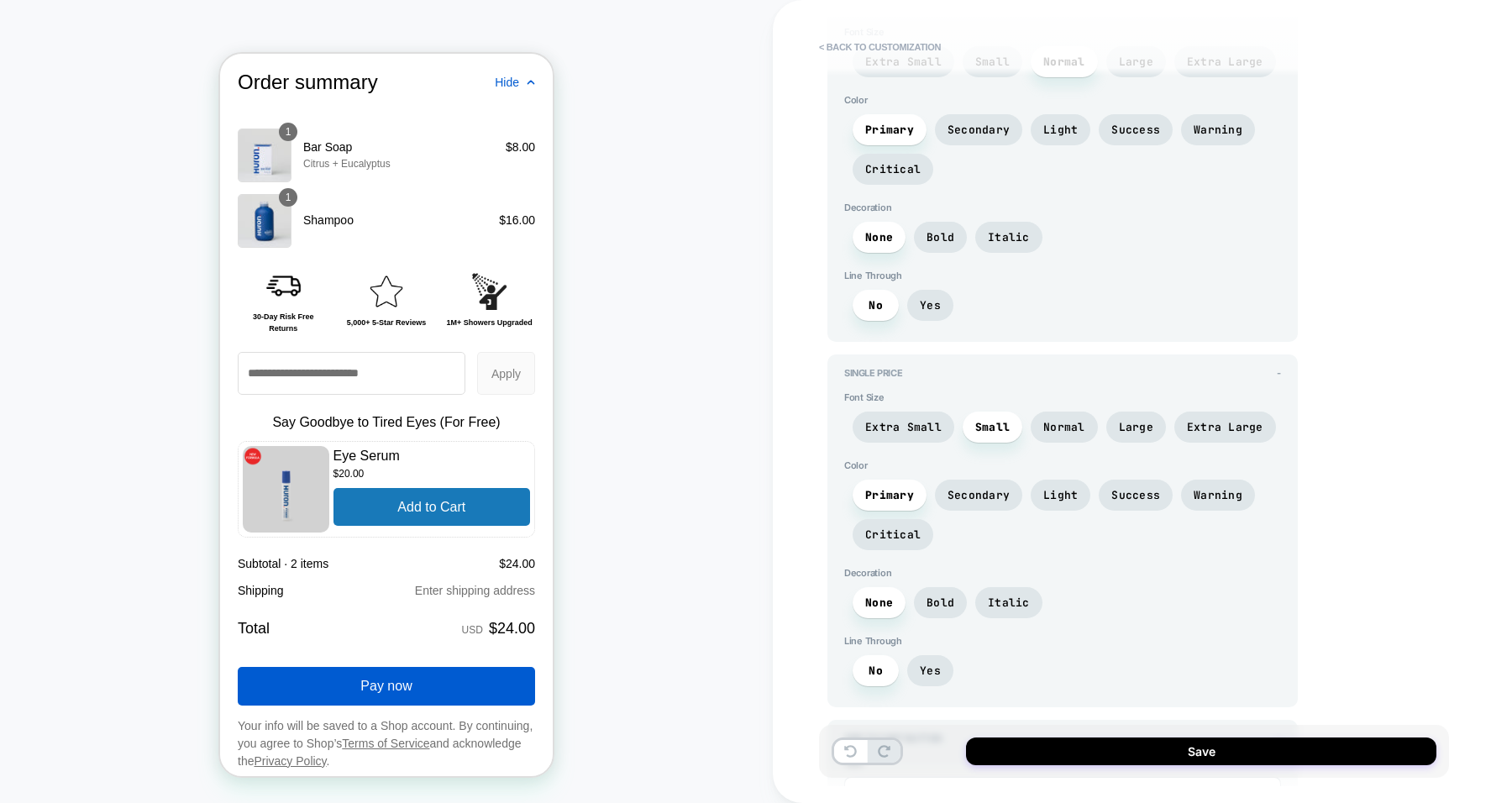
click at [1044, 420] on span "Normal" at bounding box center [1064, 426] width 42 height 15
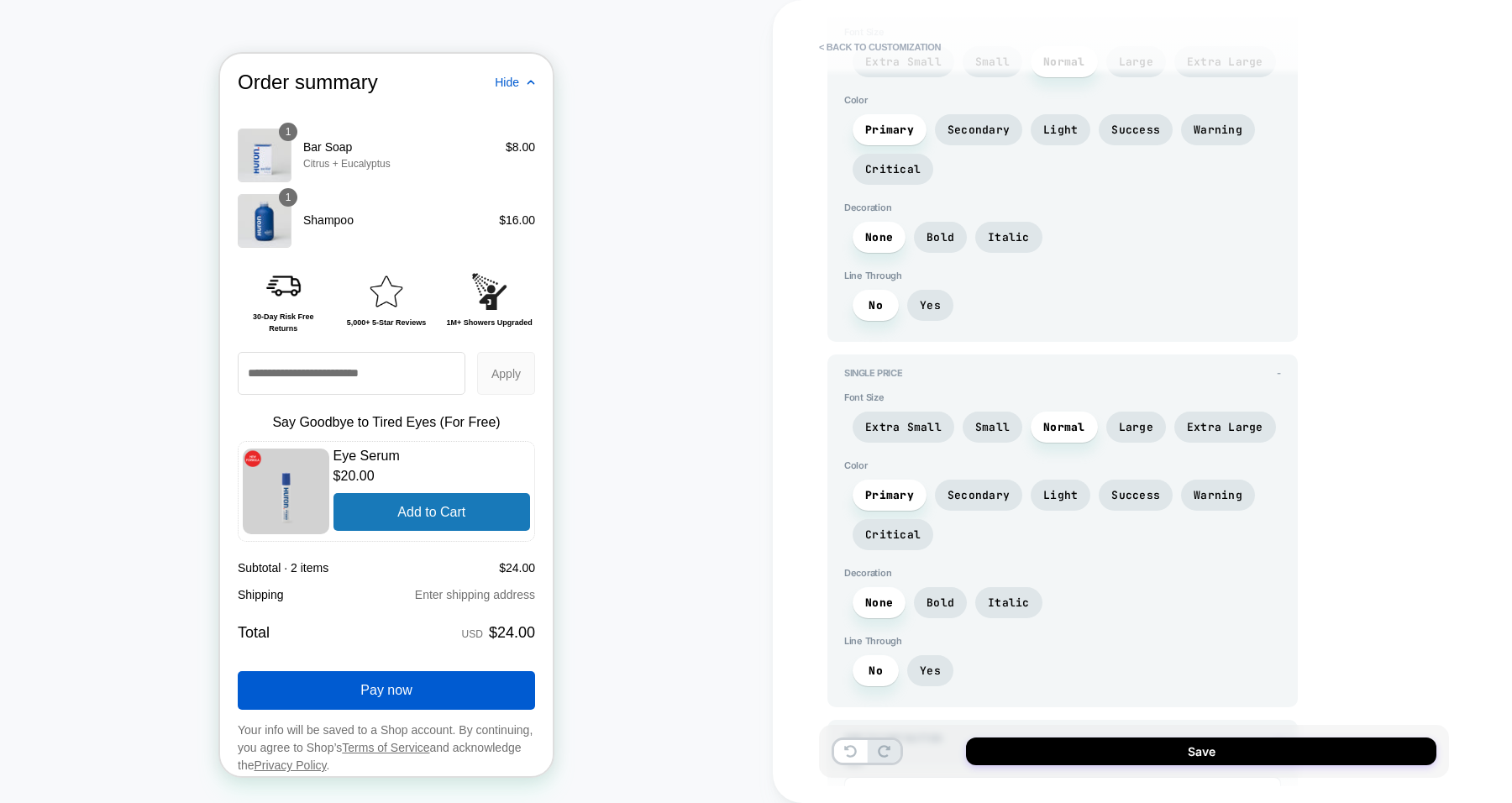
click at [1004, 420] on span "Small" at bounding box center [992, 426] width 34 height 15
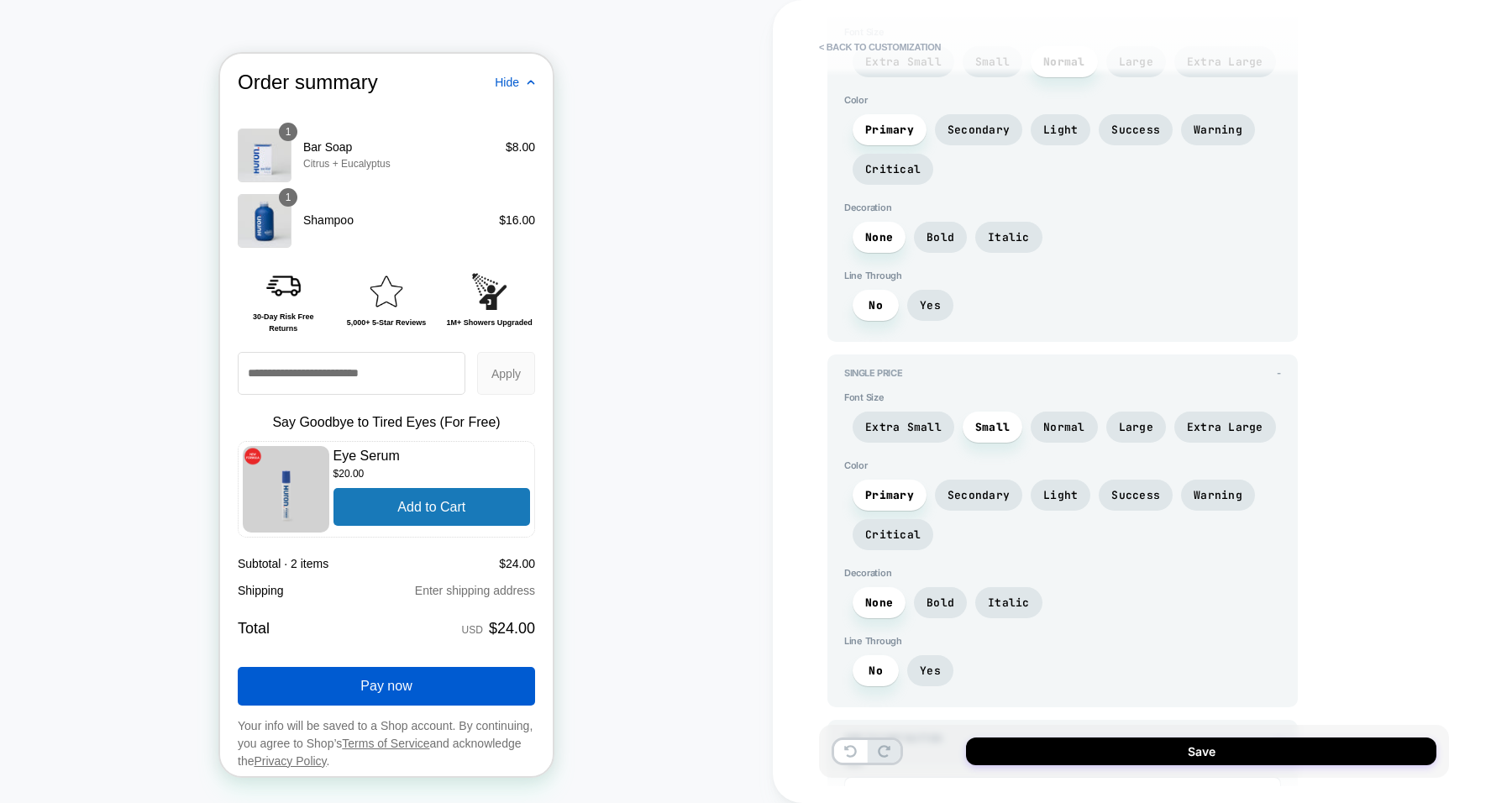
click at [974, 479] on span "Secondary" at bounding box center [979, 495] width 88 height 31
click at [901, 488] on span "Primary" at bounding box center [889, 495] width 49 height 15
click at [949, 595] on span "Bold" at bounding box center [940, 602] width 27 height 15
click at [998, 595] on span "Italic" at bounding box center [1008, 602] width 42 height 15
click at [880, 595] on span "None" at bounding box center [879, 602] width 27 height 15
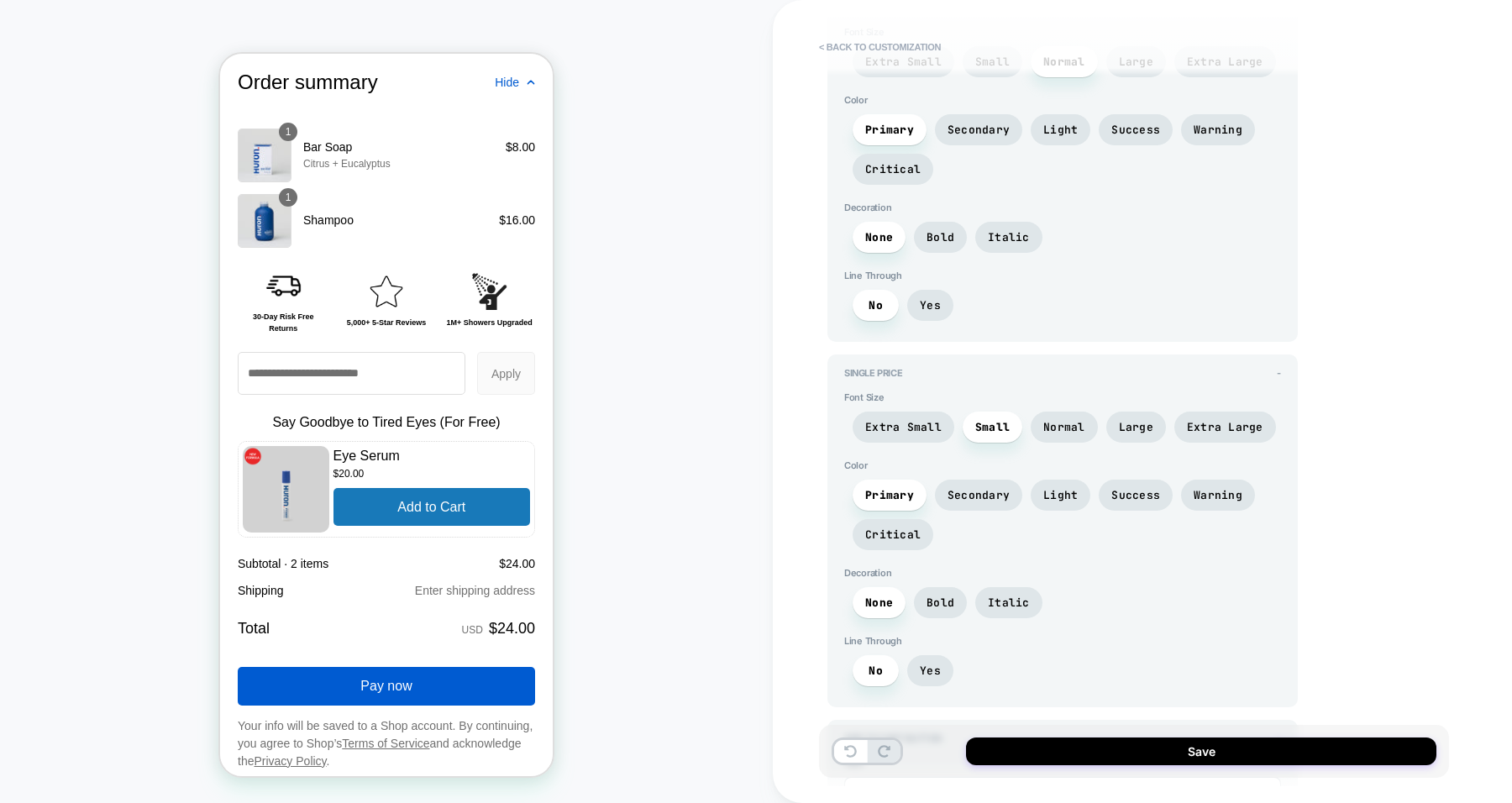
click at [919, 663] on span "Yes" at bounding box center [930, 670] width 21 height 15
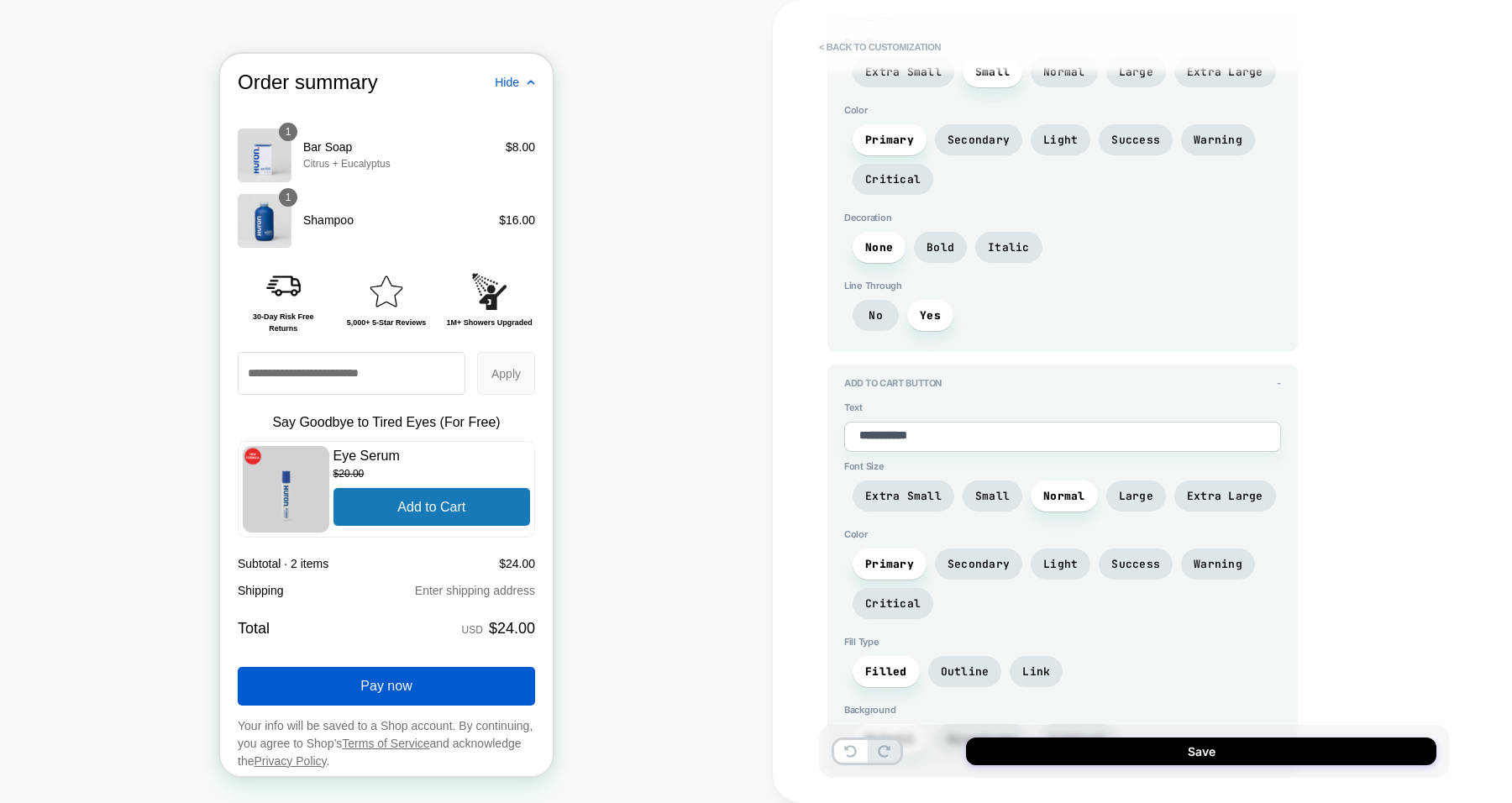
scroll to position [3121, 0]
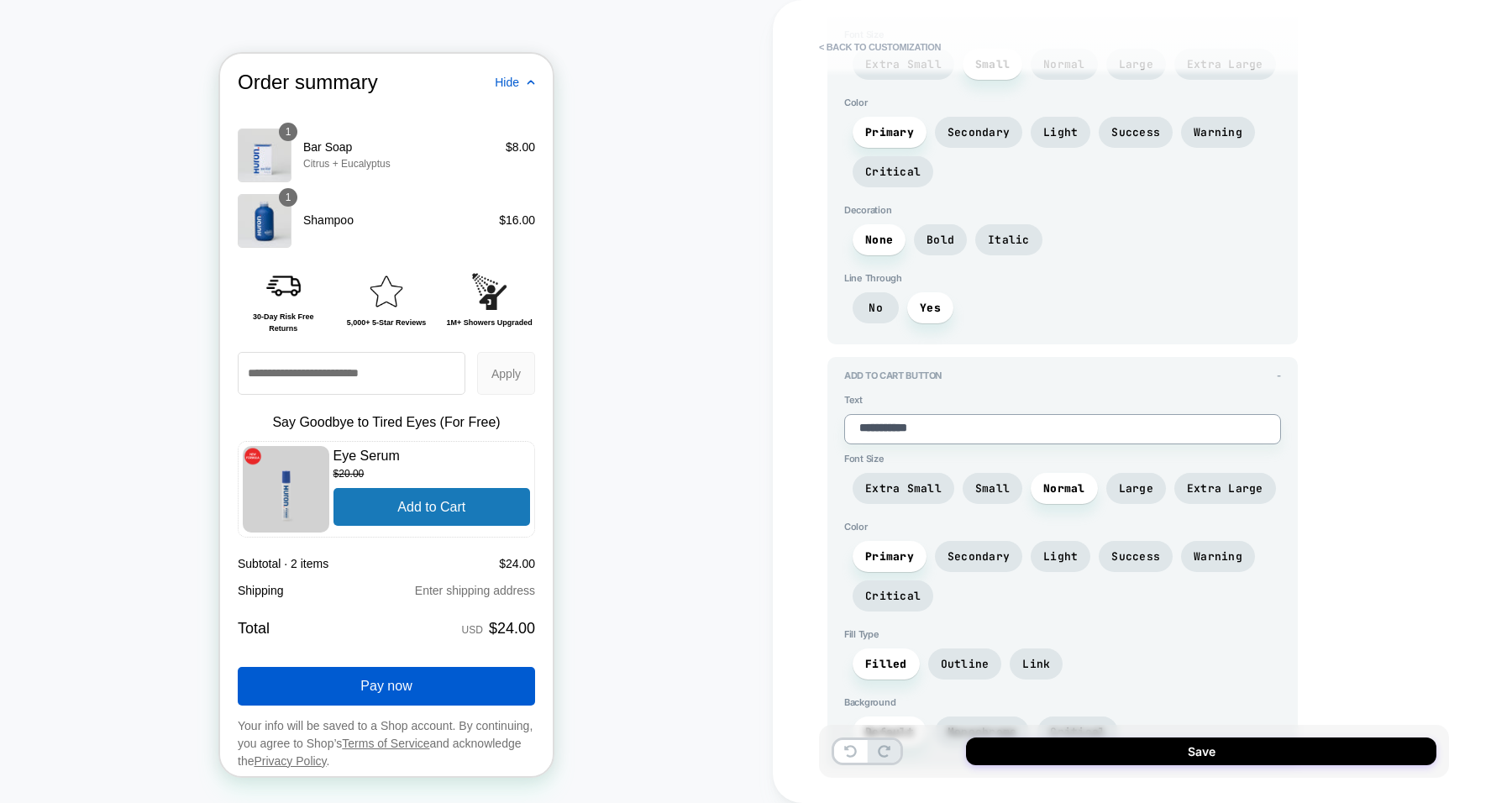
drag, startPoint x: 948, startPoint y: 388, endPoint x: 853, endPoint y: 391, distance: 95.0
click at [853, 414] on textarea "**********" at bounding box center [1063, 428] width 437 height 30
click at [955, 414] on textarea "**********" at bounding box center [1063, 428] width 437 height 30
type textarea "*"
type textarea "**********"
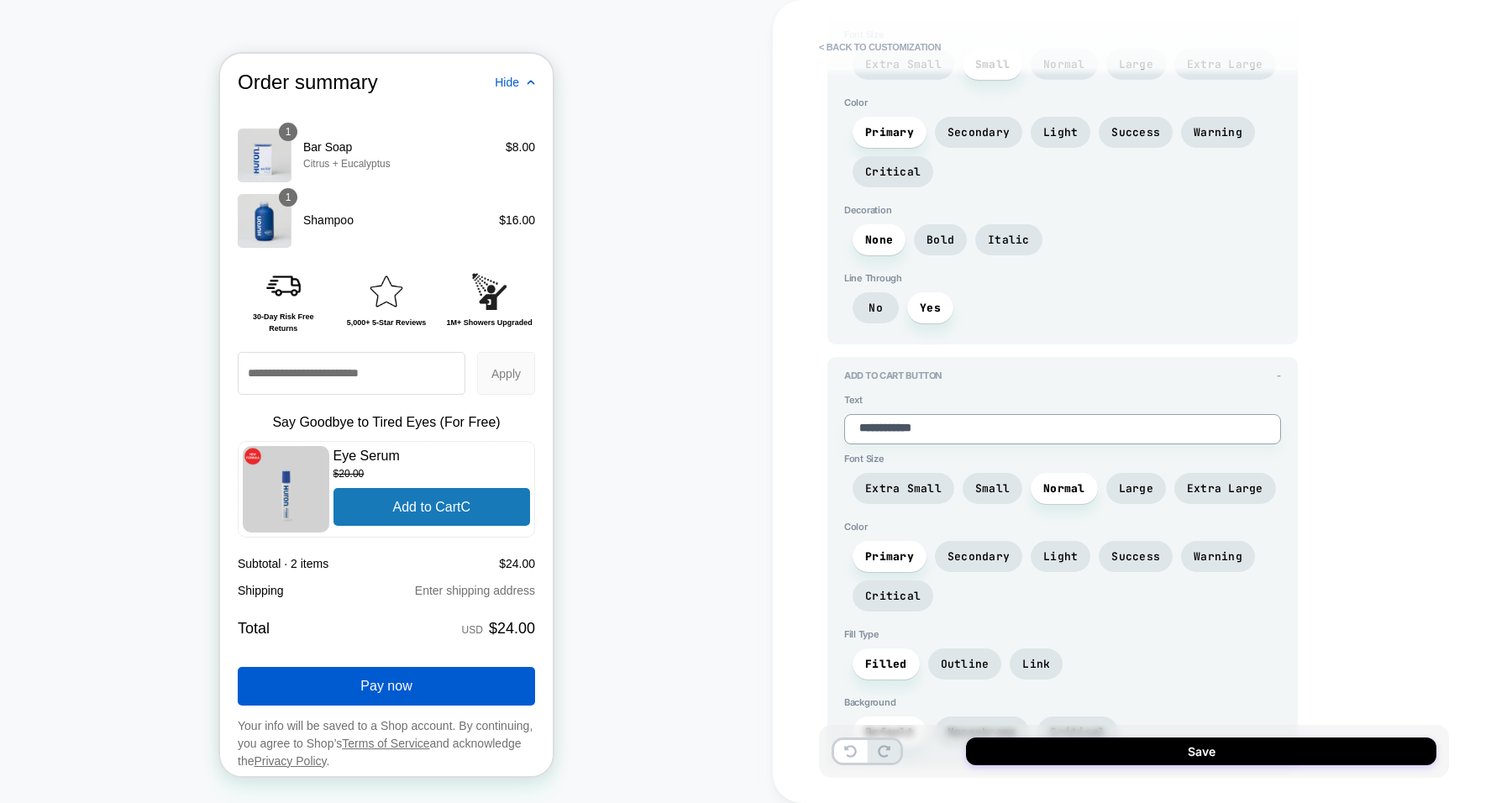
type textarea "*"
type textarea "**********"
type textarea "*"
type textarea "**********"
type textarea "*"
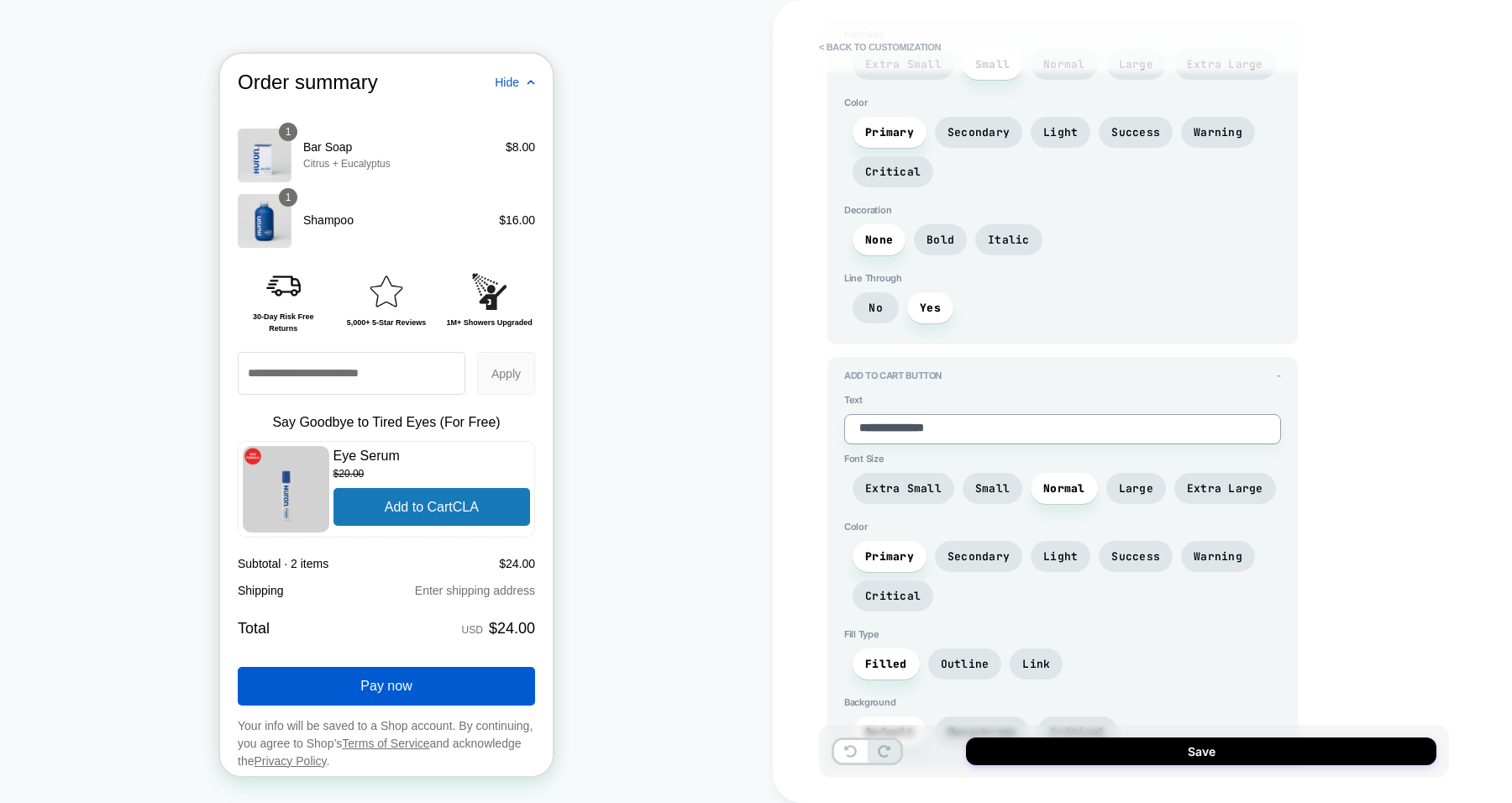
type textarea "**********"
type textarea "*"
type textarea "**"
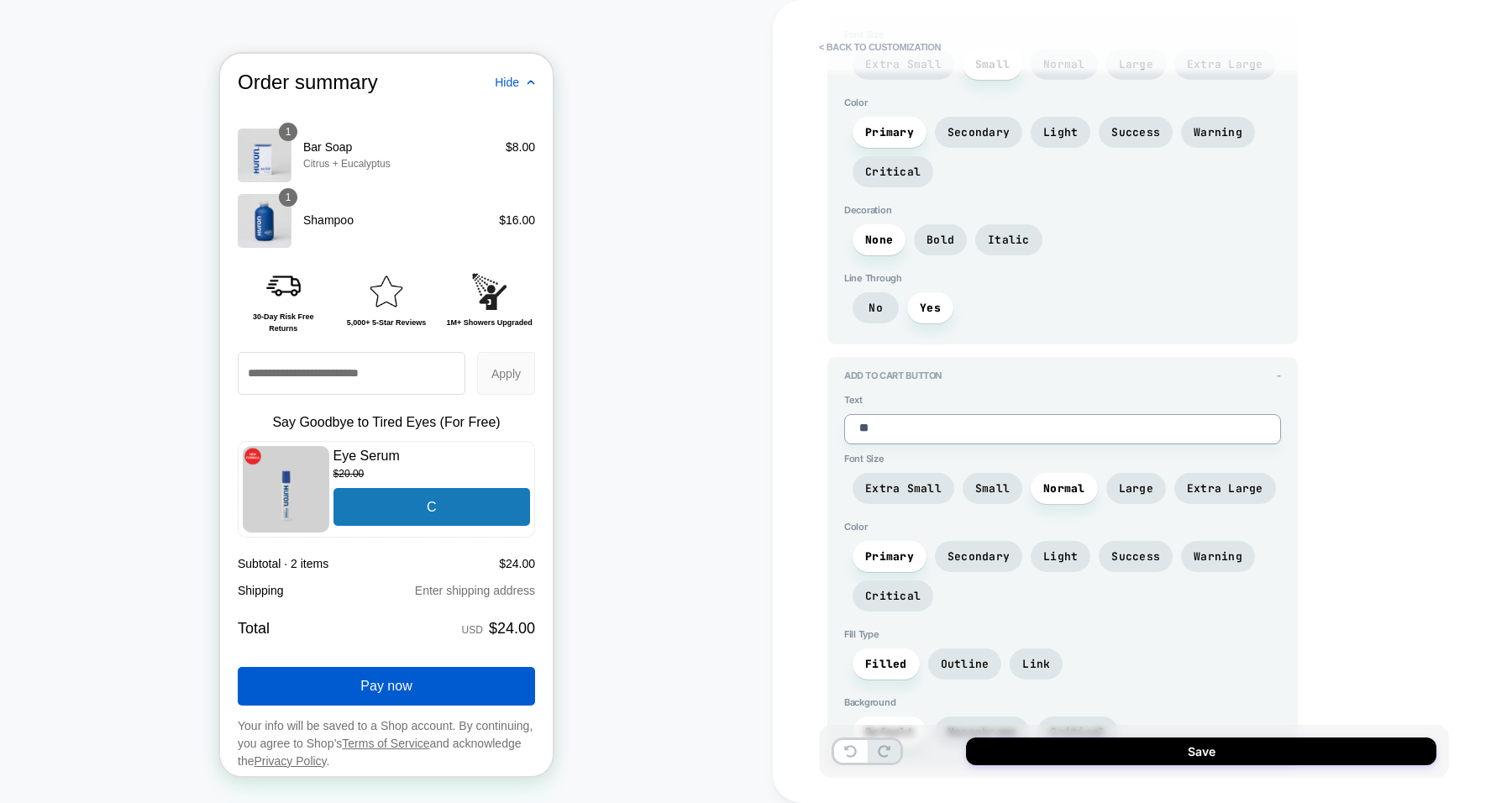
type textarea "*"
type textarea "***"
type textarea "*"
type textarea "****"
type textarea "*"
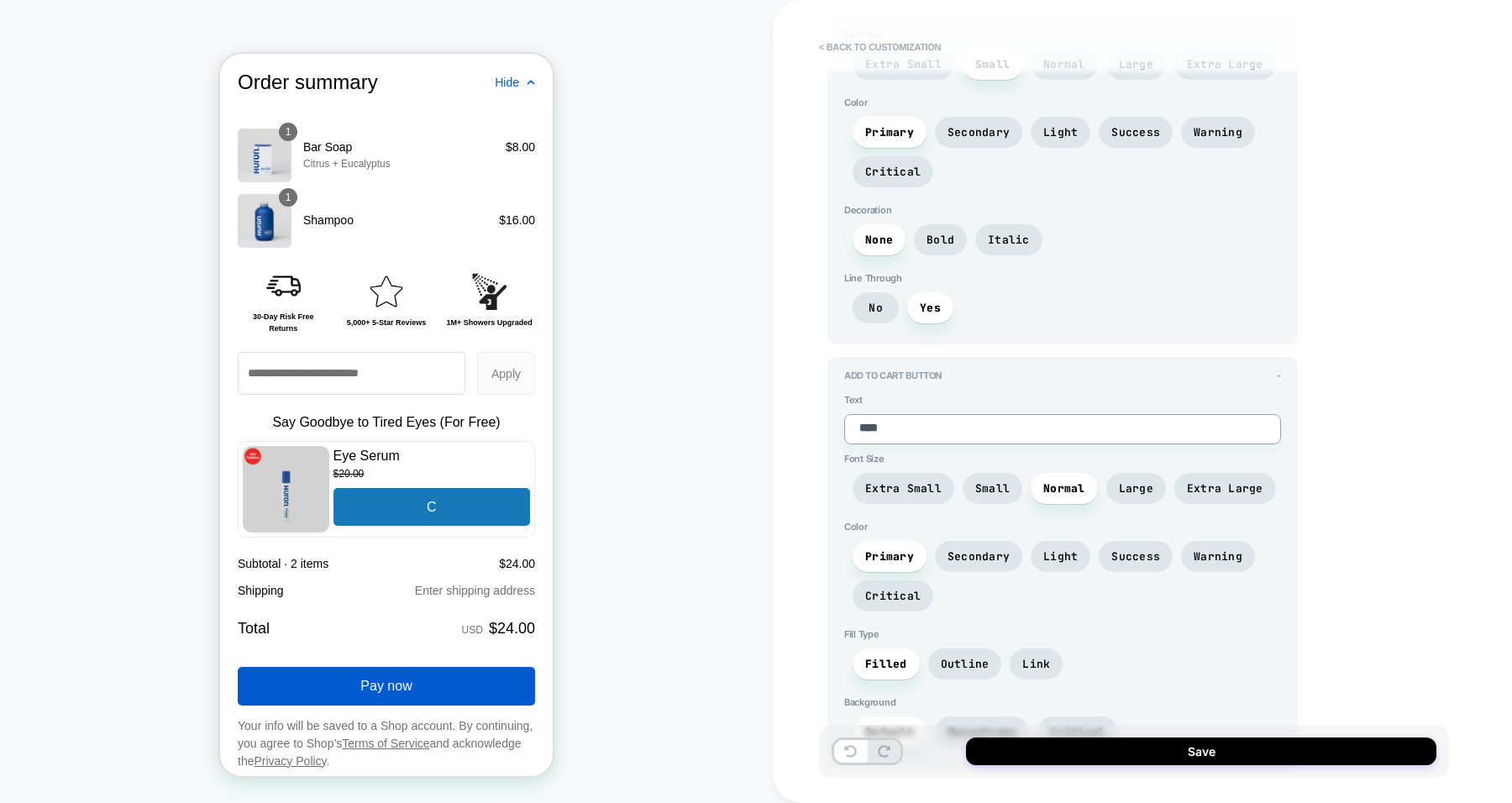
type textarea "*****"
type textarea "*"
type textarea "****"
type textarea "*"
type textarea "***"
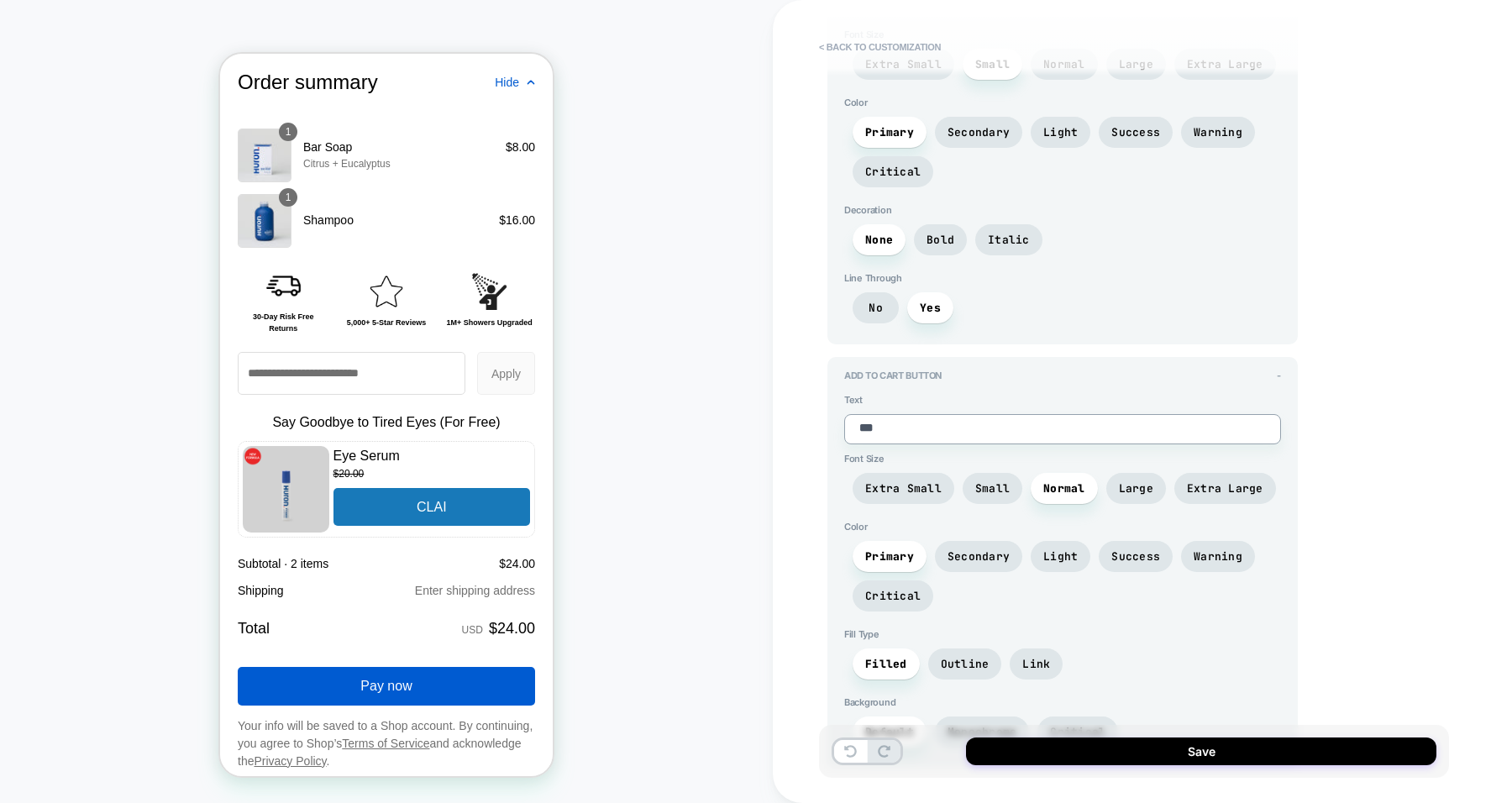
type textarea "*"
type textarea "**"
type textarea "*"
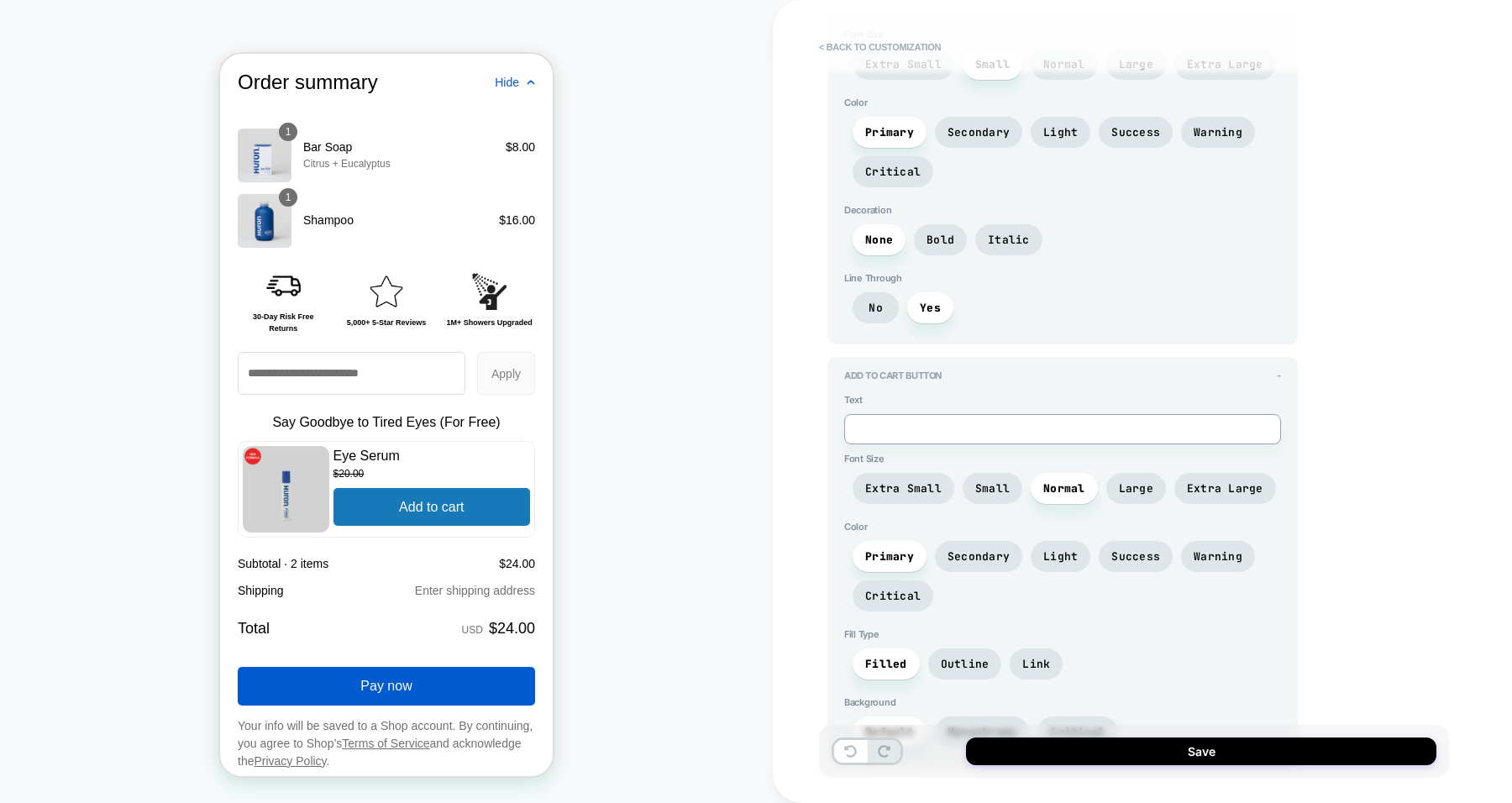
type textarea "*"
type textarea "**"
type textarea "*"
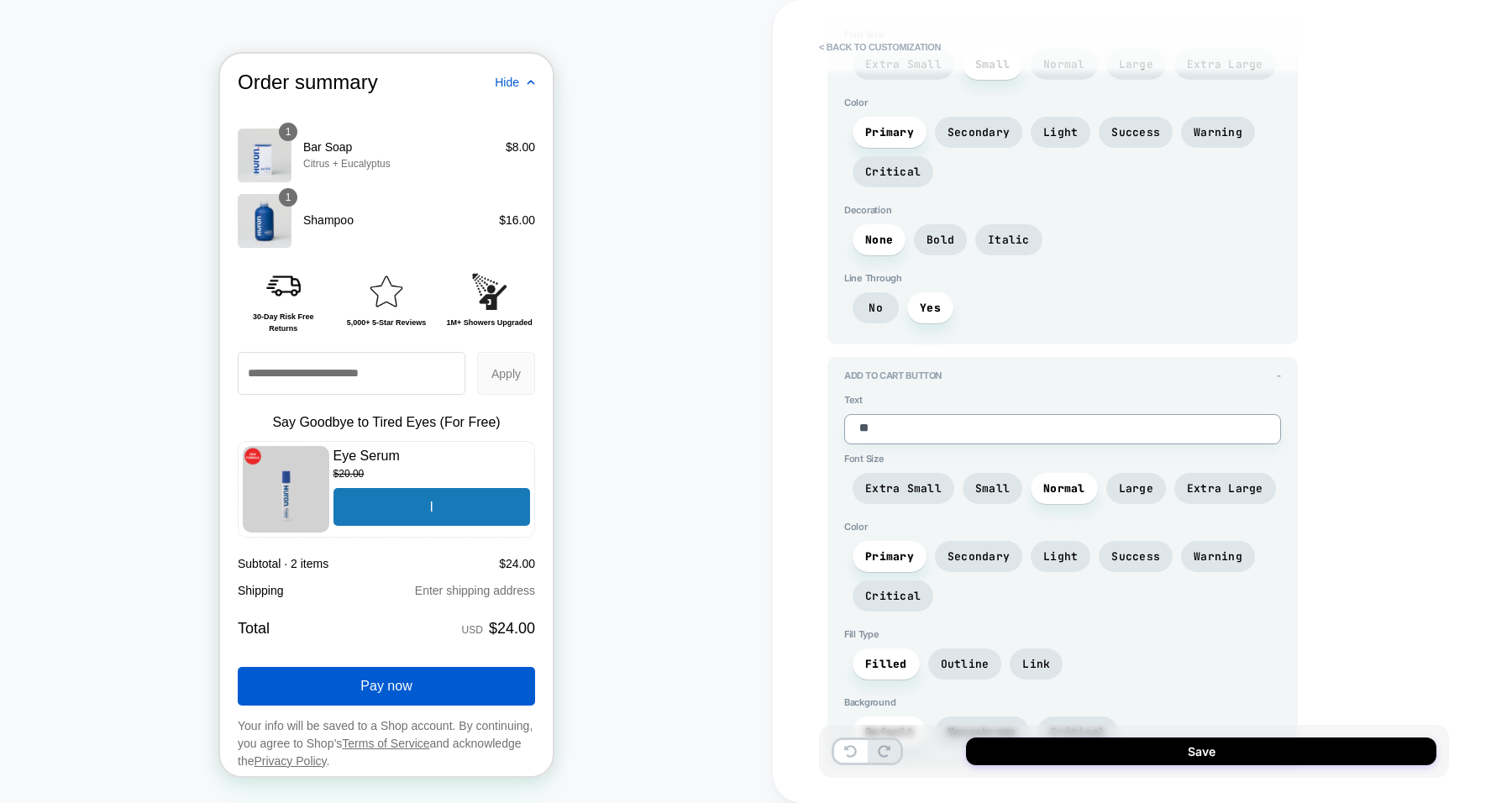
type textarea "***"
type textarea "*"
type textarea "****"
type textarea "*"
type textarea "****"
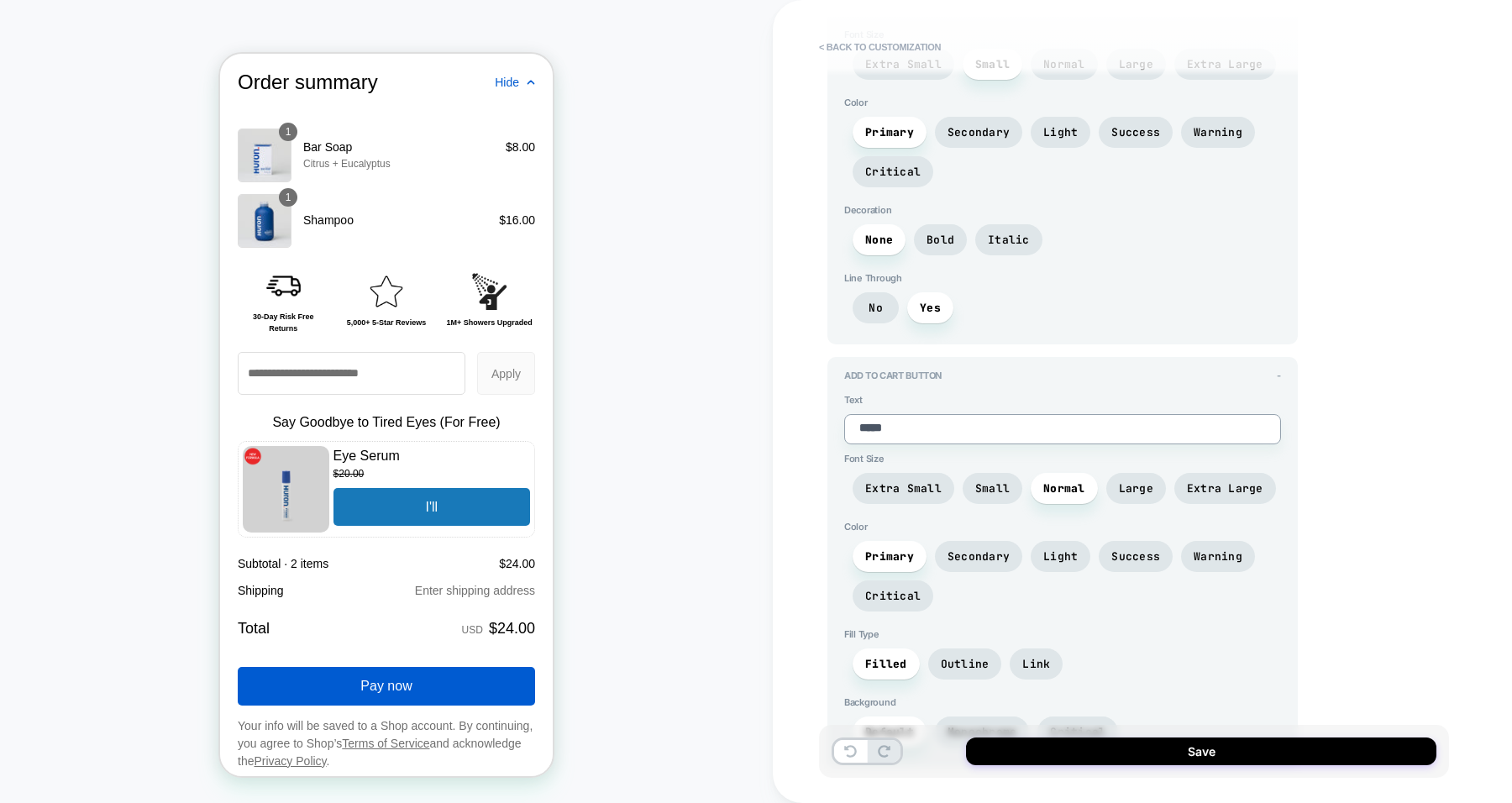
type textarea "*"
type textarea "******"
type textarea "*"
type textarea "*******"
type textarea "*"
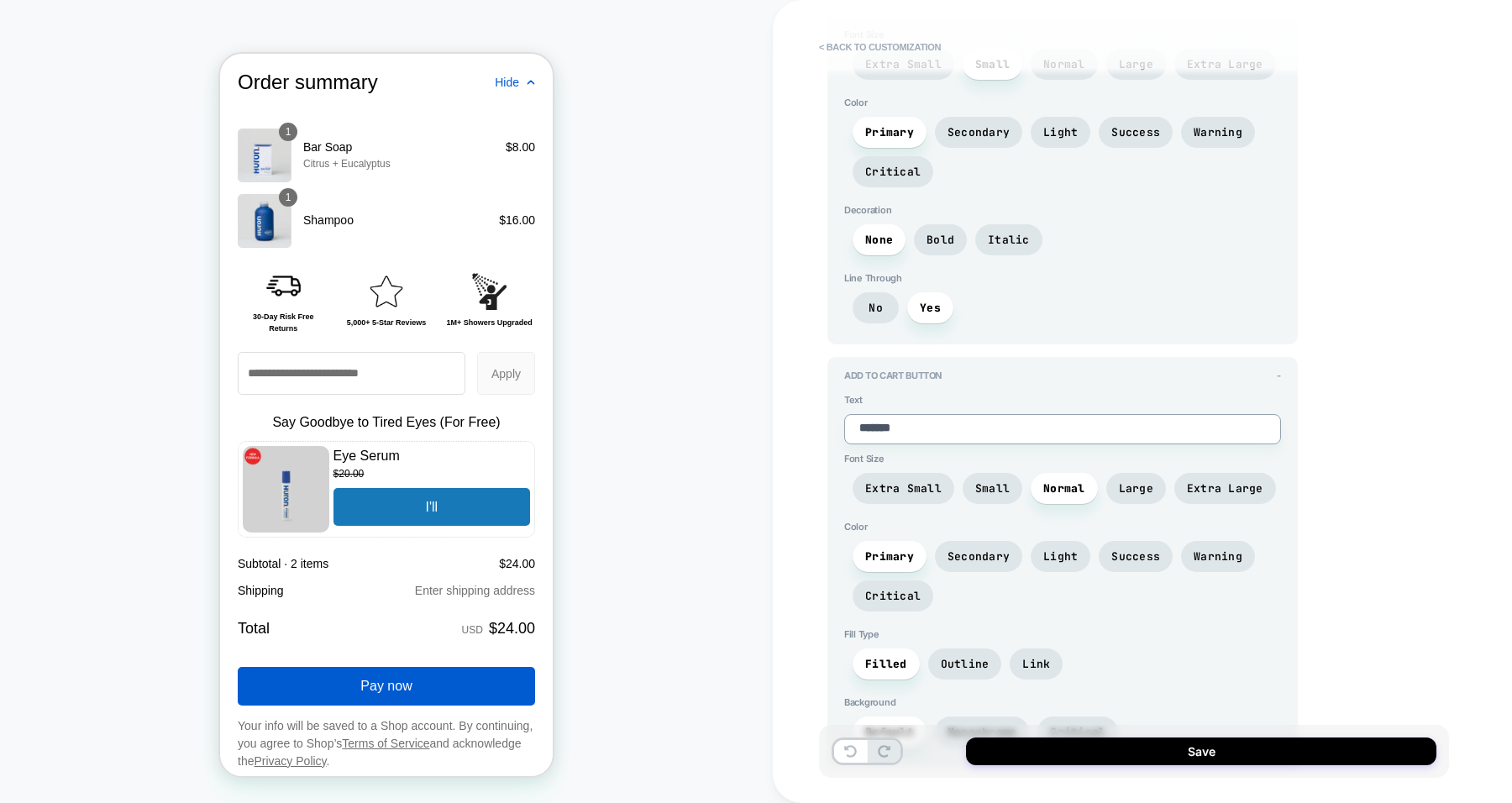
type textarea "********"
type textarea "*"
type textarea "*********"
type textarea "*"
type textarea "*********"
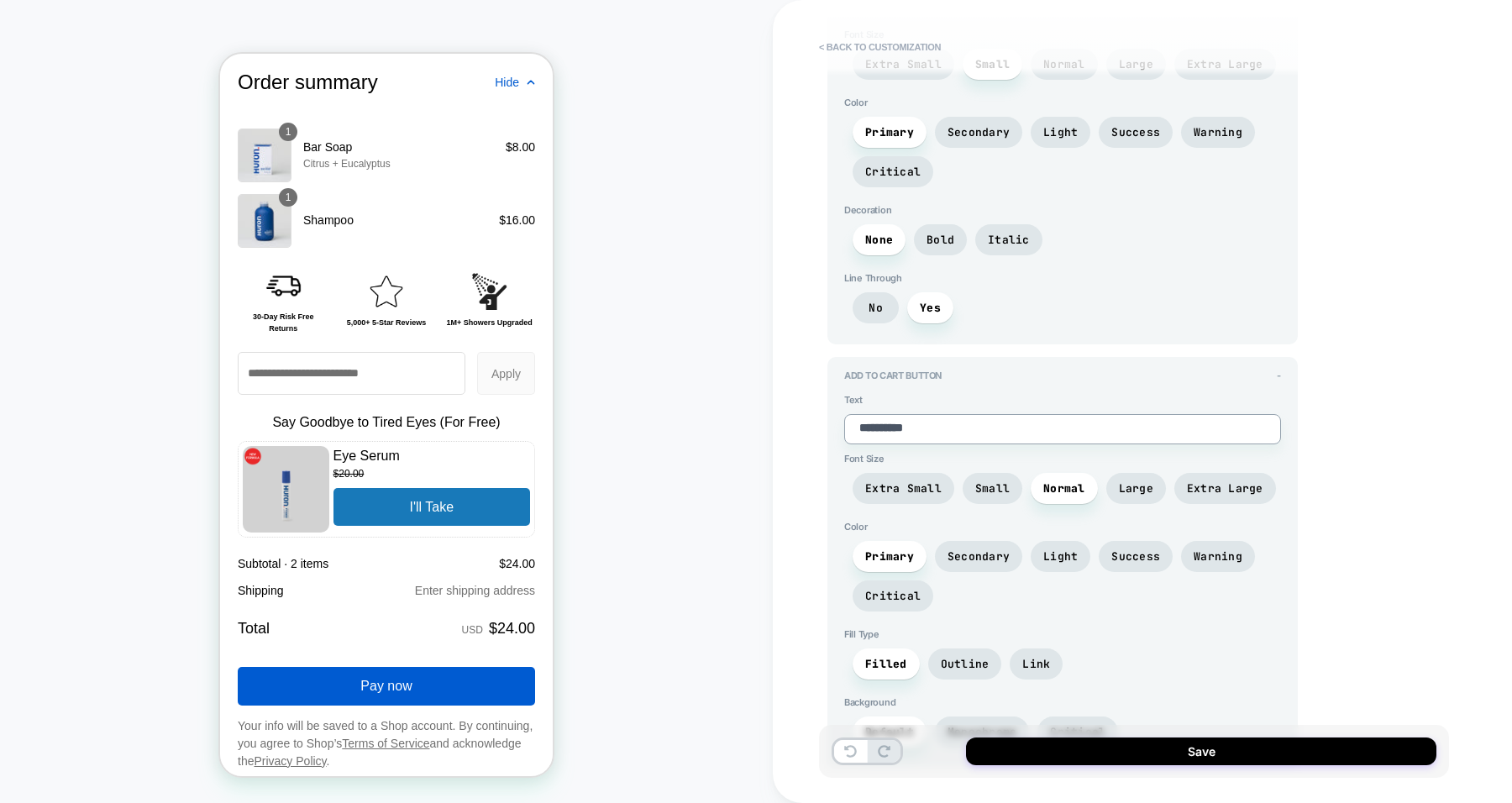
type textarea "*"
type textarea "**********"
type textarea "*"
type textarea "**********"
type textarea "*"
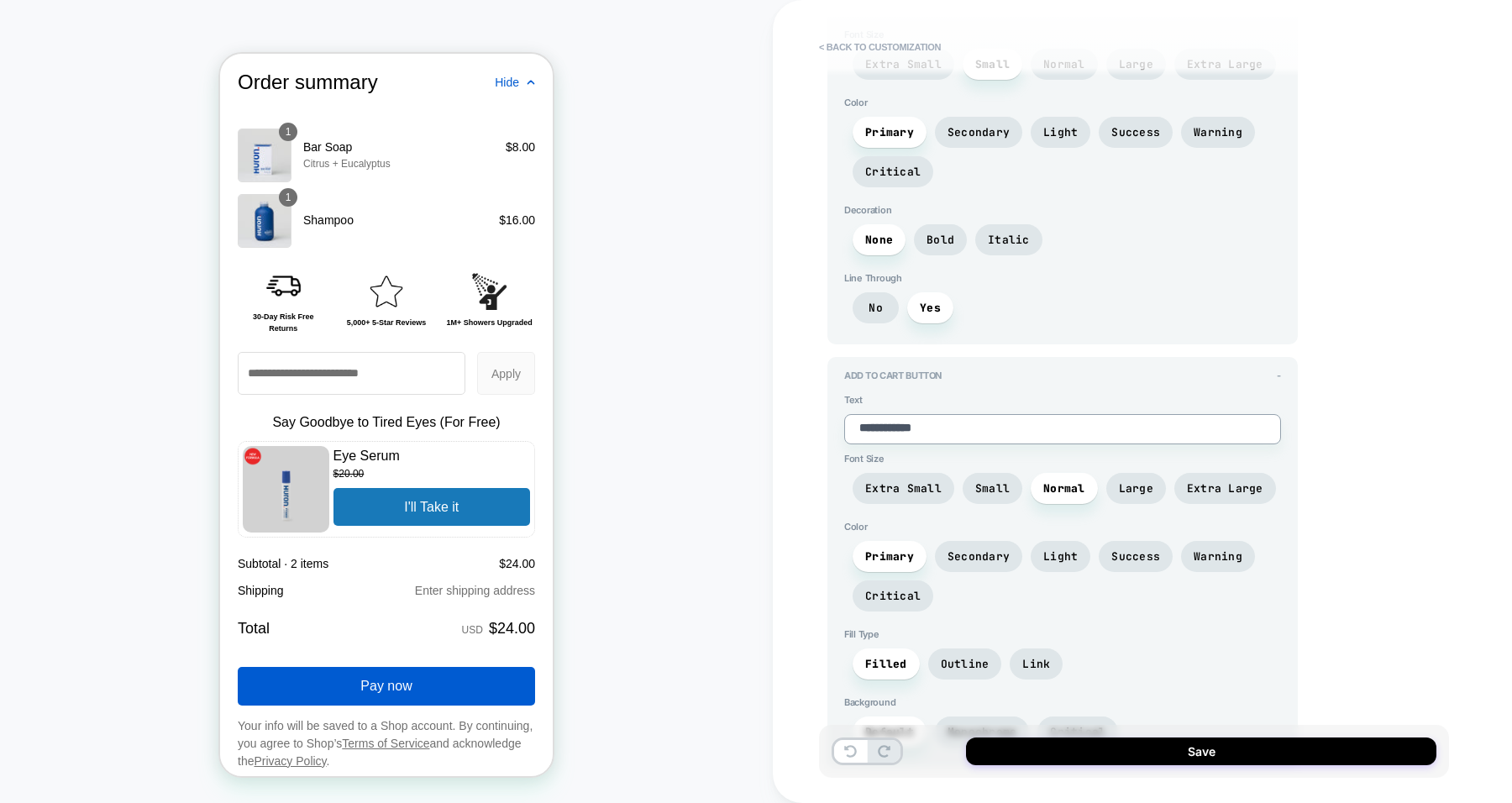
type textarea "**********"
type textarea "*"
type textarea "**********"
click at [1140, 628] on span "Fill Type" at bounding box center [1063, 634] width 437 height 12
click at [970, 657] on span "Outline" at bounding box center [965, 663] width 49 height 15
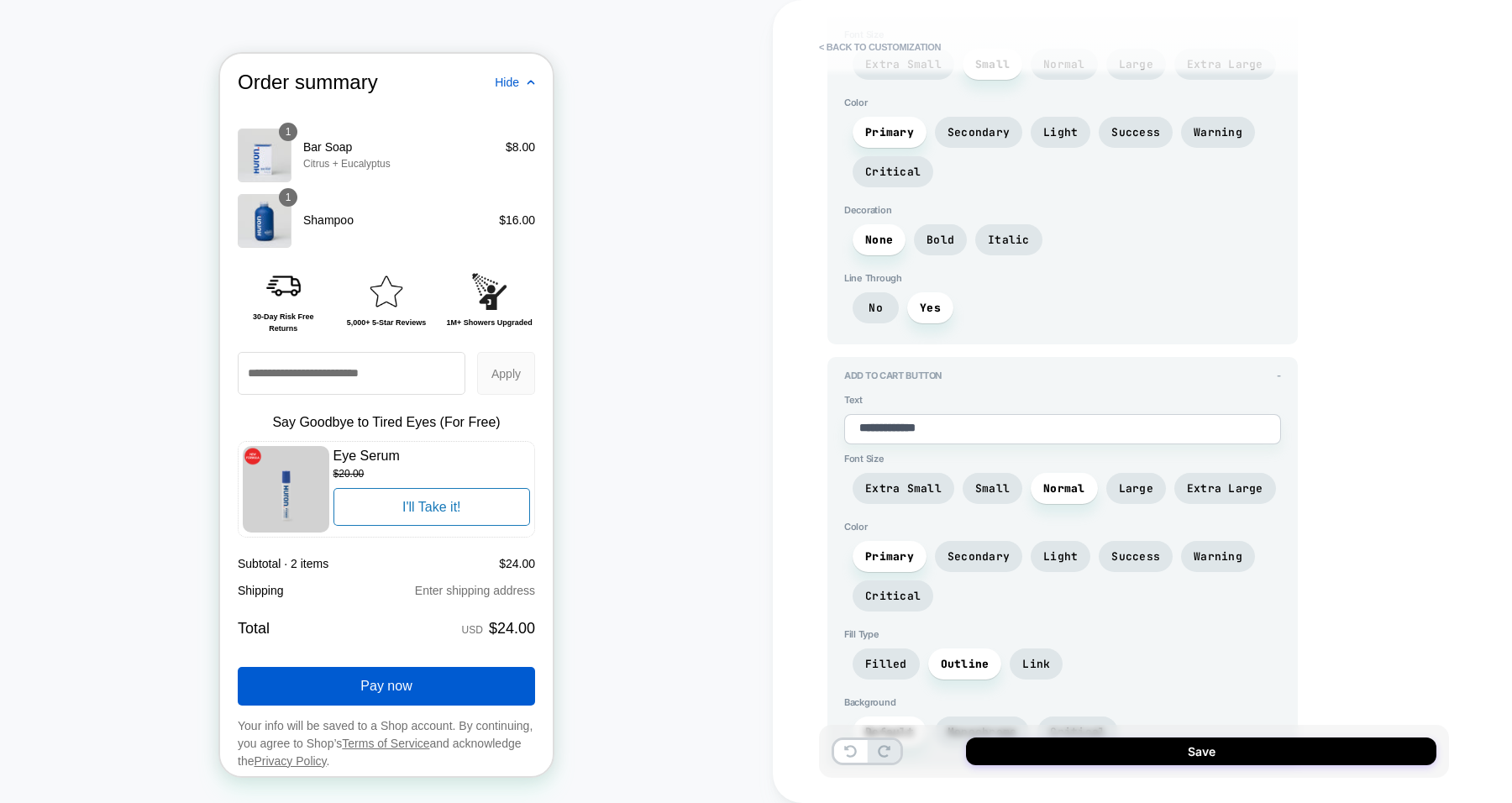
click at [1037, 657] on span "Link" at bounding box center [1036, 663] width 27 height 15
click at [889, 657] on span "Filled" at bounding box center [885, 663] width 42 height 15
click at [977, 725] on span "Monochrome" at bounding box center [982, 732] width 69 height 15
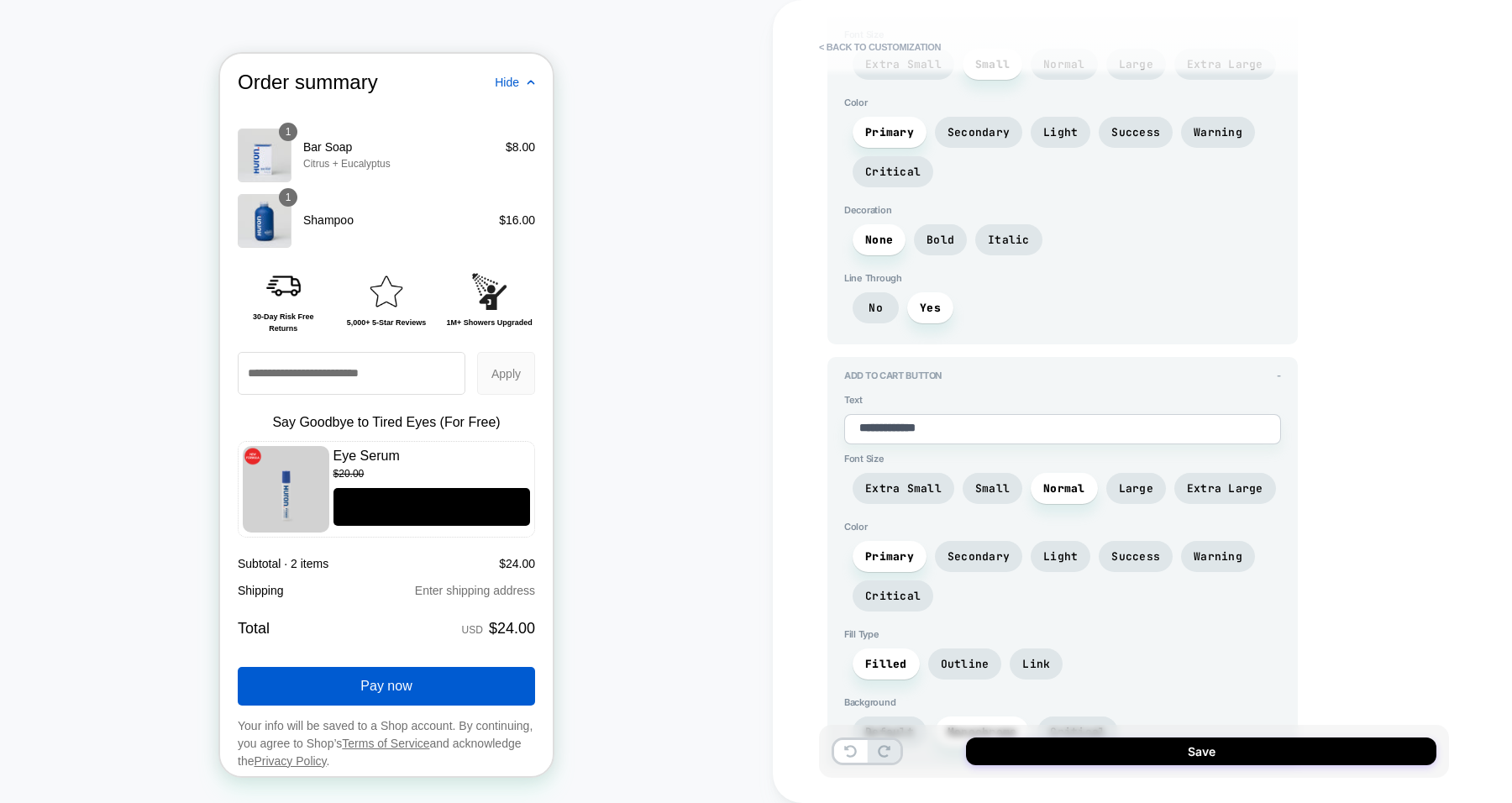
click at [1077, 725] on span "Critical" at bounding box center [1078, 732] width 56 height 15
click at [872, 725] on span "Default" at bounding box center [889, 732] width 49 height 15
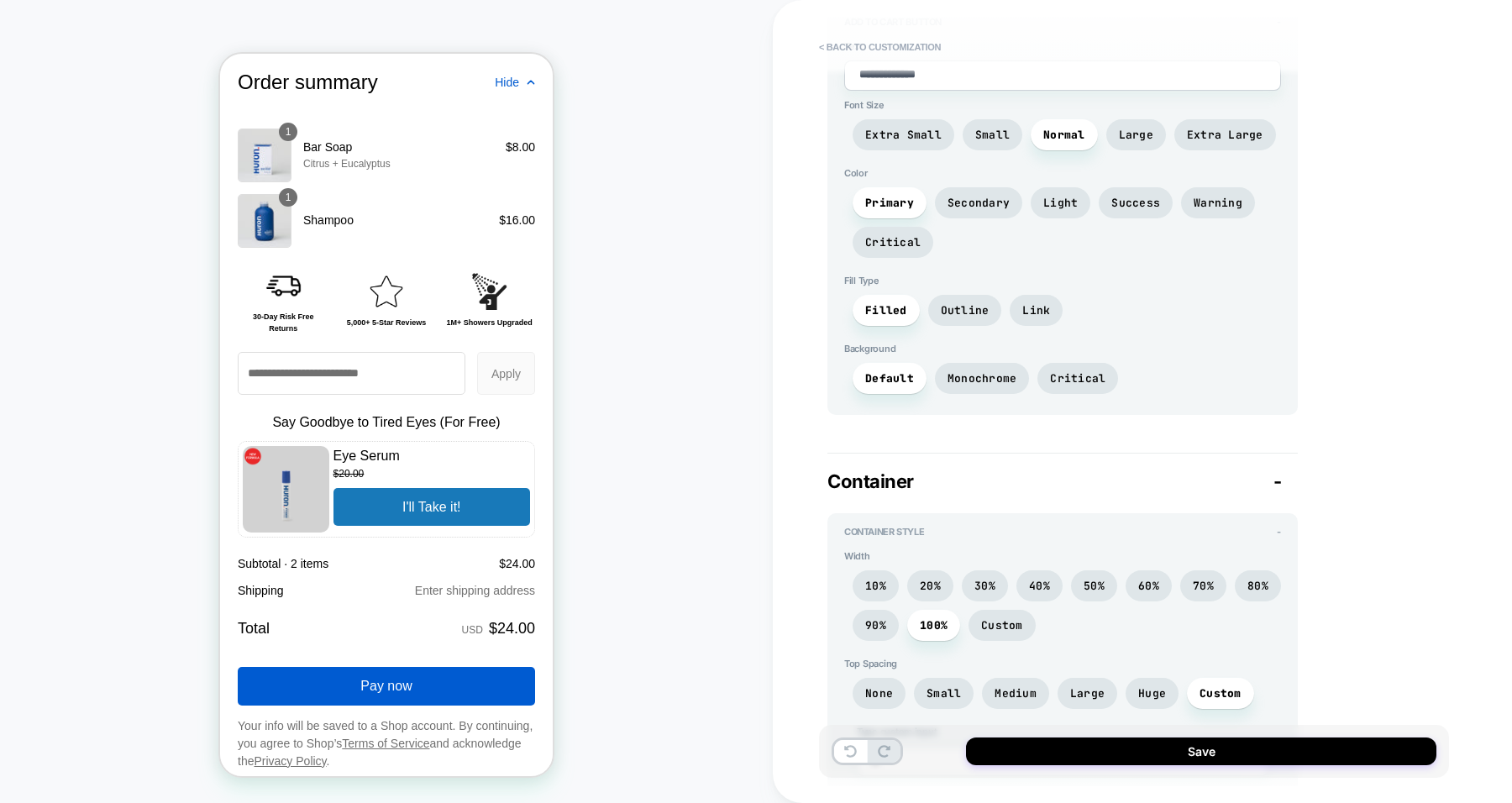
scroll to position [3480, 0]
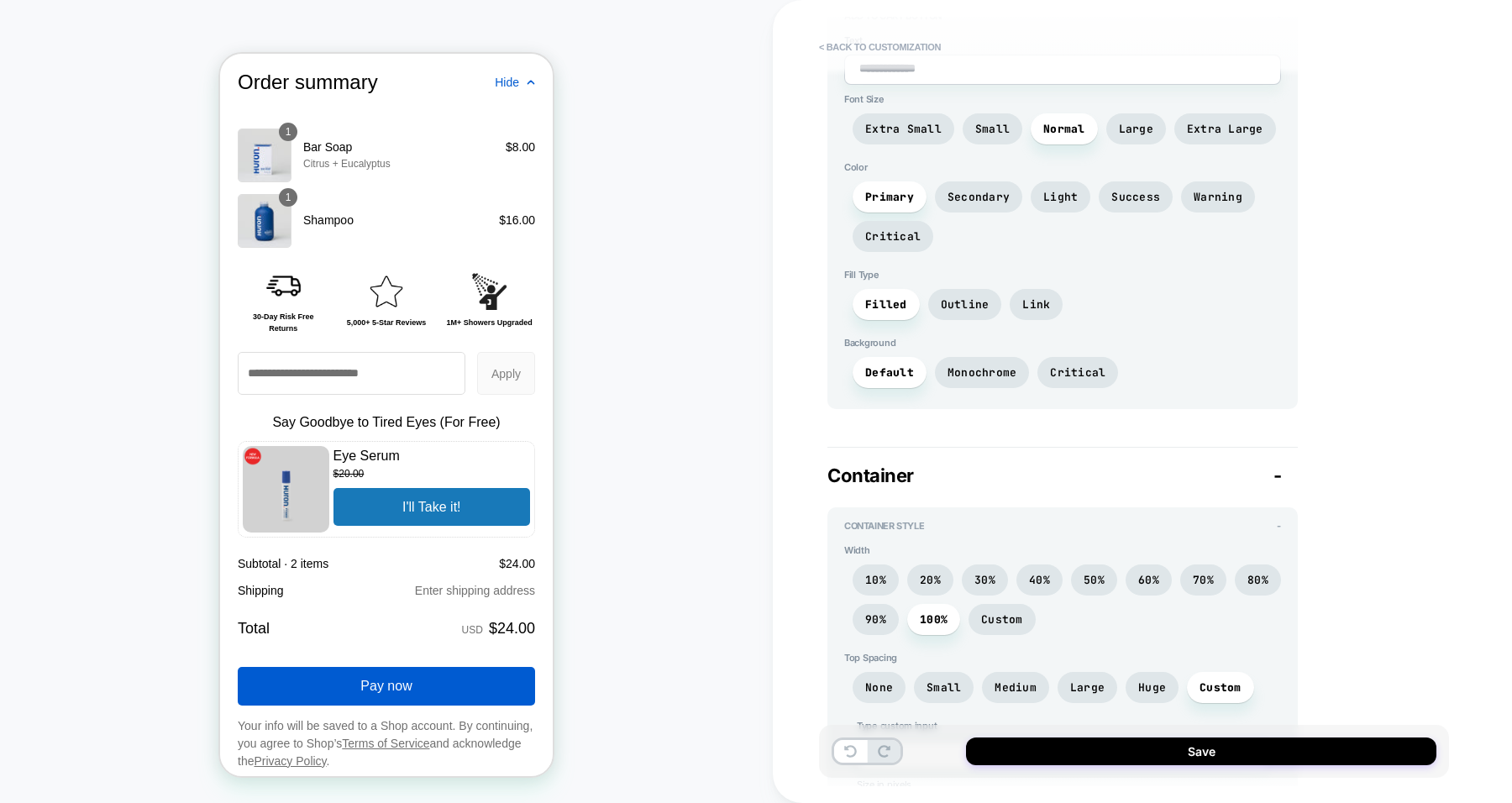
click at [979, 573] on span "30%" at bounding box center [985, 580] width 21 height 15
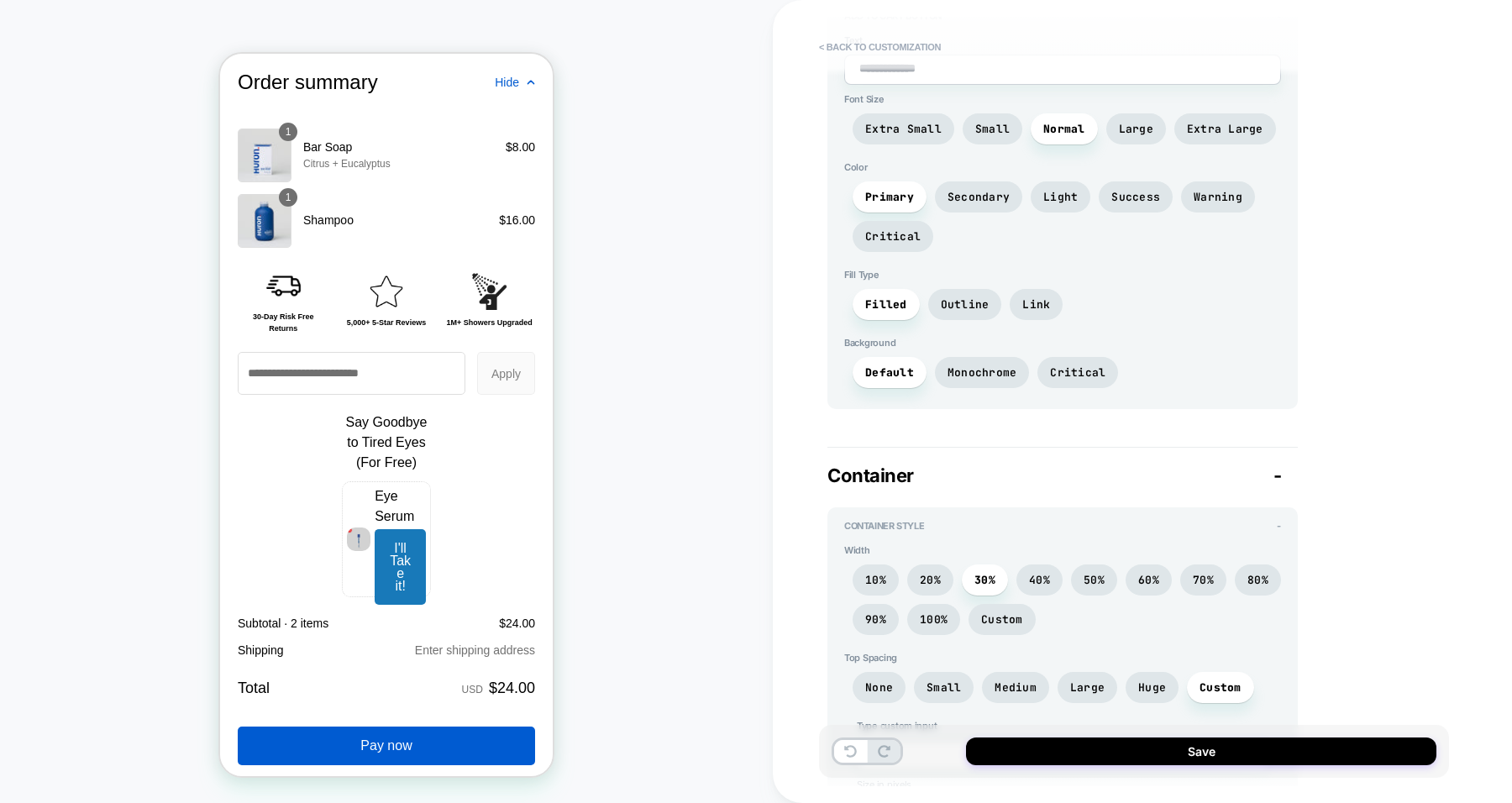
click at [928, 612] on span "100%" at bounding box center [933, 619] width 27 height 15
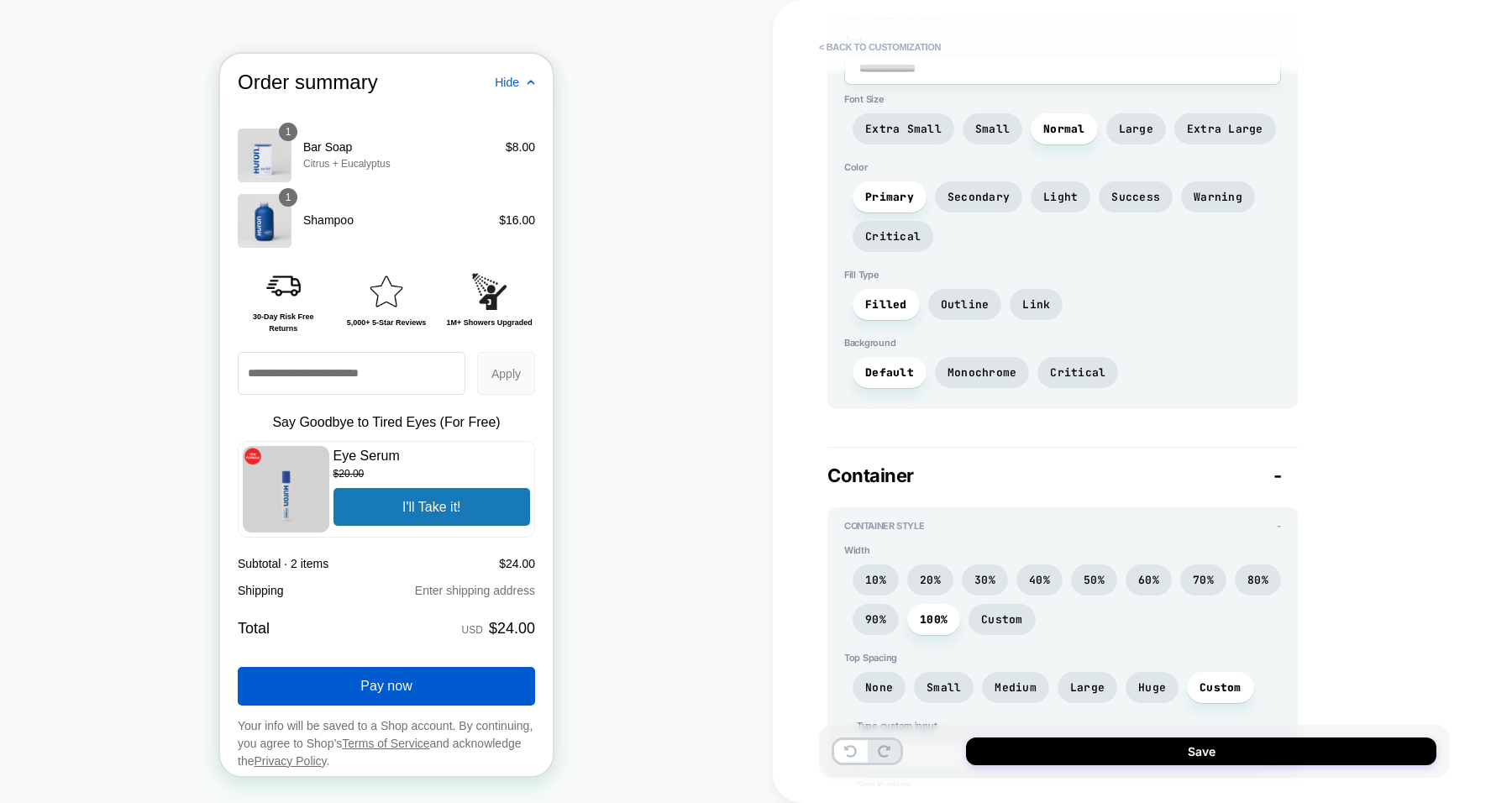
click at [885, 612] on span "90%" at bounding box center [876, 619] width 21 height 15
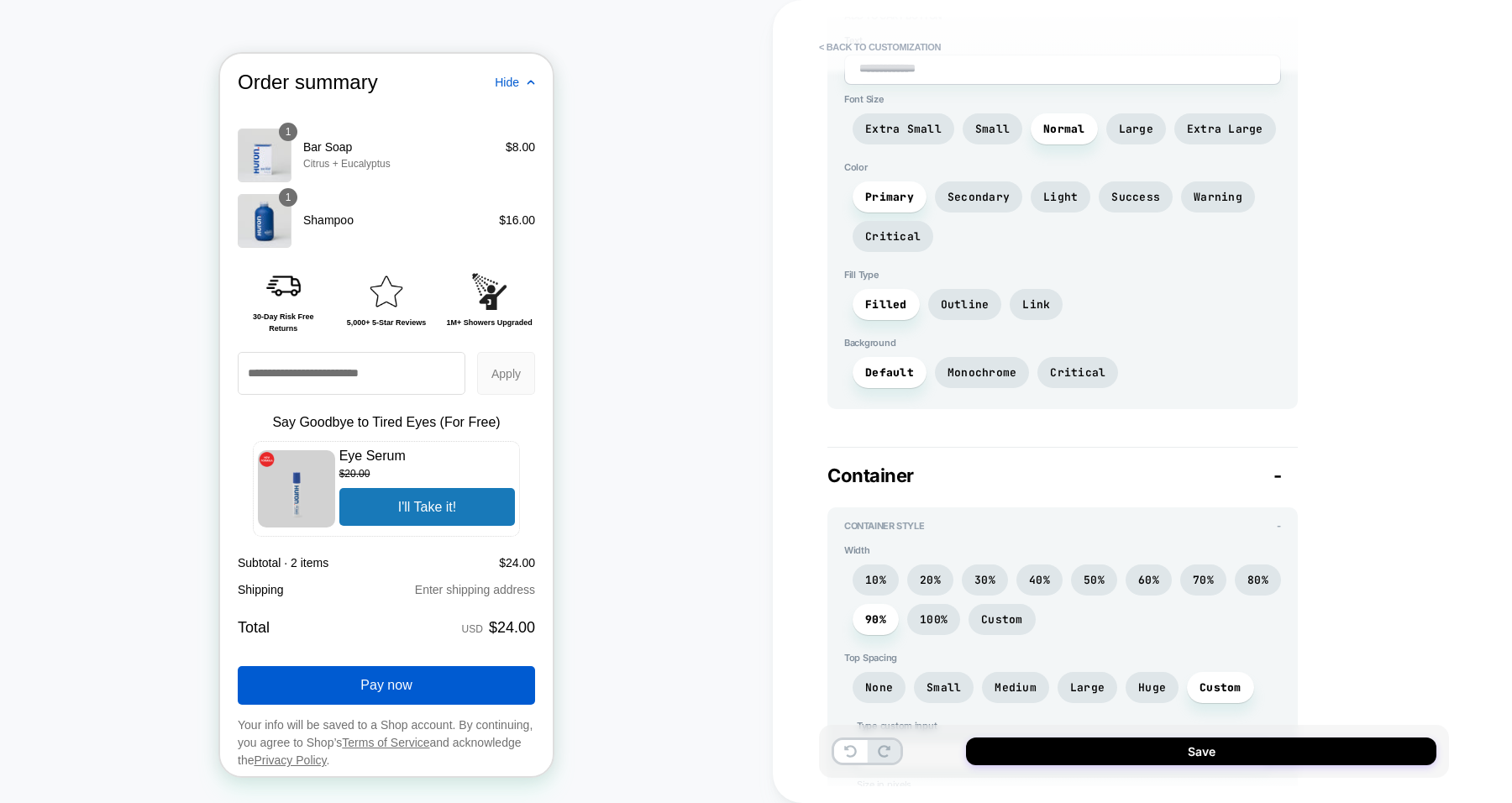
click at [925, 612] on span "100%" at bounding box center [933, 619] width 27 height 15
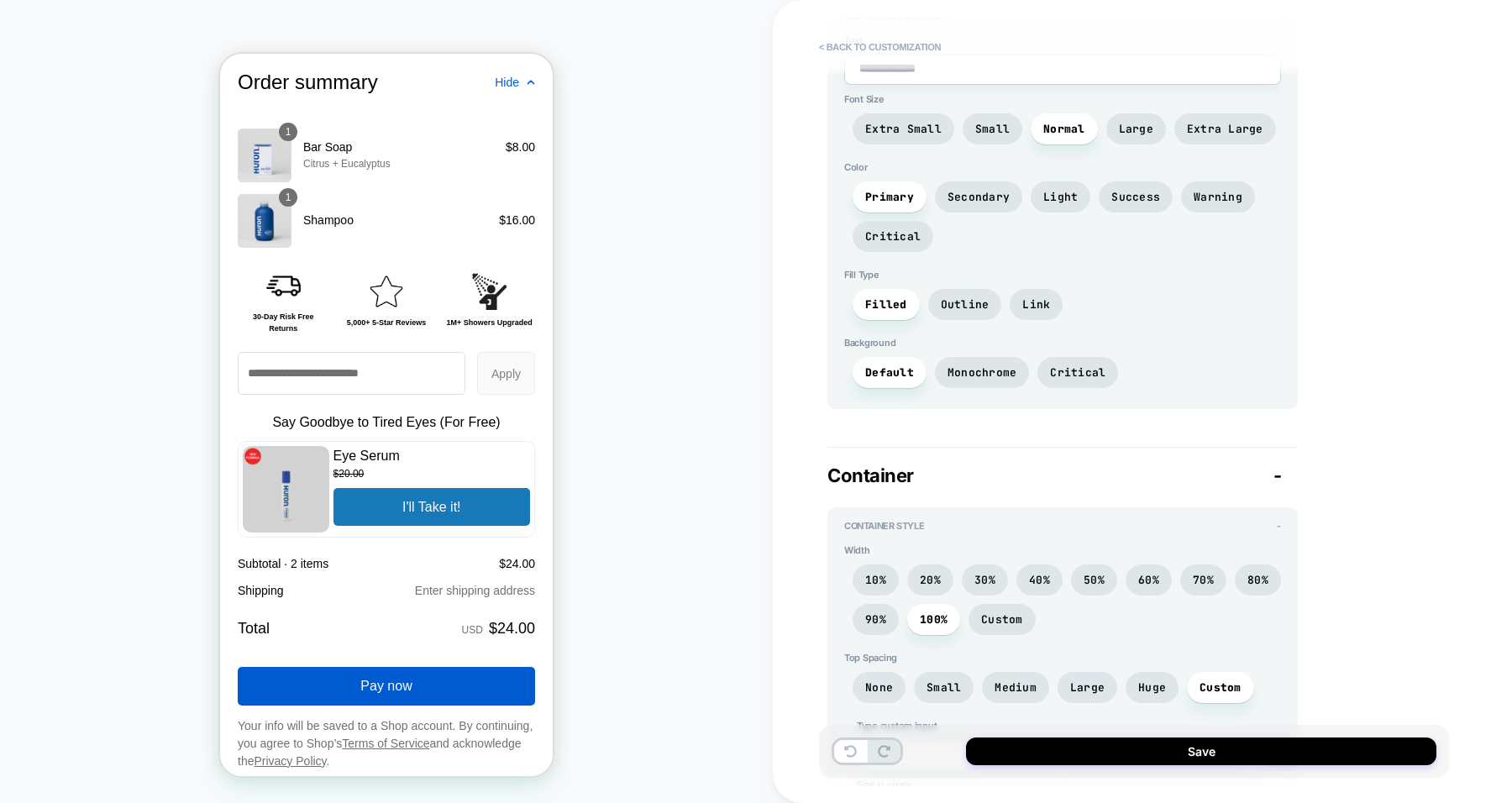
click at [903, 672] on span "None" at bounding box center [879, 688] width 53 height 31
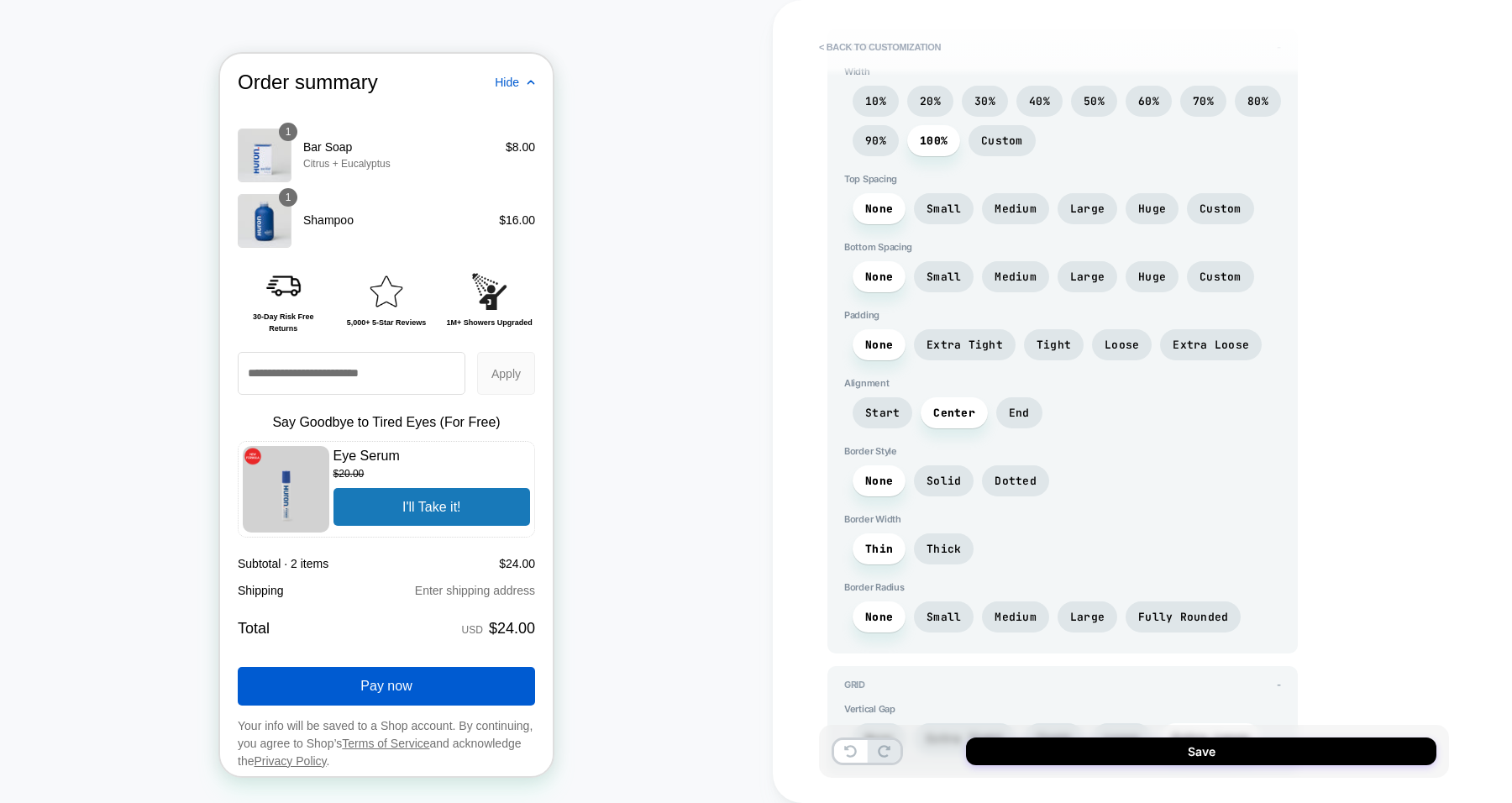
scroll to position [3981, 0]
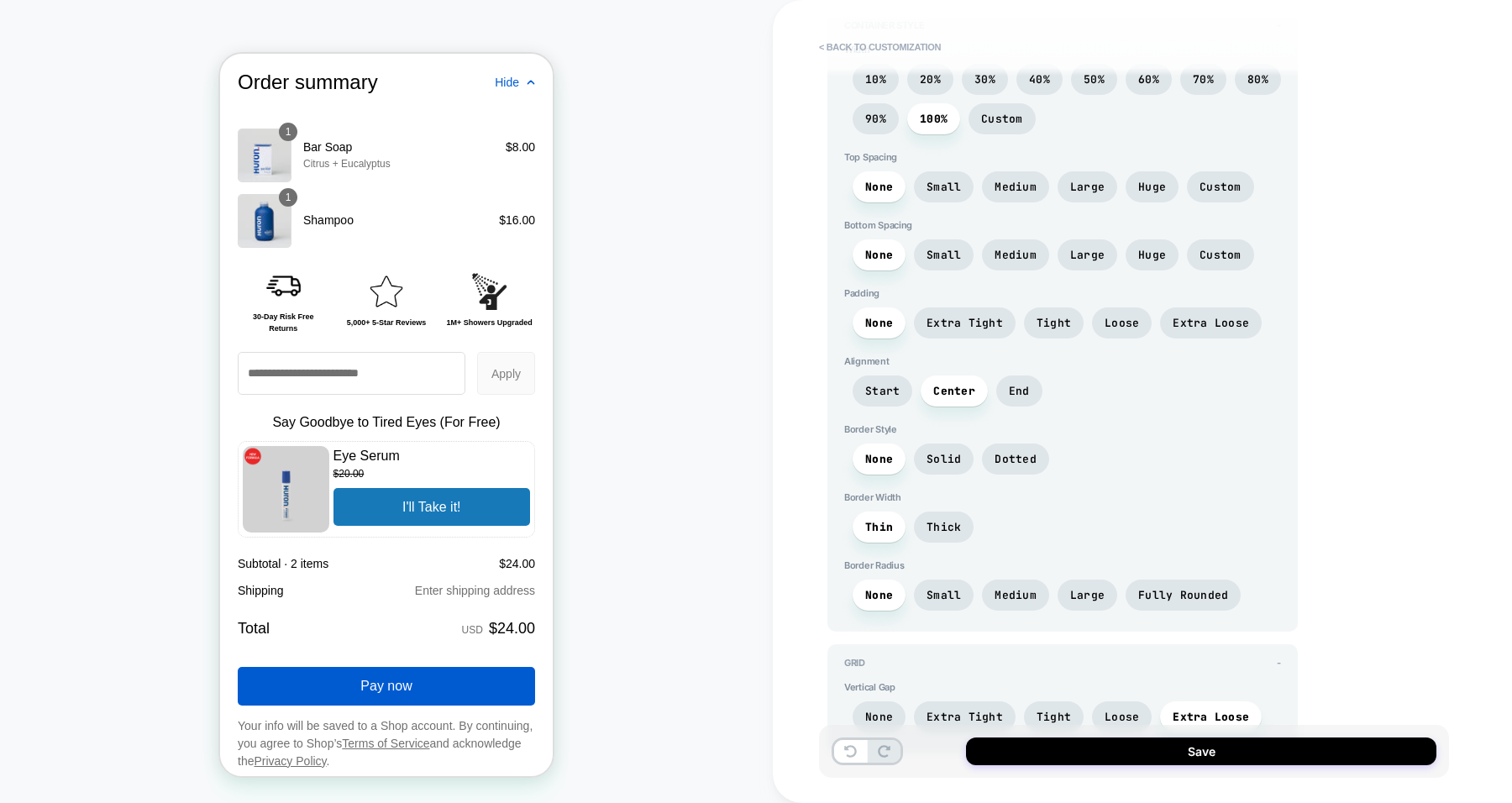
click at [886, 709] on span "None" at bounding box center [879, 716] width 27 height 15
click at [1181, 709] on span "Extra Loose" at bounding box center [1211, 716] width 76 height 15
click at [1164, 738] on button "Save" at bounding box center [1202, 751] width 470 height 27
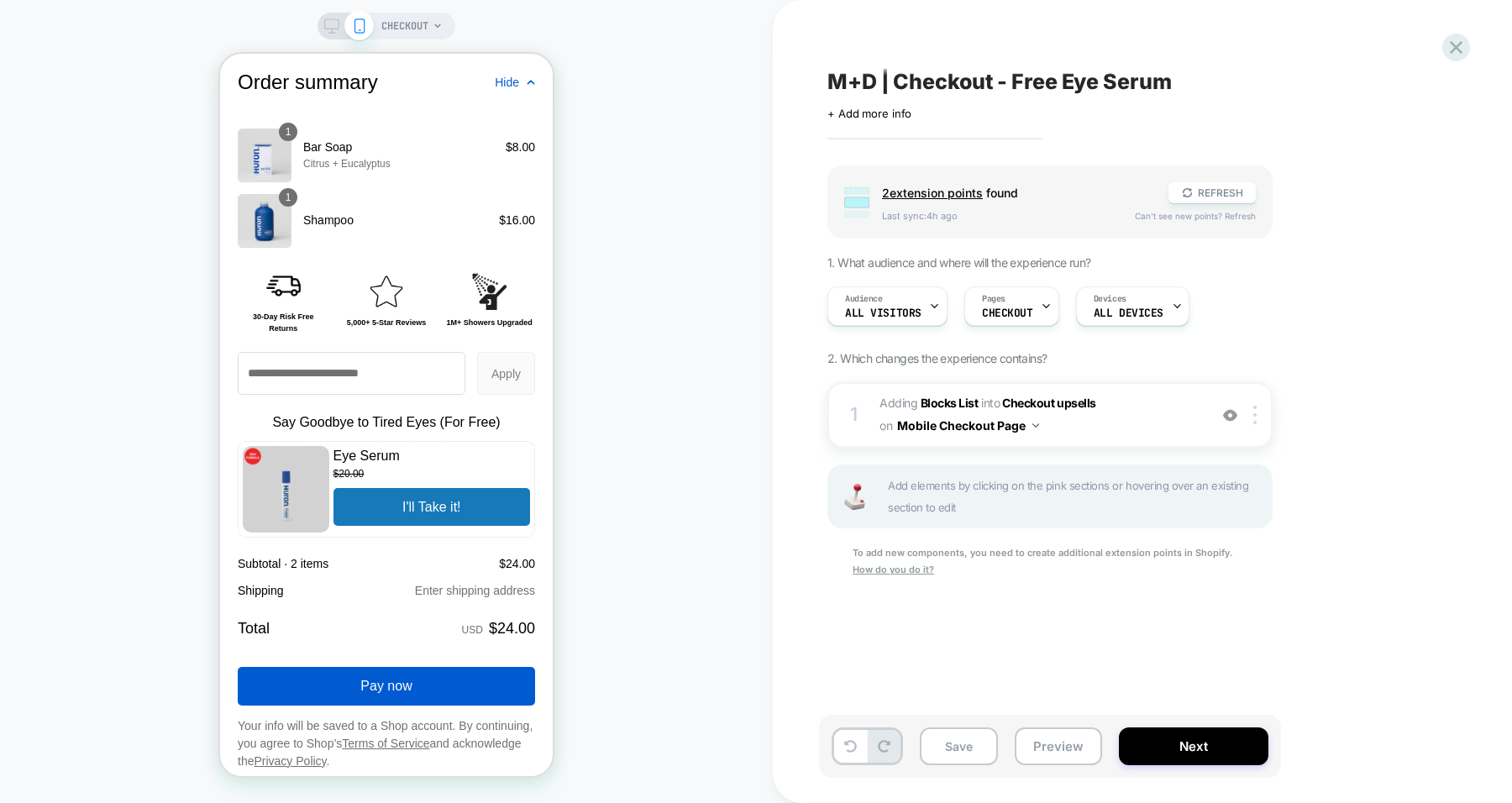
click at [945, 754] on button "Save" at bounding box center [959, 745] width 78 height 38
click at [1257, 420] on img at bounding box center [1254, 415] width 3 height 19
click at [1256, 541] on div "Target All Devices" at bounding box center [1256, 546] width 149 height 46
click at [955, 737] on button "Save" at bounding box center [959, 745] width 78 height 38
click at [341, 23] on div at bounding box center [346, 25] width 43 height 15
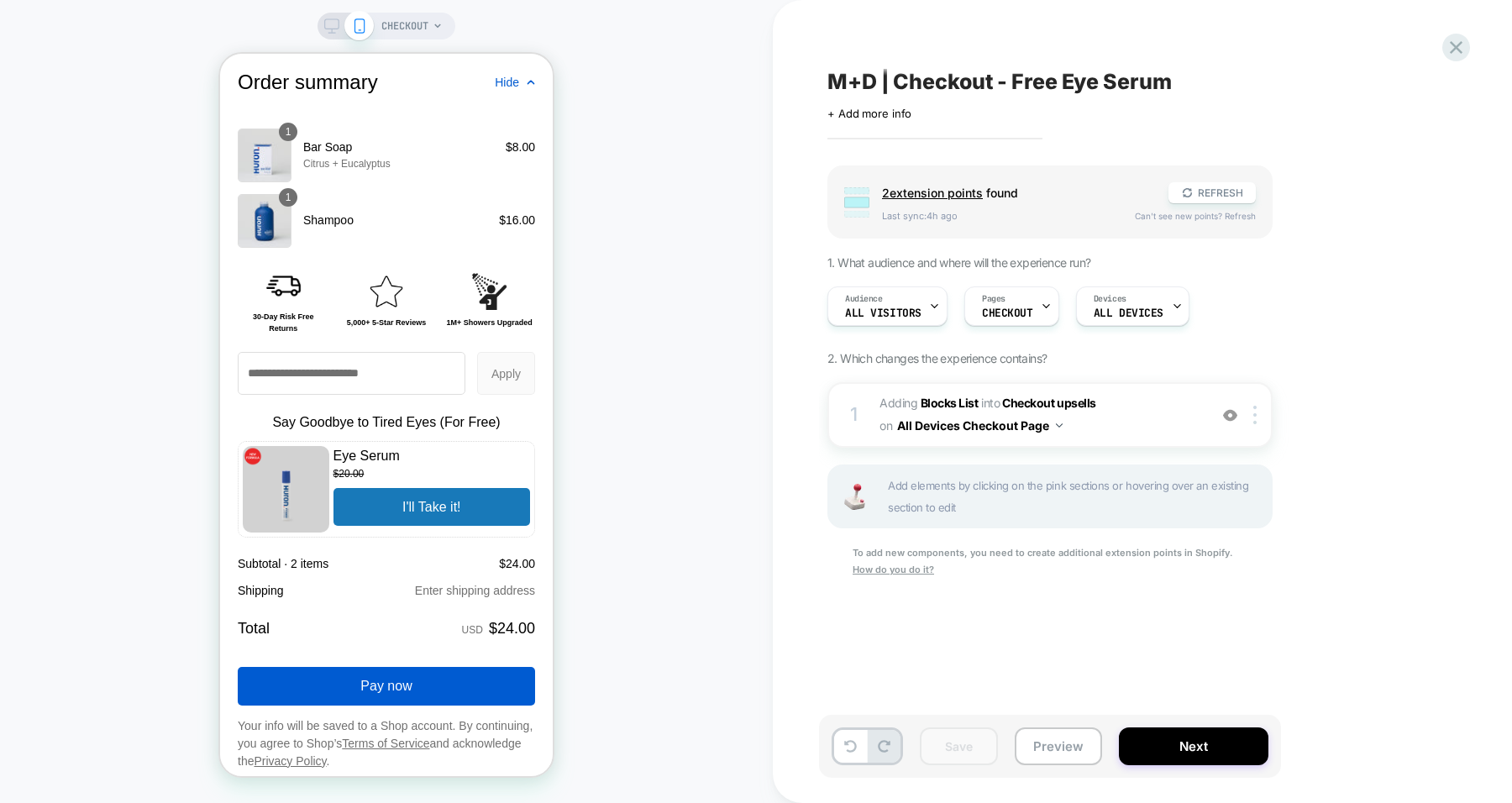
click at [329, 30] on icon at bounding box center [331, 25] width 15 height 15
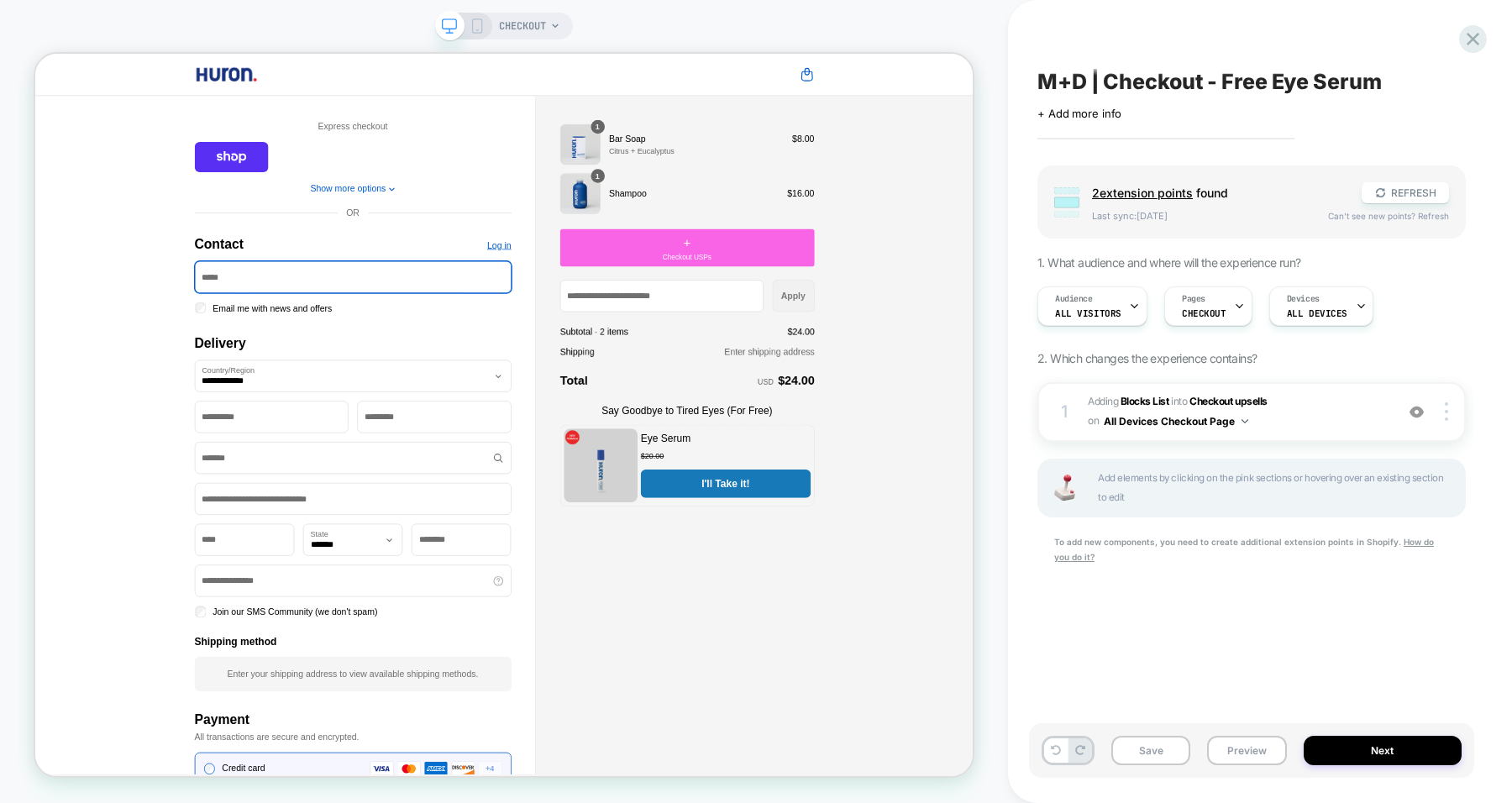
click at [479, 23] on icon at bounding box center [476, 25] width 15 height 15
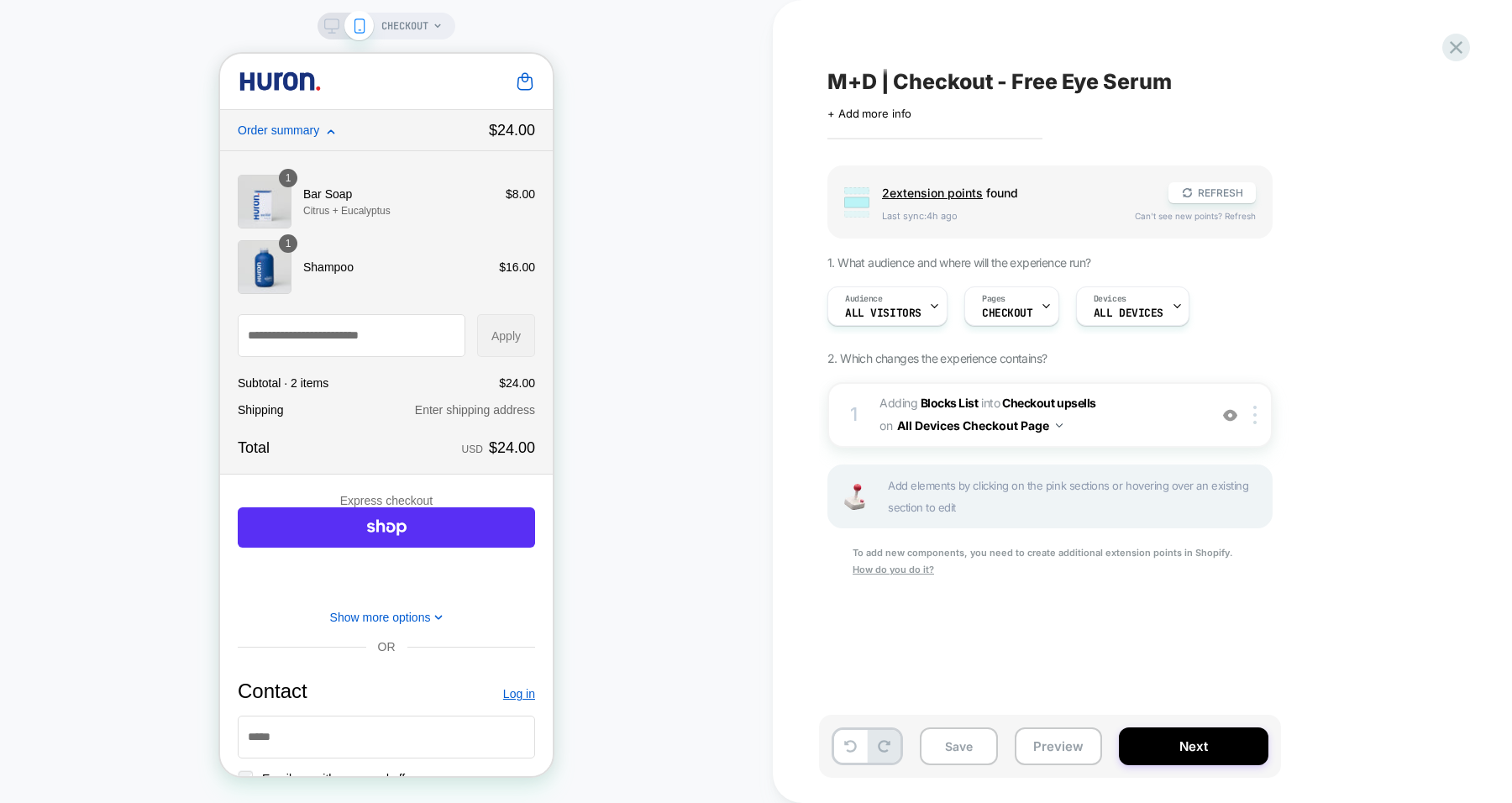
click at [1258, 413] on div at bounding box center [1258, 415] width 27 height 19
click at [1269, 536] on div "Target Mobile" at bounding box center [1256, 546] width 149 height 46
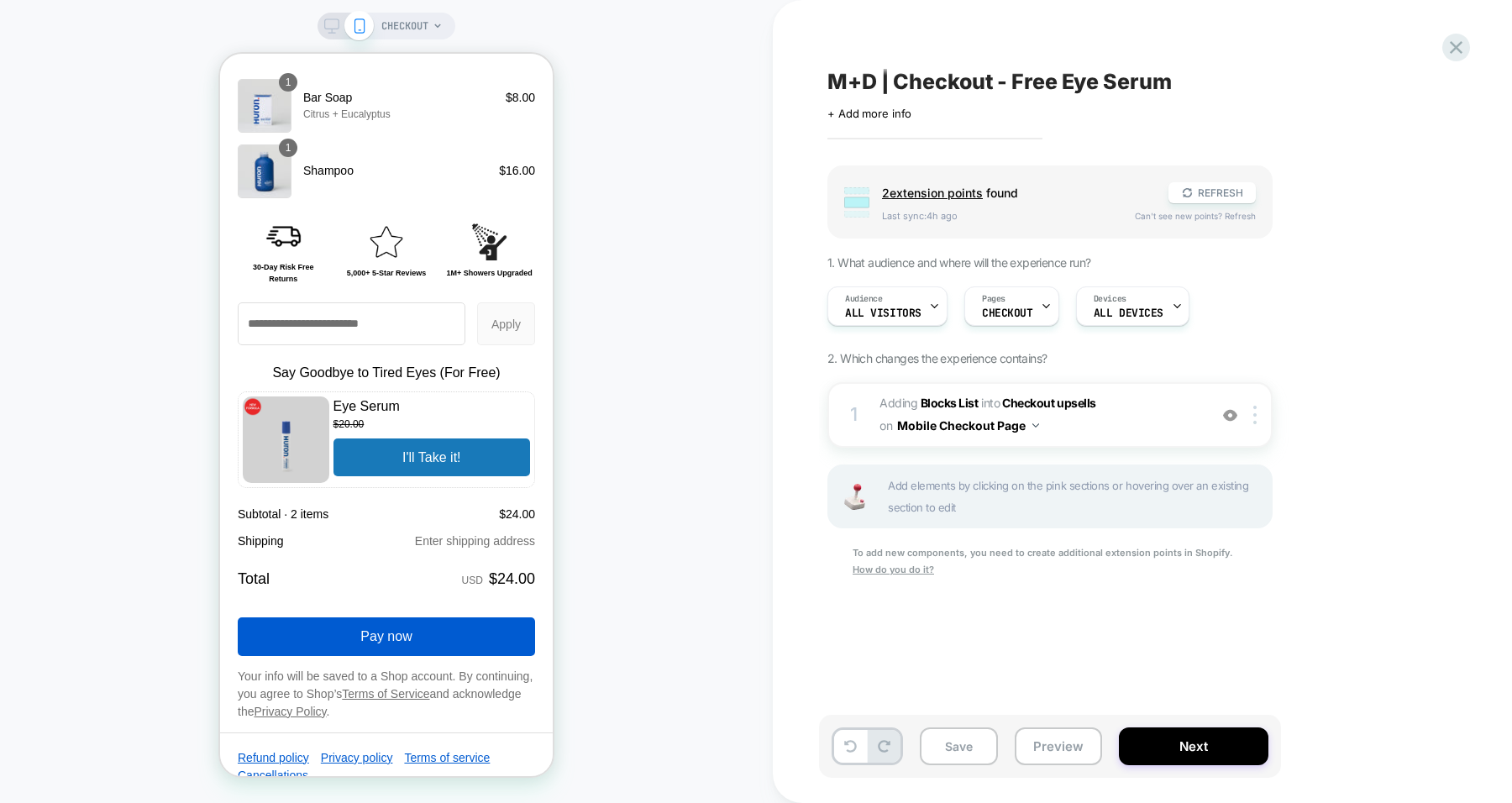
scroll to position [2181, 0]
click at [334, 15] on div "CHECKOUT" at bounding box center [386, 26] width 138 height 27
click at [329, 26] on icon at bounding box center [331, 25] width 15 height 15
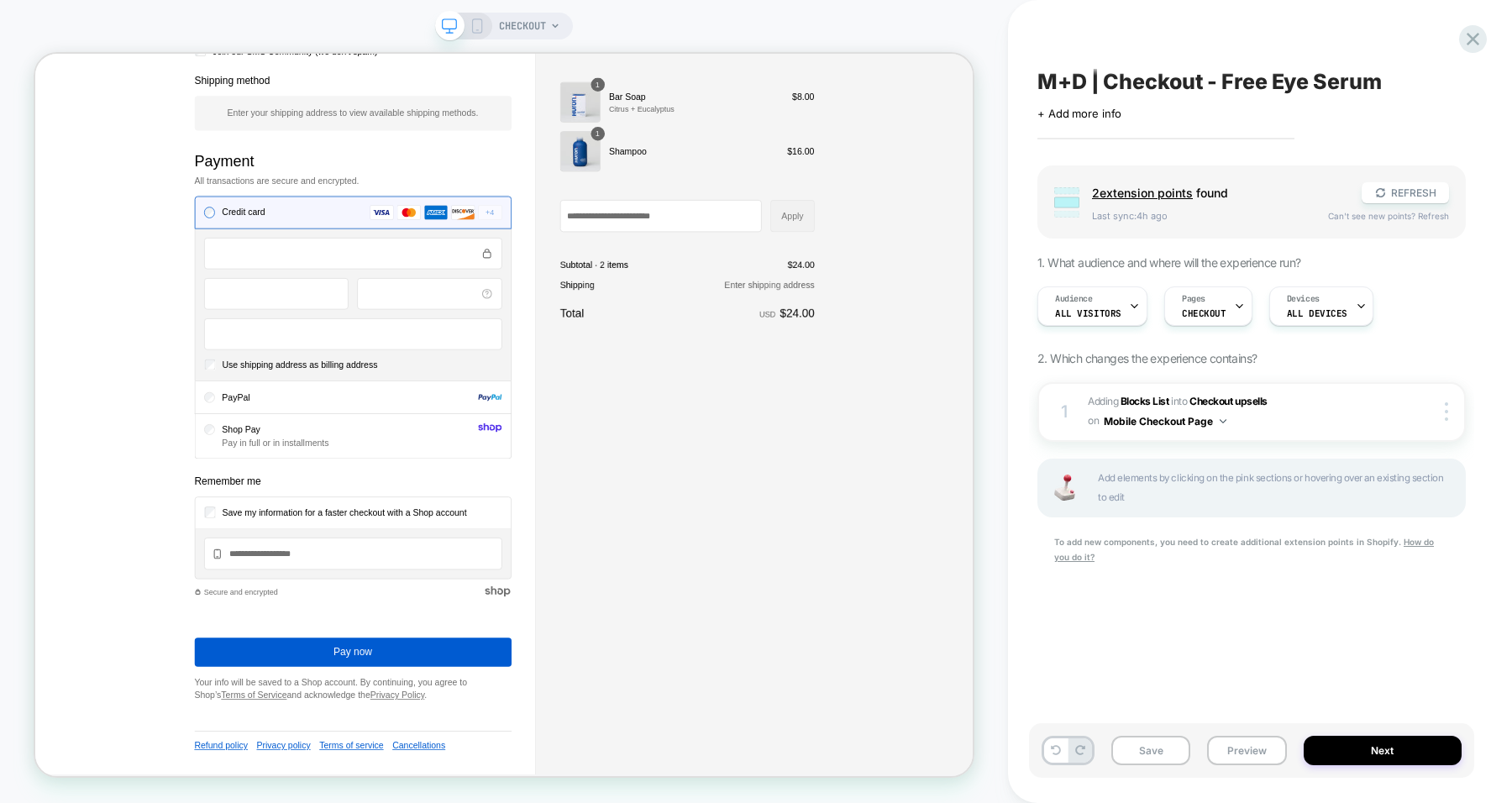
click at [329, 26] on div "CHECKOUT" at bounding box center [504, 401] width 1008 height 769
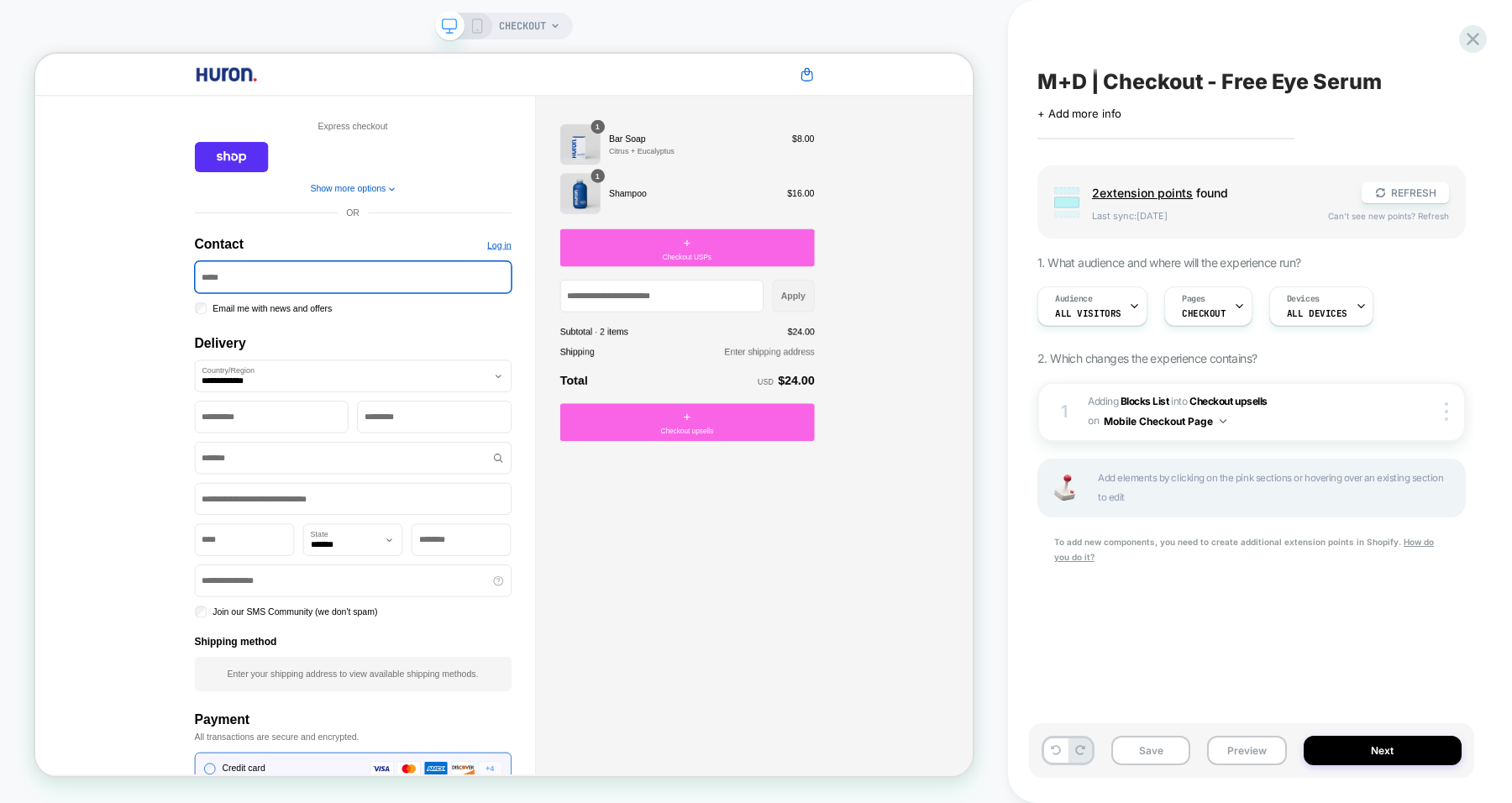
scroll to position [0, 0]
click at [1453, 412] on div at bounding box center [1449, 411] width 32 height 19
click at [1267, 607] on div "M+D | Checkout - Free Eye Serum Click to edit experience details + Add more inf…" at bounding box center [1251, 401] width 445 height 769
click at [964, 315] on div "+ Checkout USPs" at bounding box center [905, 312] width 340 height 51
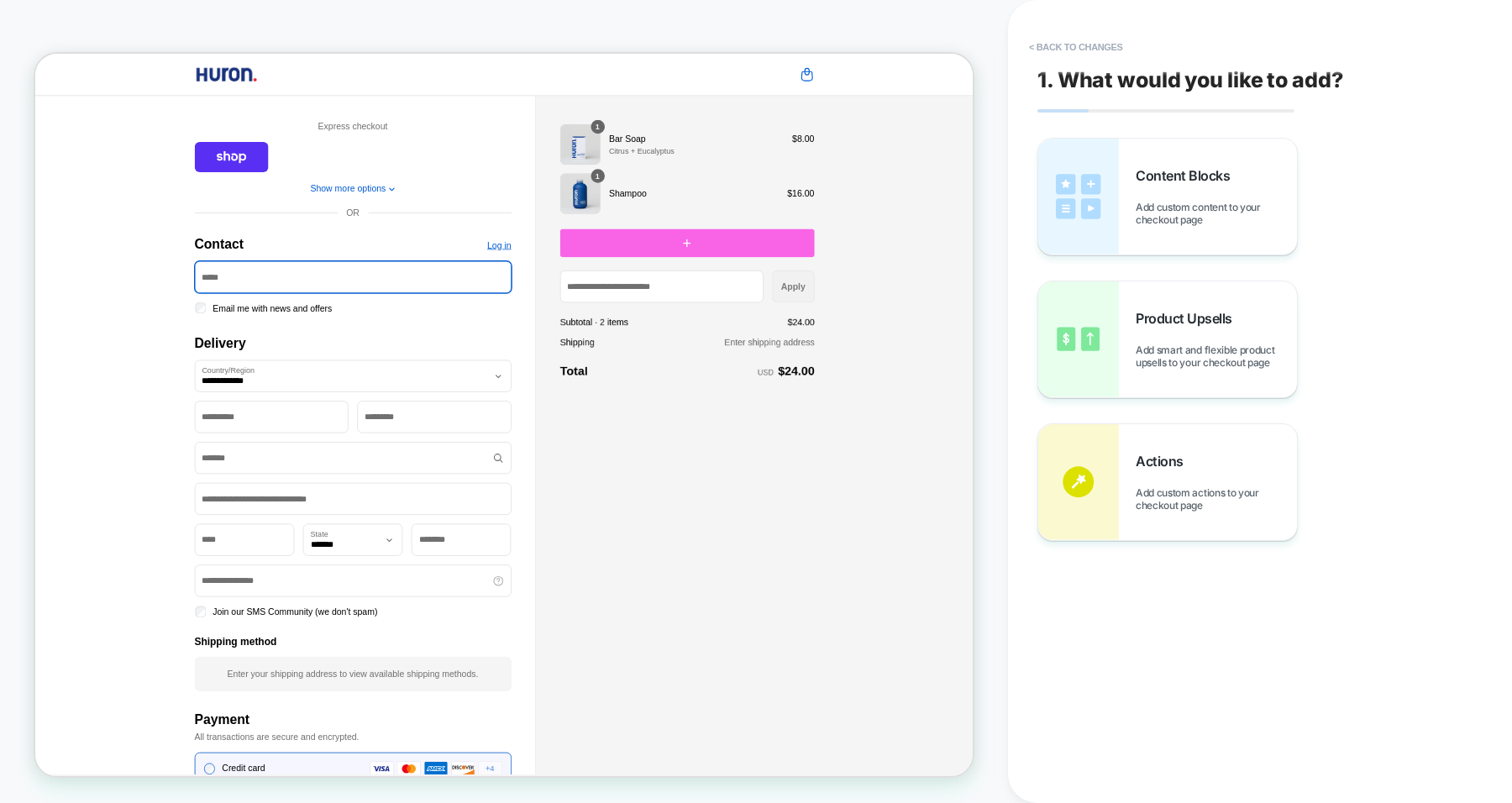
click at [1172, 355] on span "Add smart and flexible product upsells to your checkout page" at bounding box center [1216, 356] width 161 height 25
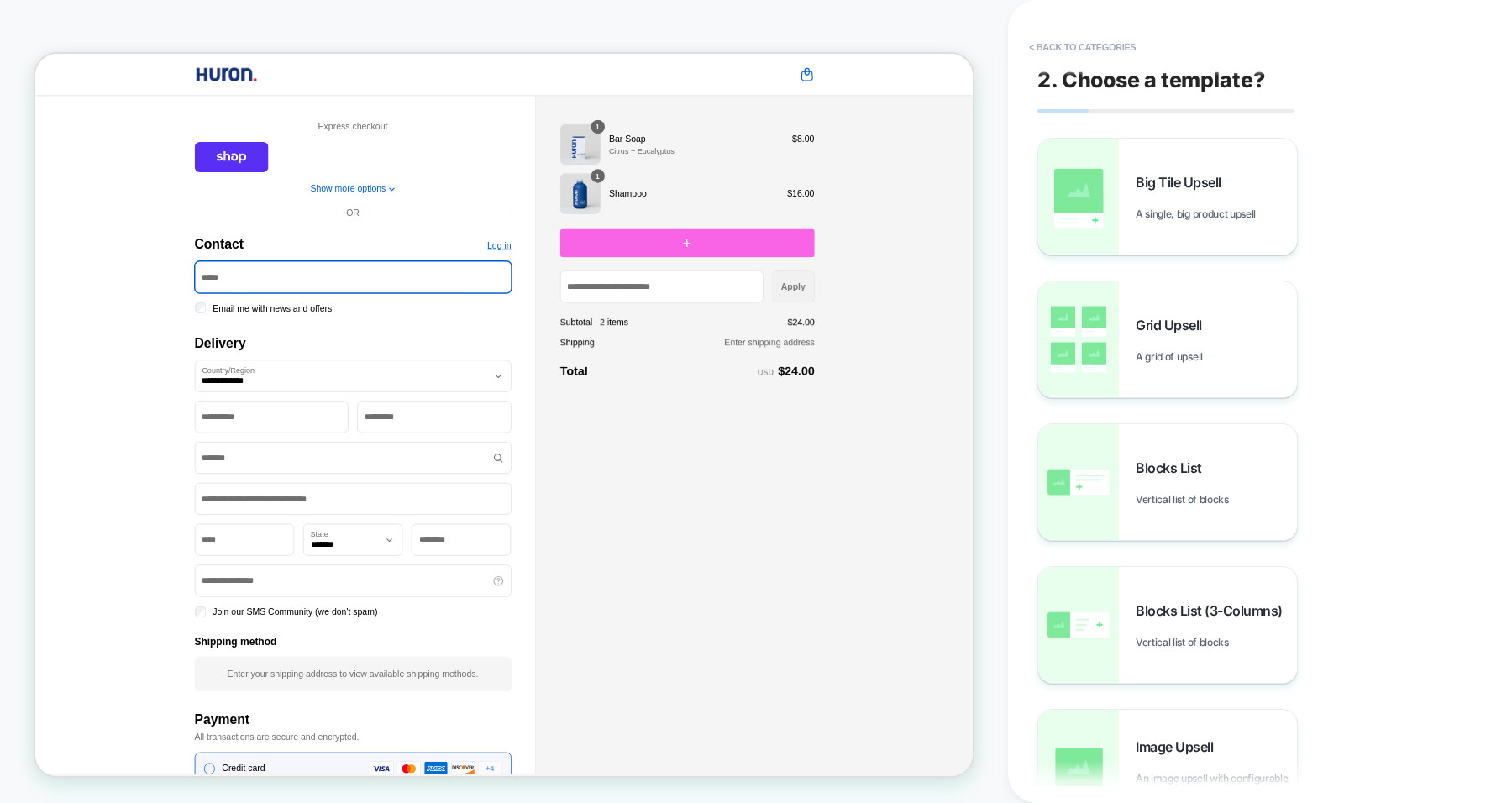
click at [1181, 316] on div "Grid Upsell A grid of upsell" at bounding box center [1167, 339] width 259 height 116
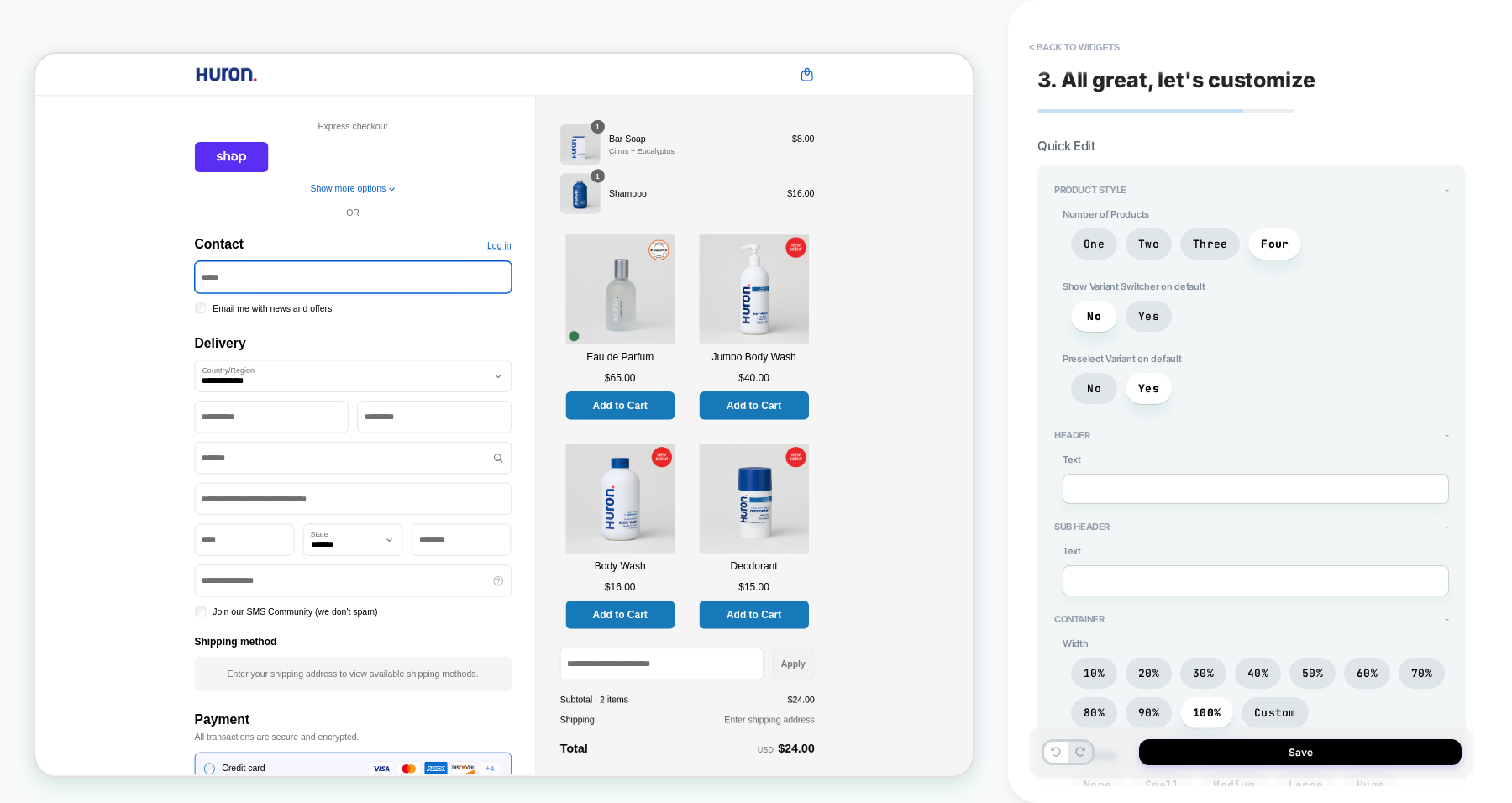
click at [1094, 248] on span "One" at bounding box center [1094, 244] width 21 height 15
type textarea "*"
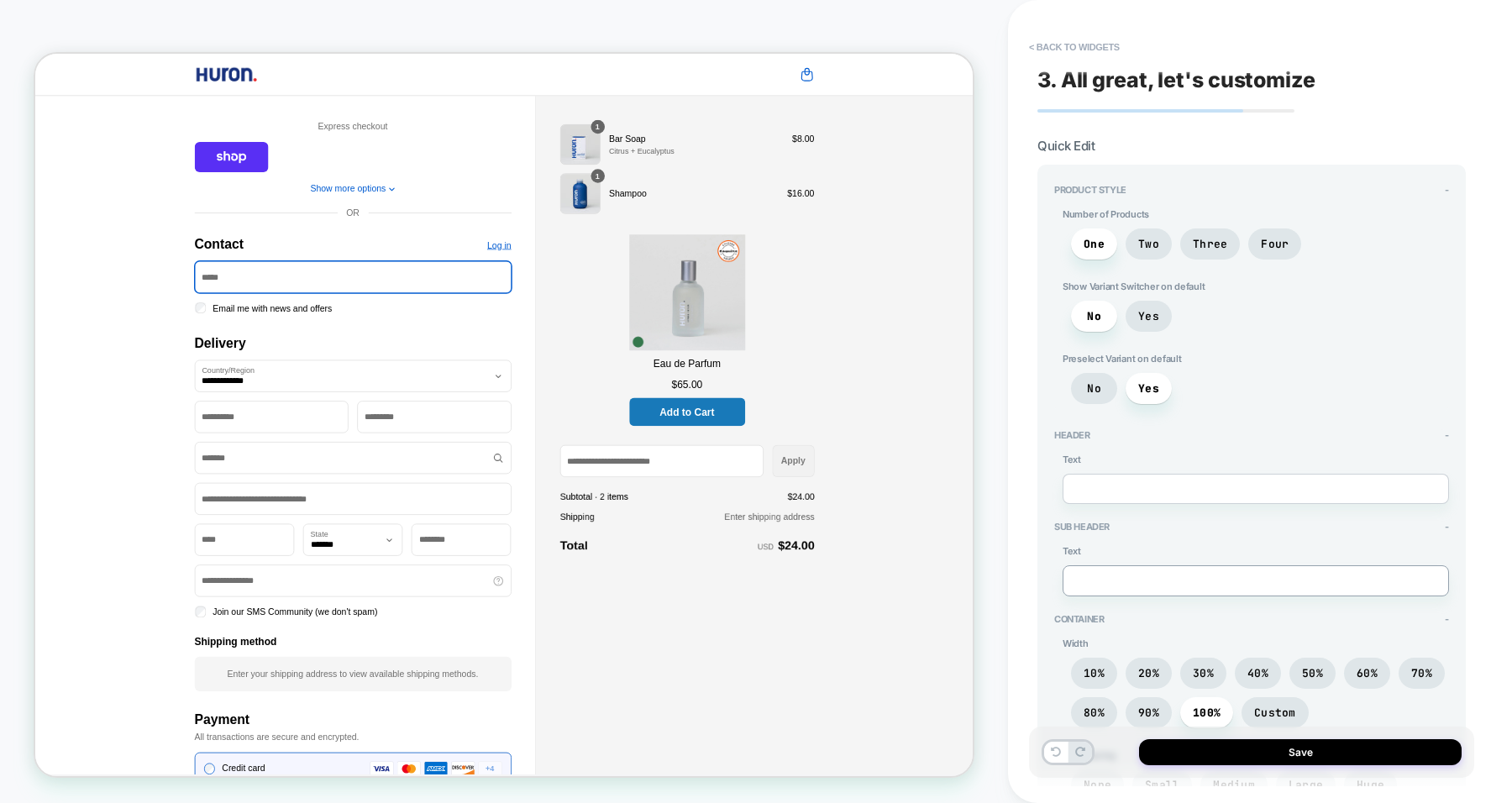
click at [1143, 567] on textarea at bounding box center [1256, 580] width 387 height 30
paste textarea "**********"
type textarea "**********"
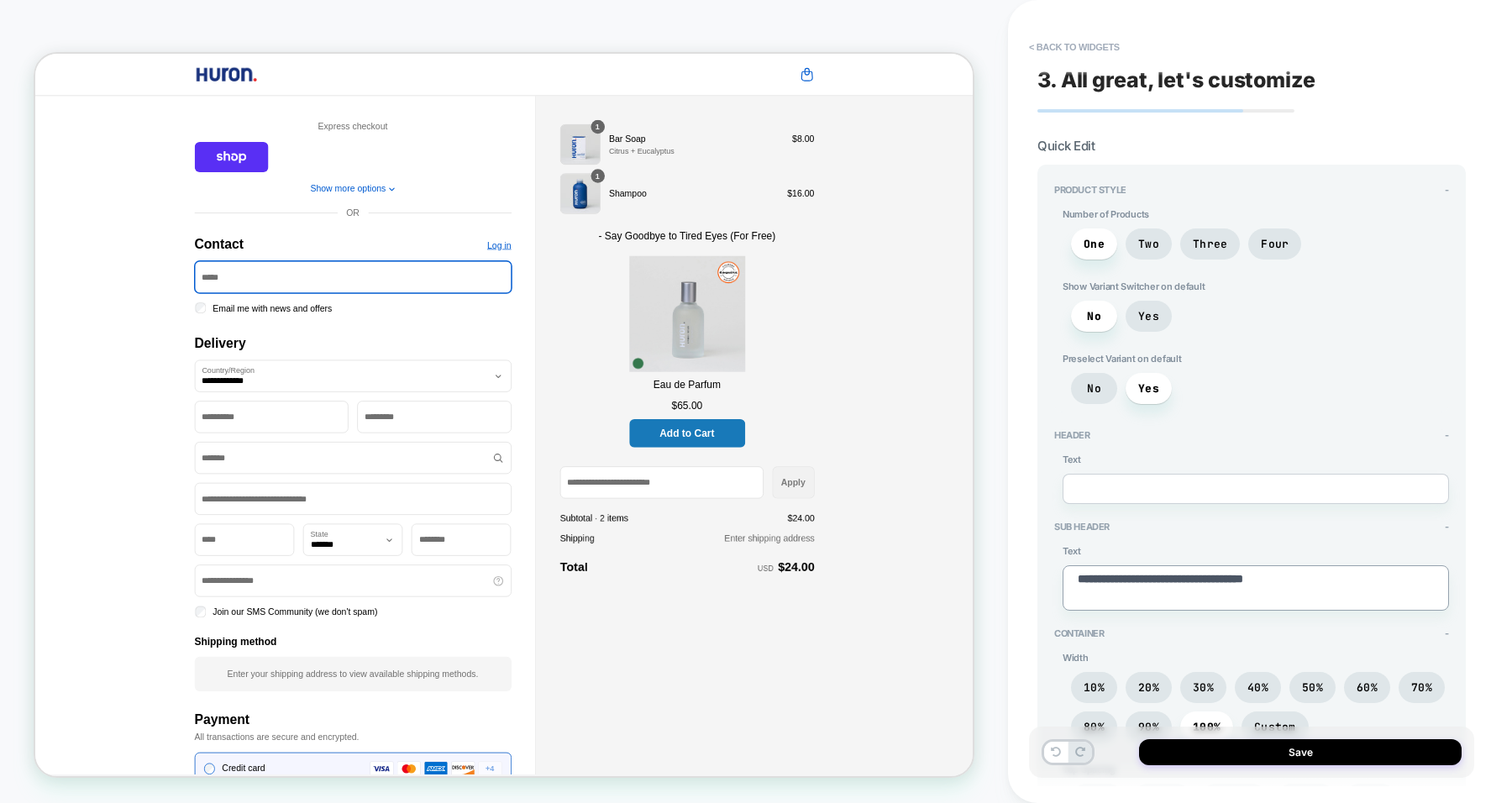
type textarea "*"
type textarea "**********"
type textarea "*"
type textarea "**********"
type textarea "*"
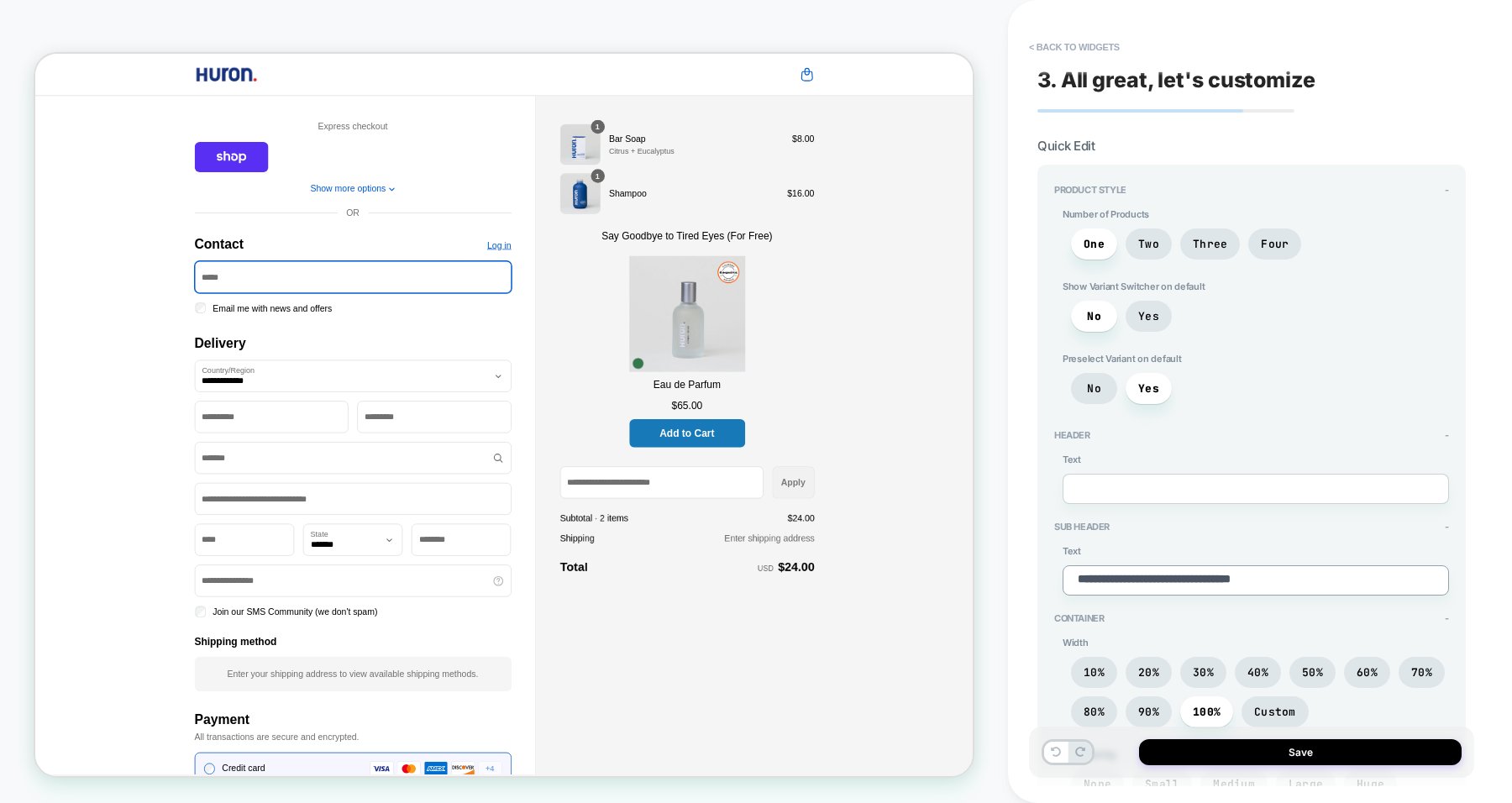
type textarea "**********"
click at [1161, 700] on span "90%" at bounding box center [1148, 711] width 46 height 31
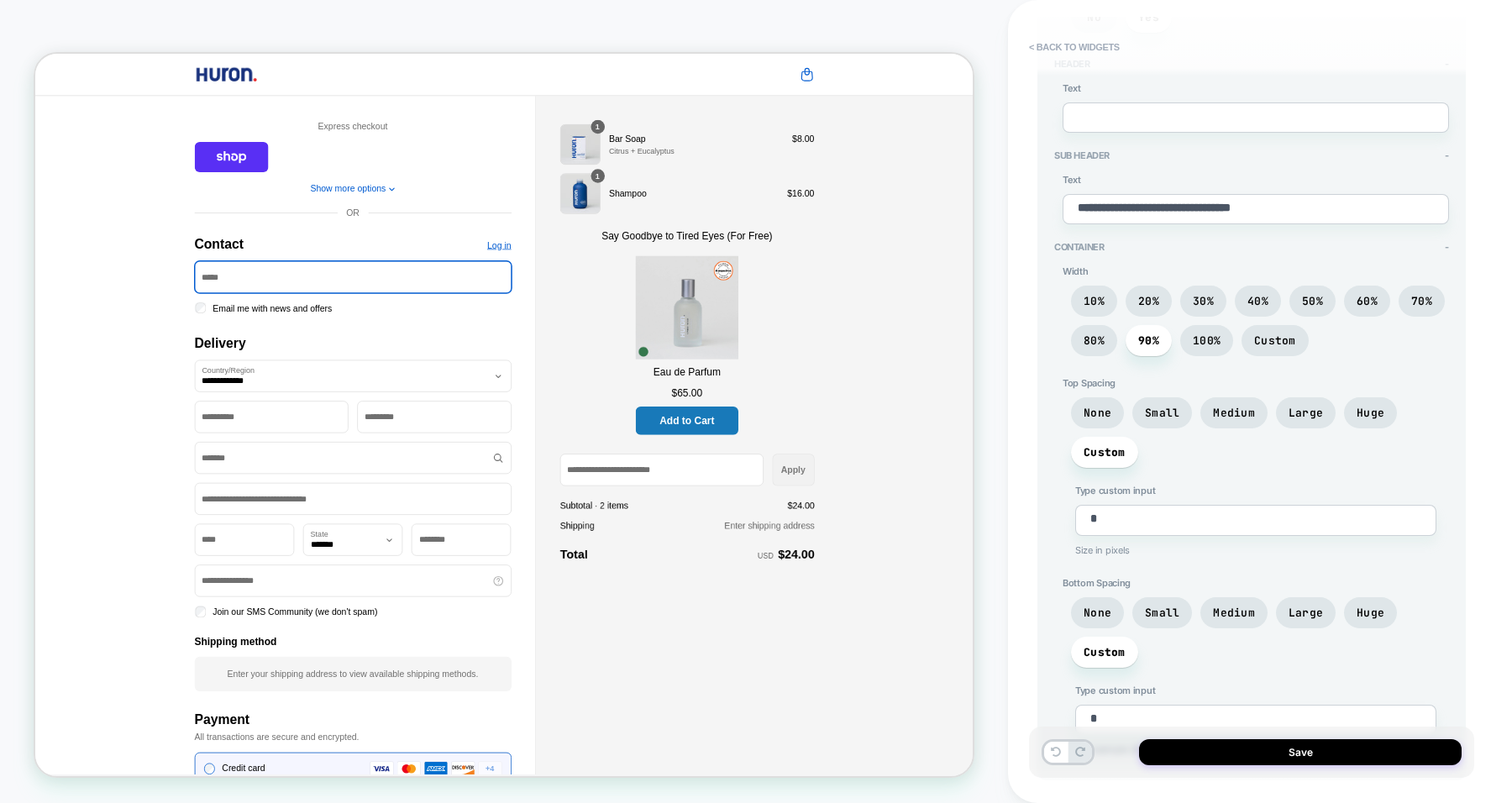
scroll to position [372, 0]
click at [1106, 605] on span "None" at bounding box center [1097, 612] width 27 height 15
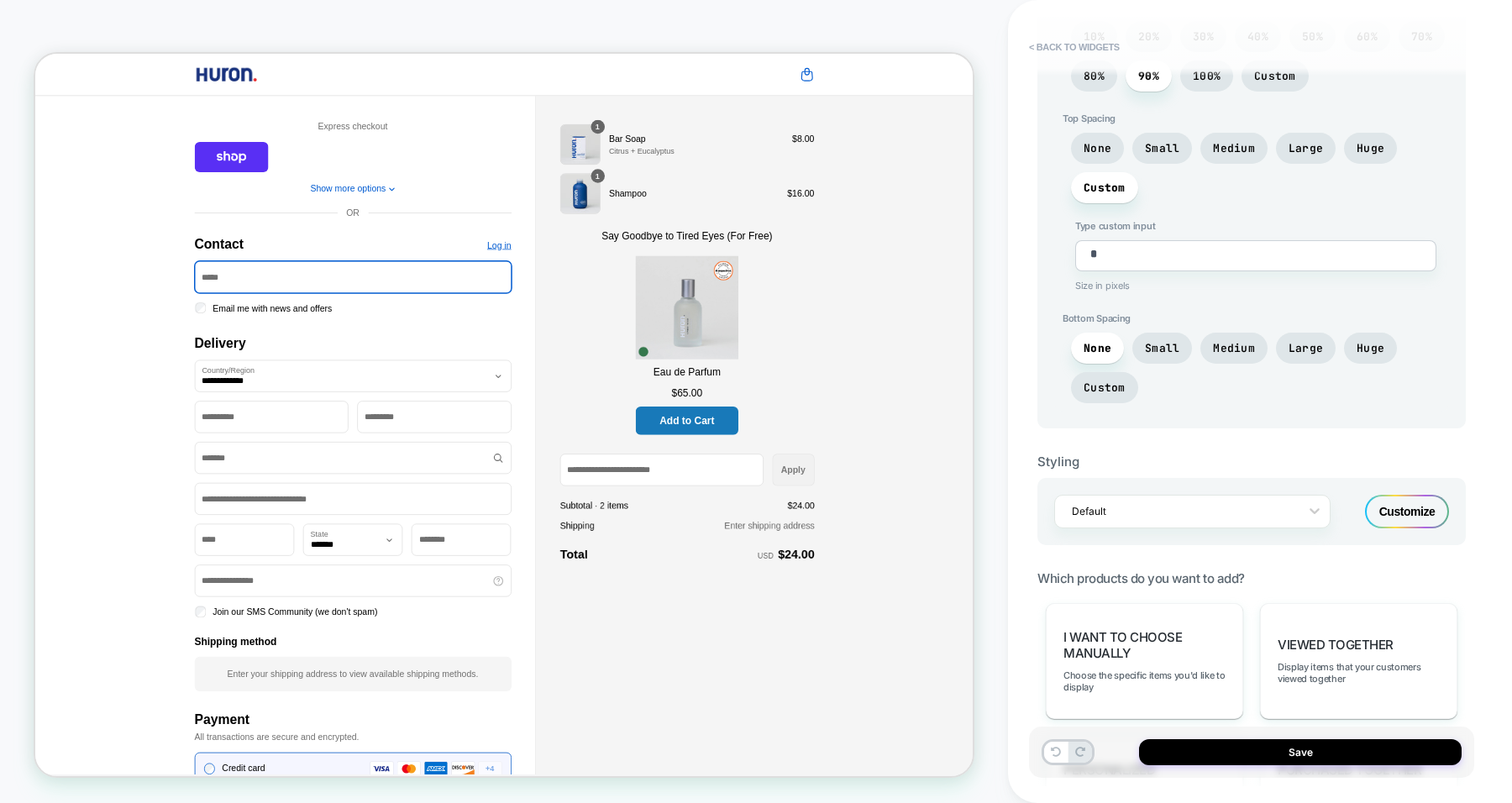
scroll to position [638, 0]
click at [1390, 496] on div "Customize" at bounding box center [1408, 508] width 84 height 33
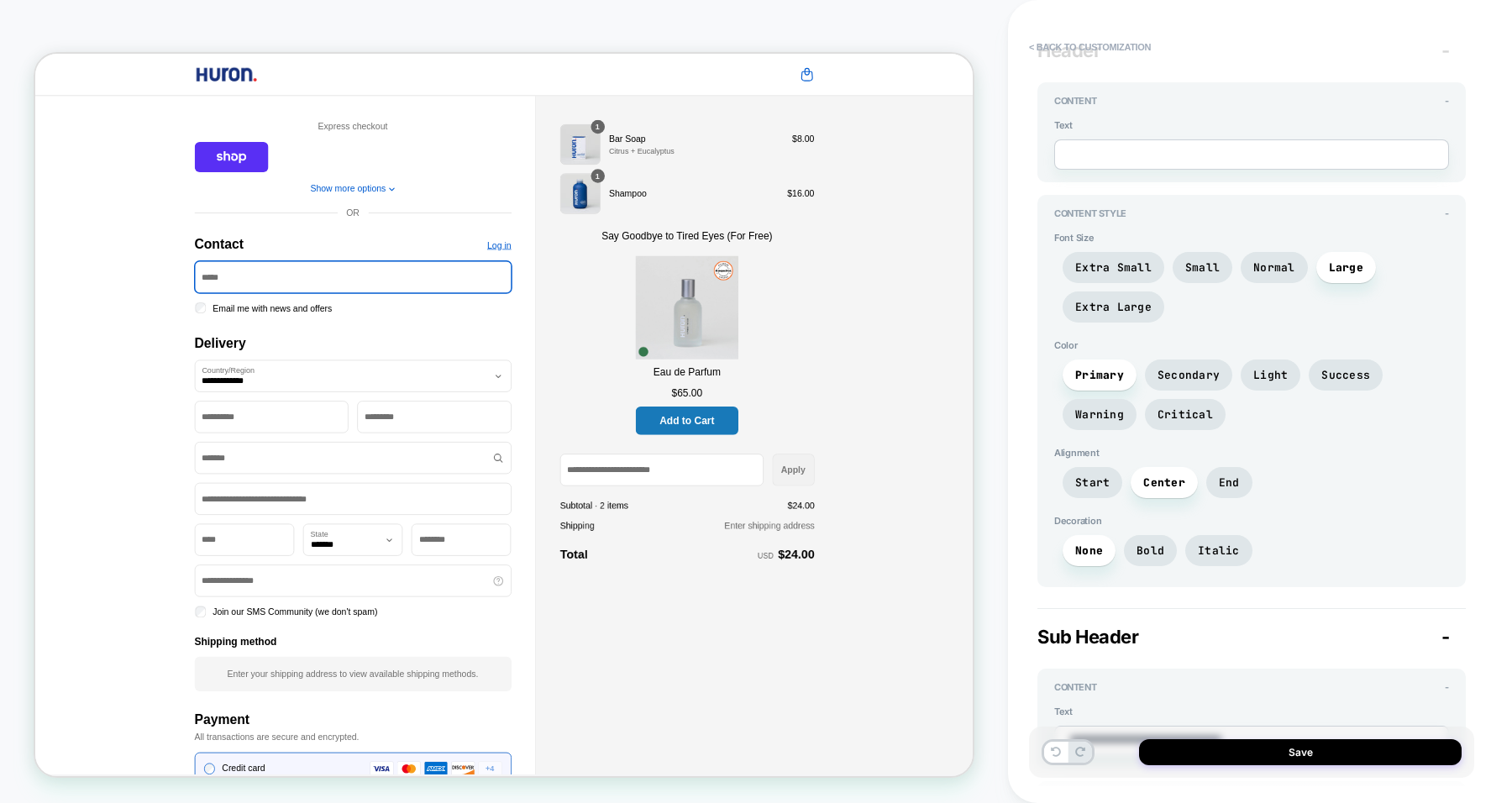
scroll to position [0, 0]
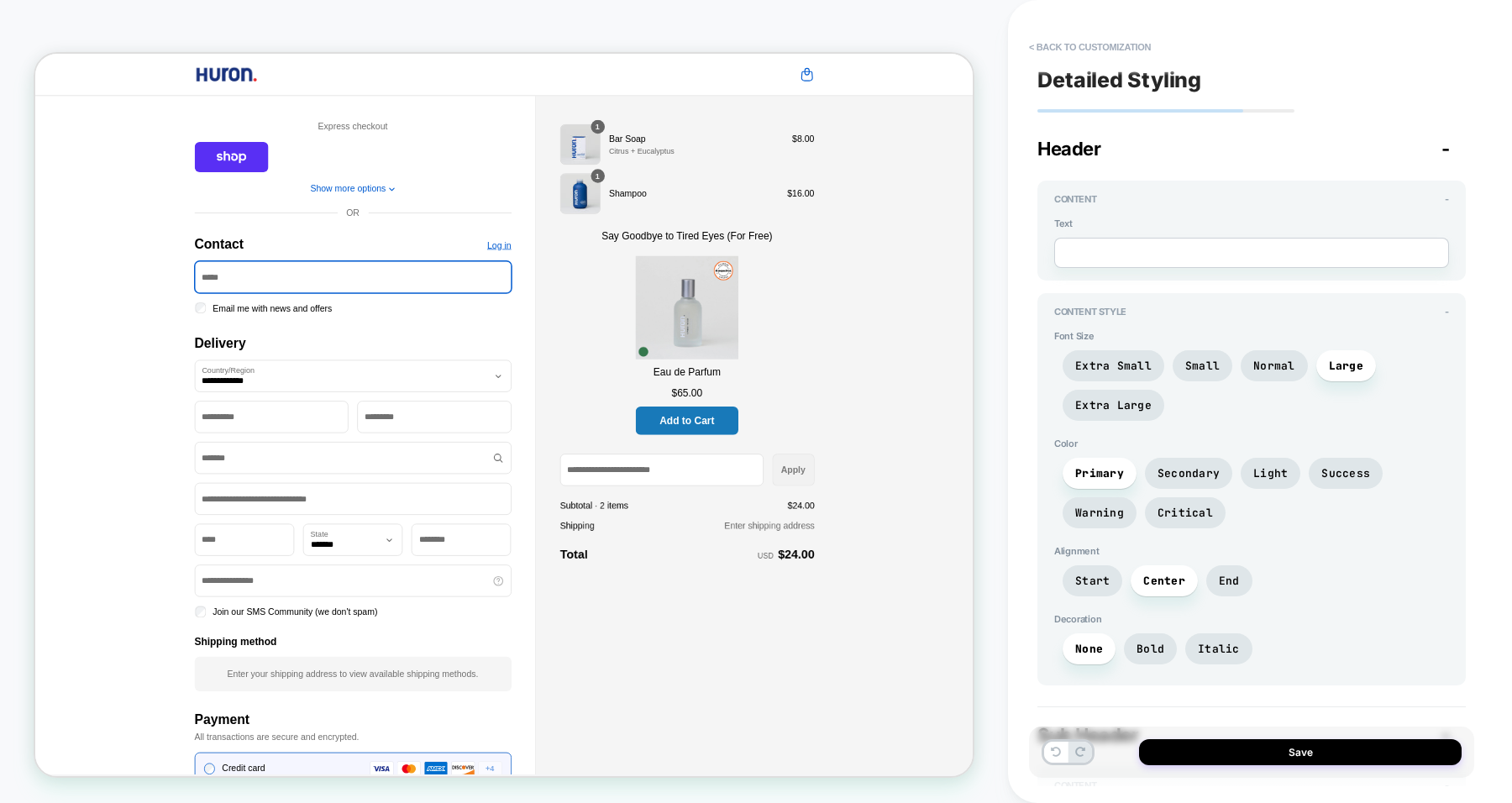
click at [1100, 43] on button "< Back to customization" at bounding box center [1090, 47] width 139 height 27
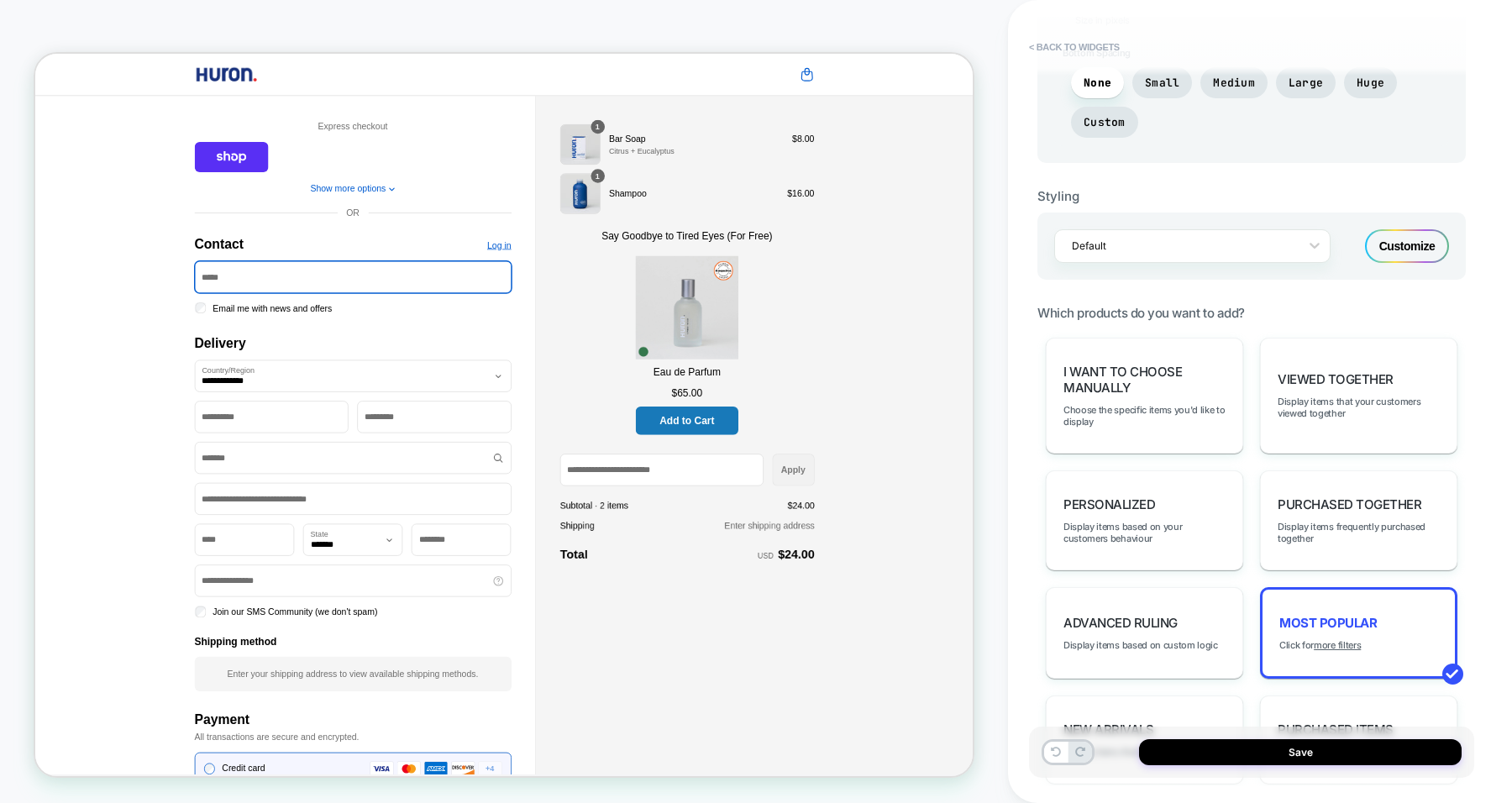
scroll to position [900, 0]
click at [1124, 426] on div "I want to choose manually Choose the specific items you'd like to display" at bounding box center [1145, 397] width 197 height 116
type textarea "*"
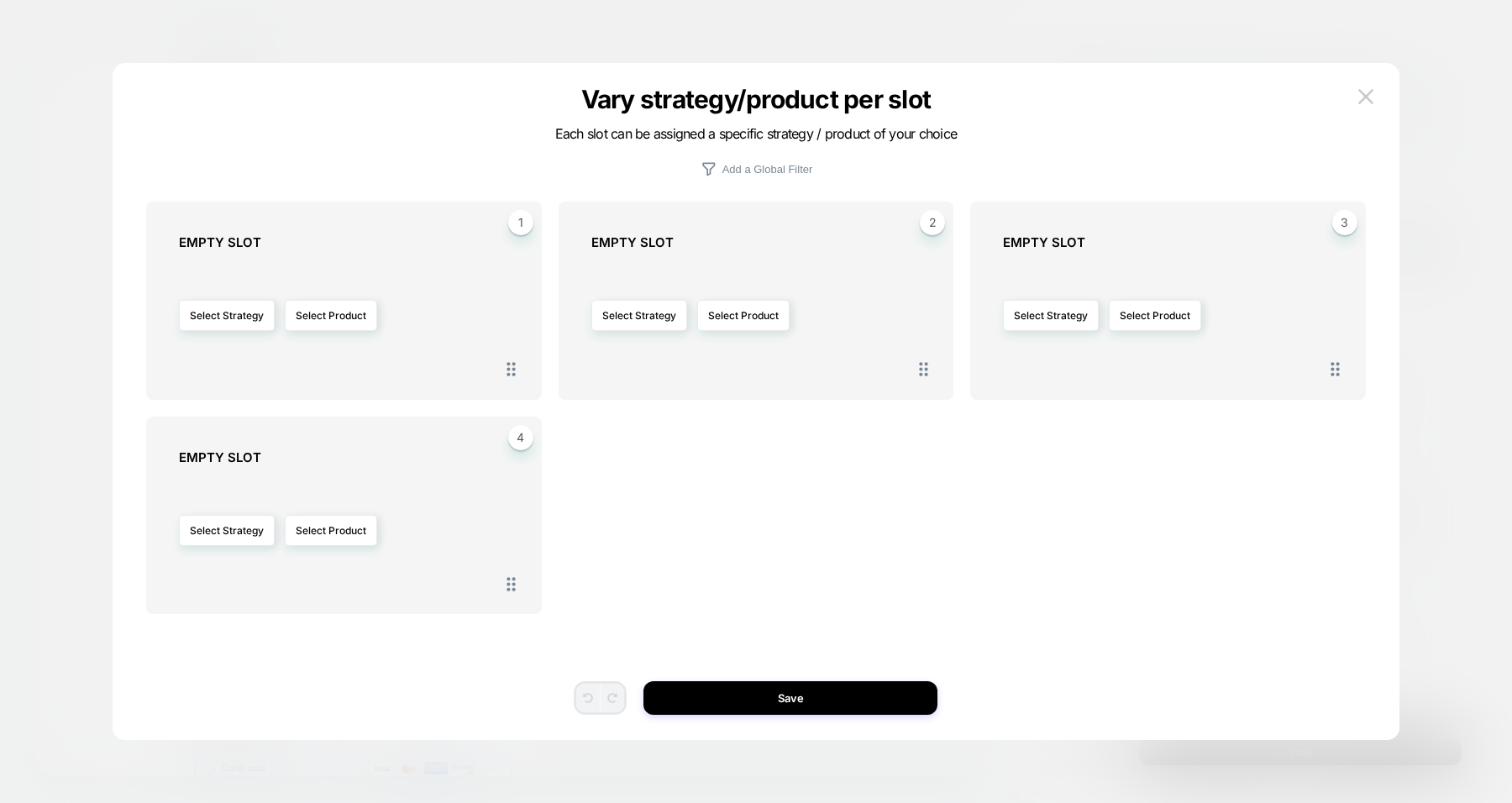
click at [321, 324] on button "Select Product" at bounding box center [331, 315] width 93 height 31
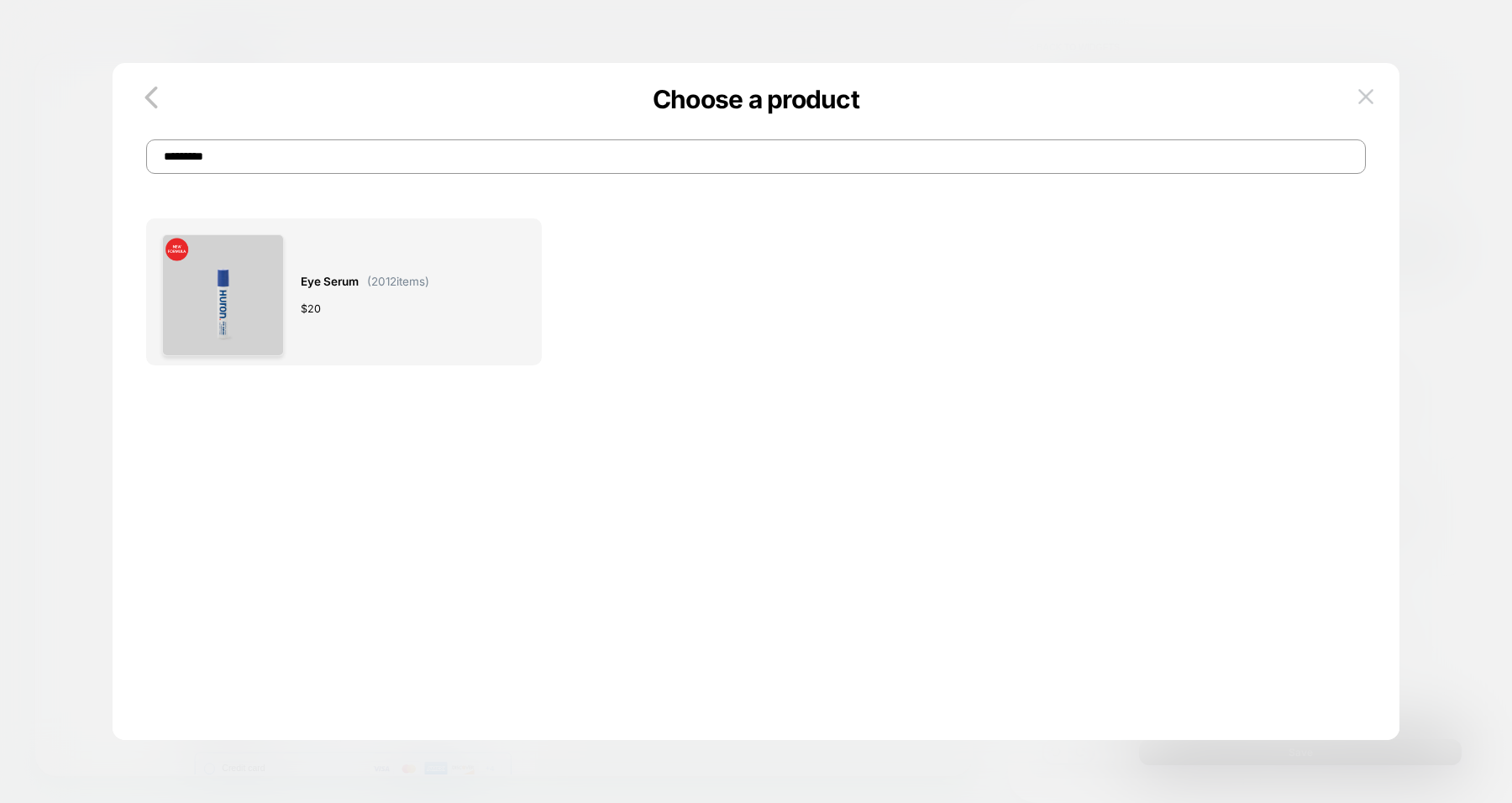
type input "*********"
click at [372, 320] on div "Eye Serum ( 2012 items) $ 20" at bounding box center [365, 295] width 129 height 121
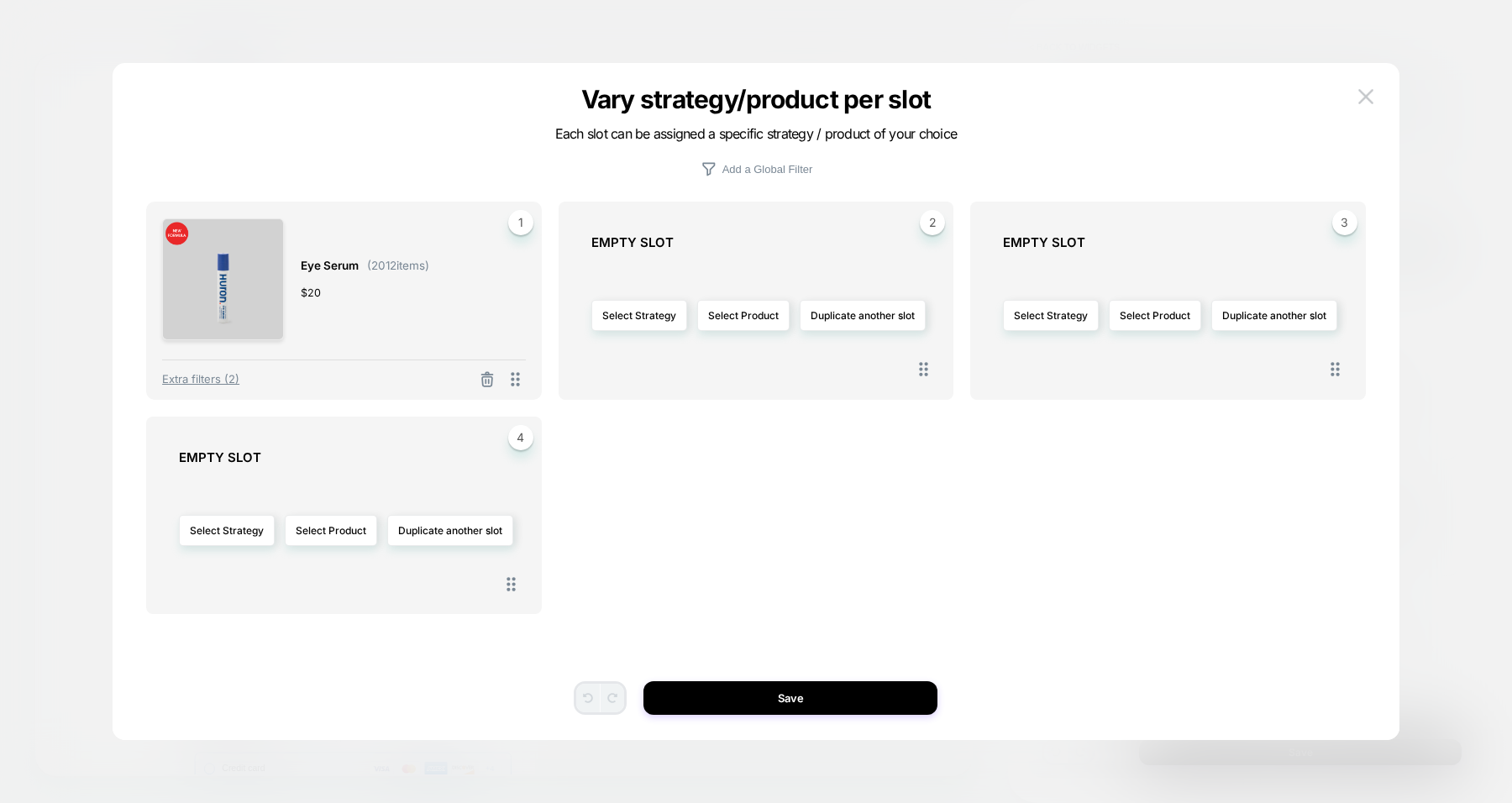
click at [780, 711] on button "Save" at bounding box center [790, 698] width 294 height 33
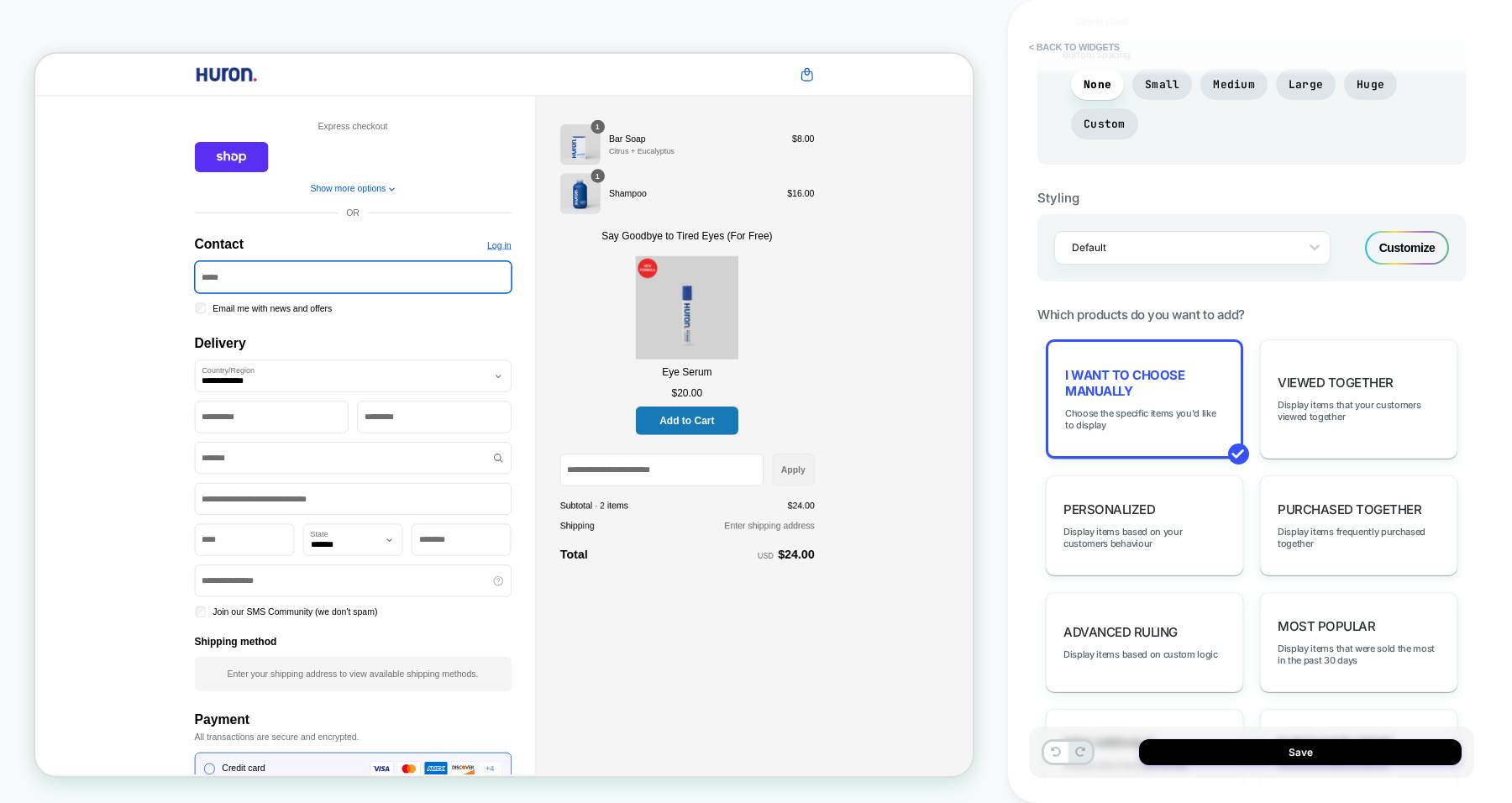
click at [1233, 740] on button "Save" at bounding box center [1300, 751] width 322 height 26
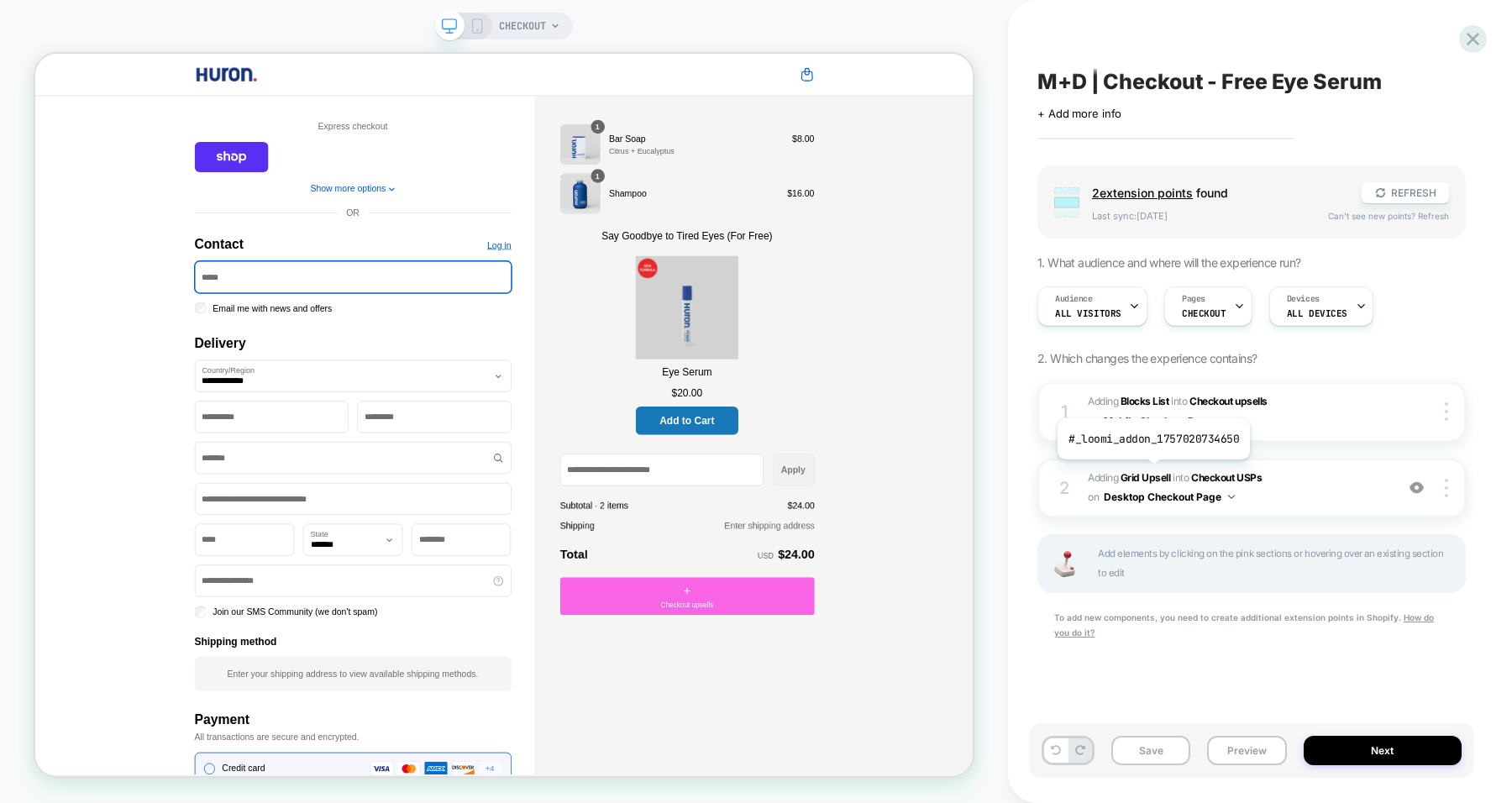
click at [1152, 471] on b "Grid Upsell" at bounding box center [1146, 477] width 51 height 13
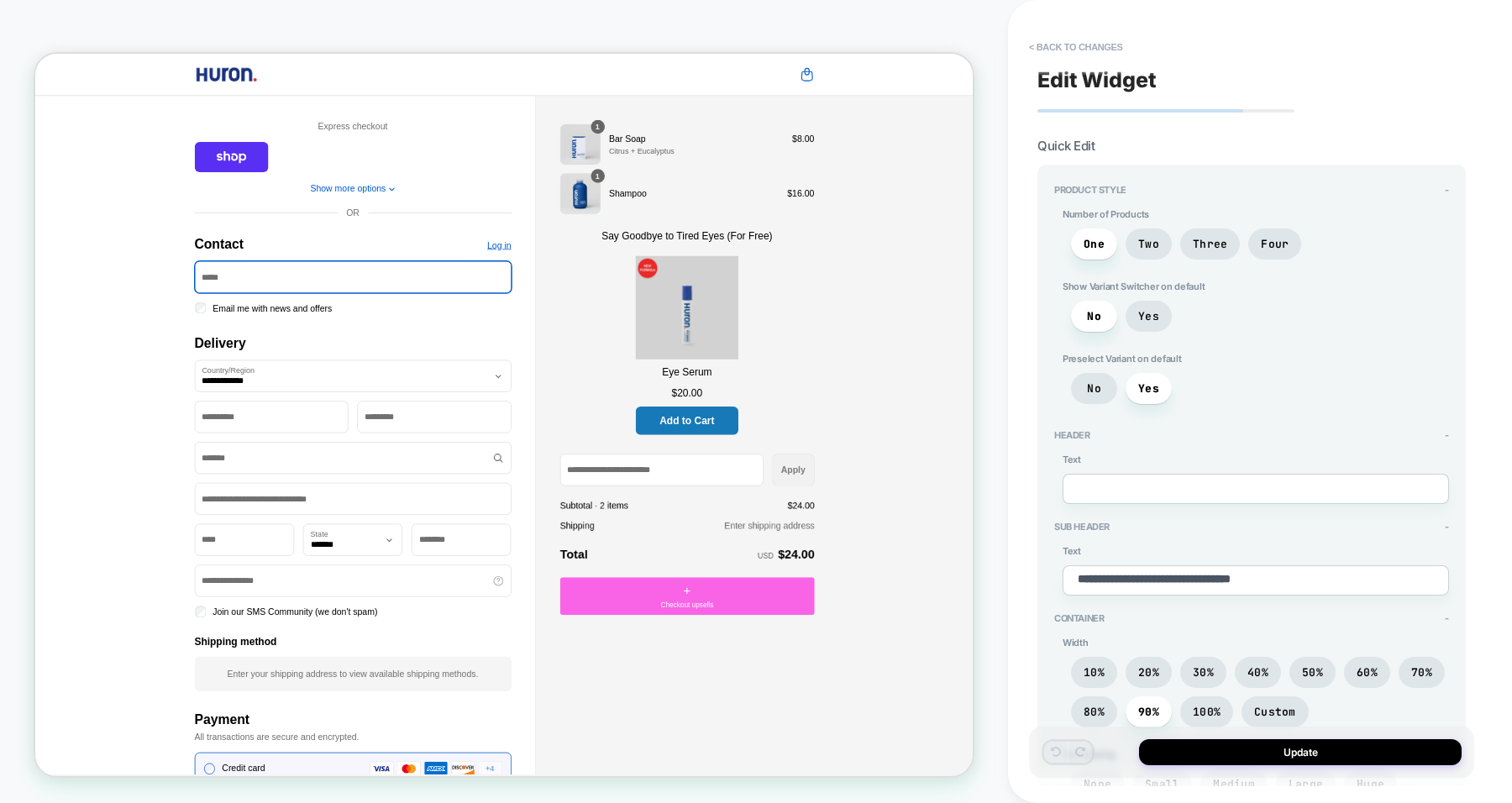
click at [1088, 40] on button "< Back to changes" at bounding box center [1077, 47] width 111 height 27
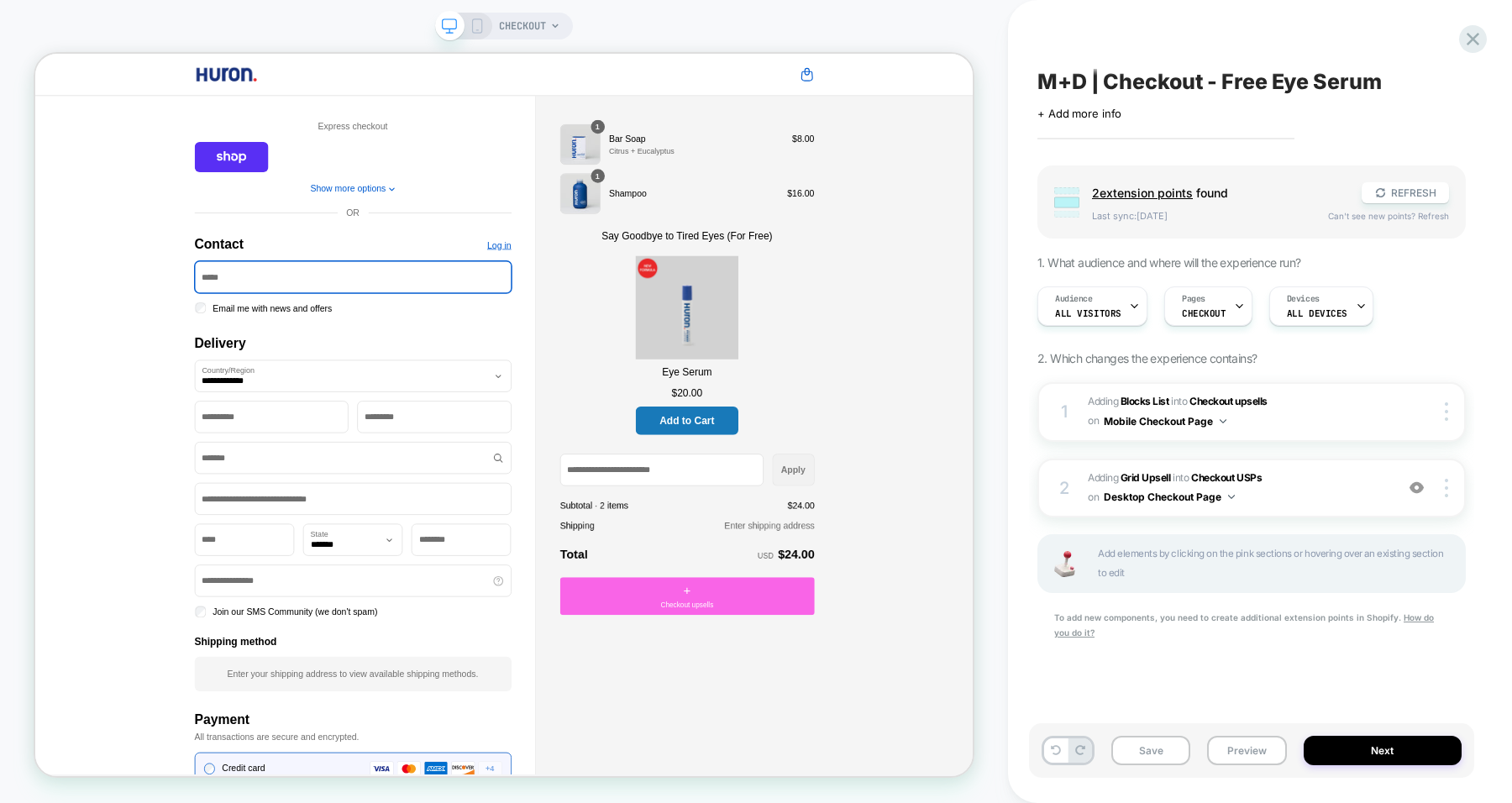
click at [1448, 490] on img at bounding box center [1446, 488] width 3 height 19
click at [1335, 550] on div "Delete" at bounding box center [1346, 556] width 149 height 45
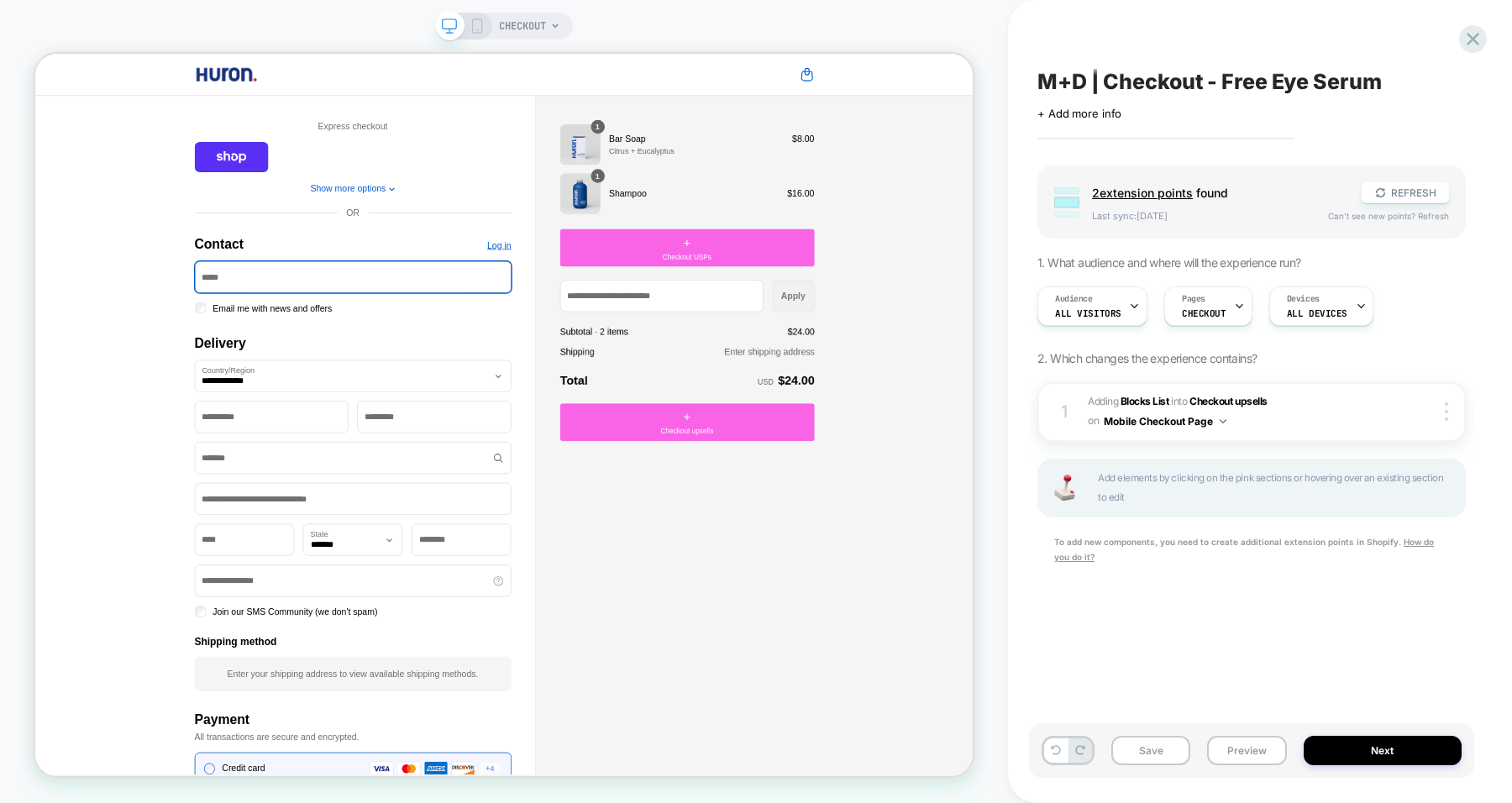
click at [983, 298] on div "+ Checkout USPs" at bounding box center [905, 312] width 340 height 51
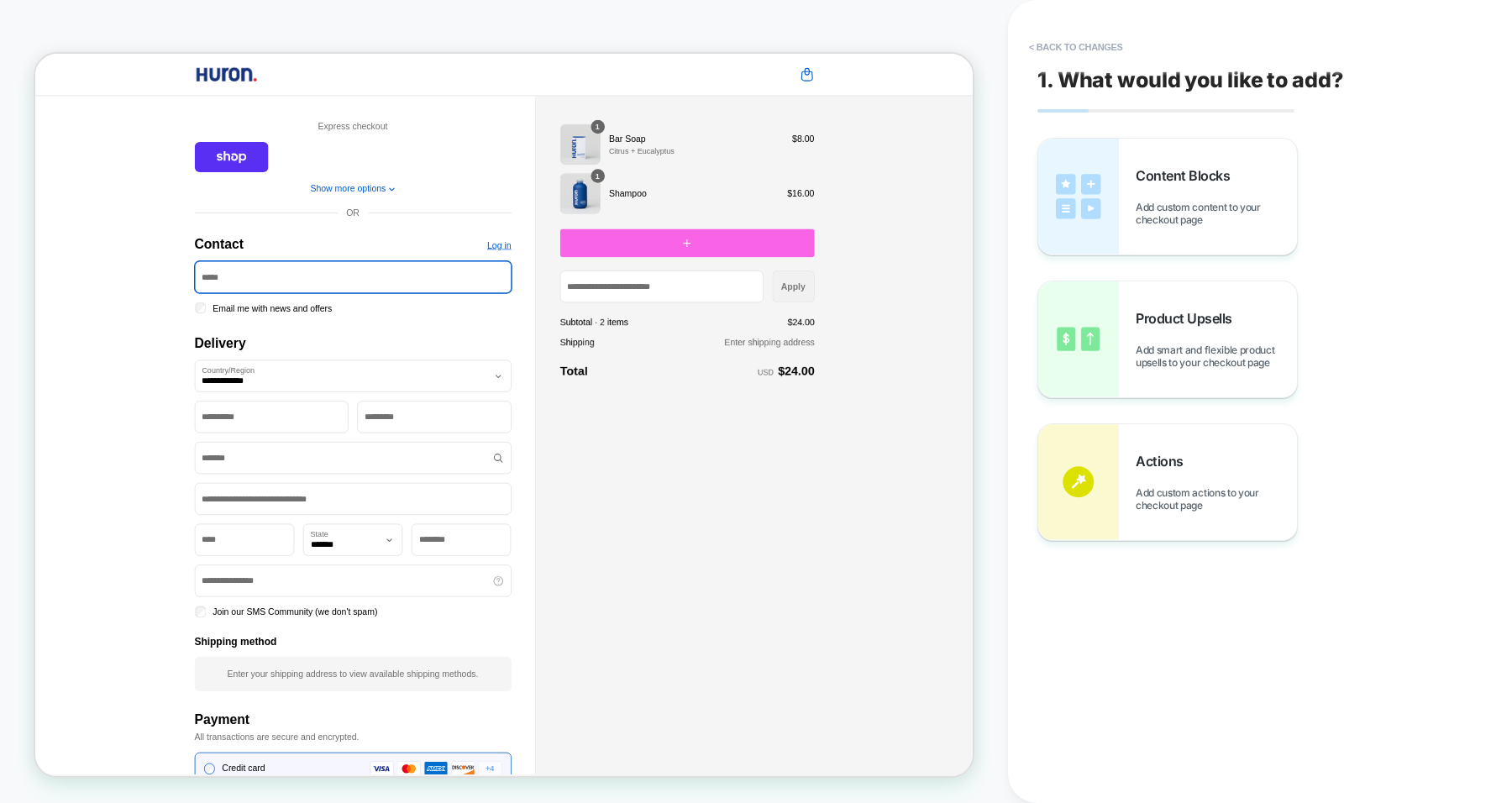
click at [1245, 377] on div "Product Upsells Add smart and flexible product upsells to your checkout page" at bounding box center [1167, 339] width 259 height 116
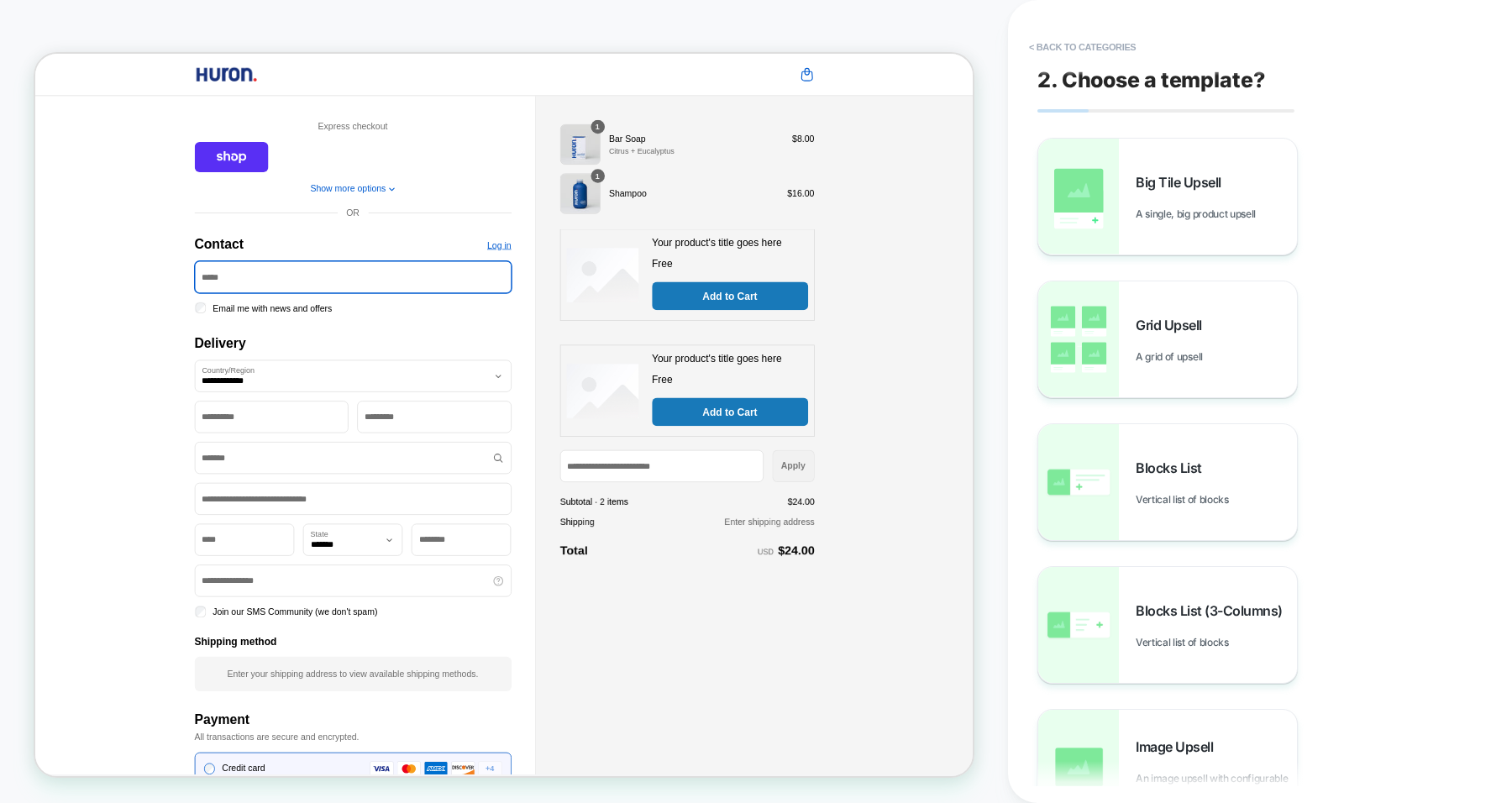
click at [1206, 467] on span "Blocks List" at bounding box center [1173, 467] width 75 height 17
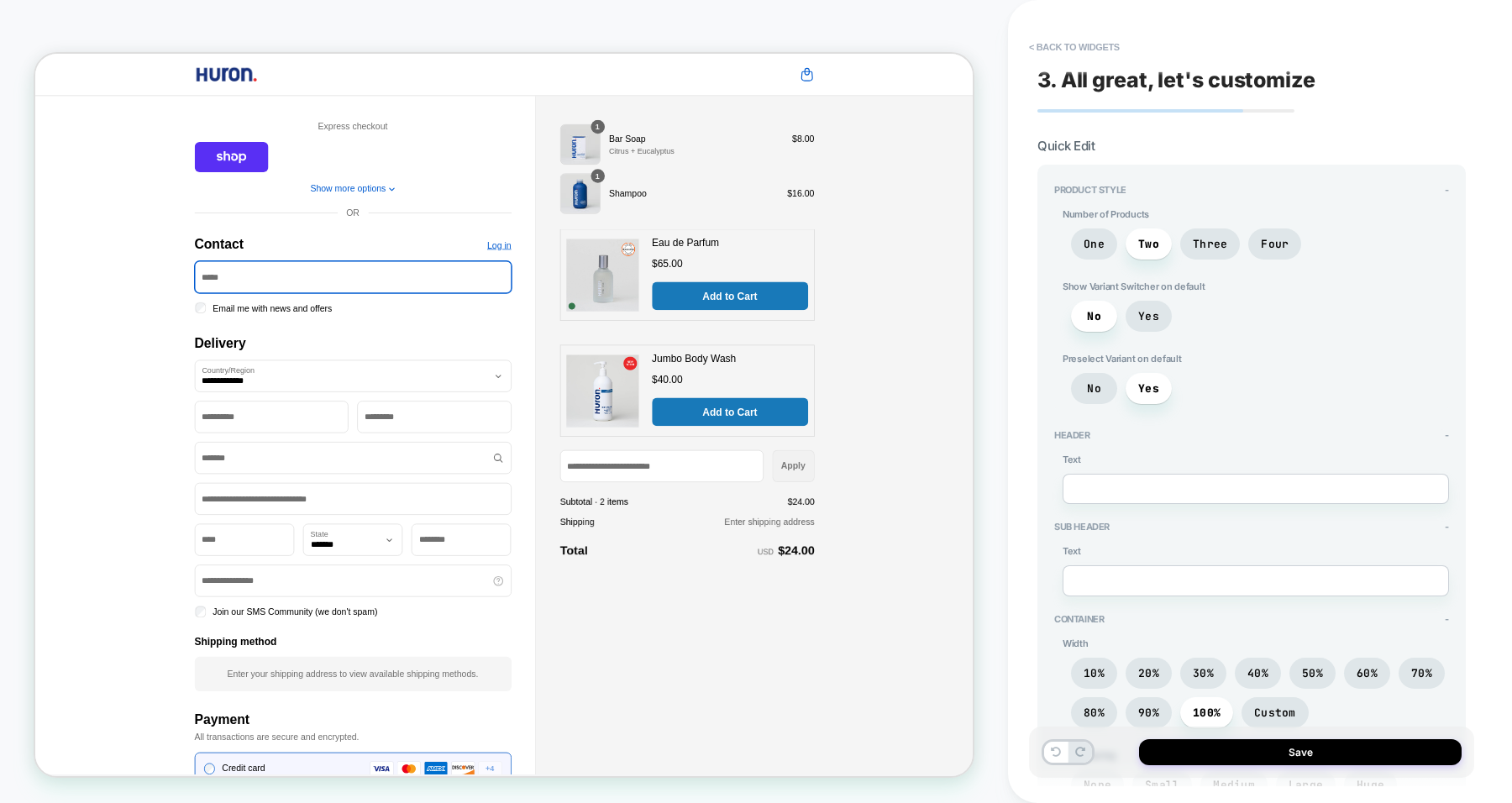
click at [1090, 244] on span "One" at bounding box center [1094, 244] width 21 height 15
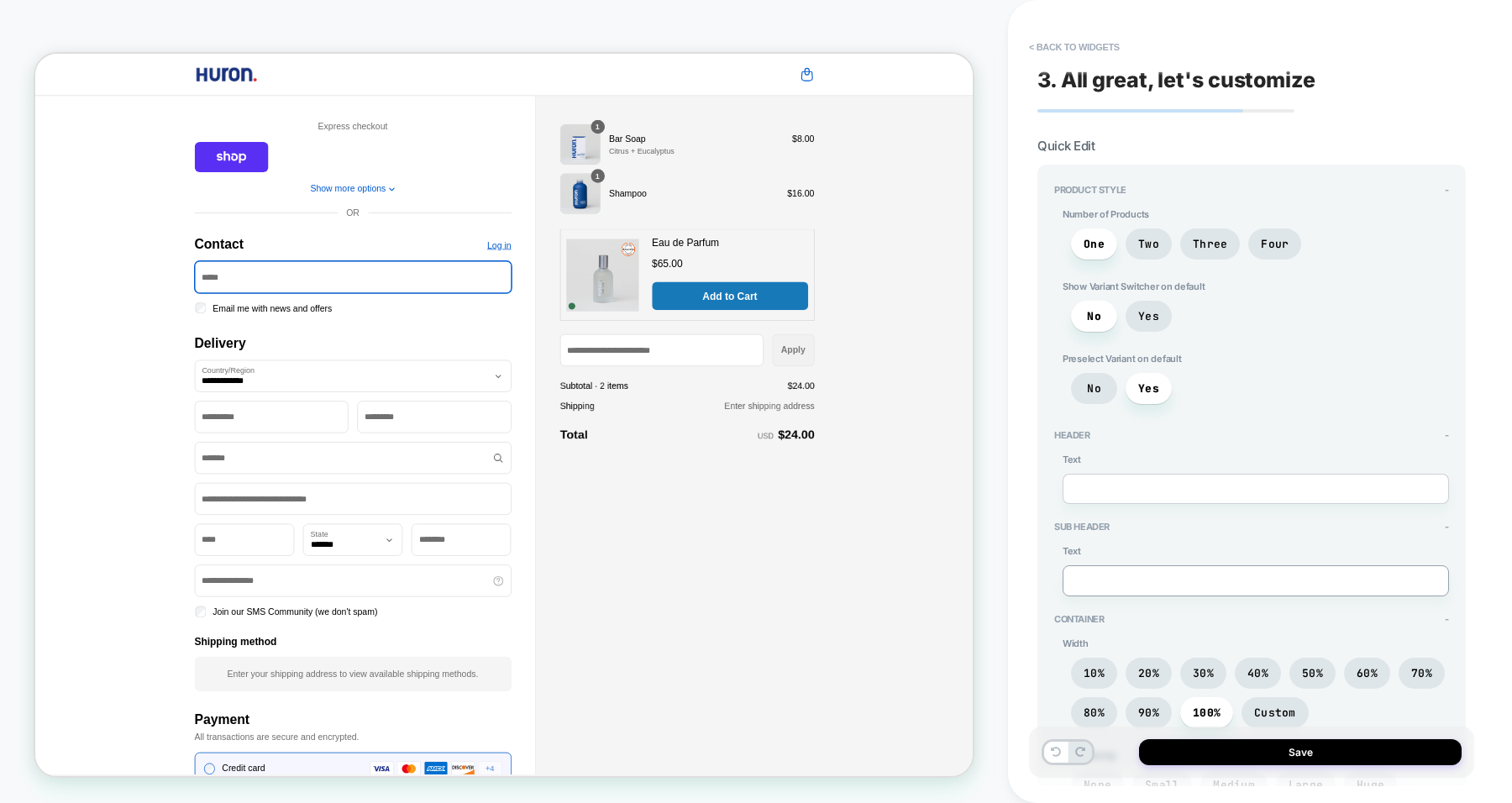
click at [1124, 565] on textarea at bounding box center [1256, 580] width 387 height 30
paste textarea "**********"
type textarea "*"
type textarea "**********"
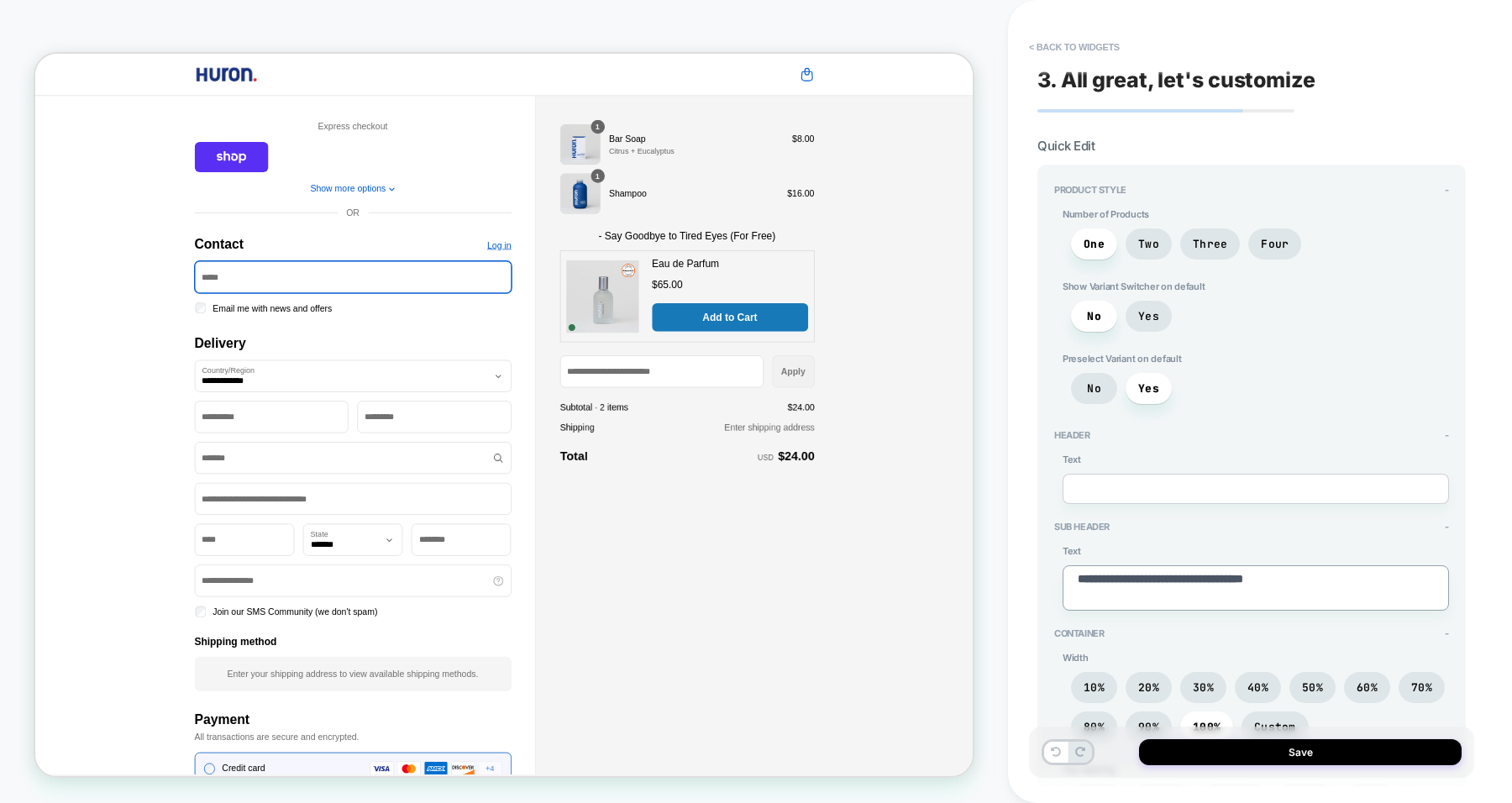
type textarea "*"
type textarea "**********"
click at [1154, 587] on textarea "**********" at bounding box center [1256, 587] width 387 height 45
type textarea "*"
type textarea "**********"
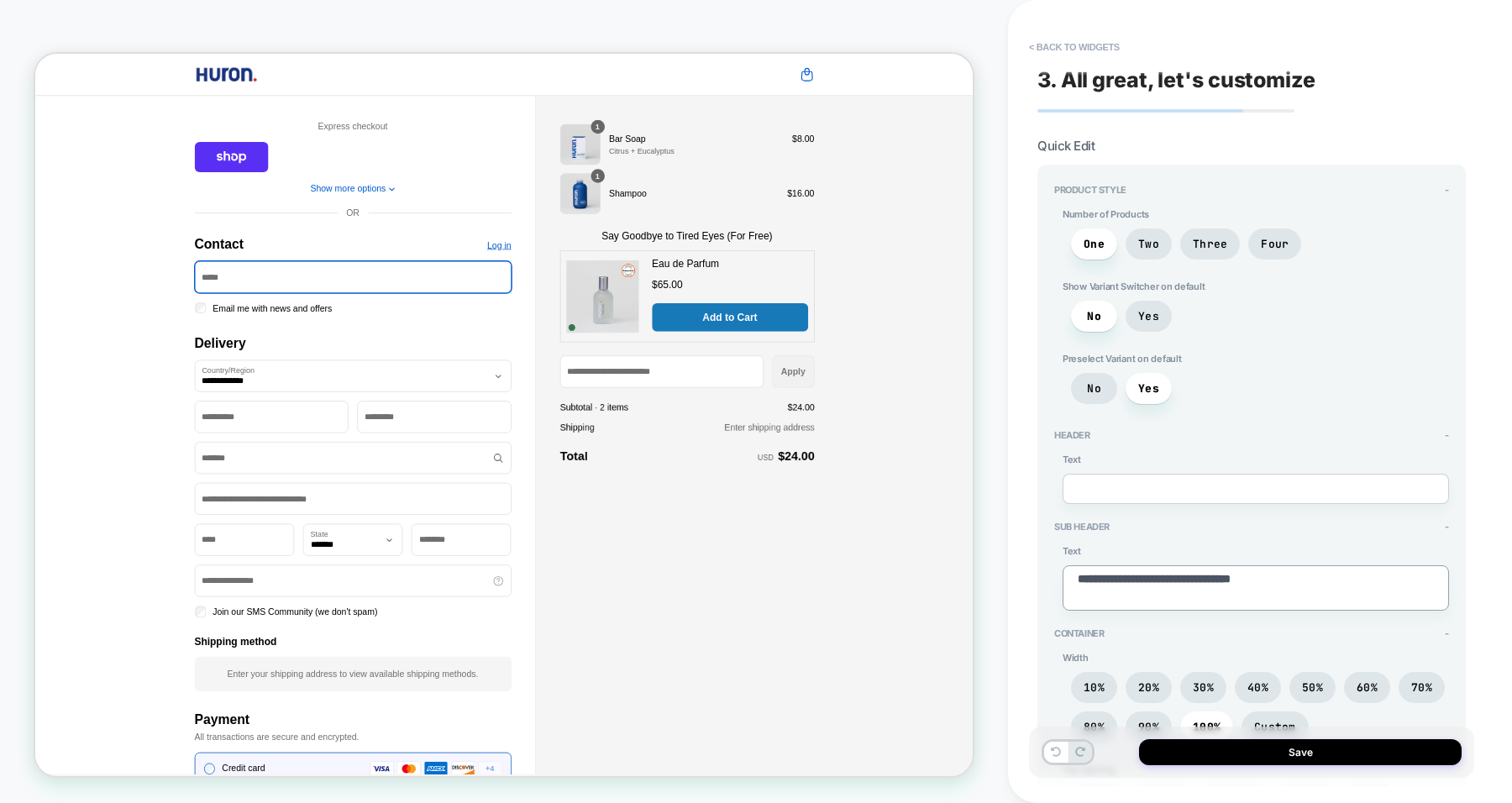
type textarea "*"
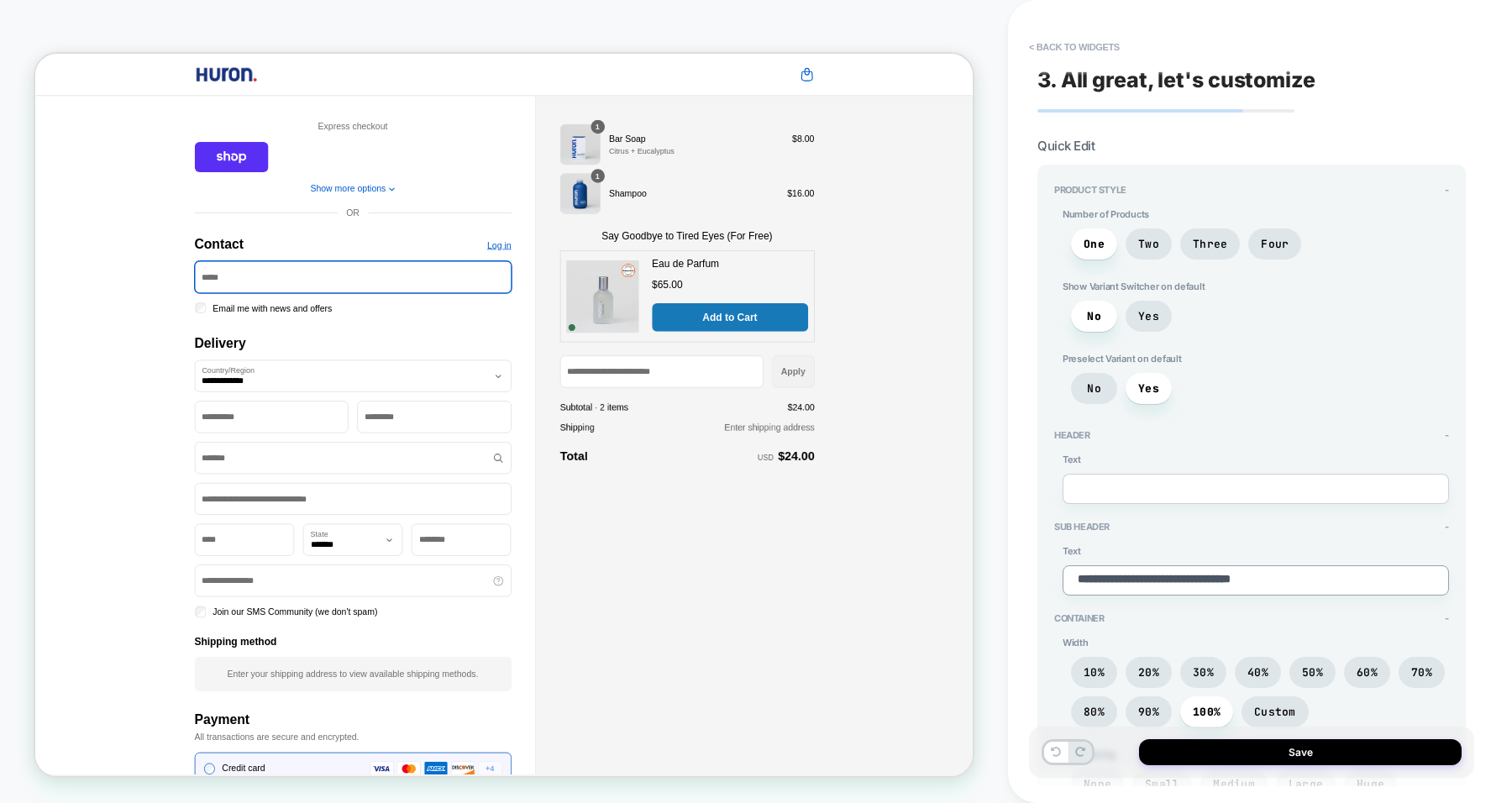
type textarea "**********"
click at [1150, 704] on span "90%" at bounding box center [1149, 711] width 21 height 15
click at [1202, 704] on span "100%" at bounding box center [1206, 711] width 27 height 15
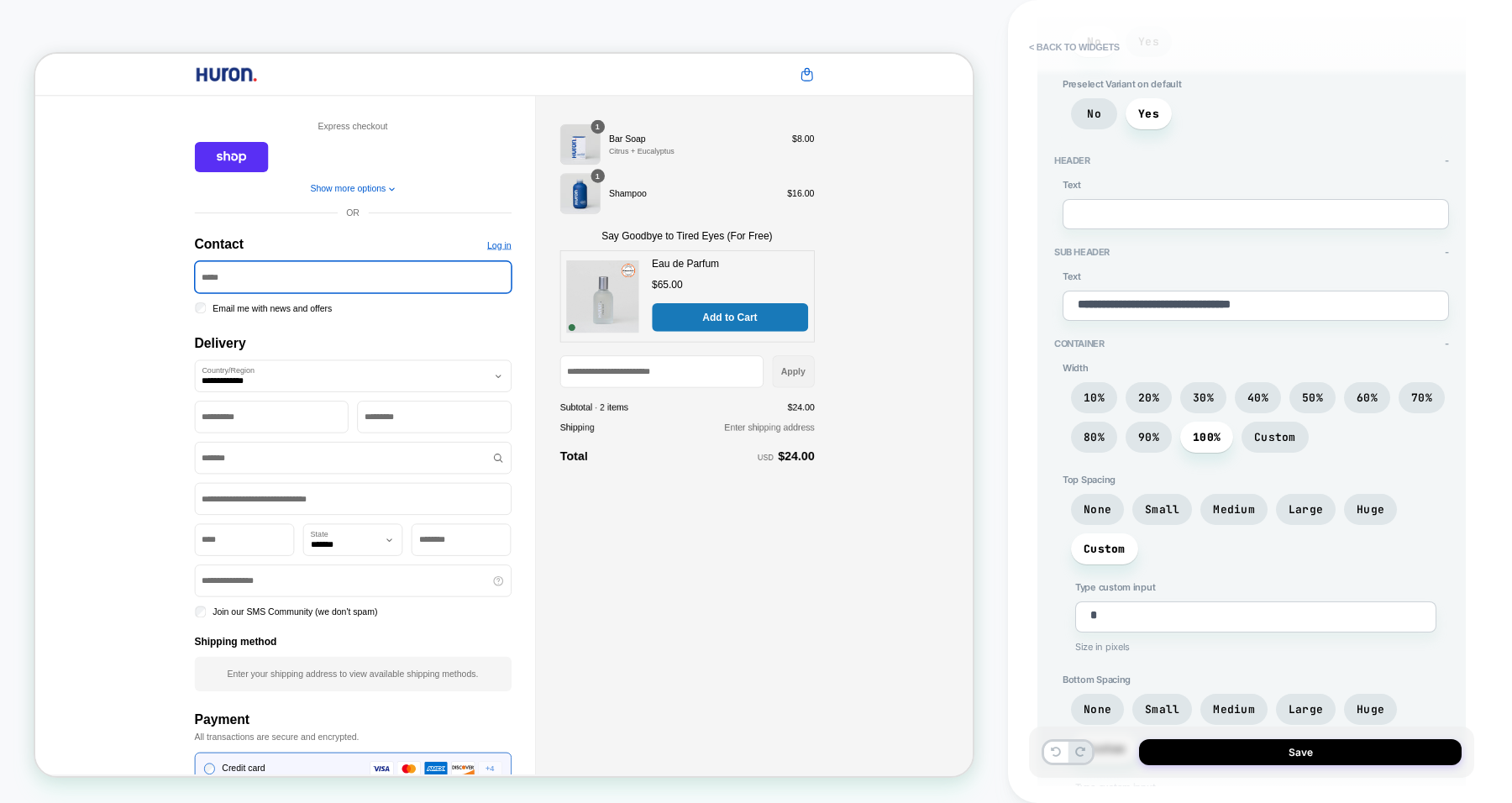
scroll to position [275, 0]
click at [1112, 501] on span "None" at bounding box center [1097, 508] width 53 height 31
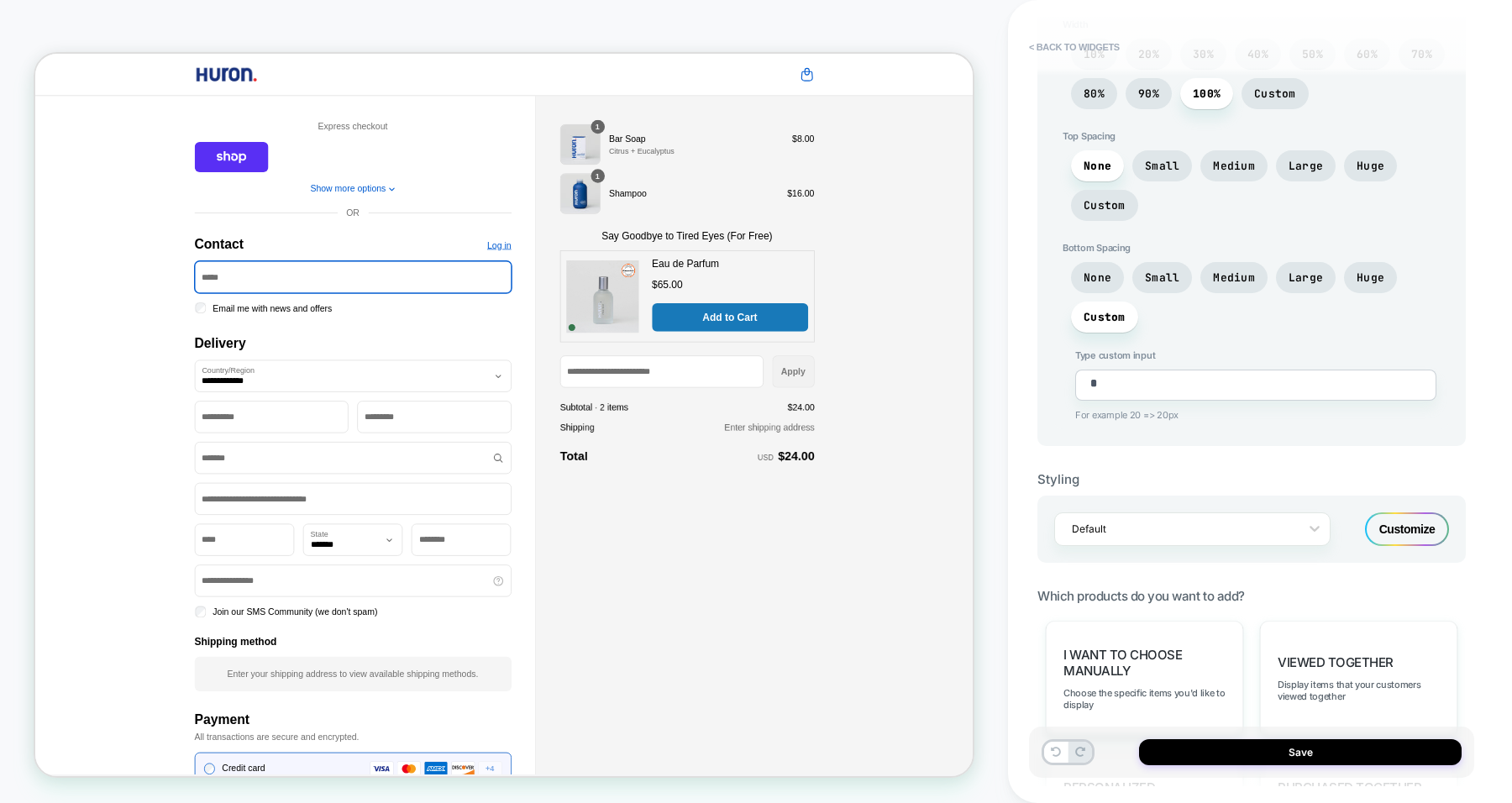
scroll to position [619, 0]
click at [1185, 626] on div "I want to choose manually Choose the specific items you'd like to display" at bounding box center [1145, 677] width 197 height 116
type textarea "*"
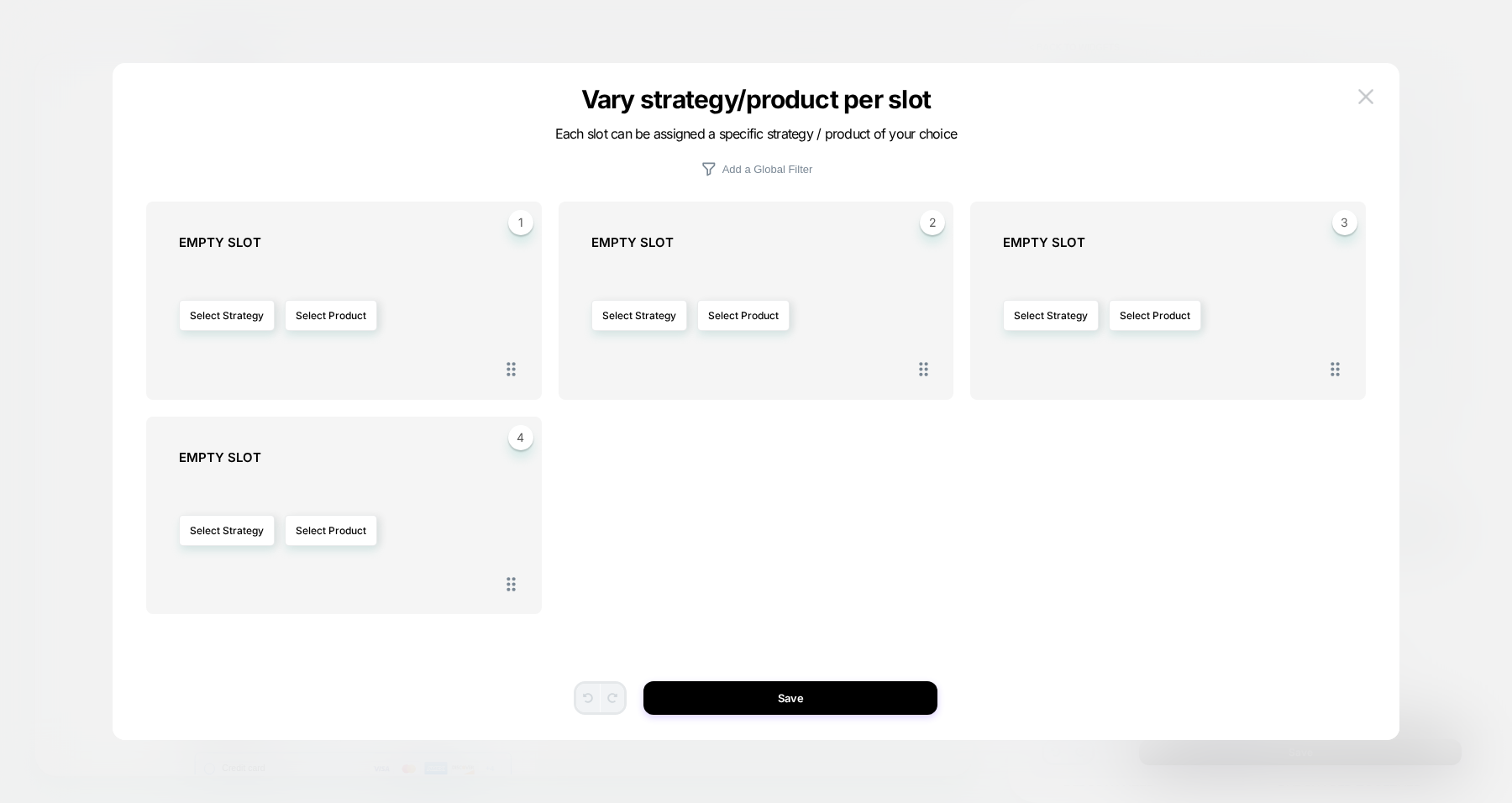
click at [332, 317] on button "Select Product" at bounding box center [331, 315] width 93 height 31
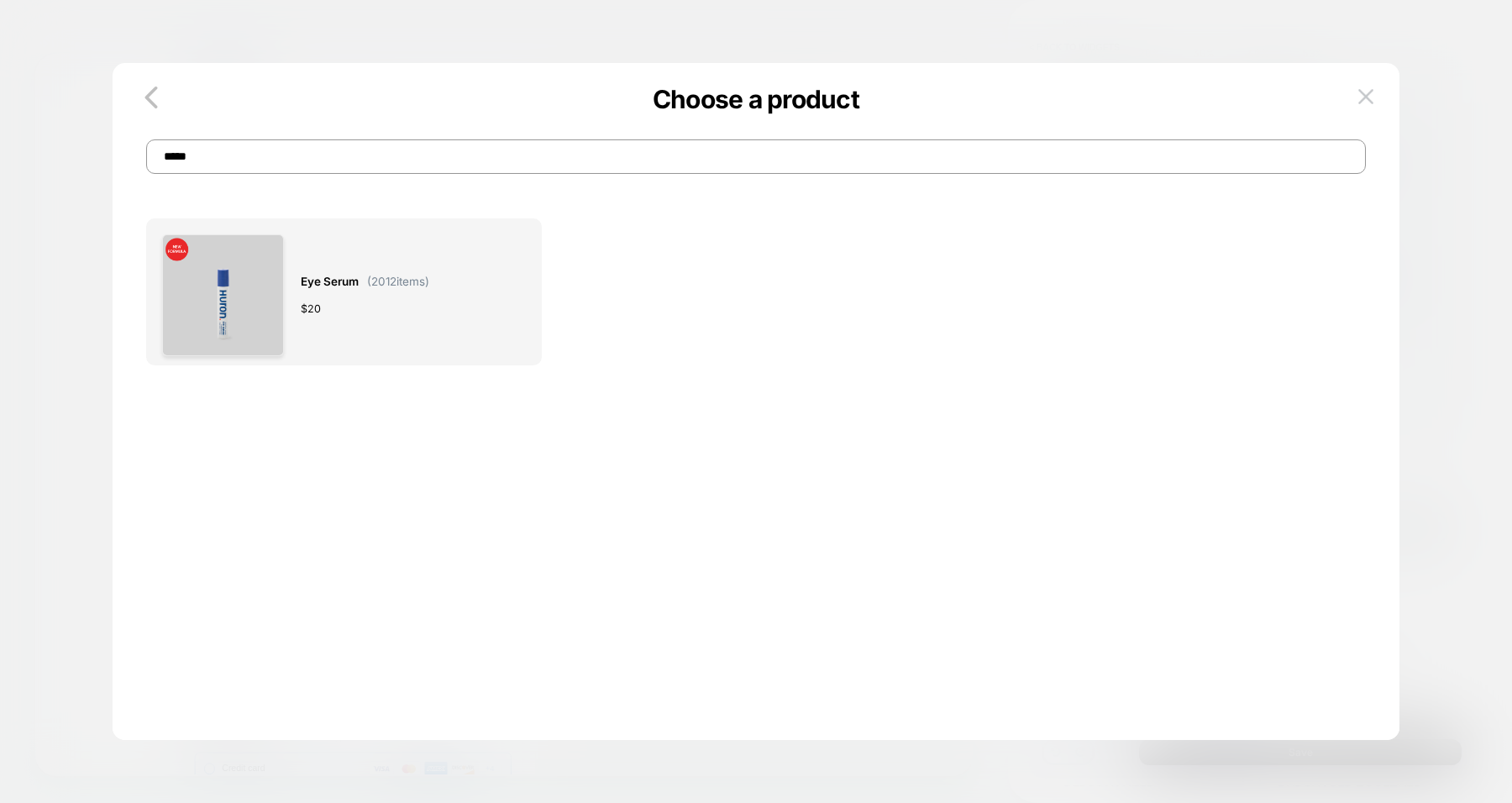
type input "*****"
click at [383, 303] on div "$ 20" at bounding box center [365, 308] width 129 height 18
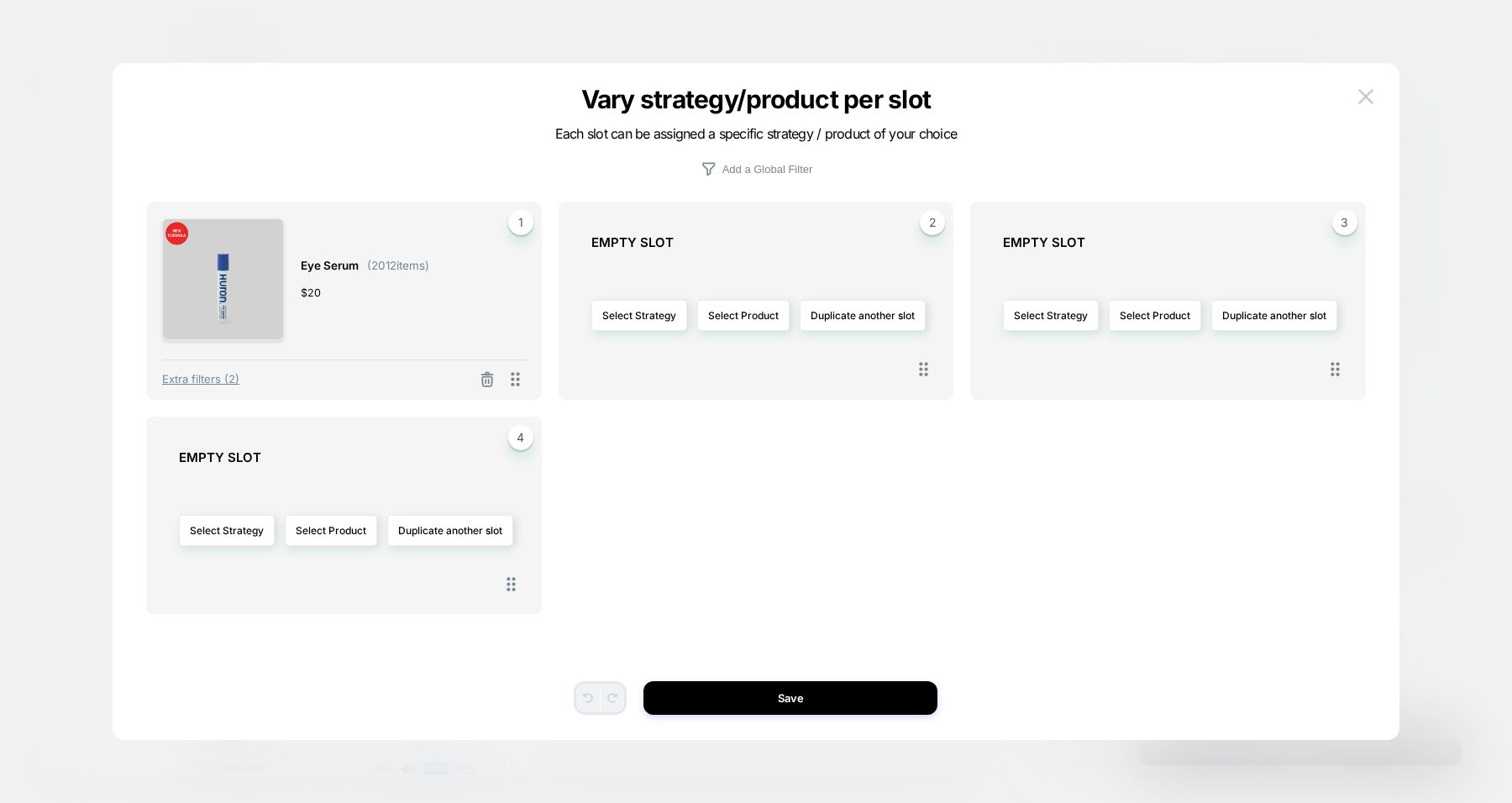
click at [739, 684] on button "Save" at bounding box center [790, 698] width 294 height 33
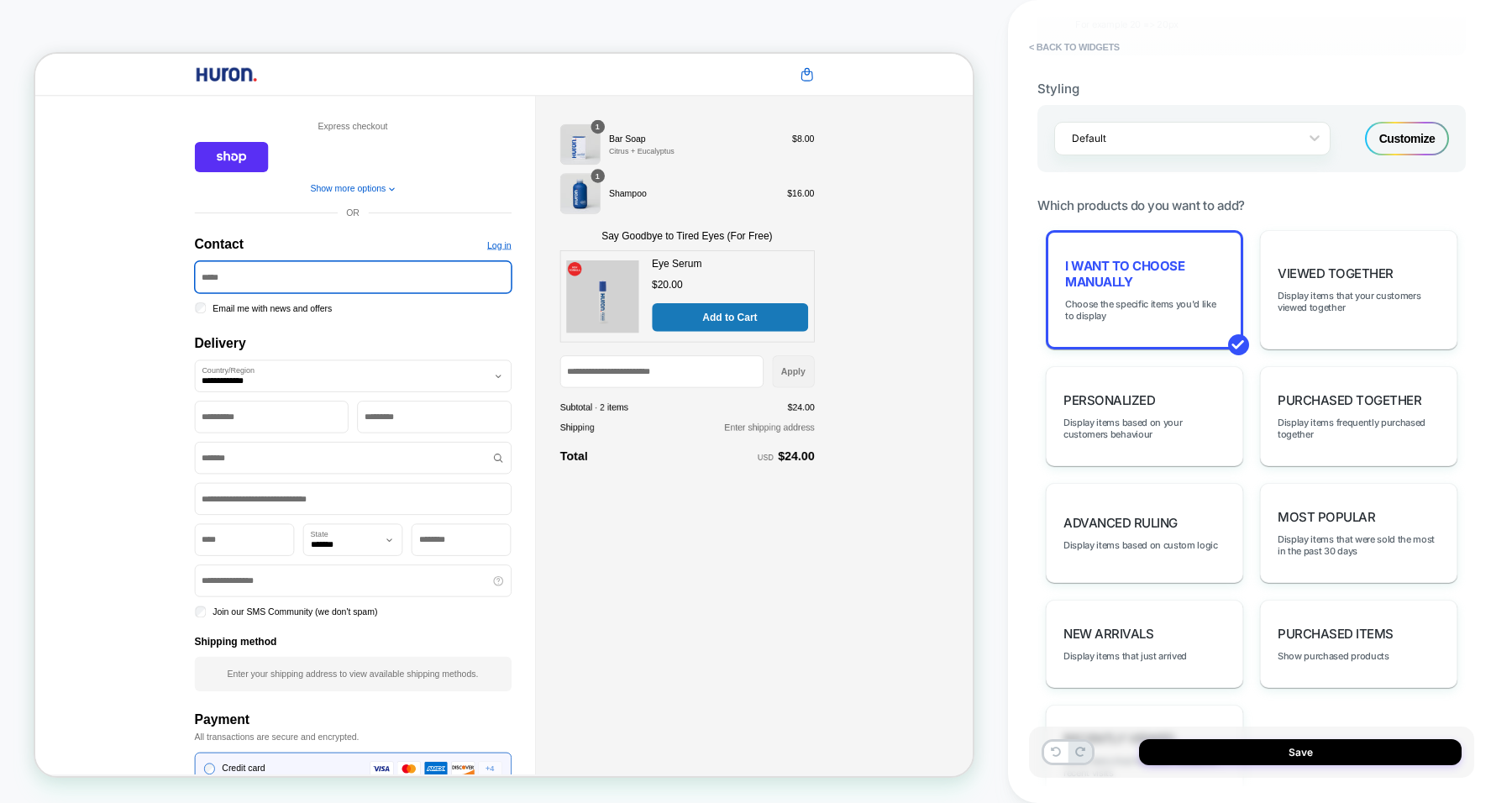
scroll to position [1015, 0]
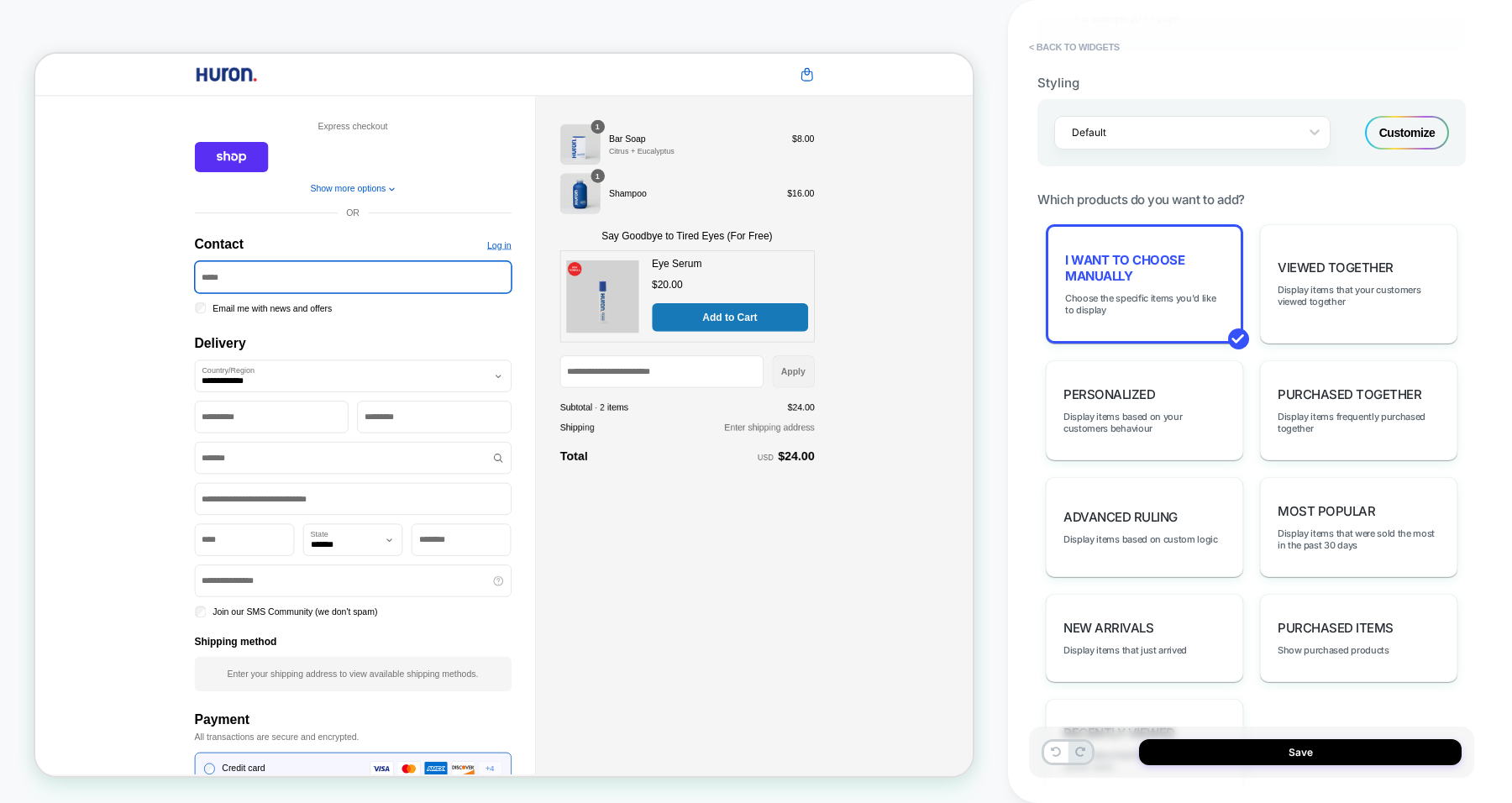
click at [1300, 757] on button "Save" at bounding box center [1300, 751] width 322 height 26
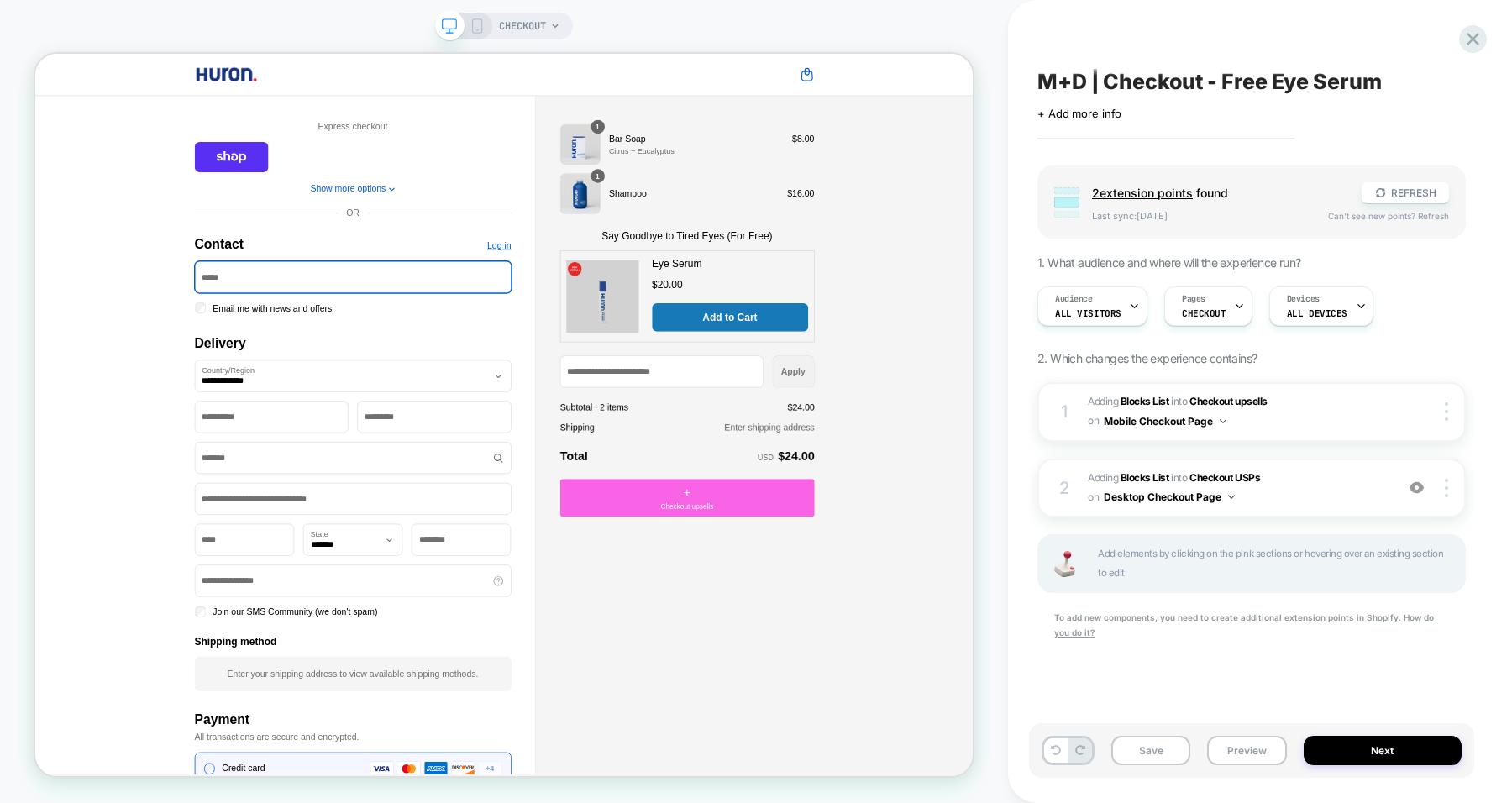
click at [1168, 750] on button "Save" at bounding box center [1151, 750] width 79 height 29
click at [1152, 473] on b "Blocks List" at bounding box center [1145, 477] width 49 height 13
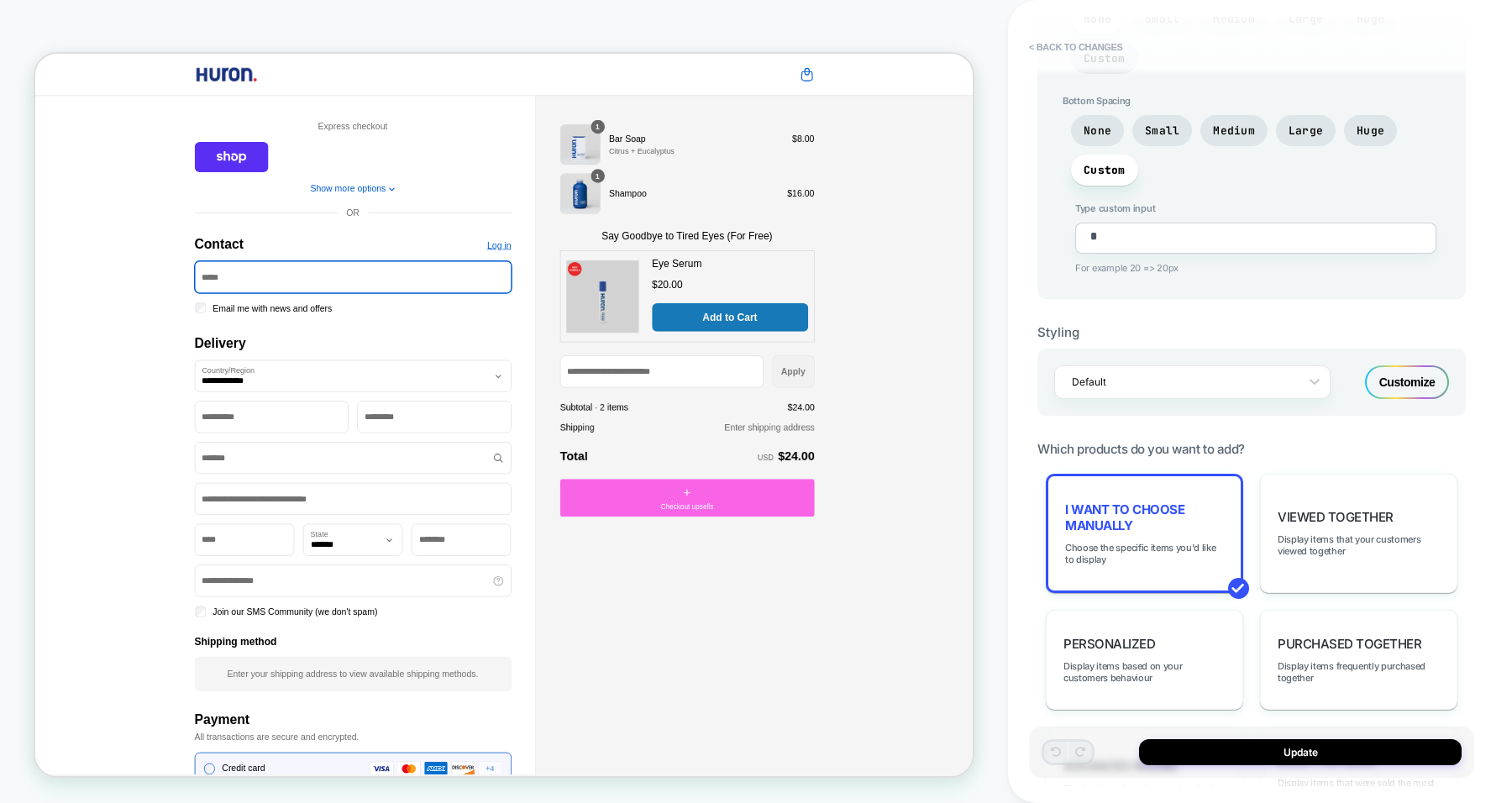
click at [1402, 365] on div "Customize" at bounding box center [1408, 381] width 84 height 33
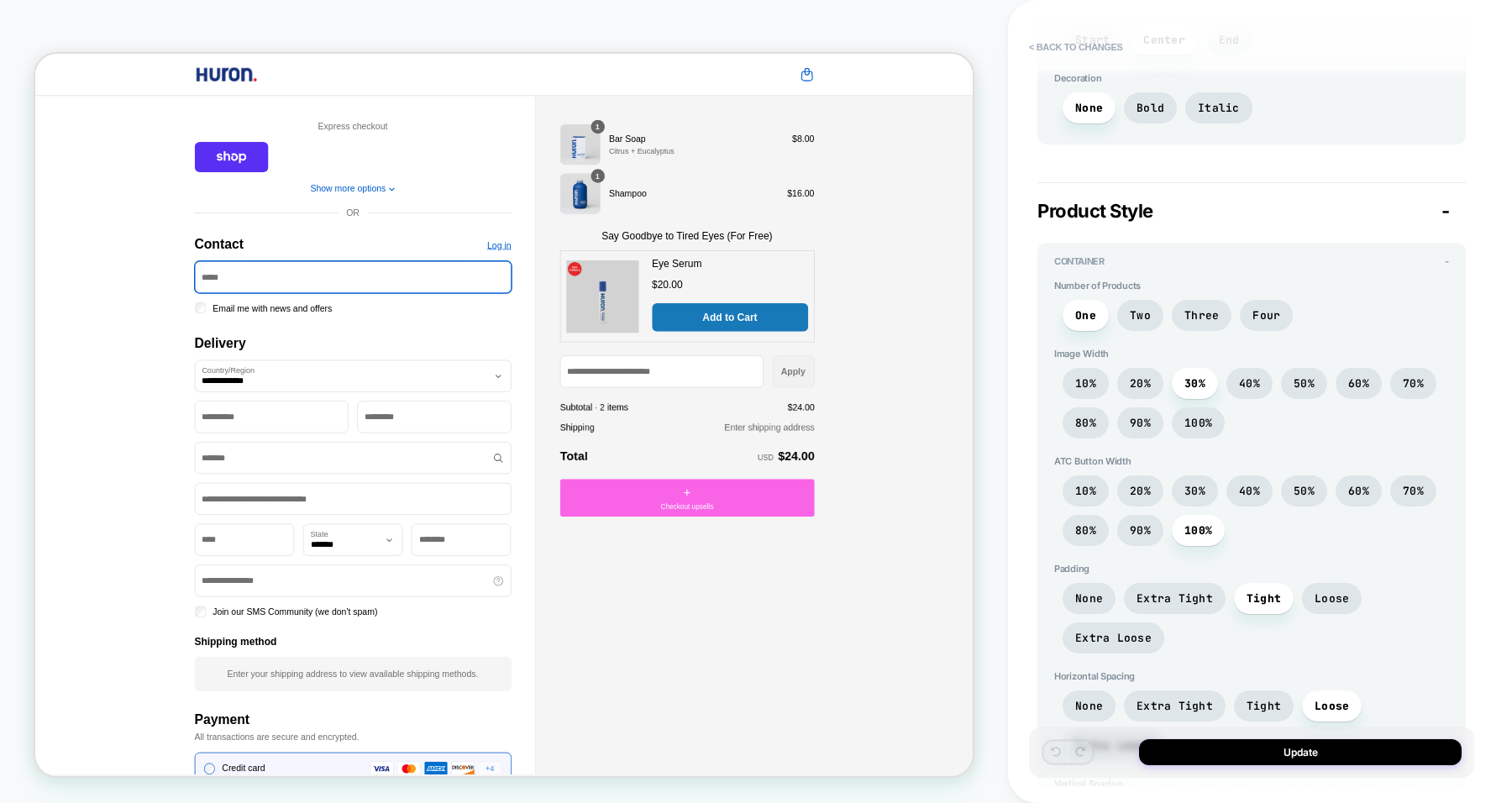
scroll to position [1132, 0]
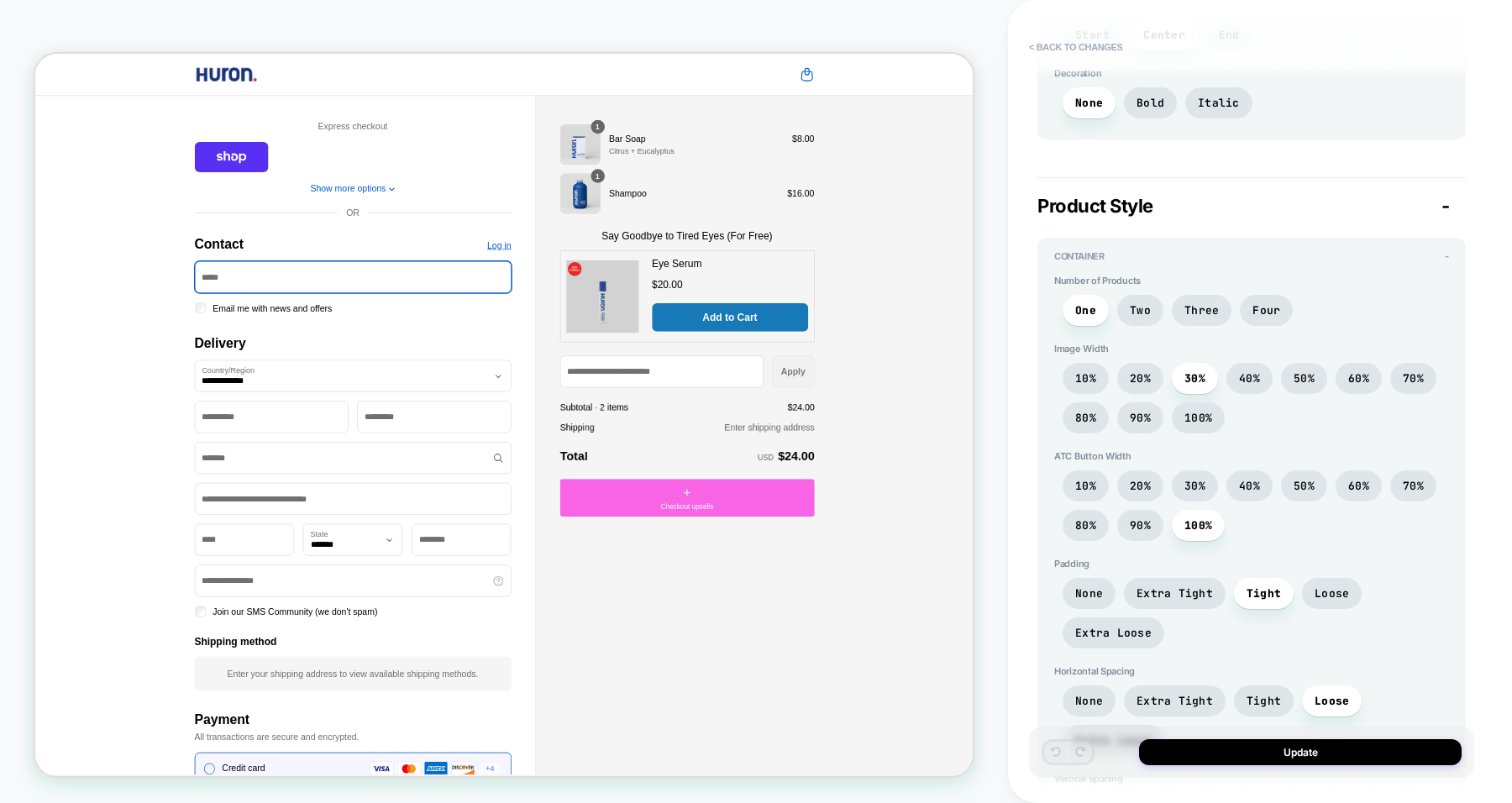
click at [1078, 479] on span "10%" at bounding box center [1086, 486] width 21 height 15
click at [1309, 479] on span "50%" at bounding box center [1304, 486] width 21 height 15
click at [1090, 518] on span "80%" at bounding box center [1086, 525] width 21 height 15
click at [1203, 518] on span "100%" at bounding box center [1199, 525] width 27 height 15
click at [1097, 586] on span "None" at bounding box center [1089, 593] width 27 height 15
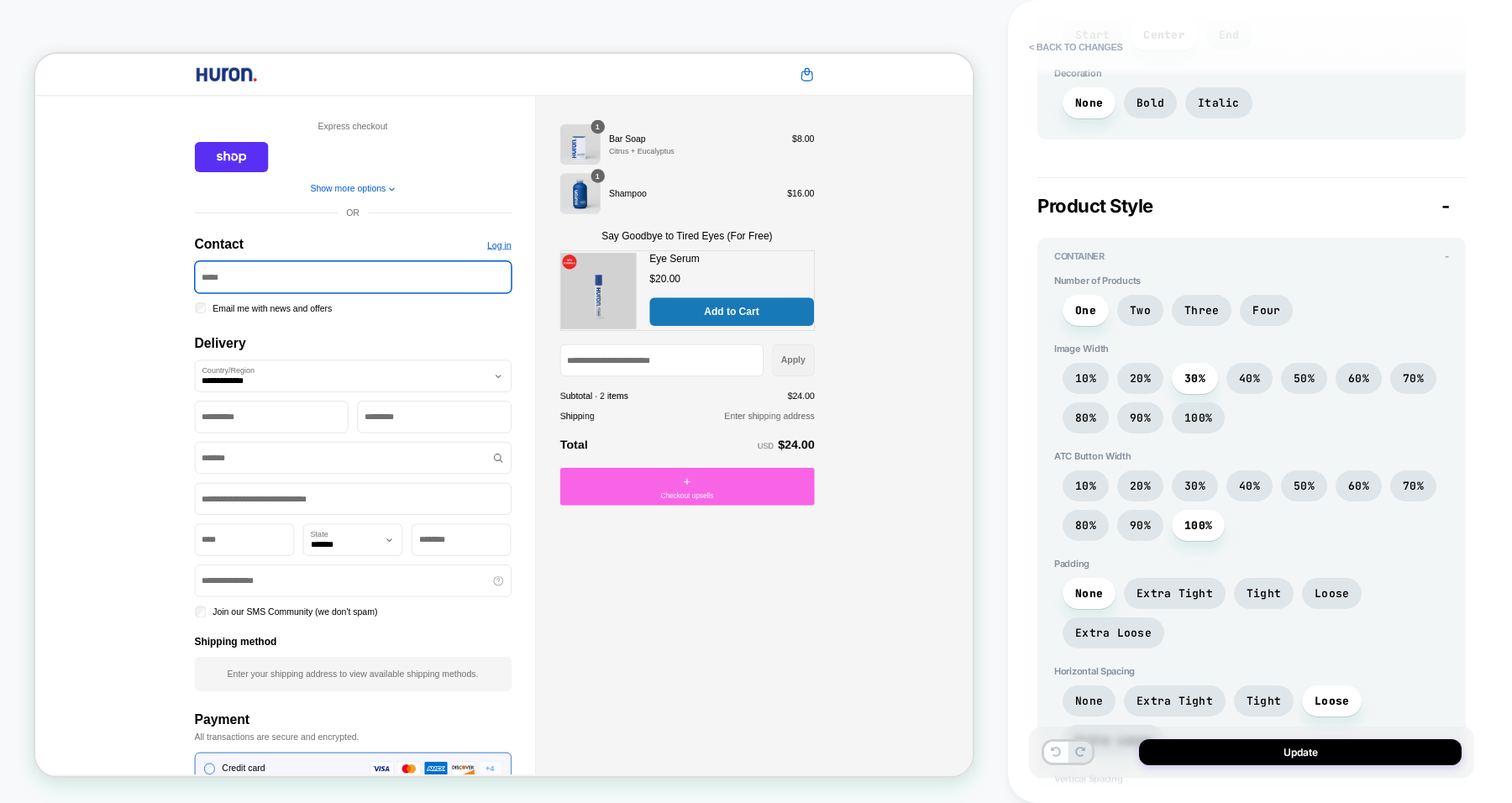
click at [1139, 586] on span "Extra Tight" at bounding box center [1174, 593] width 76 height 15
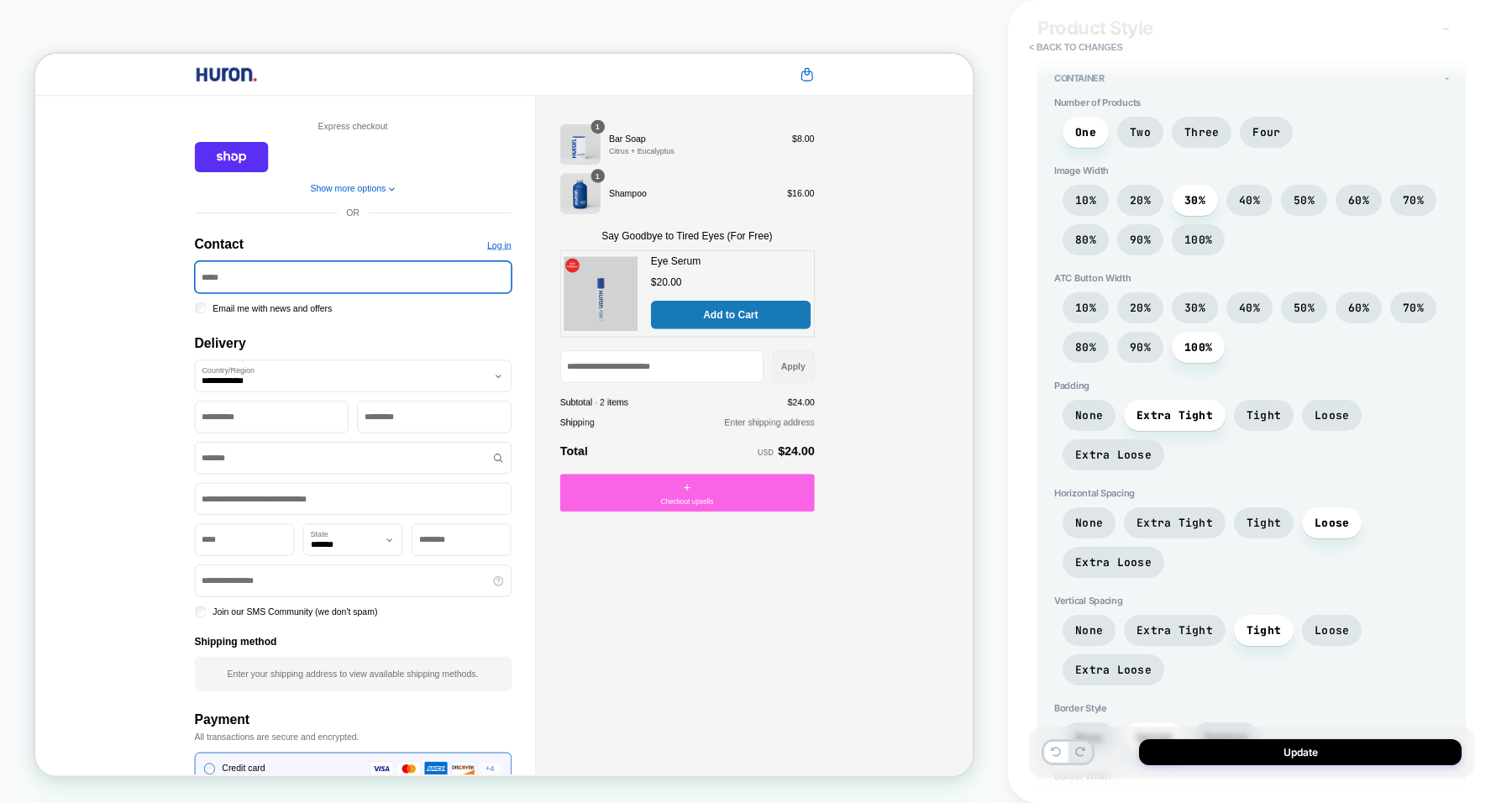
scroll to position [1311, 0]
click at [1100, 515] on span "None" at bounding box center [1089, 522] width 27 height 15
click at [1146, 515] on span "Extra Tight" at bounding box center [1174, 522] width 76 height 15
click at [1151, 622] on span "Extra Tight" at bounding box center [1174, 629] width 76 height 15
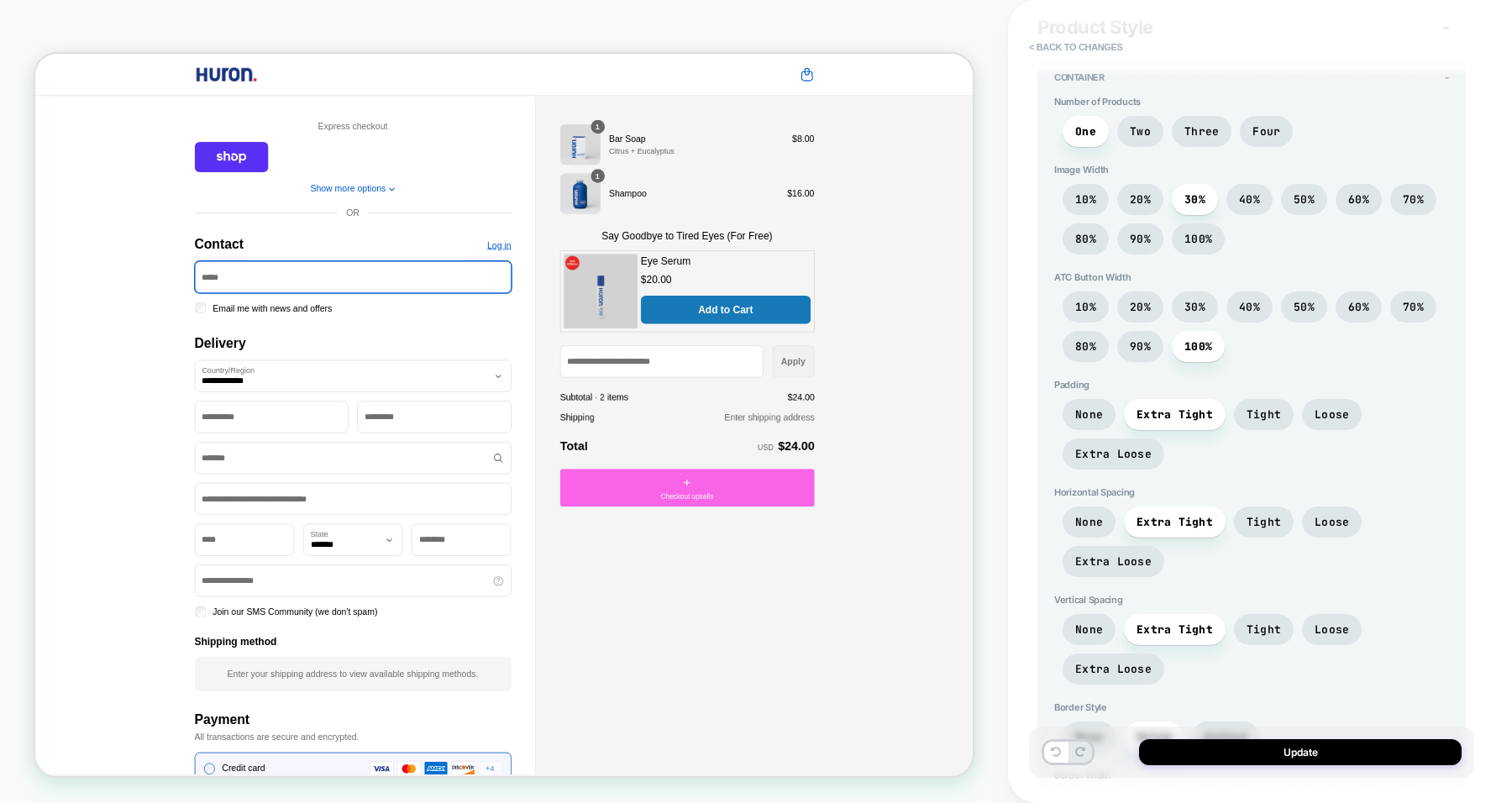
click at [1098, 614] on span "None" at bounding box center [1089, 629] width 53 height 31
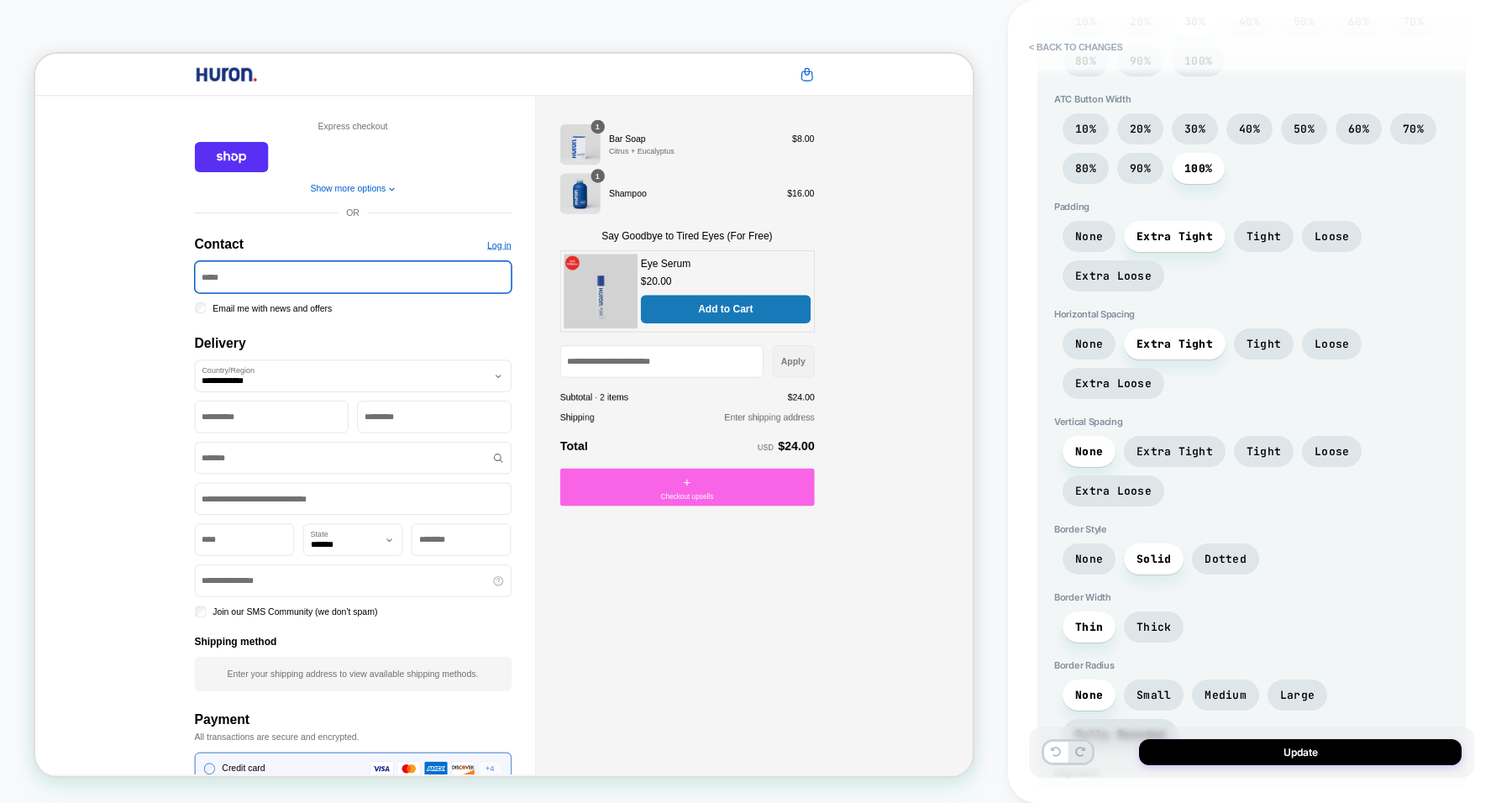
scroll to position [1551, 0]
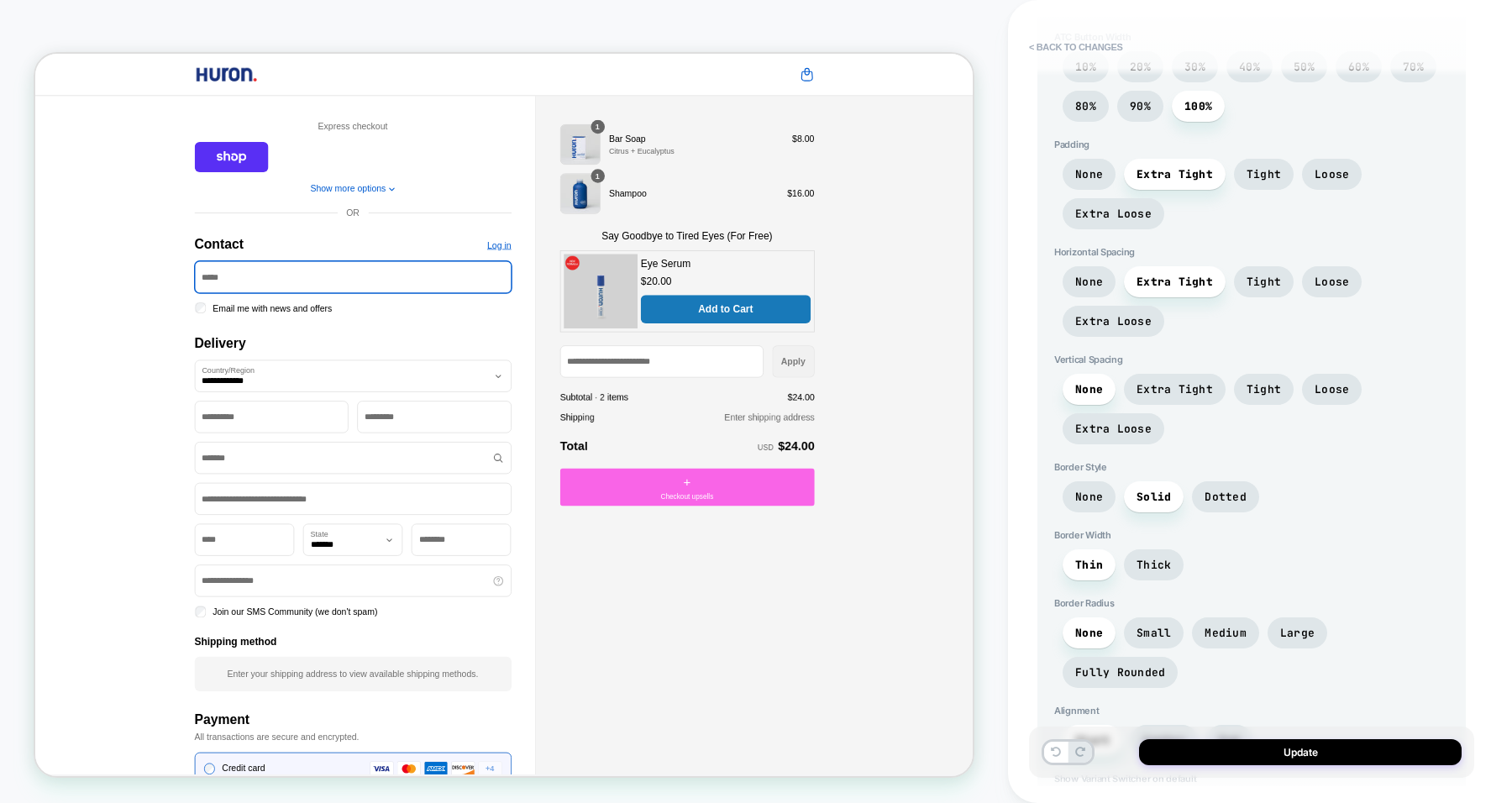
click at [1208, 490] on span "Dotted" at bounding box center [1225, 497] width 42 height 15
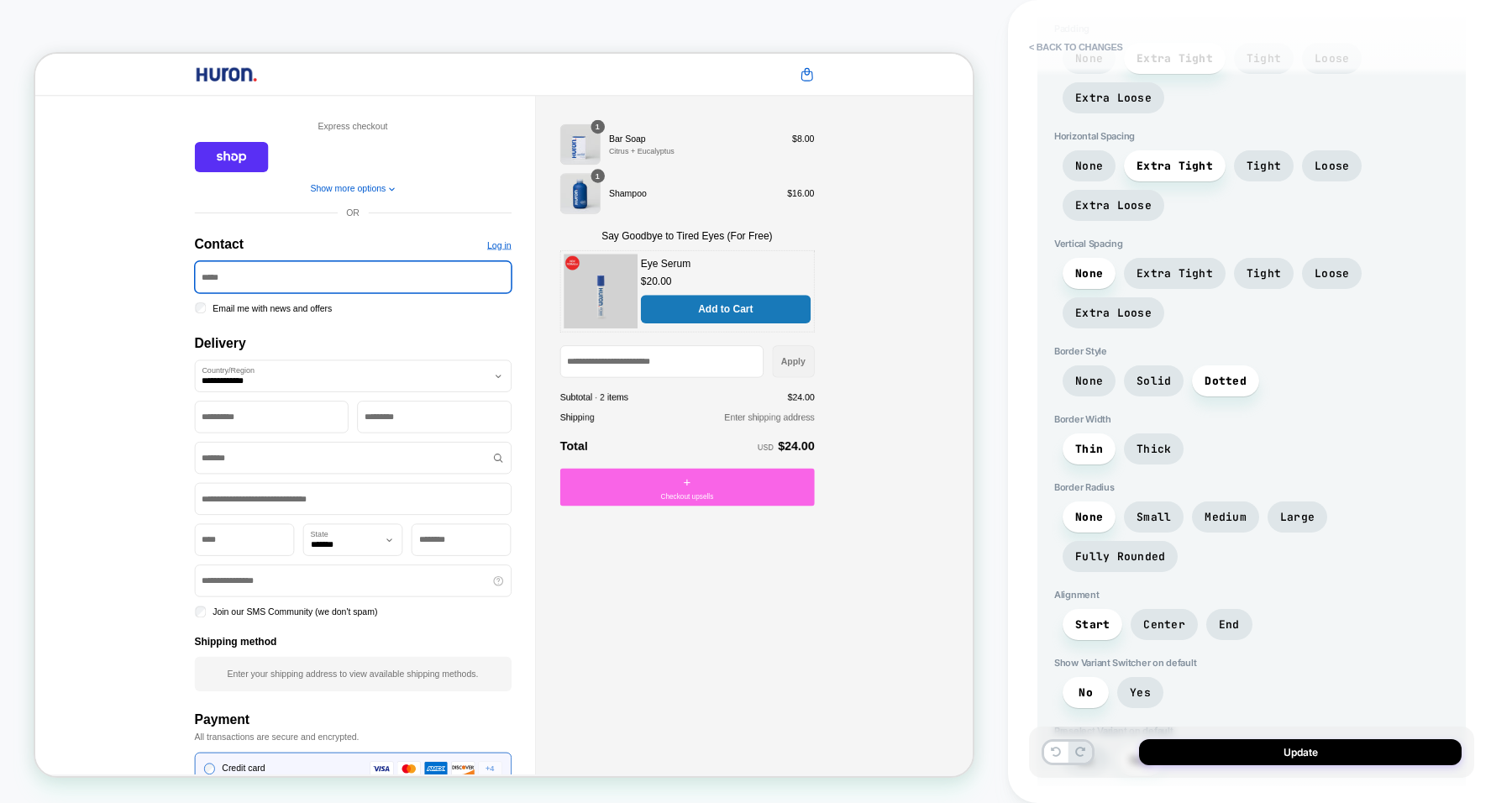
scroll to position [1671, 0]
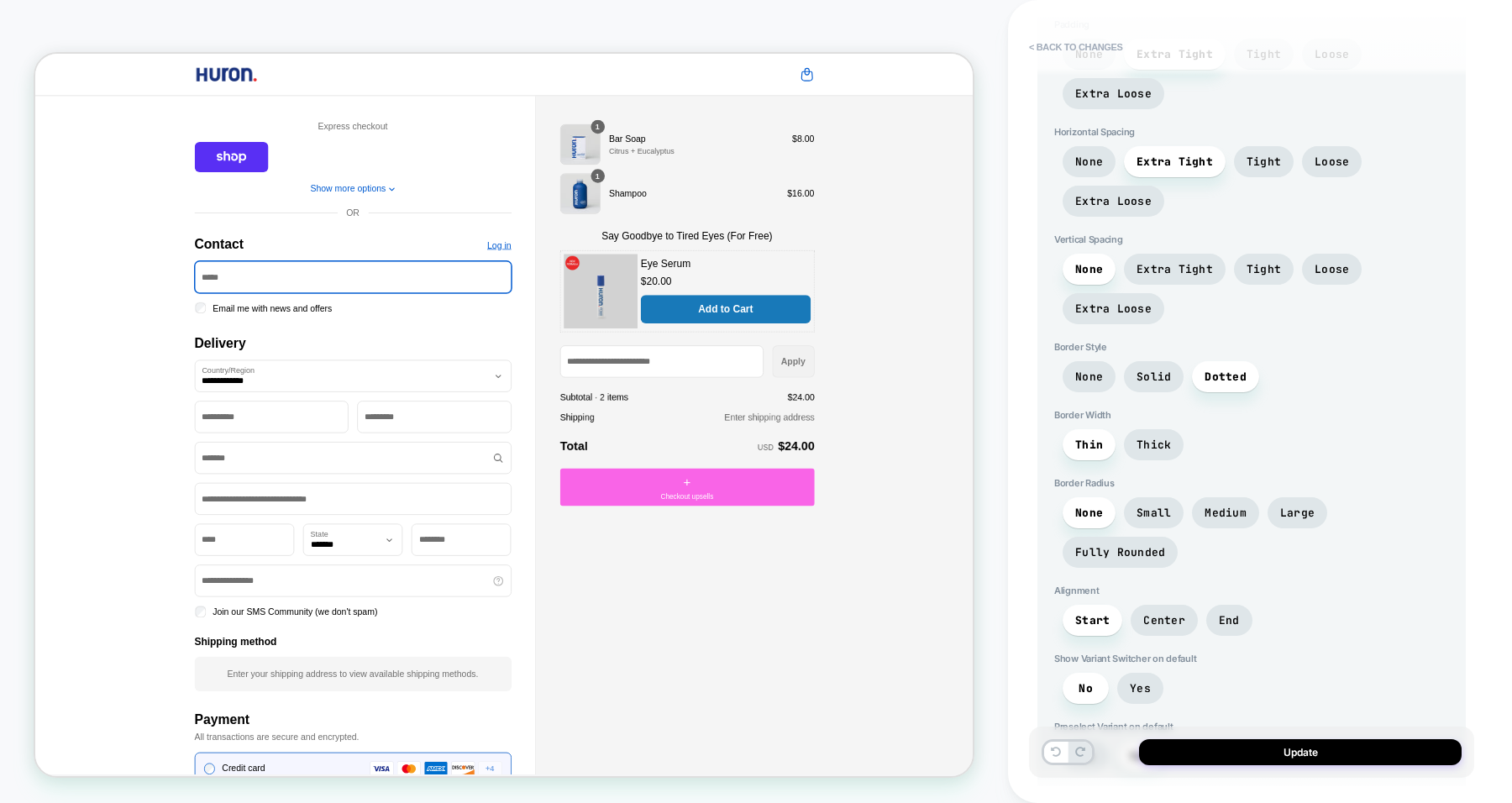
click at [1165, 545] on span "Fully Rounded" at bounding box center [1121, 552] width 90 height 15
click at [1287, 505] on span "Large" at bounding box center [1297, 512] width 34 height 15
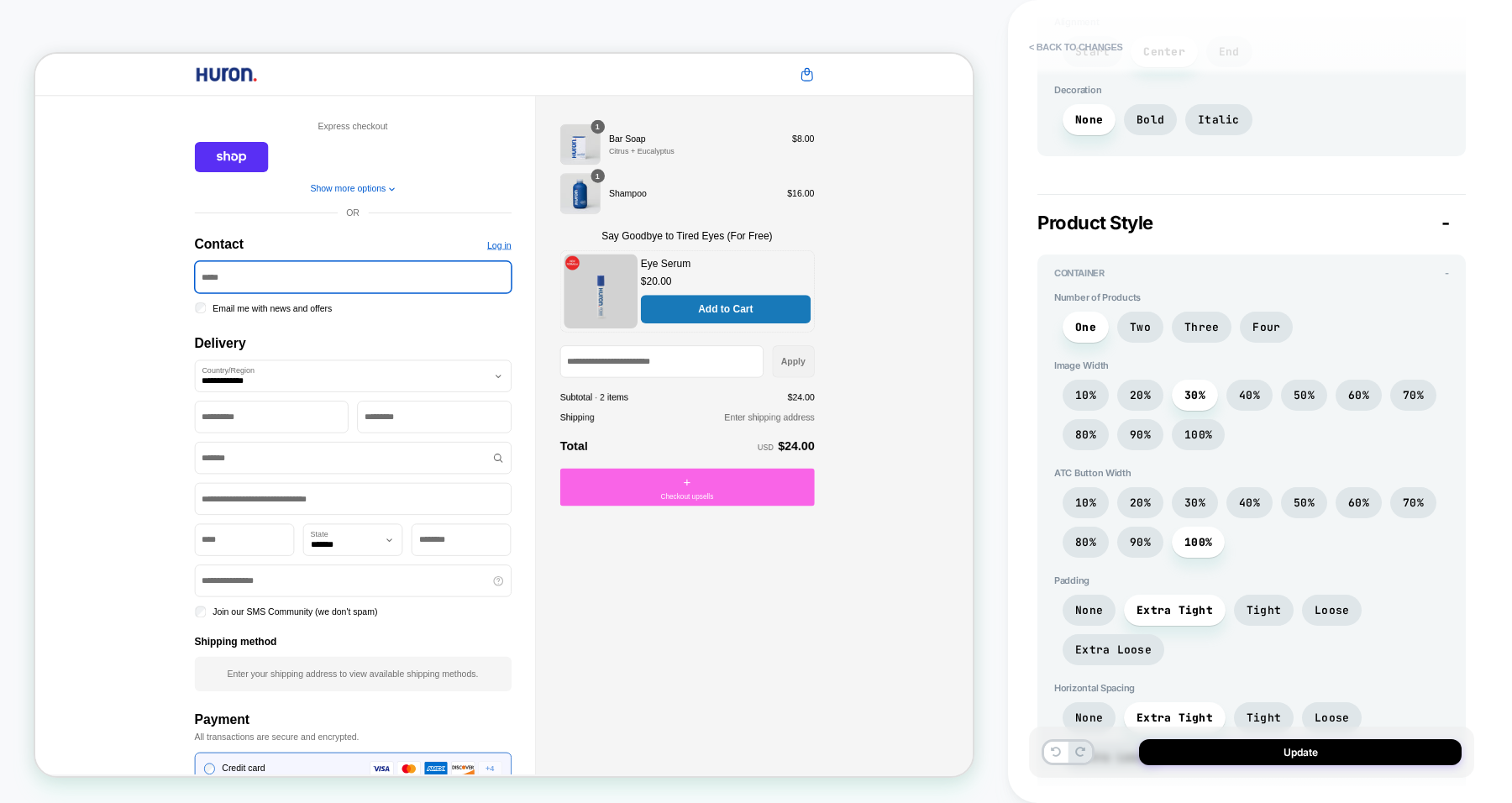
scroll to position [1094, 0]
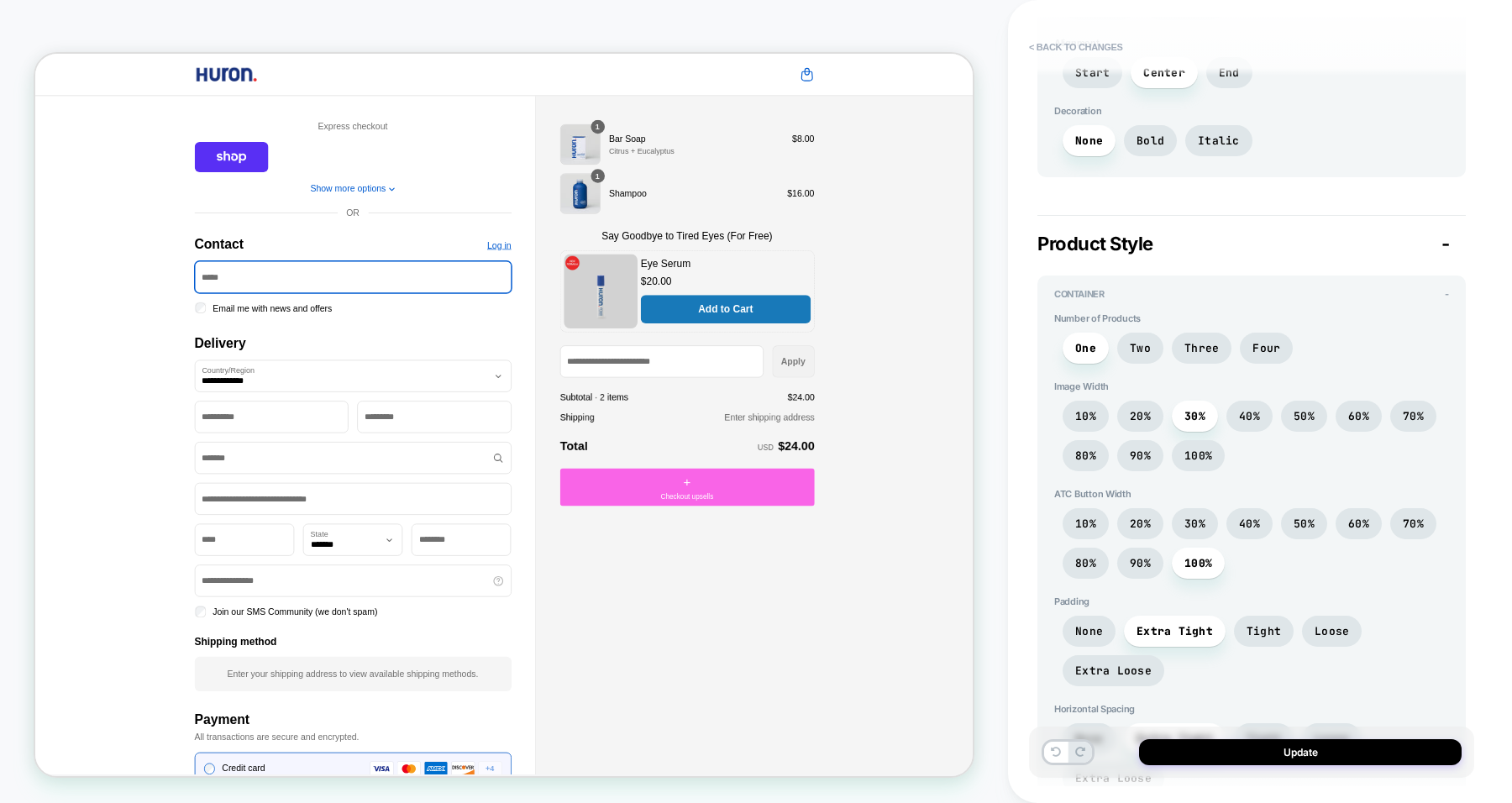
click at [1100, 407] on span "10%" at bounding box center [1085, 417] width 46 height 31
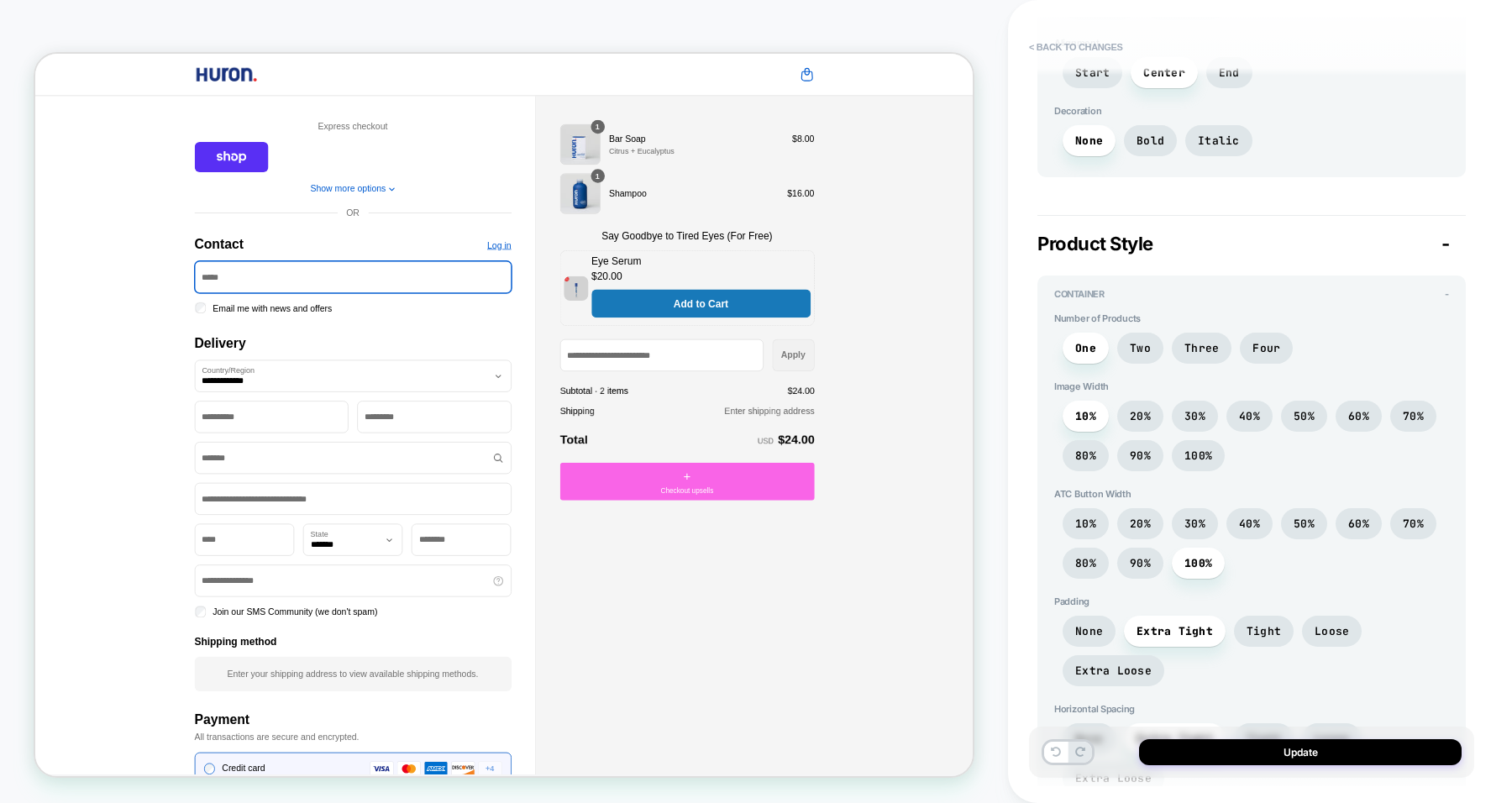
click at [1129, 407] on span "20%" at bounding box center [1140, 417] width 46 height 31
click at [1197, 516] on span "30%" at bounding box center [1196, 523] width 21 height 15
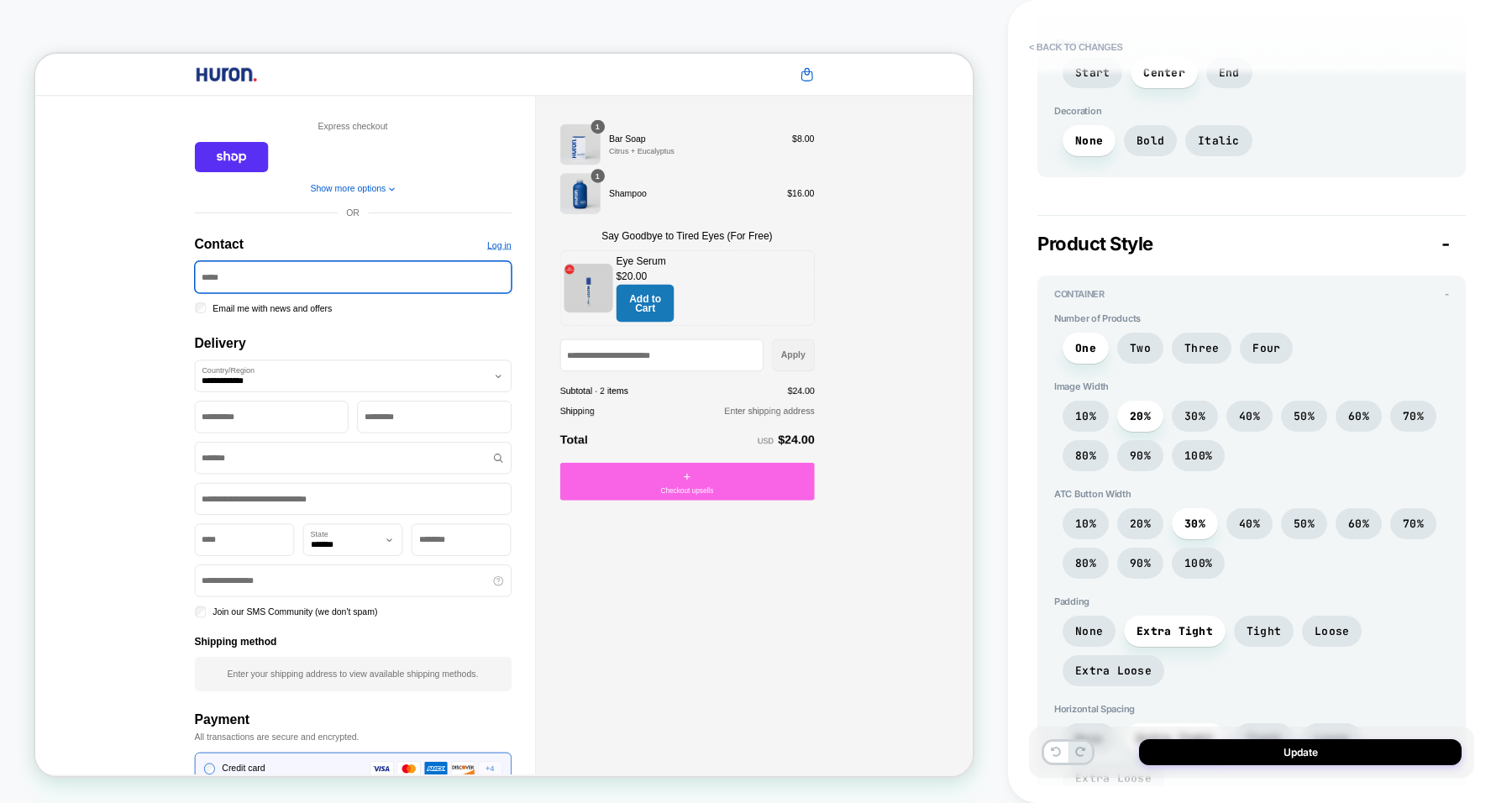
click at [1248, 516] on span "40%" at bounding box center [1249, 523] width 21 height 15
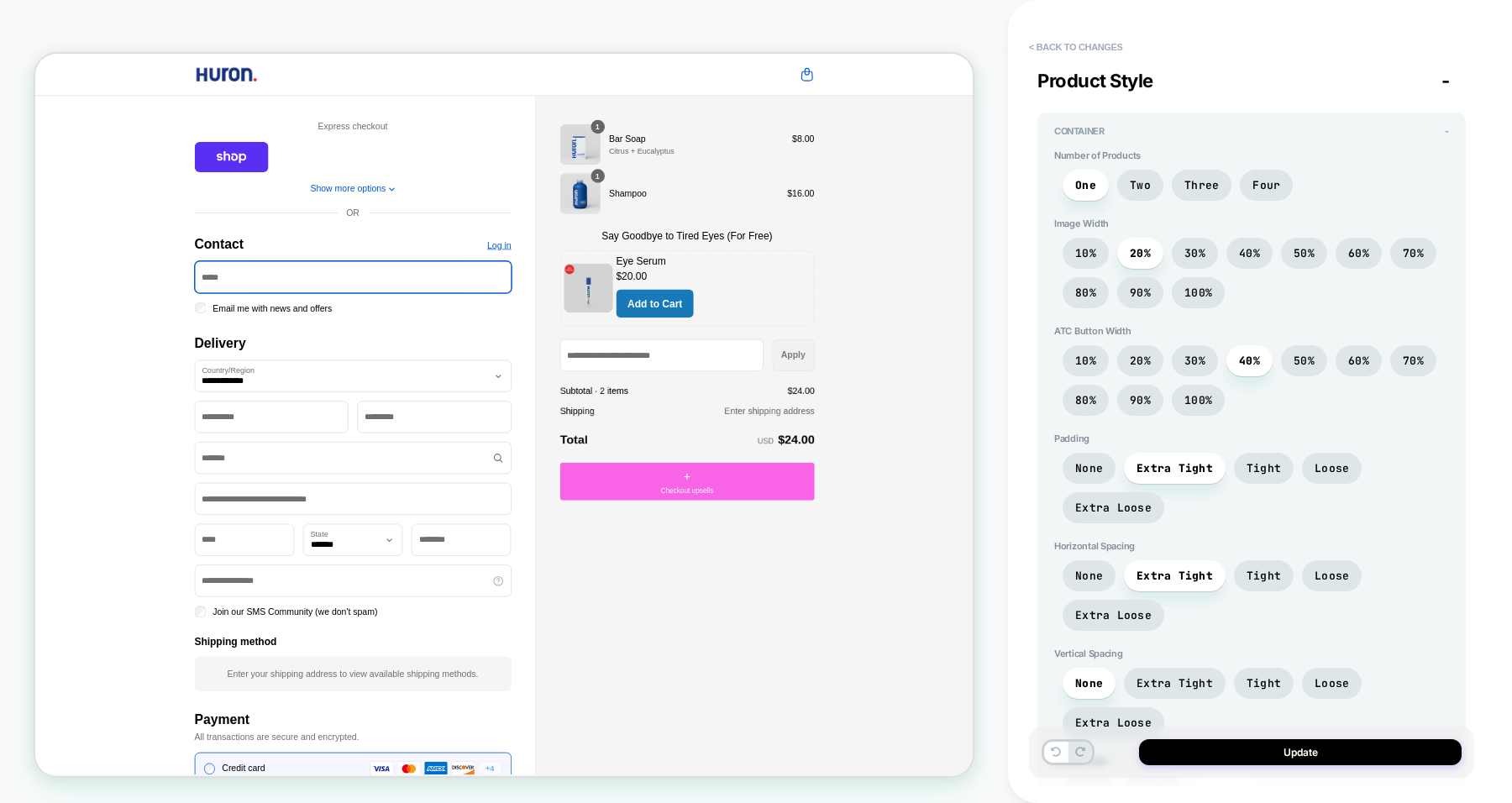
scroll to position [1258, 0]
click at [1250, 559] on span "Tight" at bounding box center [1263, 575] width 60 height 31
click at [1327, 568] on span "Loose" at bounding box center [1331, 575] width 34 height 15
click at [1265, 568] on span "Tight" at bounding box center [1263, 575] width 34 height 15
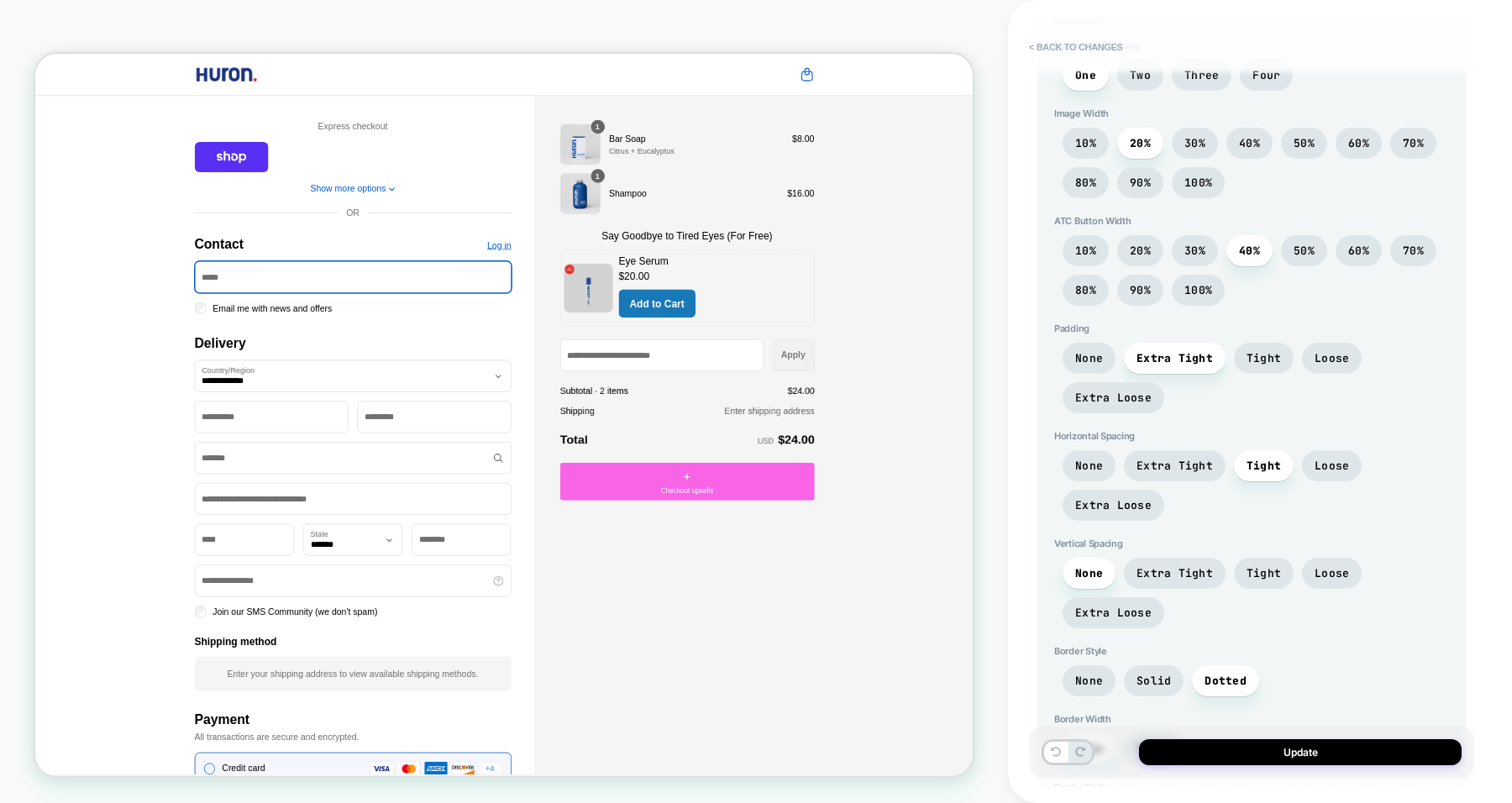
scroll to position [1375, 0]
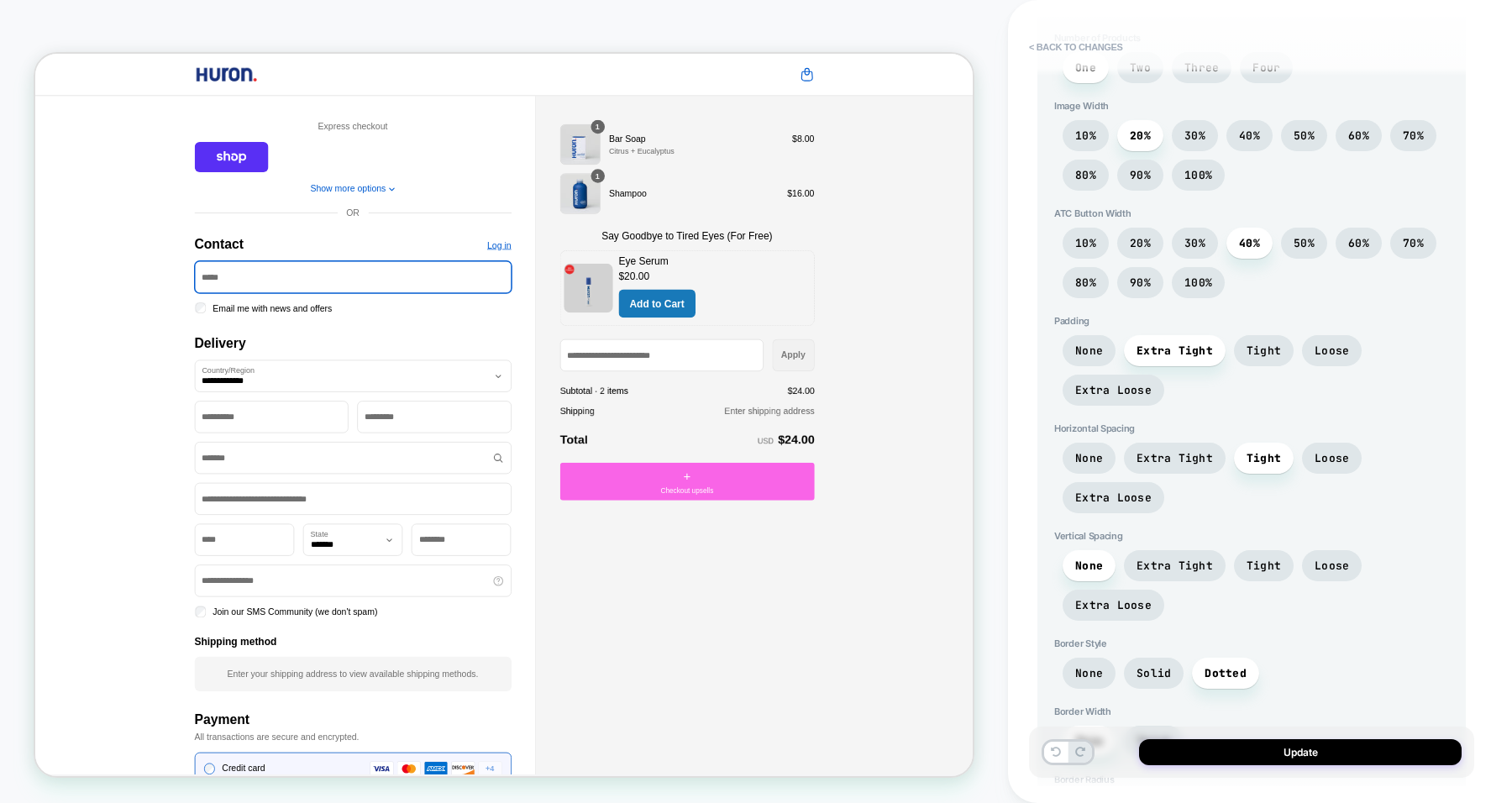
click at [1169, 558] on span "Extra Tight" at bounding box center [1174, 565] width 76 height 15
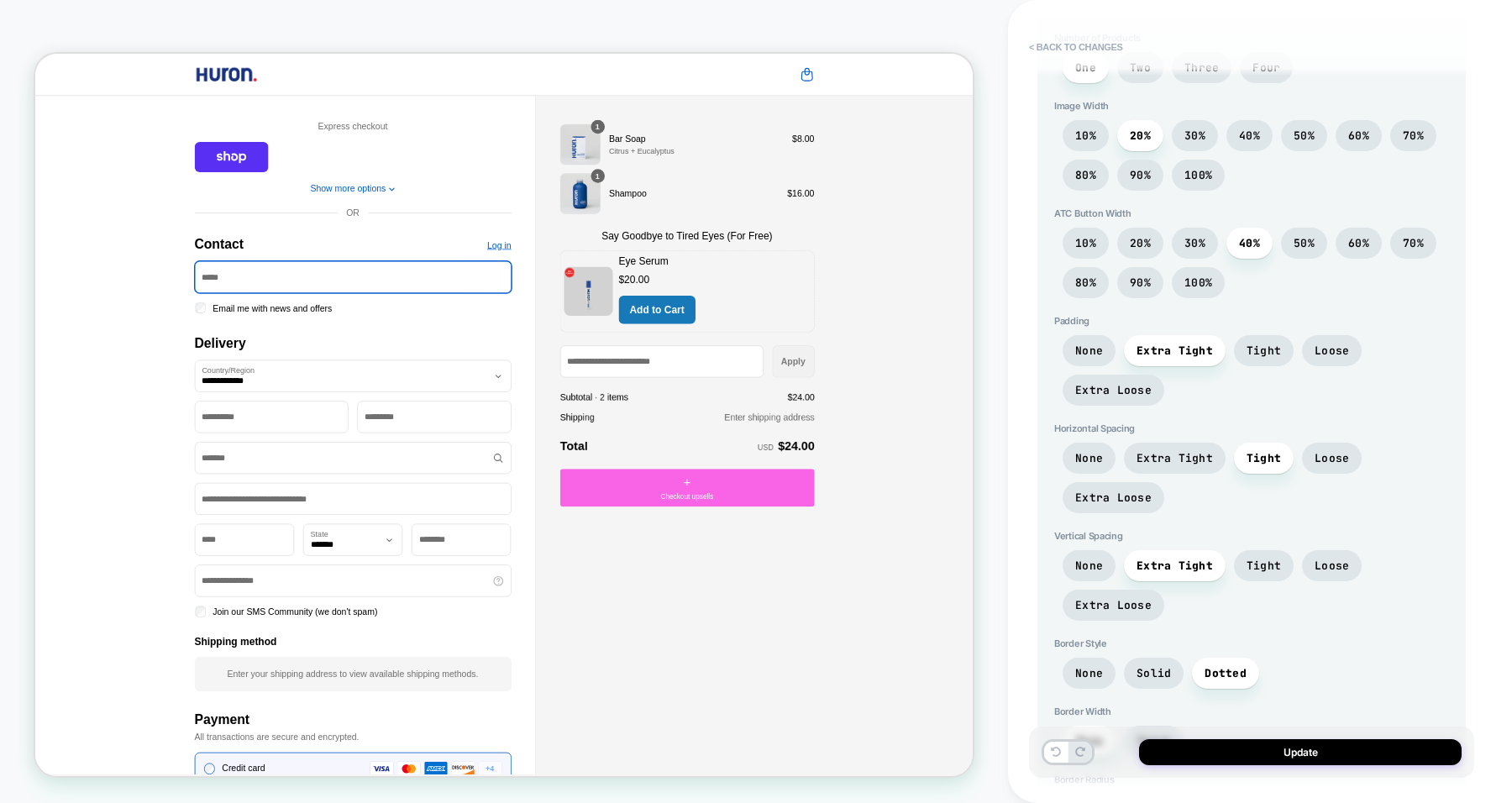
click at [1086, 558] on span "None" at bounding box center [1089, 565] width 27 height 15
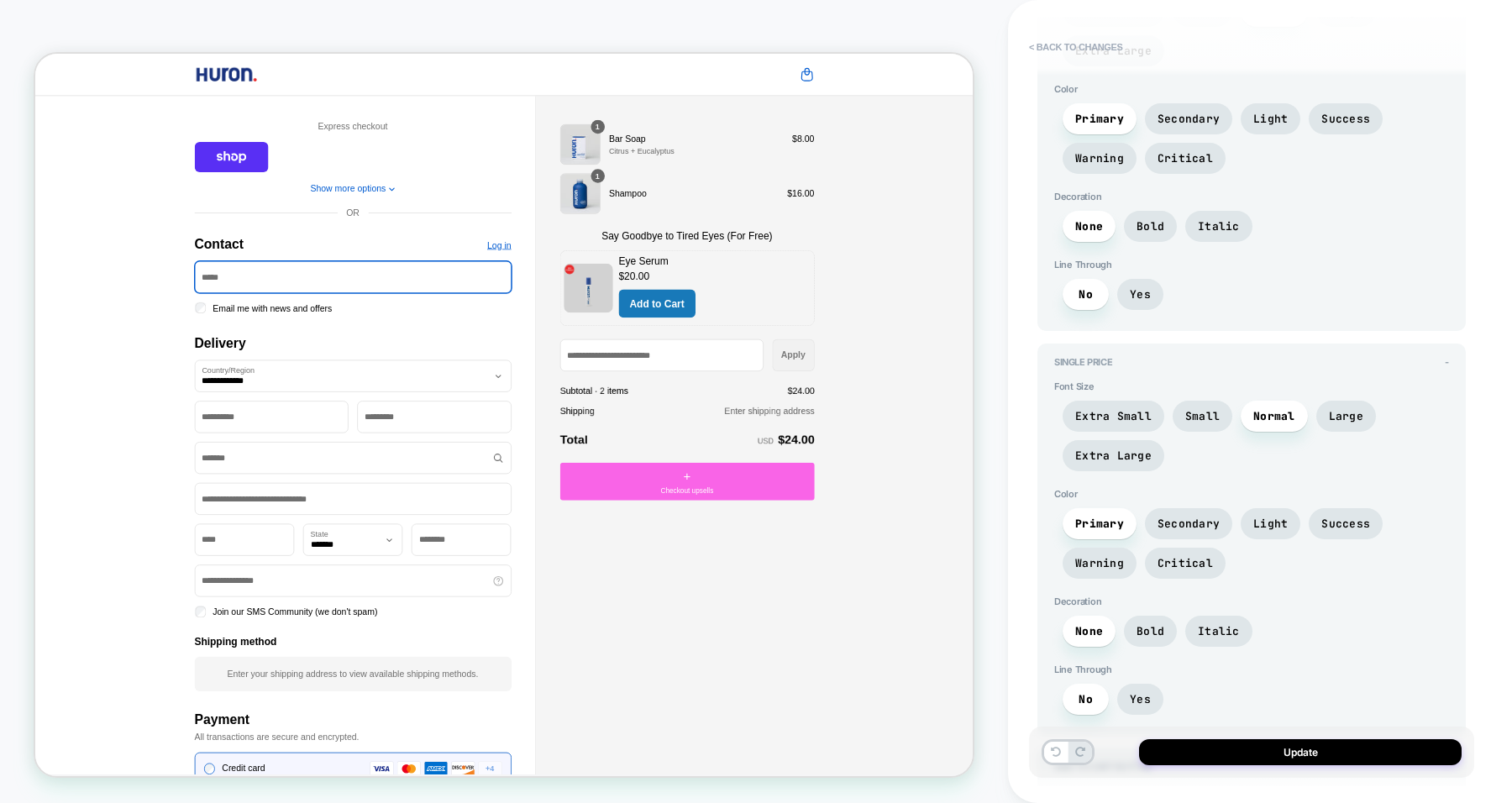
scroll to position [3071, 0]
click at [1197, 408] on span "Small" at bounding box center [1202, 415] width 34 height 15
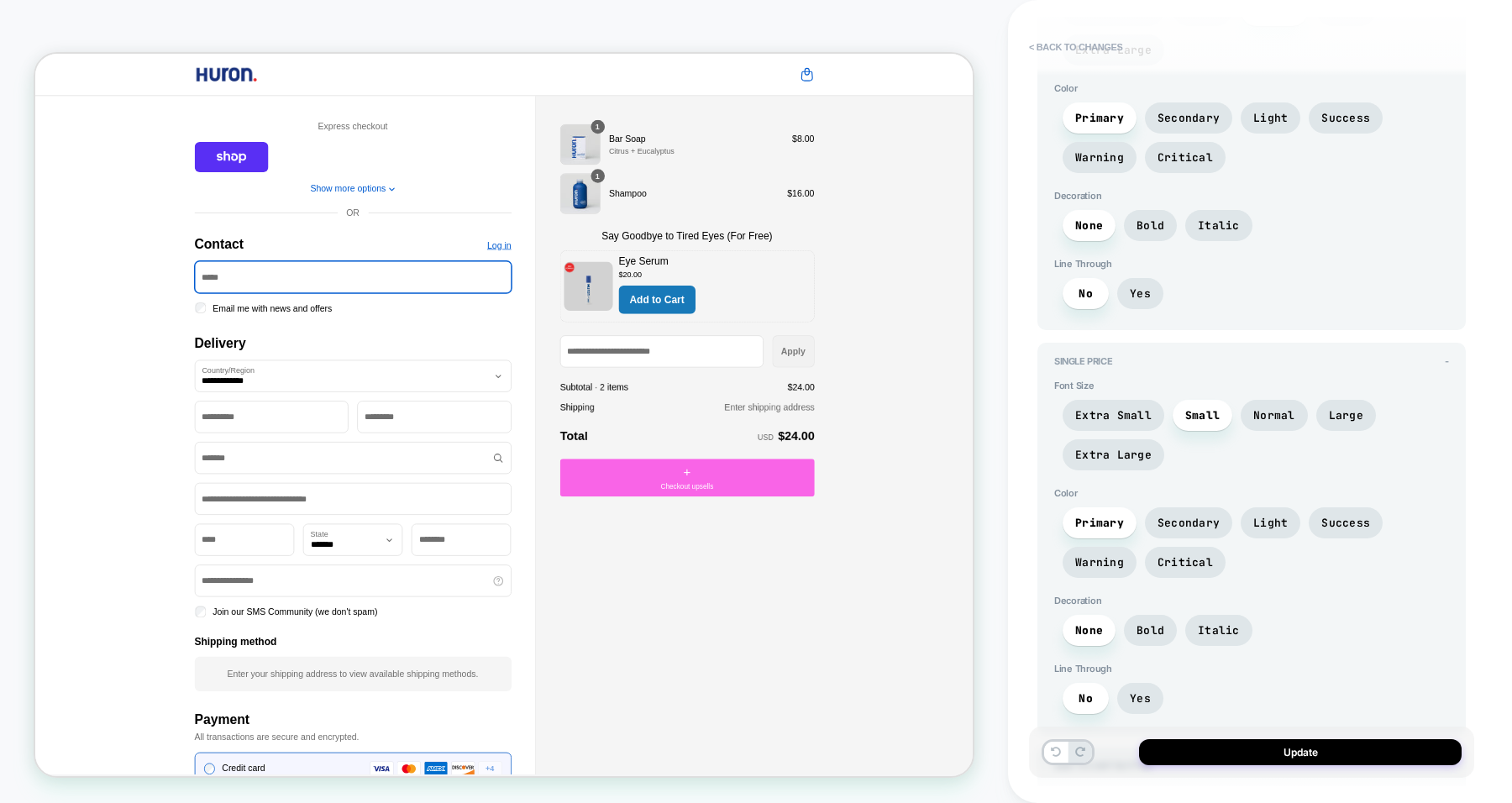
click at [1253, 408] on span "Normal" at bounding box center [1274, 415] width 42 height 15
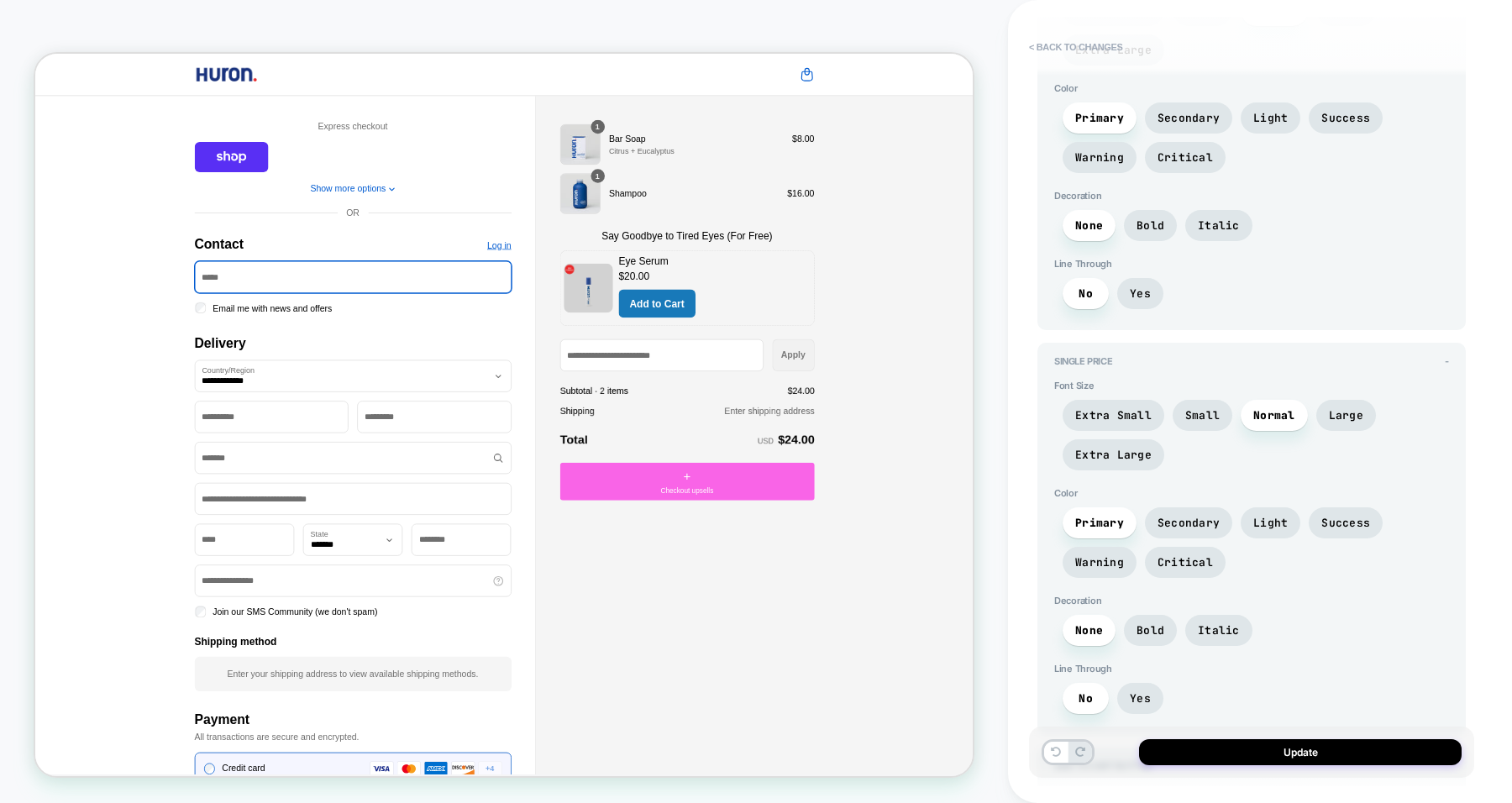
click at [1201, 623] on span "Italic" at bounding box center [1218, 630] width 42 height 15
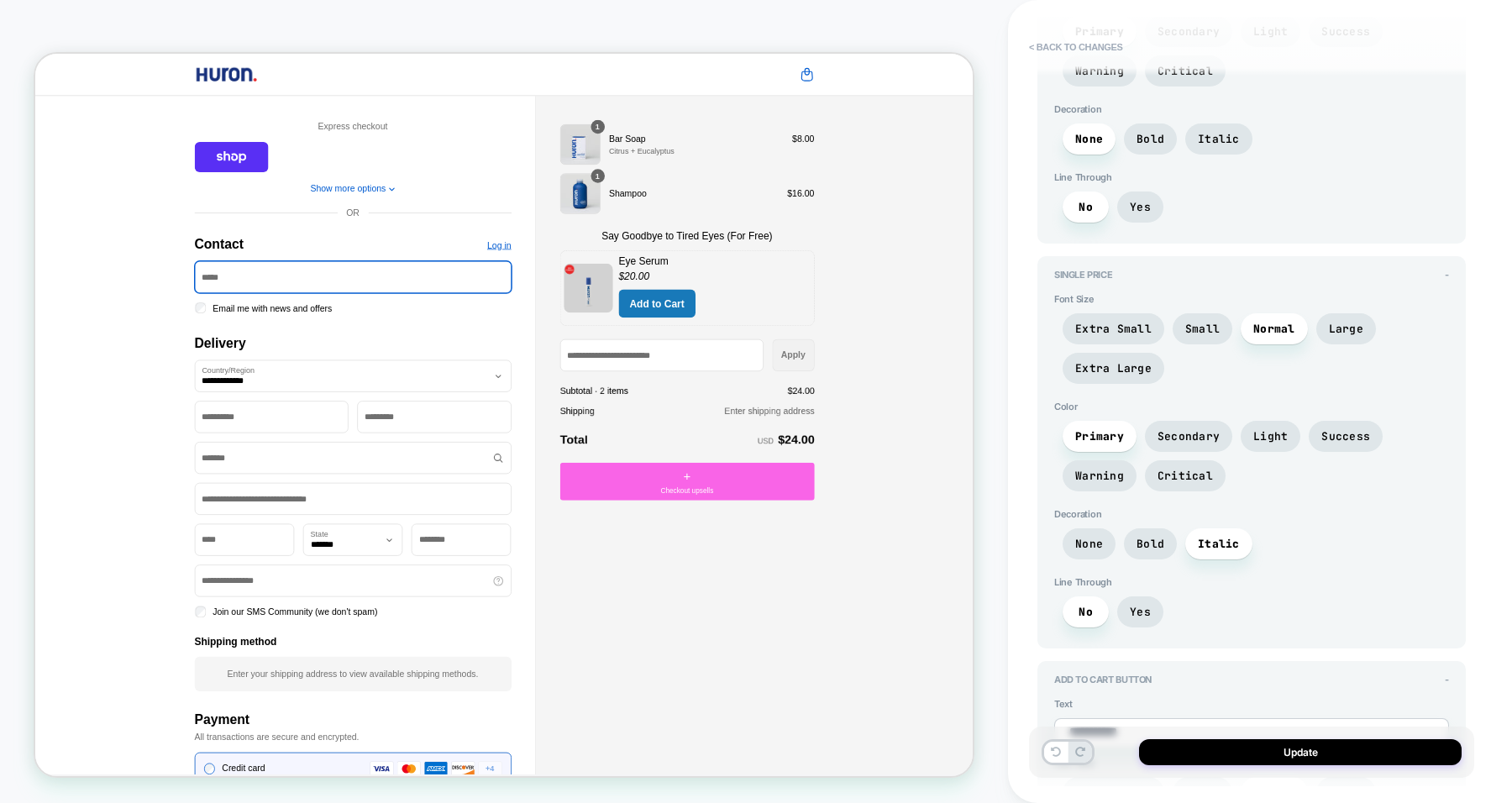
scroll to position [3174, 0]
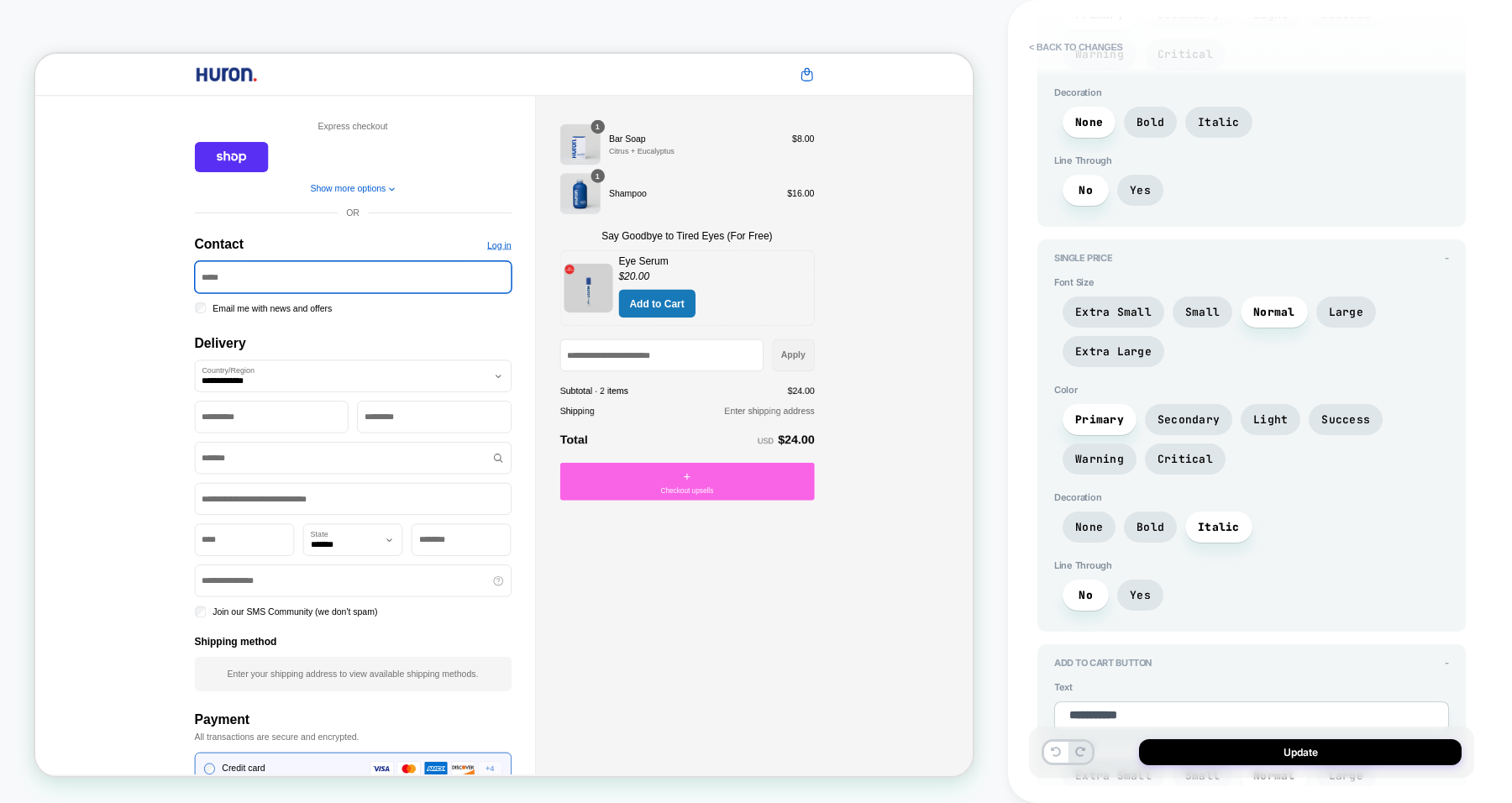
click at [1136, 587] on span "Yes" at bounding box center [1141, 594] width 21 height 15
click at [1167, 702] on textarea "**********" at bounding box center [1251, 716] width 395 height 30
type textarea "*"
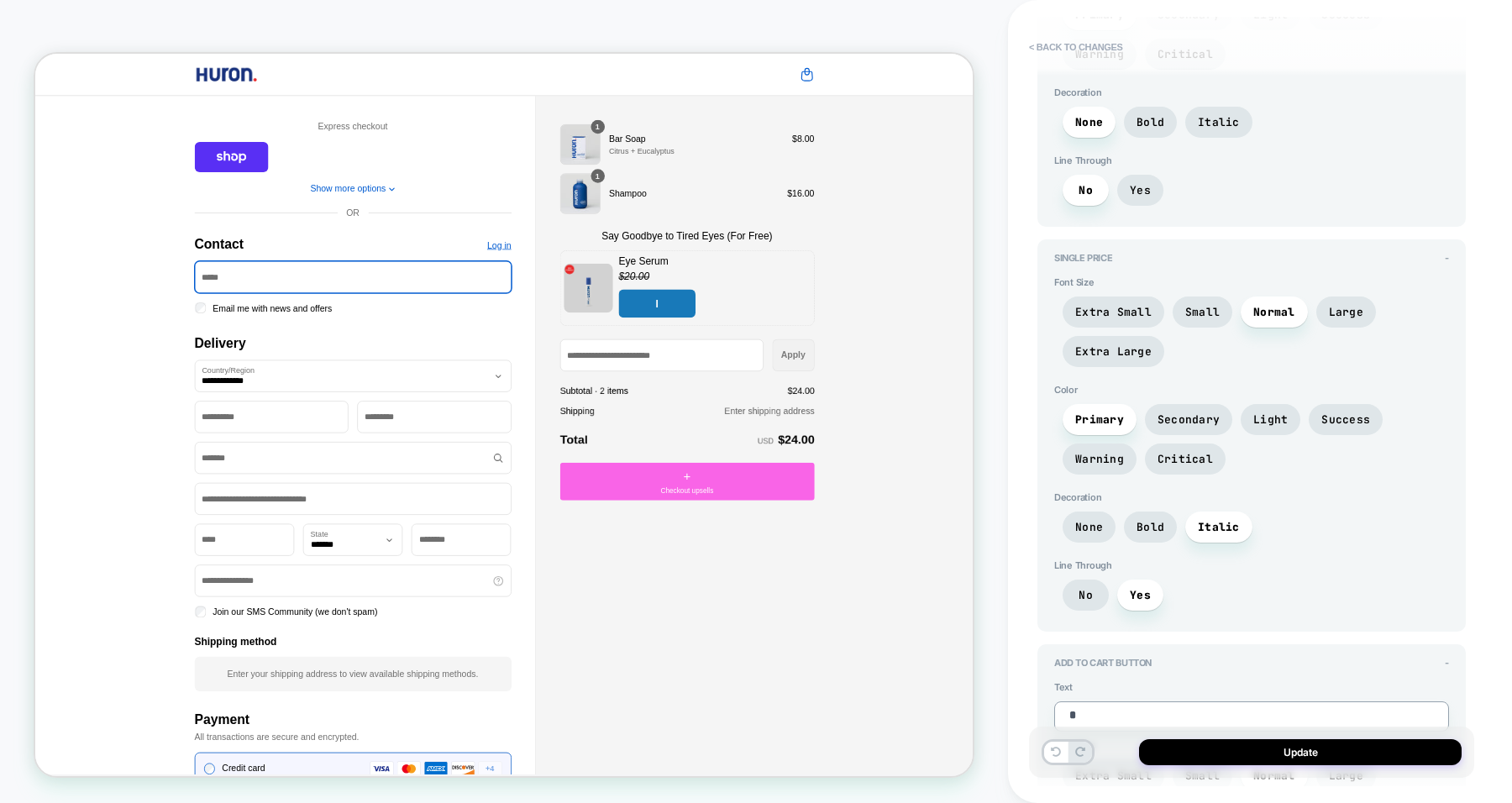
type textarea "**"
type textarea "*"
type textarea "***"
type textarea "*"
type textarea "****"
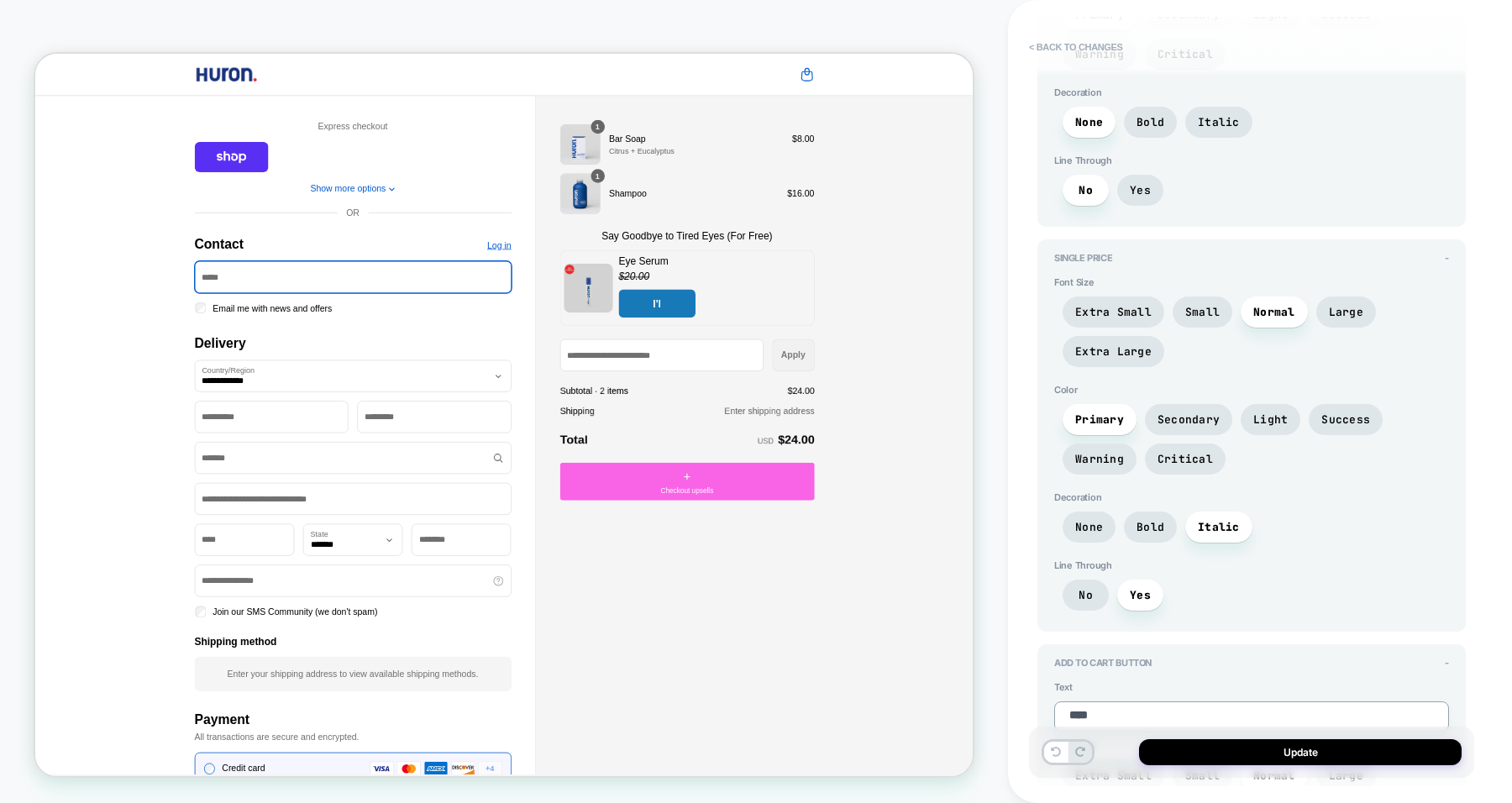
type textarea "*"
type textarea "****"
type textarea "*"
type textarea "******"
type textarea "*"
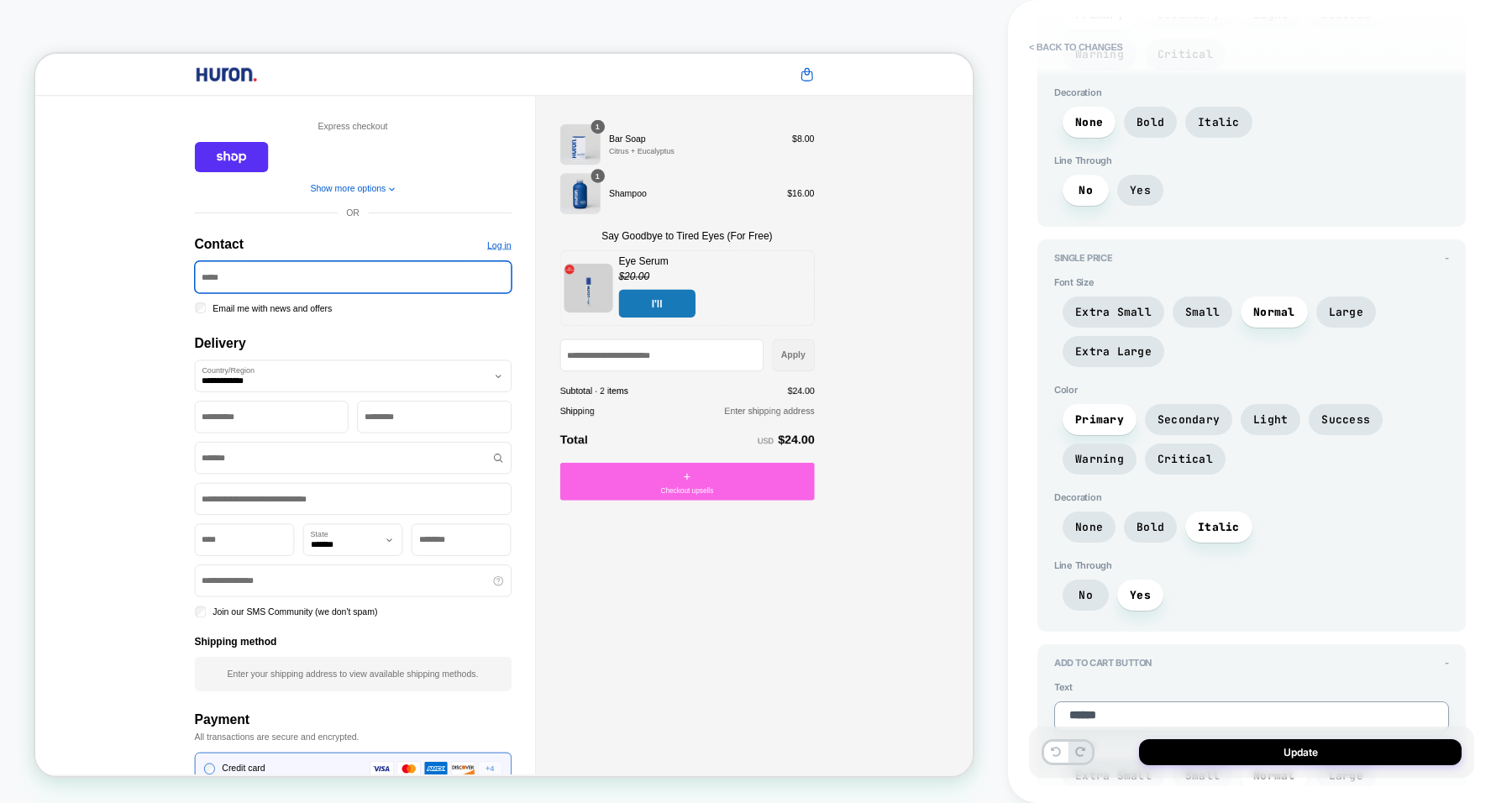
type textarea "*******"
type textarea "*"
type textarea "********"
type textarea "*"
type textarea "*********"
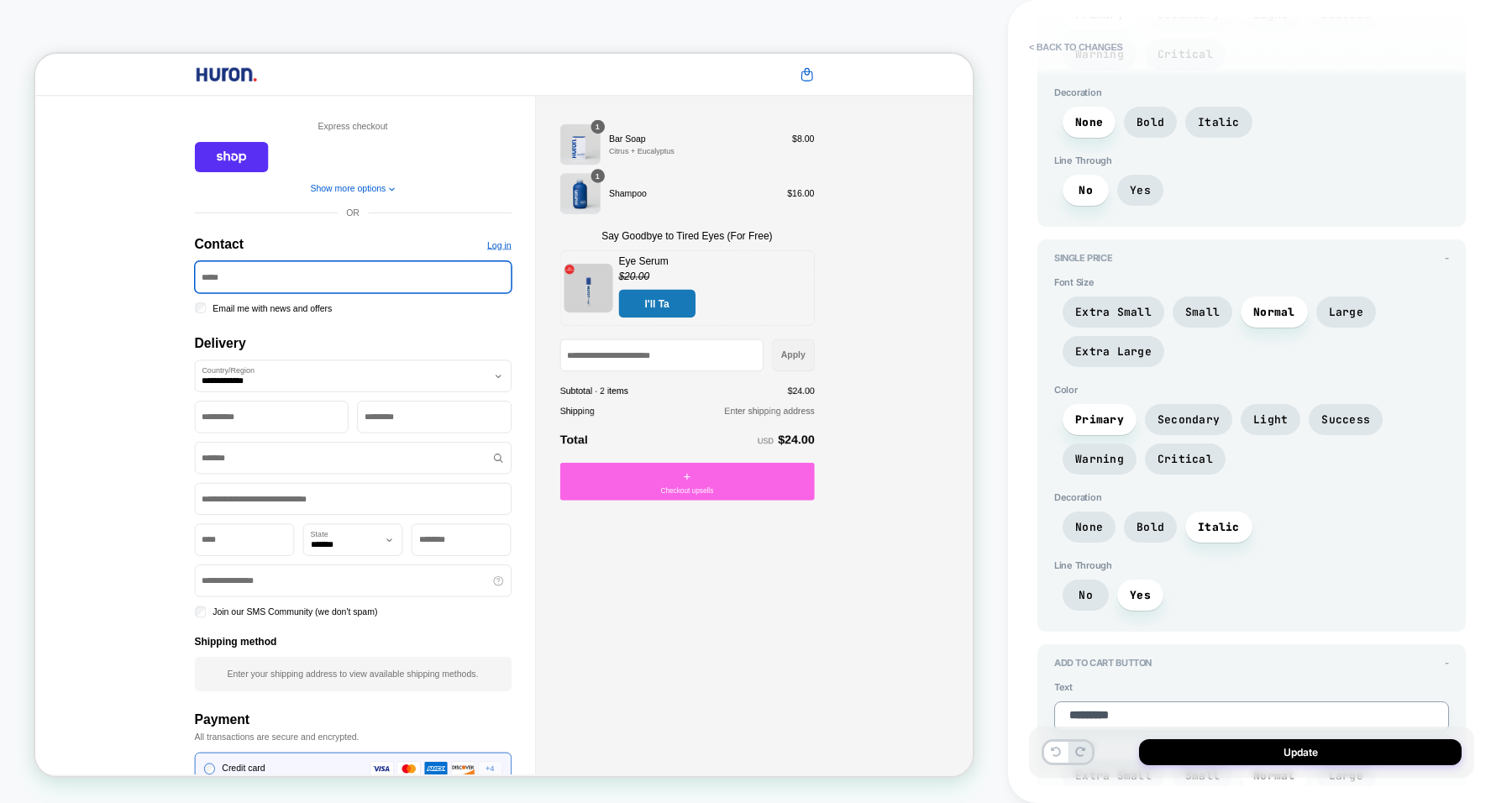
type textarea "*"
type textarea "*********"
type textarea "*"
type textarea "**********"
type textarea "*"
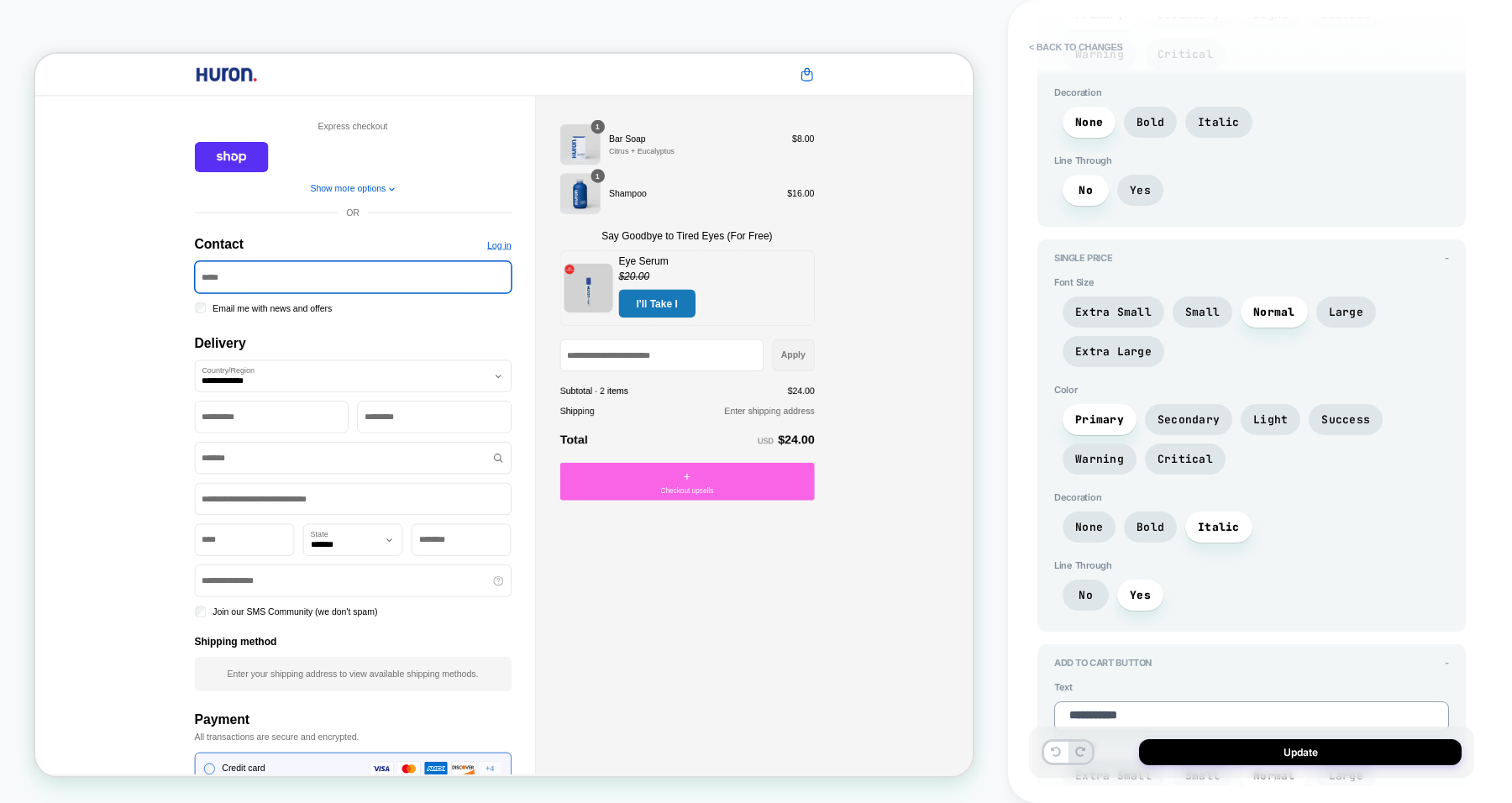
type textarea "*********"
type textarea "*"
type textarea "**********"
type textarea "*"
type textarea "**********"
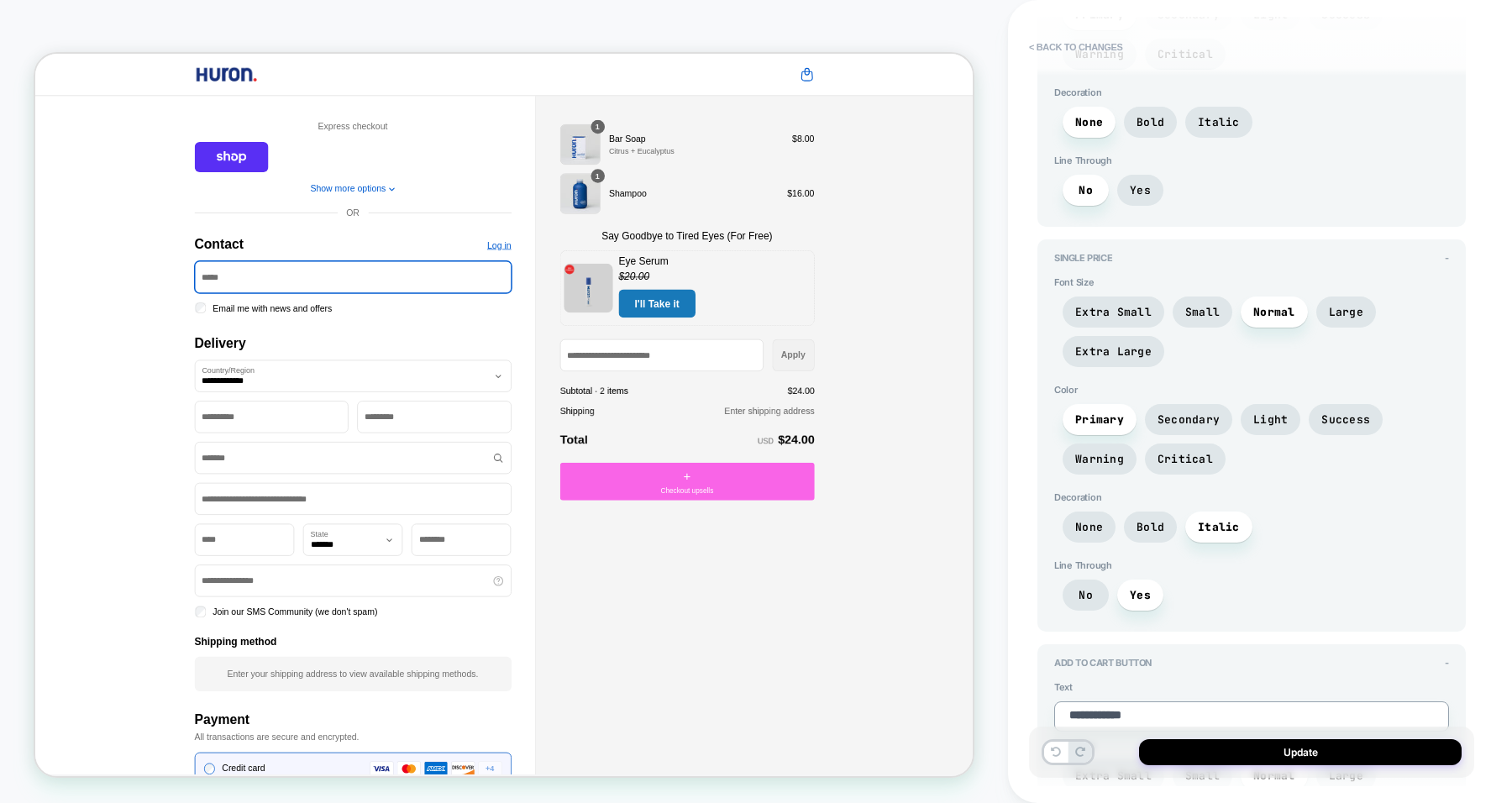
type textarea "*"
type textarea "**********"
type textarea "*"
type textarea "**********"
click at [1206, 681] on span "Text" at bounding box center [1251, 687] width 395 height 12
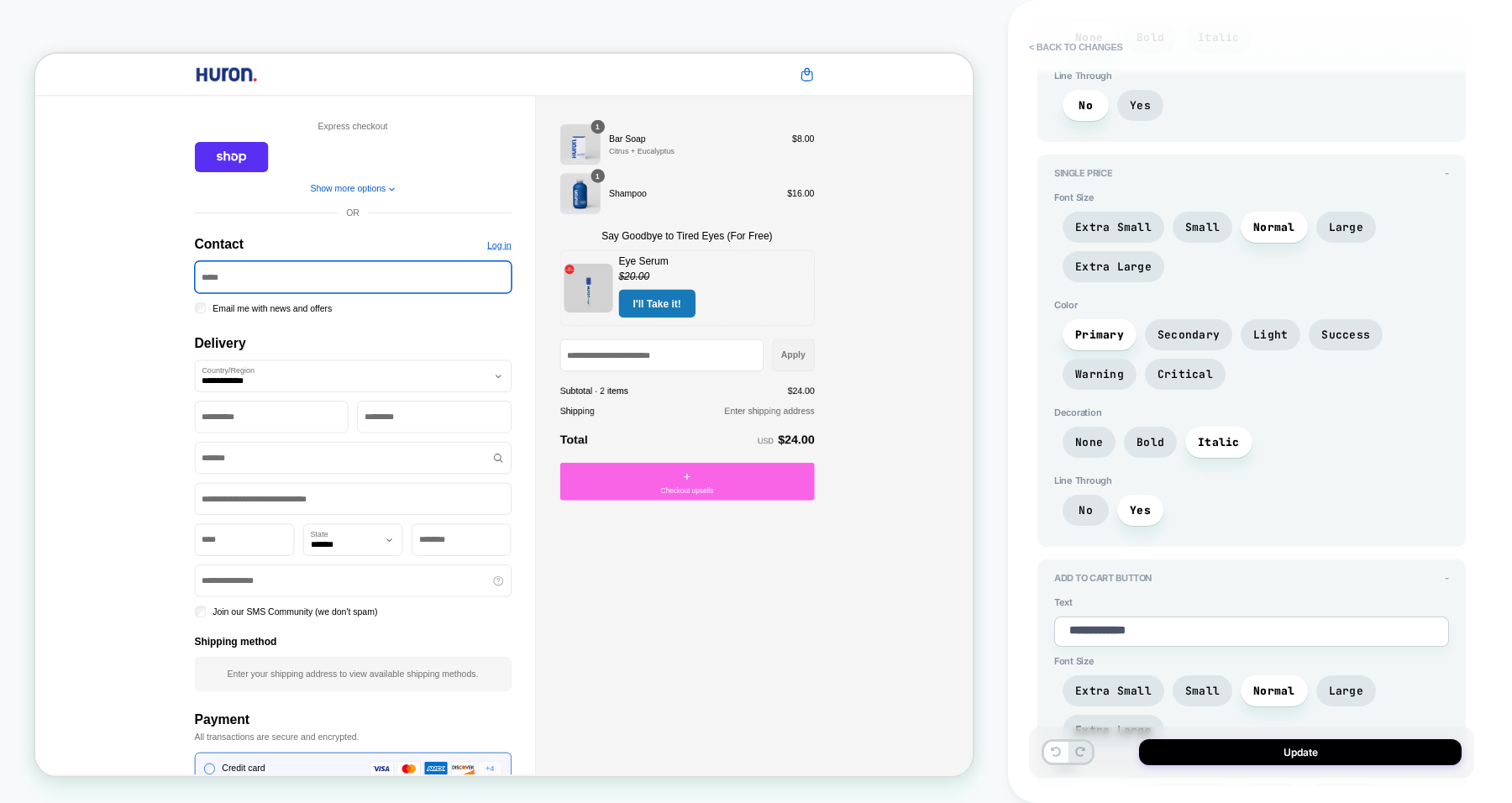
scroll to position [3260, 0]
click at [1198, 683] on span "Small" at bounding box center [1202, 690] width 34 height 15
click at [1129, 674] on span "Extra Small" at bounding box center [1114, 690] width 102 height 31
click at [1340, 683] on span "Large" at bounding box center [1346, 690] width 34 height 15
click at [1267, 683] on span "Normal" at bounding box center [1274, 690] width 42 height 15
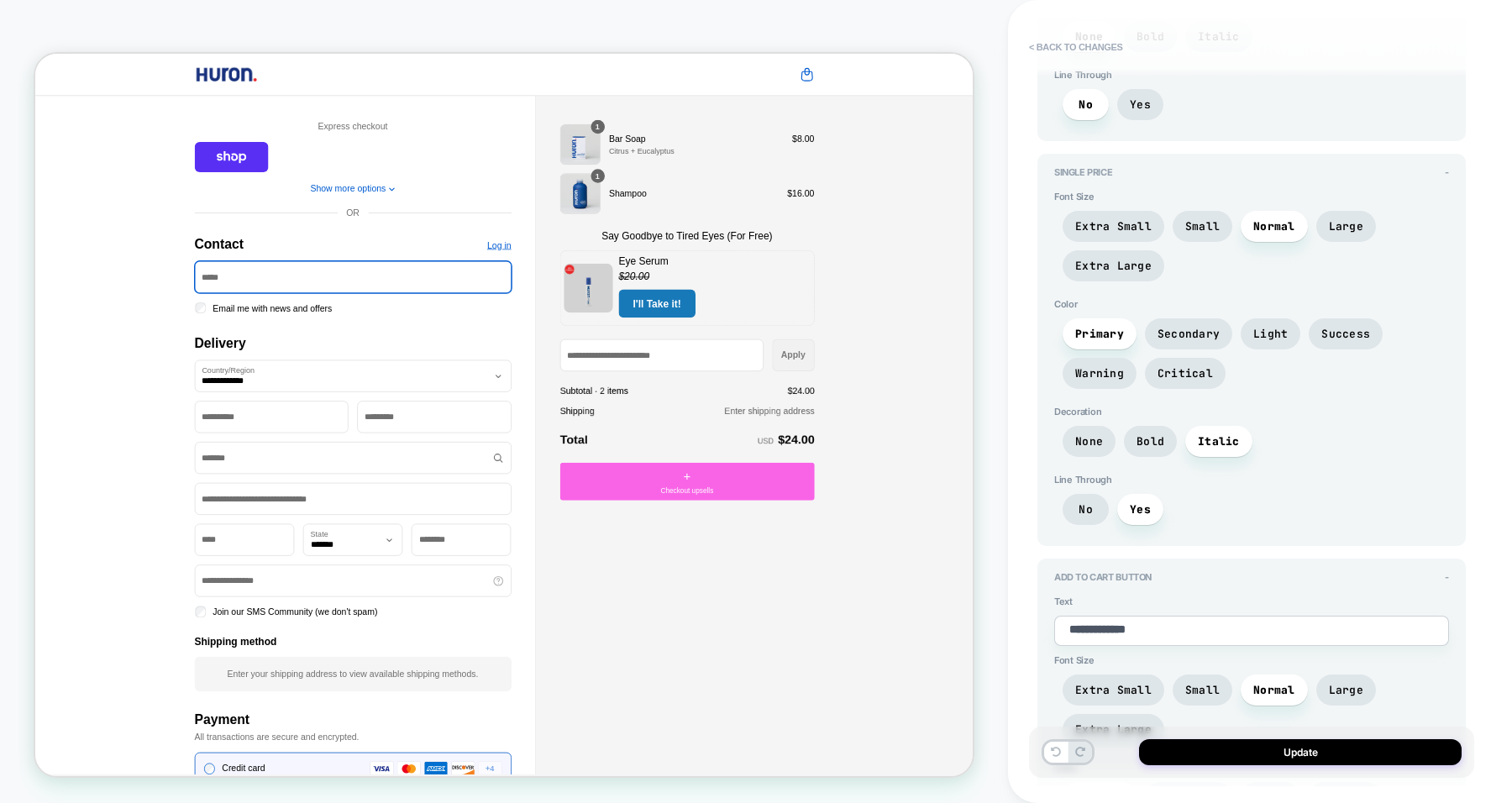
click at [1329, 683] on span "Large" at bounding box center [1346, 690] width 34 height 15
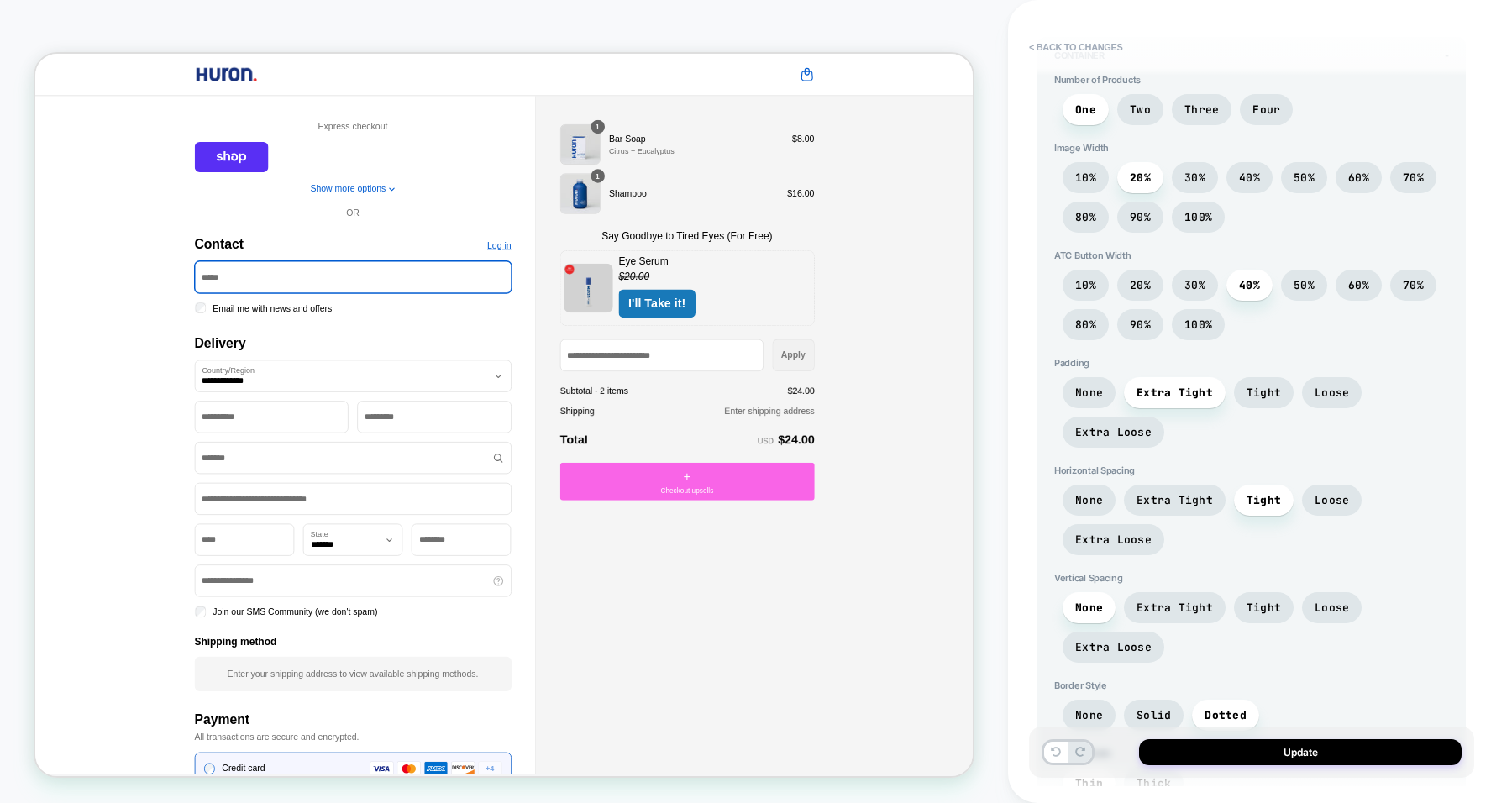
scroll to position [1332, 0]
click at [1198, 279] on span "30%" at bounding box center [1196, 286] width 21 height 15
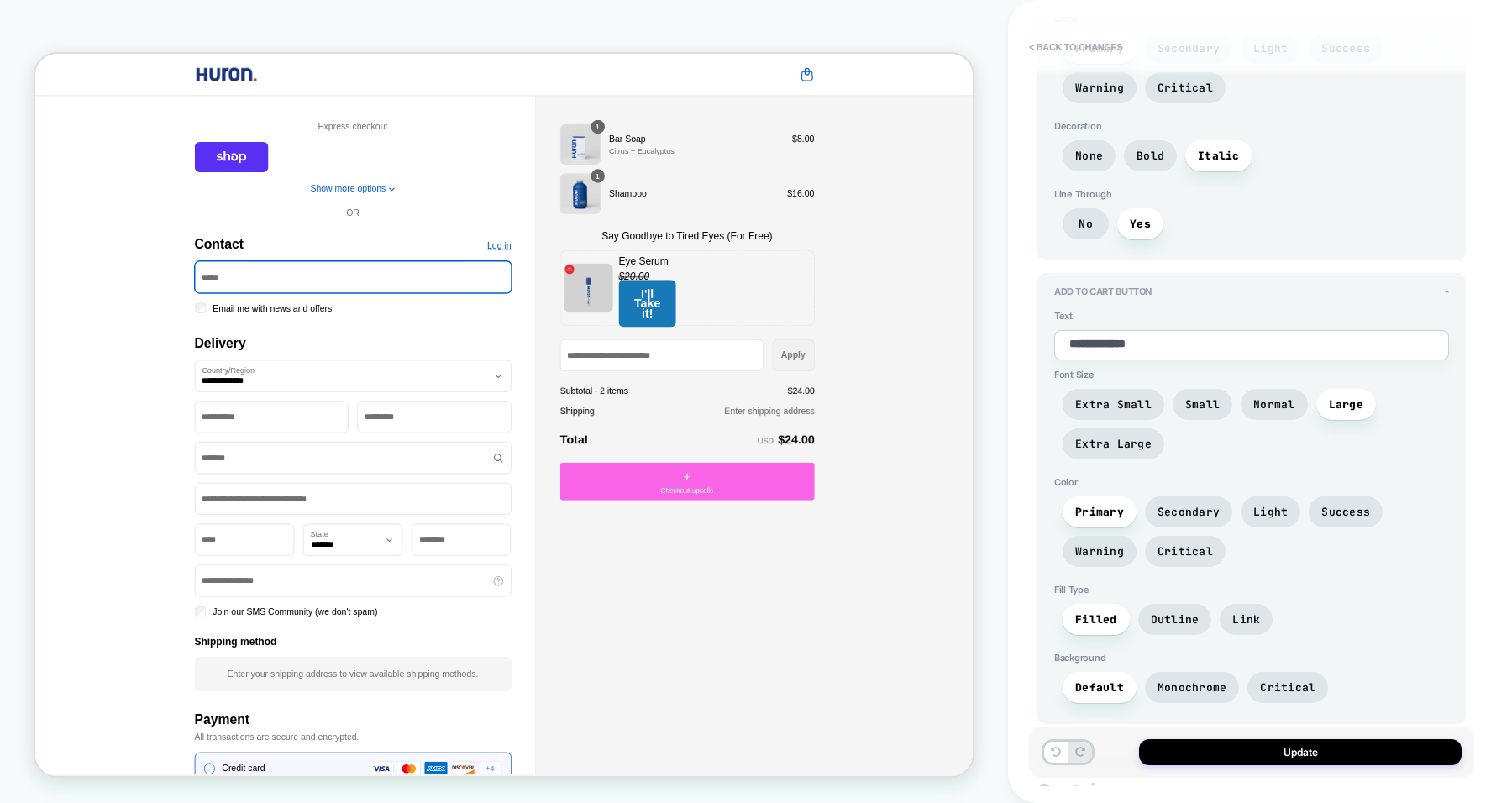
scroll to position [3547, 0]
click at [1209, 396] on span "Small" at bounding box center [1202, 403] width 34 height 15
click at [1257, 396] on span "Normal" at bounding box center [1274, 403] width 42 height 15
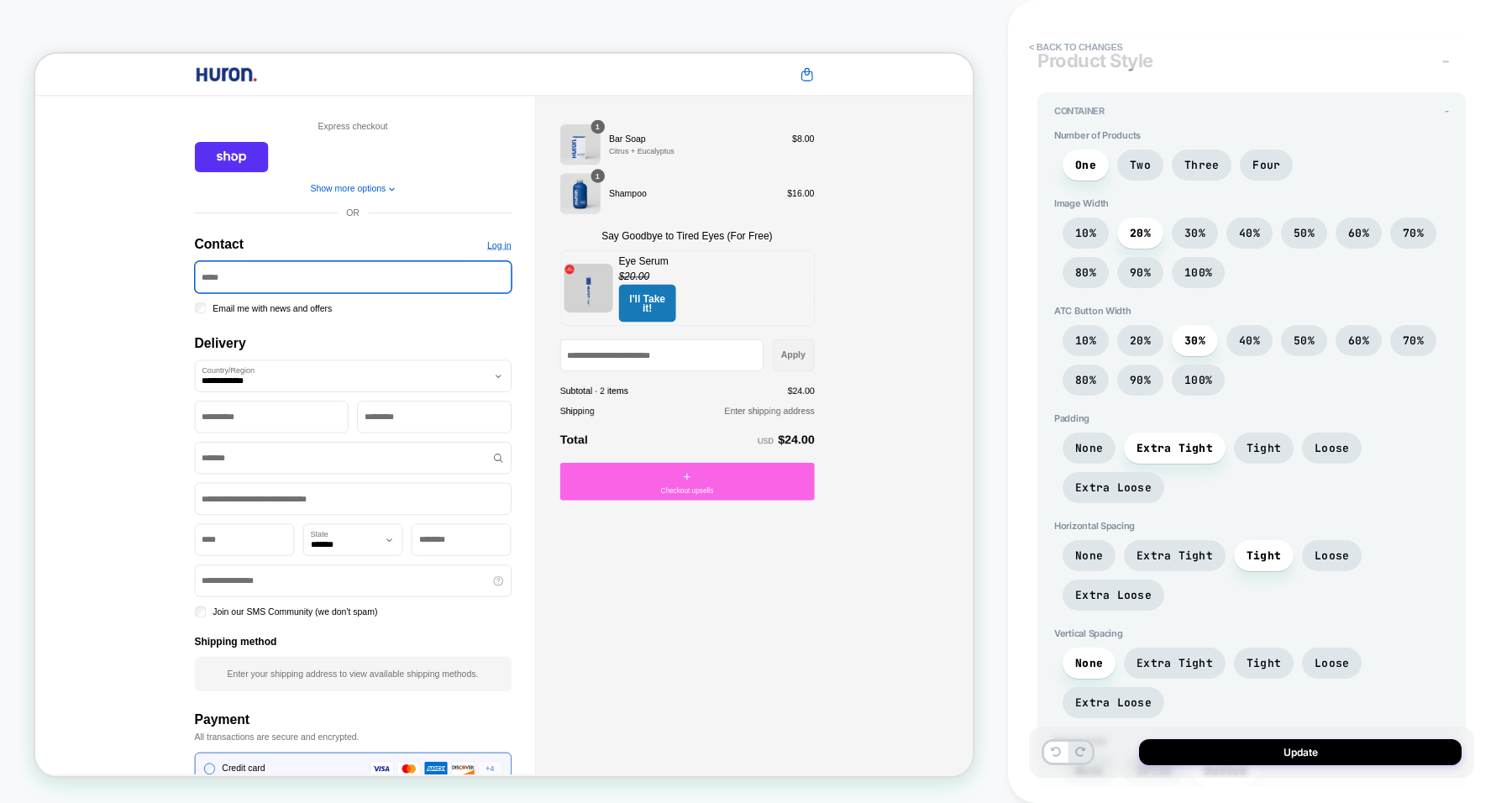
scroll to position [1274, 0]
click at [1242, 229] on span "40%" at bounding box center [1249, 236] width 21 height 15
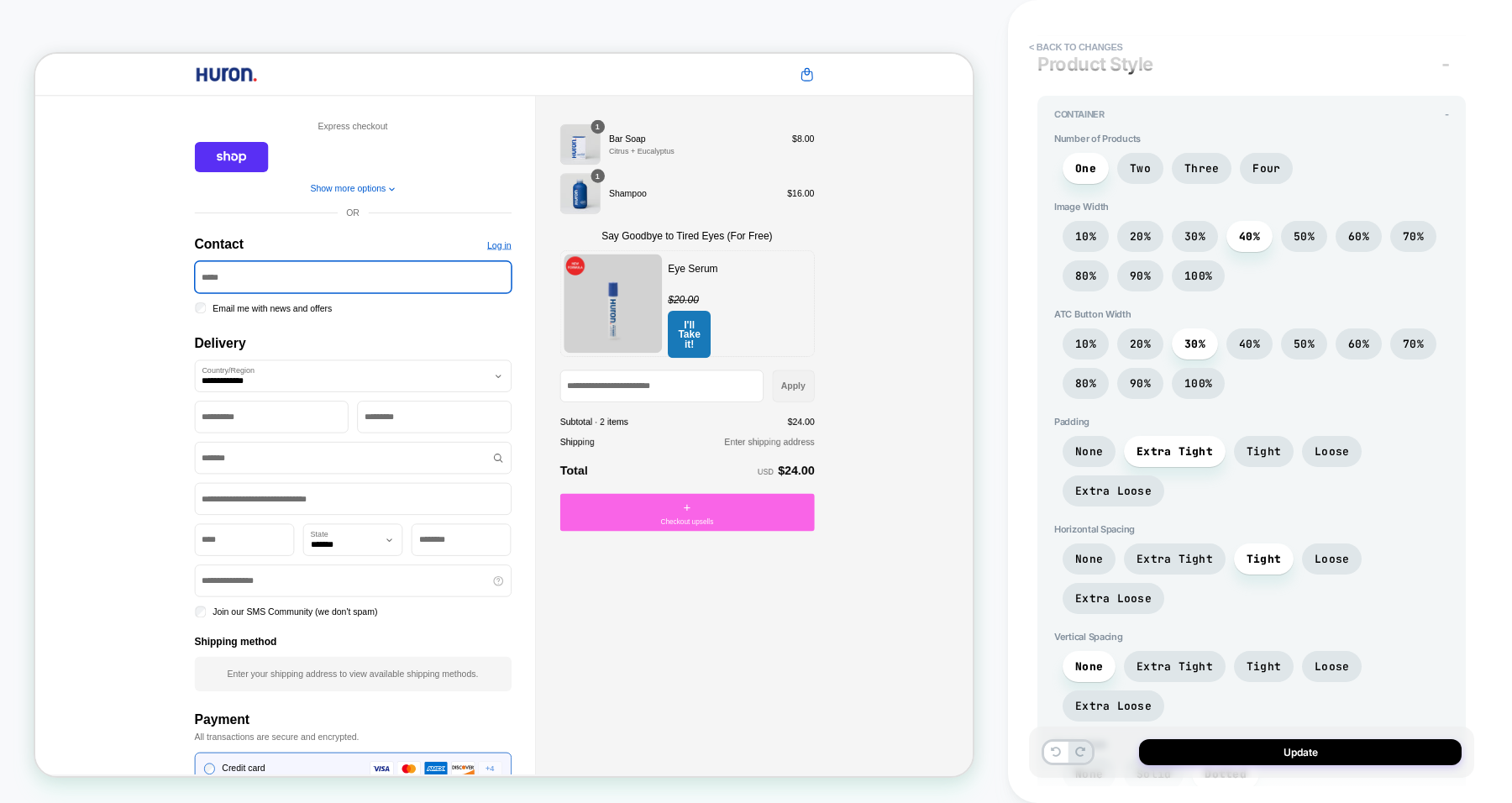
click at [1141, 229] on span "20%" at bounding box center [1141, 236] width 21 height 15
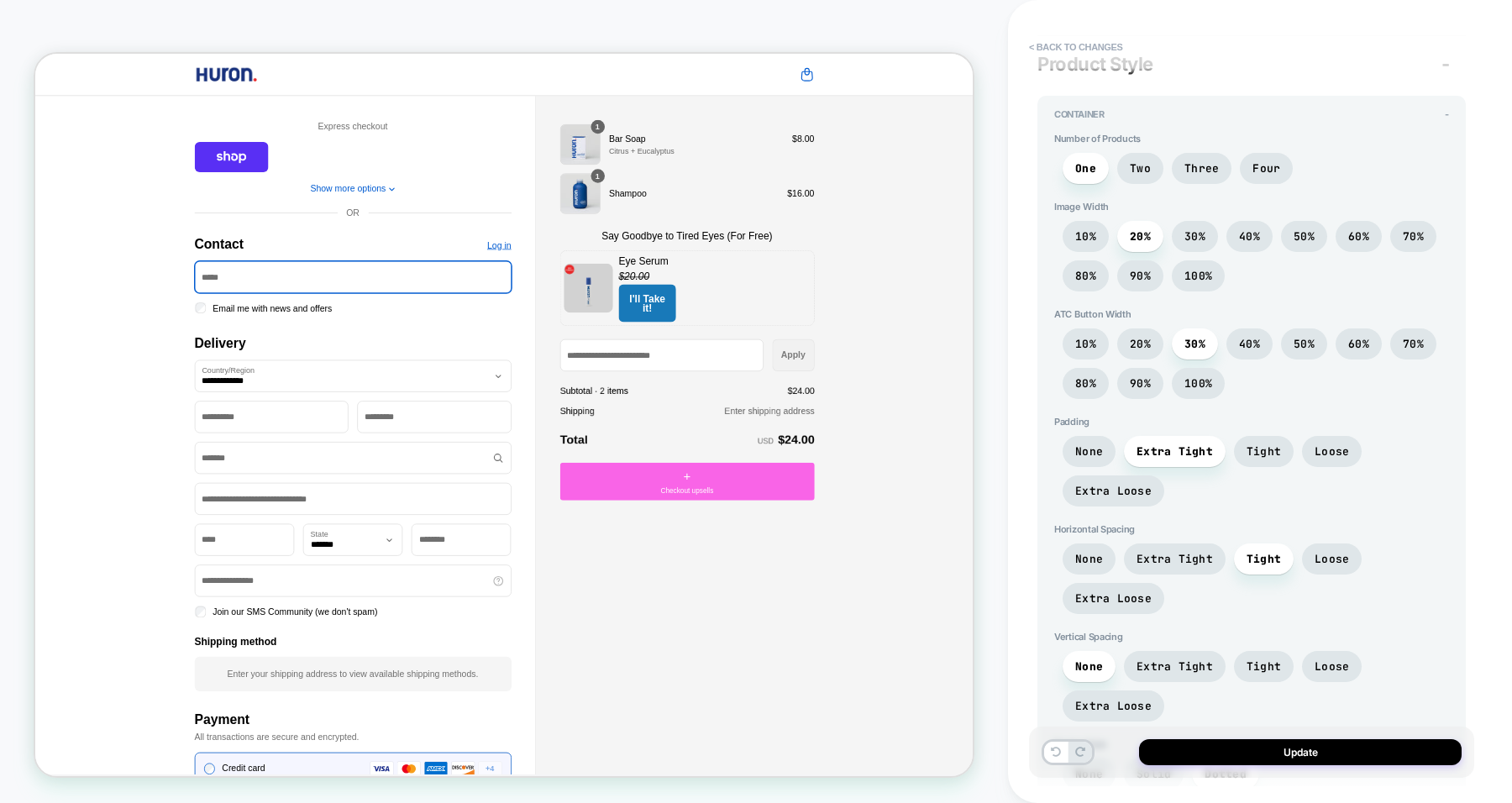
click at [1254, 337] on span "40%" at bounding box center [1249, 343] width 21 height 15
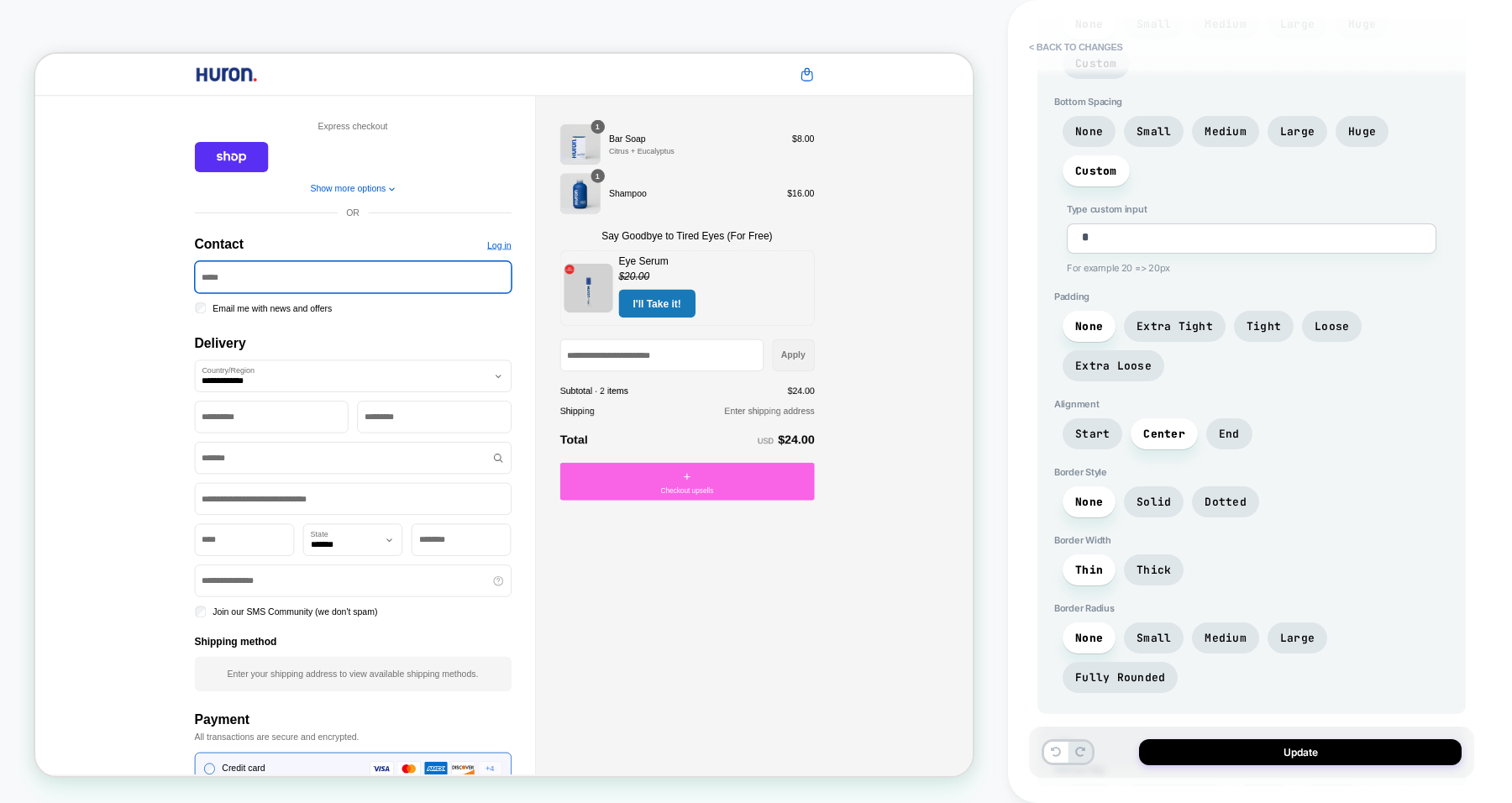
scroll to position [4564, 0]
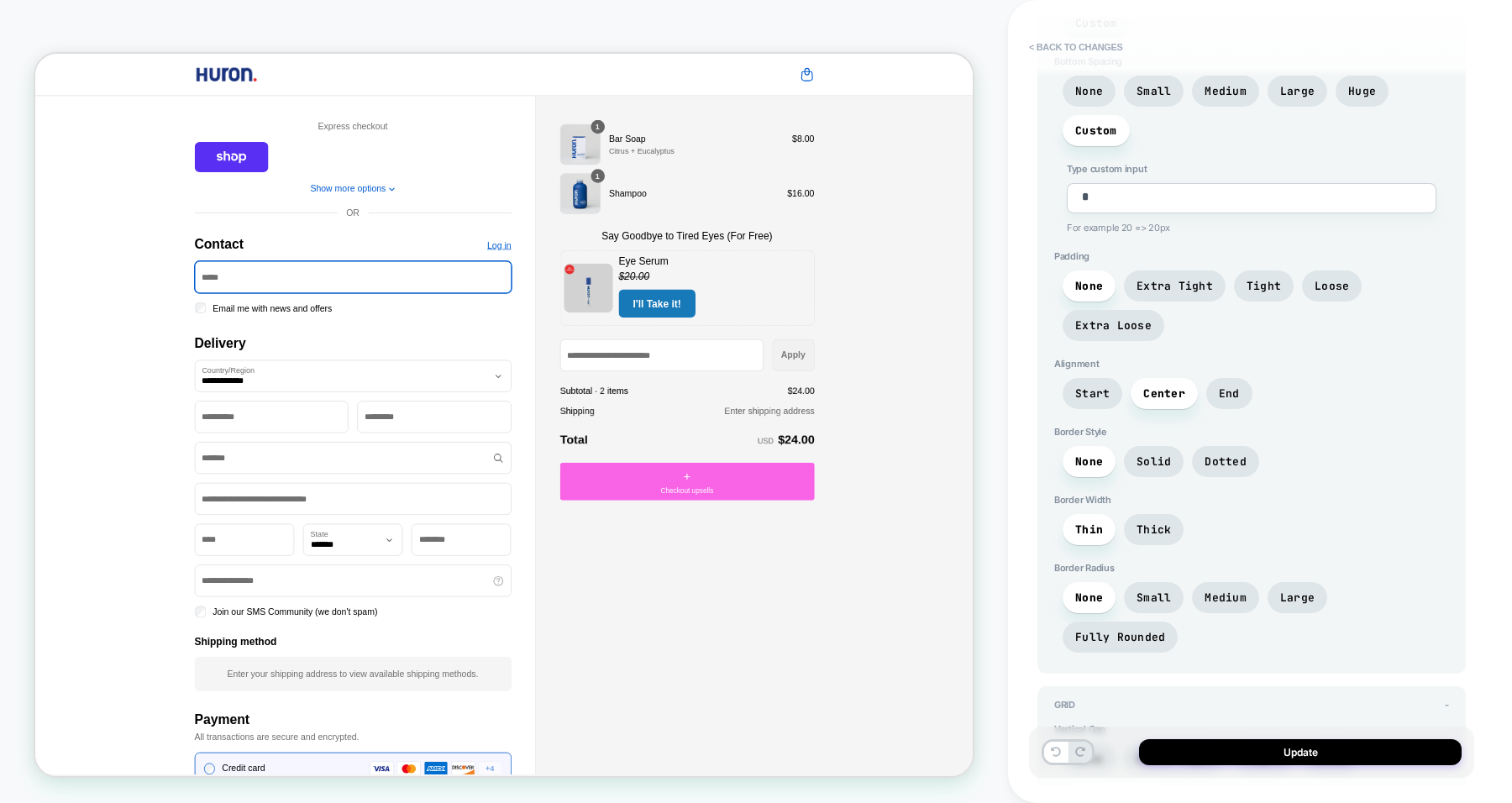
click at [1083, 751] on span "None" at bounding box center [1089, 758] width 27 height 15
click at [1211, 756] on button "Update" at bounding box center [1300, 751] width 322 height 26
type textarea "*"
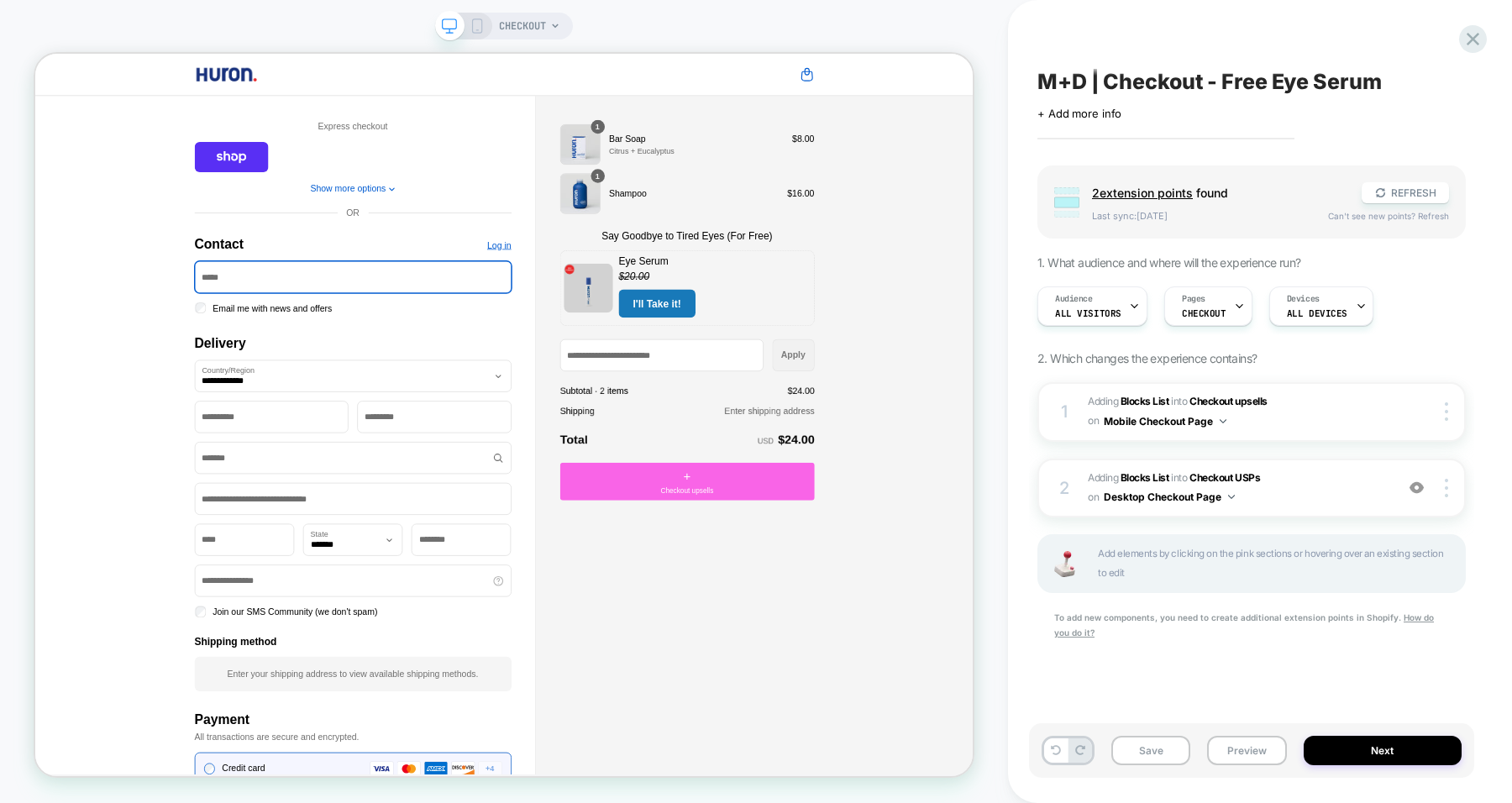
click at [1155, 740] on button "Save" at bounding box center [1151, 750] width 79 height 29
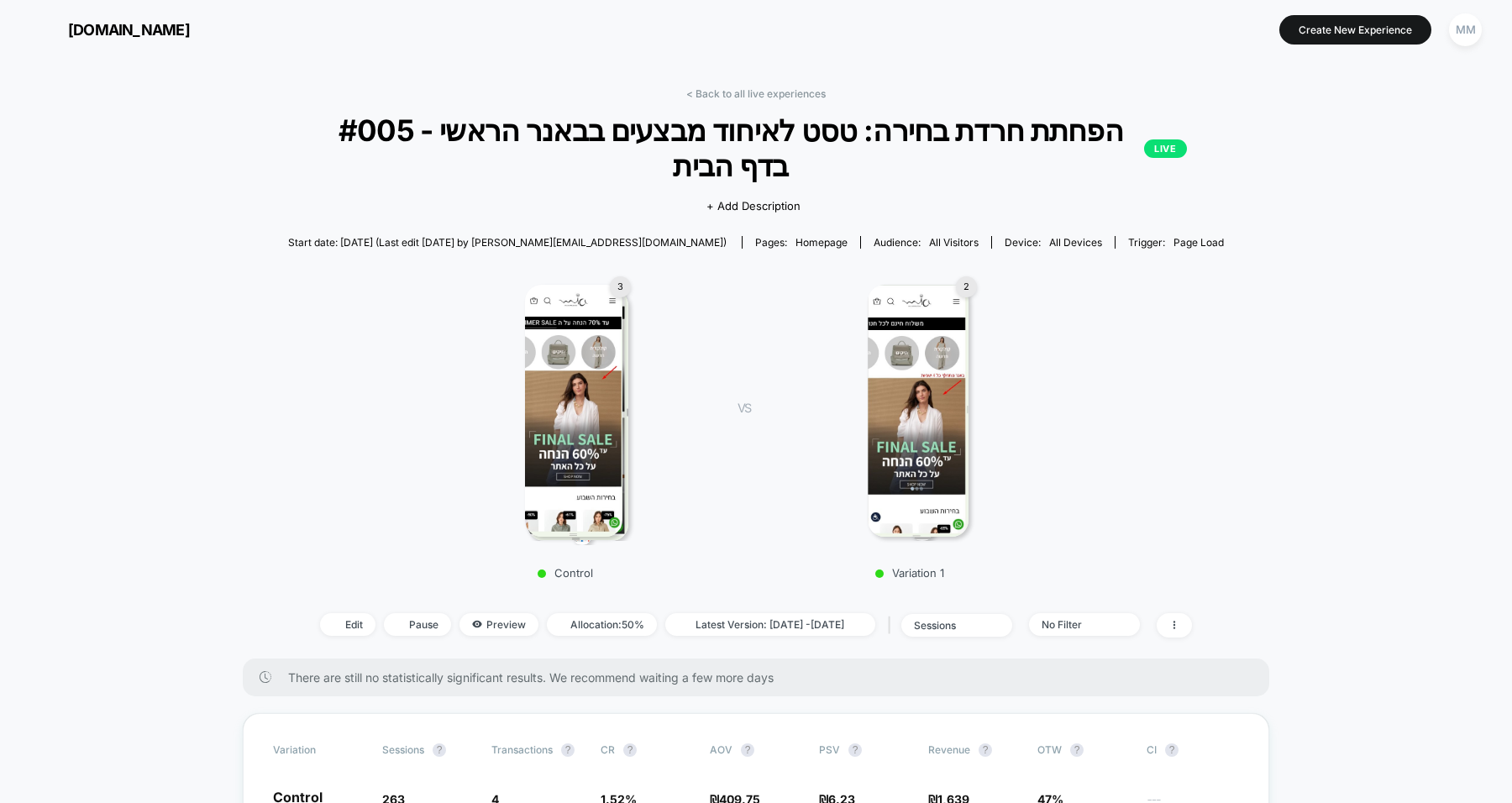
click at [333, 620] on img at bounding box center [337, 623] width 9 height 9
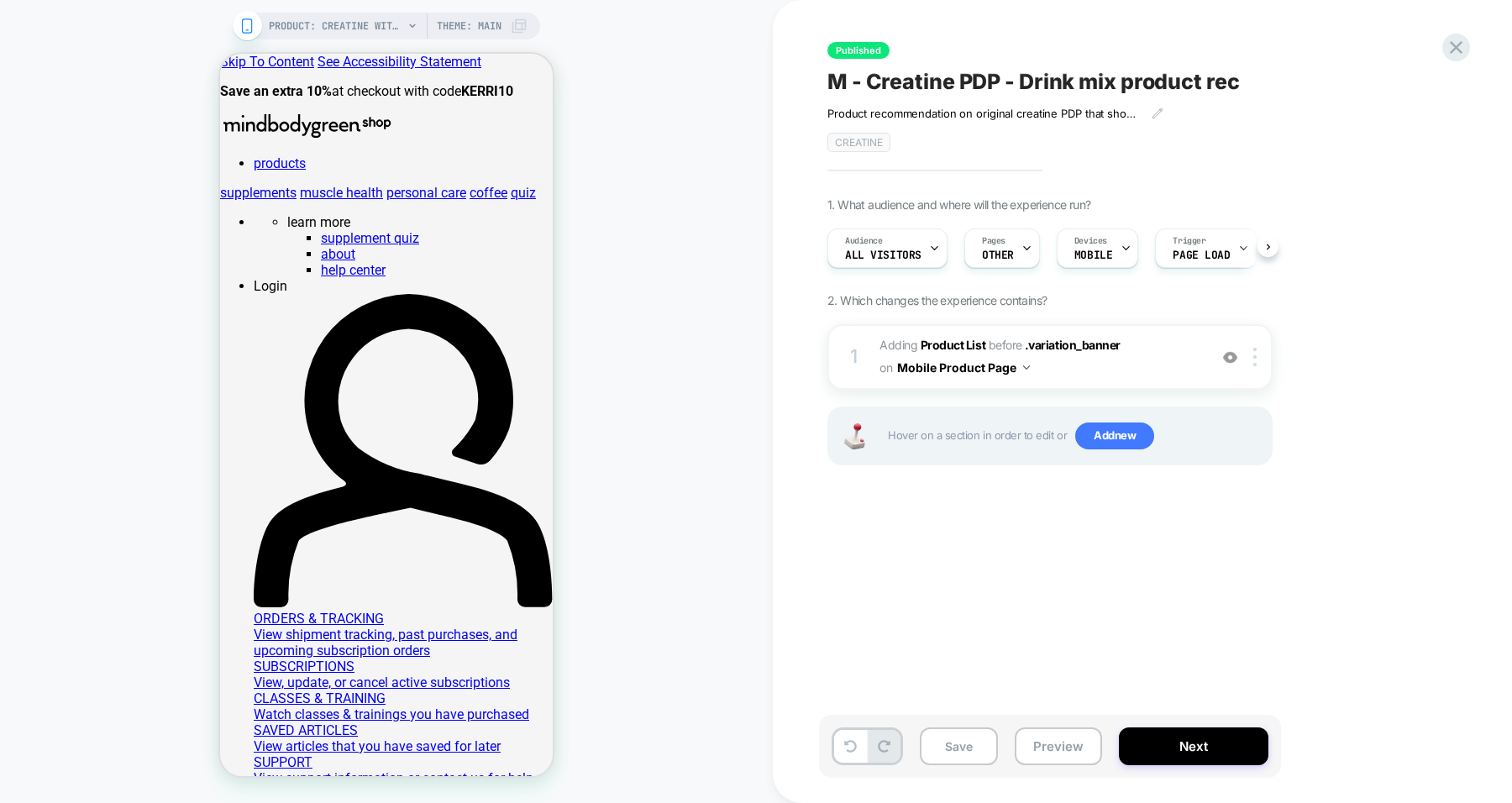
scroll to position [0, 1]
